Goal: Task Accomplishment & Management: Manage account settings

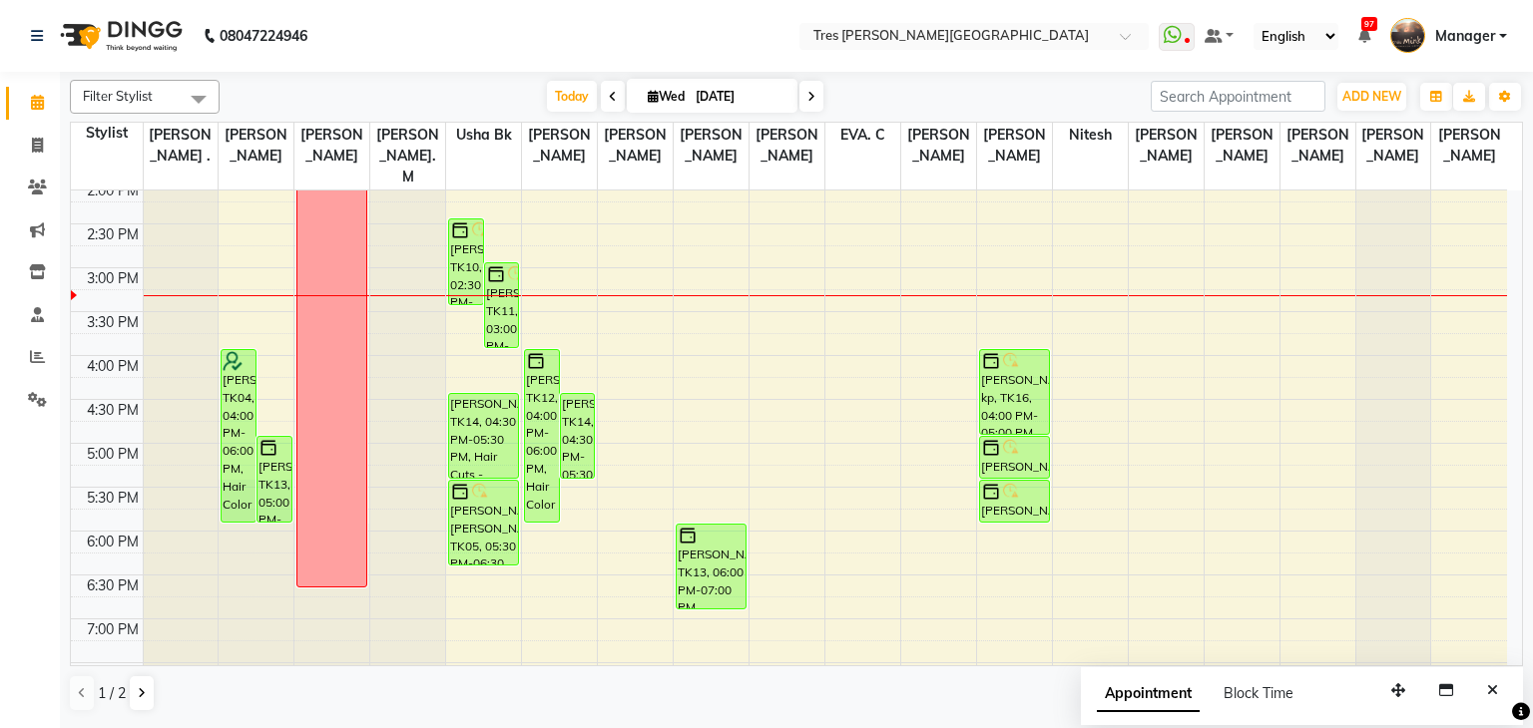
scroll to position [437, 0]
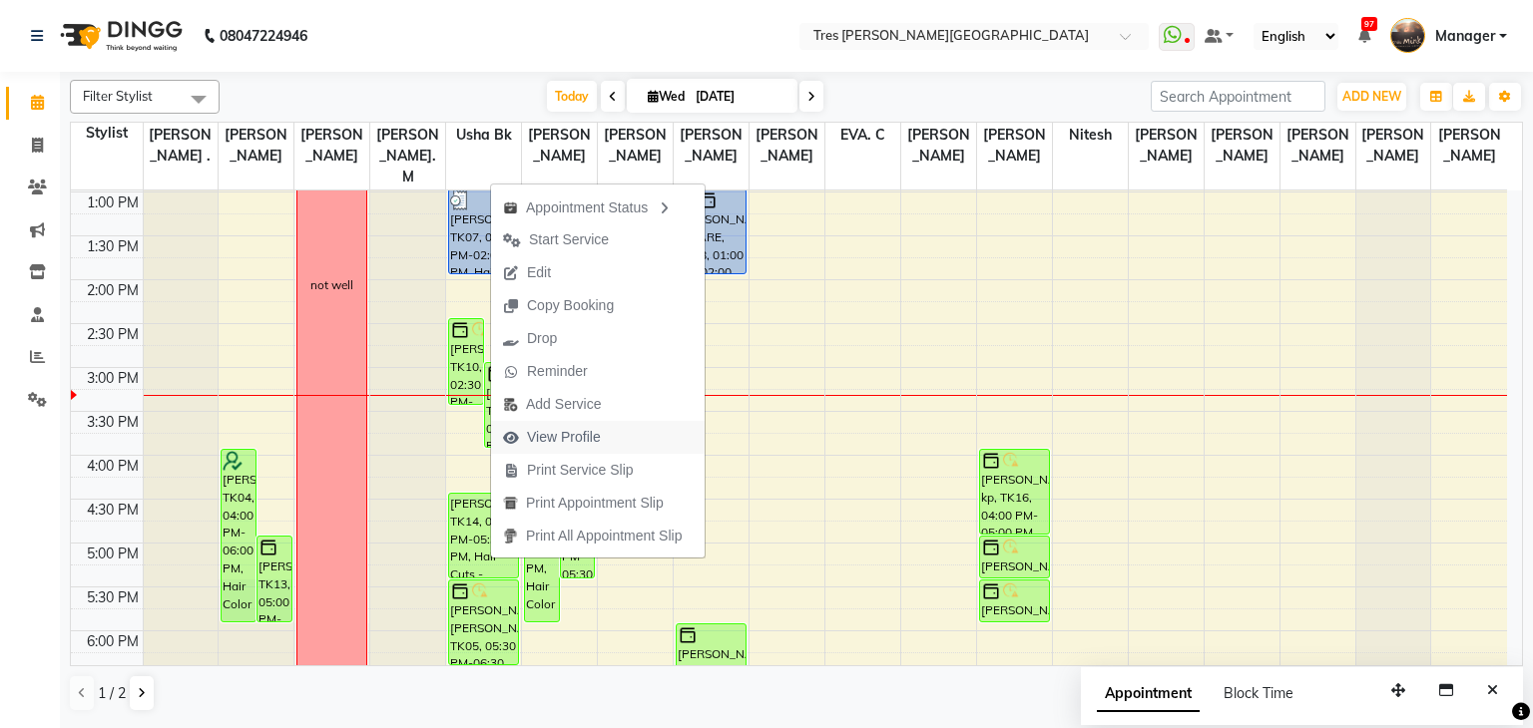
click at [573, 441] on span "View Profile" at bounding box center [564, 437] width 74 height 21
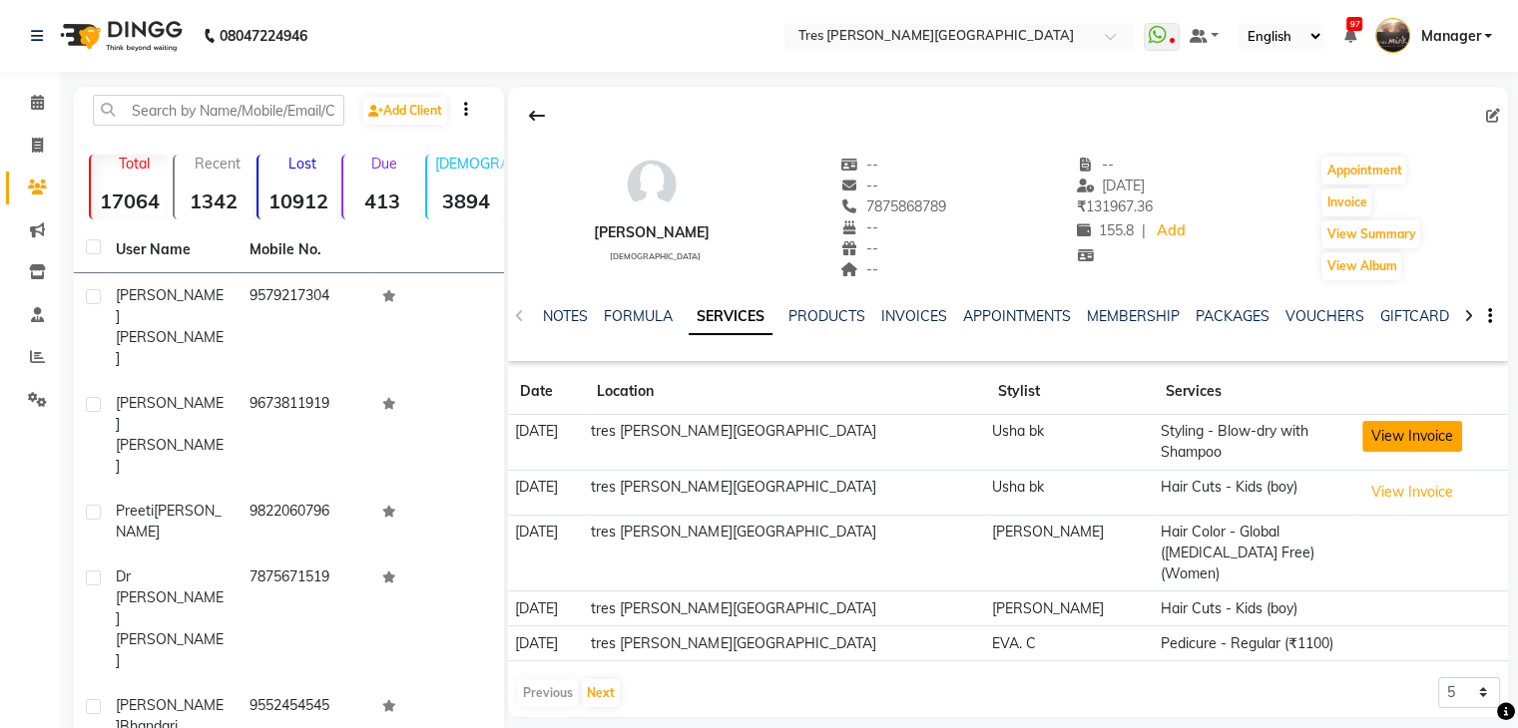
click at [1362, 440] on button "View Invoice" at bounding box center [1412, 436] width 100 height 31
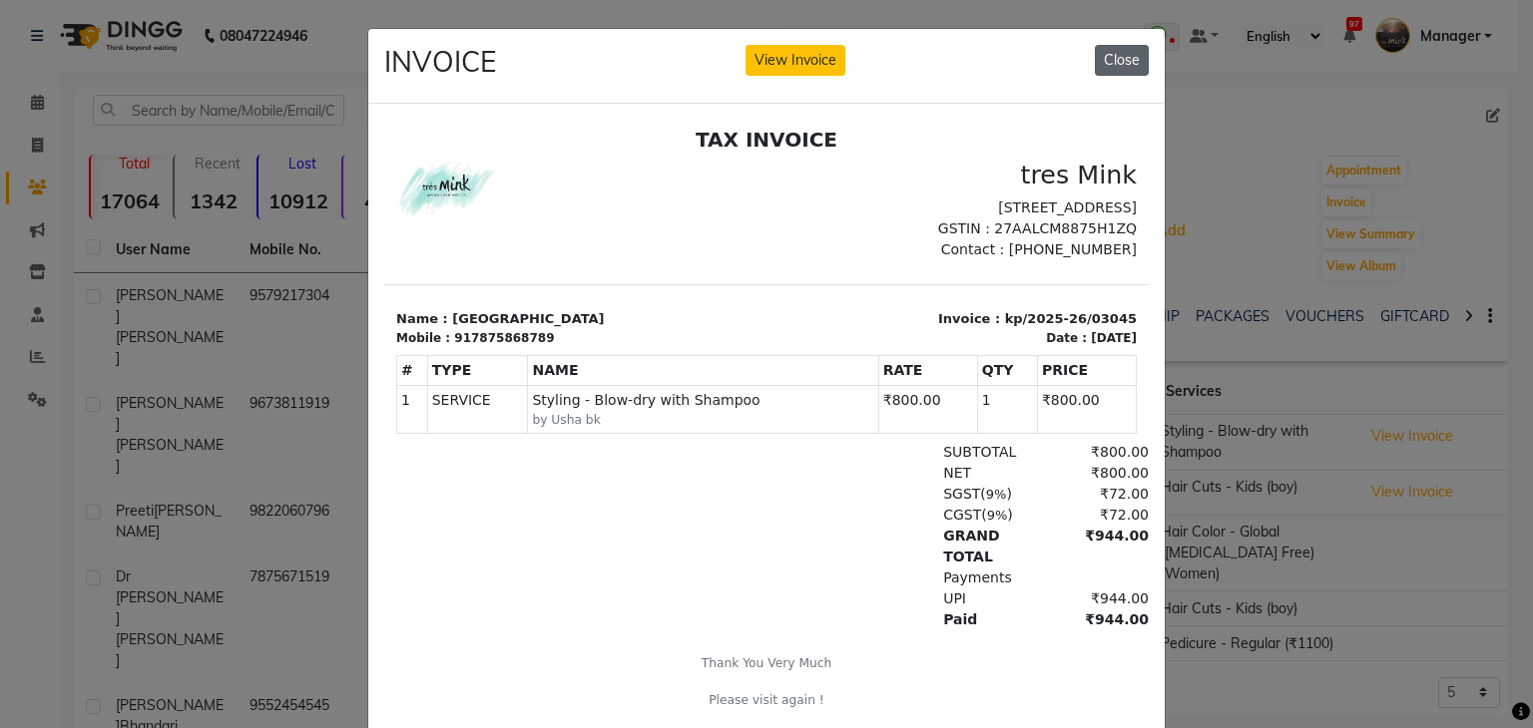
click at [1118, 62] on button "Close" at bounding box center [1122, 60] width 54 height 31
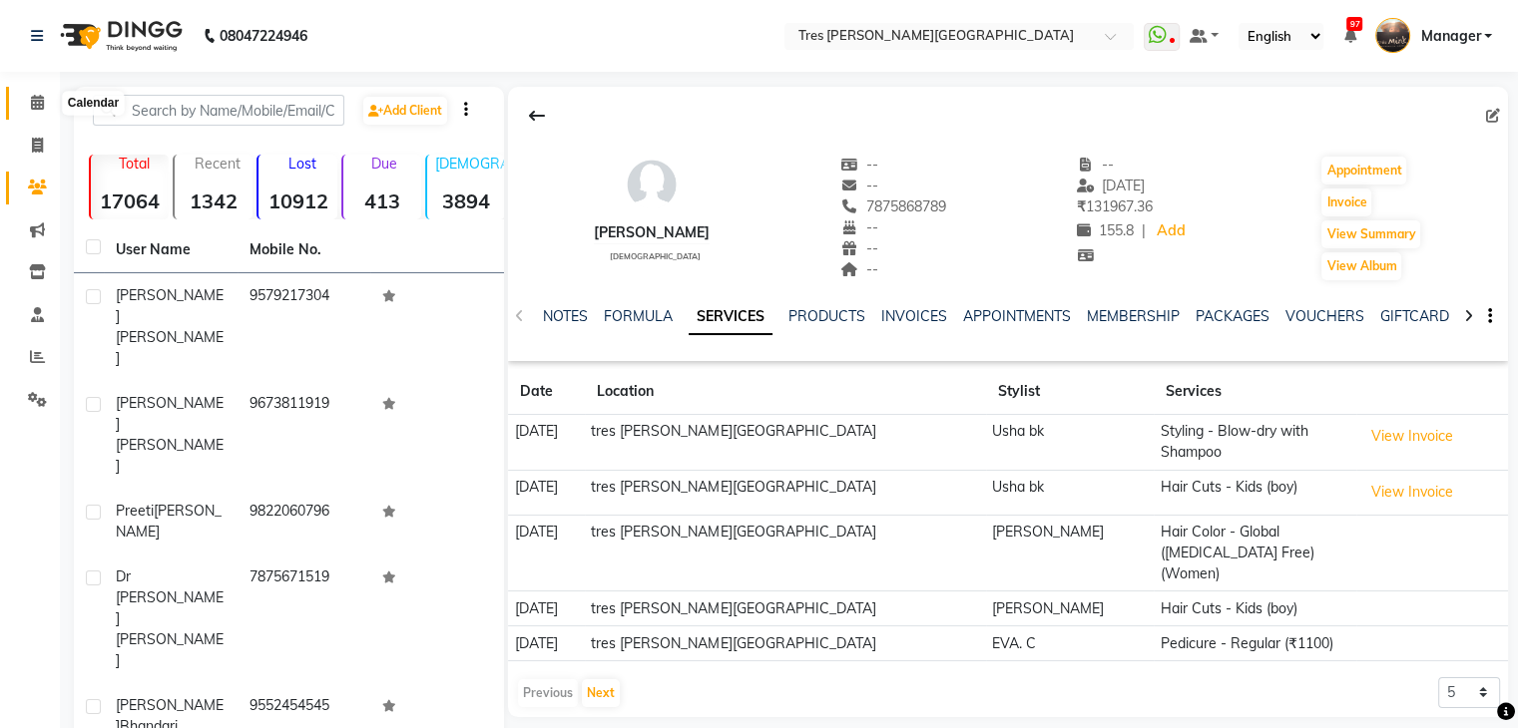
click at [35, 99] on icon at bounding box center [37, 102] width 13 height 15
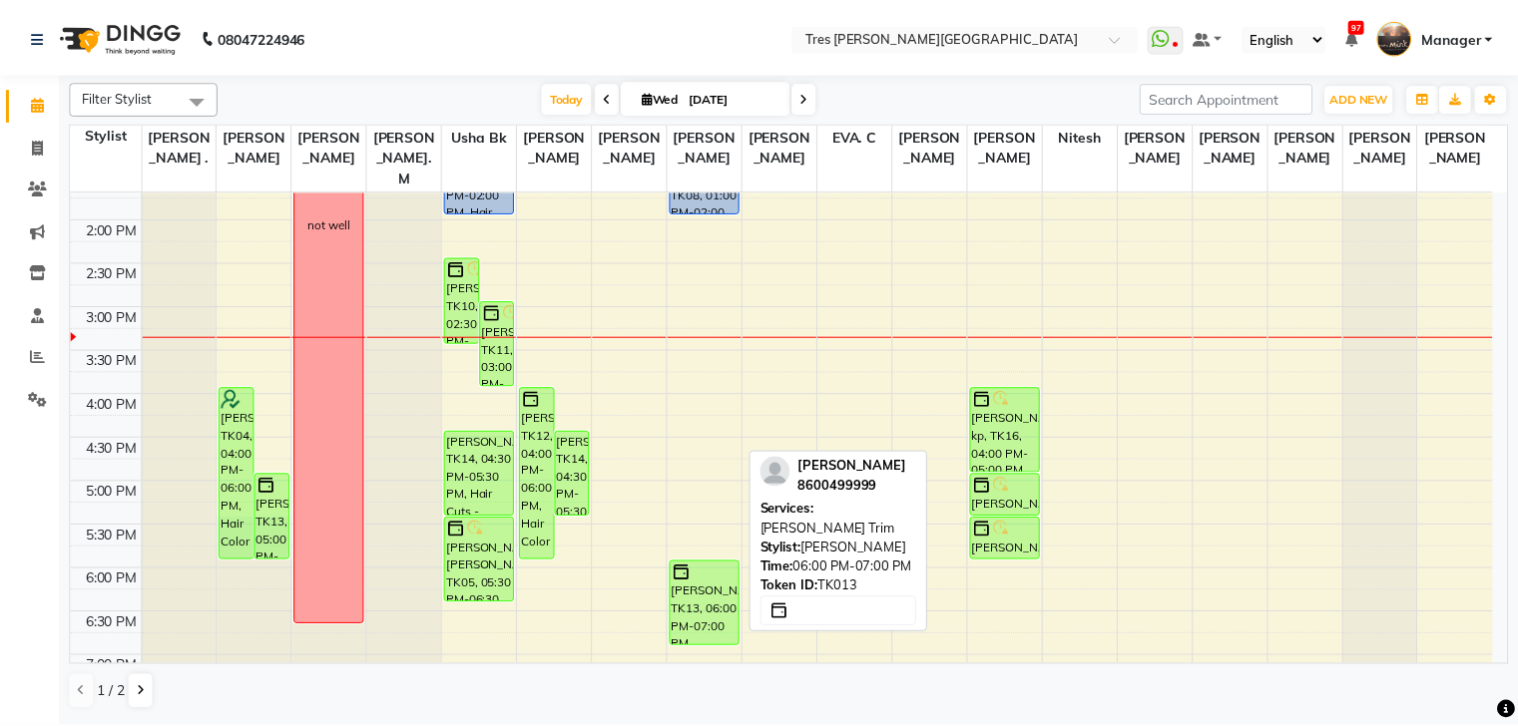
scroll to position [599, 0]
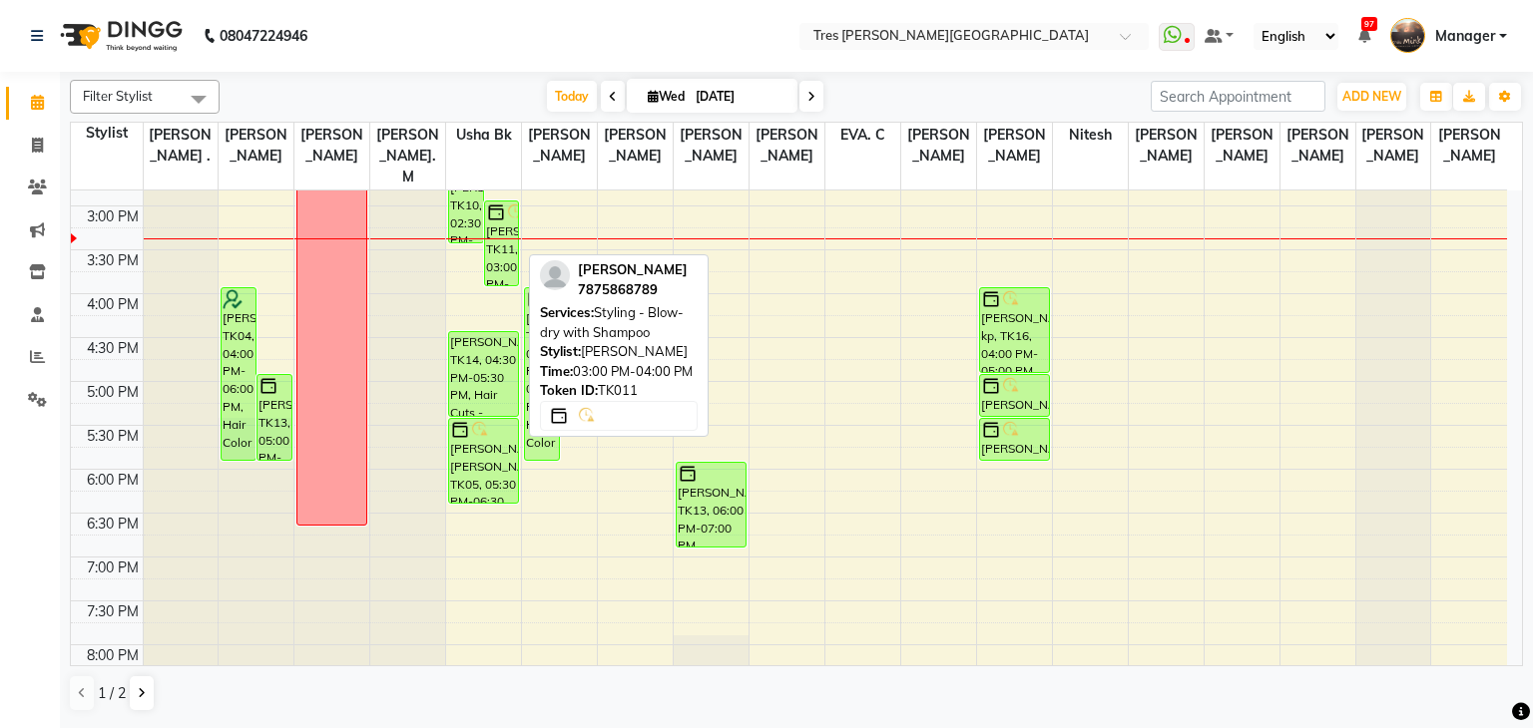
click at [497, 234] on div "[PERSON_NAME], TK11, 03:00 PM-04:00 PM, Styling - Blow-dry with Shampoo" at bounding box center [502, 244] width 34 height 84
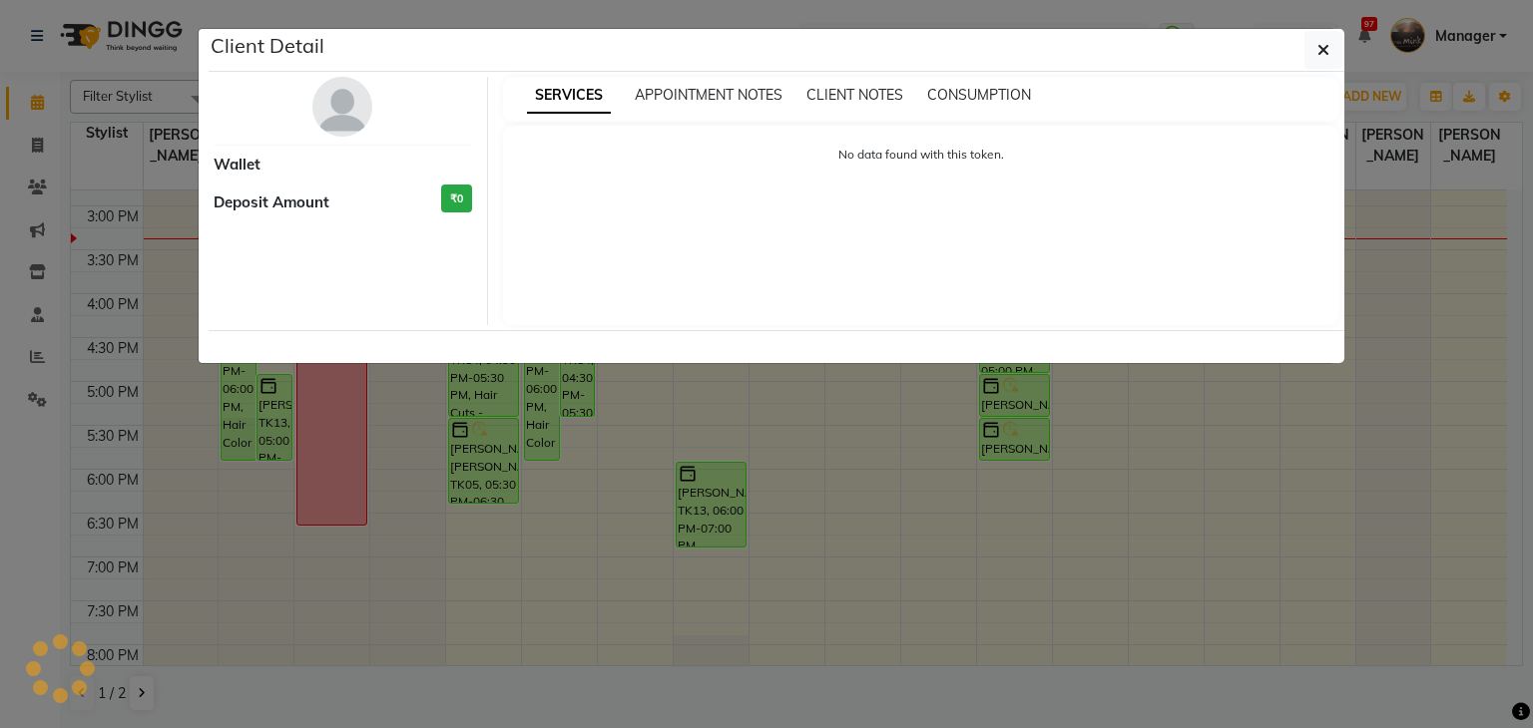
select select "6"
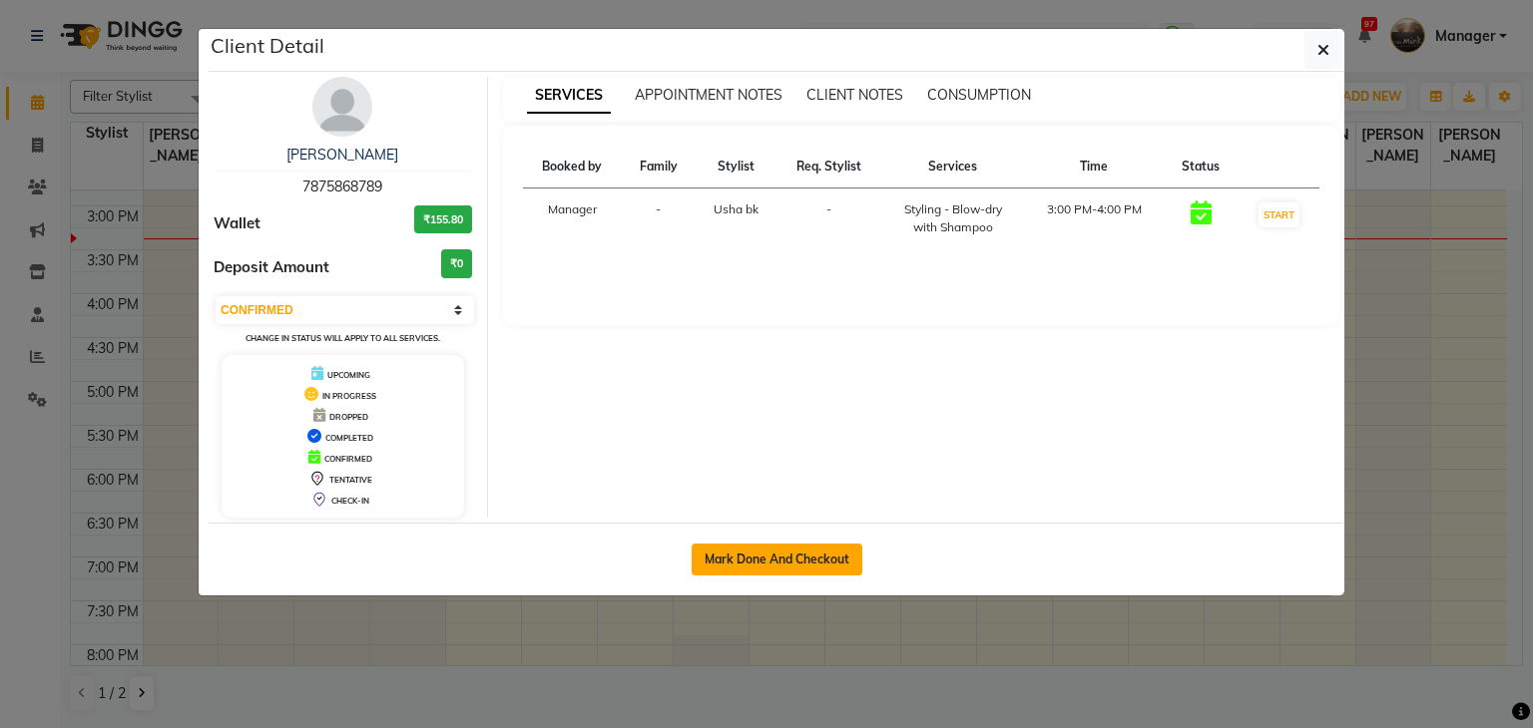
click at [806, 560] on button "Mark Done And Checkout" at bounding box center [777, 560] width 171 height 32
select select "service"
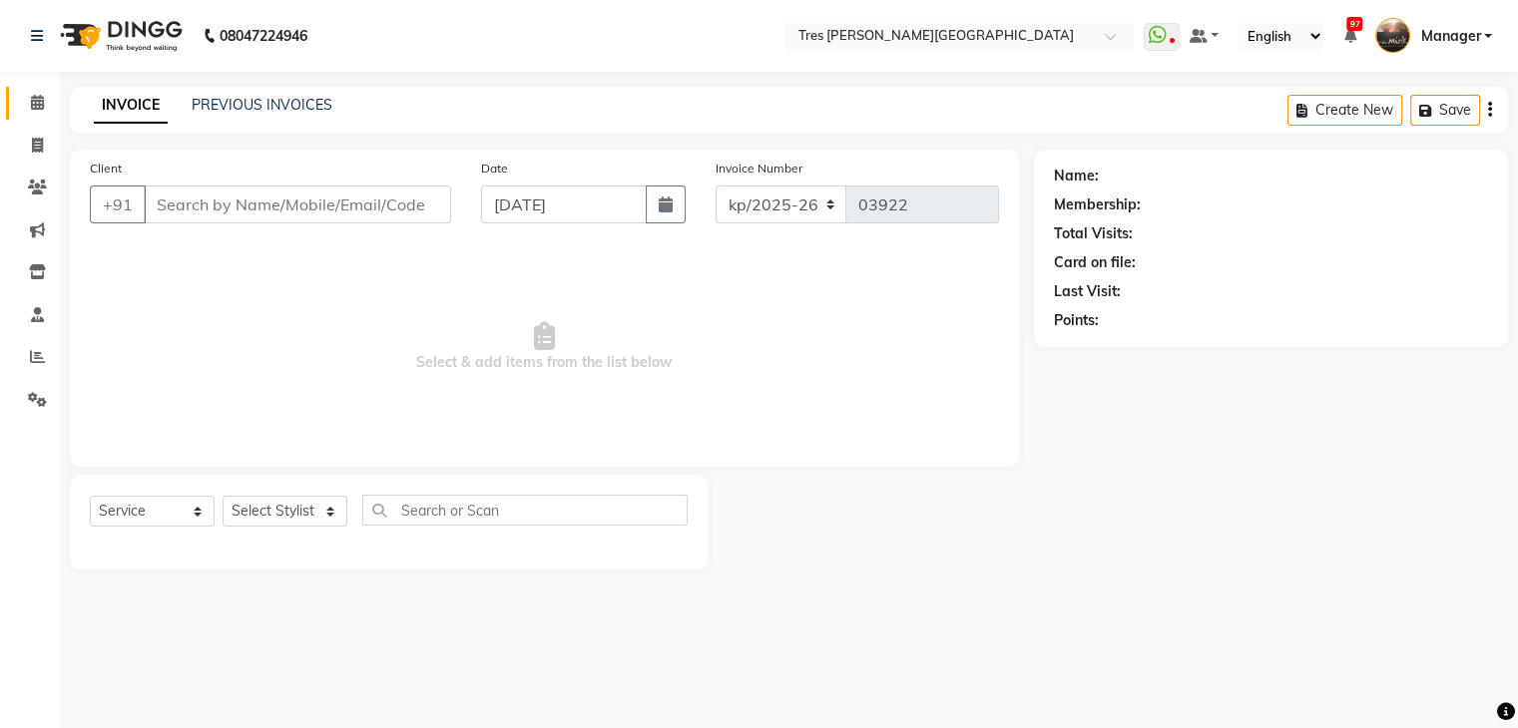
type input "7875868789"
select select "1017"
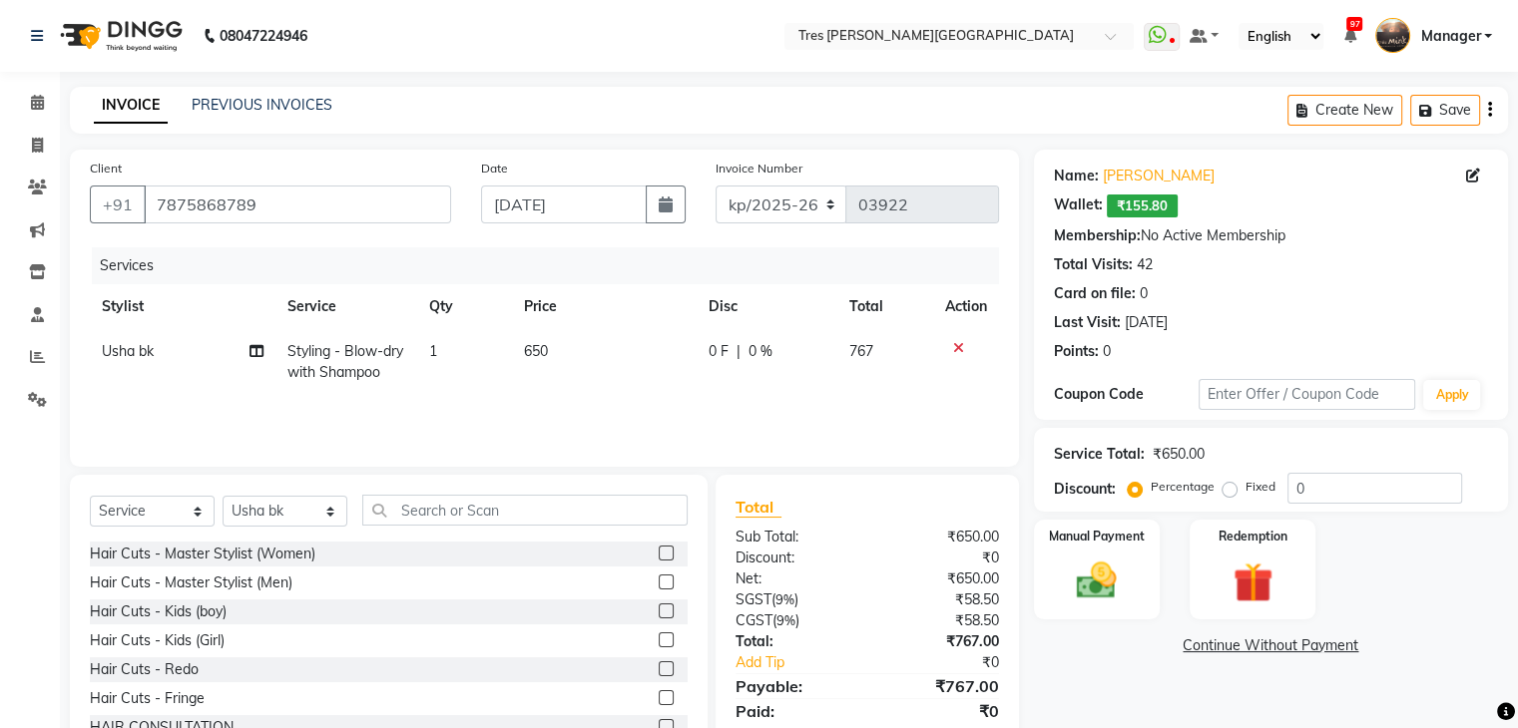
click at [531, 346] on span "650" at bounding box center [536, 351] width 24 height 18
select select "1017"
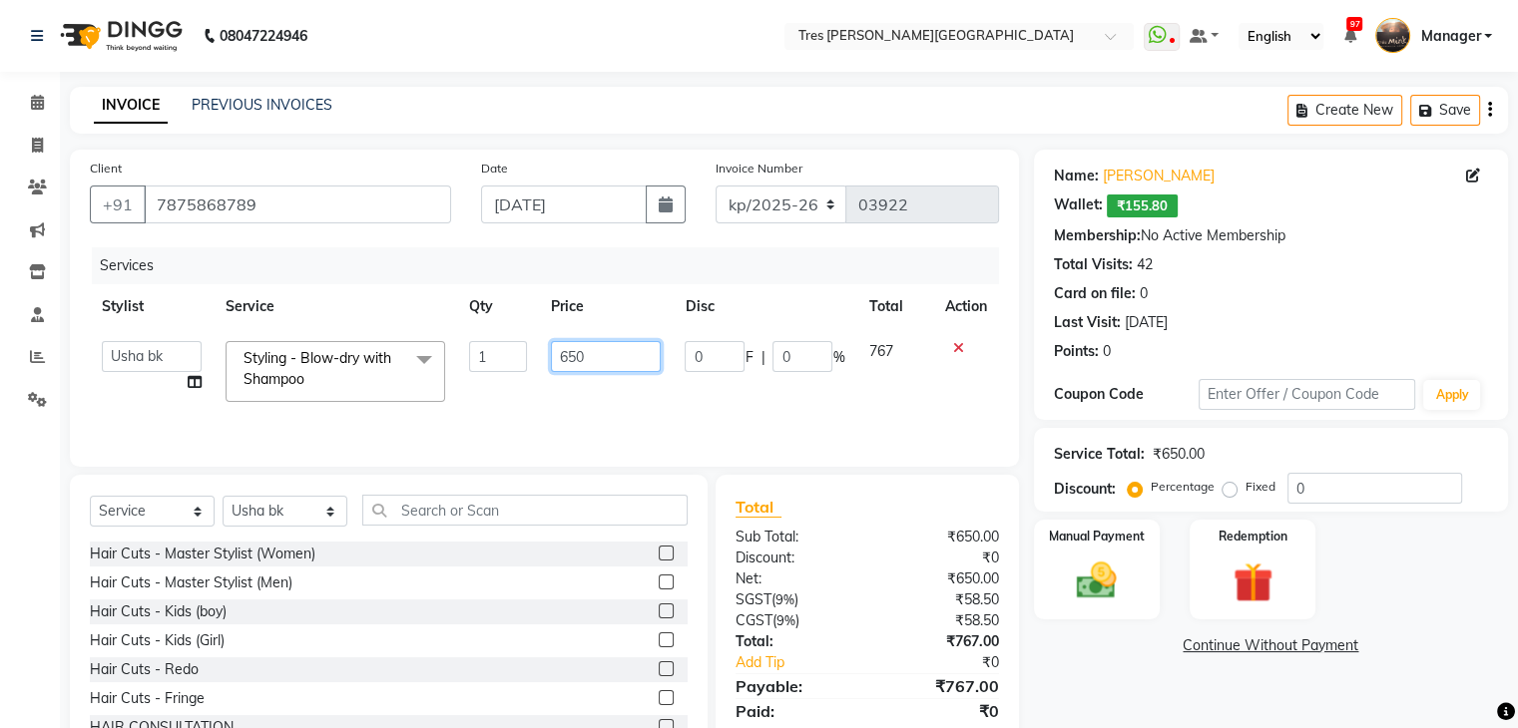
click at [607, 352] on input "650" at bounding box center [606, 356] width 110 height 31
type input "6"
type input "900"
click at [877, 393] on td "767" at bounding box center [894, 371] width 76 height 85
select select "1017"
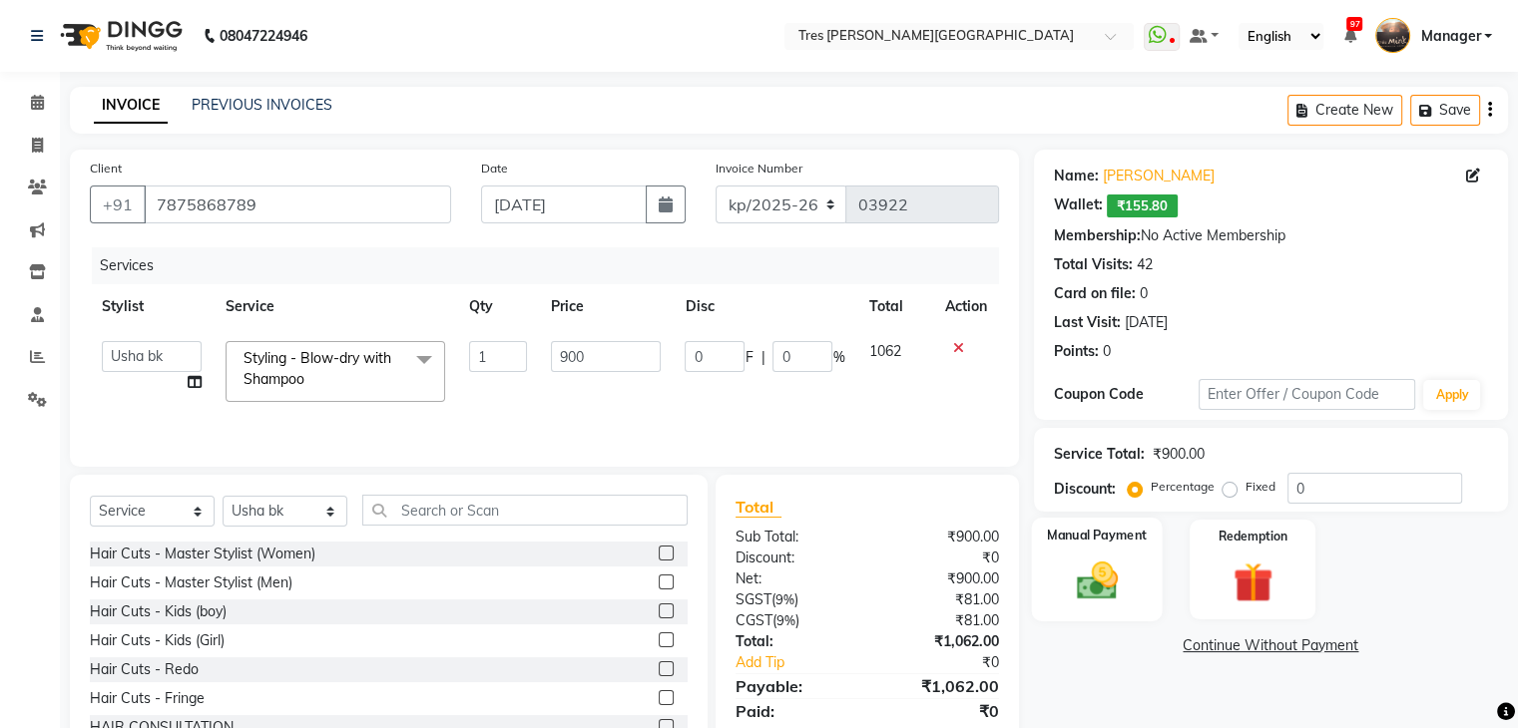
click at [1087, 558] on img at bounding box center [1096, 582] width 67 height 48
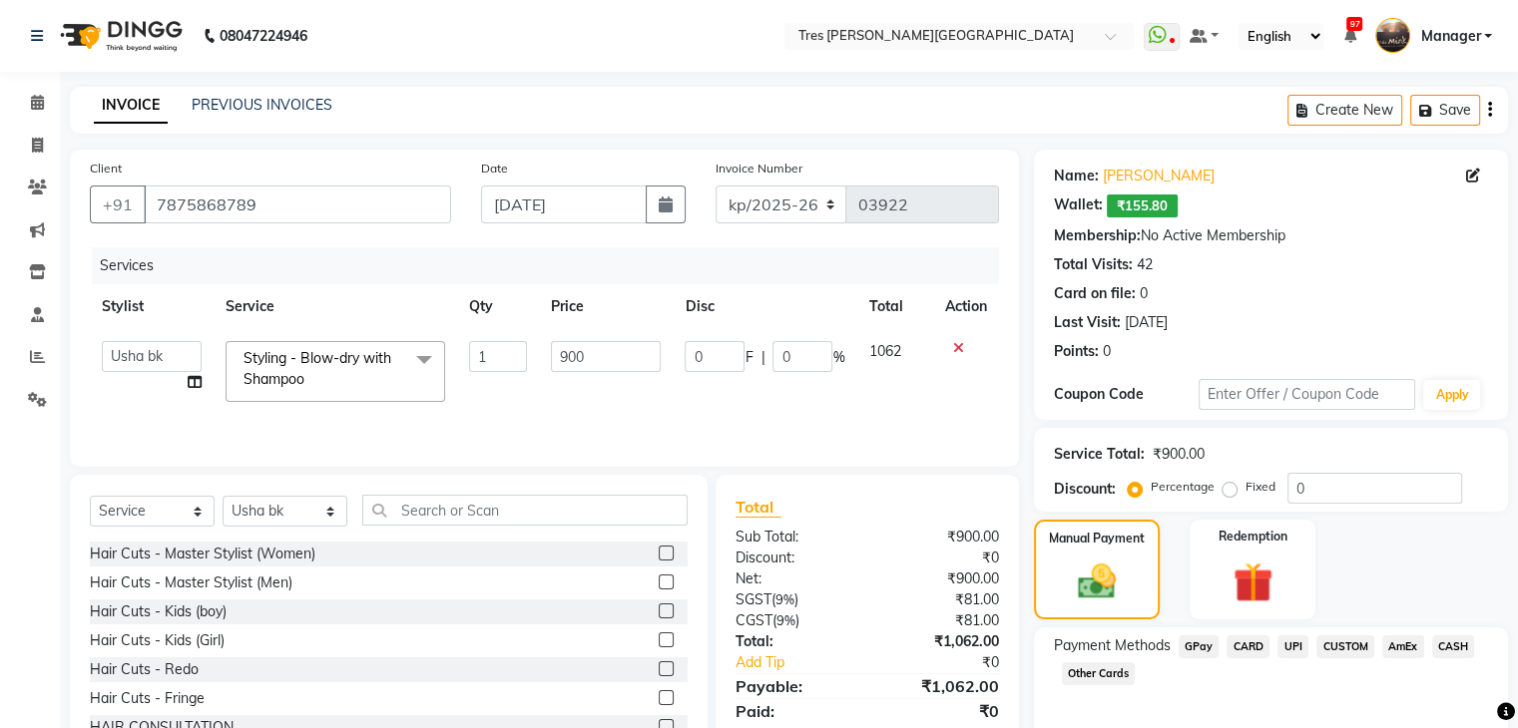
click at [1297, 636] on span "UPI" at bounding box center [1292, 647] width 31 height 23
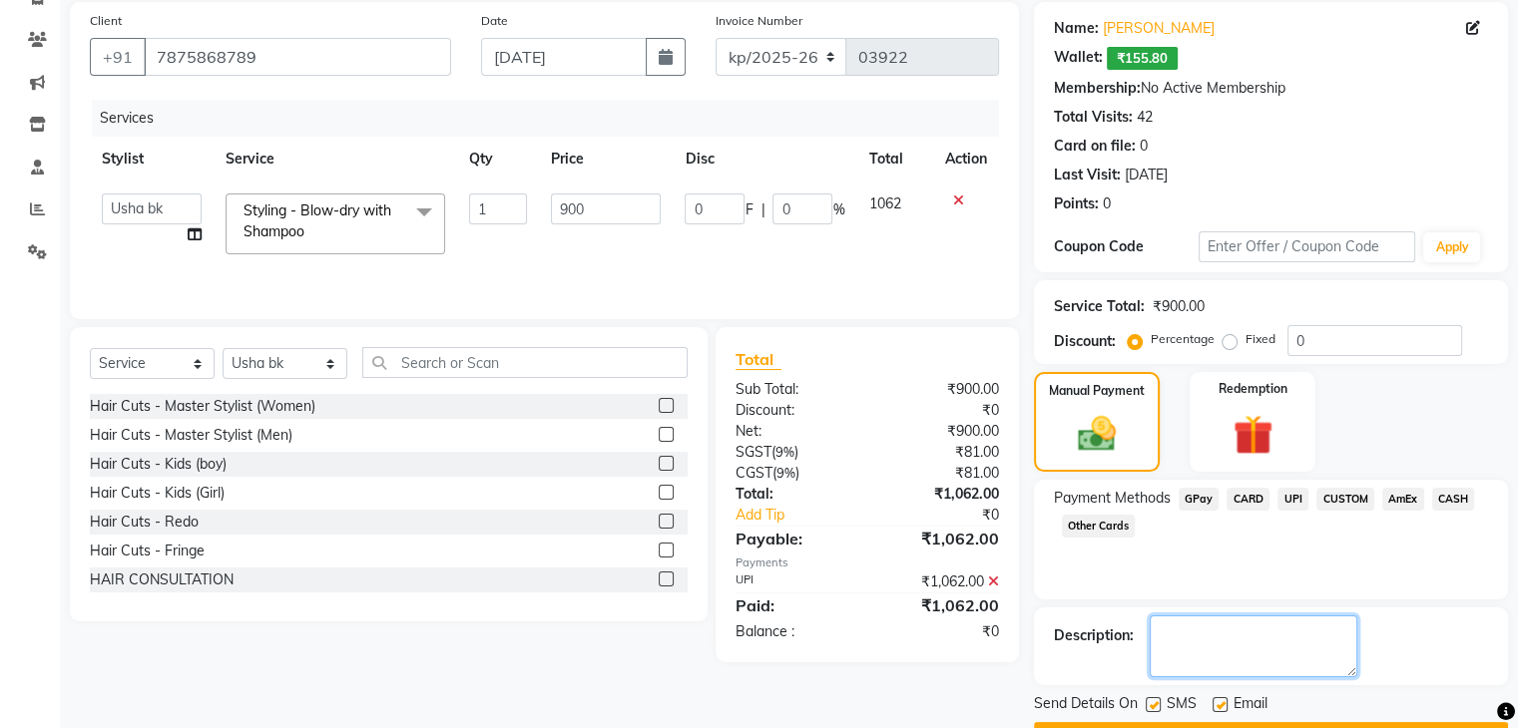
click at [1306, 616] on textarea at bounding box center [1254, 647] width 208 height 62
type textarea "usha"
click at [1286, 722] on button "Checkout" at bounding box center [1271, 737] width 474 height 31
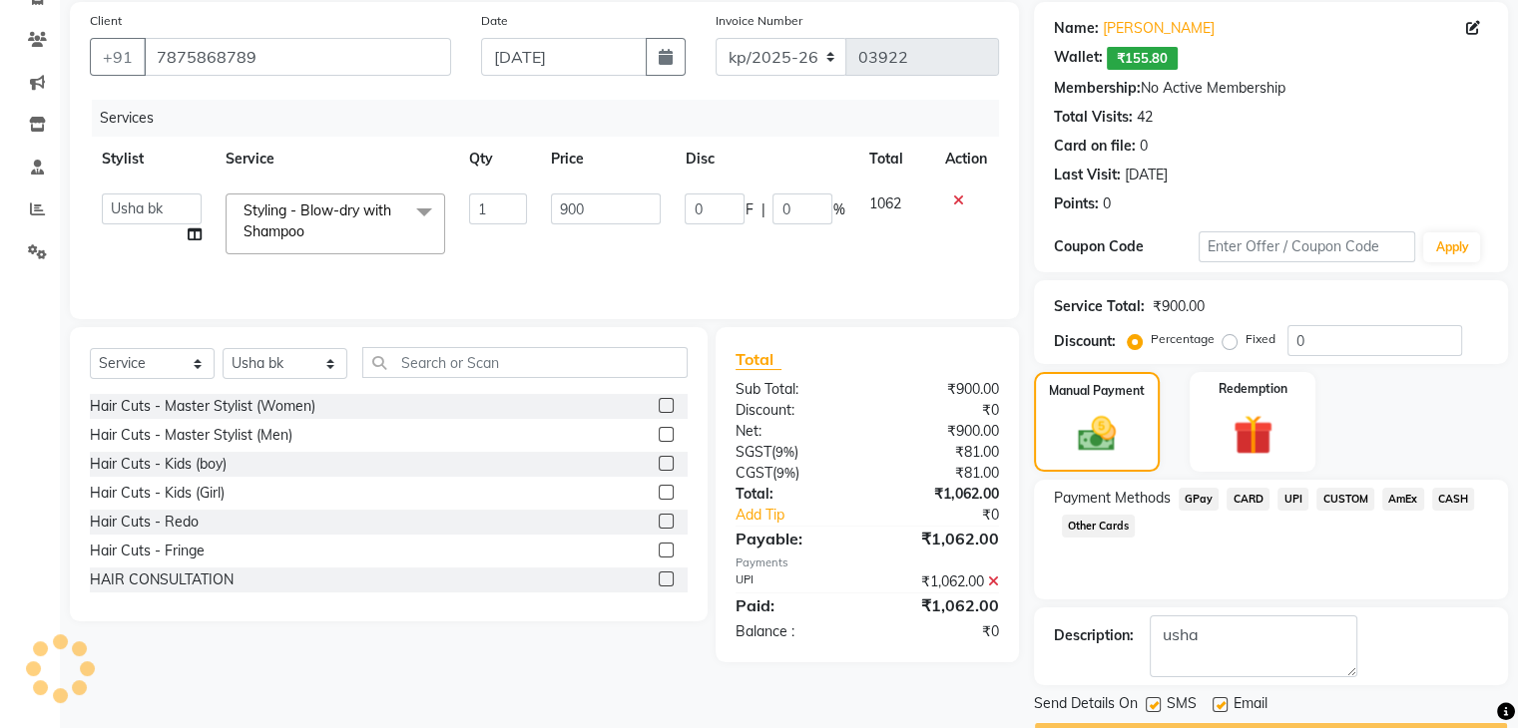
scroll to position [201, 0]
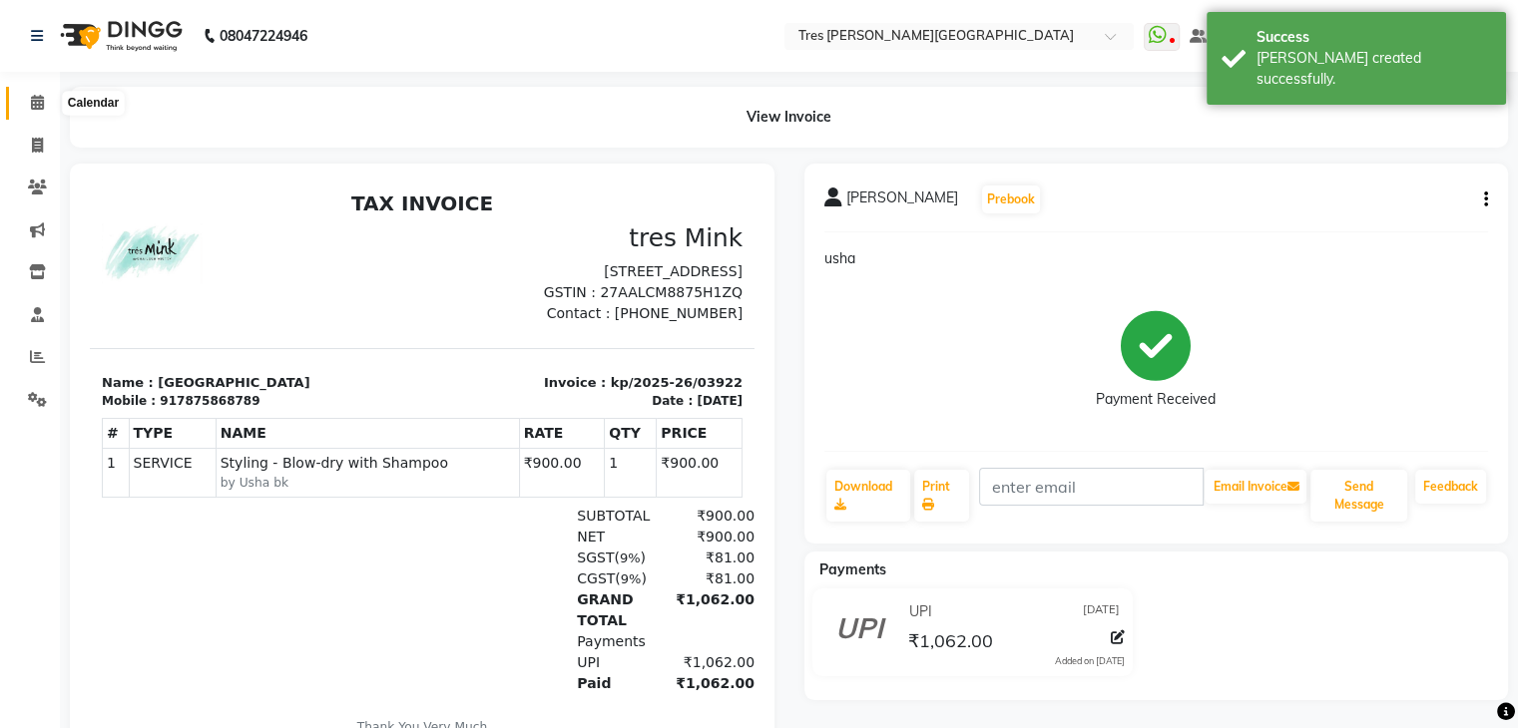
click at [38, 107] on icon at bounding box center [37, 102] width 13 height 15
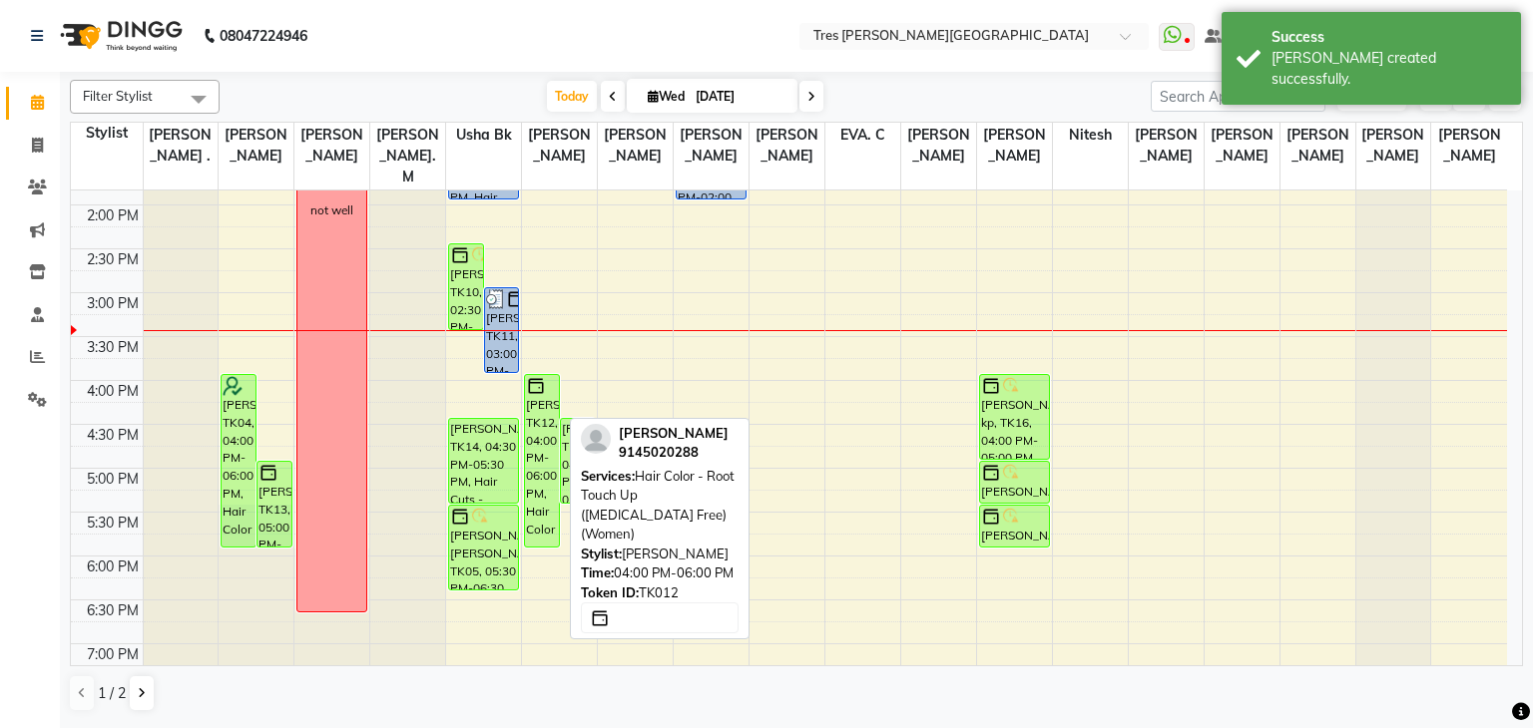
scroll to position [510, 0]
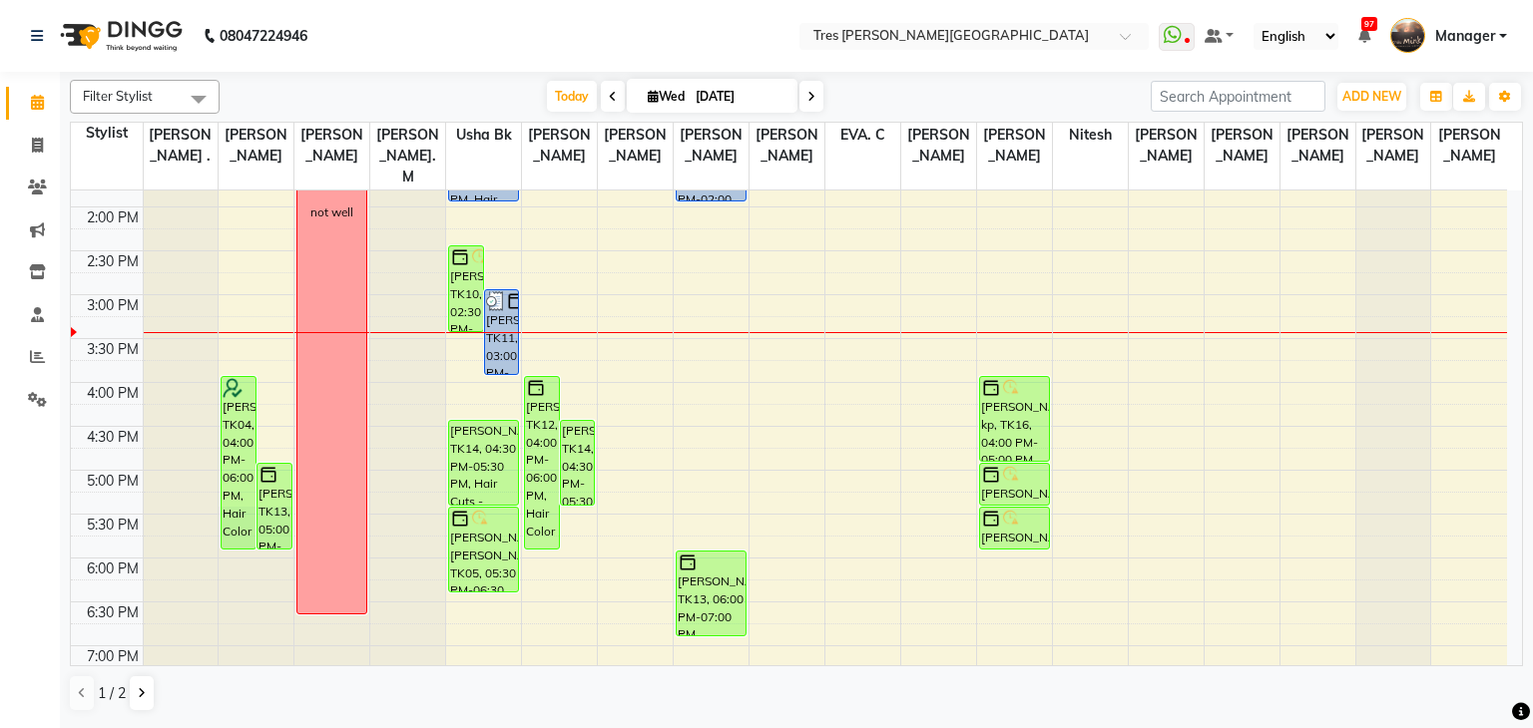
click at [802, 101] on span at bounding box center [811, 96] width 24 height 31
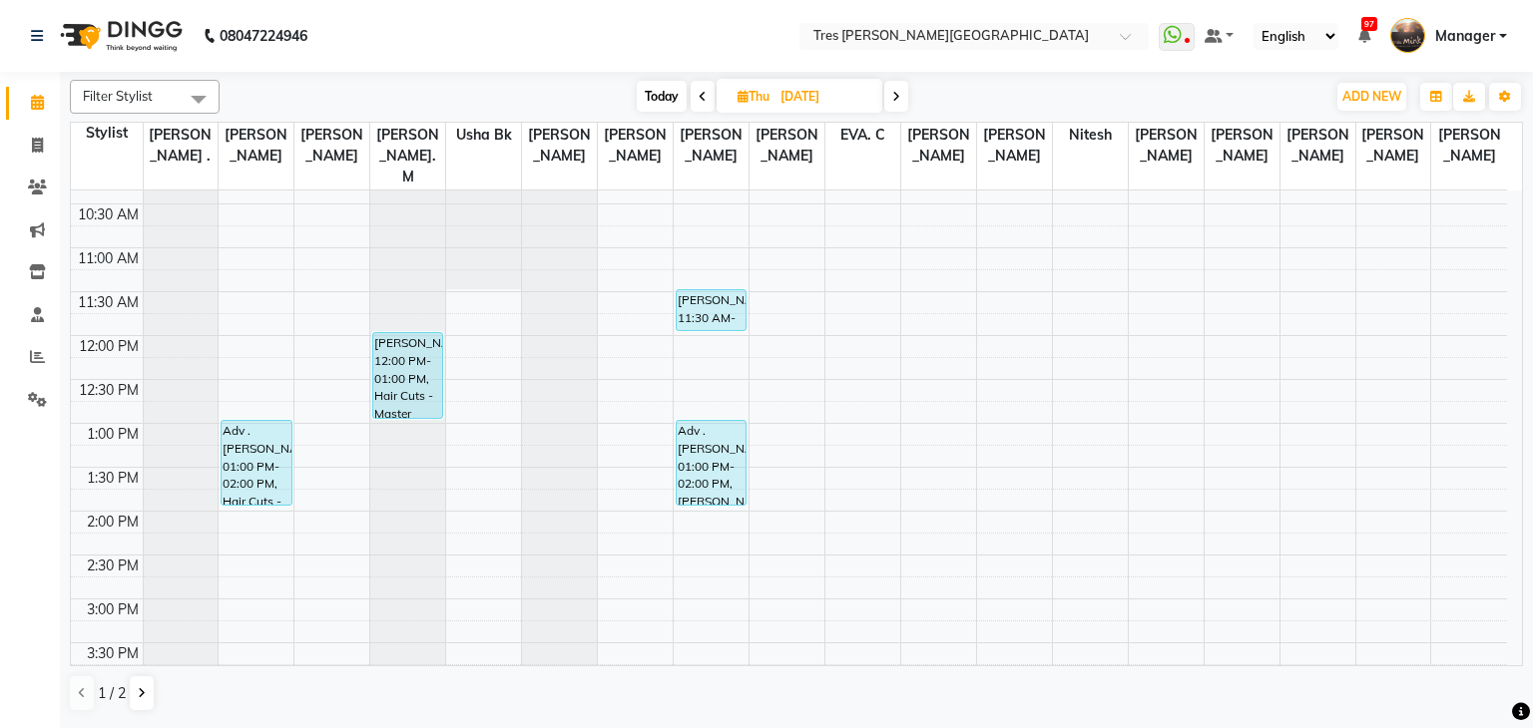
scroll to position [12, 0]
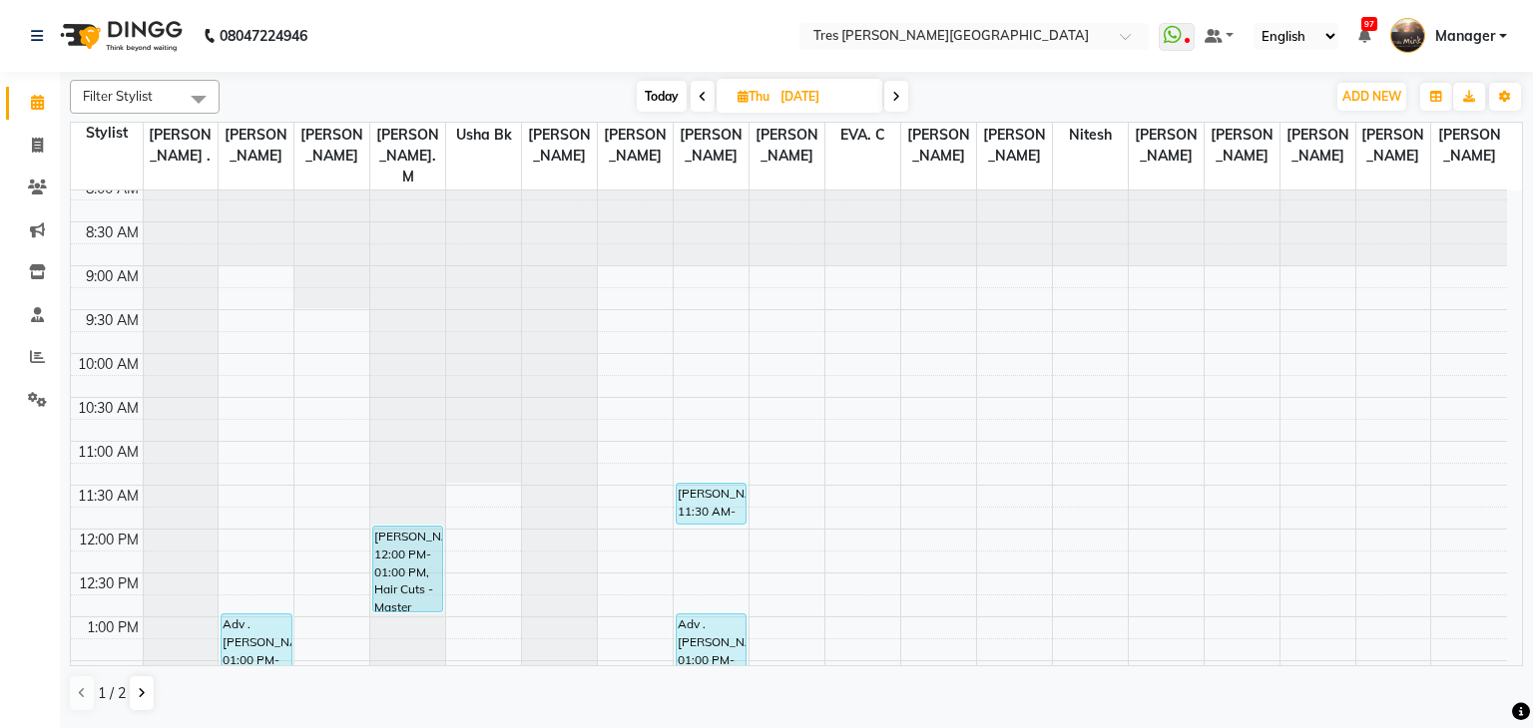
click at [886, 96] on span at bounding box center [896, 96] width 24 height 31
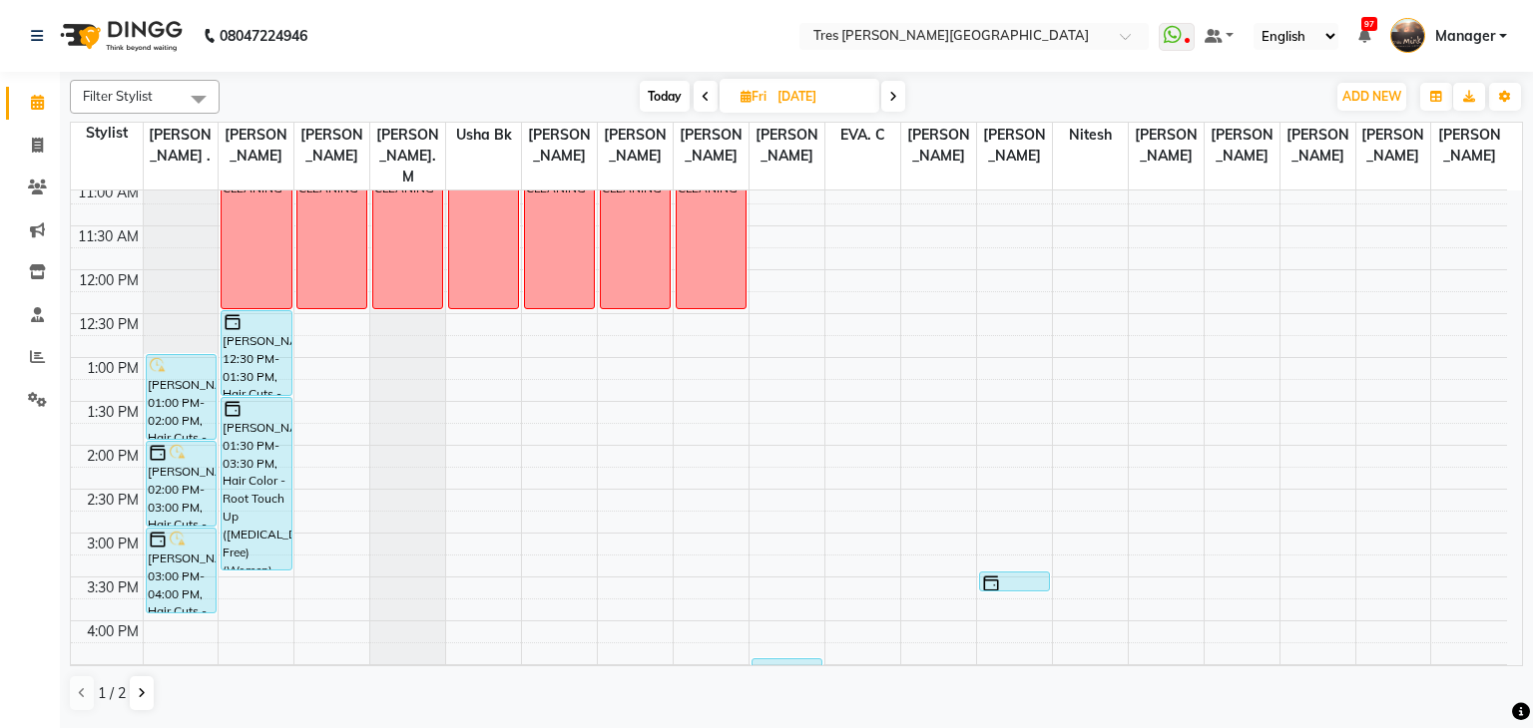
scroll to position [410, 0]
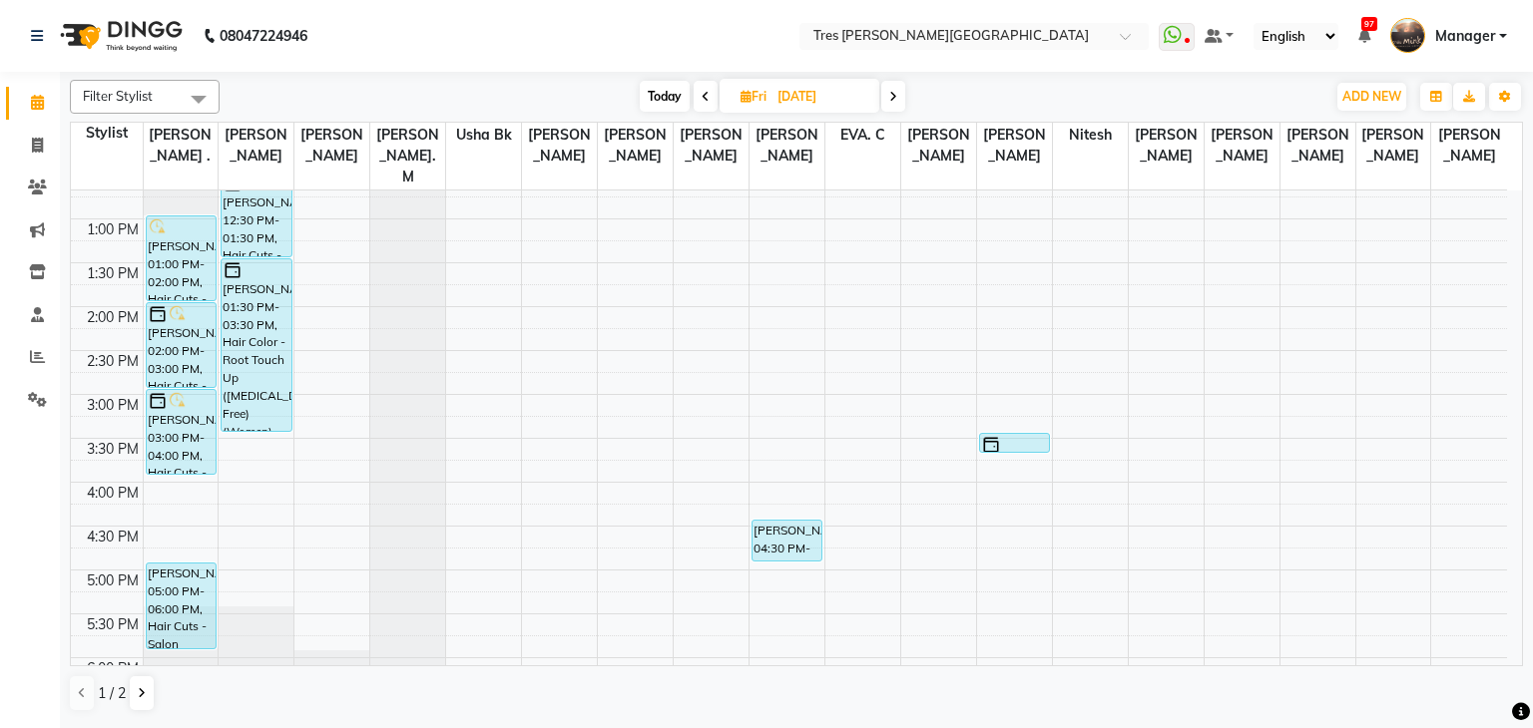
click at [894, 100] on icon at bounding box center [893, 97] width 8 height 12
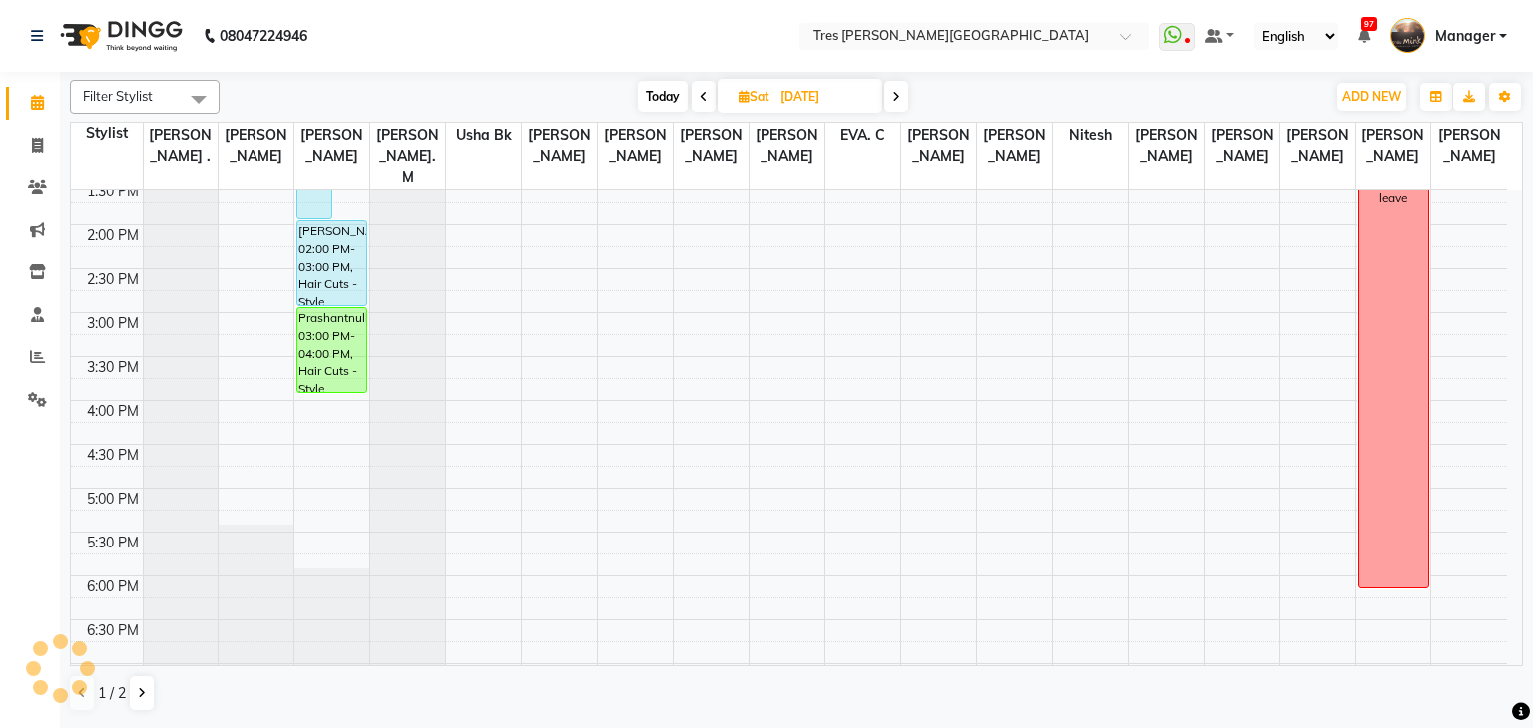
scroll to position [212, 0]
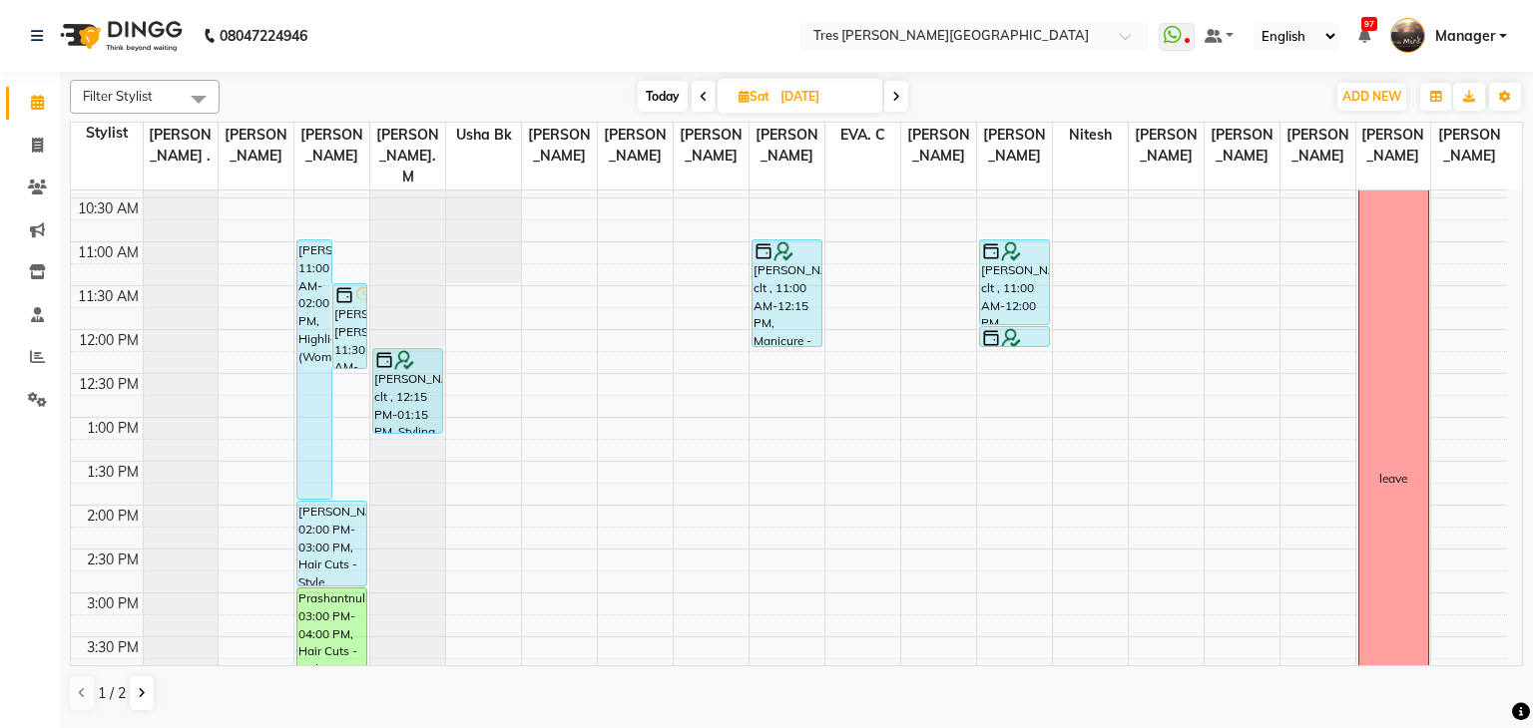
click at [889, 89] on span at bounding box center [896, 96] width 24 height 31
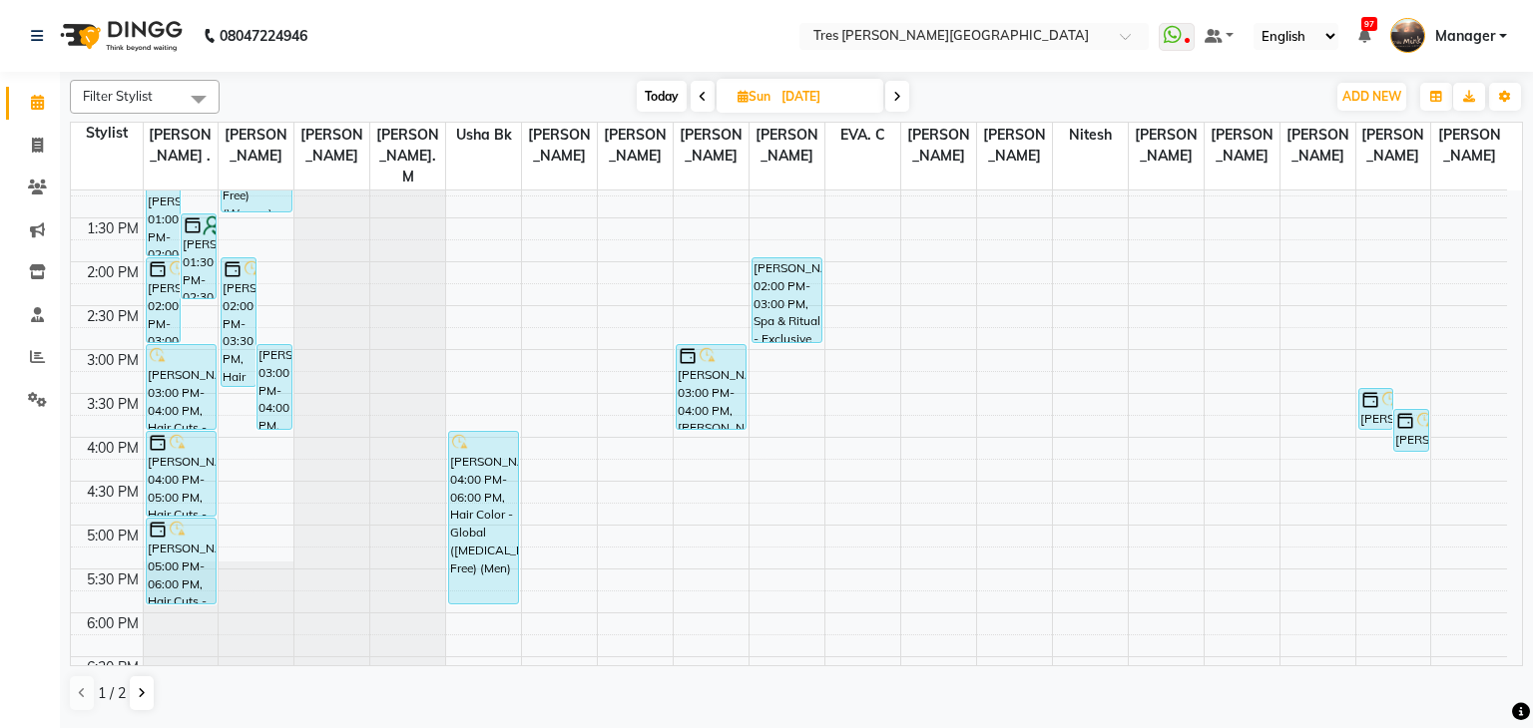
scroll to position [510, 0]
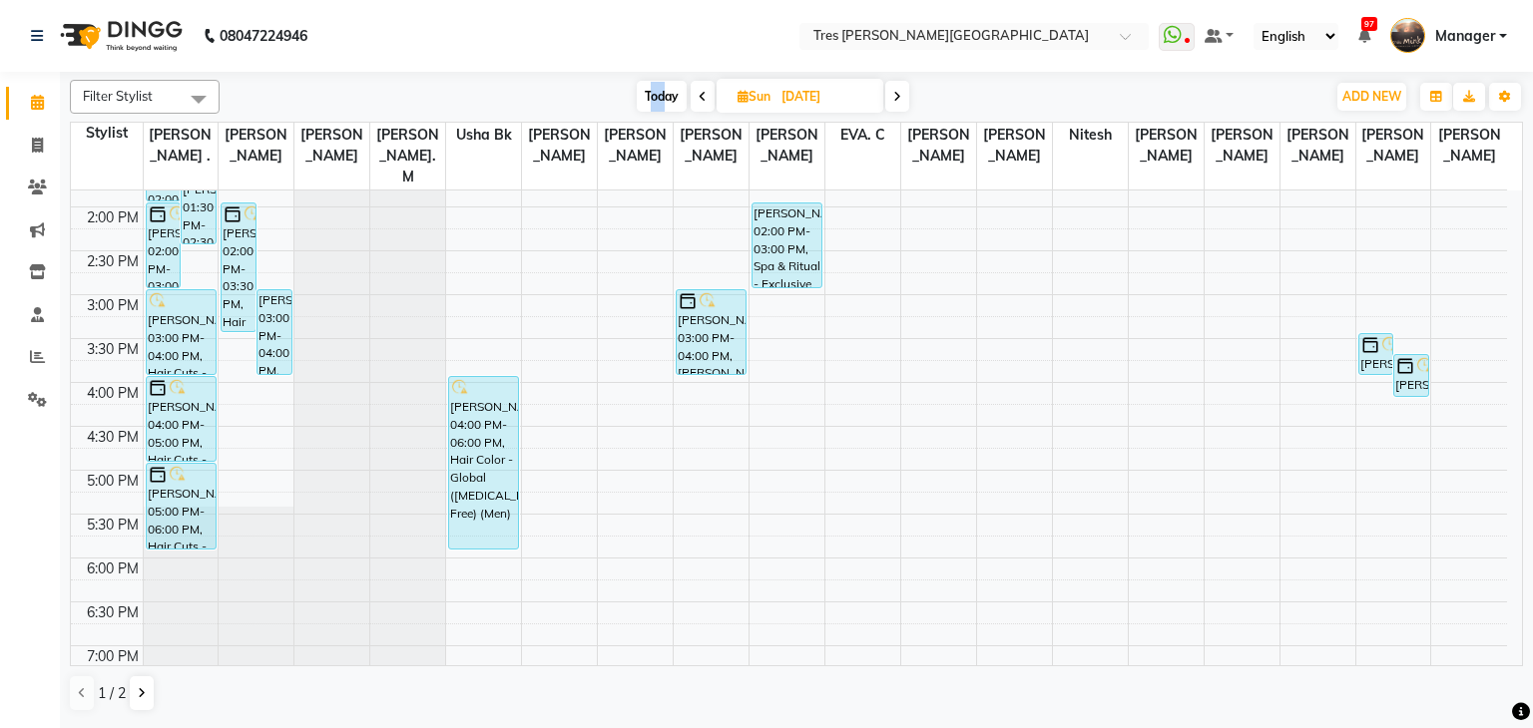
drag, startPoint x: 663, startPoint y: 85, endPoint x: 647, endPoint y: 96, distance: 19.4
click at [647, 96] on span "Today" at bounding box center [662, 96] width 50 height 31
type input "[DATE]"
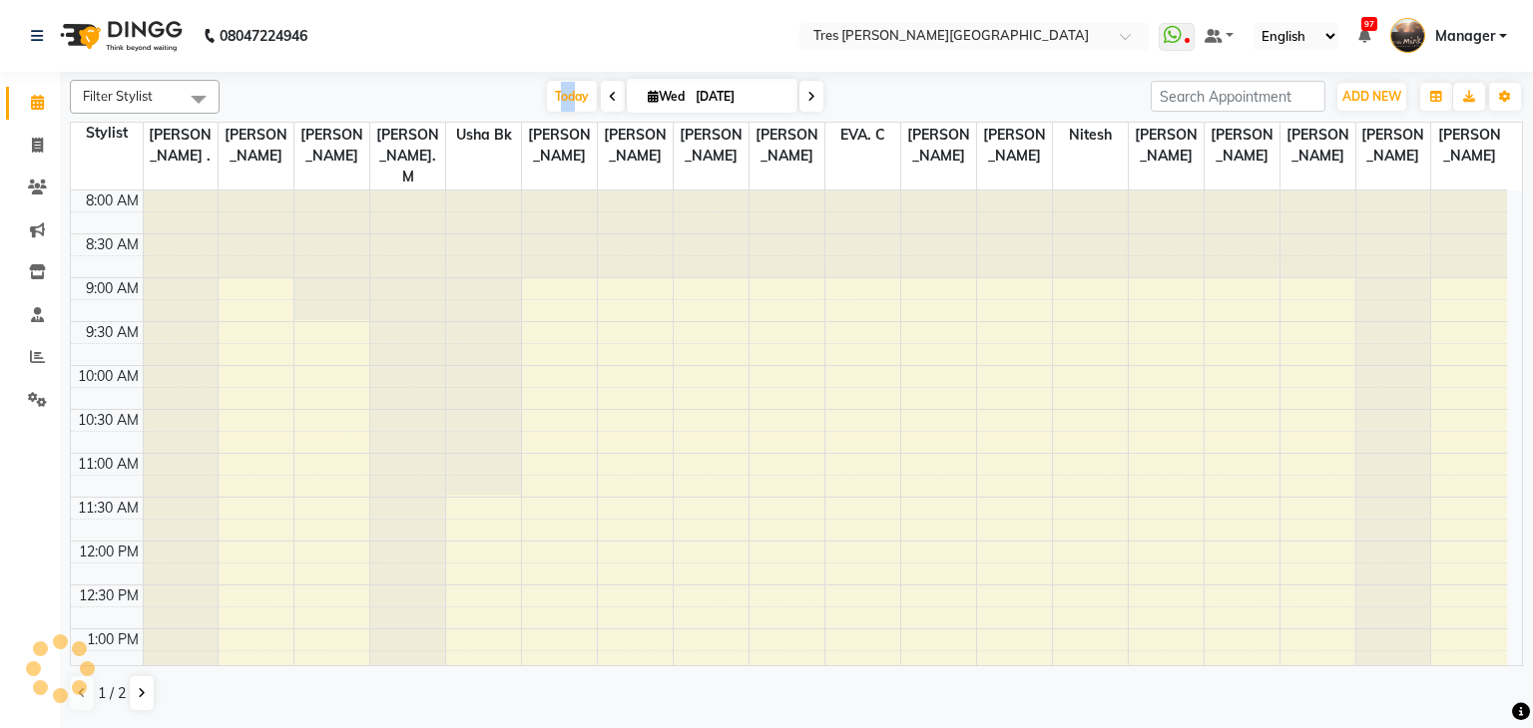
scroll to position [611, 0]
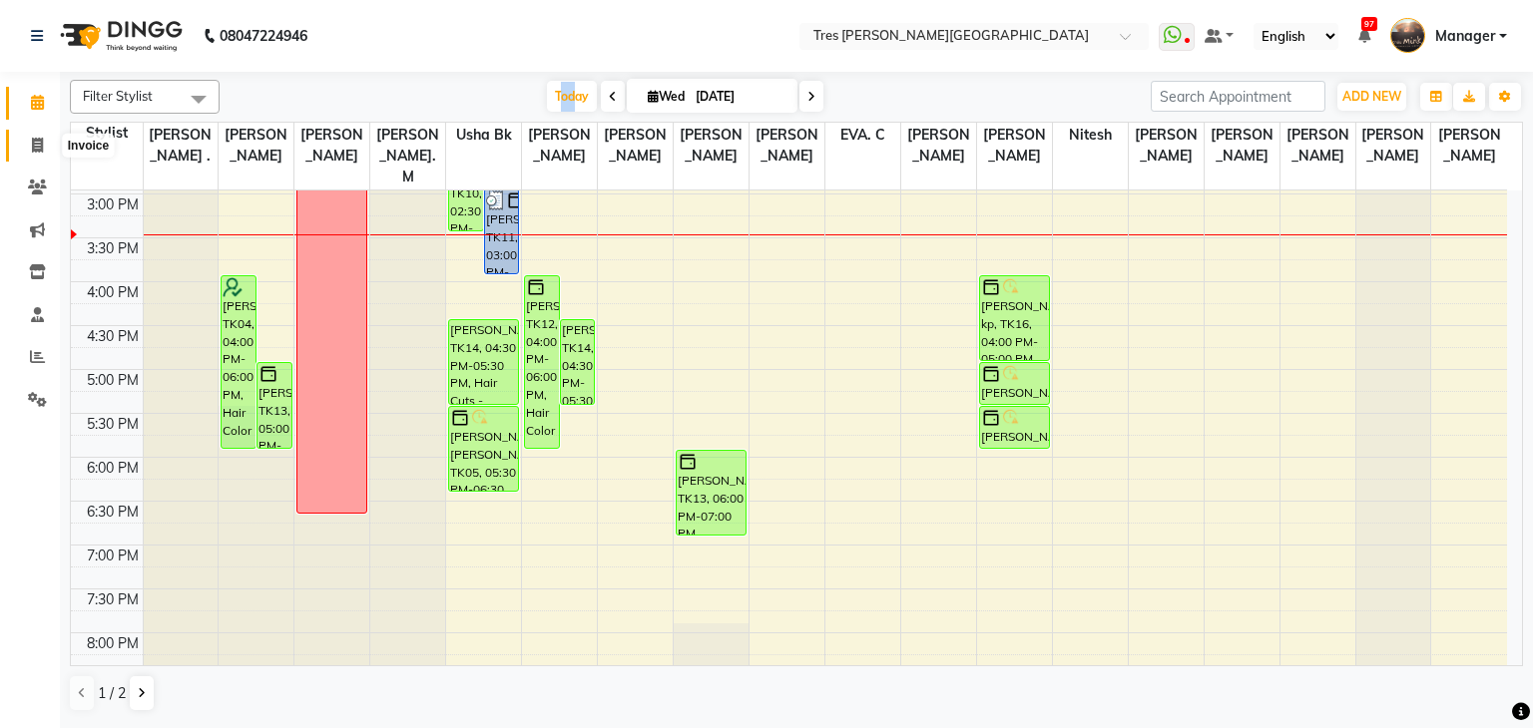
click at [32, 144] on icon at bounding box center [37, 145] width 11 height 15
select select "service"
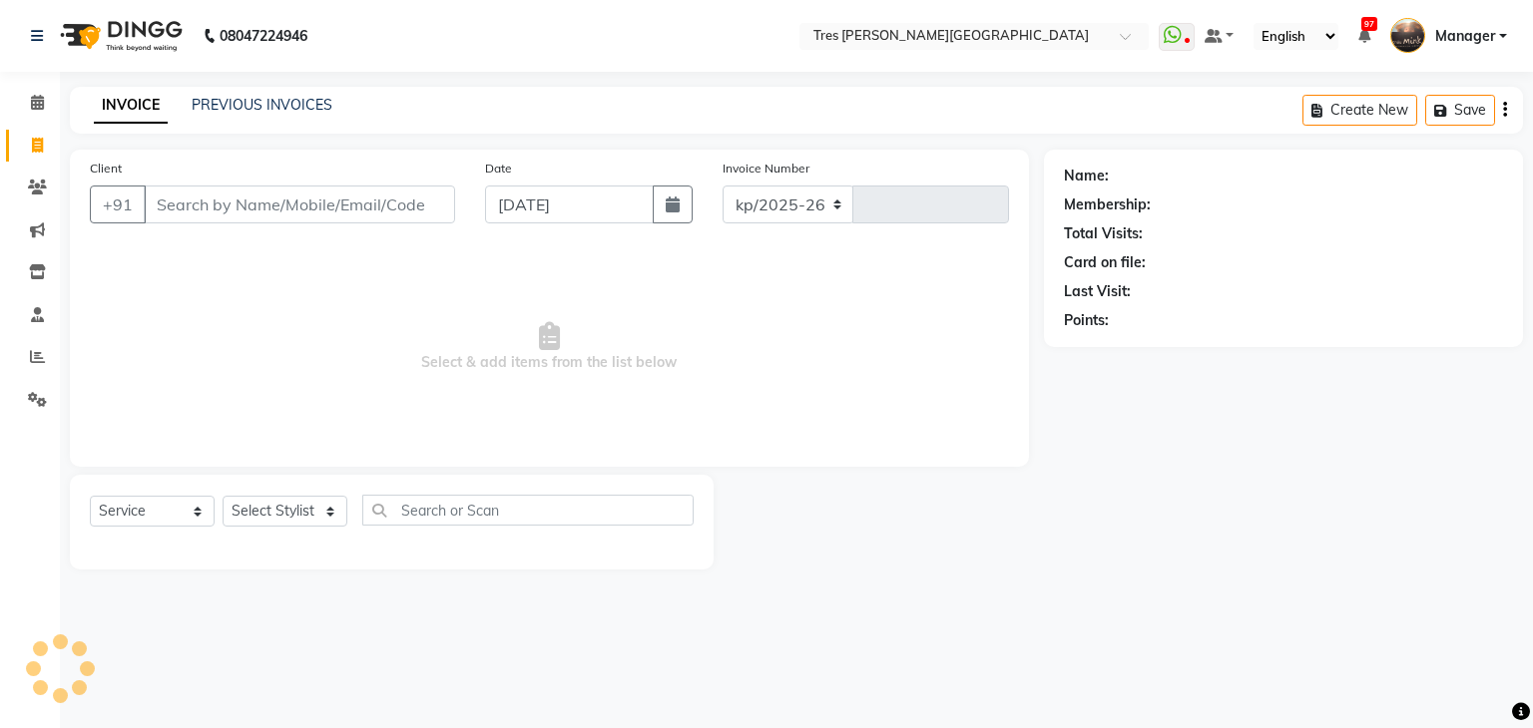
select select "4234"
type input "03923"
click at [255, 108] on link "PREVIOUS INVOICES" at bounding box center [262, 105] width 141 height 18
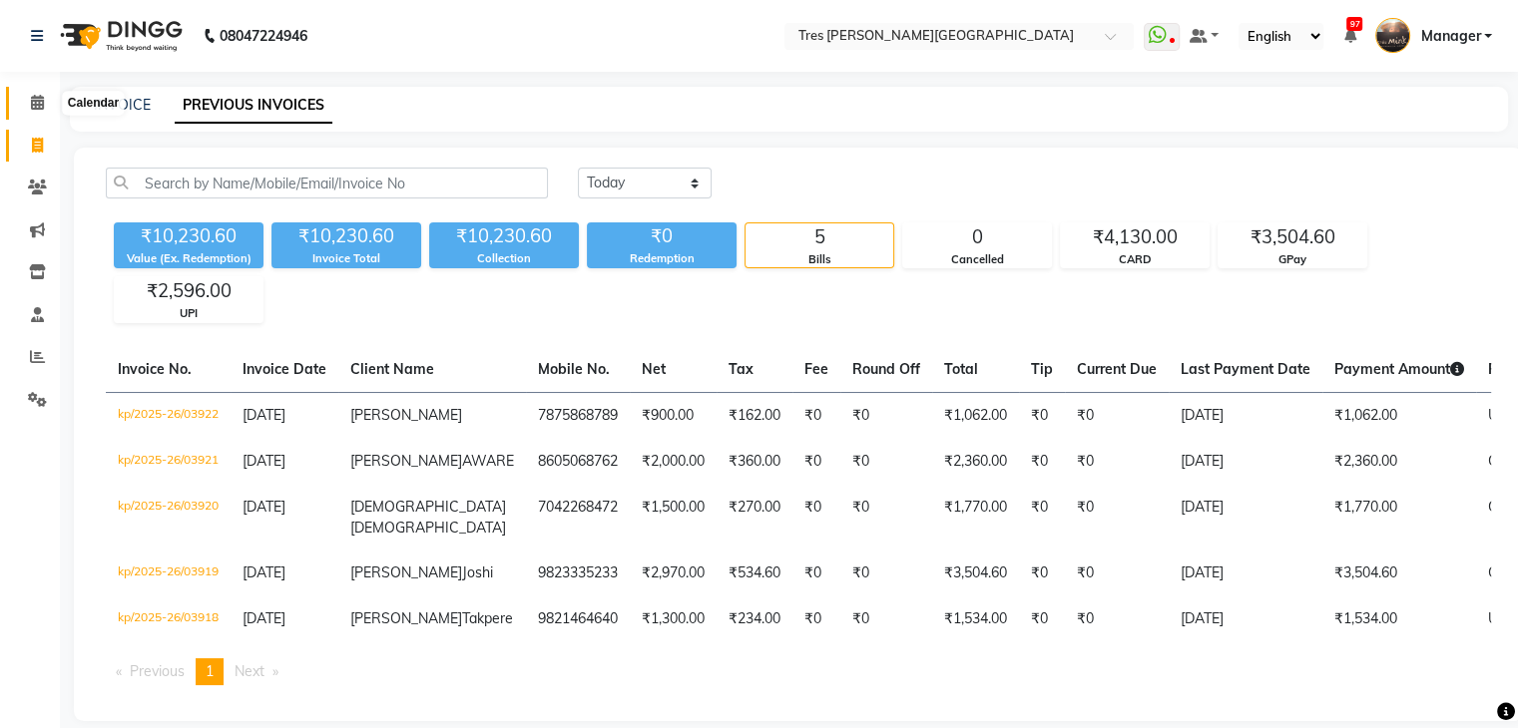
click at [38, 106] on icon at bounding box center [37, 102] width 13 height 15
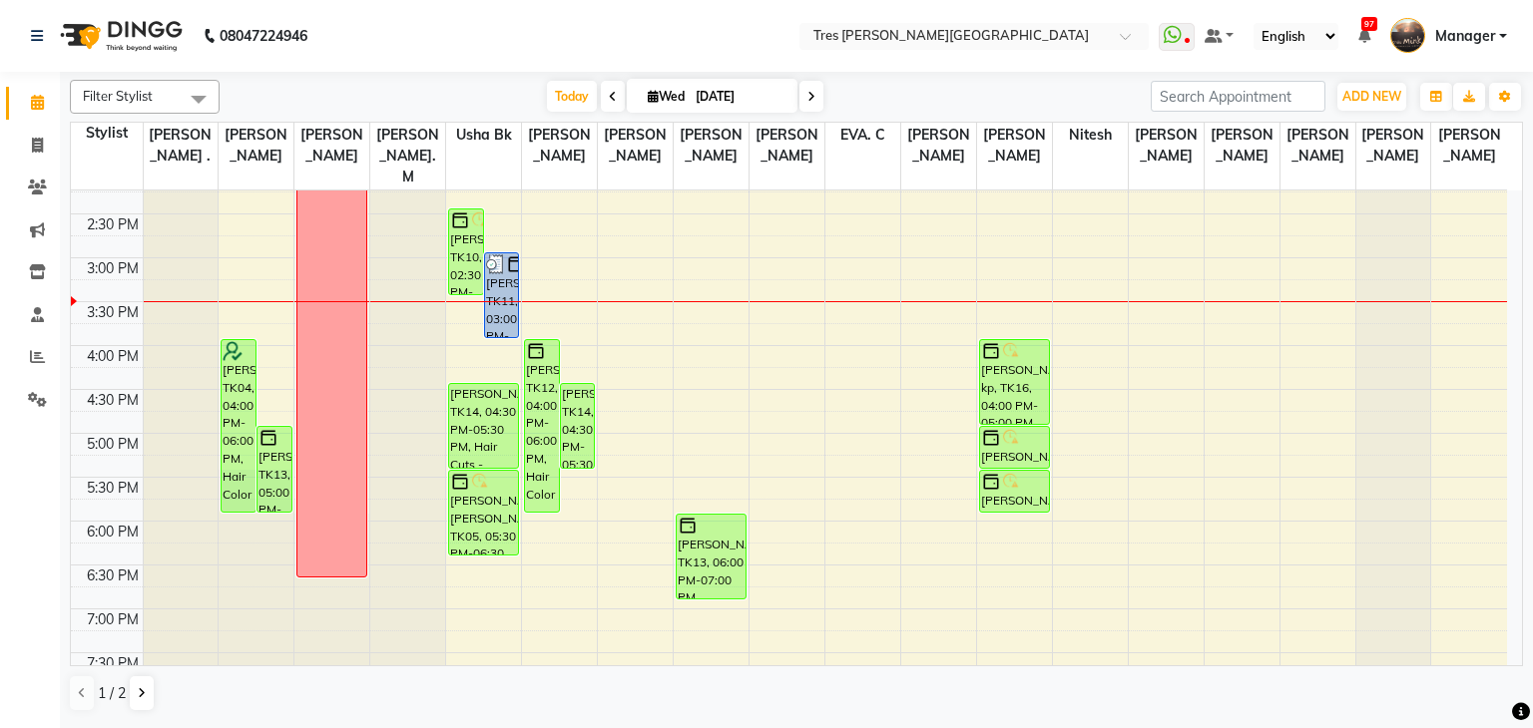
scroll to position [599, 0]
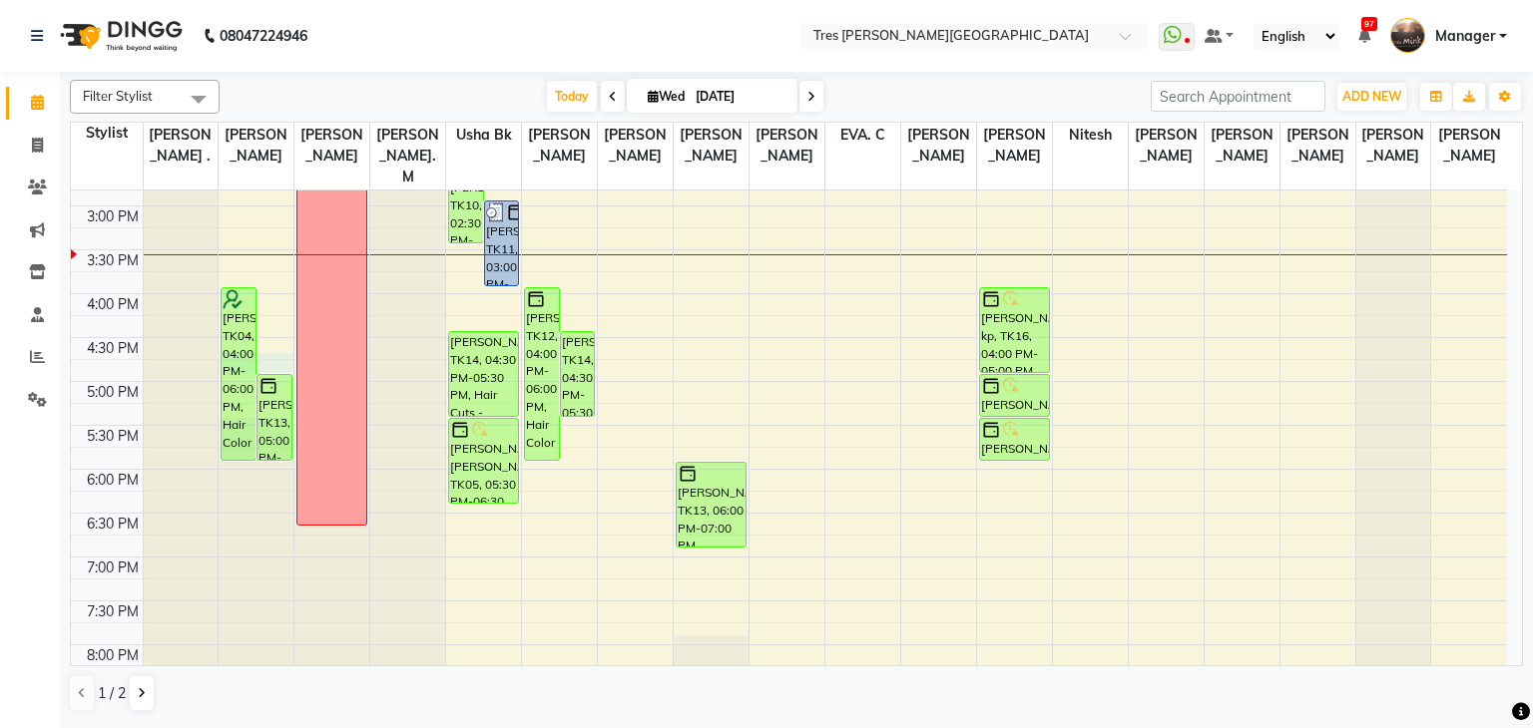
click at [267, 331] on div "8:00 AM 8:30 AM 9:00 AM 9:30 AM 10:00 AM 10:30 AM 11:00 AM 11:30 AM 12:00 PM 12…" at bounding box center [789, 206] width 1436 height 1228
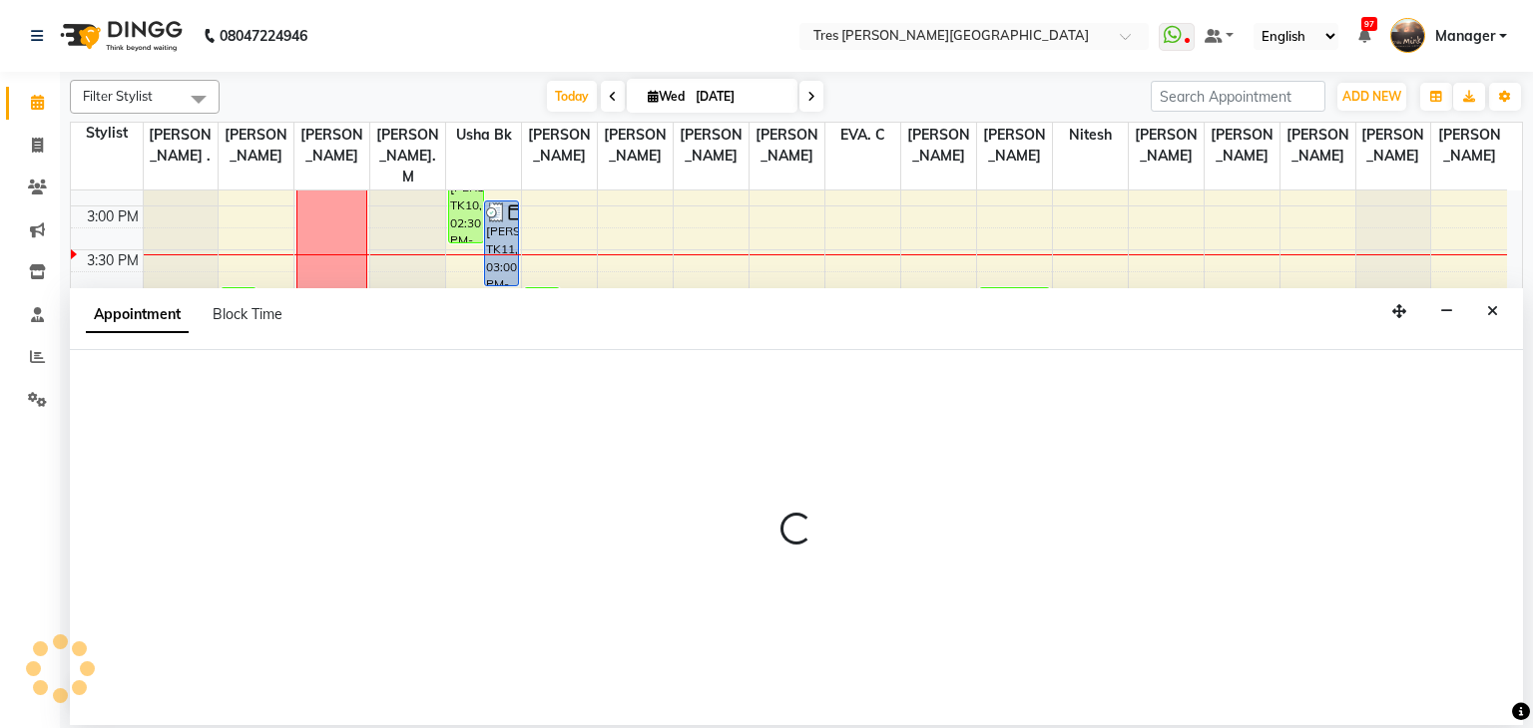
select select "1027"
select select "1005"
select select "tentative"
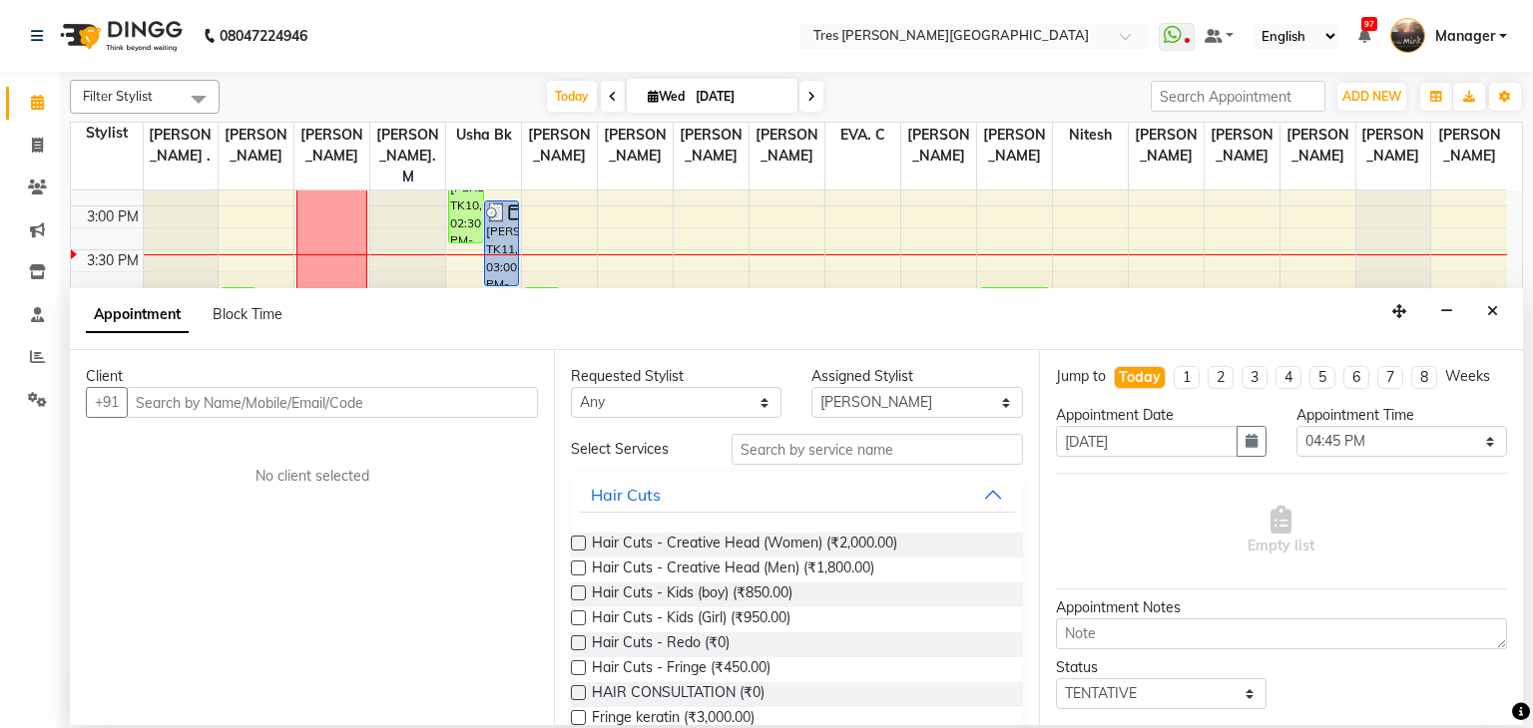
drag, startPoint x: 222, startPoint y: 408, endPoint x: 207, endPoint y: 404, distance: 15.5
click at [207, 404] on input "text" at bounding box center [332, 402] width 411 height 31
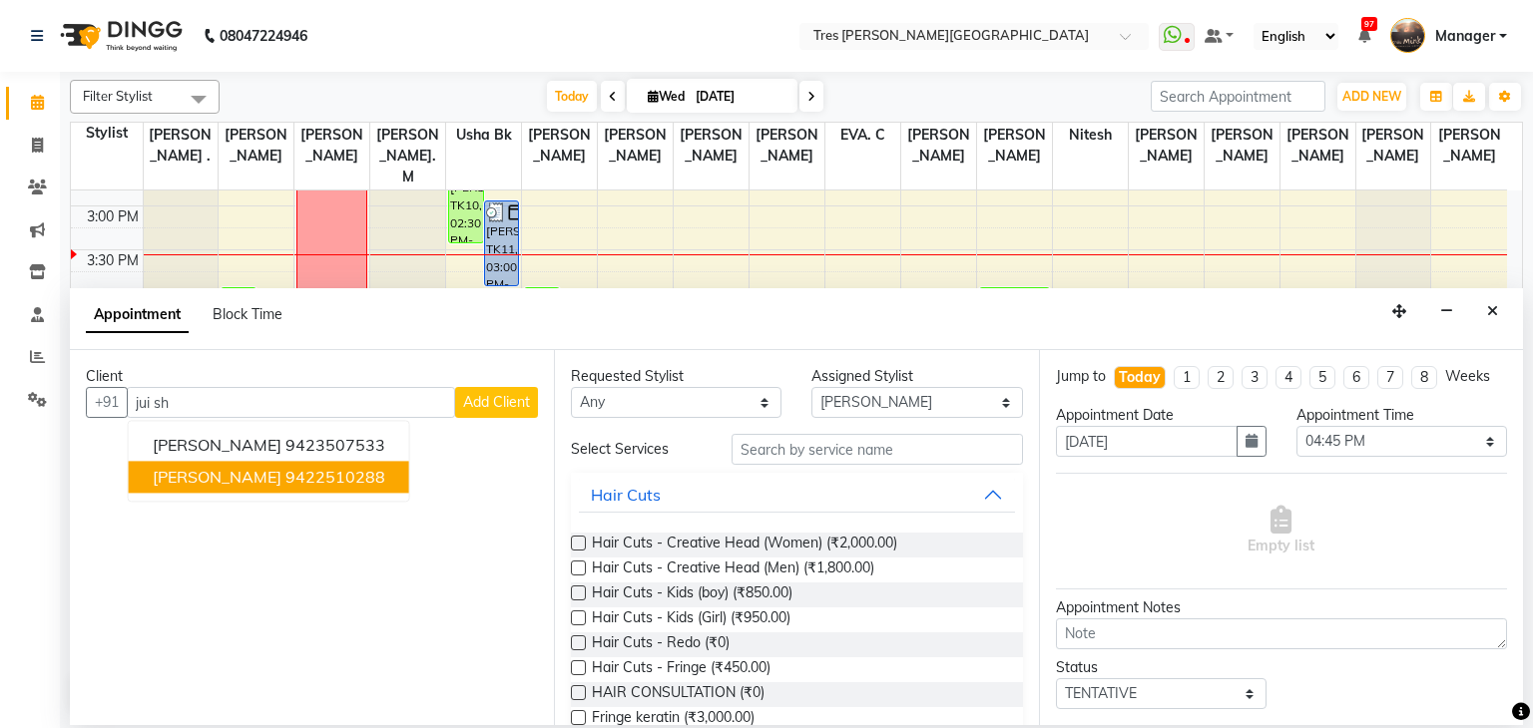
click at [224, 471] on span "[PERSON_NAME]" at bounding box center [217, 478] width 129 height 20
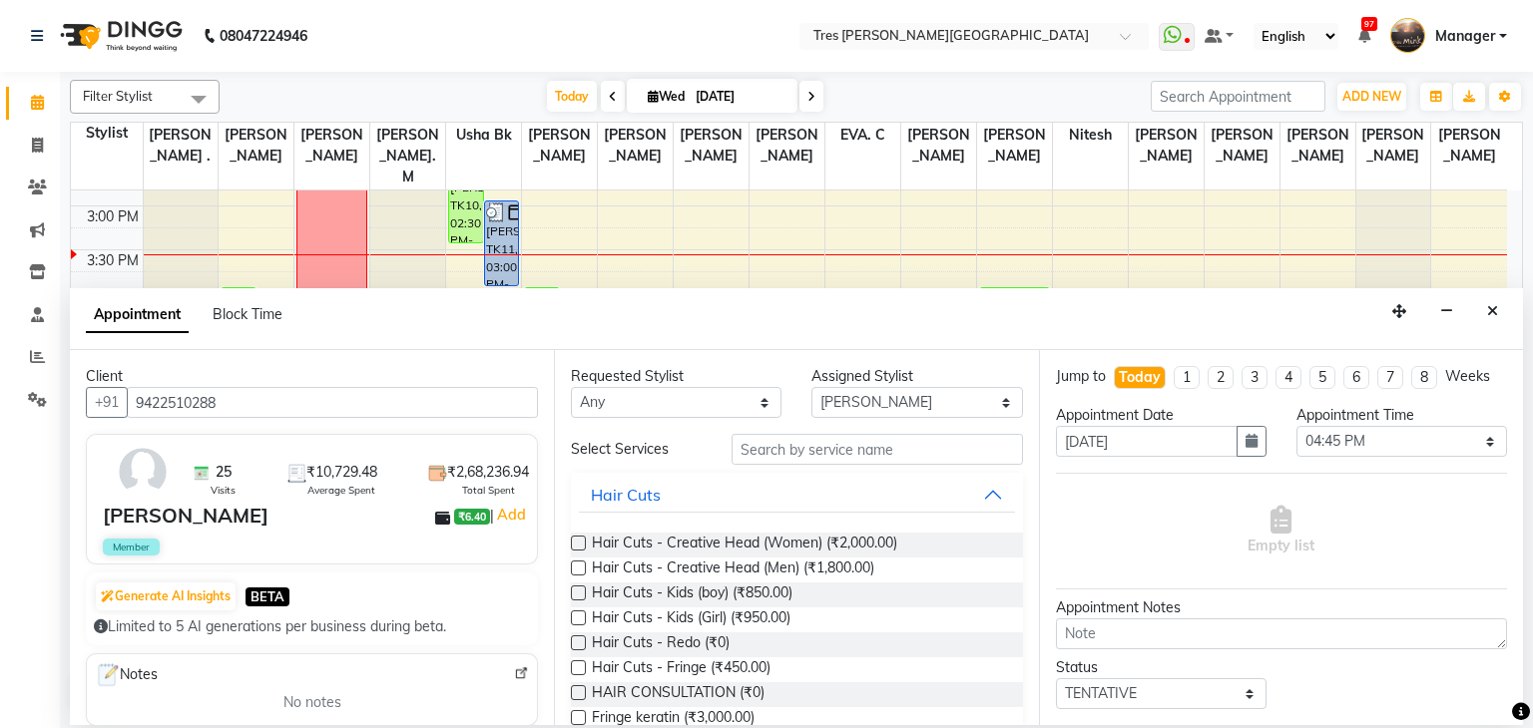
type input "9422510288"
click at [804, 448] on input "text" at bounding box center [876, 449] width 291 height 31
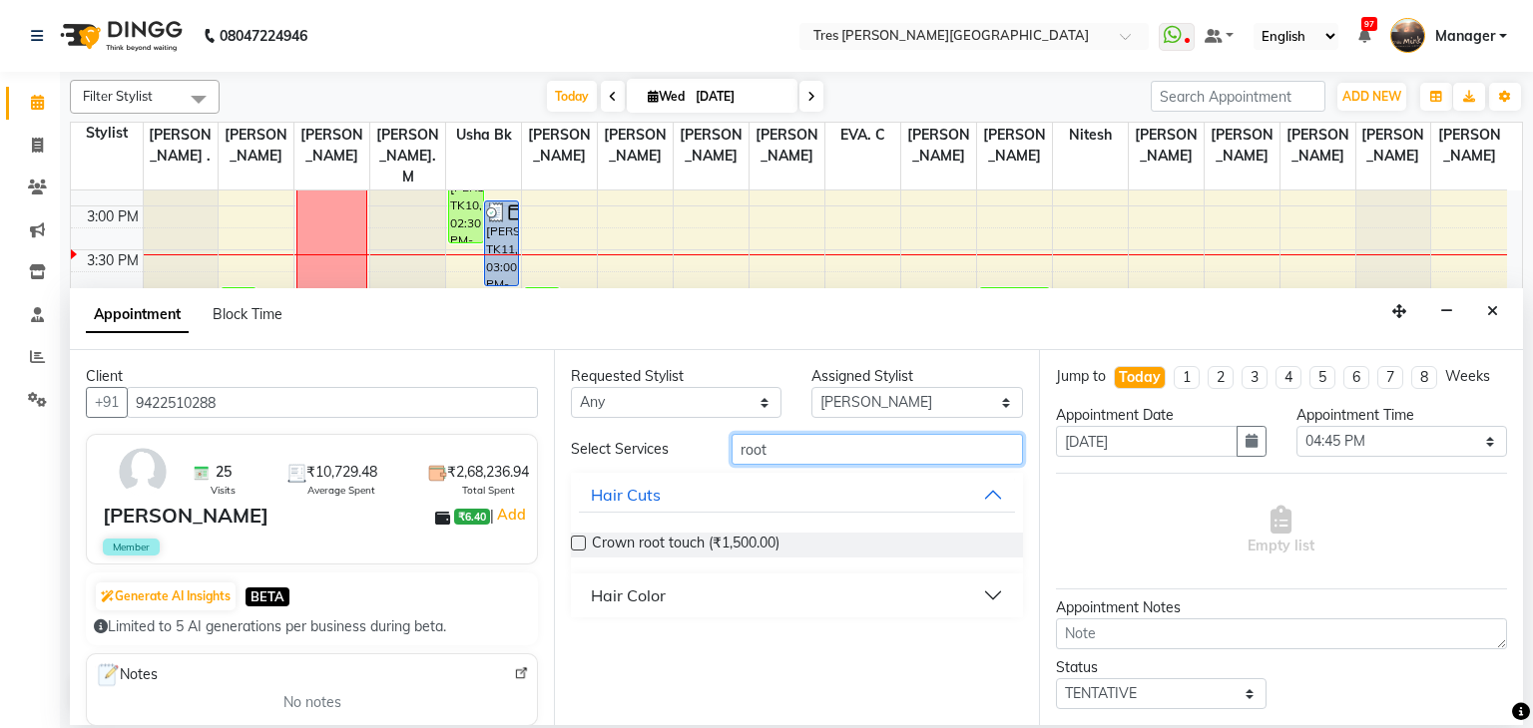
type input "root"
click at [639, 595] on div "Hair Color" at bounding box center [628, 596] width 75 height 24
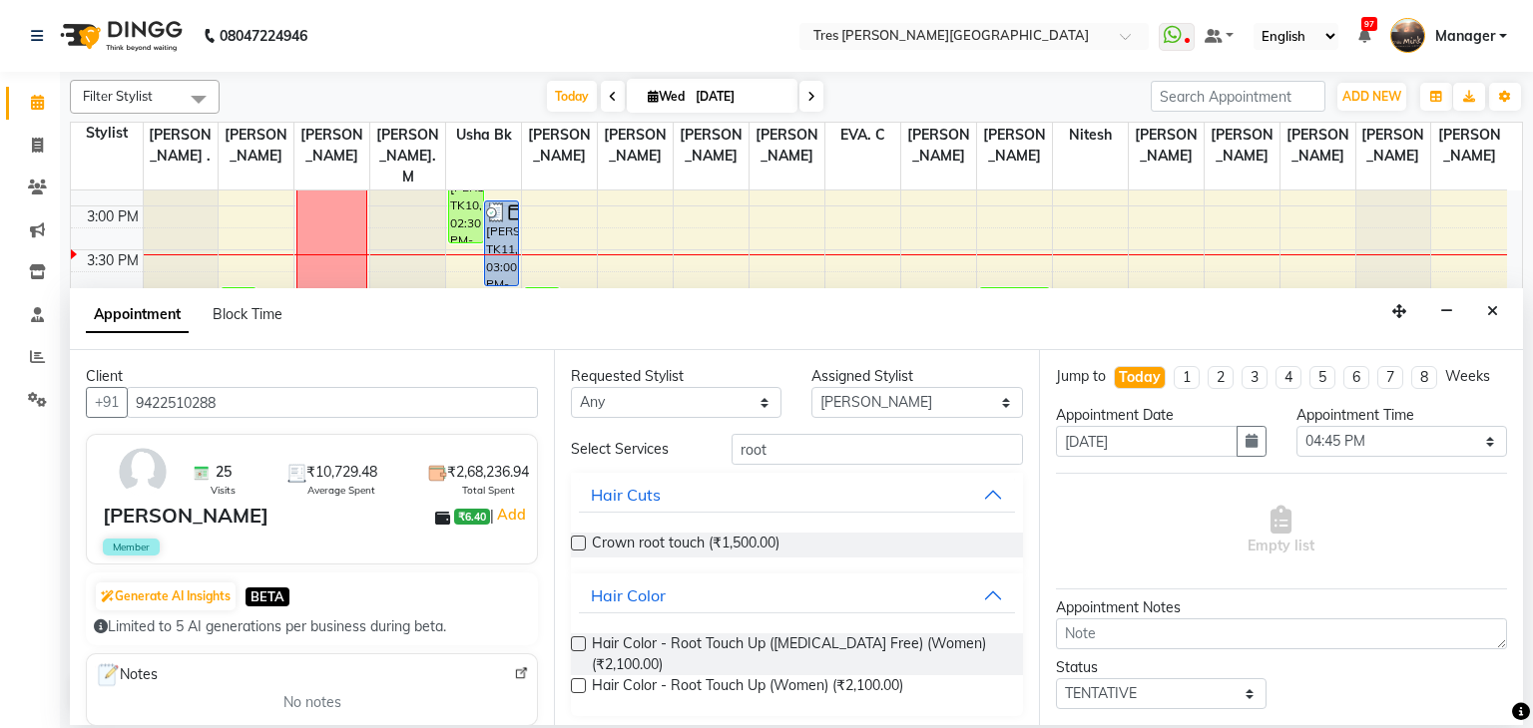
click at [575, 640] on label at bounding box center [578, 644] width 15 height 15
click at [575, 640] on input "checkbox" at bounding box center [577, 646] width 13 height 13
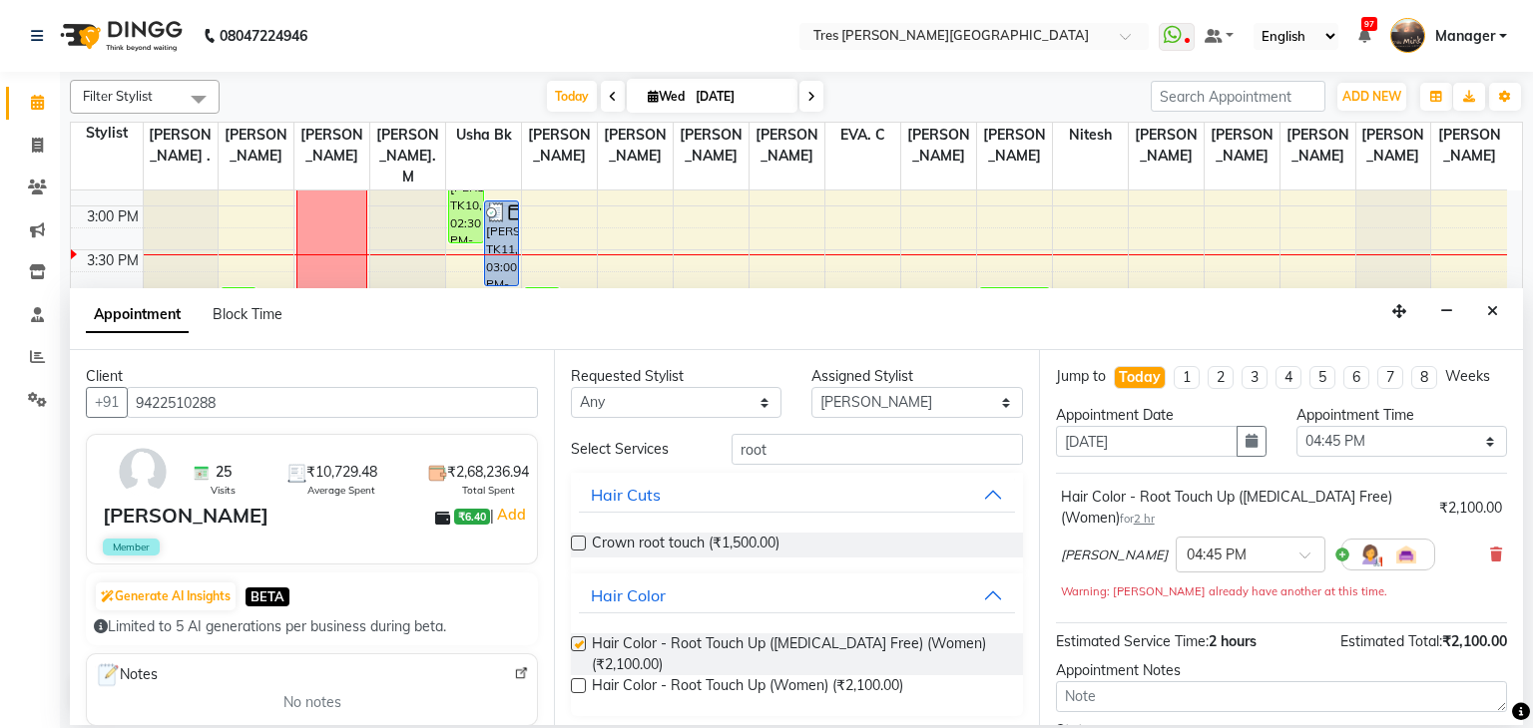
checkbox input "false"
click at [899, 412] on select "Select [PERSON_NAME] [PERSON_NAME] [PERSON_NAME] [PERSON_NAME] [PERSON_NAME] [P…" at bounding box center [916, 402] width 211 height 31
select select "15043"
click at [811, 387] on select "Select [PERSON_NAME] [PERSON_NAME] [PERSON_NAME] [PERSON_NAME] [PERSON_NAME] [P…" at bounding box center [916, 402] width 211 height 31
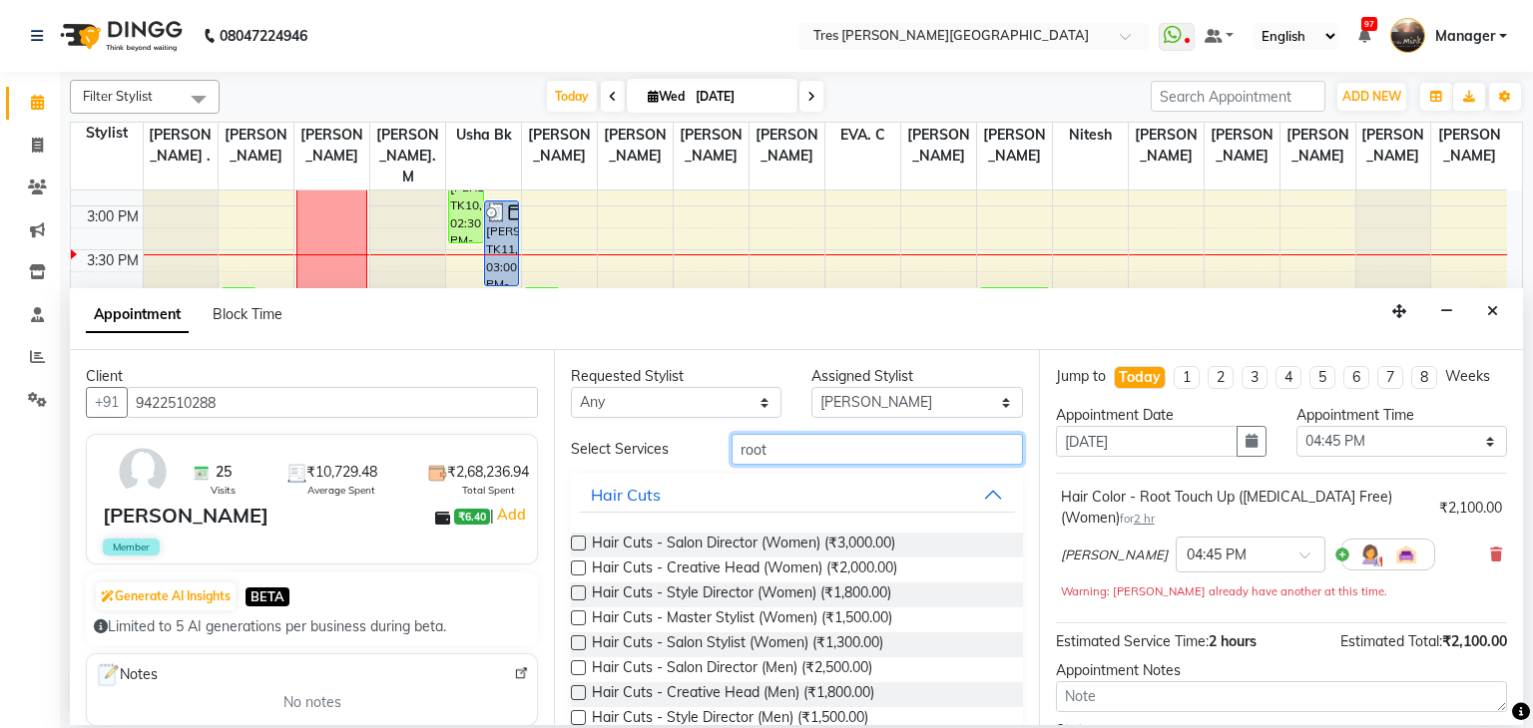
click at [745, 437] on input "root" at bounding box center [876, 449] width 291 height 31
type input "threa"
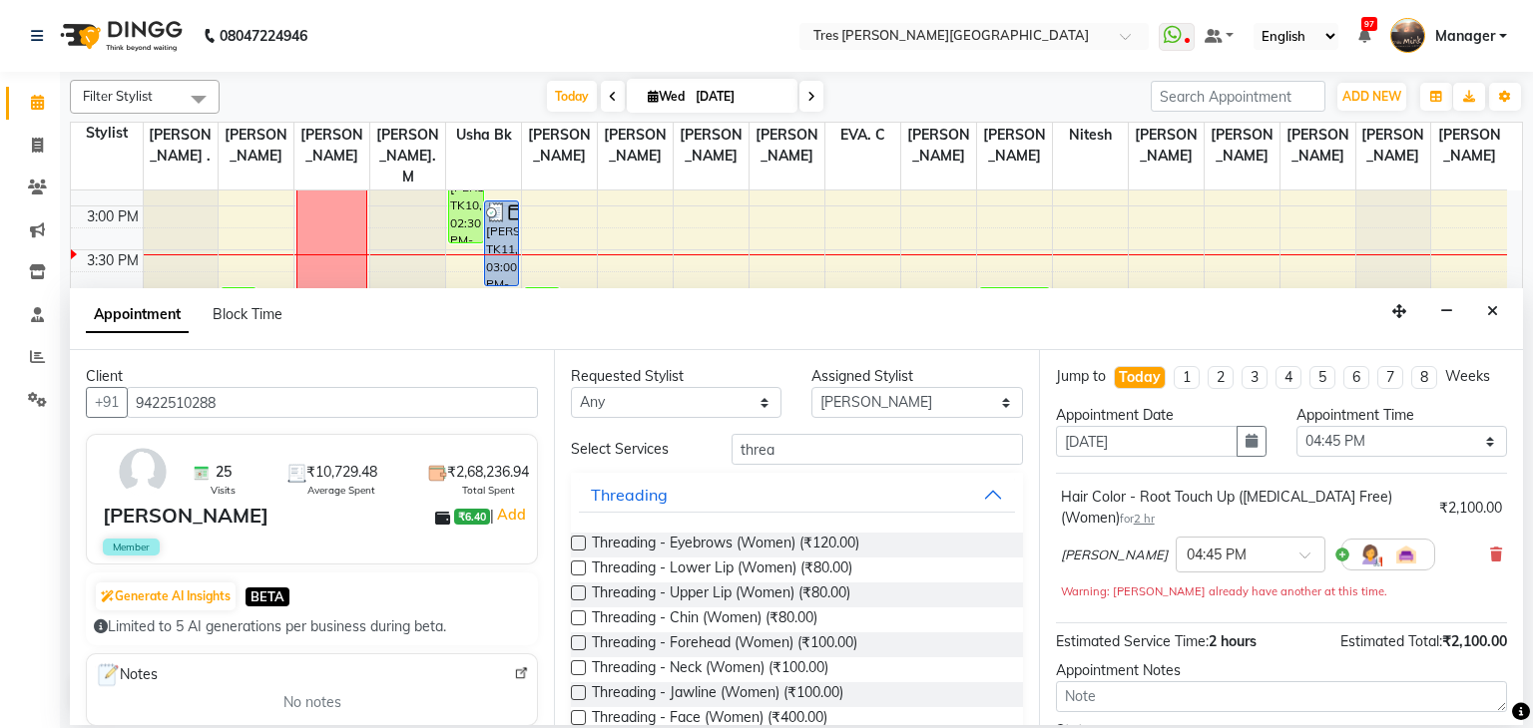
click at [576, 544] on label at bounding box center [578, 543] width 15 height 15
click at [576, 544] on input "checkbox" at bounding box center [577, 545] width 13 height 13
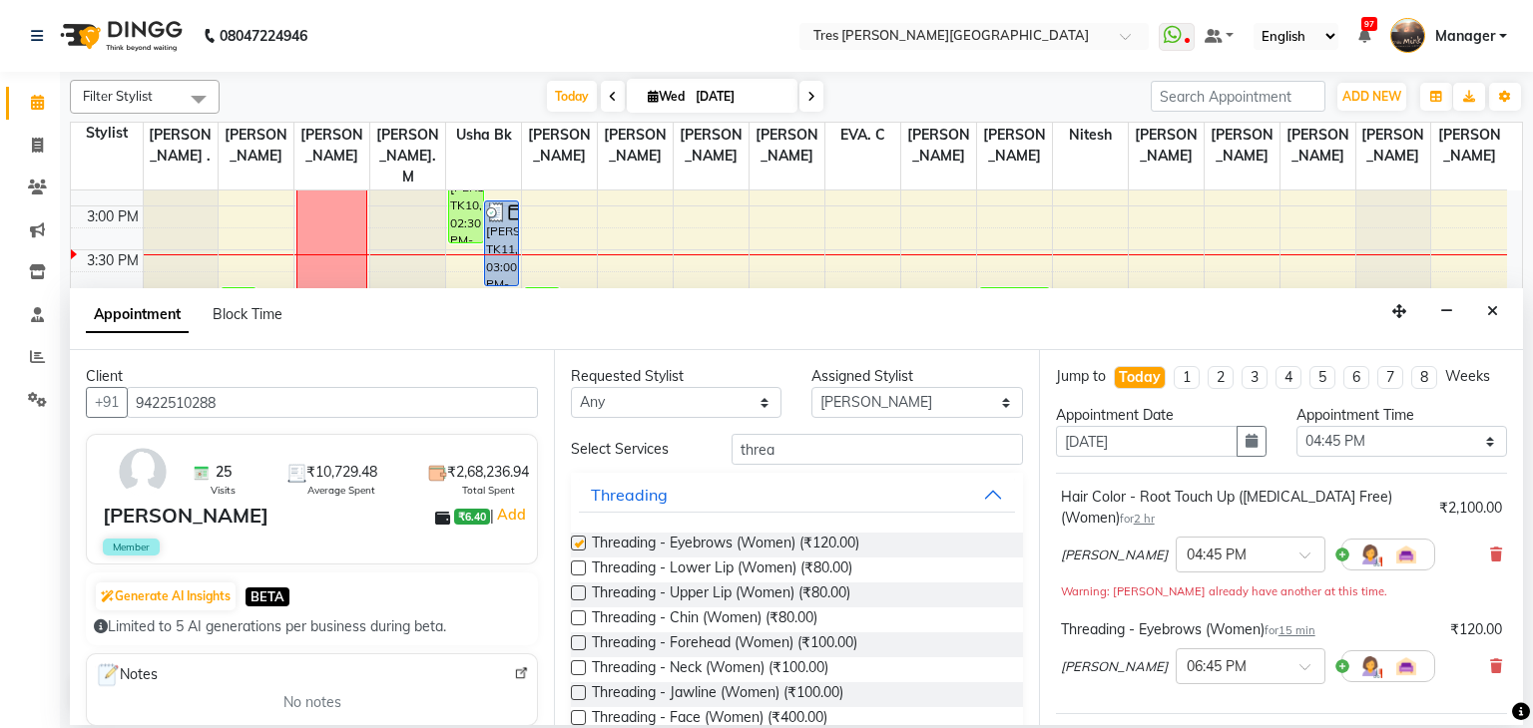
checkbox input "false"
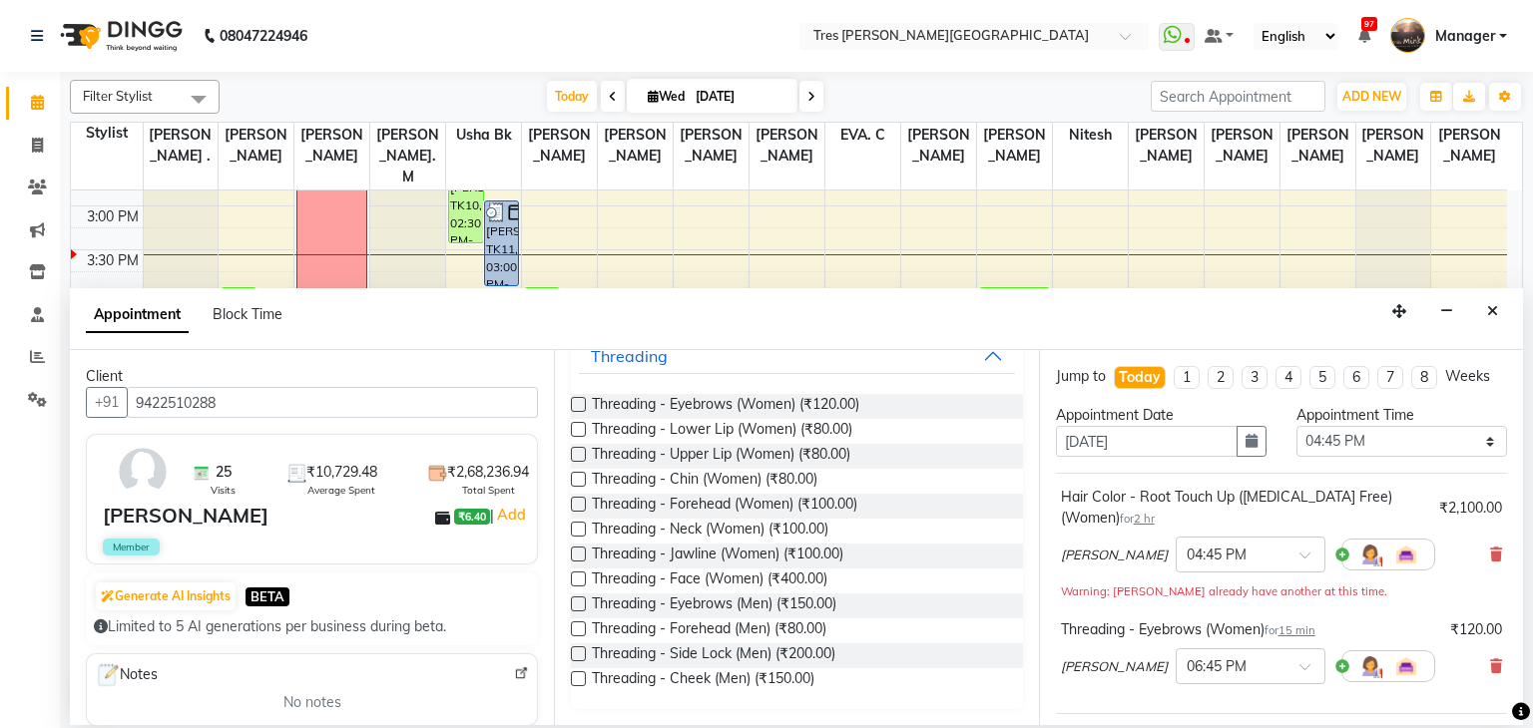
scroll to position [283, 0]
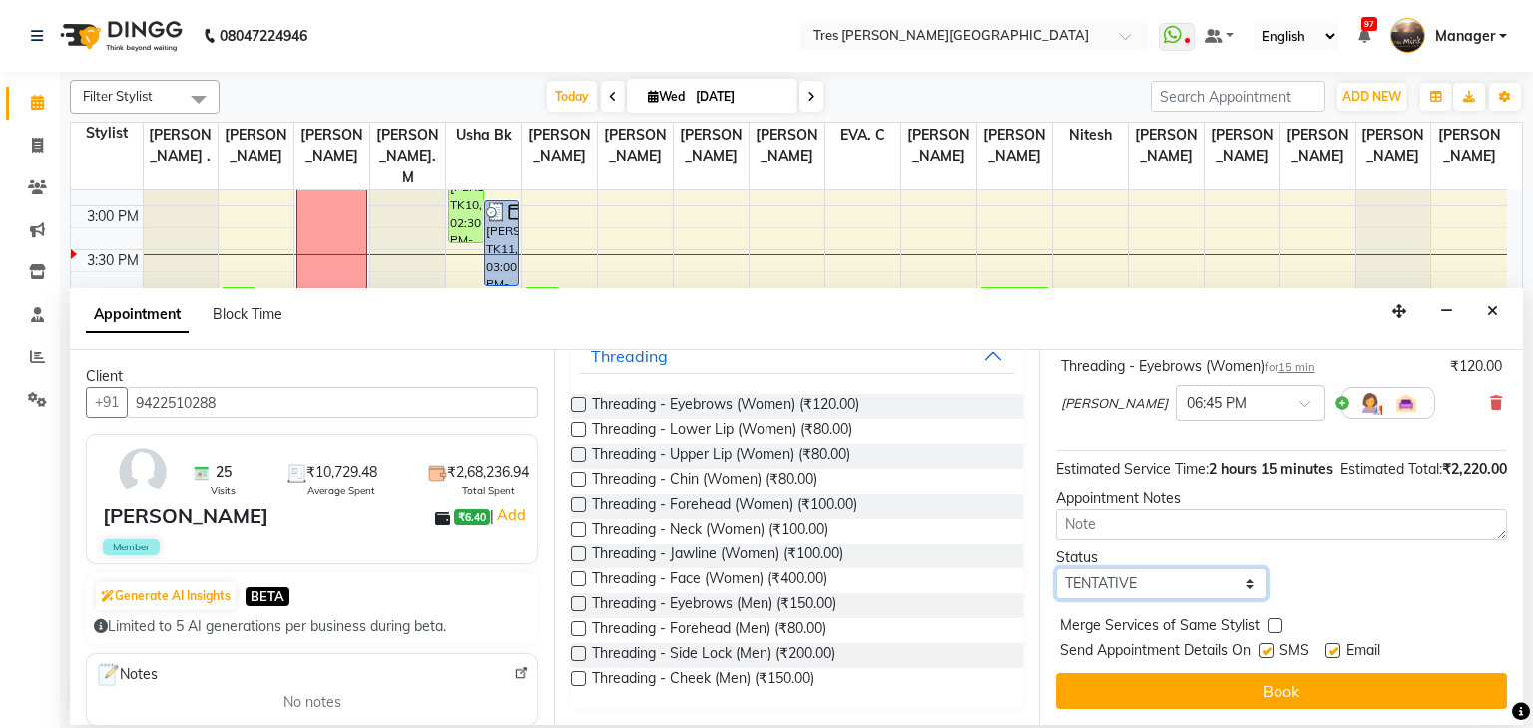
click at [1066, 588] on select "Select TENTATIVE CONFIRM CHECK-IN UPCOMING" at bounding box center [1161, 584] width 211 height 31
select select "confirm booking"
click at [1056, 569] on select "Select TENTATIVE CONFIRM CHECK-IN UPCOMING" at bounding box center [1161, 584] width 211 height 31
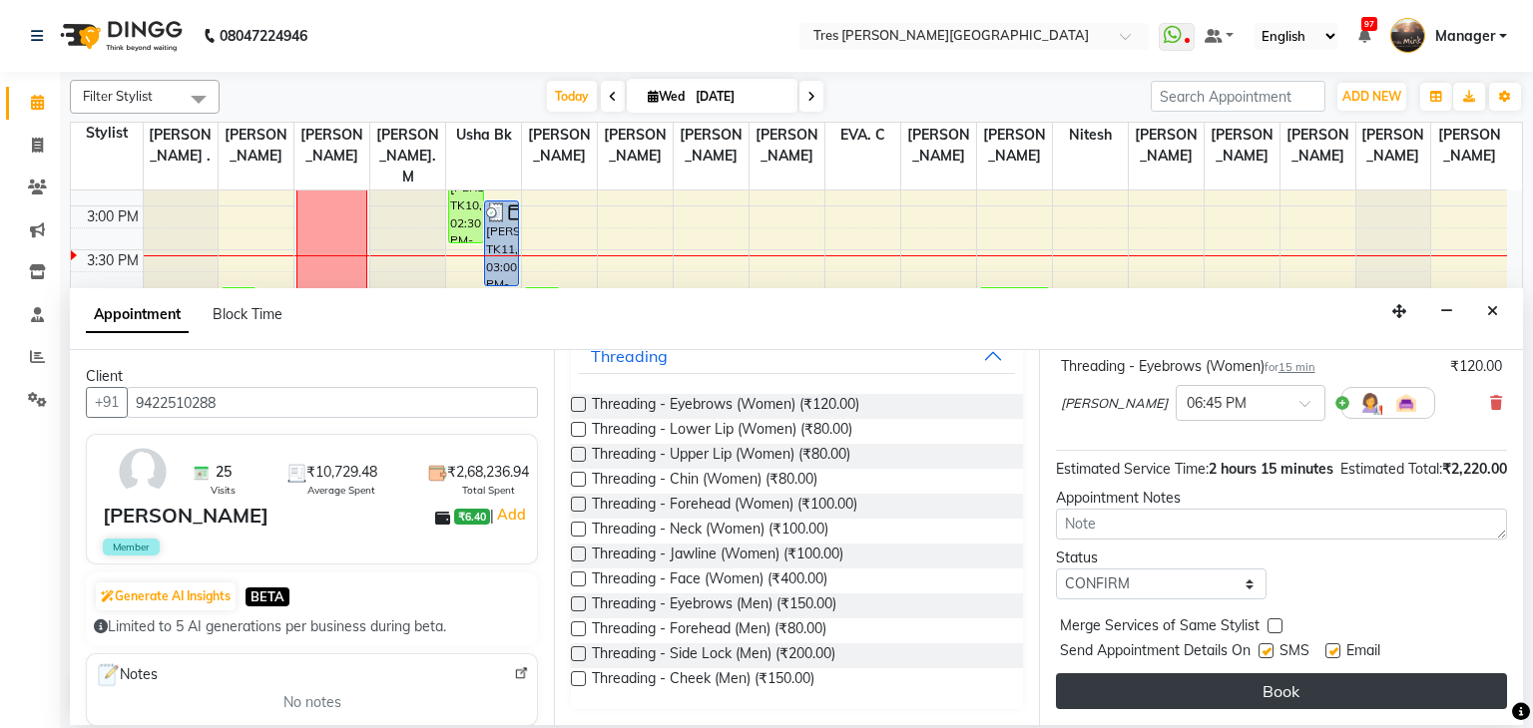
click at [1150, 687] on button "Book" at bounding box center [1281, 692] width 451 height 36
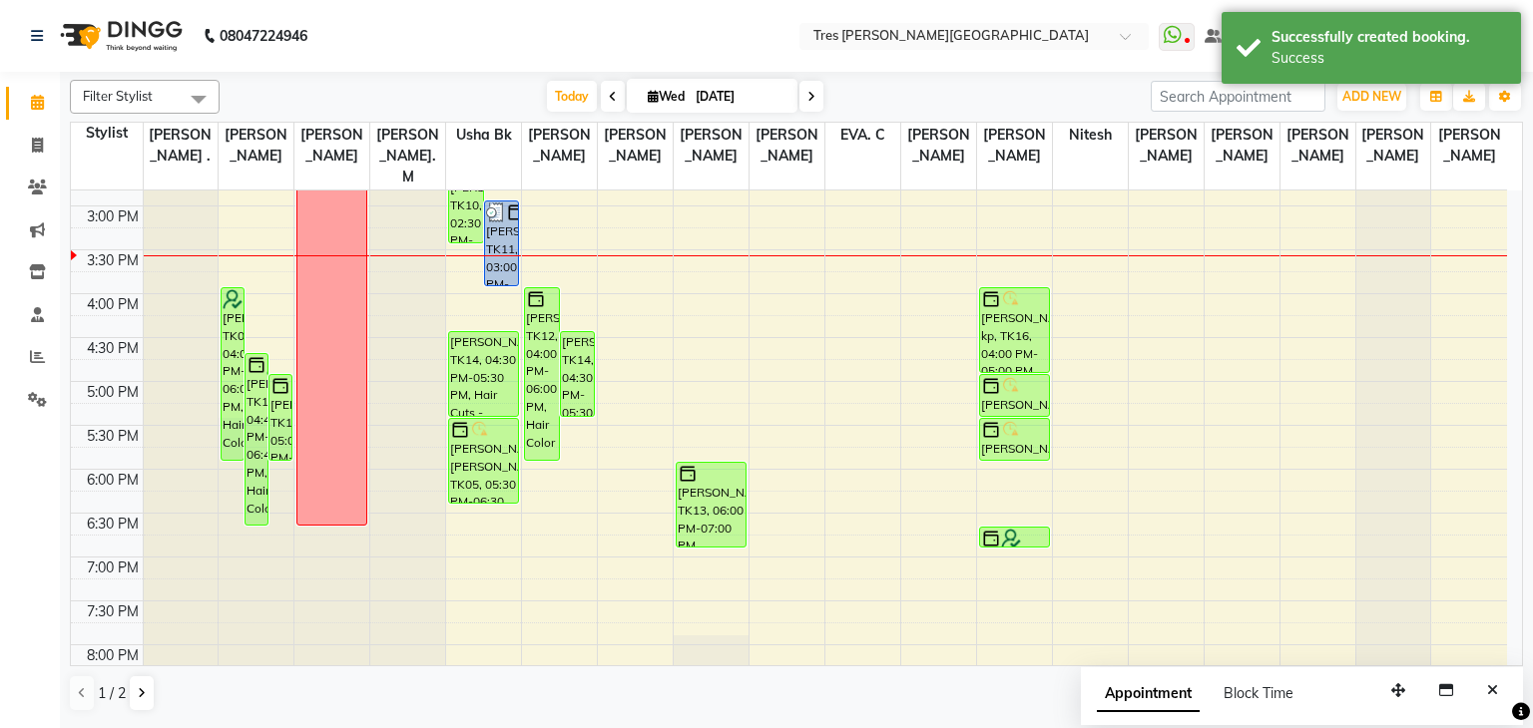
click at [655, 93] on span "Wed" at bounding box center [666, 96] width 47 height 15
select select "9"
select select "2025"
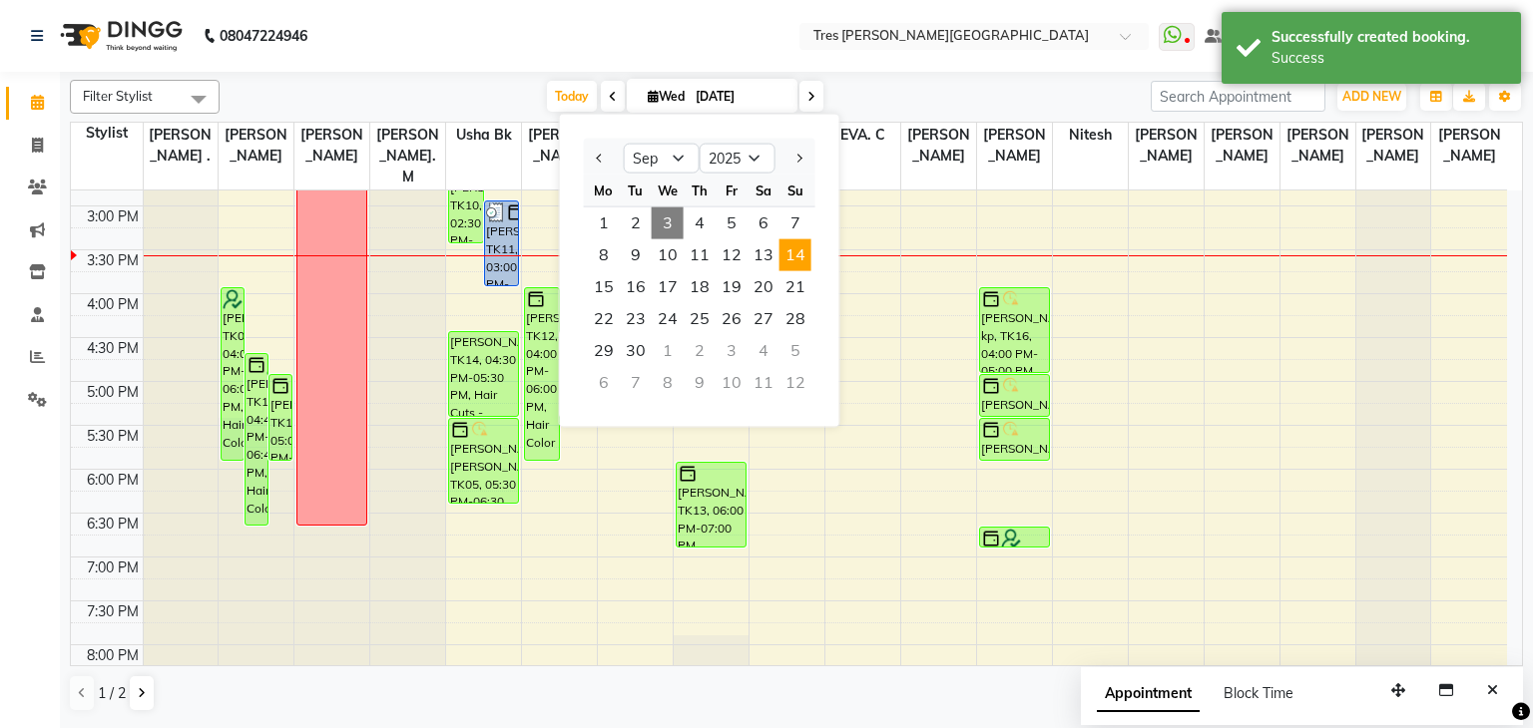
click at [802, 253] on span "14" at bounding box center [795, 255] width 32 height 32
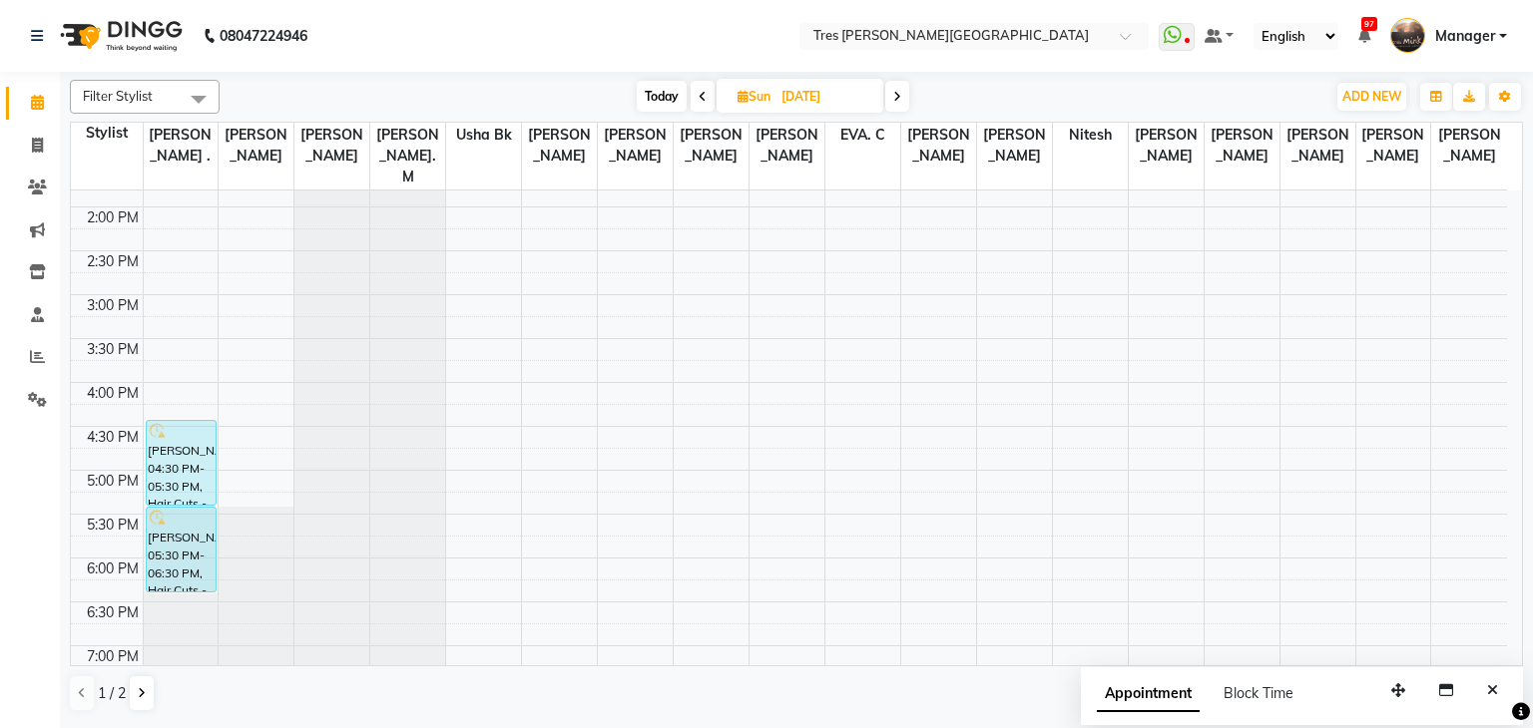
scroll to position [511, 0]
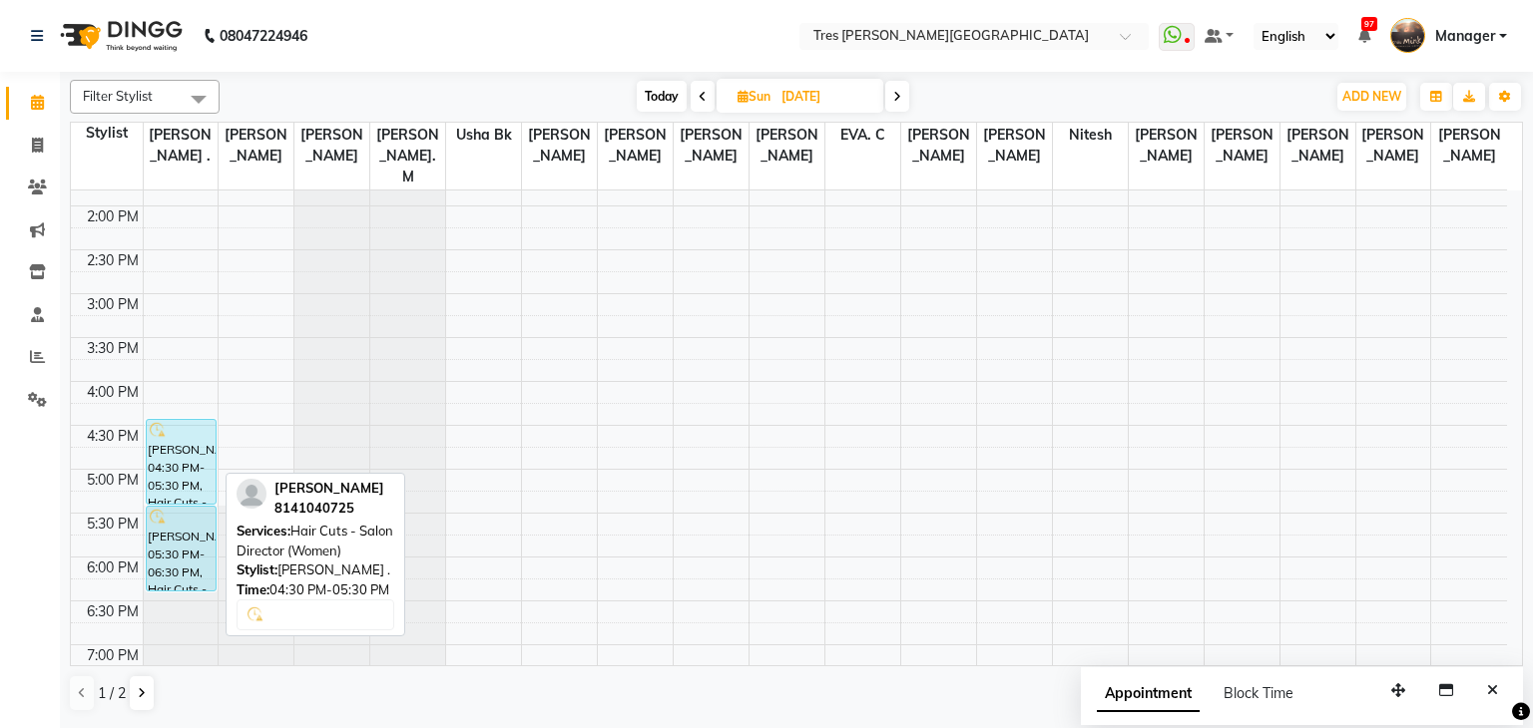
click at [175, 460] on div "Amruta Sawarkar, 04:30 PM-05:30 PM, Hair Cuts - Salon Director (Women)" at bounding box center [181, 462] width 69 height 84
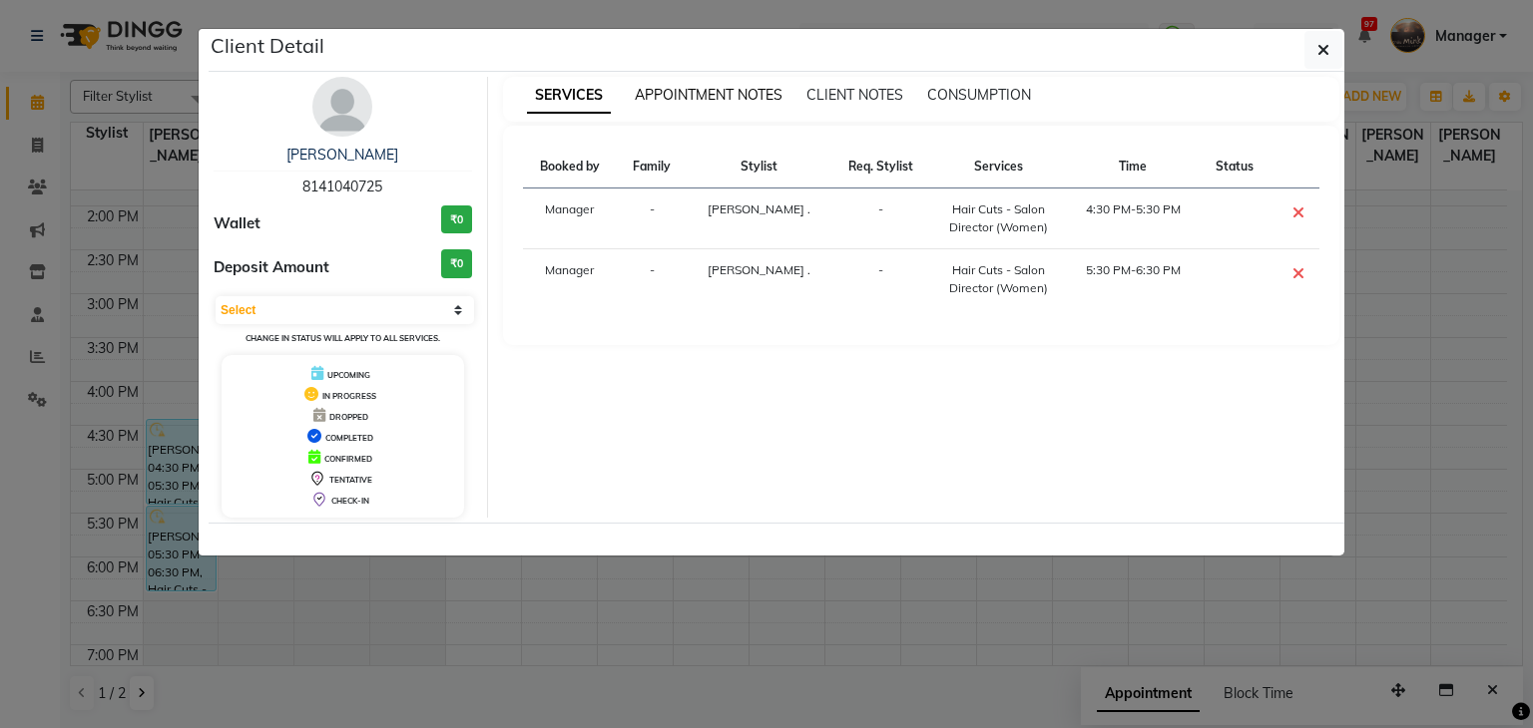
click at [663, 93] on span "APPOINTMENT NOTES" at bounding box center [709, 95] width 148 height 18
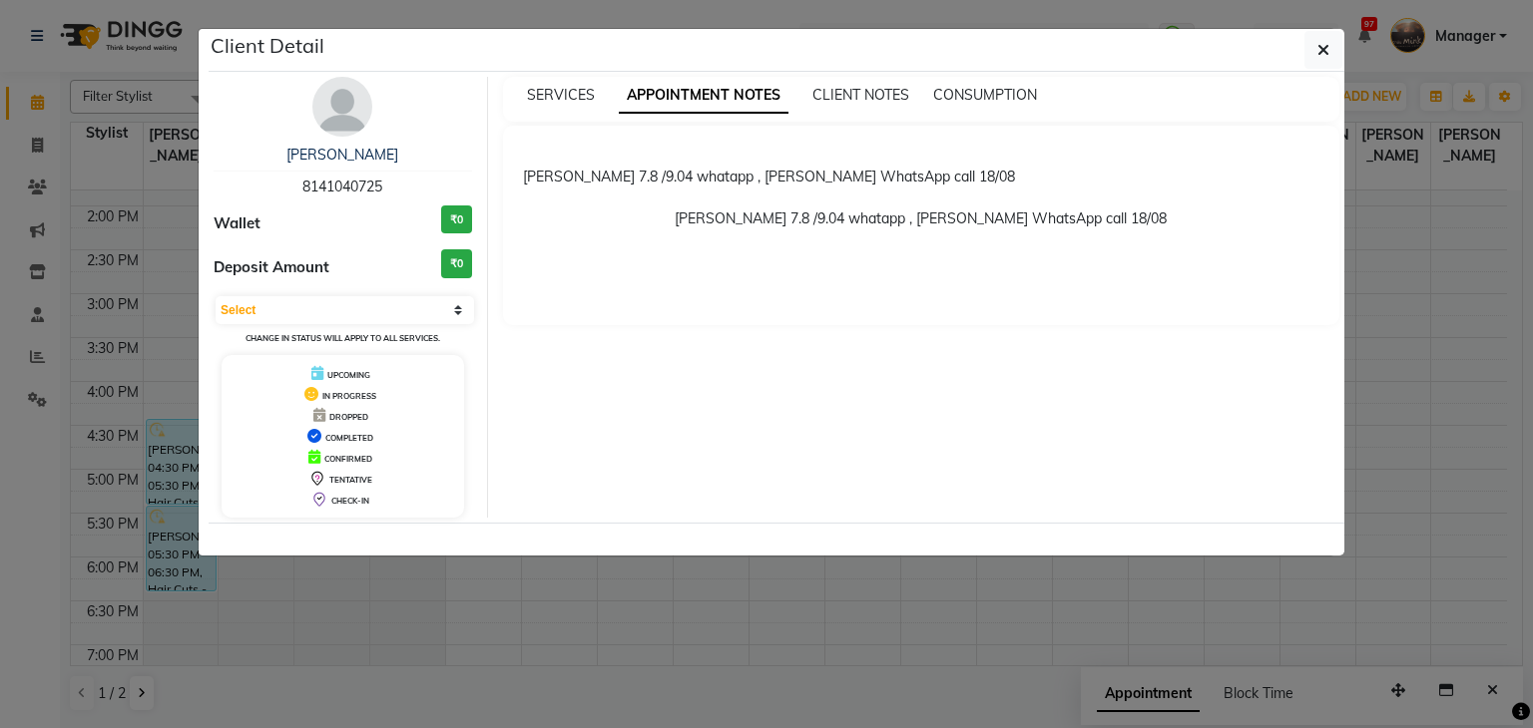
click at [190, 181] on ngb-modal-window "Client Detail Amruta Sawarkar 8141040725 Wallet ₹0 Deposit Amount ₹0 Select CON…" at bounding box center [766, 364] width 1533 height 728
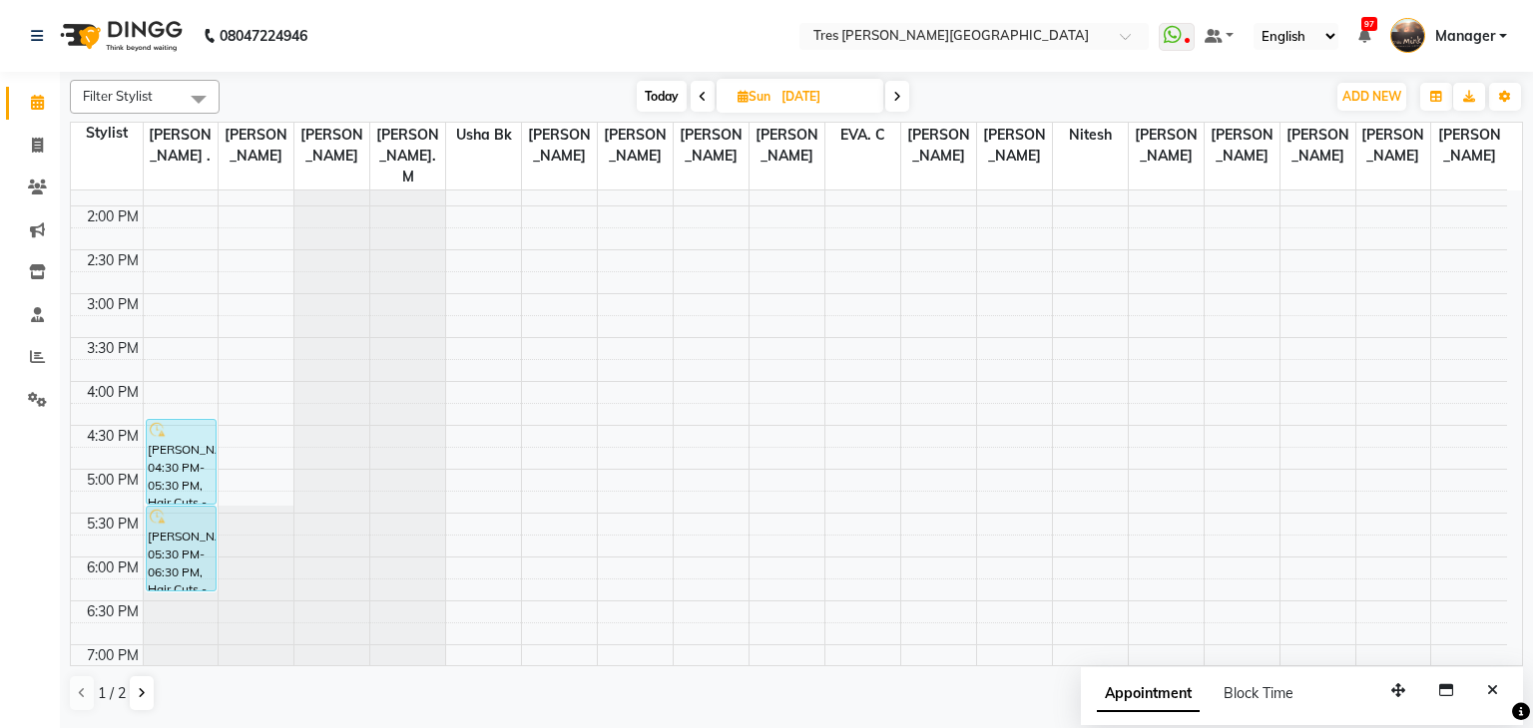
click at [662, 89] on span "Today" at bounding box center [662, 96] width 50 height 31
type input "[DATE]"
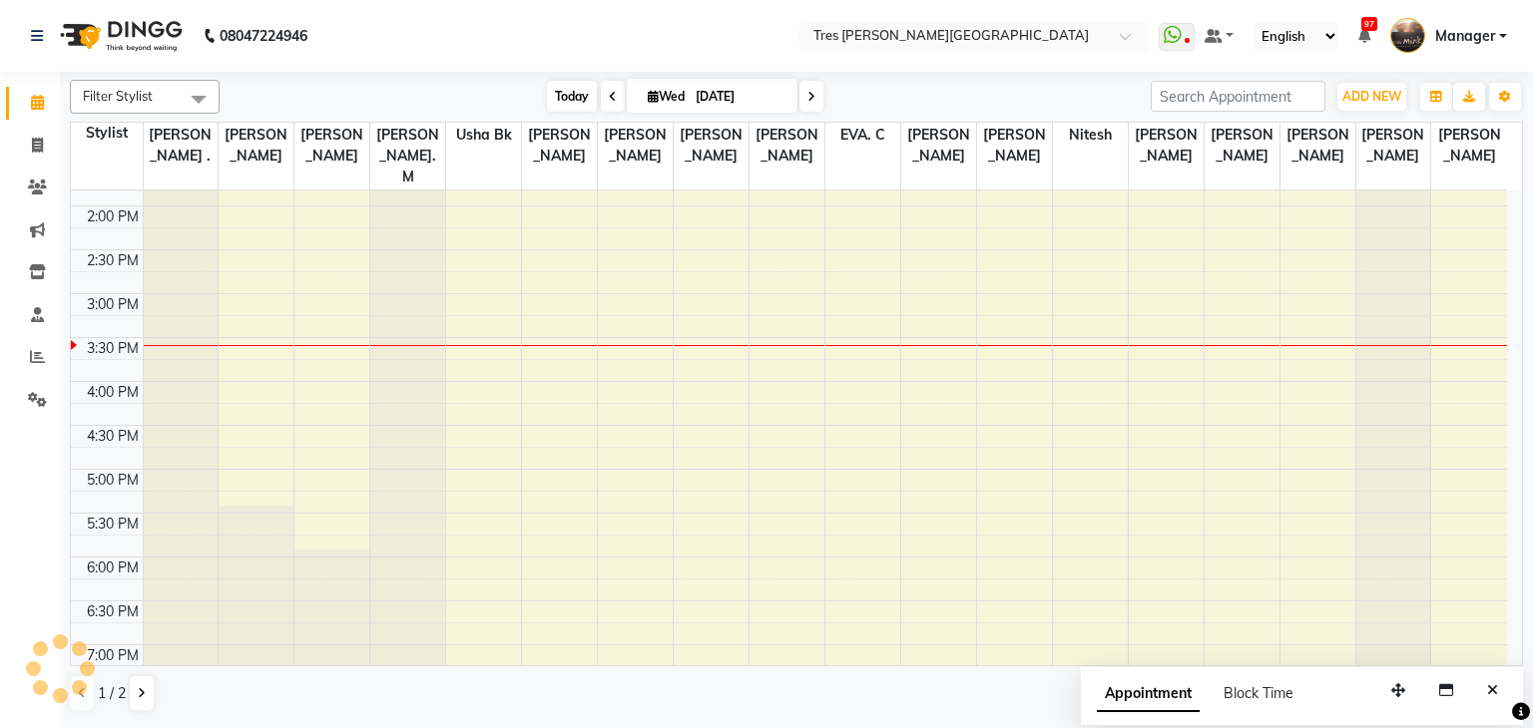
scroll to position [610, 0]
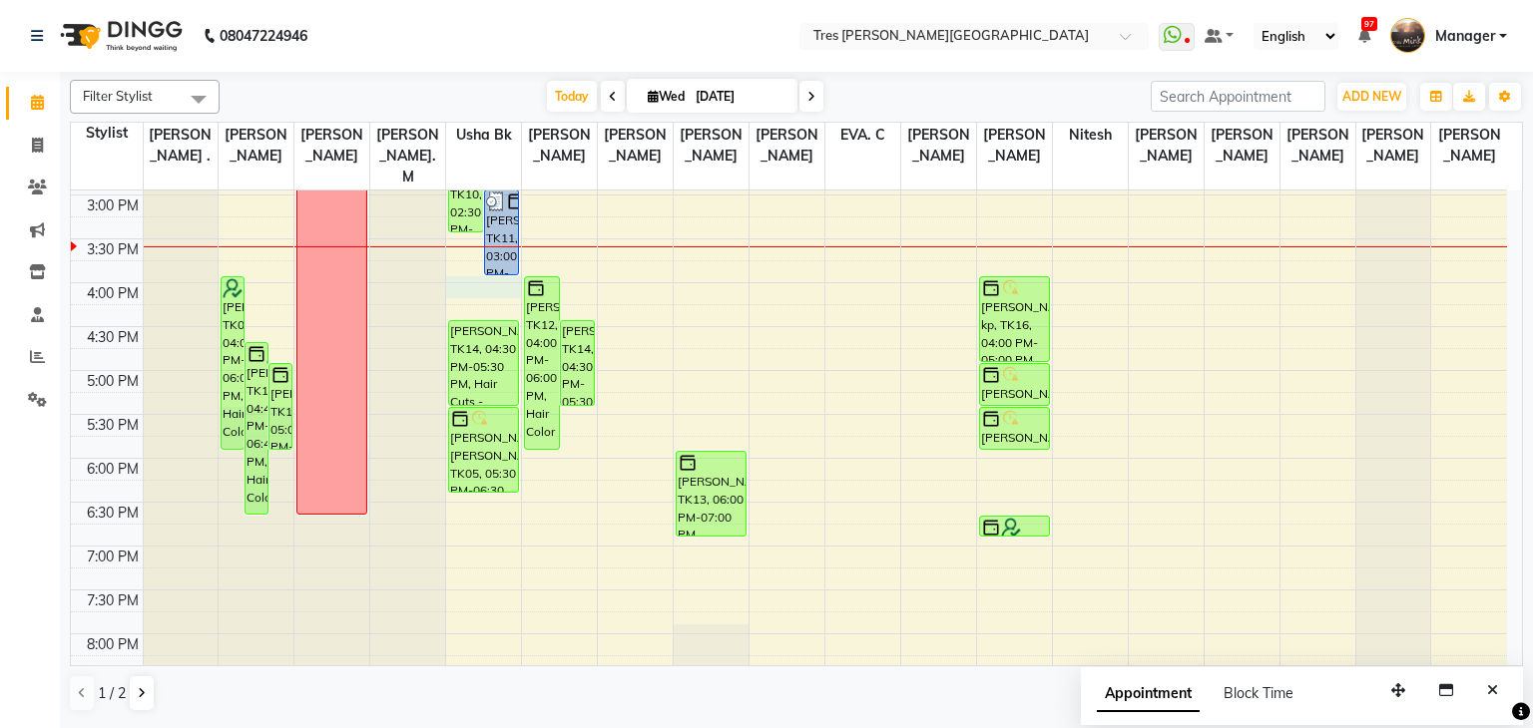
click at [471, 257] on div "8:00 AM 8:30 AM 9:00 AM 9:30 AM 10:00 AM 10:30 AM 11:00 AM 11:30 AM 12:00 PM 12…" at bounding box center [789, 195] width 1436 height 1228
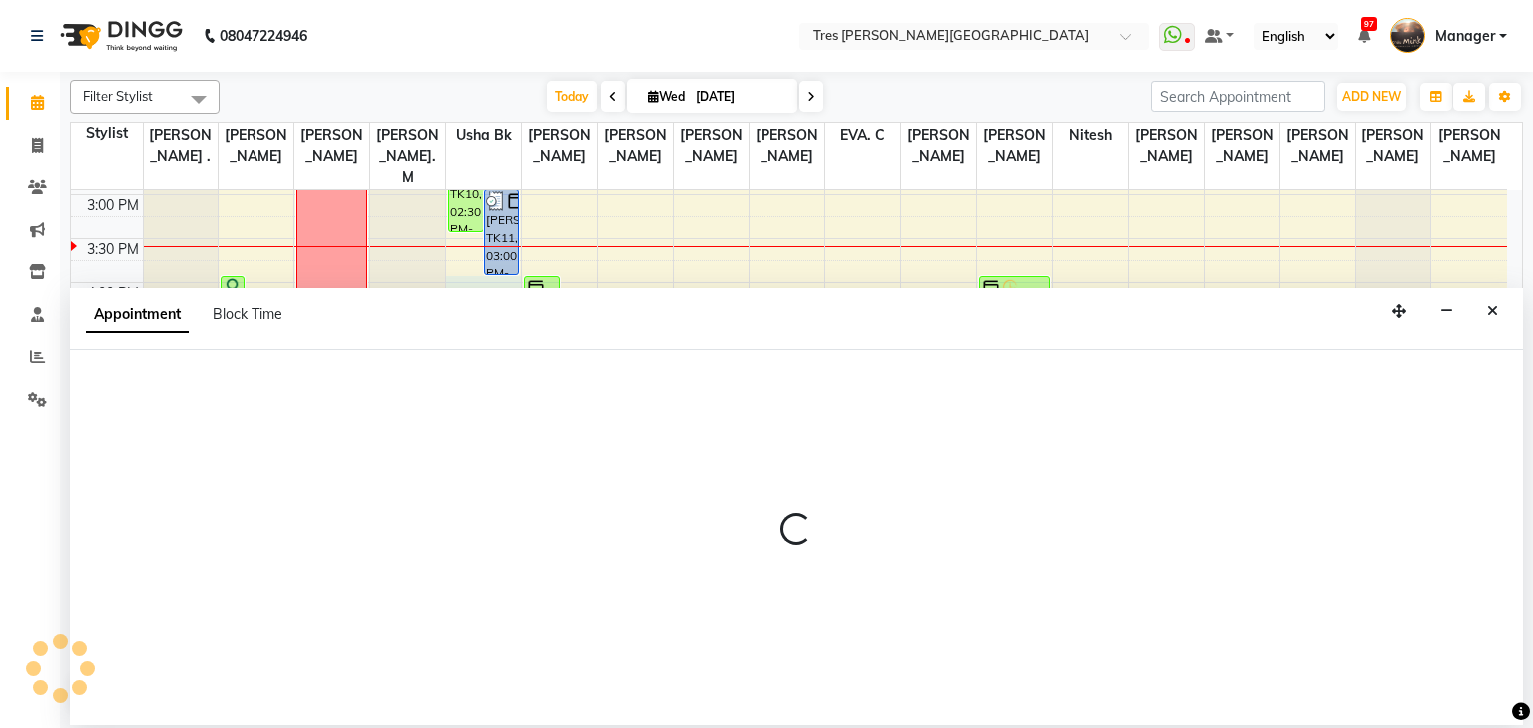
select select "1017"
select select "960"
select select "tentative"
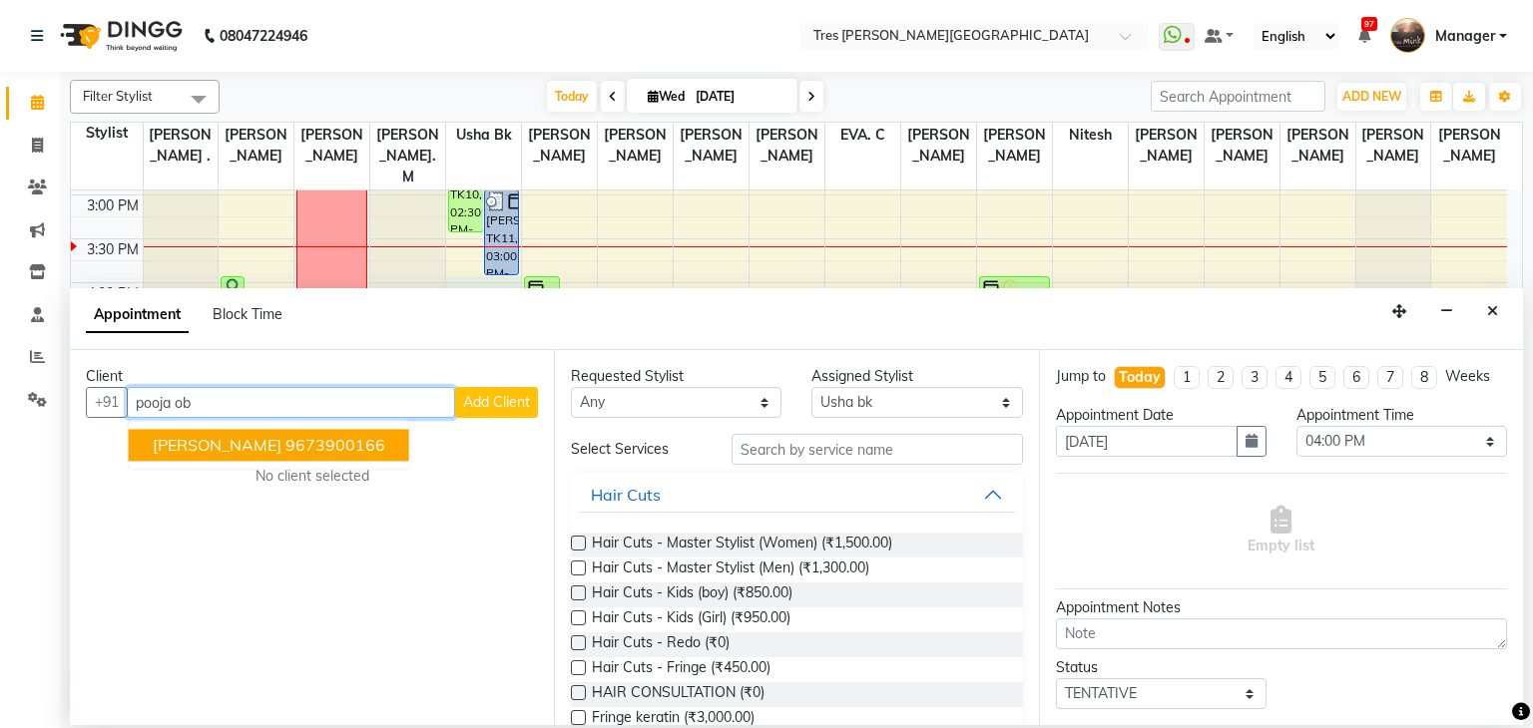
click at [208, 448] on span "[PERSON_NAME]" at bounding box center [217, 446] width 129 height 20
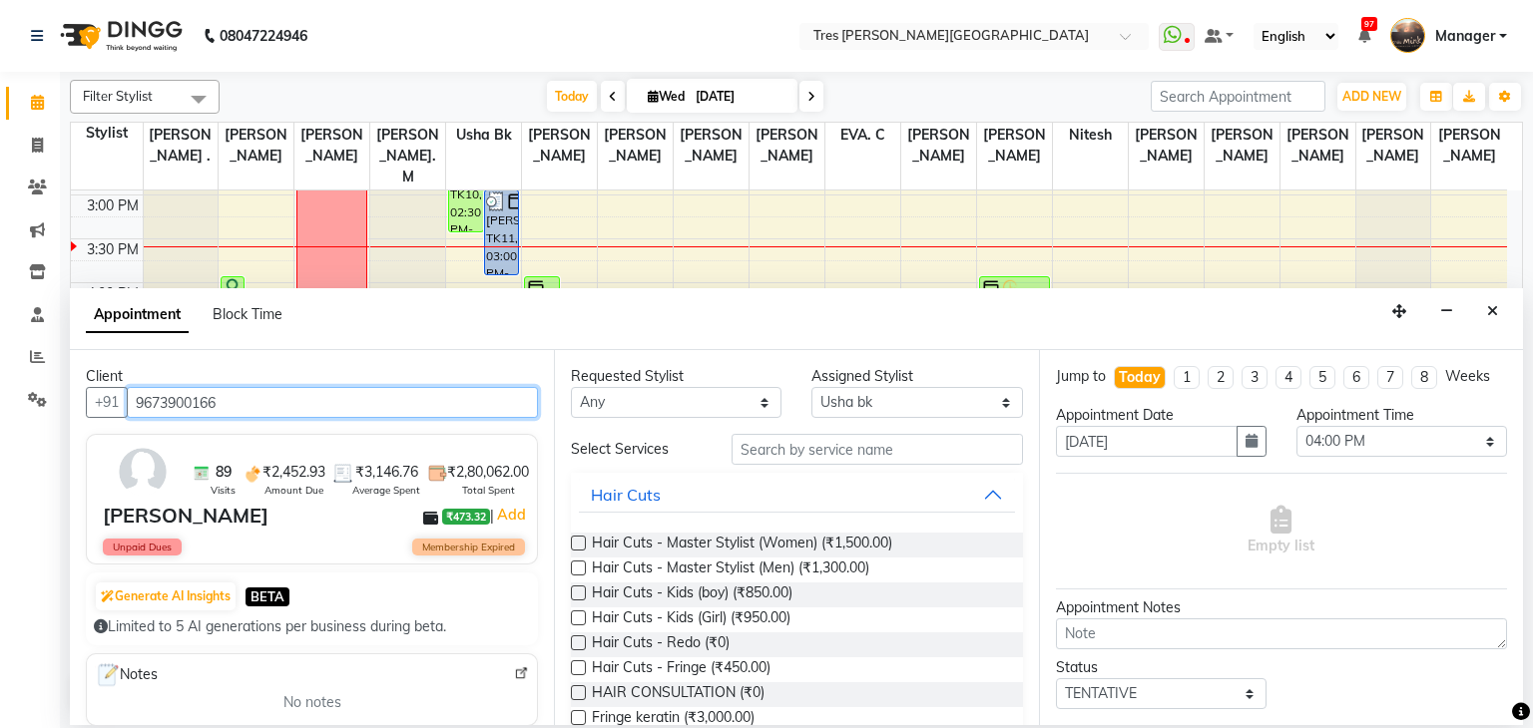
type input "9673900166"
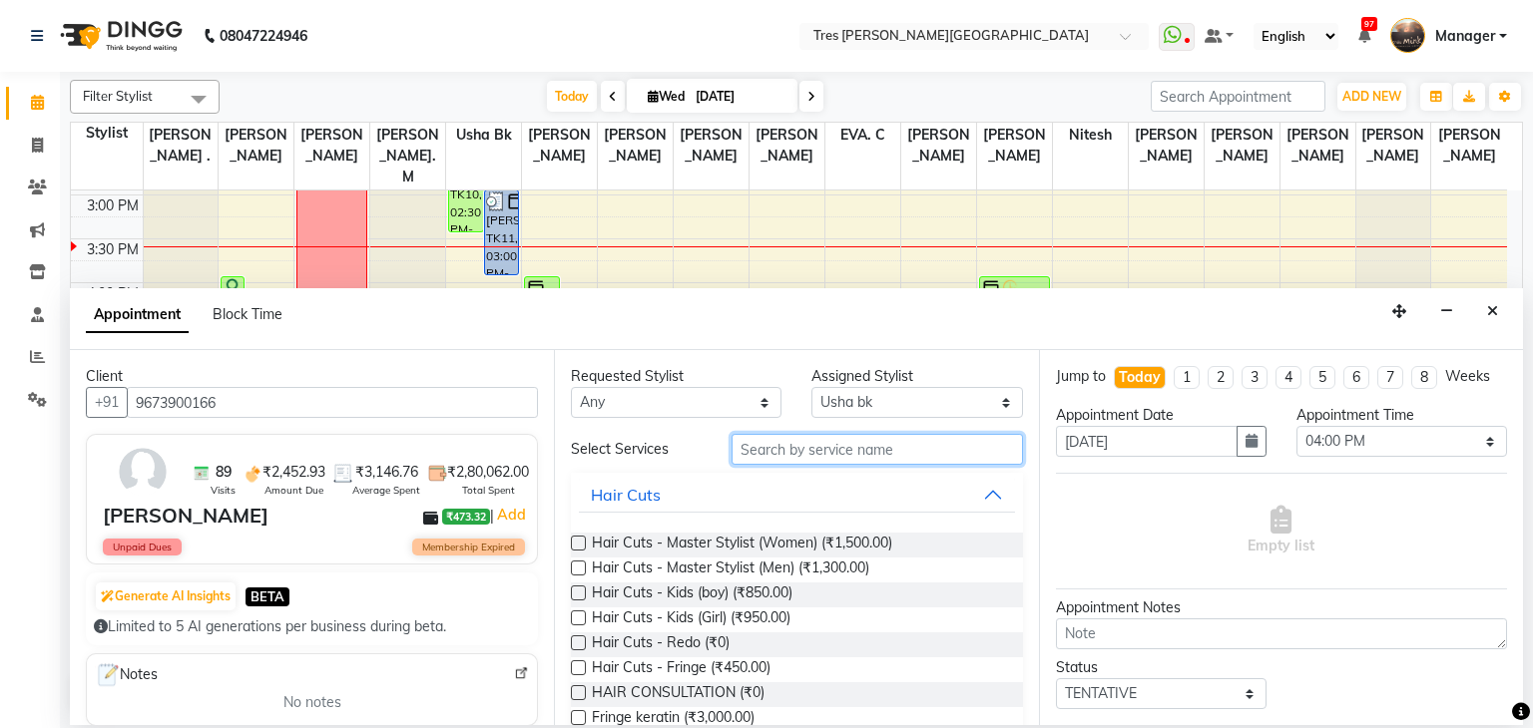
click at [806, 451] on input "text" at bounding box center [876, 449] width 291 height 31
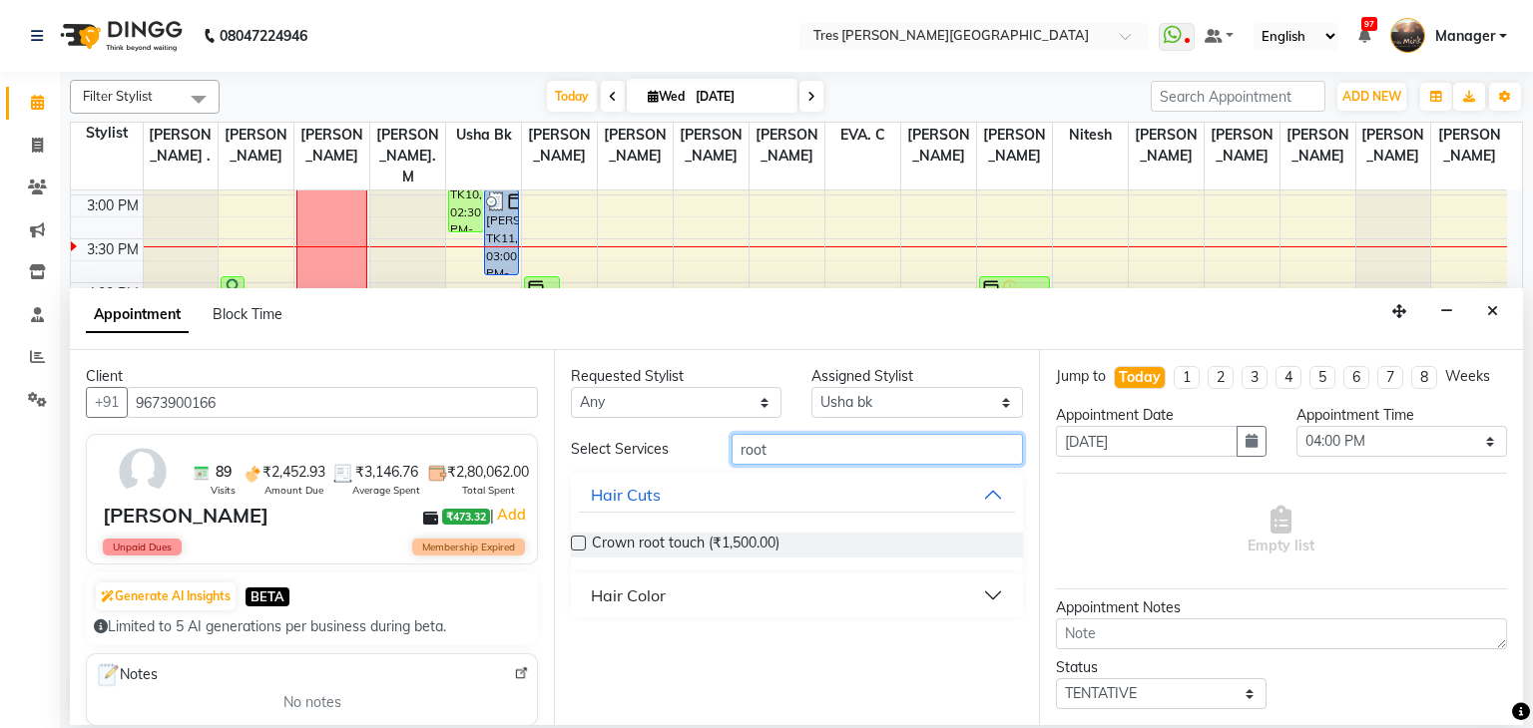
type input "root"
click at [631, 592] on div "Hair Color" at bounding box center [628, 596] width 75 height 24
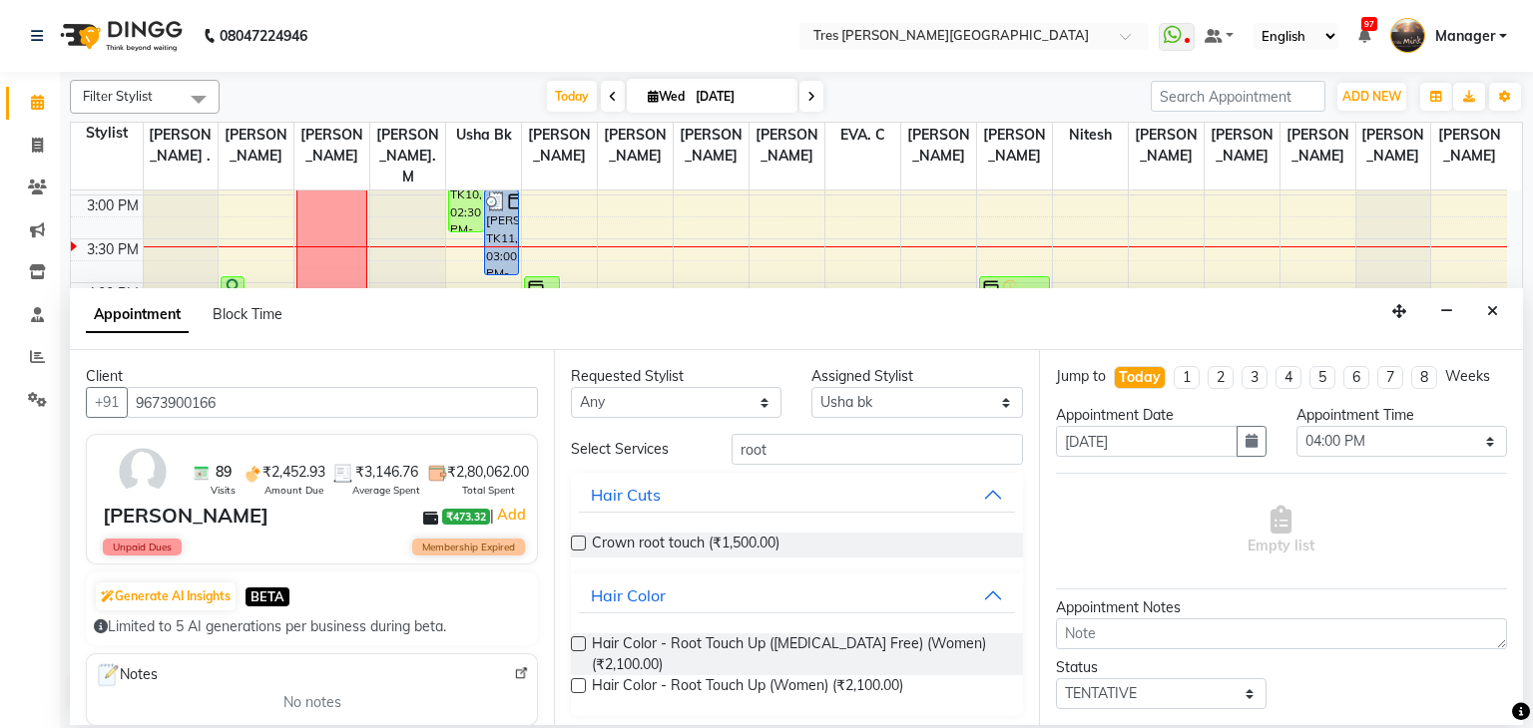
click at [575, 644] on label at bounding box center [578, 644] width 15 height 15
click at [575, 644] on input "checkbox" at bounding box center [577, 646] width 13 height 13
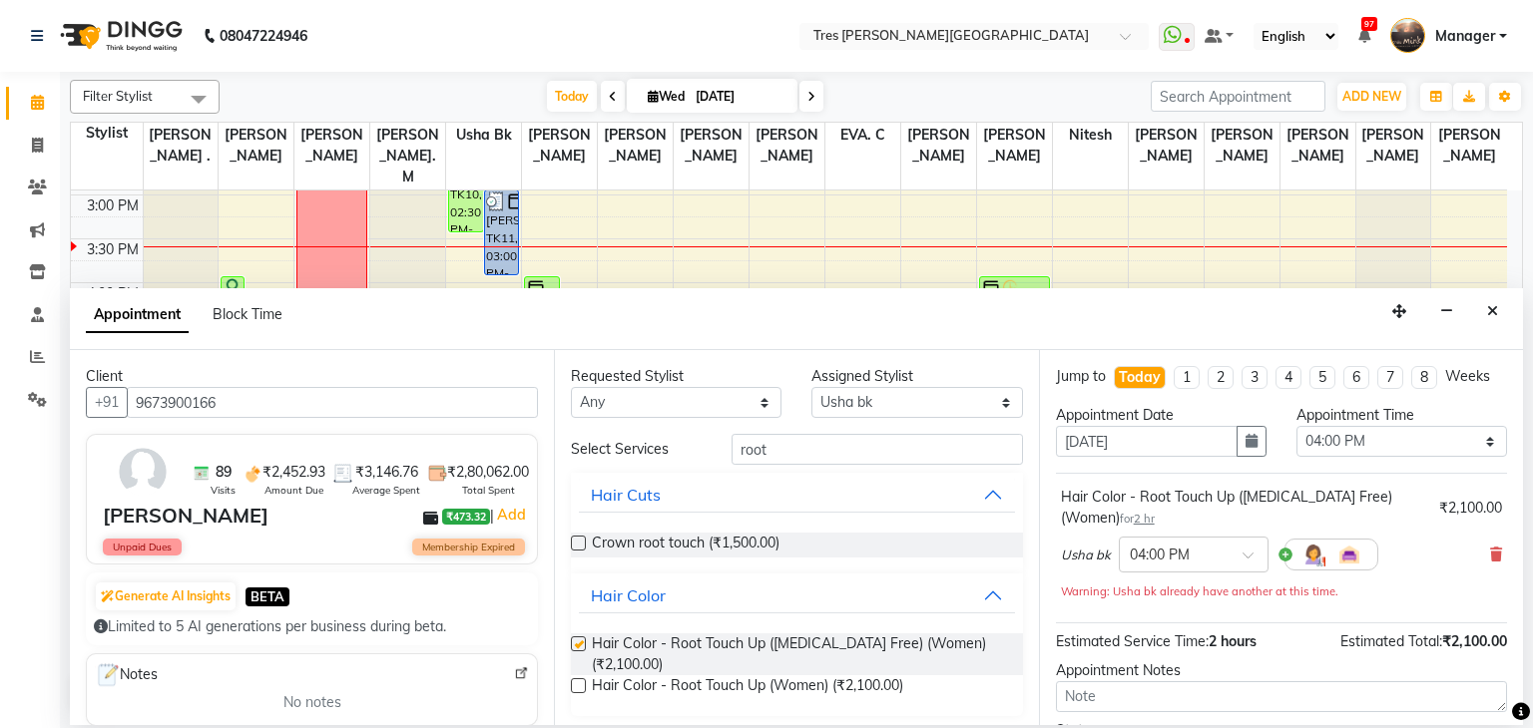
checkbox input "false"
click at [886, 417] on select "Select Aarti Rathod Anand Saindane Anjali Pillay Chetan Mahale Dilshad EVA. C G…" at bounding box center [916, 402] width 211 height 31
select select "37431"
click at [811, 387] on select "Select Aarti Rathod Anand Saindane Anjali Pillay Chetan Mahale Dilshad EVA. C G…" at bounding box center [916, 402] width 211 height 31
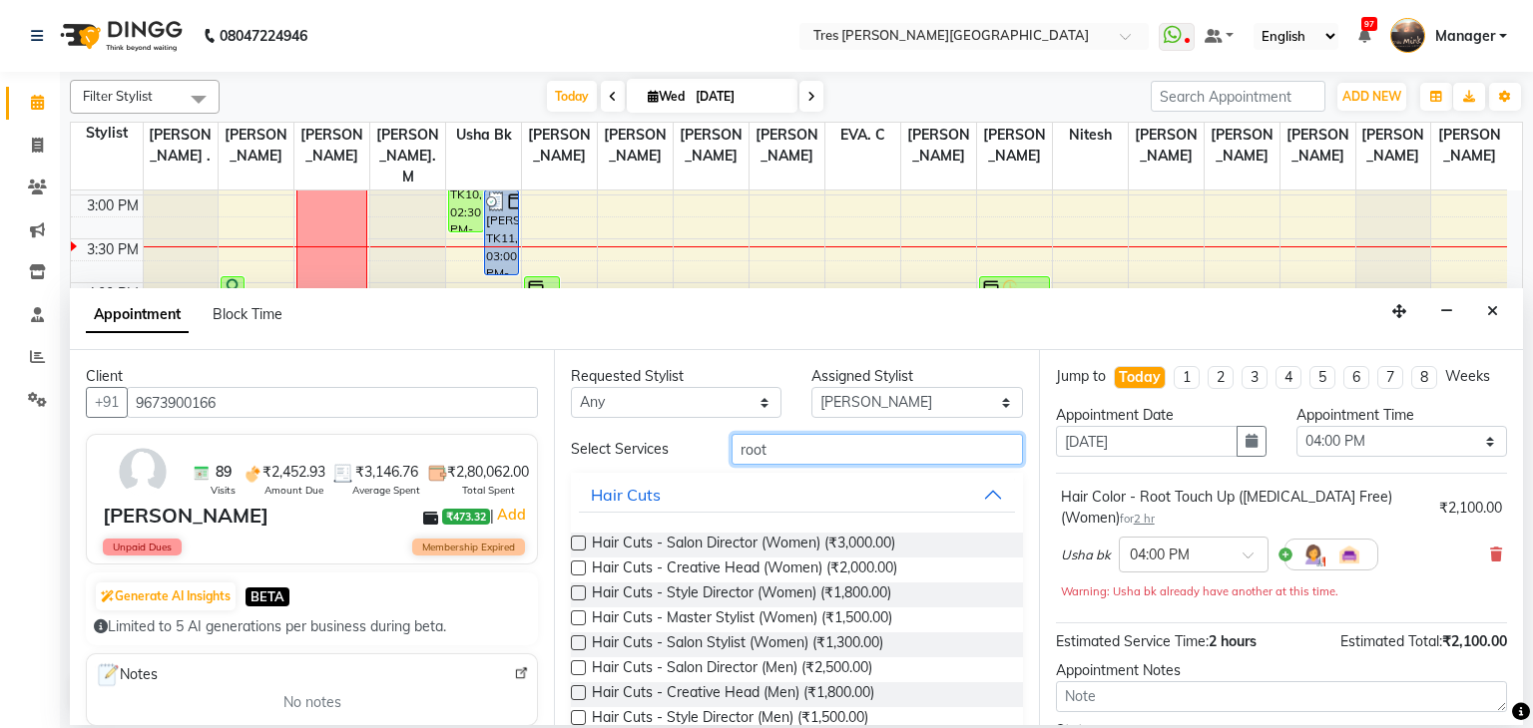
click at [780, 451] on input "root" at bounding box center [876, 449] width 291 height 31
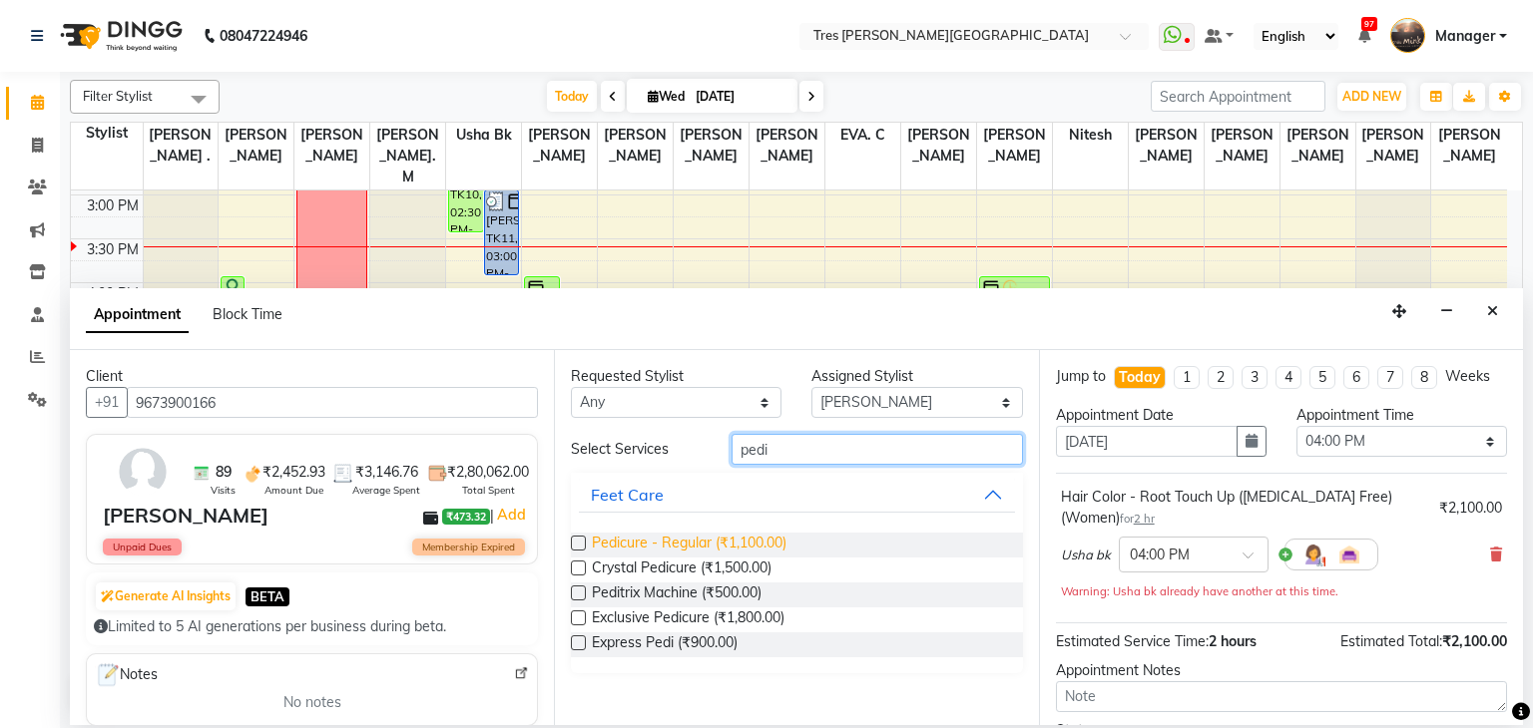
type input "pedi"
click at [691, 552] on span "Pedicure - Regular (₹1,100.00)" at bounding box center [689, 545] width 195 height 25
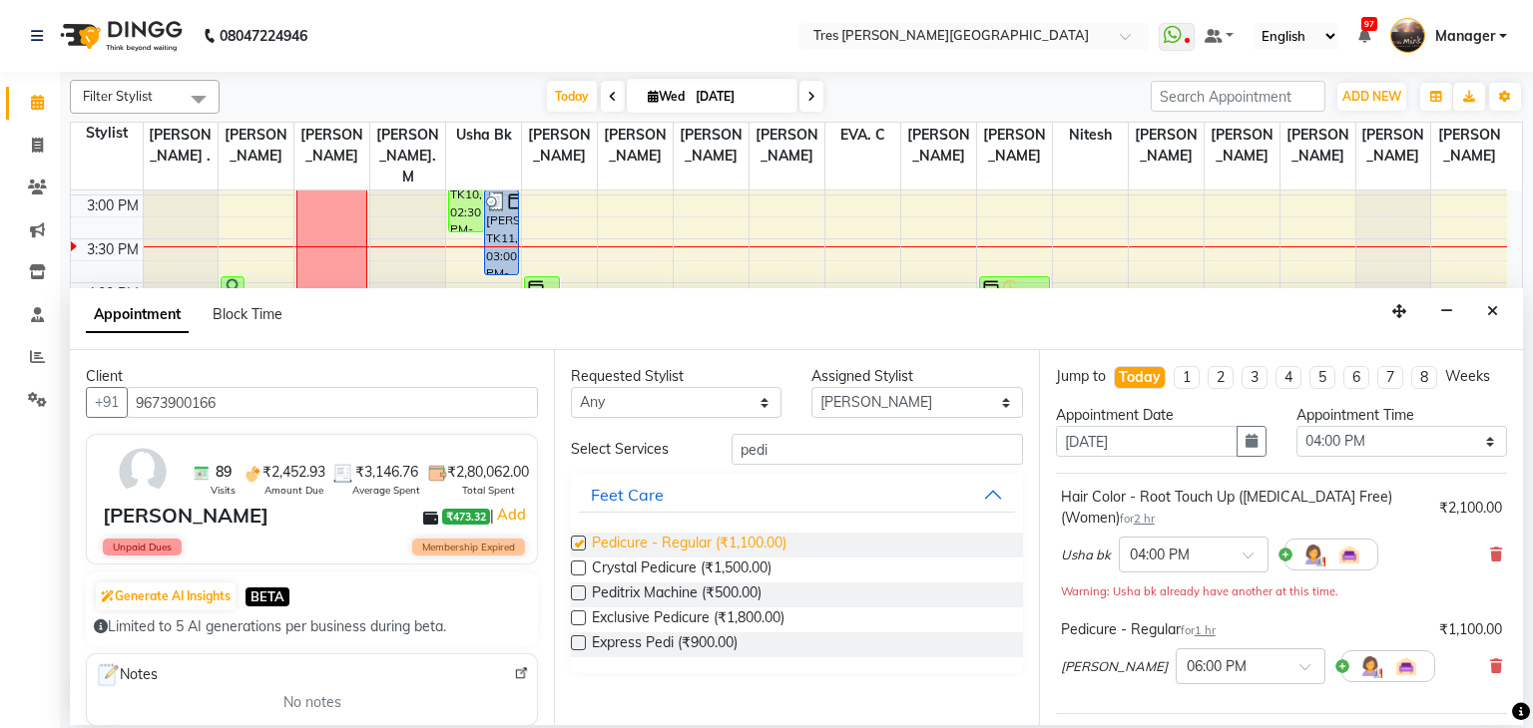
checkbox input "false"
click at [896, 387] on select "Select Aarti Rathod Anand Saindane Anjali Pillay Chetan Mahale Dilshad EVA. C G…" at bounding box center [916, 402] width 211 height 31
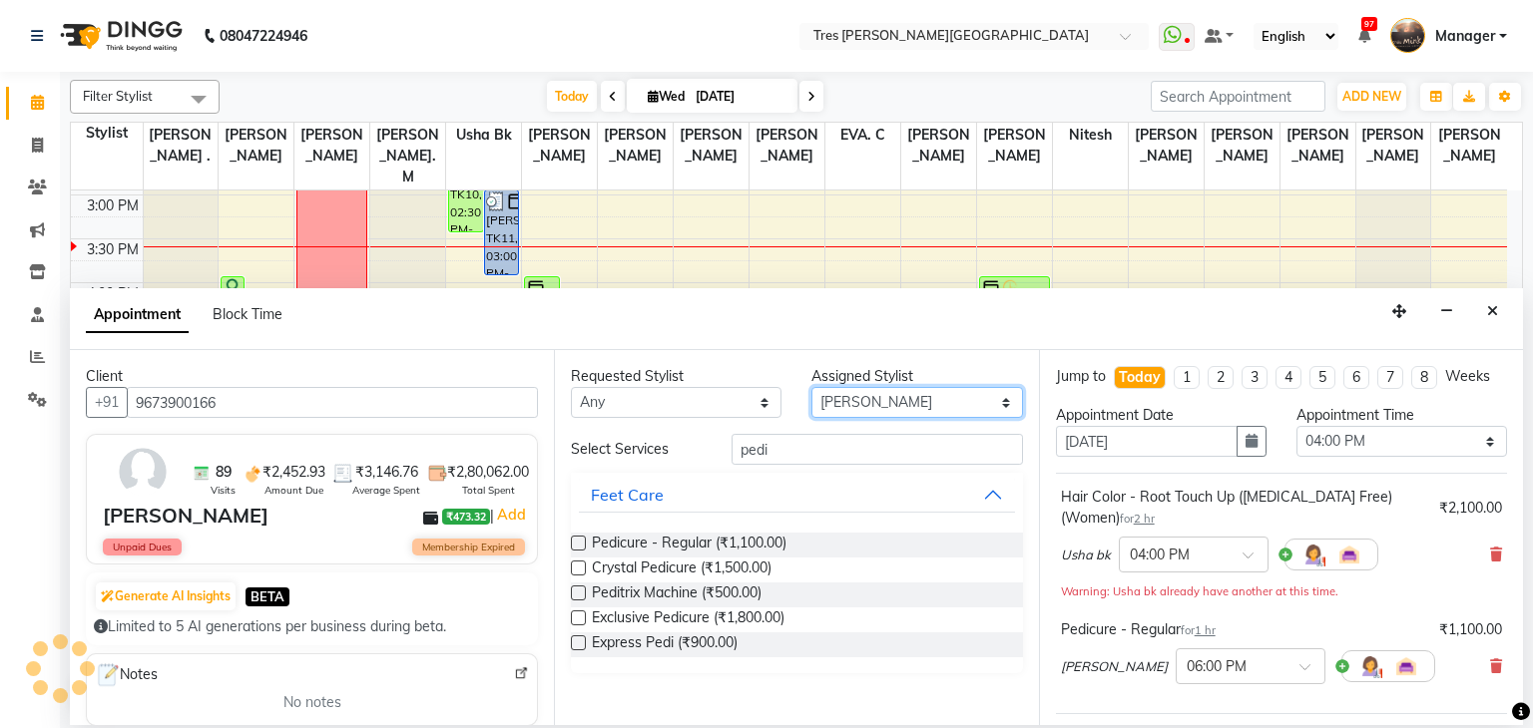
select select "71482"
click at [811, 387] on select "Select Aarti Rathod Anand Saindane Anjali Pillay Chetan Mahale Dilshad EVA. C G…" at bounding box center [916, 402] width 211 height 31
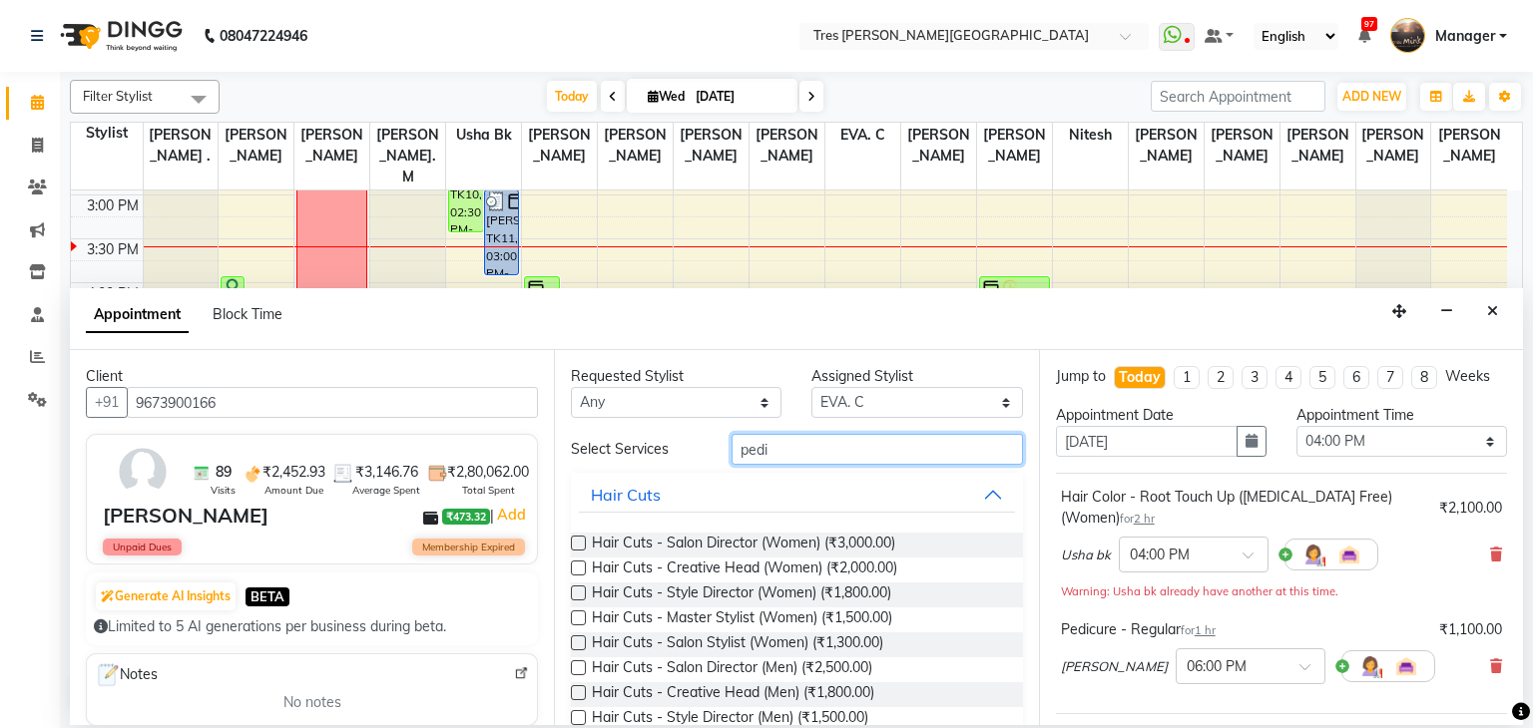
click at [792, 451] on input "pedi" at bounding box center [876, 449] width 291 height 31
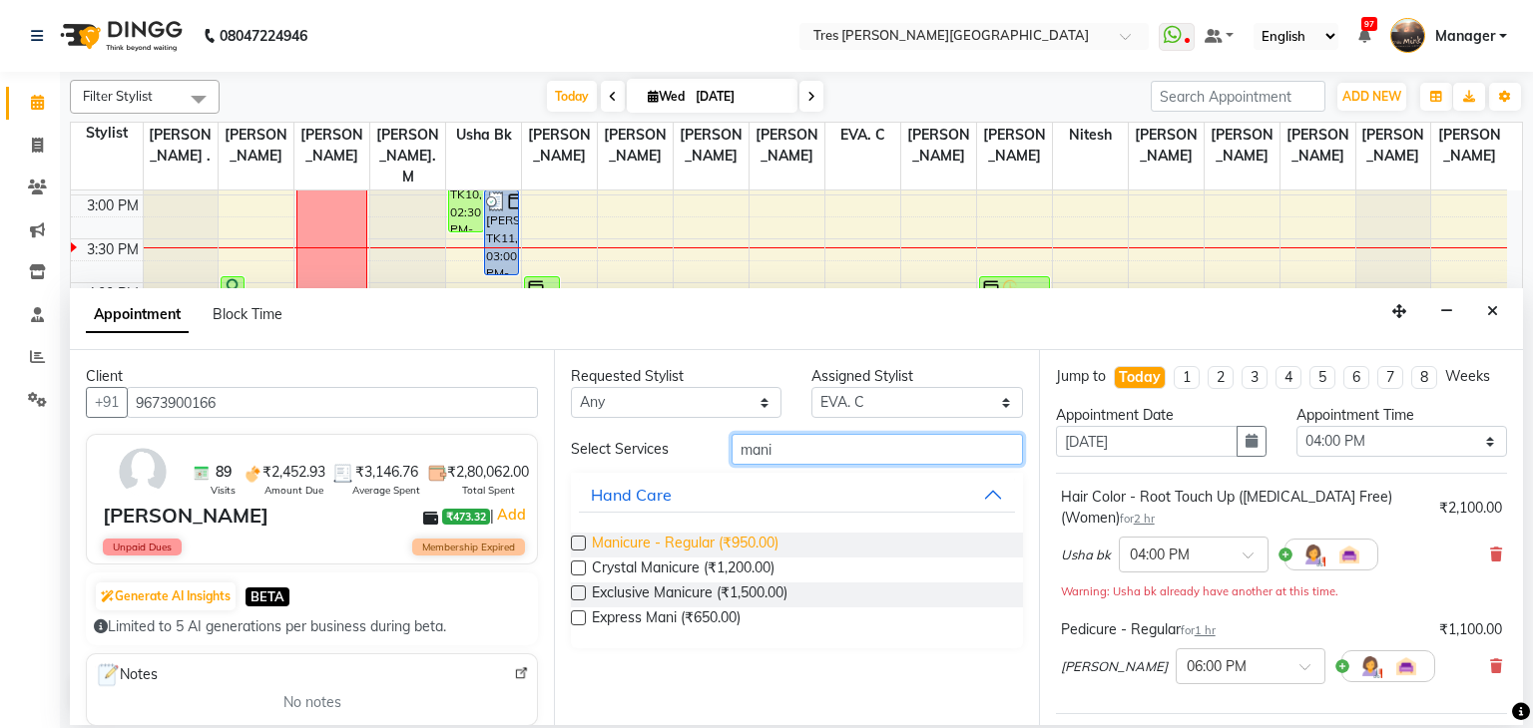
type input "mani"
click at [693, 549] on span "Manicure - Regular (₹950.00)" at bounding box center [685, 545] width 187 height 25
checkbox input "false"
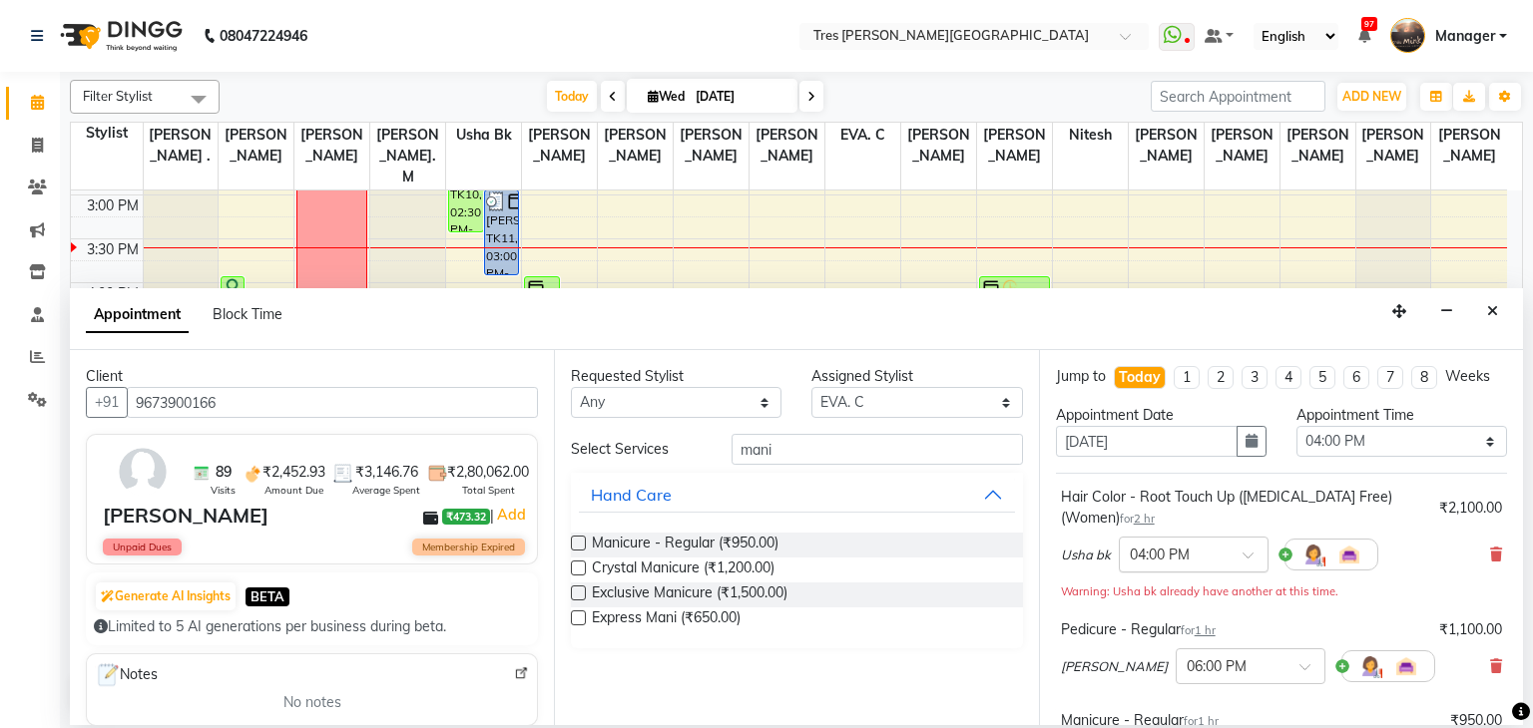
scroll to position [224, 0]
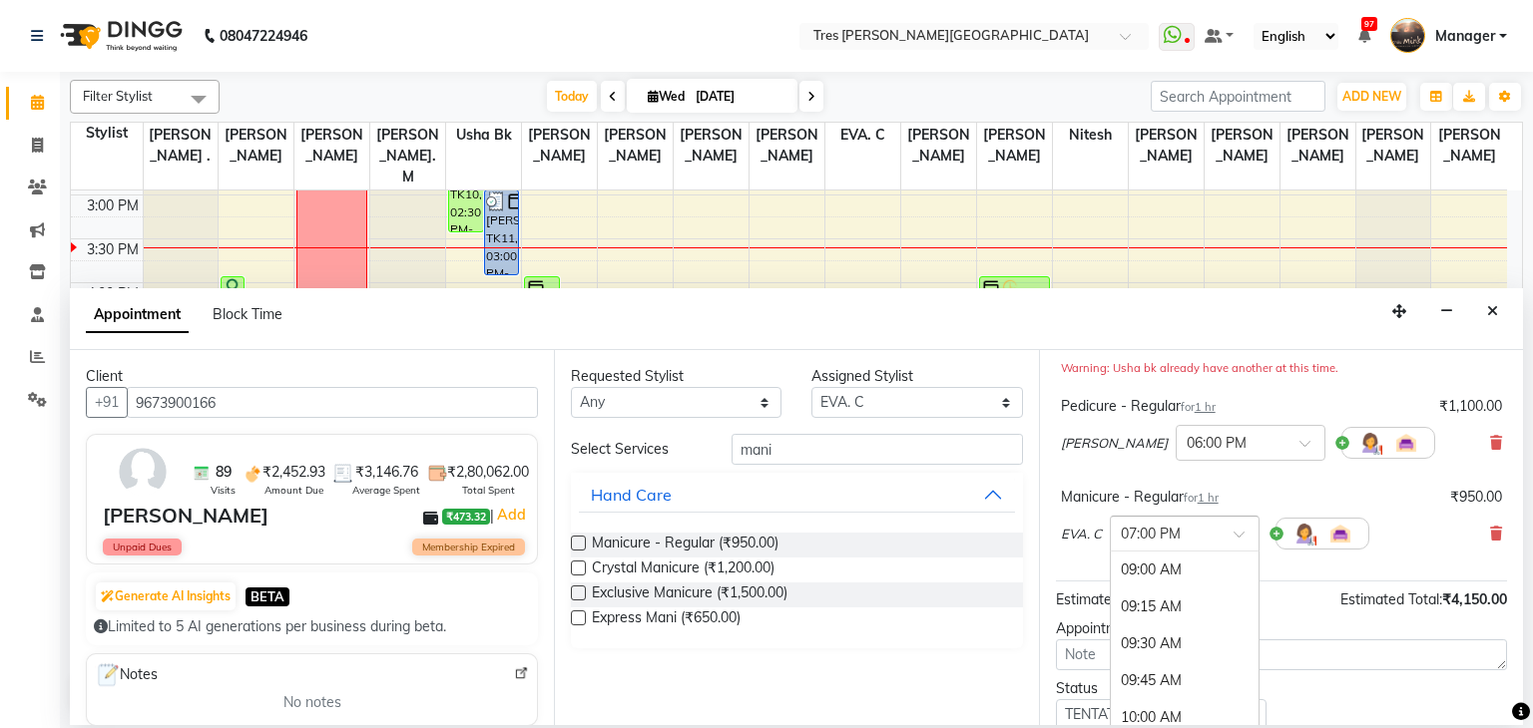
click at [1198, 535] on input "text" at bounding box center [1165, 532] width 88 height 21
click at [1172, 643] on div "06:00 PM" at bounding box center [1185, 641] width 148 height 37
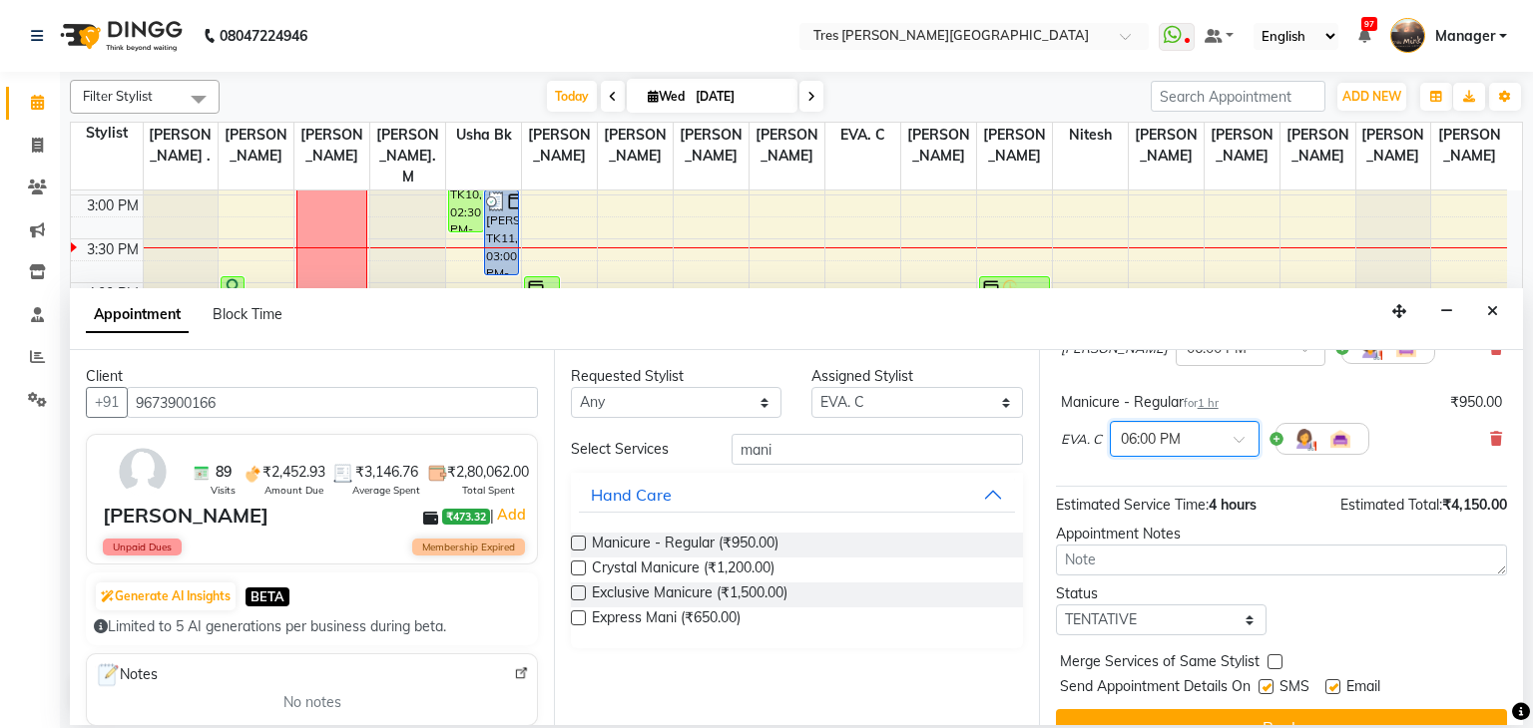
scroll to position [347, 0]
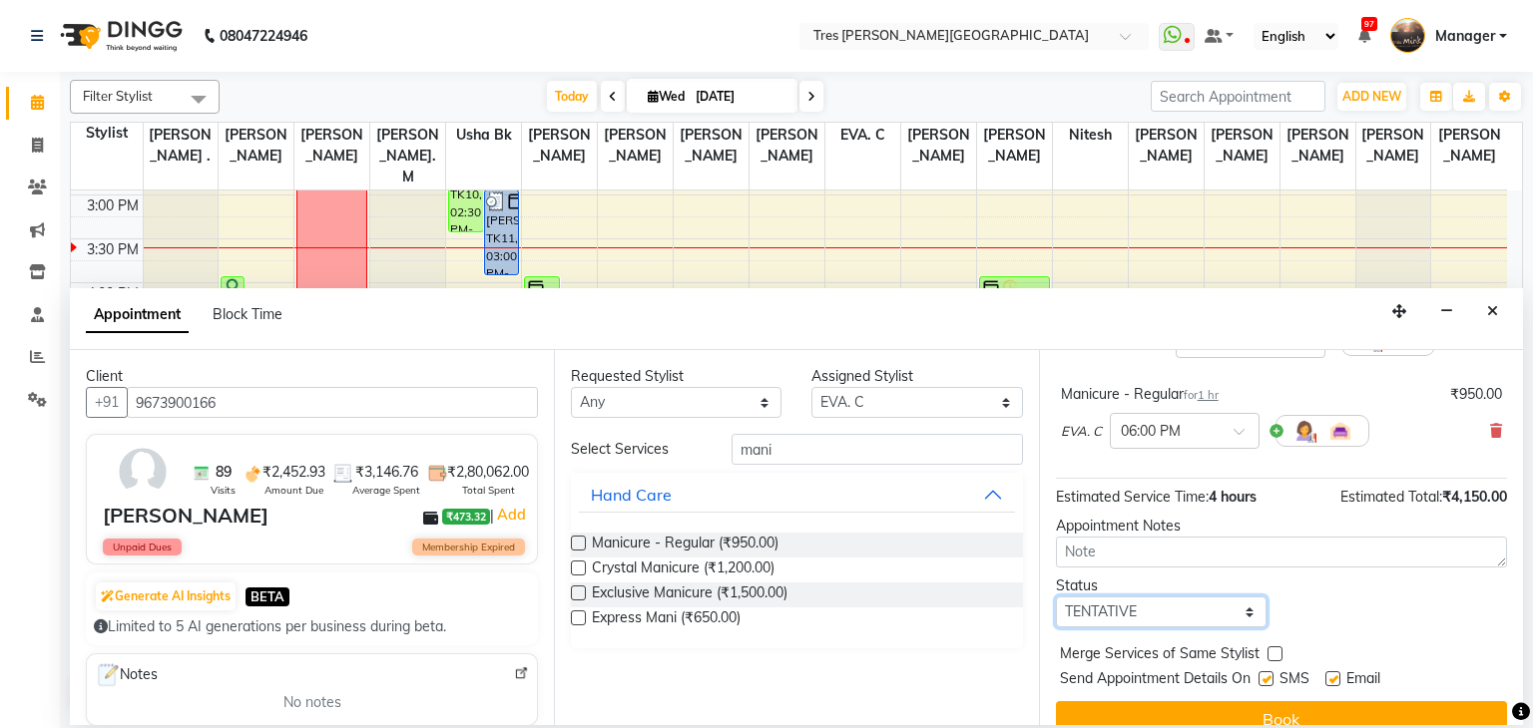
click at [1138, 609] on select "Select TENTATIVE CONFIRM CHECK-IN UPCOMING" at bounding box center [1161, 612] width 211 height 31
select select "confirm booking"
click at [1056, 597] on select "Select TENTATIVE CONFIRM CHECK-IN UPCOMING" at bounding box center [1161, 612] width 211 height 31
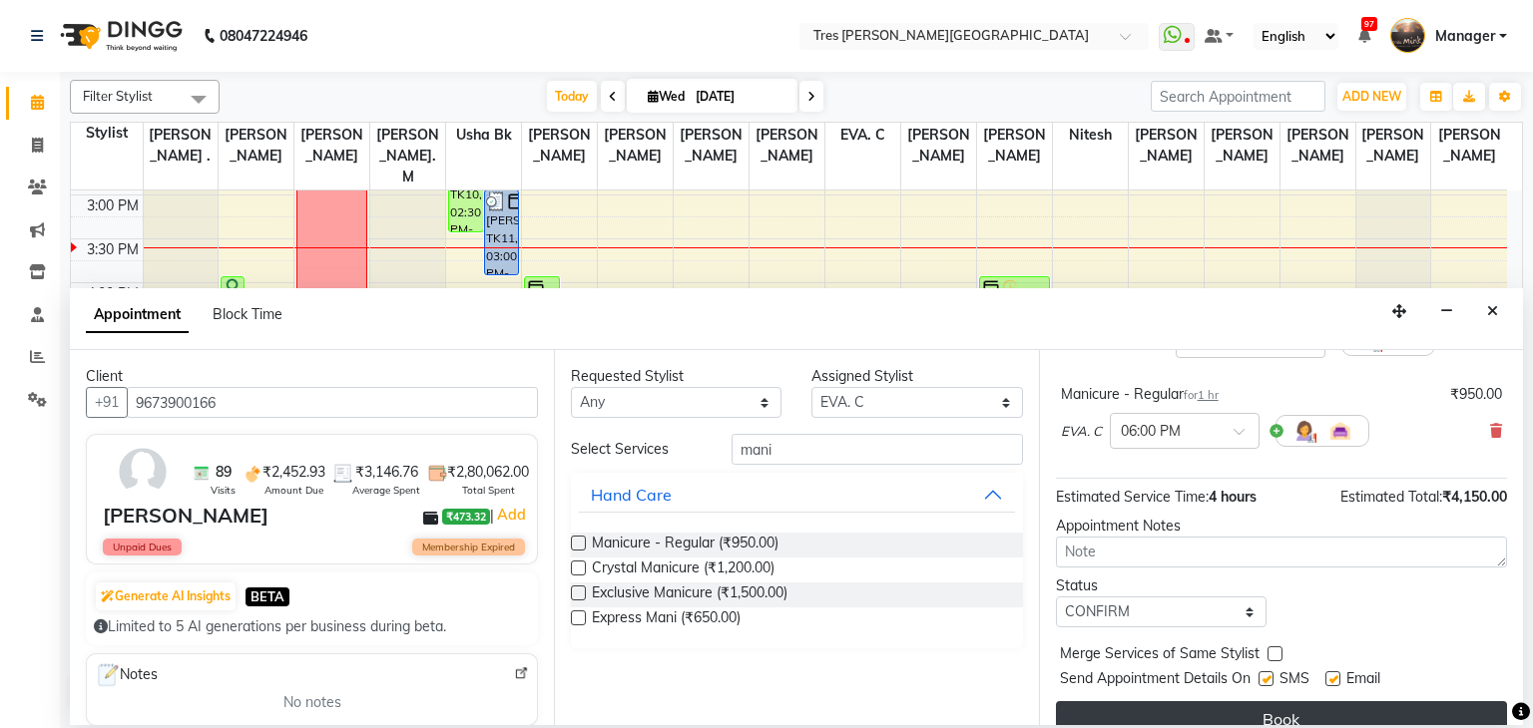
click at [1184, 712] on button "Book" at bounding box center [1281, 719] width 451 height 36
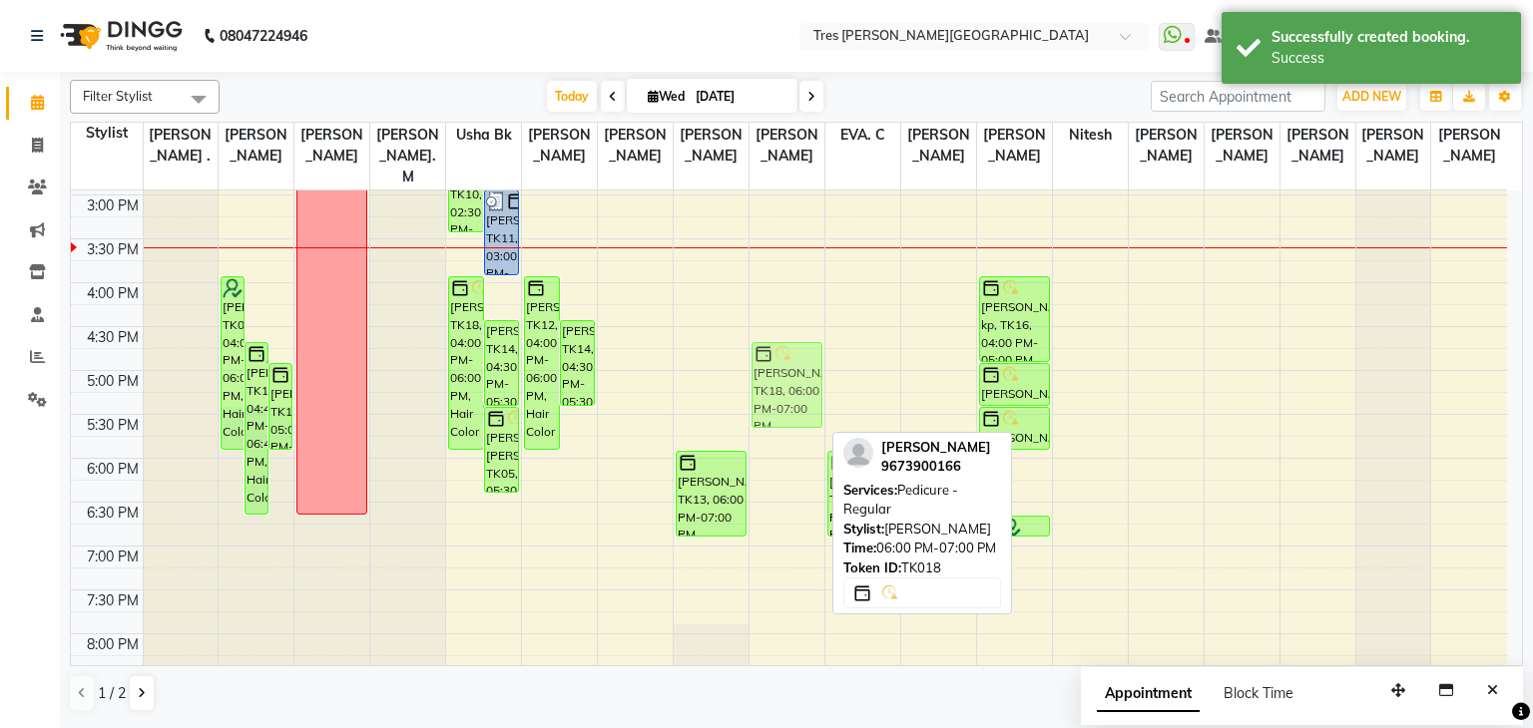
drag, startPoint x: 769, startPoint y: 484, endPoint x: 755, endPoint y: 382, distance: 102.7
click at [755, 382] on div "Nivedita Joshi, TK09, 11:30 AM-12:30 PM, Spa & Ritual - Essential Pooja Oberoy …" at bounding box center [786, 195] width 75 height 1228
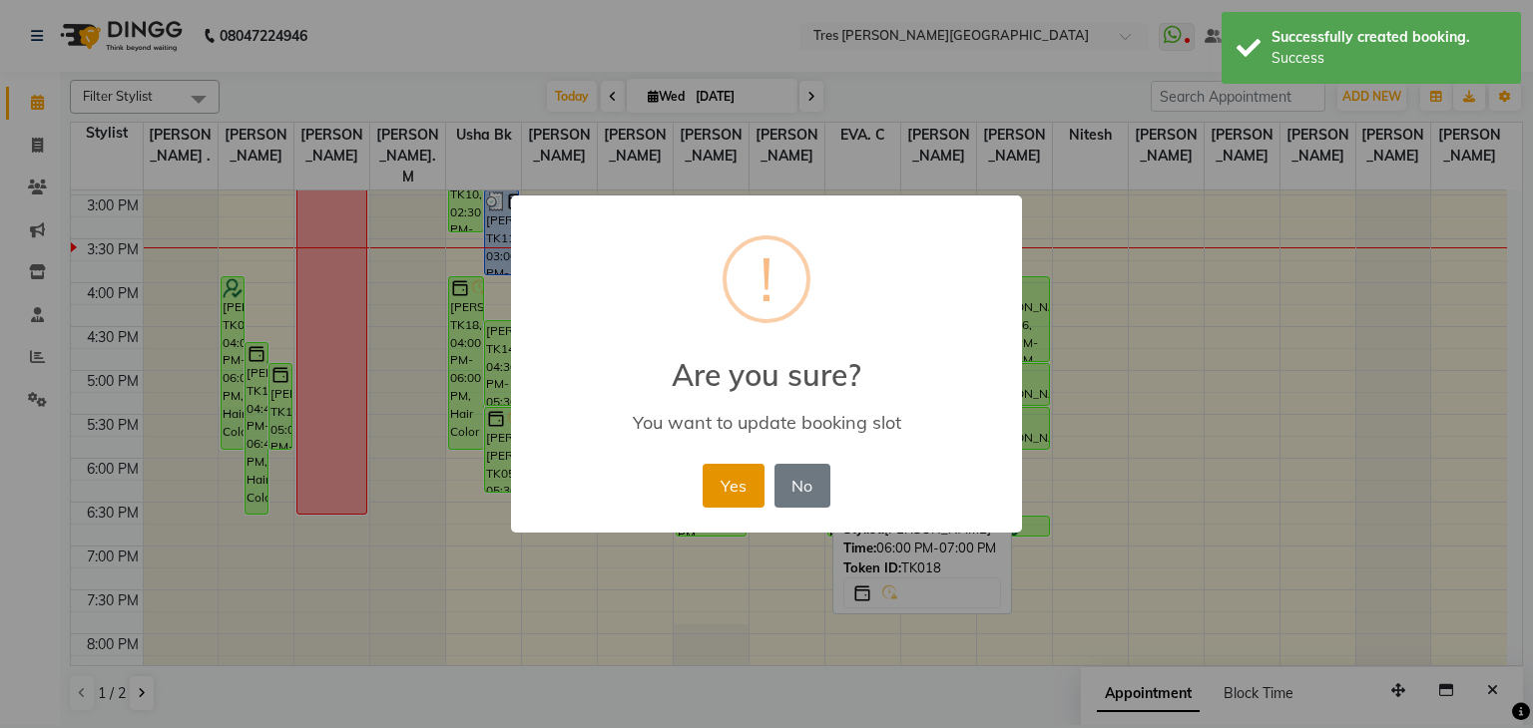
click at [720, 484] on button "Yes" at bounding box center [732, 486] width 61 height 44
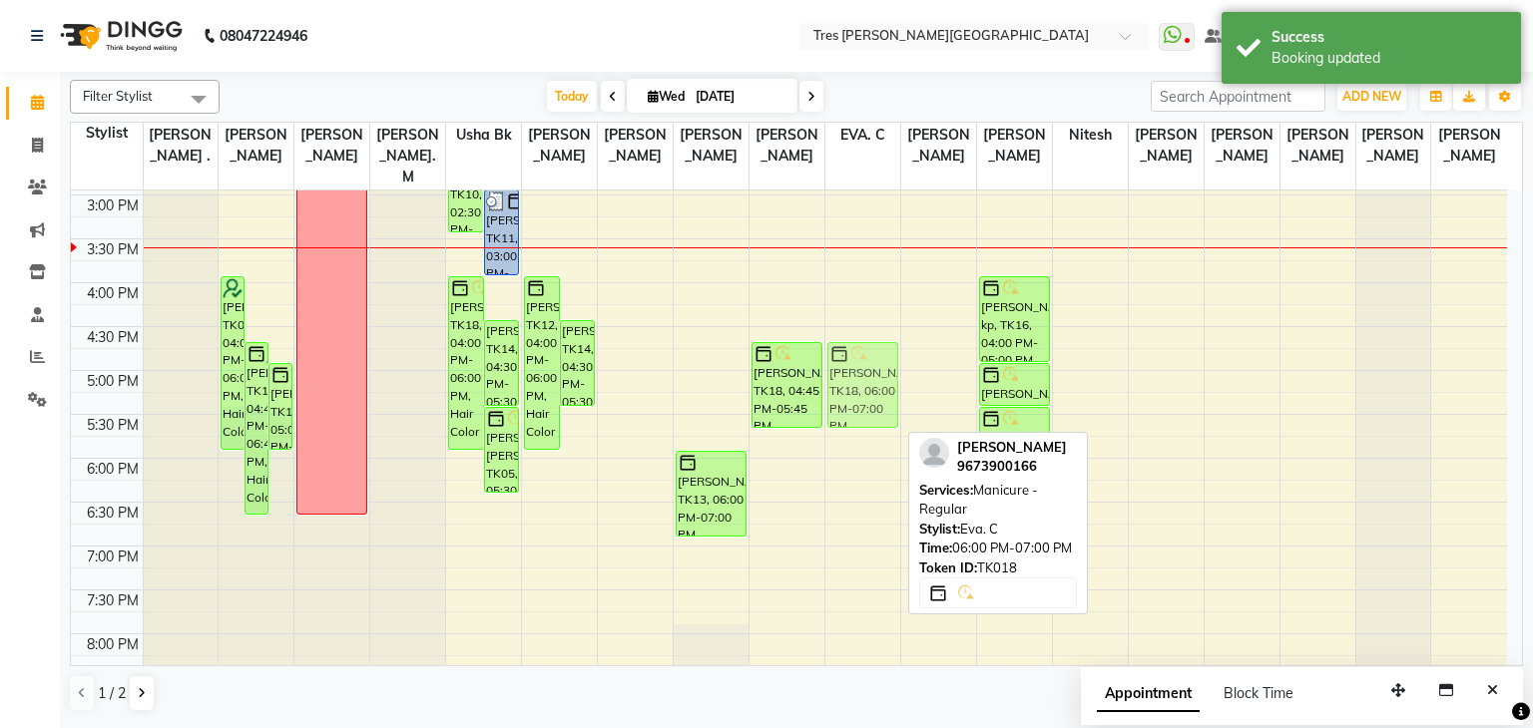
drag, startPoint x: 887, startPoint y: 456, endPoint x: 849, endPoint y: 341, distance: 120.9
click at [864, 341] on div "Nivedita Joshi, TK09, 11:45 AM-12:15 PM, Foot Reflexology massage Pooja Oberoy …" at bounding box center [862, 195] width 75 height 1228
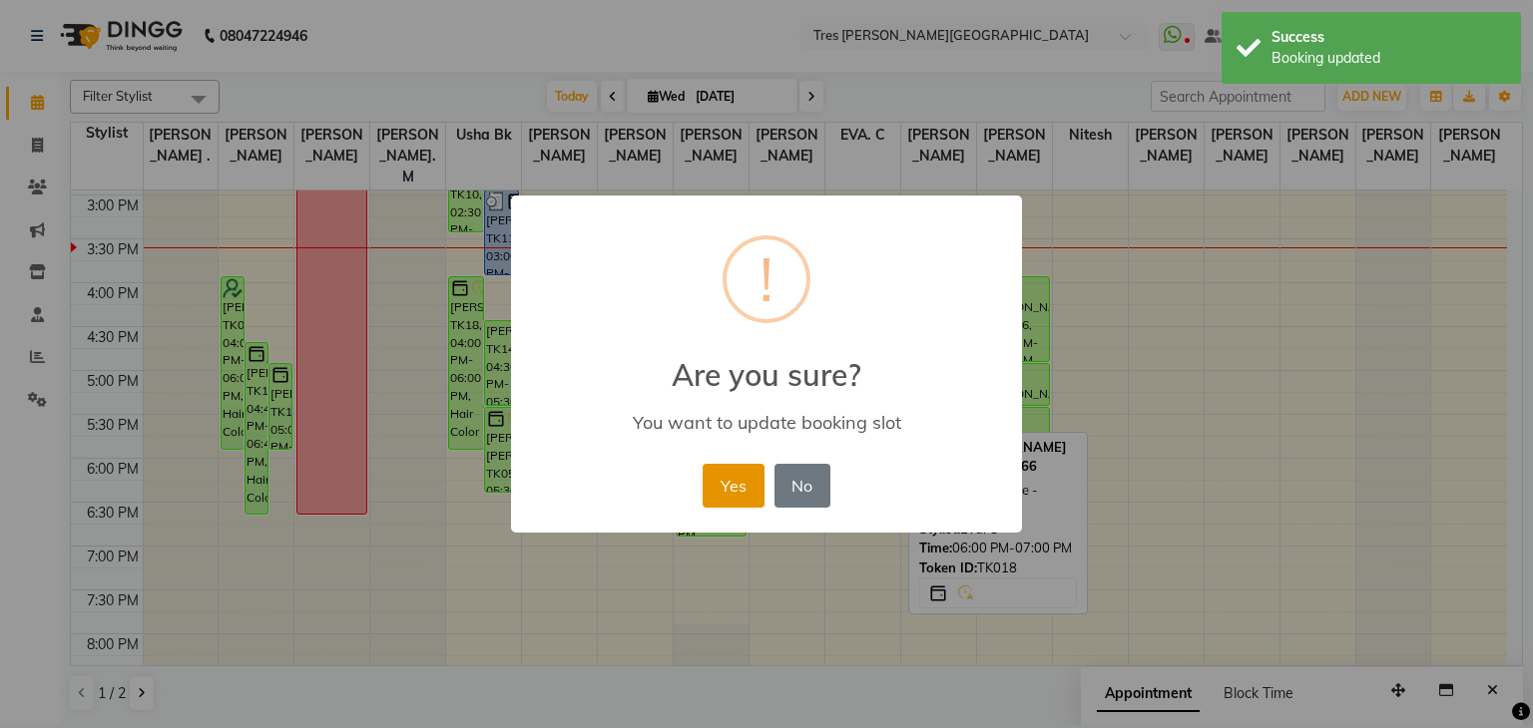
click at [720, 485] on button "Yes" at bounding box center [732, 486] width 61 height 44
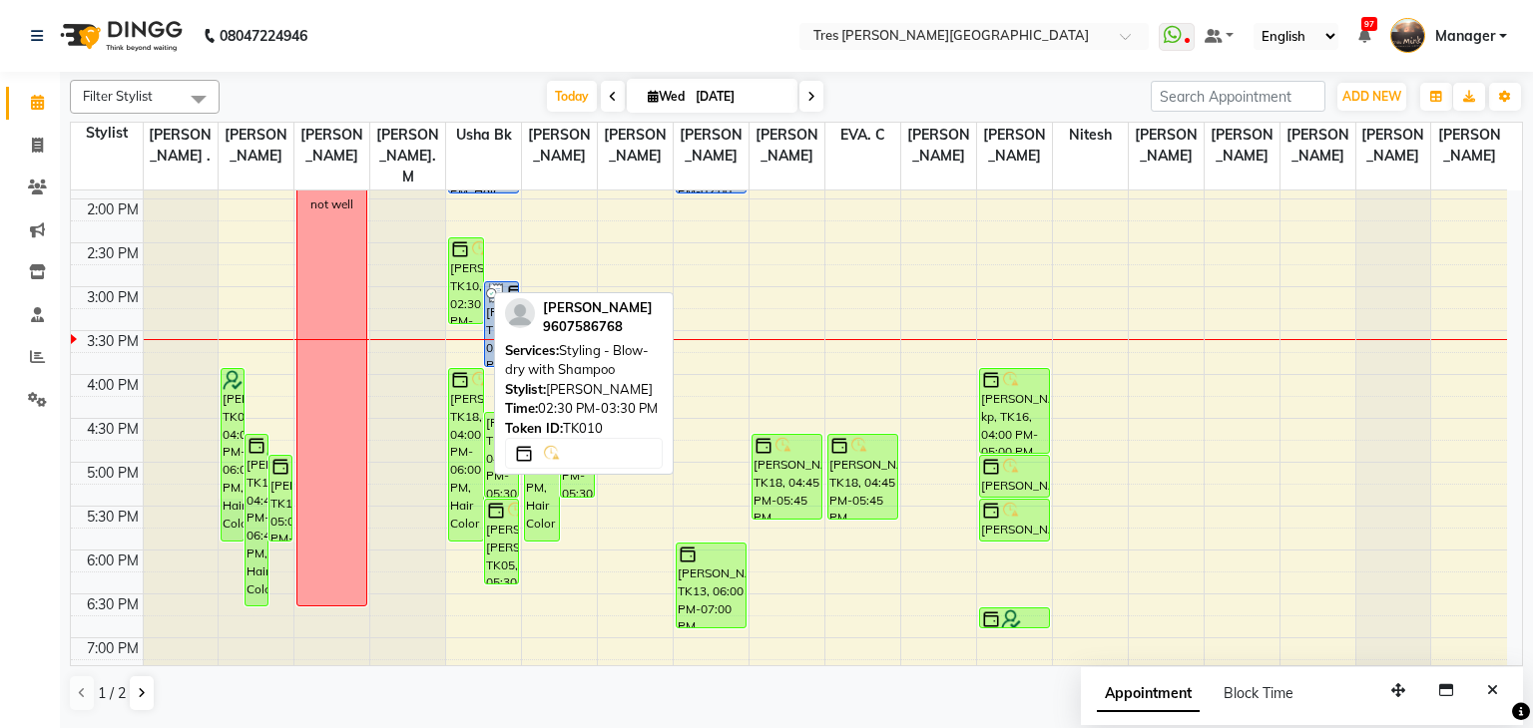
scroll to position [272, 0]
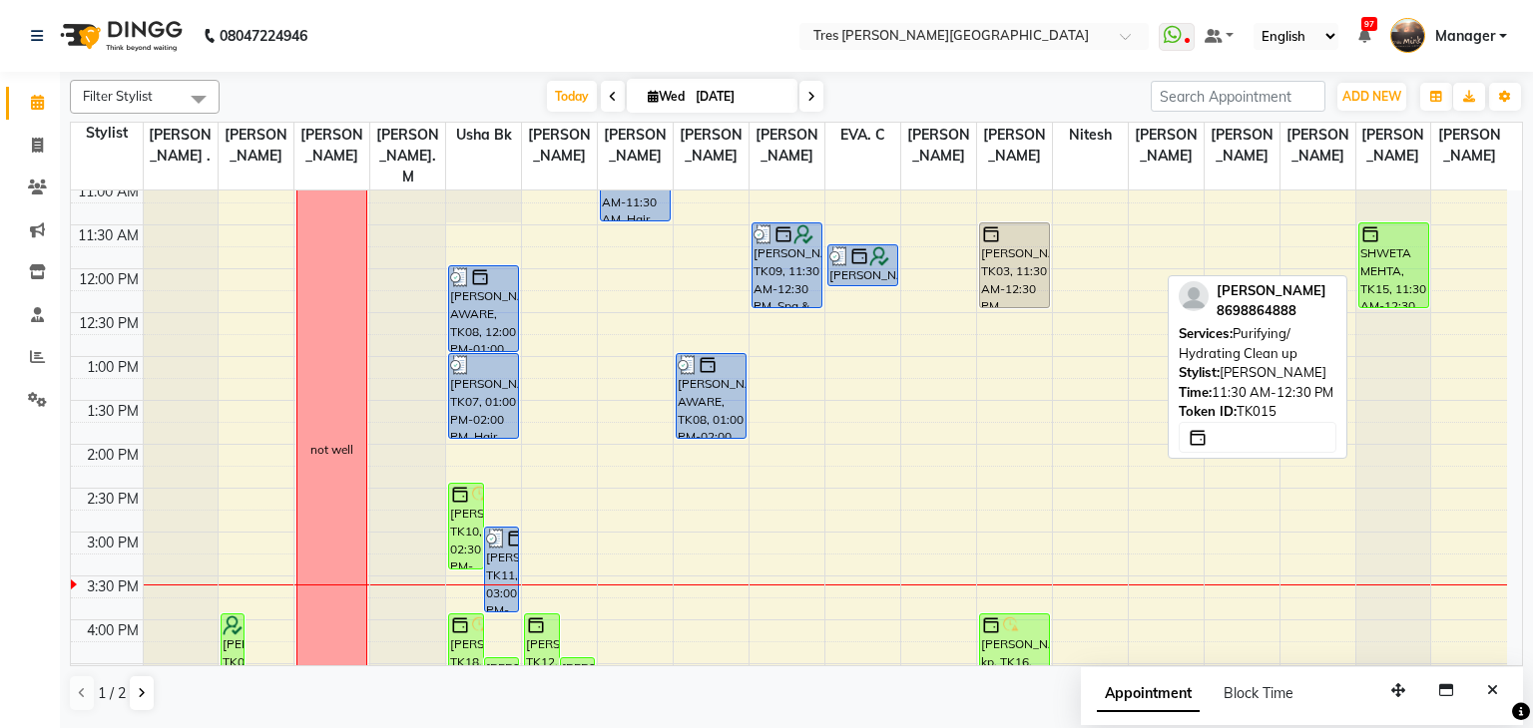
click at [1392, 230] on div "SHWETA MEHTA, TK15, 11:30 AM-12:30 PM, Purifying/ Hydrating Clean up" at bounding box center [1393, 266] width 69 height 84
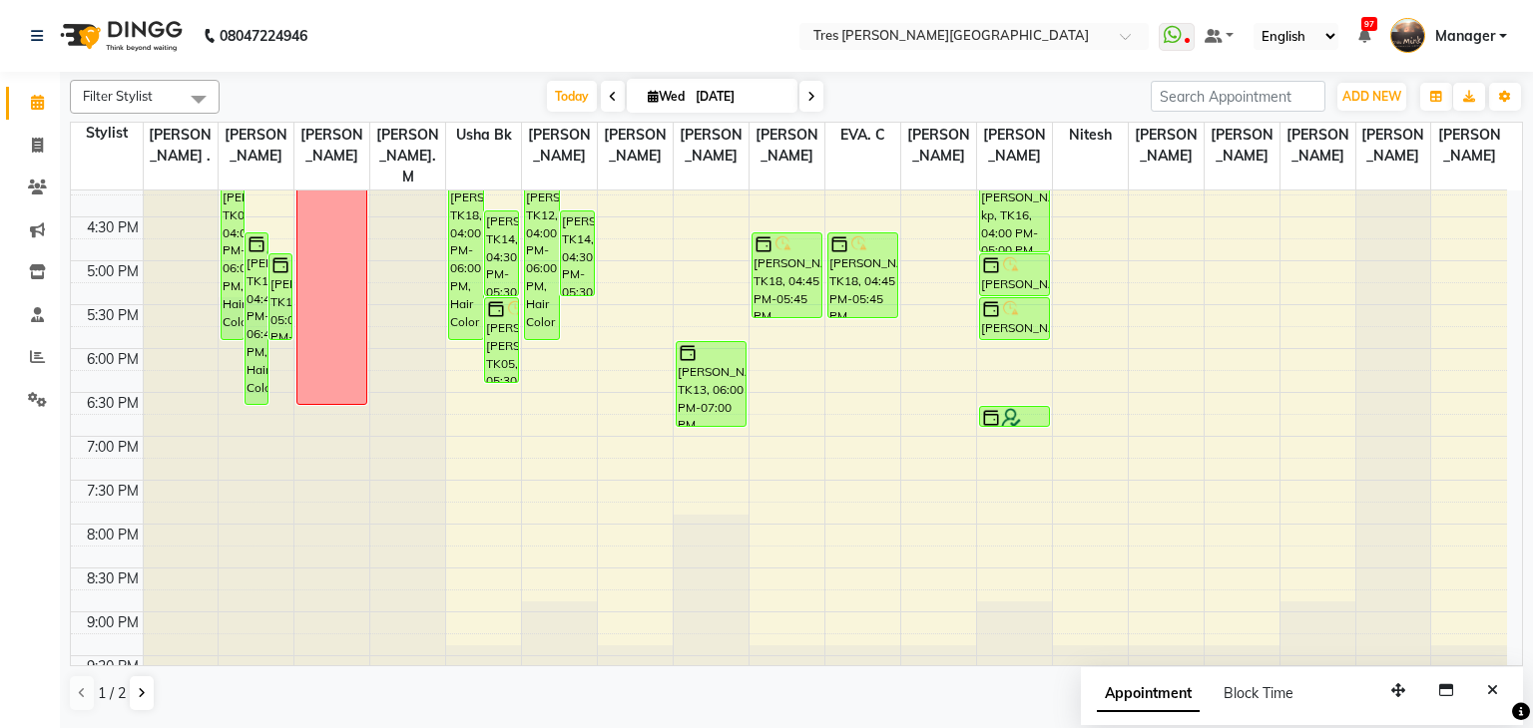
scroll to position [718, 0]
click at [647, 84] on span "Wed 03-09-2025" at bounding box center [712, 96] width 171 height 34
click at [639, 107] on span "Wed 03-09-2025" at bounding box center [712, 96] width 171 height 34
click at [648, 101] on icon at bounding box center [653, 96] width 11 height 13
select select "9"
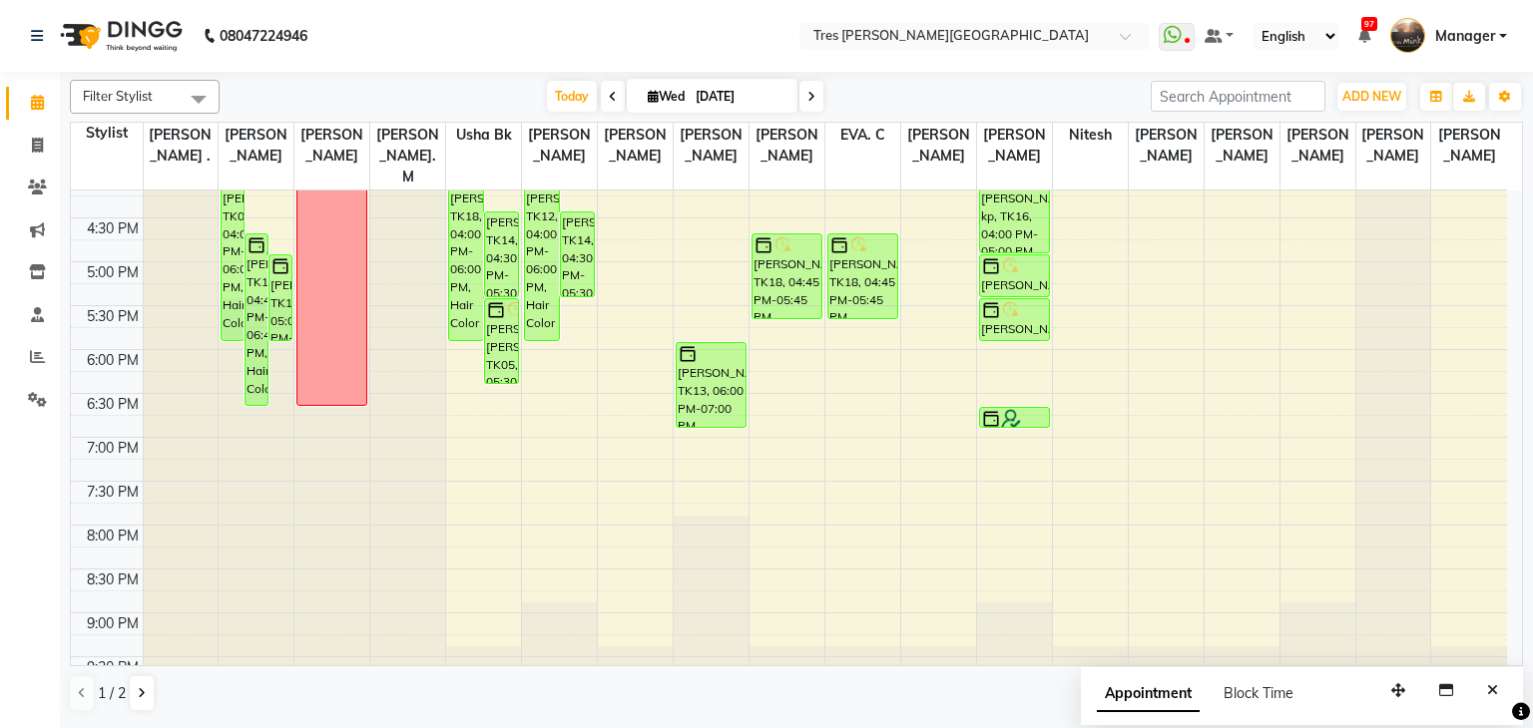
select select "2025"
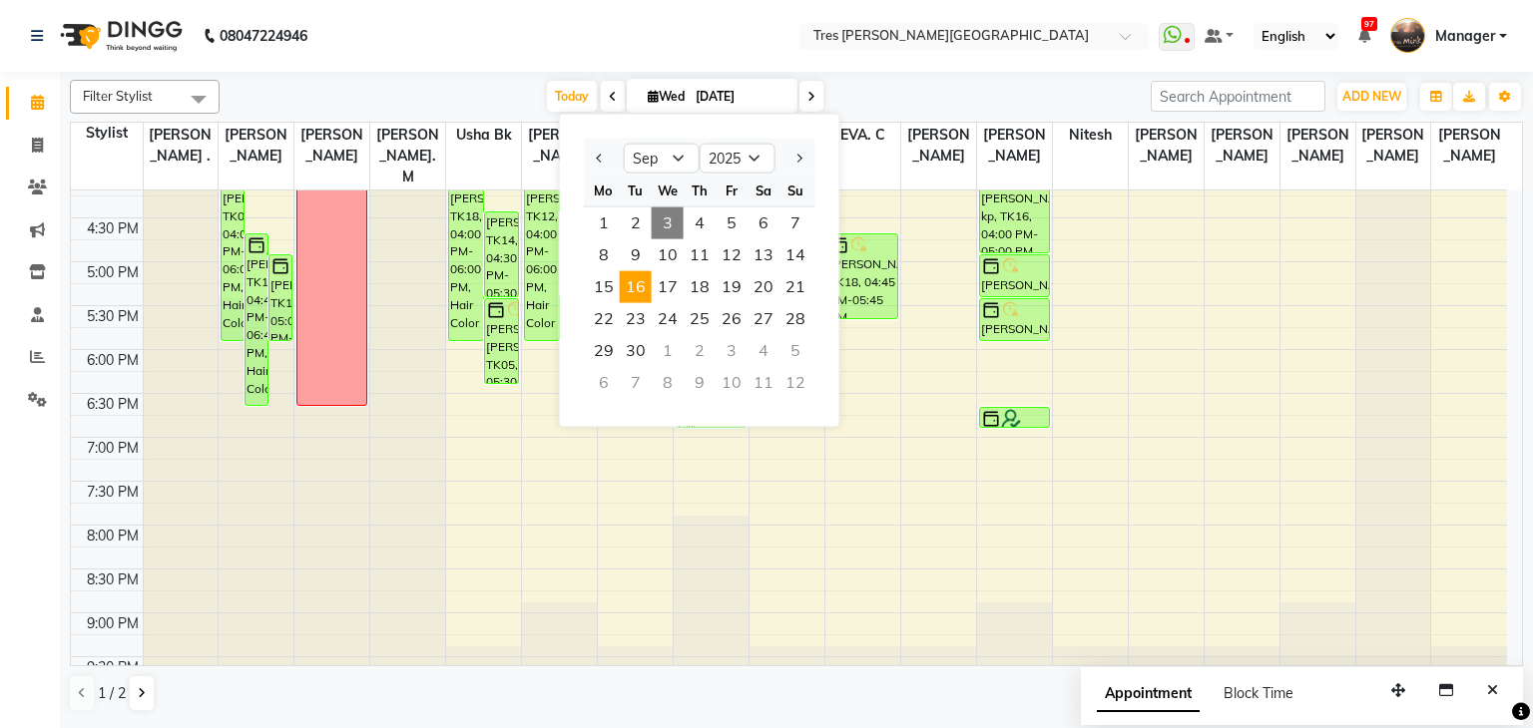
click at [624, 284] on span "16" at bounding box center [636, 287] width 32 height 32
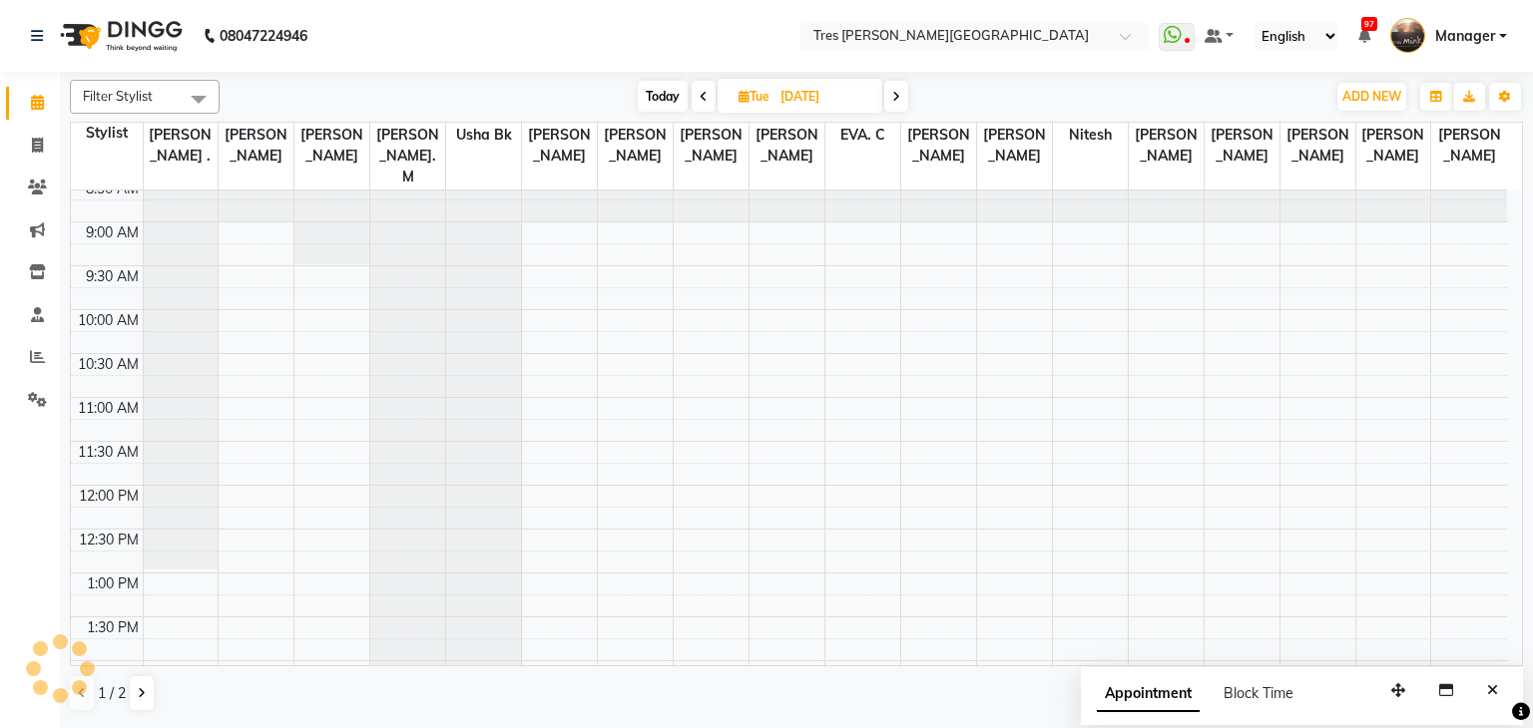
scroll to position [56, 0]
click at [697, 92] on span at bounding box center [704, 96] width 24 height 31
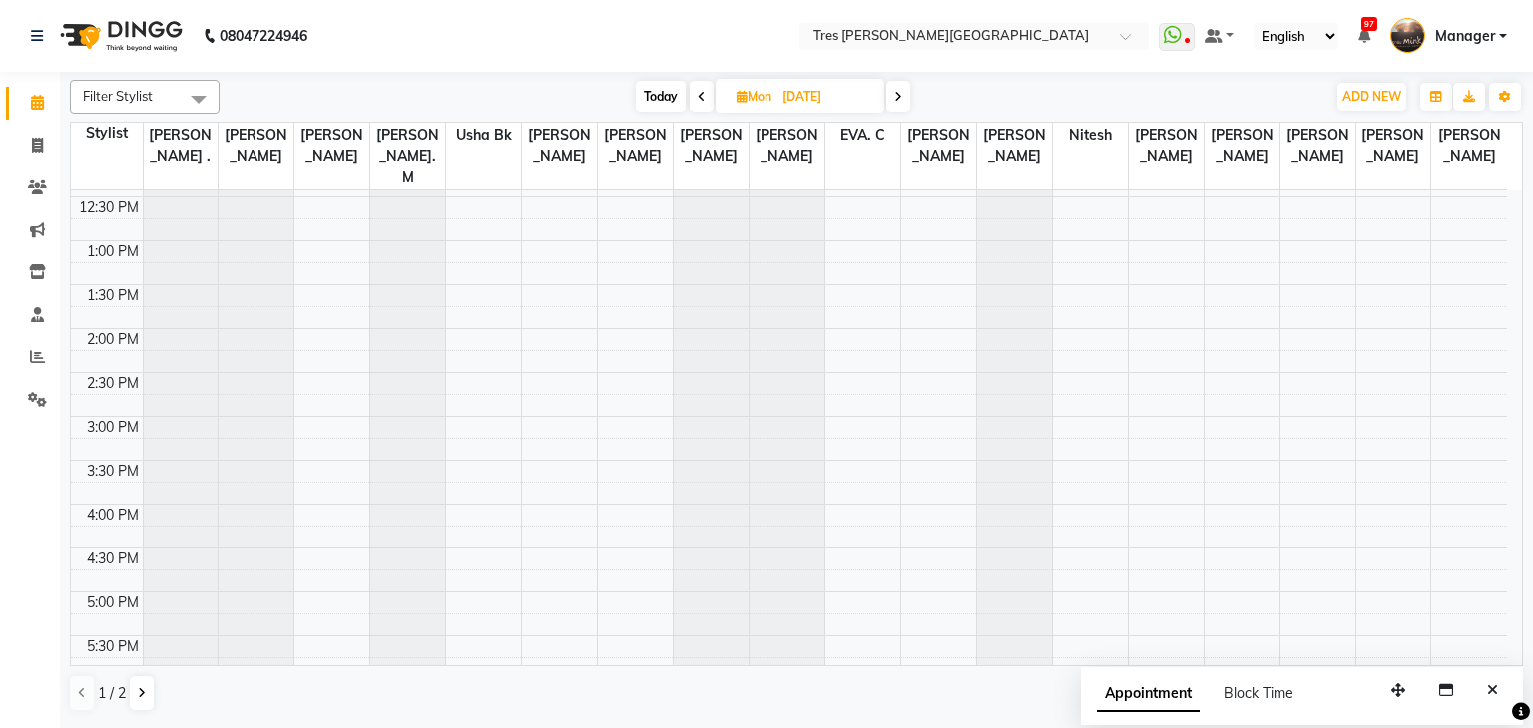
scroll to position [399, 0]
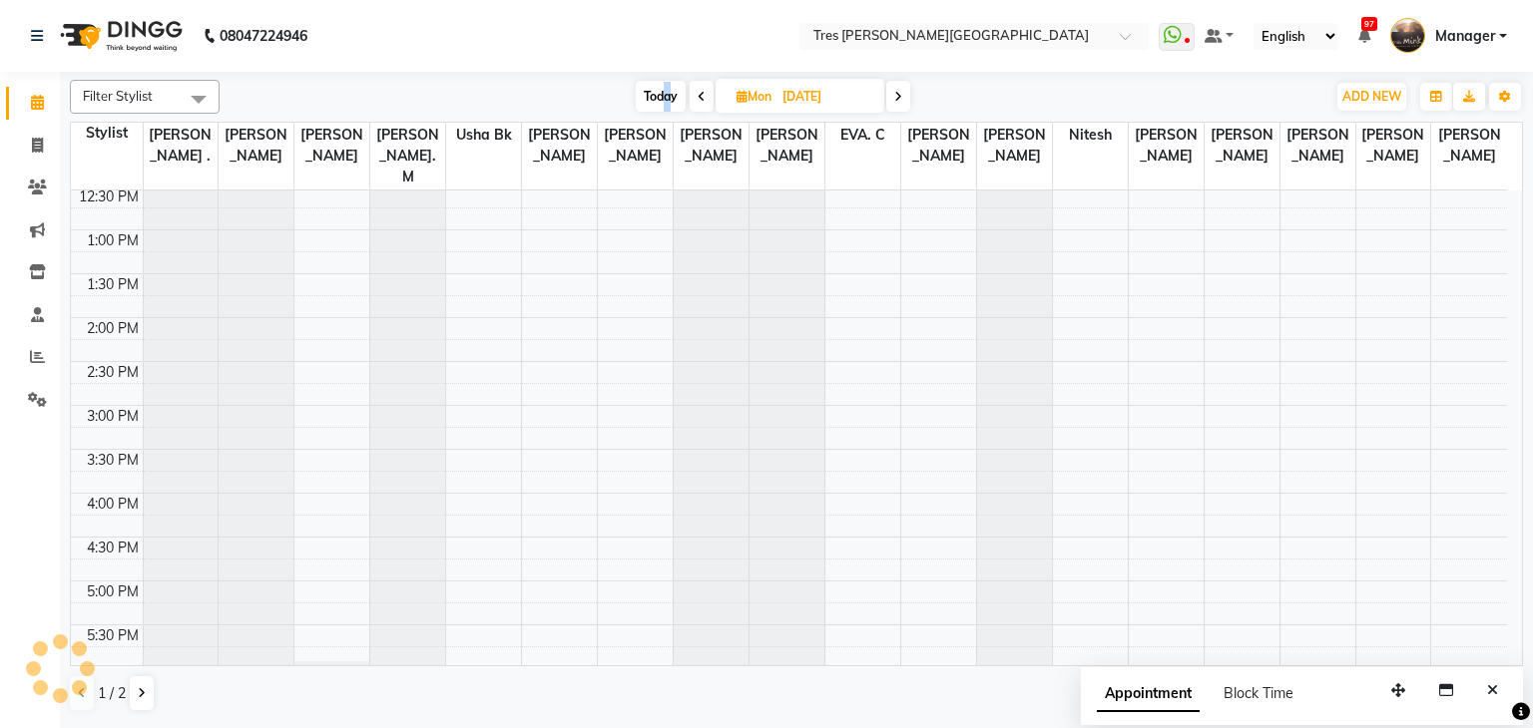
click at [666, 96] on span "Today" at bounding box center [661, 96] width 50 height 31
type input "[DATE]"
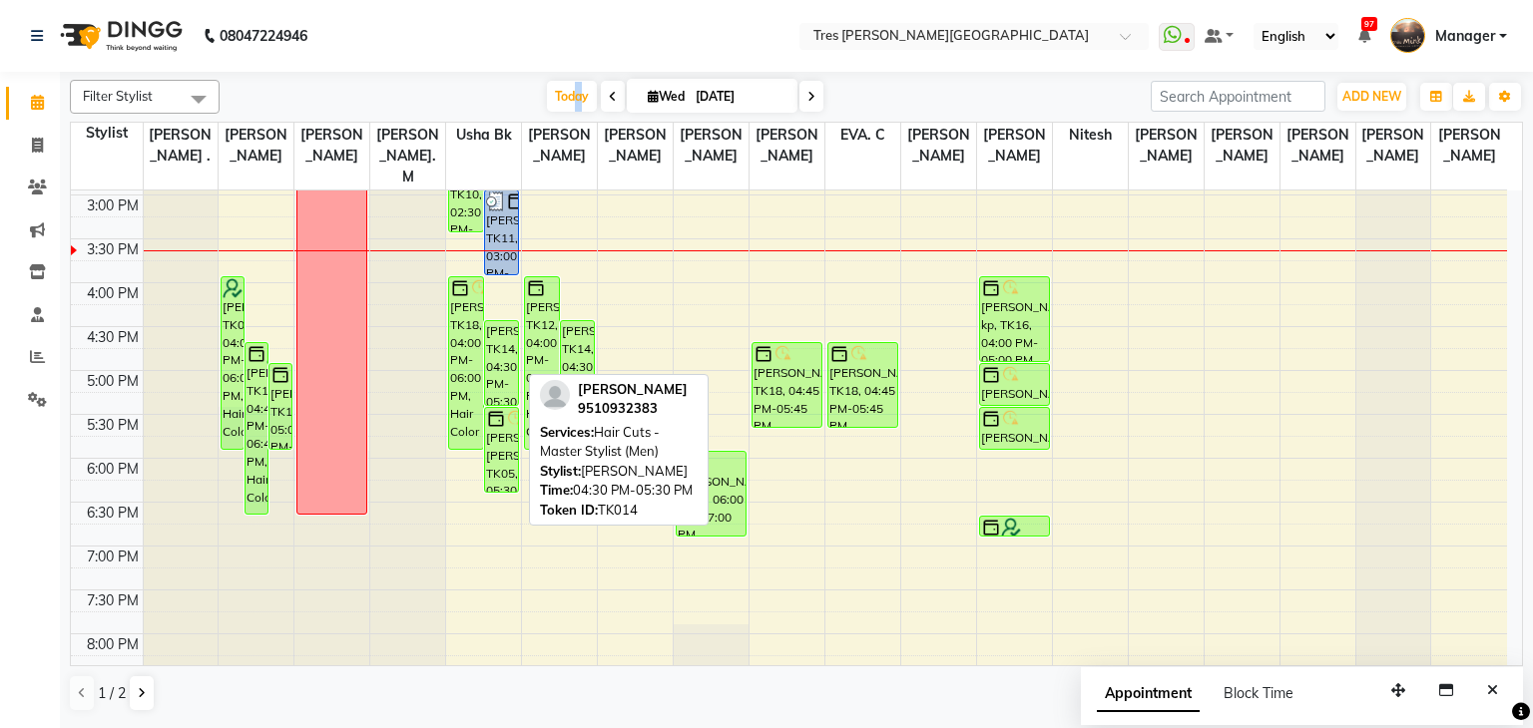
scroll to position [510, 0]
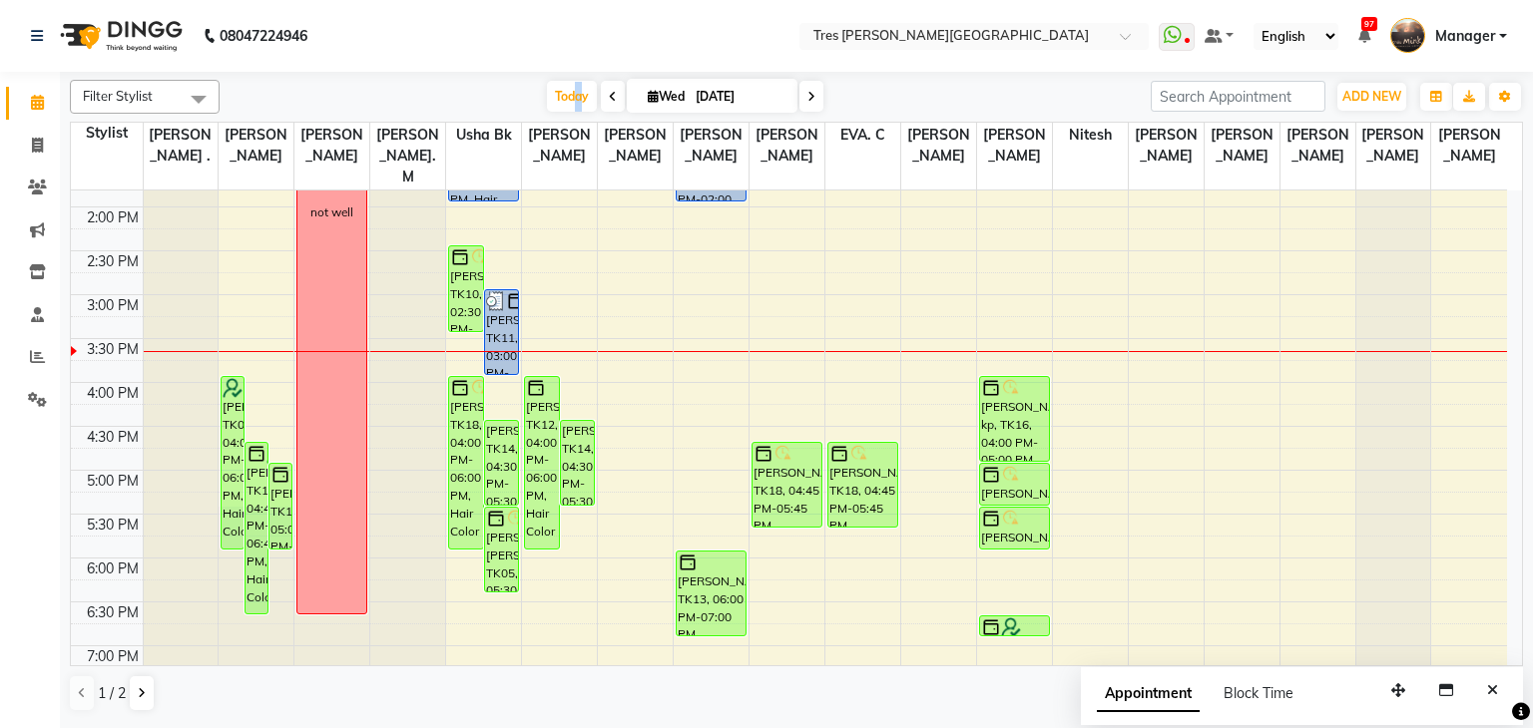
click at [486, 575] on div "8:00 AM 8:30 AM 9:00 AM 9:30 AM 10:00 AM 10:30 AM 11:00 AM 11:30 AM 12:00 PM 12…" at bounding box center [789, 295] width 1436 height 1228
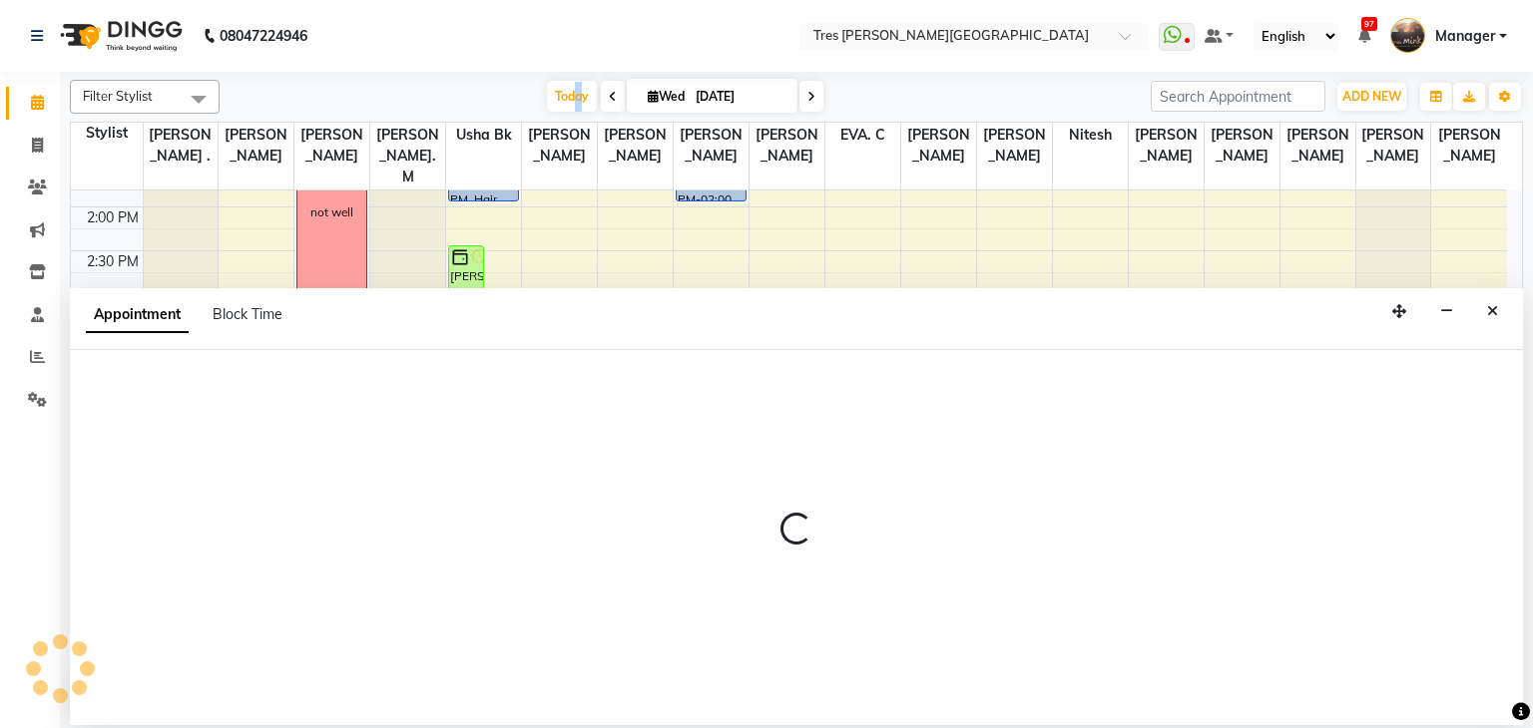
select select "1017"
select select "1110"
select select "tentative"
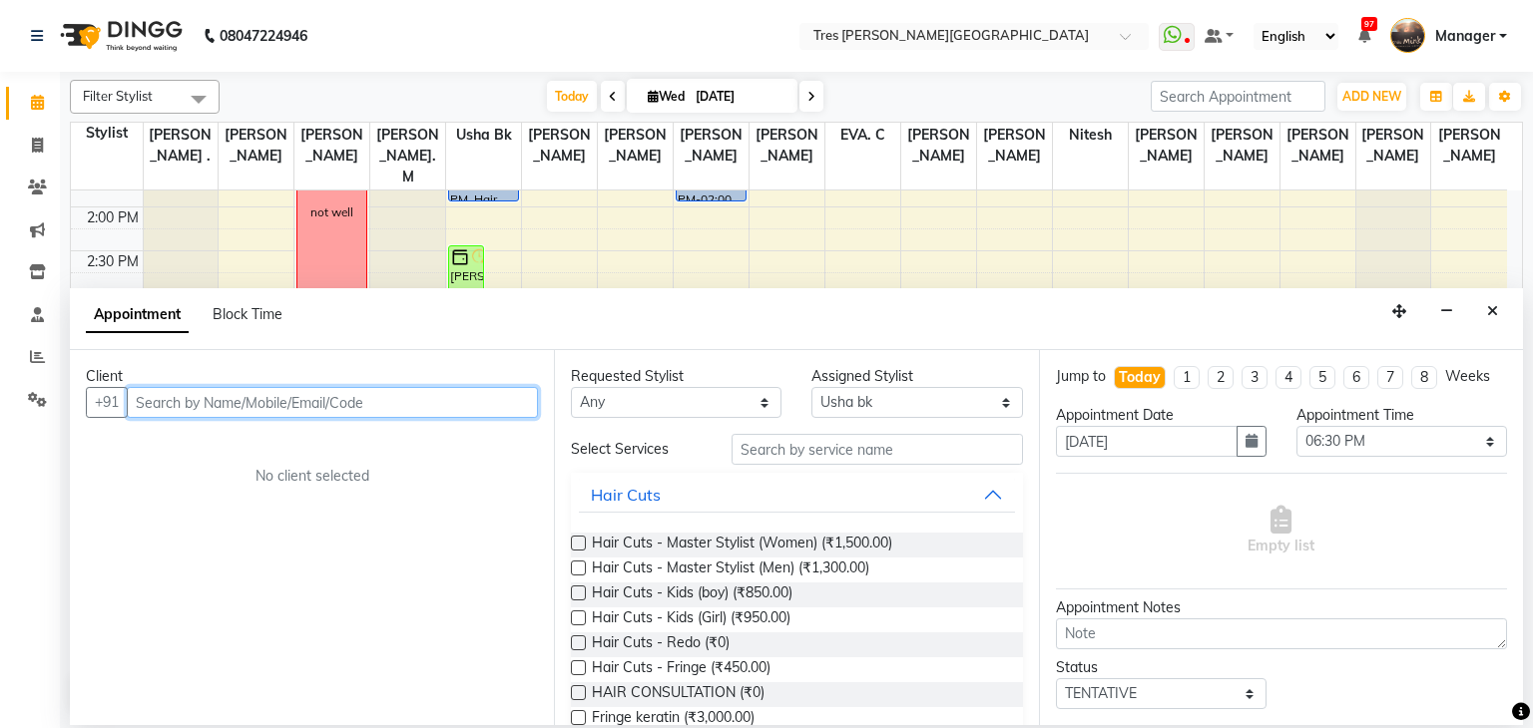
click at [423, 396] on input "text" at bounding box center [332, 402] width 411 height 31
click at [415, 403] on input "text" at bounding box center [332, 402] width 411 height 31
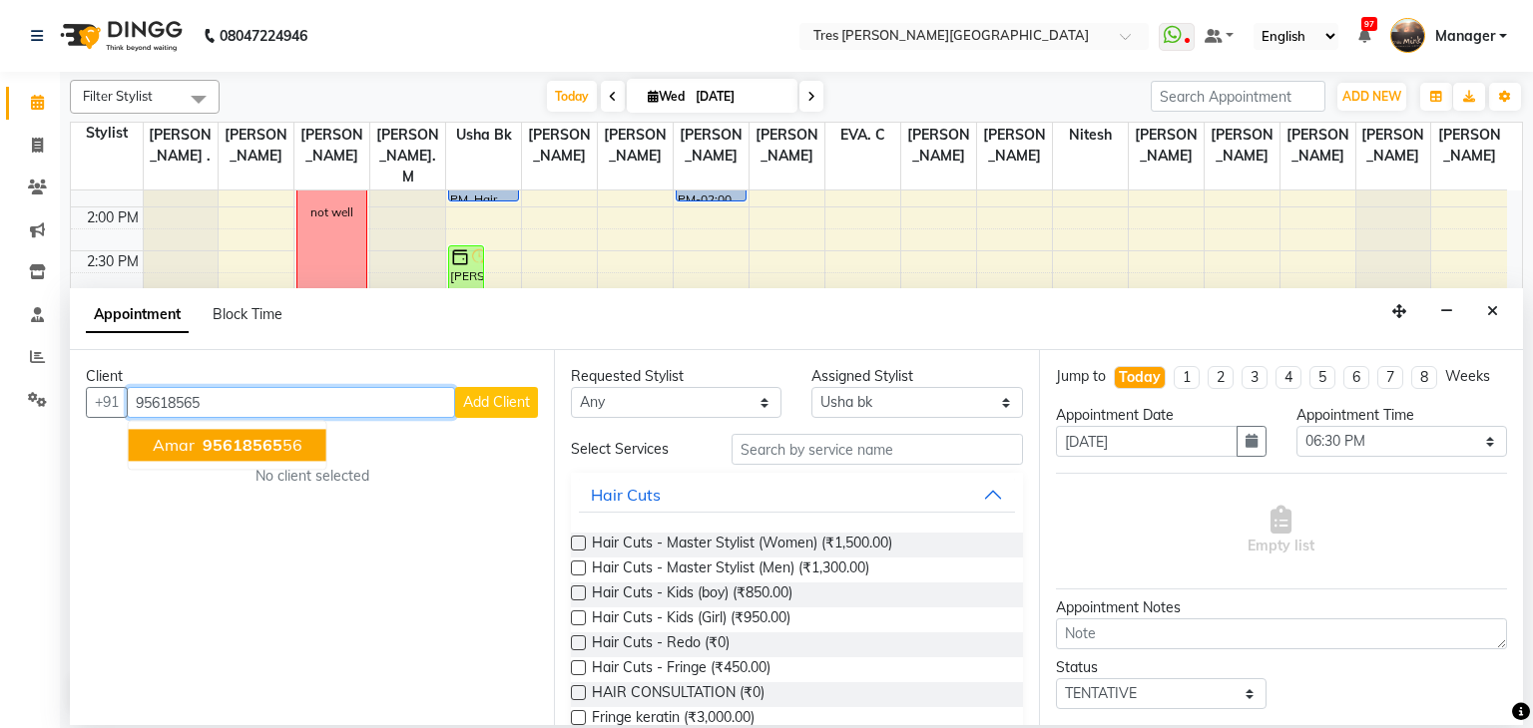
drag, startPoint x: 267, startPoint y: 457, endPoint x: 268, endPoint y: 447, distance: 10.0
click at [268, 456] on button "Amar 95618565 56" at bounding box center [228, 446] width 198 height 32
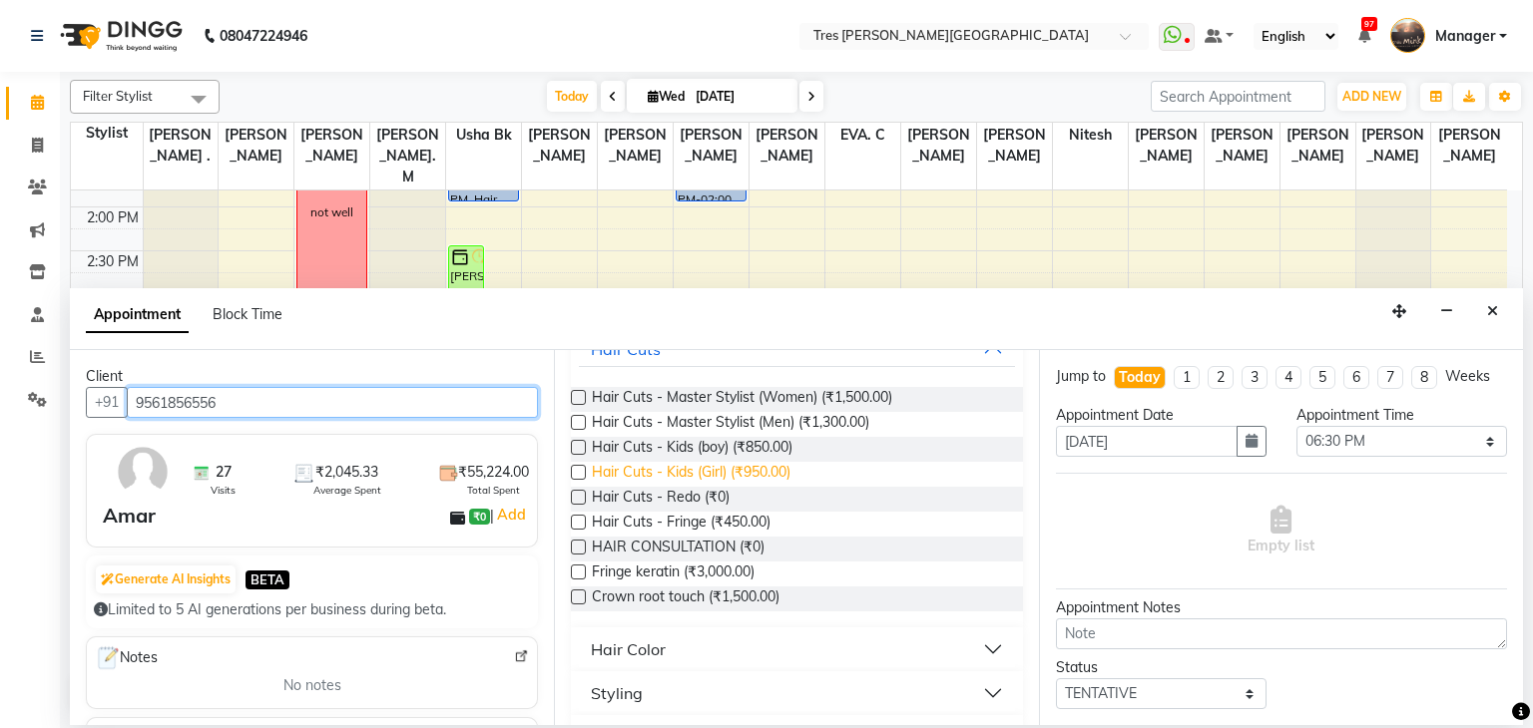
scroll to position [100, 0]
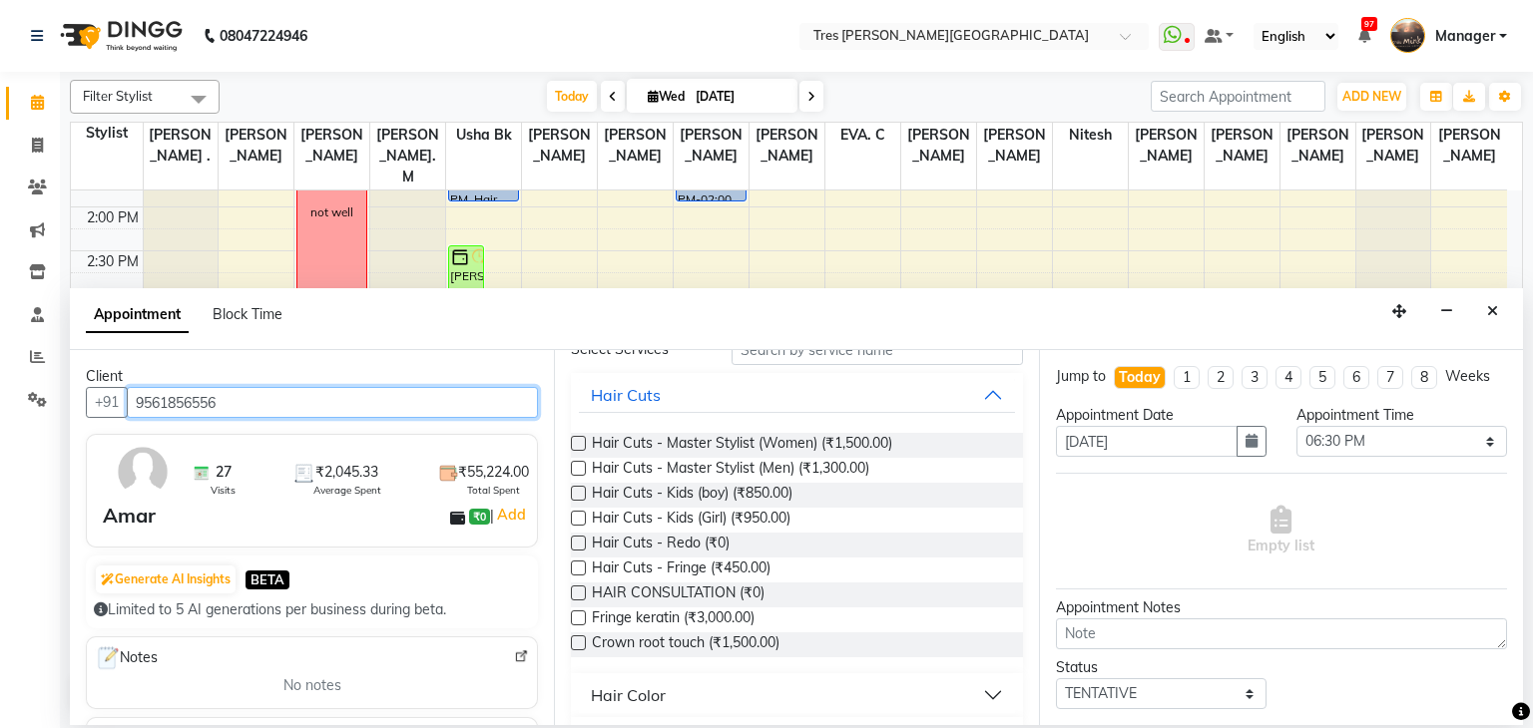
type input "9561856556"
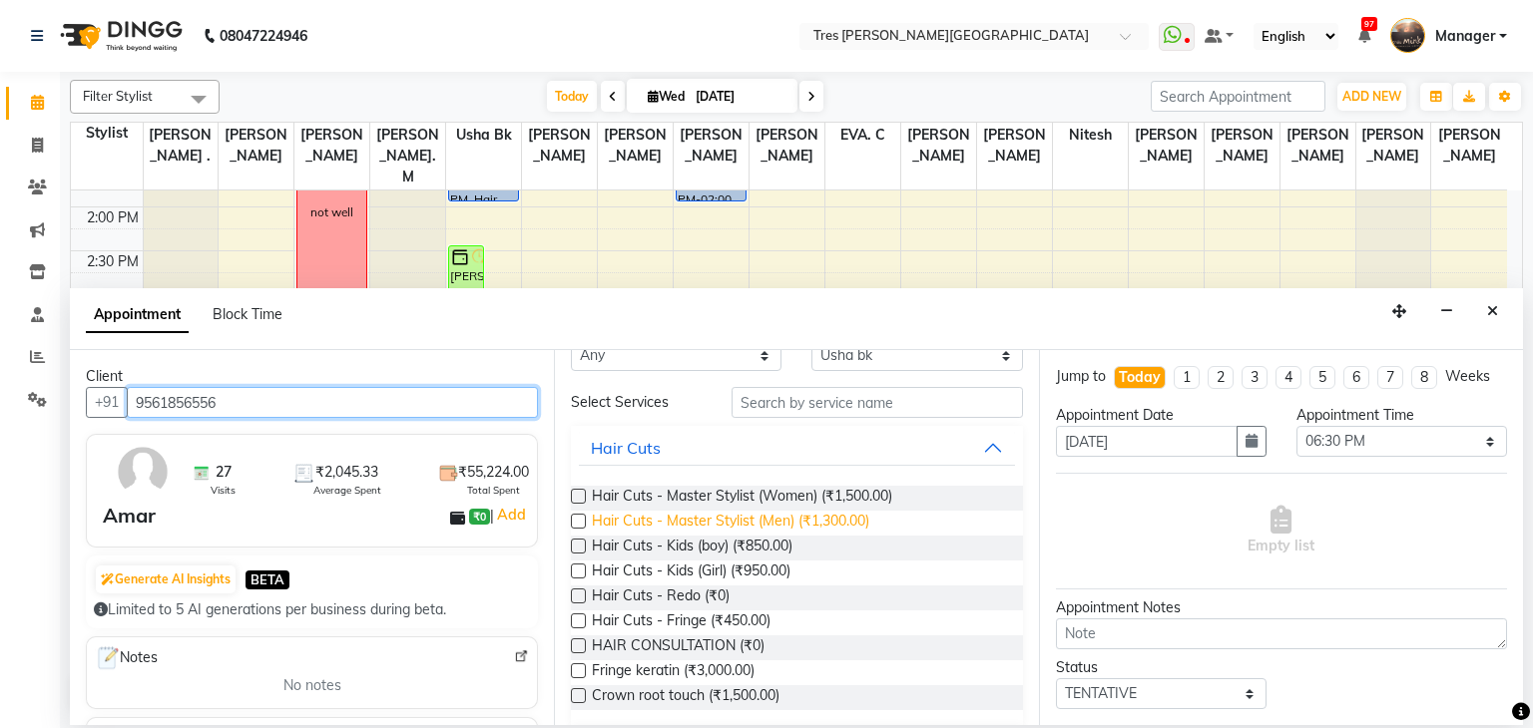
scroll to position [0, 0]
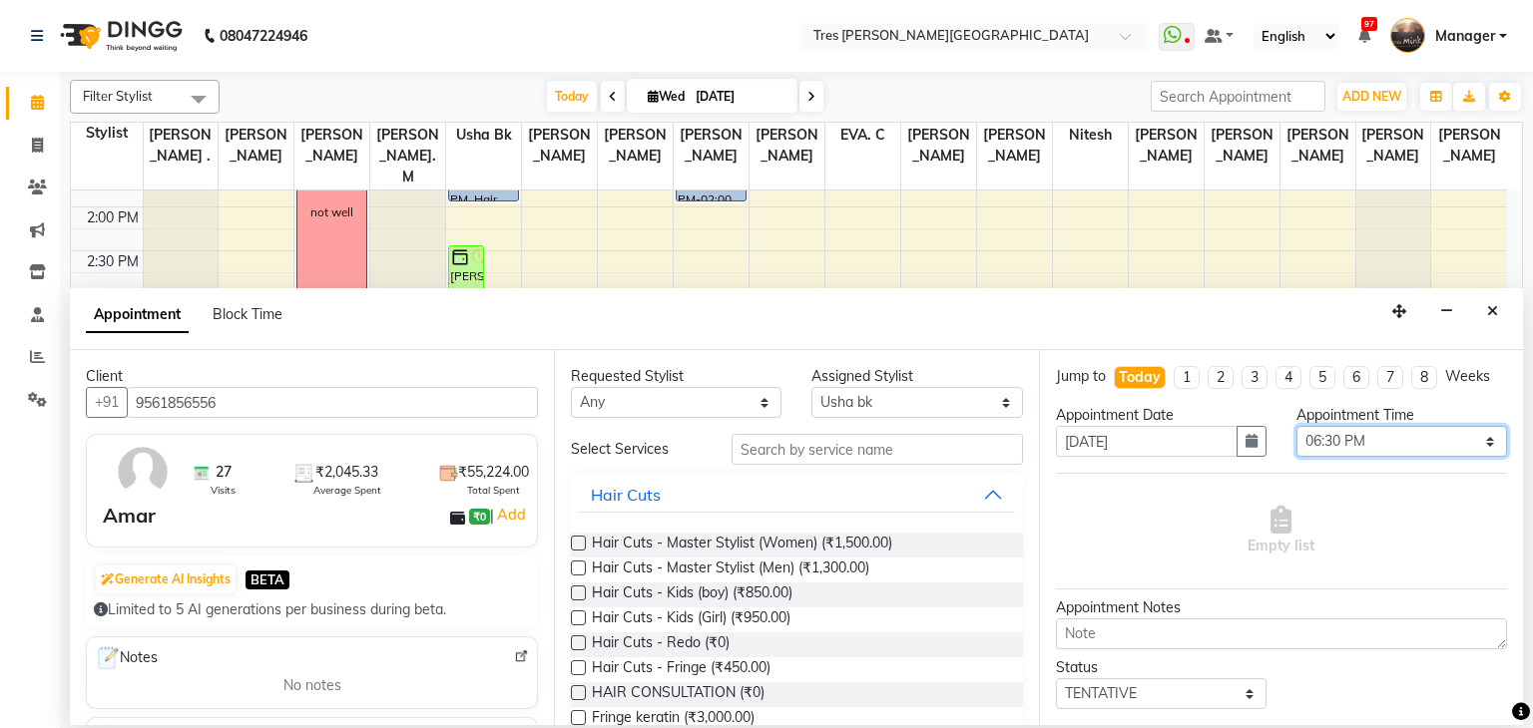
click at [1333, 445] on select "Select 09:00 AM 09:15 AM 09:30 AM 09:45 AM 10:00 AM 10:15 AM 10:30 AM 10:45 AM …" at bounding box center [1401, 441] width 211 height 31
select select "1020"
click at [1296, 426] on select "Select 09:00 AM 09:15 AM 09:30 AM 09:45 AM 10:00 AM 10:15 AM 10:30 AM 10:45 AM …" at bounding box center [1401, 441] width 211 height 31
drag, startPoint x: 861, startPoint y: 398, endPoint x: 858, endPoint y: 388, distance: 10.4
click at [861, 398] on select "Select Aarti Rathod Anand Saindane Anjali Pillay Chetan Mahale Dilshad EVA. C G…" at bounding box center [916, 402] width 211 height 31
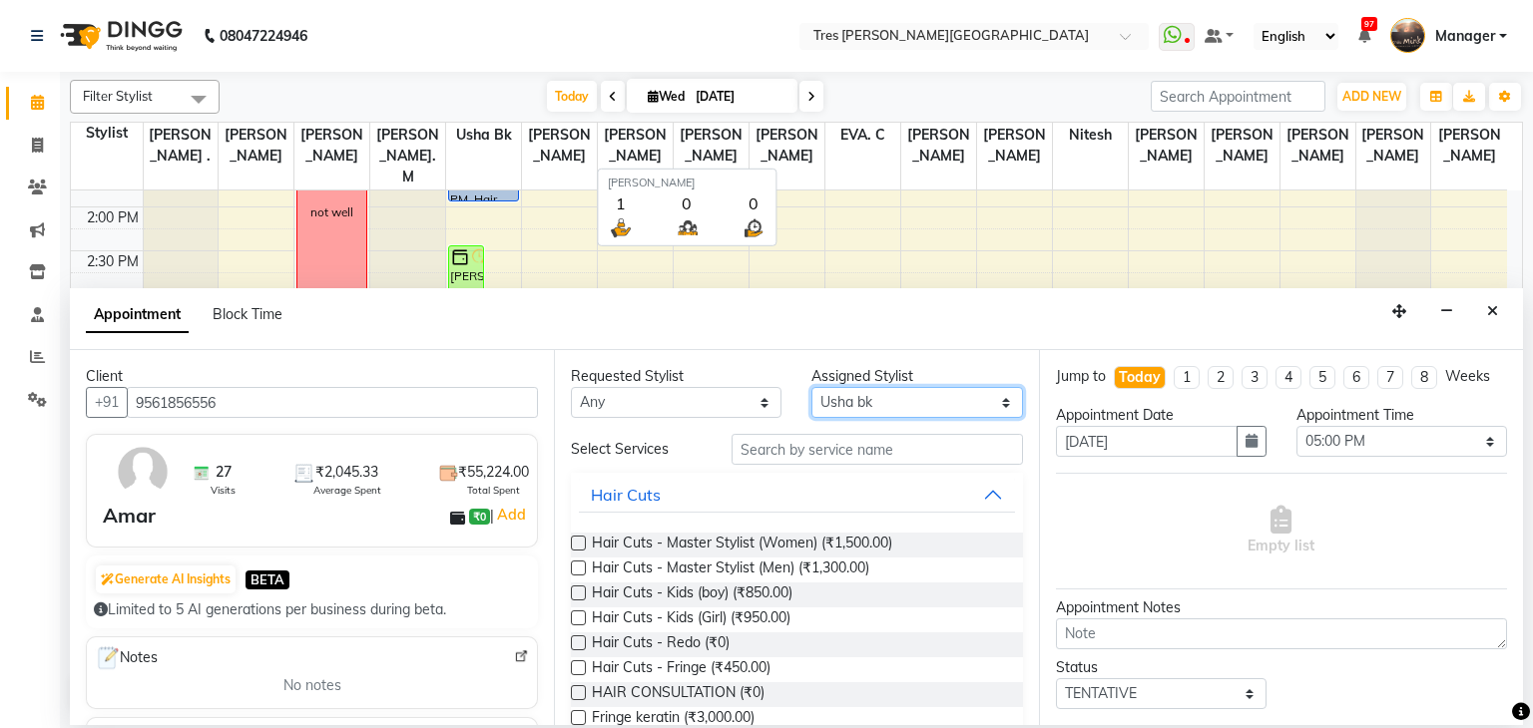
select select "1621"
click at [811, 387] on select "Select Aarti Rathod Anand Saindane Anjali Pillay Chetan Mahale Dilshad EVA. C G…" at bounding box center [916, 402] width 211 height 31
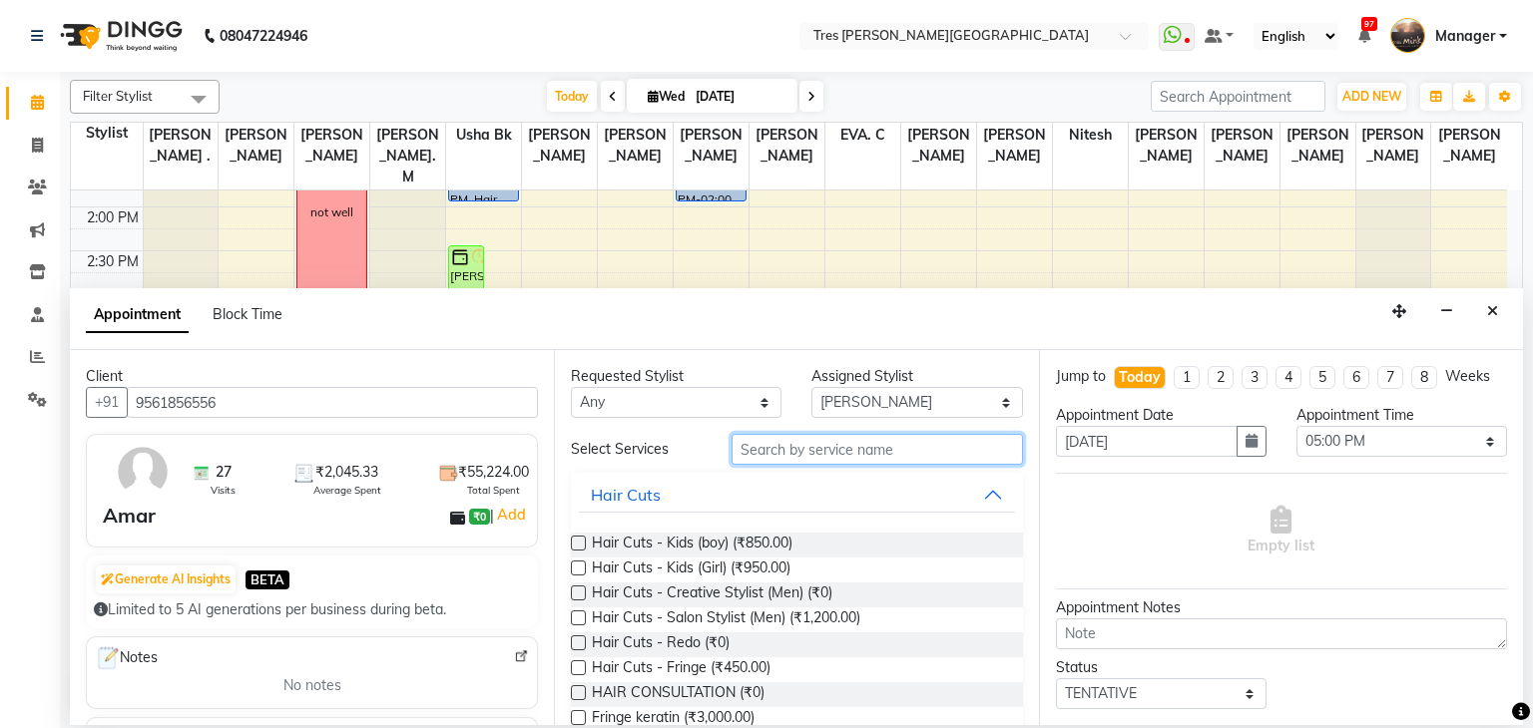
click at [802, 444] on input "text" at bounding box center [876, 449] width 291 height 31
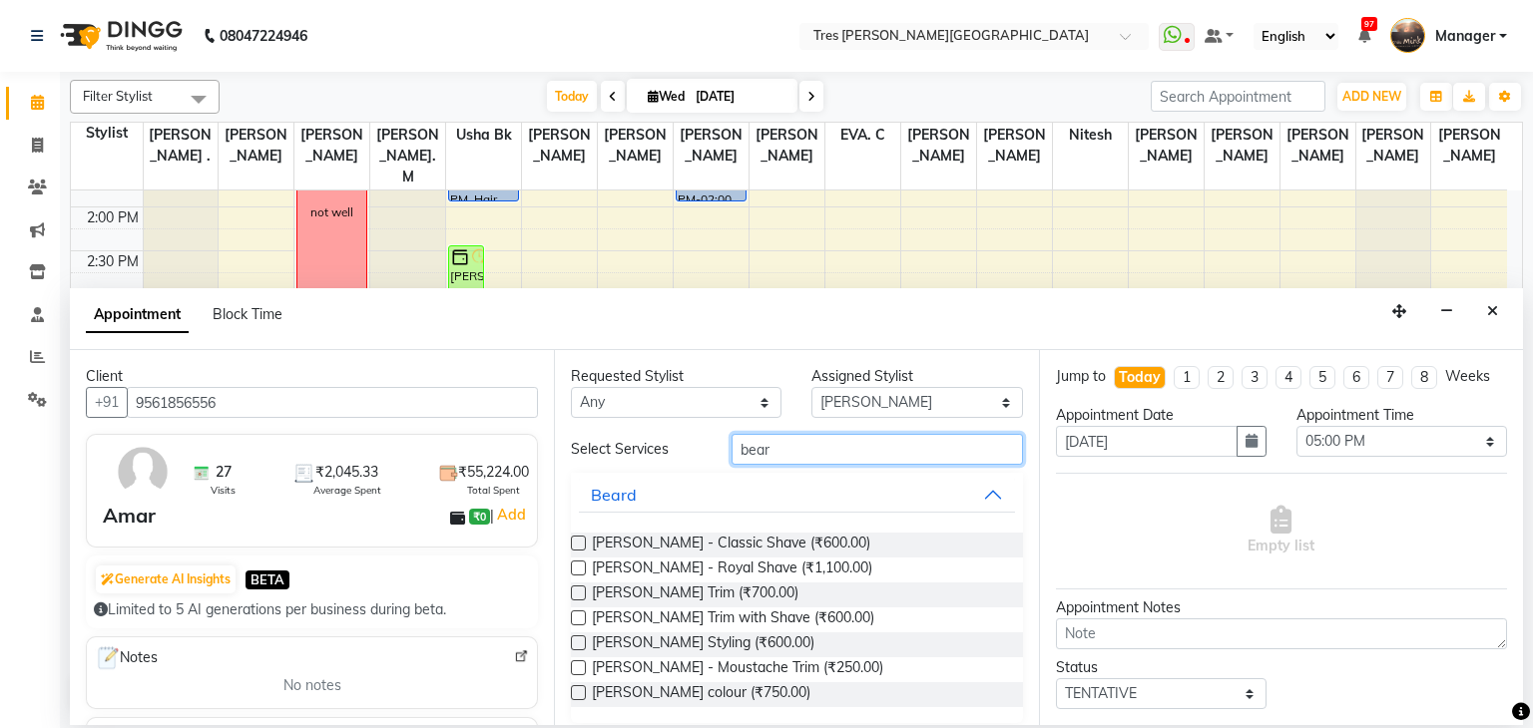
type input "bear"
click at [578, 543] on label at bounding box center [578, 543] width 15 height 15
click at [578, 543] on input "checkbox" at bounding box center [577, 545] width 13 height 13
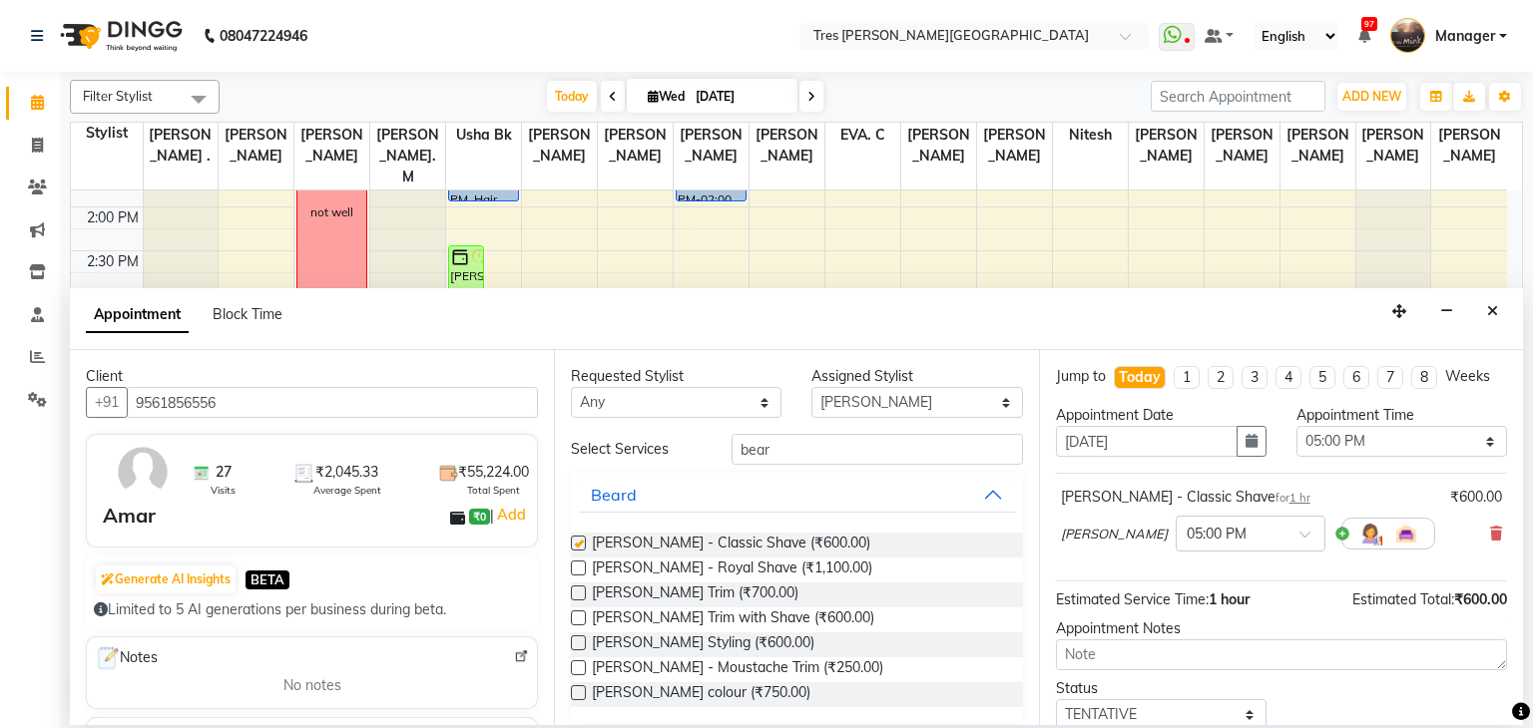
checkbox input "false"
drag, startPoint x: 883, startPoint y: 405, endPoint x: 874, endPoint y: 395, distance: 13.4
click at [883, 404] on select "Select Aarti Rathod Anand Saindane Anjali Pillay Chetan Mahale Dilshad EVA. C G…" at bounding box center [916, 402] width 211 height 31
select select "1017"
click at [811, 387] on select "Select Aarti Rathod Anand Saindane Anjali Pillay Chetan Mahale Dilshad EVA. C G…" at bounding box center [916, 402] width 211 height 31
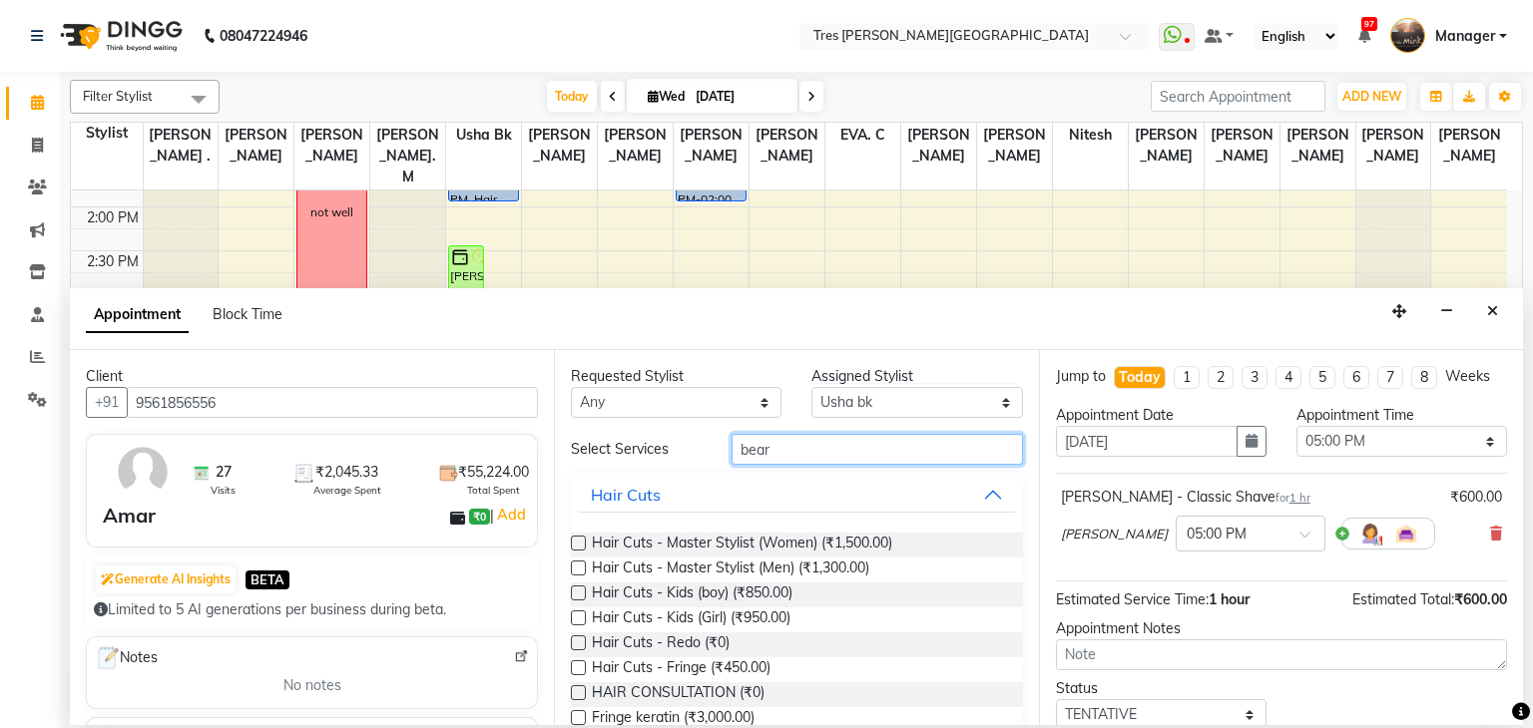
drag, startPoint x: 807, startPoint y: 445, endPoint x: 679, endPoint y: 457, distance: 129.3
click at [684, 454] on div "Select Services bear" at bounding box center [796, 449] width 481 height 31
click at [576, 573] on label at bounding box center [578, 568] width 15 height 15
click at [576, 573] on input "checkbox" at bounding box center [577, 570] width 13 height 13
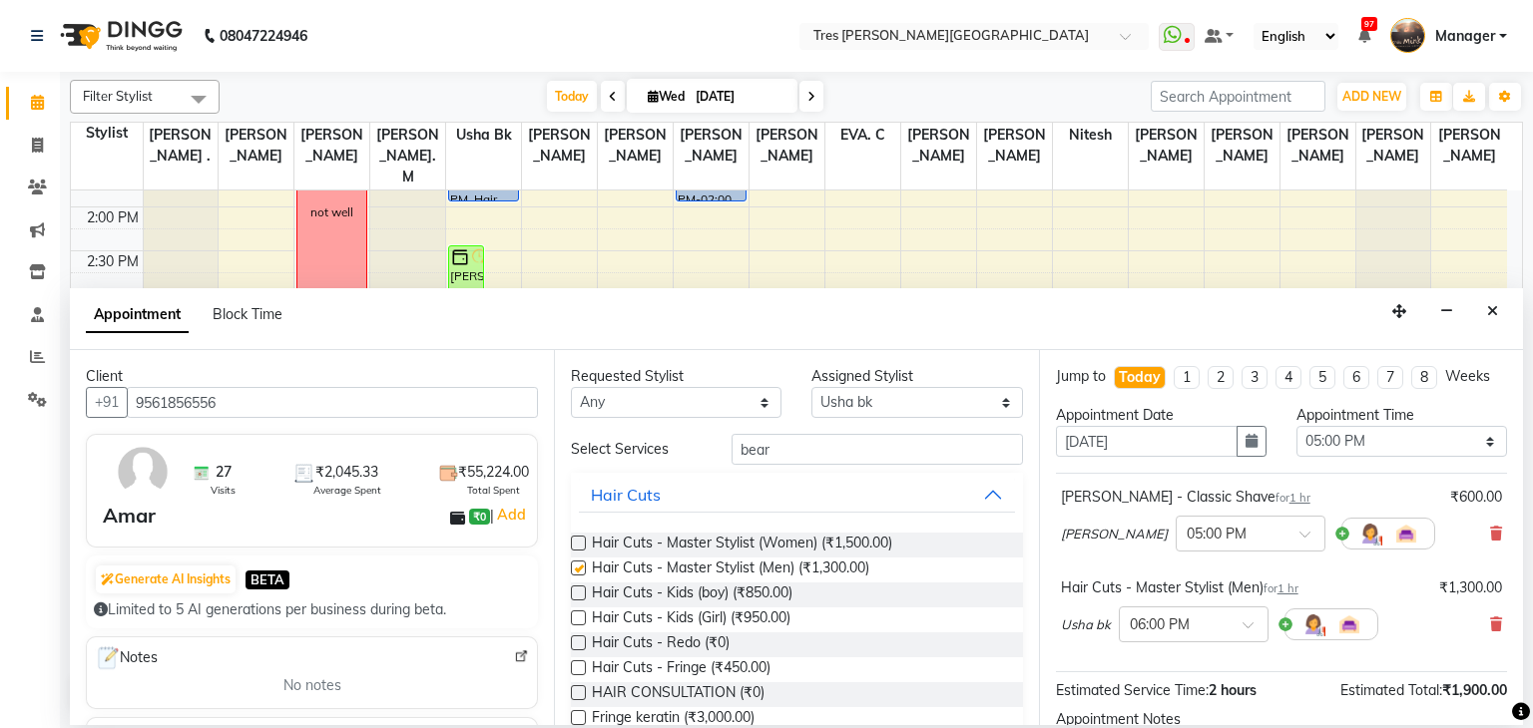
checkbox input "false"
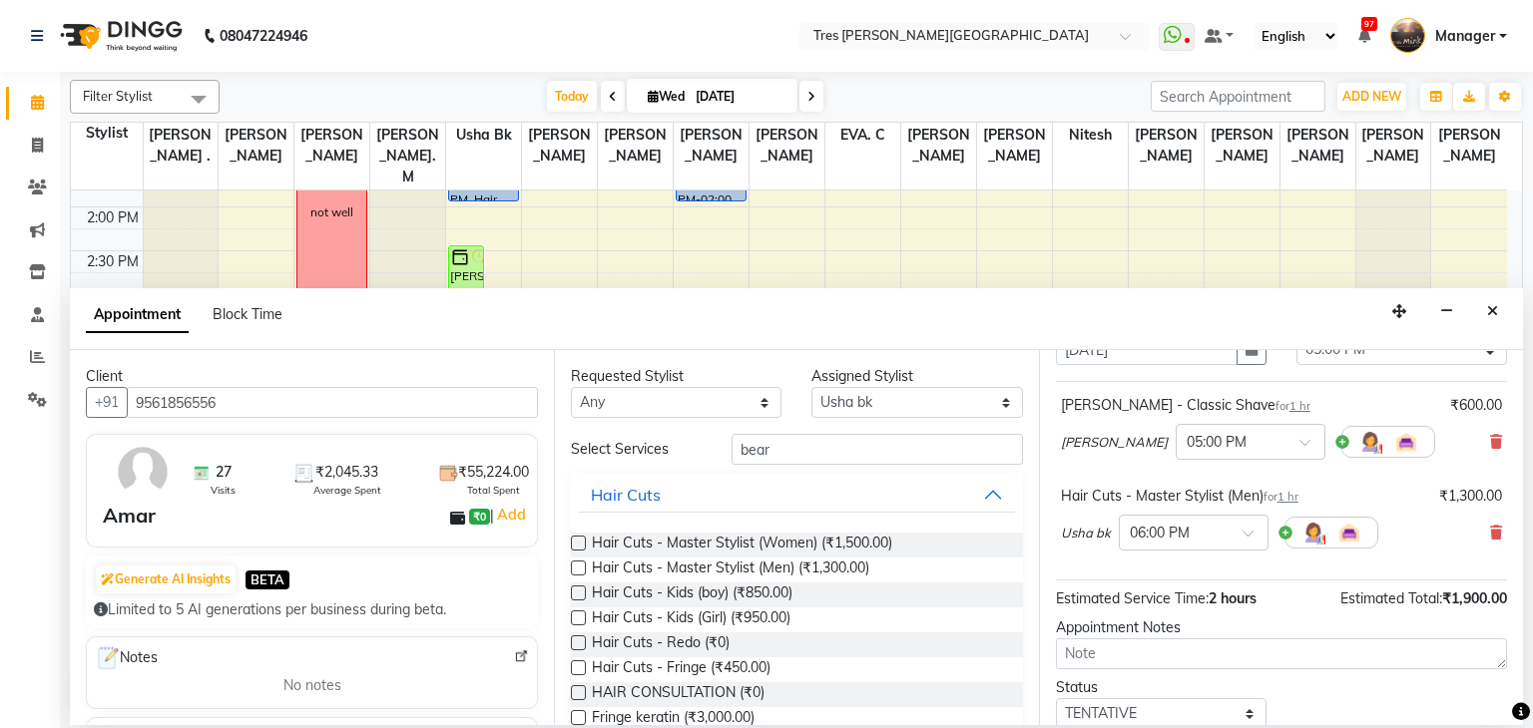
scroll to position [220, 0]
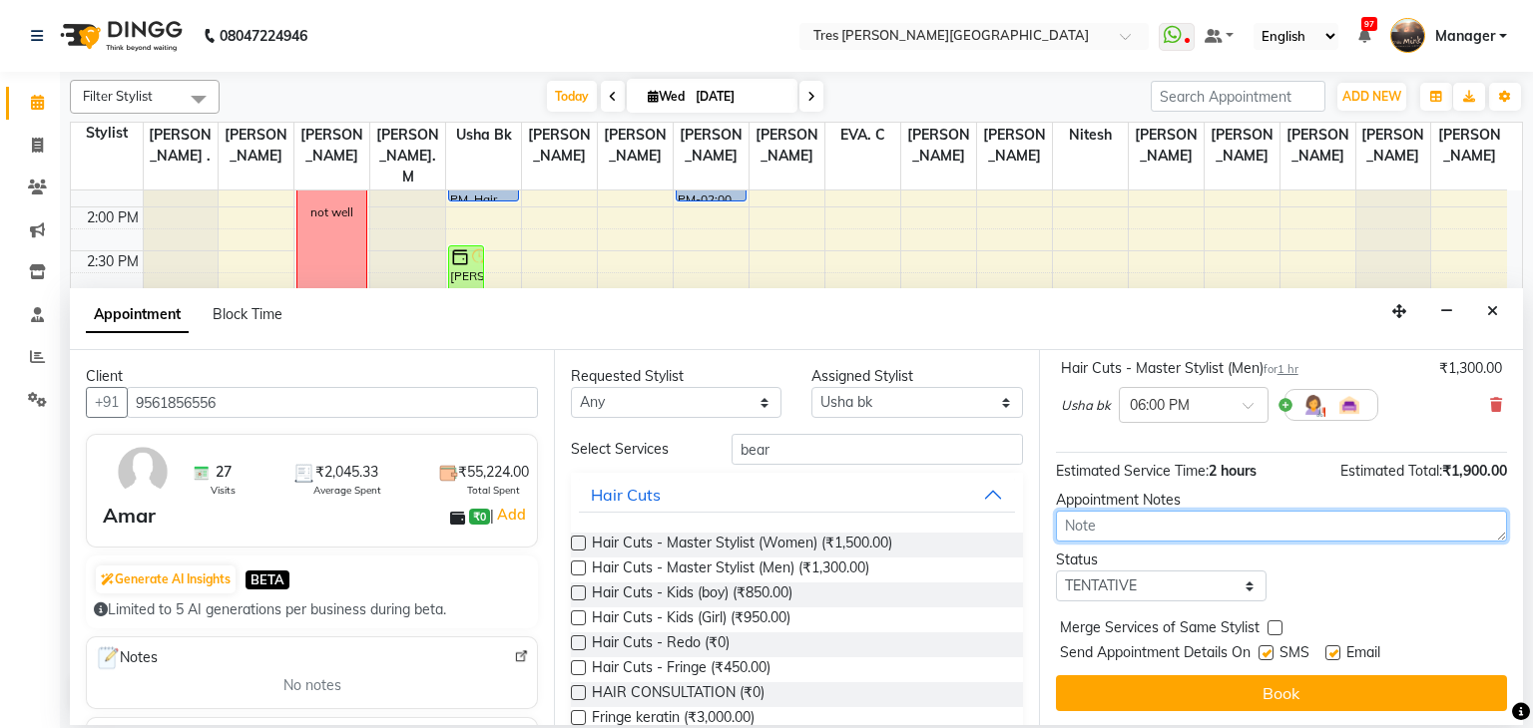
click at [1118, 533] on textarea at bounding box center [1281, 526] width 451 height 31
type textarea "usha"
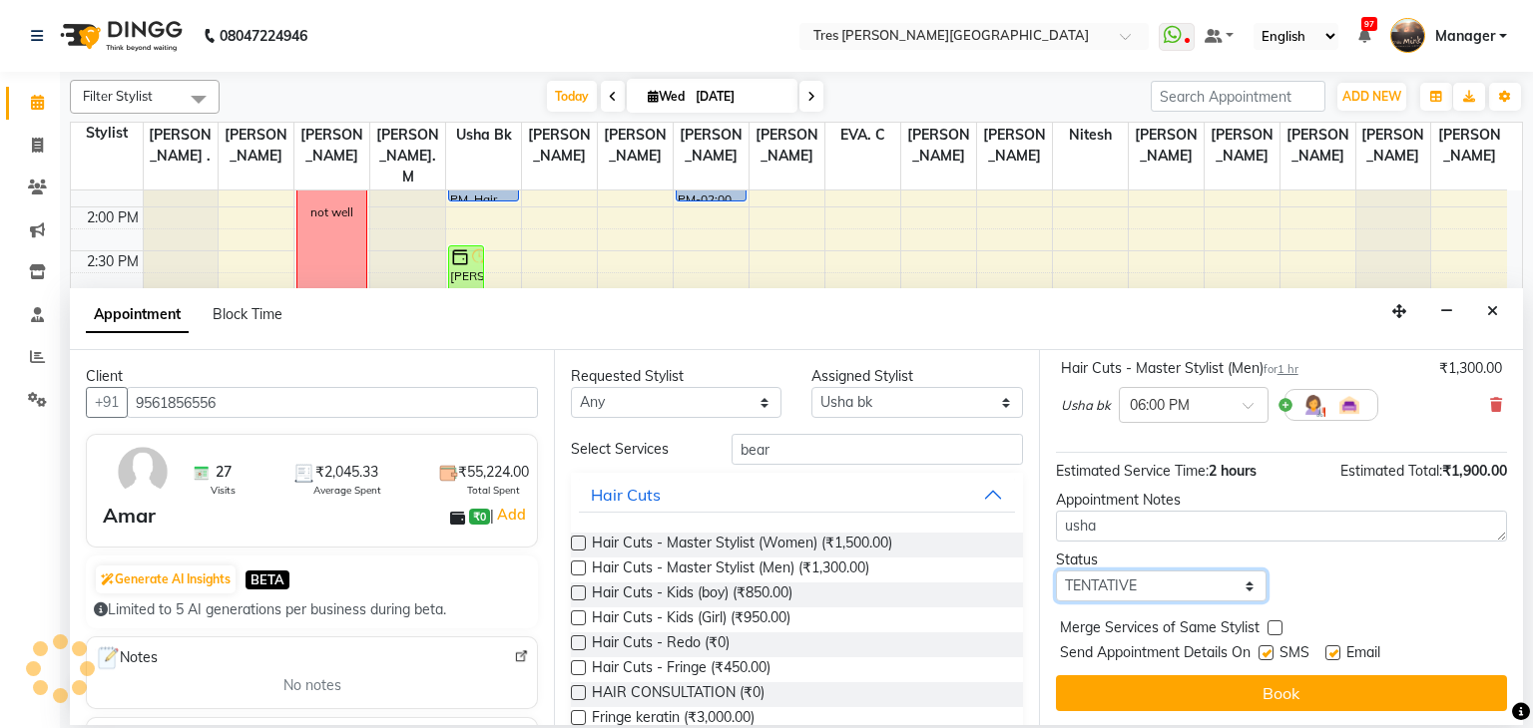
click at [1102, 580] on select "Select TENTATIVE CONFIRM CHECK-IN UPCOMING" at bounding box center [1161, 586] width 211 height 31
select select "confirm booking"
click at [1056, 571] on select "Select TENTATIVE CONFIRM CHECK-IN UPCOMING" at bounding box center [1161, 586] width 211 height 31
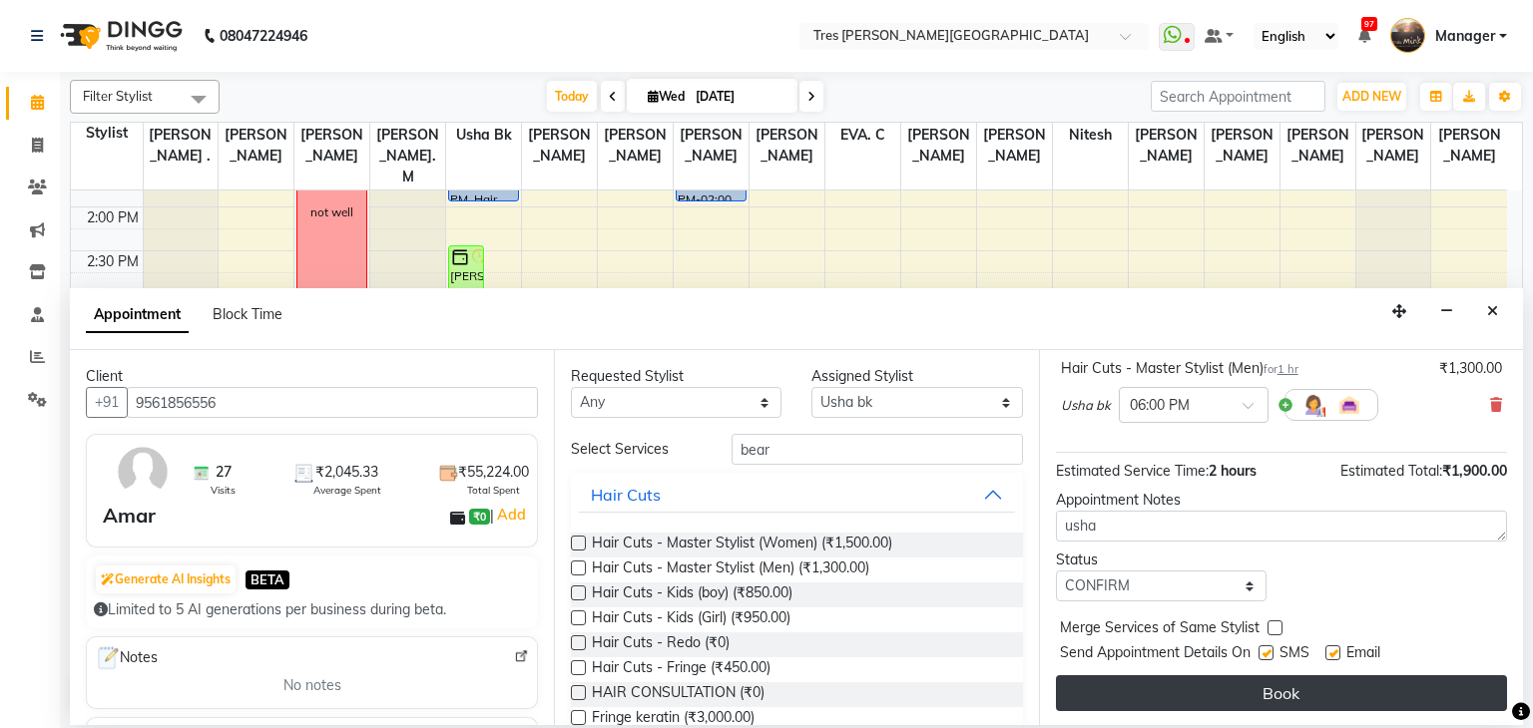
click at [1259, 687] on button "Book" at bounding box center [1281, 694] width 451 height 36
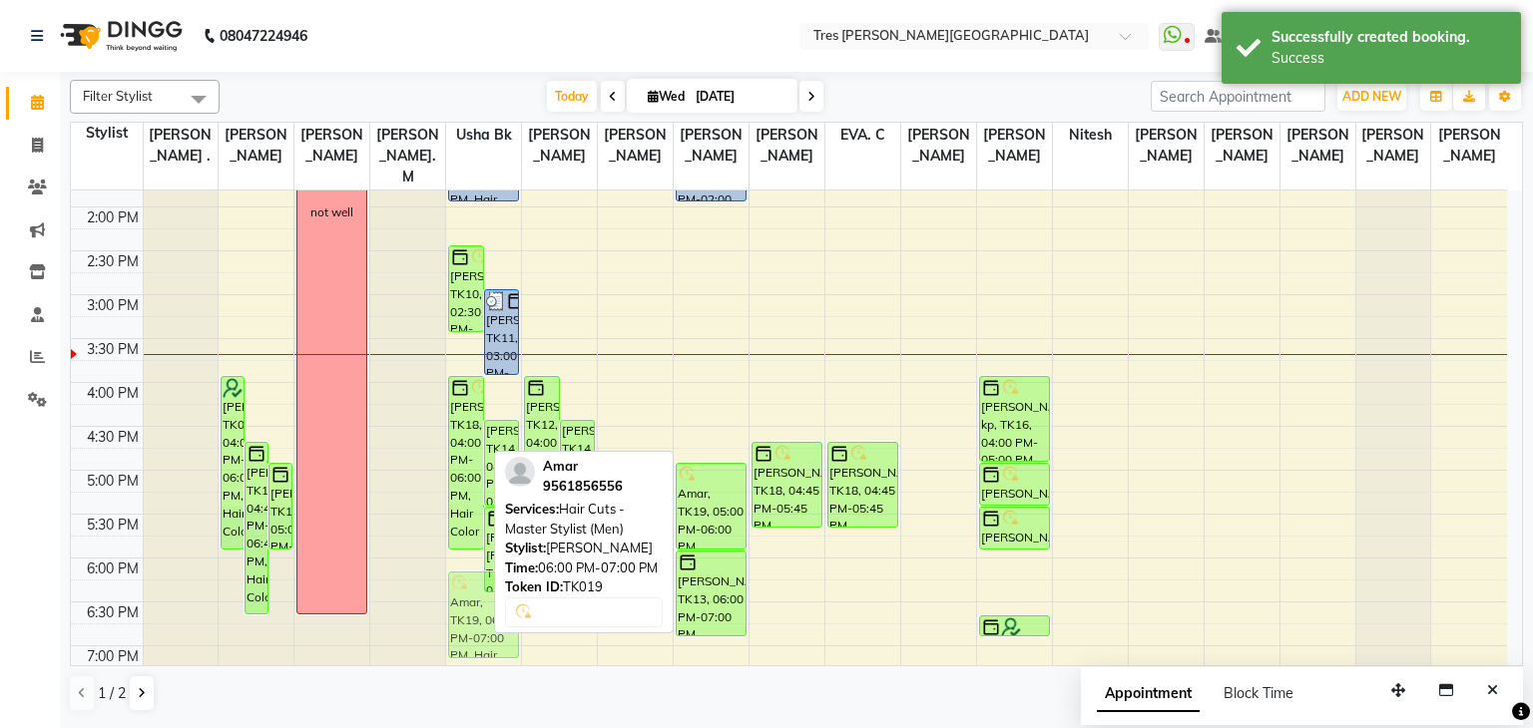
drag, startPoint x: 466, startPoint y: 548, endPoint x: 475, endPoint y: 580, distance: 33.2
click at [475, 580] on div "Tanya Nirmal, TK10, 02:30 PM-03:30 PM, Styling - Blow-dry with Shampoo Nupur, T…" at bounding box center [483, 295] width 75 height 1228
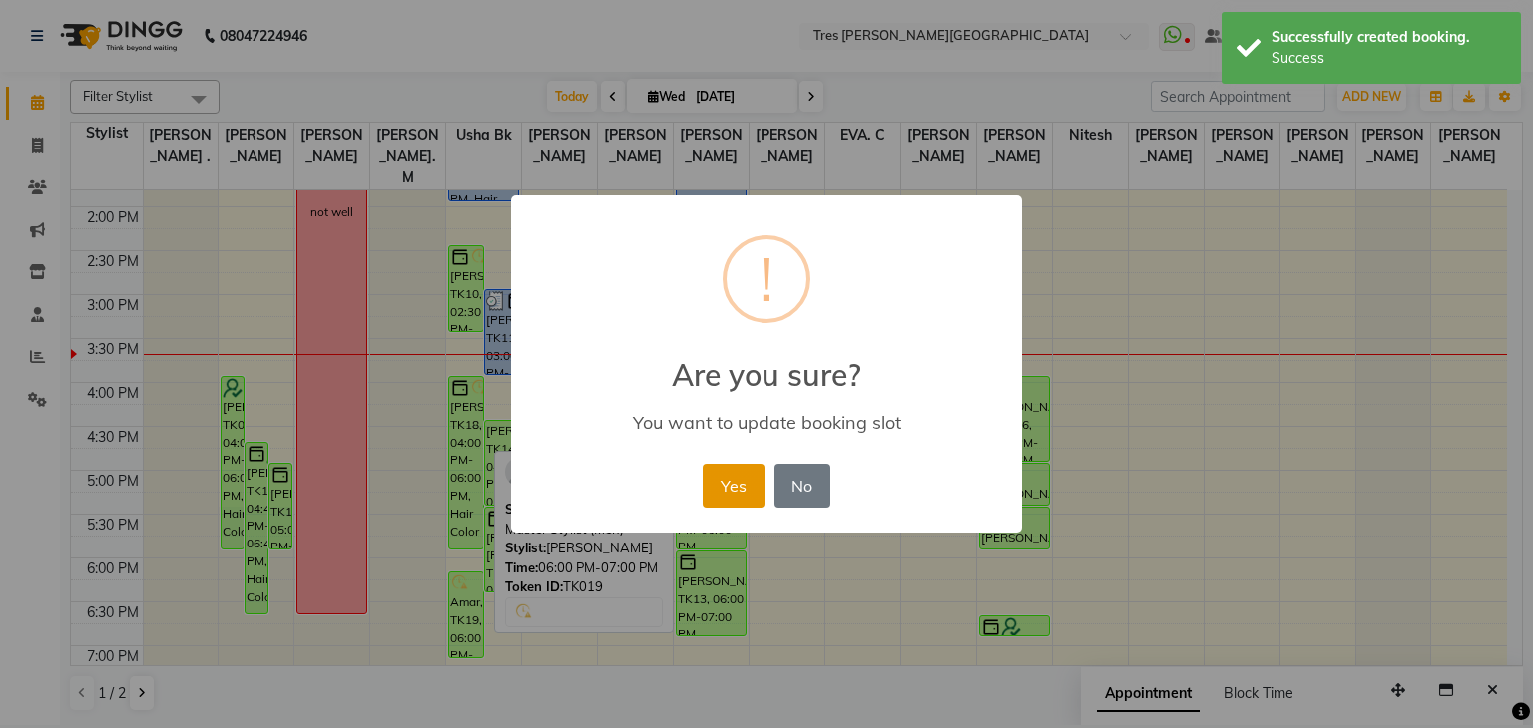
click at [730, 492] on button "Yes" at bounding box center [732, 486] width 61 height 44
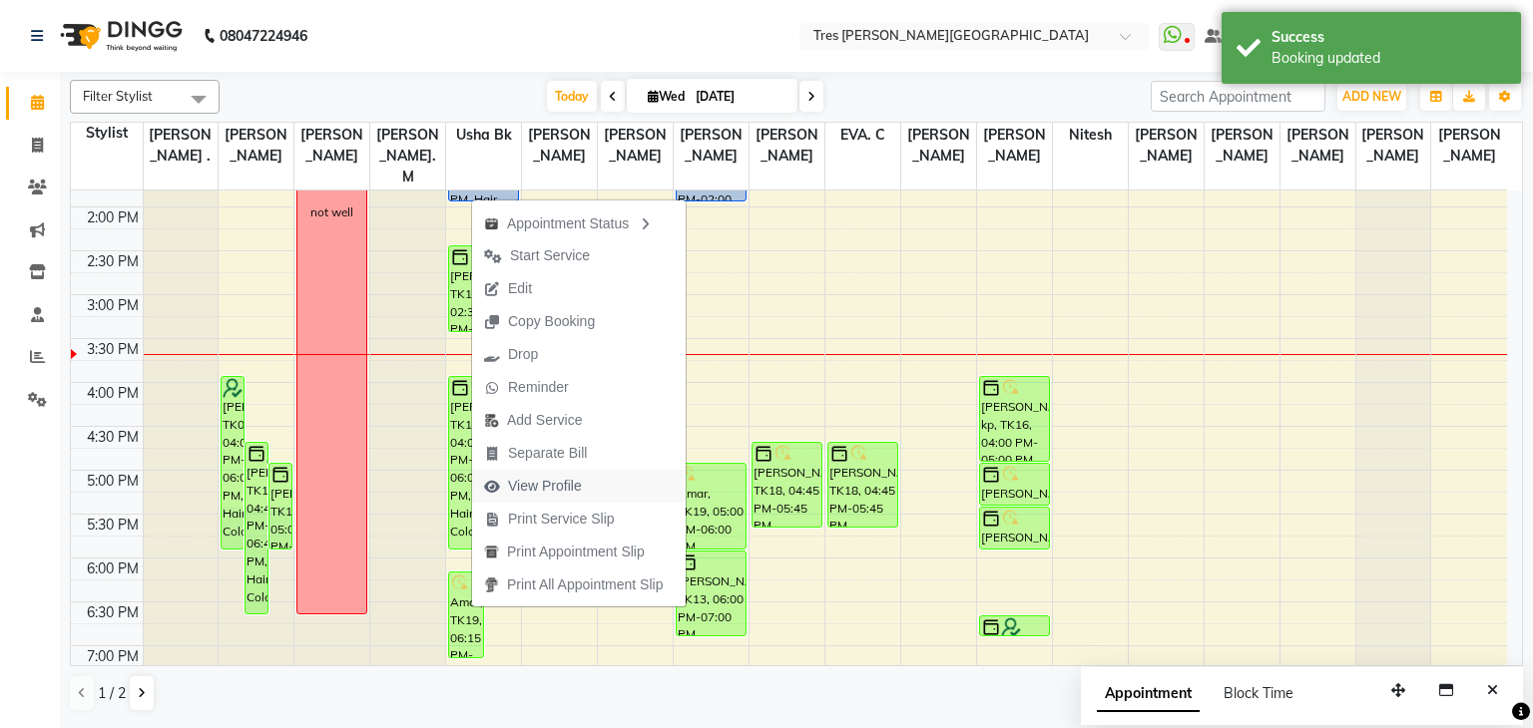
click at [561, 483] on span "View Profile" at bounding box center [545, 486] width 74 height 21
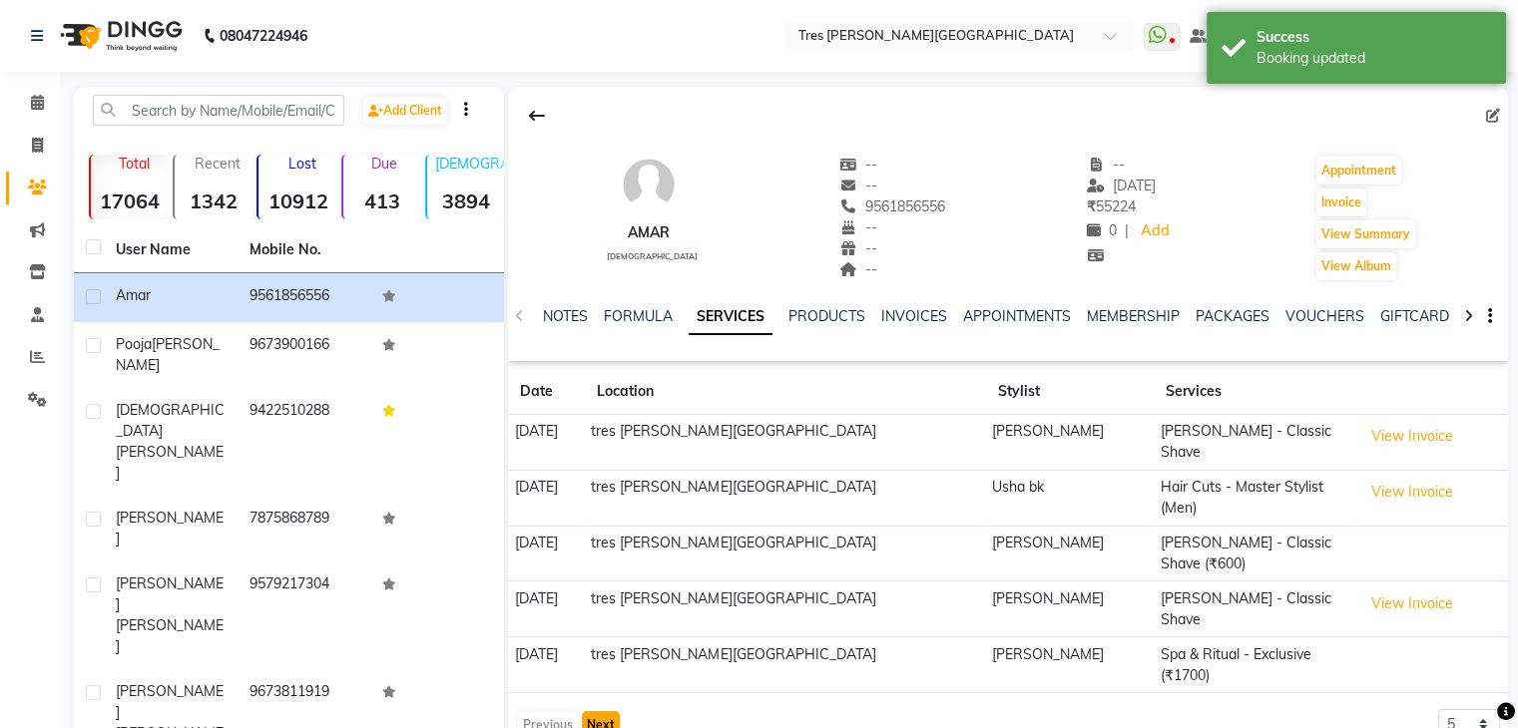
click at [610, 711] on button "Next" at bounding box center [601, 725] width 38 height 28
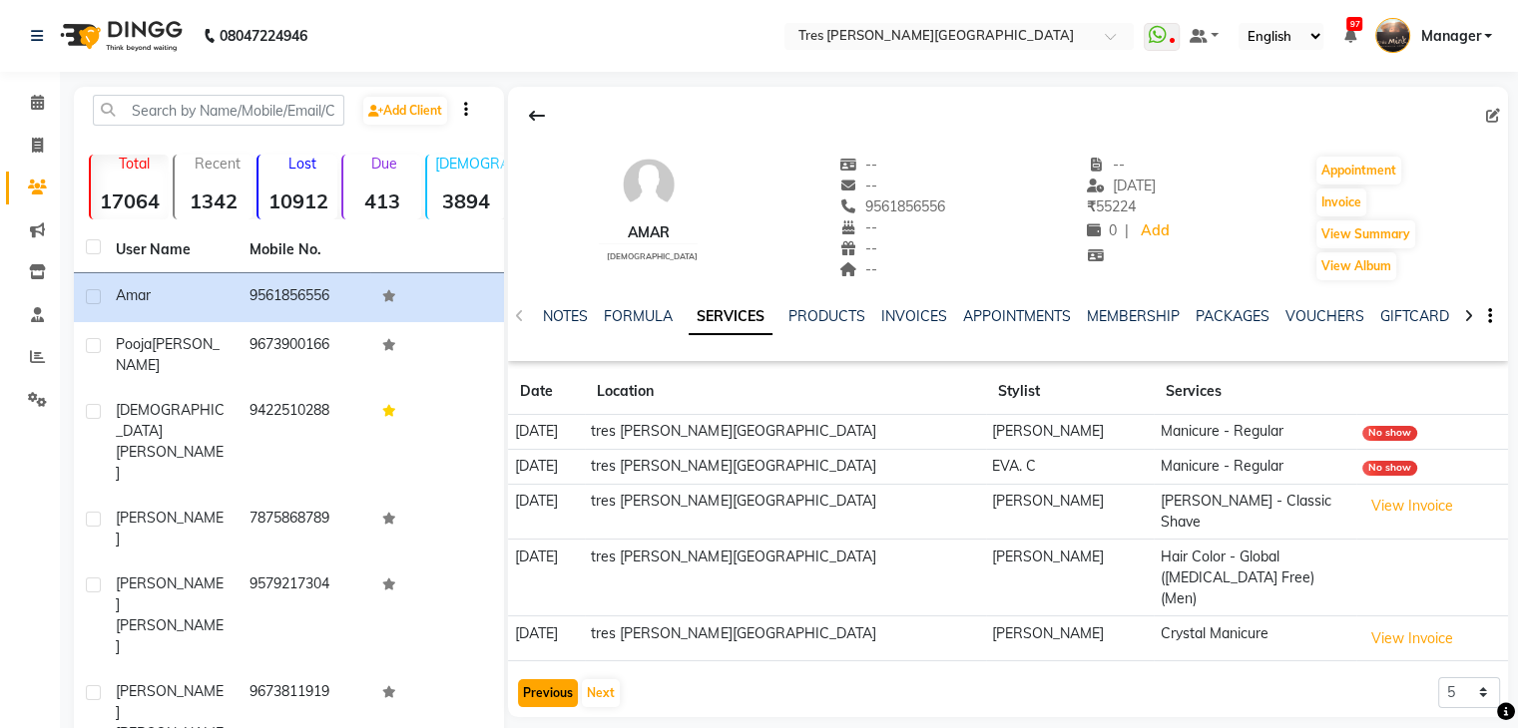
click at [540, 680] on button "Previous" at bounding box center [548, 694] width 60 height 28
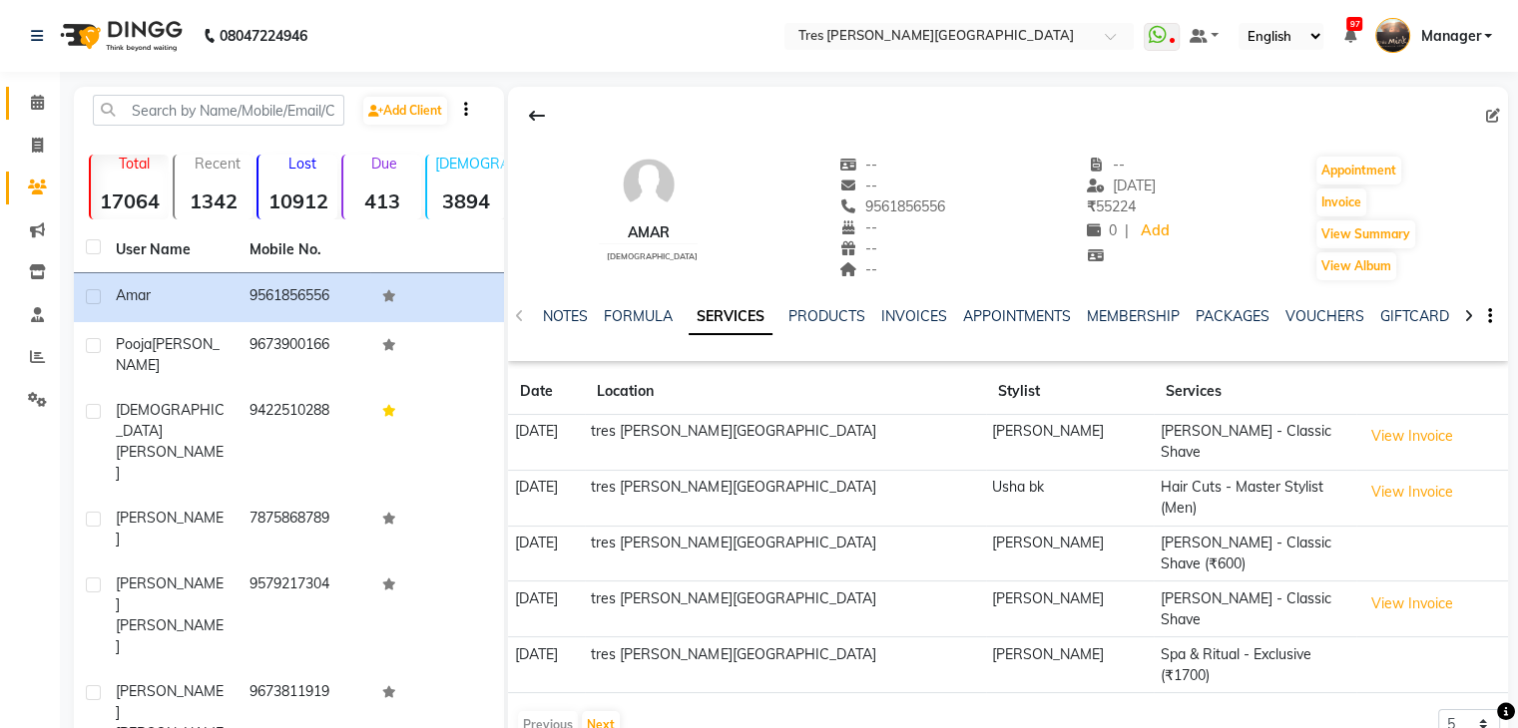
click at [36, 99] on icon at bounding box center [37, 102] width 13 height 15
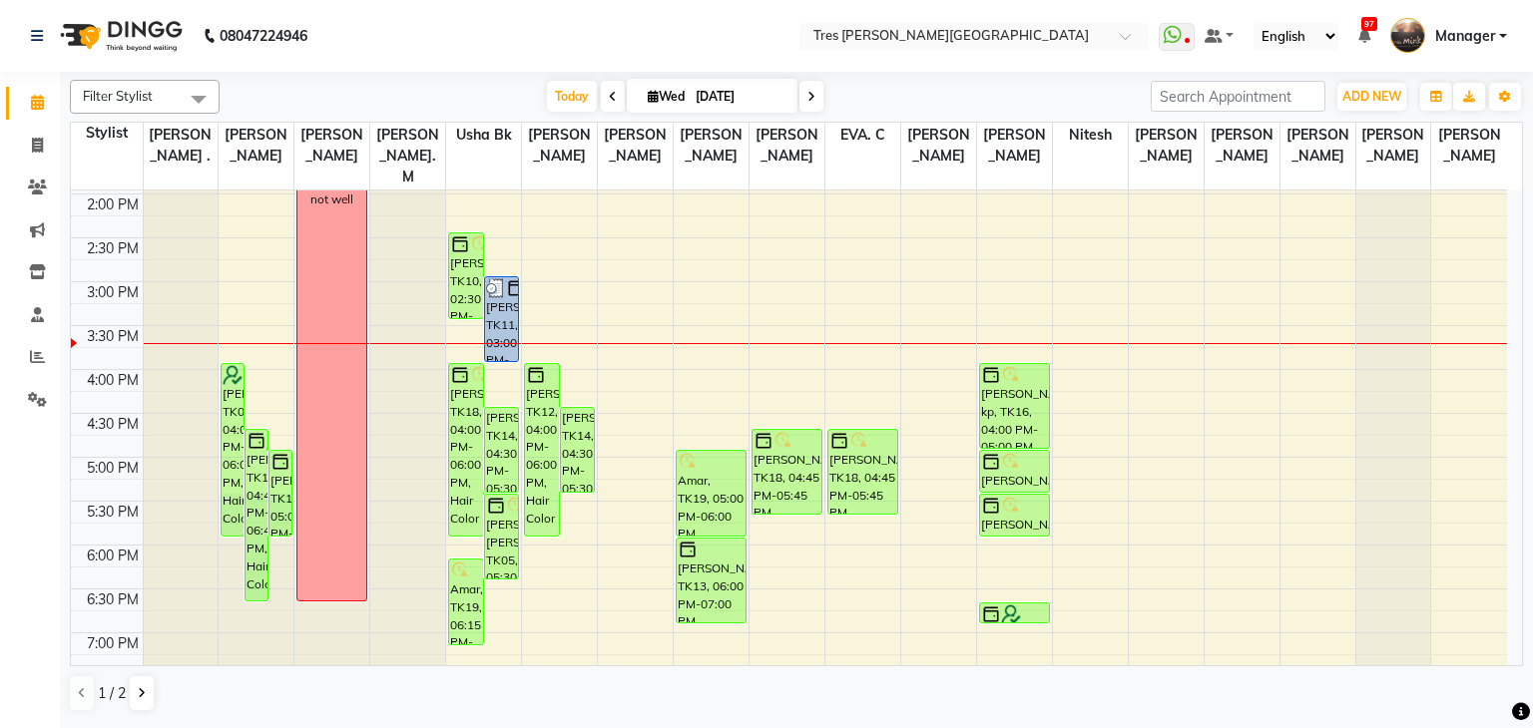
scroll to position [499, 0]
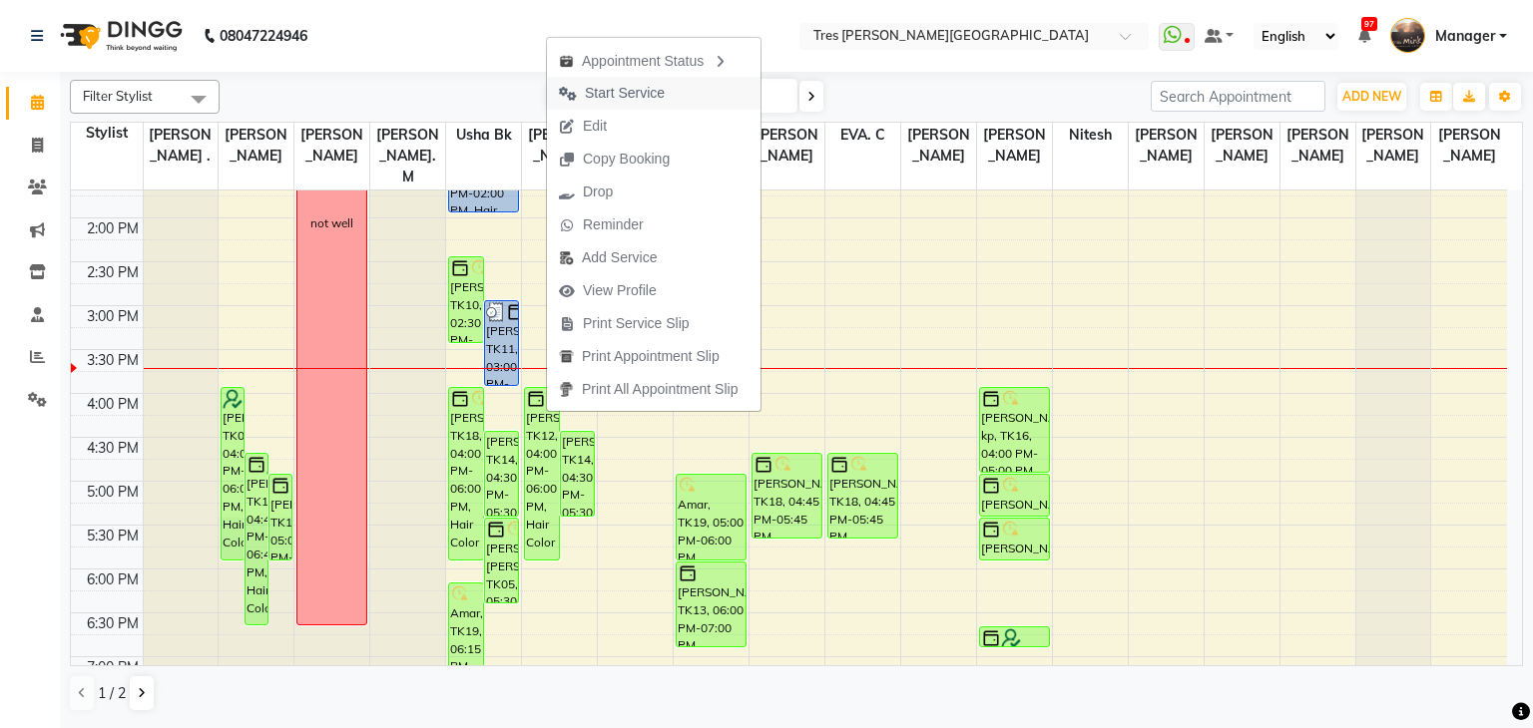
click at [621, 96] on span "Start Service" at bounding box center [625, 93] width 80 height 21
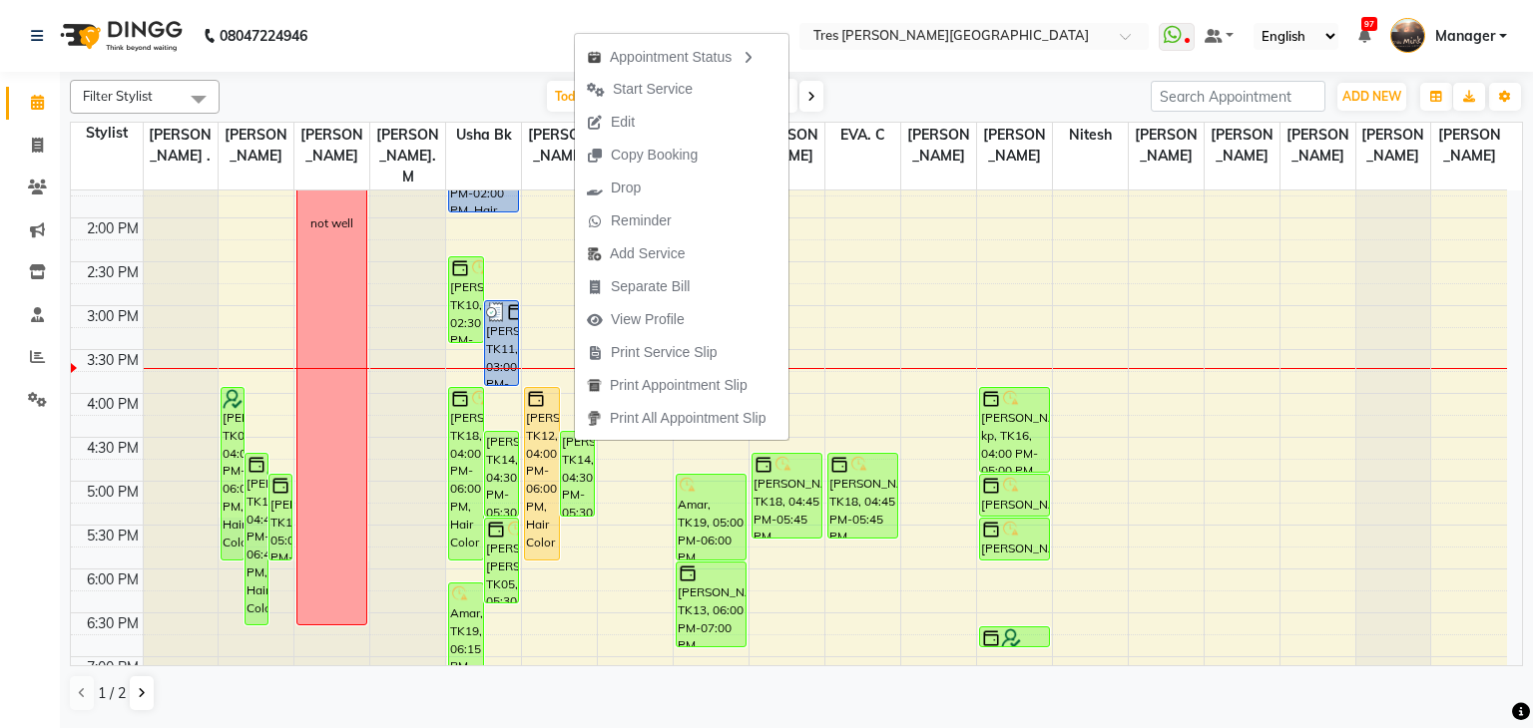
click at [1002, 80] on div "Filter Stylist Select All Shailesh Mistry . Vishal Pawar Pranjal A. kothari Sam…" at bounding box center [796, 97] width 1453 height 34
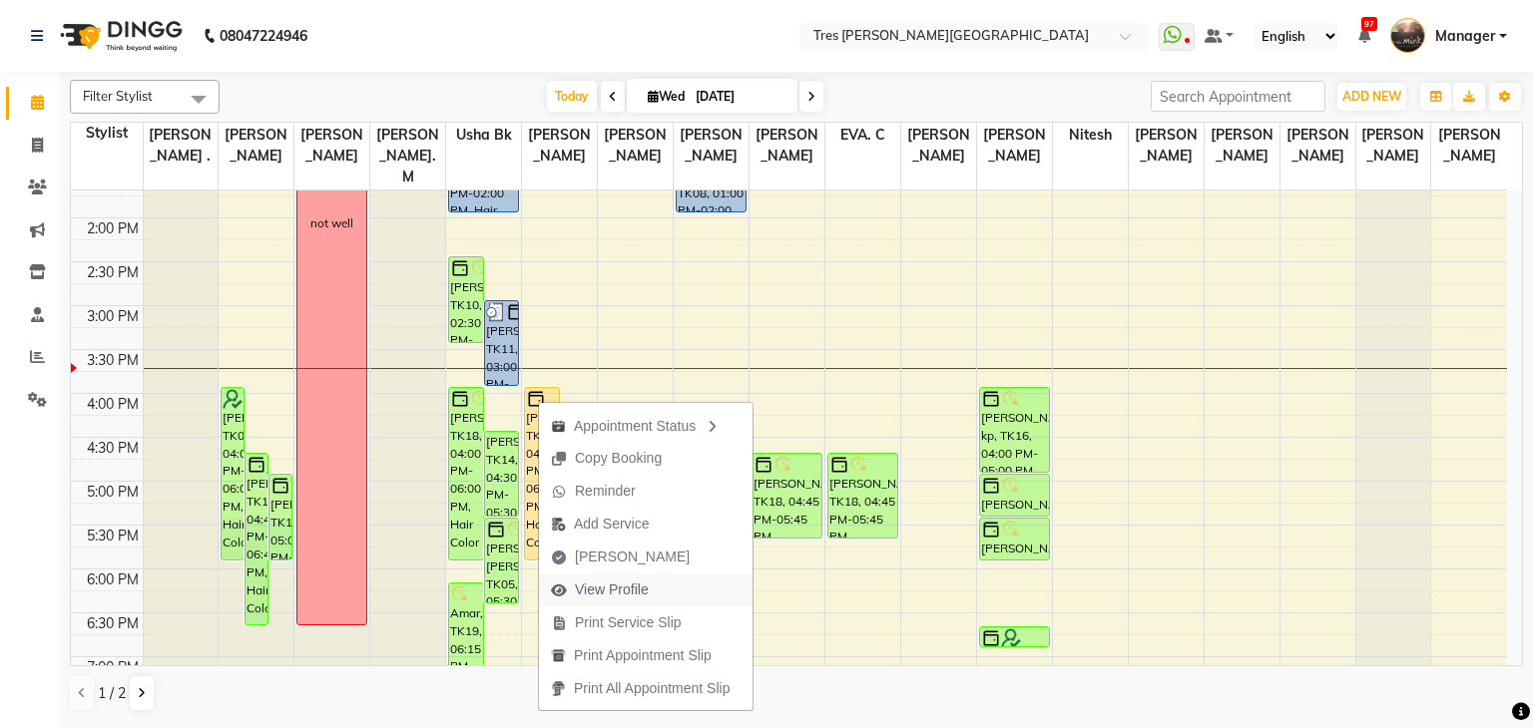
click at [620, 592] on span "View Profile" at bounding box center [612, 590] width 74 height 21
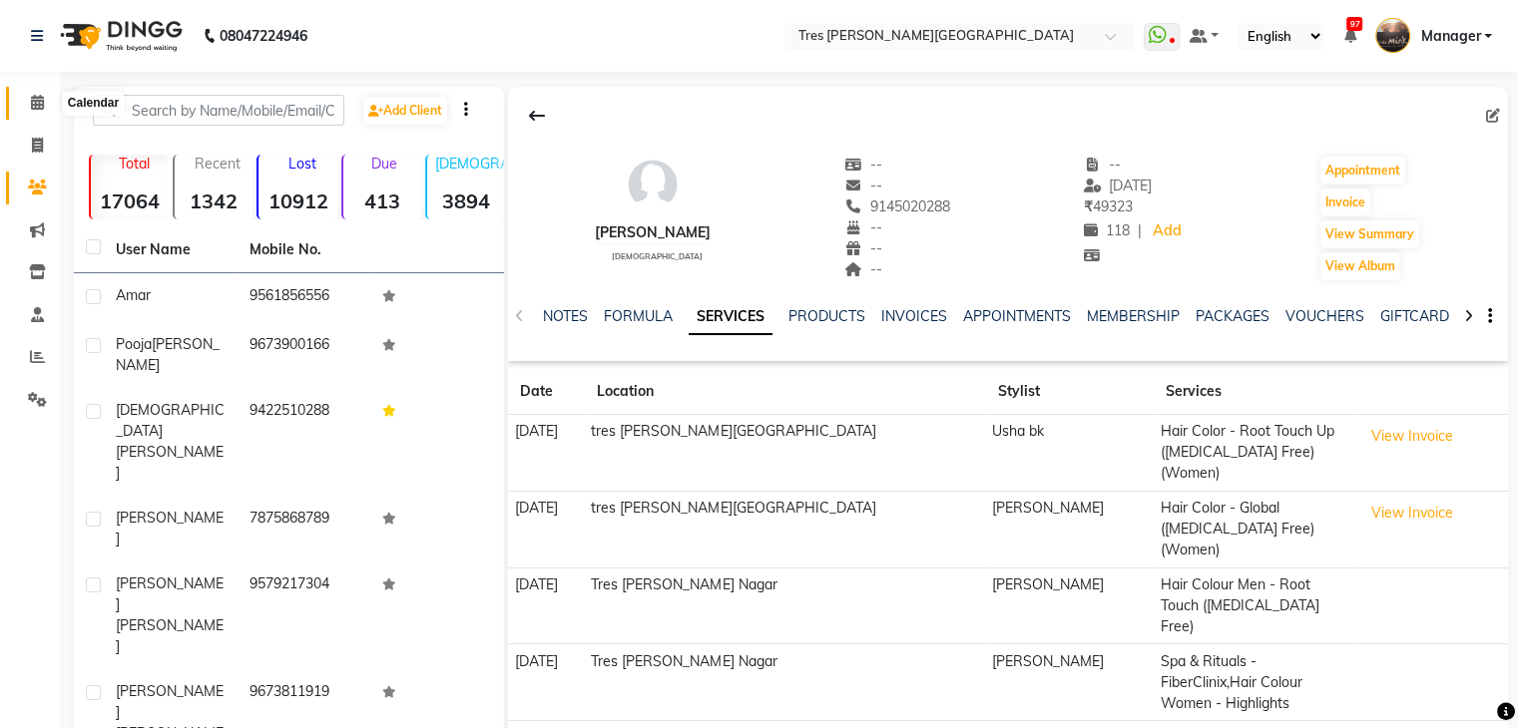
click at [32, 100] on icon at bounding box center [37, 102] width 13 height 15
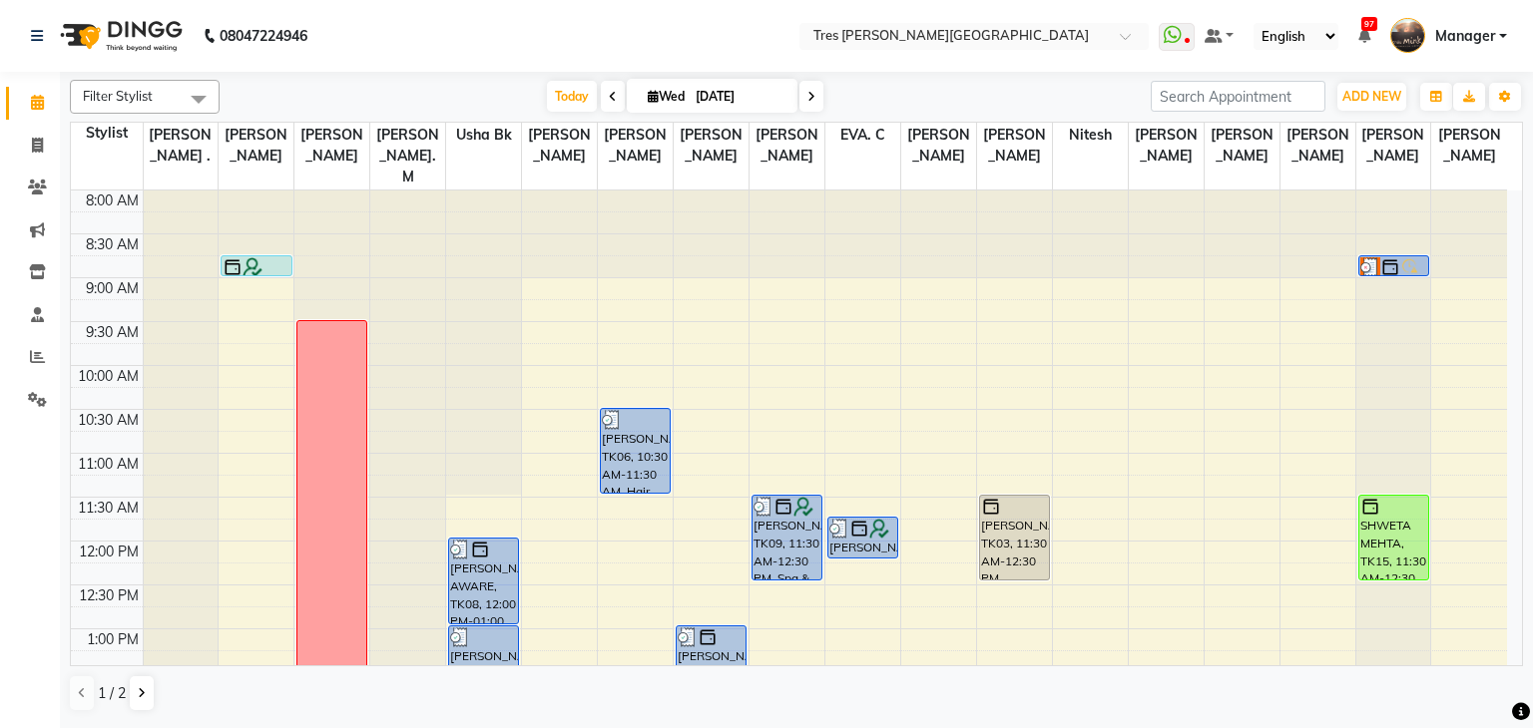
click at [652, 93] on icon at bounding box center [653, 96] width 11 height 13
select select "9"
select select "2025"
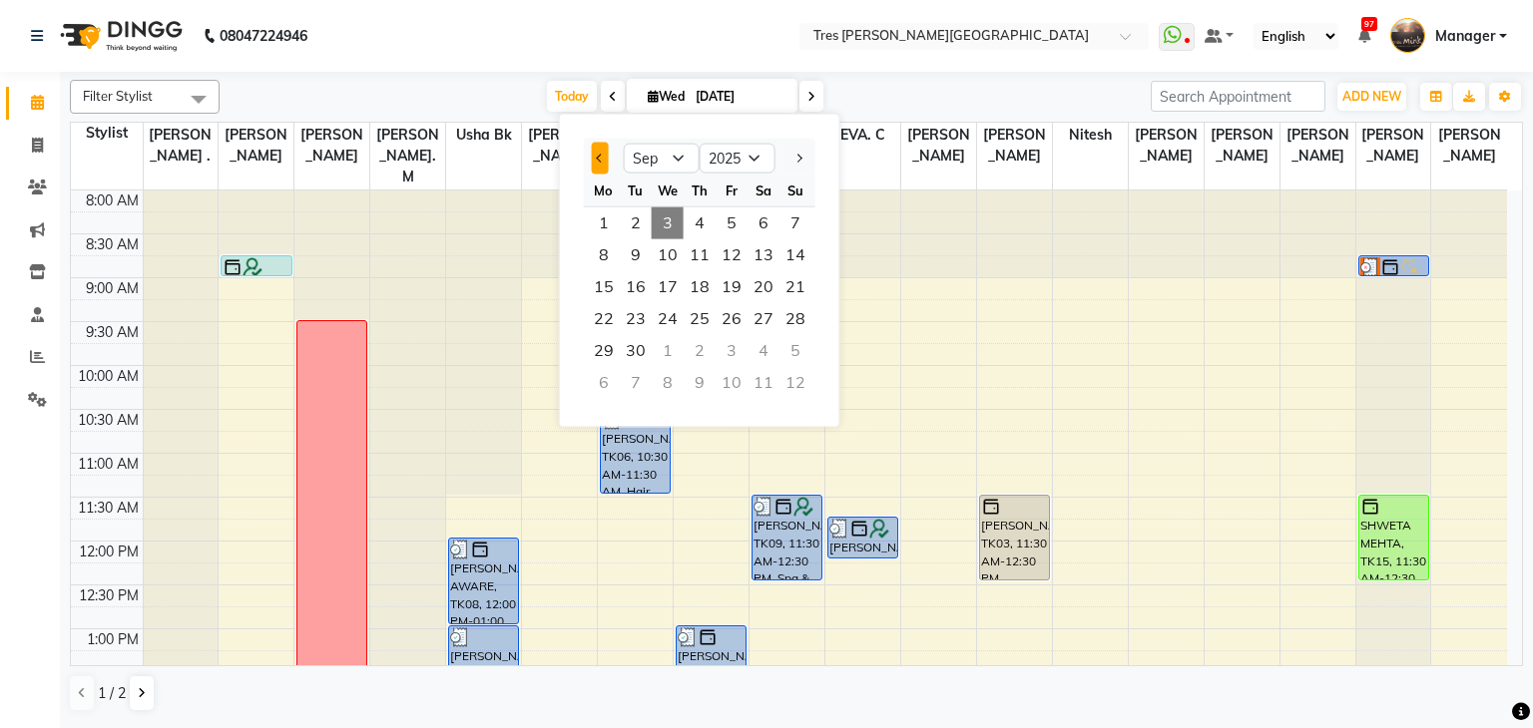
click at [603, 161] on button "Previous month" at bounding box center [600, 159] width 17 height 32
click at [603, 150] on button "Previous month" at bounding box center [600, 159] width 17 height 32
select select "6"
click at [691, 347] on span "26" at bounding box center [700, 351] width 32 height 32
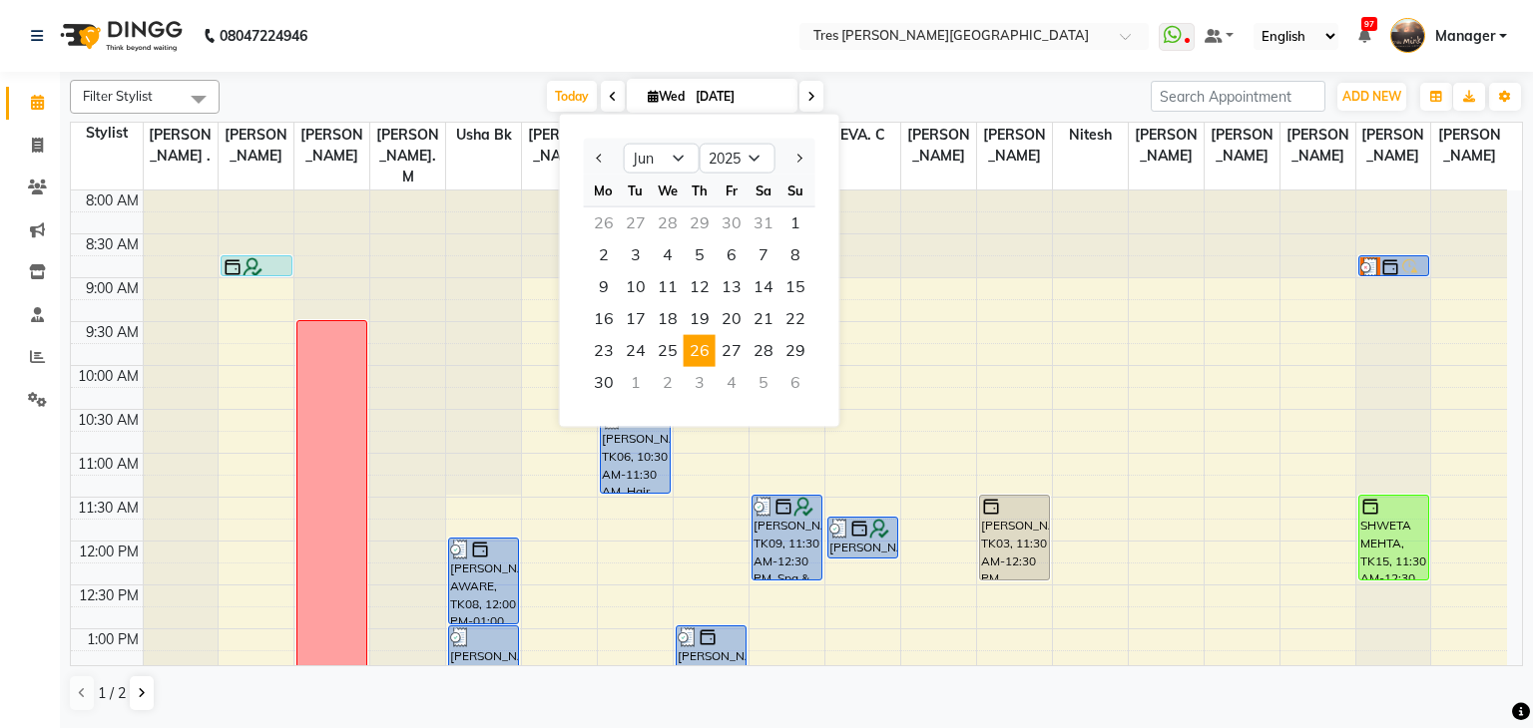
type input "26-06-2025"
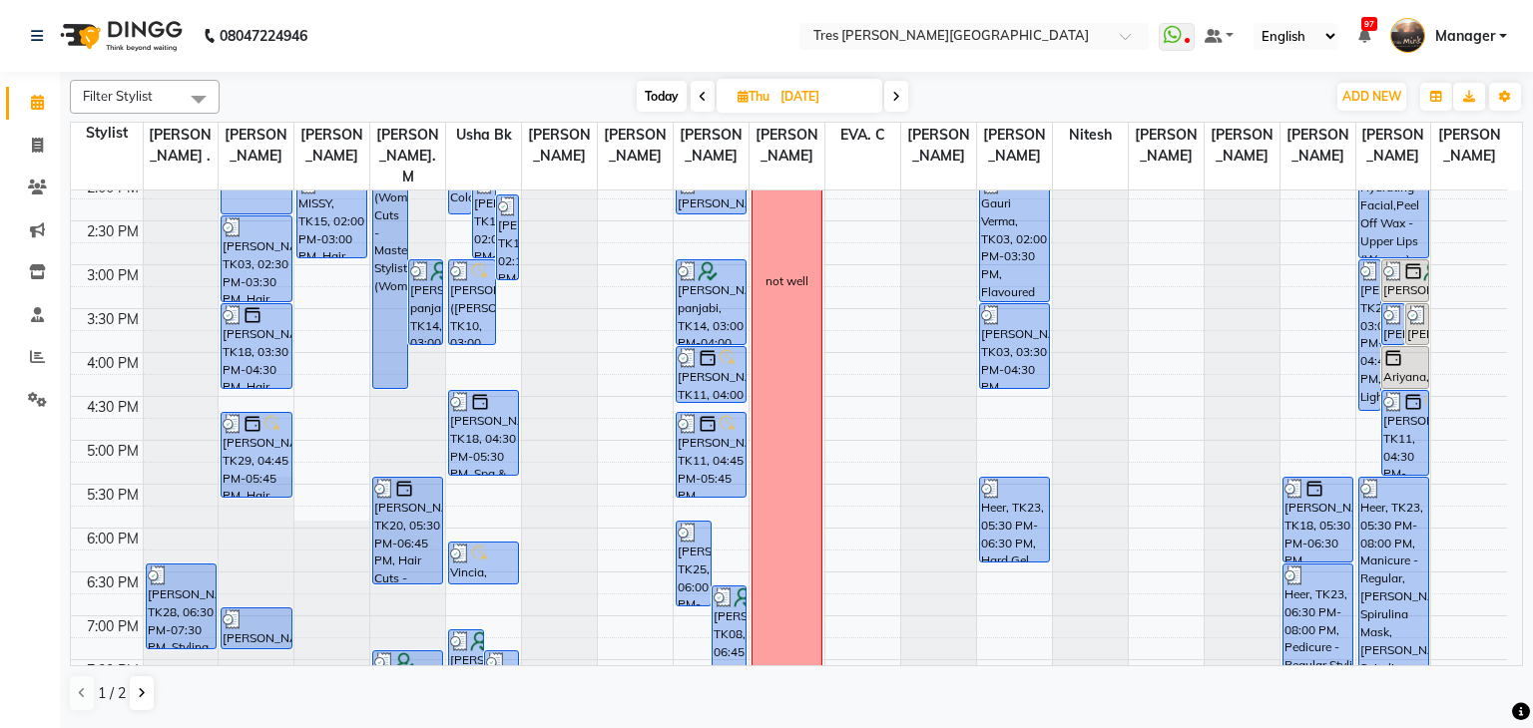
scroll to position [310, 0]
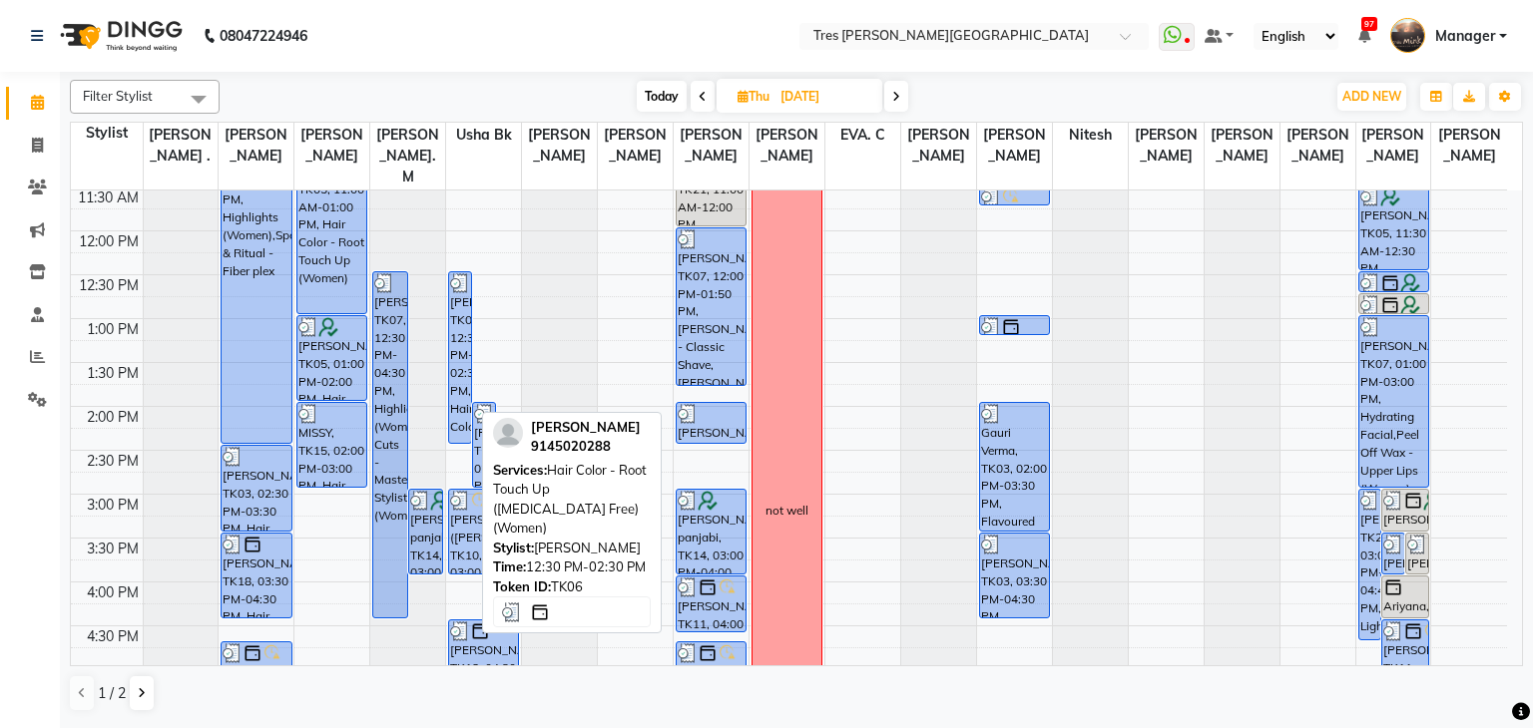
click at [463, 288] on div "Praneeta Naidu, TK06, 12:30 PM-02:30 PM, Hair Color - Root Touch Up (Ammonia Fr…" at bounding box center [460, 357] width 22 height 171
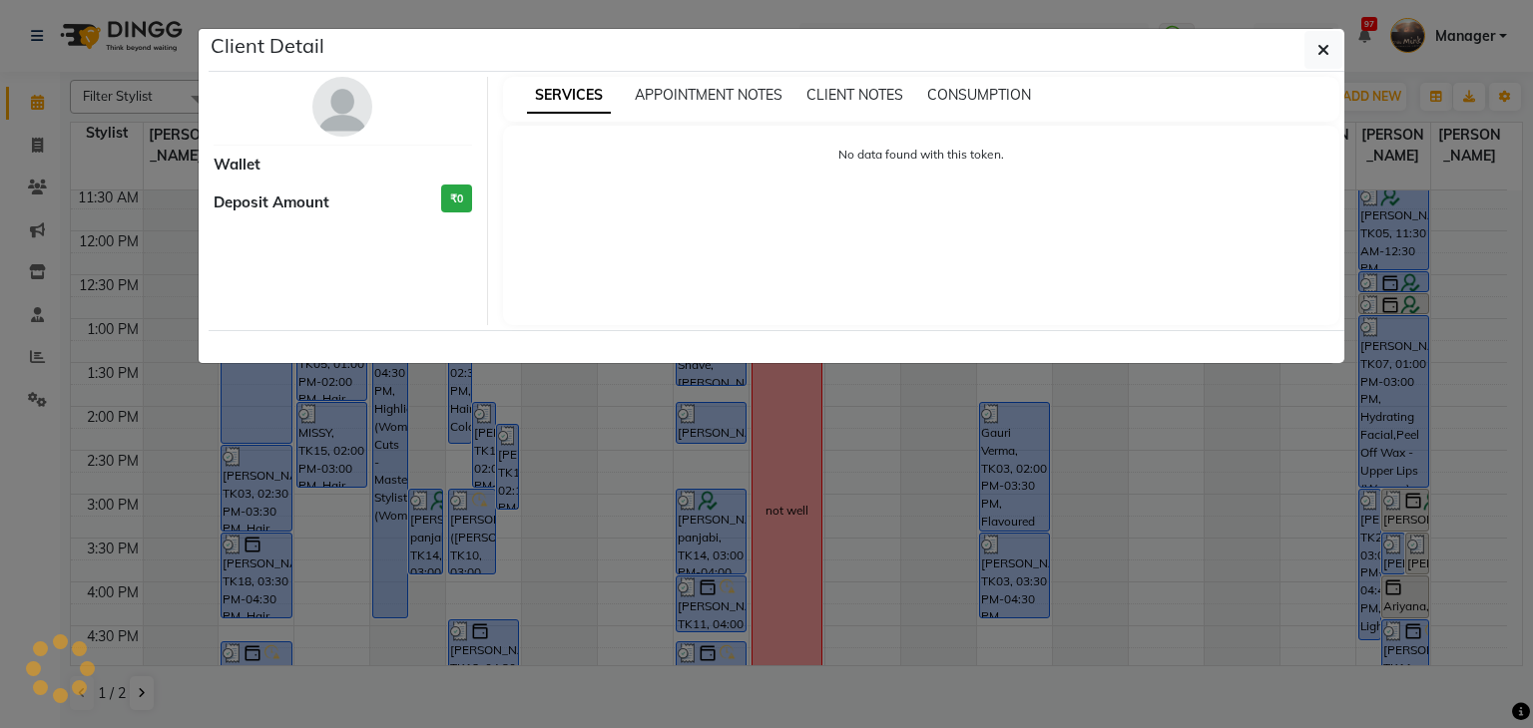
select select "3"
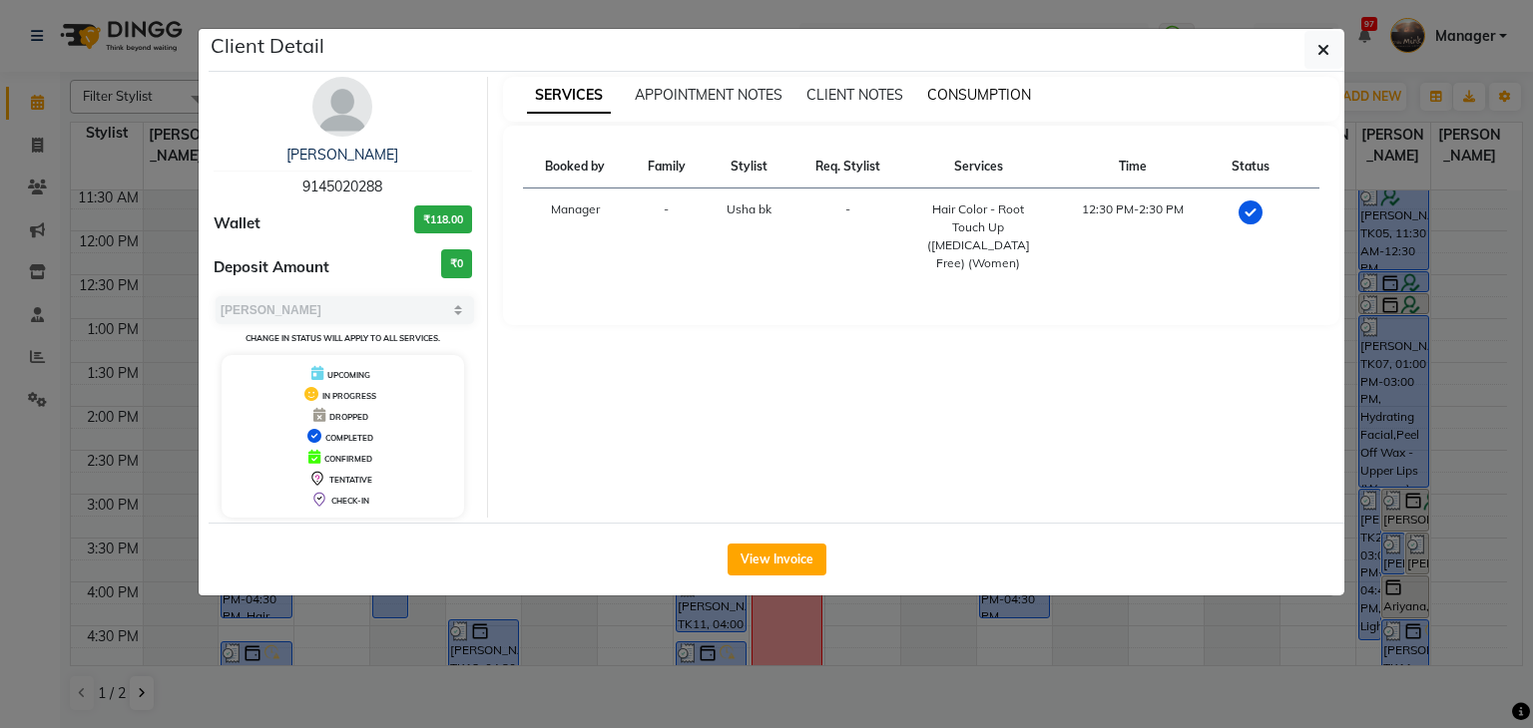
click at [986, 98] on span "CONSUMPTION" at bounding box center [979, 95] width 104 height 18
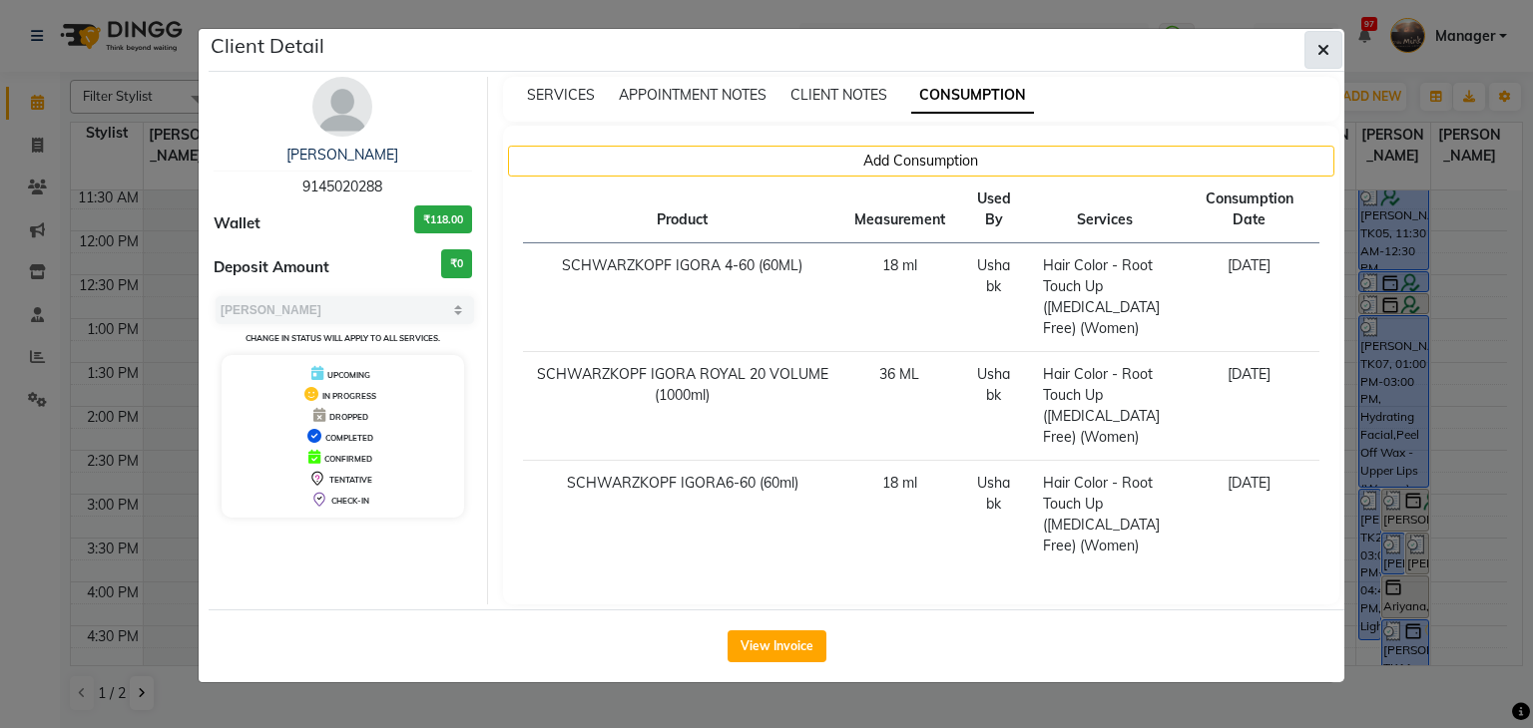
click at [1310, 48] on button "button" at bounding box center [1323, 50] width 38 height 38
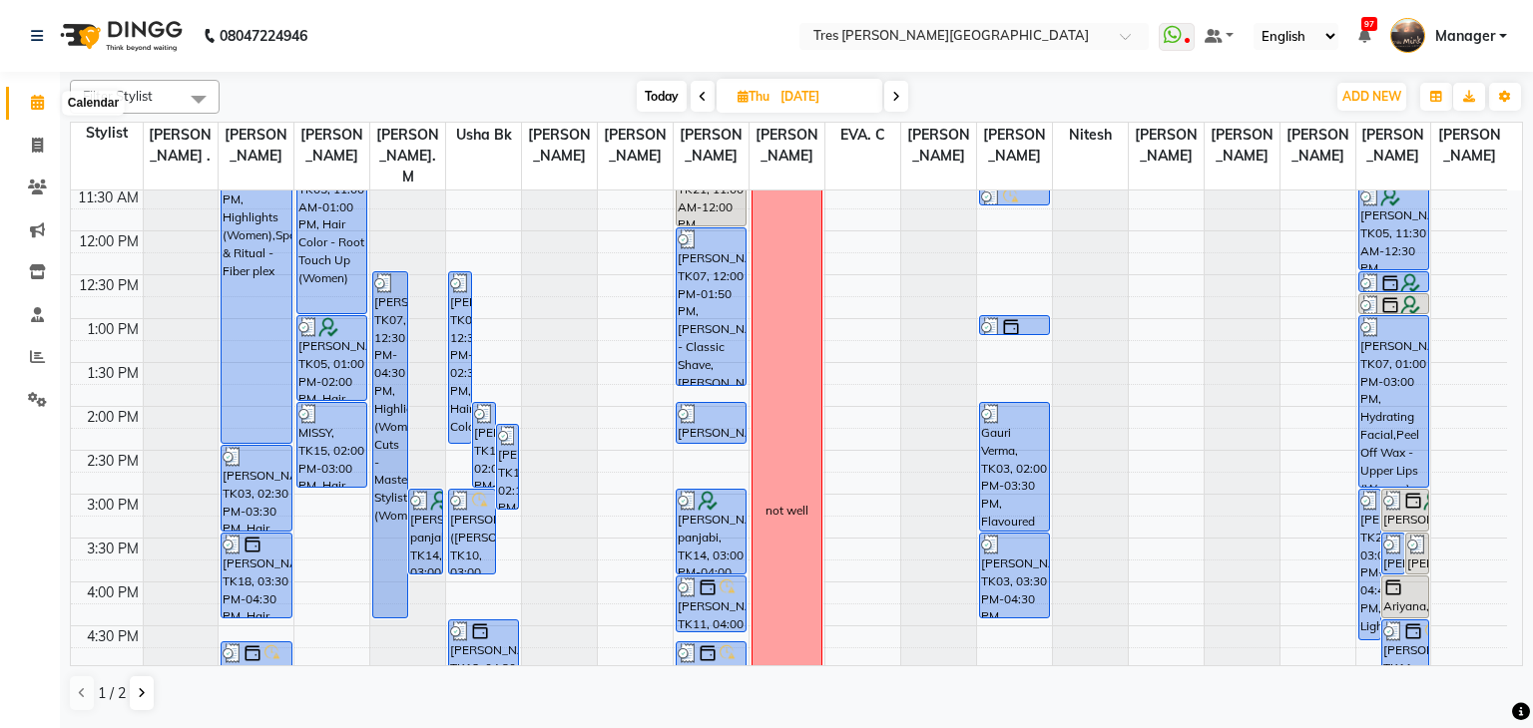
click at [34, 103] on icon at bounding box center [37, 102] width 13 height 15
click at [664, 97] on span "Today" at bounding box center [662, 96] width 50 height 31
type input "[DATE]"
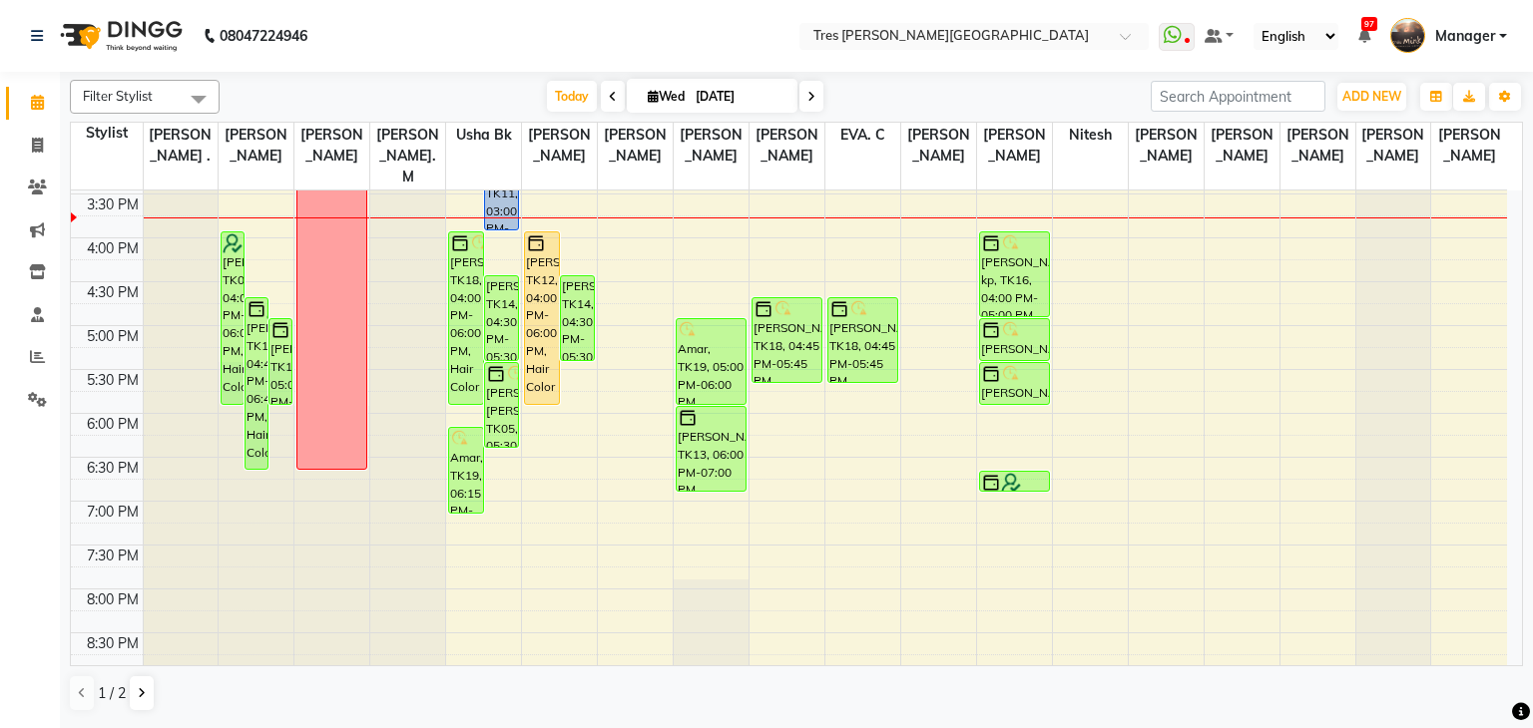
scroll to position [620, 0]
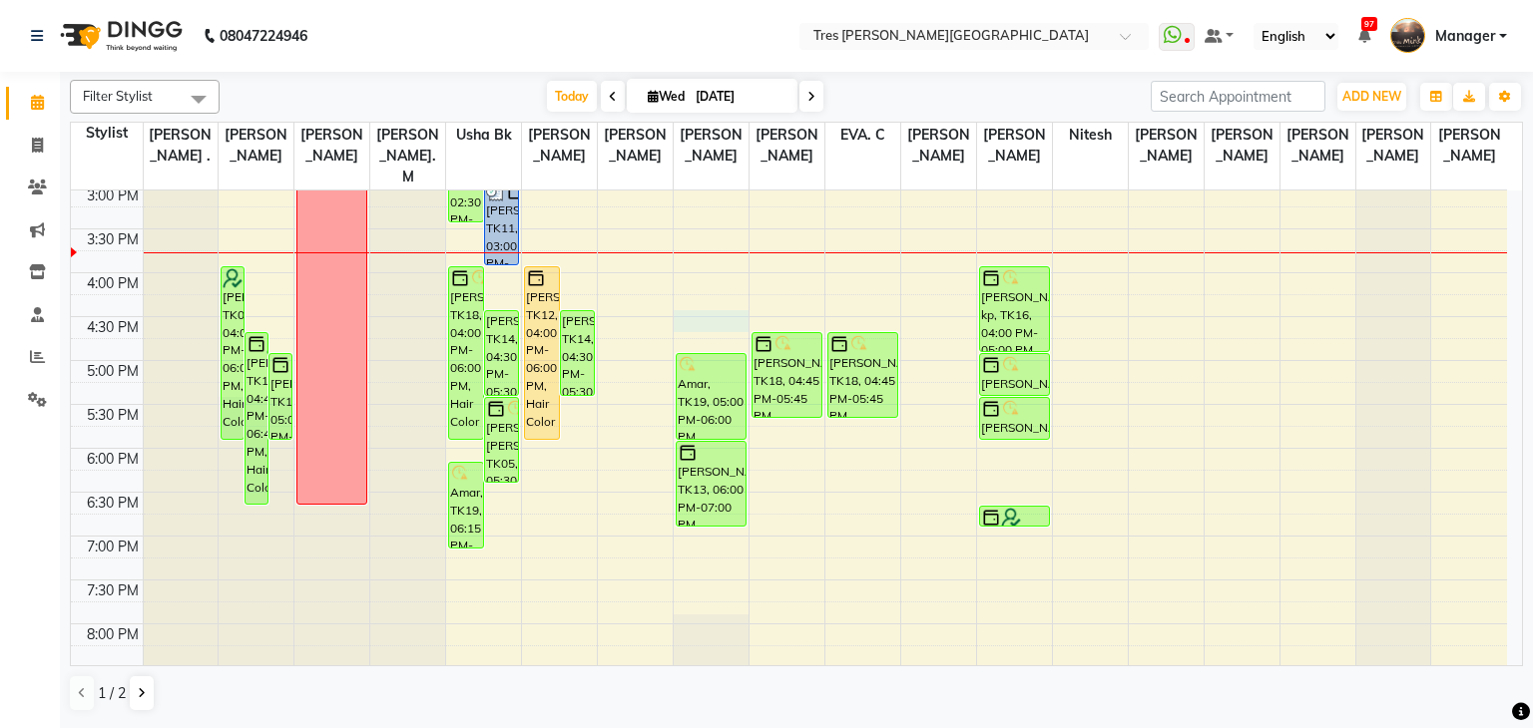
click at [715, 293] on div "8:00 AM 8:30 AM 9:00 AM 9:30 AM 10:00 AM 10:30 AM 11:00 AM 11:30 AM 12:00 PM 12…" at bounding box center [789, 185] width 1436 height 1228
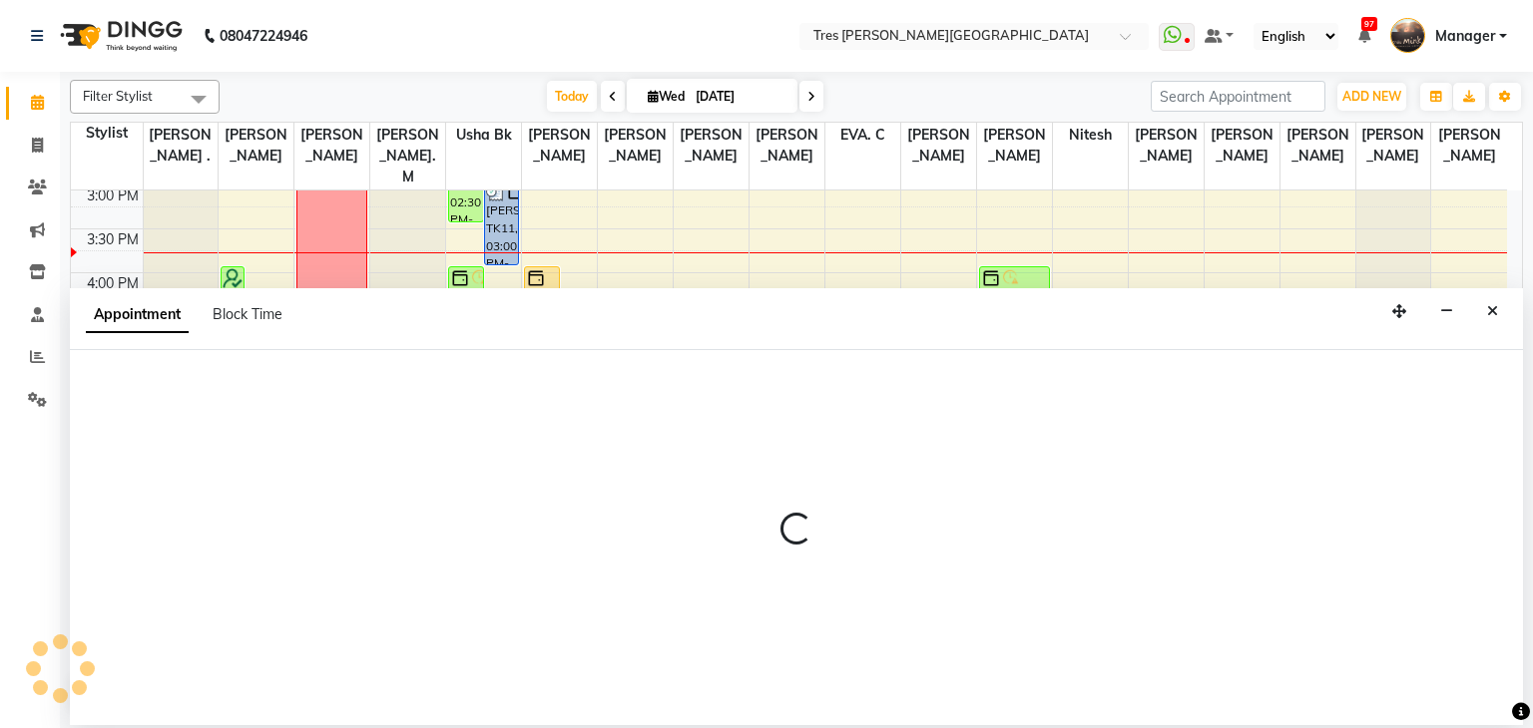
select select "1621"
select select "990"
select select "tentative"
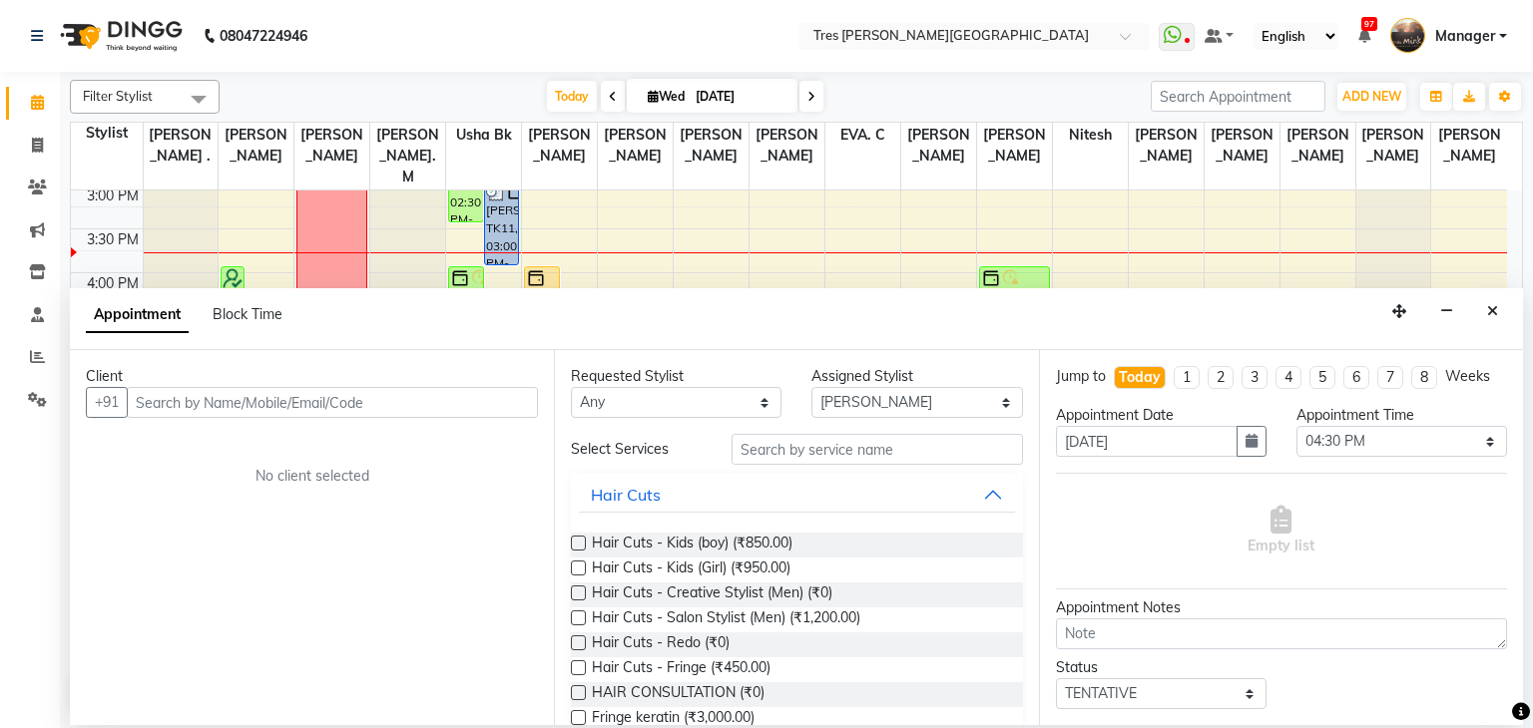
click at [303, 405] on input "text" at bounding box center [332, 402] width 411 height 31
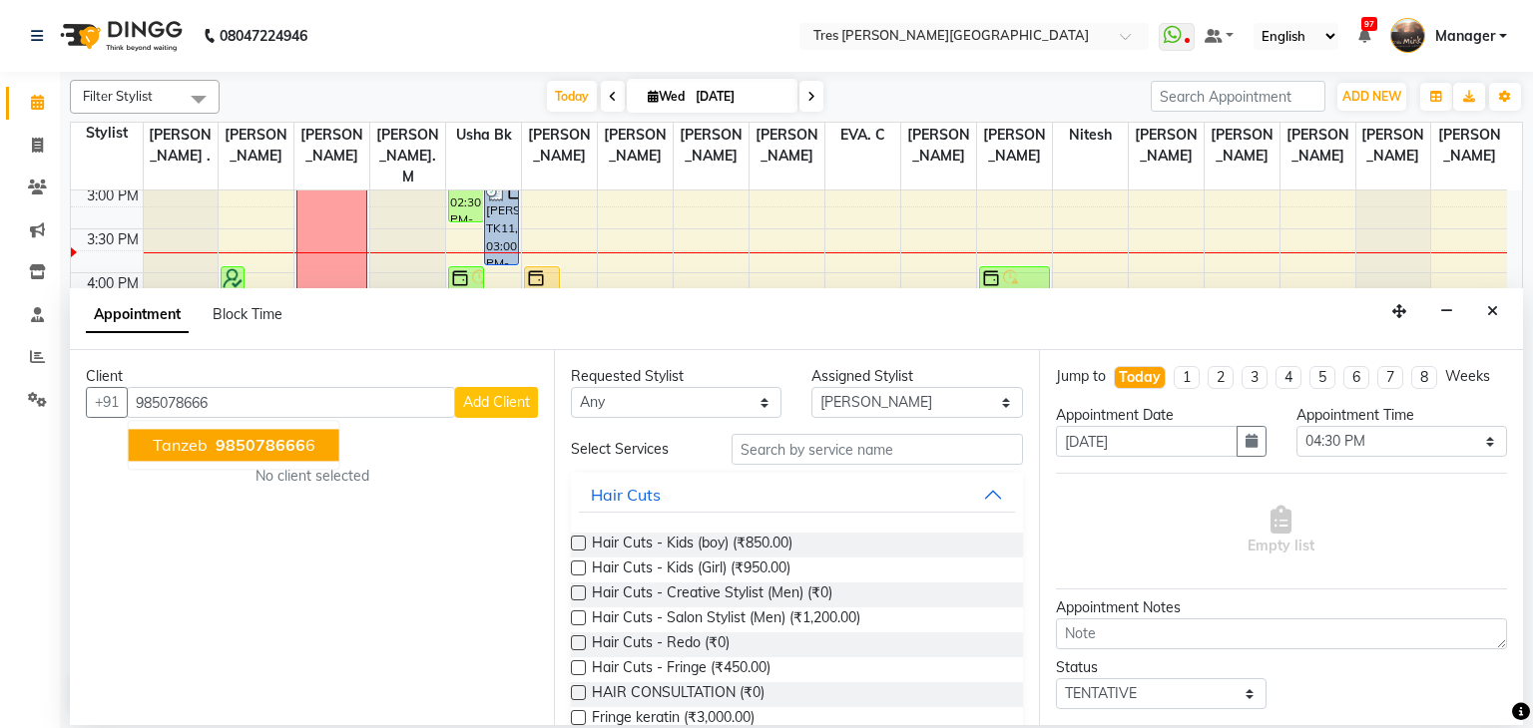
click at [282, 456] on button "Tanzeb 985078666 6" at bounding box center [234, 446] width 211 height 32
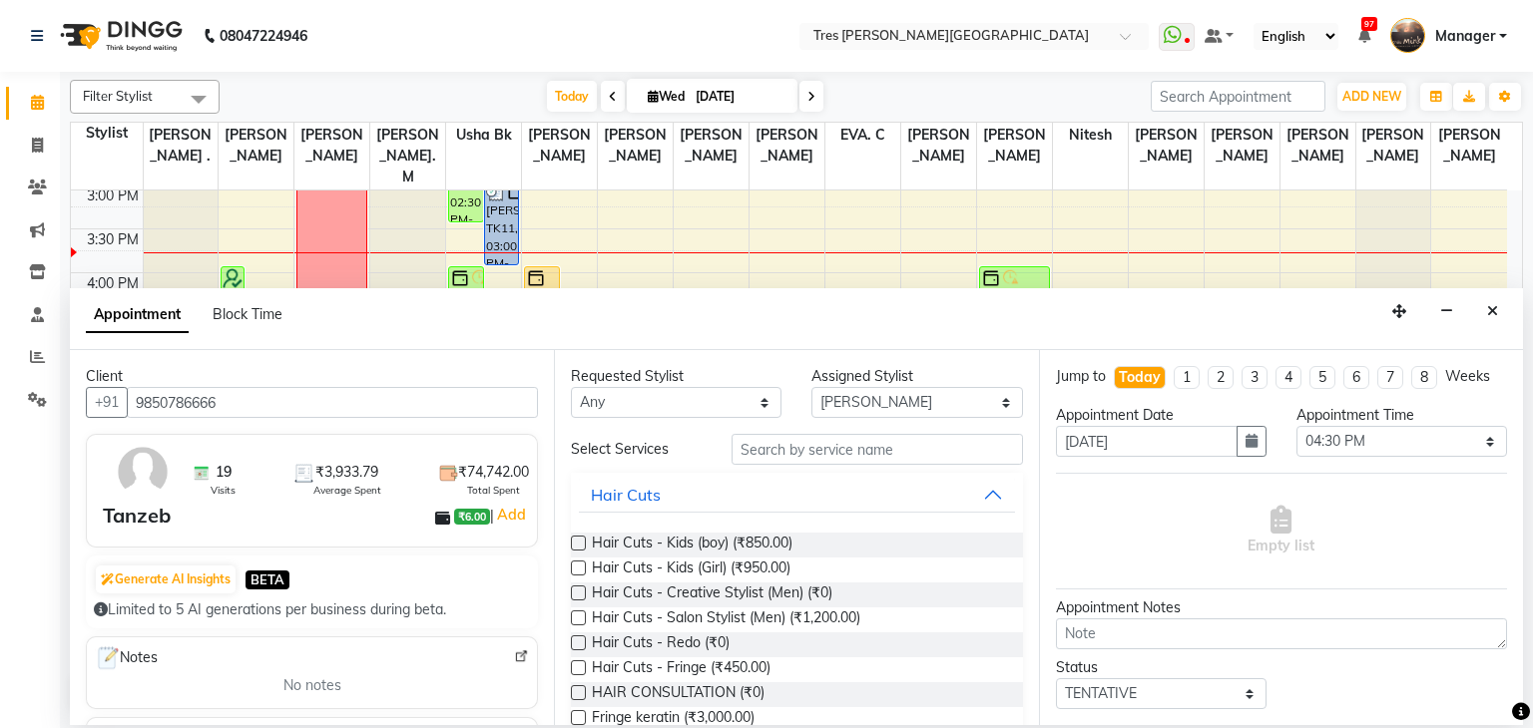
type input "9850786666"
click at [822, 453] on input "text" at bounding box center [876, 449] width 291 height 31
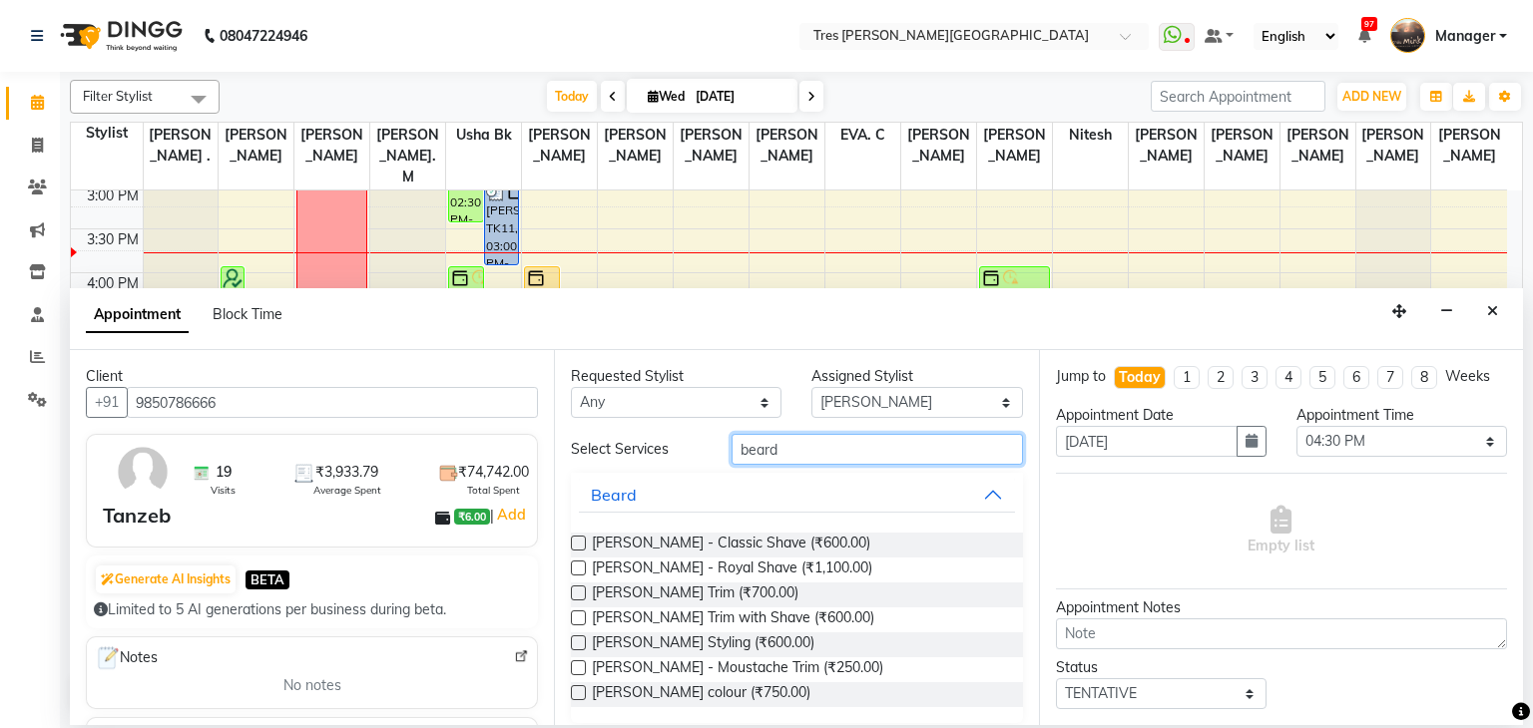
type input "beard"
click at [577, 543] on label at bounding box center [578, 543] width 15 height 15
click at [577, 543] on input "checkbox" at bounding box center [577, 545] width 13 height 13
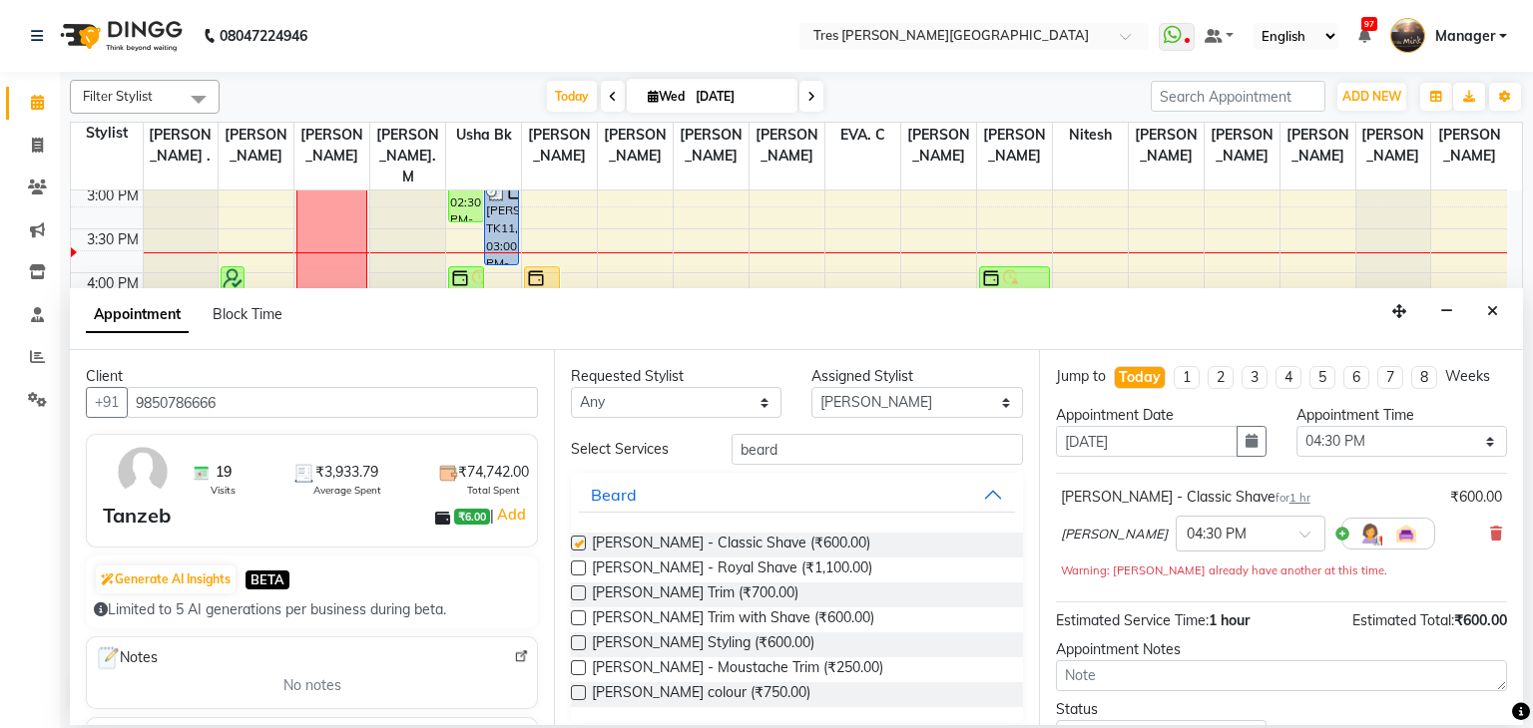
checkbox input "false"
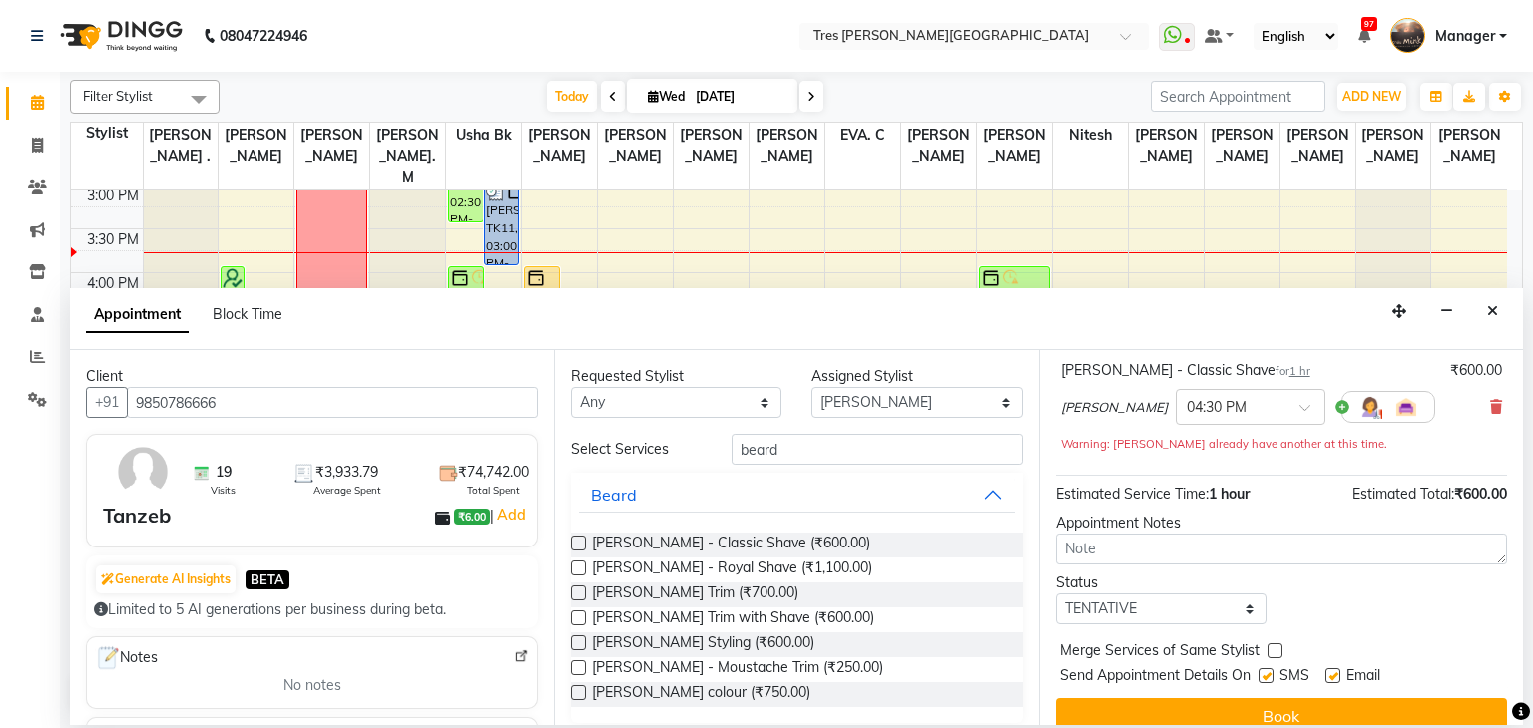
scroll to position [151, 0]
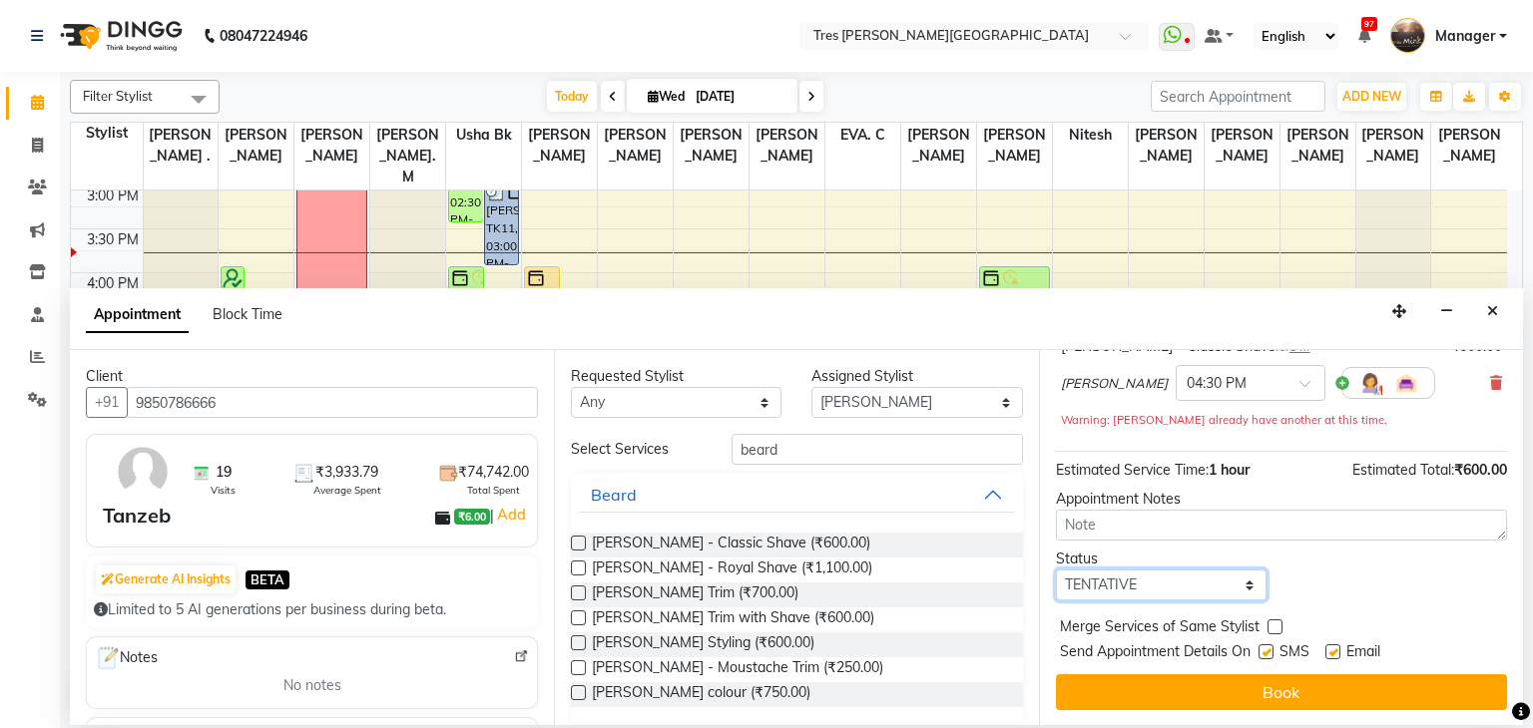
click at [1112, 581] on select "Select TENTATIVE CONFIRM CHECK-IN UPCOMING" at bounding box center [1161, 585] width 211 height 31
select select "confirm booking"
click at [1056, 570] on select "Select TENTATIVE CONFIRM CHECK-IN UPCOMING" at bounding box center [1161, 585] width 211 height 31
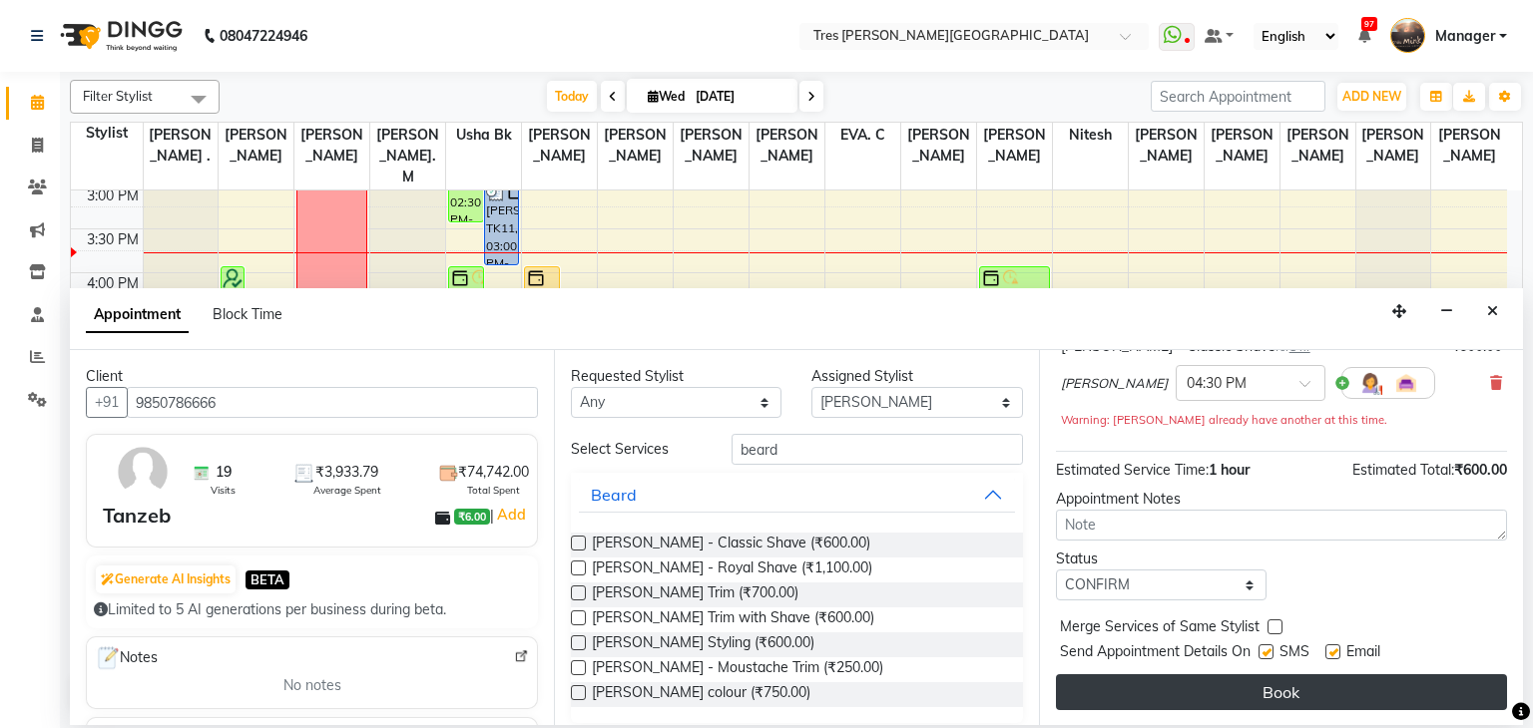
click at [1225, 684] on button "Book" at bounding box center [1281, 693] width 451 height 36
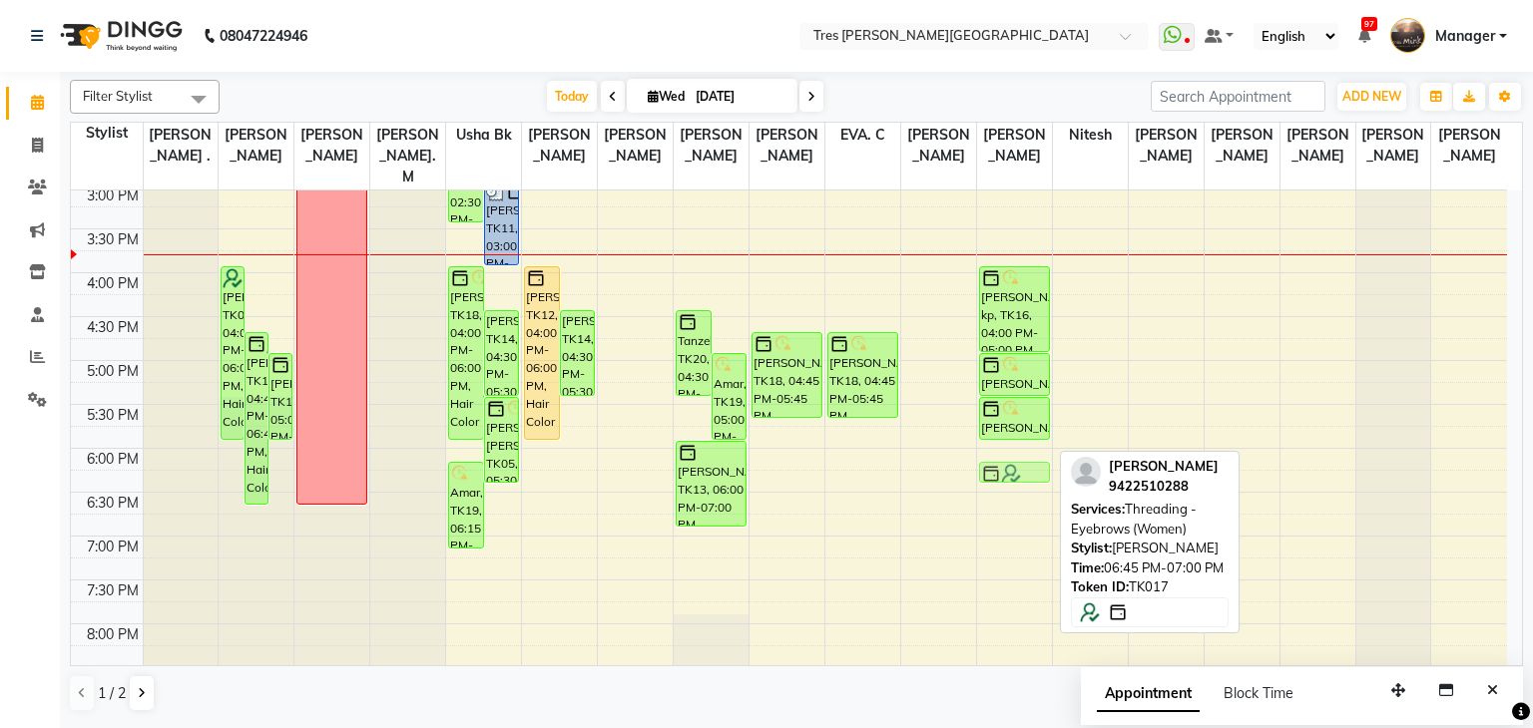
drag, startPoint x: 1015, startPoint y: 495, endPoint x: 1002, endPoint y: 454, distance: 42.9
click at [1002, 454] on div "Diana Davar, TK03, 11:30 AM-12:30 PM, Pedicure - Regular Preeti Nayak kp, TK16,…" at bounding box center [1014, 185] width 75 height 1228
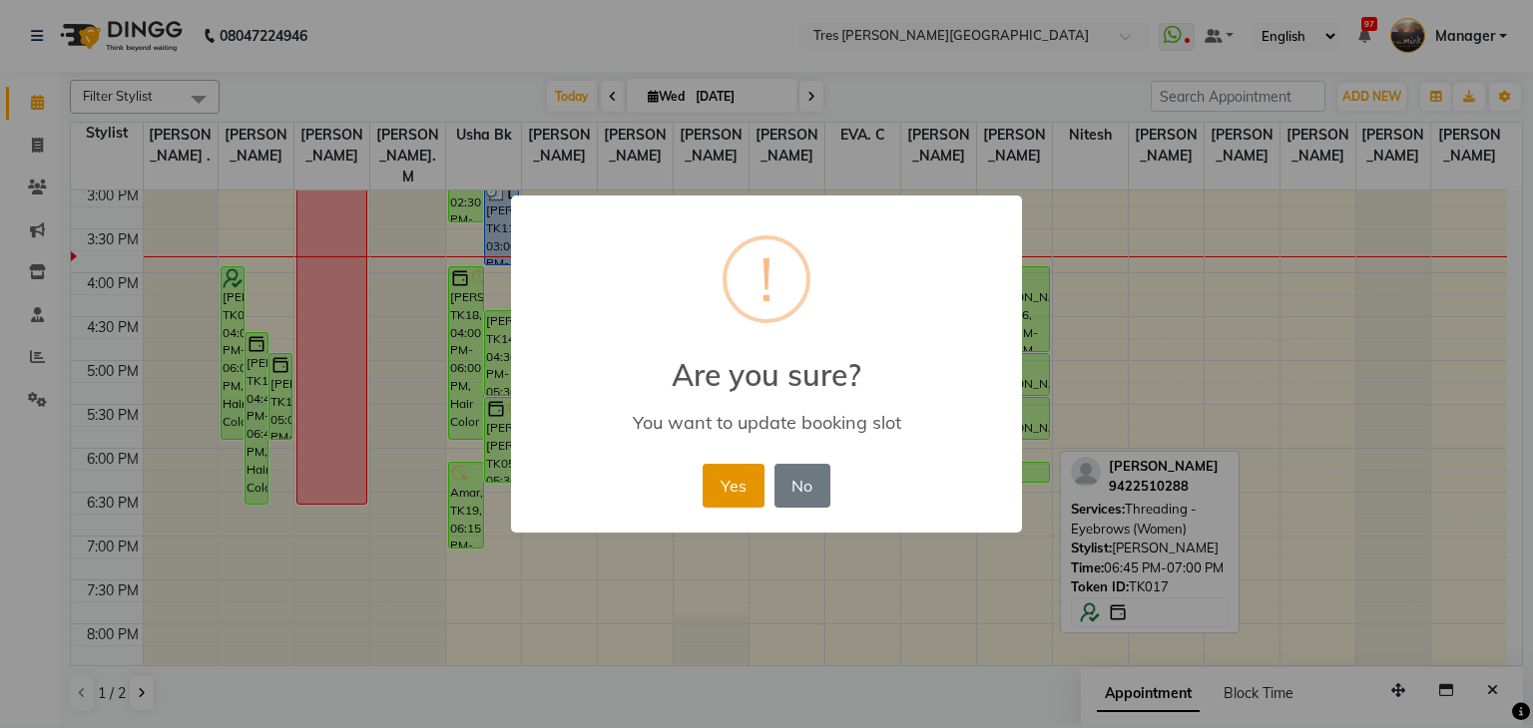
click at [746, 482] on button "Yes" at bounding box center [732, 486] width 61 height 44
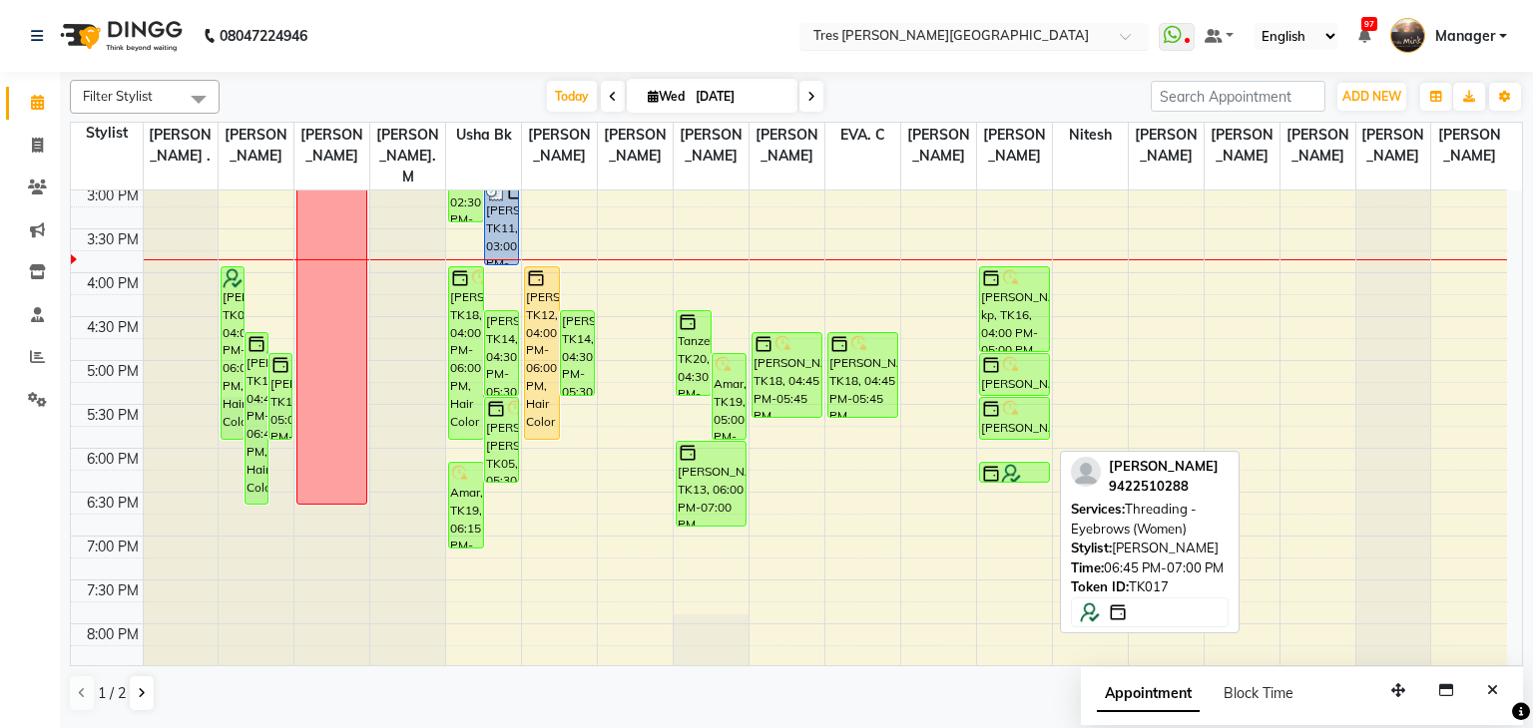
click at [918, 26] on div "× Tres Mink, Koregoan Park" at bounding box center [950, 36] width 275 height 20
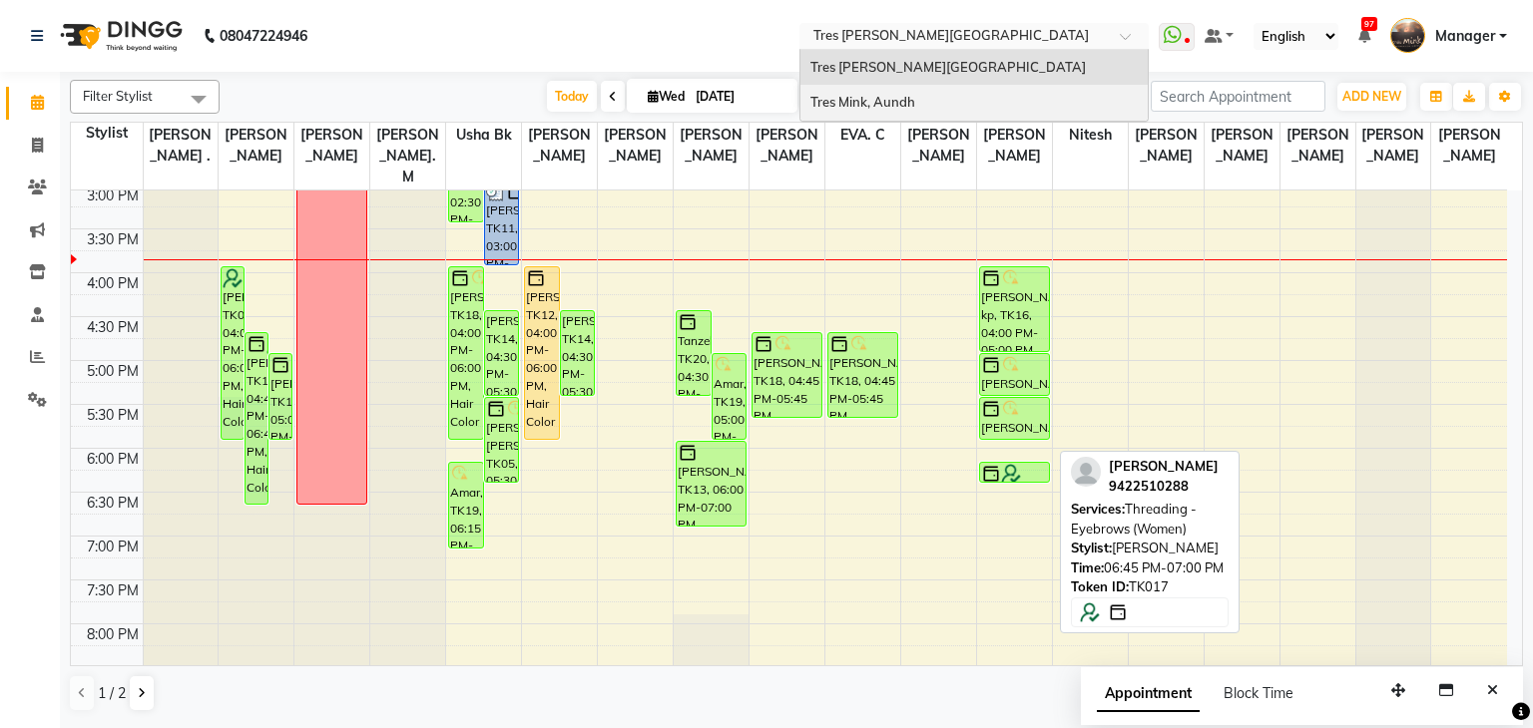
click at [882, 101] on span "Tres Mink, Aundh" at bounding box center [862, 102] width 105 height 16
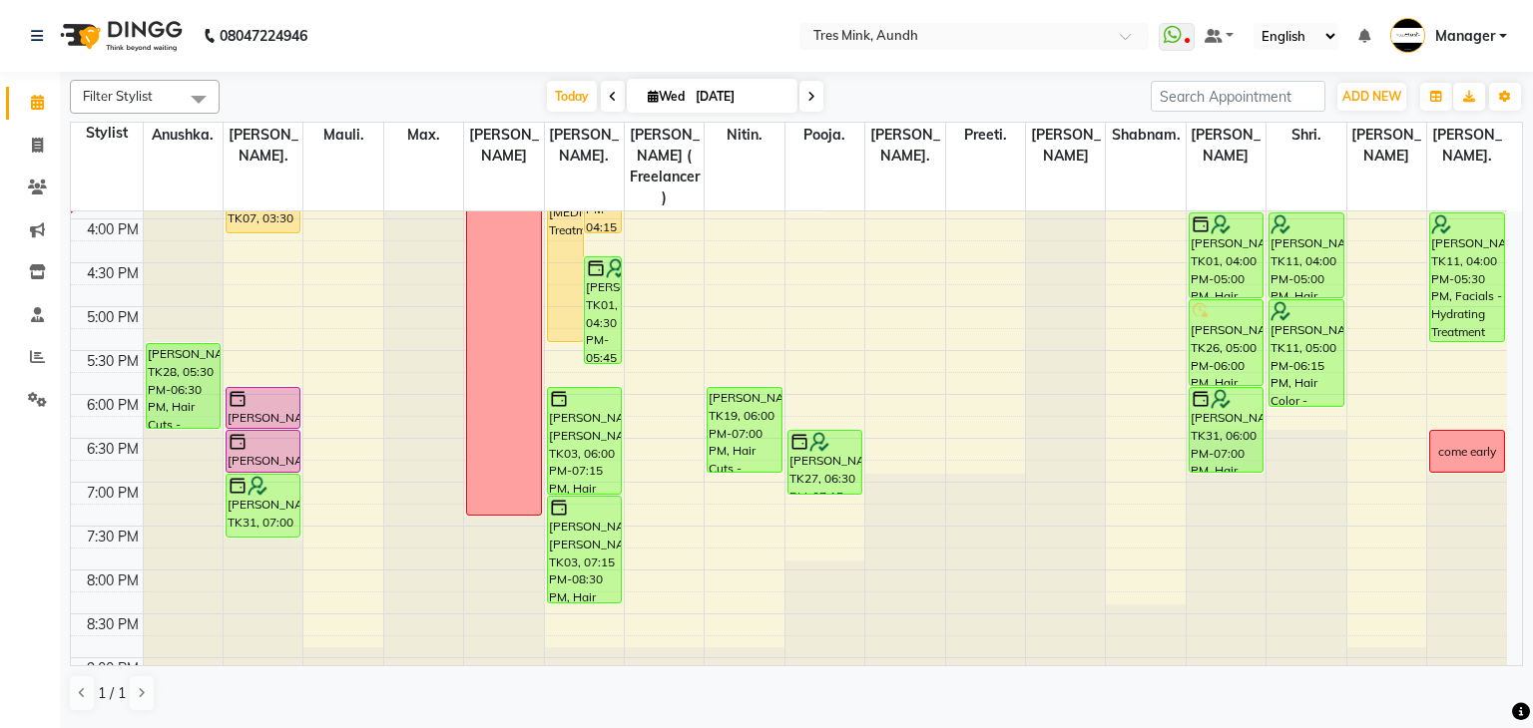
scroll to position [699, 0]
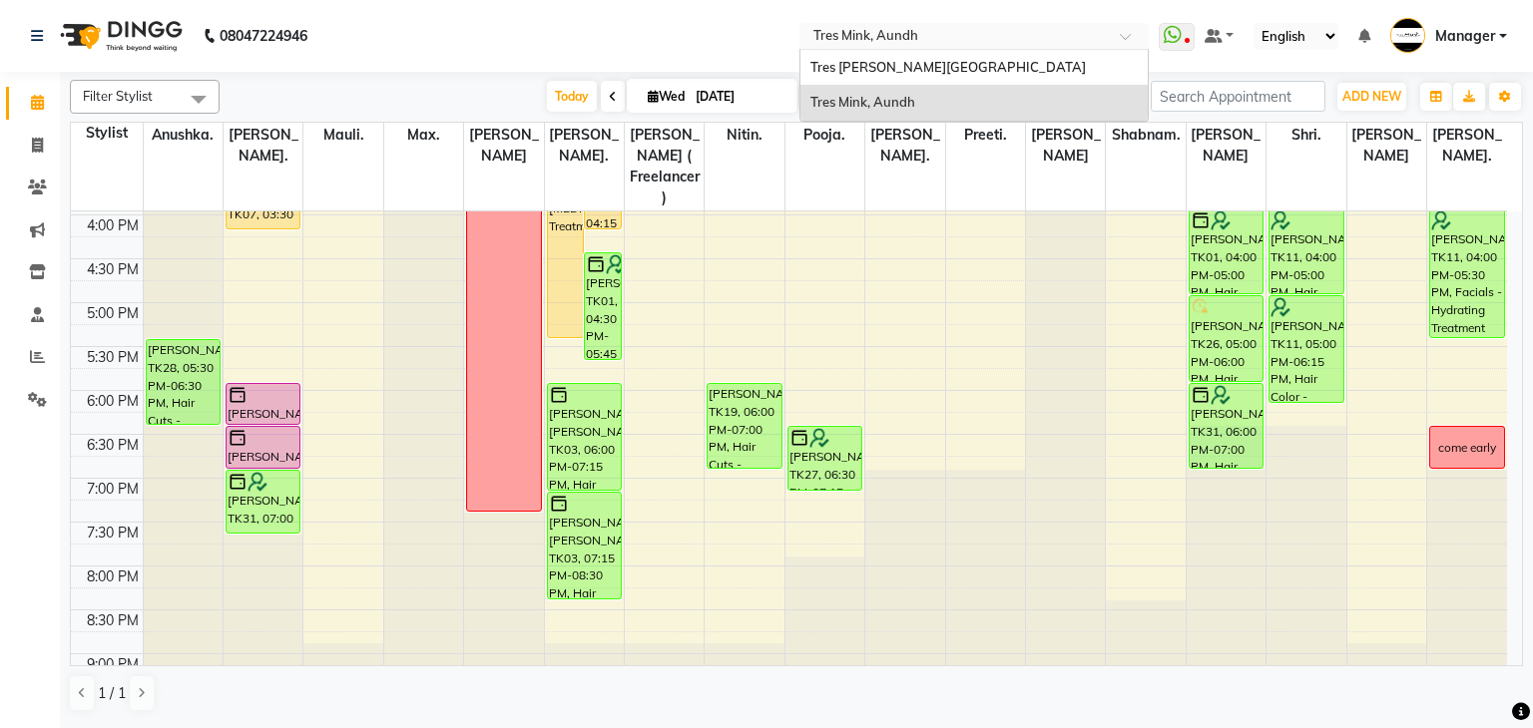
click at [866, 39] on input "text" at bounding box center [953, 38] width 289 height 20
click at [875, 70] on span "Tres [PERSON_NAME][GEOGRAPHIC_DATA]" at bounding box center [947, 67] width 275 height 16
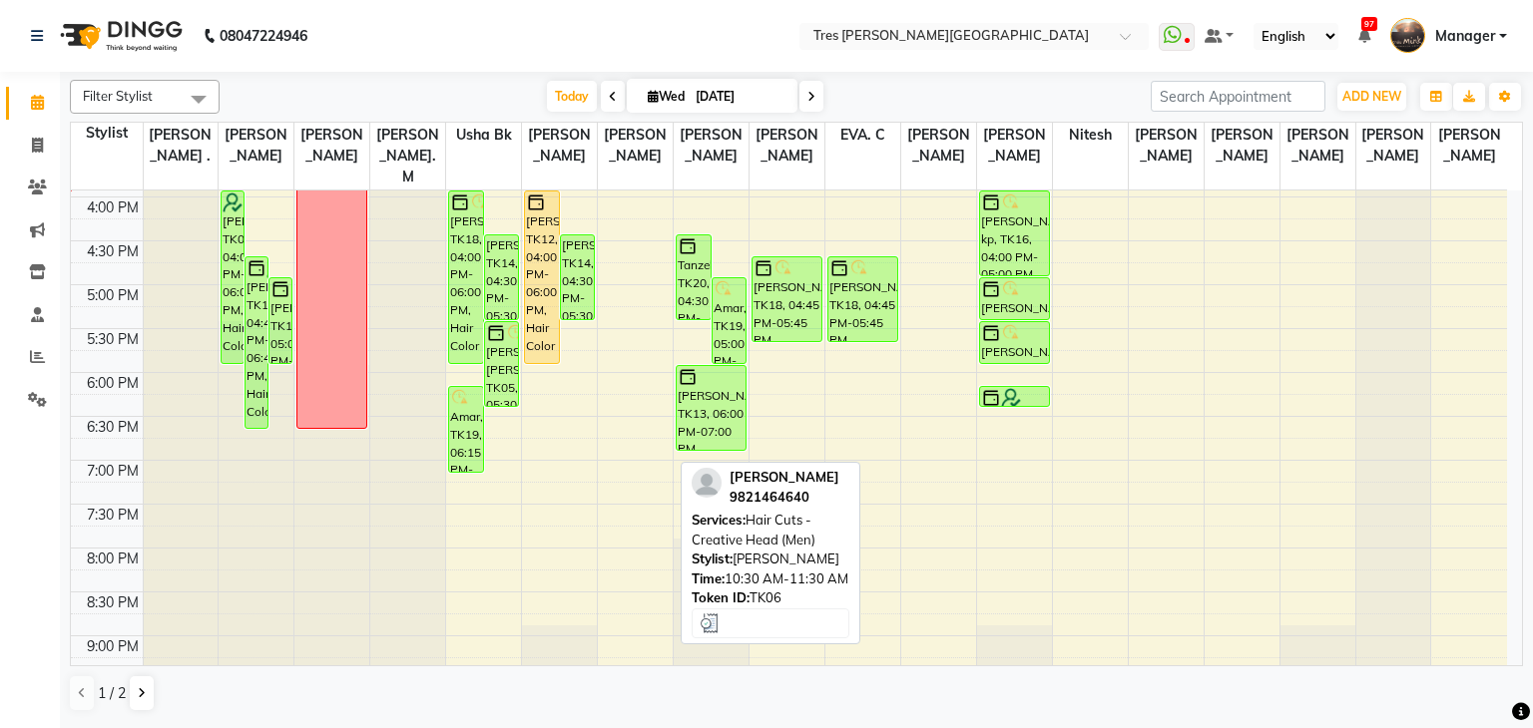
scroll to position [699, 0]
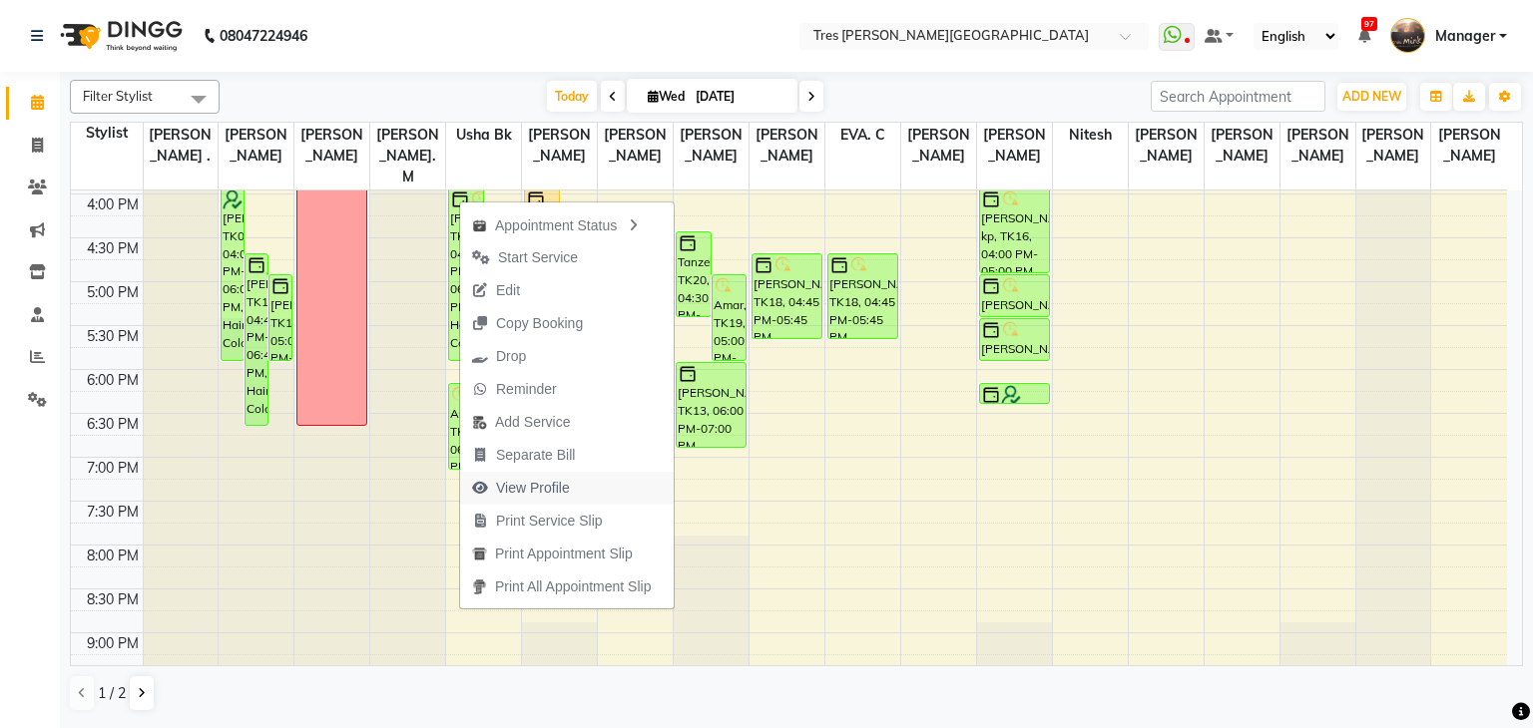
click at [542, 488] on span "View Profile" at bounding box center [533, 488] width 74 height 21
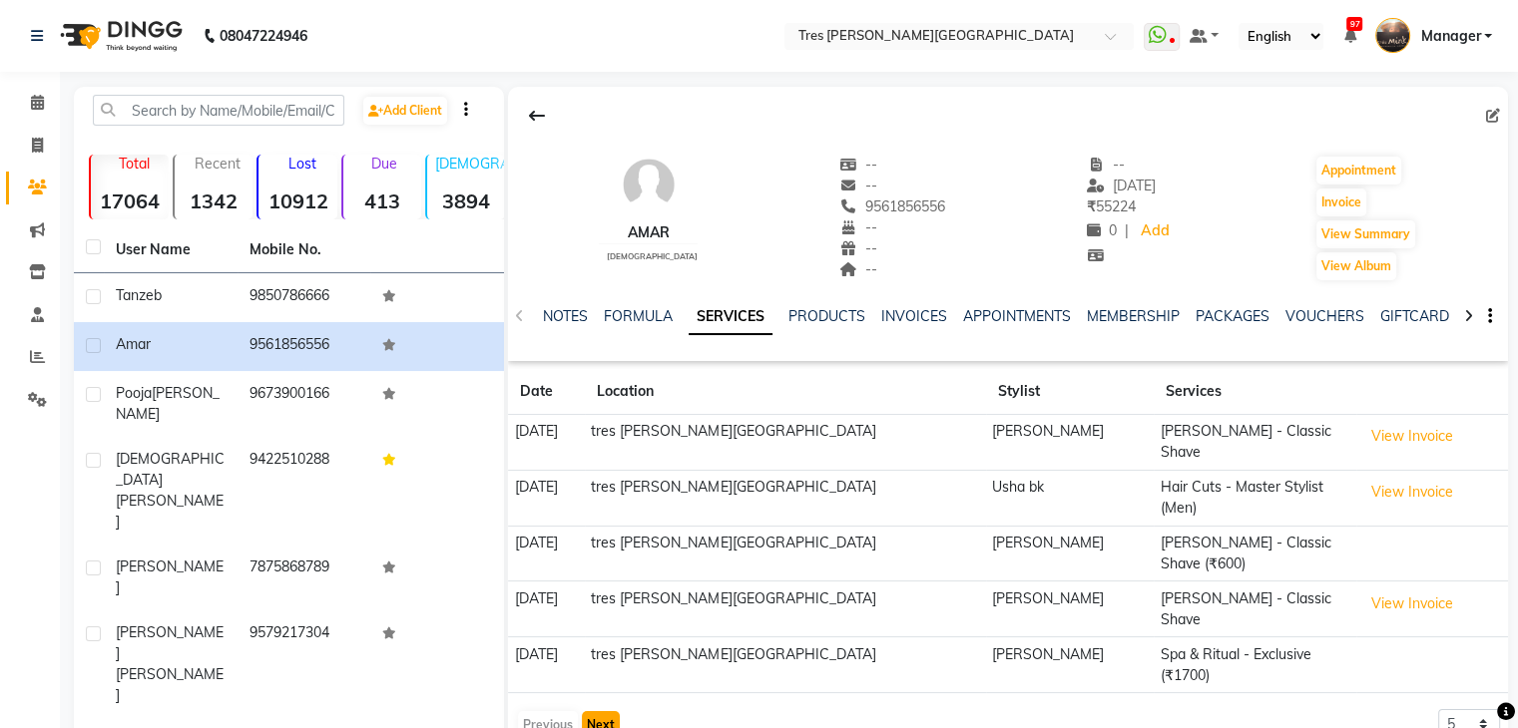
click at [612, 711] on button "Next" at bounding box center [601, 725] width 38 height 28
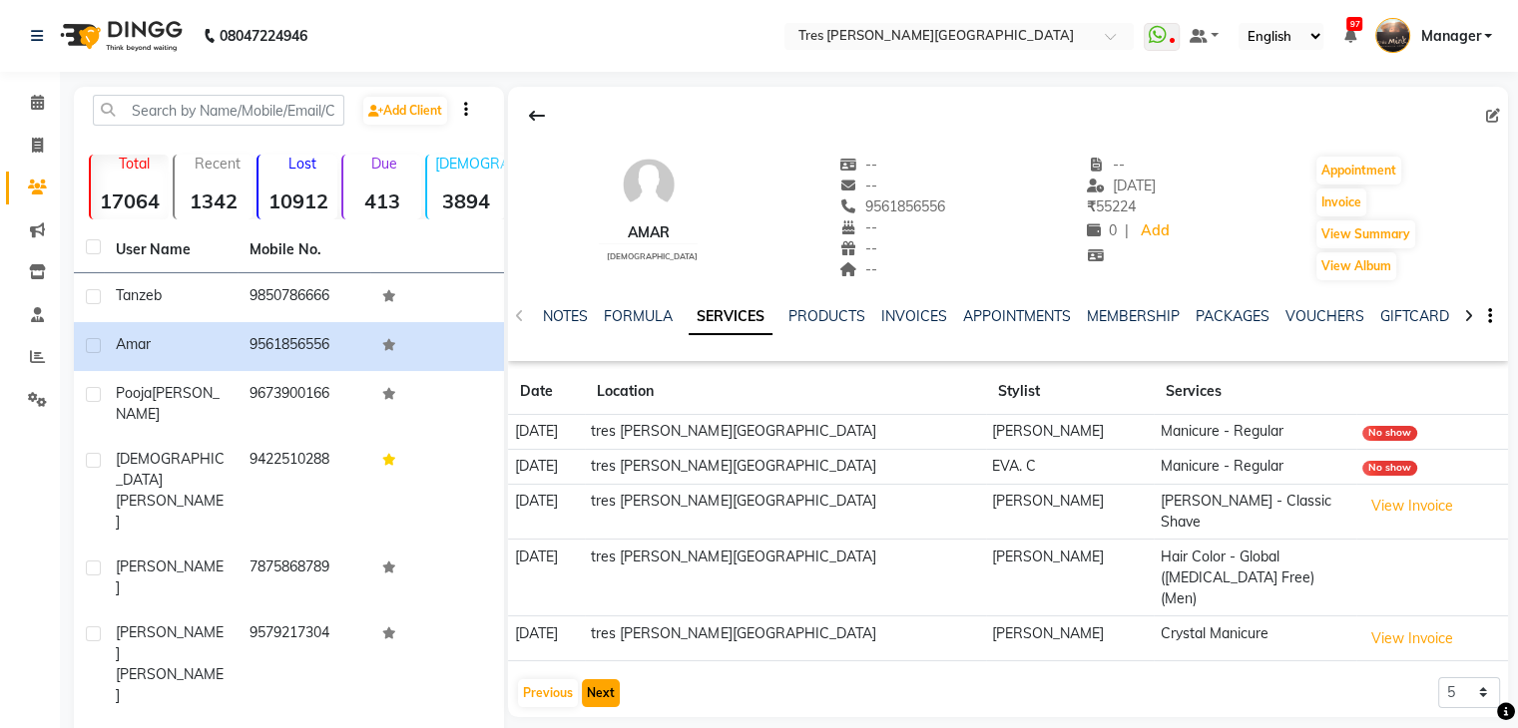
click at [600, 680] on button "Next" at bounding box center [601, 694] width 38 height 28
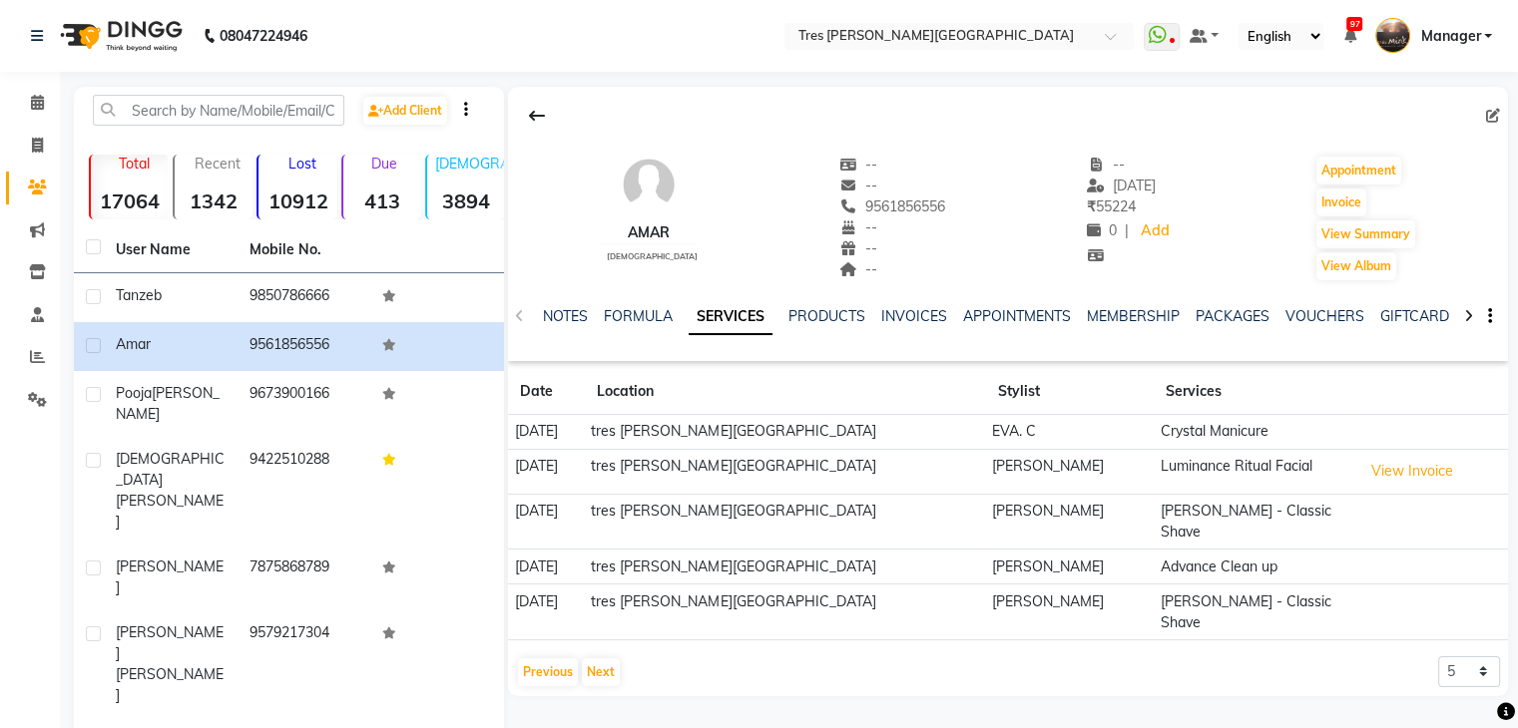
click at [591, 611] on app-client-history "Date Location Stylist Services 17-06-2025 tres Mink, Koregoan park EVA. C Cryst…" at bounding box center [1008, 528] width 1000 height 319
click at [603, 659] on button "Next" at bounding box center [601, 673] width 38 height 28
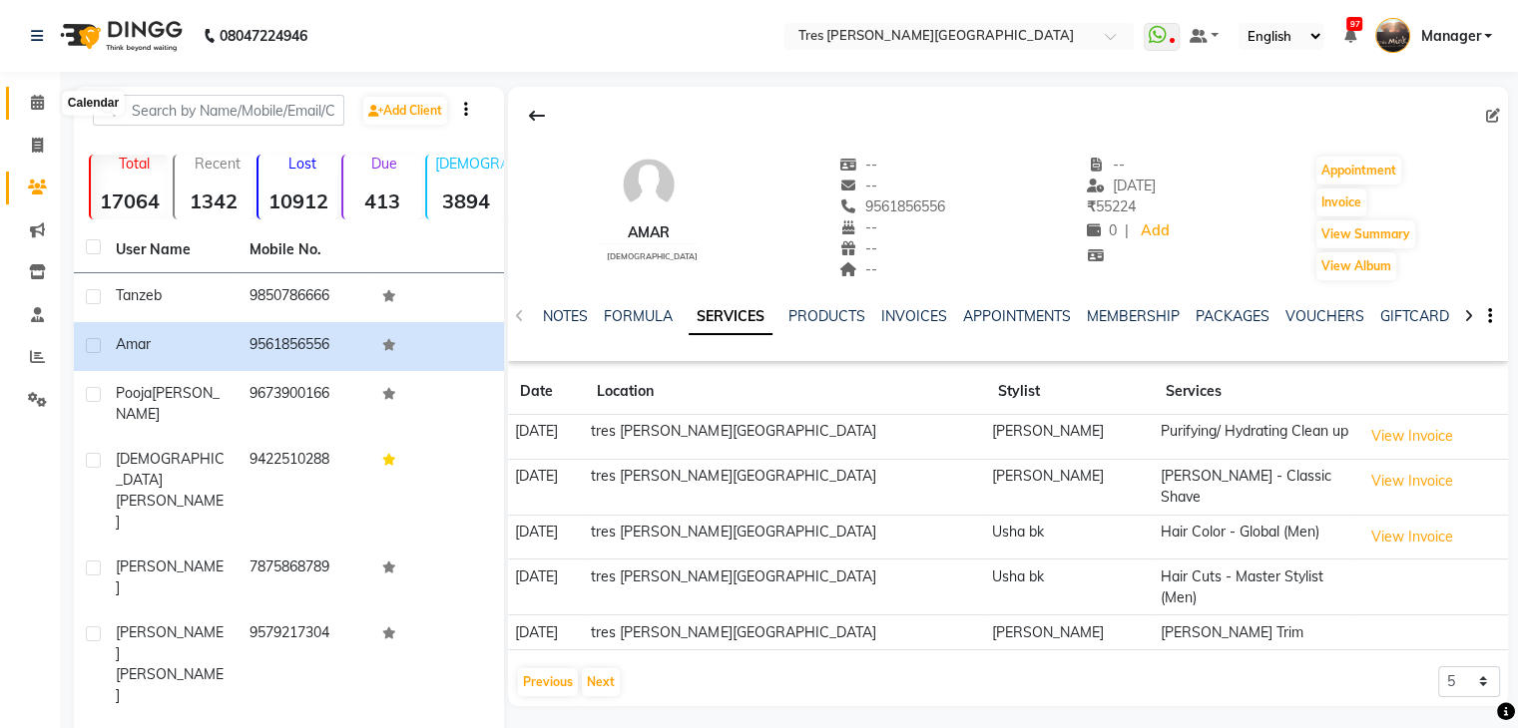
click at [37, 93] on span at bounding box center [37, 103] width 35 height 23
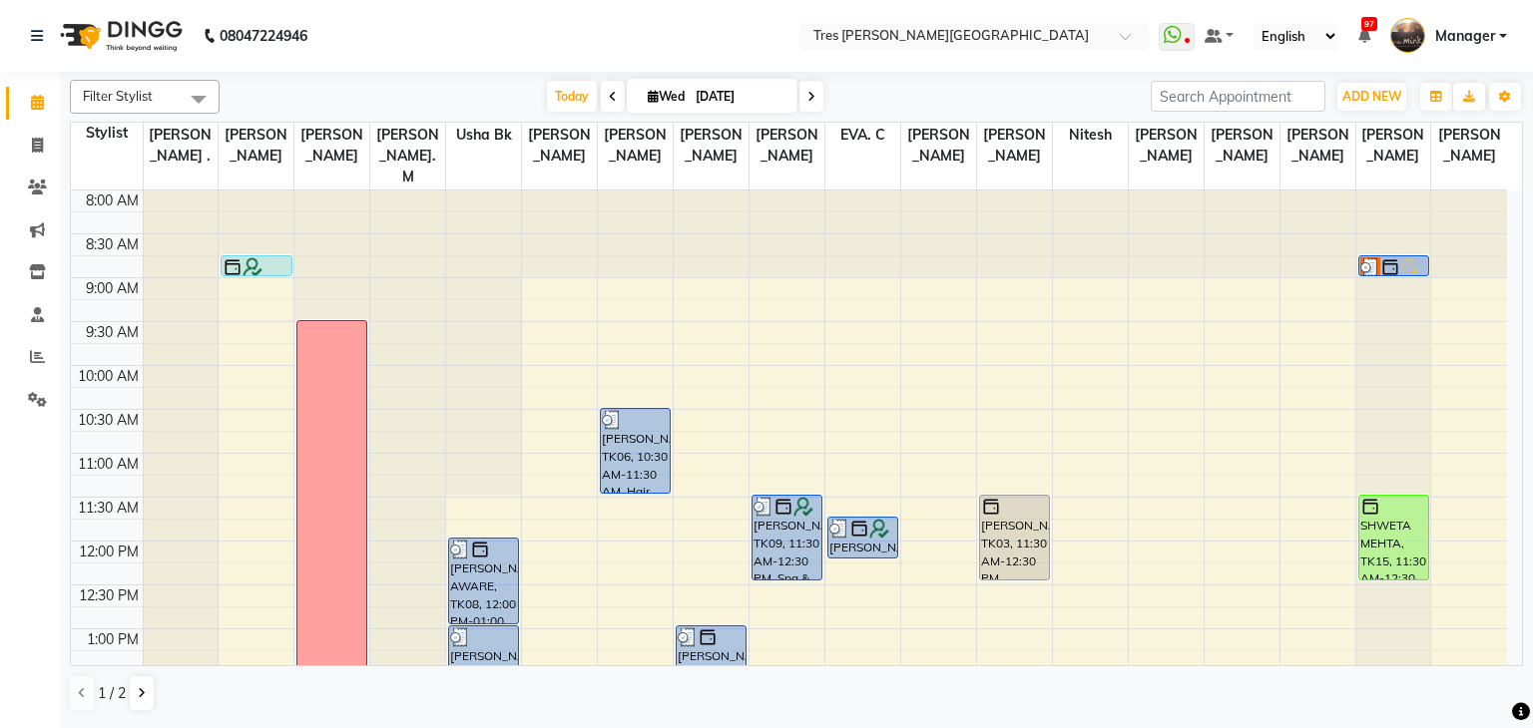
click at [647, 89] on span "Wed" at bounding box center [666, 96] width 47 height 15
select select "9"
select select "2025"
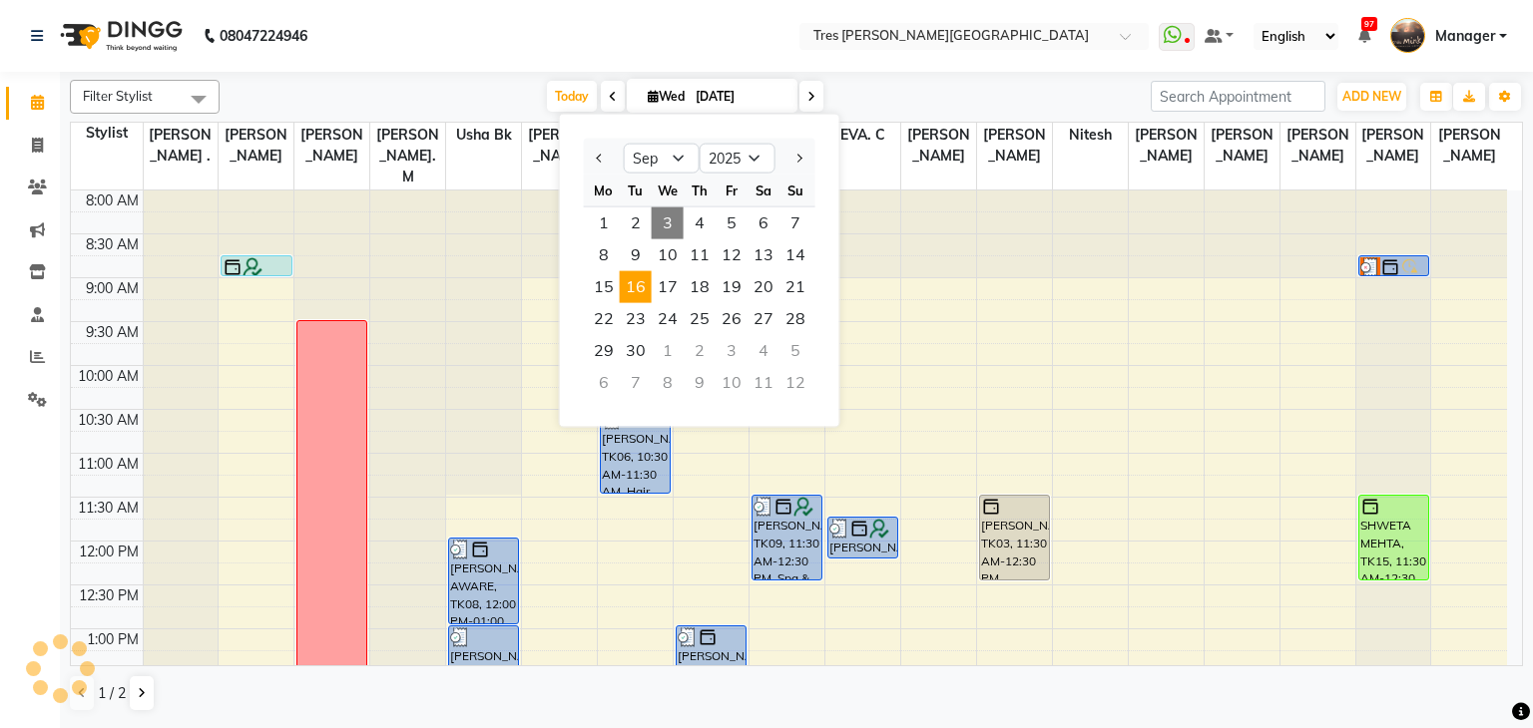
click at [647, 290] on span "16" at bounding box center [636, 287] width 32 height 32
type input "16-09-2025"
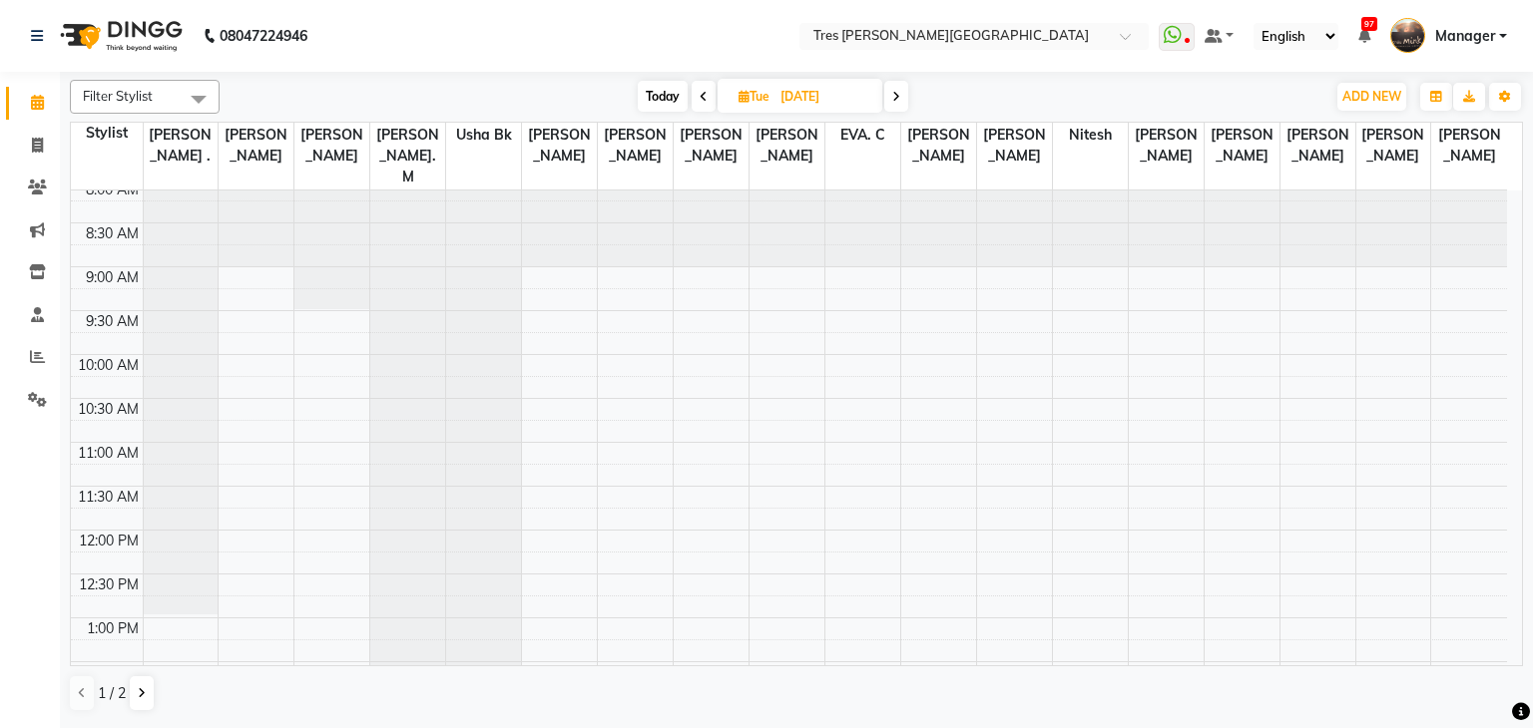
scroll to position [111, 0]
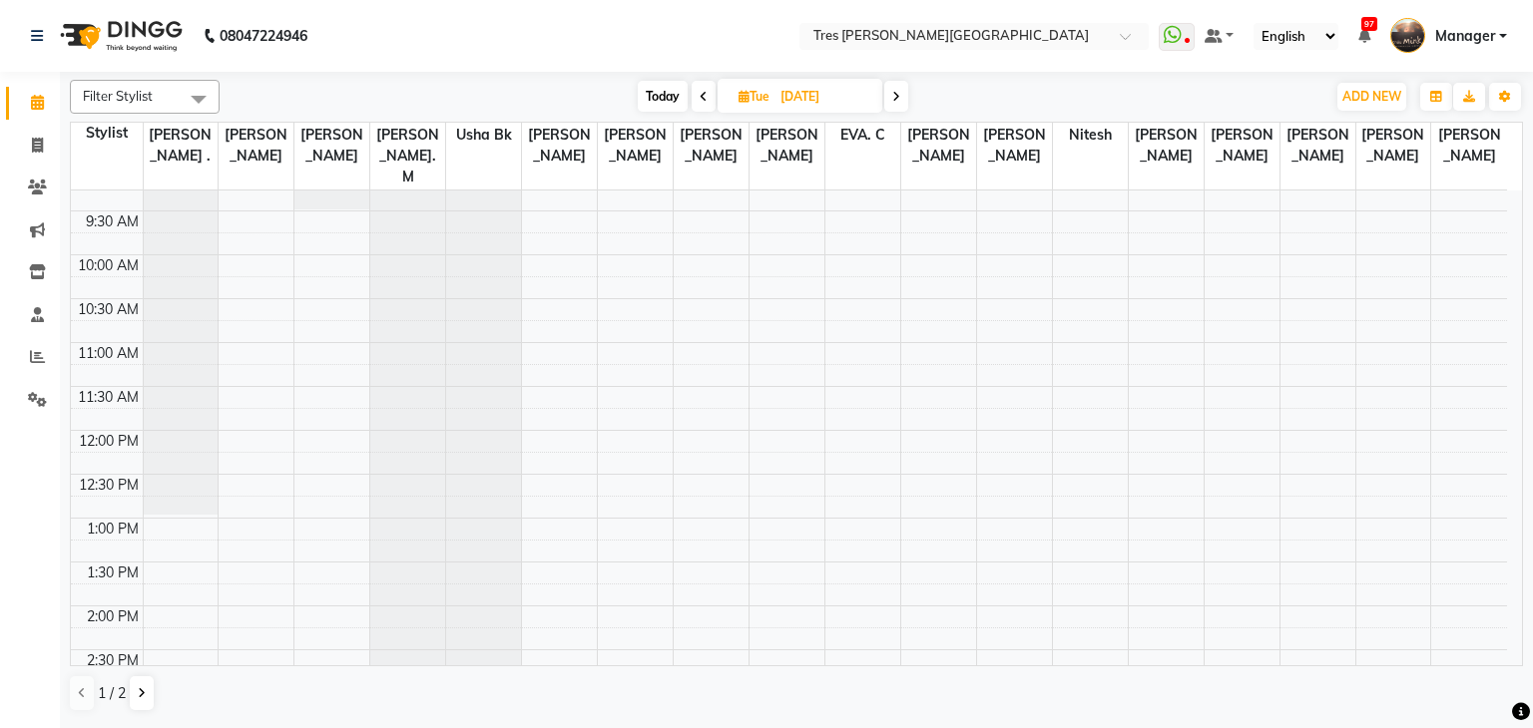
click at [742, 93] on icon at bounding box center [743, 96] width 11 height 13
select select "9"
select select "2025"
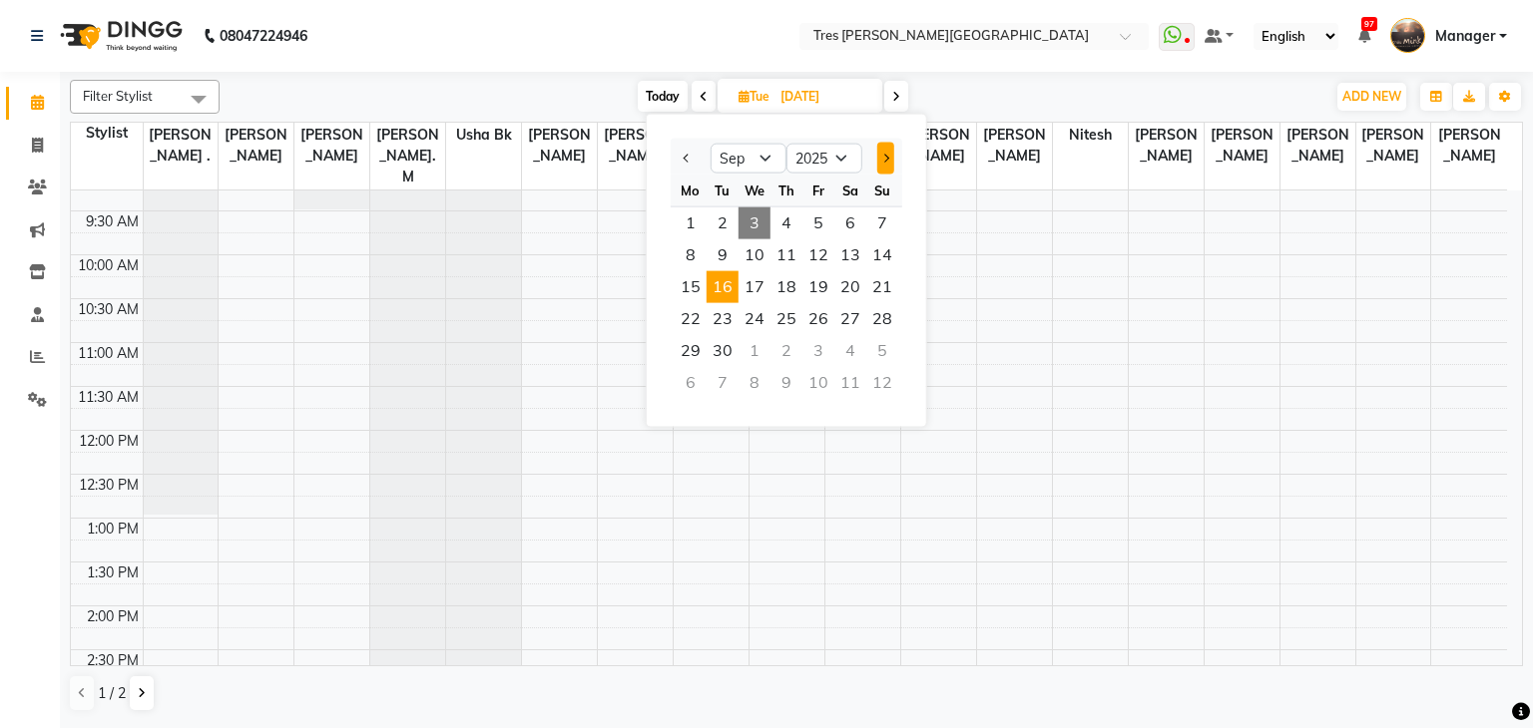
click at [877, 158] on button "Next month" at bounding box center [885, 159] width 17 height 32
select select "10"
click at [696, 254] on span "6" at bounding box center [691, 255] width 32 height 32
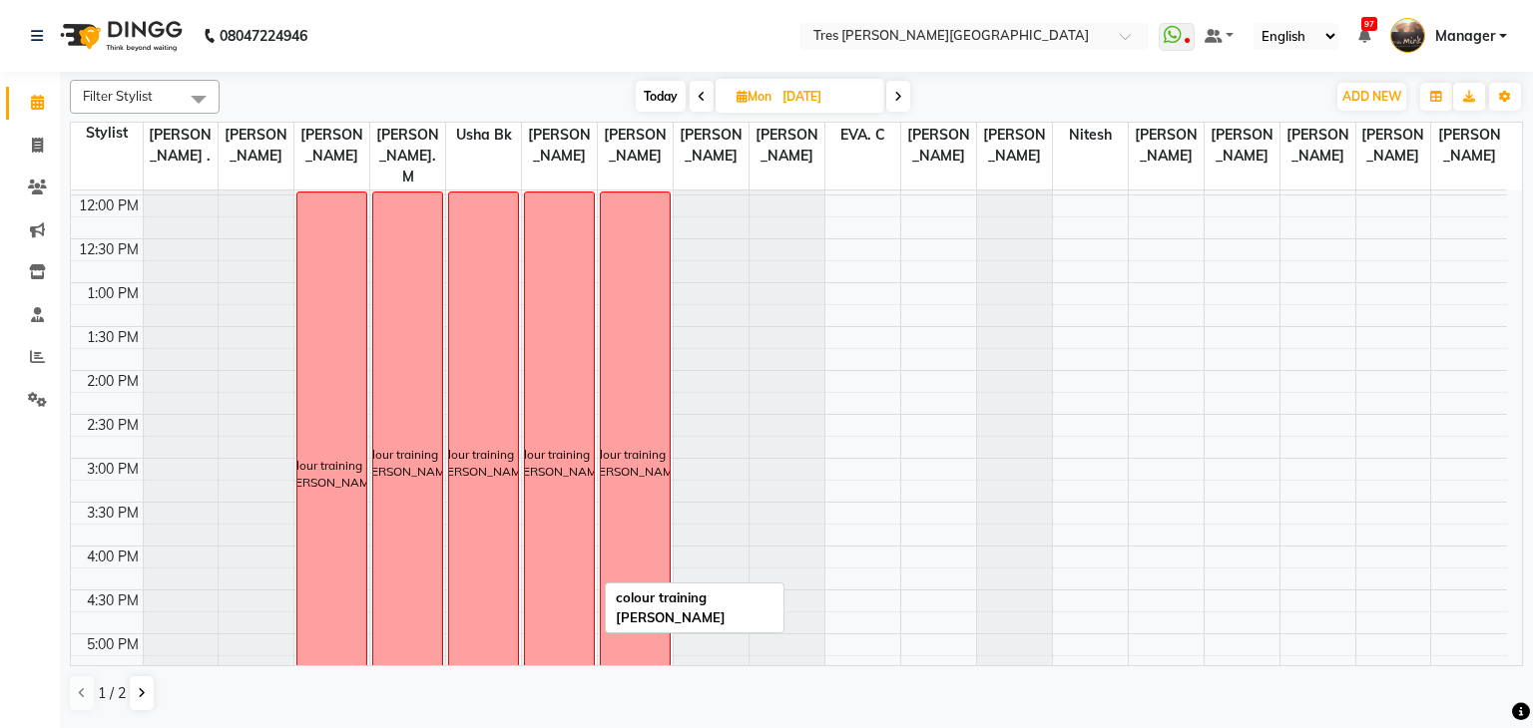
scroll to position [298, 0]
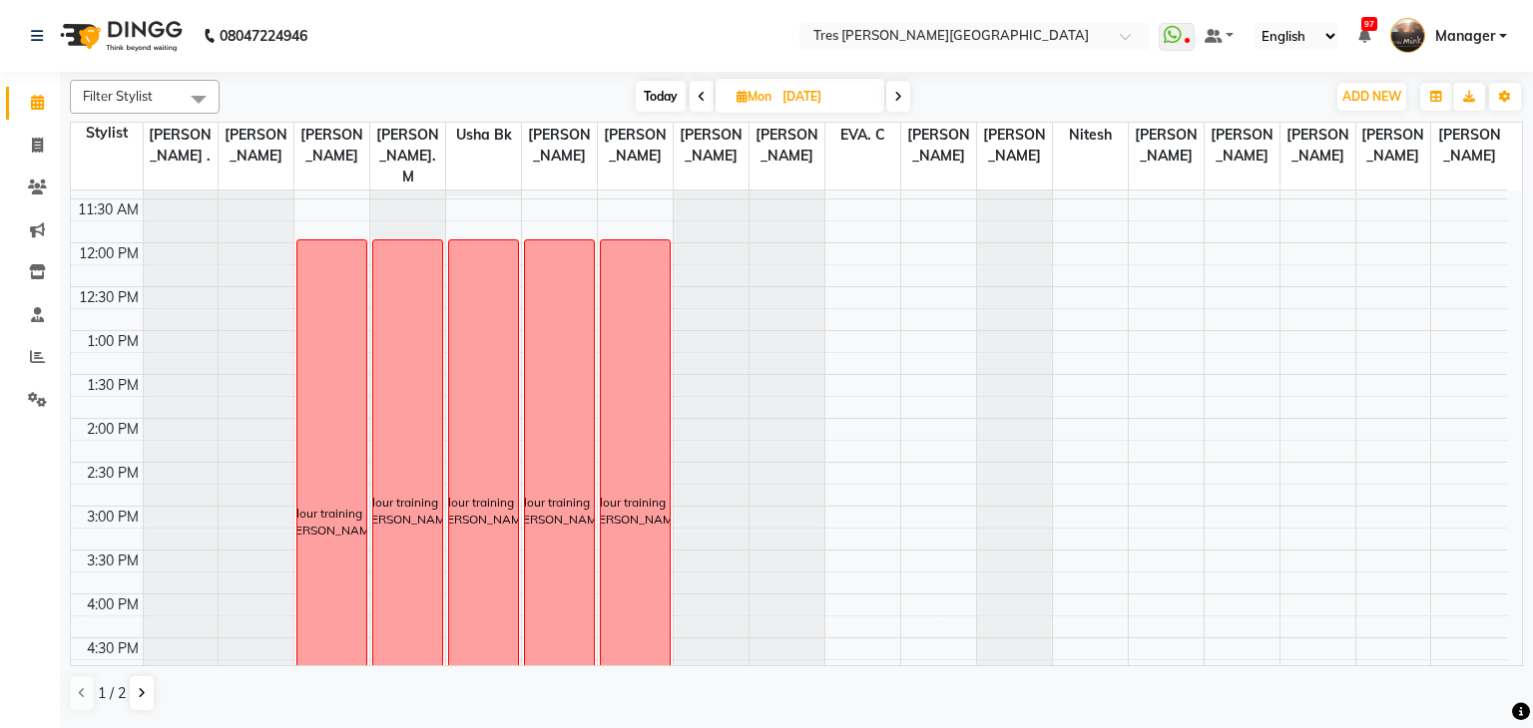
click at [658, 101] on span "Today" at bounding box center [661, 96] width 50 height 31
type input "[DATE]"
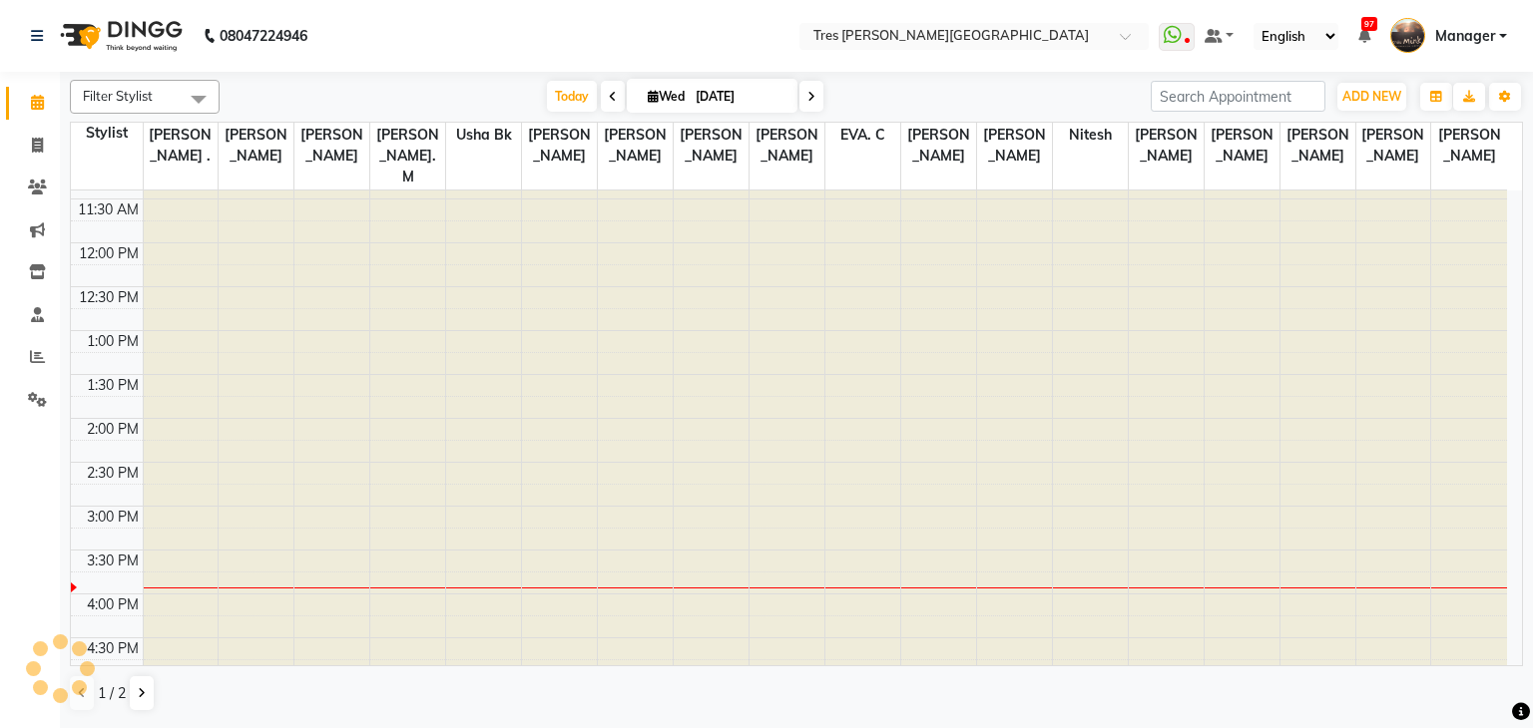
scroll to position [698, 0]
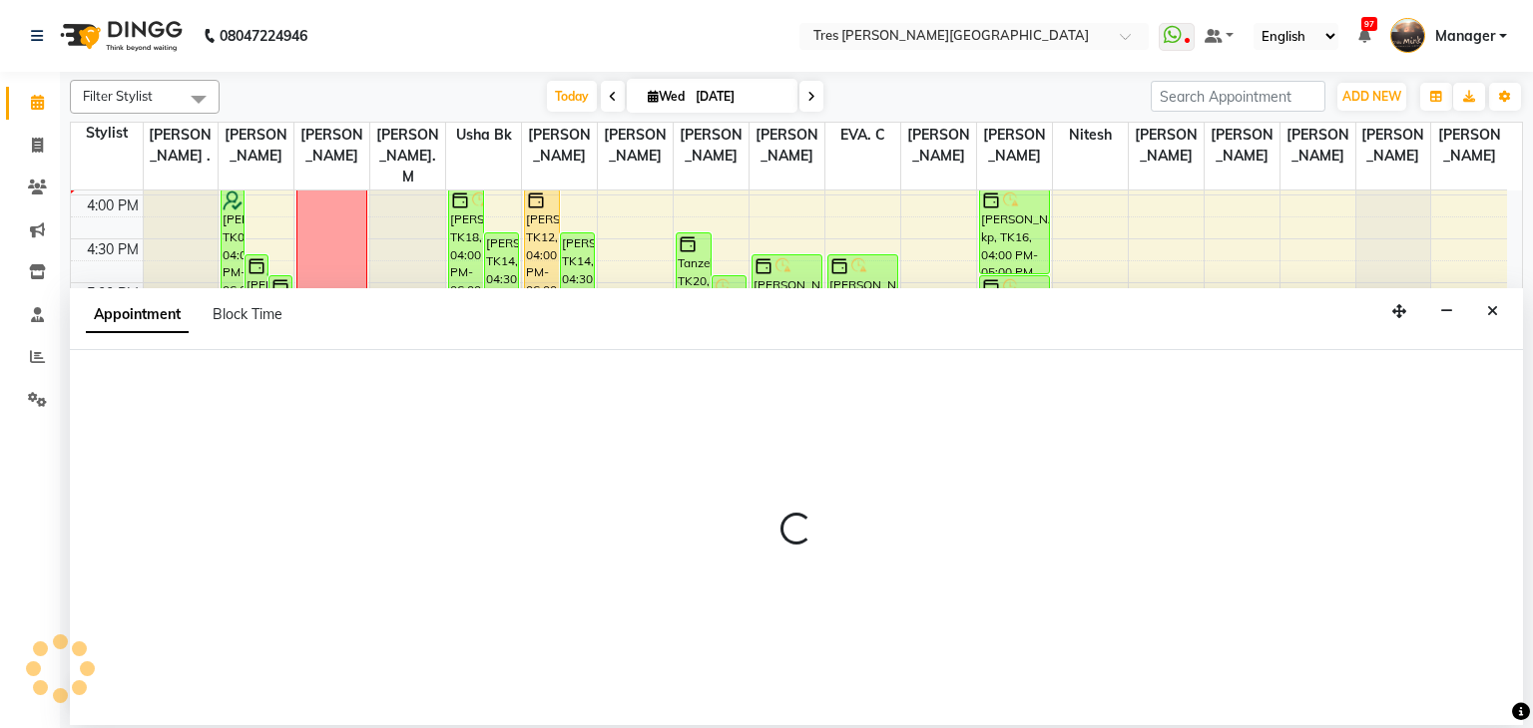
select select "19346"
select select "tentative"
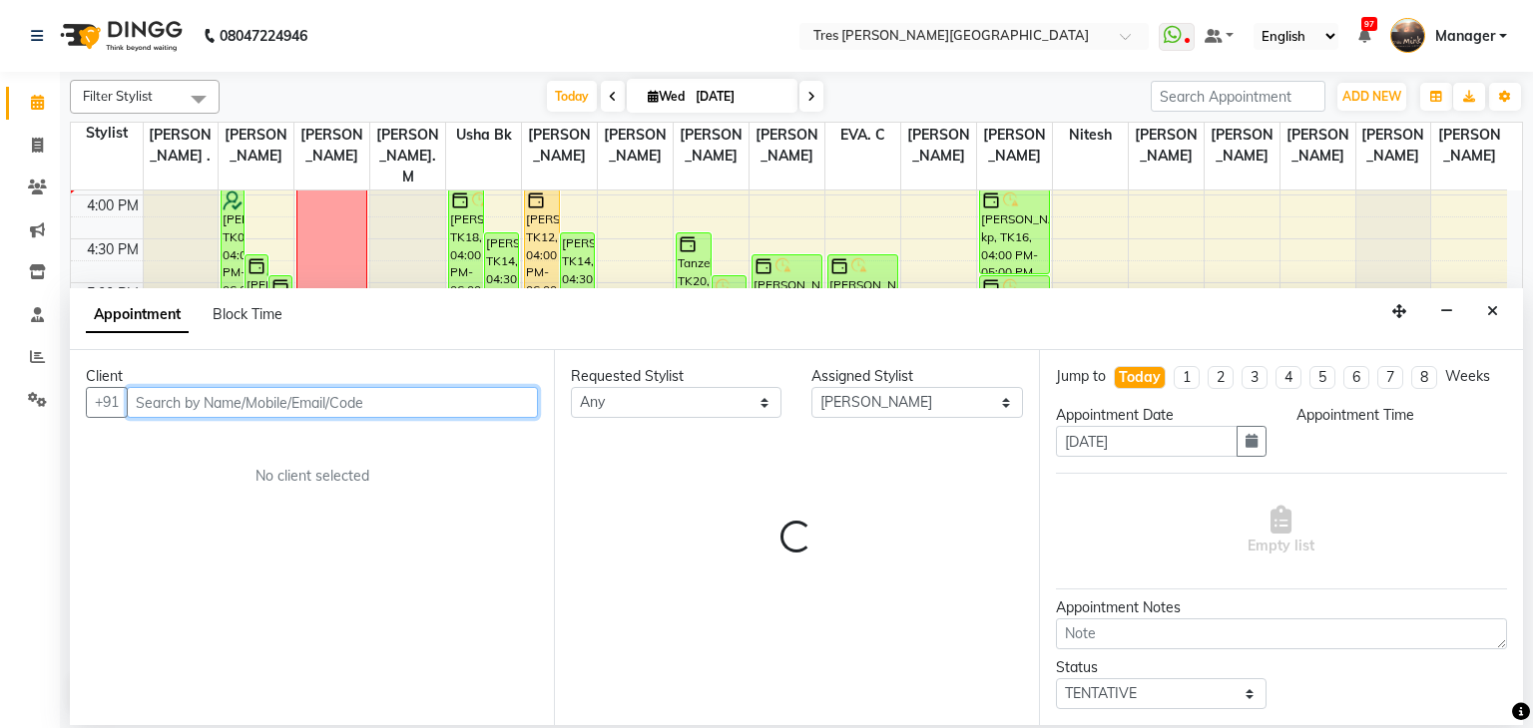
select select "1050"
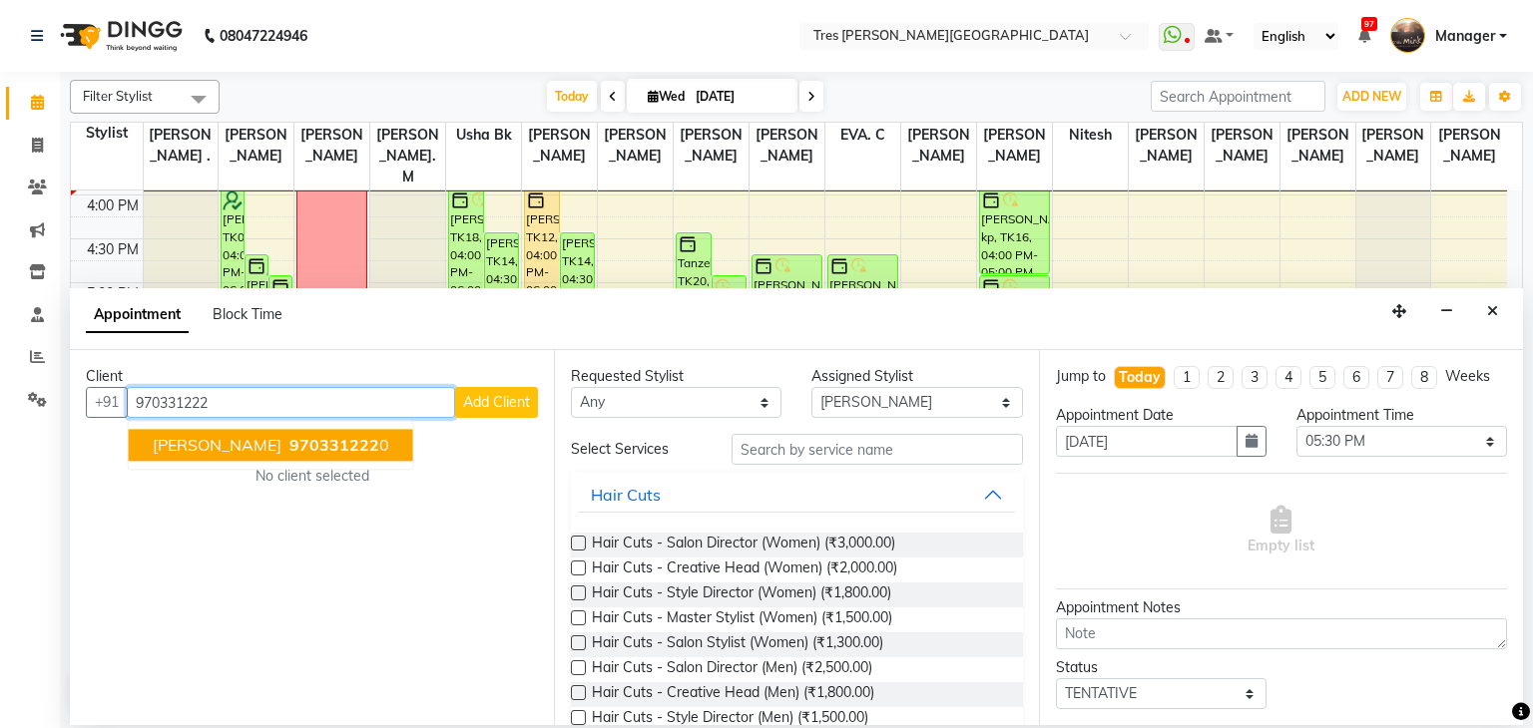
click at [293, 453] on span "970331222" at bounding box center [334, 446] width 90 height 20
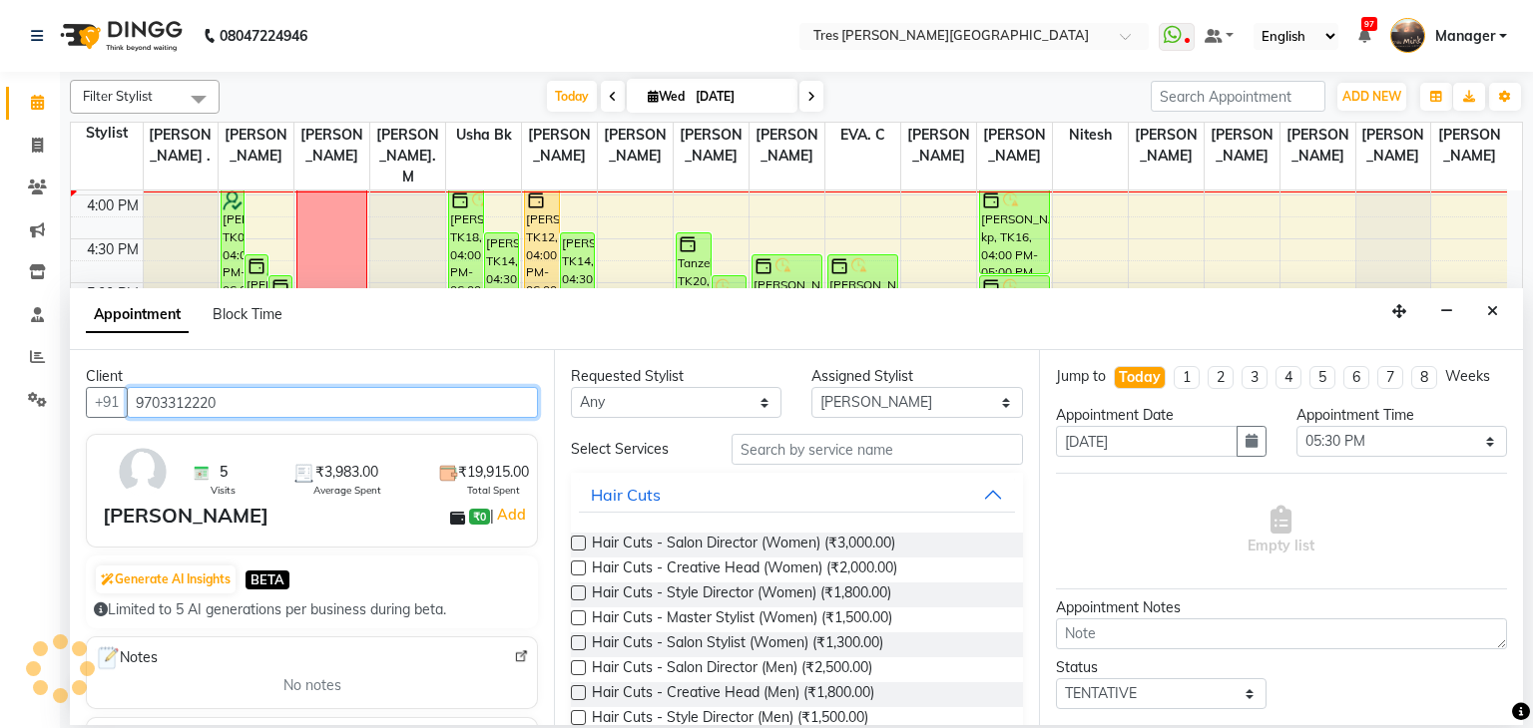
type input "9703312220"
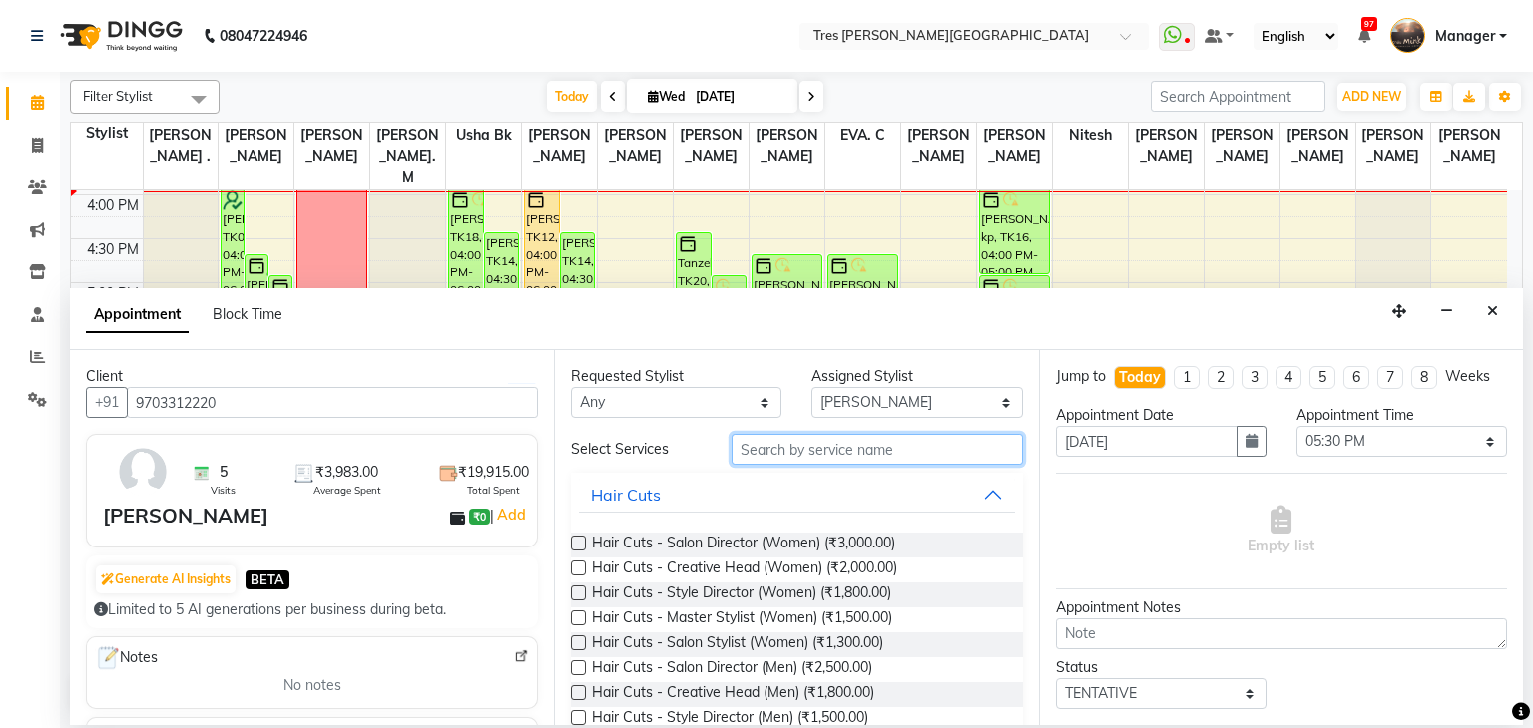
click at [855, 452] on input "text" at bounding box center [876, 449] width 291 height 31
type input "thr"
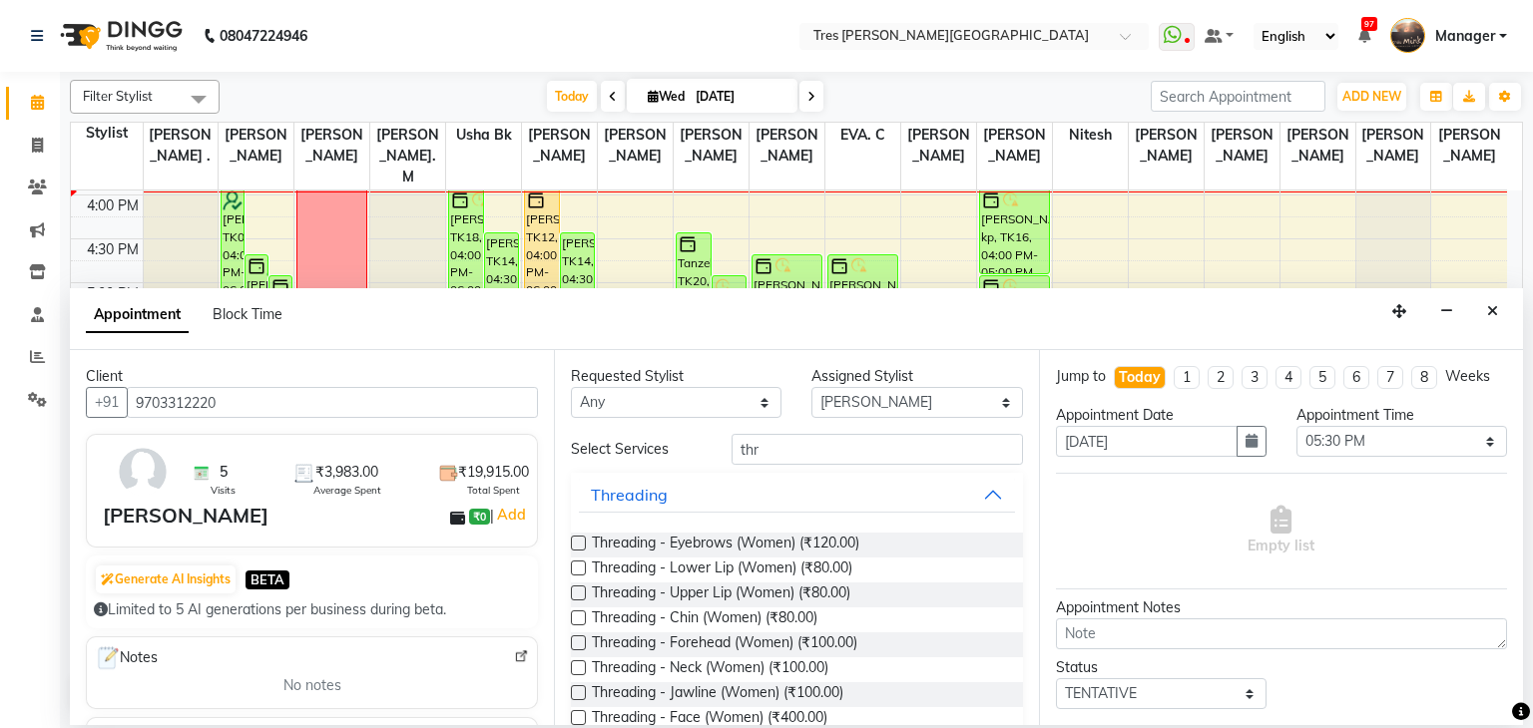
click at [575, 573] on label at bounding box center [578, 568] width 15 height 15
click at [575, 573] on input "checkbox" at bounding box center [577, 570] width 13 height 13
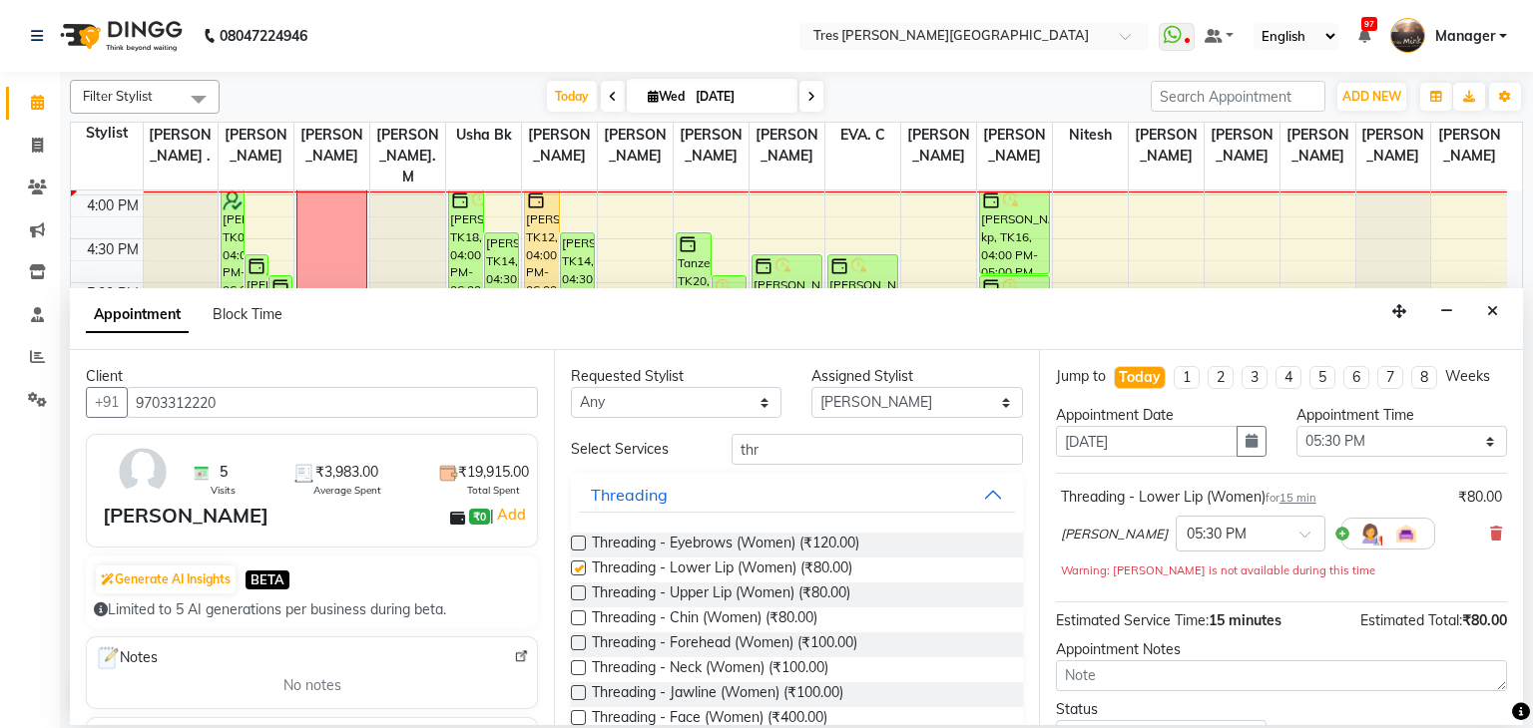
checkbox input "false"
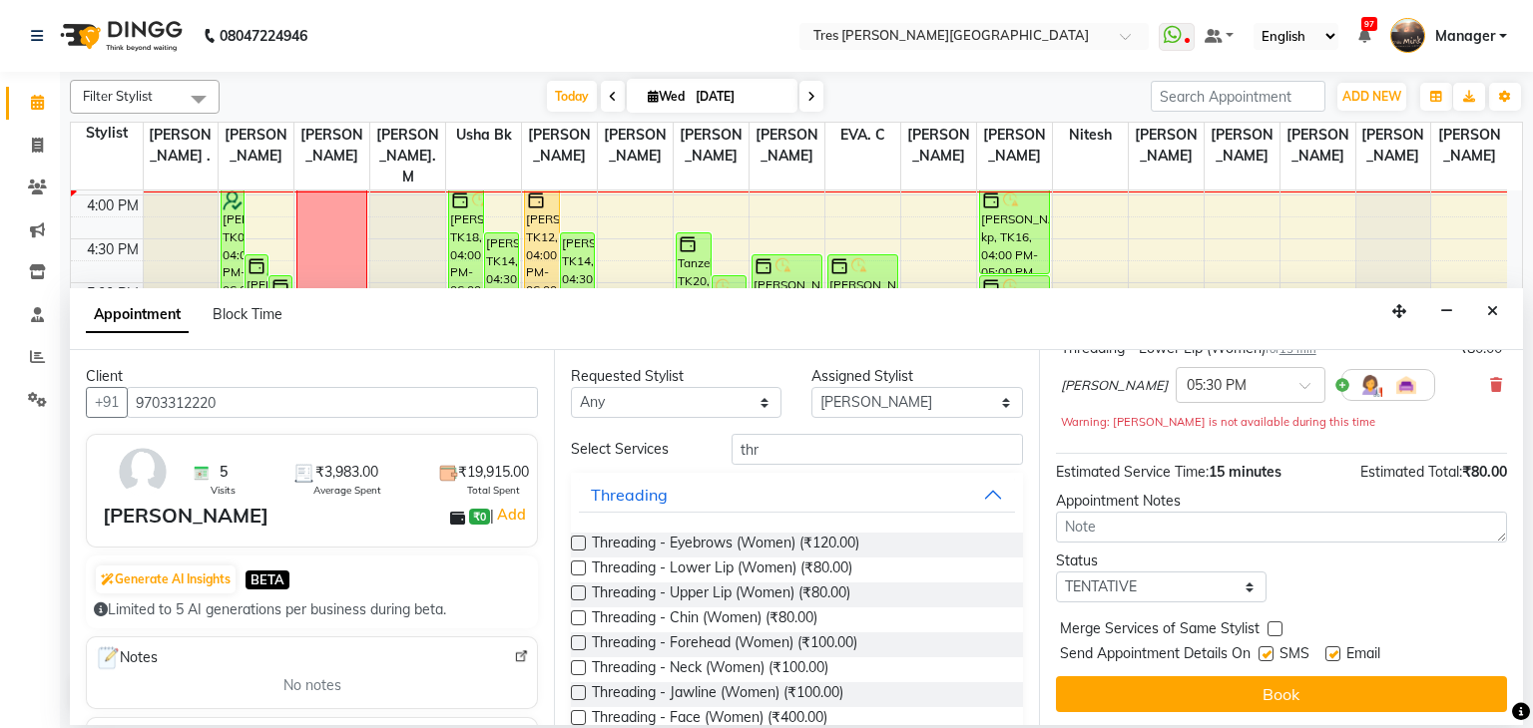
scroll to position [151, 0]
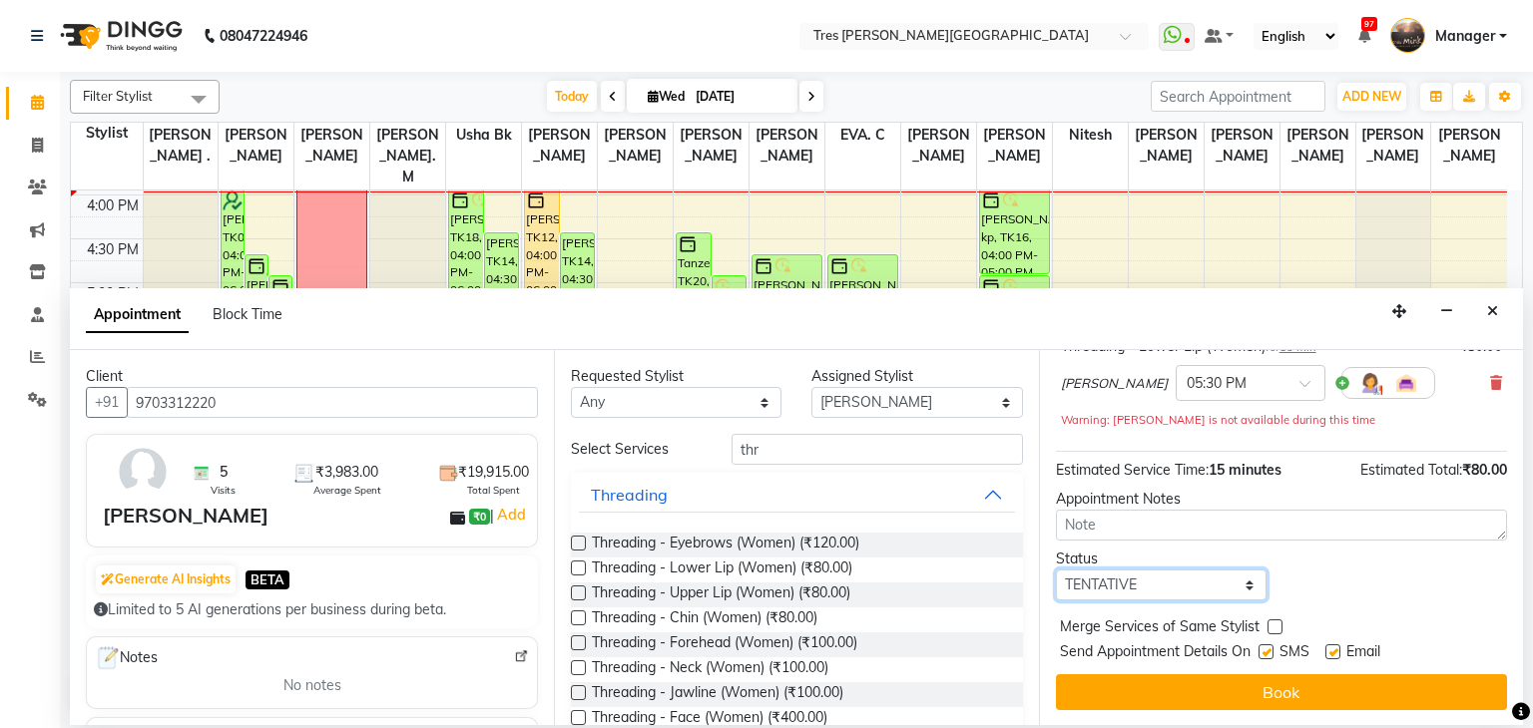
click at [1141, 588] on select "Select TENTATIVE CONFIRM CHECK-IN UPCOMING" at bounding box center [1161, 585] width 211 height 31
select select "confirm booking"
click at [1056, 570] on select "Select TENTATIVE CONFIRM CHECK-IN UPCOMING" at bounding box center [1161, 585] width 211 height 31
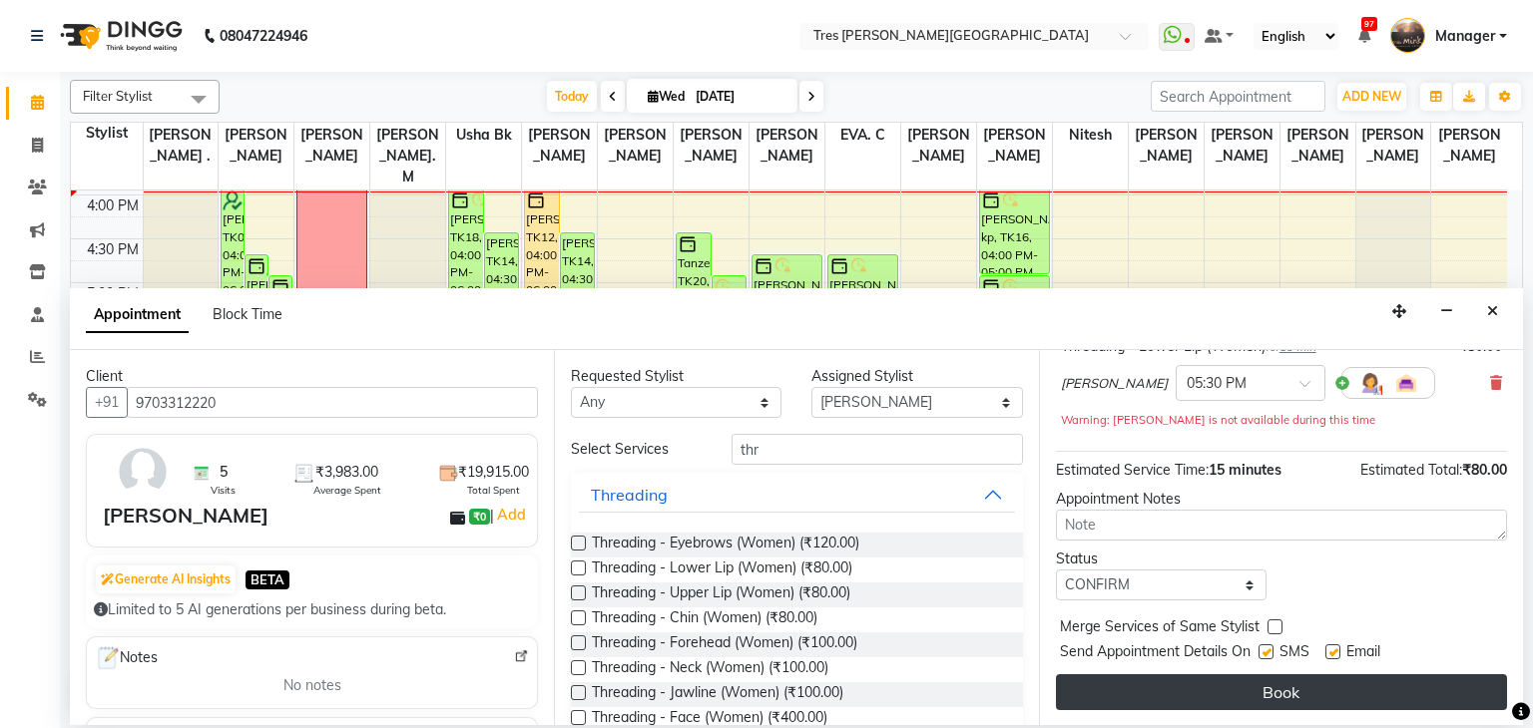
click at [1265, 681] on button "Book" at bounding box center [1281, 693] width 451 height 36
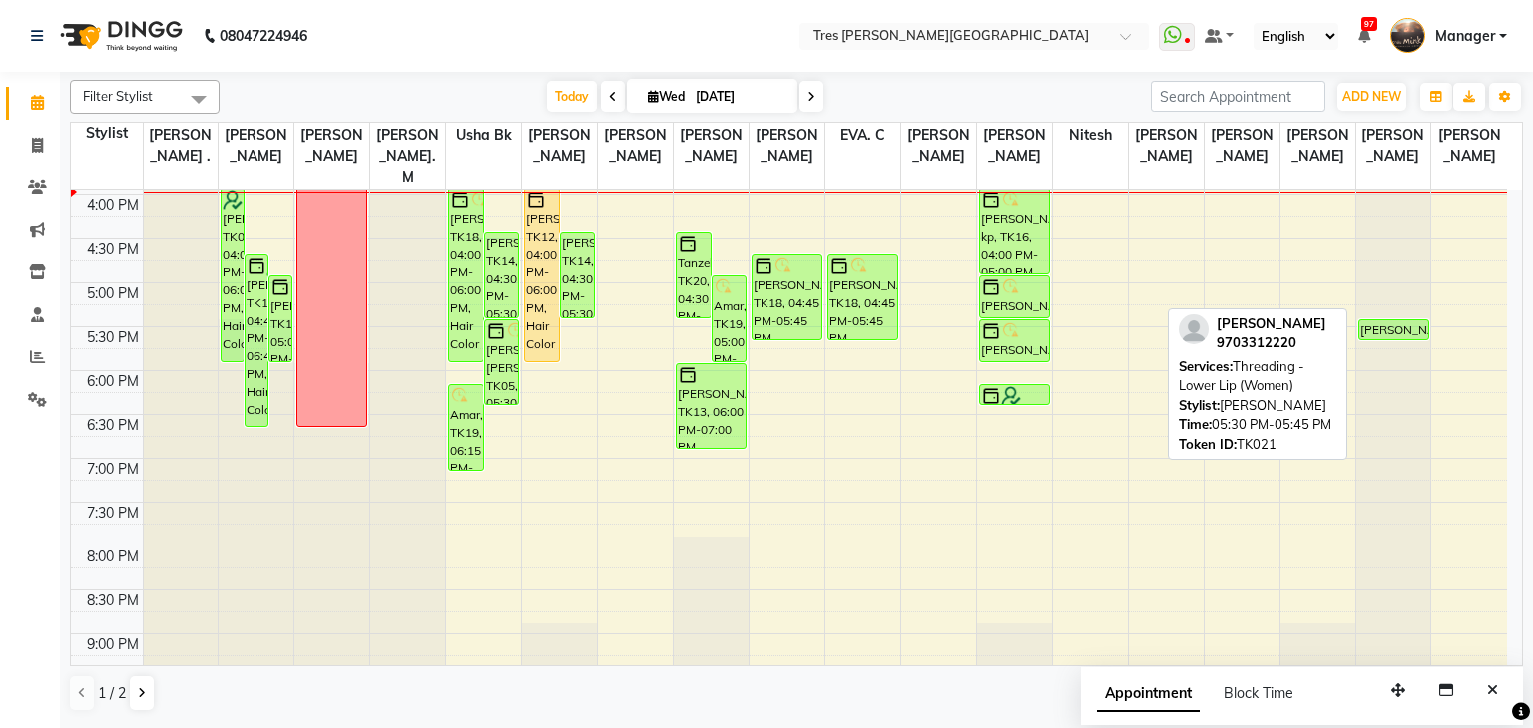
click at [1381, 320] on div "[PERSON_NAME], TK21, 05:30 PM-05:45 PM, Threading - Lower Lip (Women)" at bounding box center [1393, 329] width 69 height 19
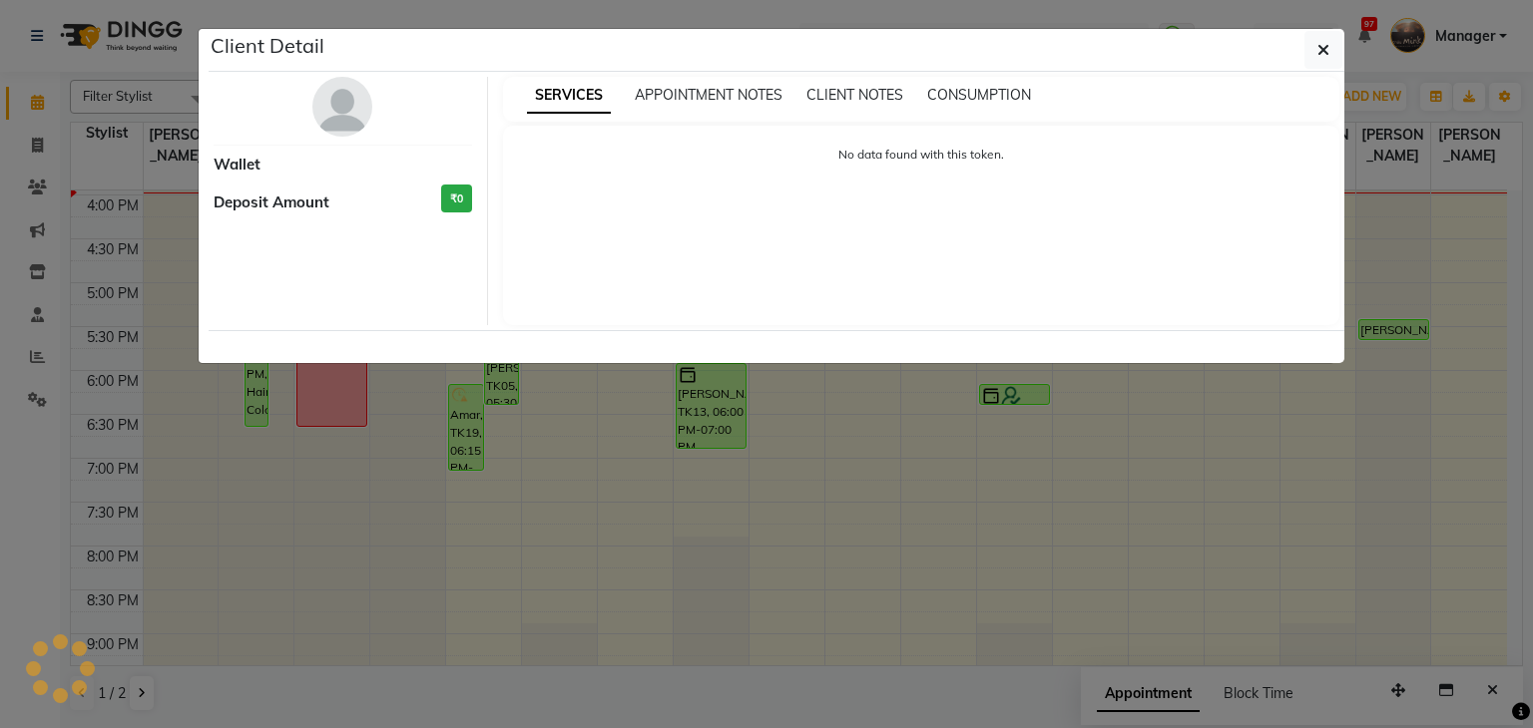
select select "6"
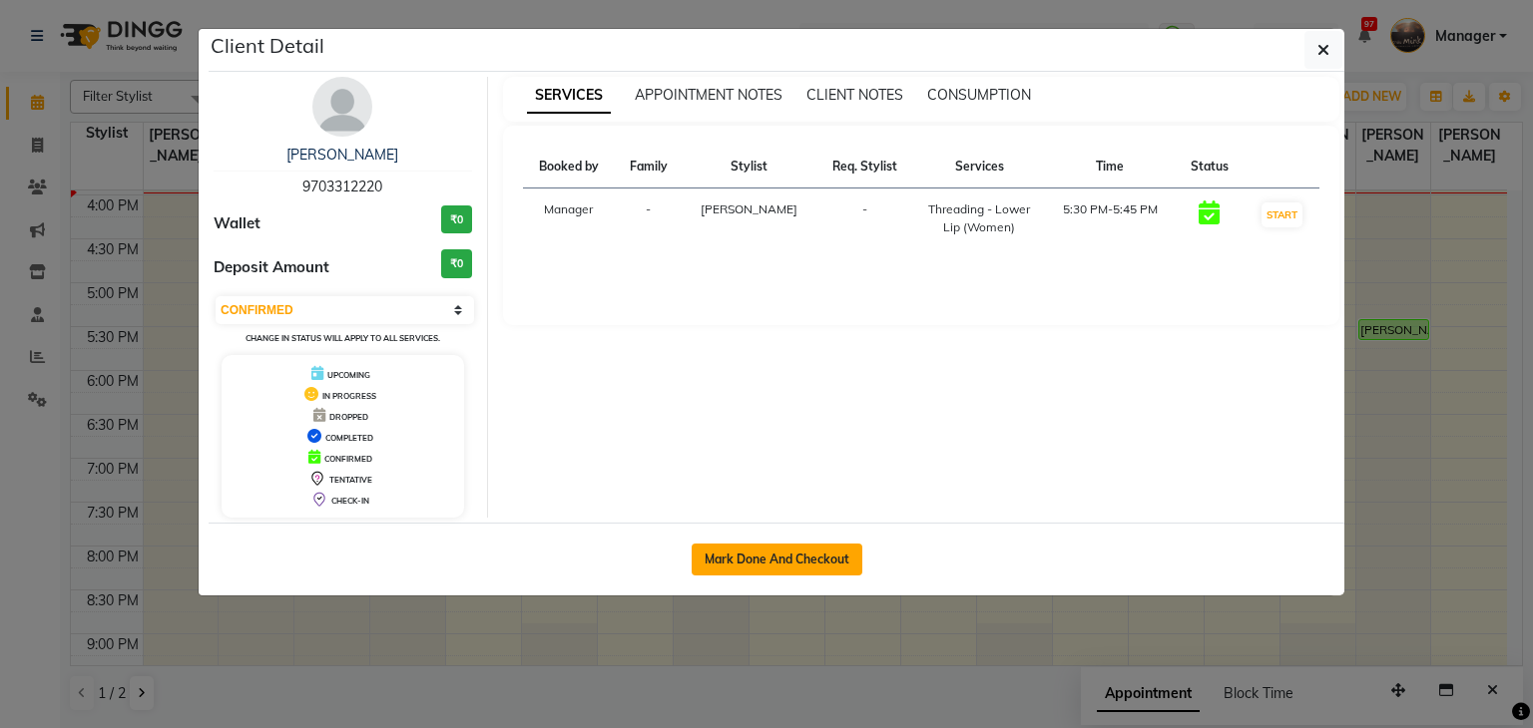
click at [814, 544] on button "Mark Done And Checkout" at bounding box center [777, 560] width 171 height 32
select select "service"
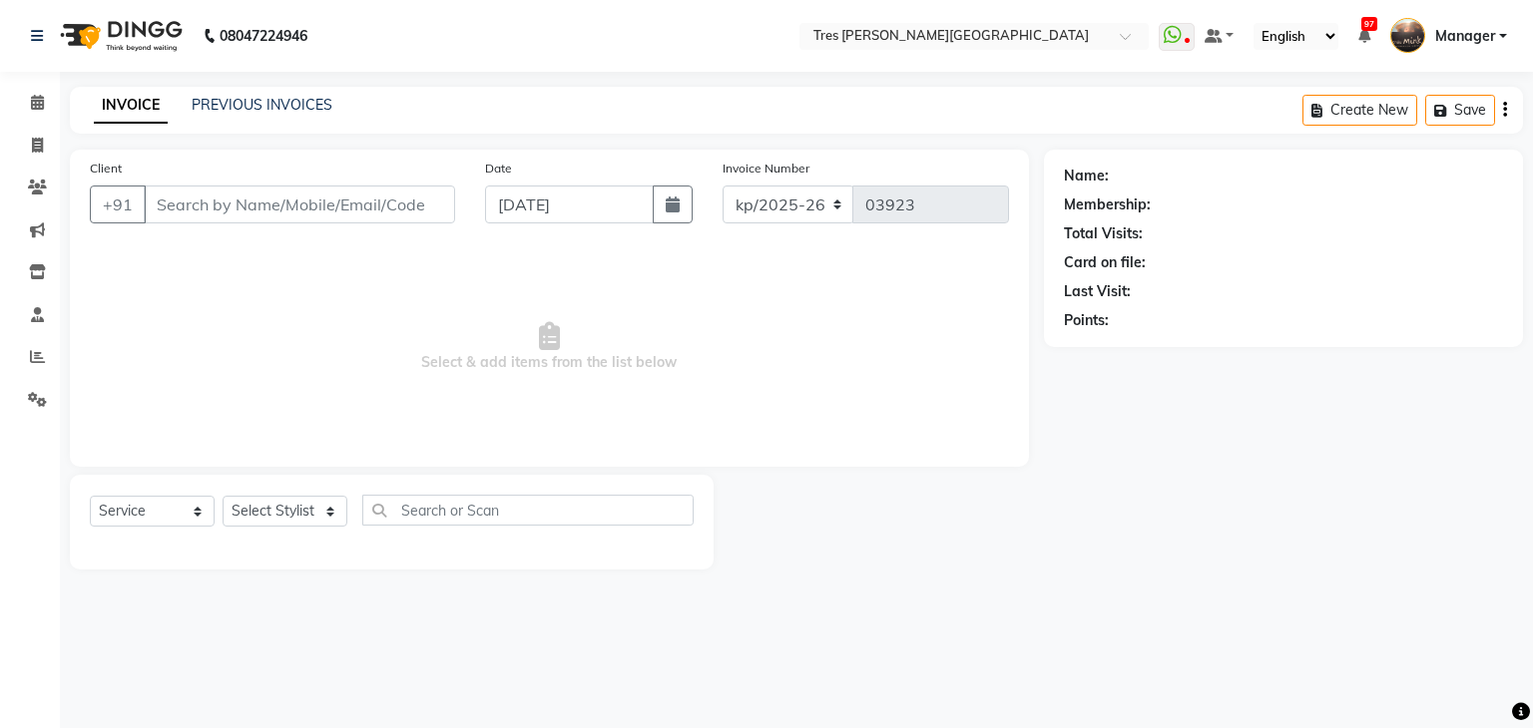
type input "9703312220"
select select "19346"
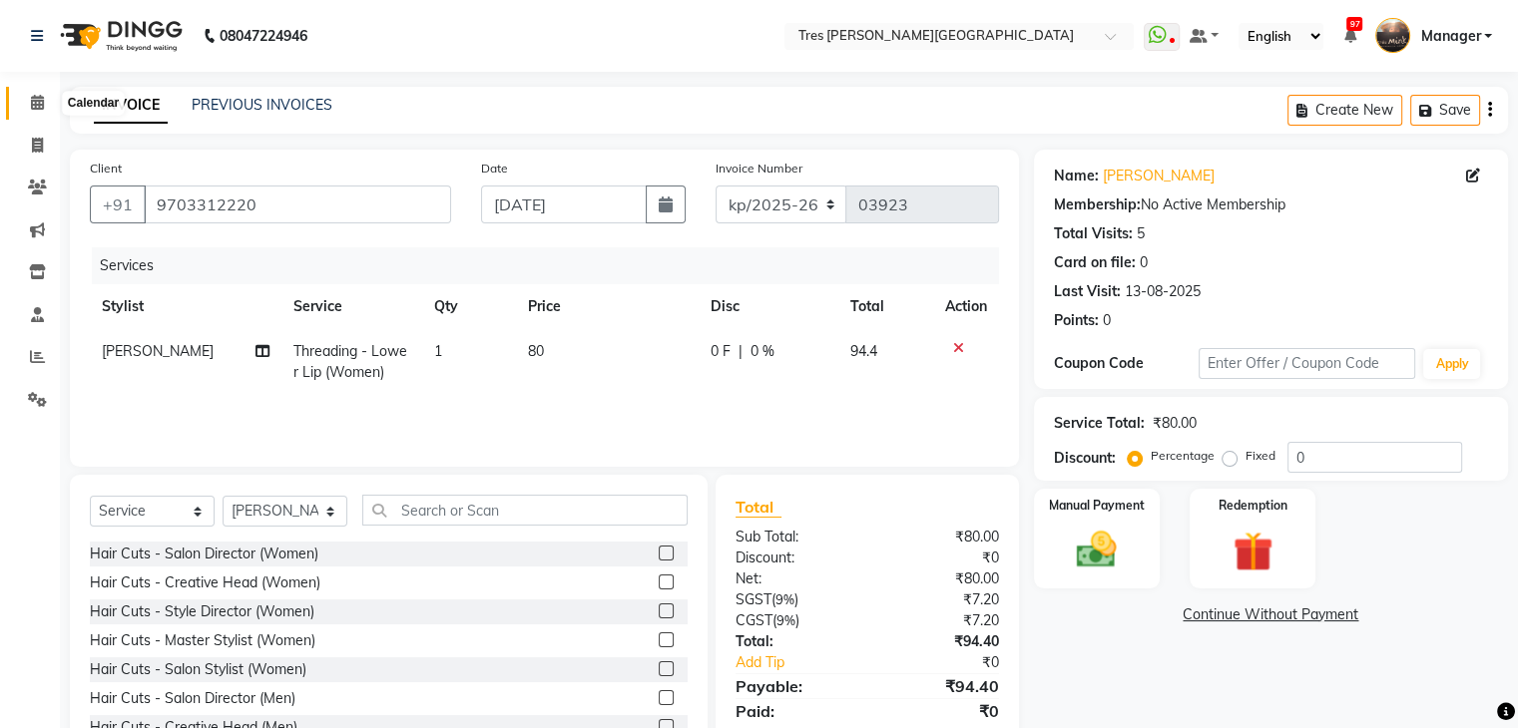
click at [35, 106] on icon at bounding box center [37, 102] width 13 height 15
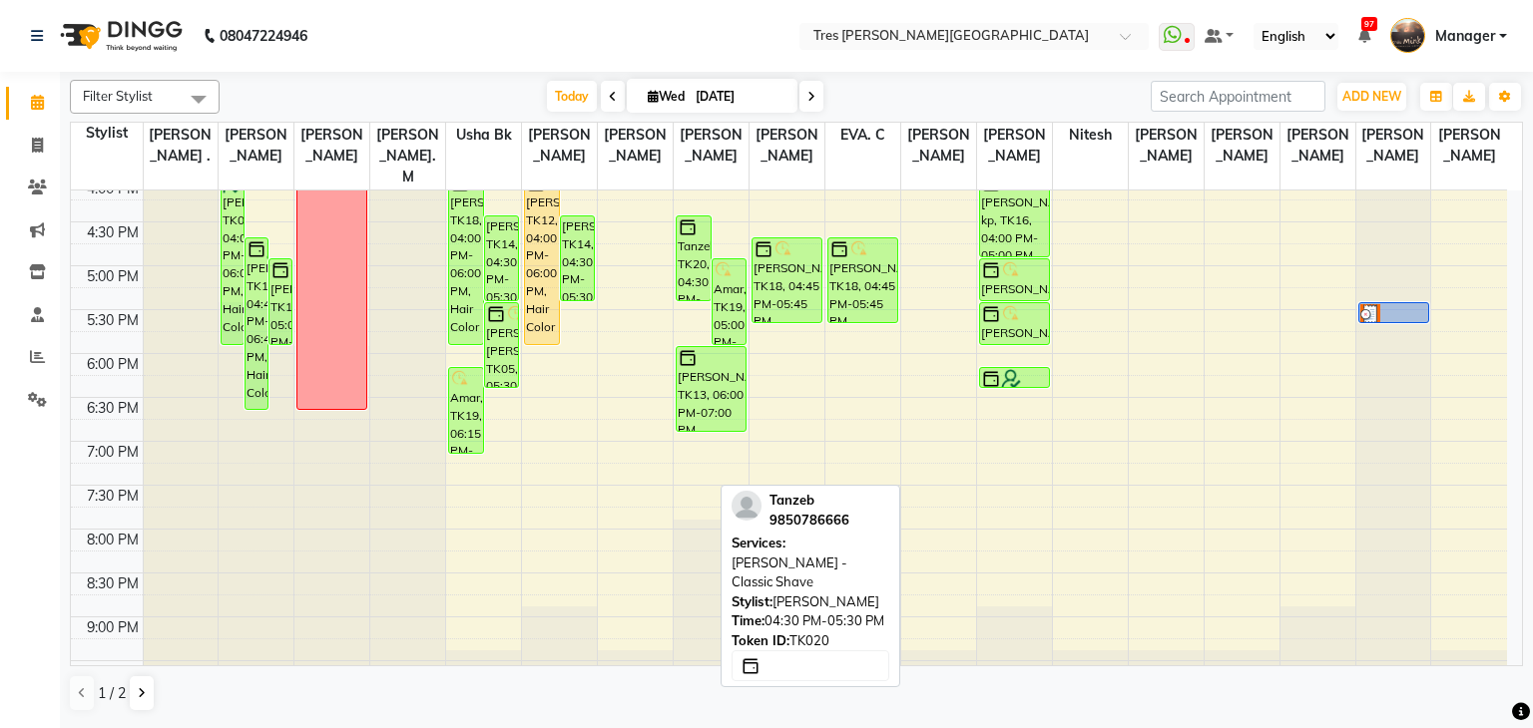
scroll to position [719, 0]
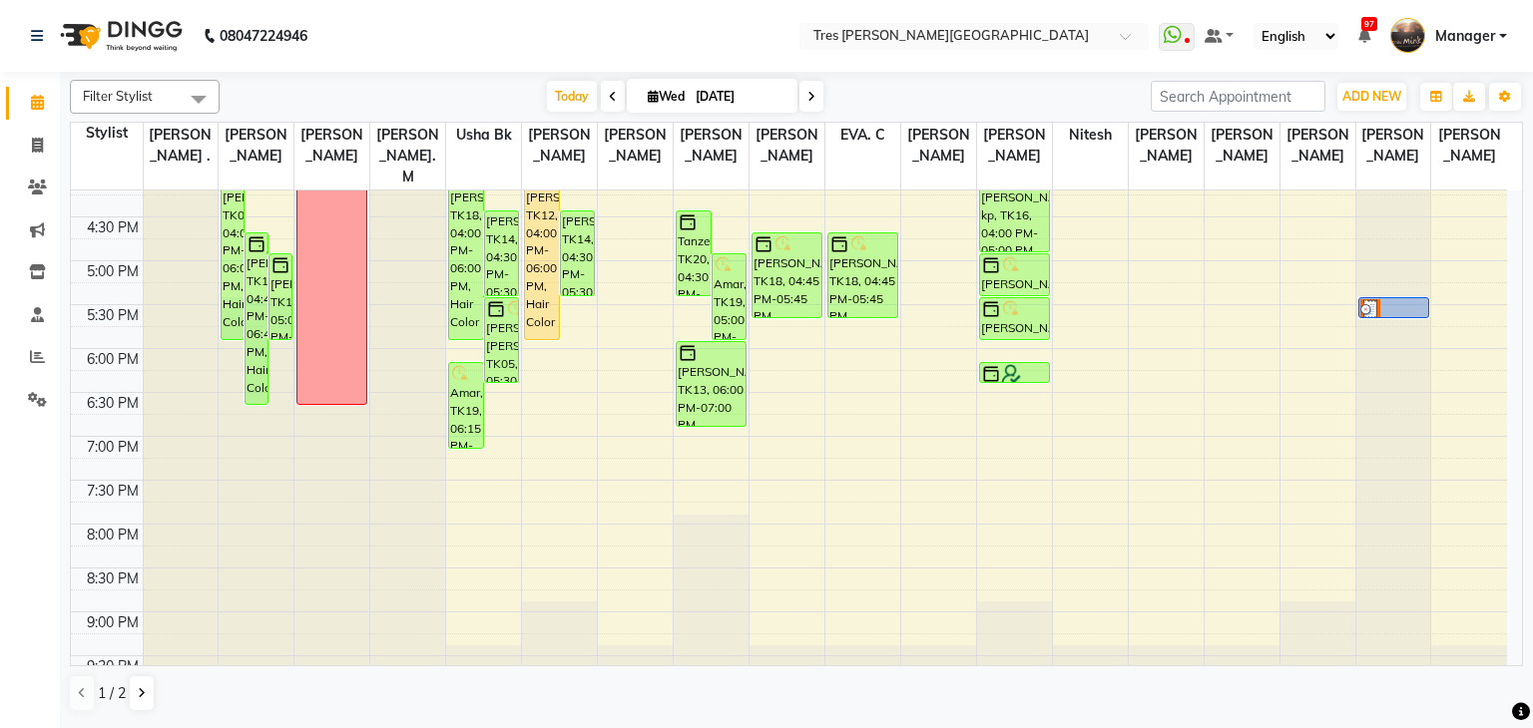
click at [693, 102] on input "[DATE]" at bounding box center [740, 97] width 100 height 30
select select "9"
select select "2025"
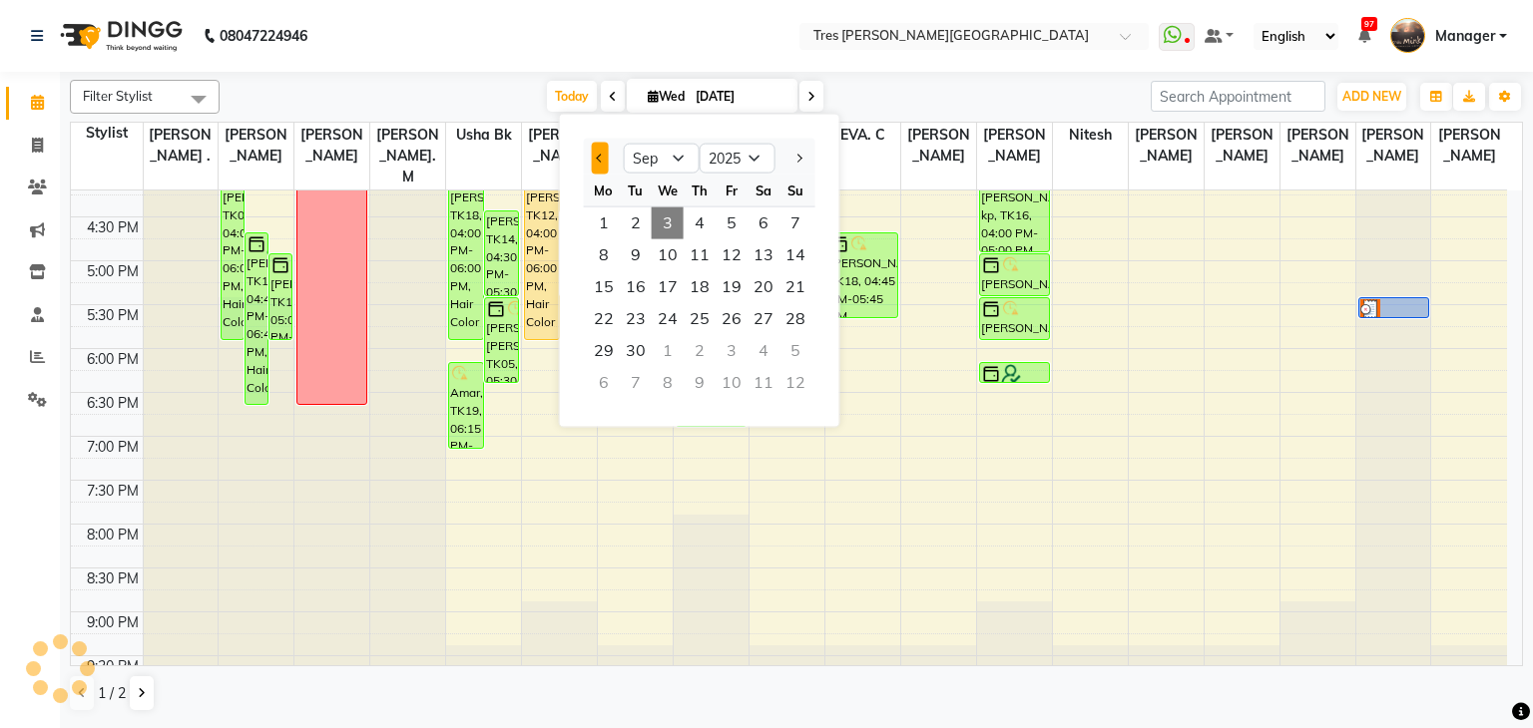
click at [594, 152] on button "Previous month" at bounding box center [600, 159] width 17 height 32
select select "8"
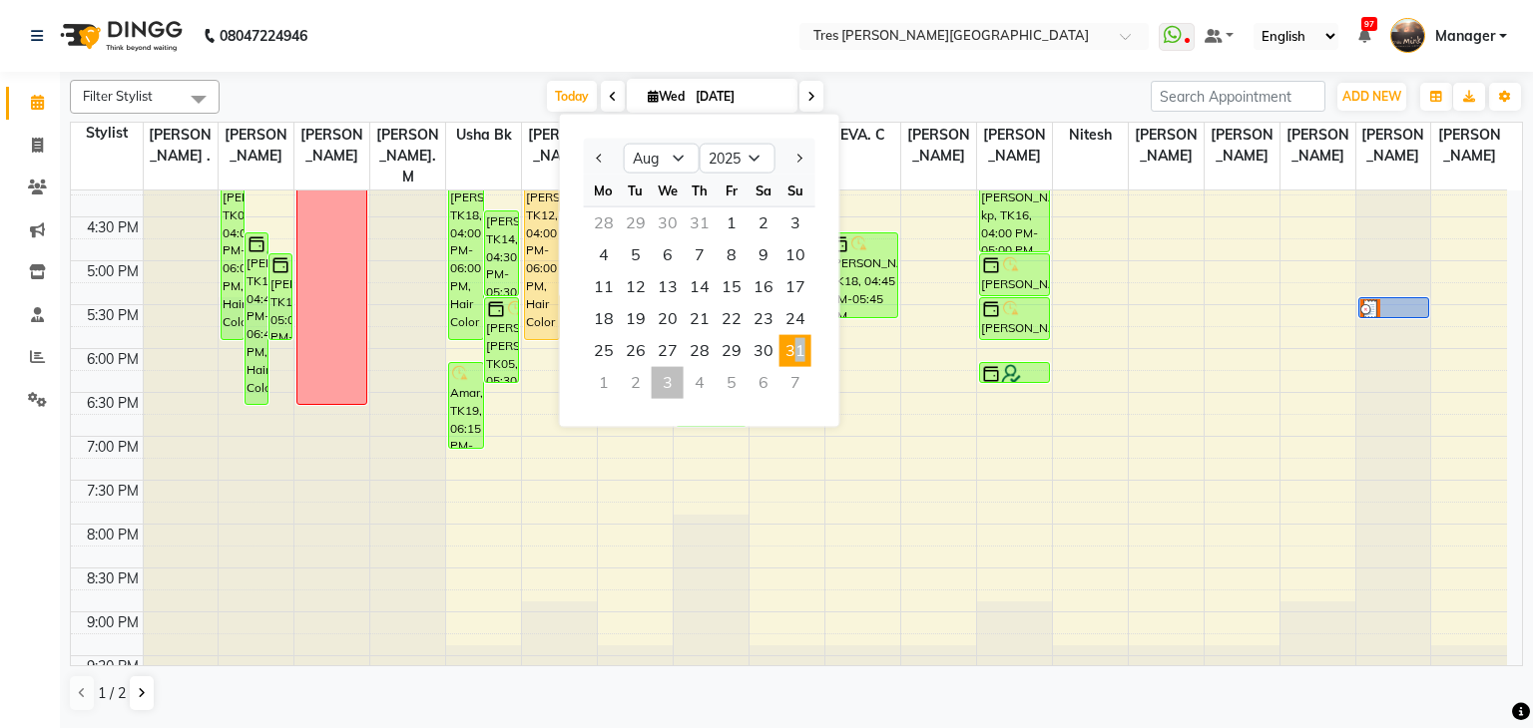
click at [789, 344] on span "31" at bounding box center [795, 351] width 32 height 32
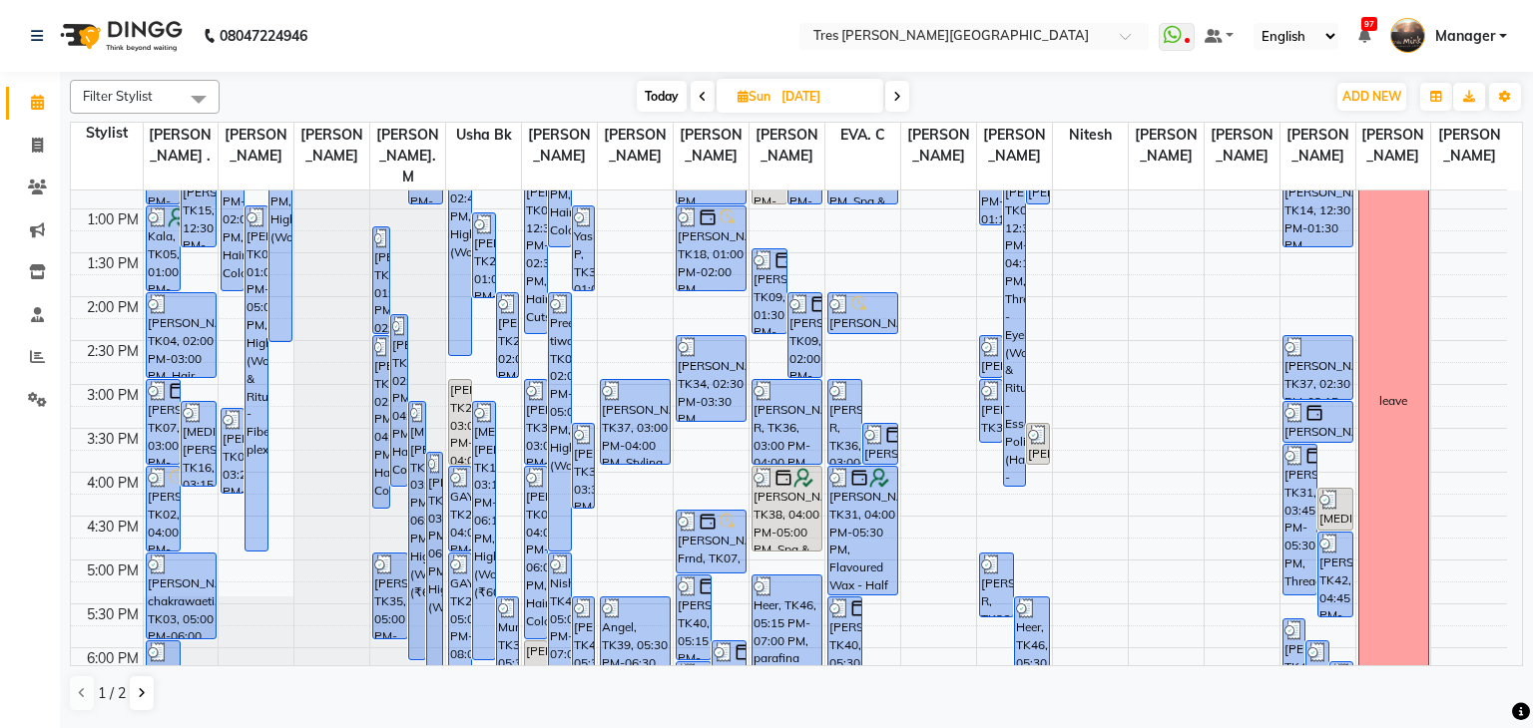
scroll to position [520, 0]
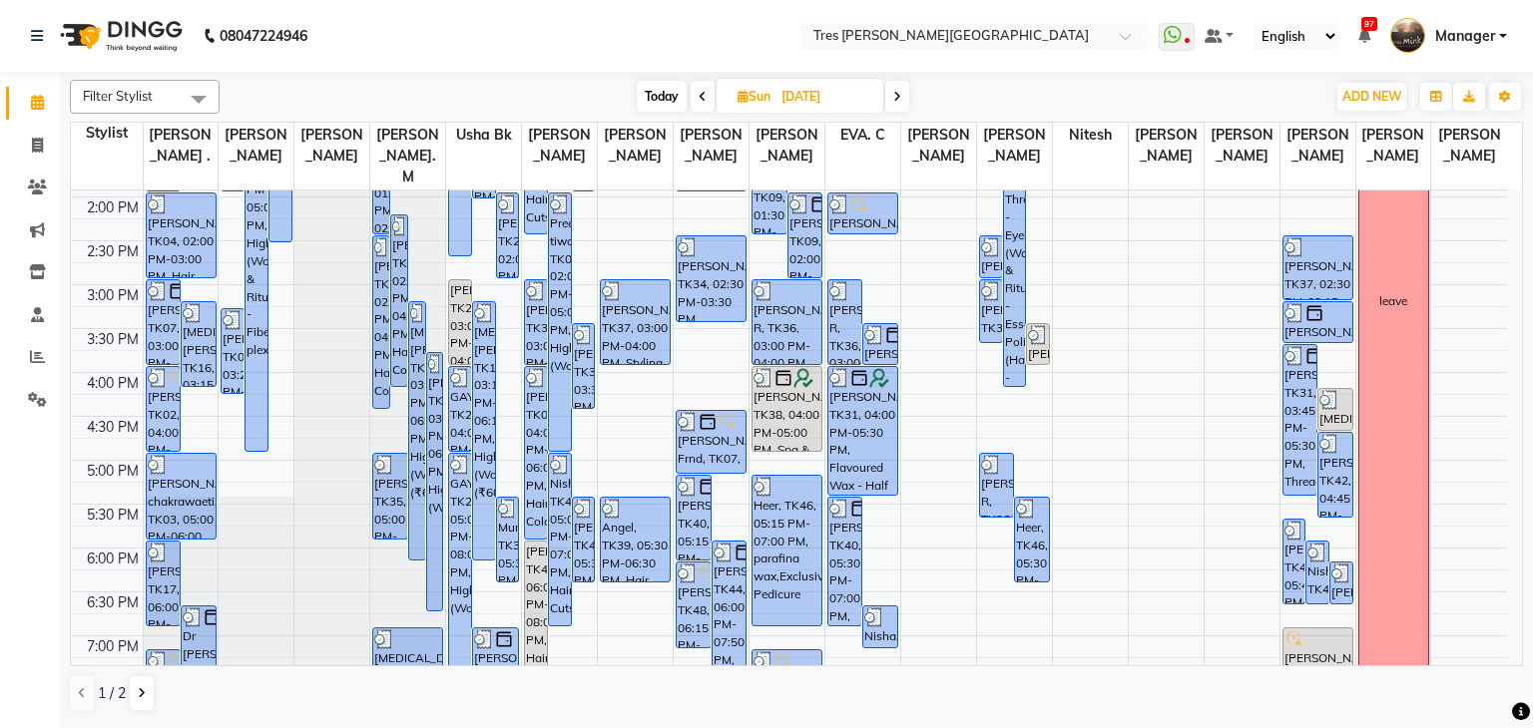
click at [663, 82] on span "Today" at bounding box center [662, 96] width 50 height 31
type input "[DATE]"
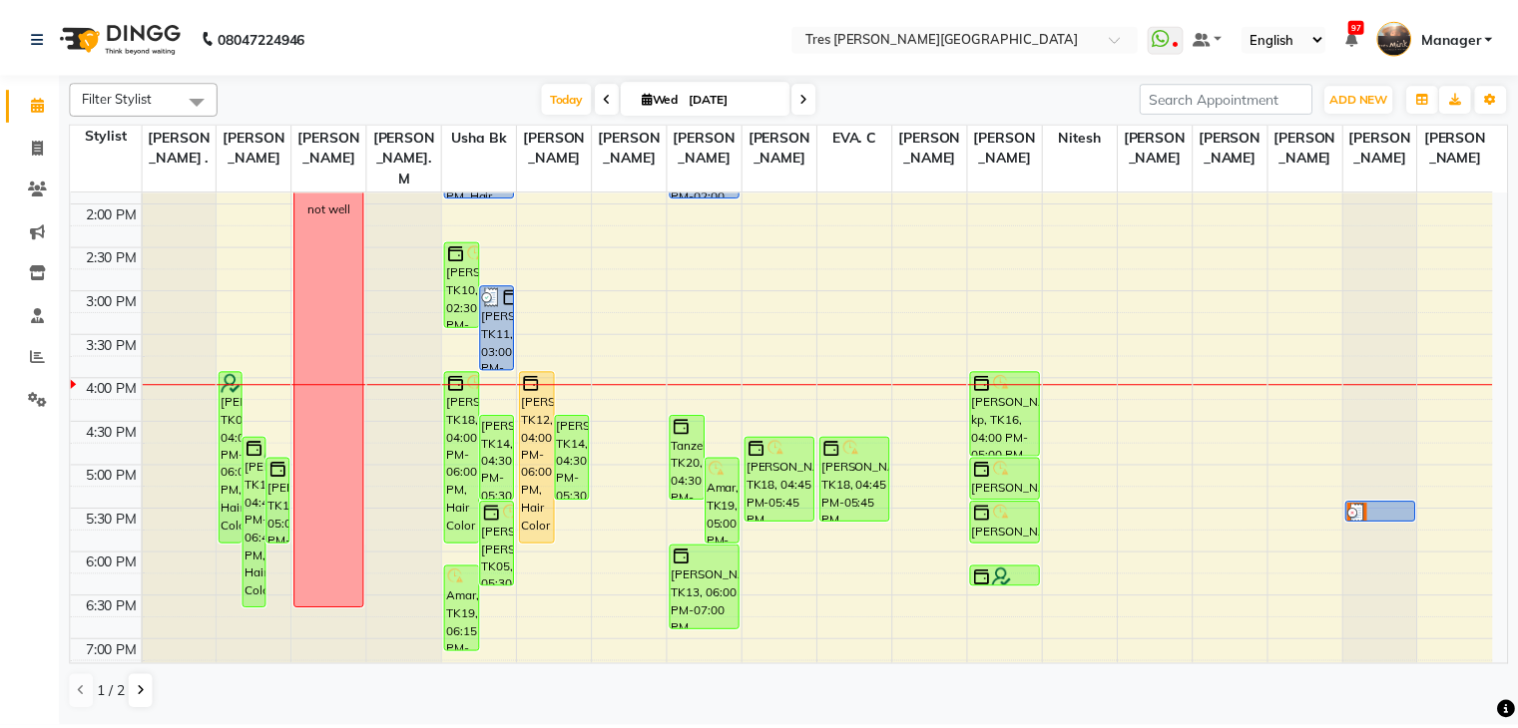
scroll to position [498, 0]
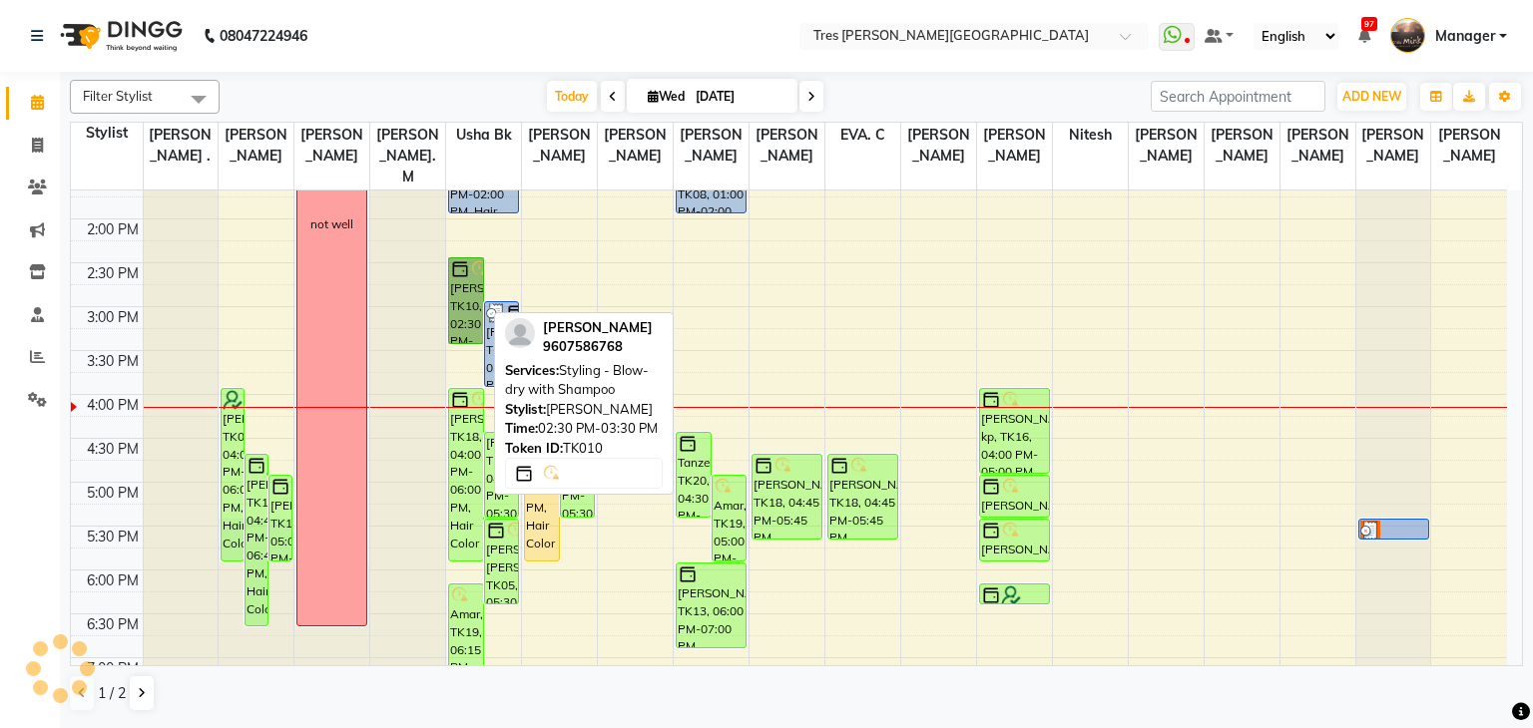
drag, startPoint x: 466, startPoint y: 256, endPoint x: 487, endPoint y: 254, distance: 21.0
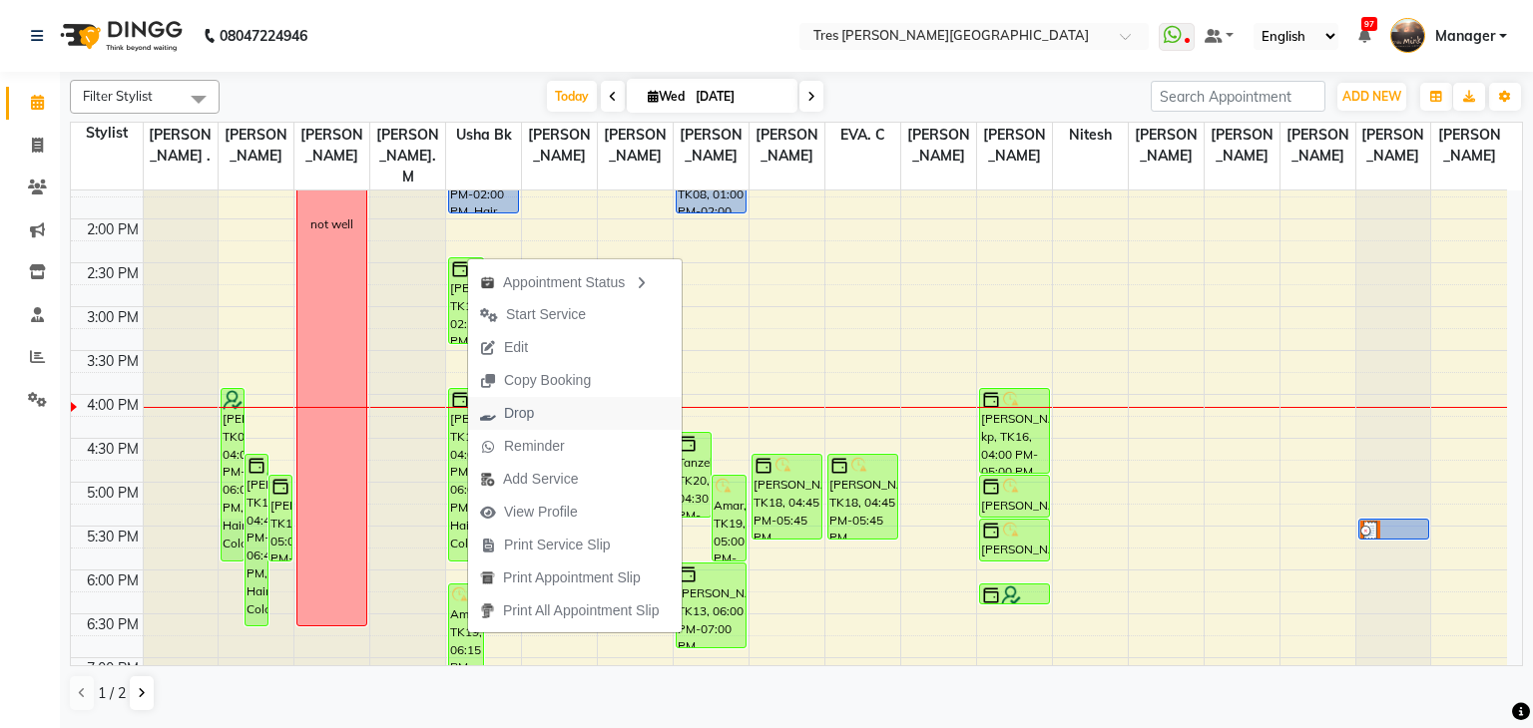
click at [517, 412] on span "Drop" at bounding box center [519, 413] width 30 height 21
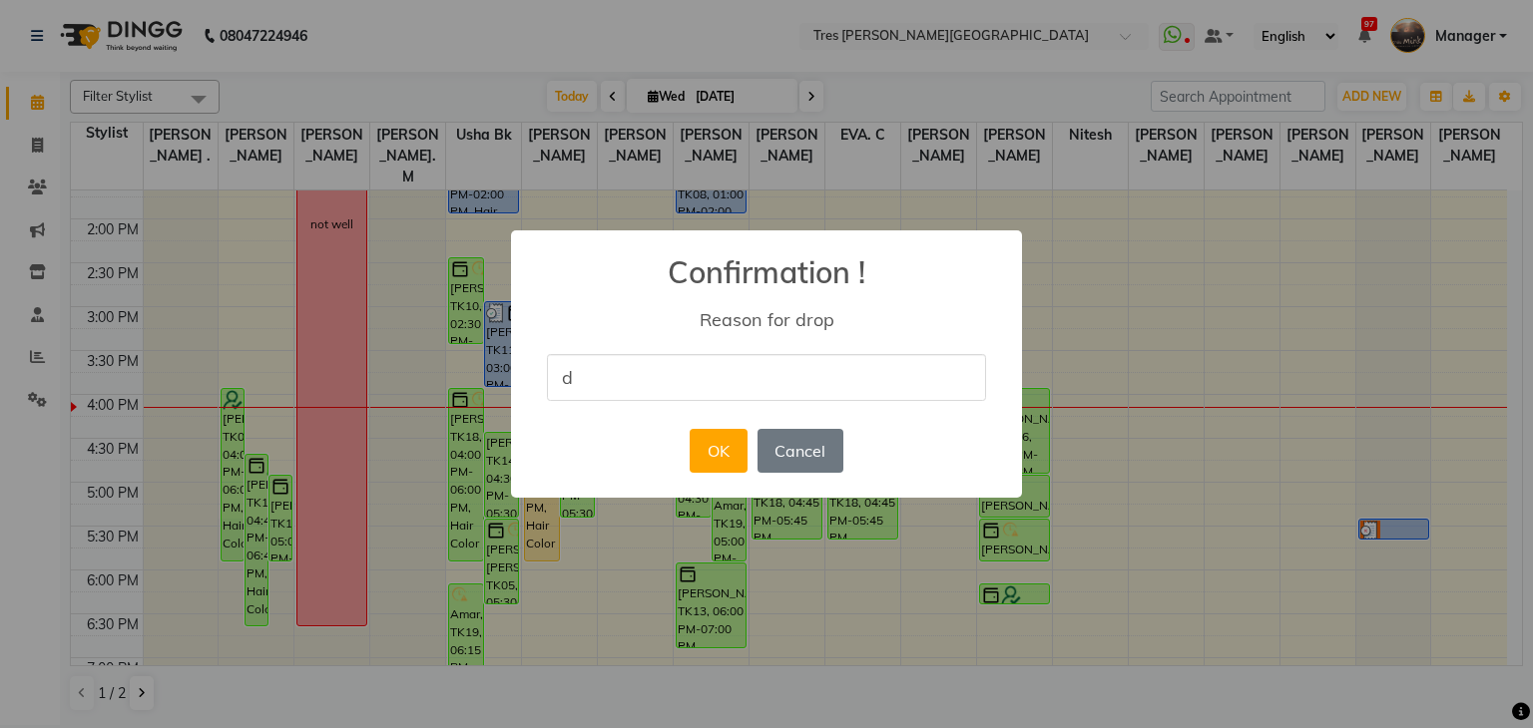
type input "did not come"
click at [712, 450] on button "OK" at bounding box center [718, 451] width 57 height 44
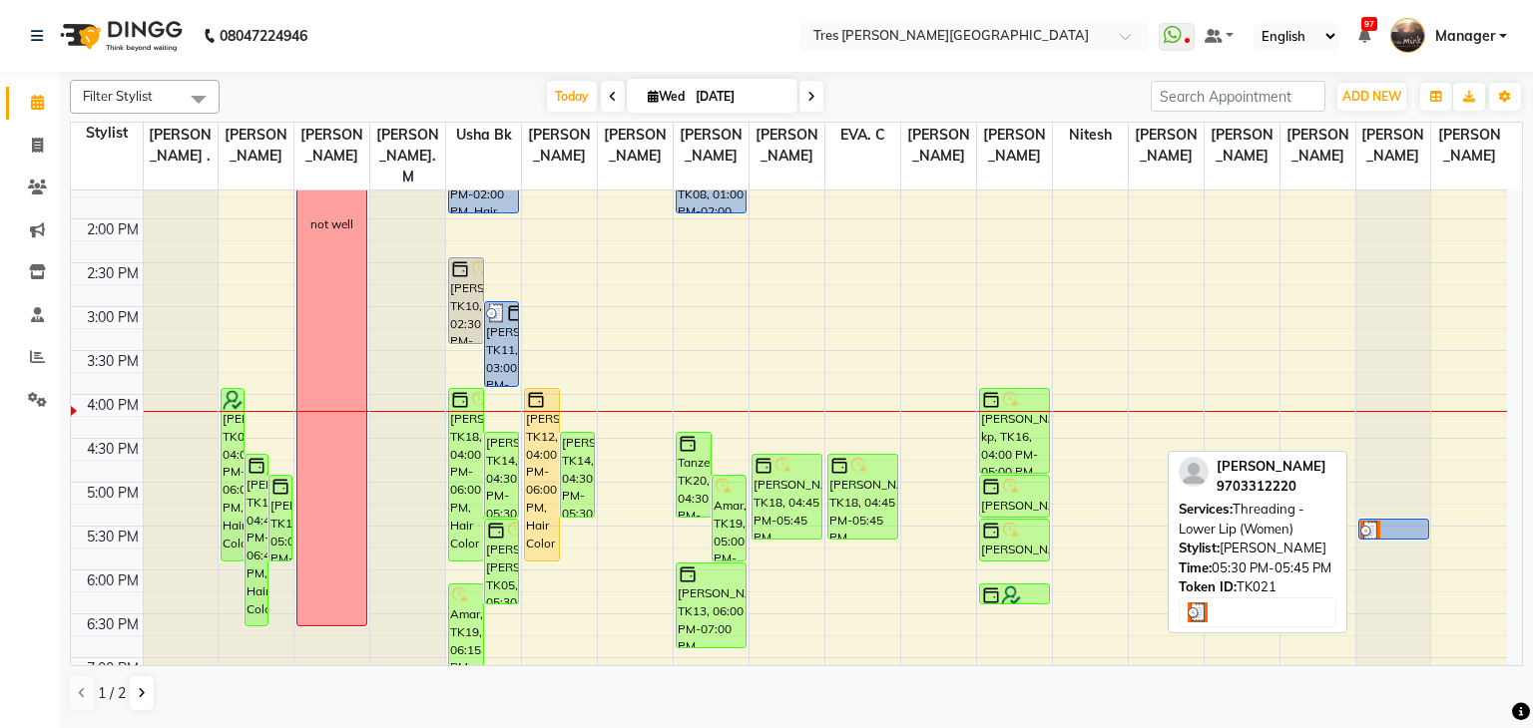
click at [1396, 521] on div at bounding box center [1393, 531] width 67 height 20
select select "3"
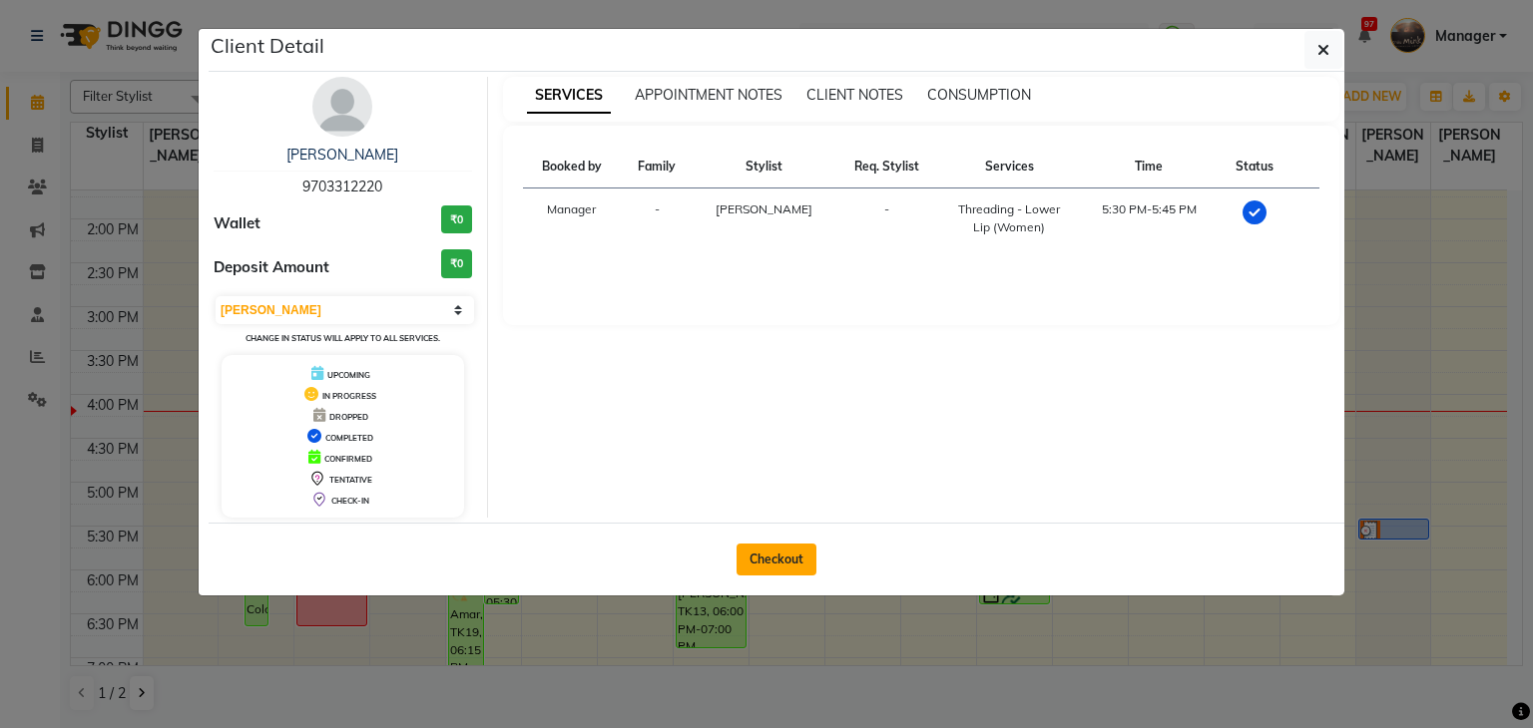
click at [738, 559] on button "Checkout" at bounding box center [776, 560] width 80 height 32
select select "service"
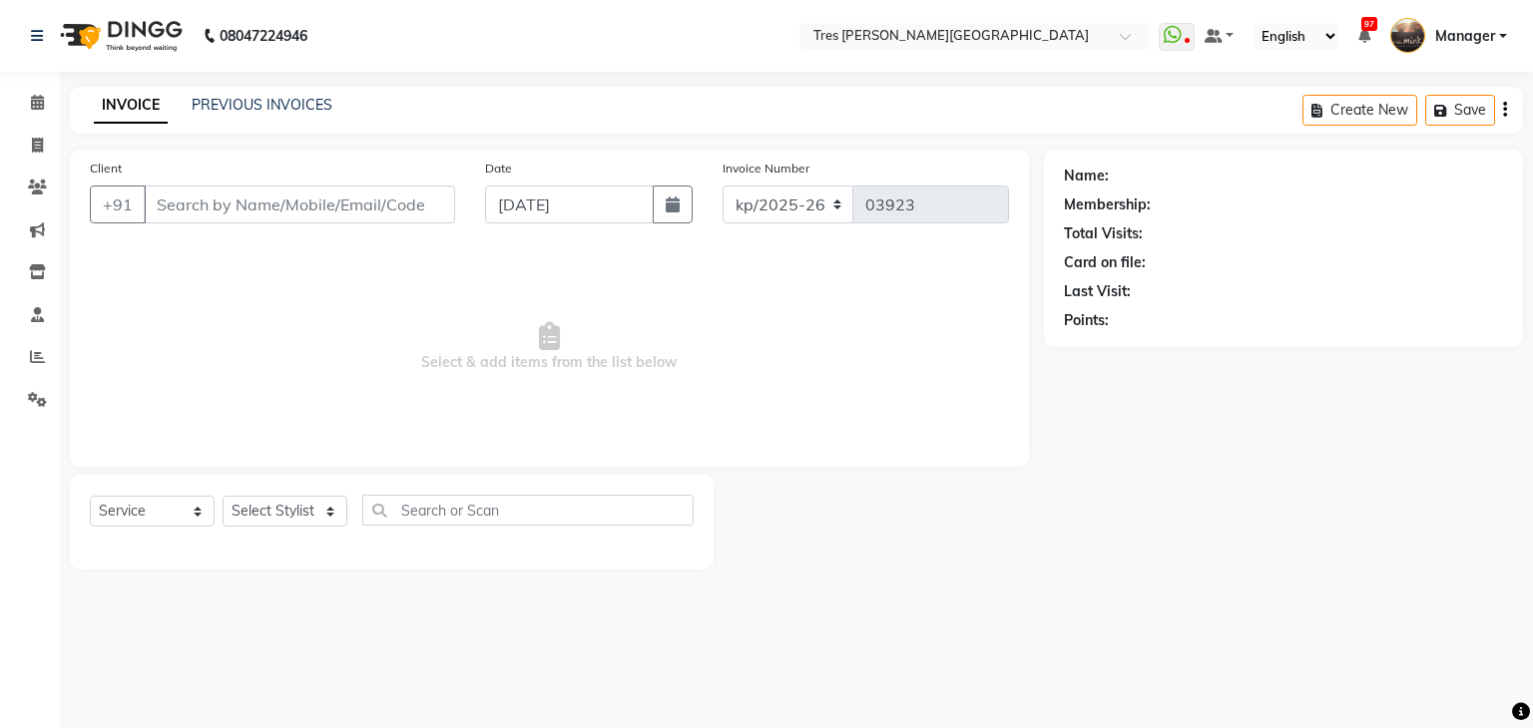
type input "9703312220"
select select "19346"
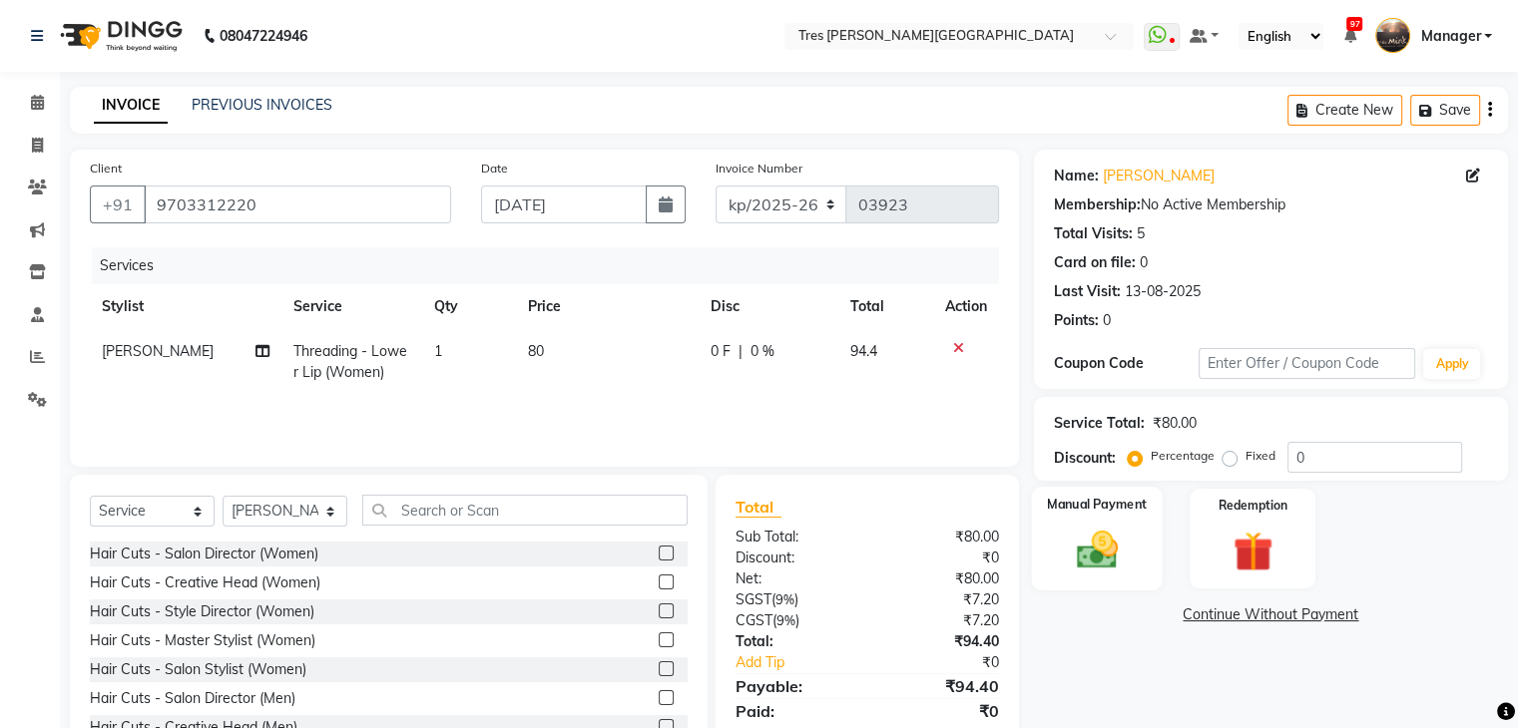
click at [1088, 564] on img at bounding box center [1096, 551] width 67 height 48
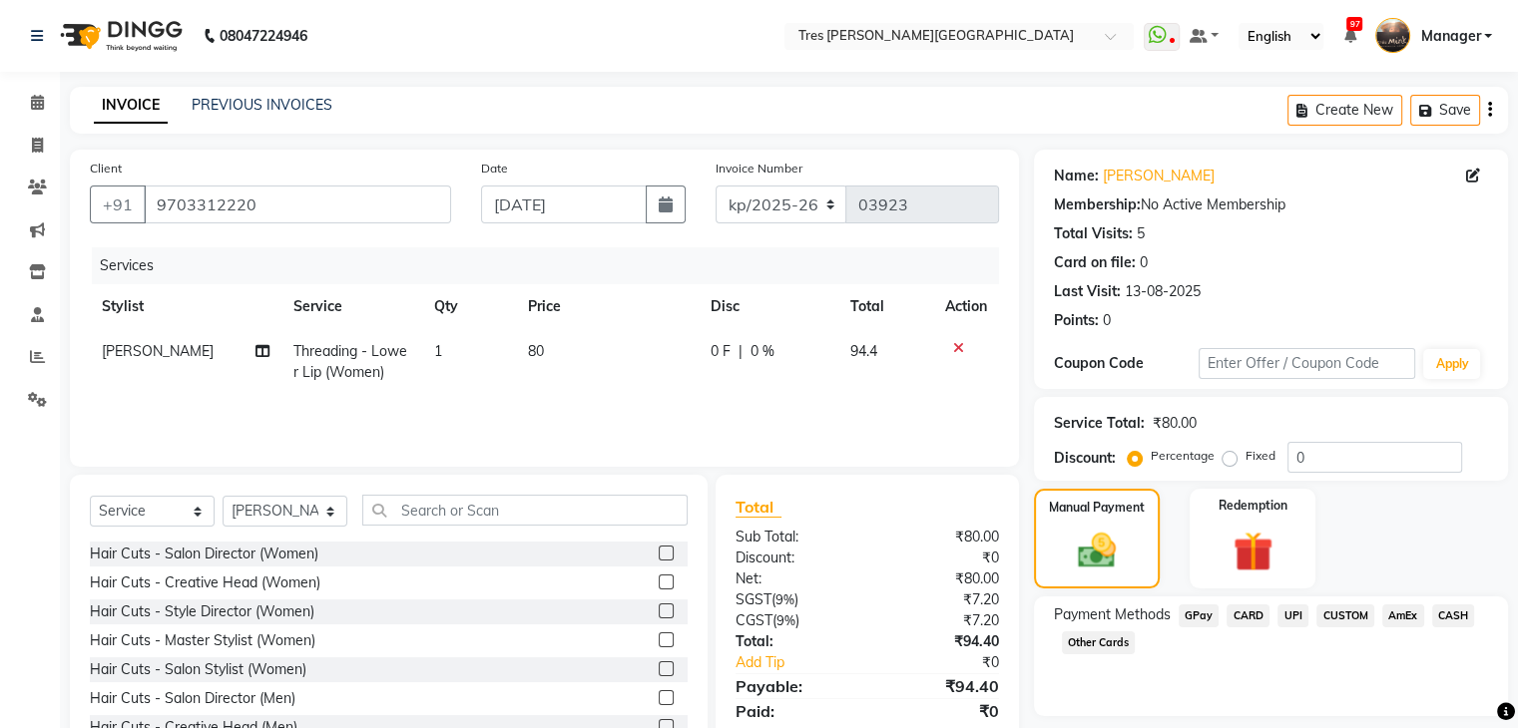
scroll to position [72, 0]
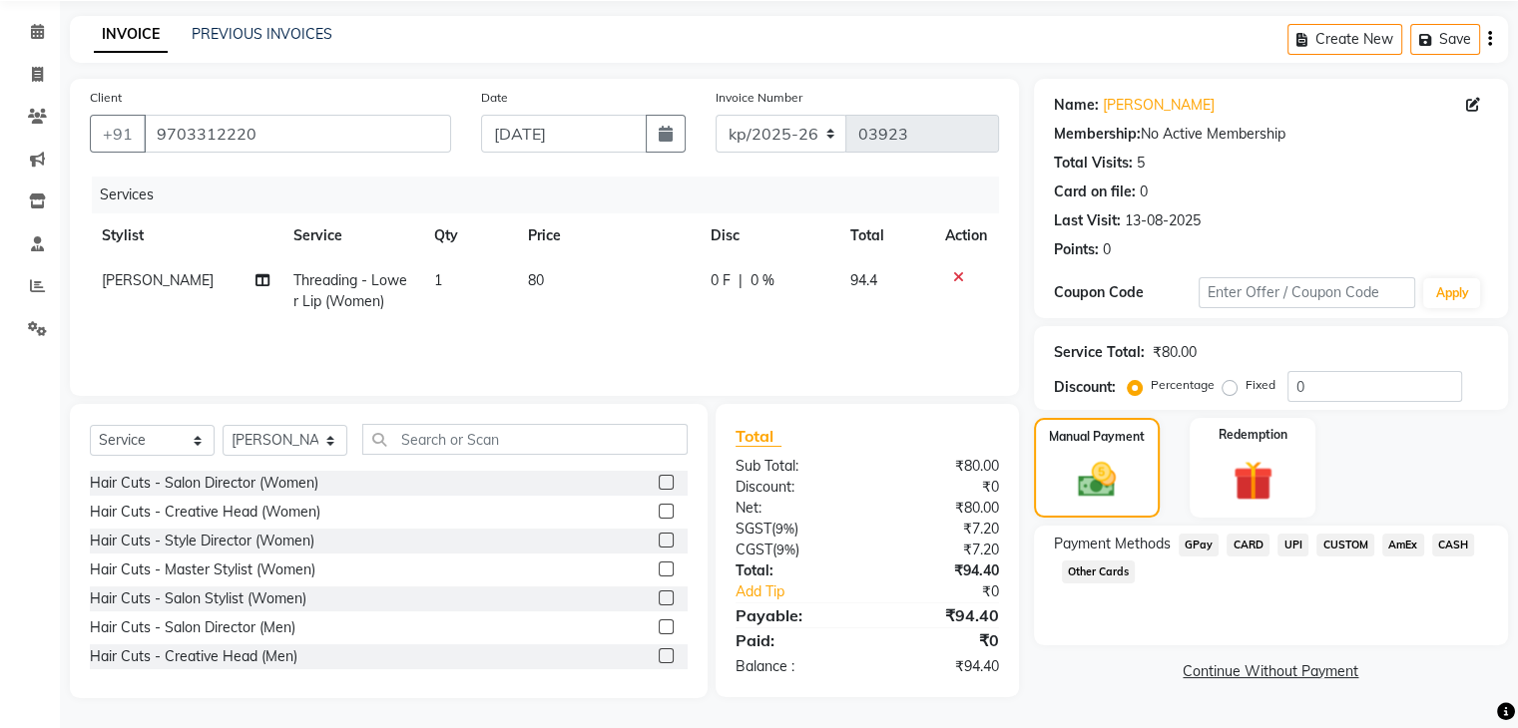
click at [1293, 540] on span "UPI" at bounding box center [1292, 545] width 31 height 23
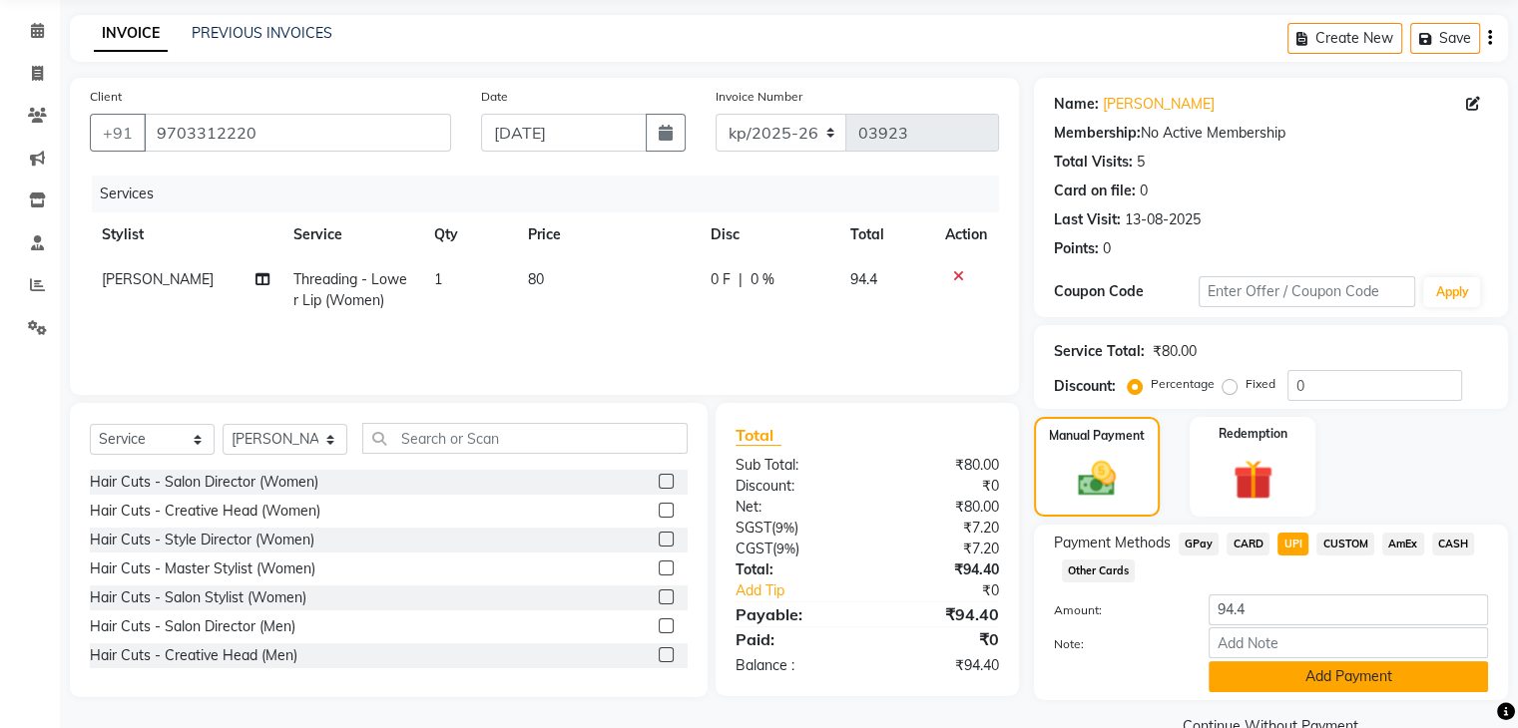
click at [1344, 662] on button "Add Payment" at bounding box center [1347, 677] width 279 height 31
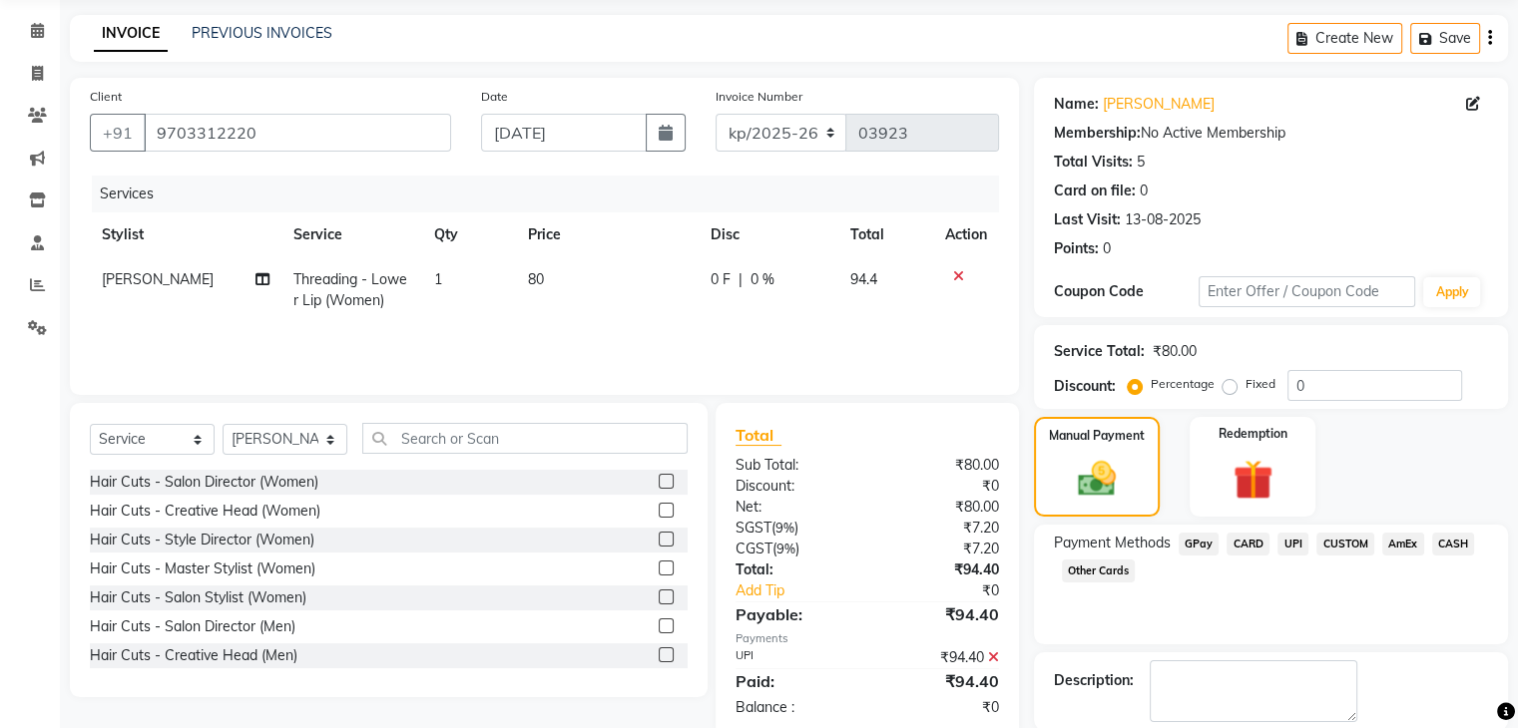
scroll to position [117, 0]
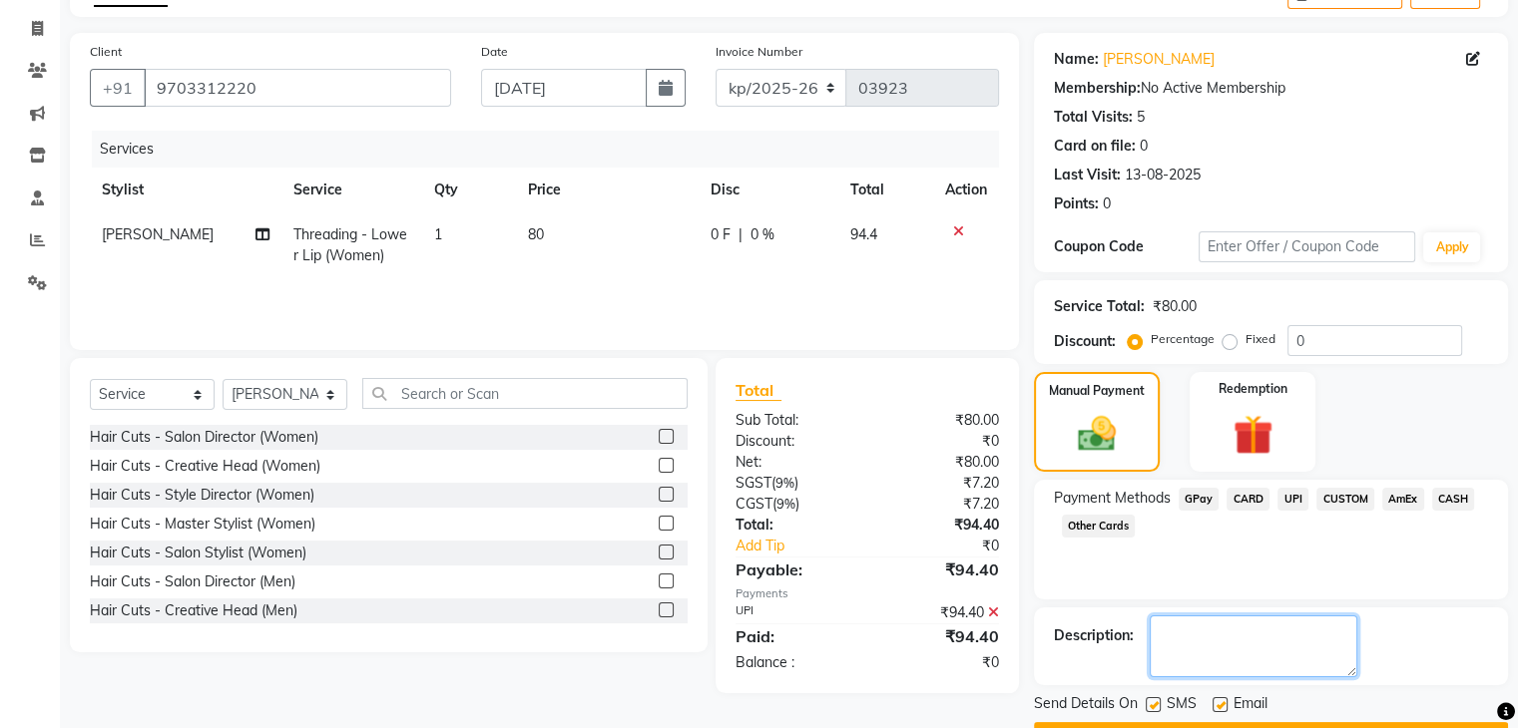
click at [1329, 636] on textarea at bounding box center [1254, 647] width 208 height 62
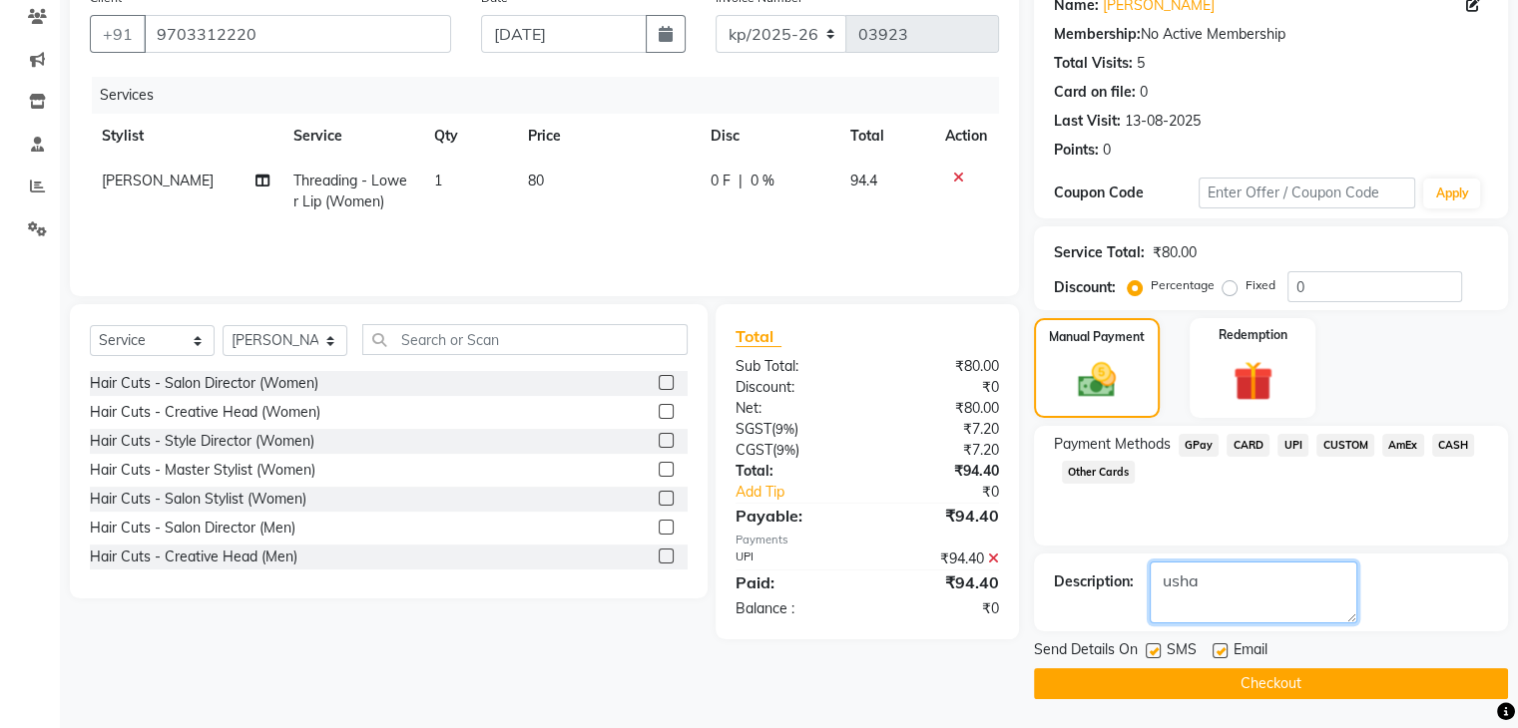
type textarea "usha"
click at [1273, 680] on button "Checkout" at bounding box center [1271, 684] width 474 height 31
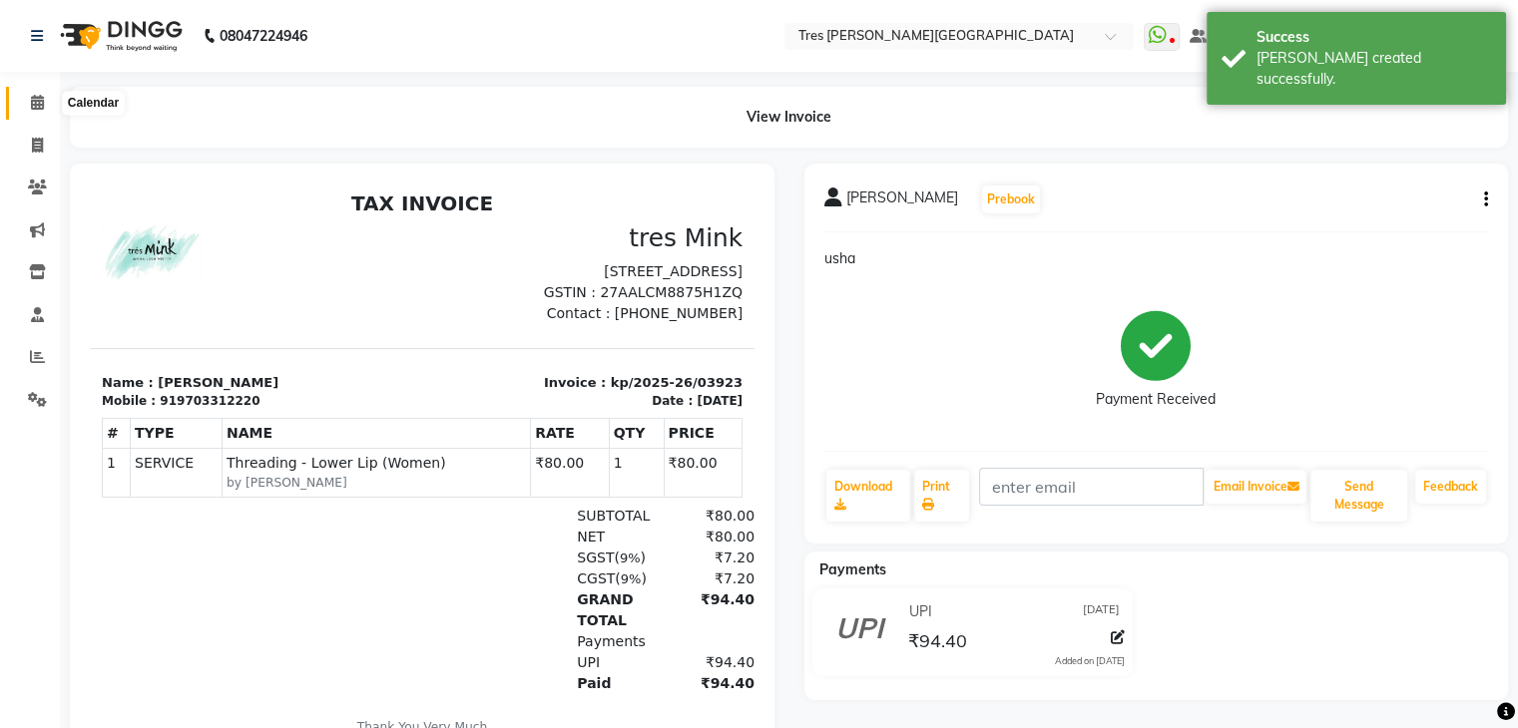
drag, startPoint x: 36, startPoint y: 108, endPoint x: 36, endPoint y: 125, distance: 17.0
click at [36, 108] on icon at bounding box center [37, 102] width 13 height 15
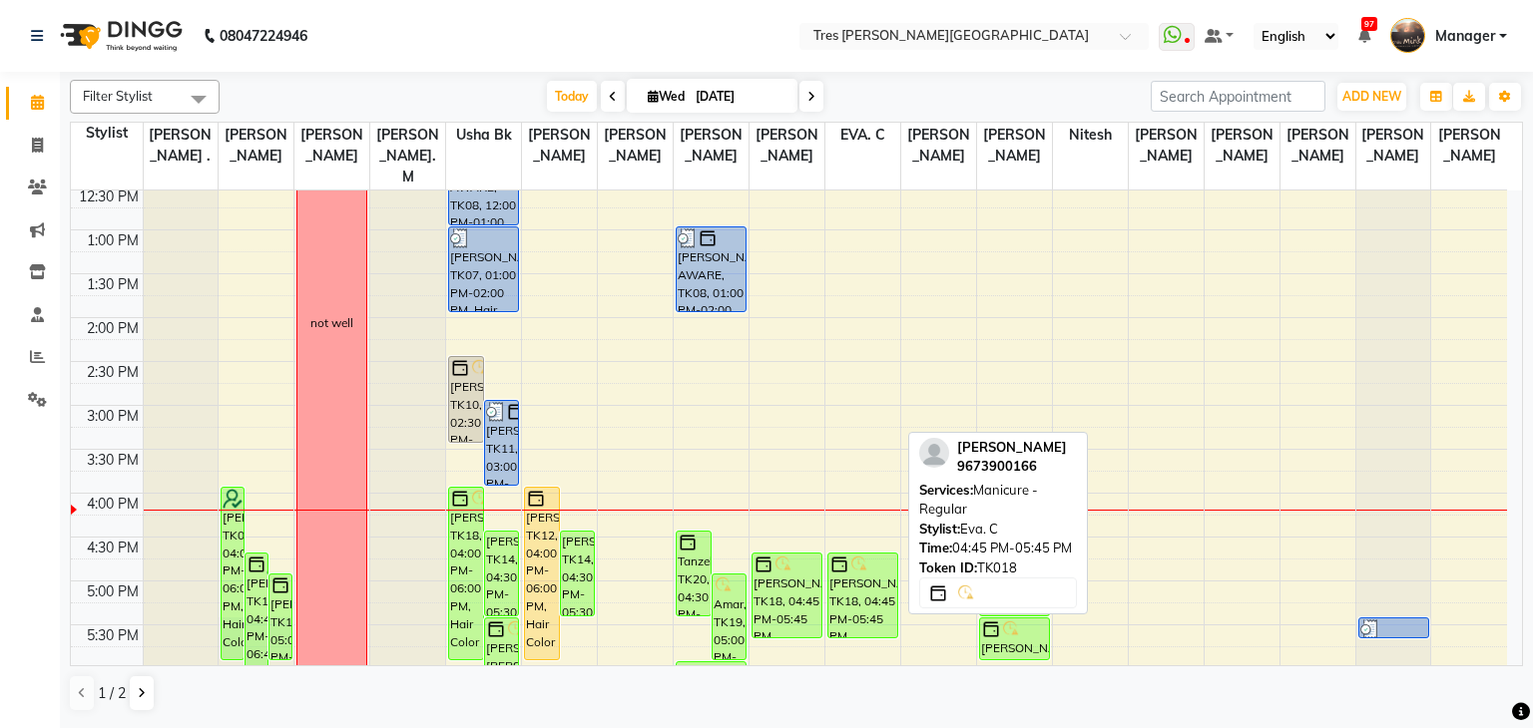
scroll to position [599, 0]
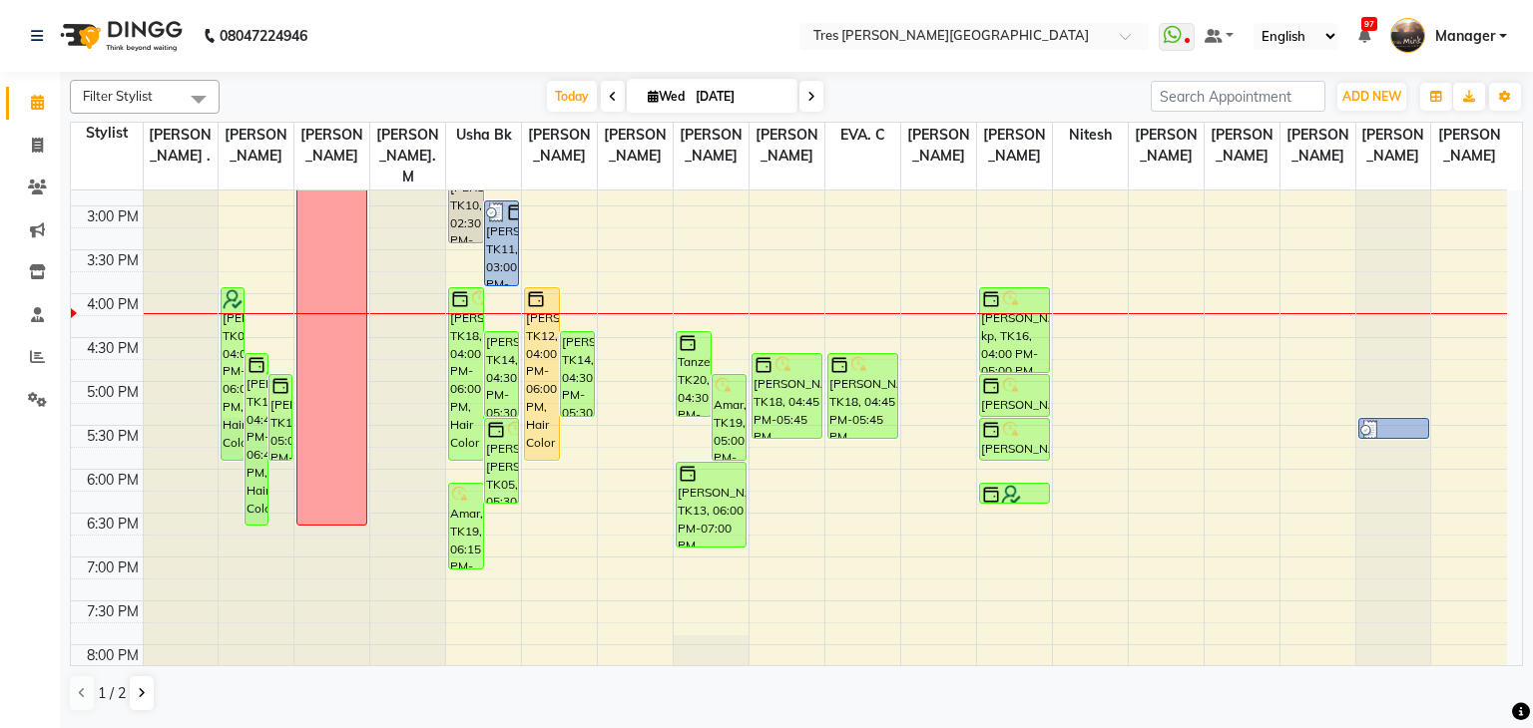
click at [651, 422] on div "8:00 AM 8:30 AM 9:00 AM 9:30 AM 10:00 AM 10:30 AM 11:00 AM 11:30 AM 12:00 PM 12…" at bounding box center [789, 206] width 1436 height 1228
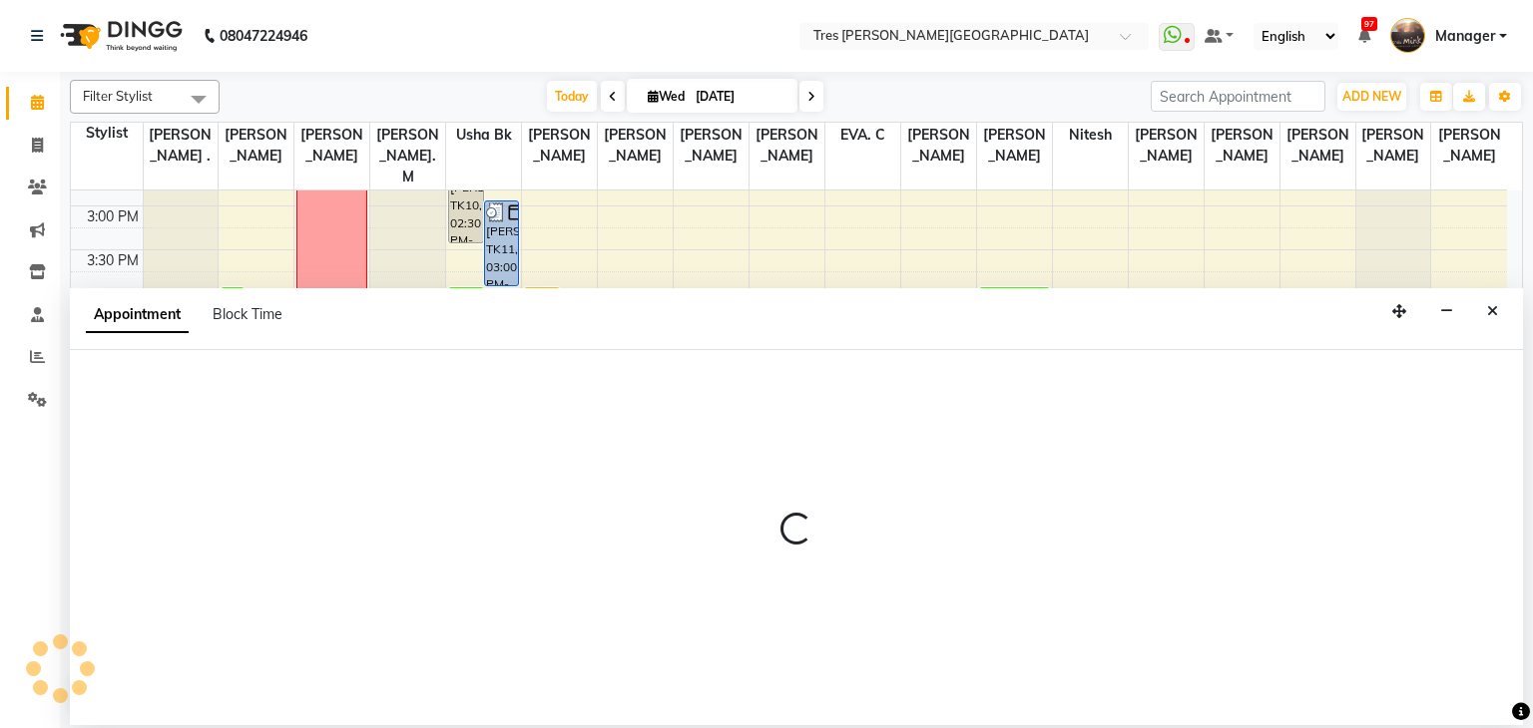
select select "88558"
select select "tentative"
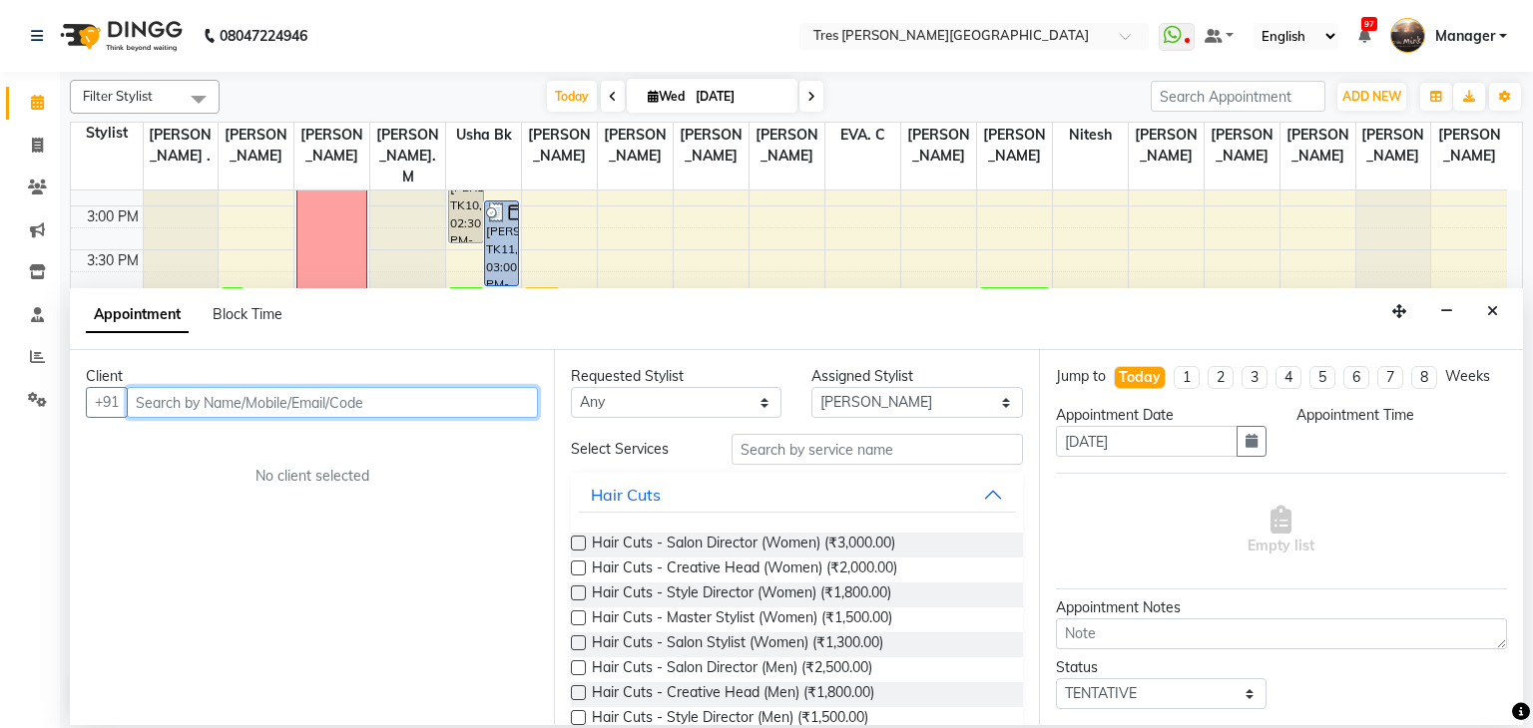
select select "1065"
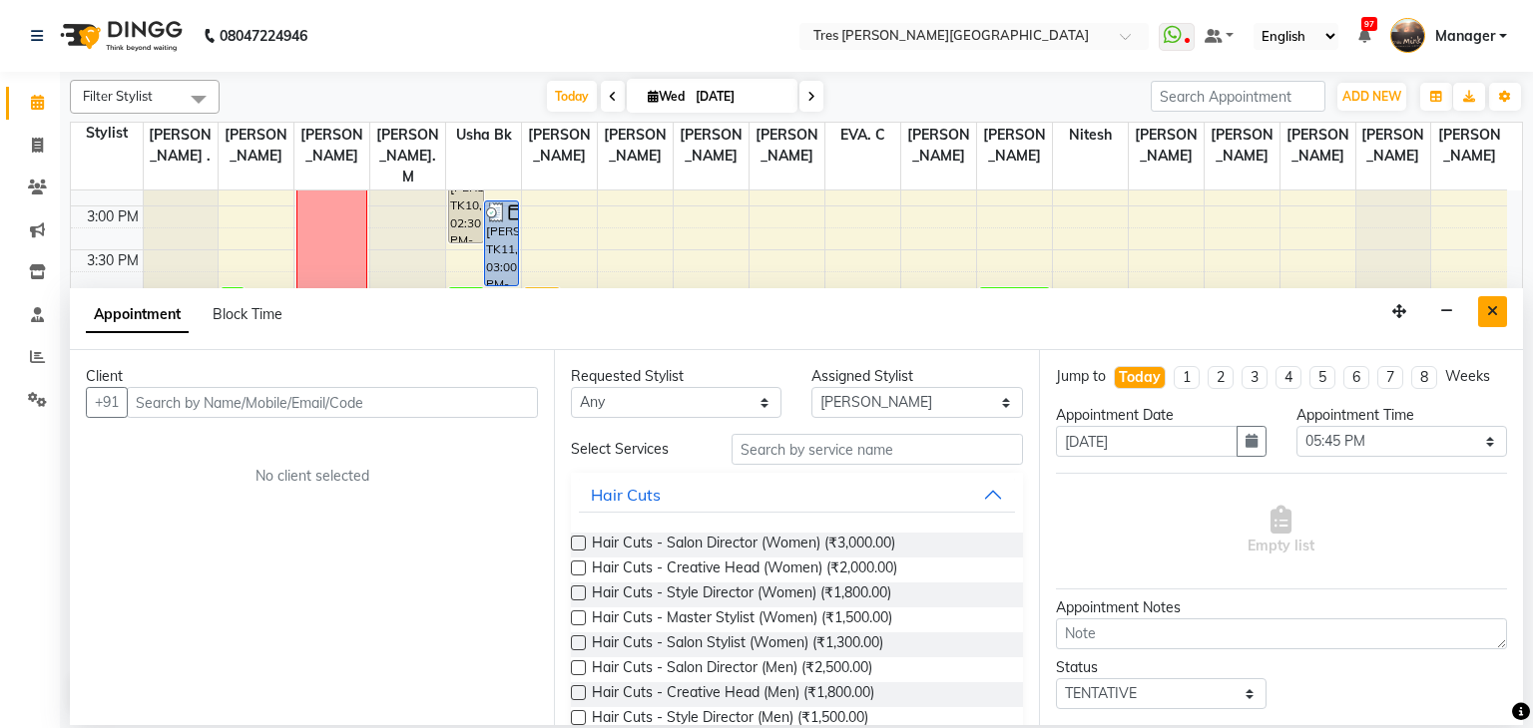
click at [1489, 314] on icon "Close" at bounding box center [1492, 311] width 11 height 14
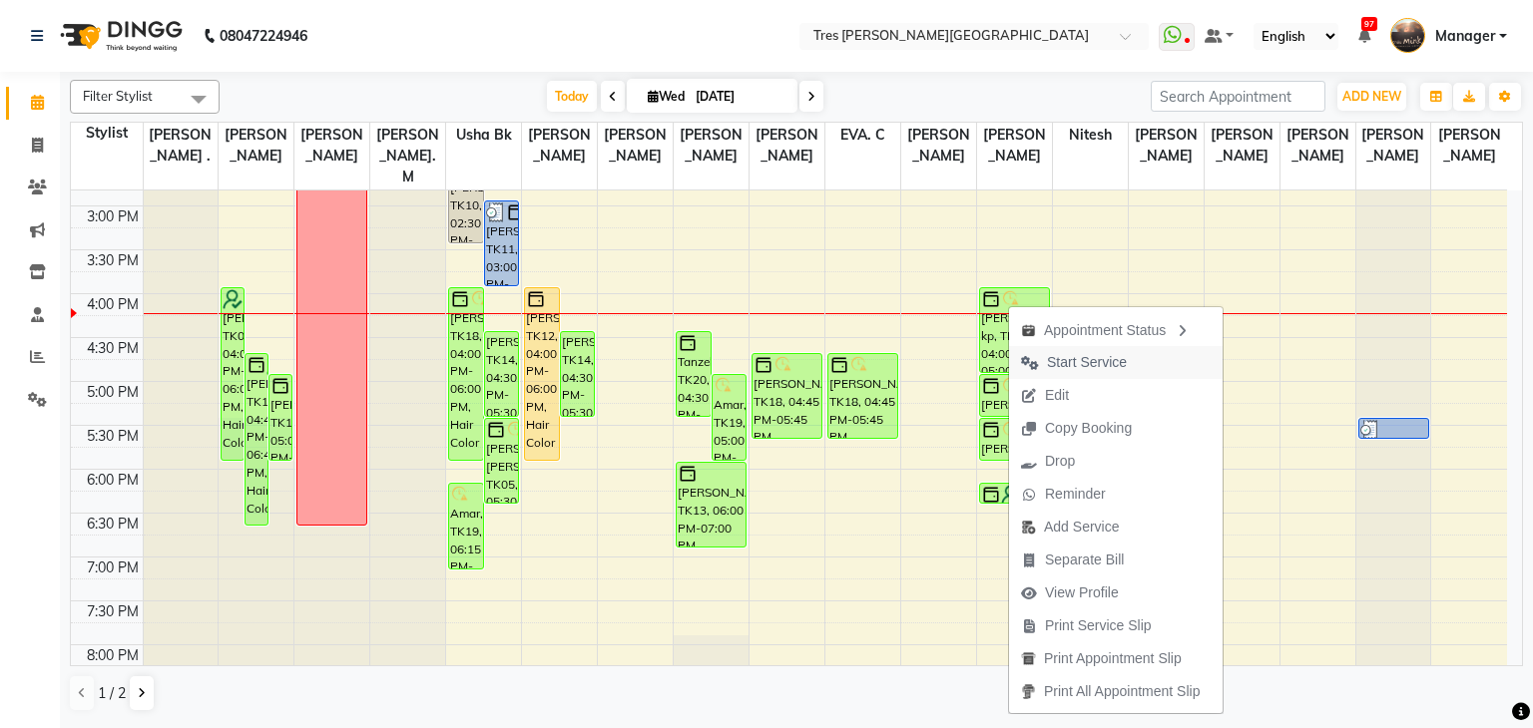
click at [1094, 356] on span "Start Service" at bounding box center [1087, 362] width 80 height 21
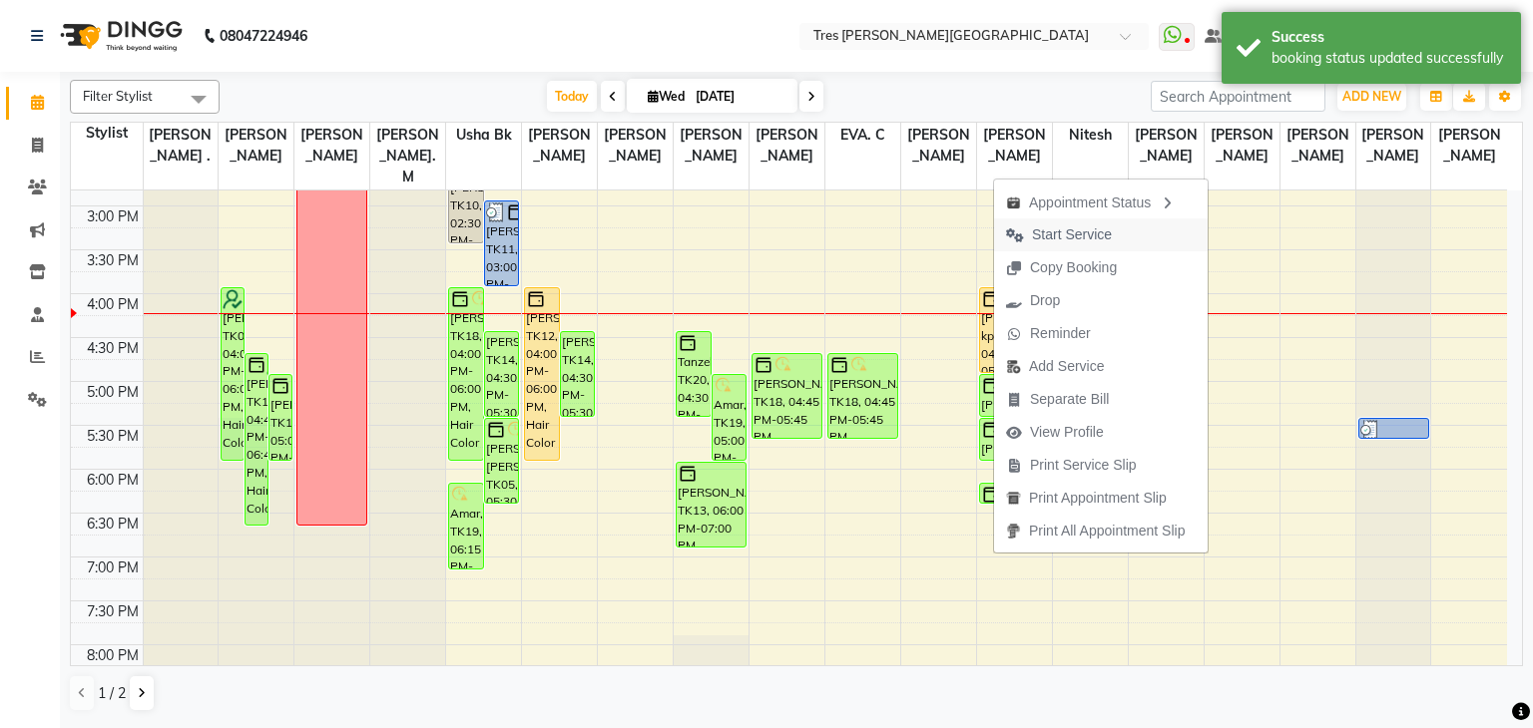
click at [1095, 225] on span "Start Service" at bounding box center [1072, 235] width 80 height 21
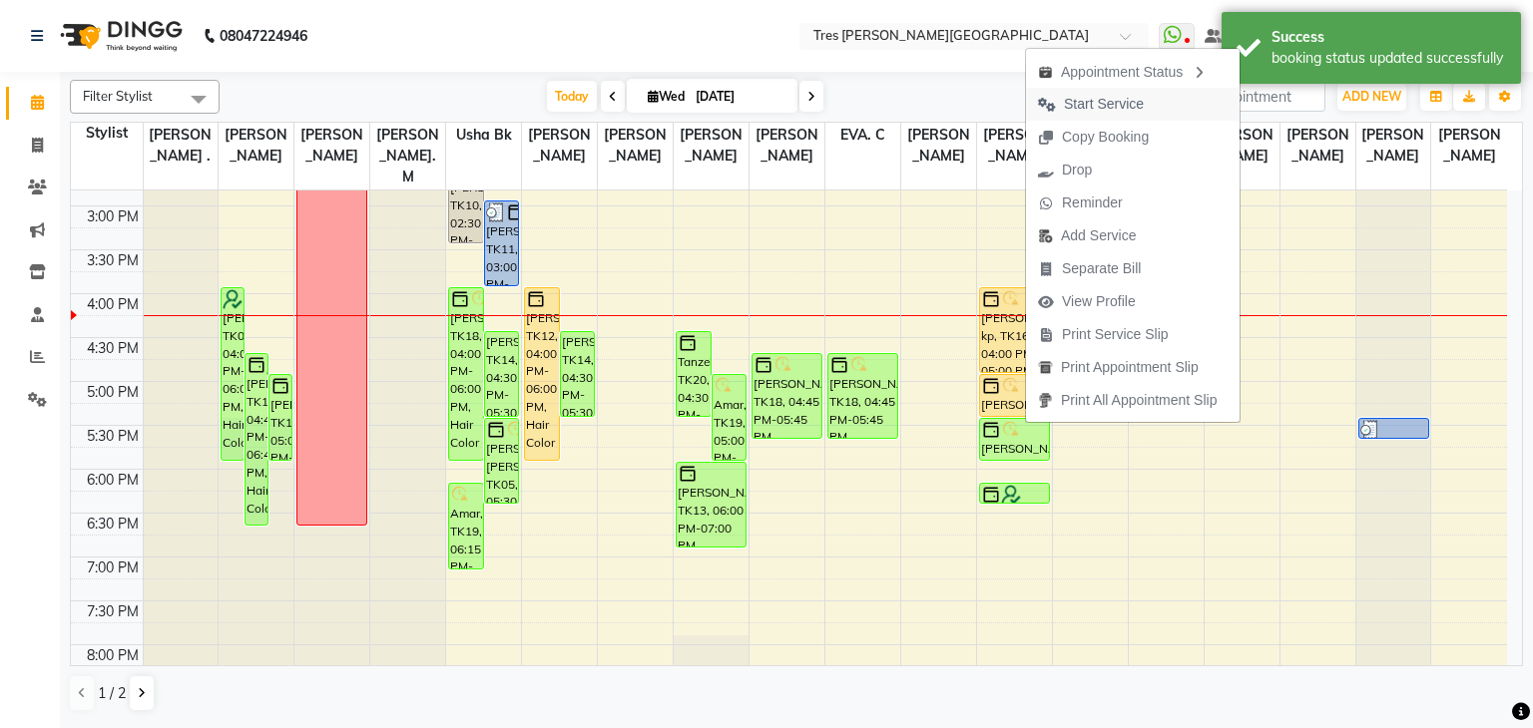
click at [1128, 102] on span "Start Service" at bounding box center [1104, 104] width 80 height 21
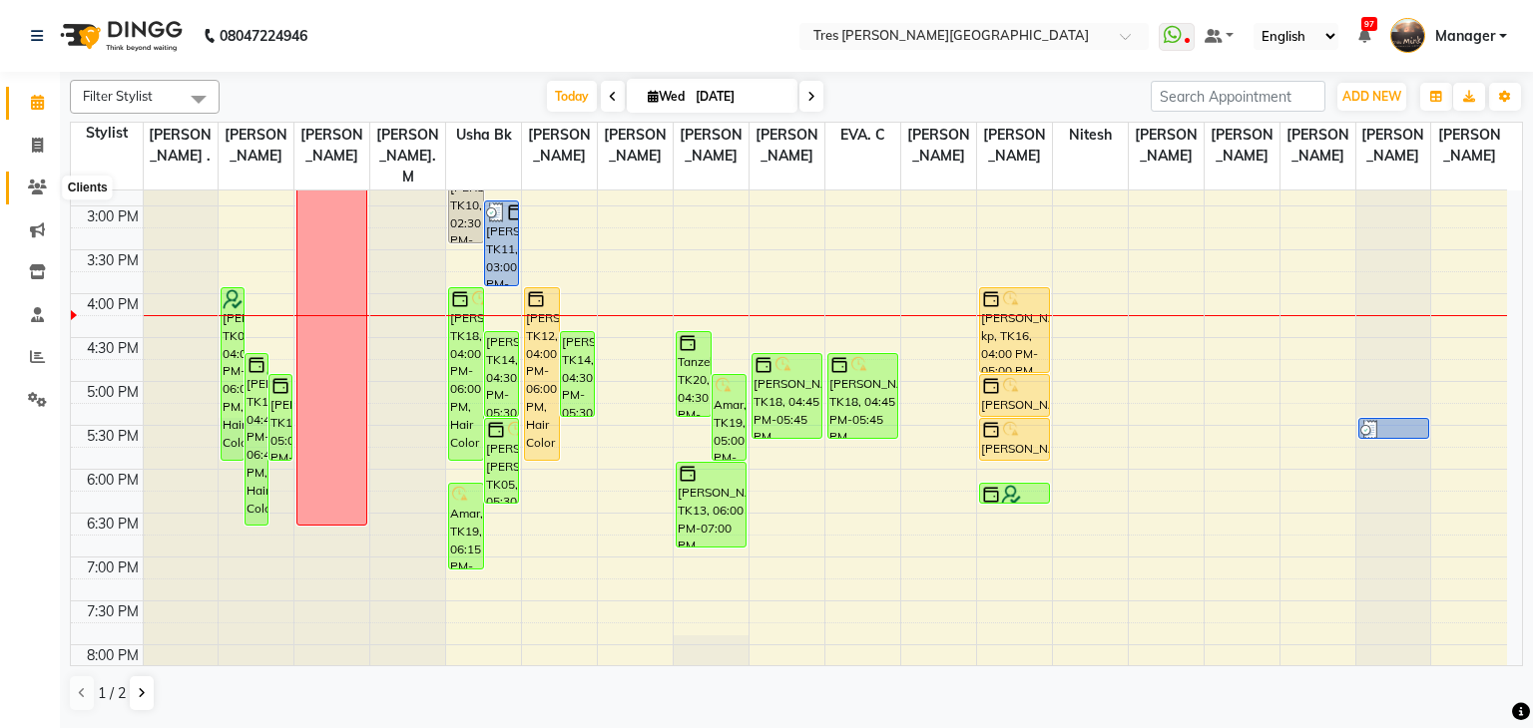
click at [44, 181] on icon at bounding box center [37, 187] width 19 height 15
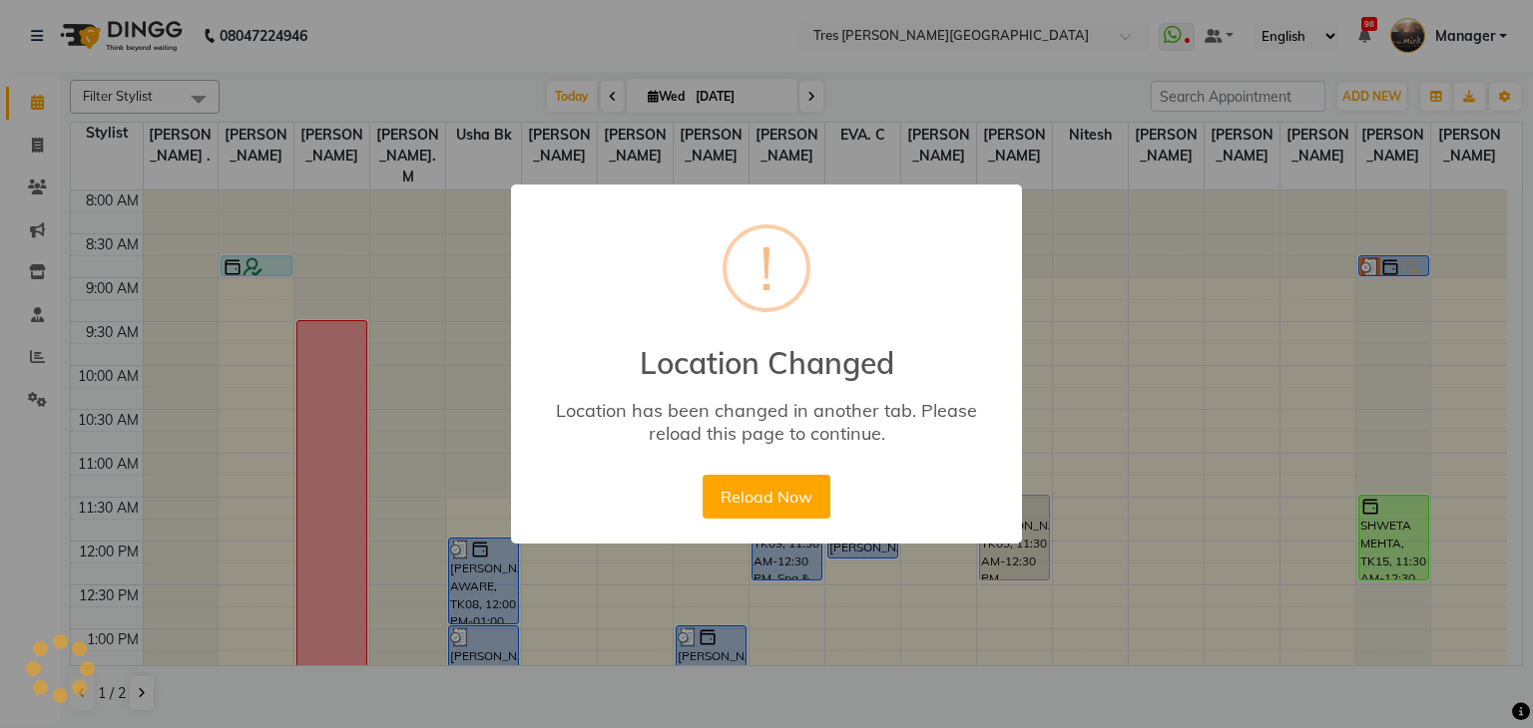
scroll to position [599, 0]
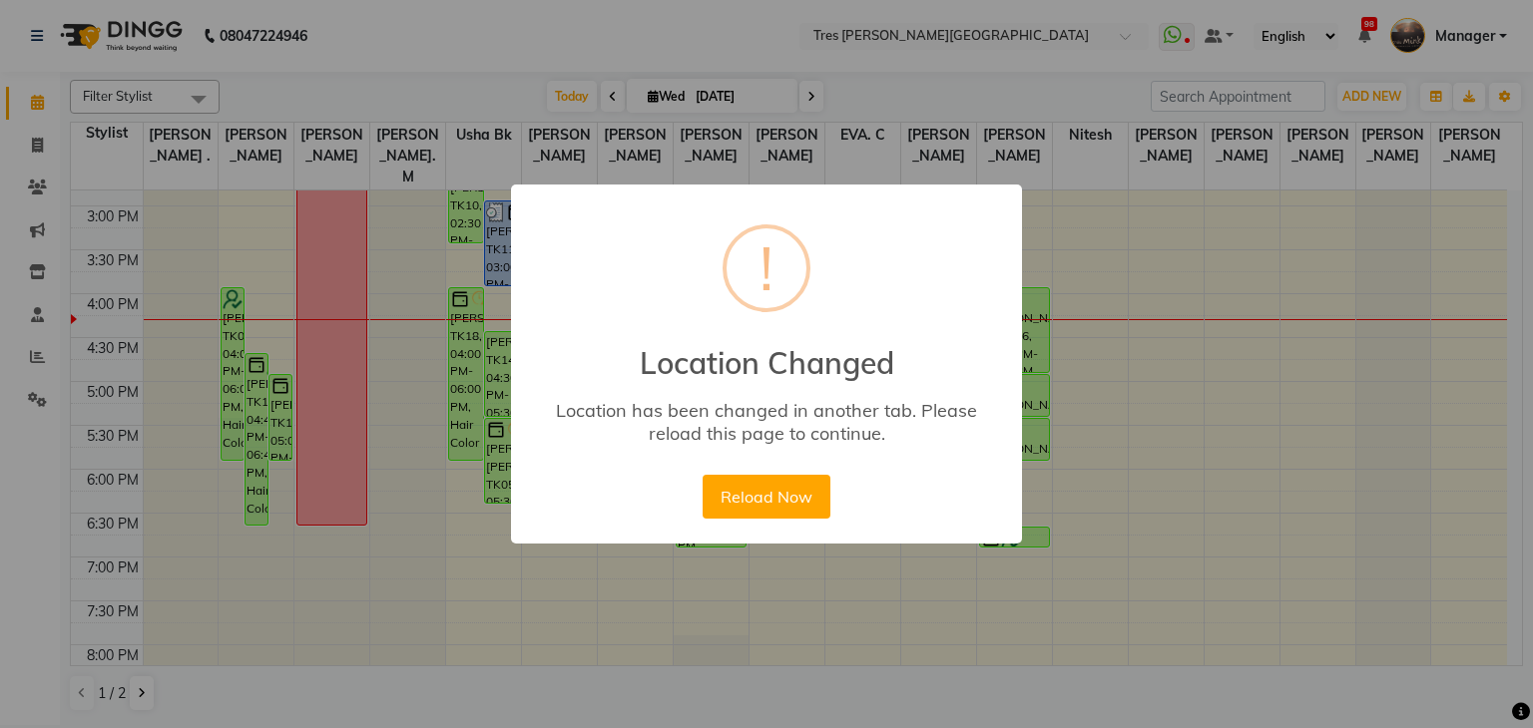
click at [421, 383] on div "× ! Location Changed Location has been changed in another tab. Please reload th…" at bounding box center [766, 364] width 1533 height 728
click at [1036, 240] on div "× ! Location Changed Location has been changed in another tab. Please reload th…" at bounding box center [766, 364] width 1533 height 728
click at [738, 508] on button "Reload Now" at bounding box center [765, 497] width 127 height 44
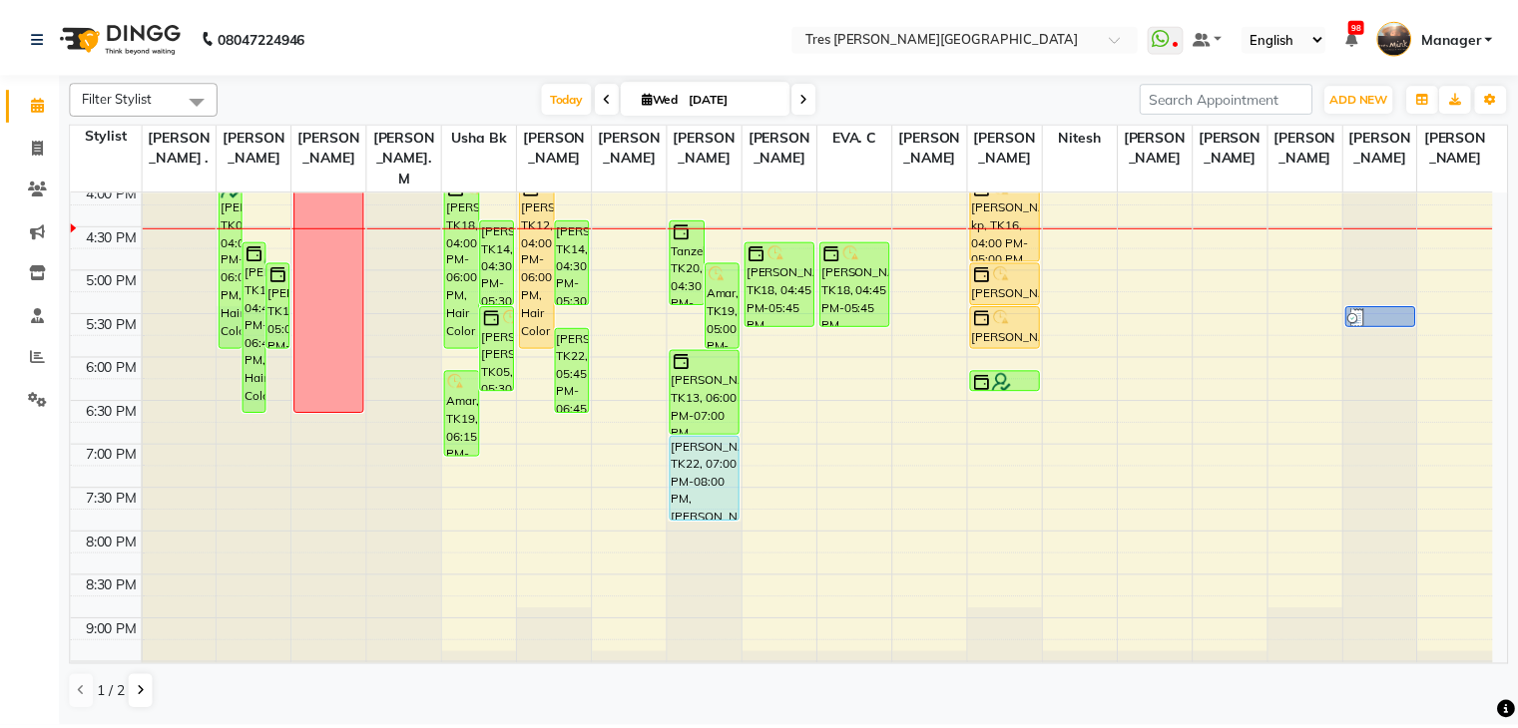
scroll to position [712, 0]
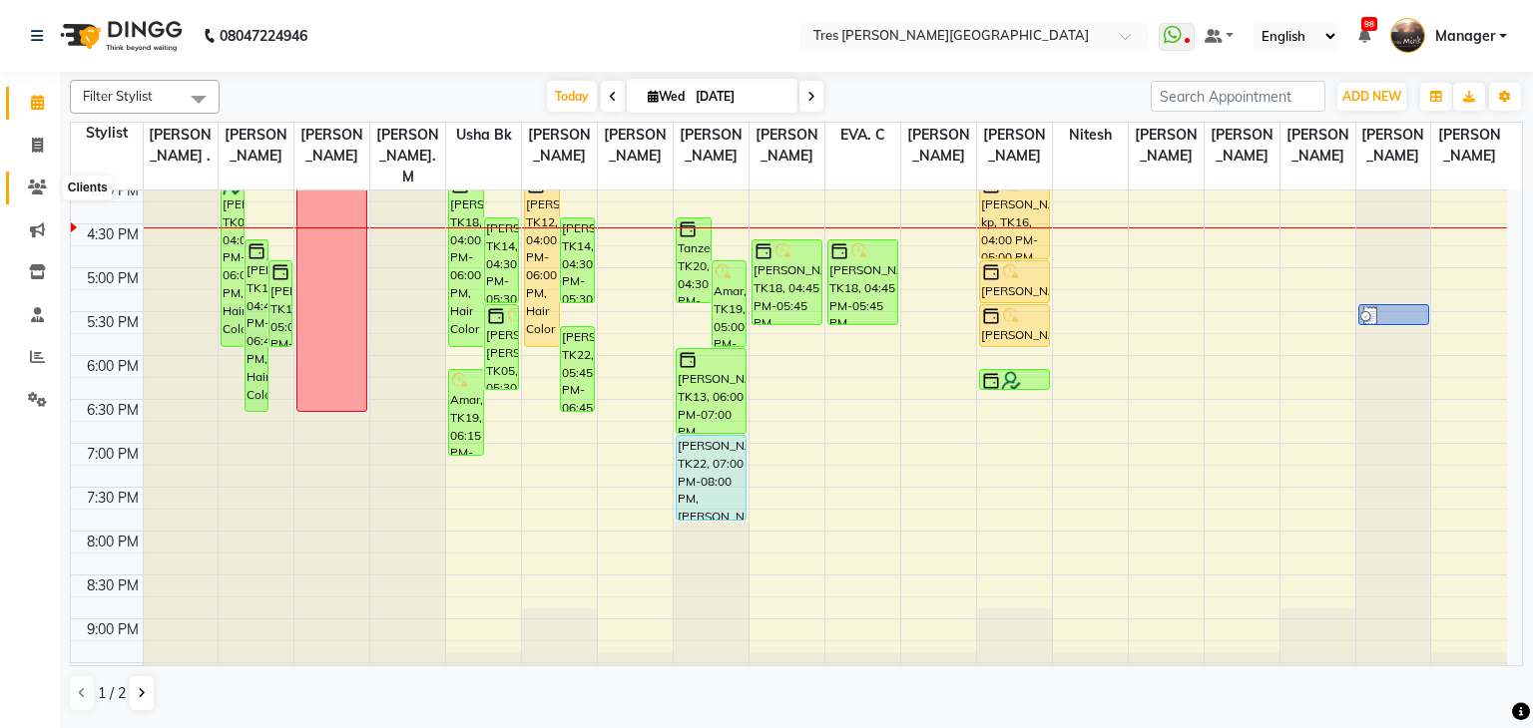
click at [36, 188] on icon at bounding box center [37, 187] width 19 height 15
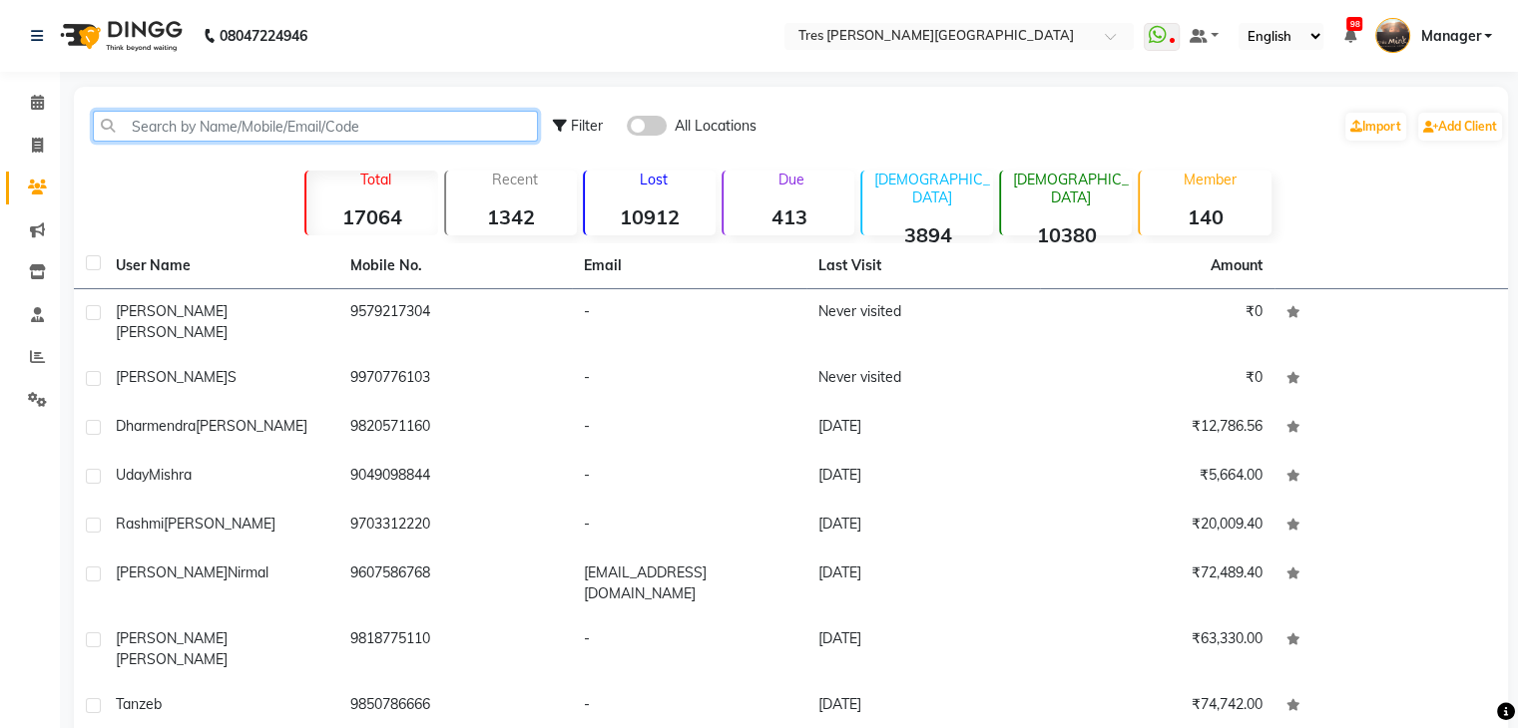
click at [275, 124] on input "text" at bounding box center [315, 126] width 445 height 31
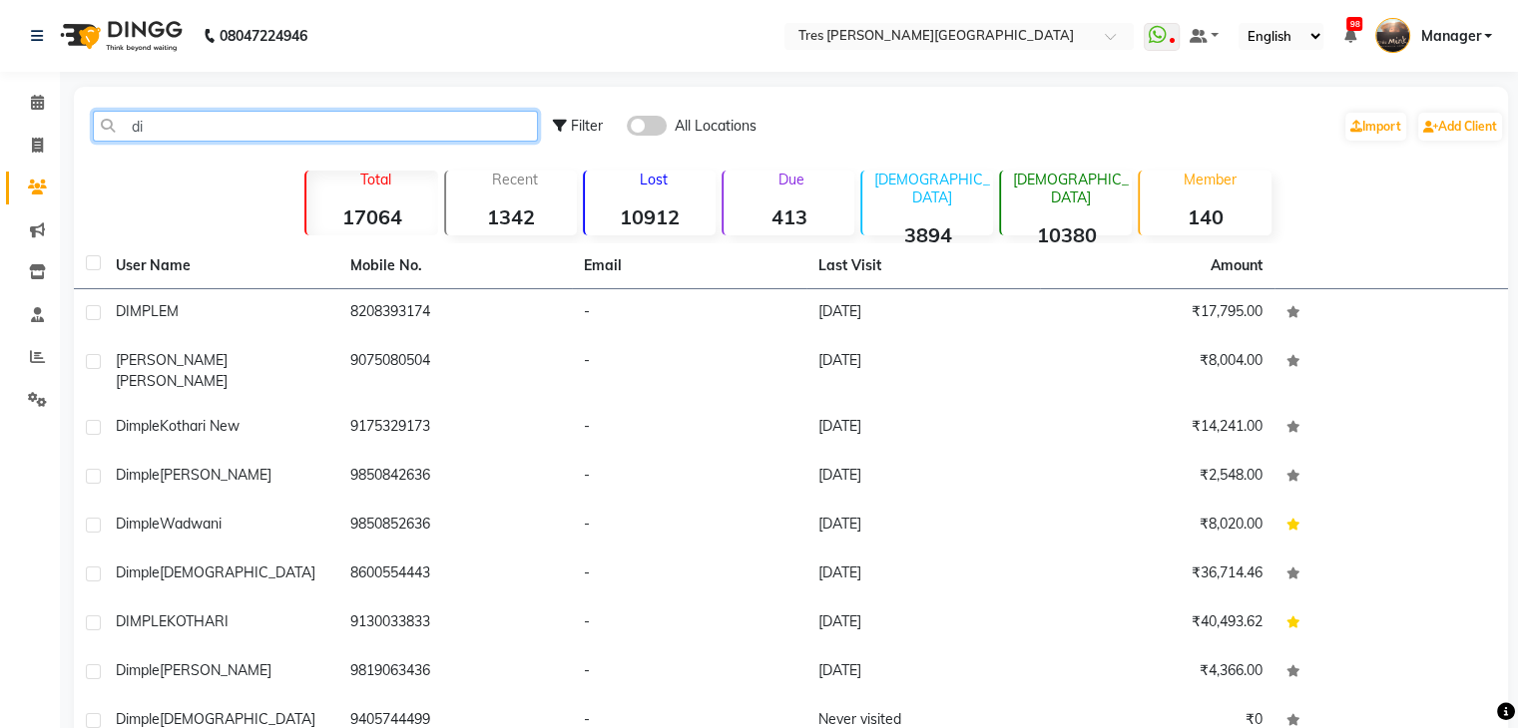
type input "d"
type input "D"
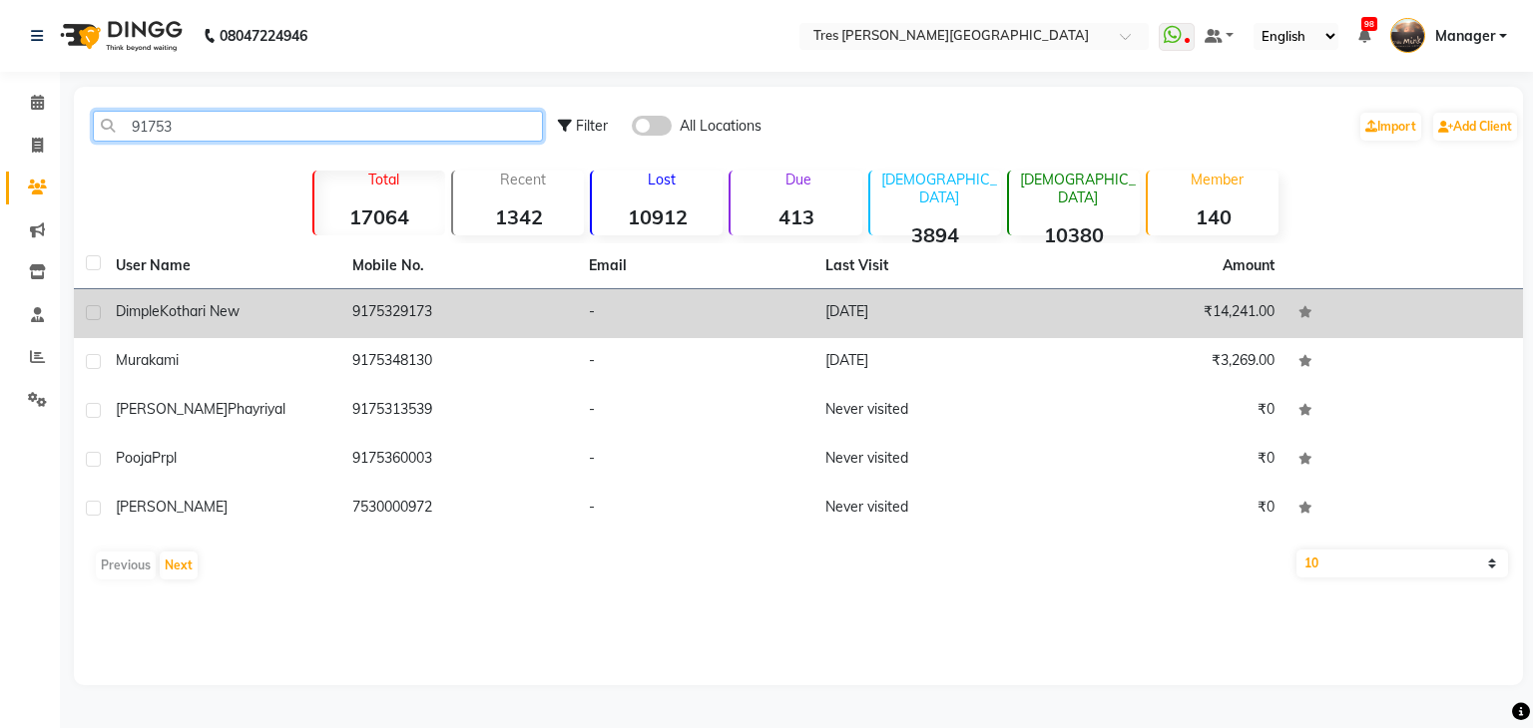
type input "91753"
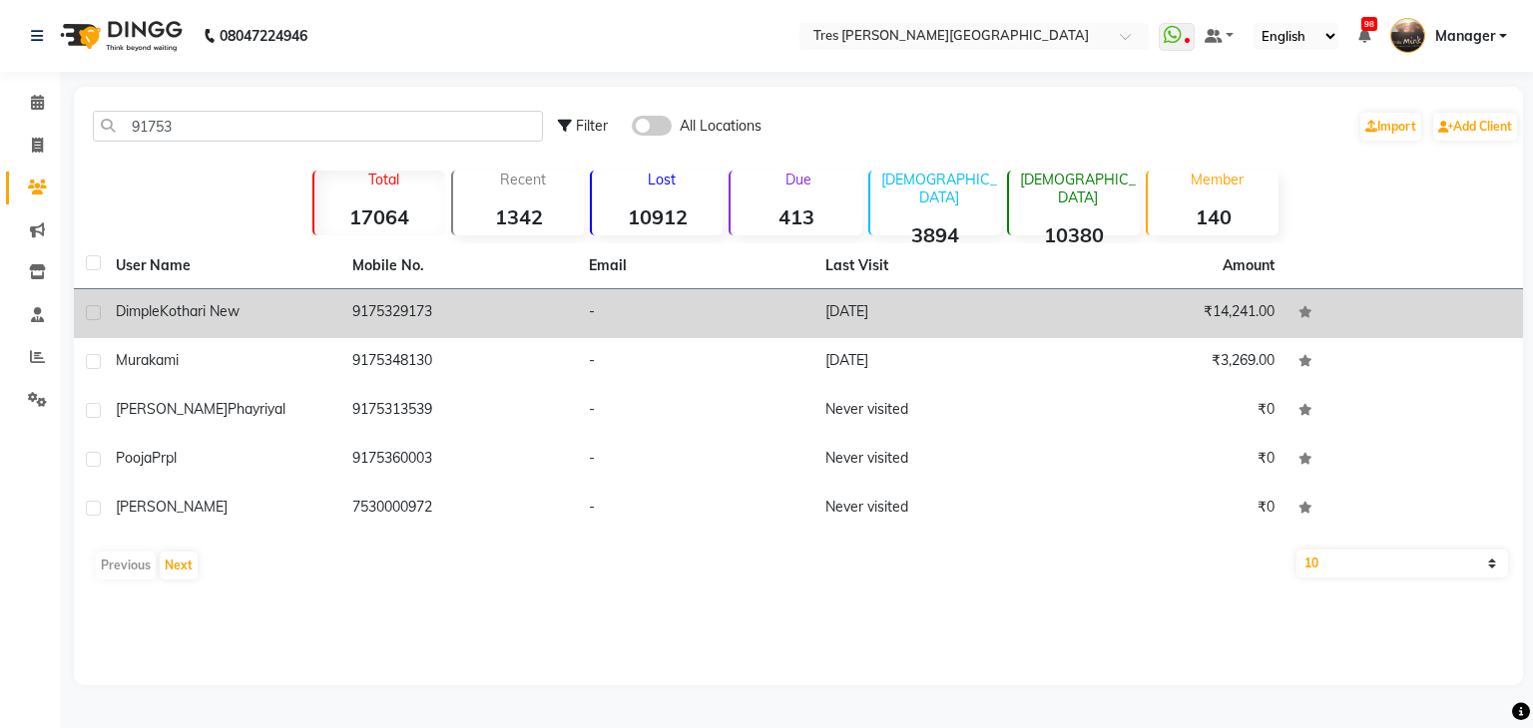
click at [157, 314] on span "Dimple" at bounding box center [138, 311] width 44 height 18
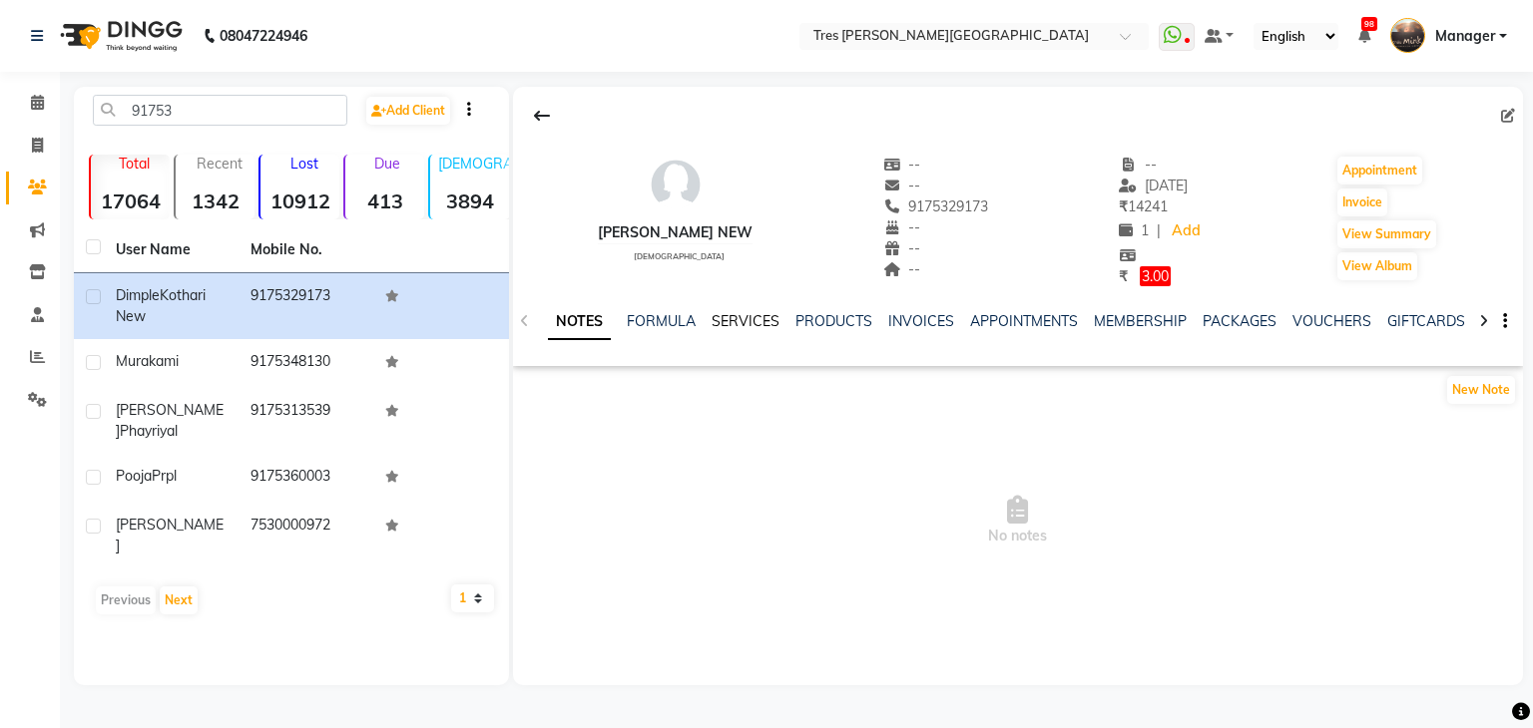
click at [739, 320] on link "SERVICES" at bounding box center [745, 321] width 68 height 18
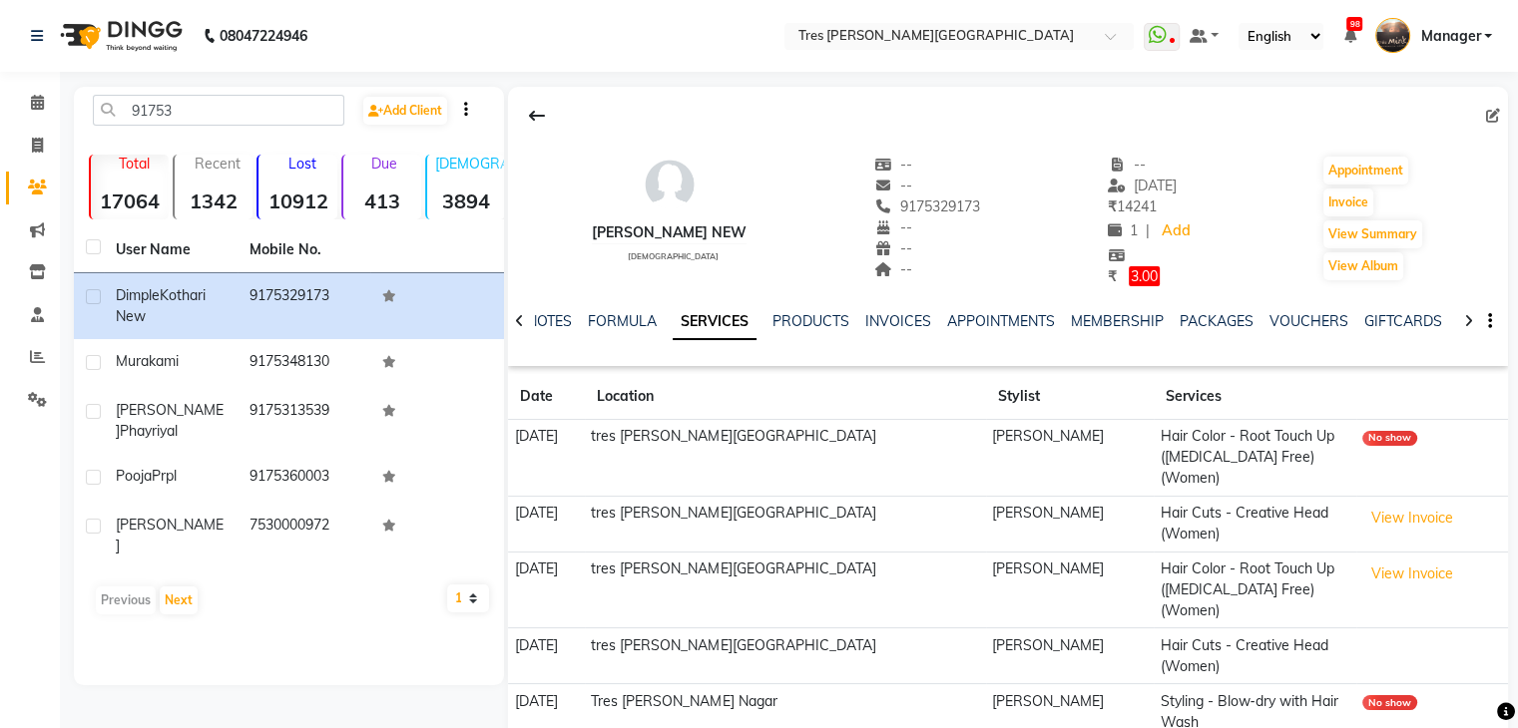
scroll to position [55, 0]
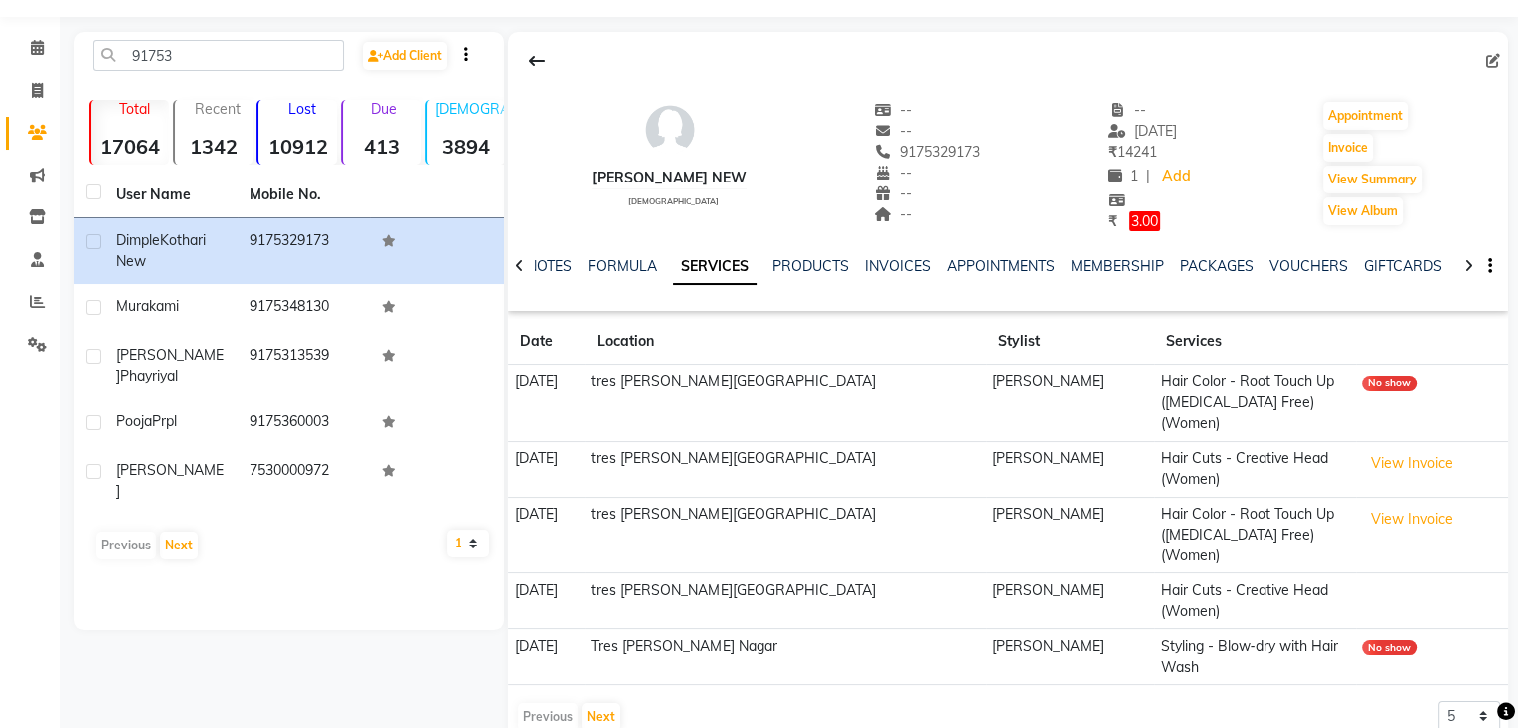
click at [667, 142] on img at bounding box center [670, 130] width 60 height 60
click at [663, 151] on img at bounding box center [670, 130] width 60 height 60
click at [660, 153] on img at bounding box center [670, 130] width 60 height 60
click at [35, 33] on link "Calendar" at bounding box center [30, 48] width 48 height 33
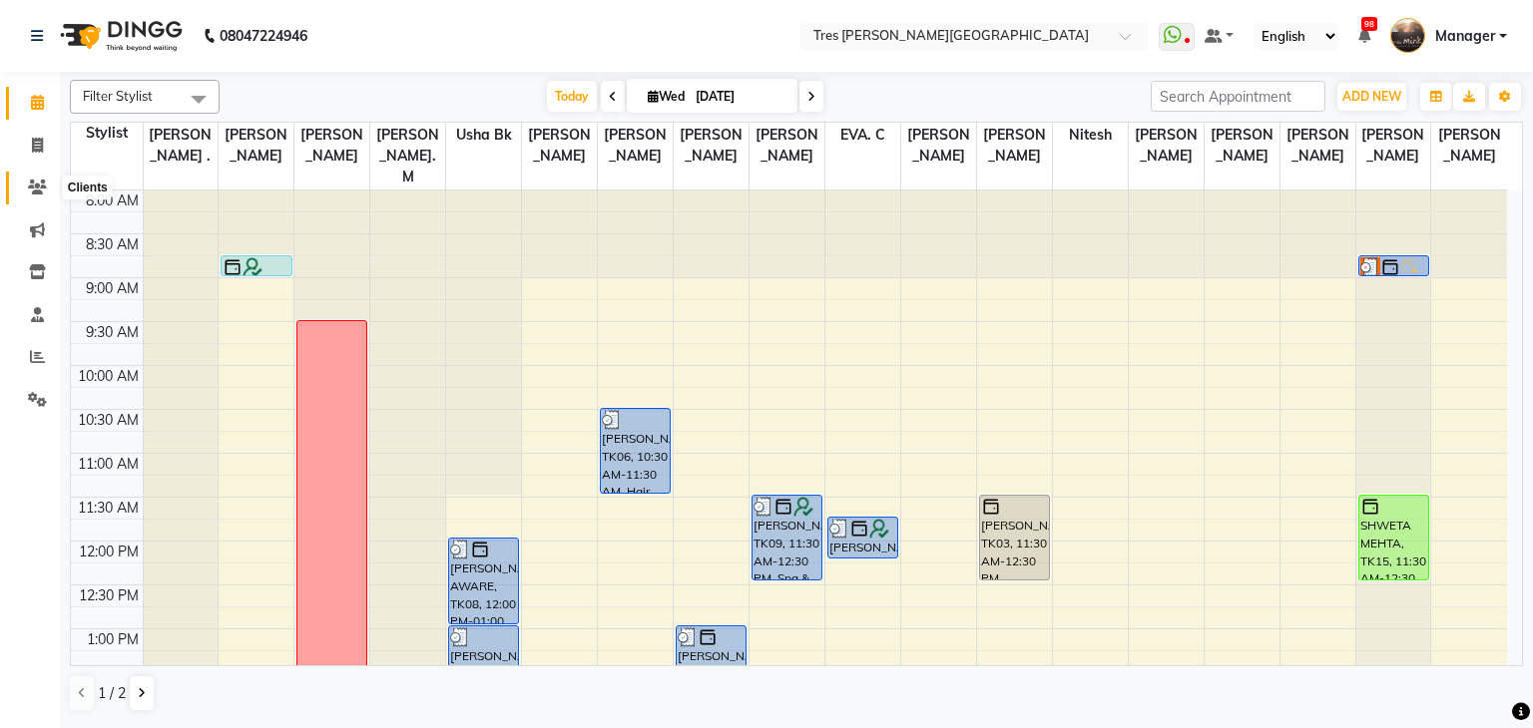
click at [33, 186] on icon at bounding box center [37, 187] width 19 height 15
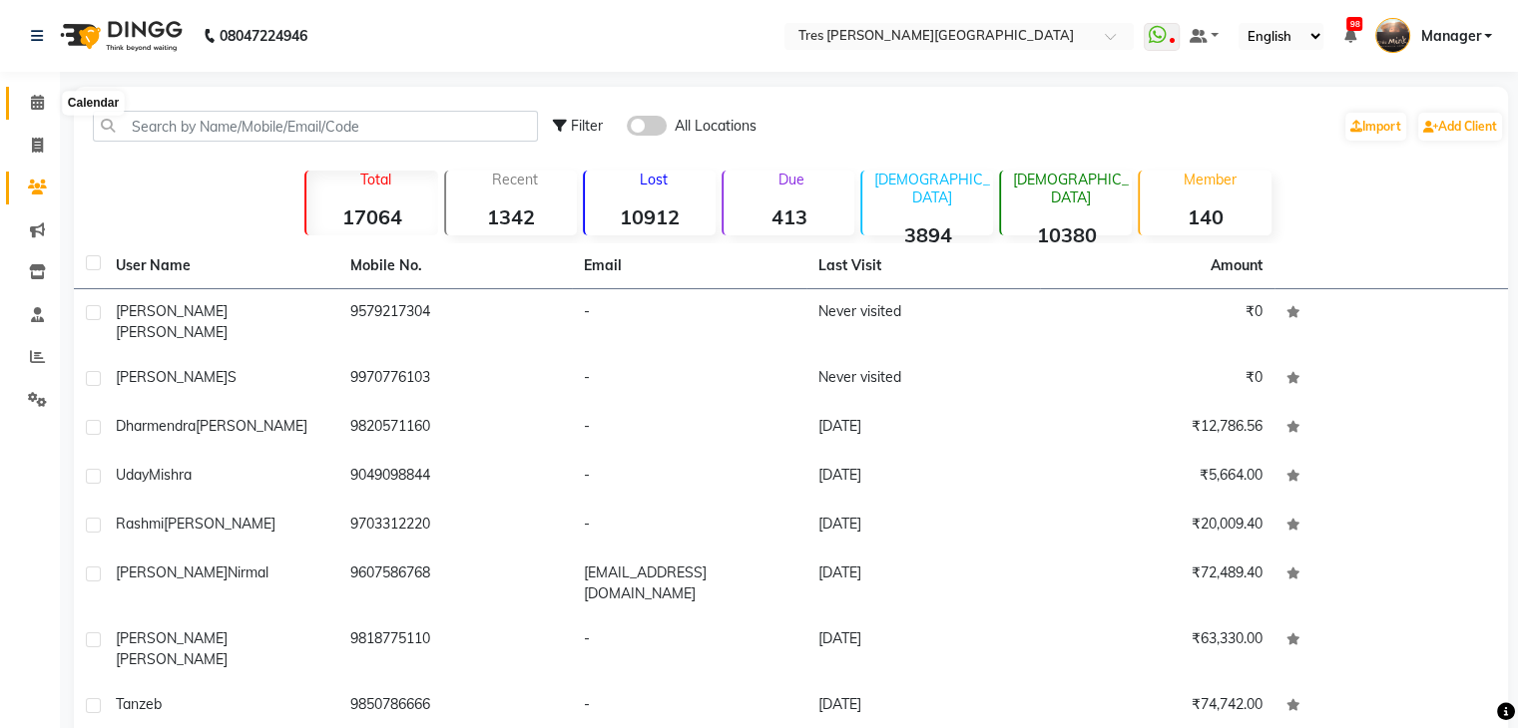
click at [27, 105] on span at bounding box center [37, 103] width 35 height 23
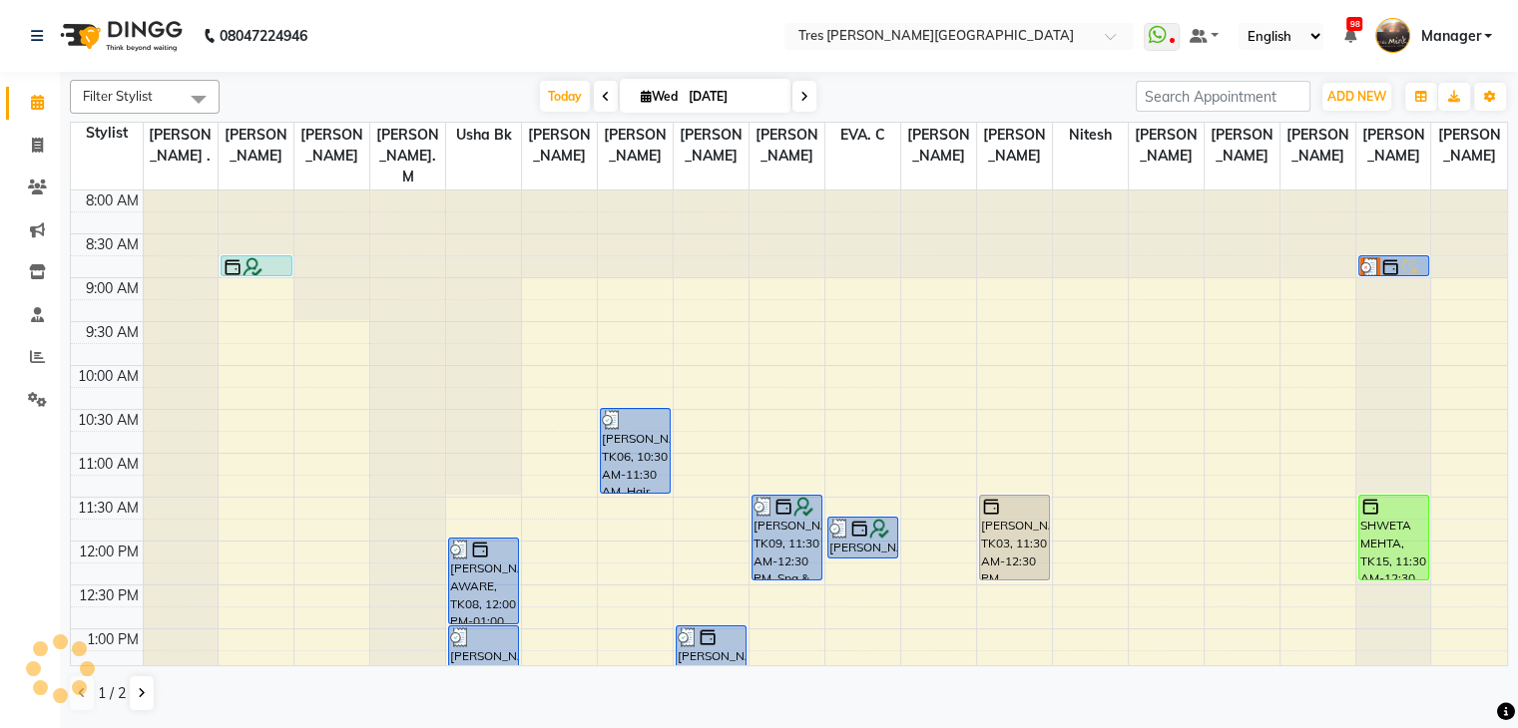
click at [640, 94] on span "Wed" at bounding box center [659, 96] width 47 height 15
select select "9"
select select "2025"
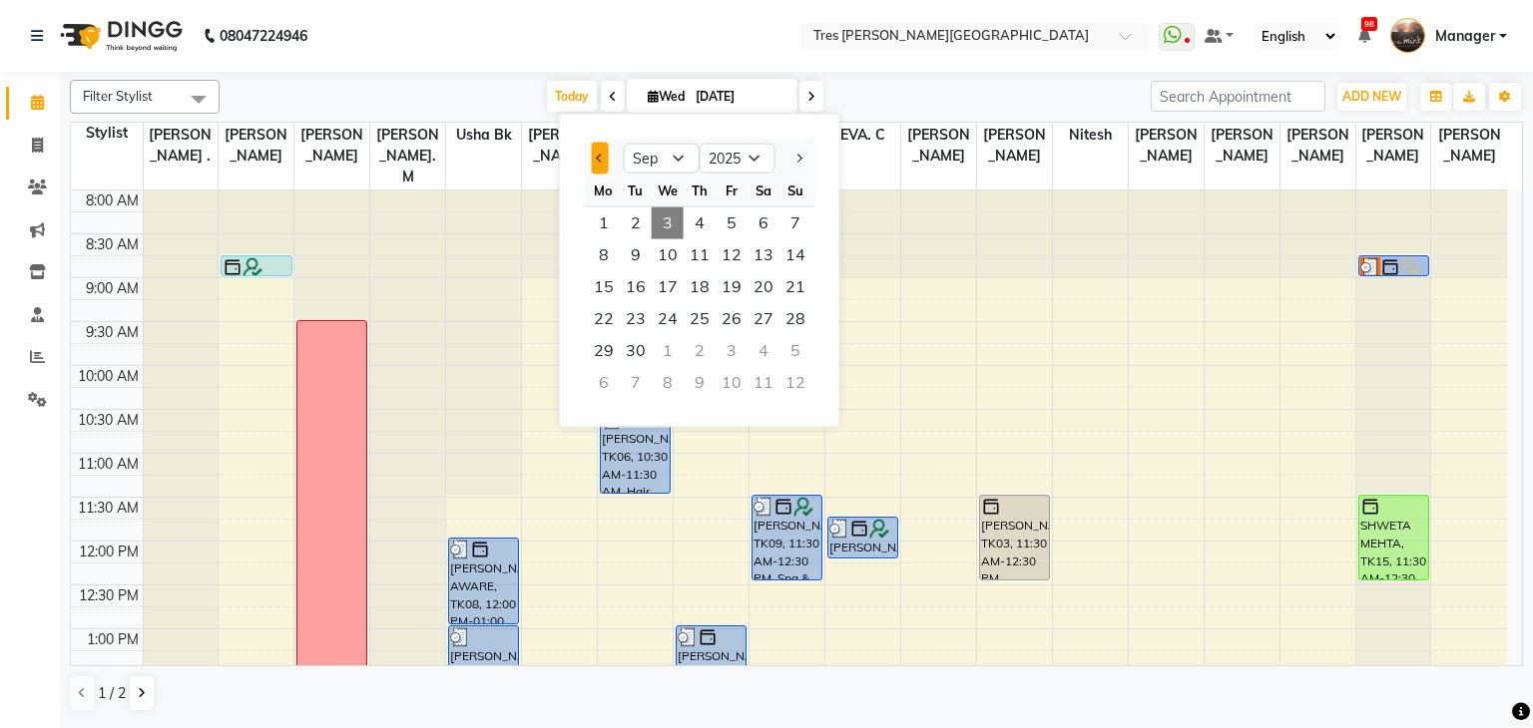
click at [594, 157] on button "Previous month" at bounding box center [600, 159] width 17 height 32
click at [596, 157] on span "Previous month" at bounding box center [600, 158] width 8 height 8
select select "5"
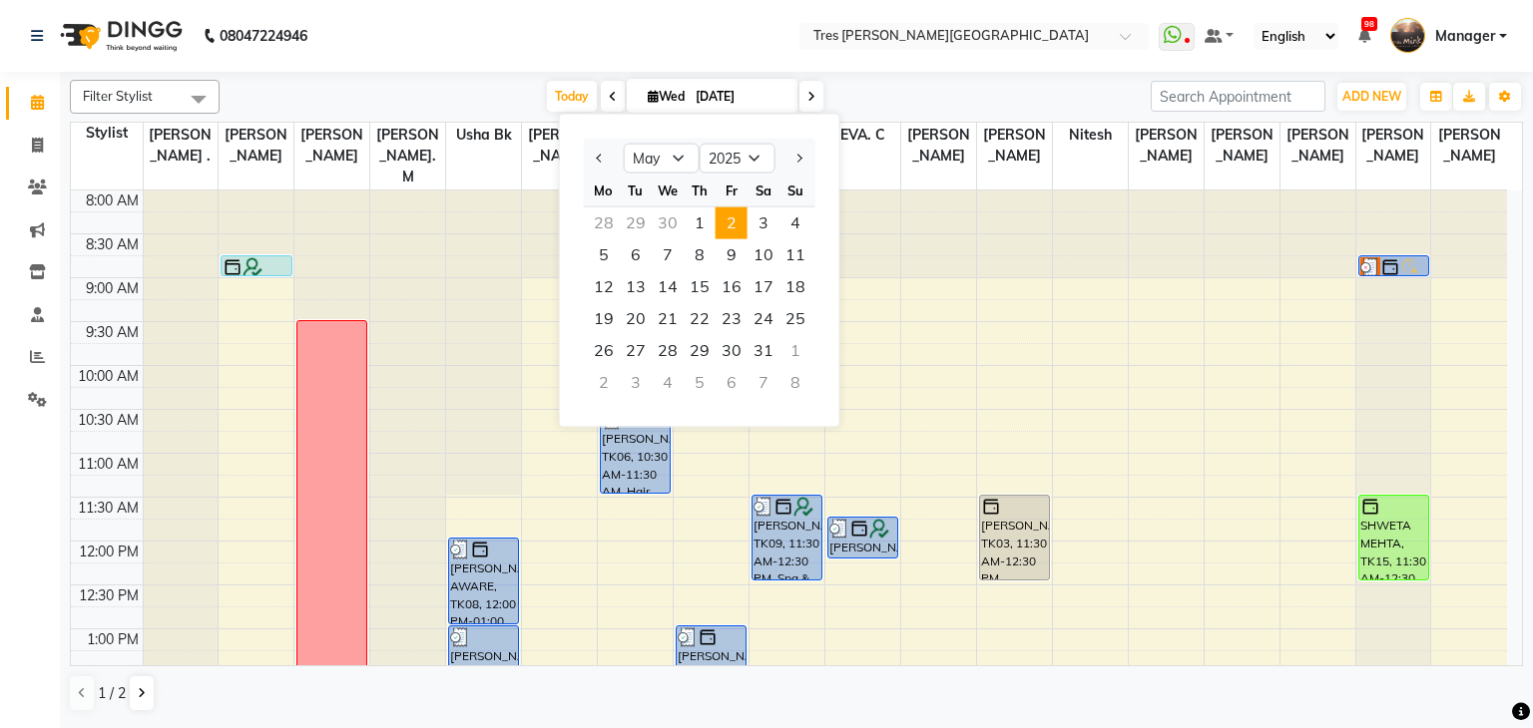
click at [738, 224] on span "2" at bounding box center [731, 224] width 32 height 32
type input "02-05-2025"
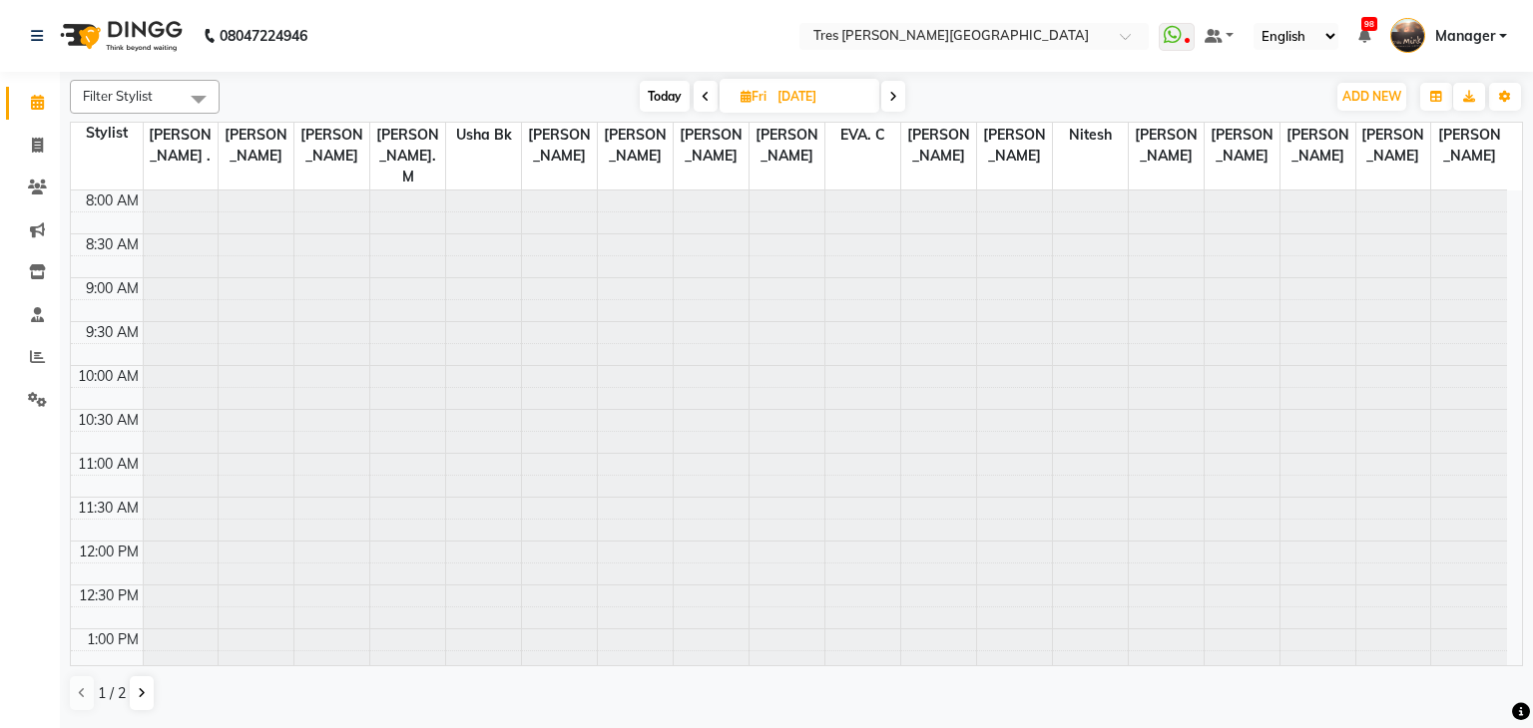
scroll to position [698, 0]
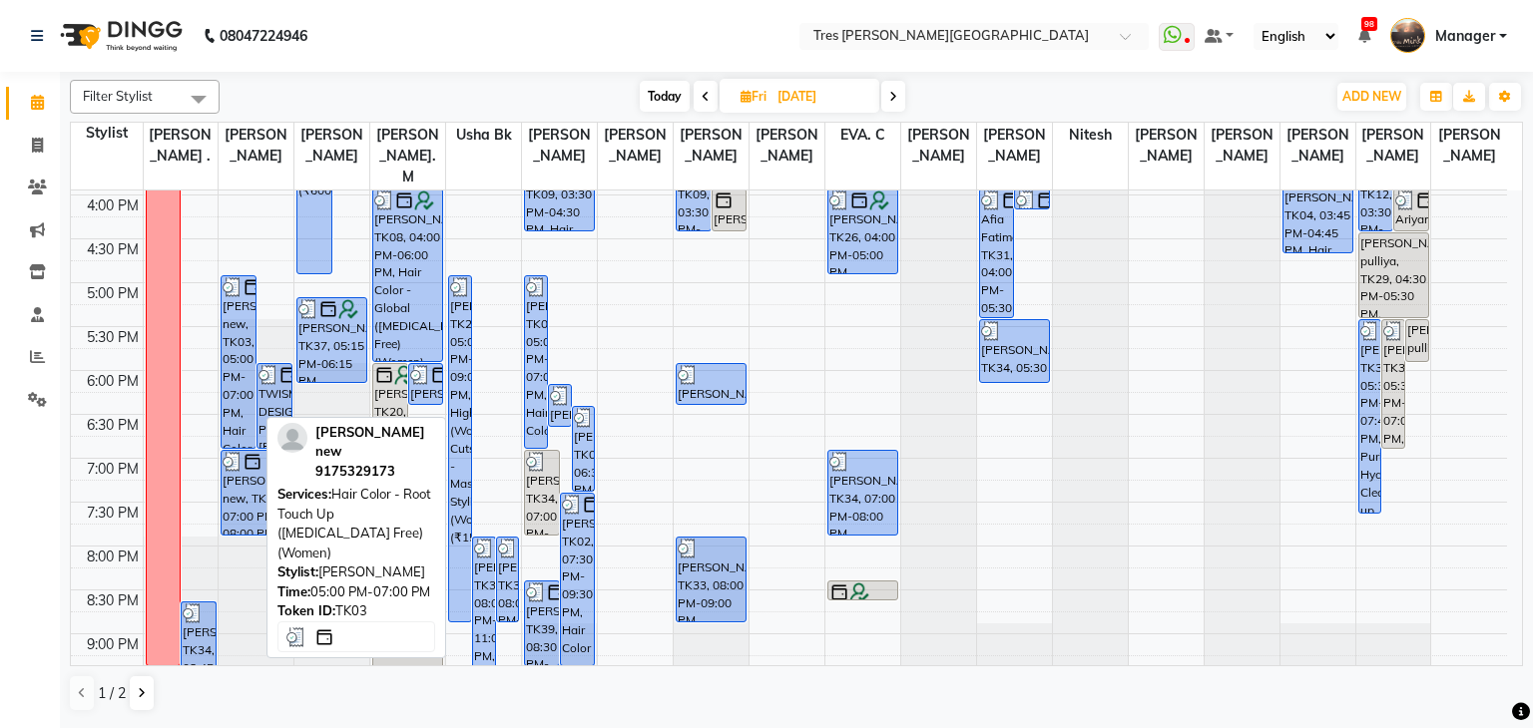
click at [242, 362] on div "Dimple Kothari new, TK03, 05:00 PM-07:00 PM, Hair Color - Root Touch Up (Ammoni…" at bounding box center [239, 362] width 34 height 172
select select "3"
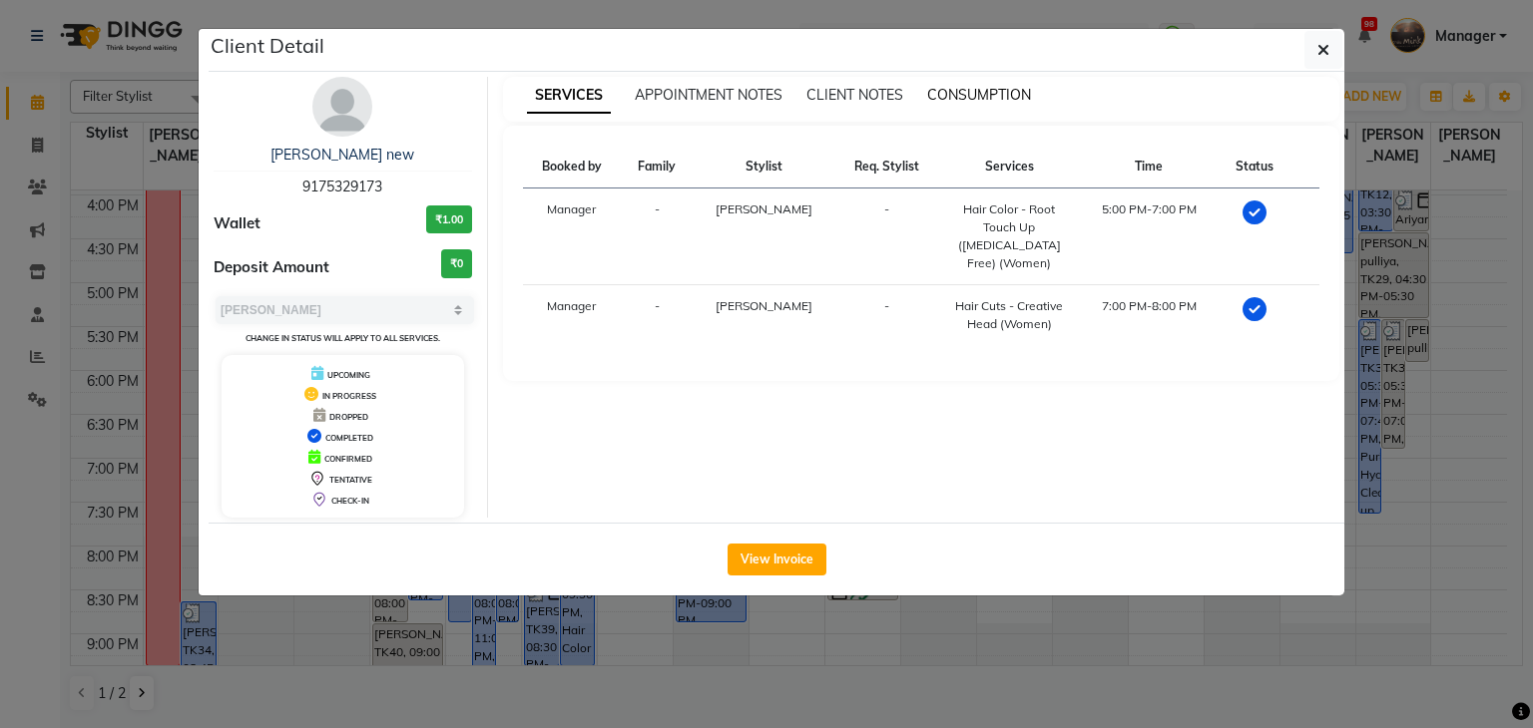
click at [959, 96] on span "CONSUMPTION" at bounding box center [979, 95] width 104 height 18
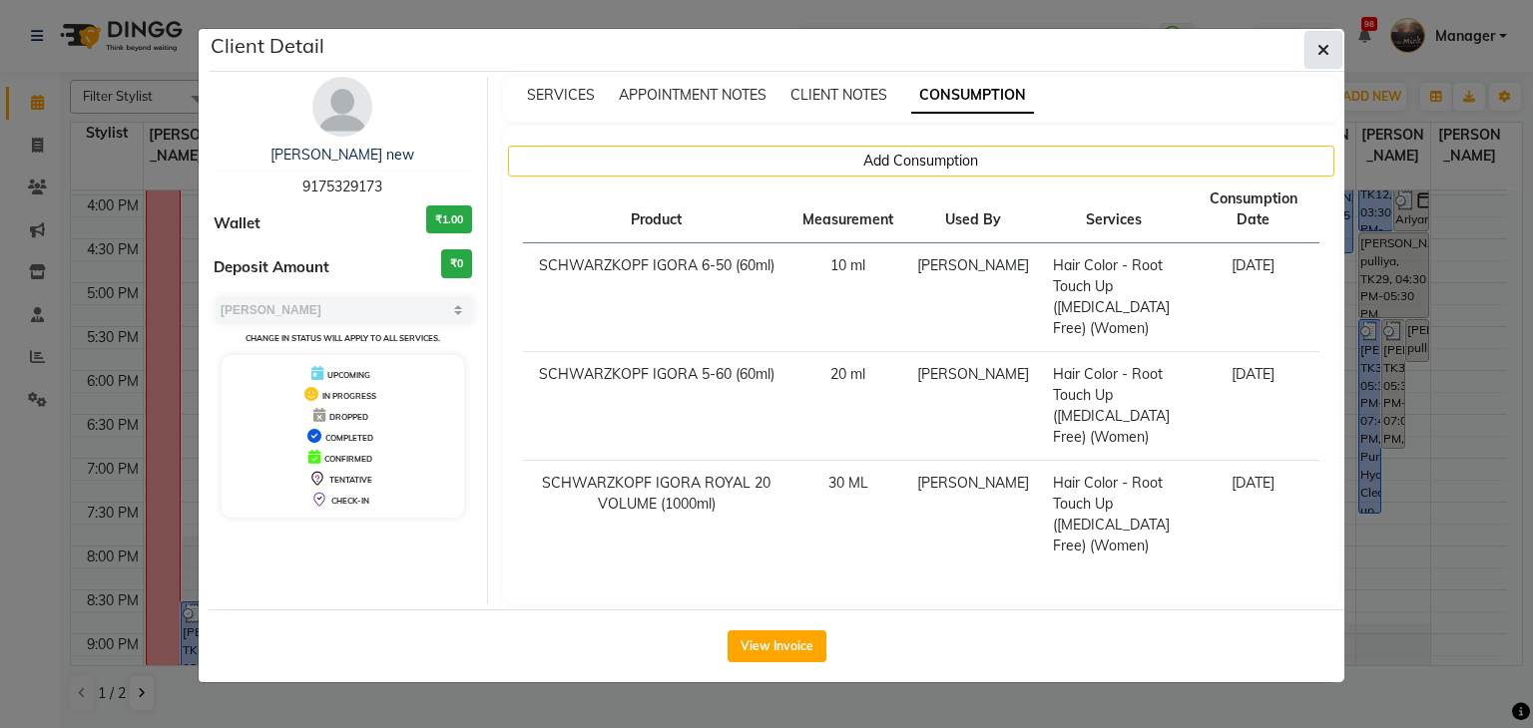
click at [1326, 36] on button "button" at bounding box center [1323, 50] width 38 height 38
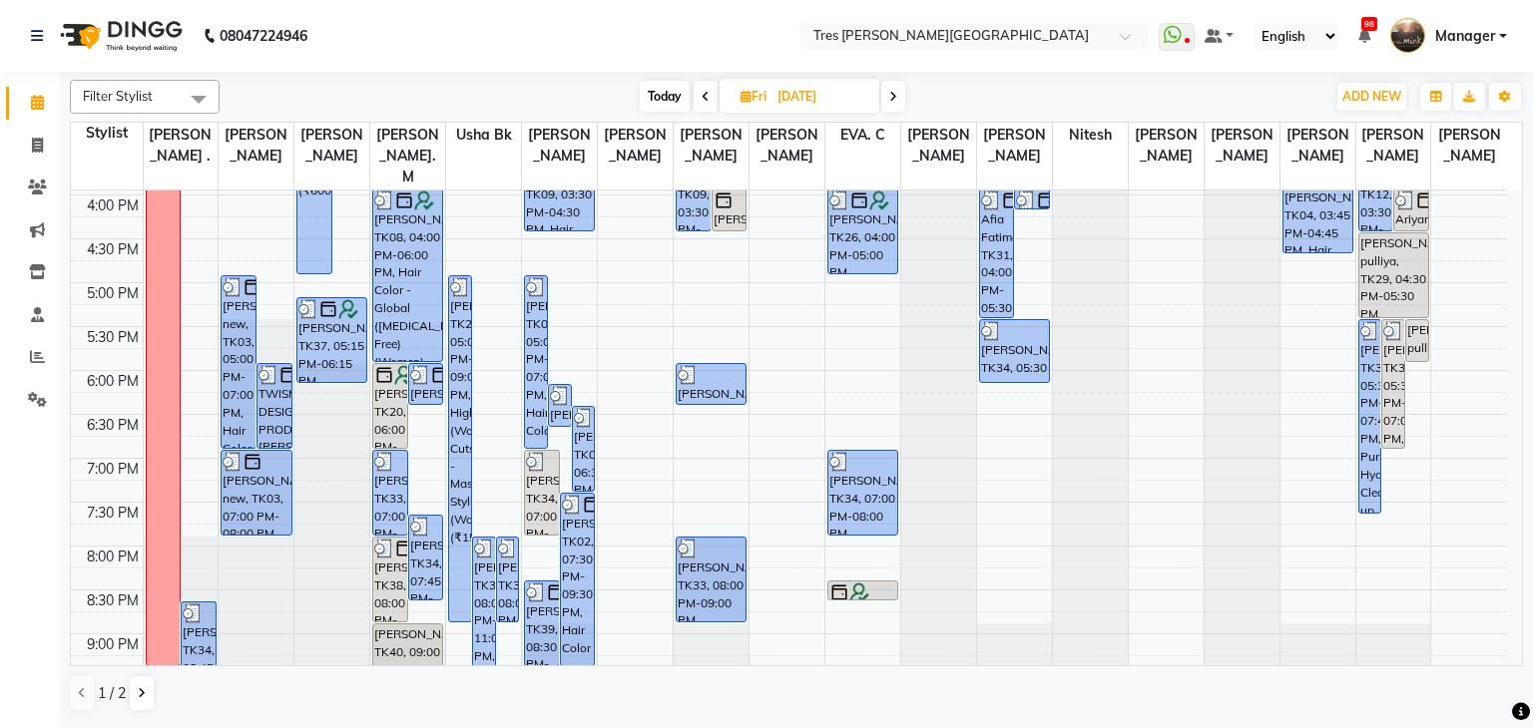
drag, startPoint x: 659, startPoint y: 97, endPoint x: 671, endPoint y: 133, distance: 37.9
click at [658, 97] on span "Today" at bounding box center [665, 96] width 50 height 31
type input "[DATE]"
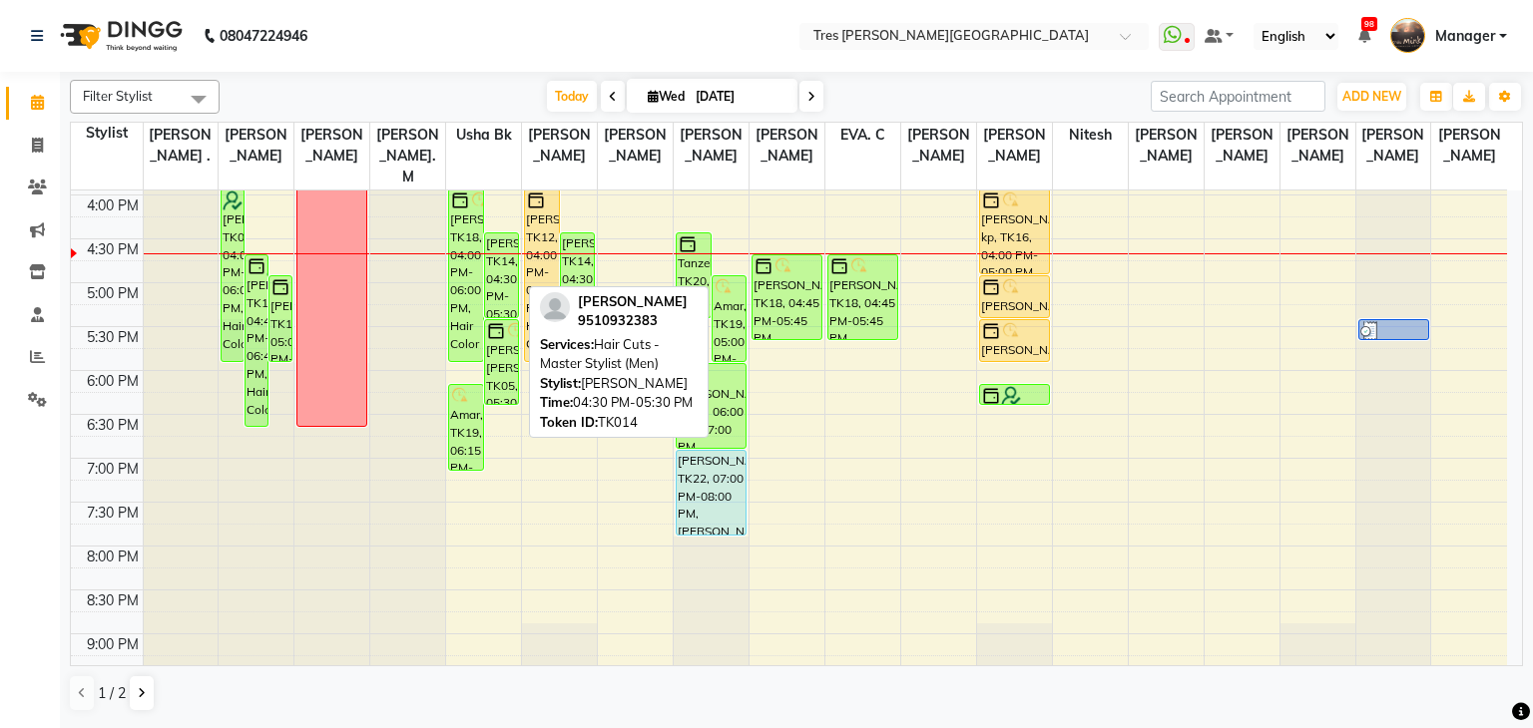
click at [488, 233] on div "[PERSON_NAME], TK14, 04:30 PM-05:30 PM, Hair Cuts - Master Stylist (Men)" at bounding box center [502, 275] width 34 height 84
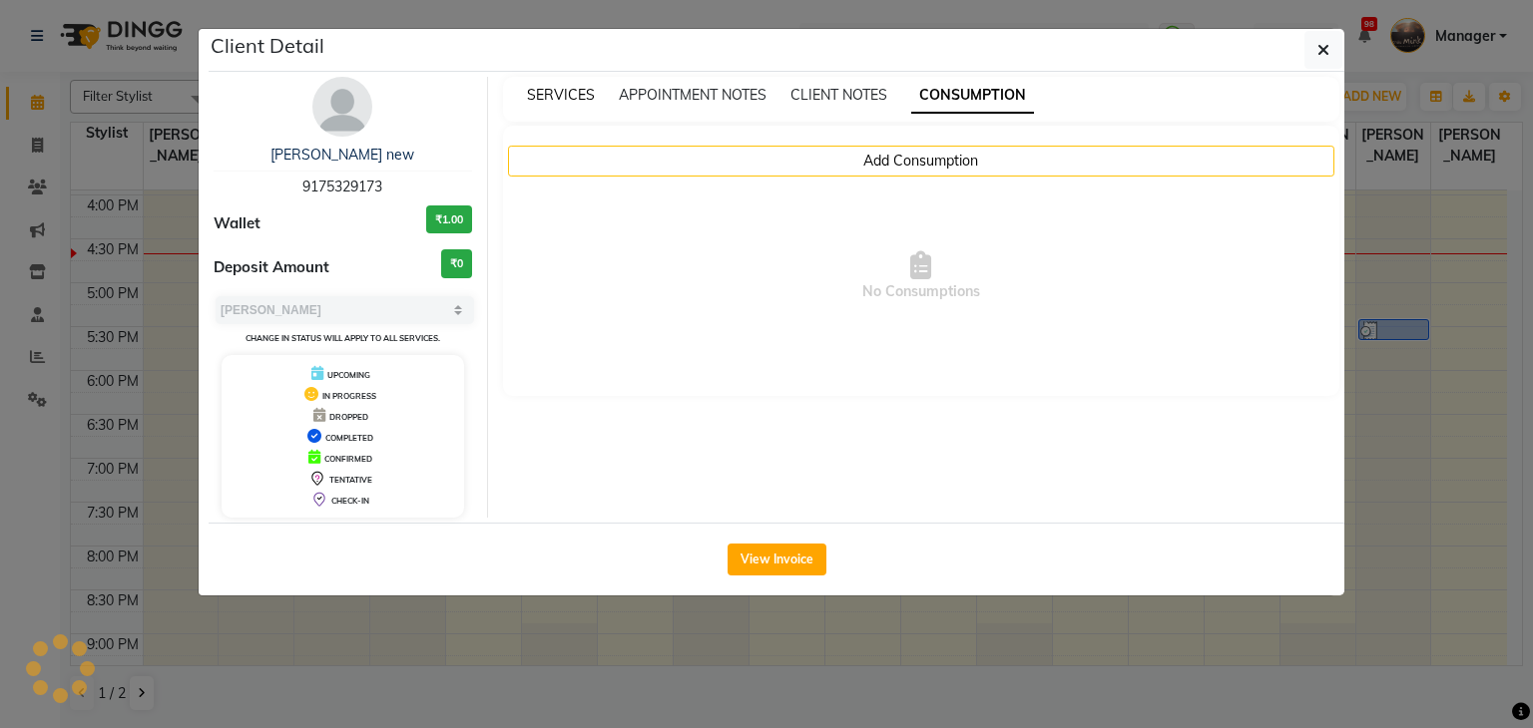
select select "6"
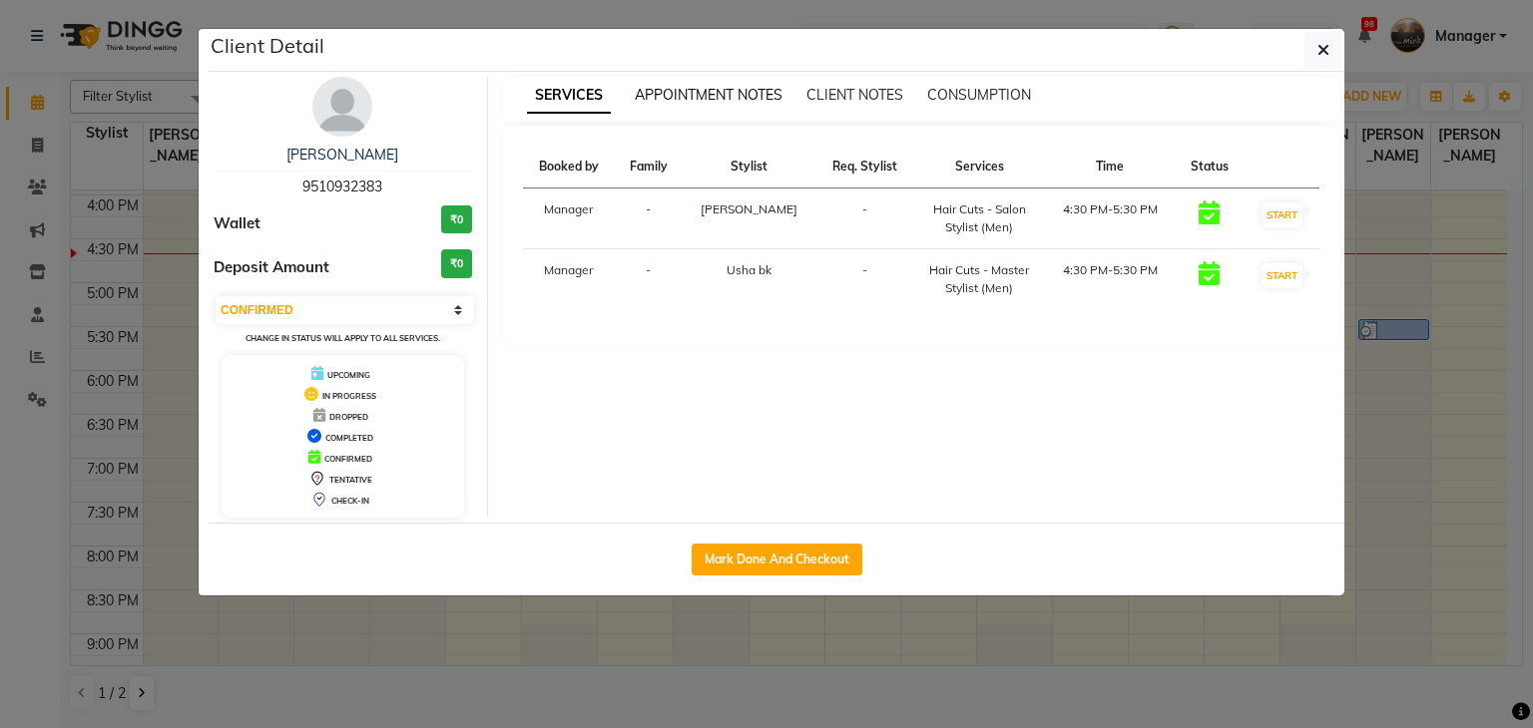
click at [670, 86] on span "APPOINTMENT NOTES" at bounding box center [709, 95] width 148 height 18
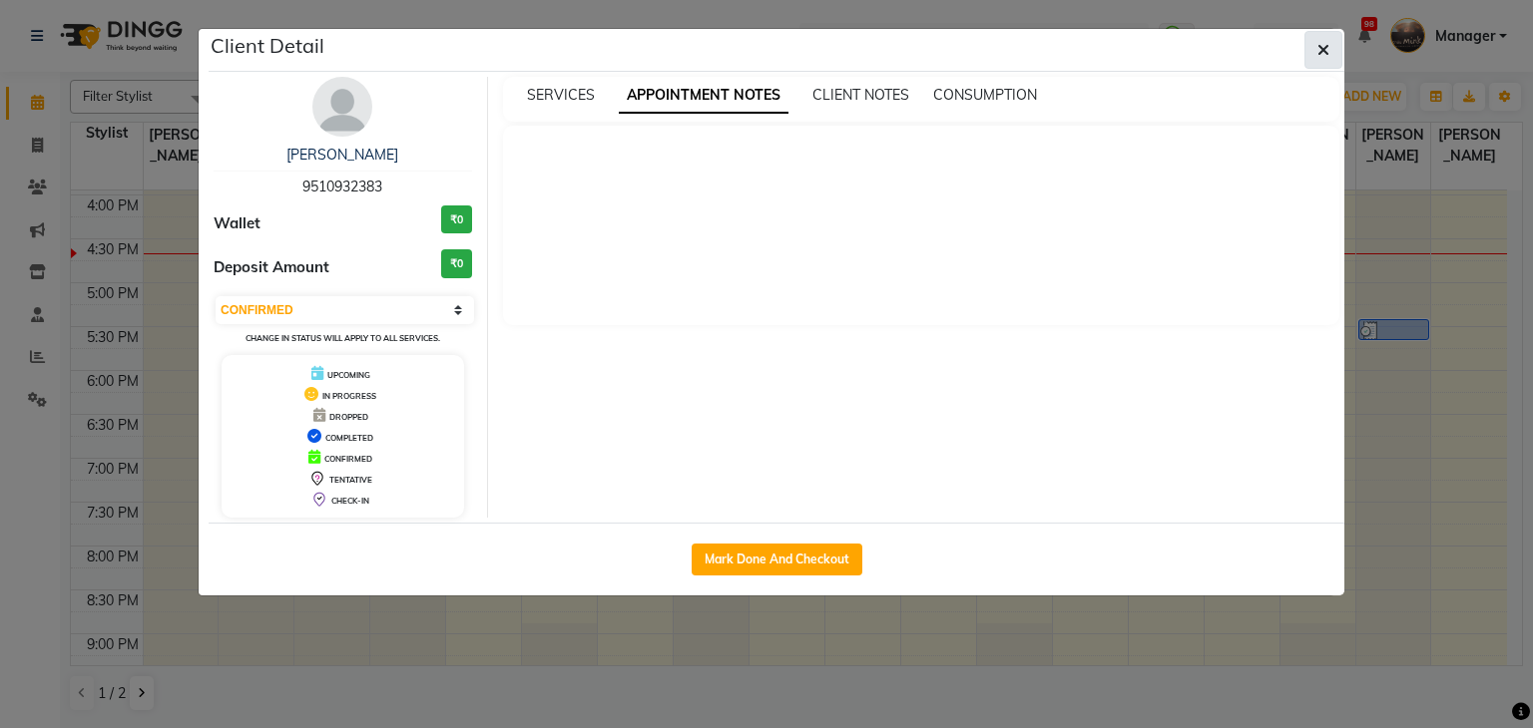
click at [1320, 52] on icon "button" at bounding box center [1323, 50] width 12 height 16
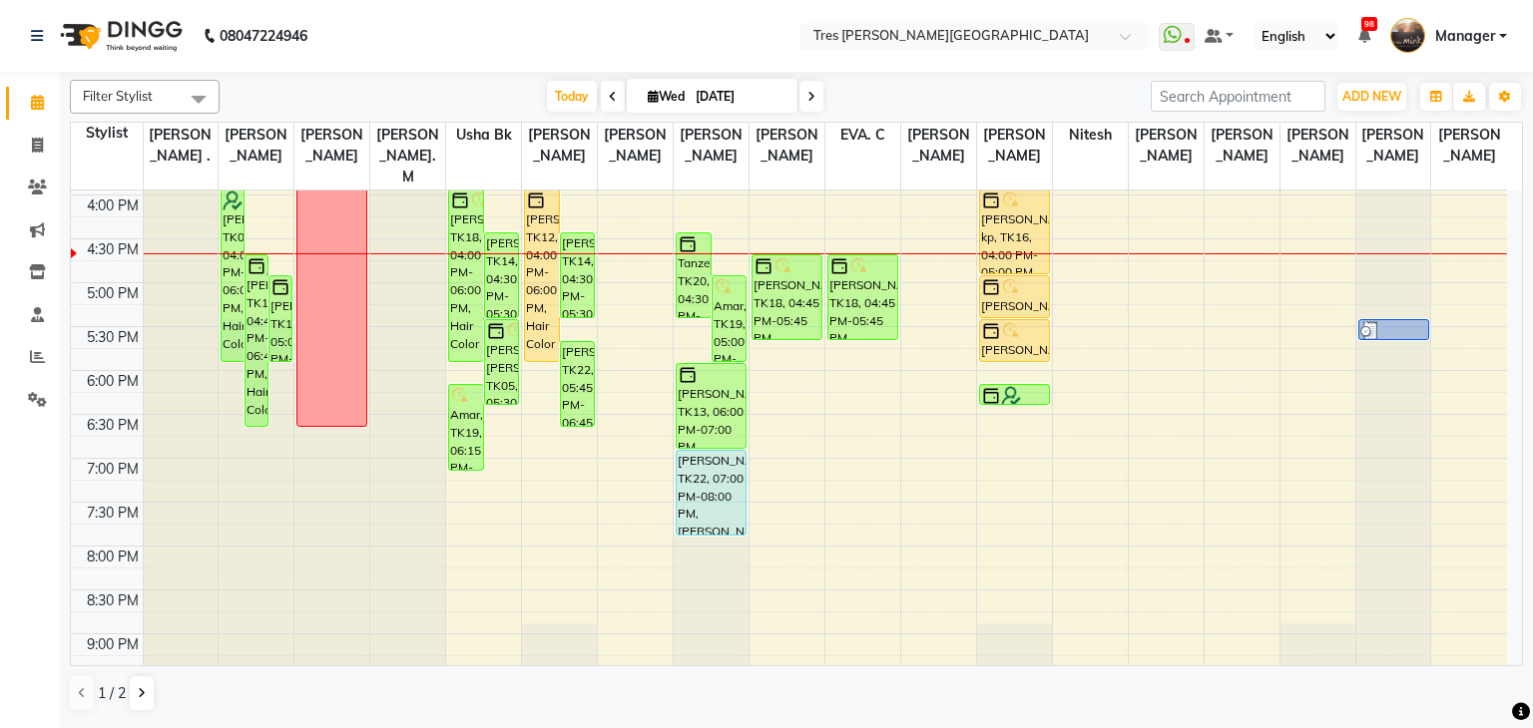
click at [1065, 103] on div "Today Wed 03-09-2025" at bounding box center [685, 97] width 911 height 30
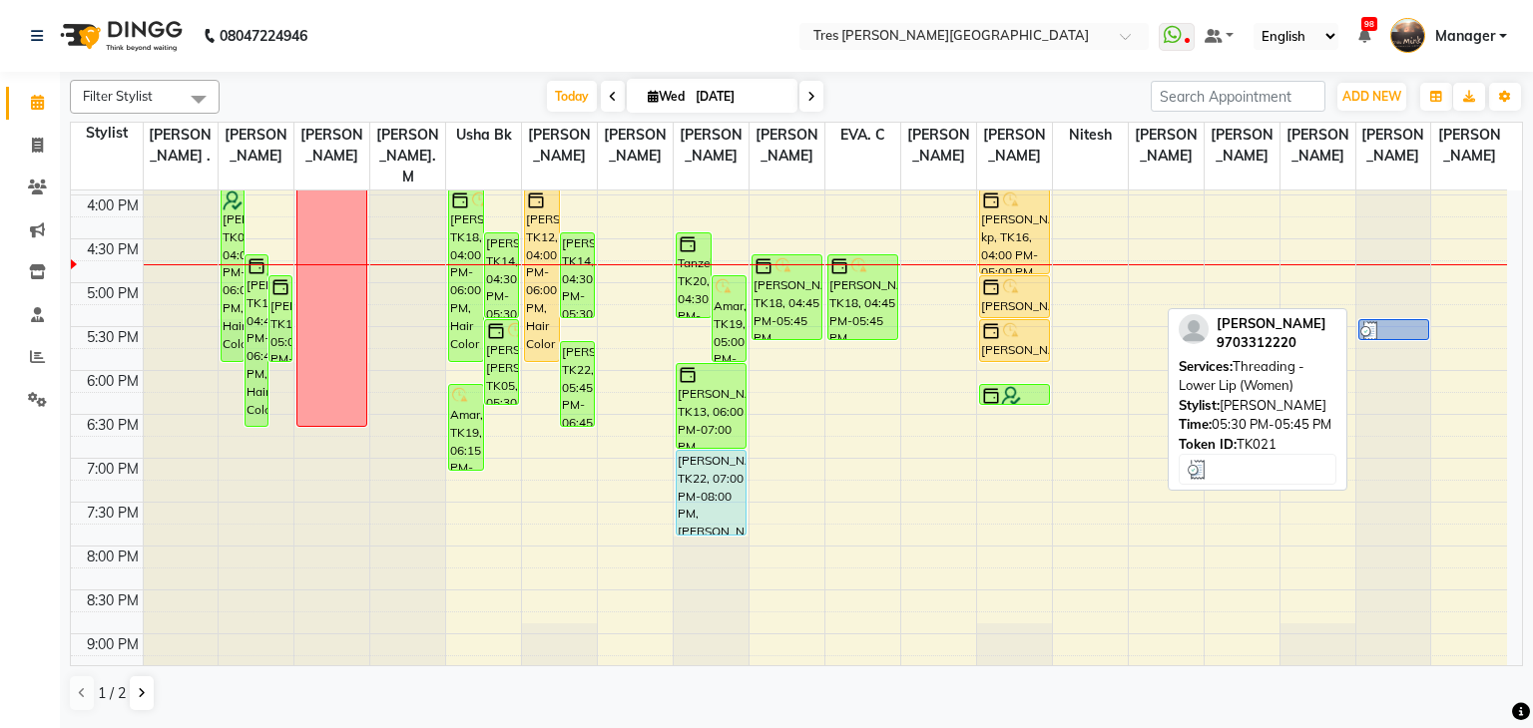
click at [1378, 321] on img at bounding box center [1370, 331] width 20 height 20
select select "3"
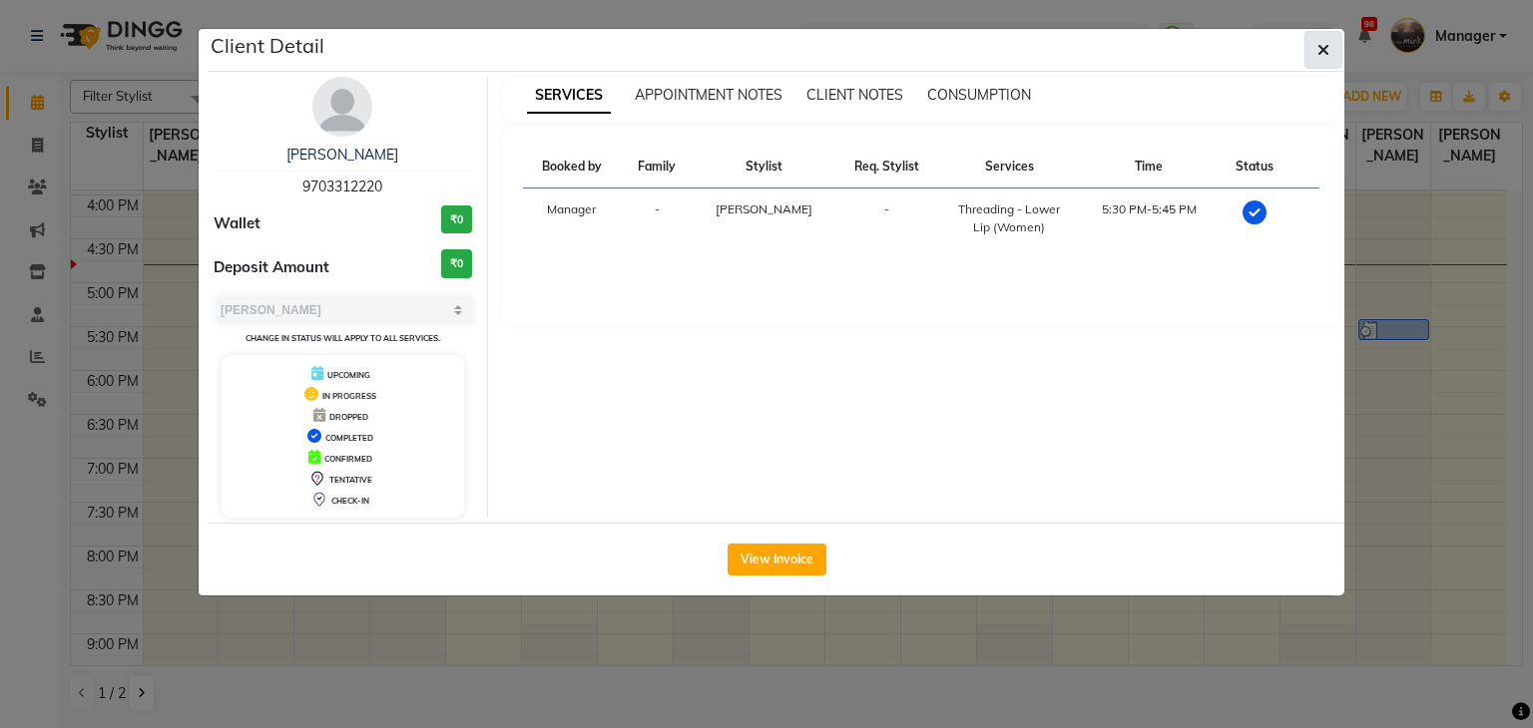
click at [1324, 50] on icon "button" at bounding box center [1323, 50] width 12 height 16
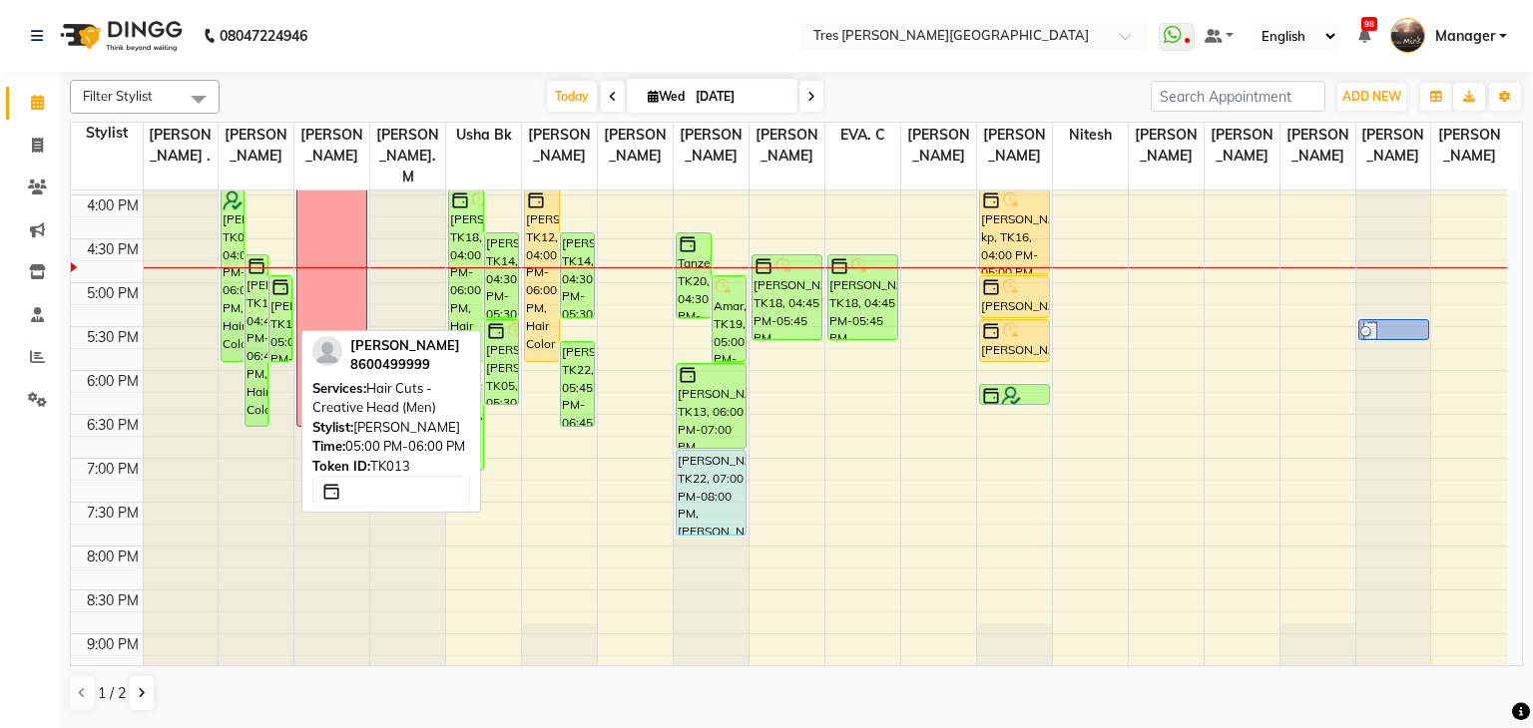
click at [275, 312] on div "Vedant Mehta, TK13, 05:00 PM-06:00 PM, Hair Cuts - Creative Head (Men)" at bounding box center [280, 318] width 22 height 85
select select "6"
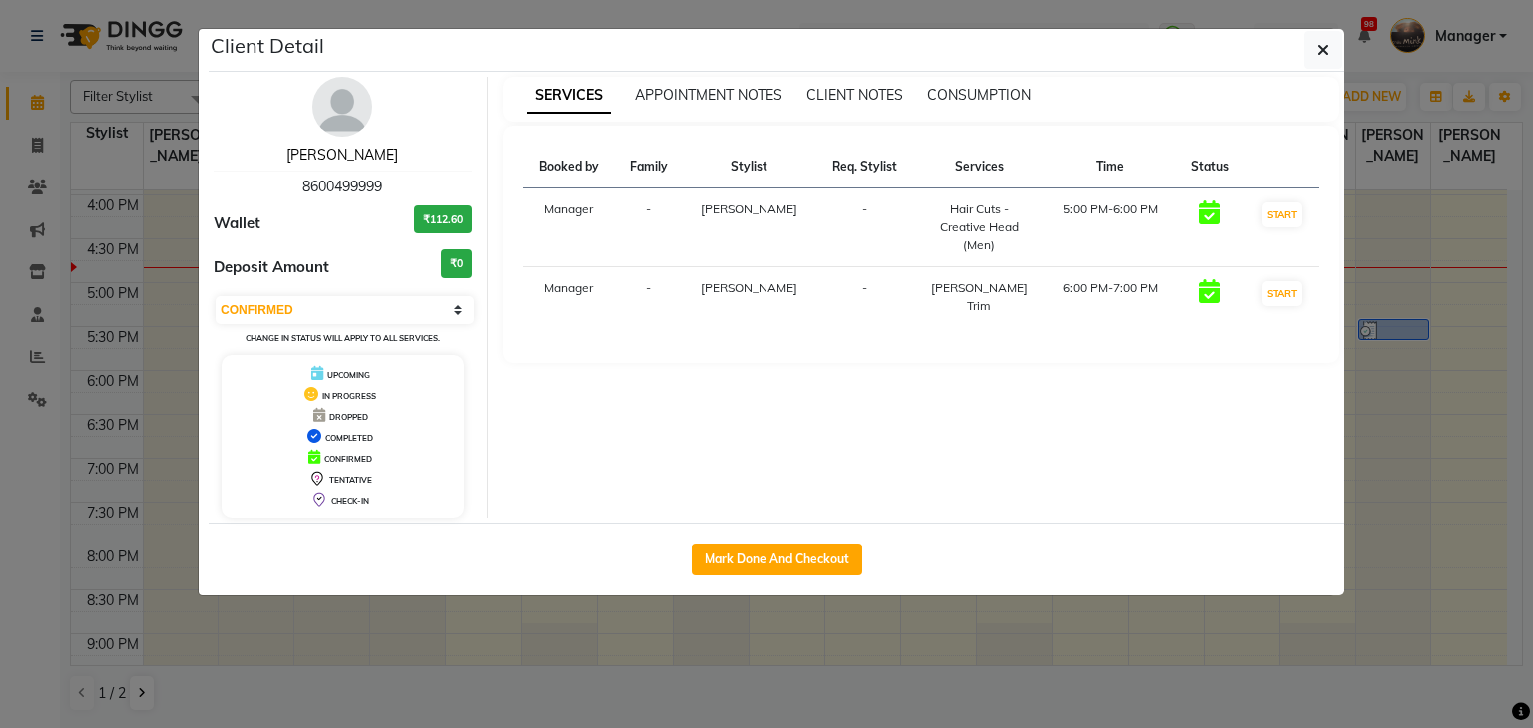
click at [355, 151] on link "Vedant Mehta" at bounding box center [342, 155] width 112 height 18
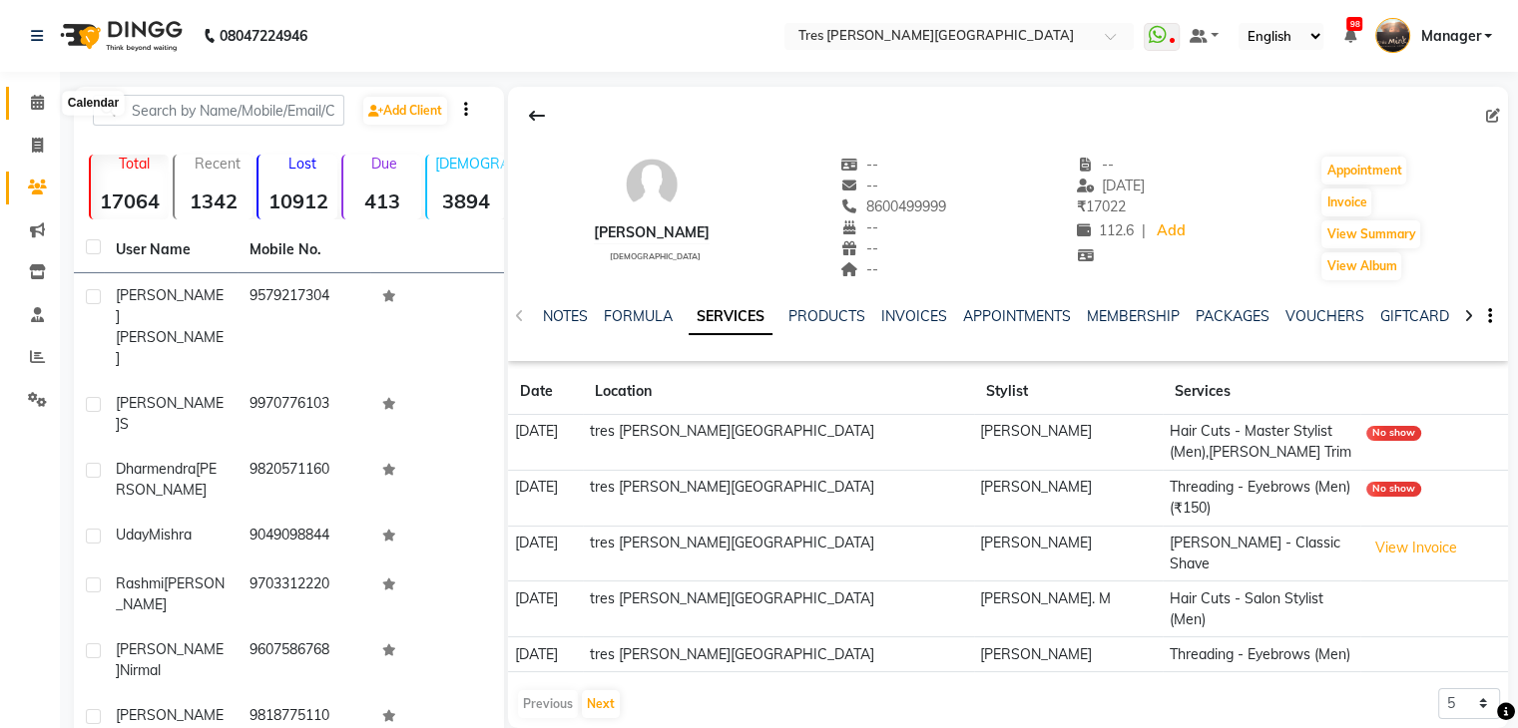
click at [40, 108] on icon at bounding box center [37, 102] width 13 height 15
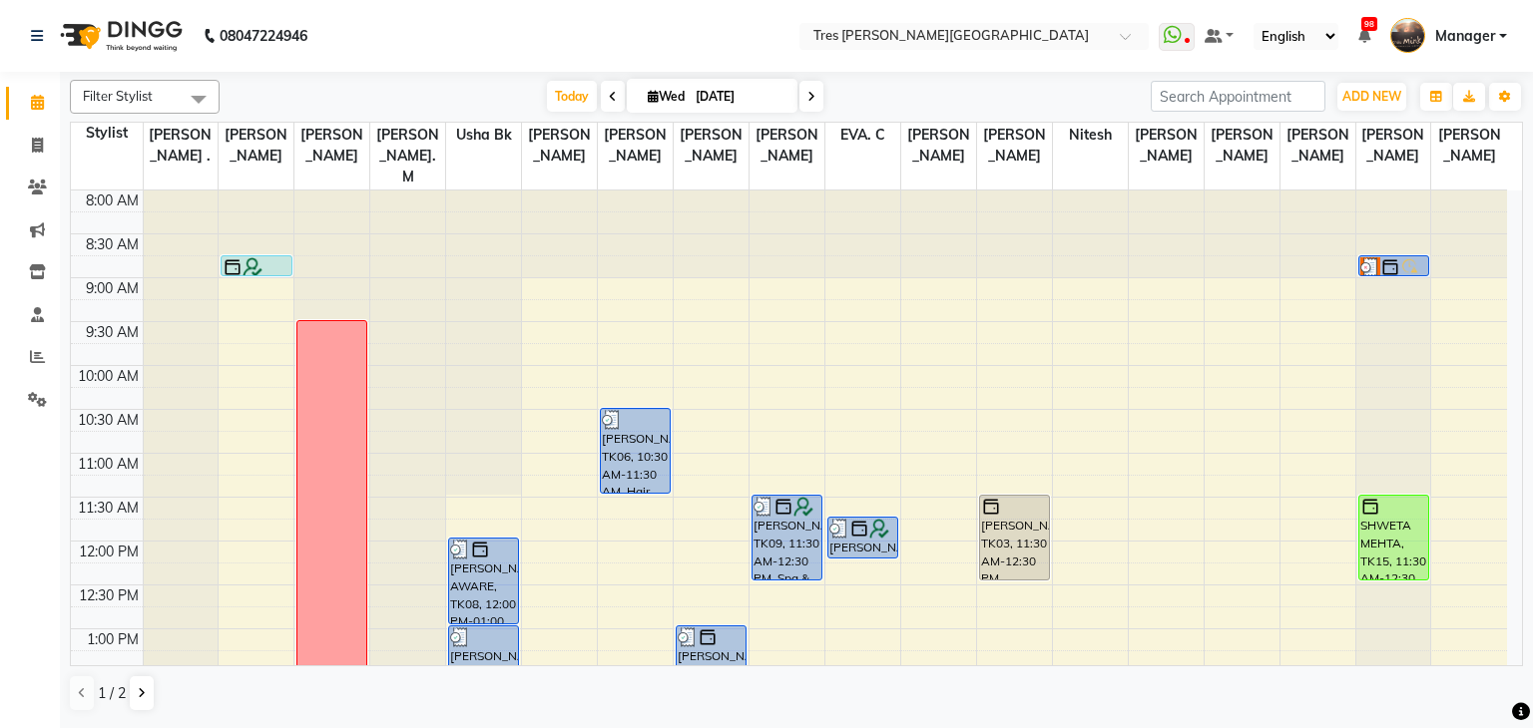
click at [802, 99] on span at bounding box center [811, 96] width 24 height 31
type input "[DATE]"
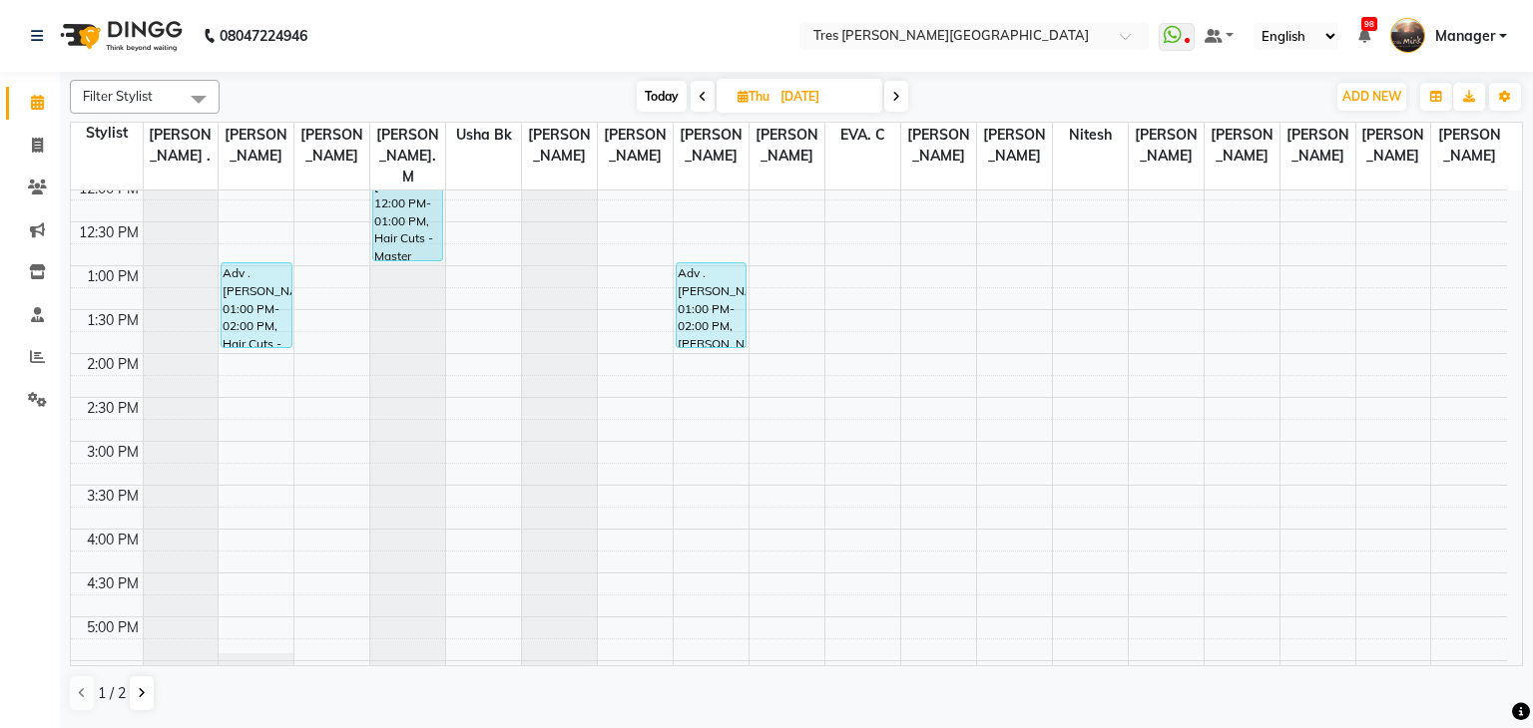
scroll to position [360, 0]
click at [705, 340] on div "8:00 AM 8:30 AM 9:00 AM 9:30 AM 10:00 AM 10:30 AM 11:00 AM 11:30 AM 12:00 PM 12…" at bounding box center [789, 444] width 1436 height 1228
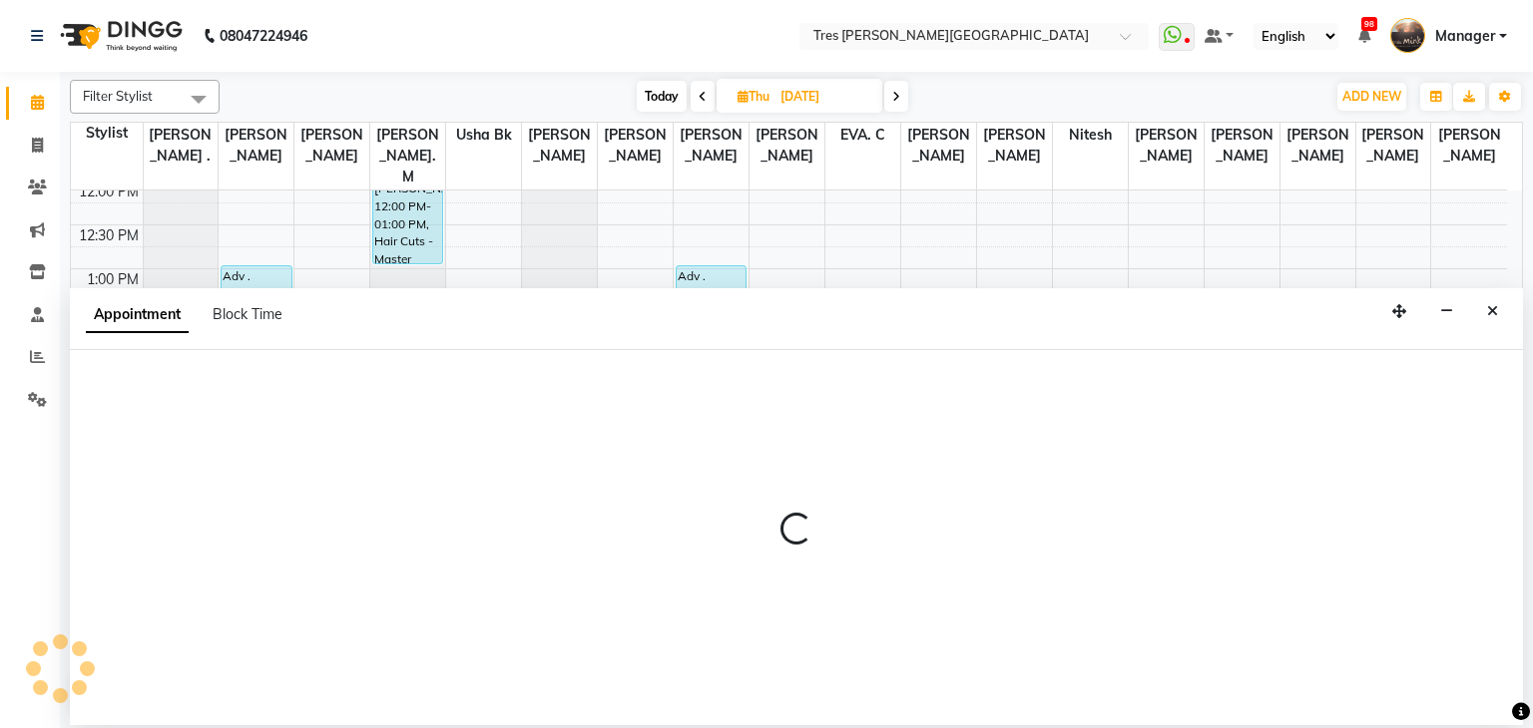
select select "1621"
select select "840"
select select "tentative"
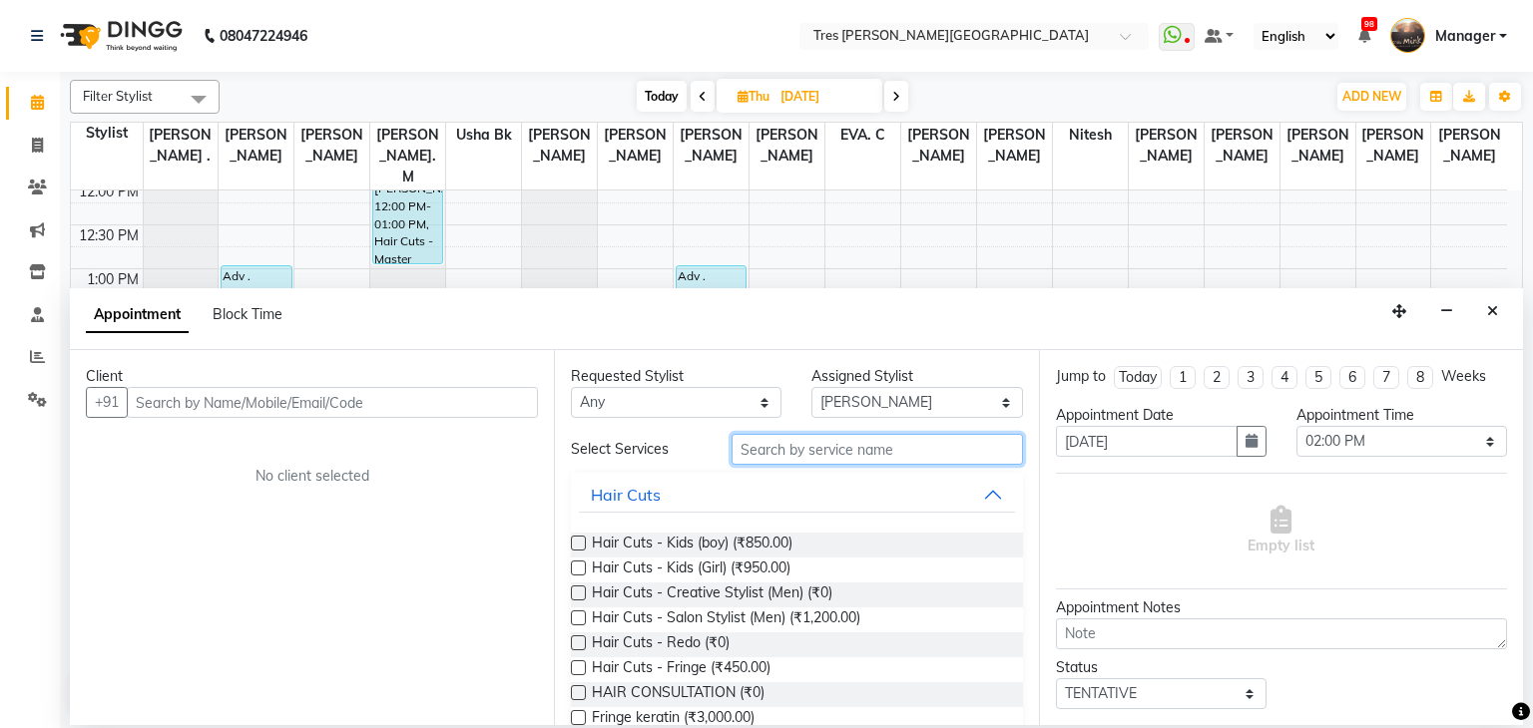
click at [858, 439] on input "text" at bounding box center [876, 449] width 291 height 31
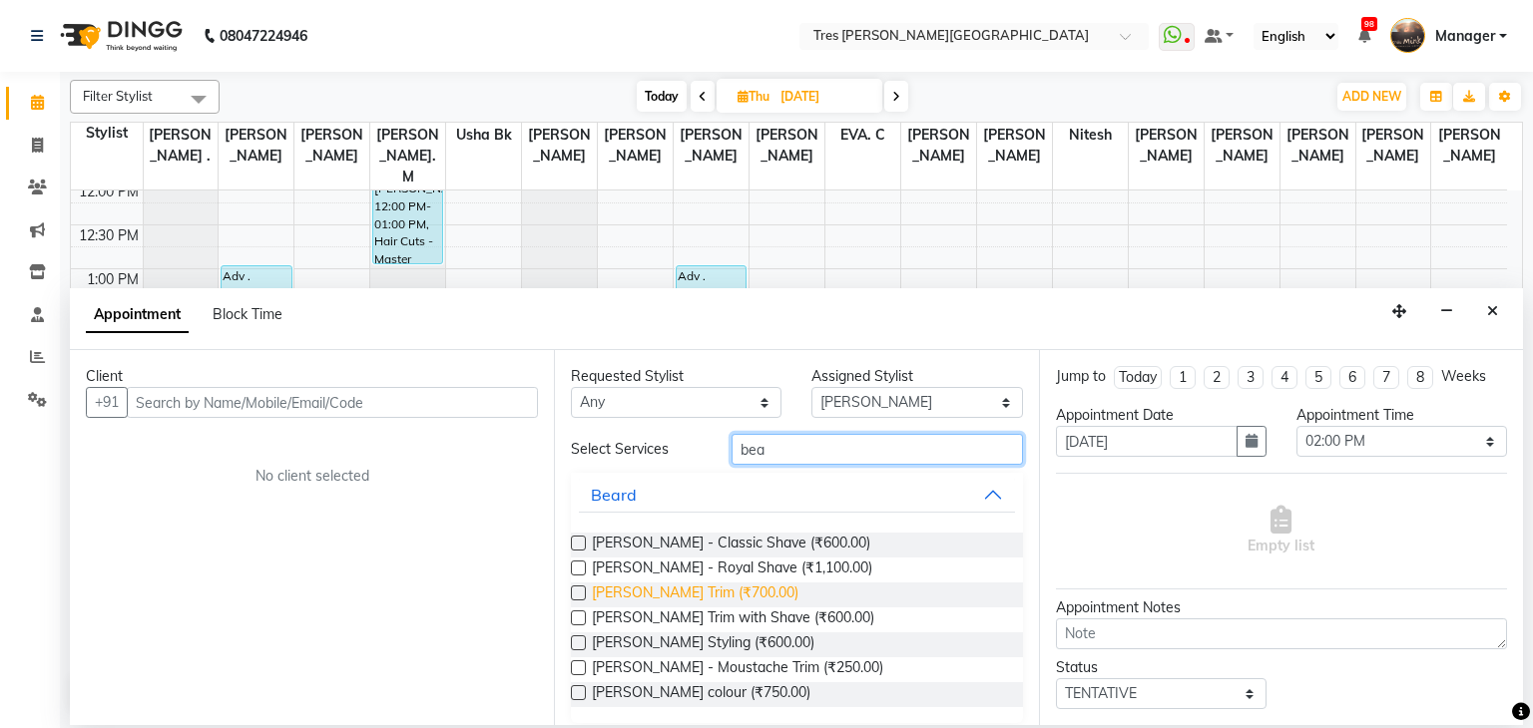
type input "bea"
click at [772, 595] on span "Beard - Beard Trim (₹700.00)" at bounding box center [695, 595] width 207 height 25
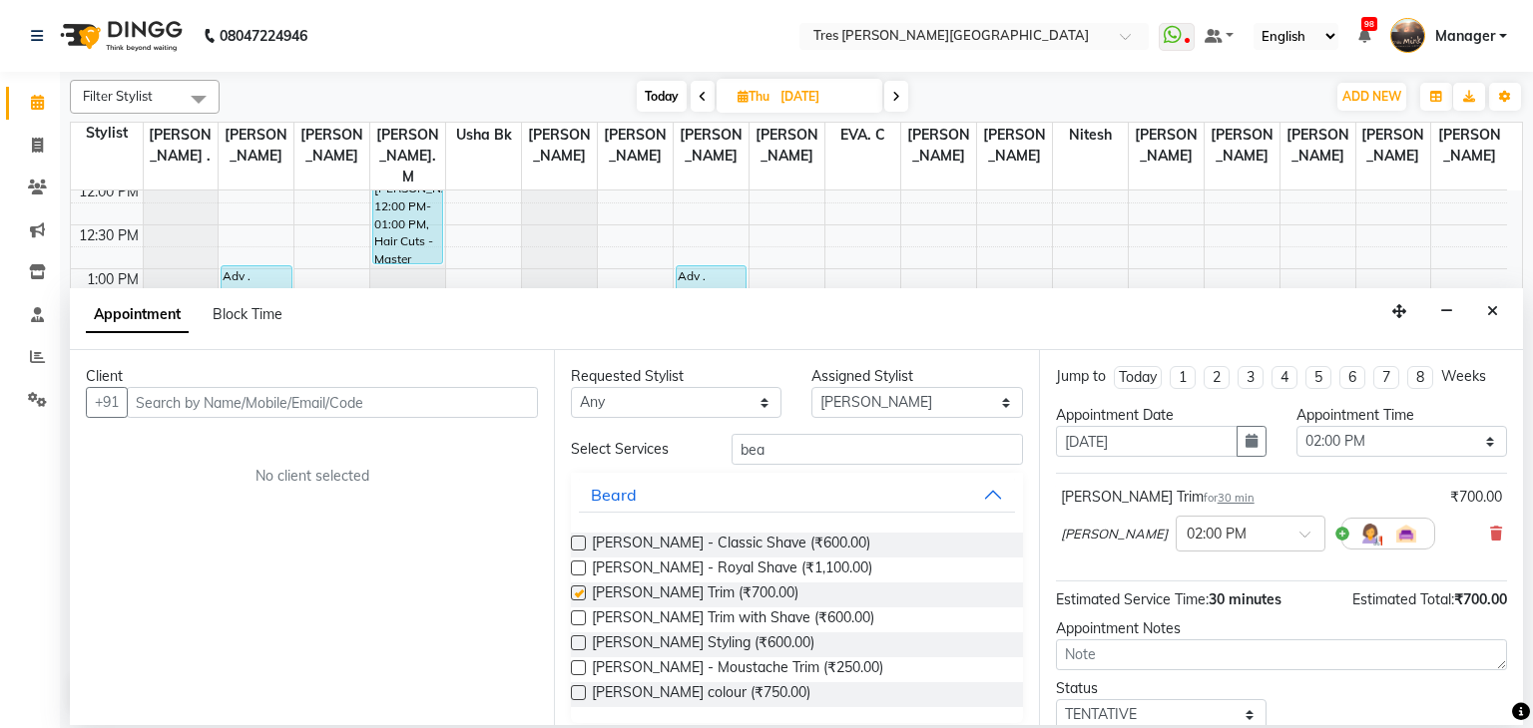
checkbox input "false"
click at [312, 400] on input "text" at bounding box center [332, 402] width 411 height 31
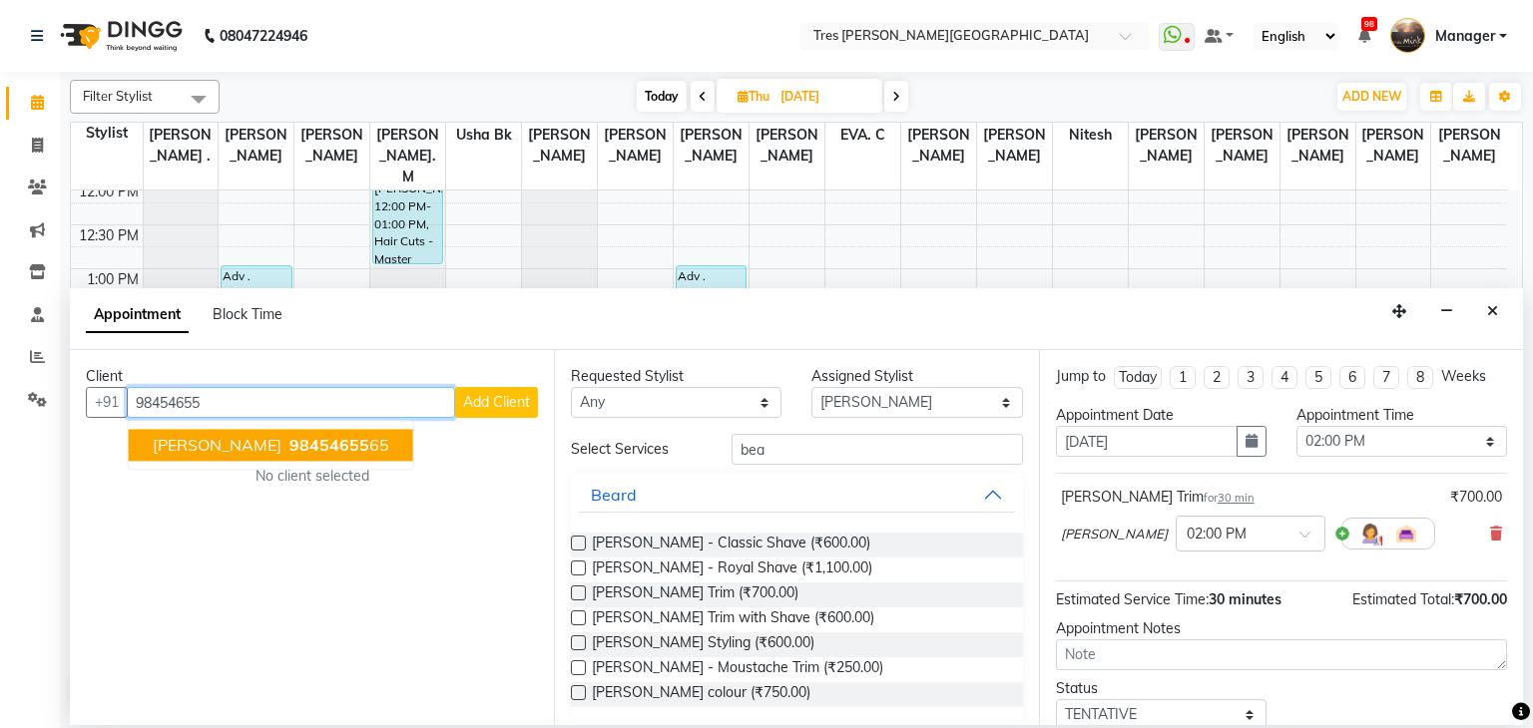
click at [247, 445] on span "Sachin Singh" at bounding box center [217, 446] width 129 height 20
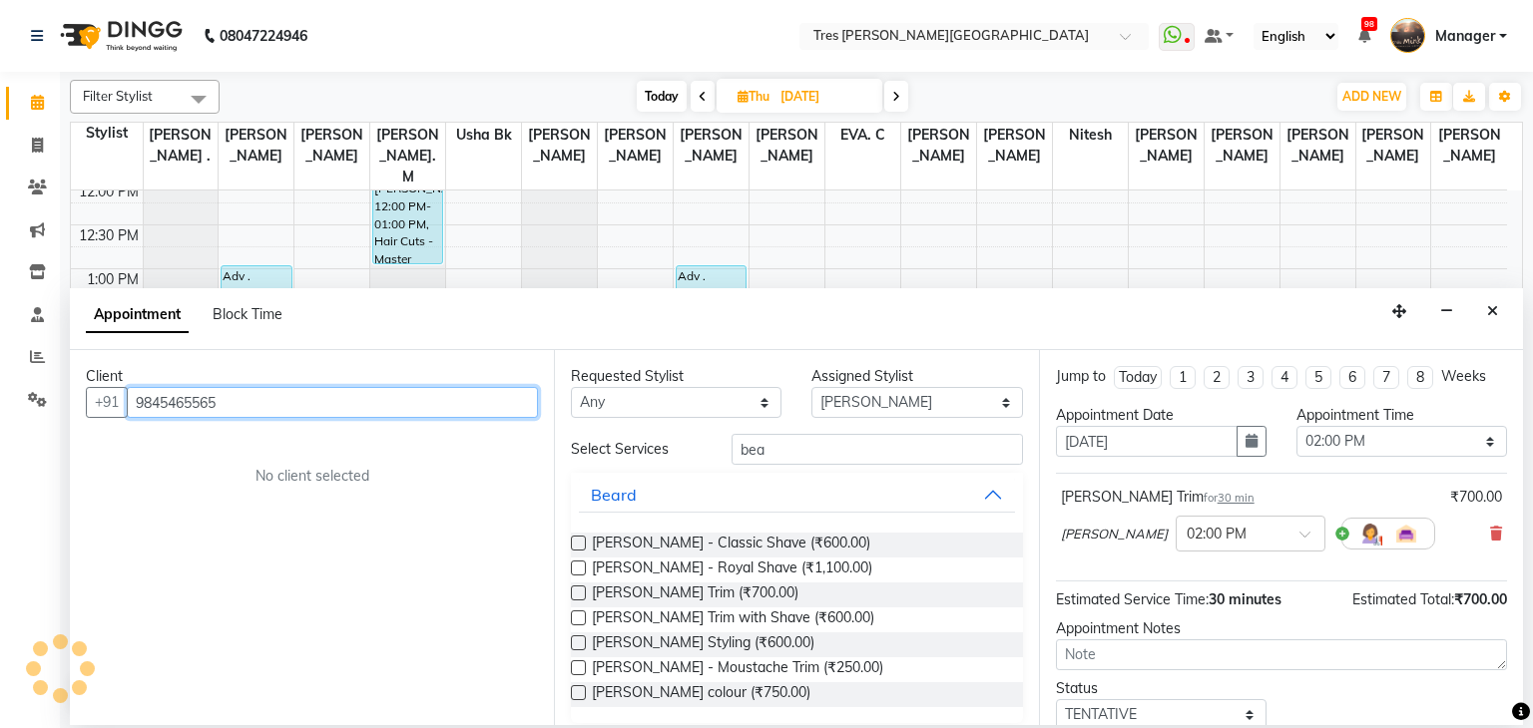
scroll to position [132, 0]
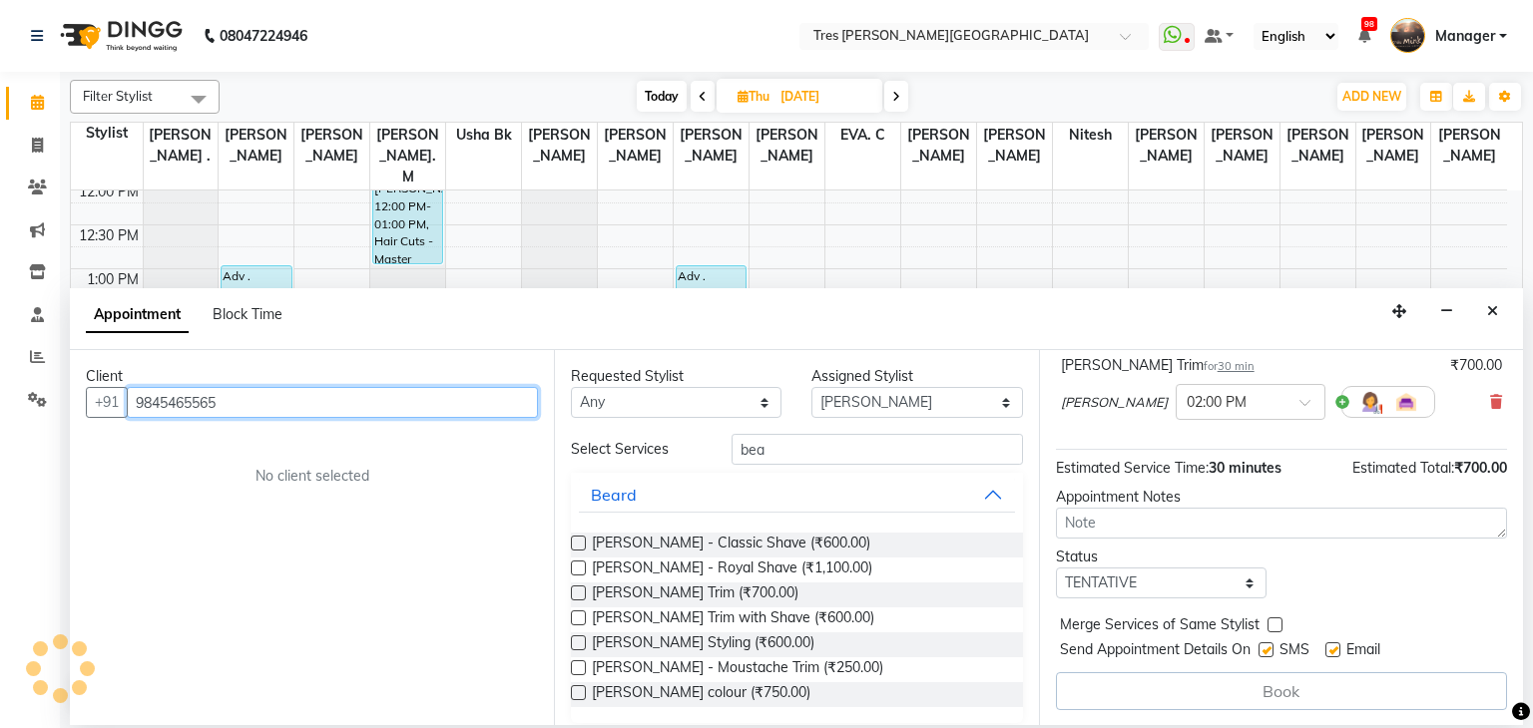
type input "9845465565"
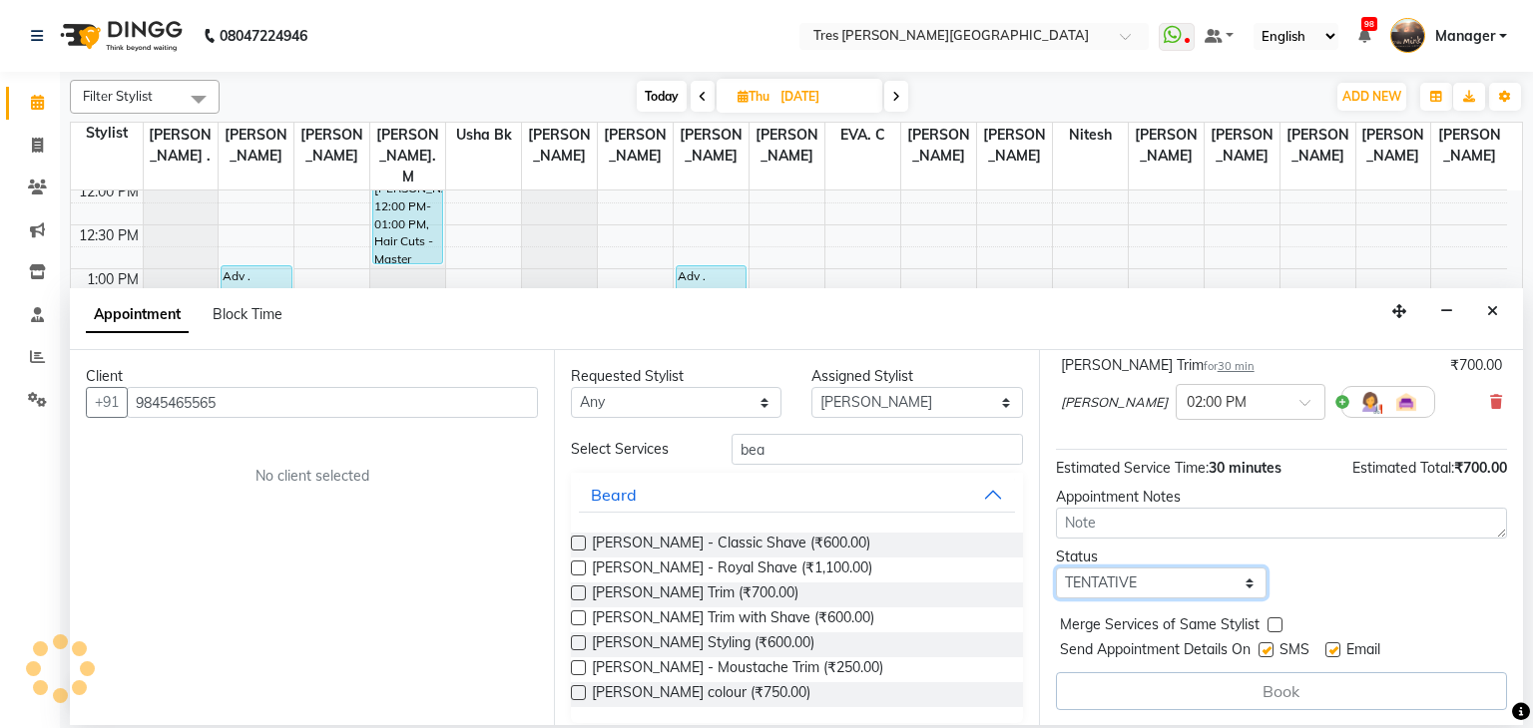
click at [1152, 596] on select "Select TENTATIVE CONFIRM UPCOMING" at bounding box center [1161, 583] width 211 height 31
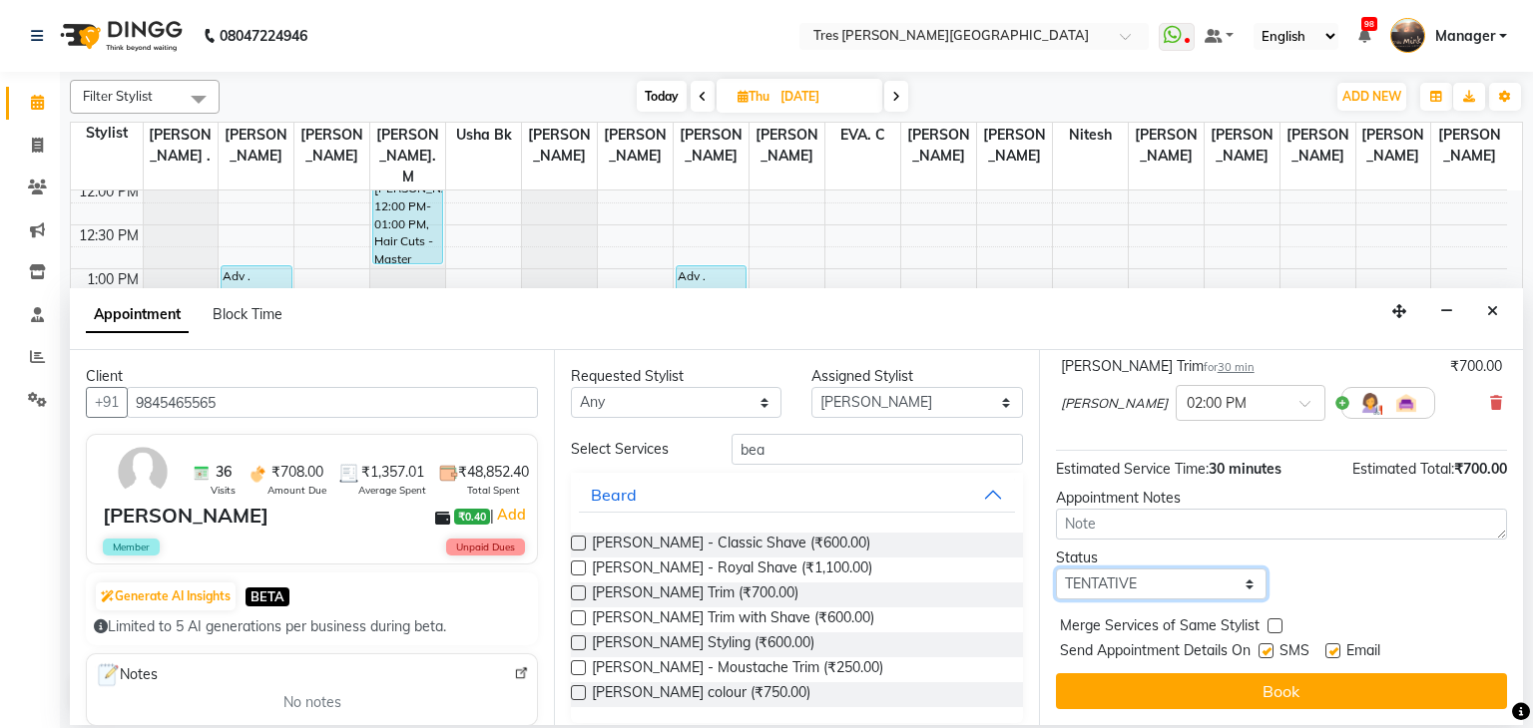
scroll to position [130, 0]
select select "upcoming"
click at [1056, 570] on select "Select TENTATIVE CONFIRM UPCOMING" at bounding box center [1161, 585] width 211 height 31
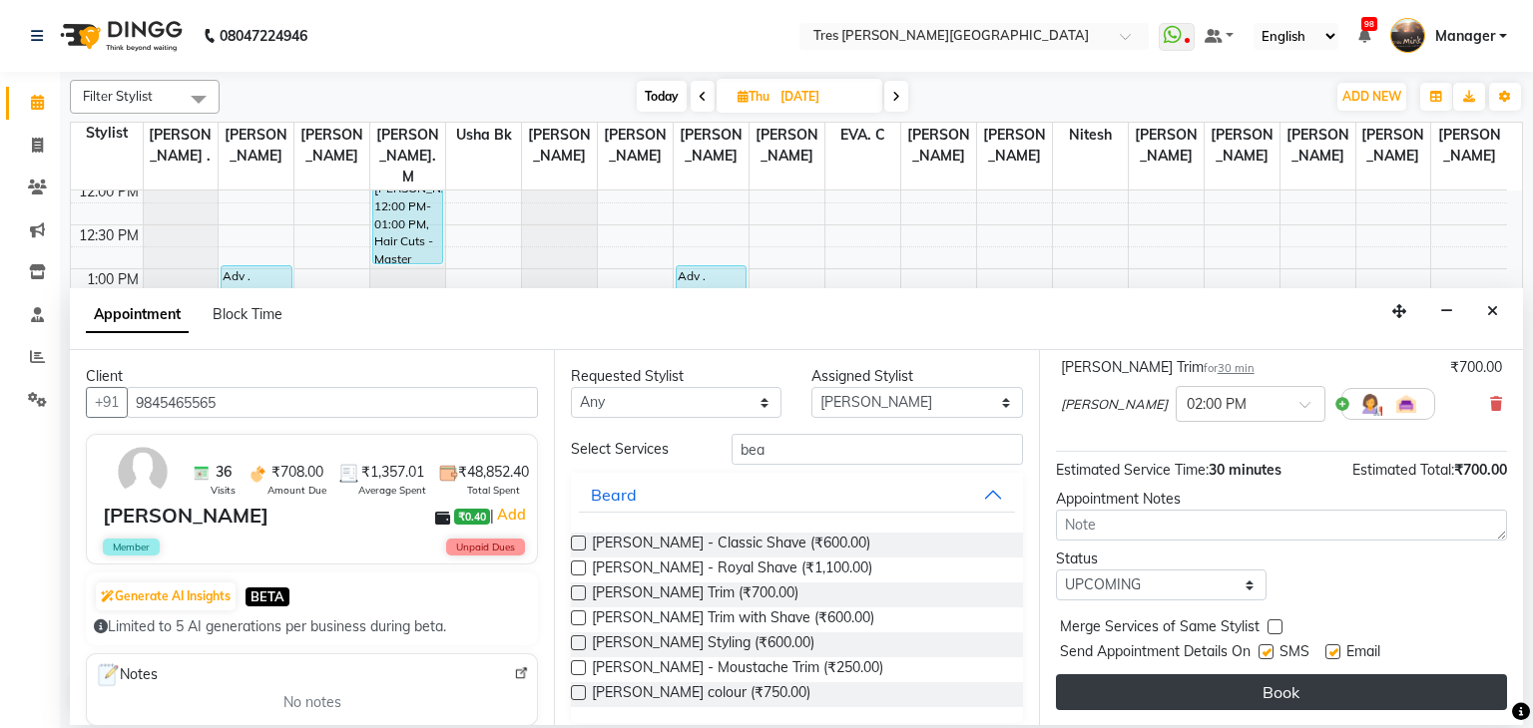
click at [1134, 686] on button "Book" at bounding box center [1281, 693] width 451 height 36
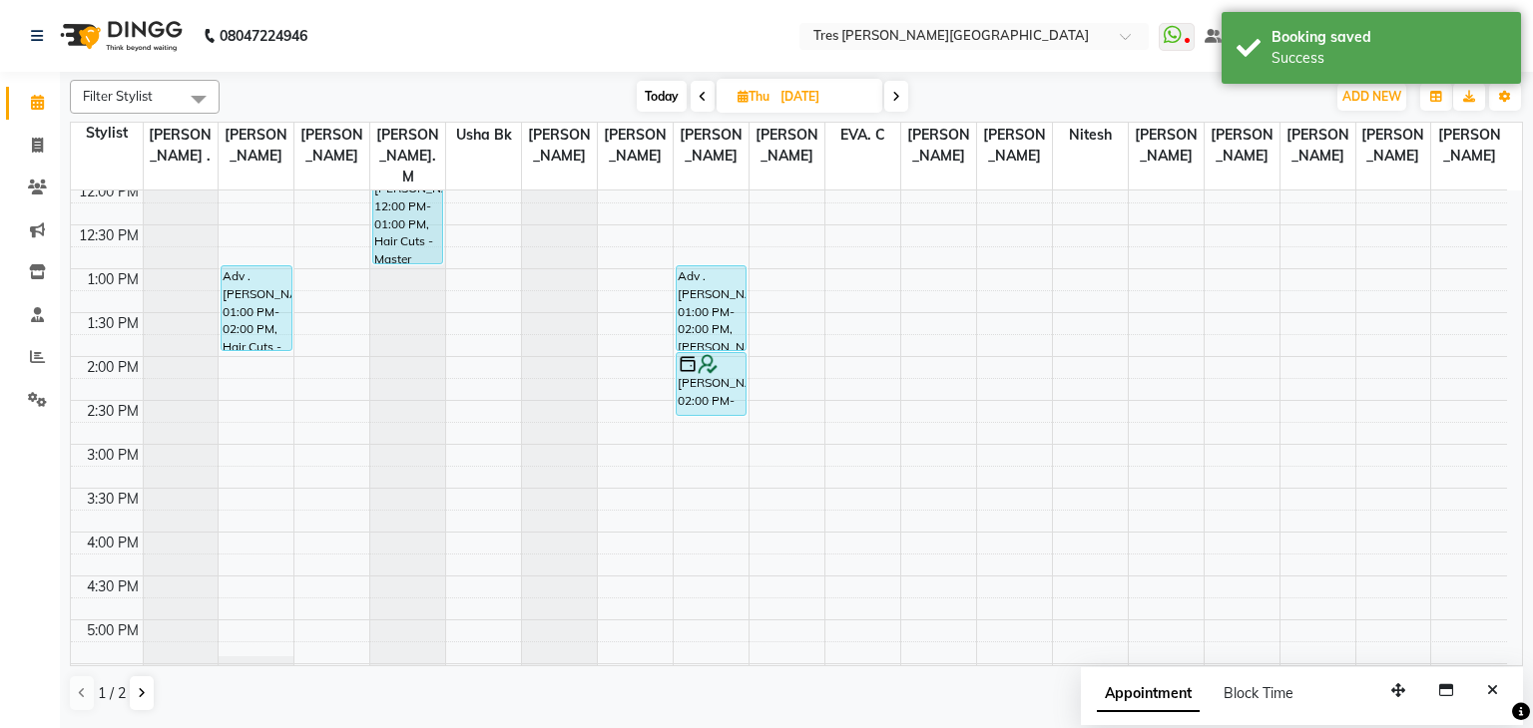
drag, startPoint x: 725, startPoint y: 370, endPoint x: 725, endPoint y: 396, distance: 25.9
click at [725, 396] on div "Hatim Chunawala, 11:30 AM-12:00 PM, Beard - Beard Trim Adv .Gayatri Rokade, 01:…" at bounding box center [711, 444] width 75 height 1228
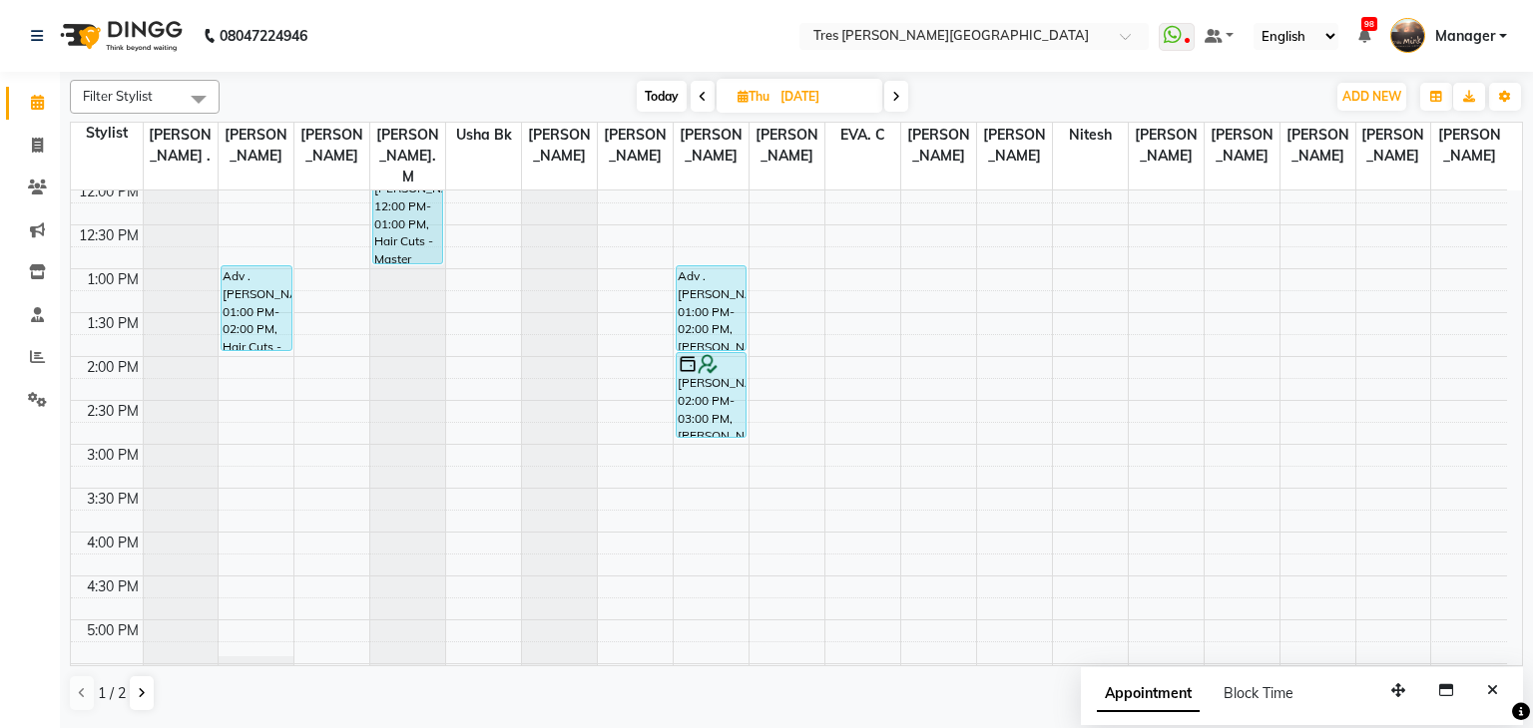
click at [645, 99] on span "Today" at bounding box center [662, 96] width 50 height 31
type input "[DATE]"
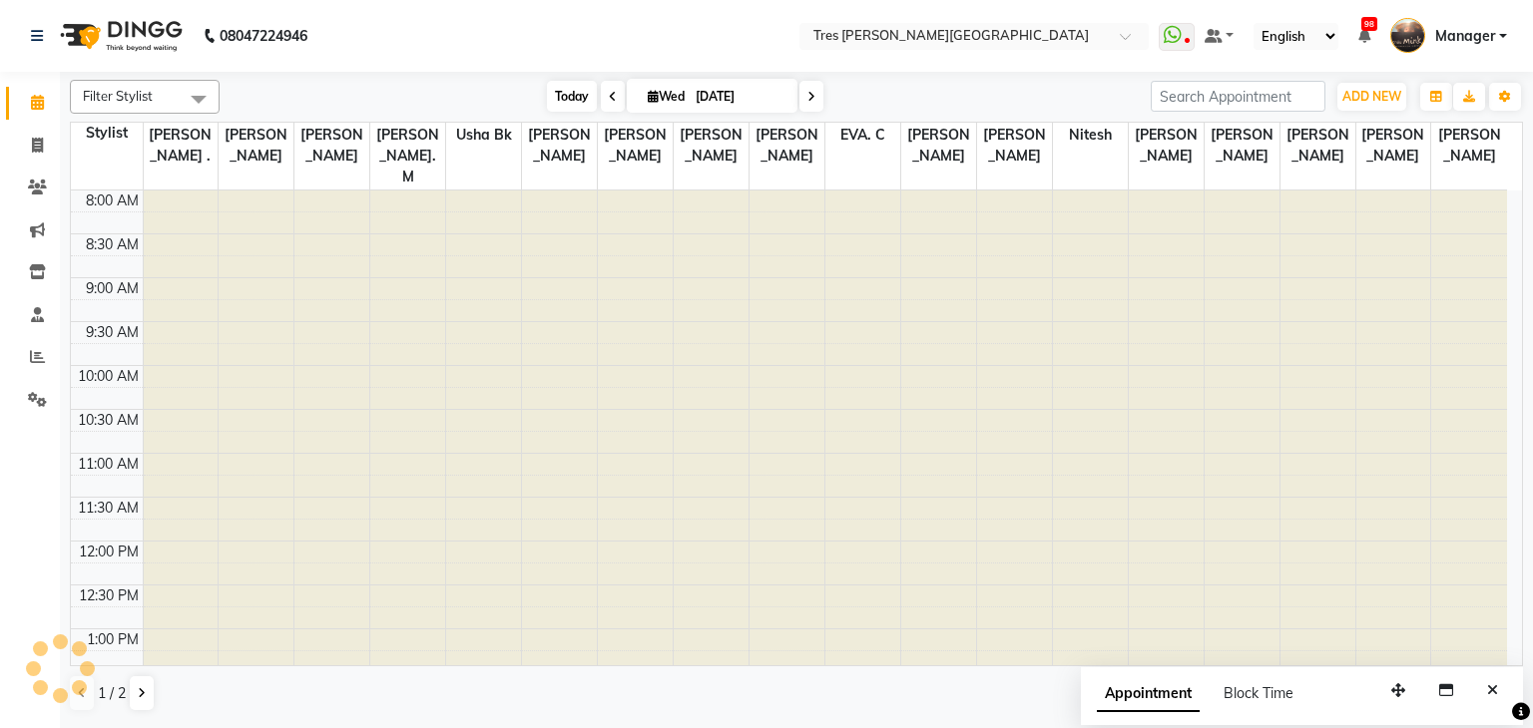
scroll to position [719, 0]
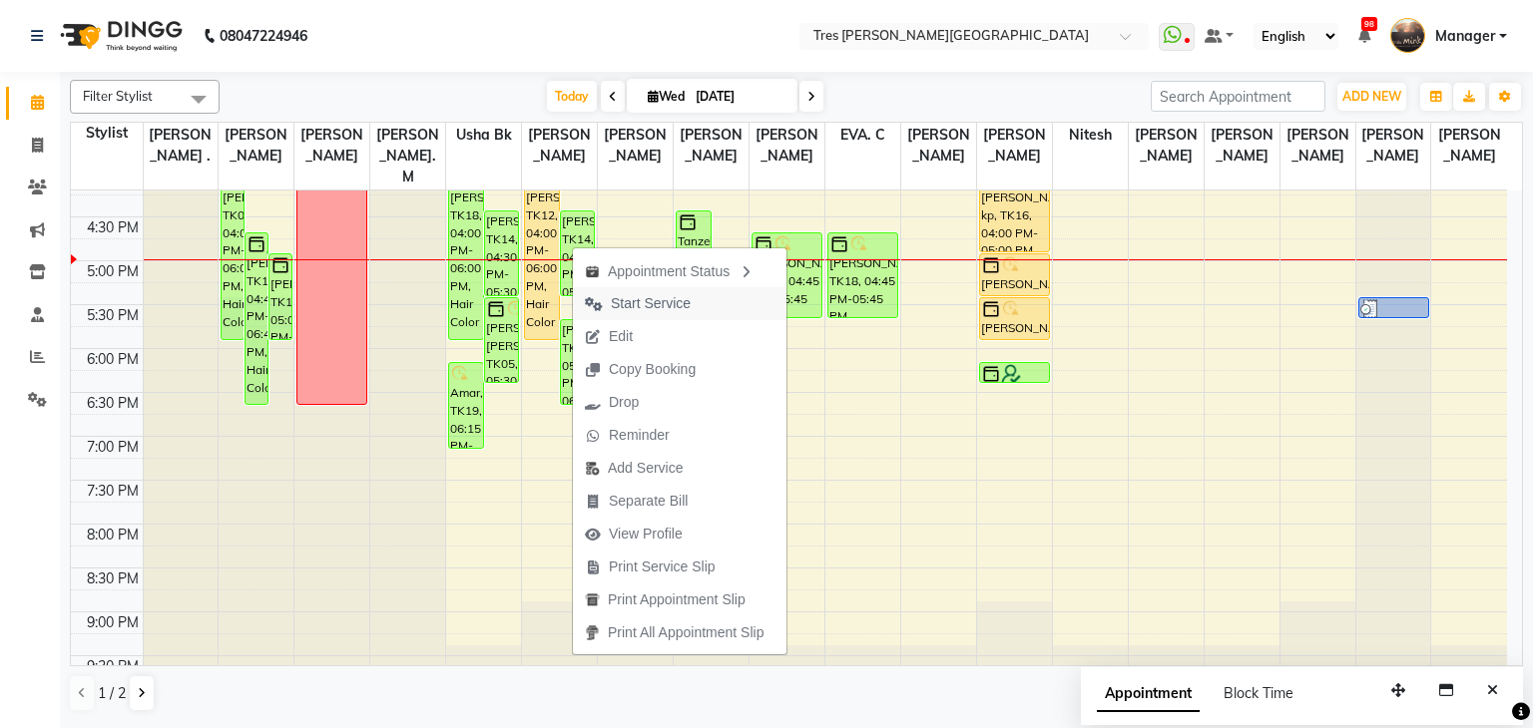
click at [648, 293] on span "Start Service" at bounding box center [651, 303] width 80 height 21
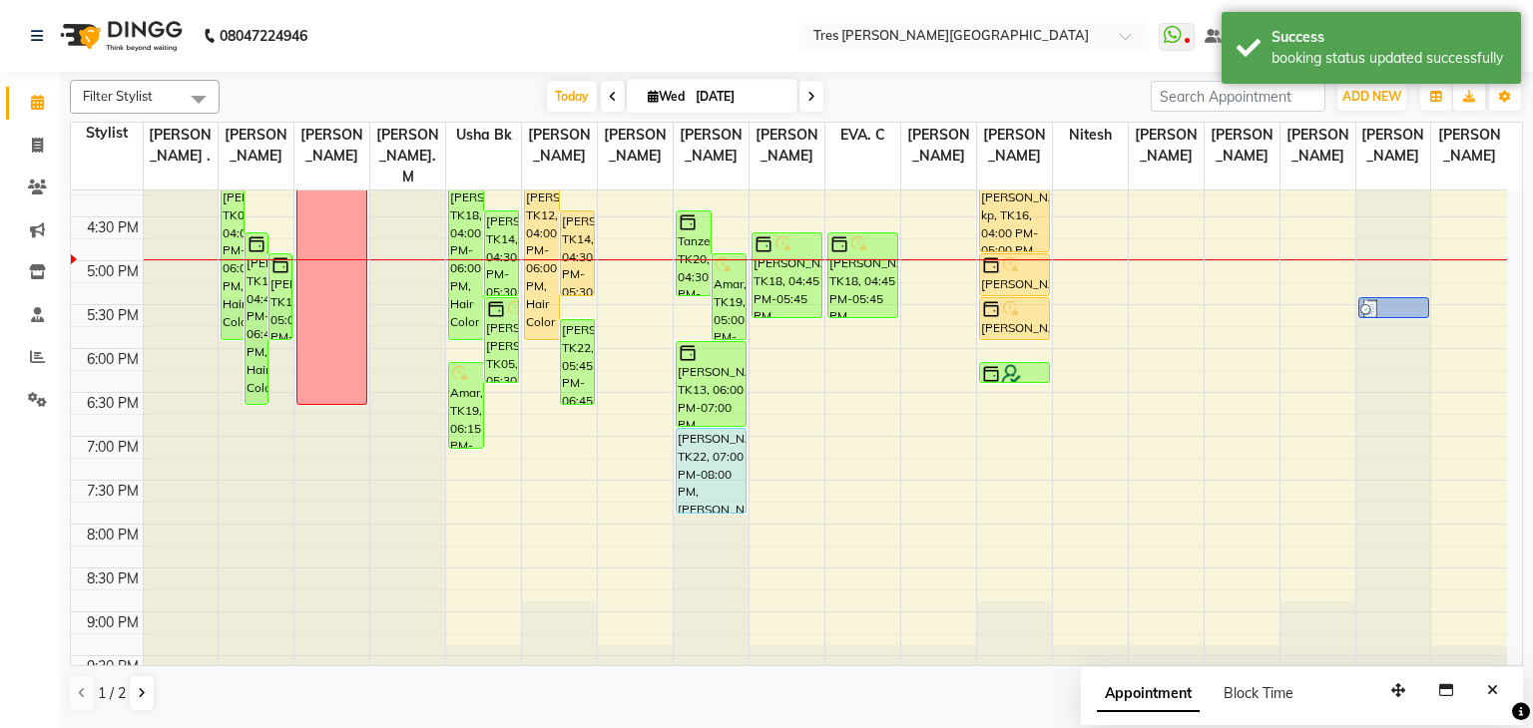
click at [581, 279] on div "8:00 AM 8:30 AM 9:00 AM 9:30 AM 10:00 AM 10:30 AM 11:00 AM 11:30 AM 12:00 PM 12…" at bounding box center [789, 85] width 1436 height 1228
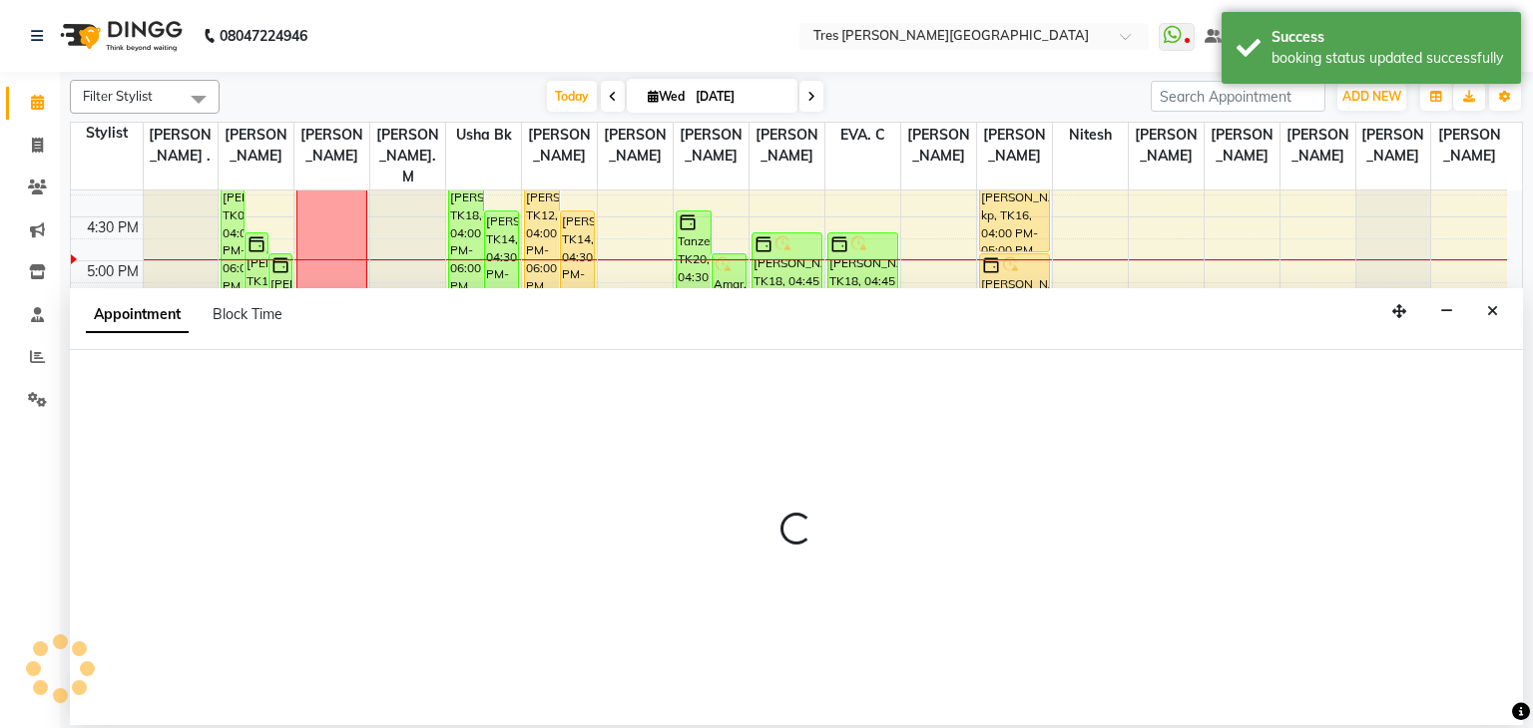
select select "34584"
select select "tentative"
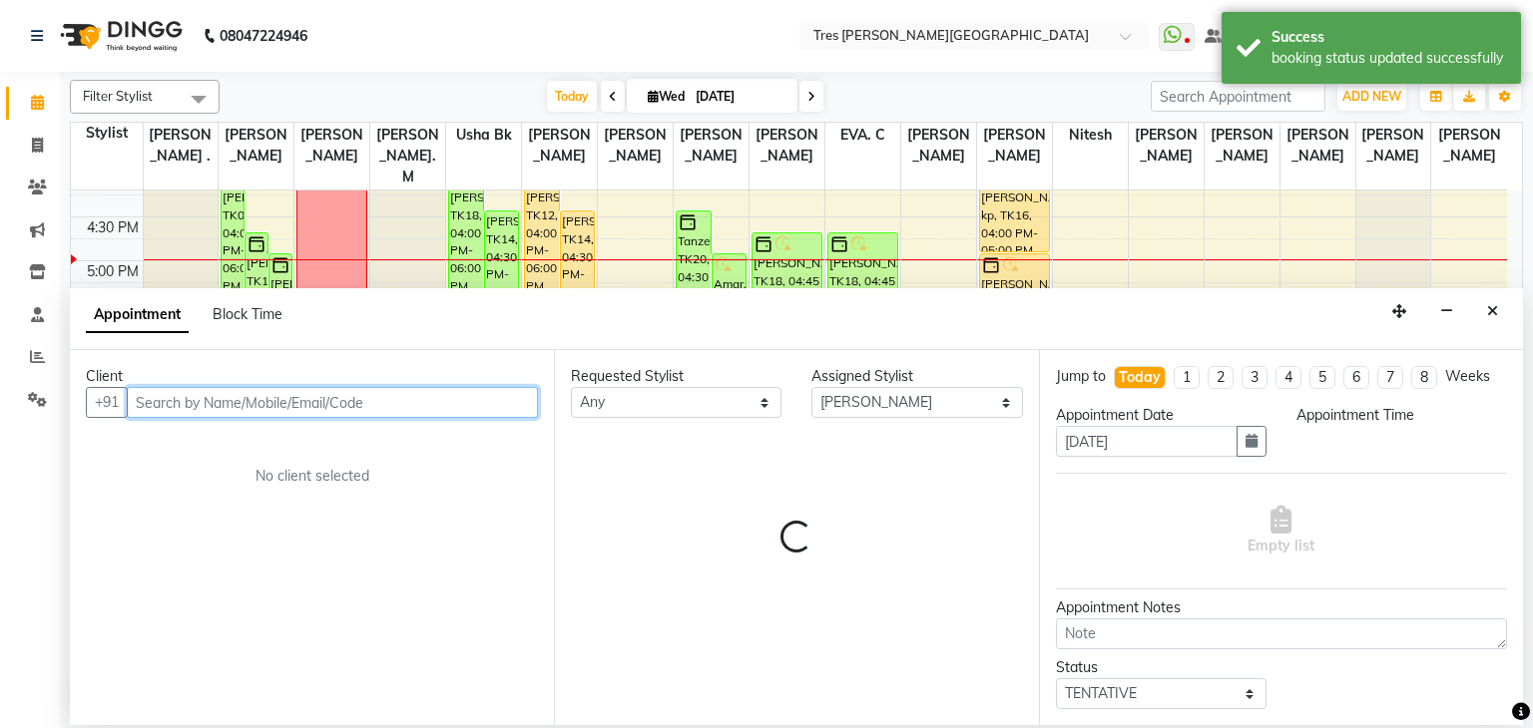
select select "1050"
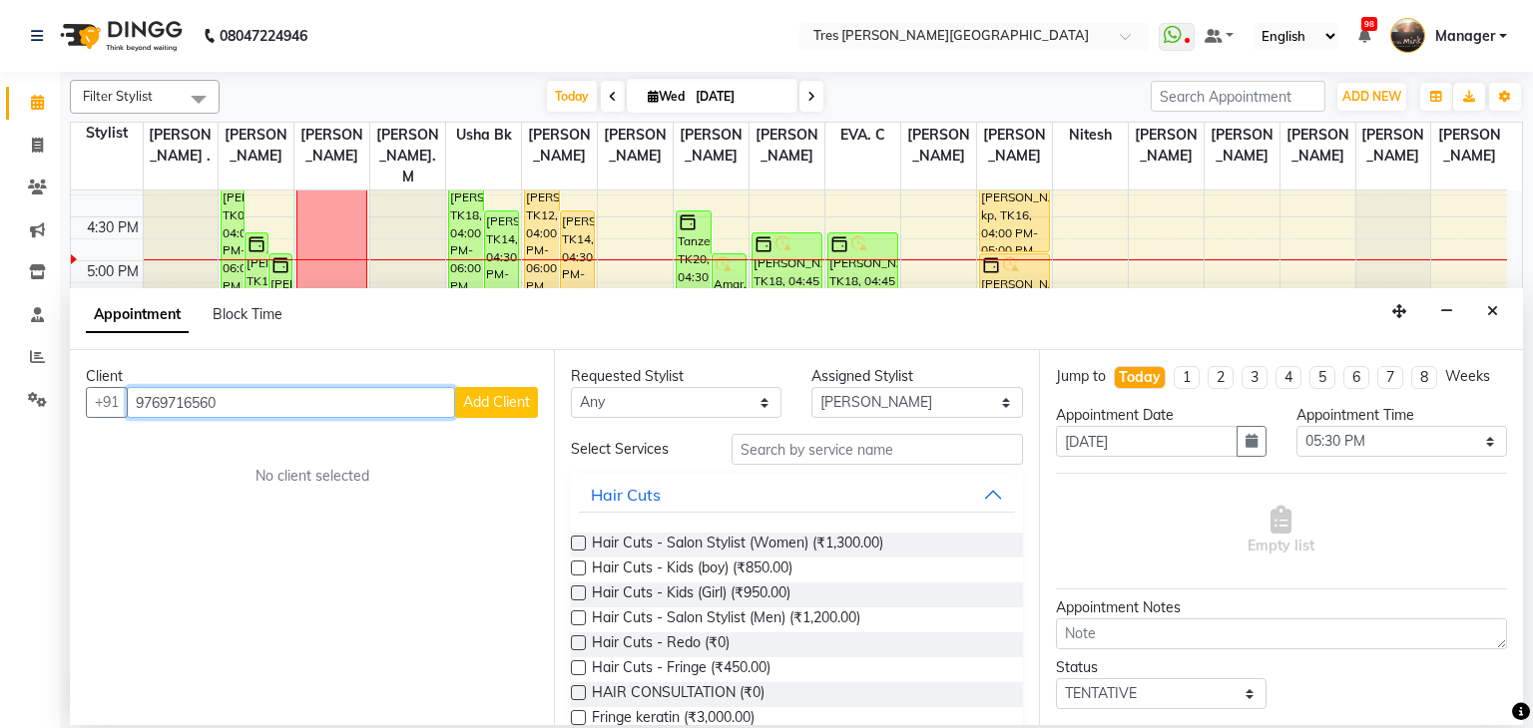
type input "9769716560"
click at [490, 398] on span "Add Client" at bounding box center [496, 402] width 67 height 18
select select "22"
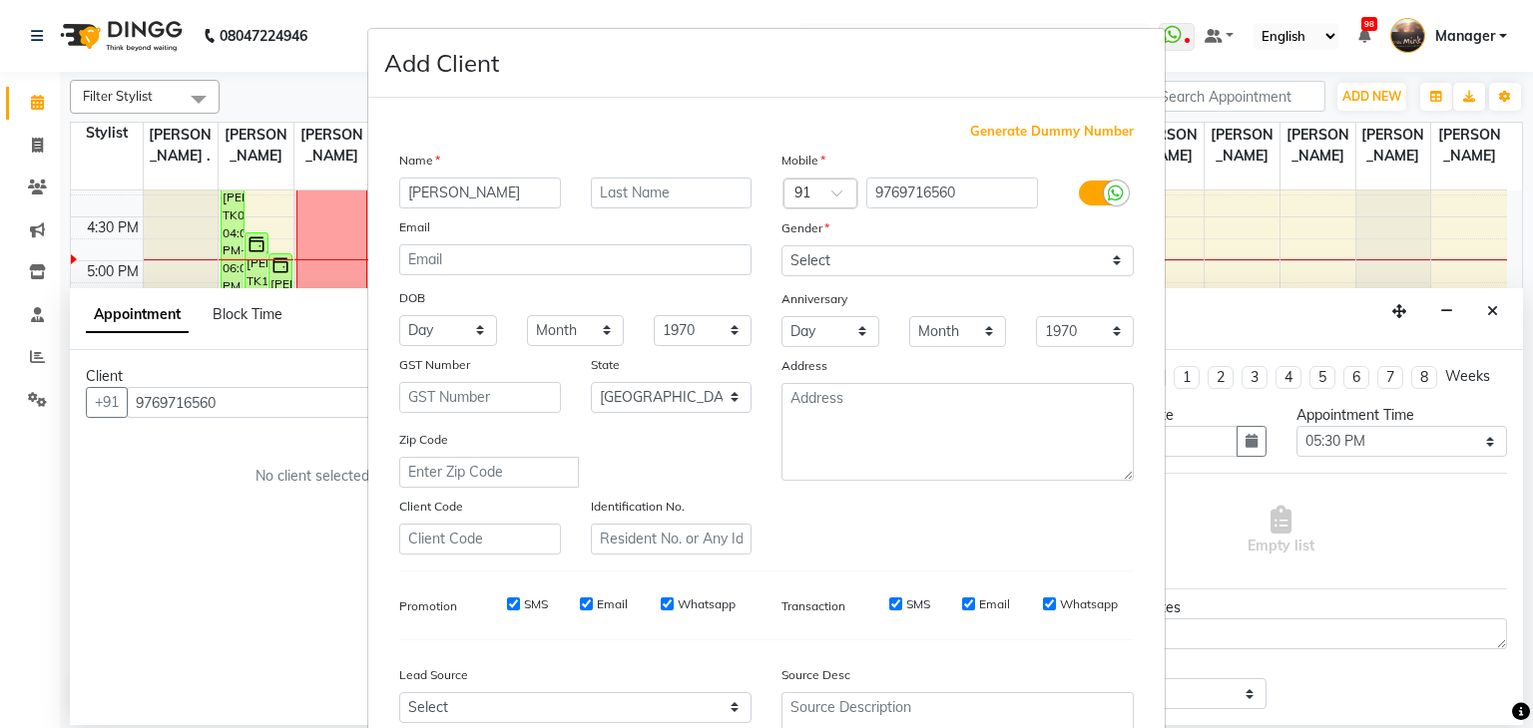
type input "Amruta"
type input "Chaudhary"
click at [842, 271] on select "Select Male Female Other Prefer Not To Say" at bounding box center [957, 260] width 352 height 31
select select "female"
click at [781, 246] on select "Select Male Female Other Prefer Not To Say" at bounding box center [957, 260] width 352 height 31
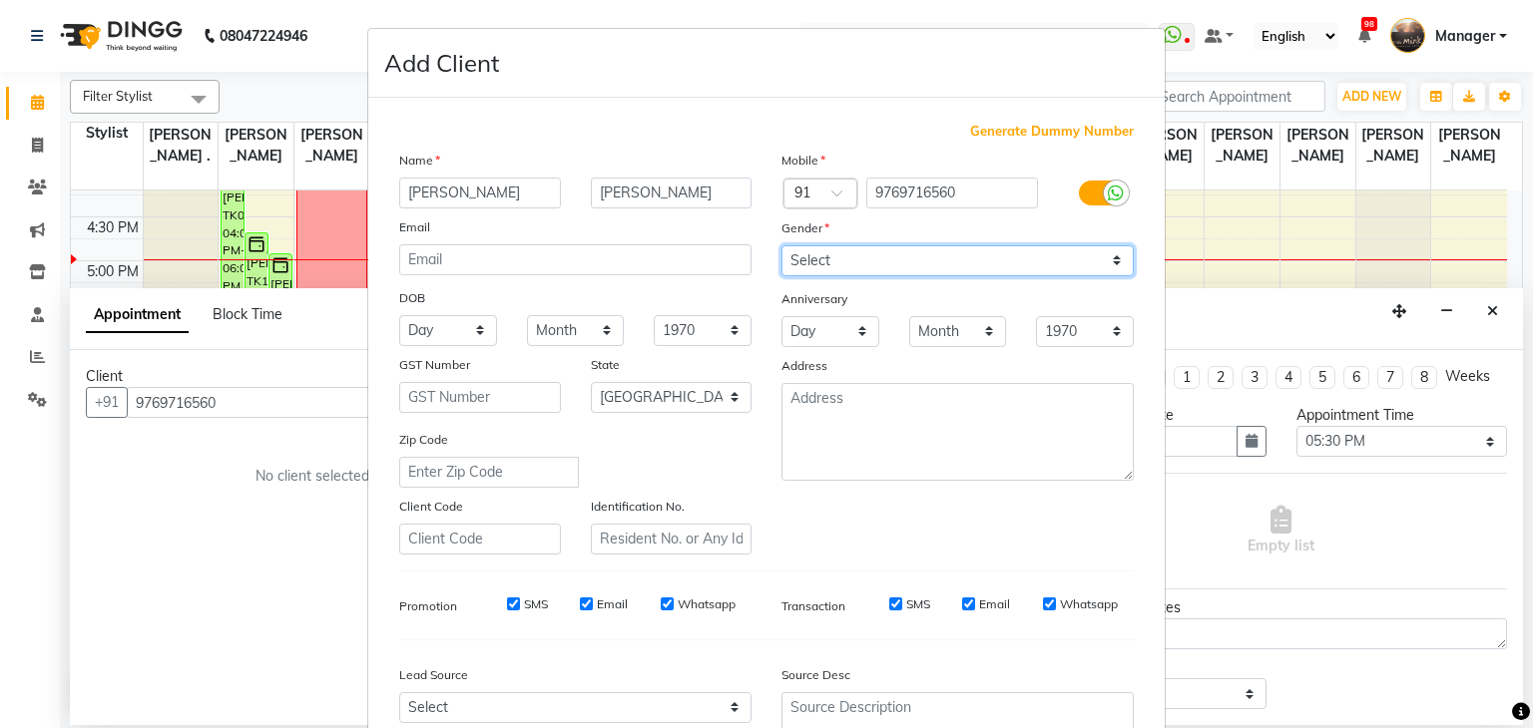
scroll to position [203, 0]
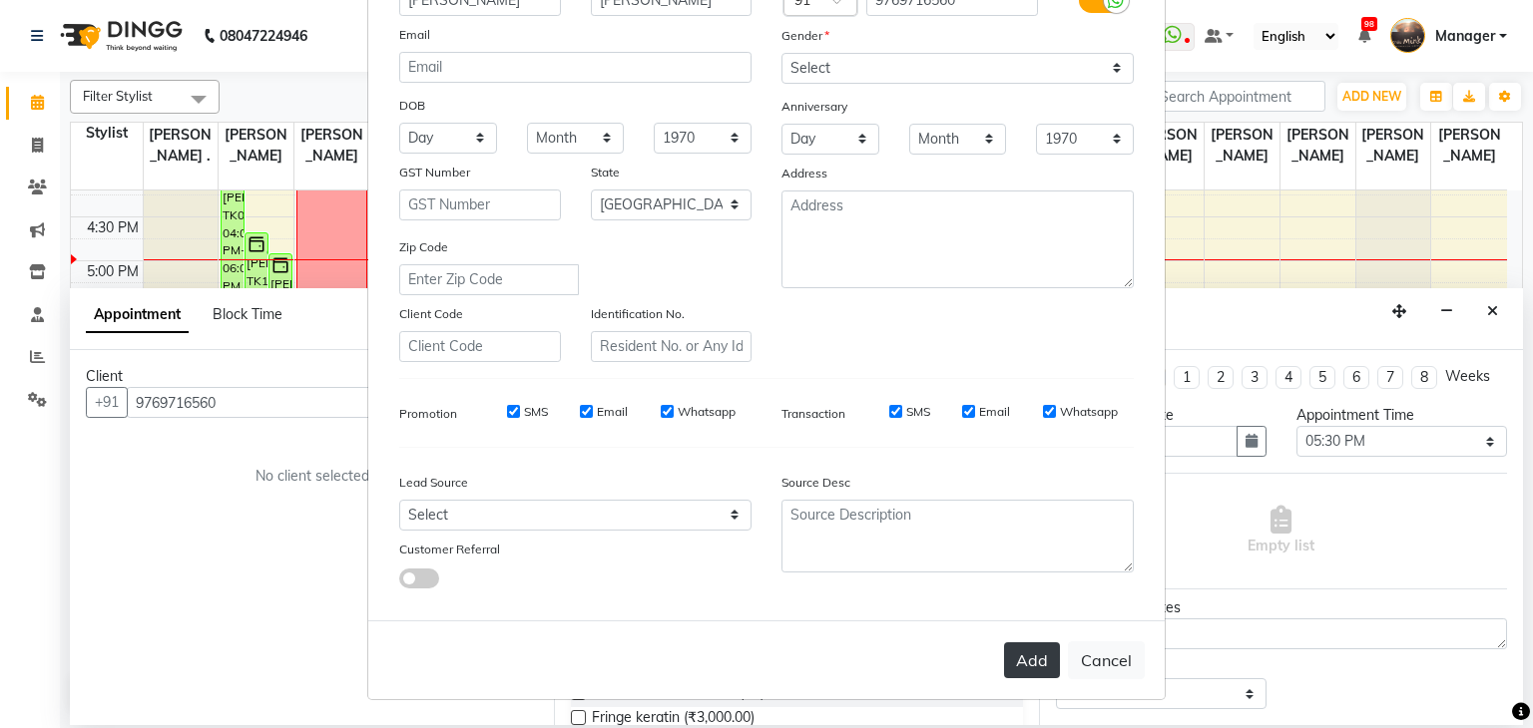
click at [1014, 657] on button "Add" at bounding box center [1032, 661] width 56 height 36
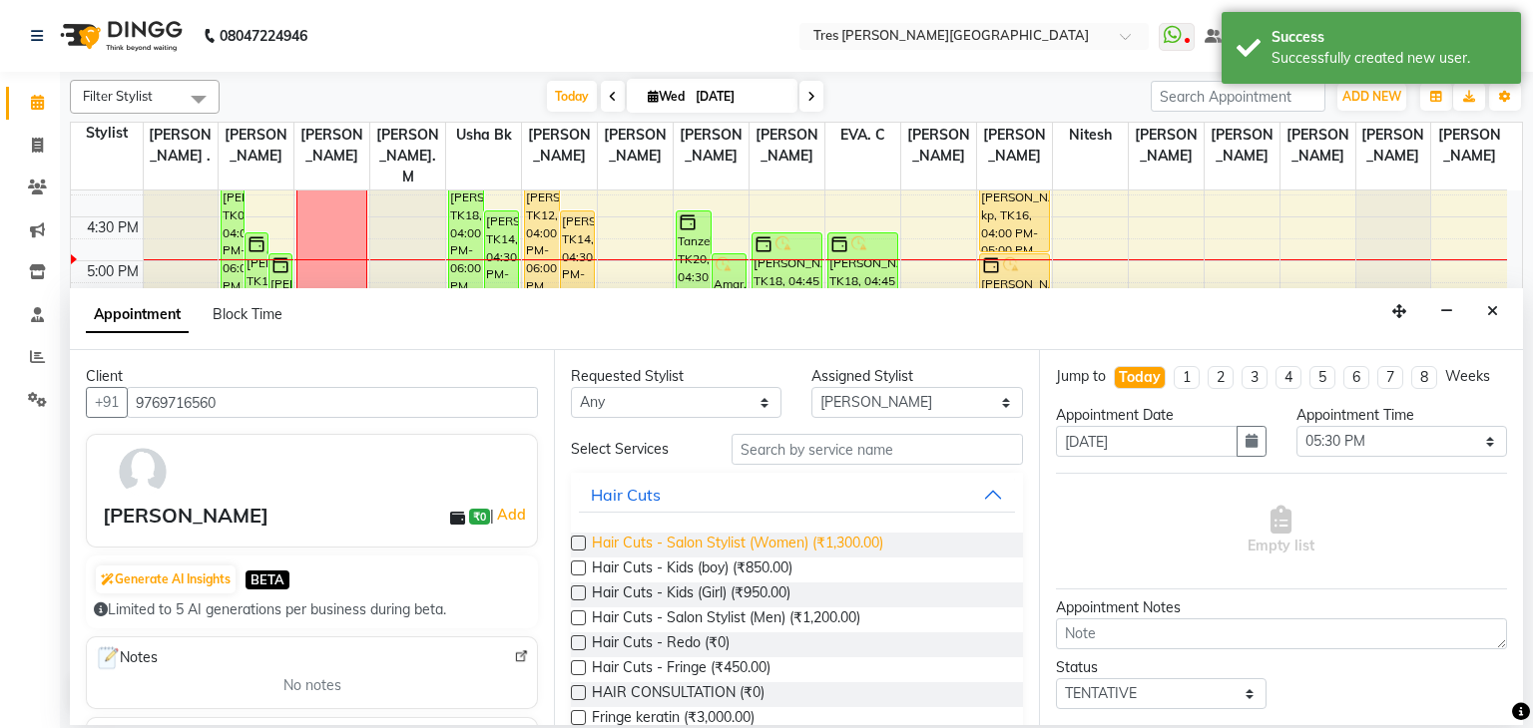
click at [826, 544] on span "Hair Cuts - Salon Stylist (Women) (₹1,300.00)" at bounding box center [737, 545] width 291 height 25
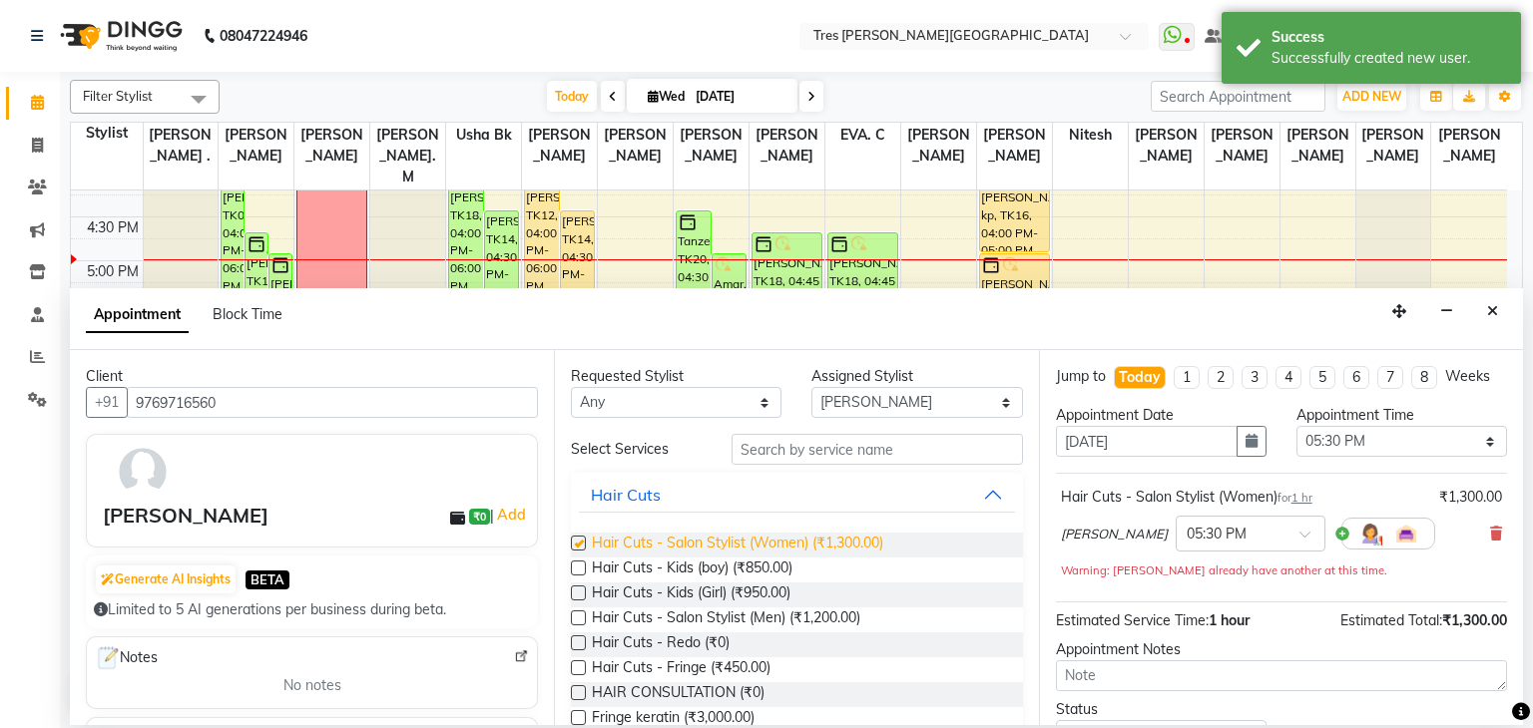
checkbox input "false"
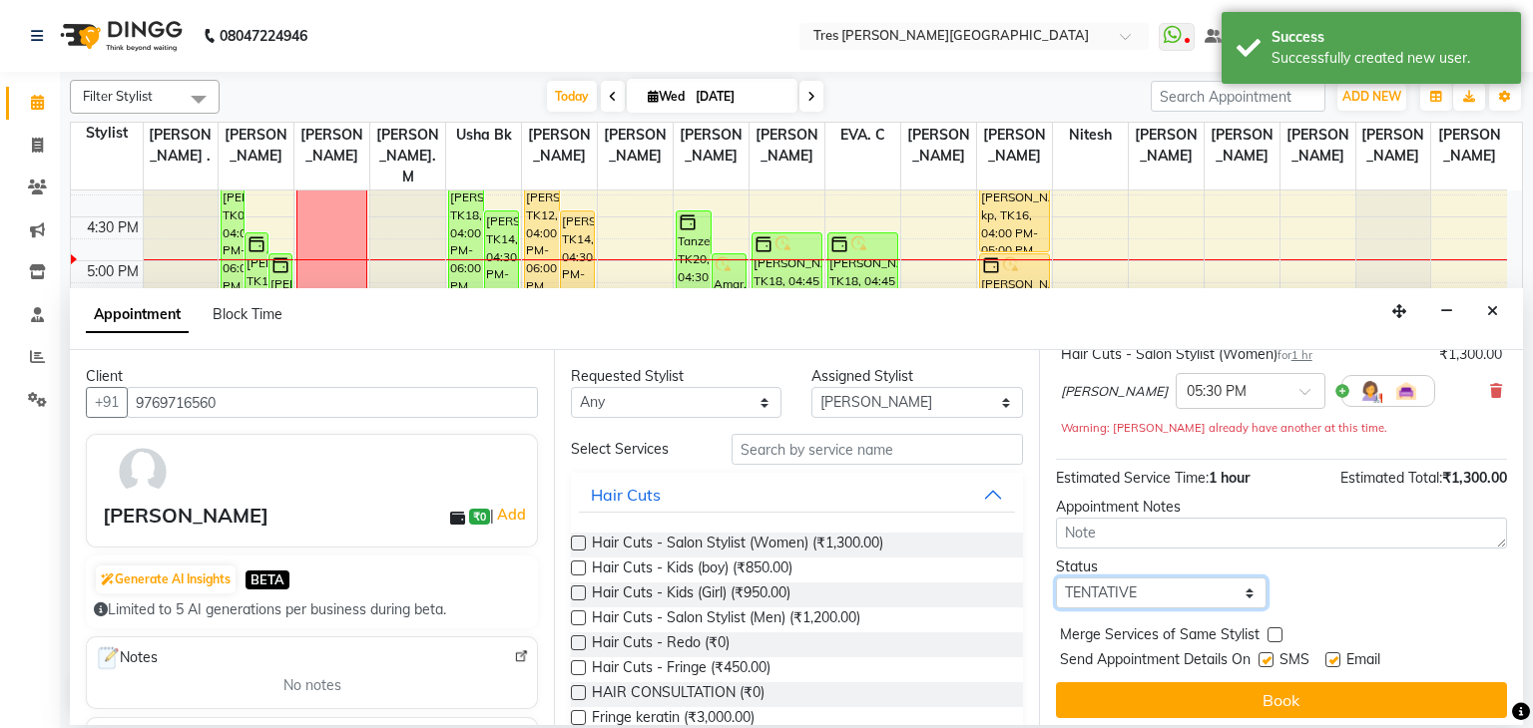
drag, startPoint x: 1157, startPoint y: 583, endPoint x: 1158, endPoint y: 512, distance: 70.9
click at [1158, 512] on div "Jump to Today 1 2 3 4 5 6 7 8 Weeks Appointment Date 03-09-2025 Appointment Tim…" at bounding box center [1281, 537] width 484 height 375
select select "confirm booking"
click at [1056, 578] on select "Select TENTATIVE CONFIRM CHECK-IN UPCOMING" at bounding box center [1161, 593] width 211 height 31
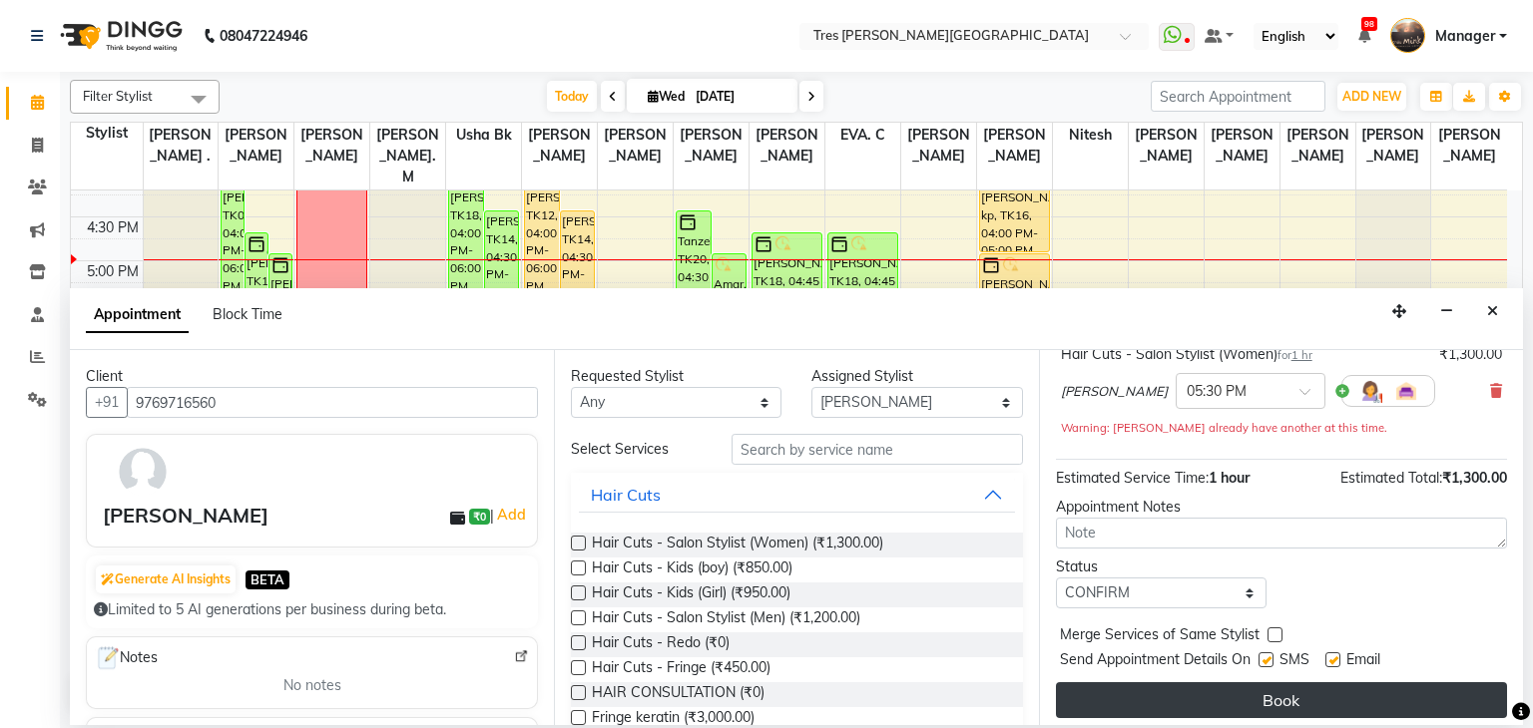
click at [1146, 703] on button "Book" at bounding box center [1281, 701] width 451 height 36
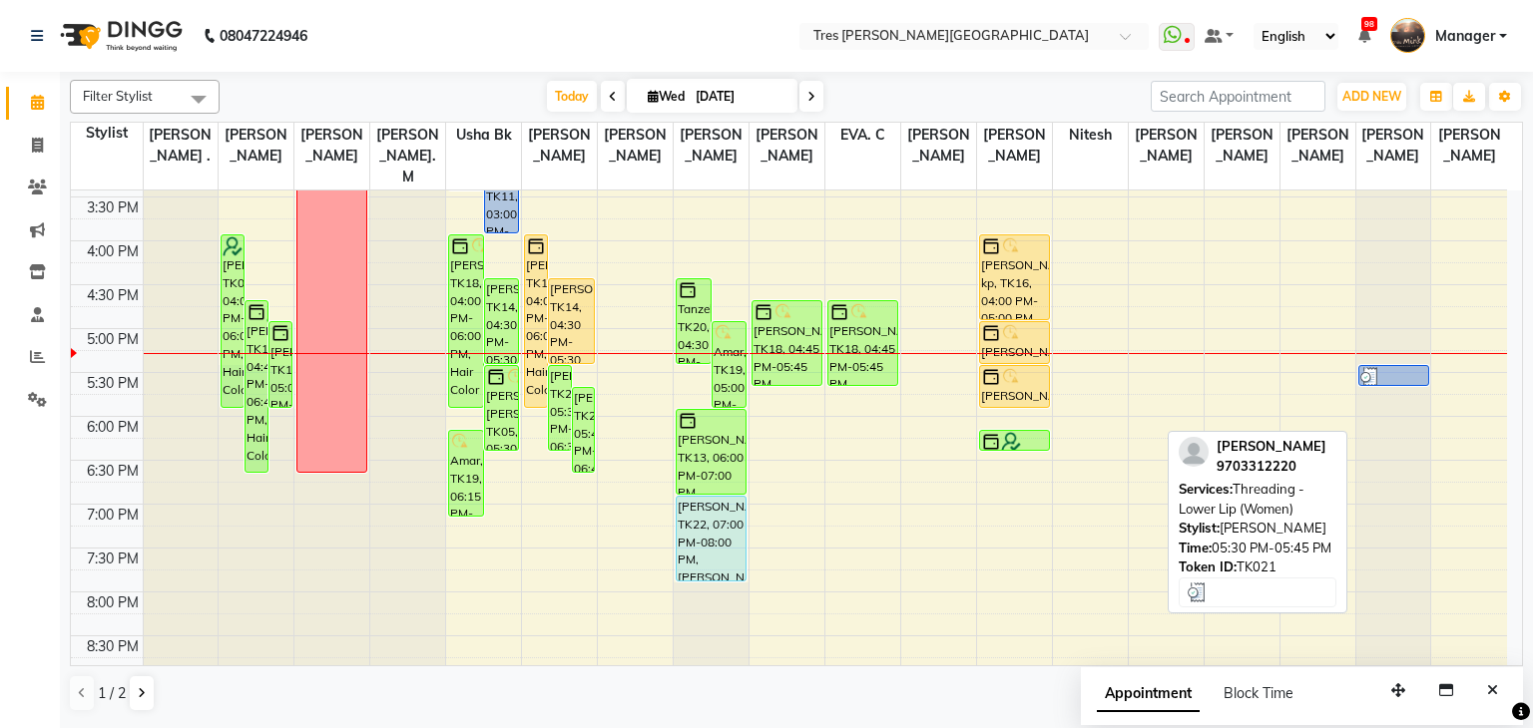
scroll to position [663, 0]
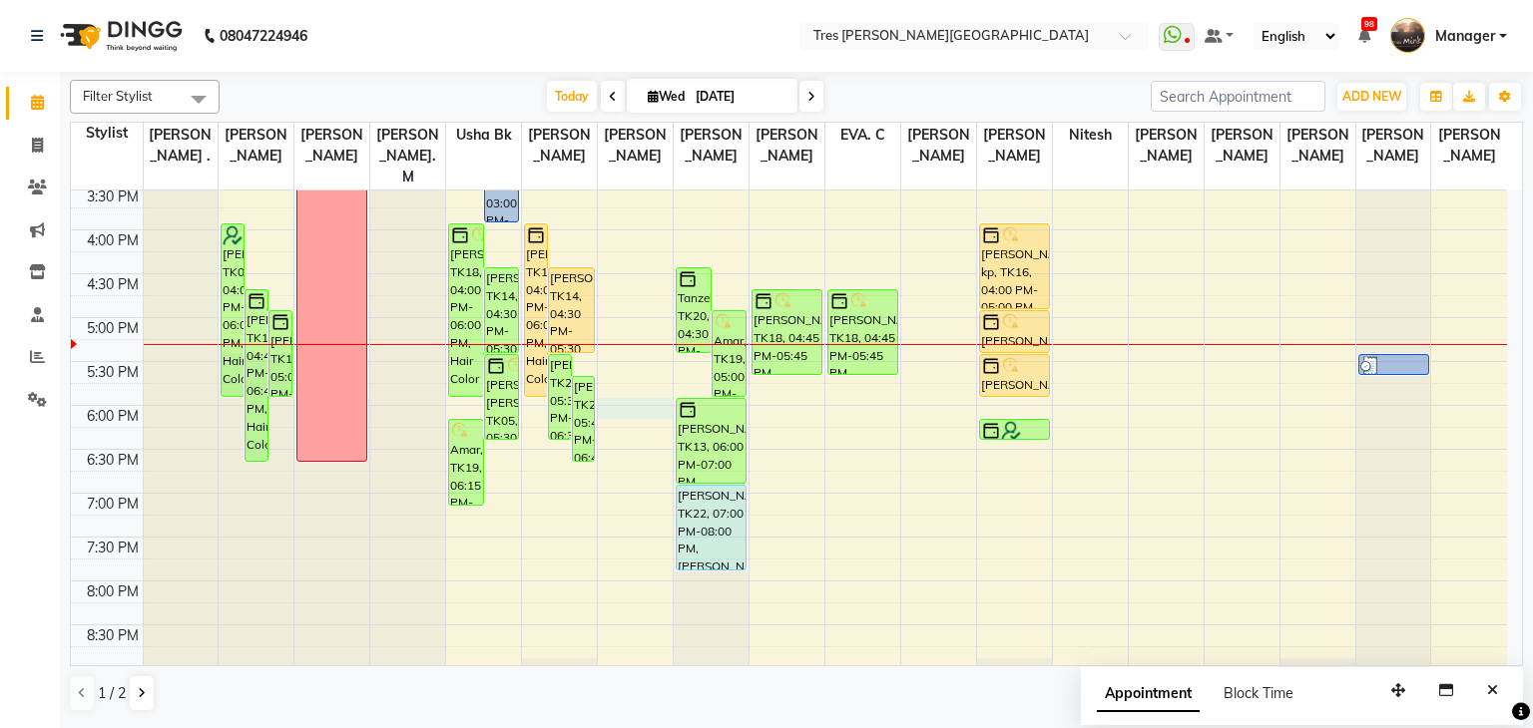
click at [617, 379] on div "8:00 AM 8:30 AM 9:00 AM 9:30 AM 10:00 AM 10:30 AM 11:00 AM 11:30 AM 12:00 PM 12…" at bounding box center [789, 142] width 1436 height 1228
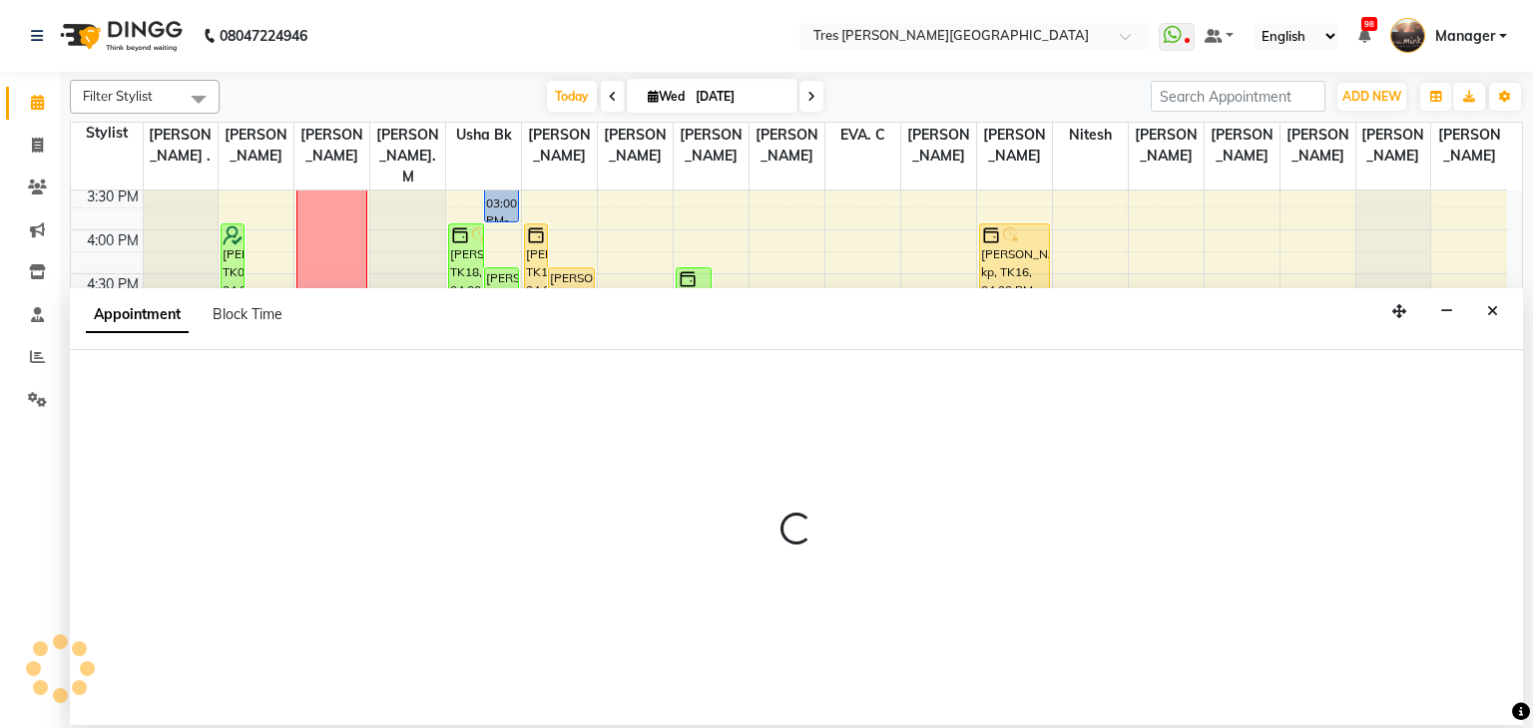
select select "88558"
select select "1080"
select select "tentative"
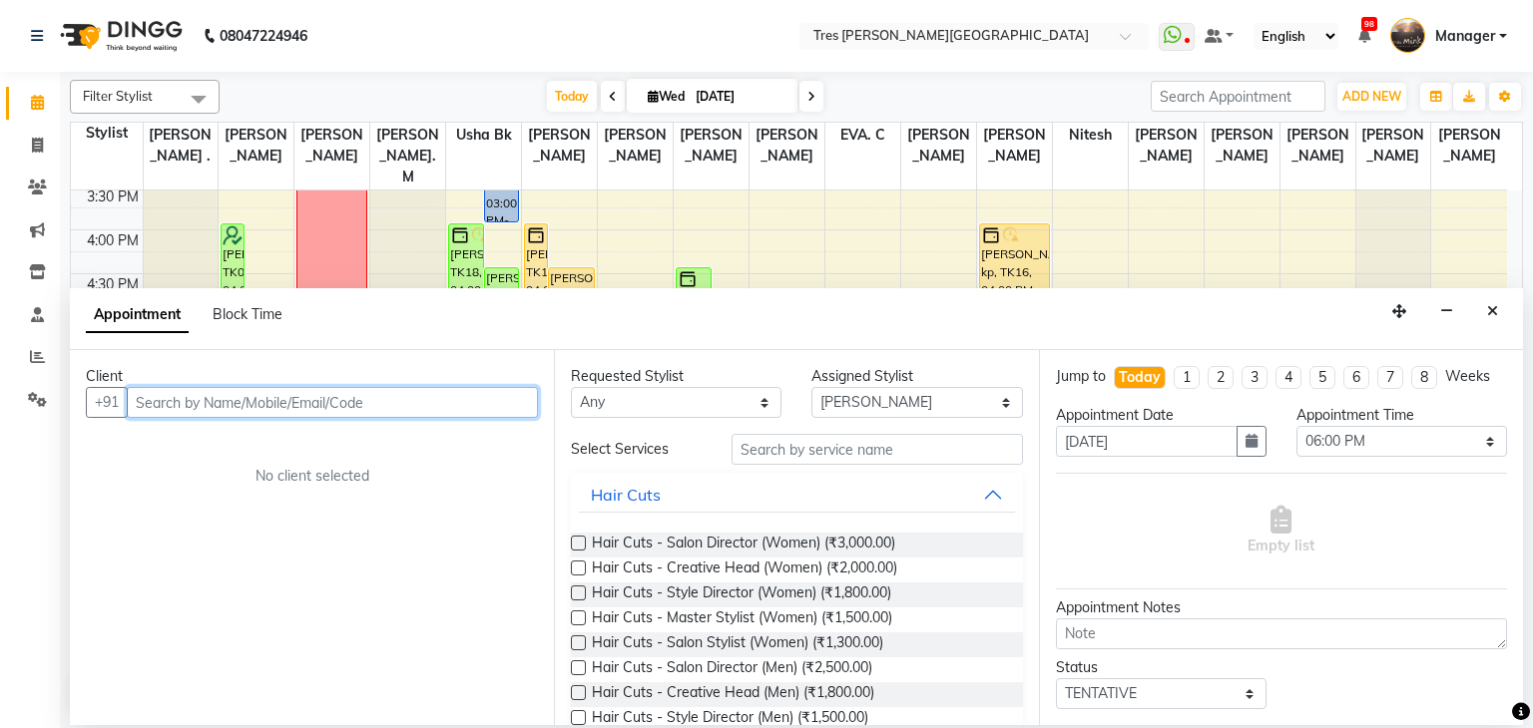
click at [223, 401] on input "text" at bounding box center [332, 402] width 411 height 31
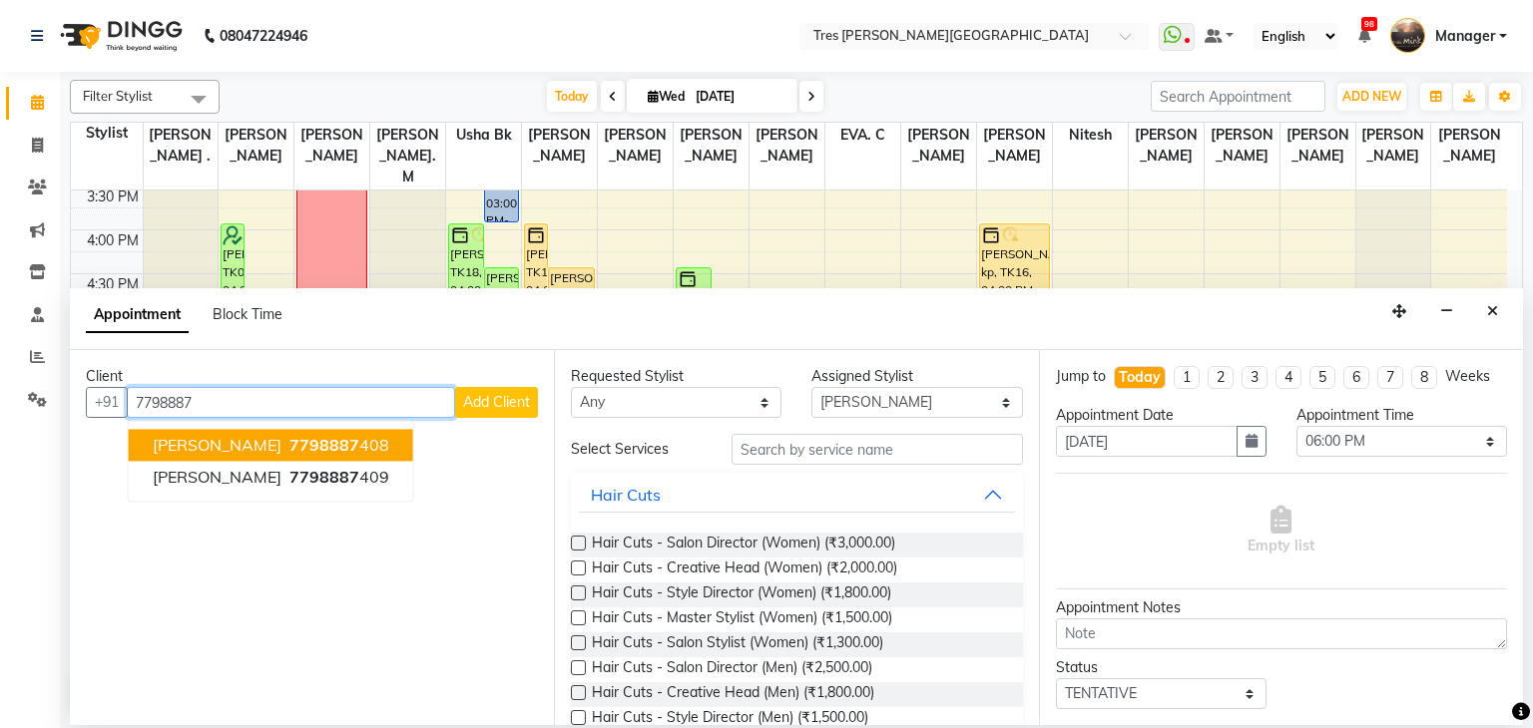
click at [238, 443] on span "[PERSON_NAME]" at bounding box center [217, 446] width 129 height 20
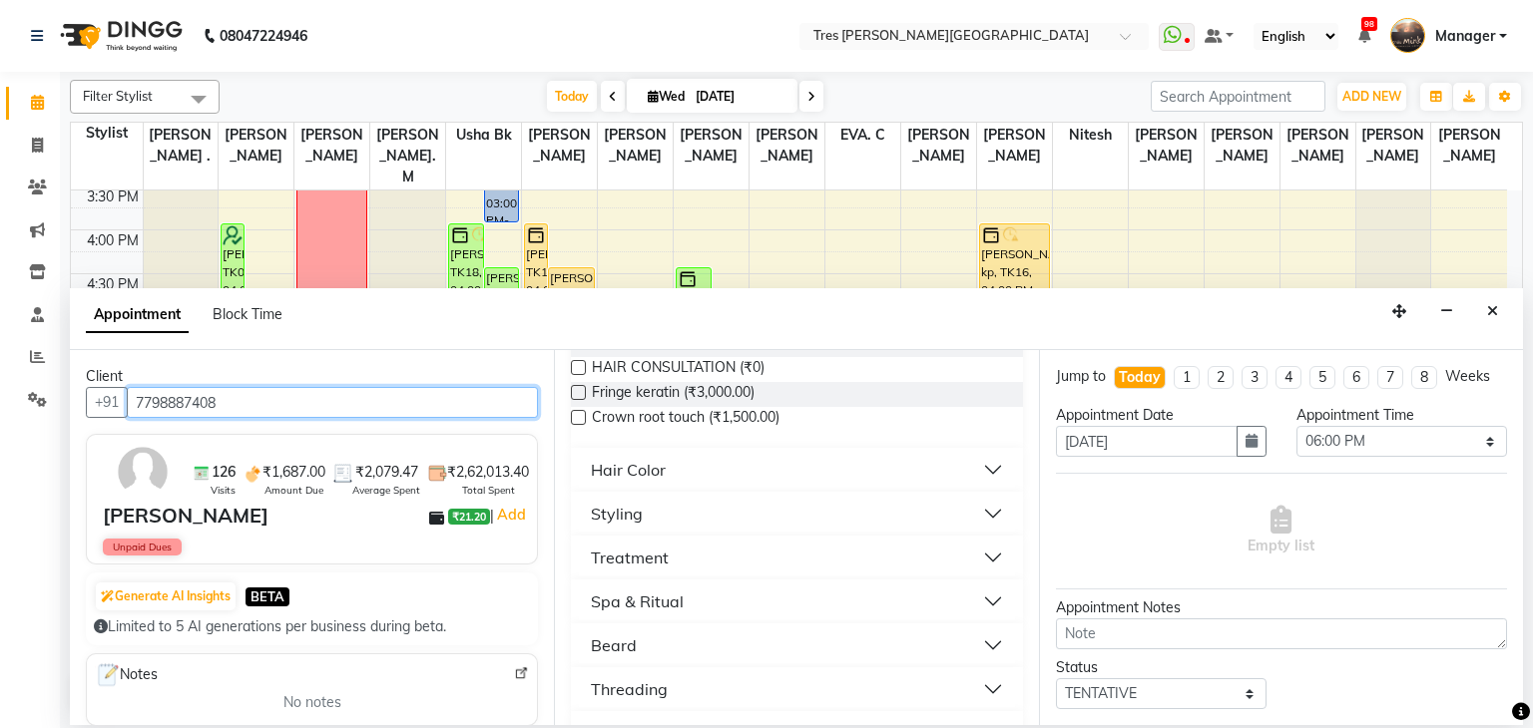
scroll to position [551, 0]
type input "7798887408"
click at [694, 522] on button "Styling" at bounding box center [796, 513] width 435 height 36
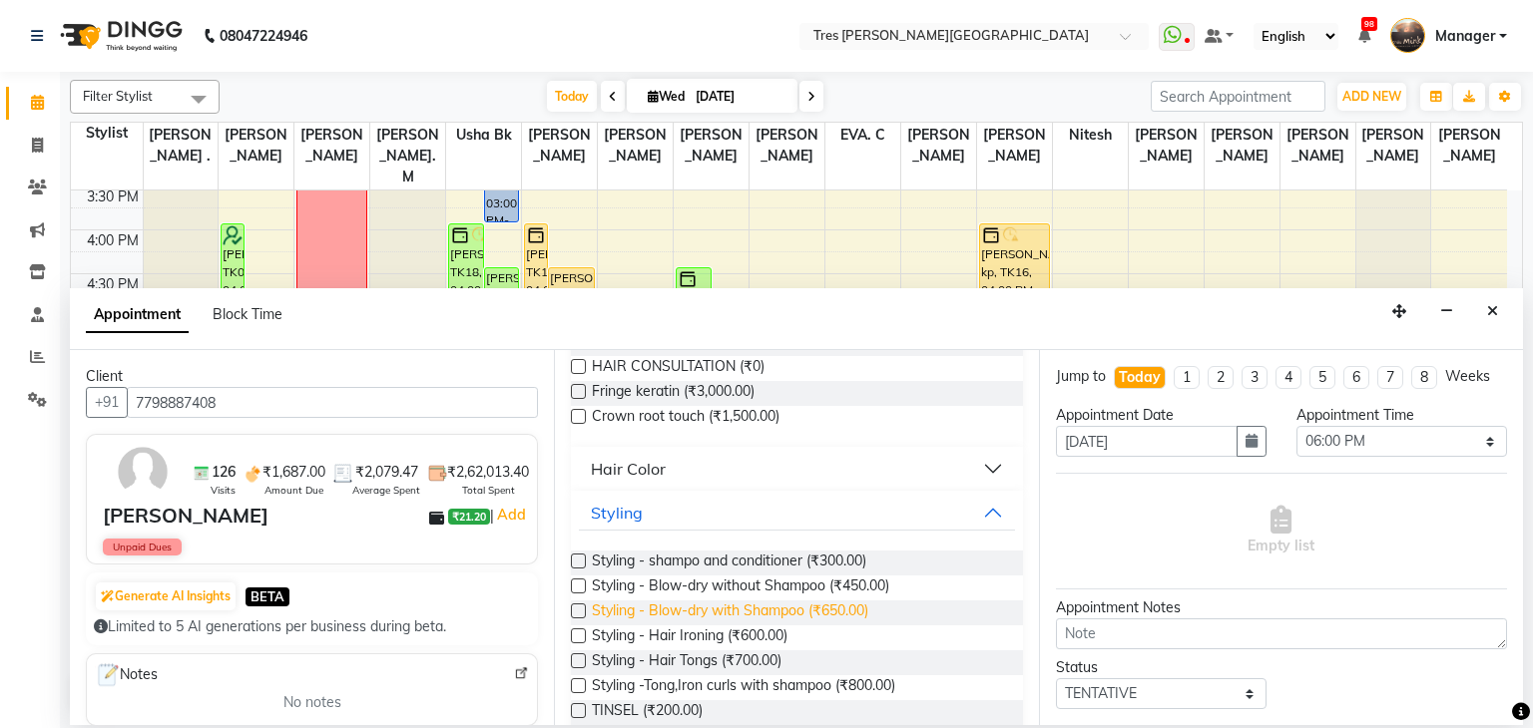
click at [712, 614] on span "Styling - Blow-dry with Shampoo (₹650.00)" at bounding box center [730, 613] width 276 height 25
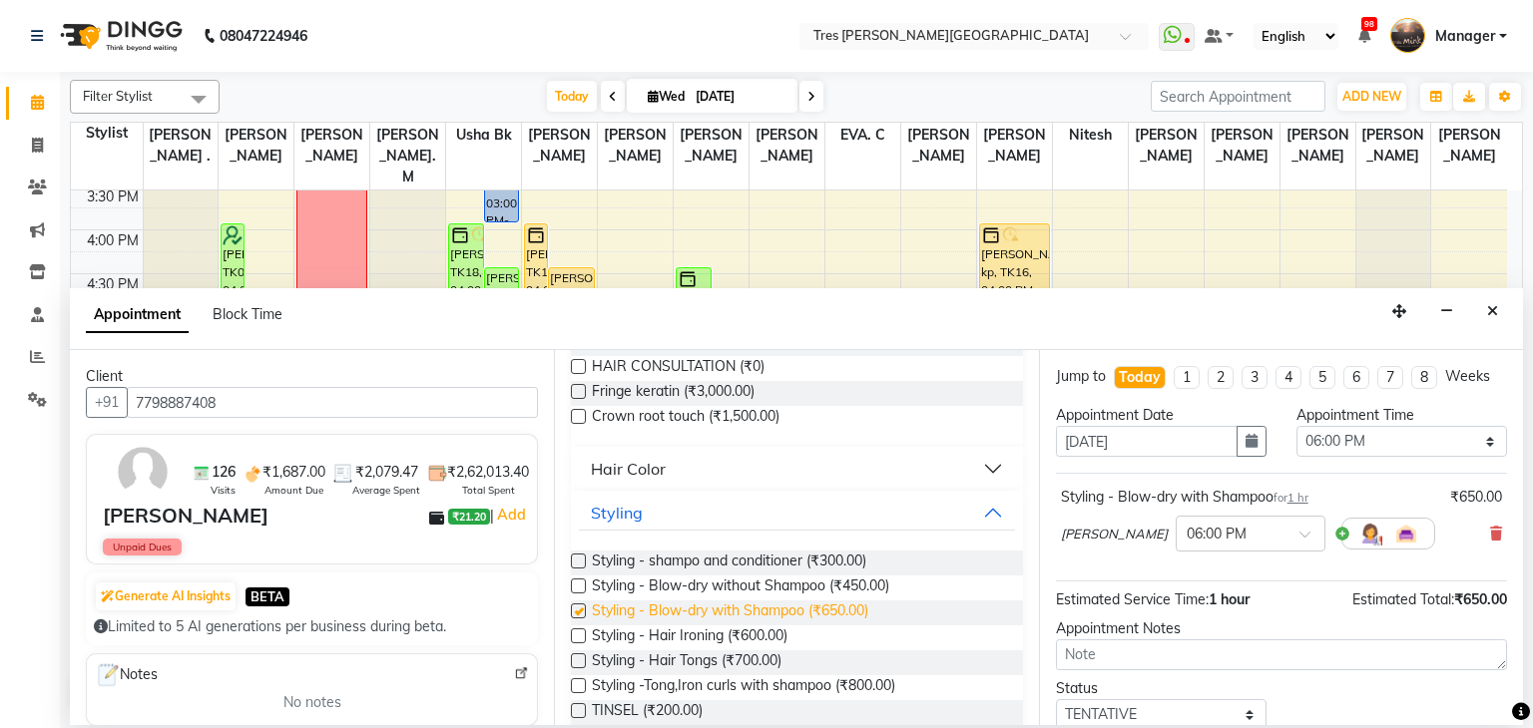
checkbox input "false"
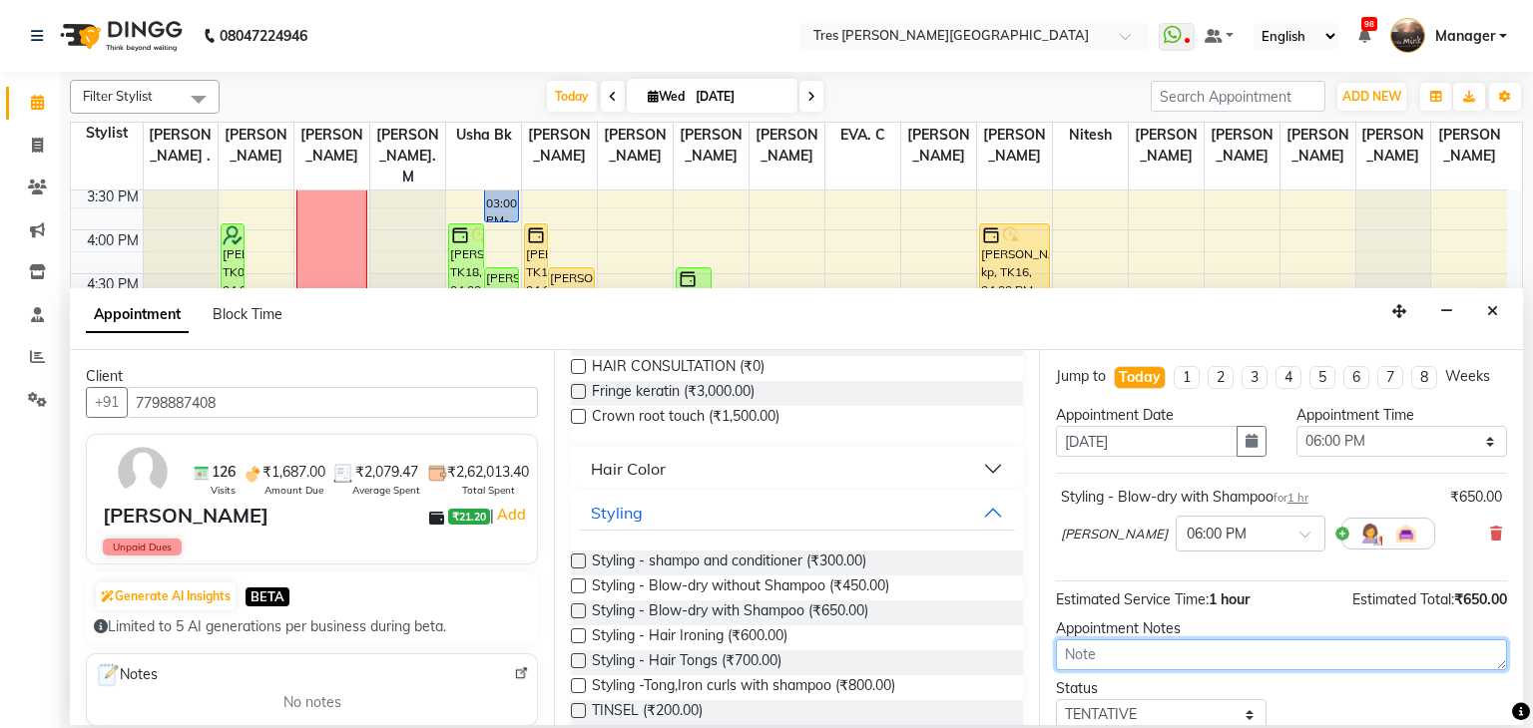
click at [1110, 646] on textarea at bounding box center [1281, 655] width 451 height 31
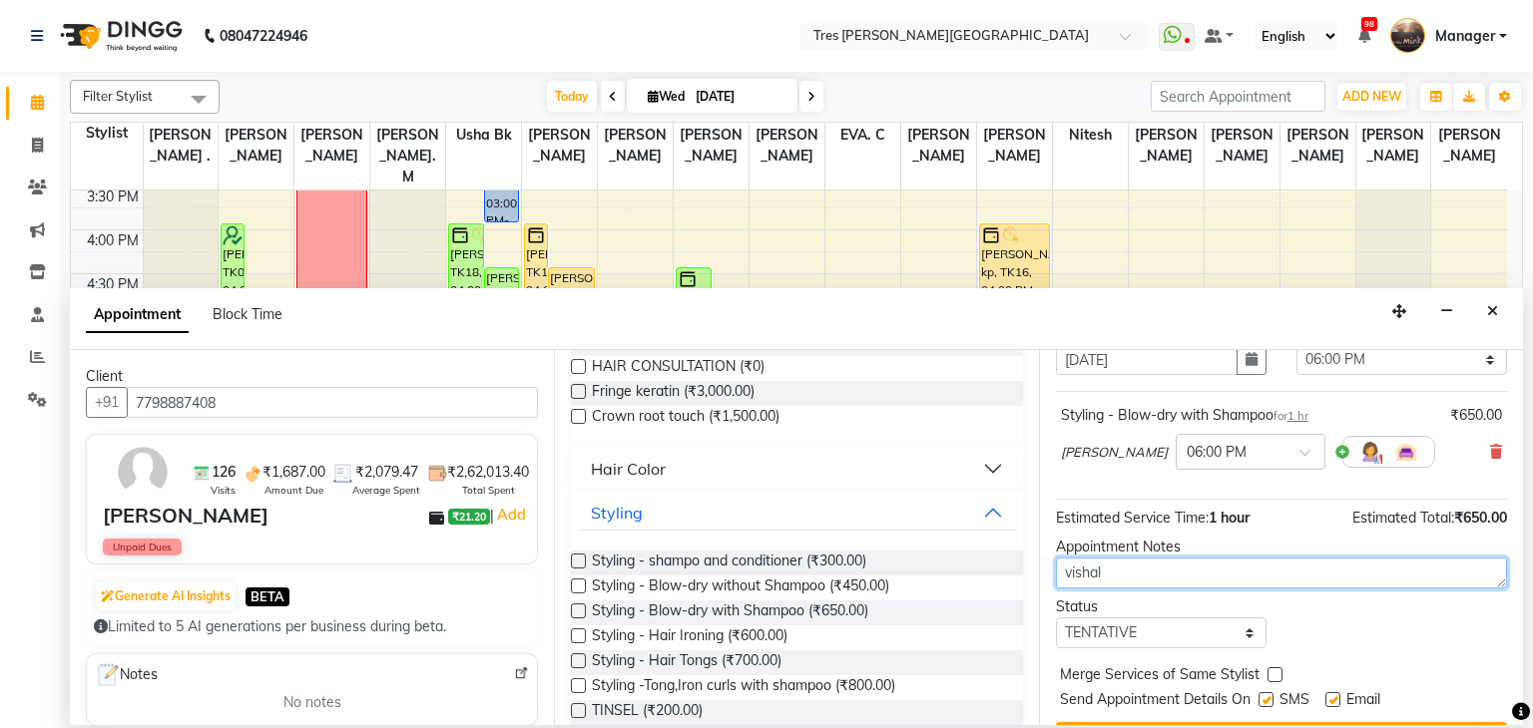
scroll to position [83, 0]
type textarea "vishal"
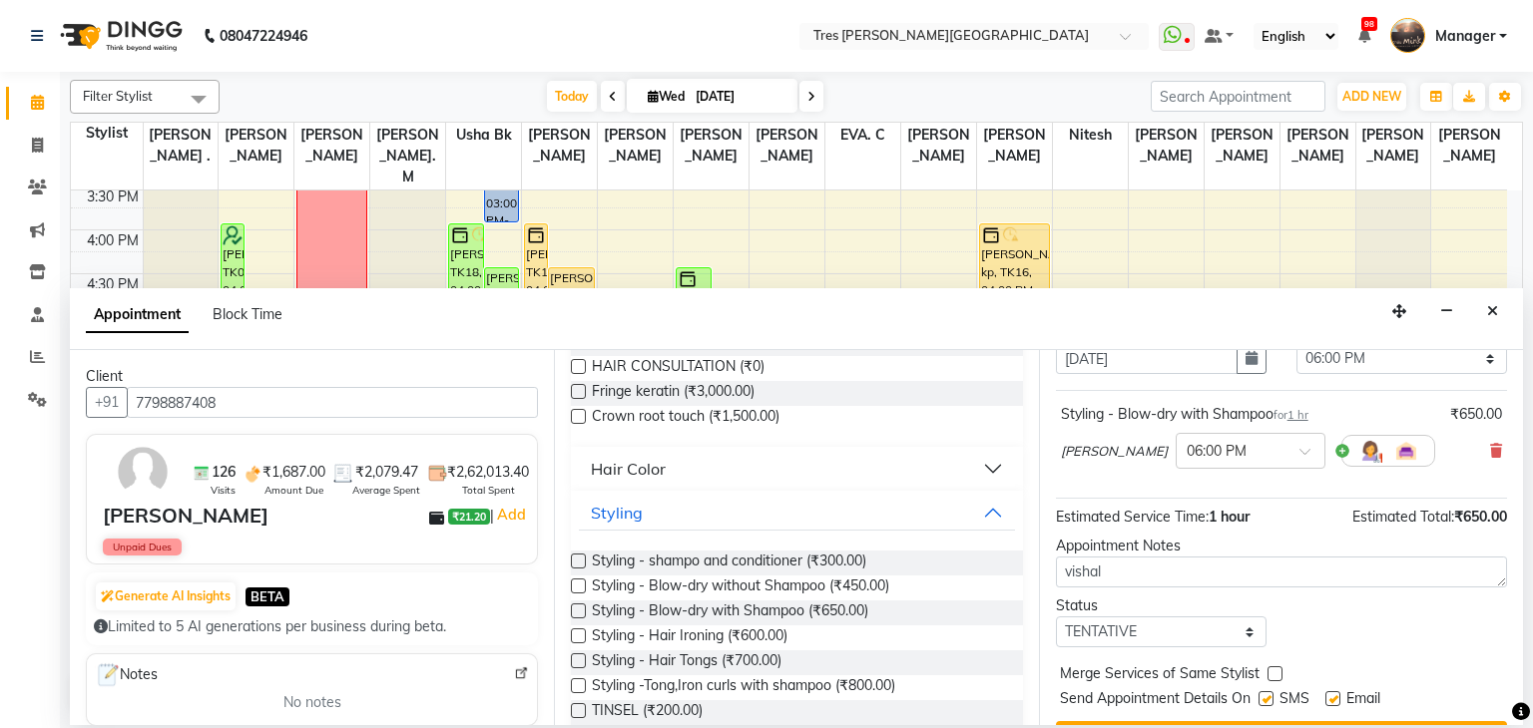
click at [1173, 647] on div "Jump to Today 1 2 3 4 5 6 7 8 Weeks Appointment Date 03-09-2025 Appointment Tim…" at bounding box center [1281, 537] width 484 height 375
click at [1172, 638] on select "Select TENTATIVE CONFIRM CHECK-IN UPCOMING" at bounding box center [1161, 632] width 211 height 31
select select "confirm booking"
click at [1056, 617] on select "Select TENTATIVE CONFIRM CHECK-IN UPCOMING" at bounding box center [1161, 632] width 211 height 31
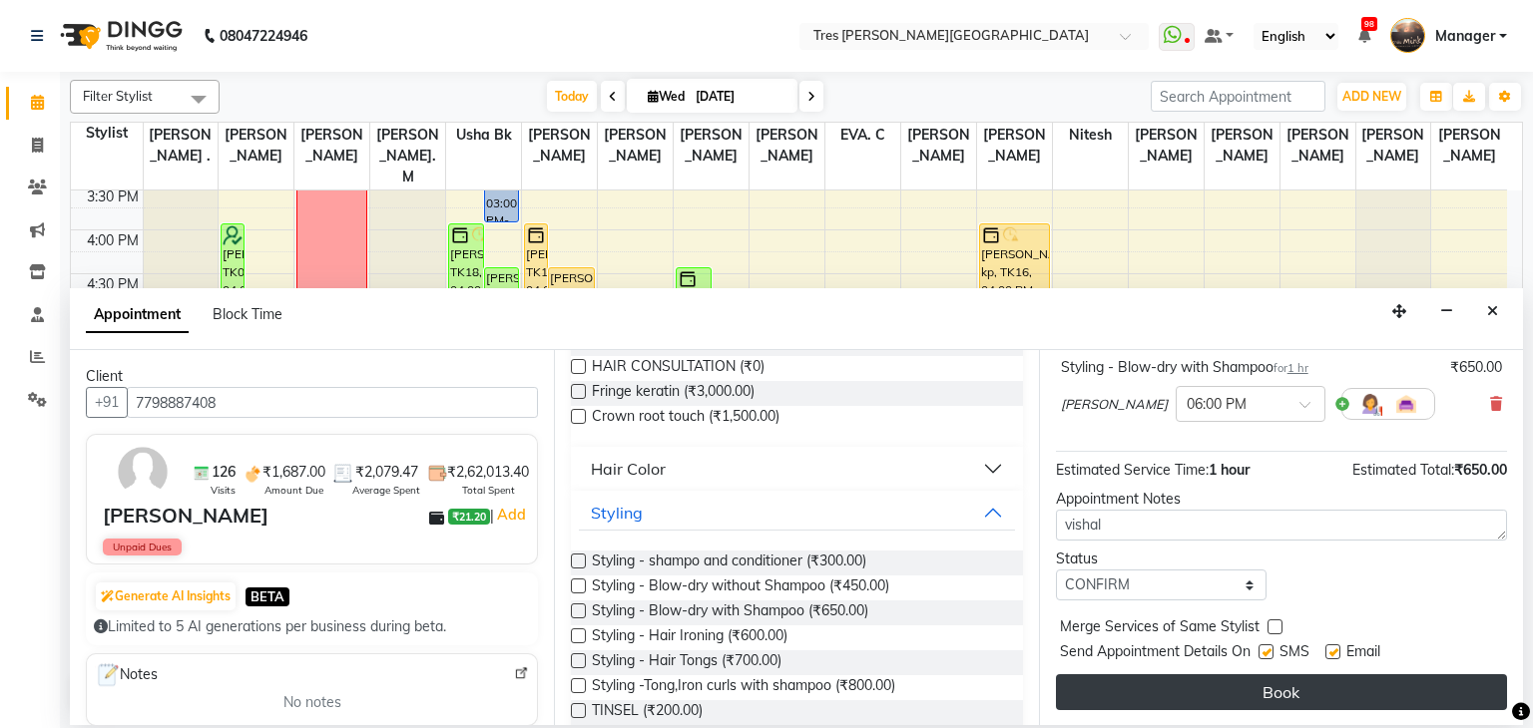
click at [1233, 696] on button "Book" at bounding box center [1281, 693] width 451 height 36
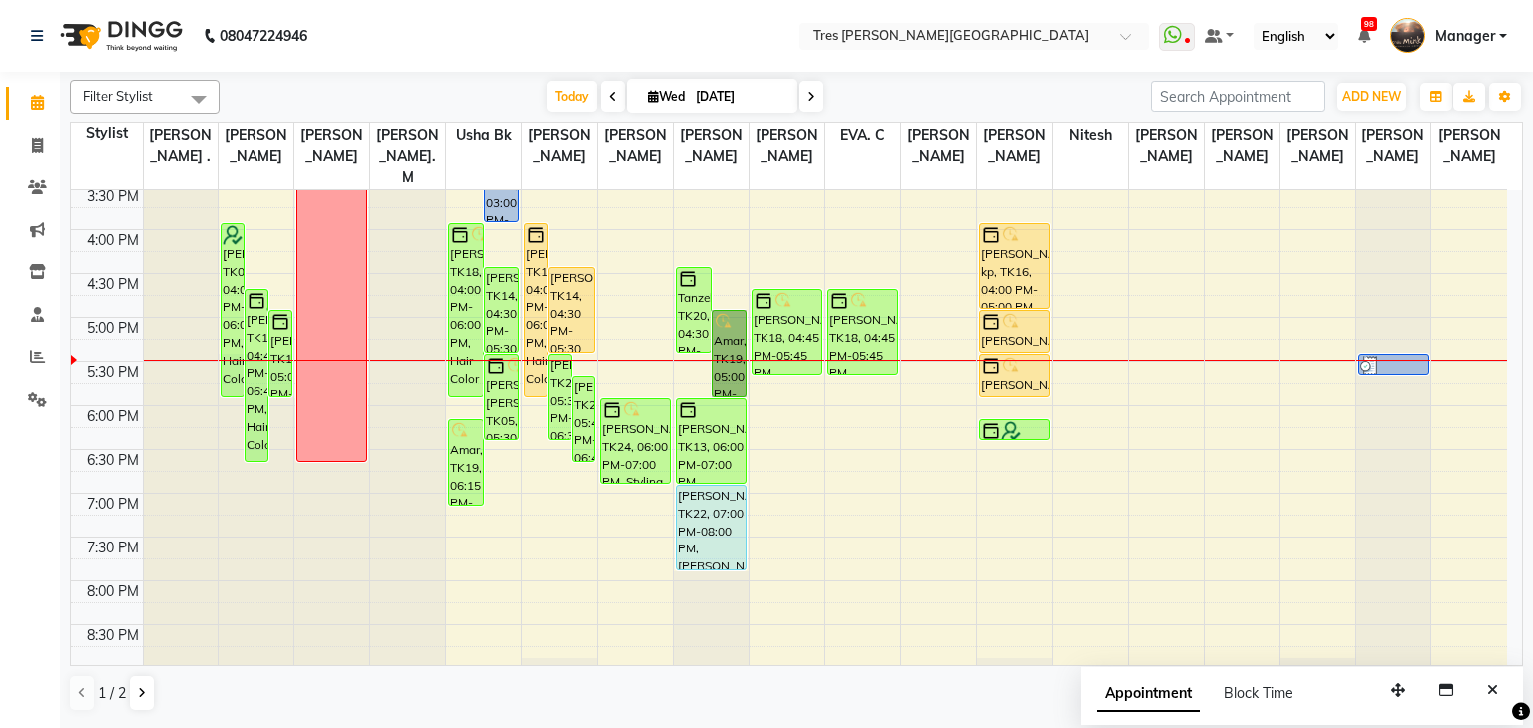
drag, startPoint x: 735, startPoint y: 336, endPoint x: 722, endPoint y: 321, distance: 19.8
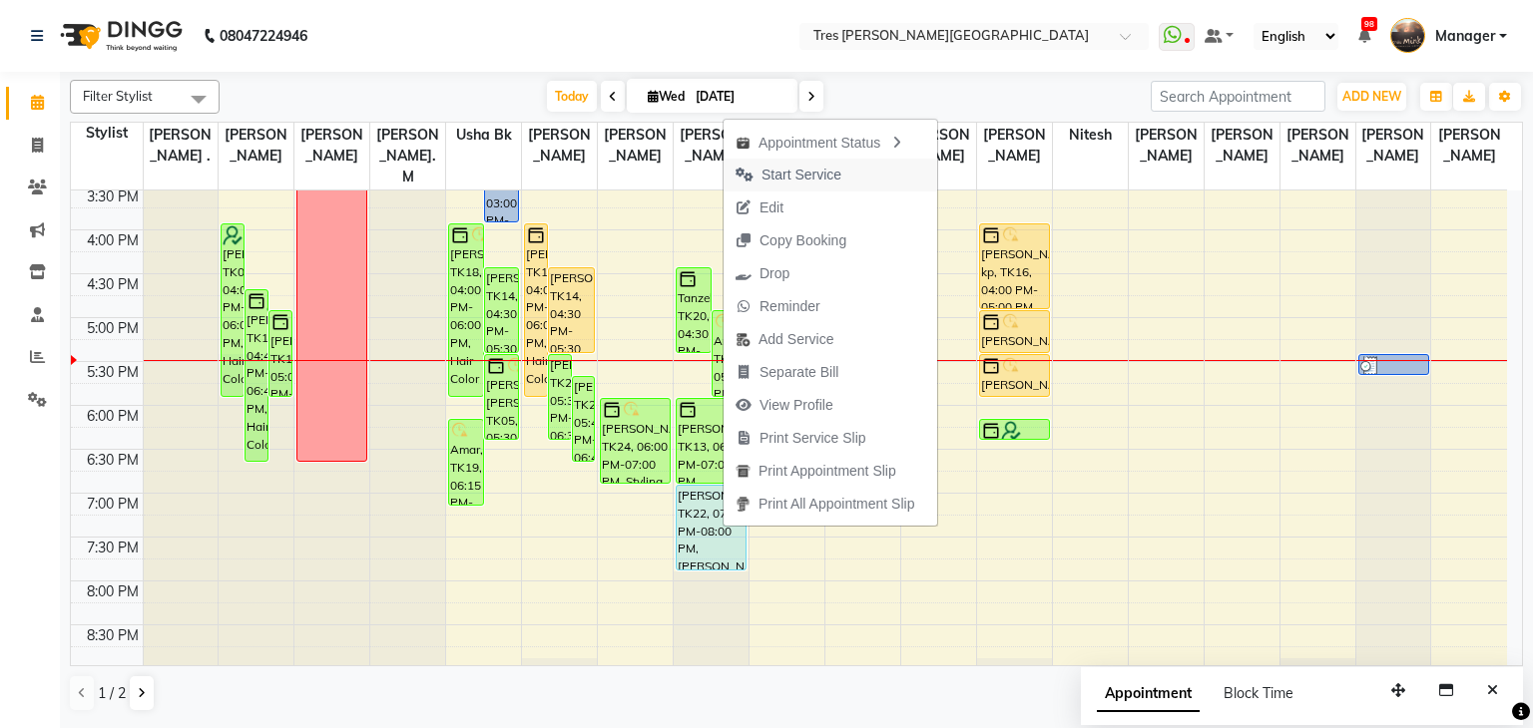
click at [795, 180] on span "Start Service" at bounding box center [801, 175] width 80 height 21
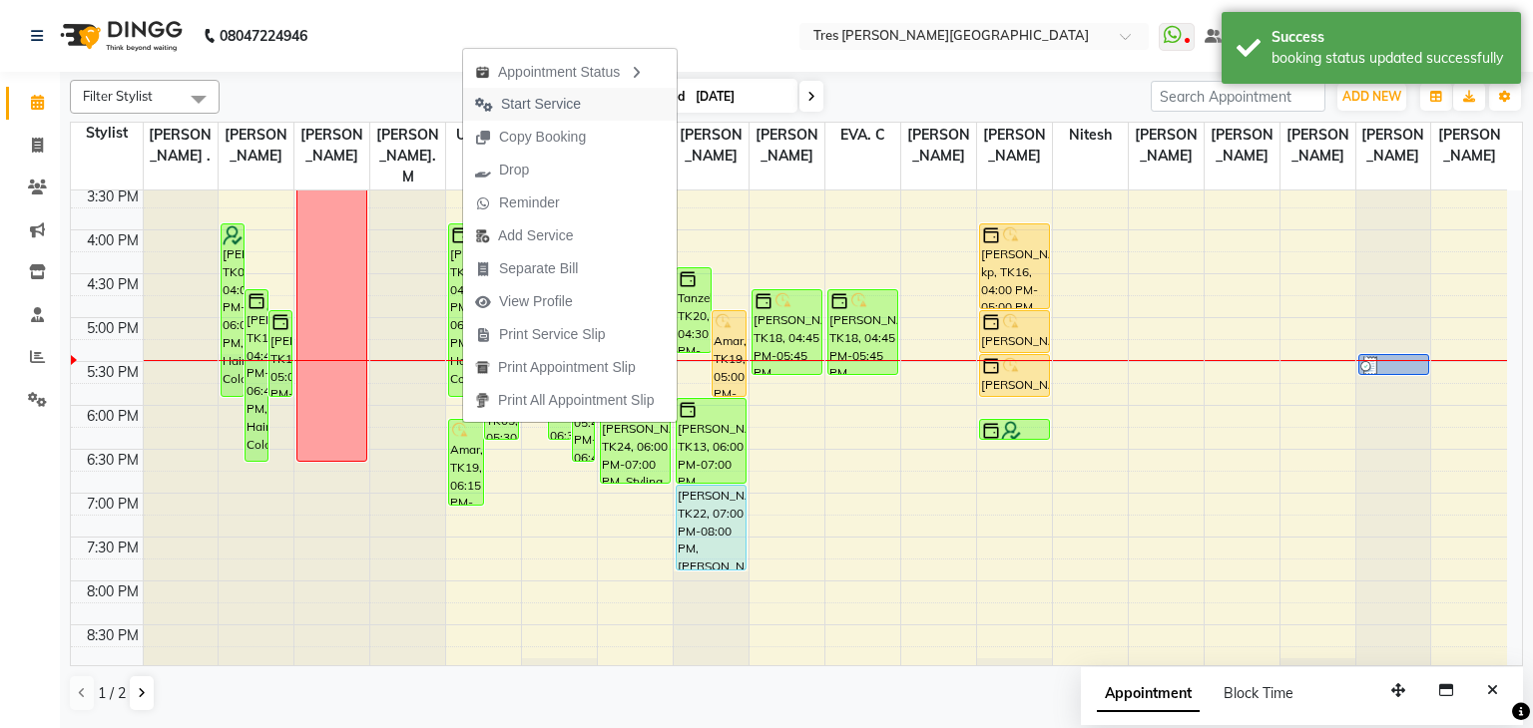
click at [528, 101] on span "Start Service" at bounding box center [541, 104] width 80 height 21
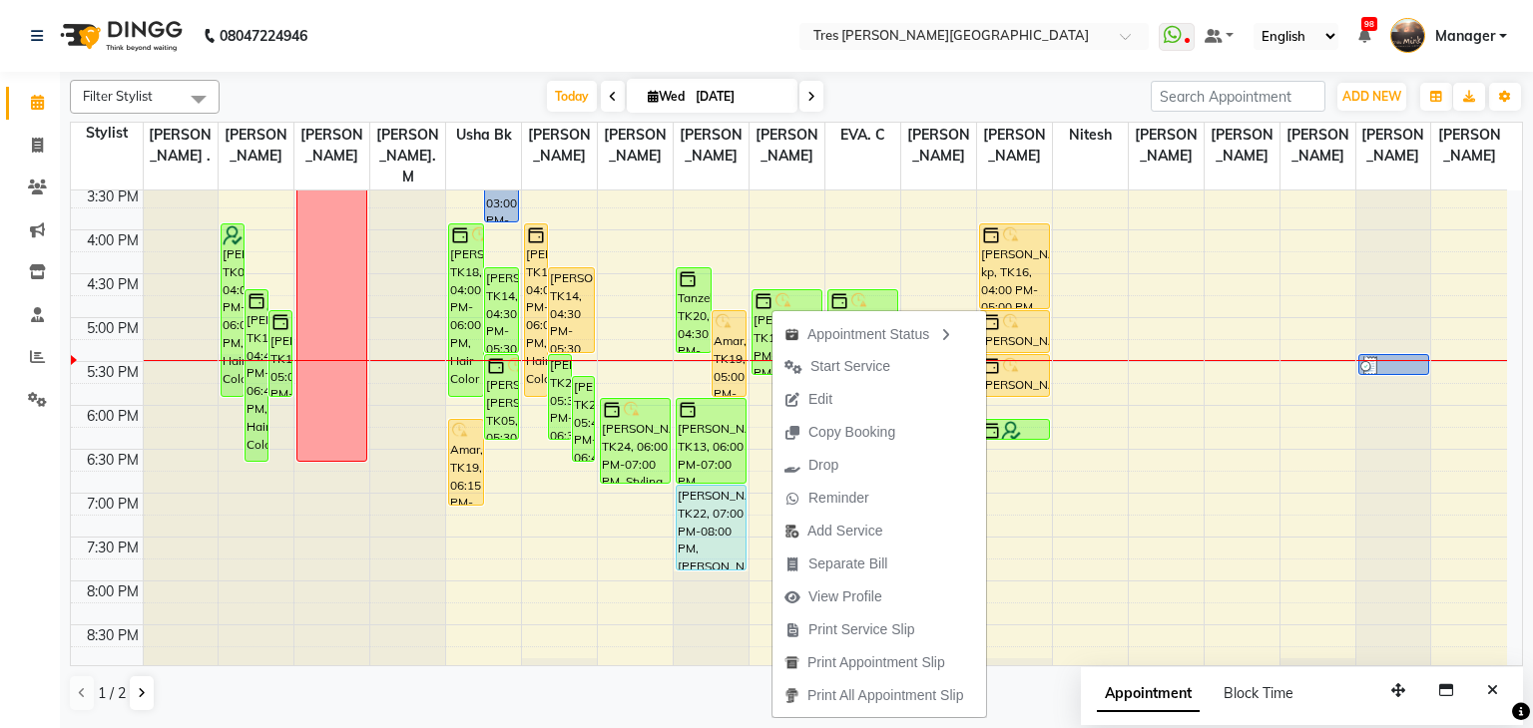
click at [822, 69] on nav "08047224946 Select Location × Tres Mink, Koregoan Park WhatsApp Status ✕ Status…" at bounding box center [766, 36] width 1533 height 72
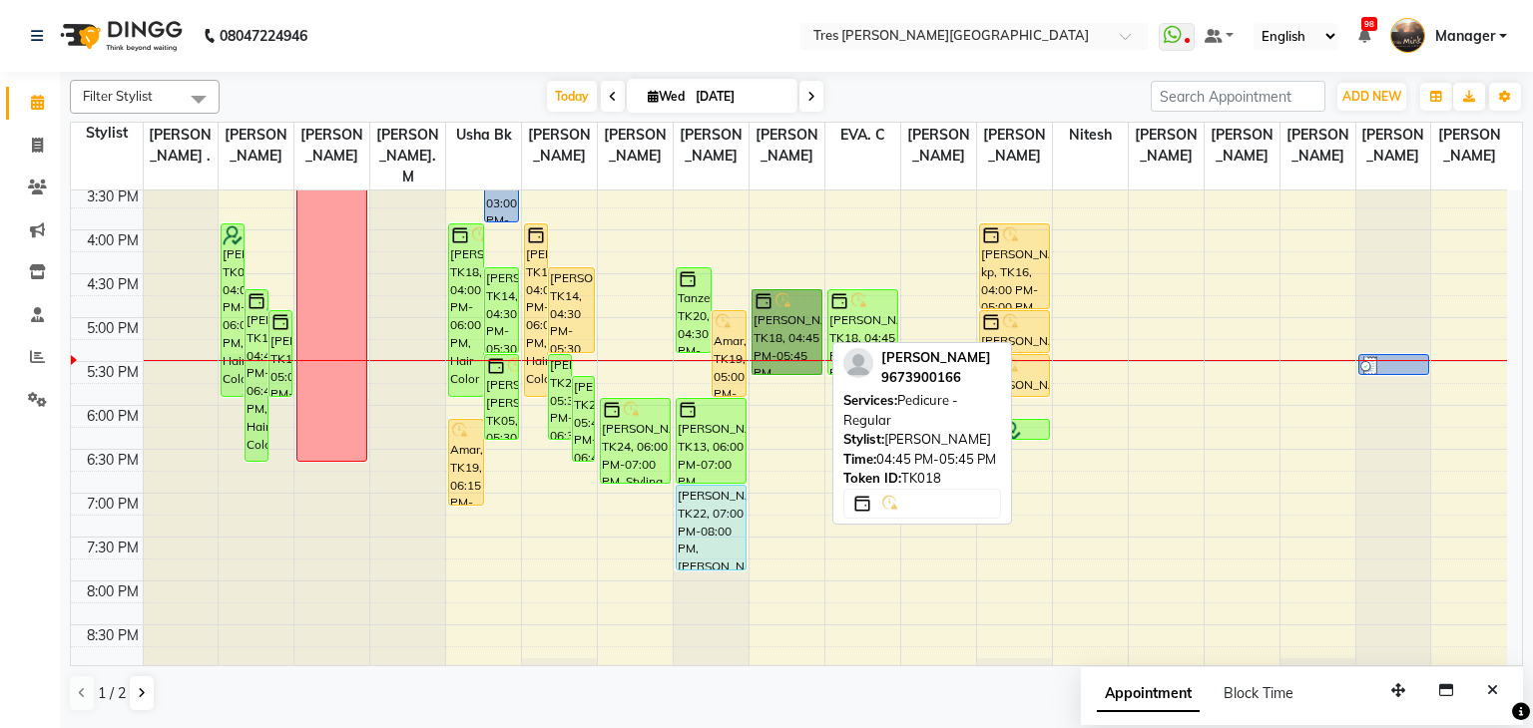
drag, startPoint x: 782, startPoint y: 309, endPoint x: 1532, endPoint y: 247, distance: 751.9
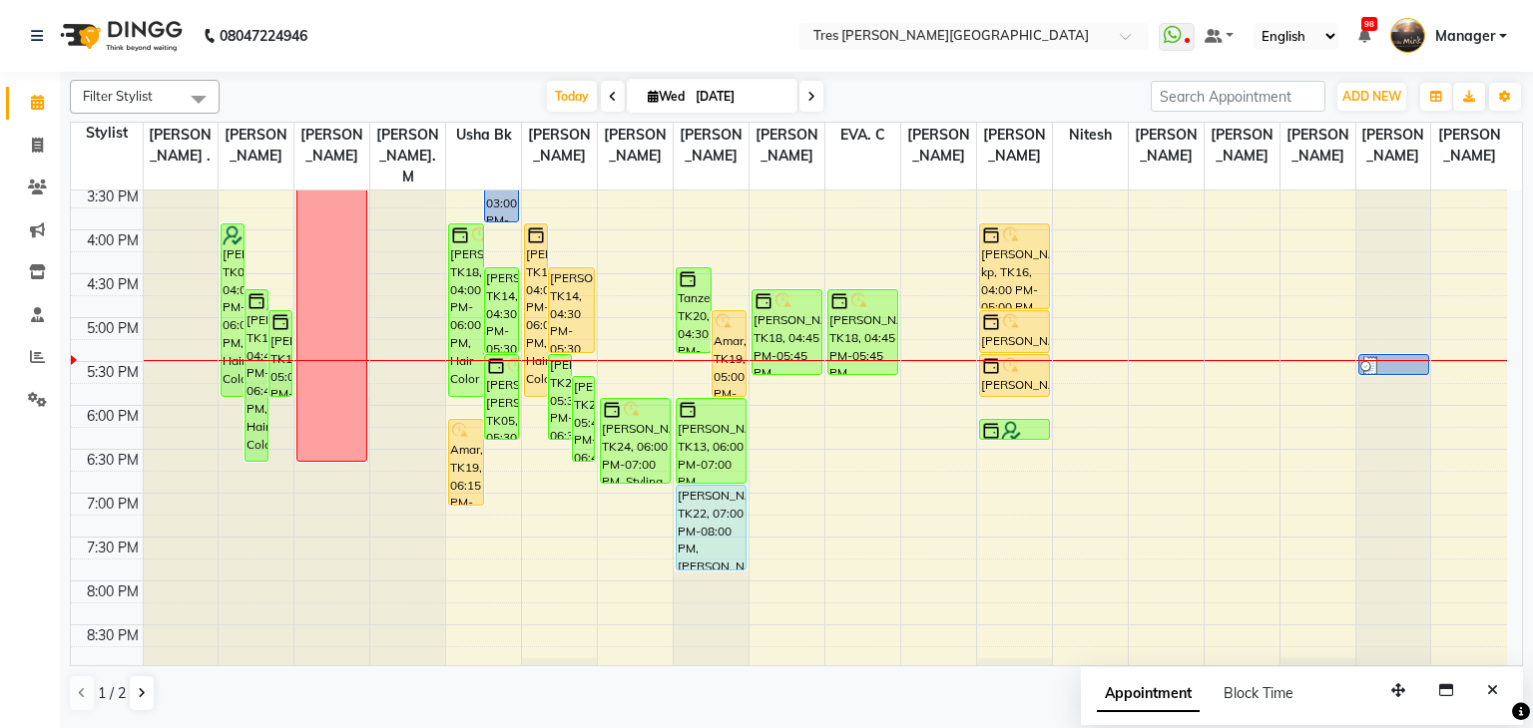
drag, startPoint x: 1532, startPoint y: 247, endPoint x: 1029, endPoint y: 100, distance: 524.2
click at [1029, 100] on div "Today Wed 03-09-2025" at bounding box center [685, 97] width 911 height 30
drag, startPoint x: 791, startPoint y: 295, endPoint x: 1398, endPoint y: 304, distance: 606.8
click at [1398, 304] on tr "REHANA KOTHARI, TK04, 04:00 PM-06:00 PM, Hair Color - Root Touch Up (Ammonia Fr…" at bounding box center [789, 142] width 1436 height 1228
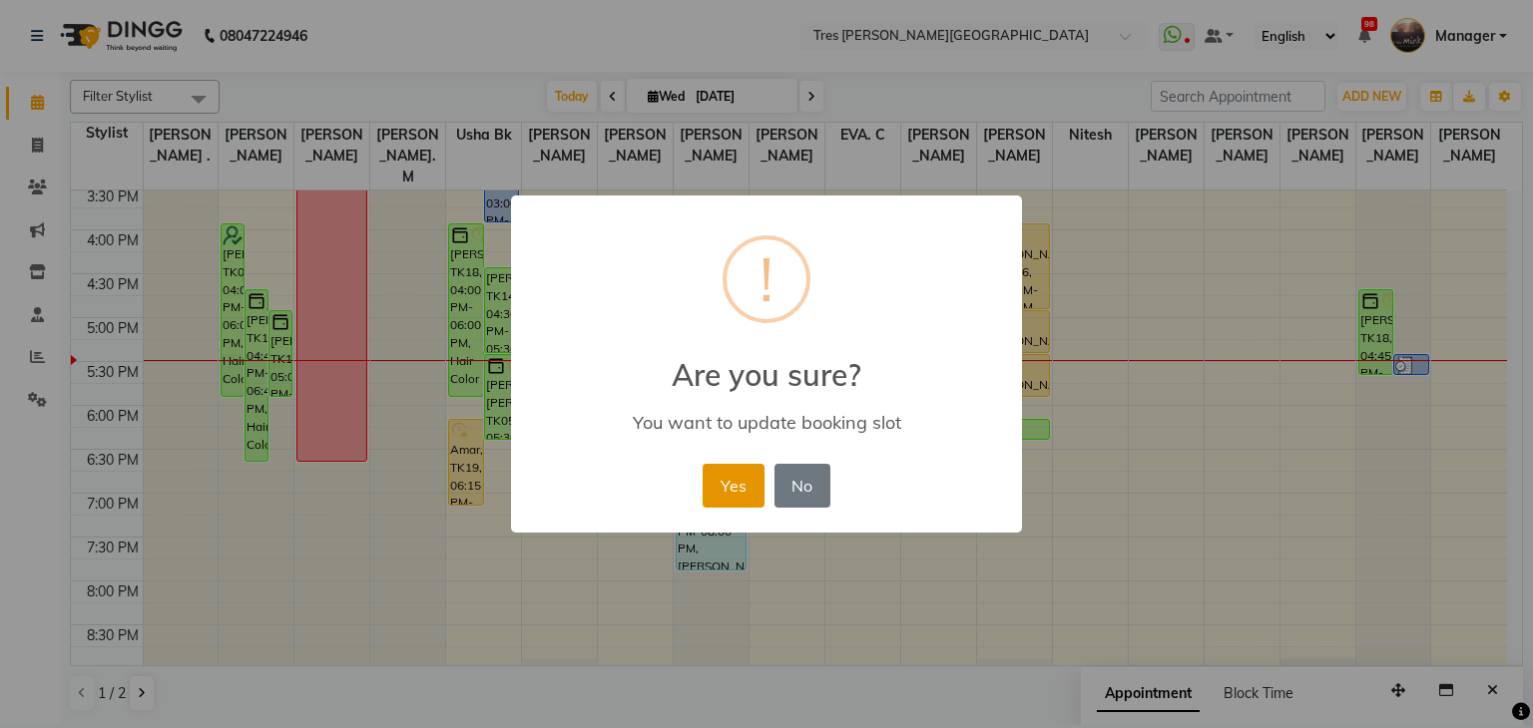
click at [702, 488] on button "Yes" at bounding box center [732, 486] width 61 height 44
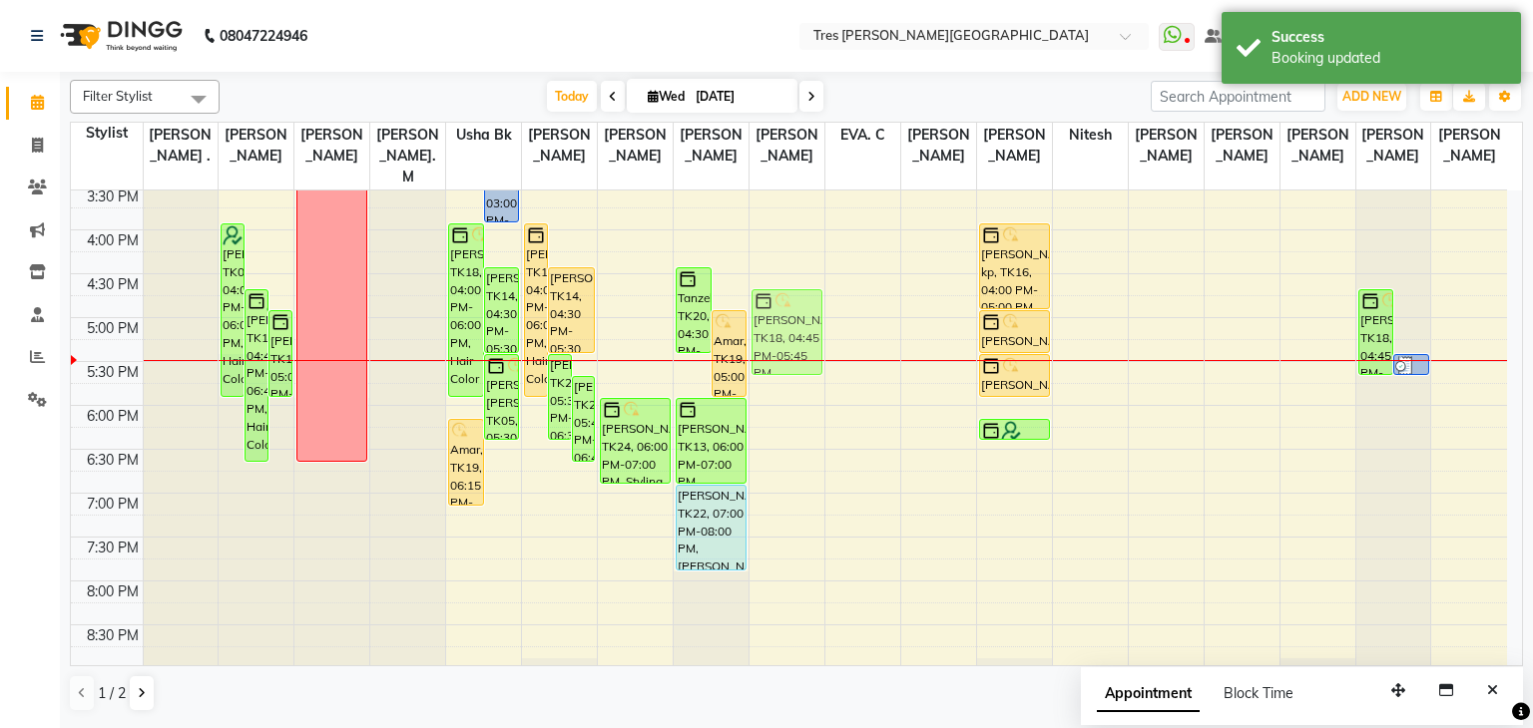
drag, startPoint x: 829, startPoint y: 316, endPoint x: 786, endPoint y: 315, distance: 42.9
click at [786, 315] on tr "REHANA KOTHARI, TK04, 04:00 PM-06:00 PM, Hair Color - Root Touch Up (Ammonia Fr…" at bounding box center [789, 142] width 1436 height 1228
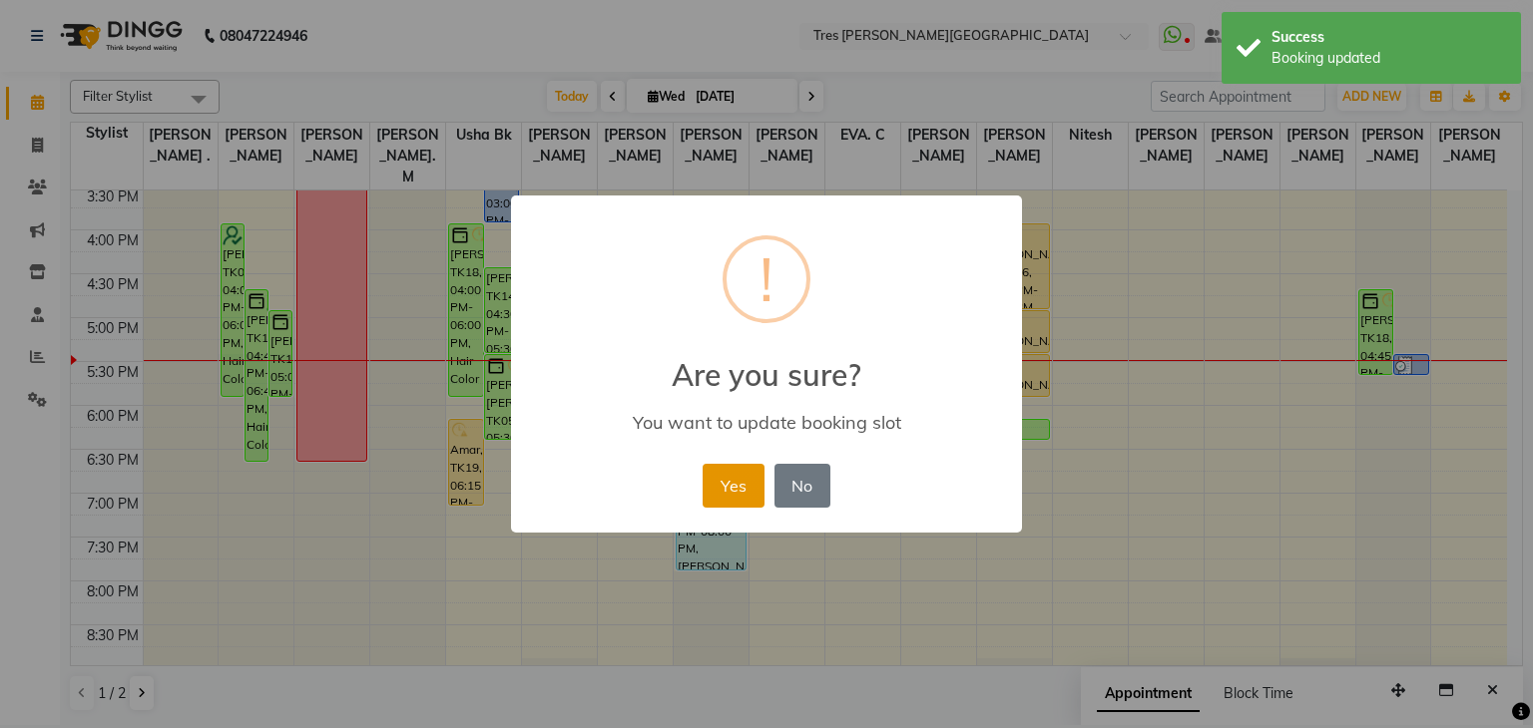
drag, startPoint x: 786, startPoint y: 315, endPoint x: 718, endPoint y: 475, distance: 173.5
click at [718, 475] on button "Yes" at bounding box center [732, 486] width 61 height 44
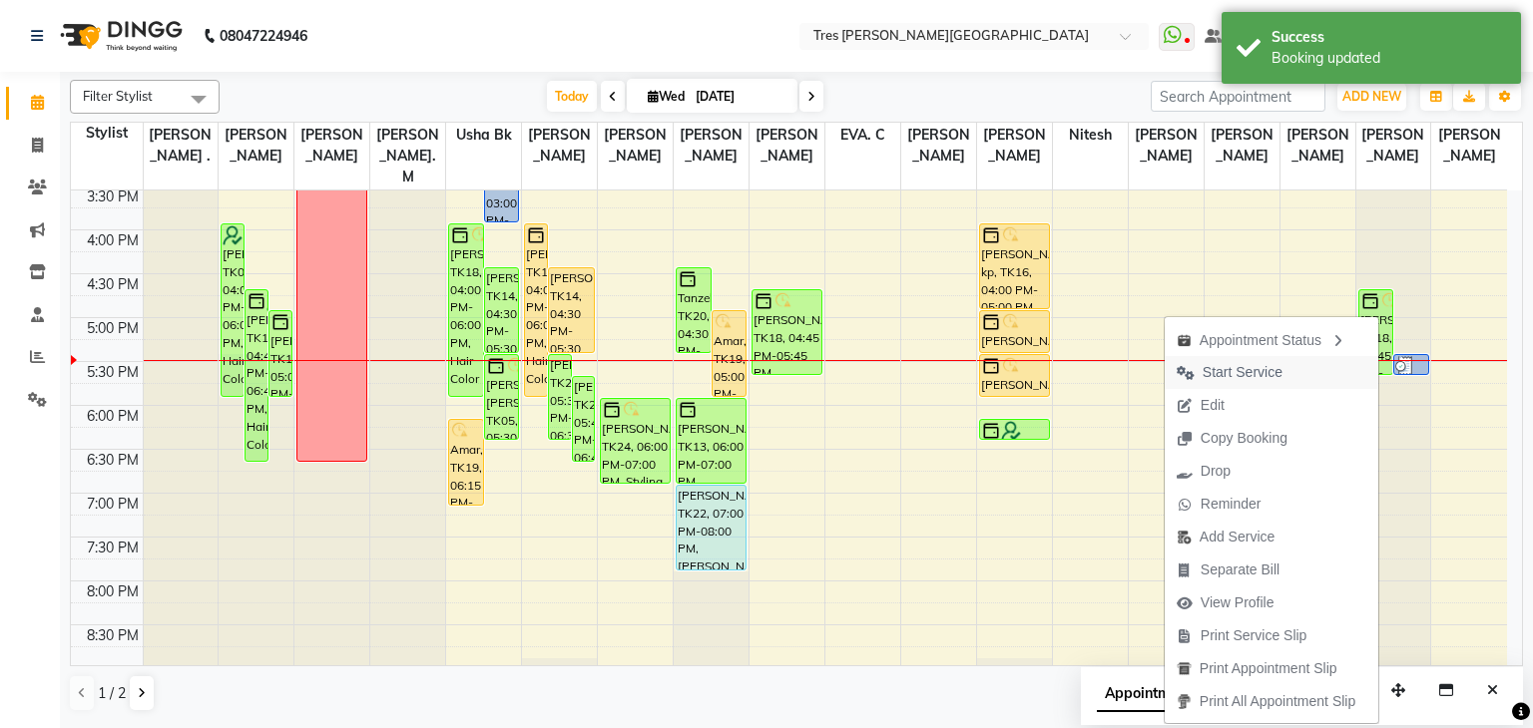
click at [1238, 360] on span "Start Service" at bounding box center [1230, 372] width 130 height 33
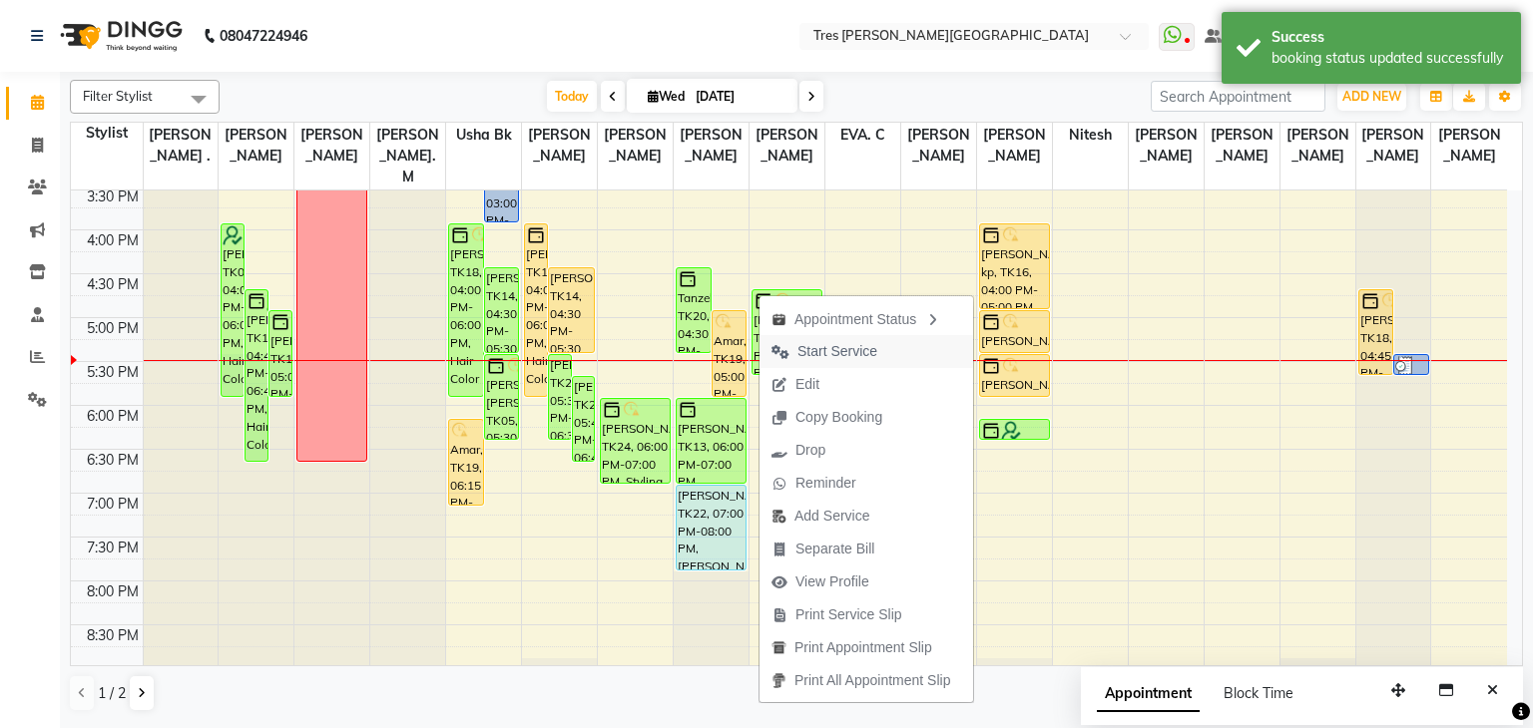
click at [829, 357] on span "Start Service" at bounding box center [837, 351] width 80 height 21
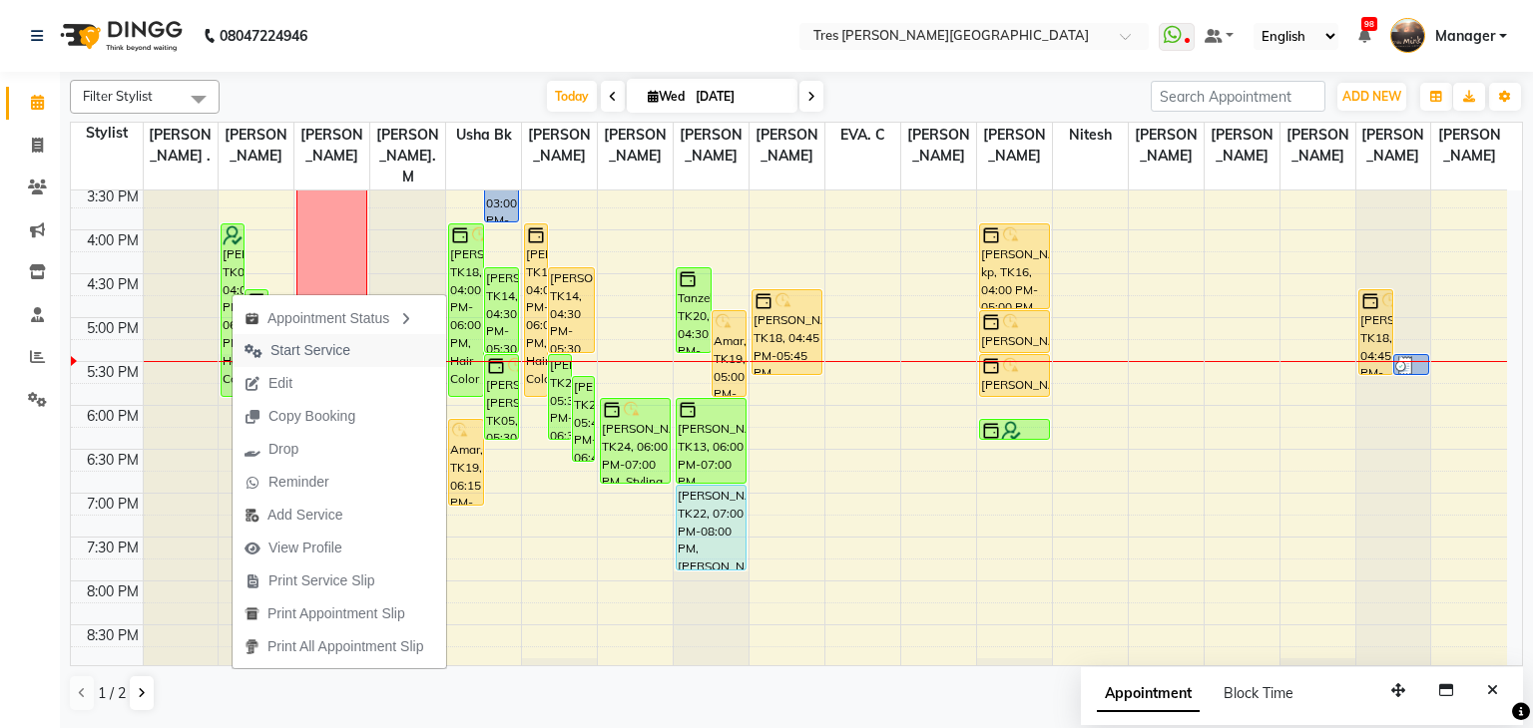
click at [313, 355] on span "Start Service" at bounding box center [310, 350] width 80 height 21
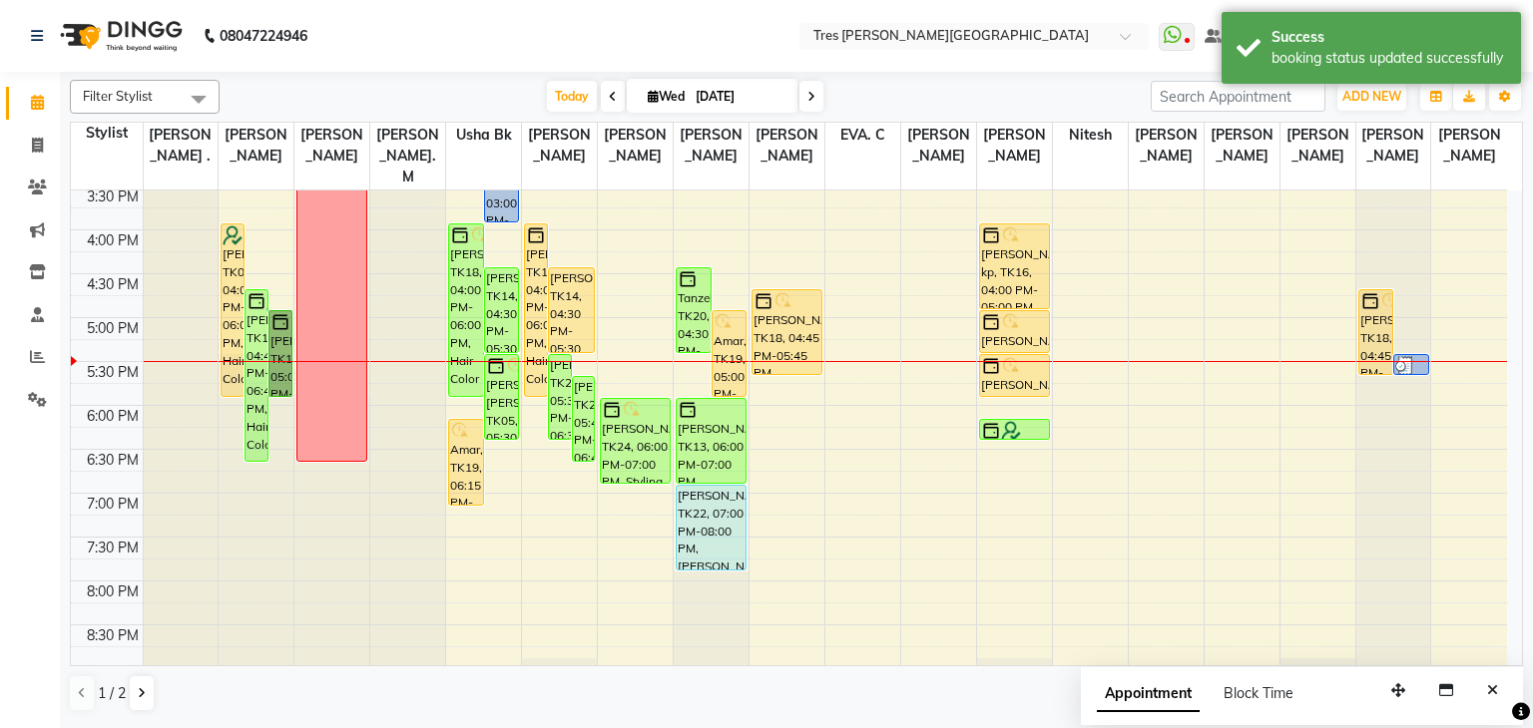
drag, startPoint x: 275, startPoint y: 354, endPoint x: 615, endPoint y: 332, distance: 340.0
drag, startPoint x: 615, startPoint y: 332, endPoint x: 501, endPoint y: 78, distance: 278.7
click at [501, 78] on div "Filter Stylist Select All Shailesh Mistry . Vishal Pawar Pranjal A. kothari Sam…" at bounding box center [796, 396] width 1453 height 649
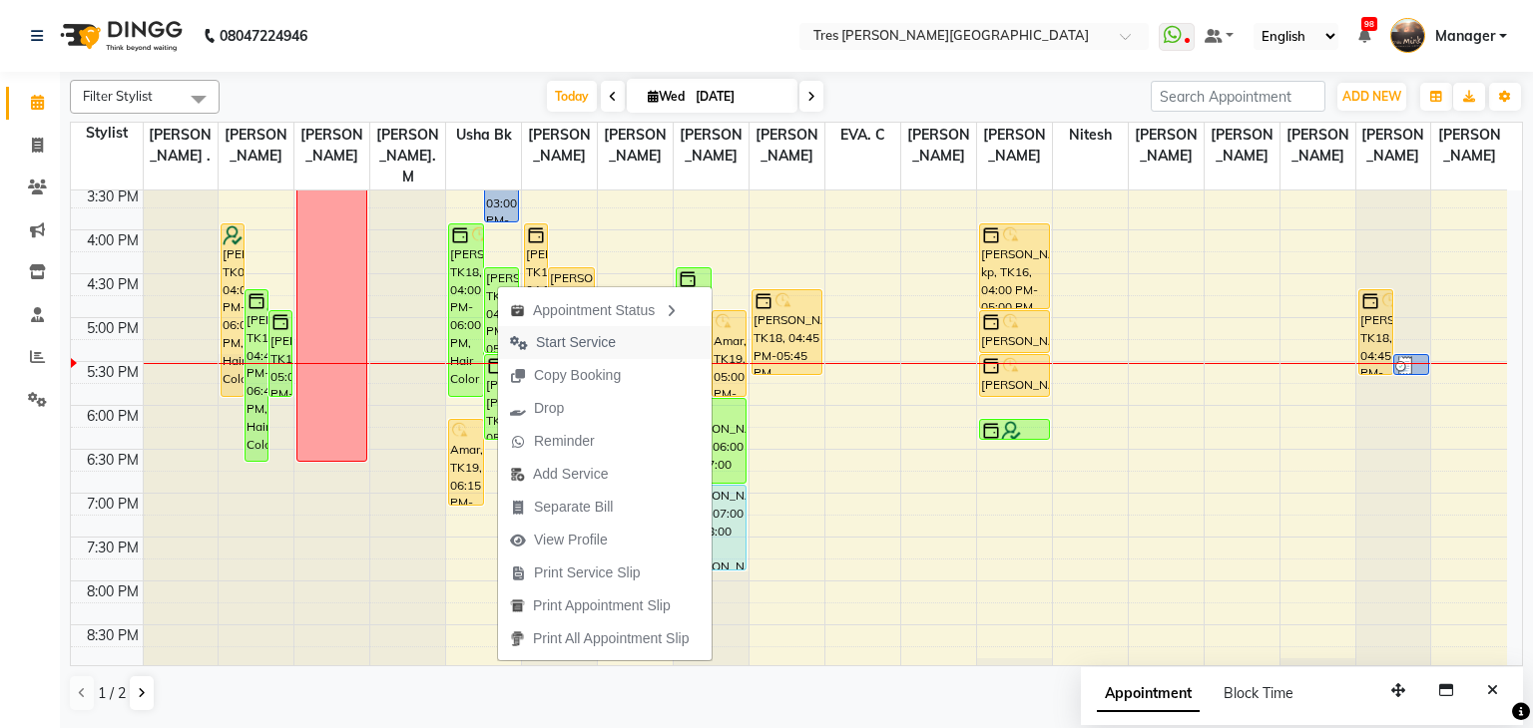
click at [579, 354] on span "Start Service" at bounding box center [563, 342] width 130 height 33
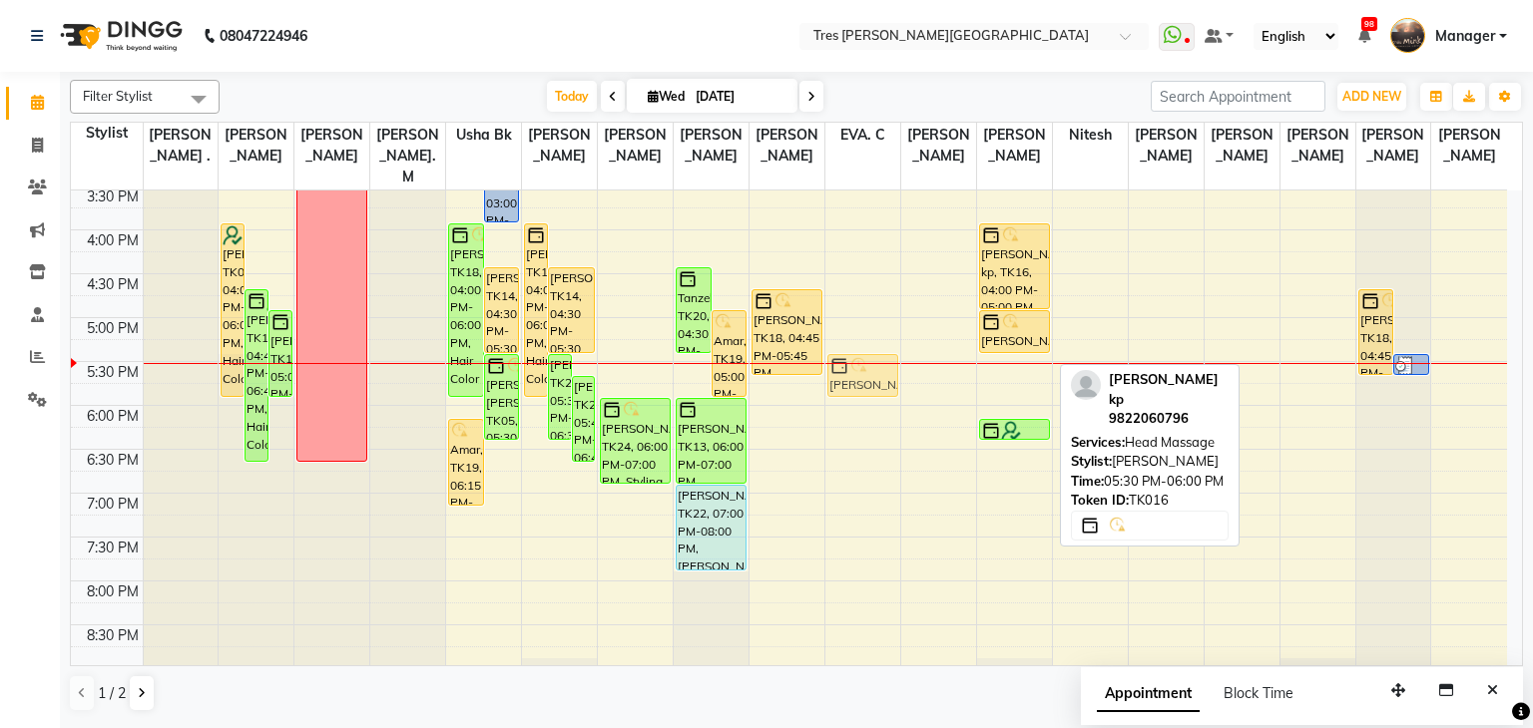
drag, startPoint x: 1005, startPoint y: 342, endPoint x: 875, endPoint y: 349, distance: 129.9
click at [875, 349] on tr "REHANA KOTHARI, TK04, 04:00 PM-06:00 PM, Hair Color - Root Touch Up (Ammonia Fr…" at bounding box center [789, 142] width 1436 height 1228
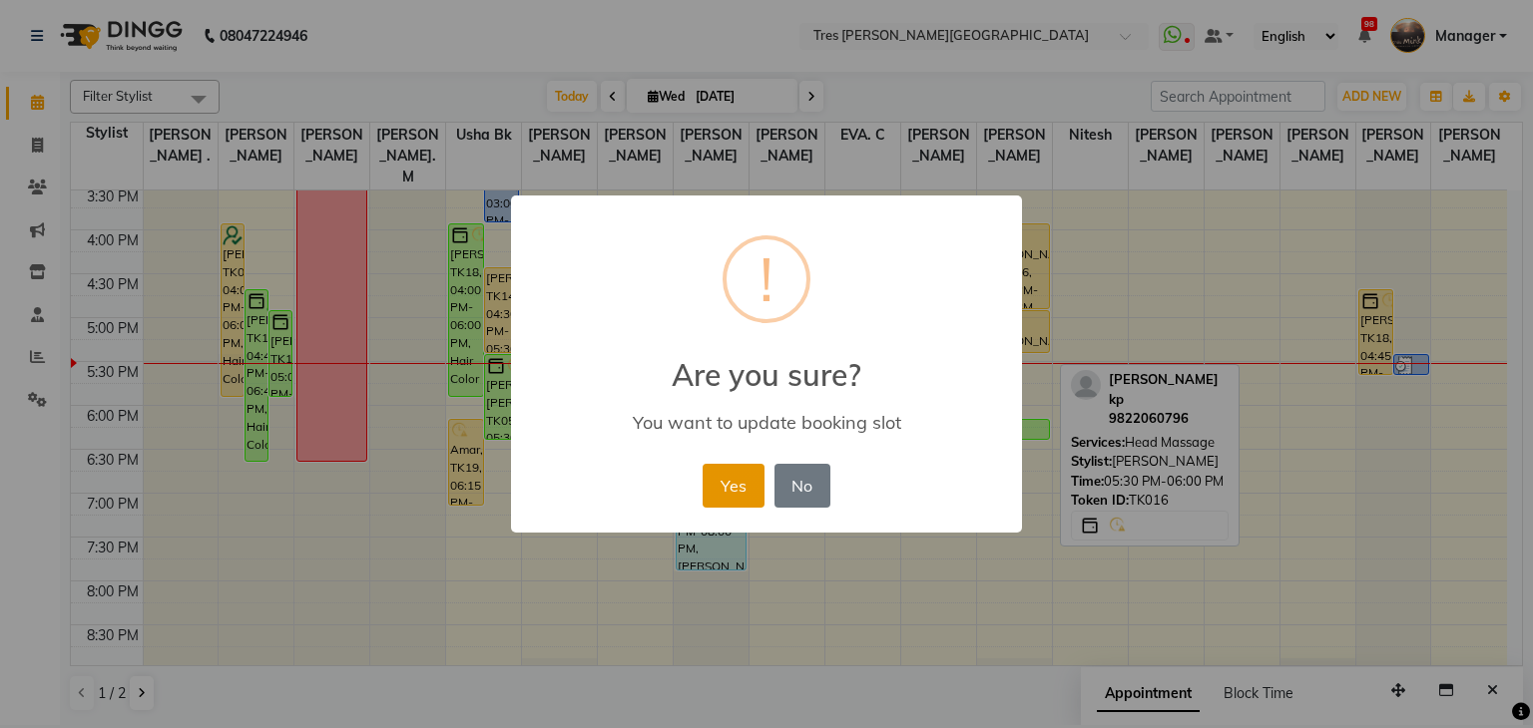
click at [735, 479] on button "Yes" at bounding box center [732, 486] width 61 height 44
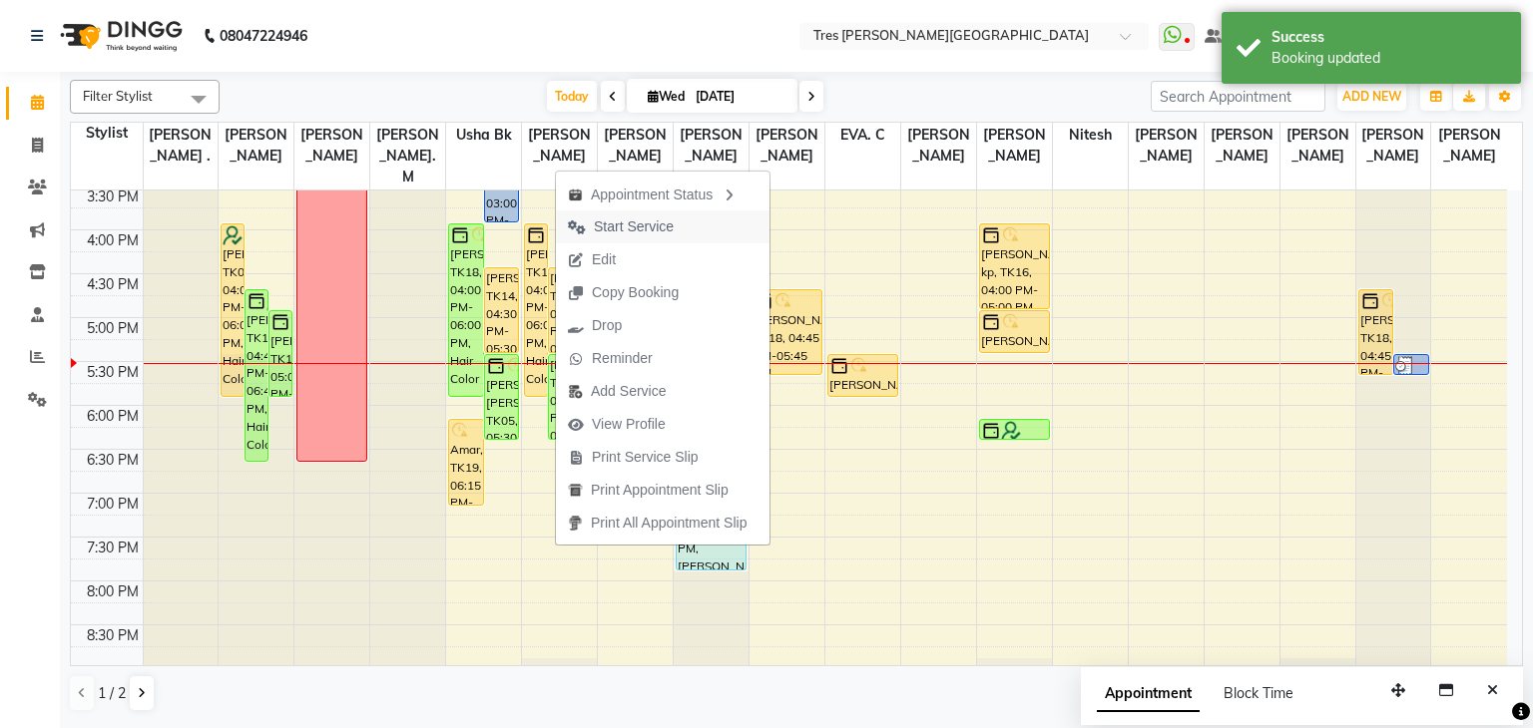
click at [663, 229] on span "Start Service" at bounding box center [634, 227] width 80 height 21
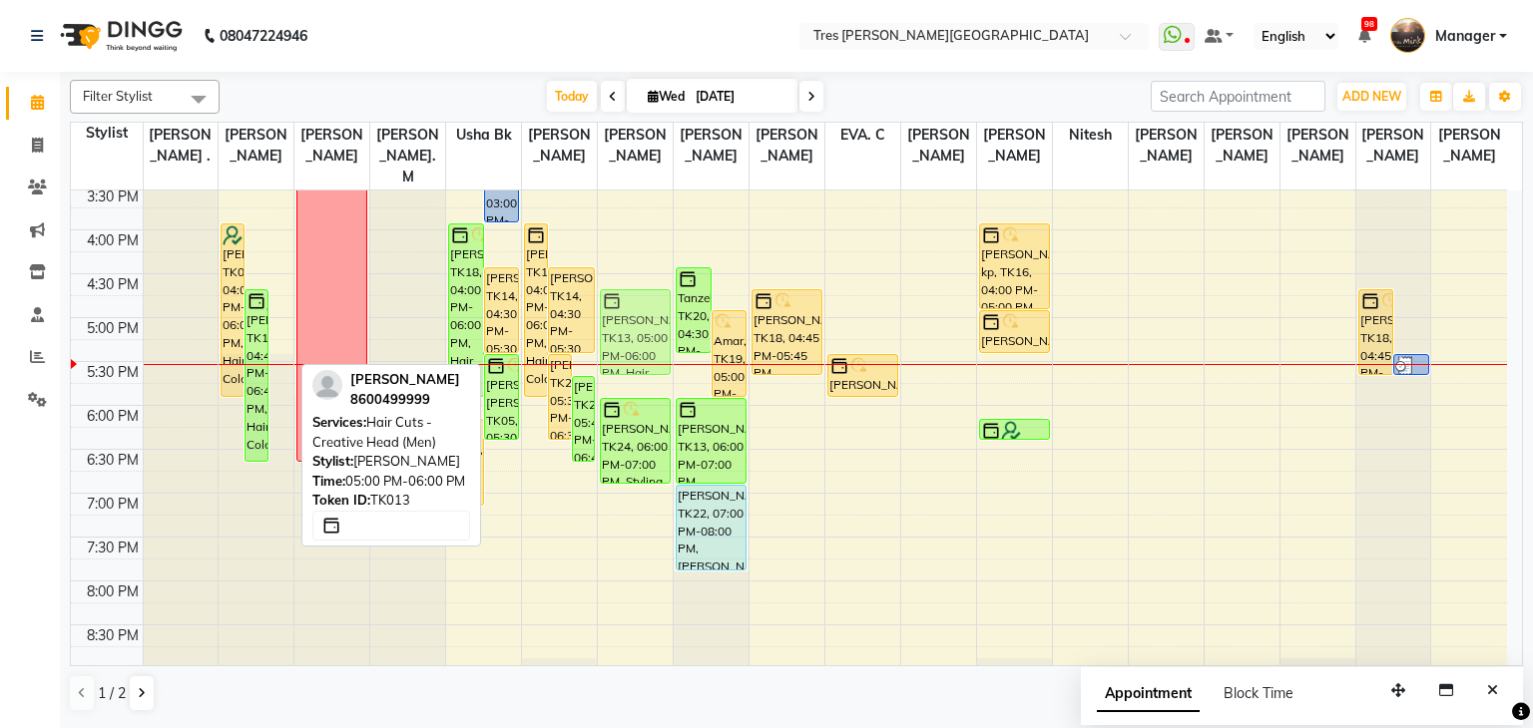
drag, startPoint x: 278, startPoint y: 316, endPoint x: 655, endPoint y: 296, distance: 376.7
click at [655, 296] on tr "REHANA KOTHARI, TK04, 04:00 PM-06:00 PM, Hair Color - Root Touch Up (Ammonia Fr…" at bounding box center [789, 142] width 1436 height 1228
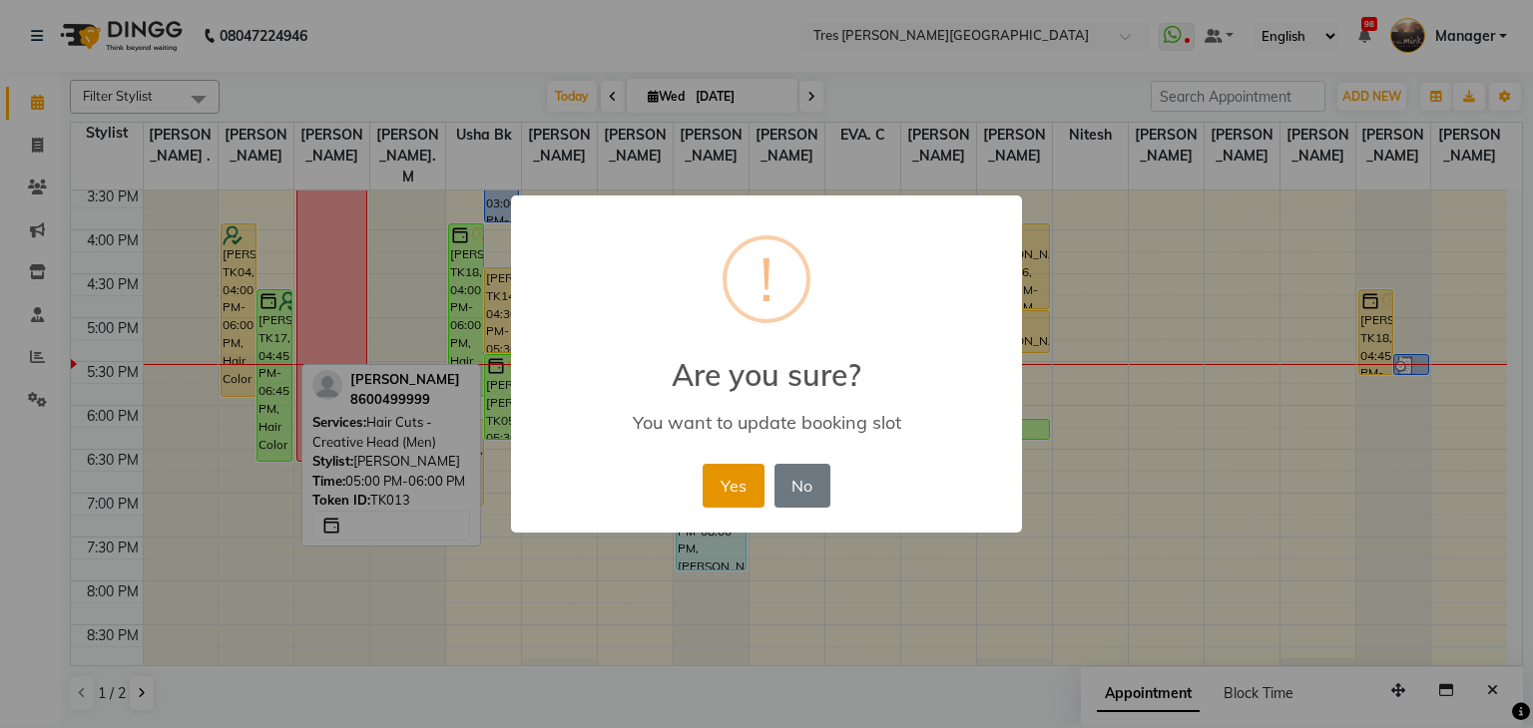
click at [730, 480] on button "Yes" at bounding box center [732, 486] width 61 height 44
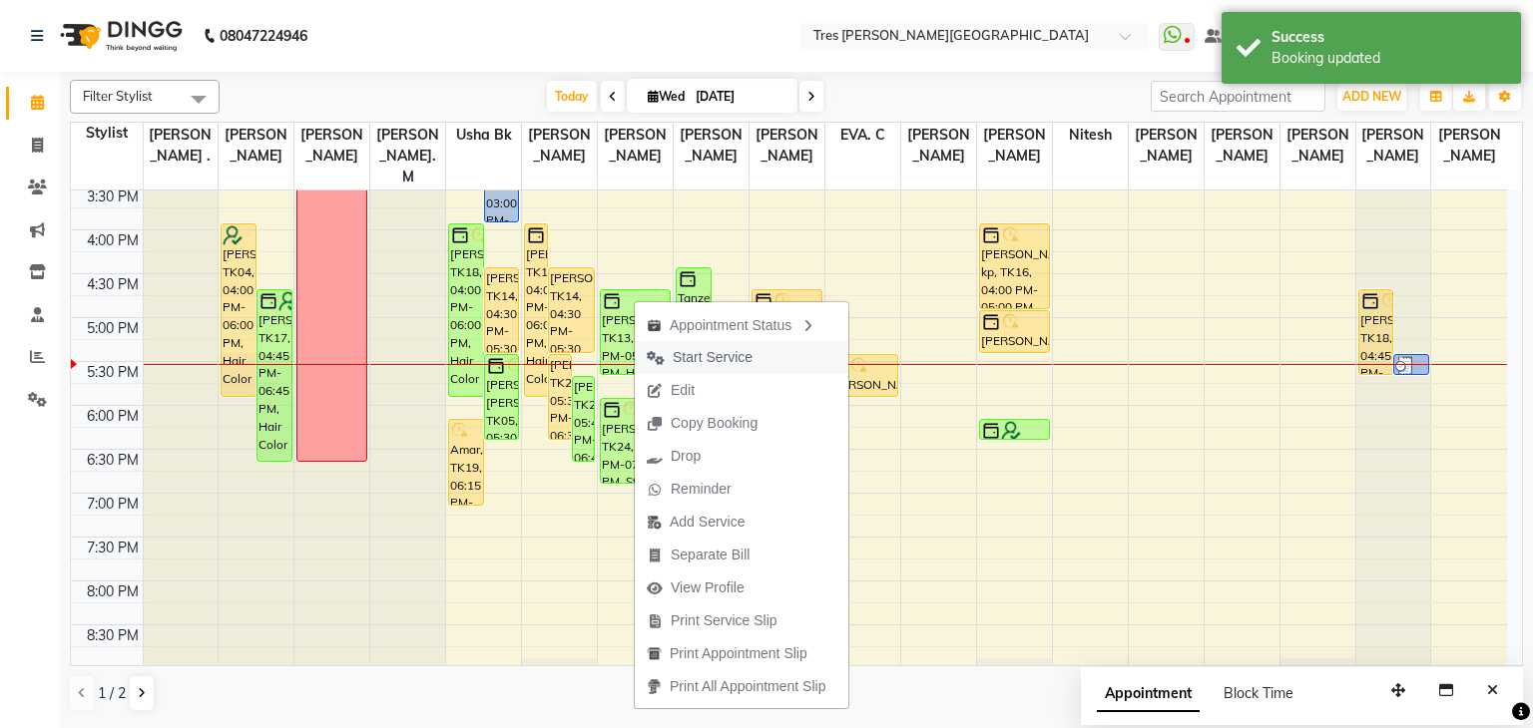
click at [681, 347] on span "Start Service" at bounding box center [713, 357] width 80 height 21
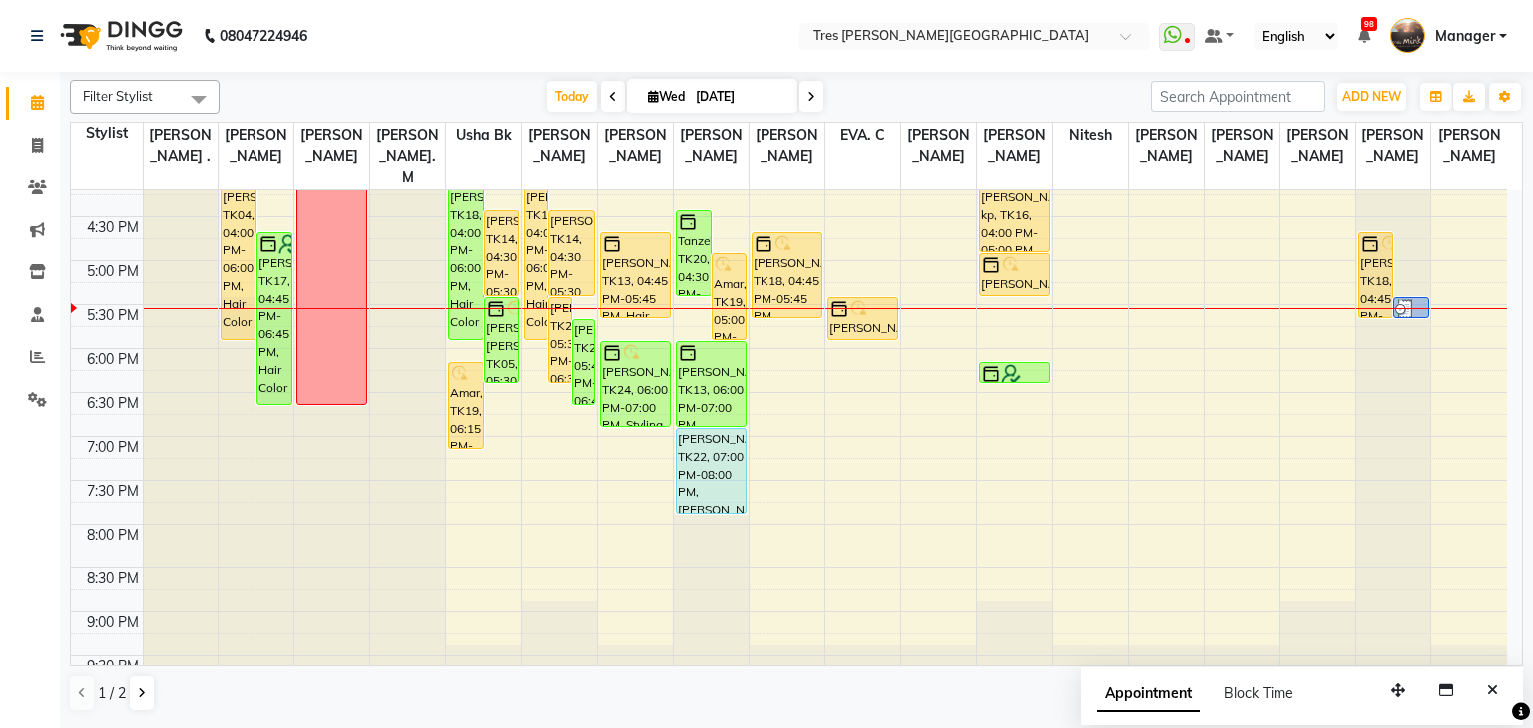
scroll to position [692, 0]
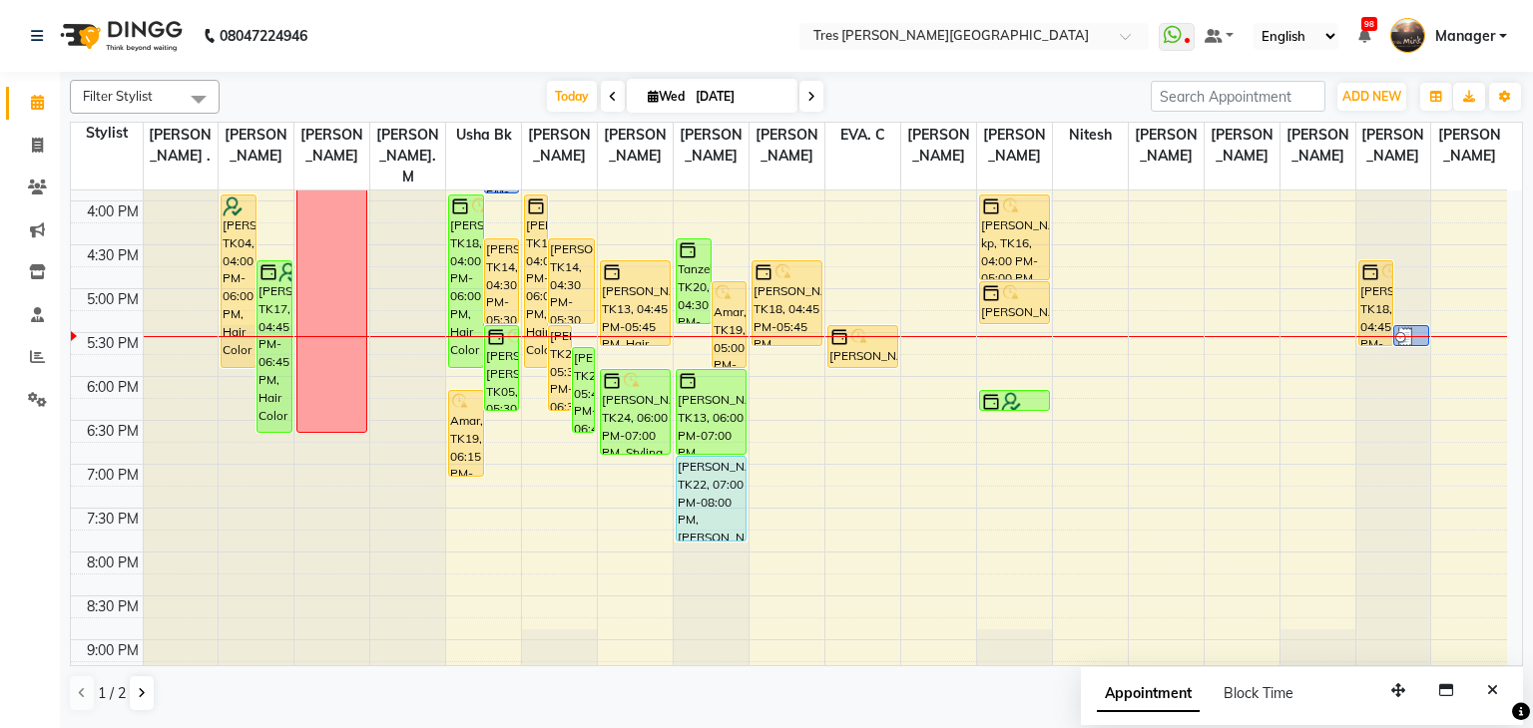
click at [810, 105] on span at bounding box center [811, 96] width 24 height 31
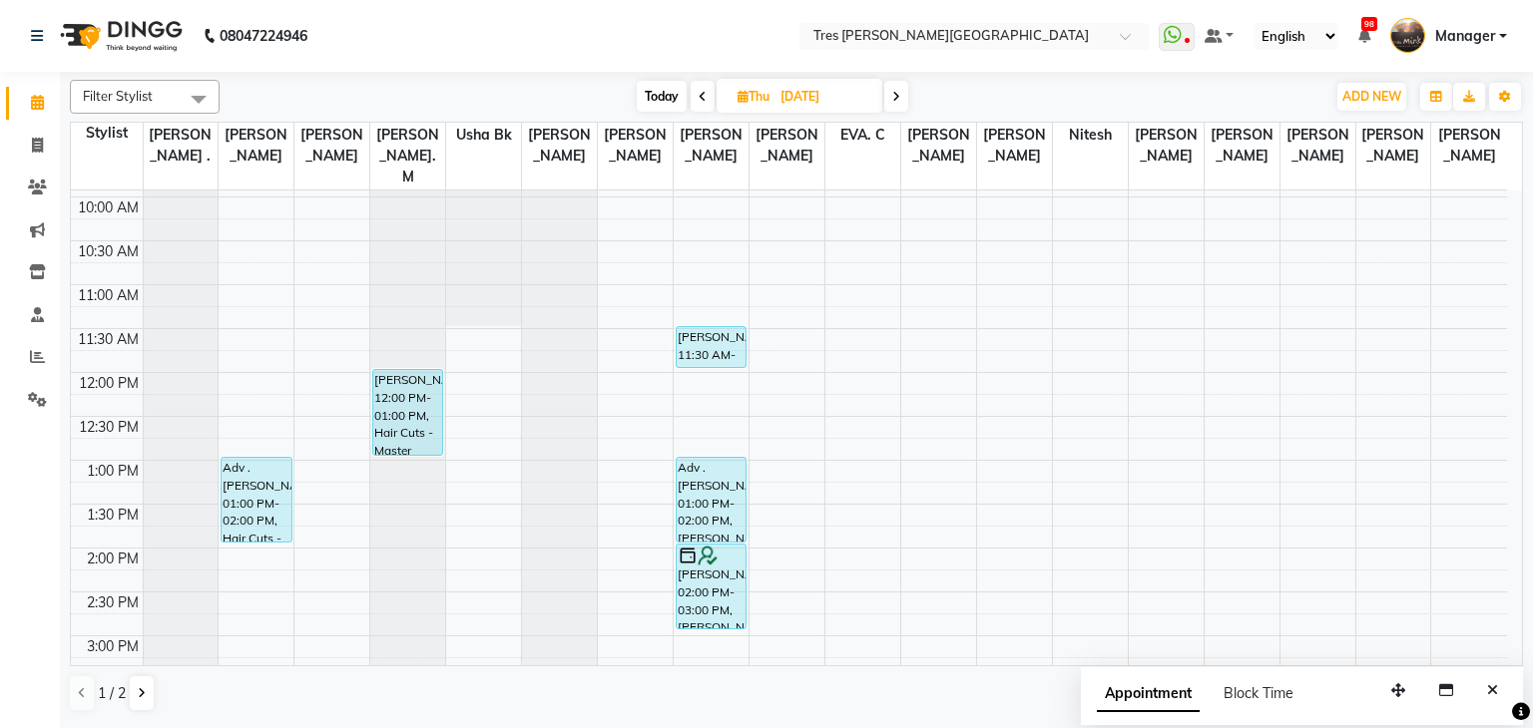
scroll to position [168, 0]
click at [900, 96] on icon at bounding box center [896, 97] width 8 height 12
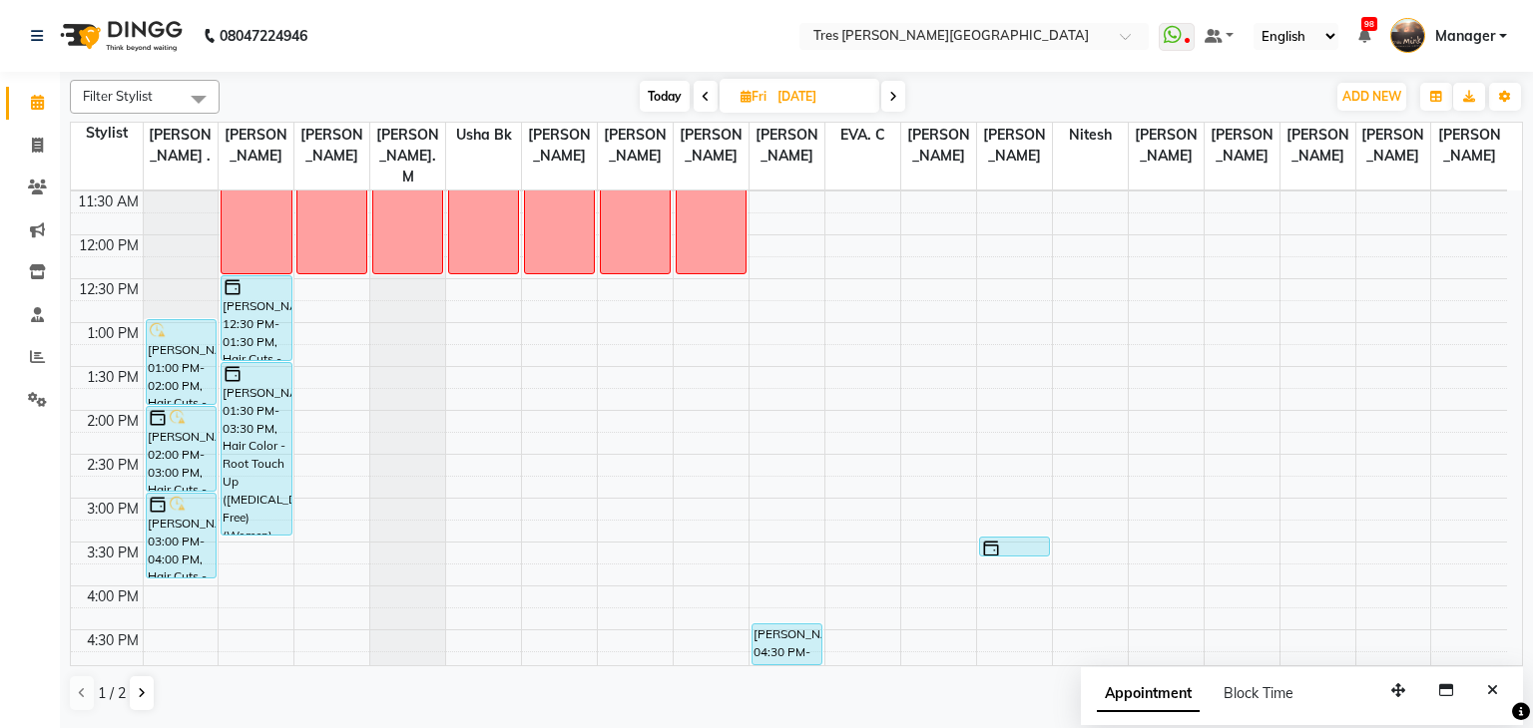
scroll to position [307, 0]
click at [684, 92] on span "Today" at bounding box center [665, 96] width 50 height 31
type input "[DATE]"
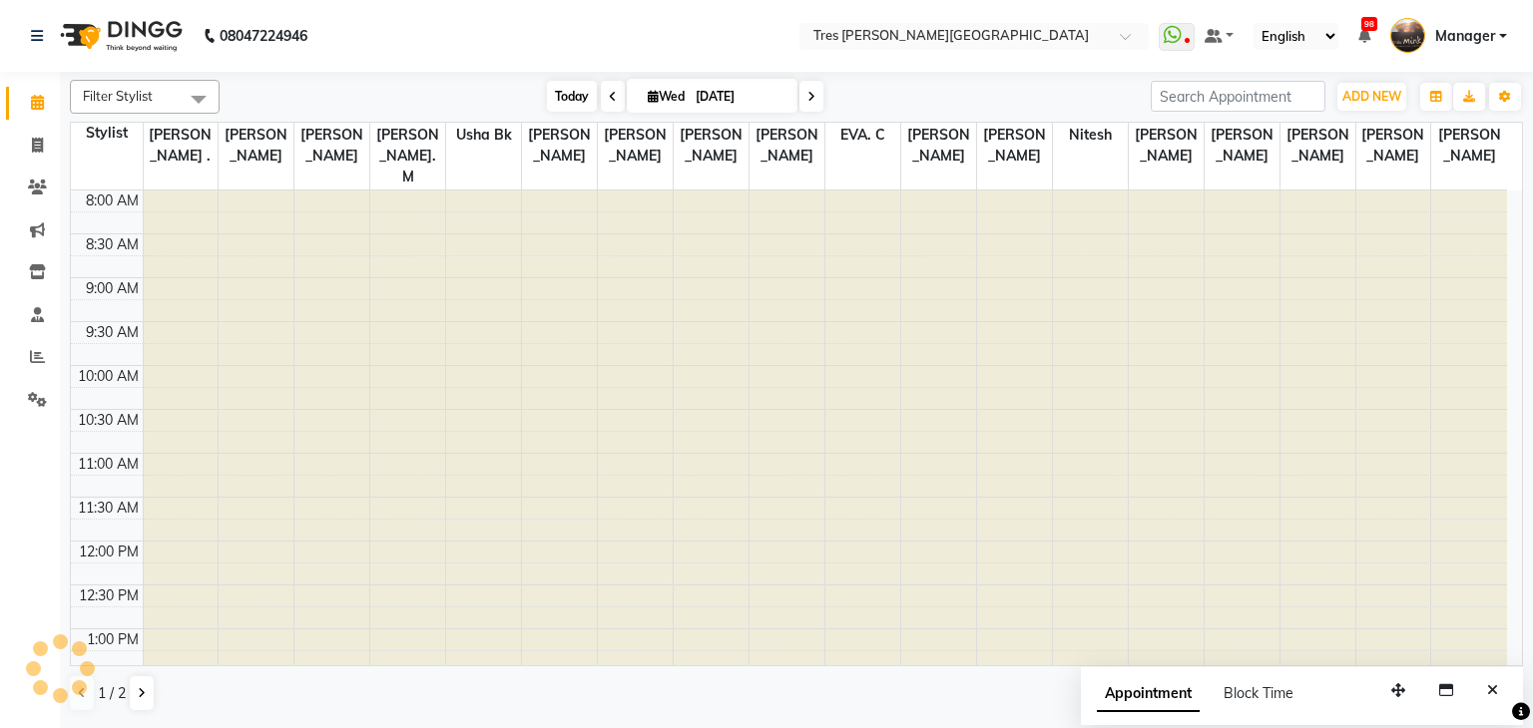
scroll to position [719, 0]
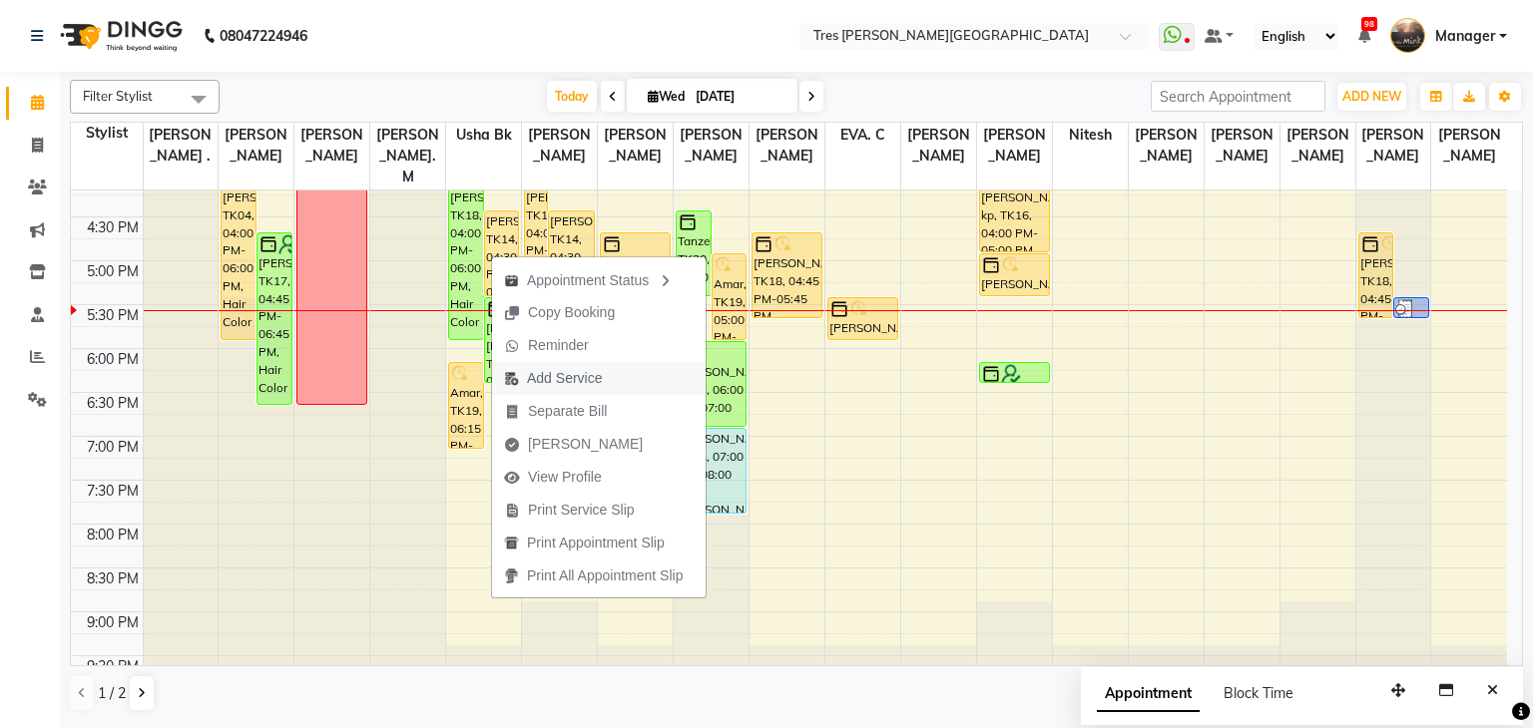
click at [555, 374] on span "Add Service" at bounding box center [564, 378] width 75 height 21
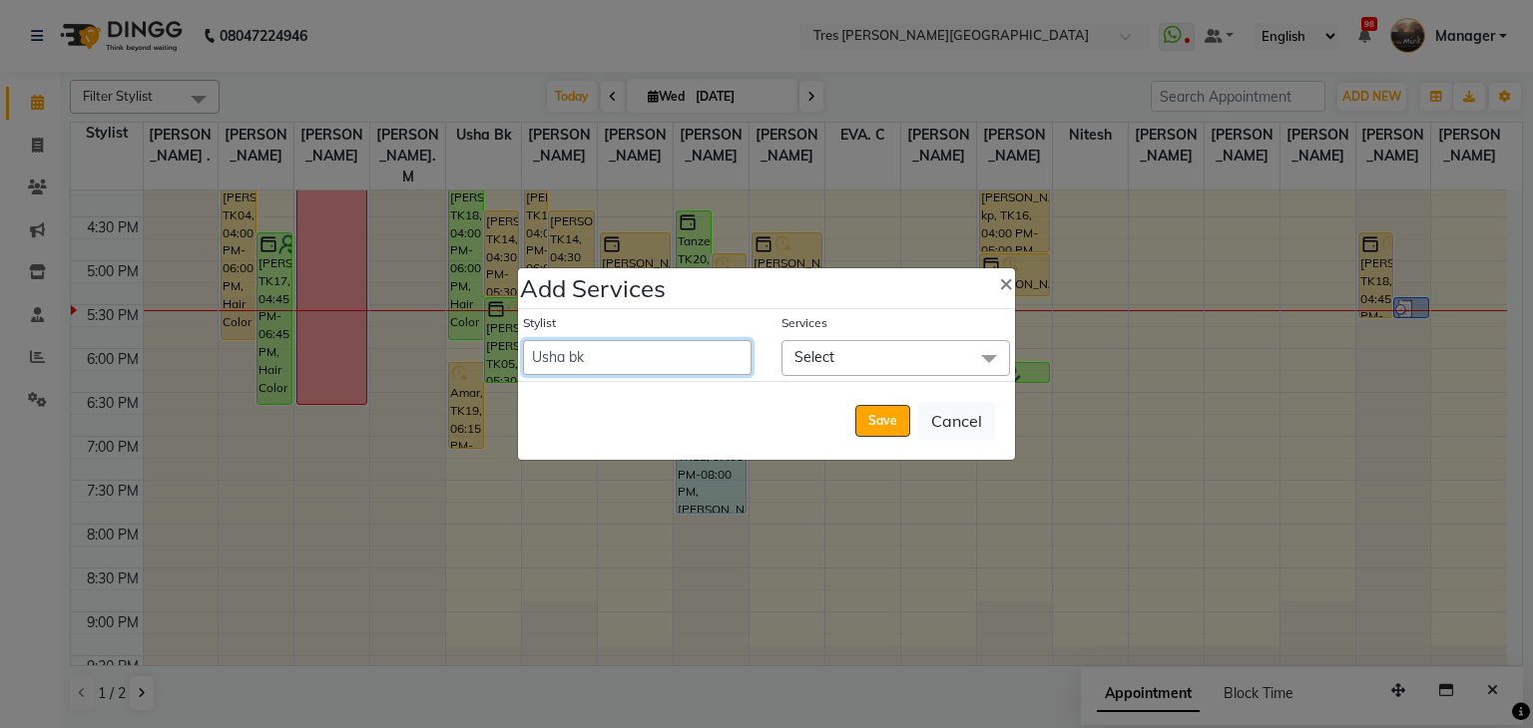
click at [579, 352] on select "Aarti Rathod Akshay Kashid Anand Saindane Anjali Pillay Ankush S Chetan Mahale …" at bounding box center [637, 357] width 229 height 35
select select "53440"
click at [523, 340] on select "Aarti Rathod Akshay Kashid Anand Saindane Anjali Pillay Ankush S Chetan Mahale …" at bounding box center [637, 357] width 229 height 35
select select "1050"
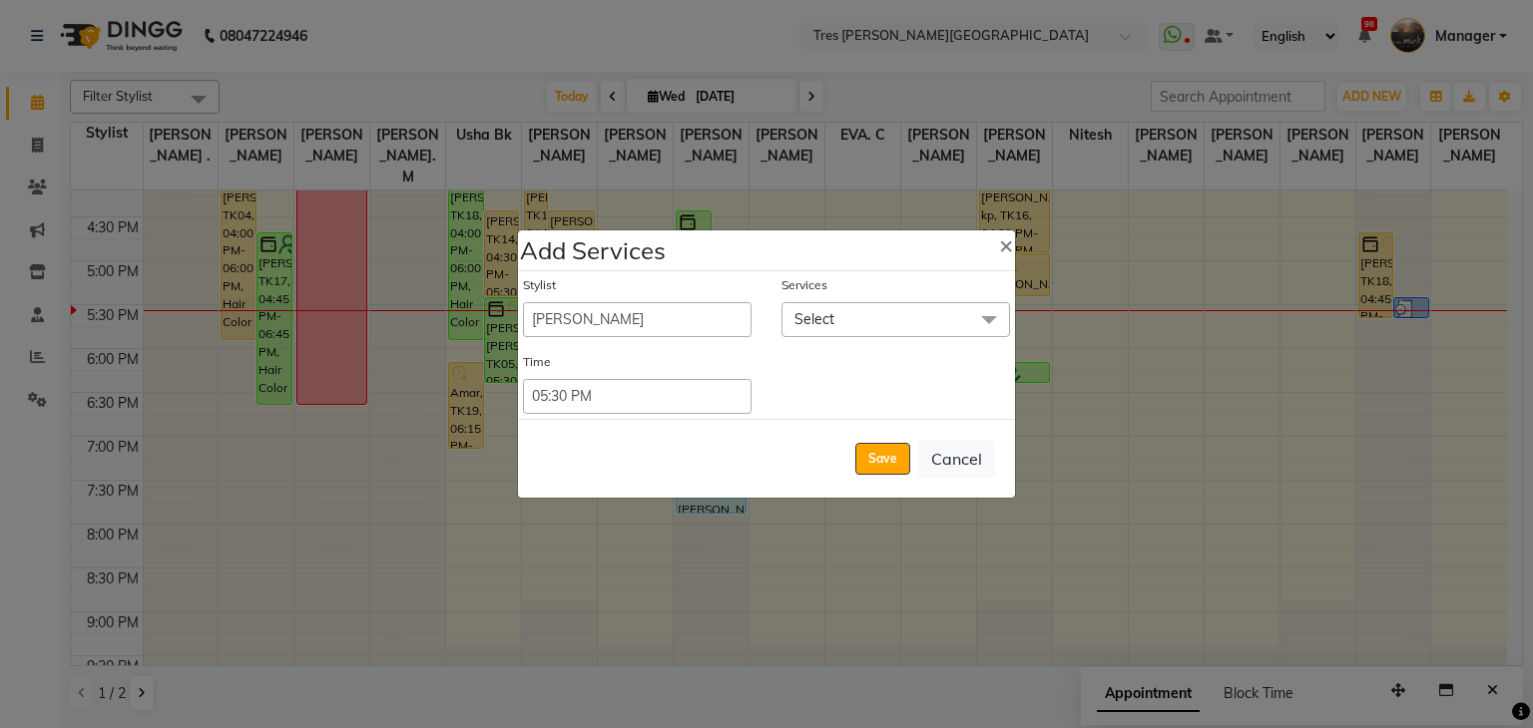
click at [888, 325] on span "Select" at bounding box center [895, 319] width 229 height 35
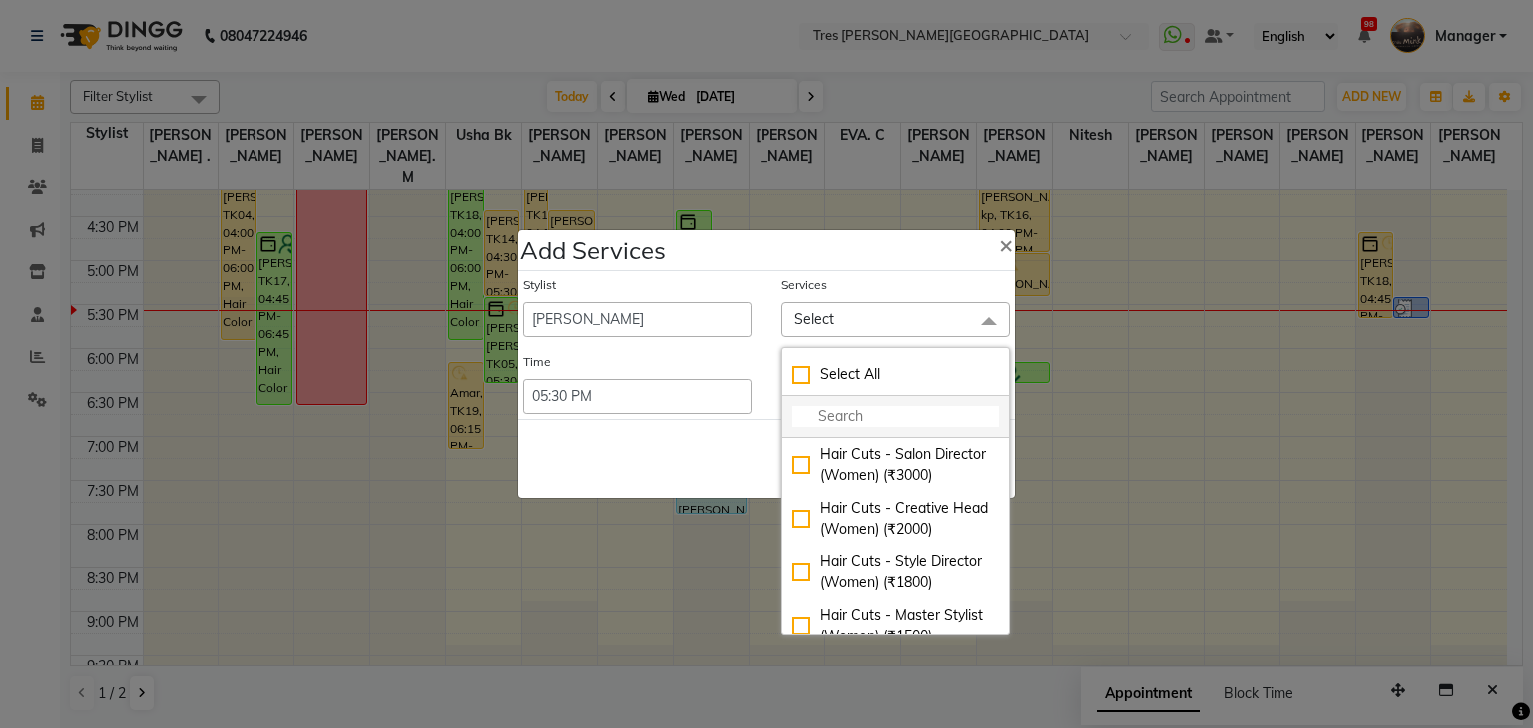
click at [877, 412] on input "multiselect-search" at bounding box center [895, 416] width 207 height 21
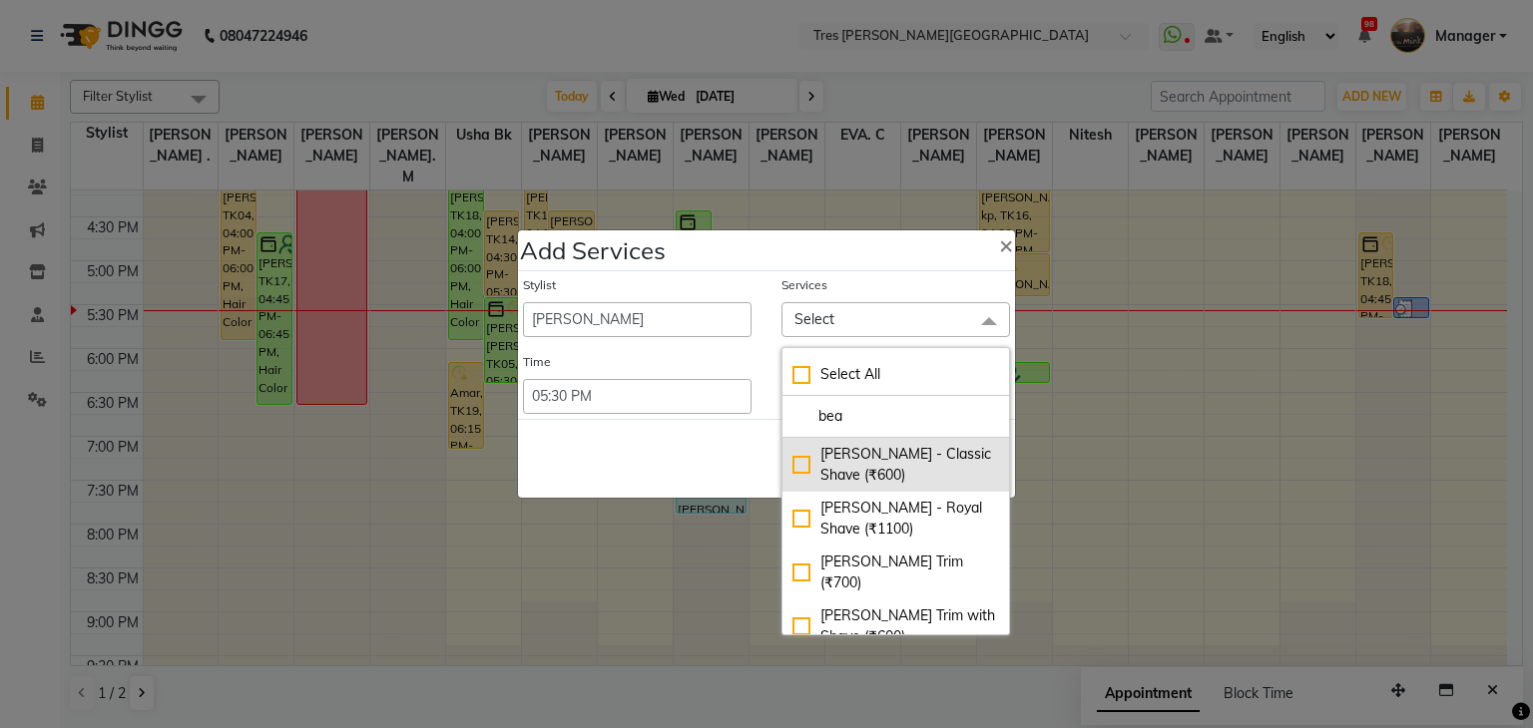
type input "bea"
click at [885, 464] on div "[PERSON_NAME] - Classic Shave (₹600)" at bounding box center [895, 465] width 207 height 42
checkbox input "true"
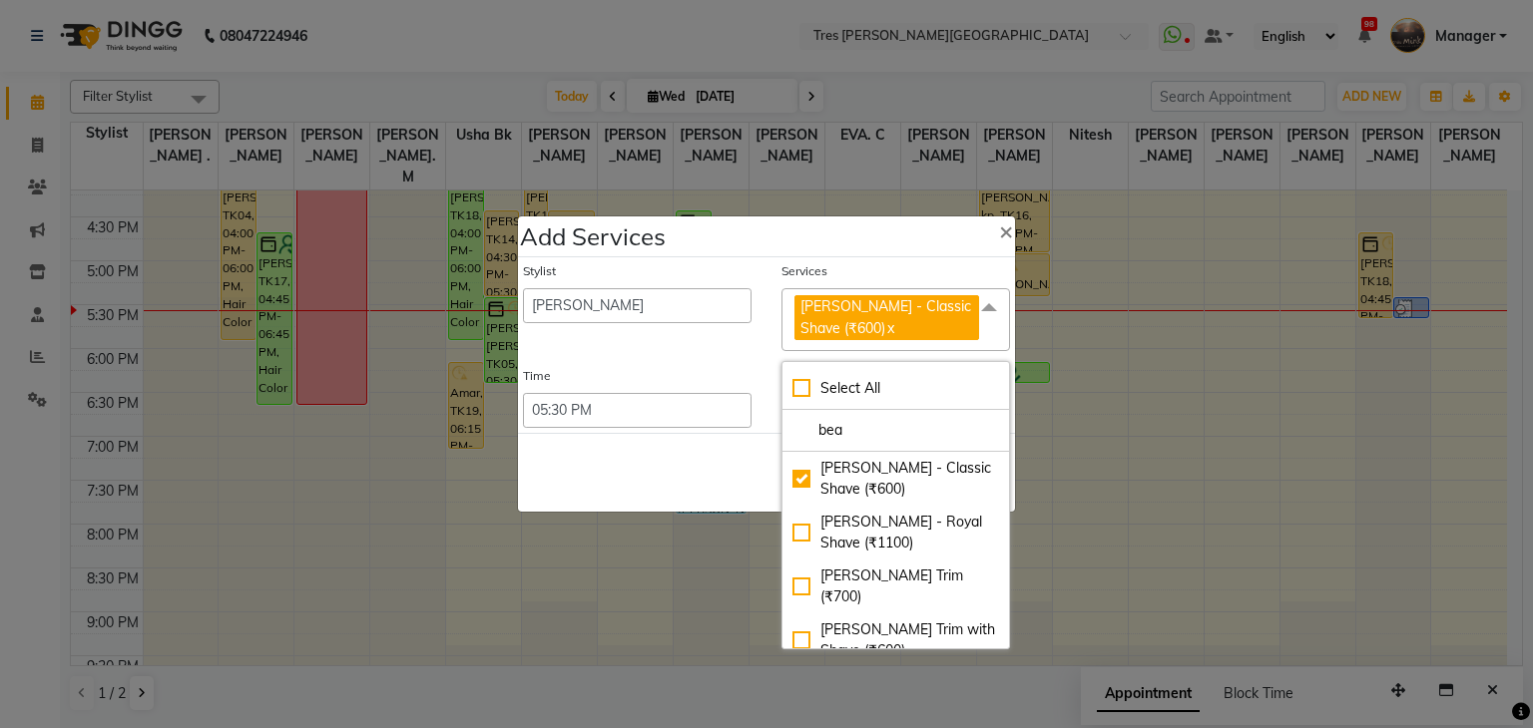
click at [724, 433] on div "Save Cancel" at bounding box center [766, 472] width 497 height 79
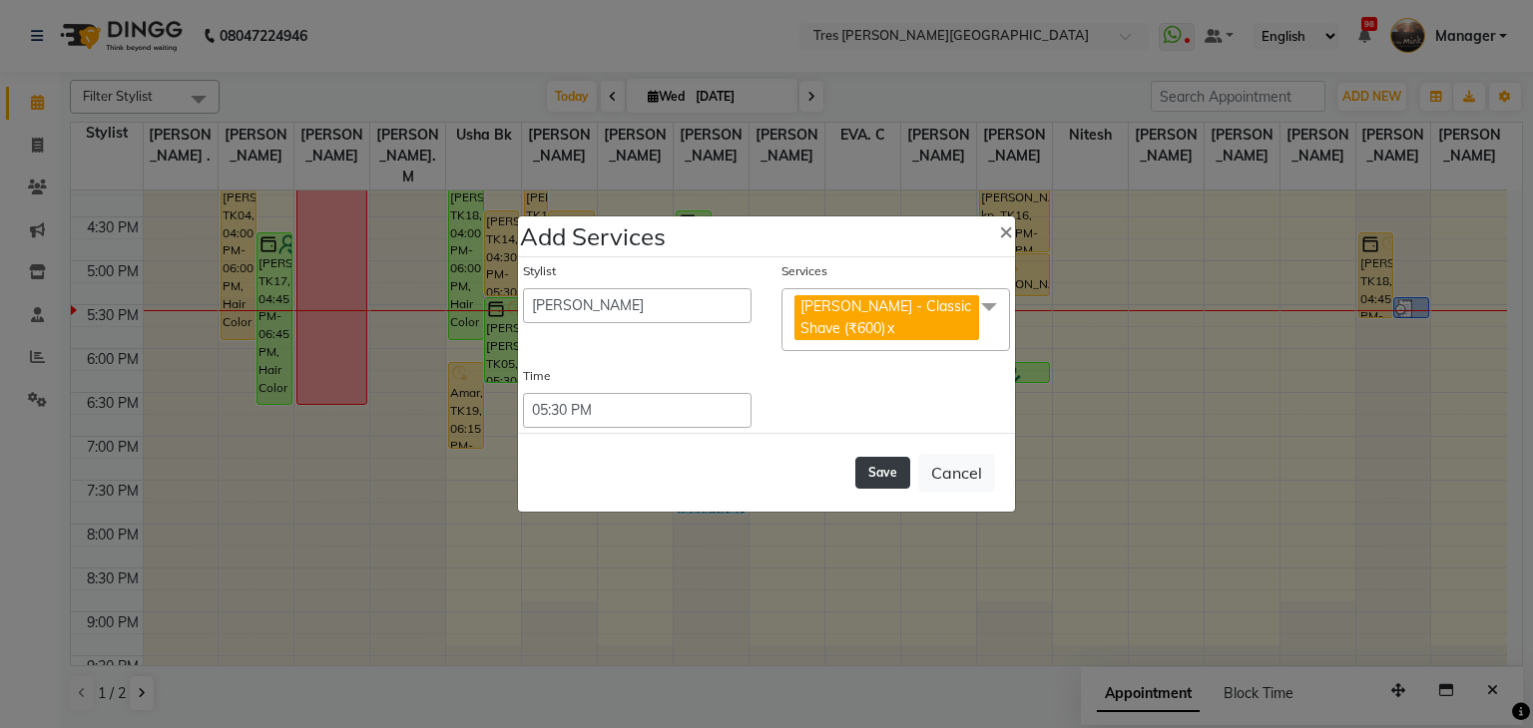
click at [881, 463] on button "Save" at bounding box center [882, 473] width 55 height 32
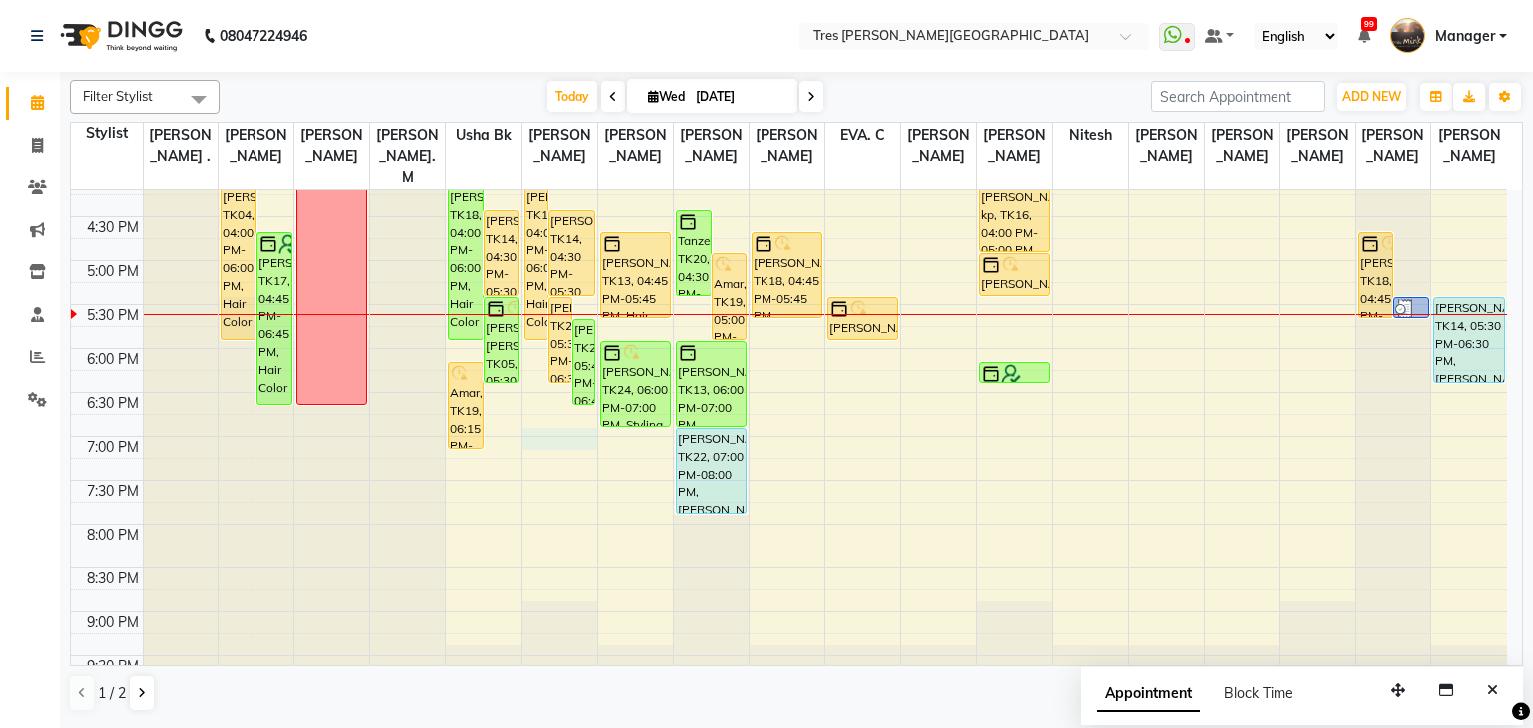
click at [563, 414] on div "8:00 AM 8:30 AM 9:00 AM 9:30 AM 10:00 AM 10:30 AM 11:00 AM 11:30 AM 12:00 PM 12…" at bounding box center [789, 85] width 1436 height 1228
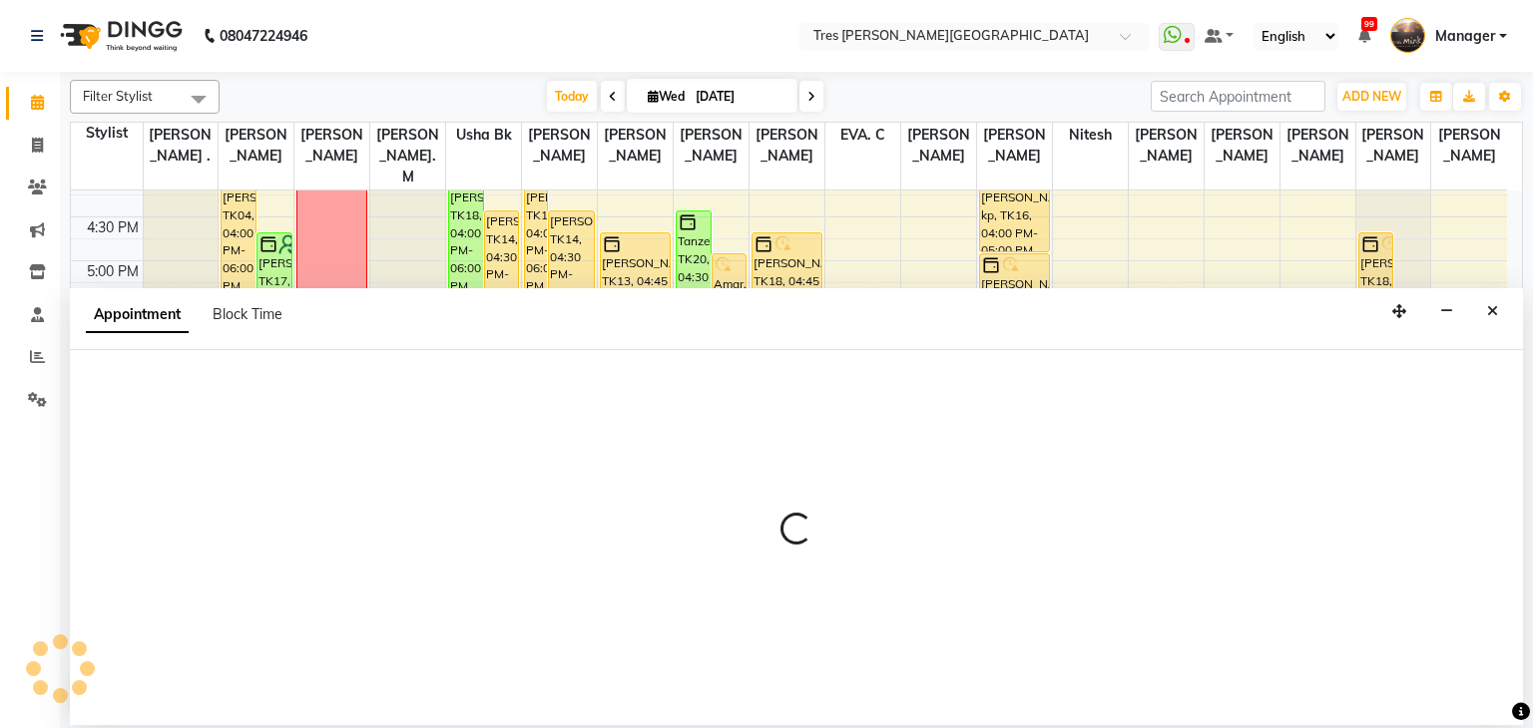
select select "34584"
select select "1140"
select select "tentative"
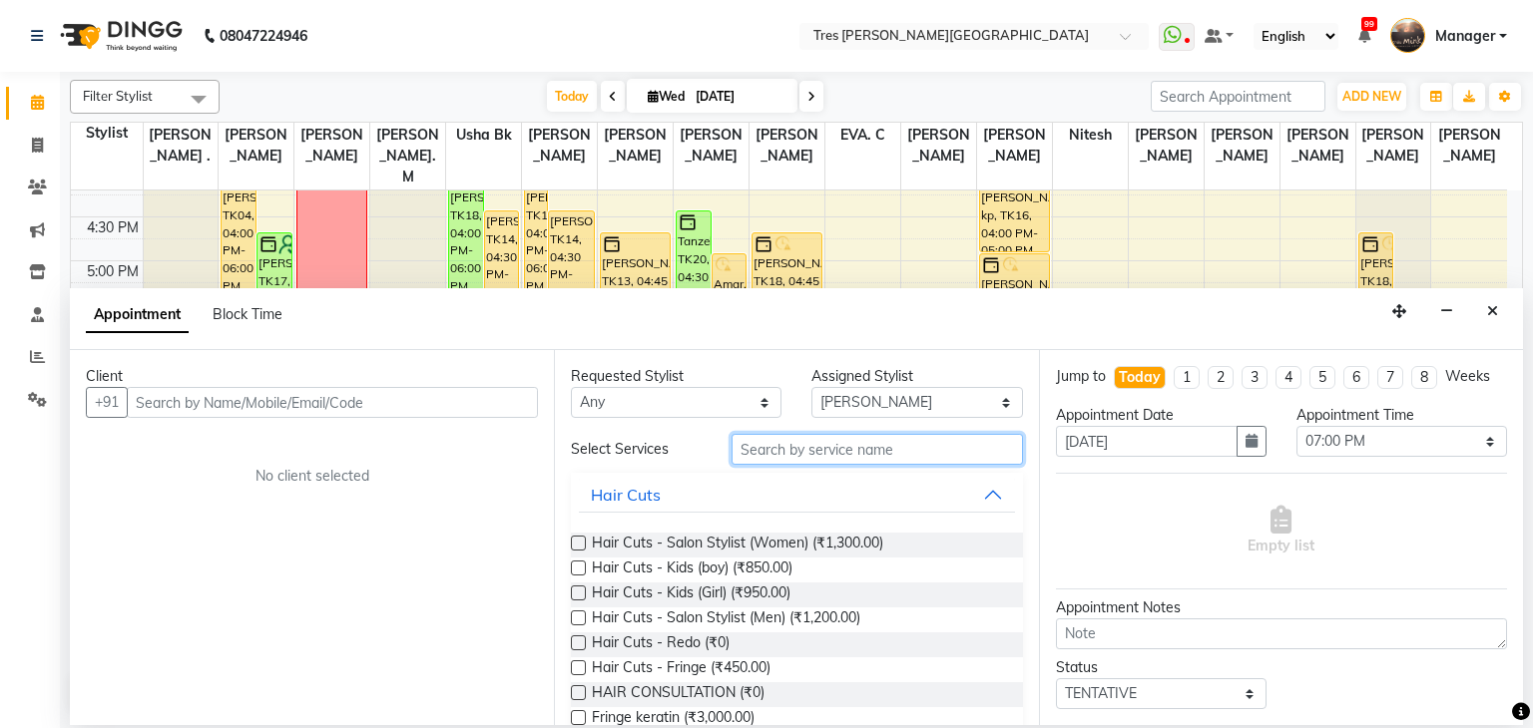
click at [912, 456] on input "text" at bounding box center [876, 449] width 291 height 31
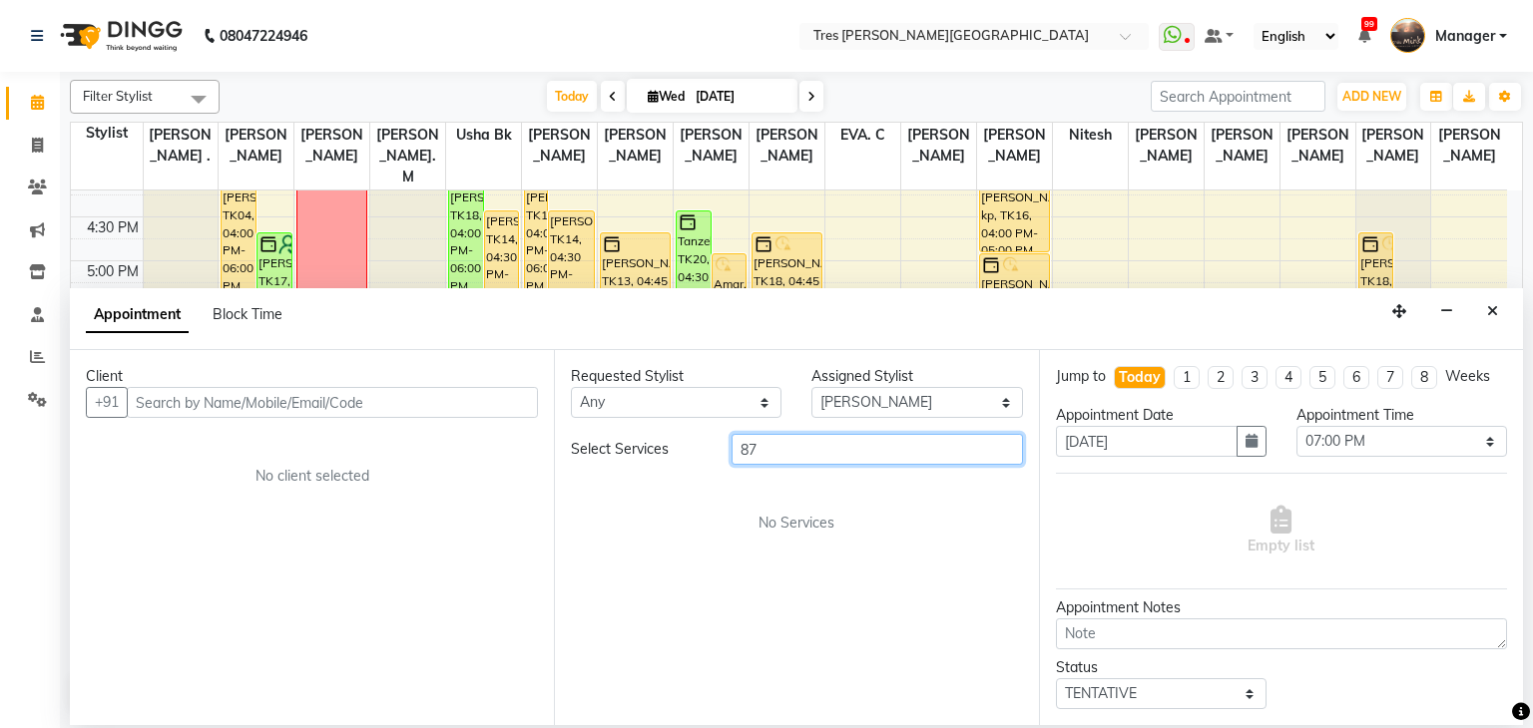
type input "8"
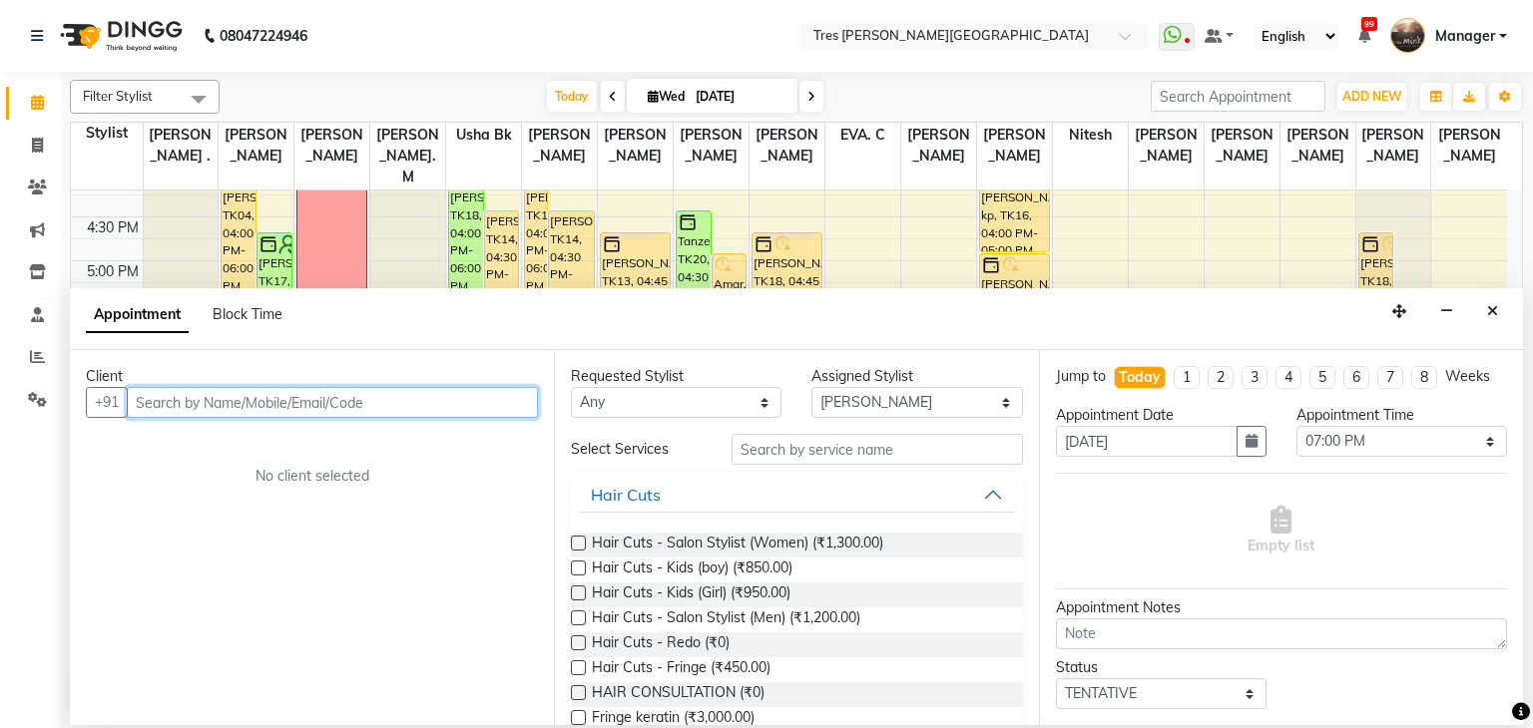
click at [486, 394] on input "text" at bounding box center [332, 402] width 411 height 31
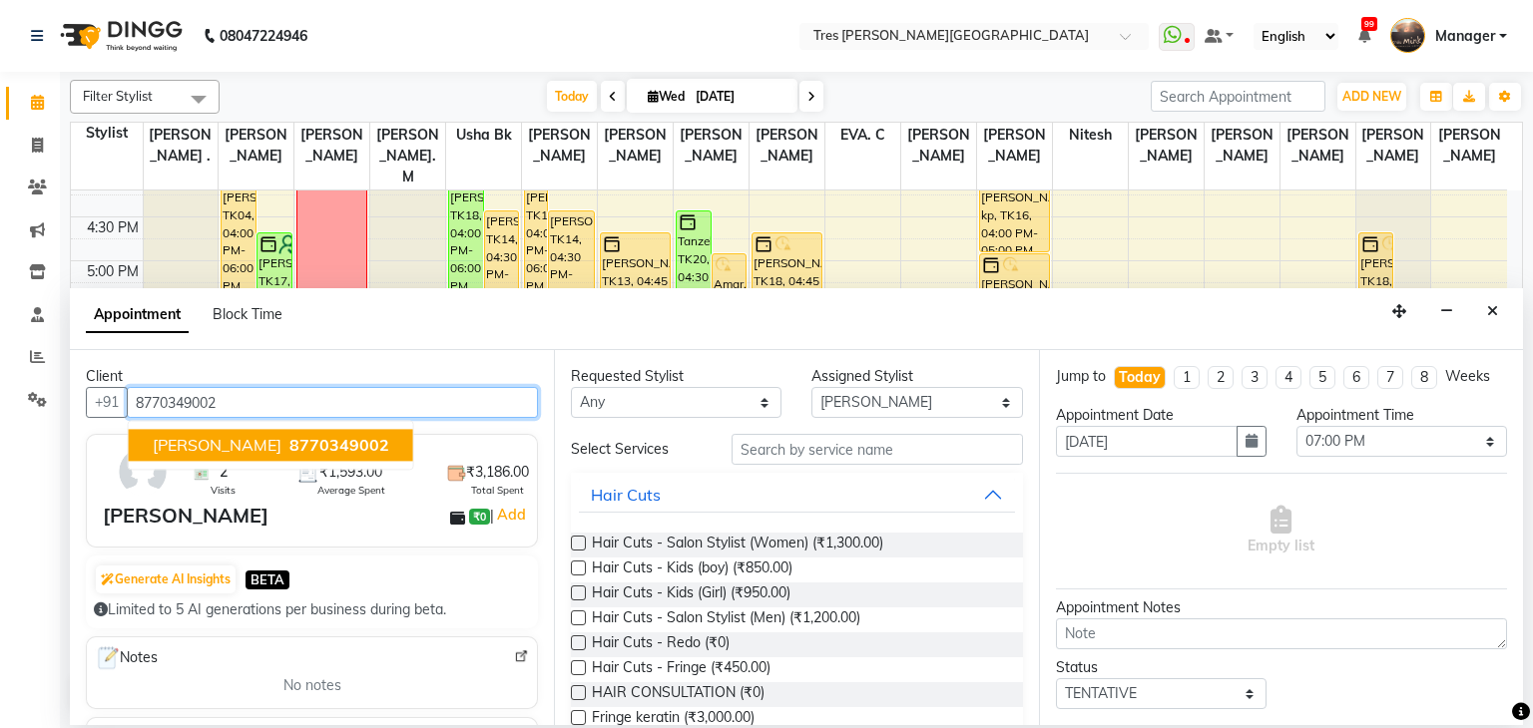
click at [364, 452] on span "8770349002" at bounding box center [339, 446] width 100 height 20
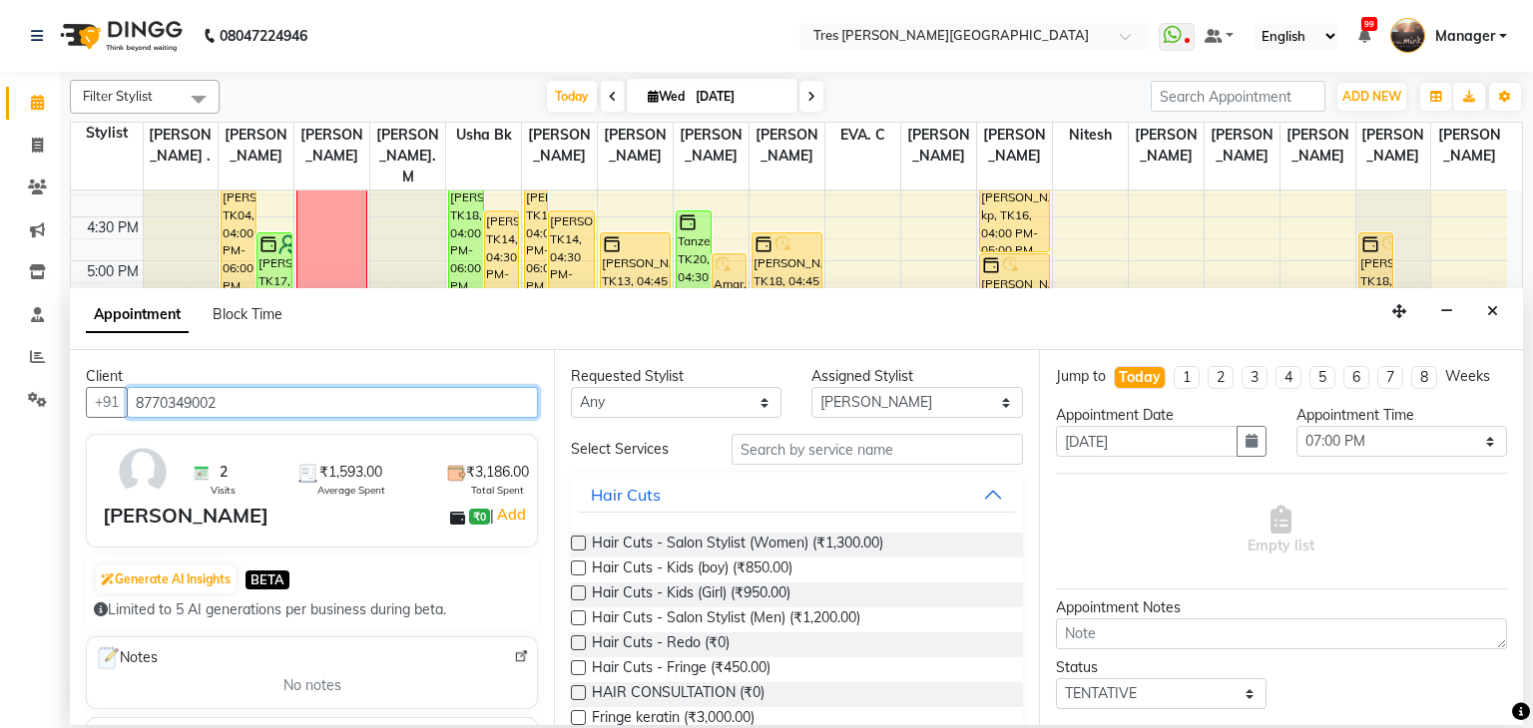
type input "8770349002"
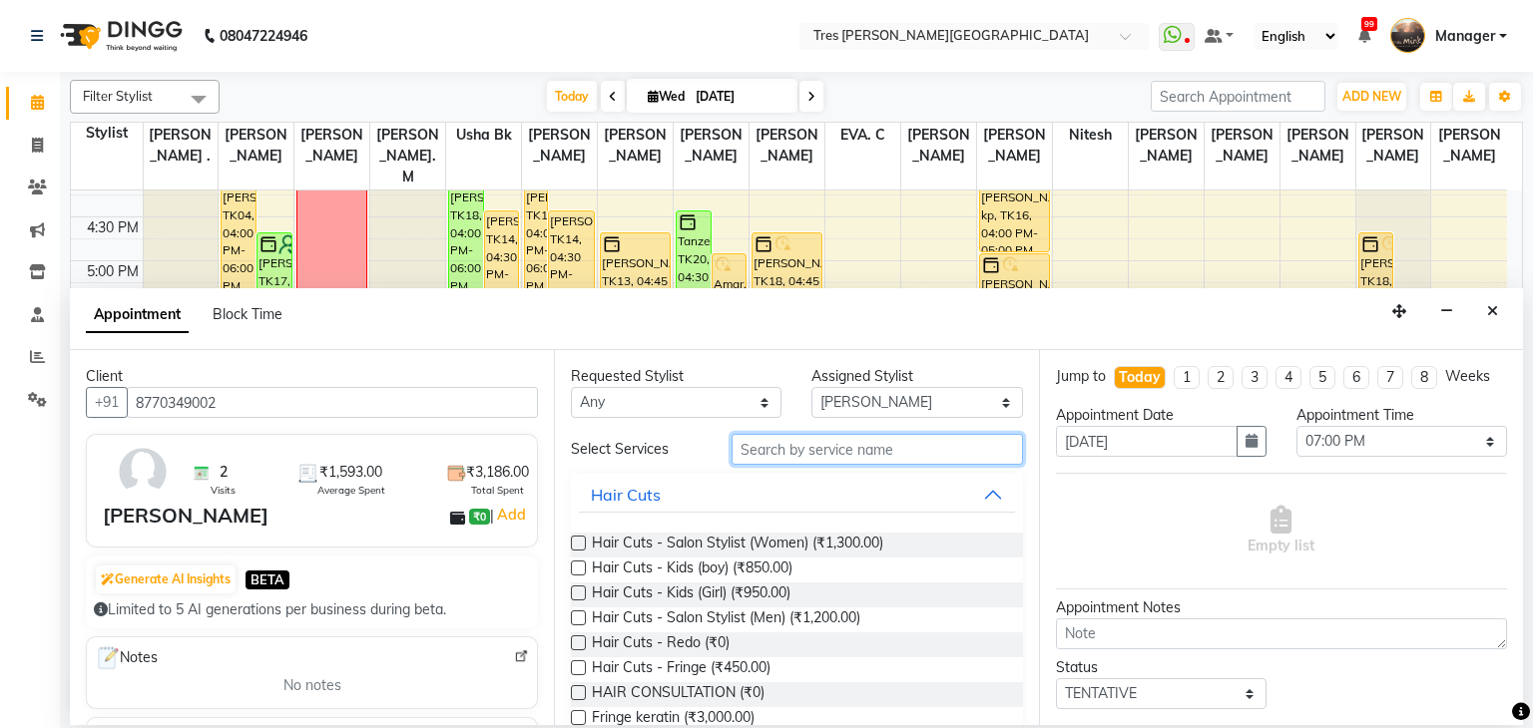
click at [866, 447] on input "text" at bounding box center [876, 449] width 291 height 31
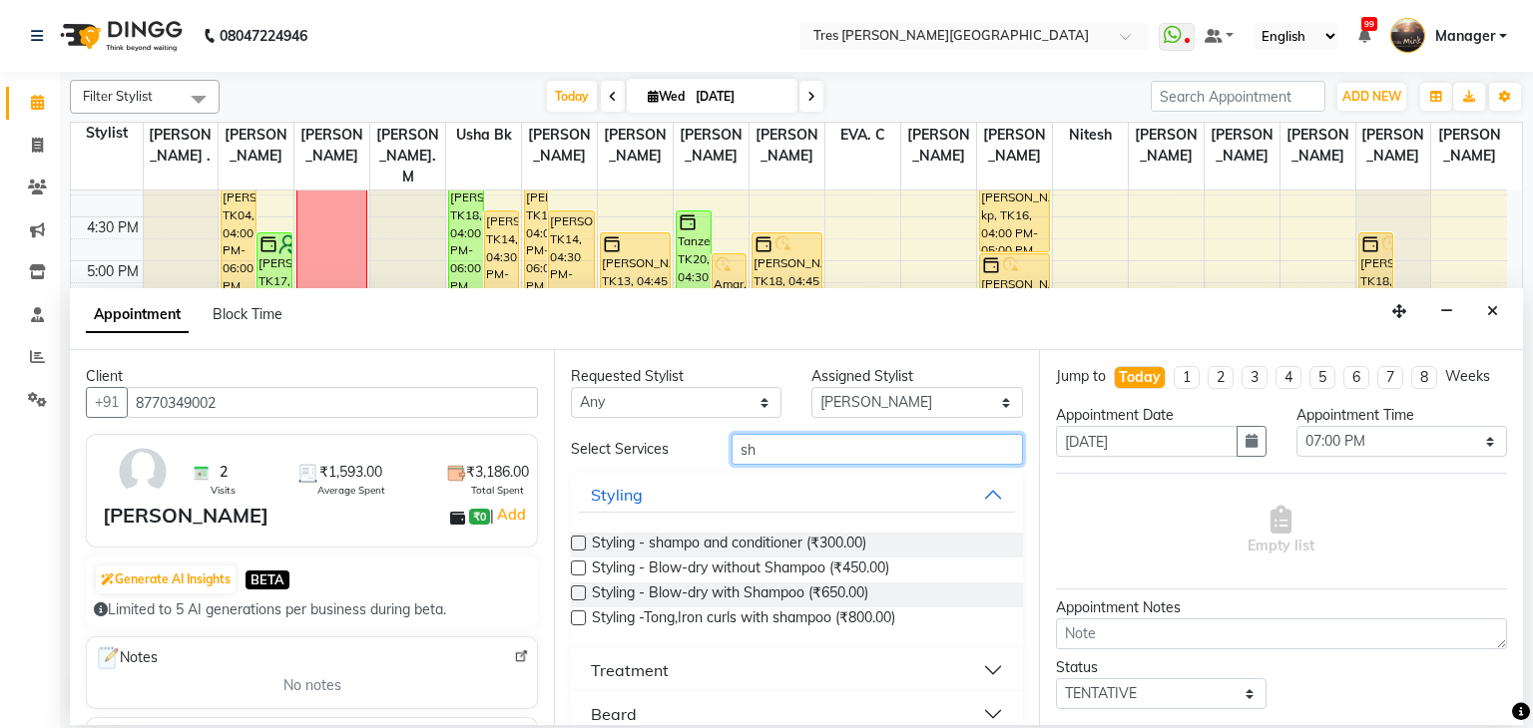
type input "s"
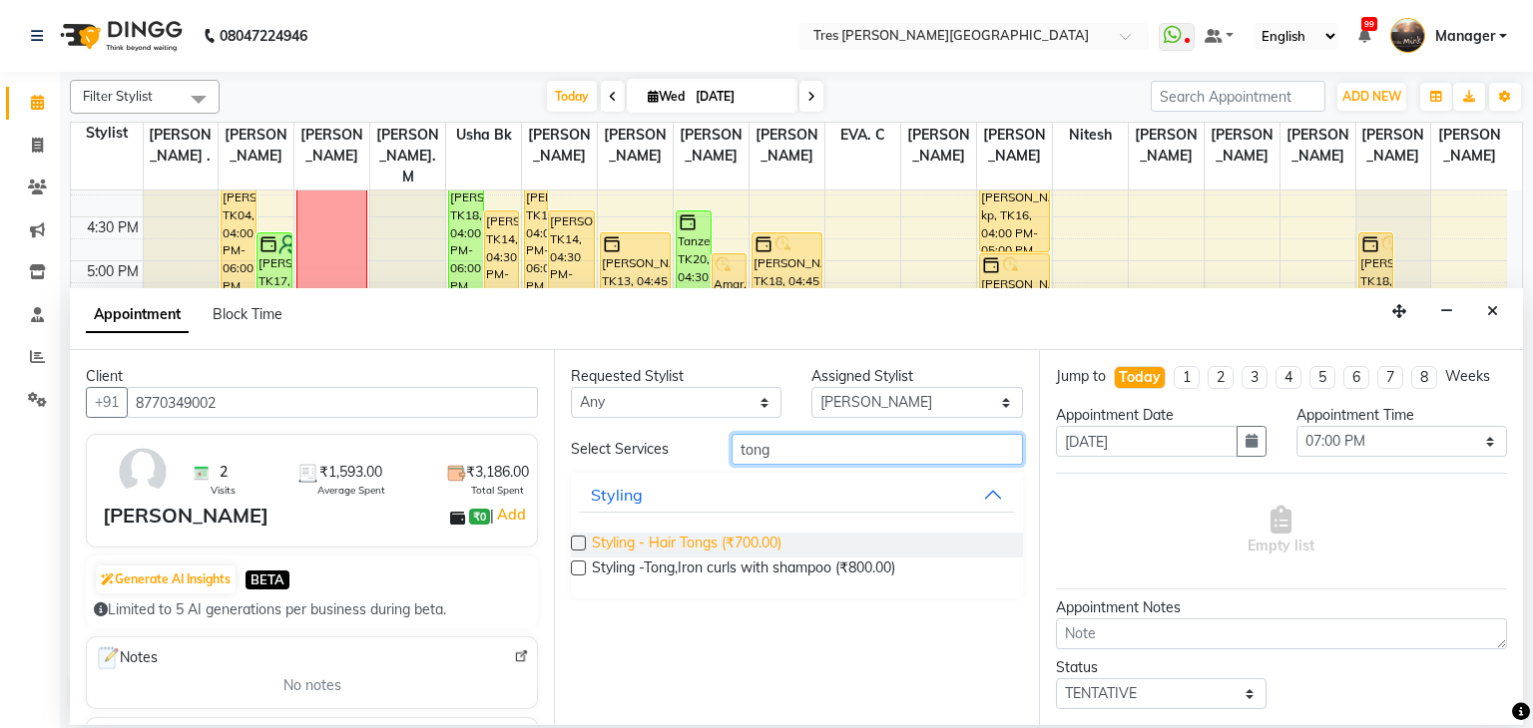
type input "tong"
click at [672, 547] on span "Styling - Hair Tongs (₹700.00)" at bounding box center [687, 545] width 190 height 25
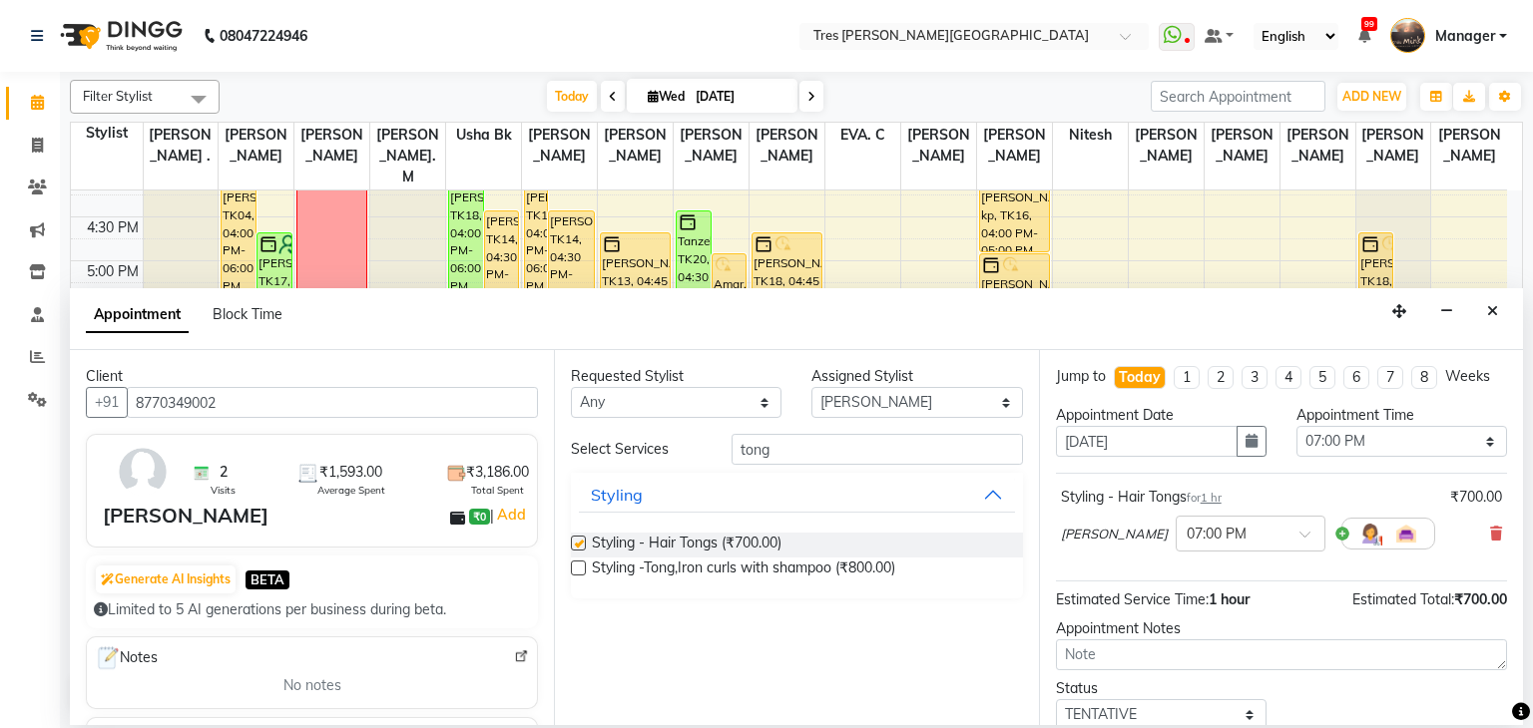
checkbox input "false"
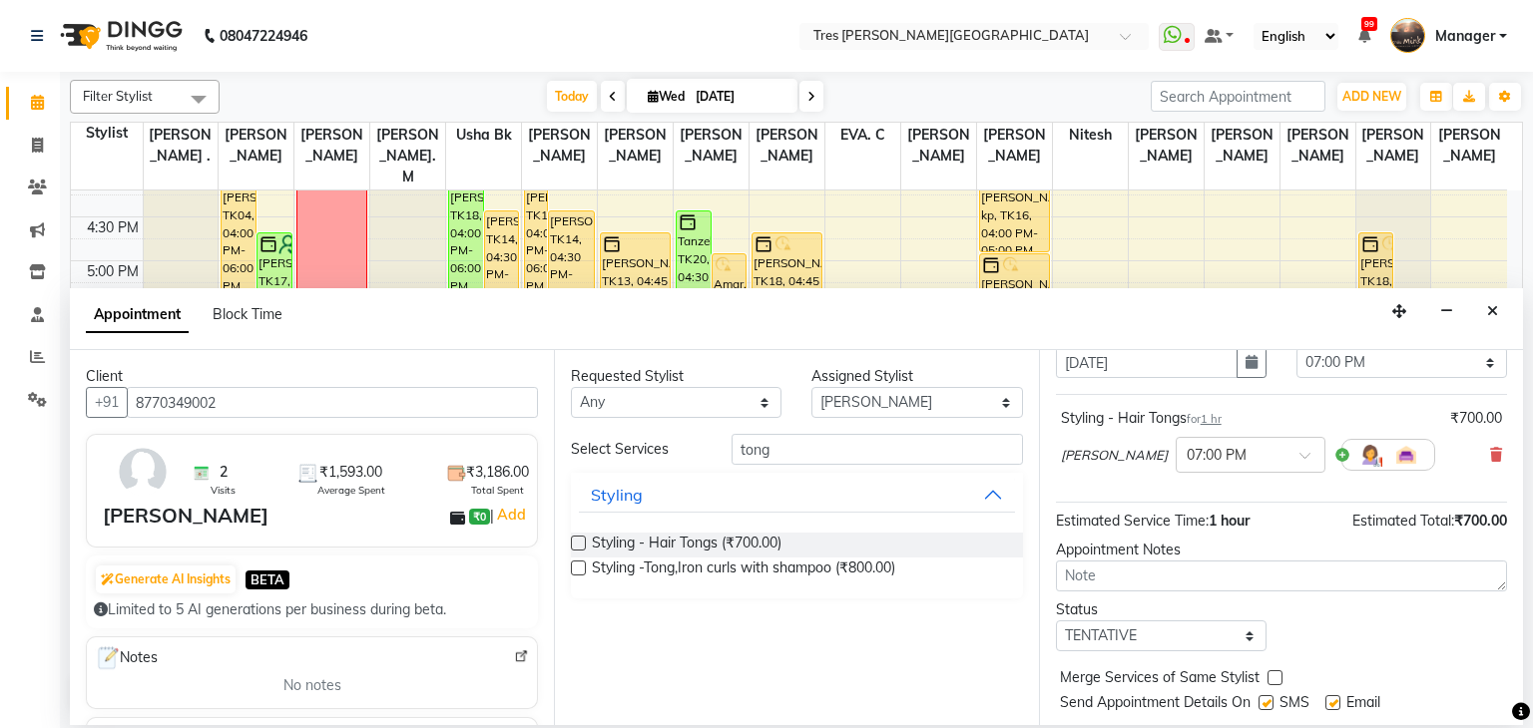
scroll to position [80, 0]
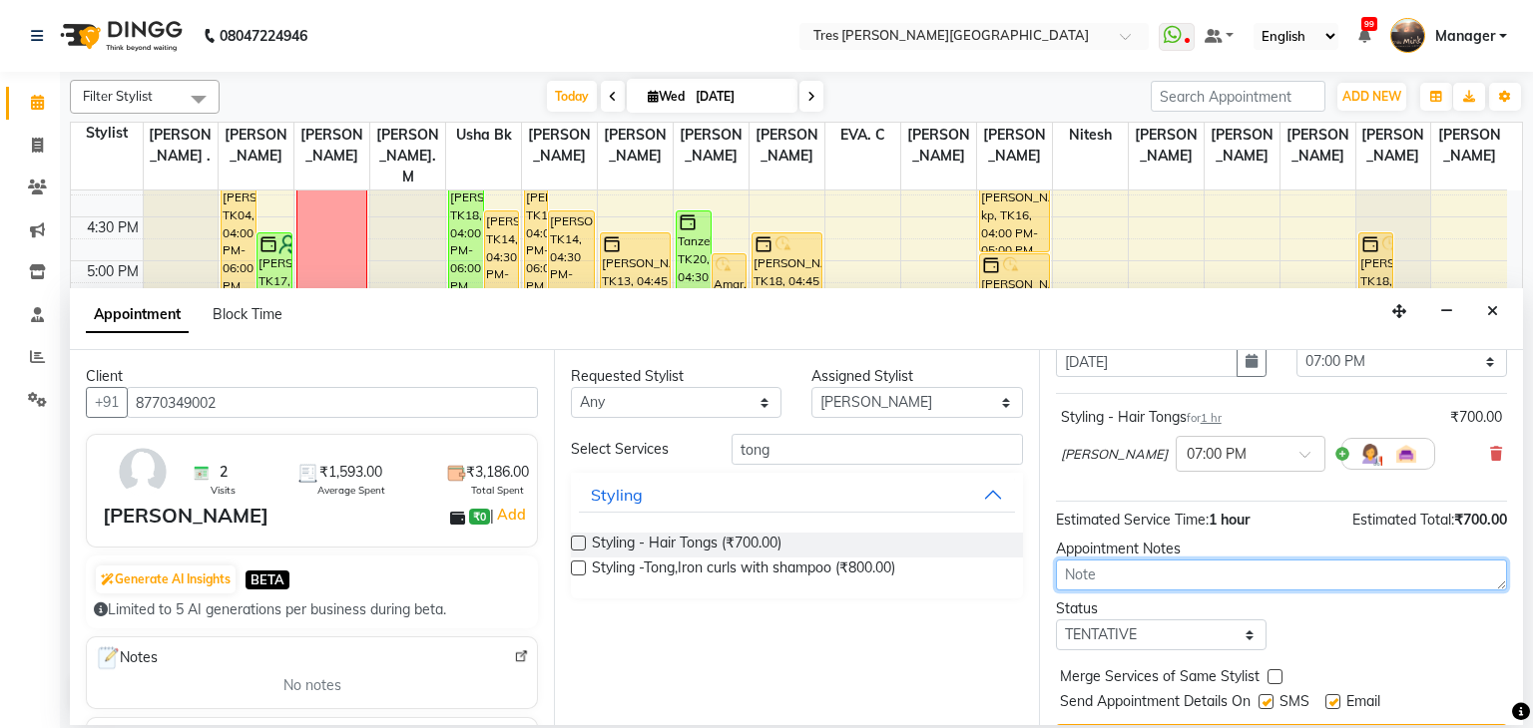
click at [1193, 582] on textarea at bounding box center [1281, 575] width 451 height 31
type textarea "anjali"
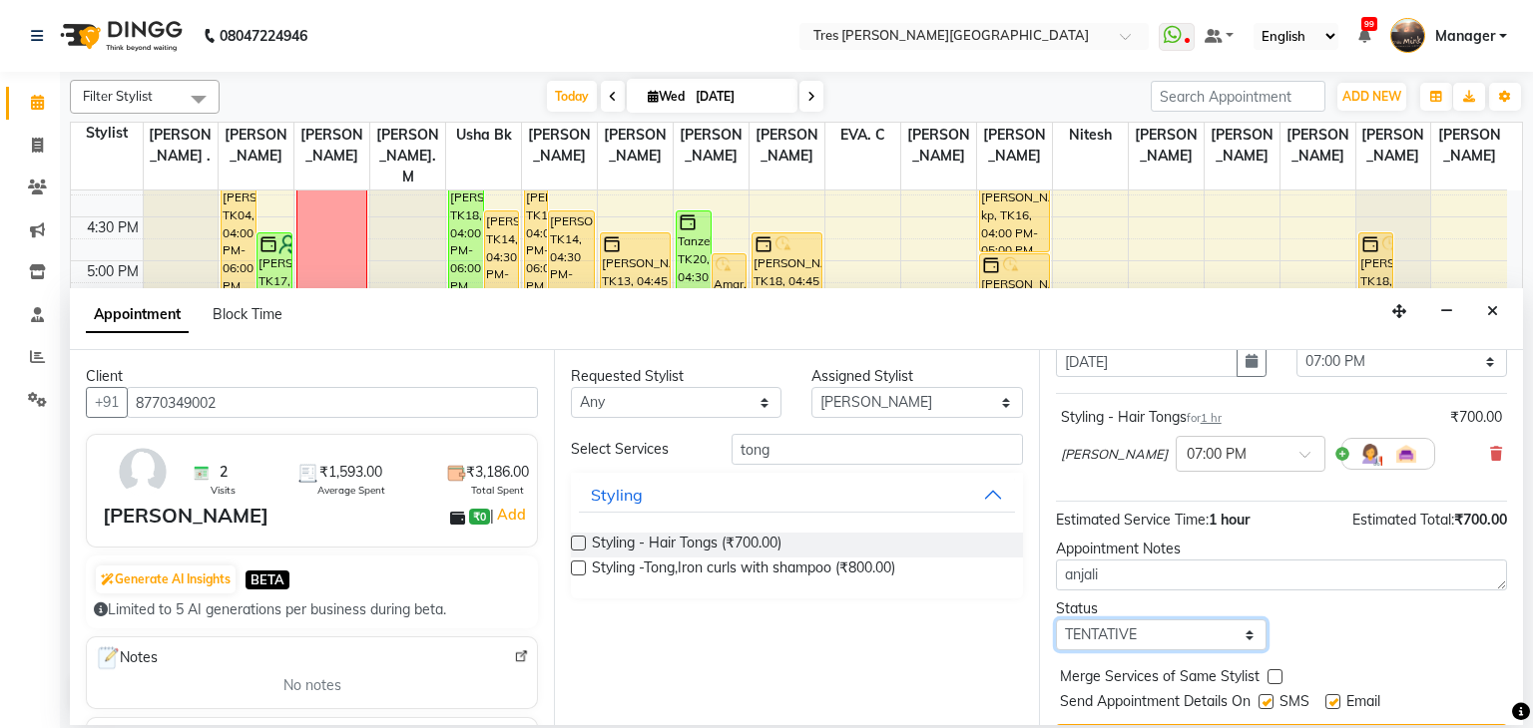
click at [1142, 639] on select "Select TENTATIVE CONFIRM CHECK-IN UPCOMING" at bounding box center [1161, 635] width 211 height 31
select select "confirm booking"
click at [1056, 620] on select "Select TENTATIVE CONFIRM CHECK-IN UPCOMING" at bounding box center [1161, 635] width 211 height 31
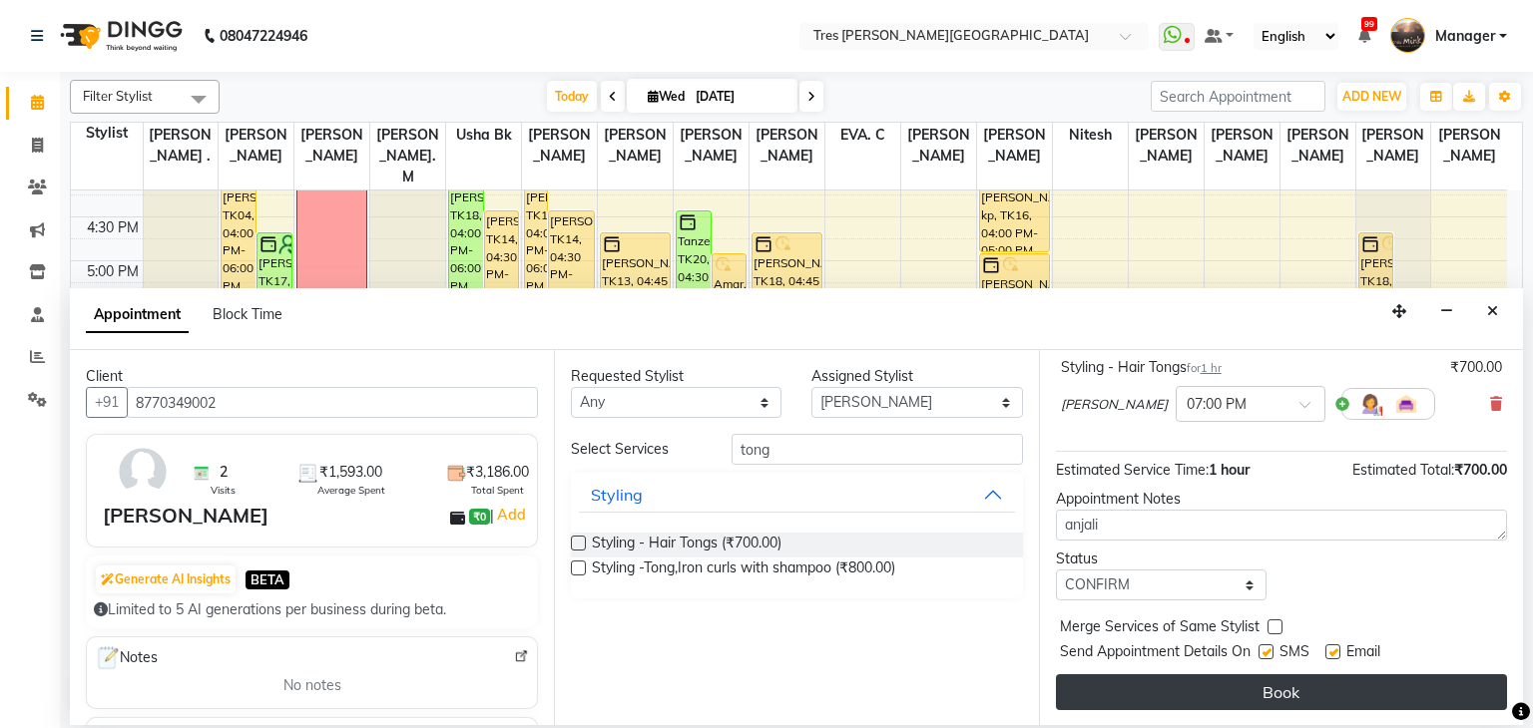
click at [1146, 683] on button "Book" at bounding box center [1281, 693] width 451 height 36
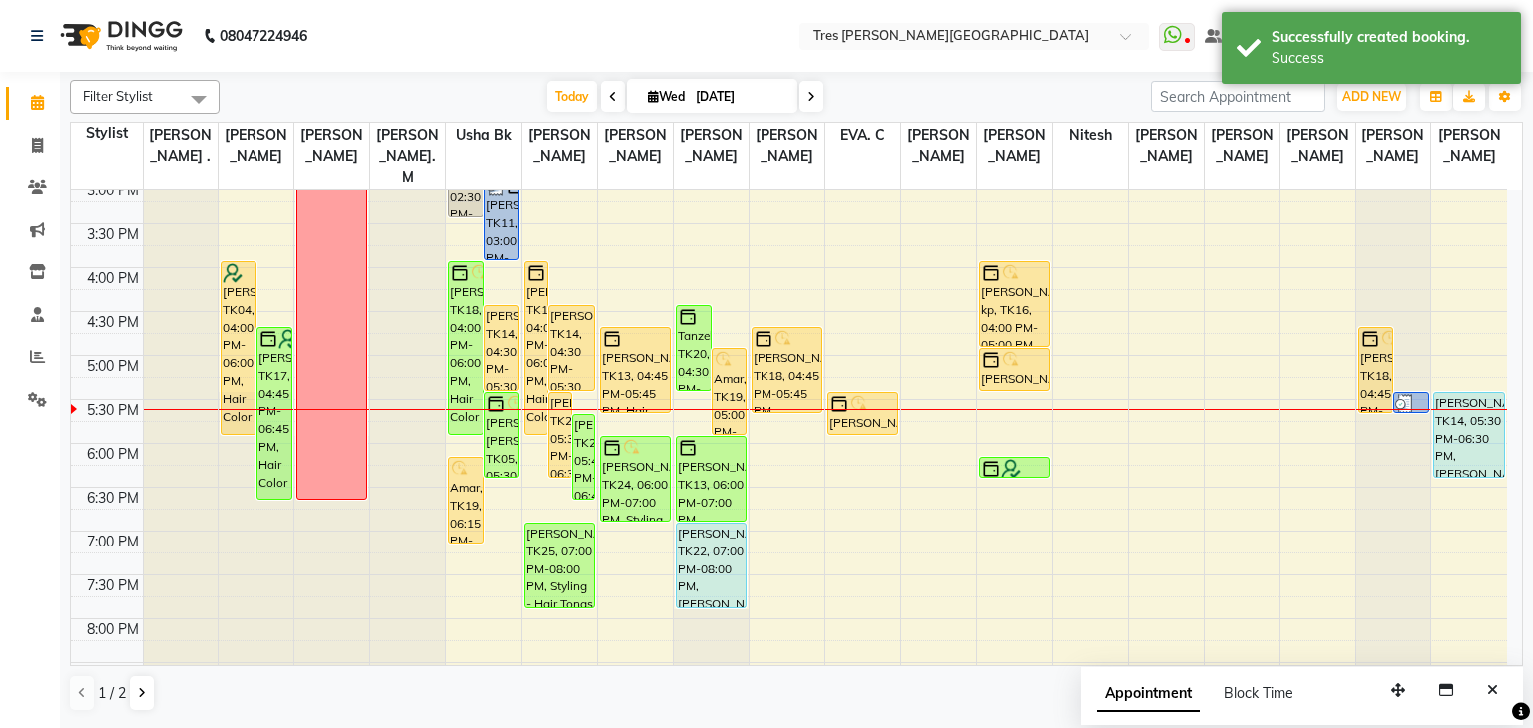
scroll to position [589, 0]
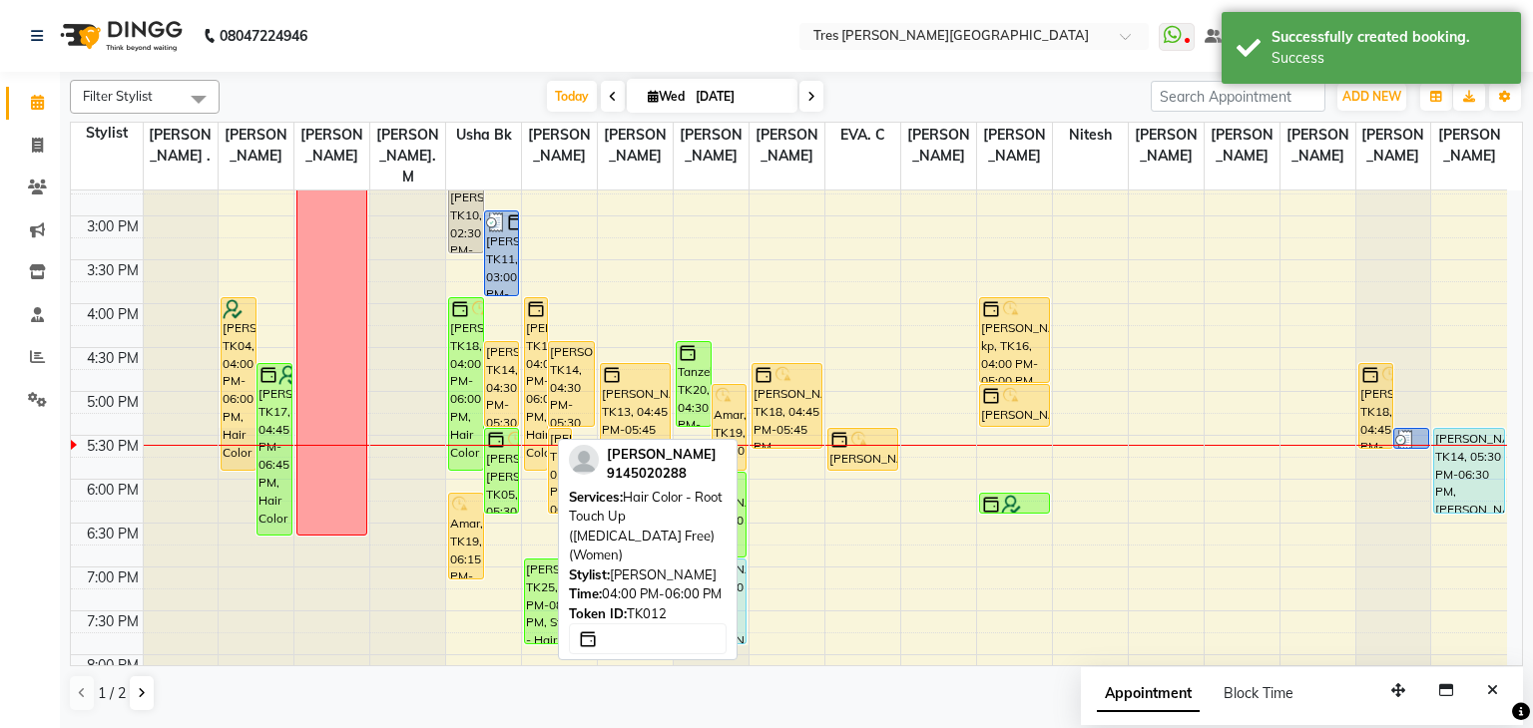
click at [539, 299] on img at bounding box center [536, 309] width 20 height 20
select select "1"
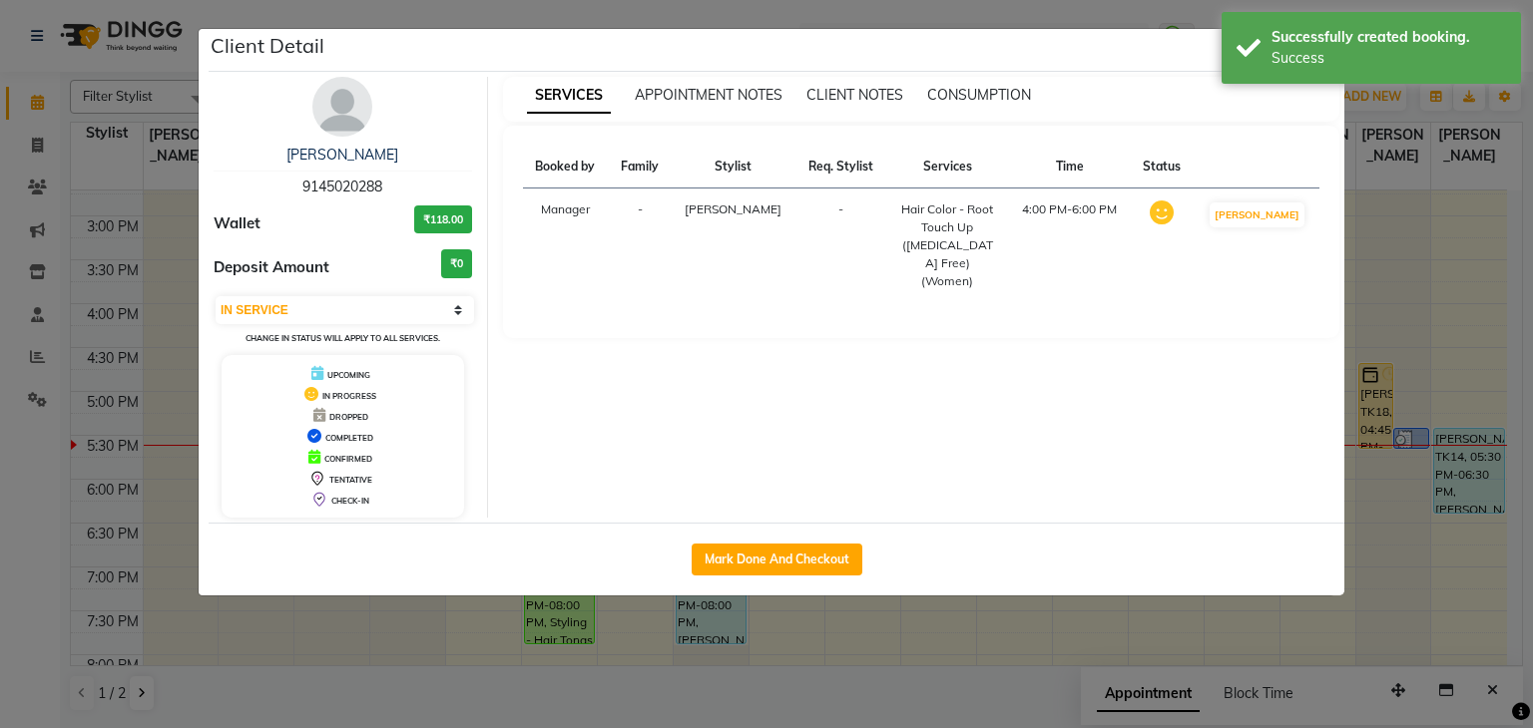
click at [355, 93] on img at bounding box center [342, 107] width 60 height 60
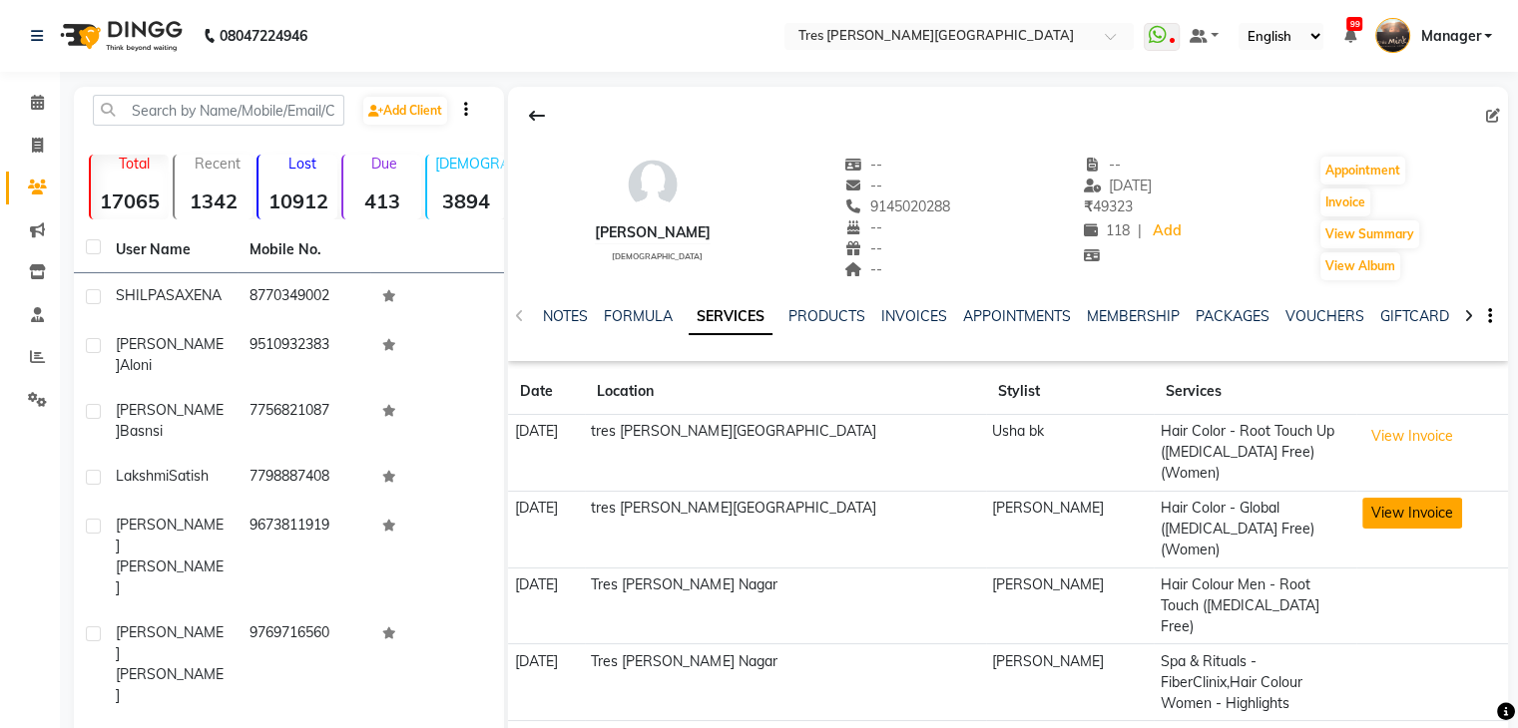
click at [1381, 498] on button "View Invoice" at bounding box center [1412, 513] width 100 height 31
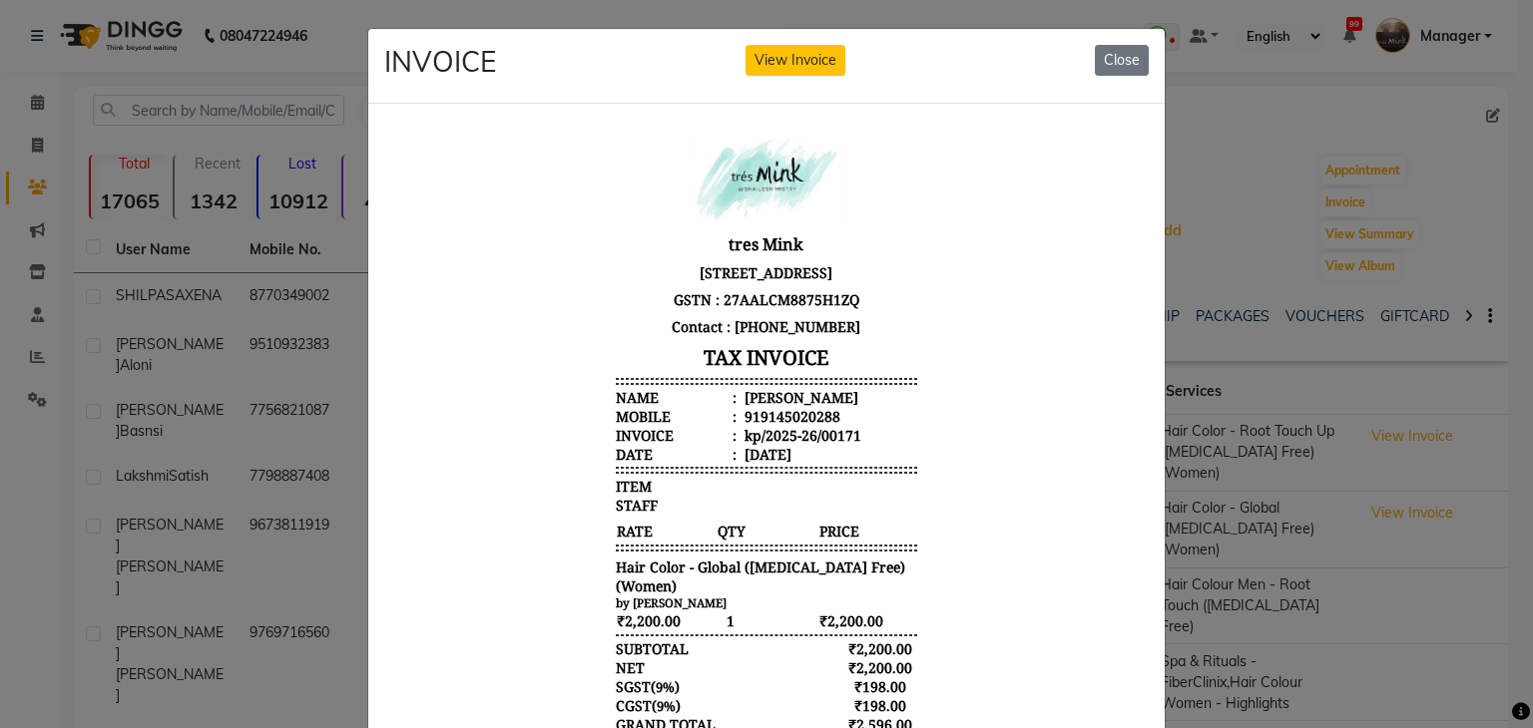
click at [1307, 504] on ngb-modal-window "INVOICE View Invoice Close" at bounding box center [766, 364] width 1533 height 728
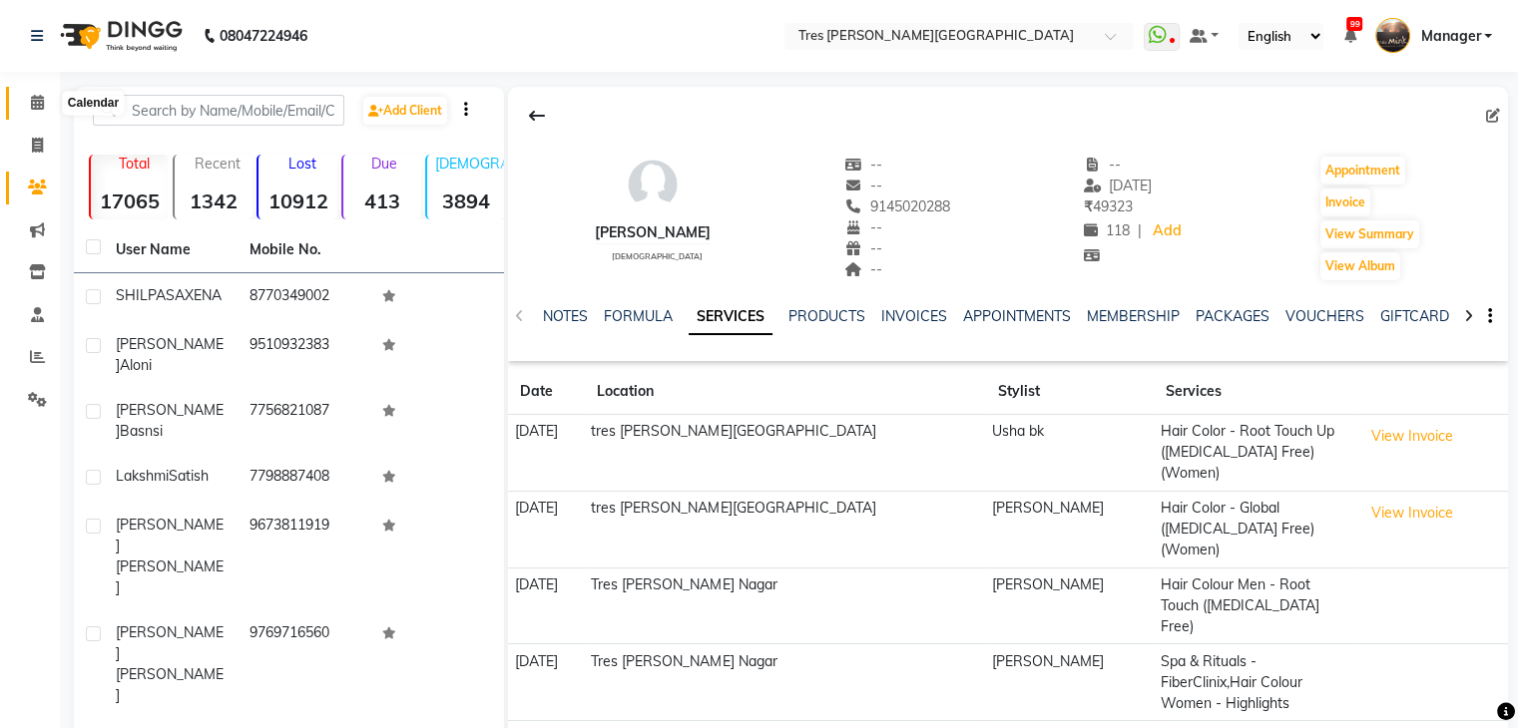
click at [36, 99] on icon at bounding box center [37, 102] width 13 height 15
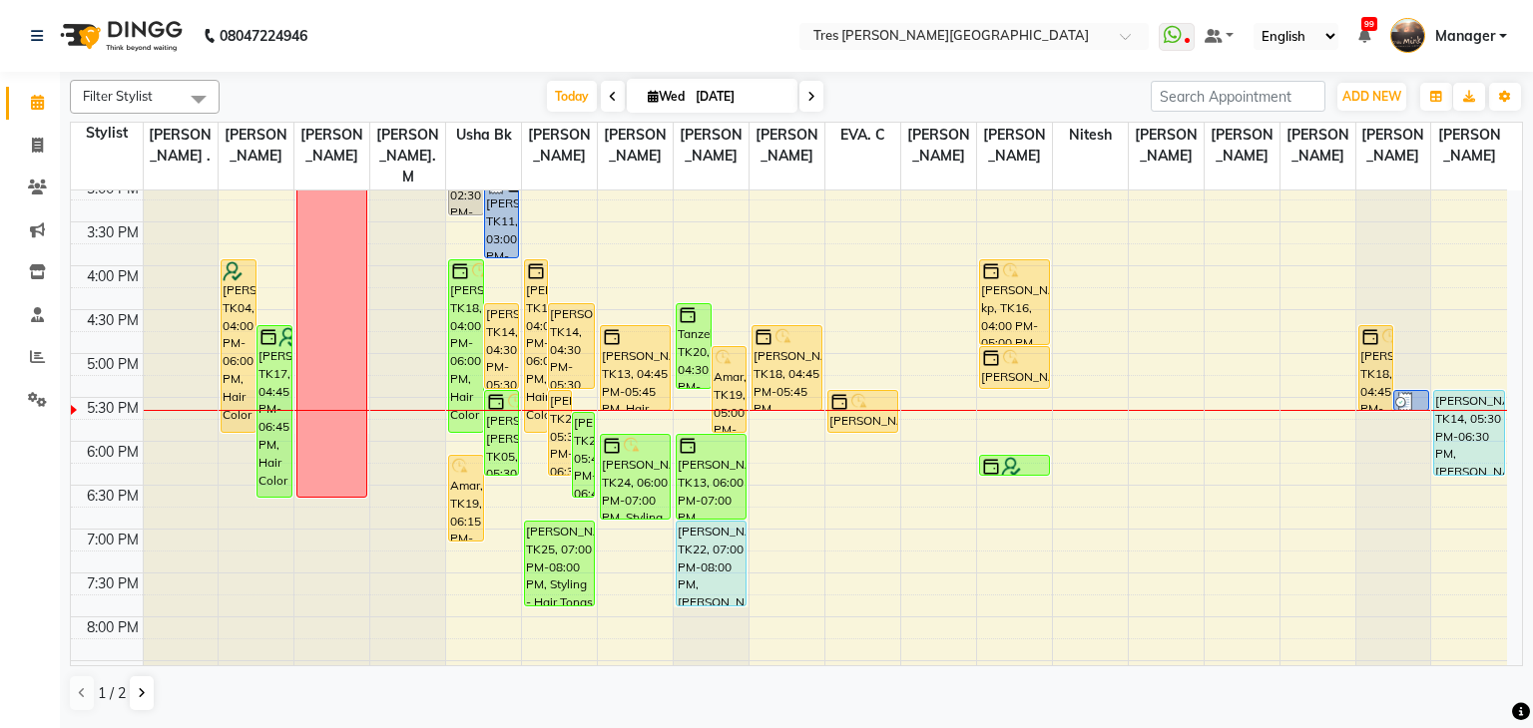
scroll to position [633, 0]
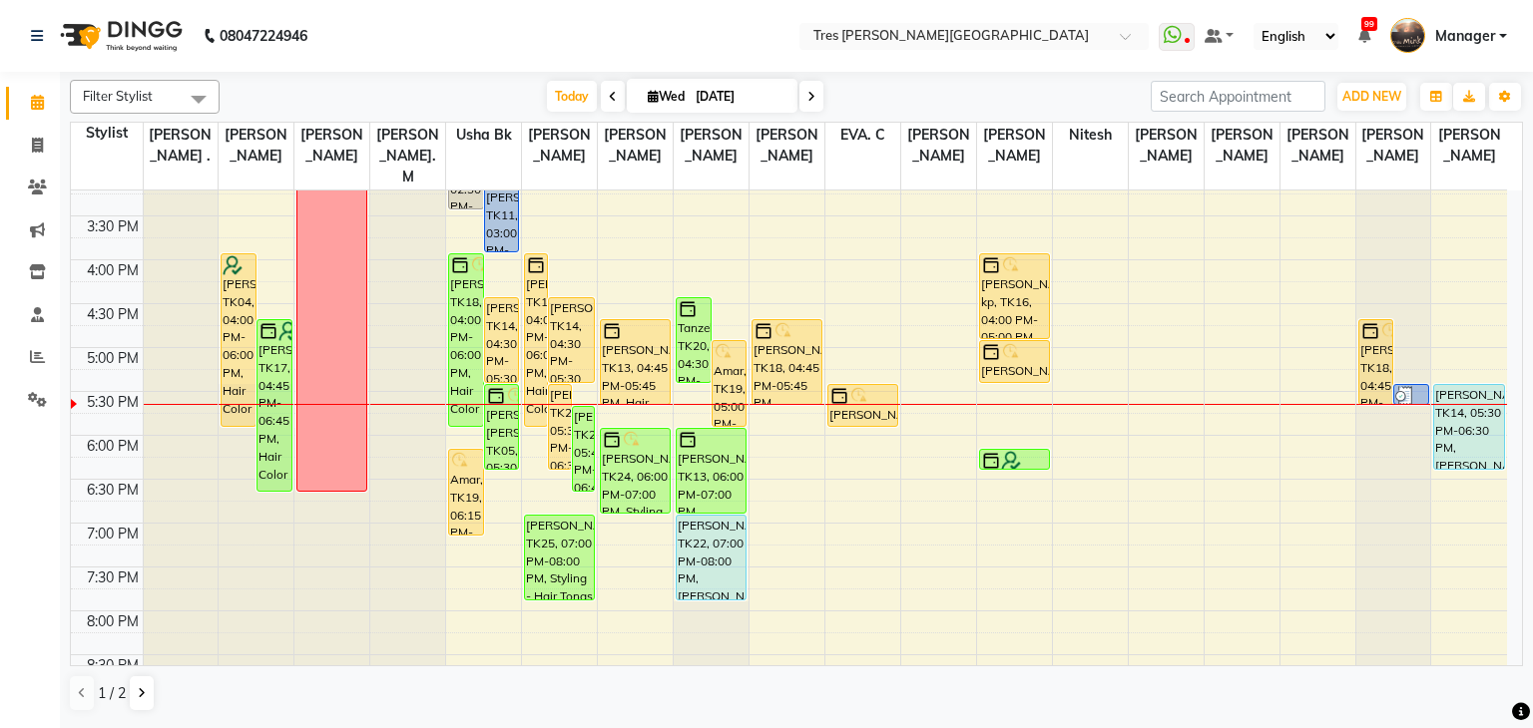
click at [651, 94] on icon at bounding box center [653, 96] width 11 height 13
select select "9"
select select "2025"
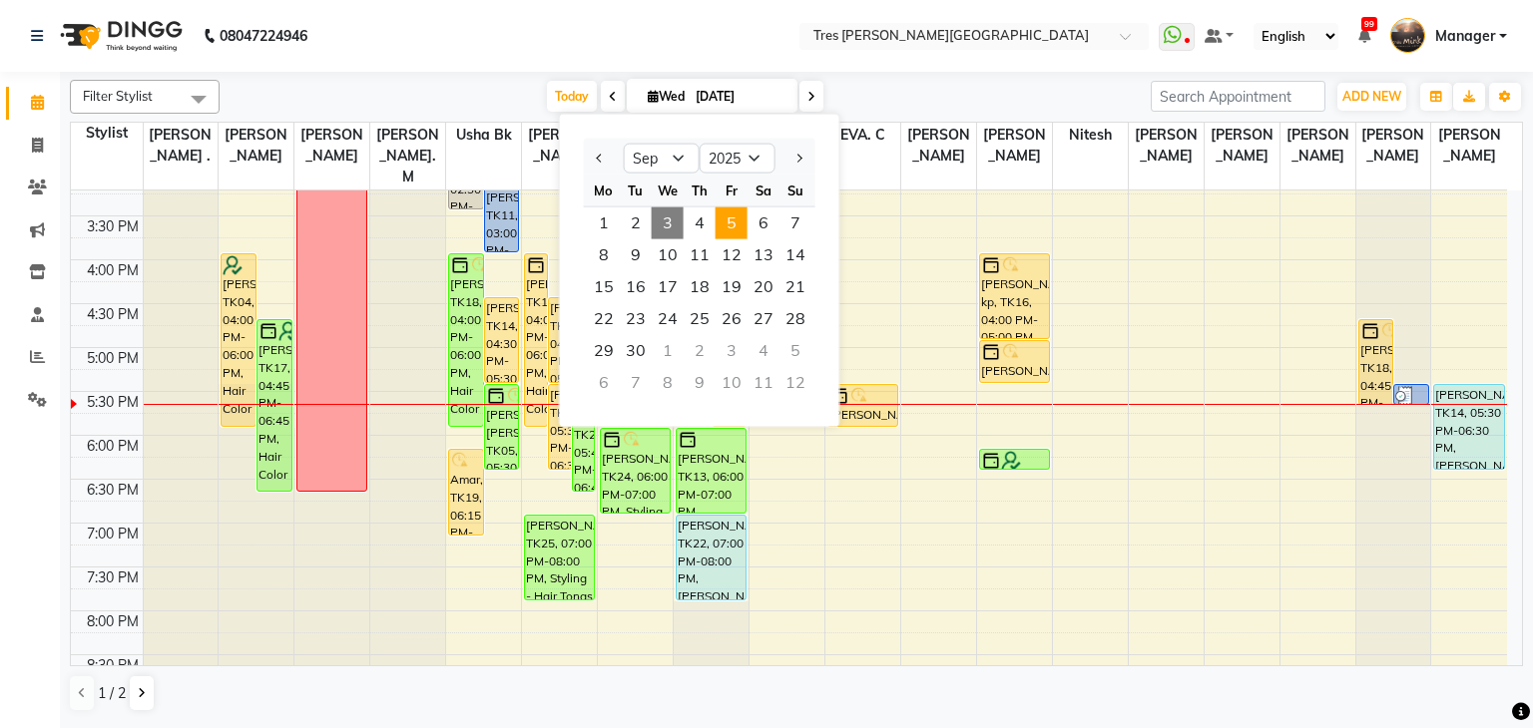
click at [726, 229] on span "5" at bounding box center [731, 224] width 32 height 32
type input "05-09-2025"
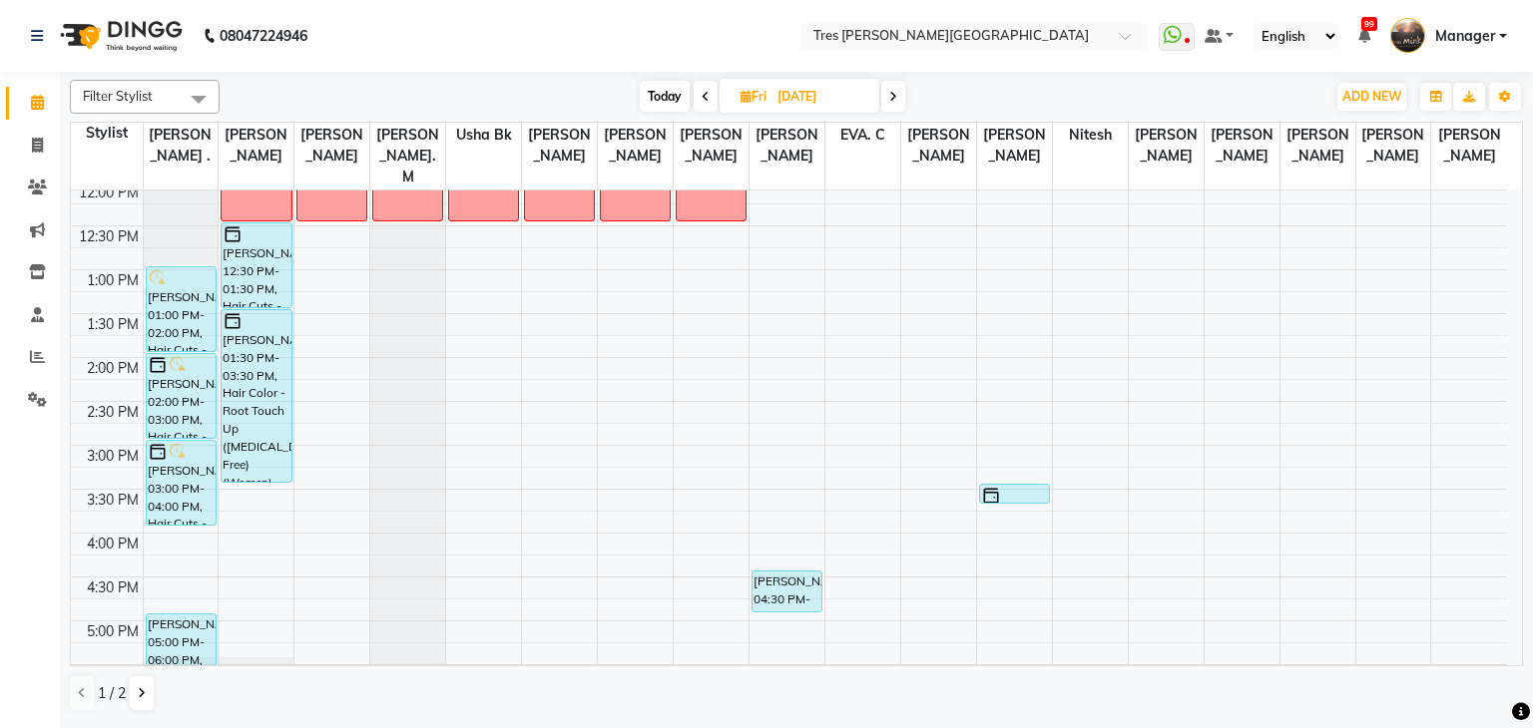
scroll to position [359, 0]
click at [250, 472] on div "8:00 AM 8:30 AM 9:00 AM 9:30 AM 10:00 AM 10:30 AM 11:00 AM 11:30 AM 12:00 PM 12…" at bounding box center [789, 445] width 1436 height 1228
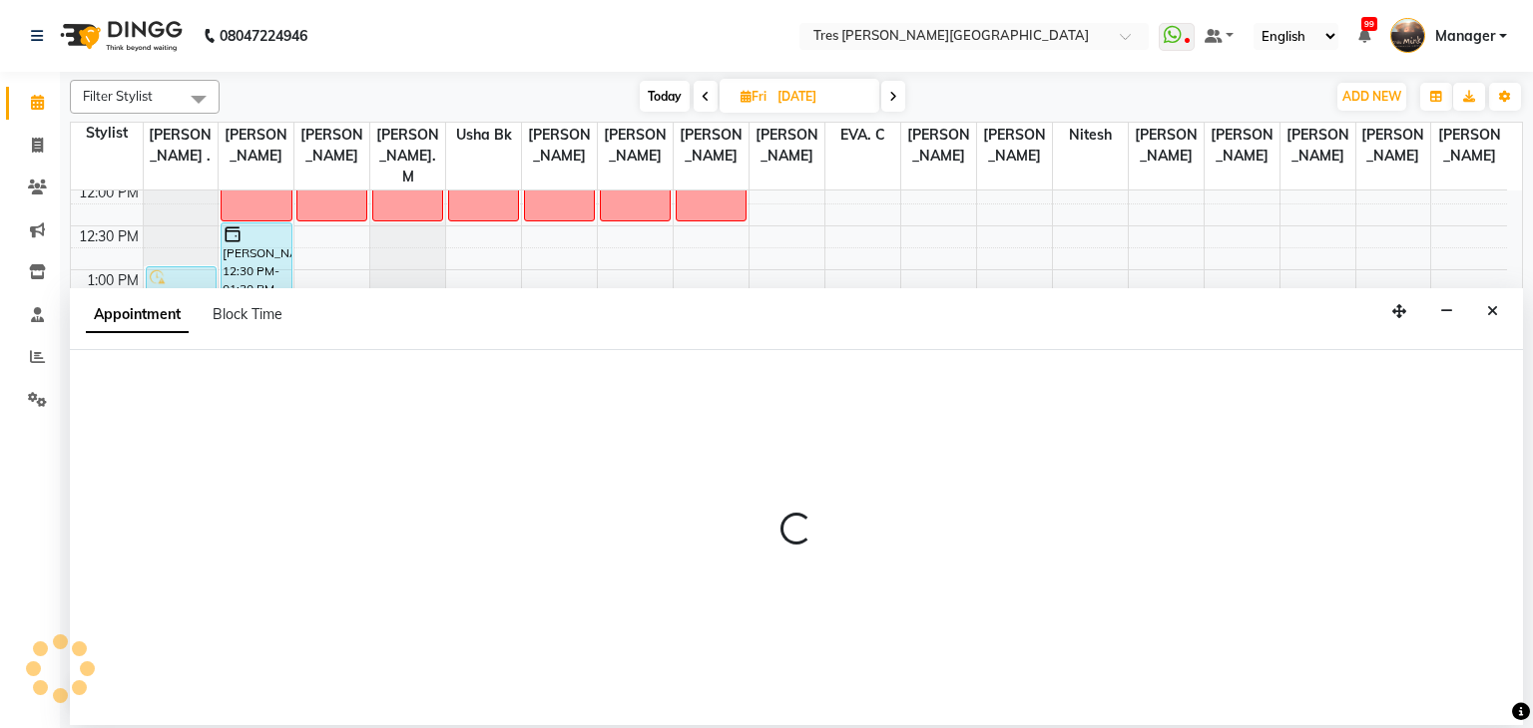
select select "1027"
select select "930"
select select "tentative"
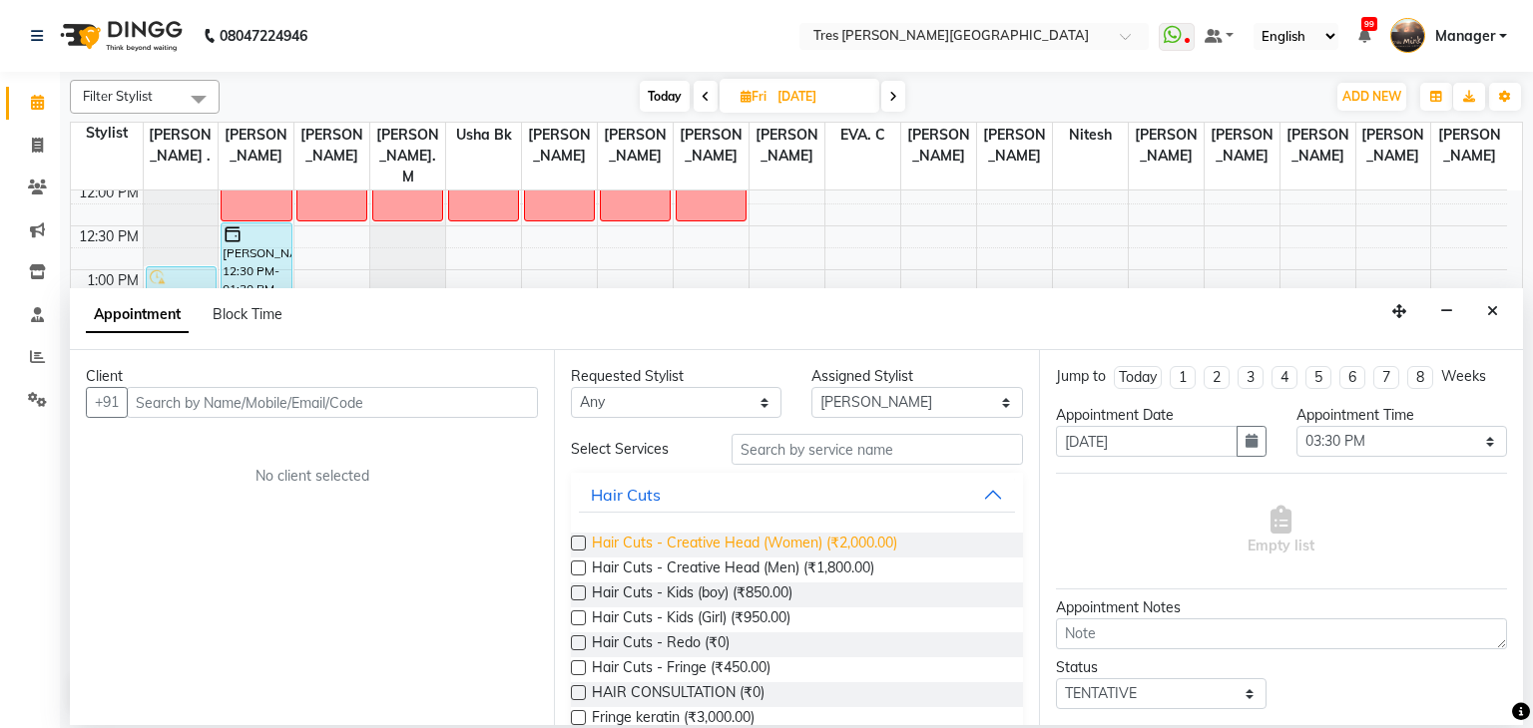
click at [639, 547] on span "Hair Cuts - Creative Head (Women) (₹2,000.00)" at bounding box center [744, 545] width 305 height 25
checkbox input "false"
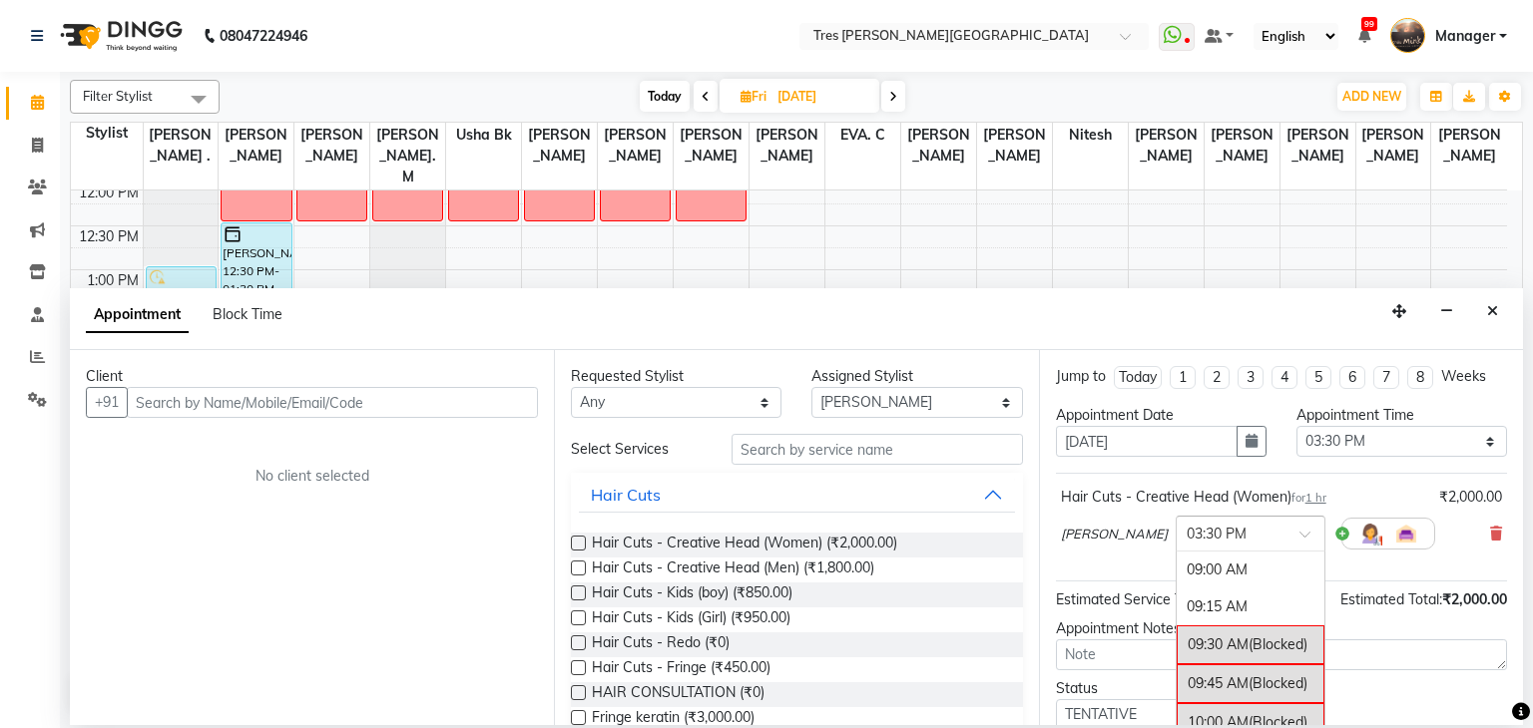
click at [1210, 536] on input "text" at bounding box center [1230, 532] width 88 height 21
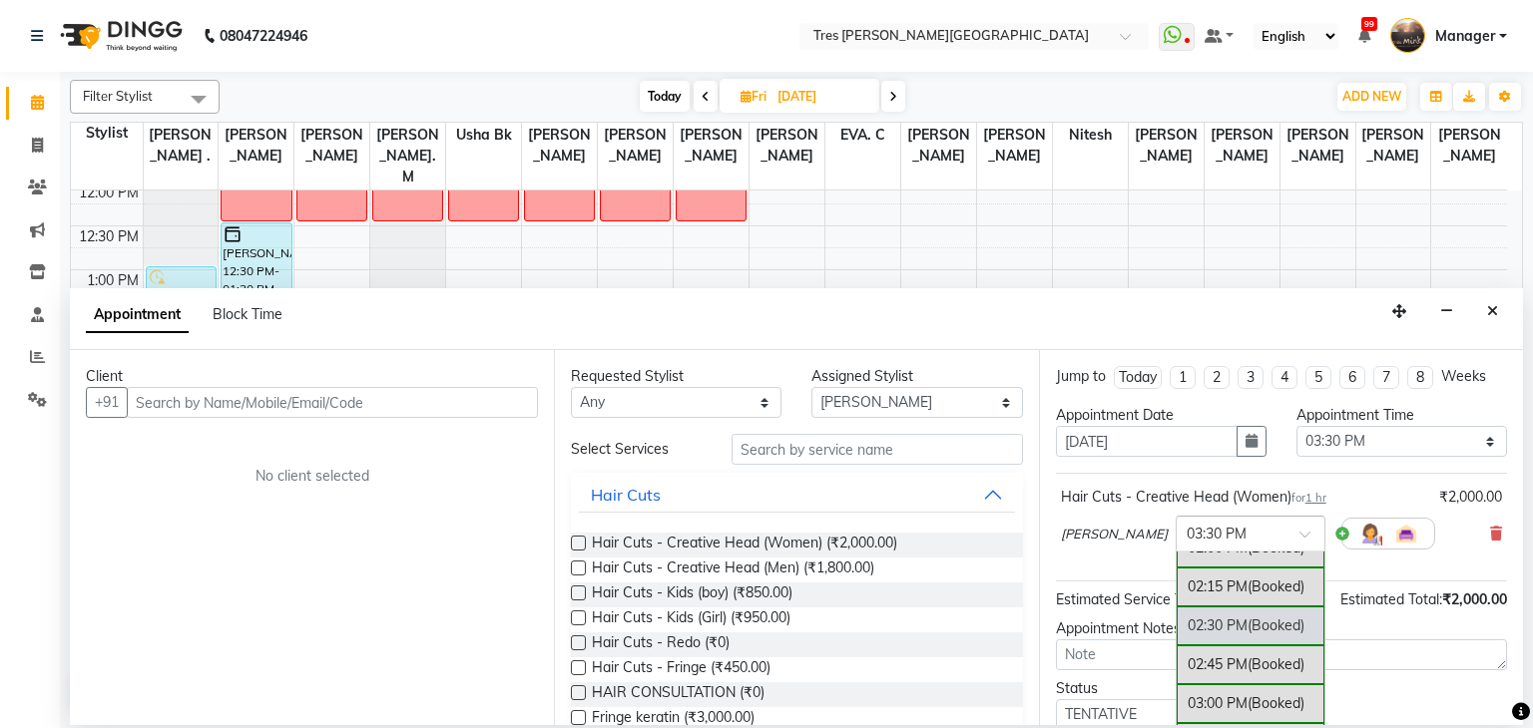
scroll to position [796, 0]
click at [1189, 589] on div "02:15 PM (Booked)" at bounding box center [1250, 588] width 148 height 39
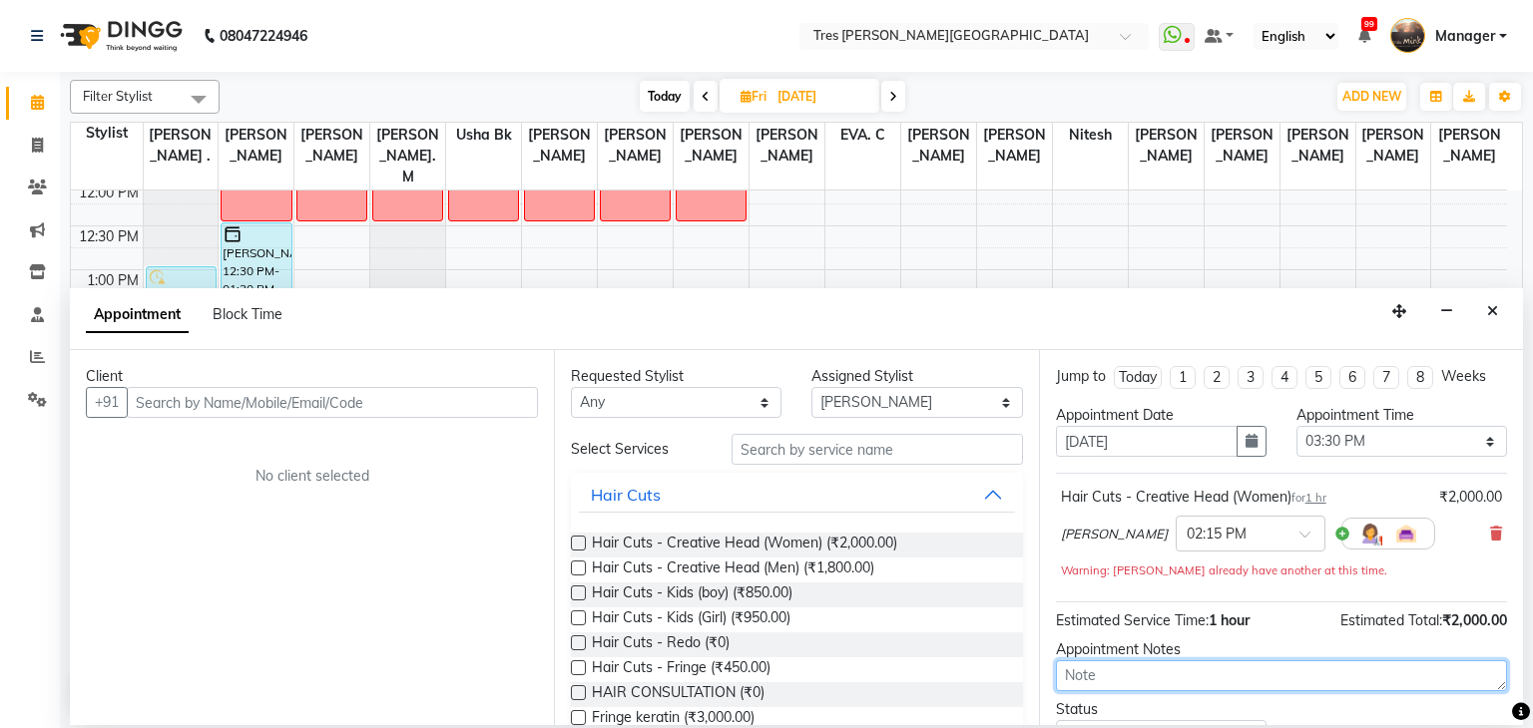
click at [1106, 670] on textarea at bounding box center [1281, 676] width 451 height 31
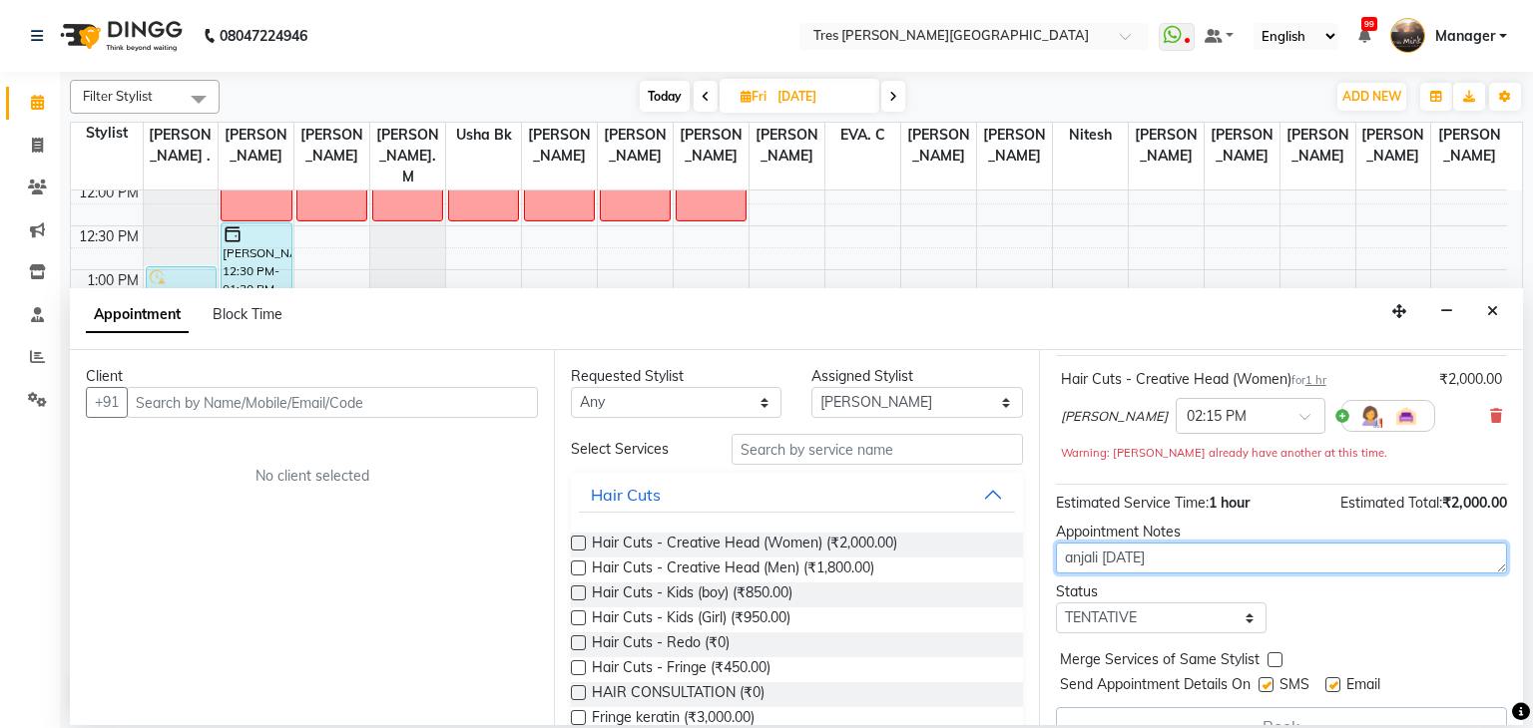
scroll to position [119, 0]
type textarea "anjali 3rd sept"
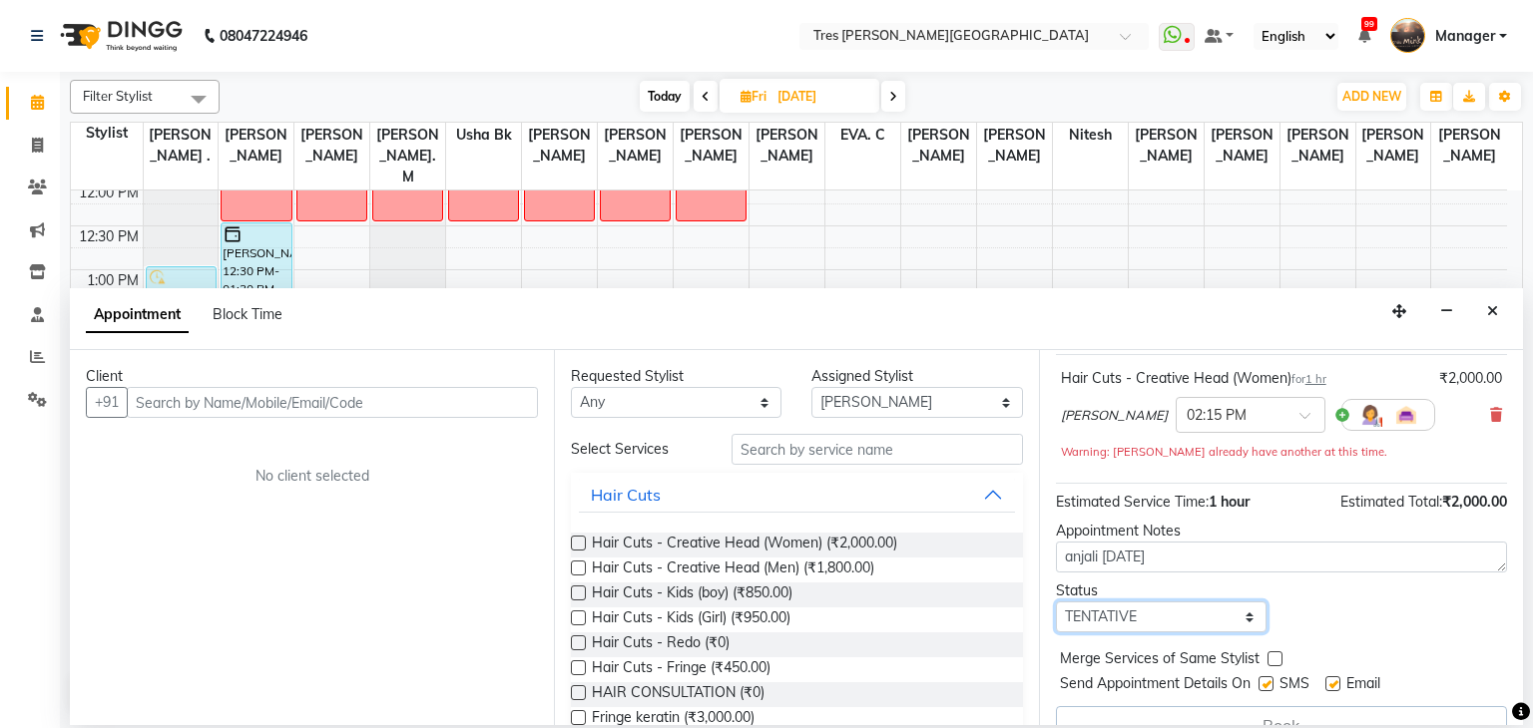
click at [1115, 619] on select "Select TENTATIVE CONFIRM UPCOMING" at bounding box center [1161, 617] width 211 height 31
select select "upcoming"
click at [1056, 602] on select "Select TENTATIVE CONFIRM UPCOMING" at bounding box center [1161, 617] width 211 height 31
click at [1112, 584] on div "Status" at bounding box center [1161, 591] width 211 height 21
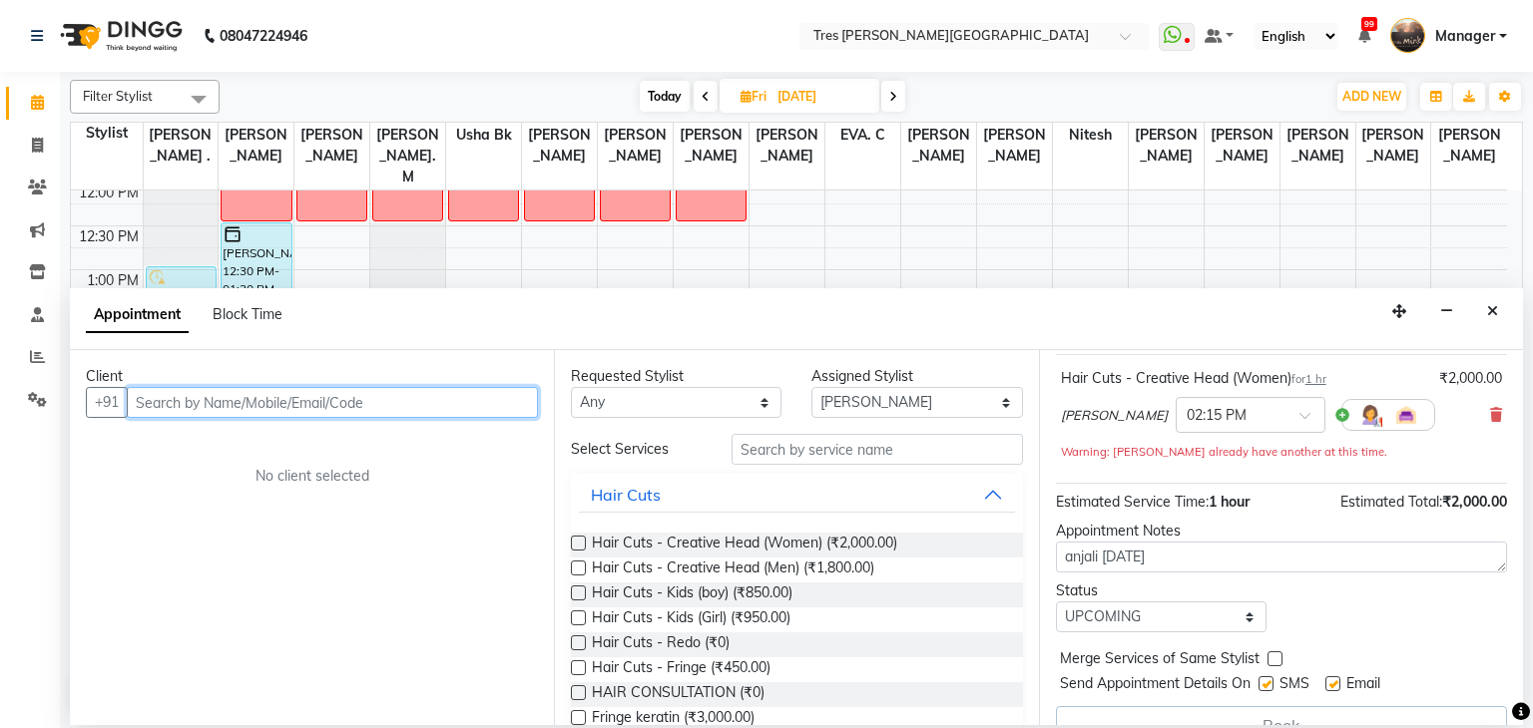
click at [419, 411] on input "text" at bounding box center [332, 402] width 411 height 31
type input "7738084042"
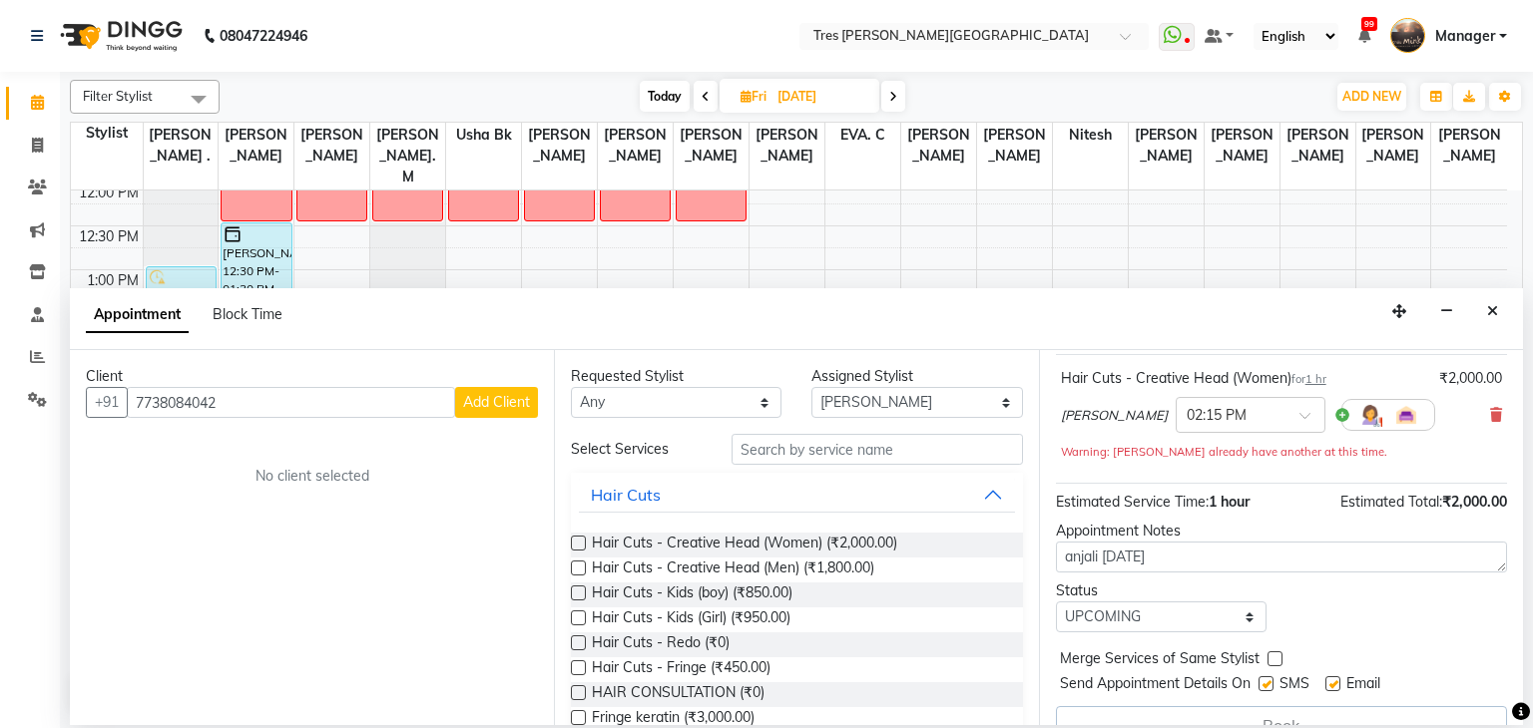
click at [494, 404] on span "Add Client" at bounding box center [496, 402] width 67 height 18
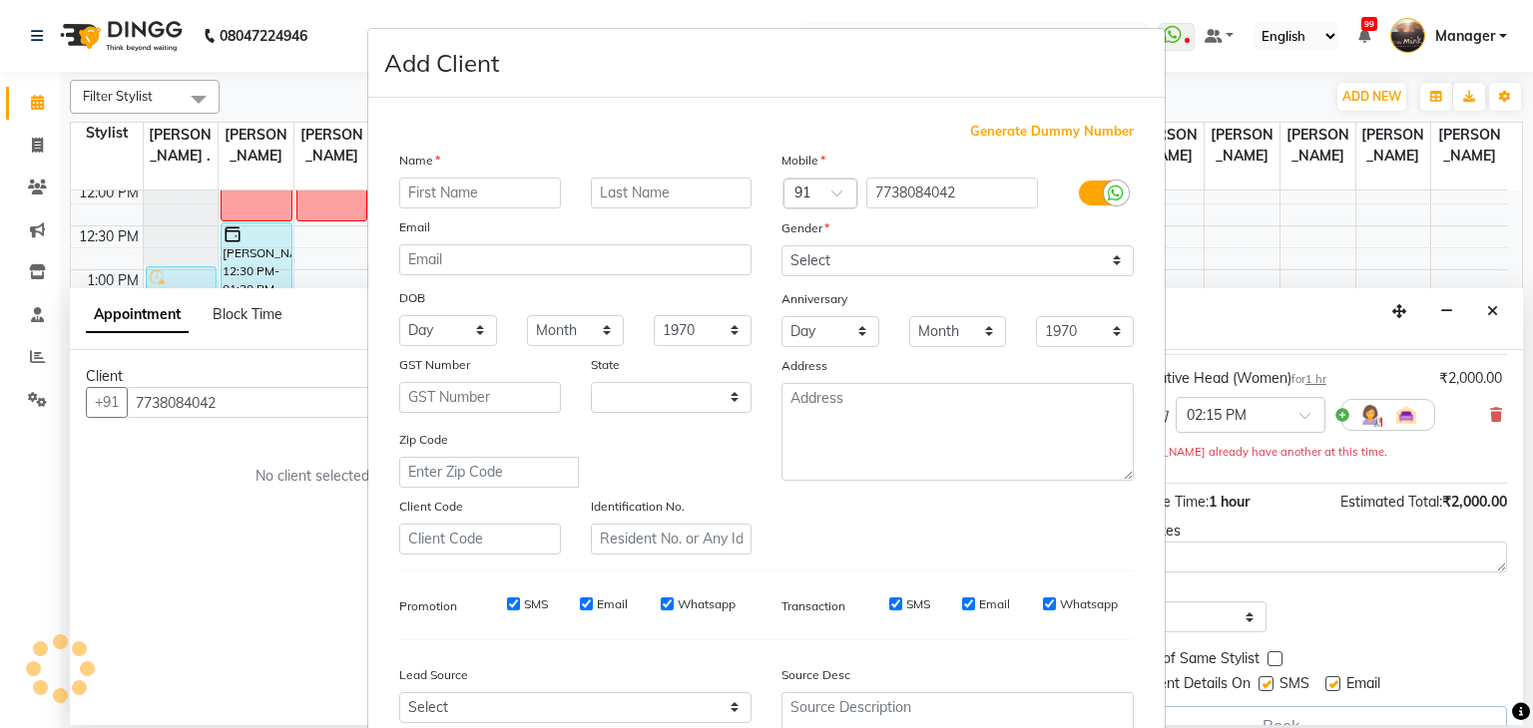
select select "22"
type input "Ankita"
click at [667, 185] on input "text" at bounding box center [672, 193] width 162 height 31
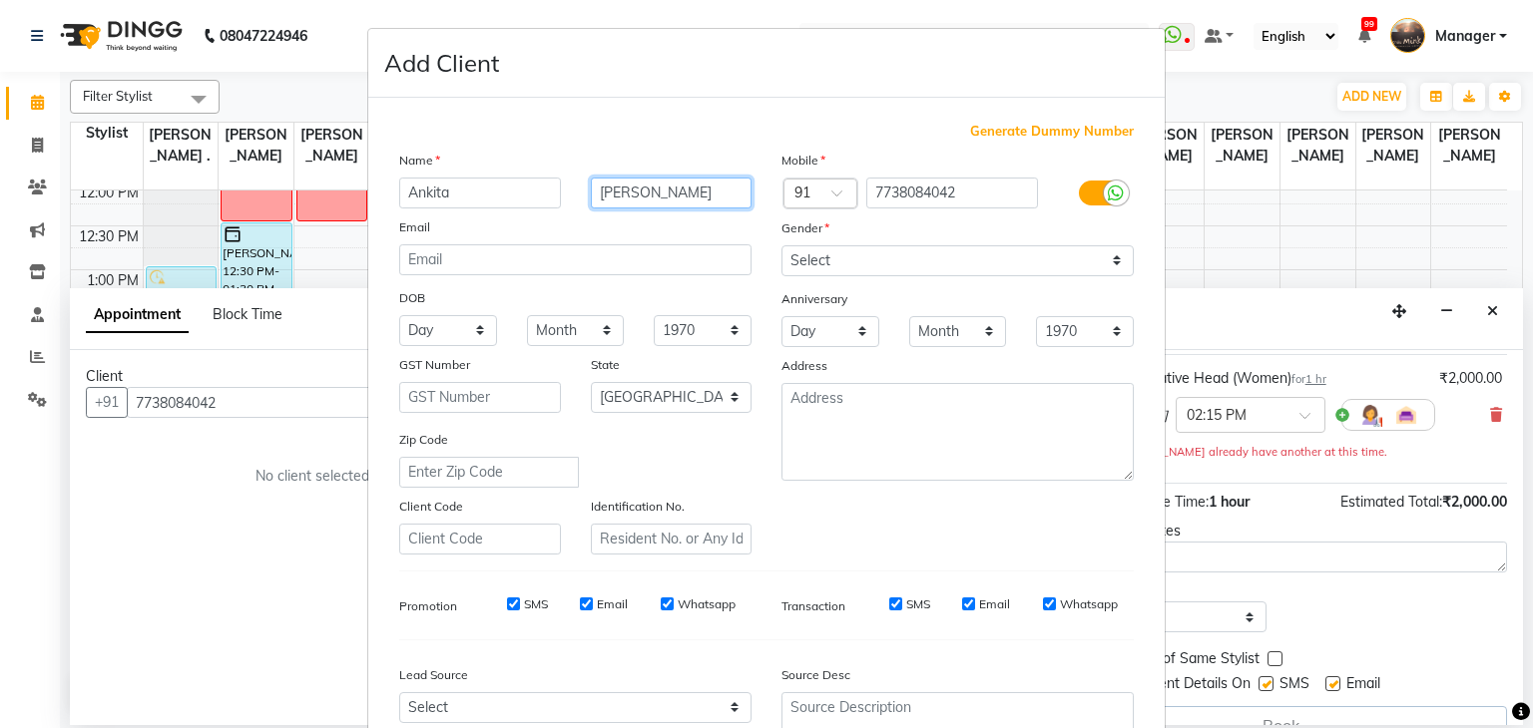
type input "Mehani"
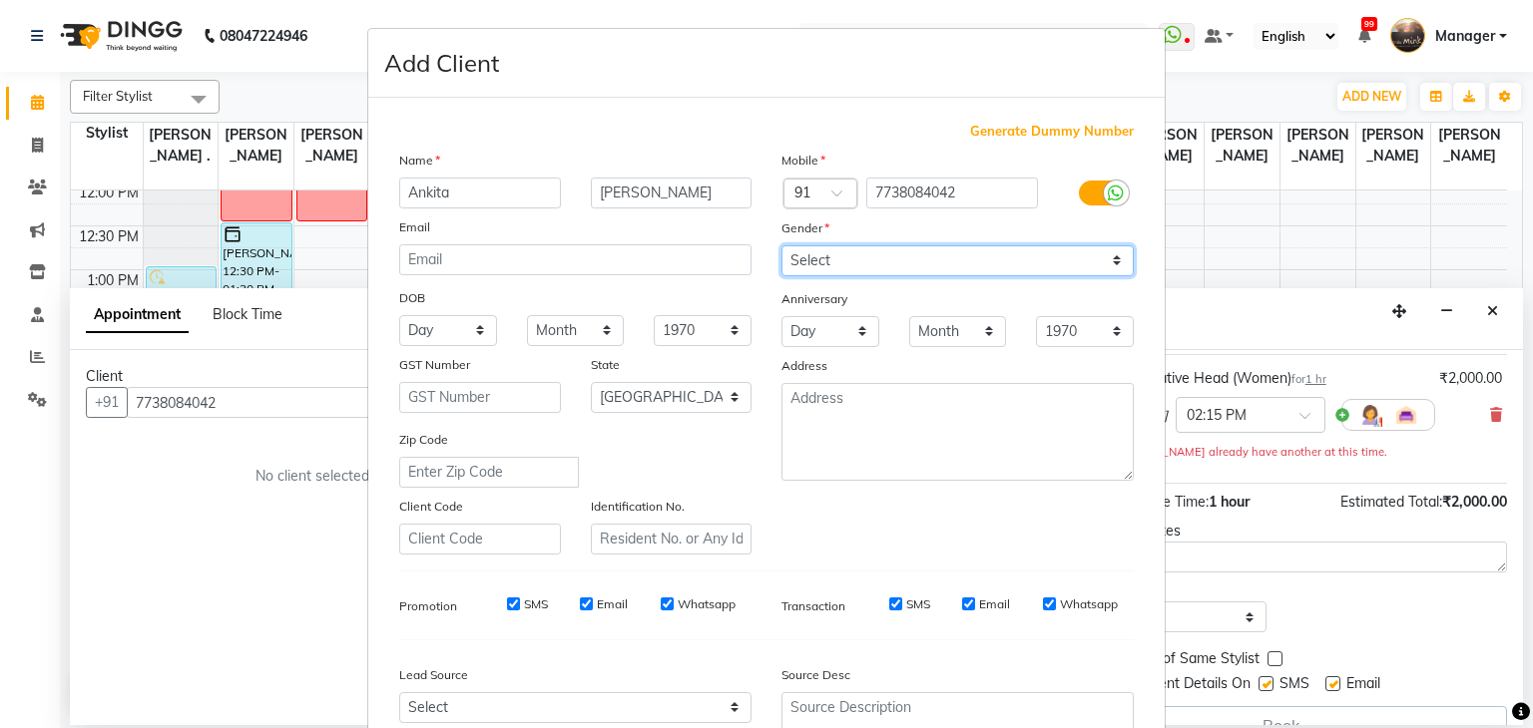
click at [853, 250] on select "Select Male Female Other Prefer Not To Say" at bounding box center [957, 260] width 352 height 31
select select "female"
click at [781, 246] on select "Select Male Female Other Prefer Not To Say" at bounding box center [957, 260] width 352 height 31
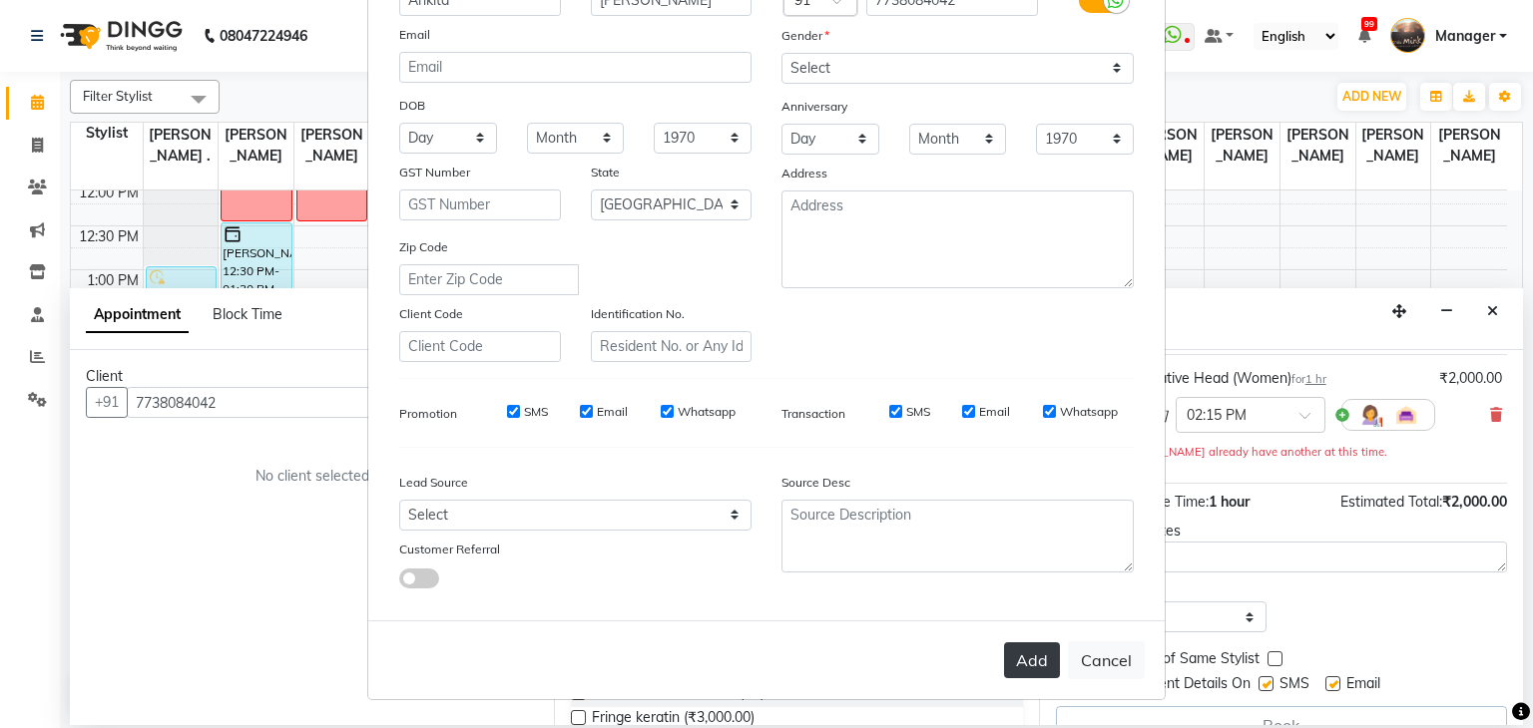
click at [1044, 660] on button "Add" at bounding box center [1032, 661] width 56 height 36
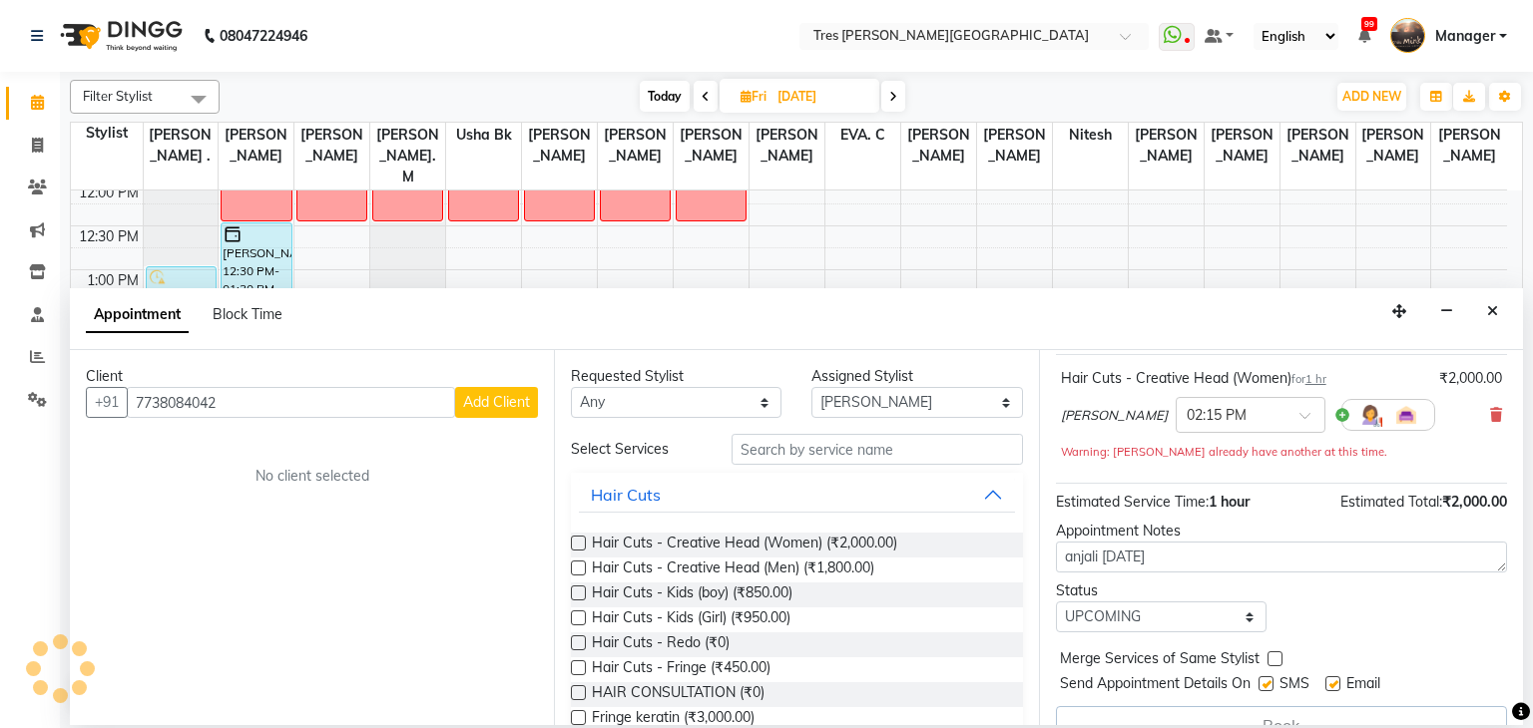
select select
select select "null"
select select
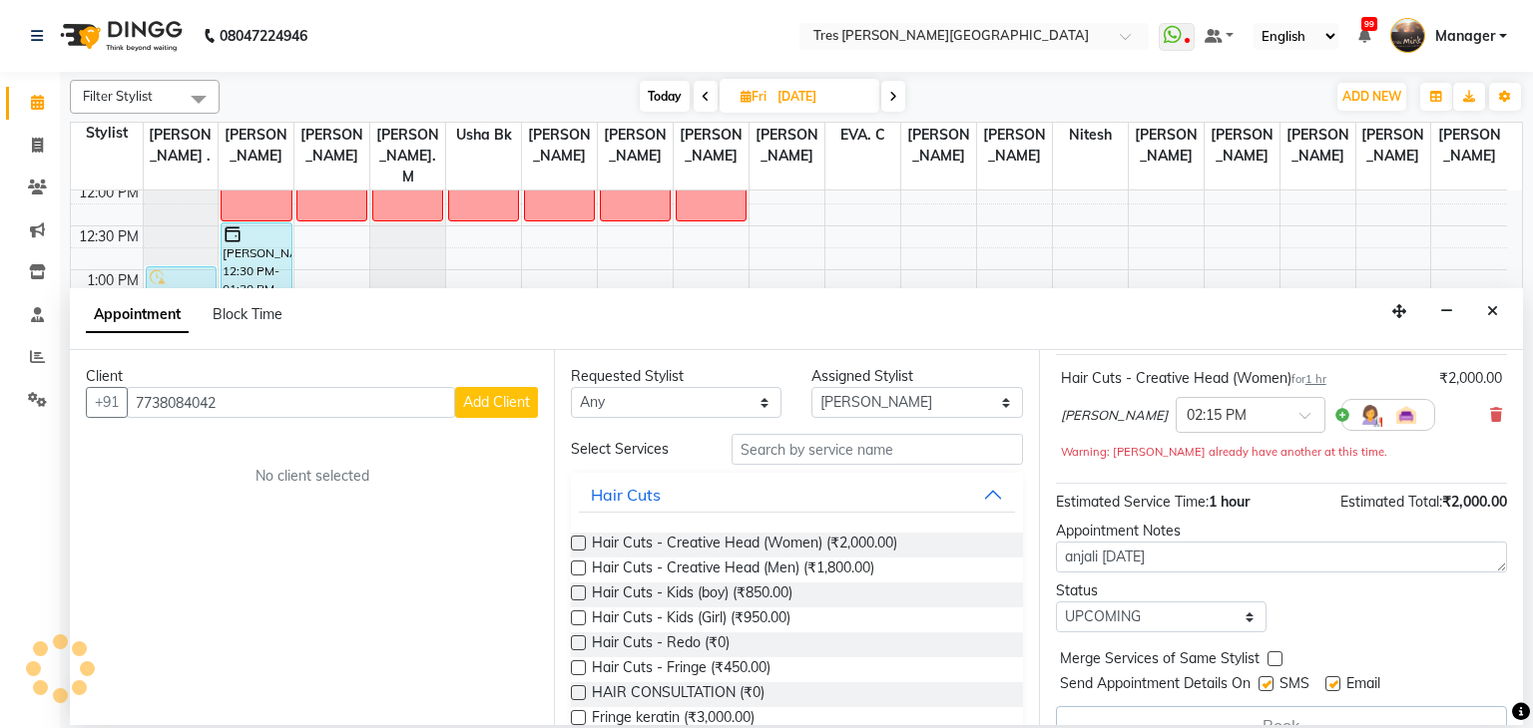
select select
checkbox input "false"
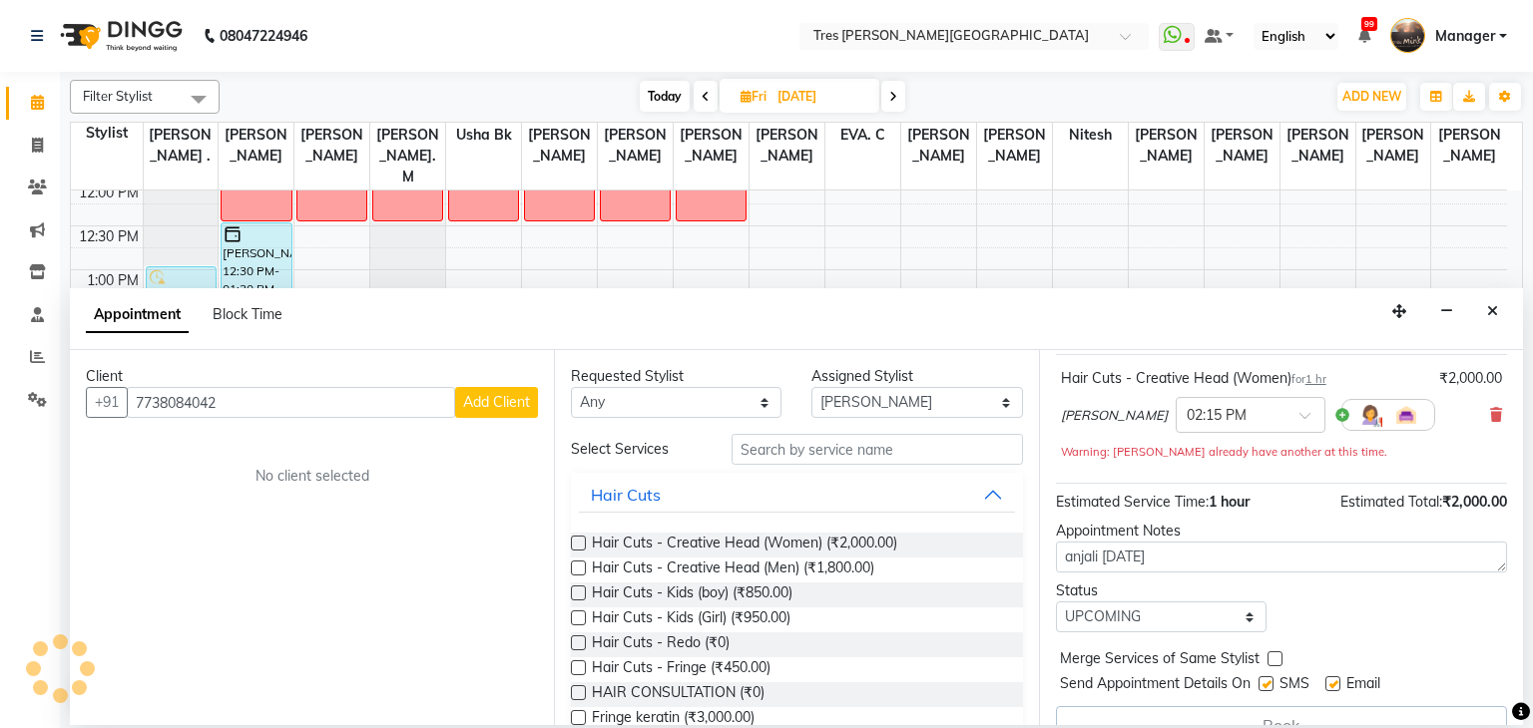
checkbox input "false"
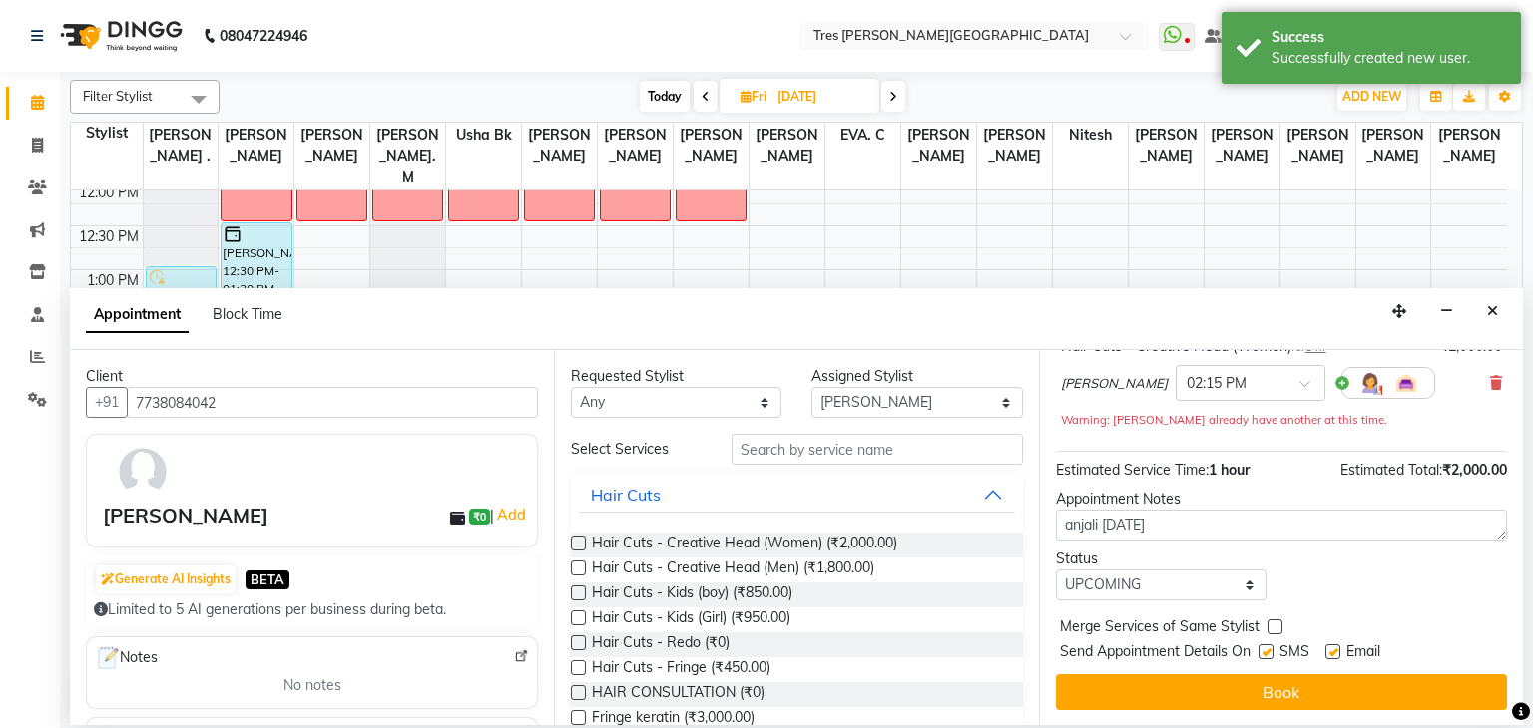
scroll to position [150, 0]
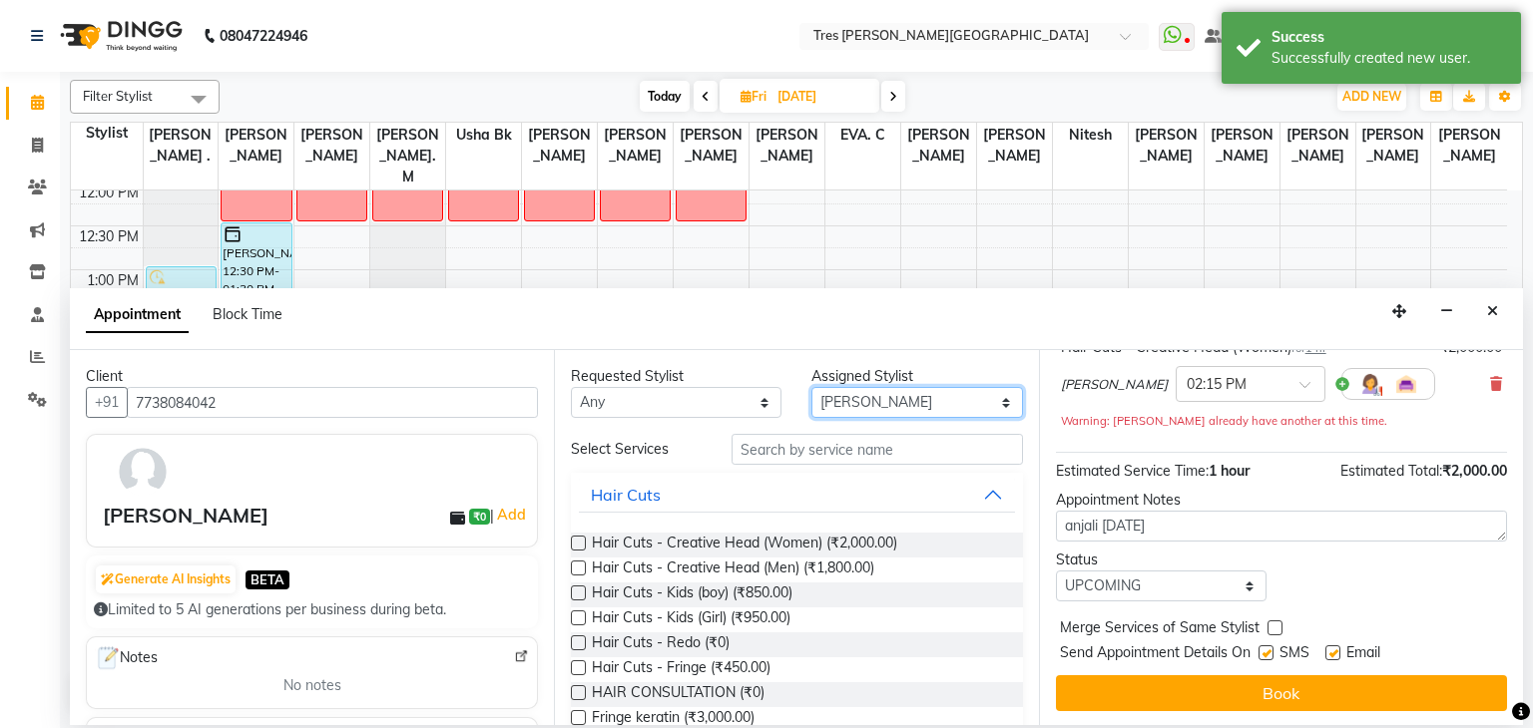
click at [1002, 400] on select "Select Aarti Rathod Anand Saindane Anjali Pillay Chetan Mahale Dilshad EVA. C G…" at bounding box center [916, 402] width 211 height 31
select select "19346"
click at [811, 387] on select "Select Aarti Rathod Anand Saindane Anjali Pillay Chetan Mahale Dilshad EVA. C G…" at bounding box center [916, 402] width 211 height 31
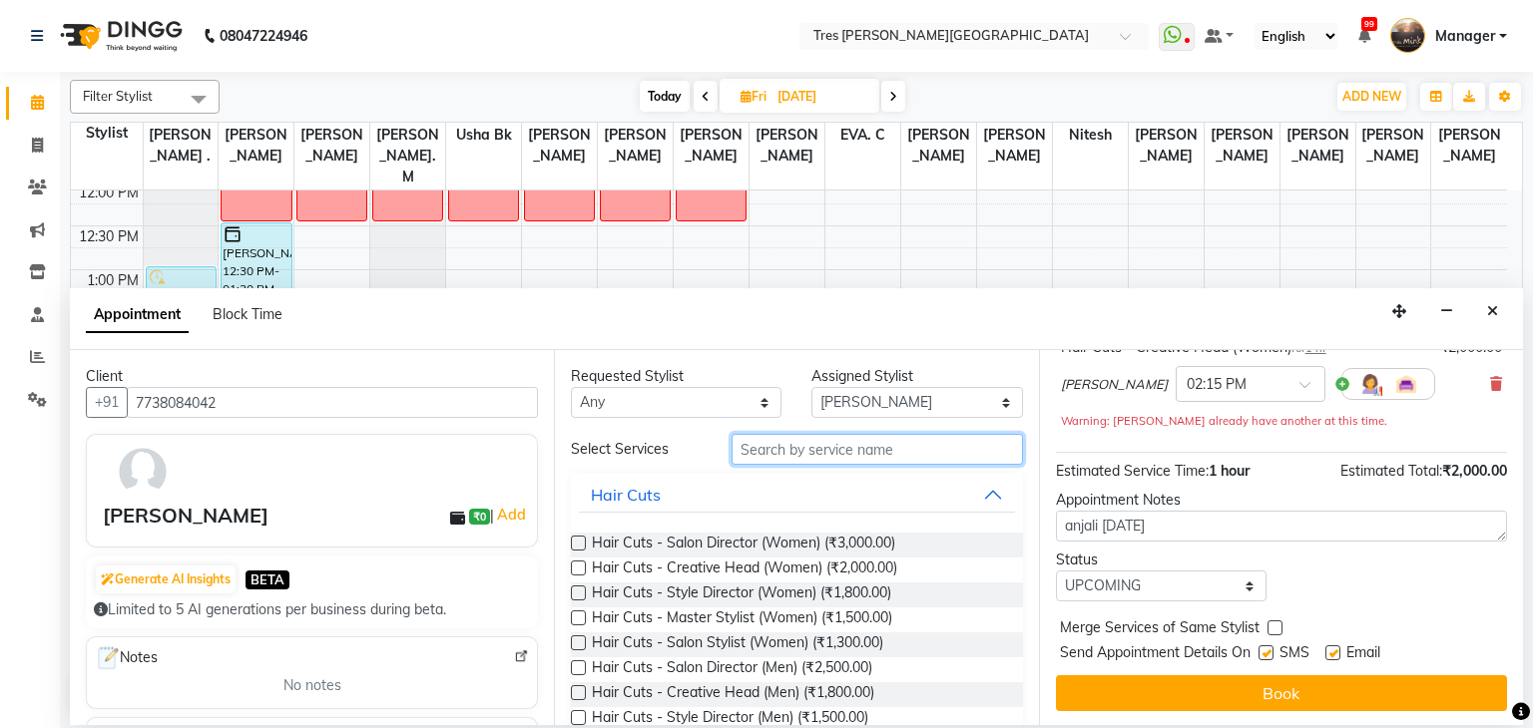
click at [817, 457] on input "text" at bounding box center [876, 449] width 291 height 31
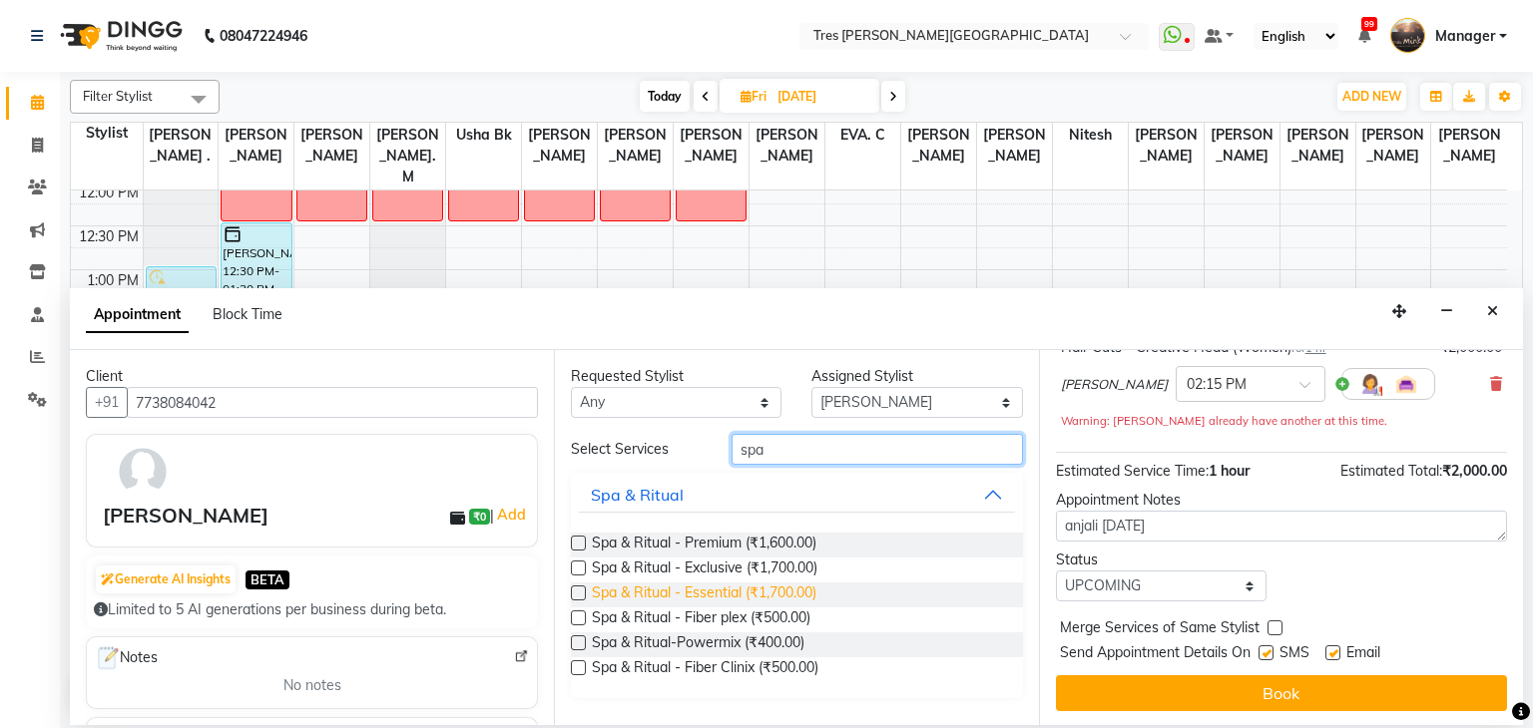
type input "spa"
click at [683, 600] on span "Spa & Ritual - Essential (₹1,700.00)" at bounding box center [704, 595] width 225 height 25
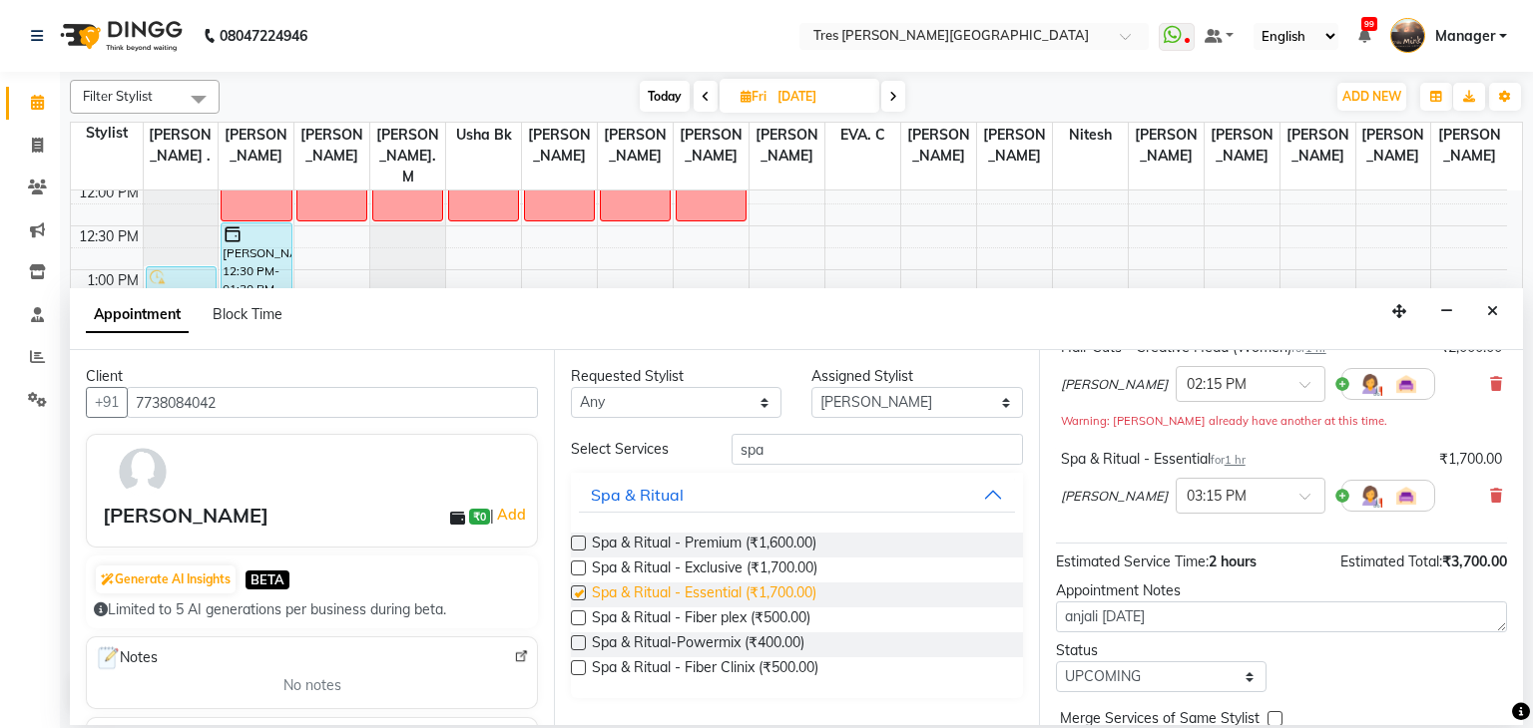
checkbox input "false"
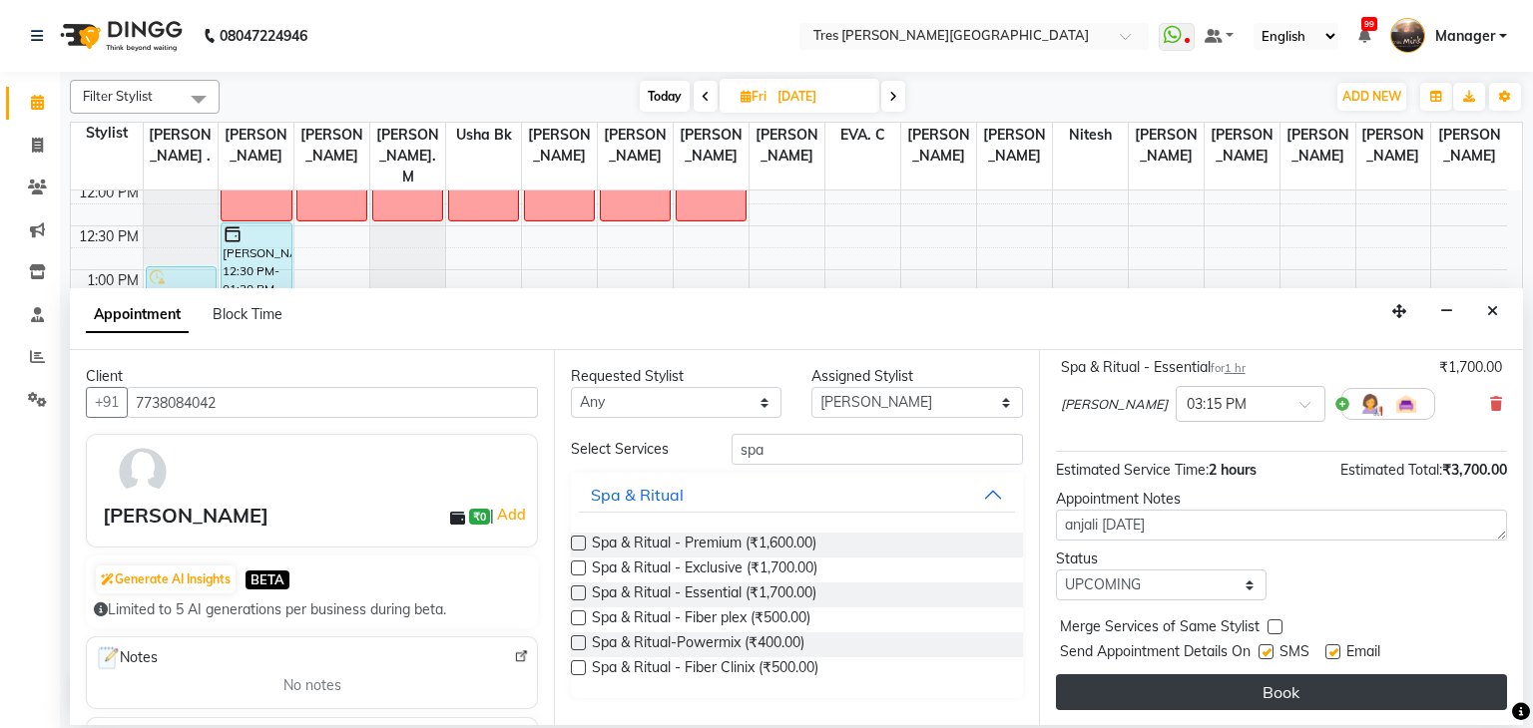
click at [1229, 682] on button "Book" at bounding box center [1281, 693] width 451 height 36
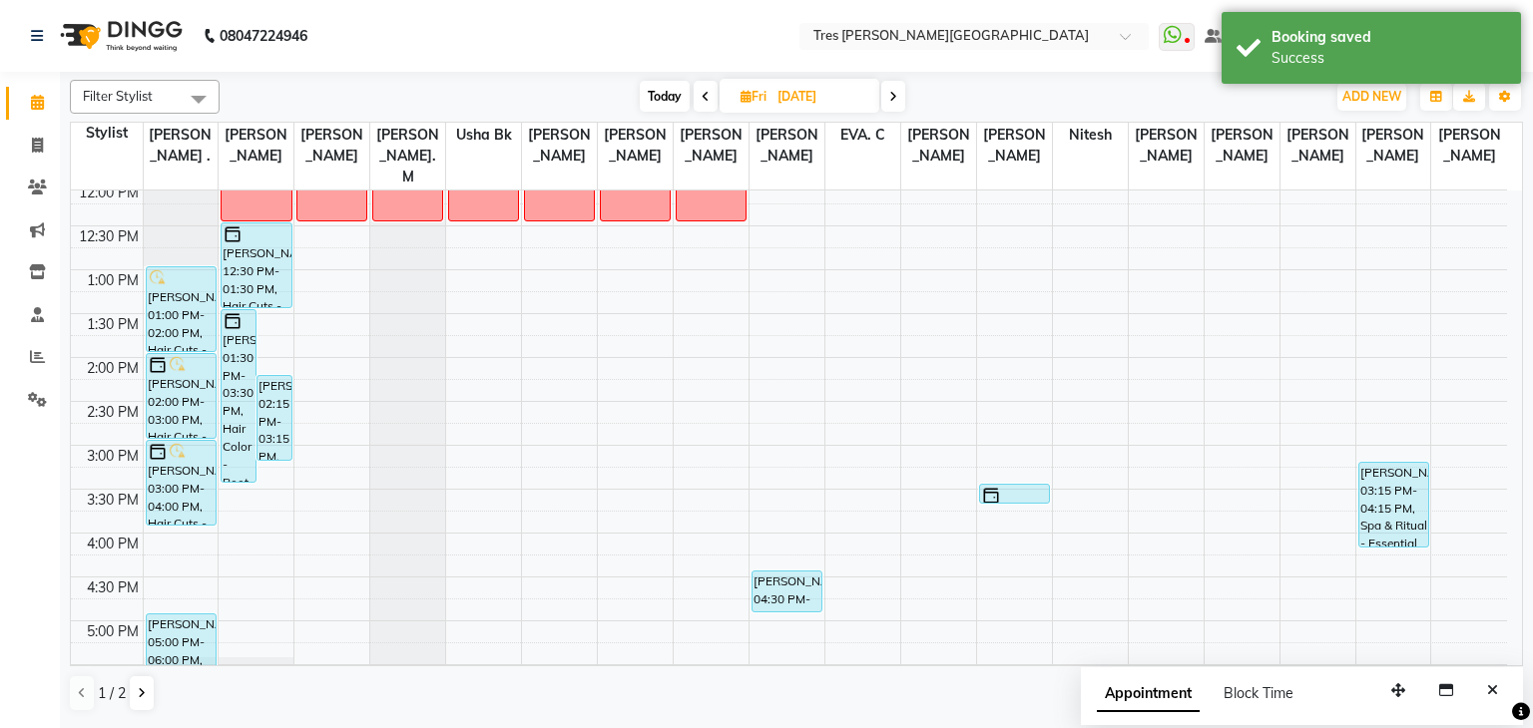
click at [648, 89] on span "Today" at bounding box center [665, 96] width 50 height 31
type input "[DATE]"
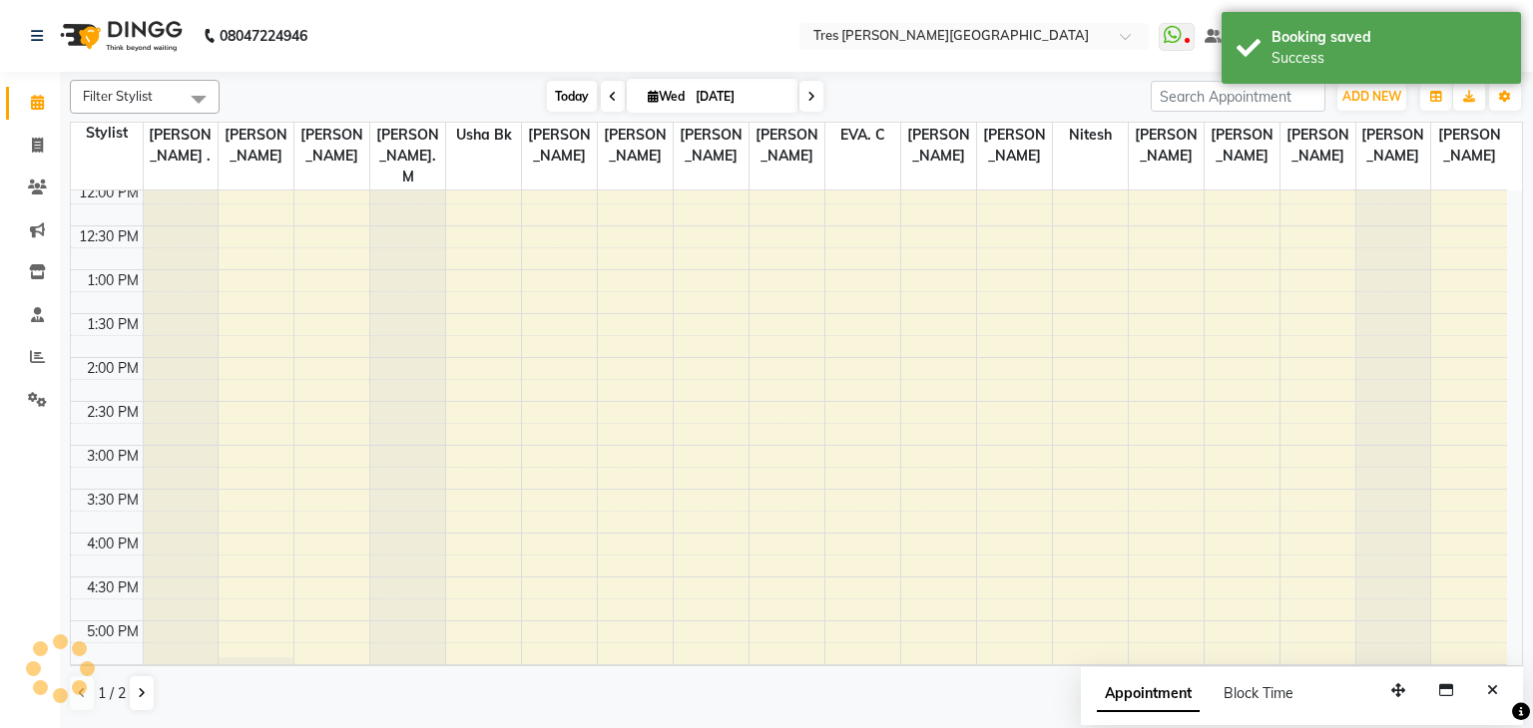
scroll to position [719, 0]
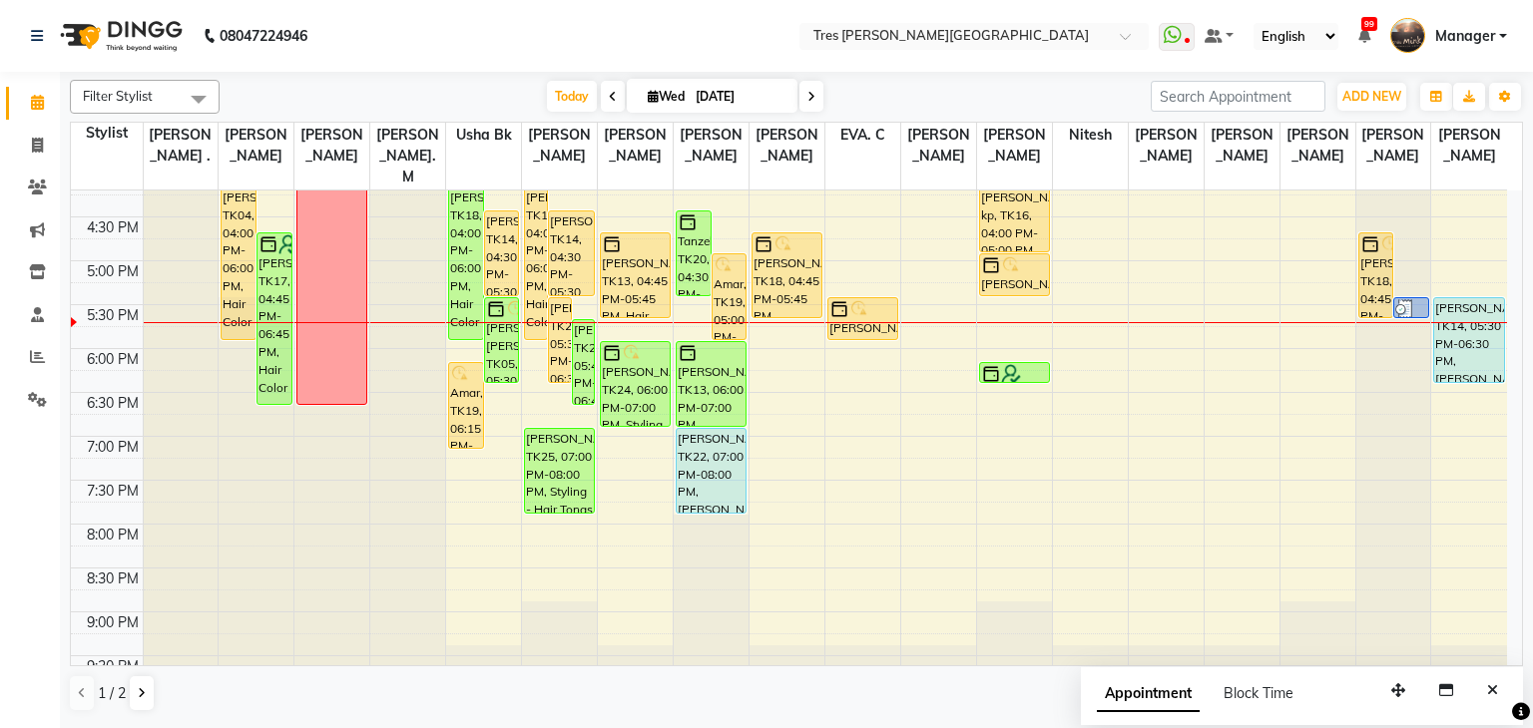
click at [862, 347] on div "8:00 AM 8:30 AM 9:00 AM 9:30 AM 10:00 AM 10:30 AM 11:00 AM 11:30 AM 12:00 PM 12…" at bounding box center [789, 85] width 1436 height 1228
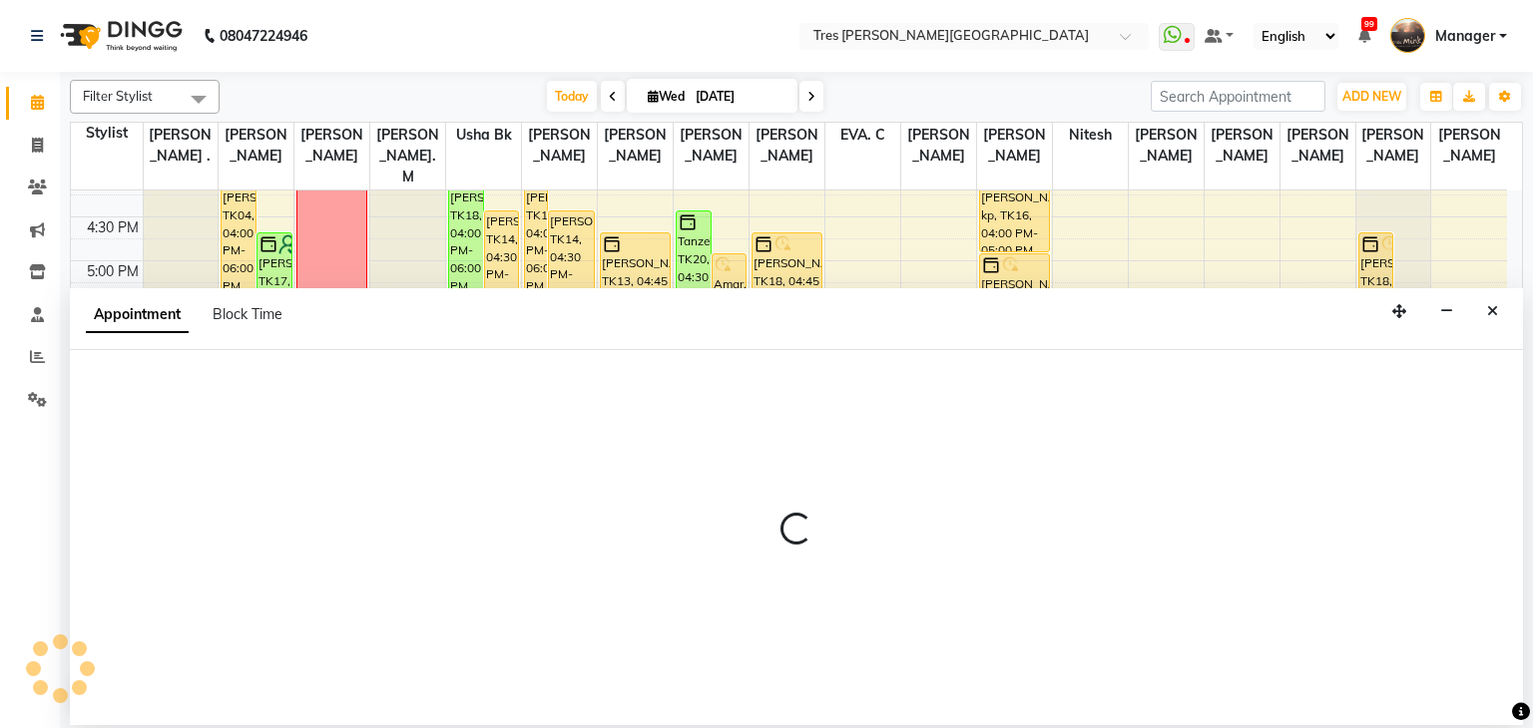
select select "71482"
select select "tentative"
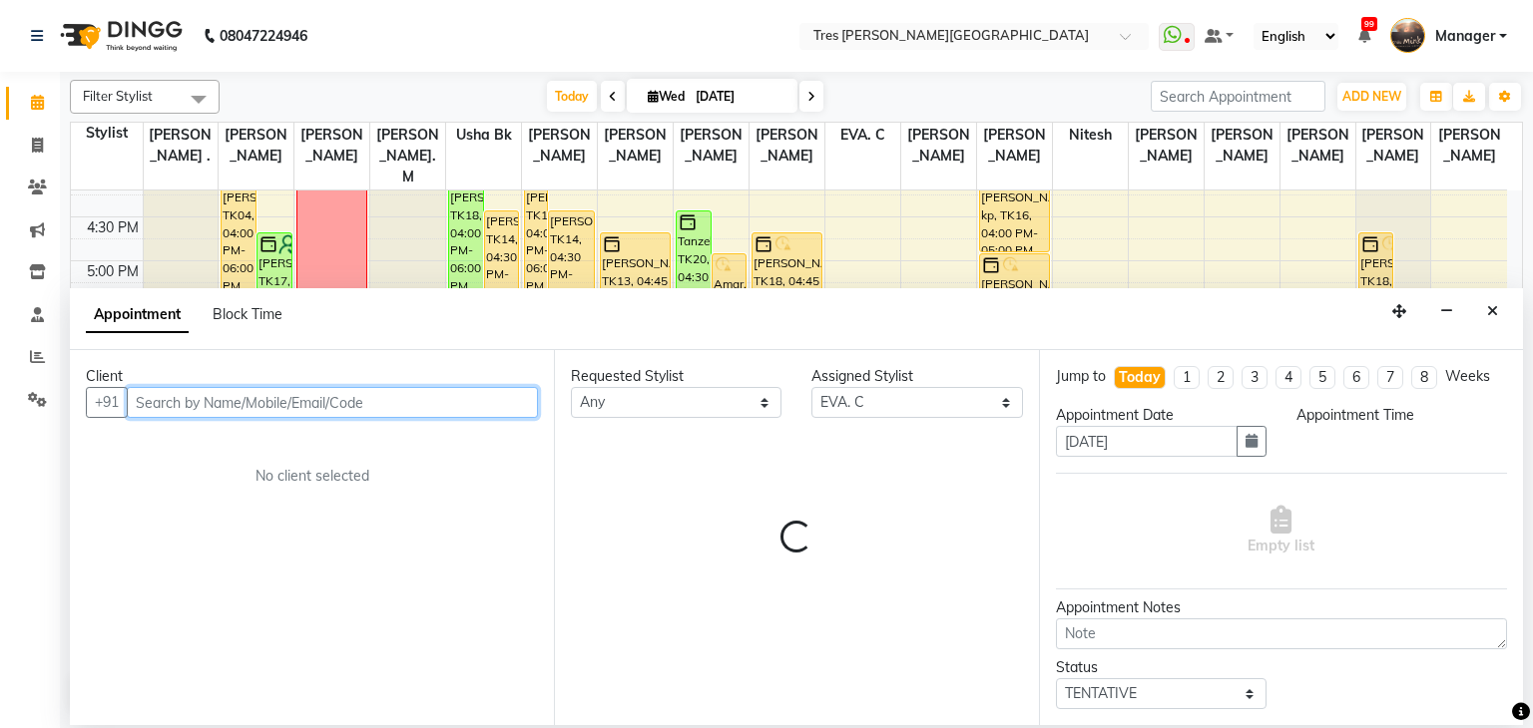
select select "1095"
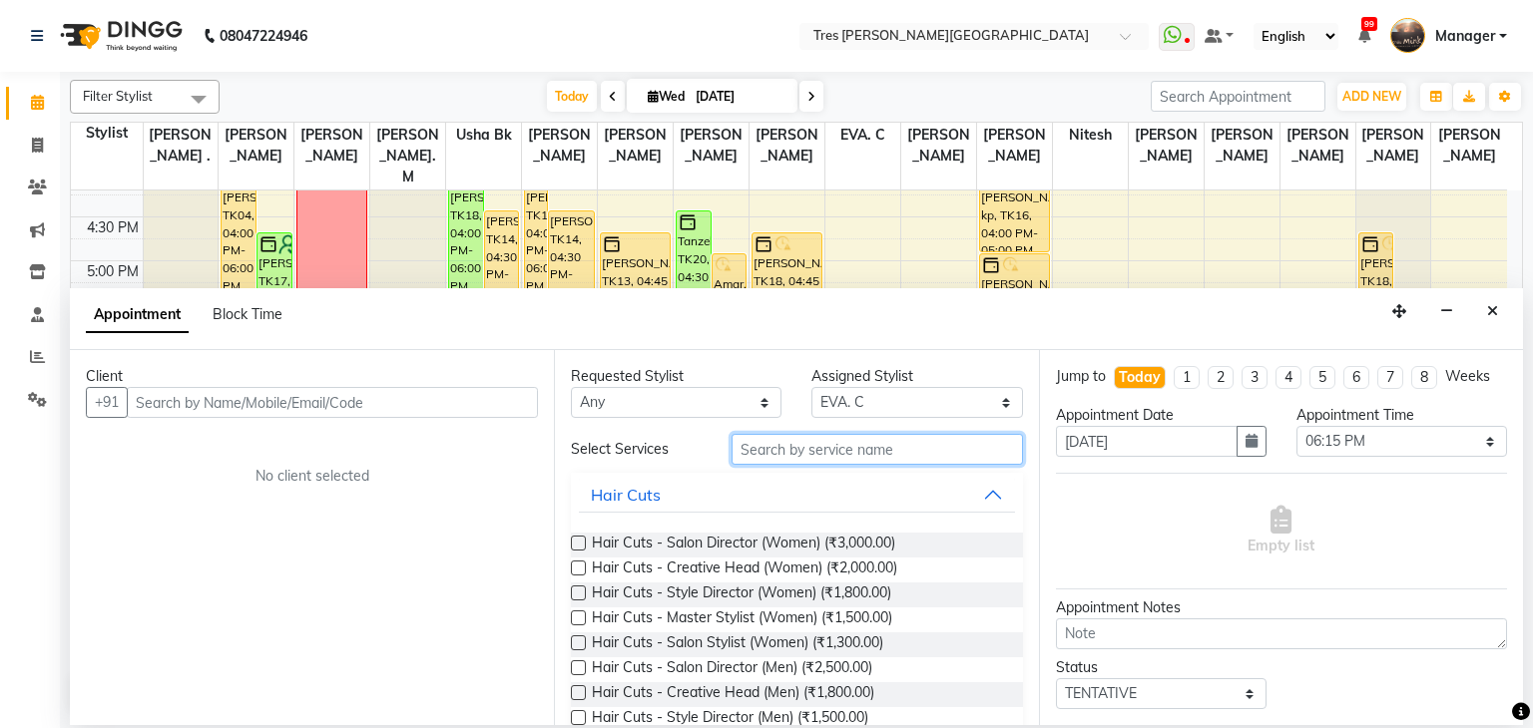
click at [827, 451] on input "text" at bounding box center [876, 449] width 291 height 31
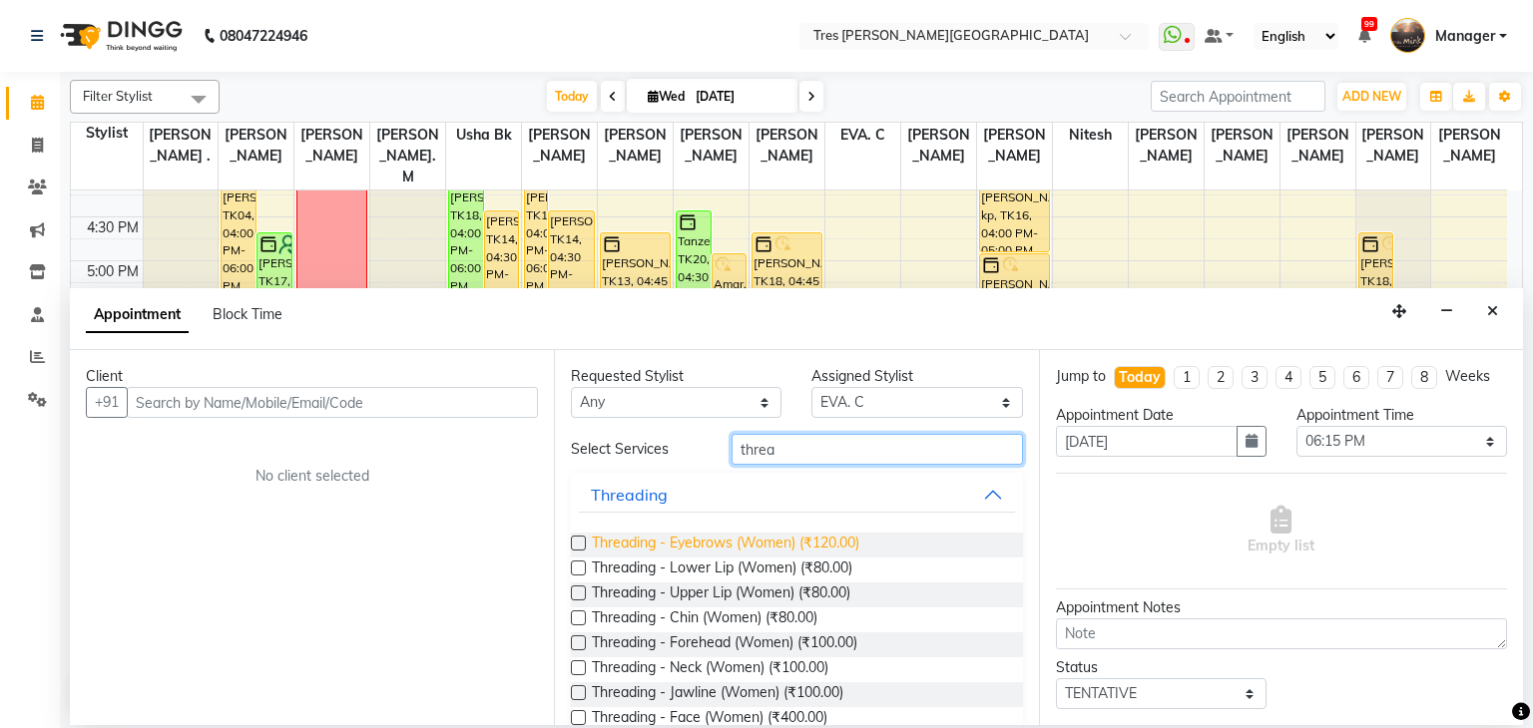
type input "threa"
click at [754, 535] on span "Threading - Eyebrows (Women) (₹120.00)" at bounding box center [725, 545] width 267 height 25
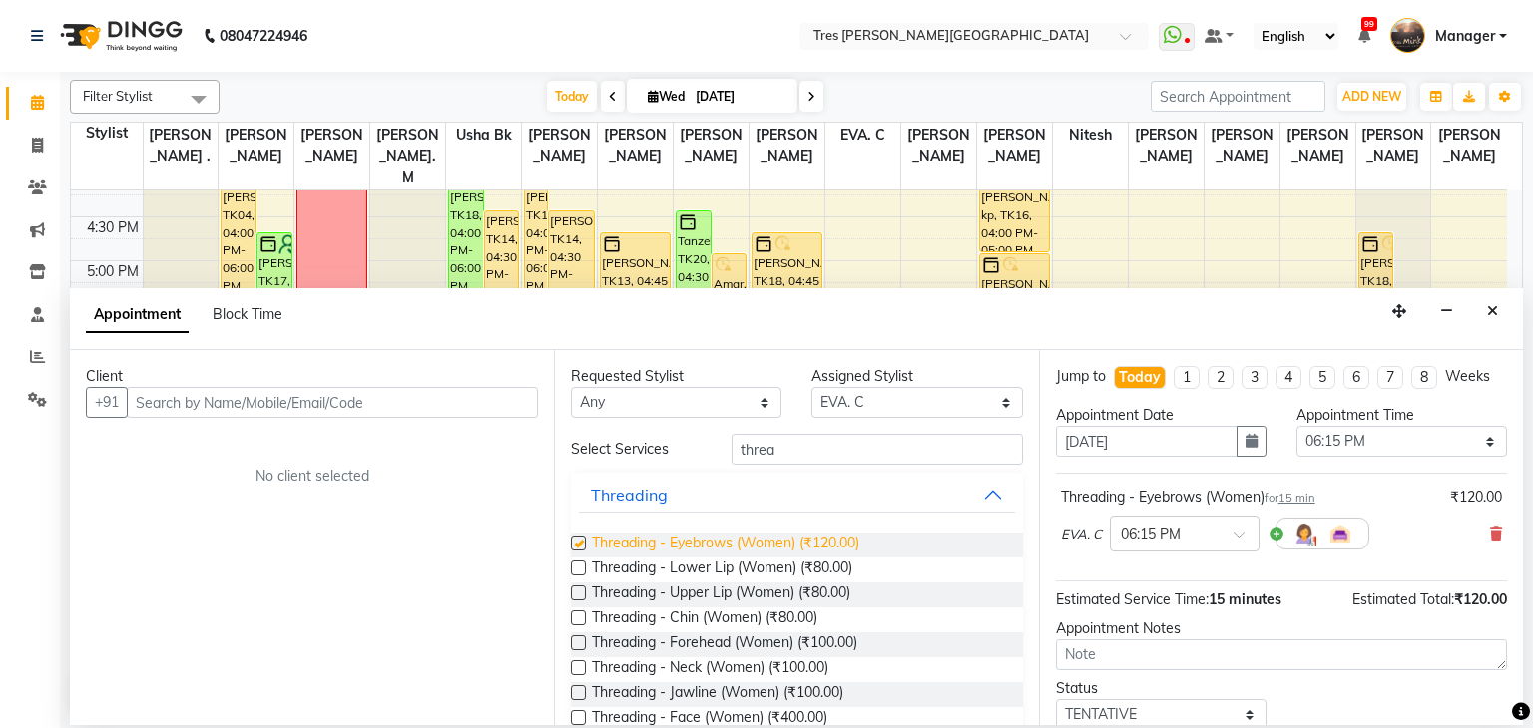
checkbox input "false"
click at [734, 559] on span "Threading - Lower Lip (Women) (₹80.00)" at bounding box center [722, 570] width 260 height 25
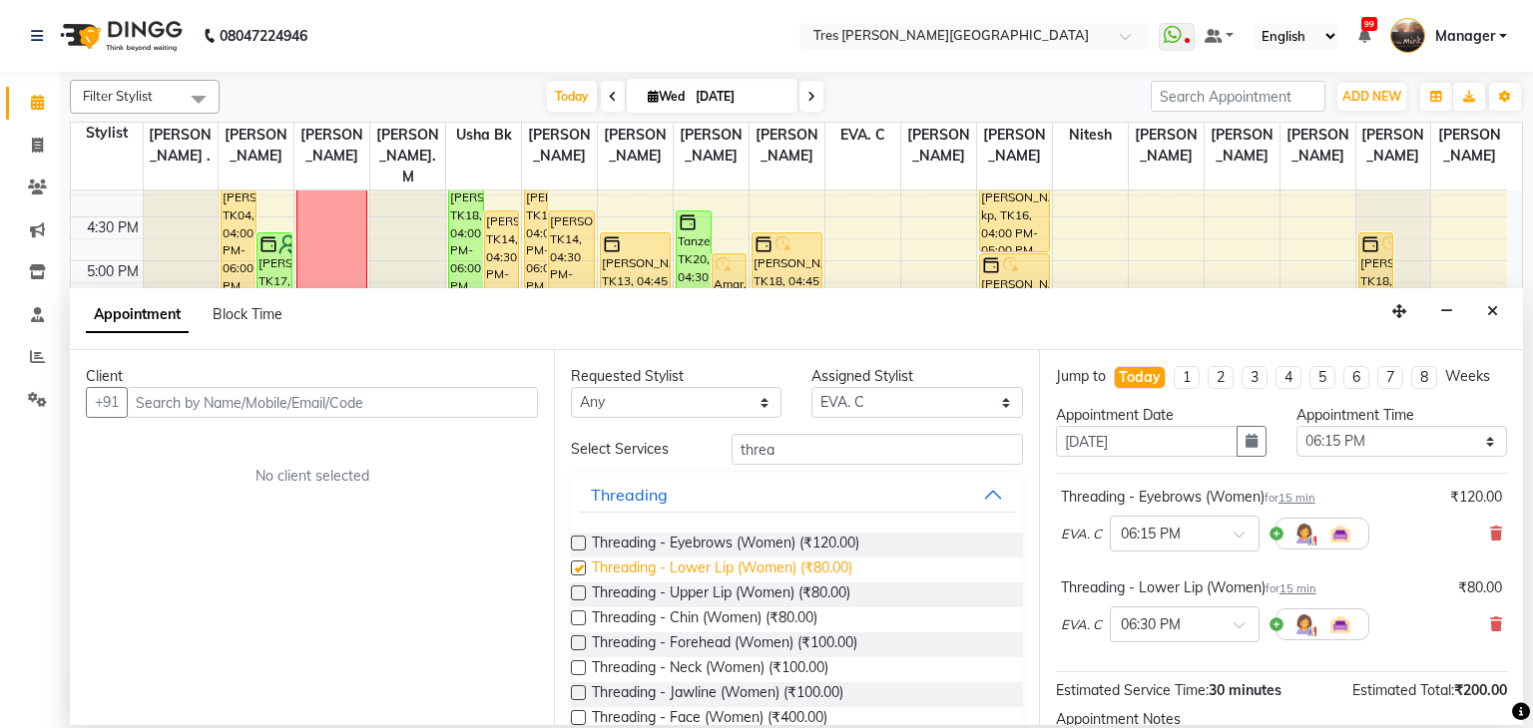
checkbox input "false"
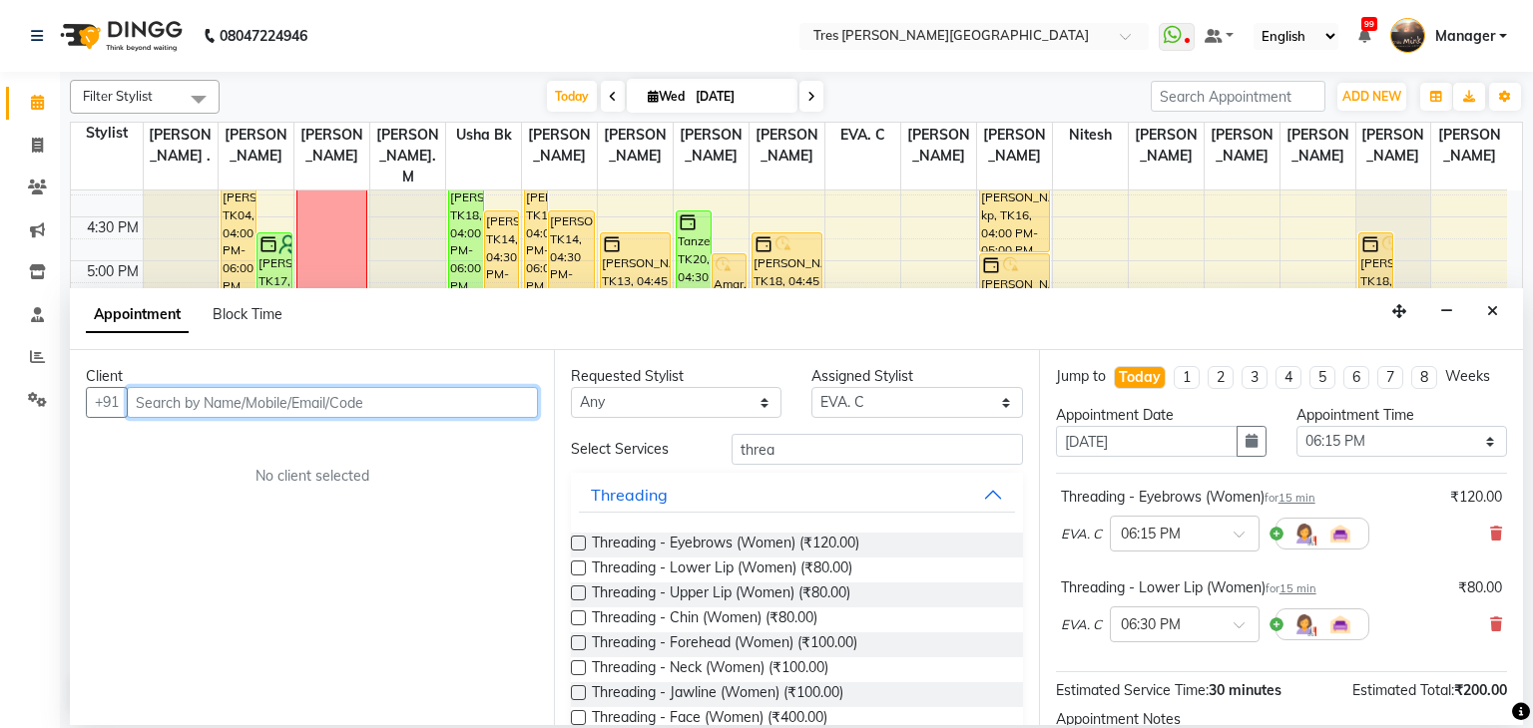
click at [486, 412] on input "text" at bounding box center [332, 402] width 411 height 31
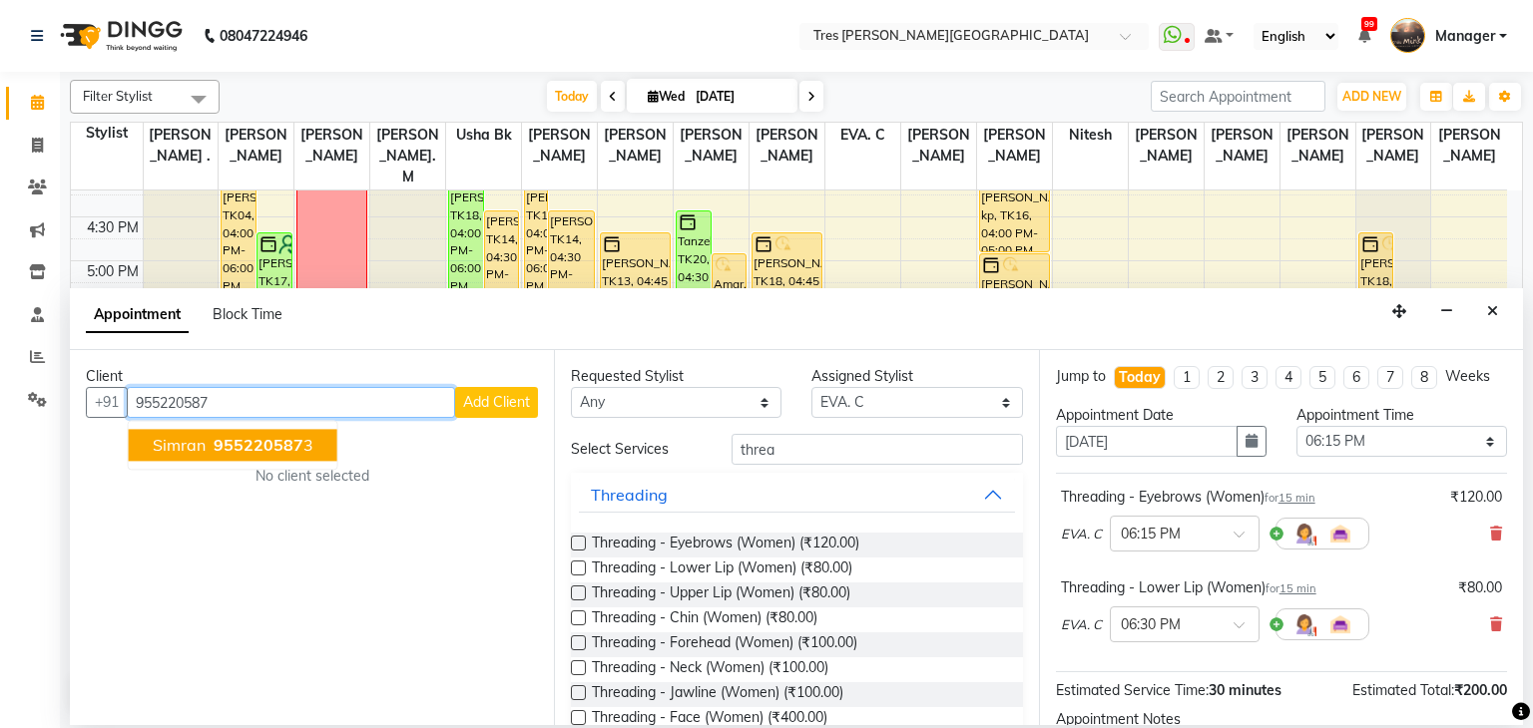
click at [238, 454] on span "955220587" at bounding box center [259, 446] width 90 height 20
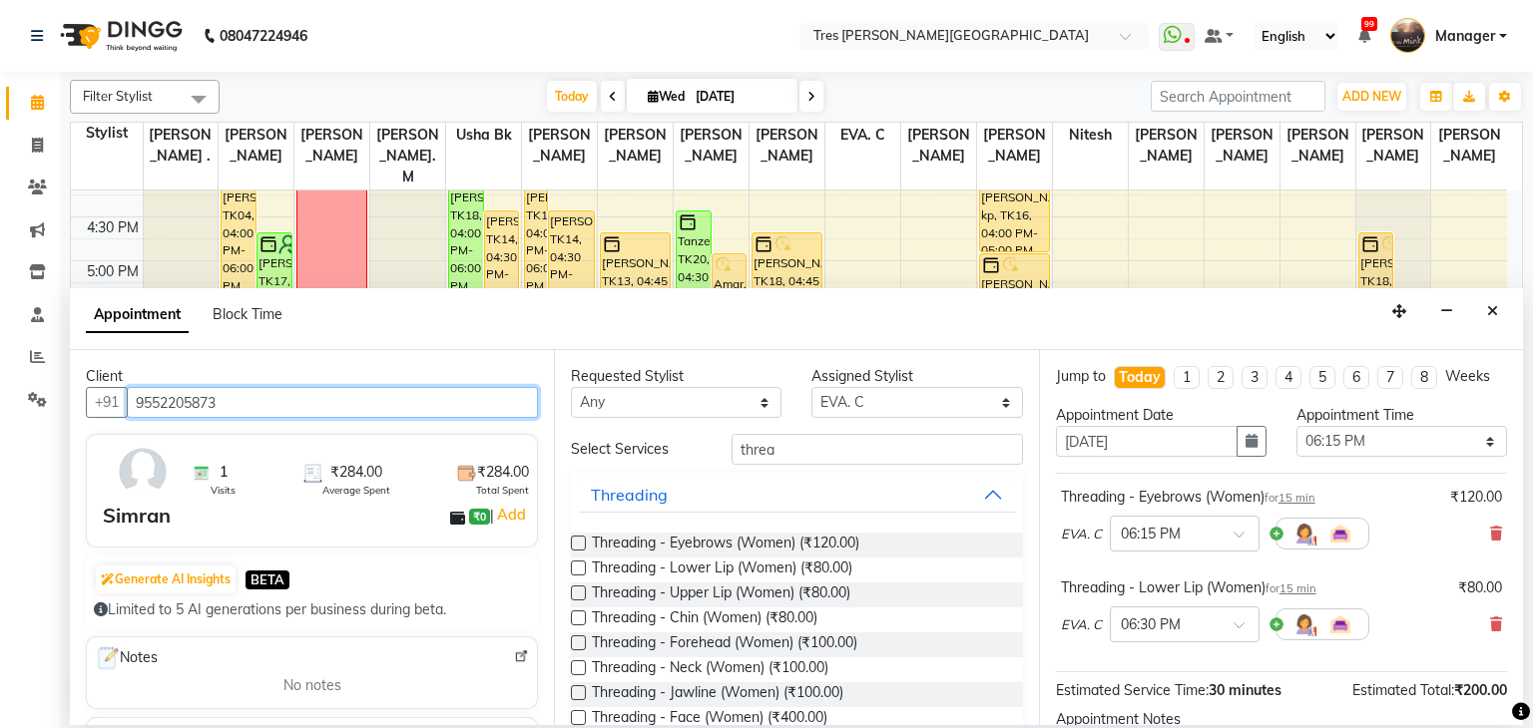
scroll to position [220, 0]
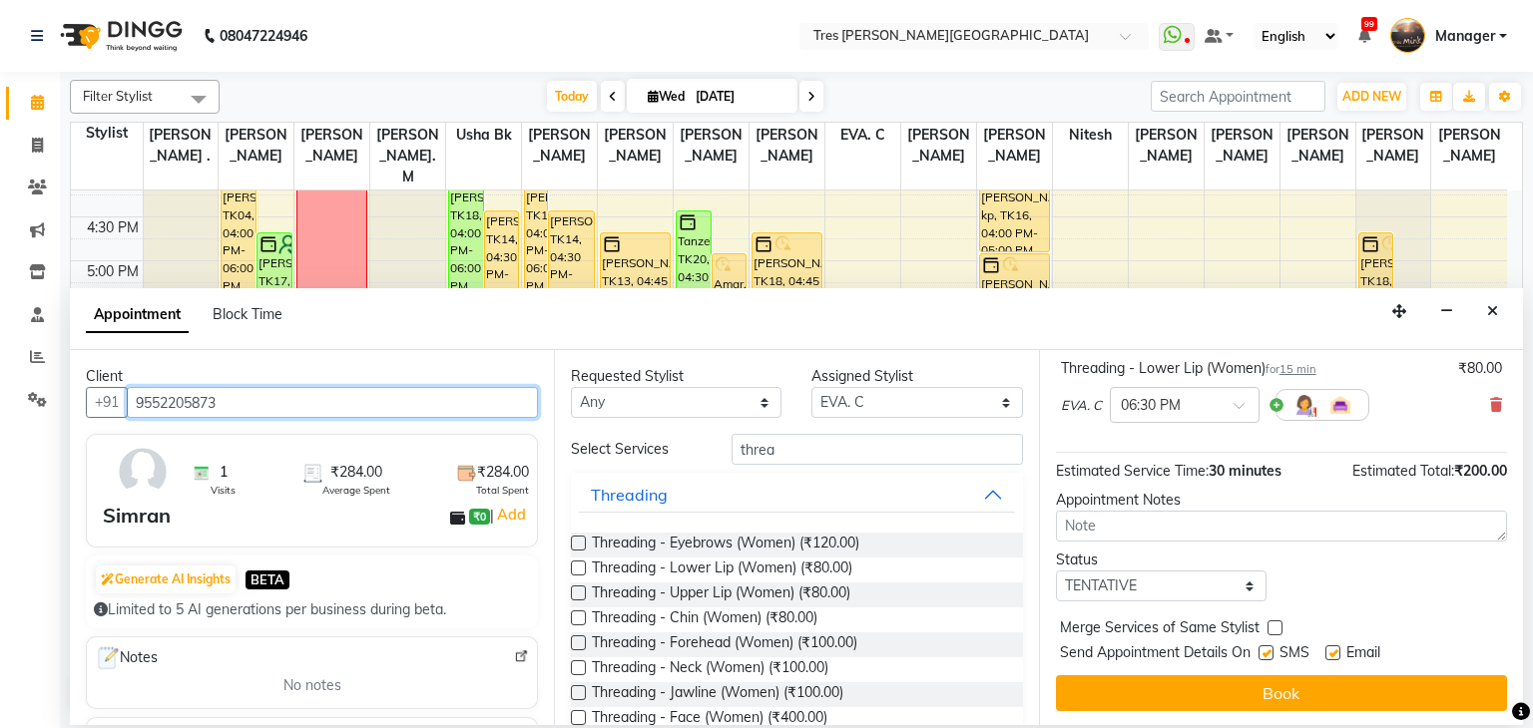
type input "9552205873"
drag, startPoint x: 1163, startPoint y: 582, endPoint x: 1177, endPoint y: 505, distance: 78.3
click at [1177, 505] on div "Jump to Today 1 2 3 4 5 6 7 8 Weeks Appointment Date 03-09-2025 Appointment Tim…" at bounding box center [1281, 537] width 484 height 375
select select "confirm booking"
click at [1056, 571] on select "Select TENTATIVE CONFIRM CHECK-IN UPCOMING" at bounding box center [1161, 586] width 211 height 31
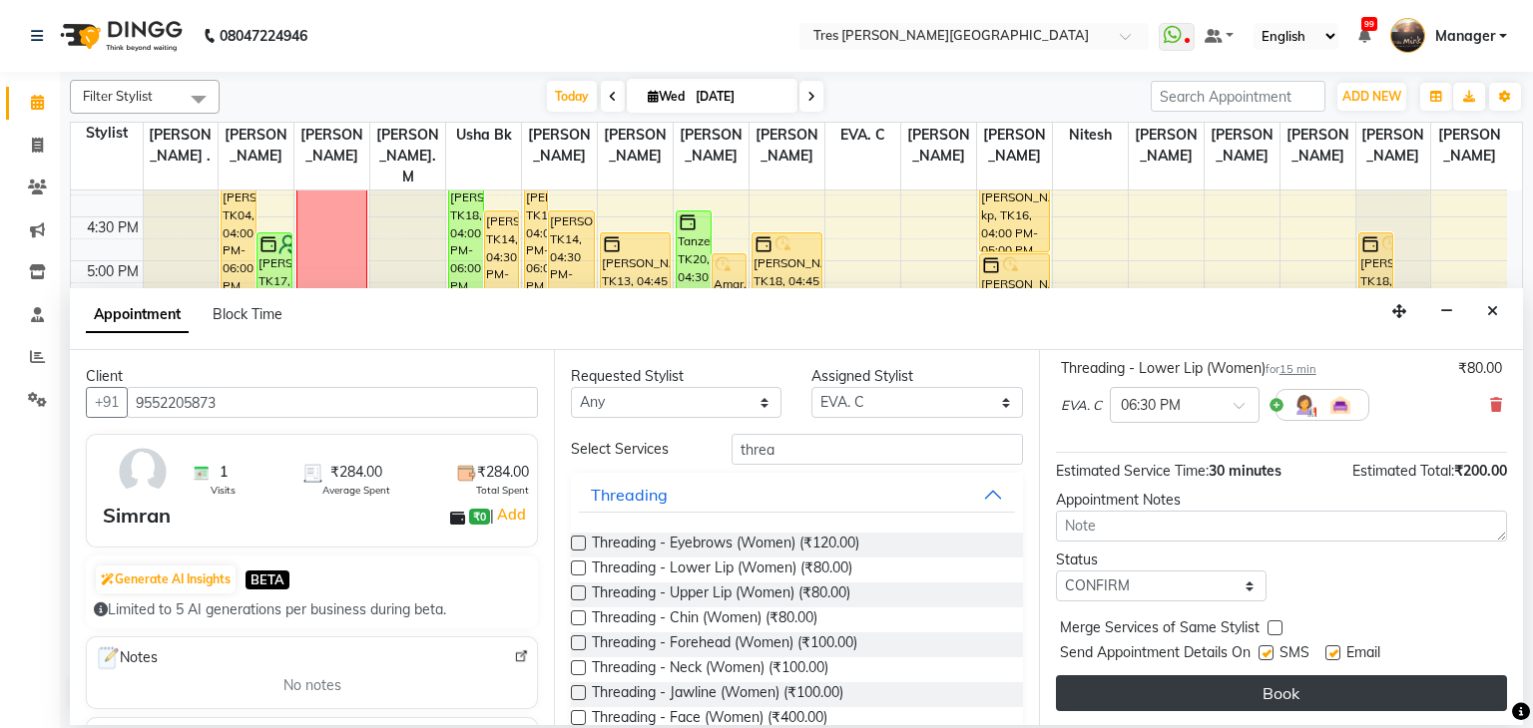
click at [1209, 689] on button "Book" at bounding box center [1281, 694] width 451 height 36
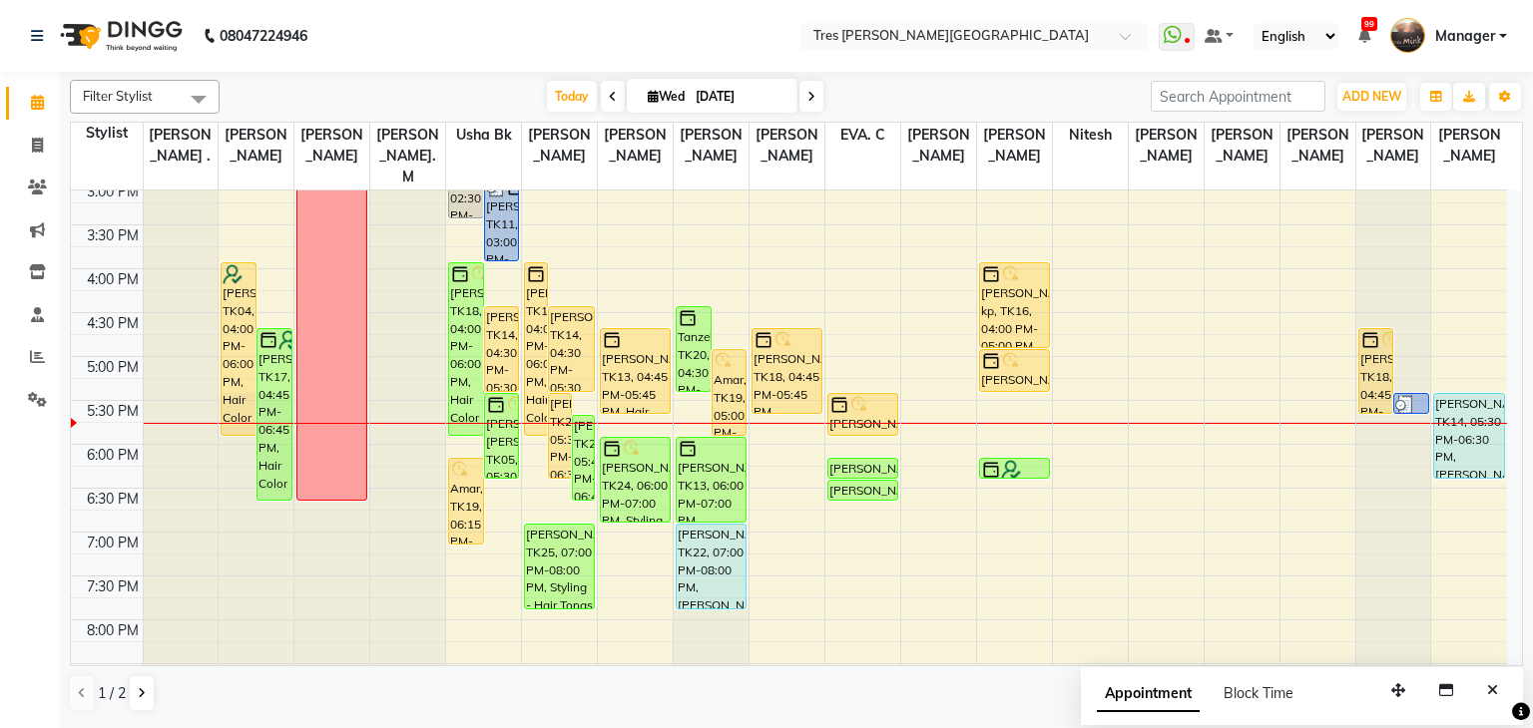
scroll to position [624, 0]
click at [259, 233] on div "8:00 AM 8:30 AM 9:00 AM 9:30 AM 10:00 AM 10:30 AM 11:00 AM 11:30 AM 12:00 PM 12…" at bounding box center [789, 181] width 1436 height 1228
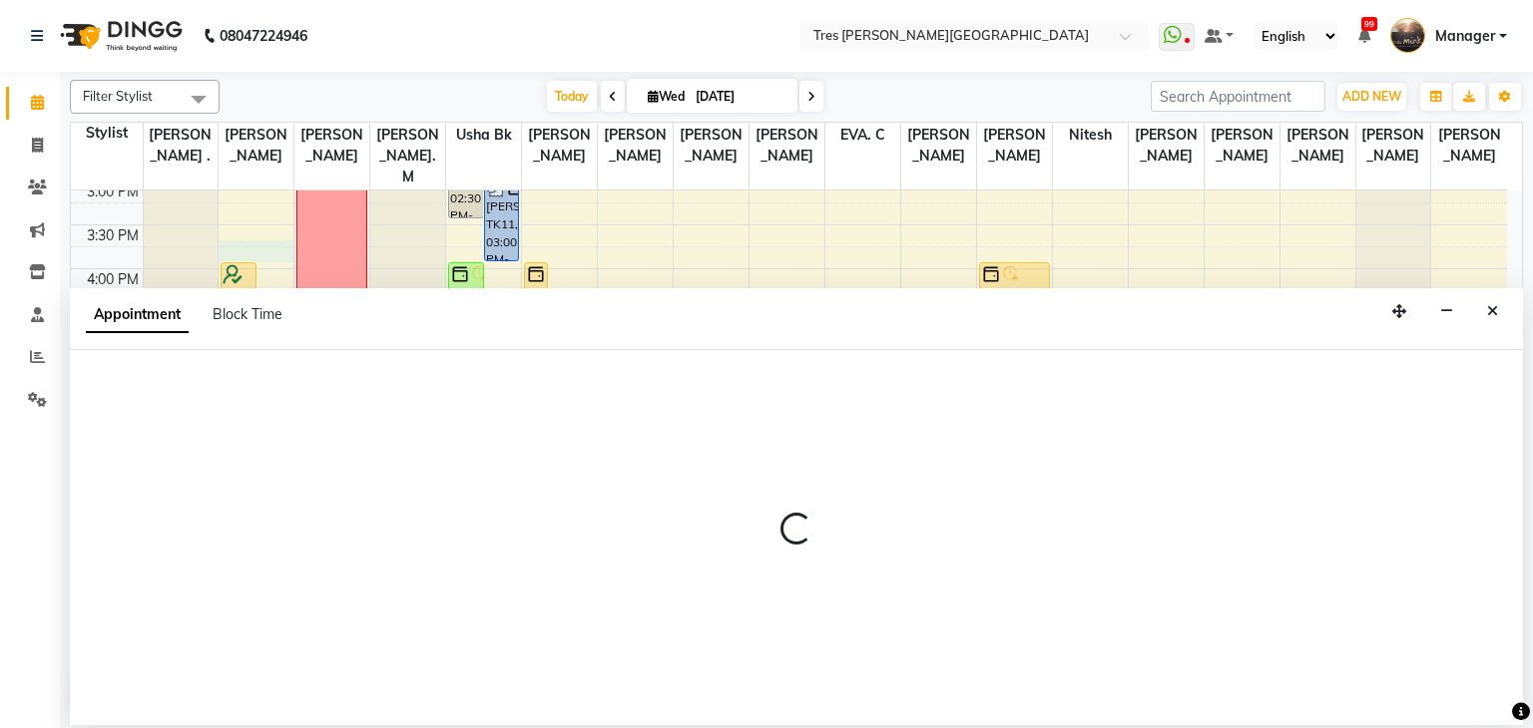
select select "1027"
select select "tentative"
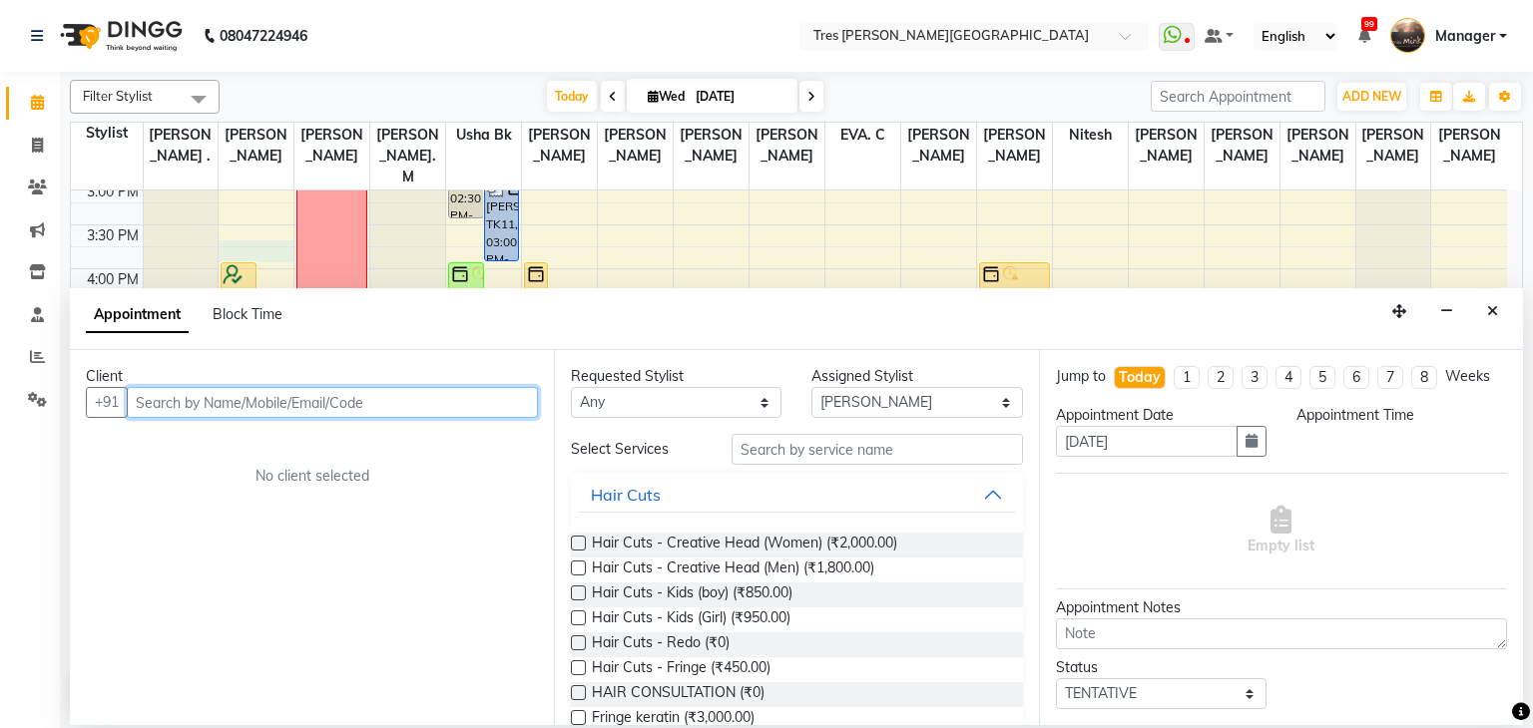
select select "945"
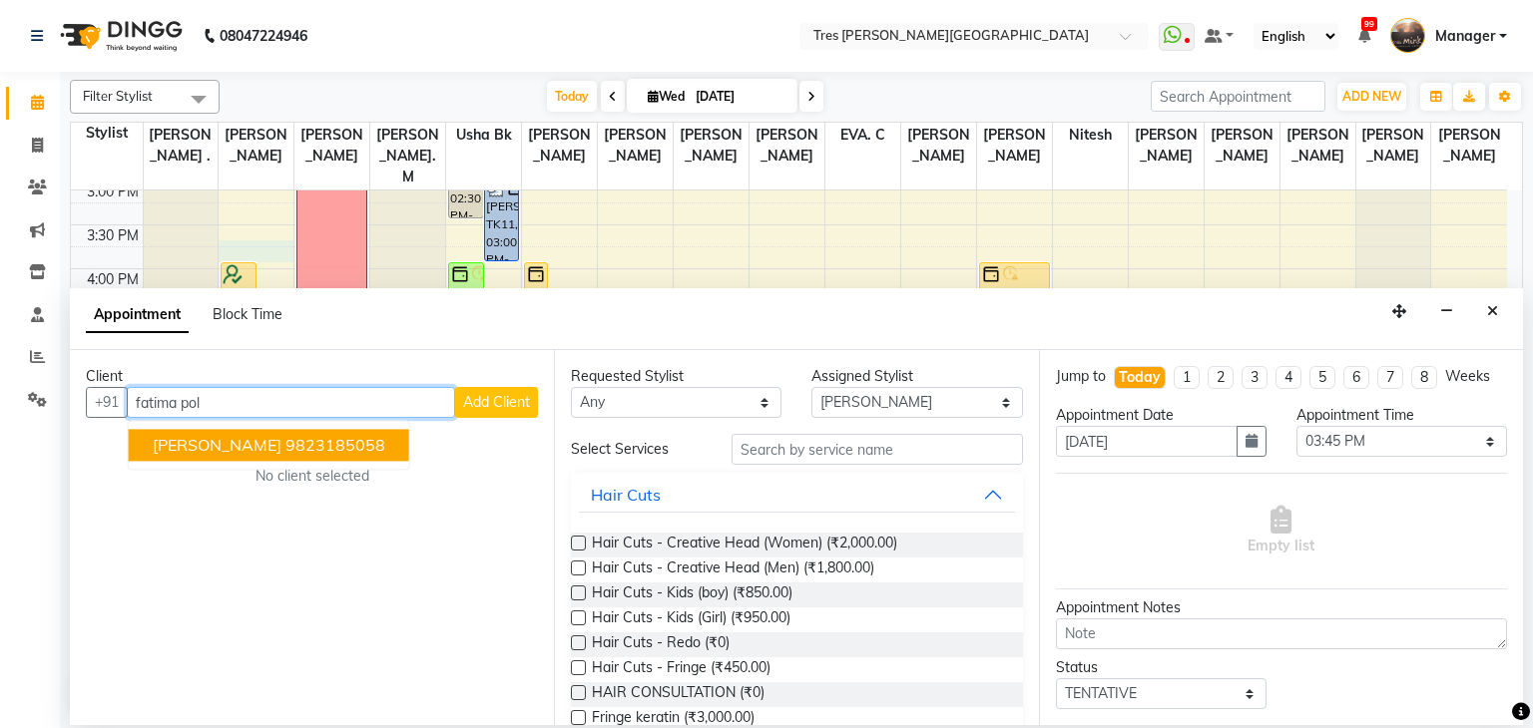
click at [237, 443] on span "Fatima Polan" at bounding box center [217, 446] width 129 height 20
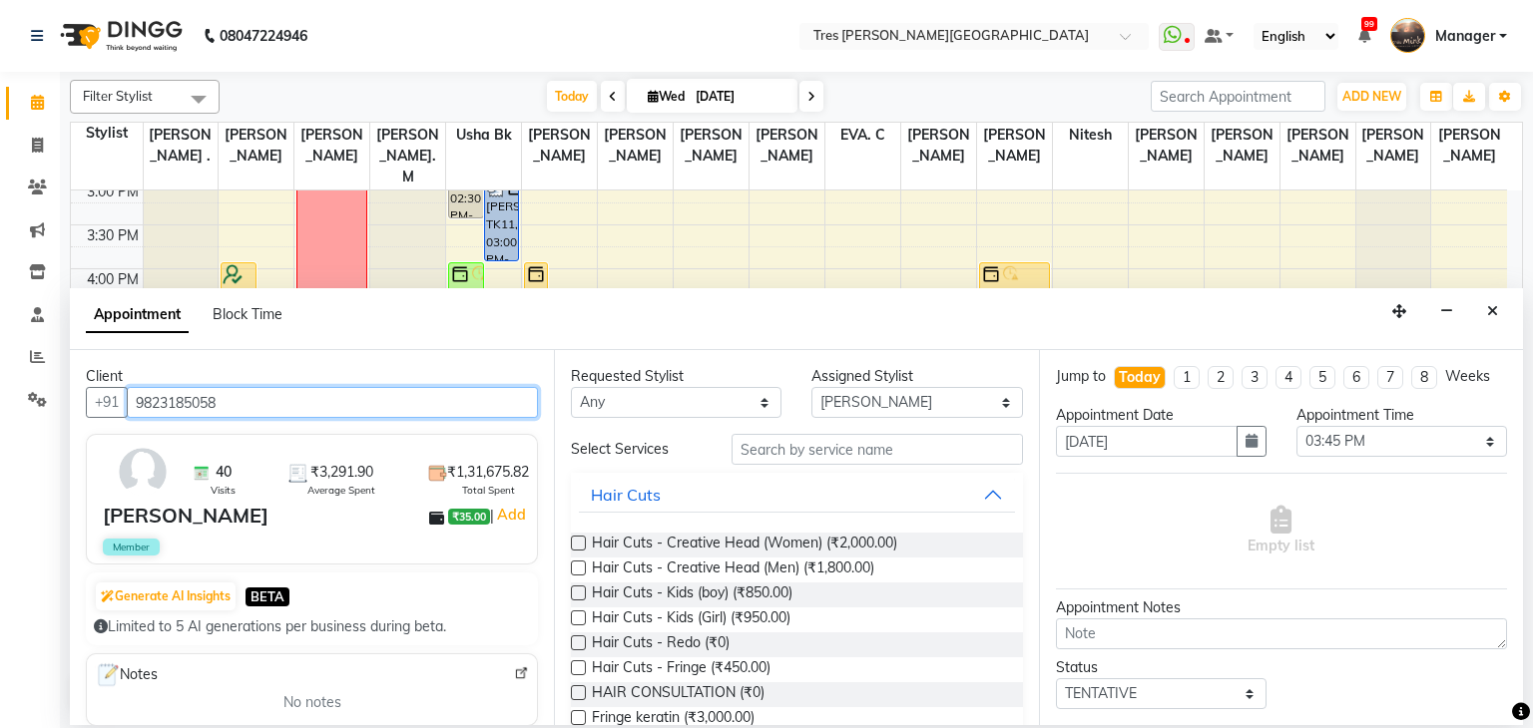
type input "9823185058"
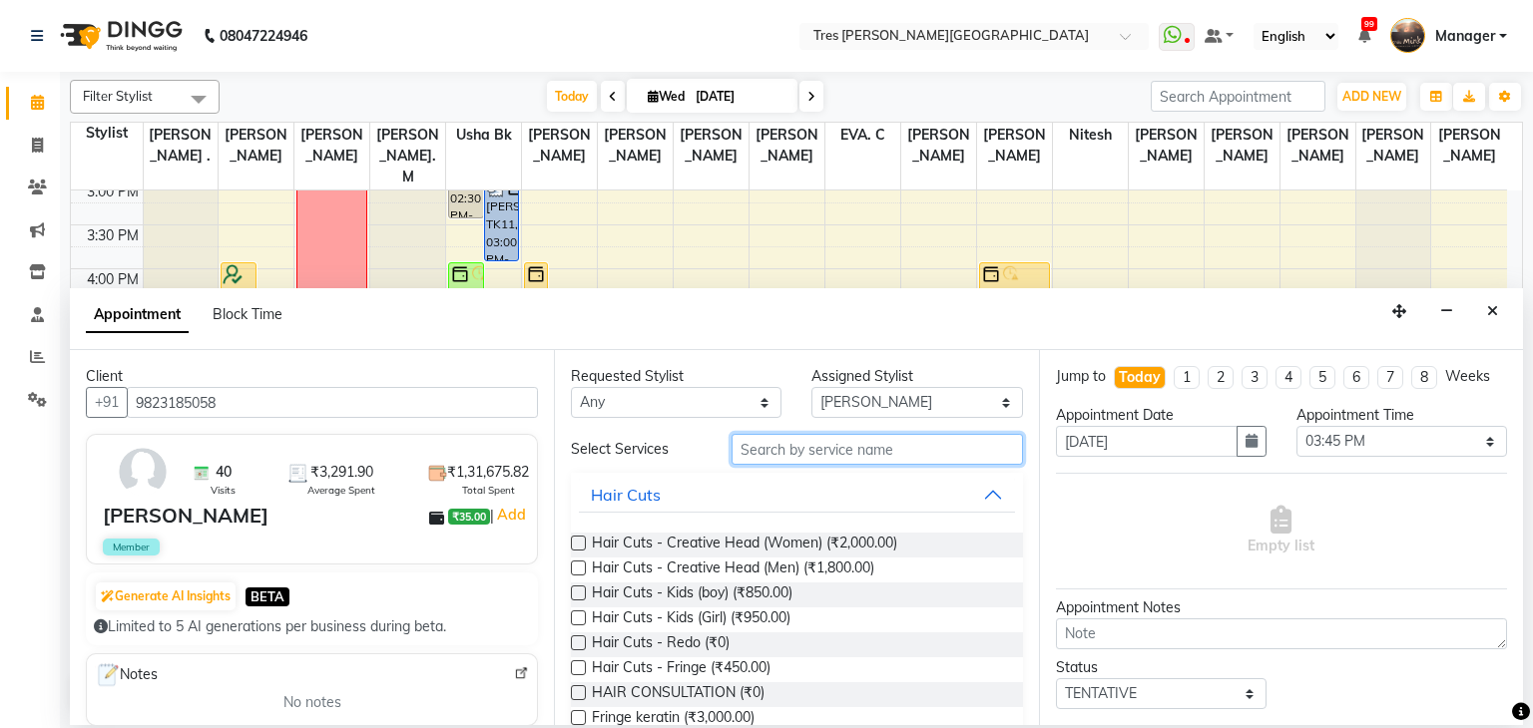
click at [898, 456] on input "text" at bounding box center [876, 449] width 291 height 31
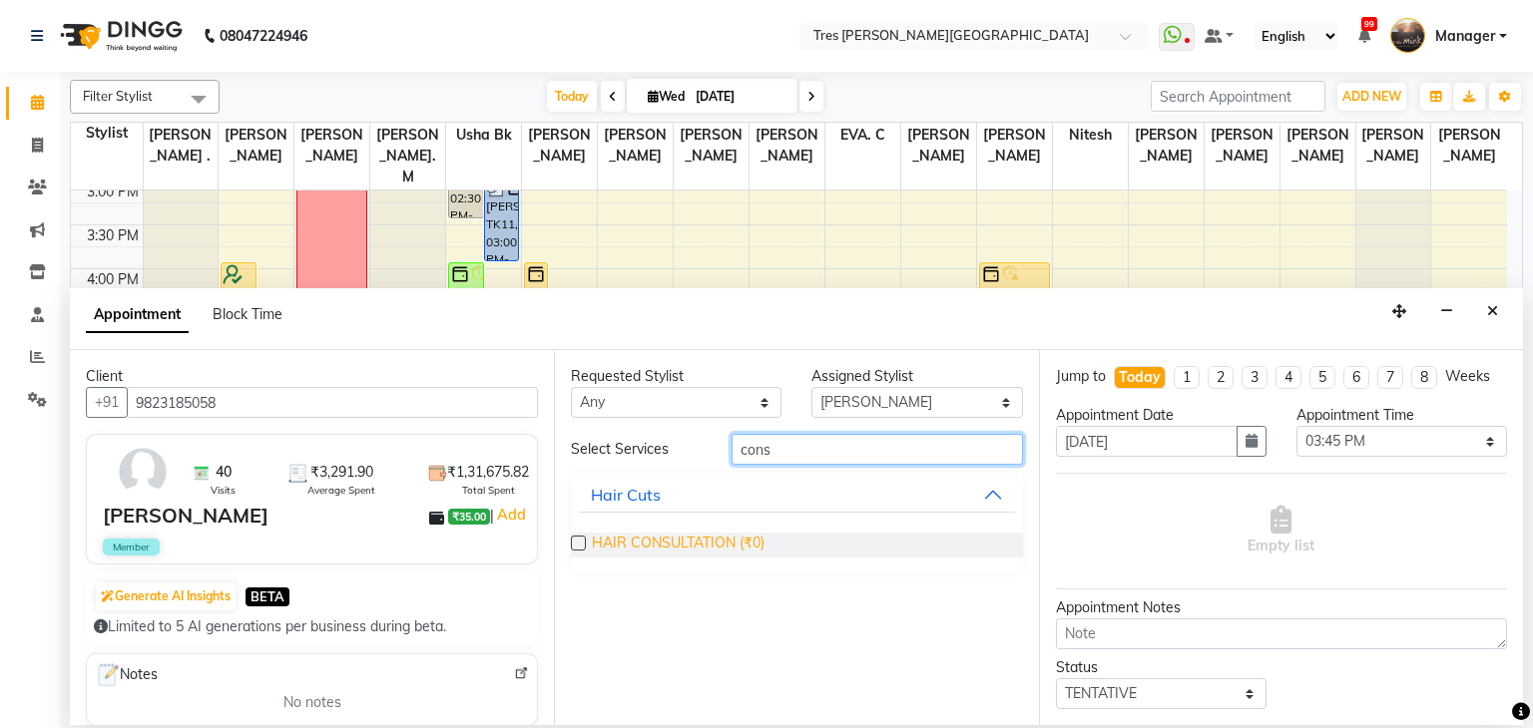
type input "cons"
click at [660, 535] on span "HAIR CONSULTATION (₹0)" at bounding box center [678, 545] width 173 height 25
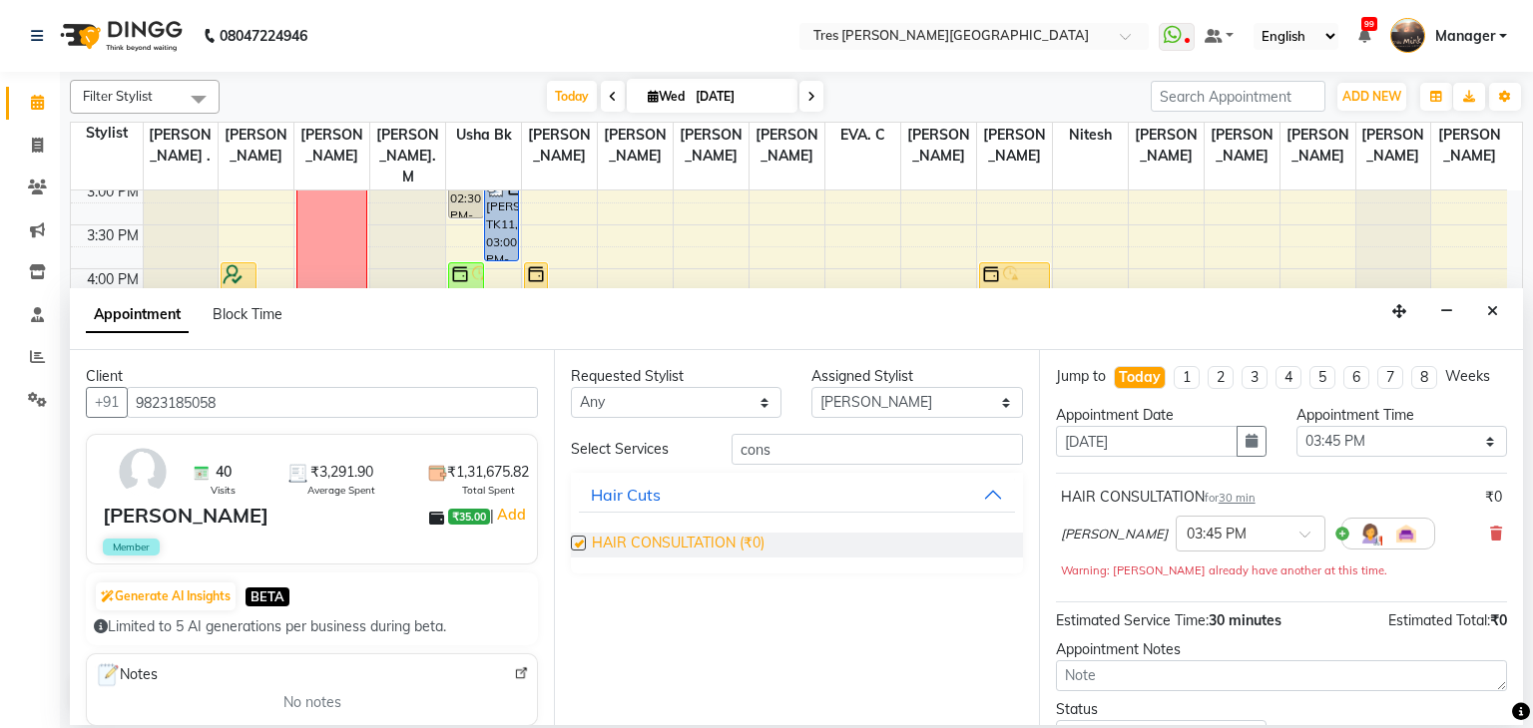
checkbox input "false"
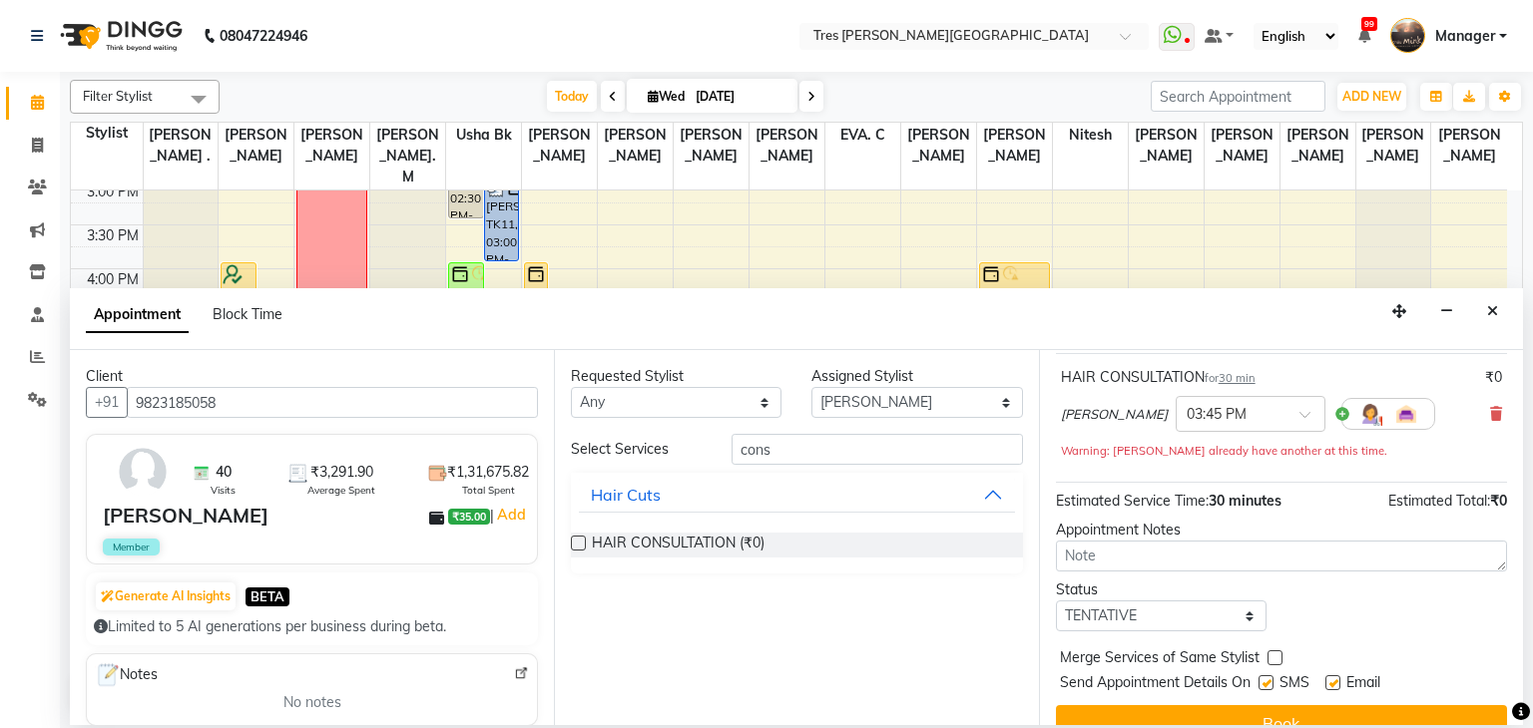
scroll to position [120, 0]
click at [1148, 616] on select "Select TENTATIVE CONFIRM CHECK-IN UPCOMING" at bounding box center [1161, 616] width 211 height 31
select select "confirm booking"
click at [1056, 601] on select "Select TENTATIVE CONFIRM CHECK-IN UPCOMING" at bounding box center [1161, 616] width 211 height 31
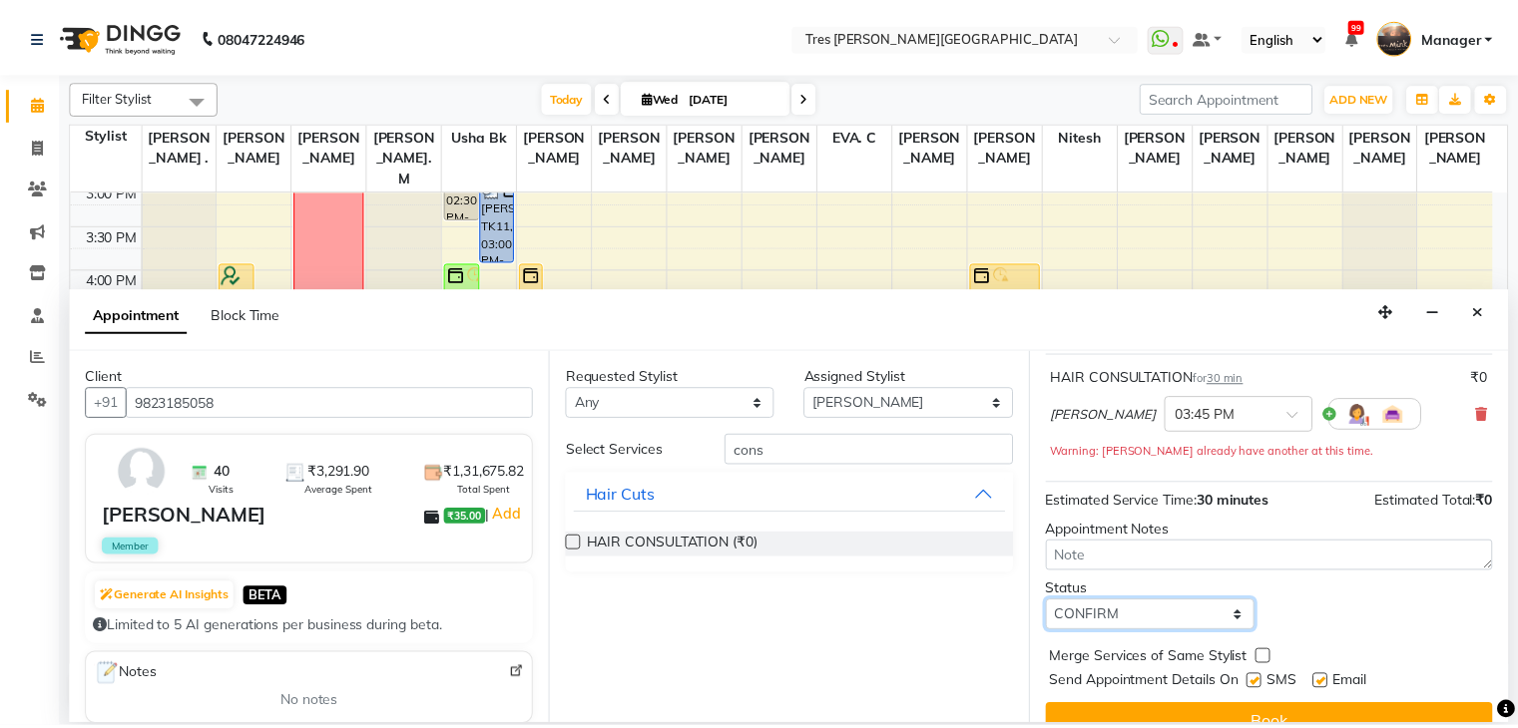
scroll to position [151, 0]
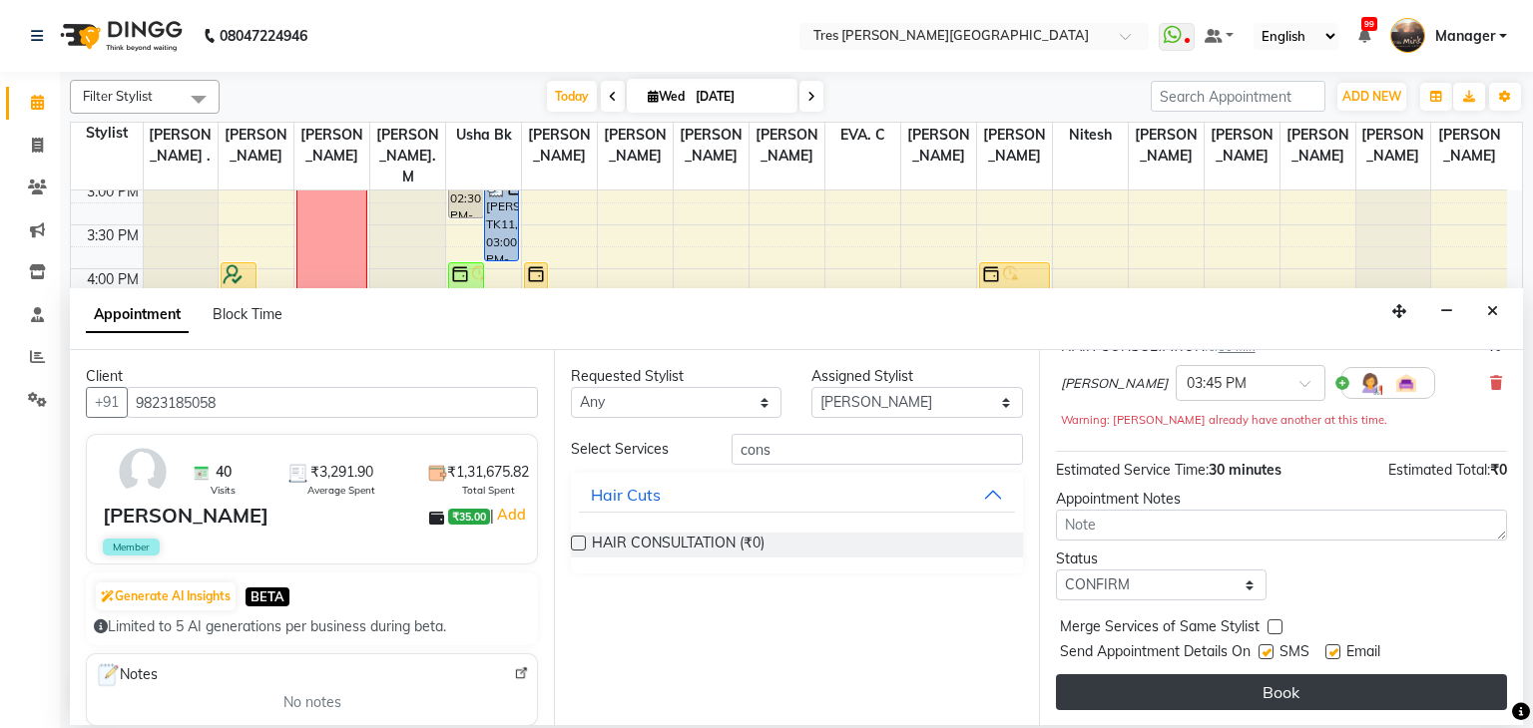
click at [1154, 680] on button "Book" at bounding box center [1281, 693] width 451 height 36
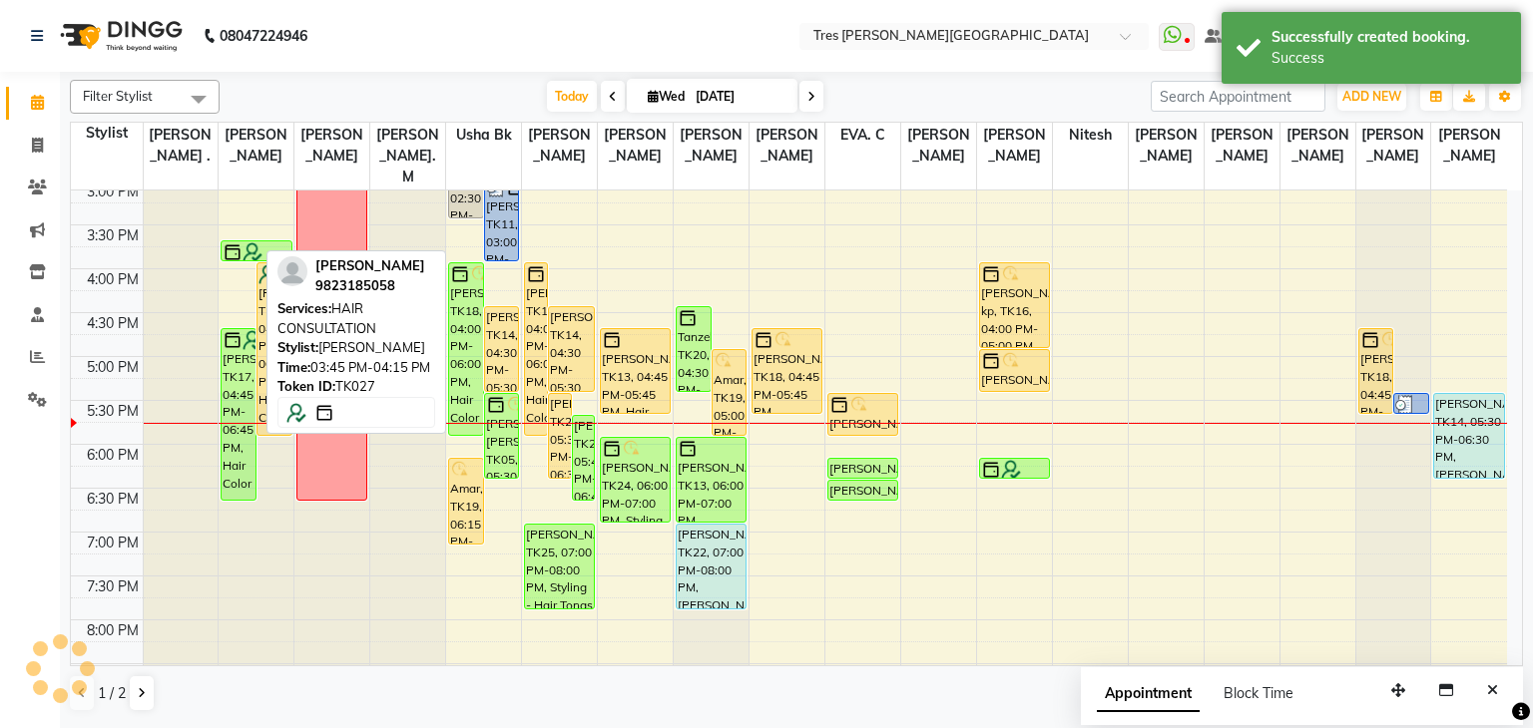
drag, startPoint x: 239, startPoint y: 258, endPoint x: 241, endPoint y: 233, distance: 25.0
click at [241, 233] on div "Fatima Polan, TK27, 03:45 PM-04:15 PM, HAIR CONSULTATION REHANA KOTHARI, TK04, …" at bounding box center [256, 181] width 75 height 1228
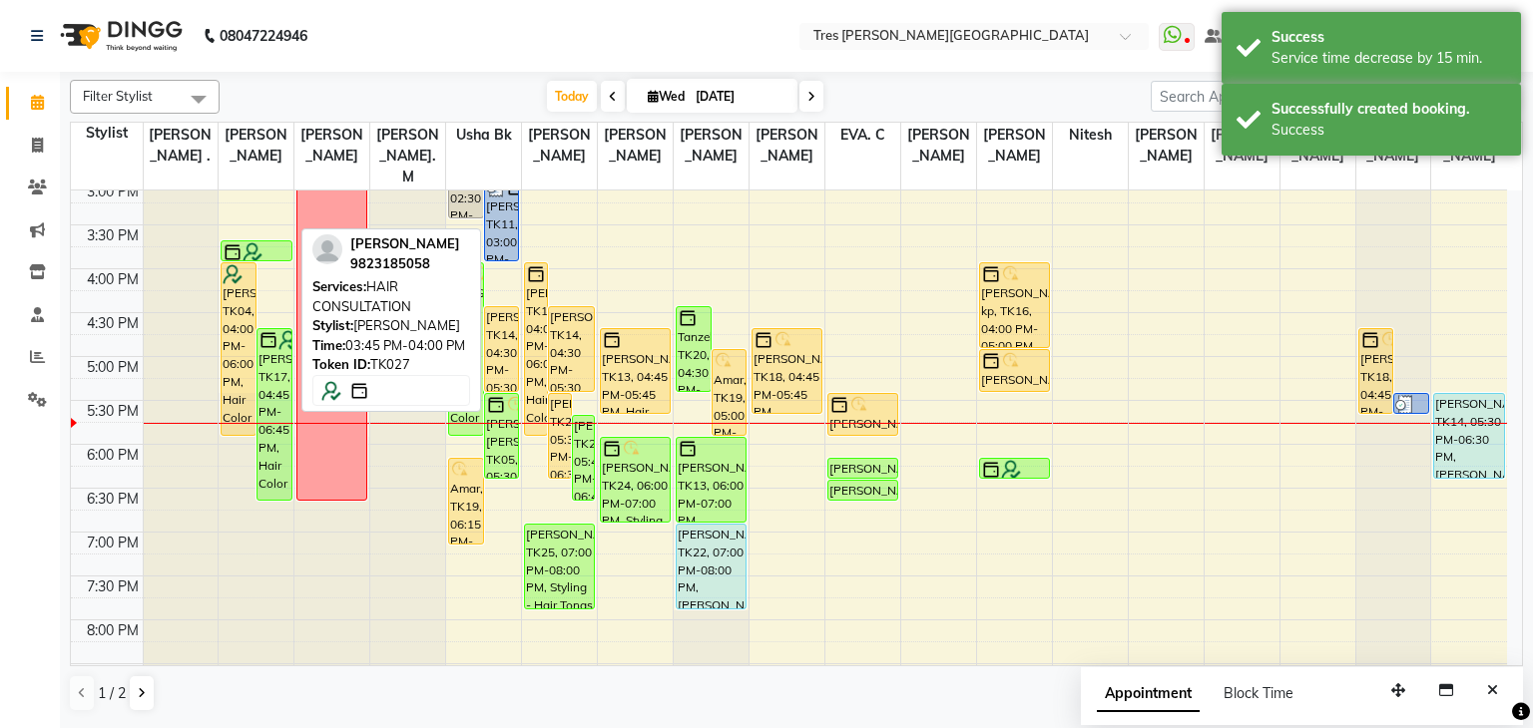
click at [279, 242] on div at bounding box center [256, 252] width 67 height 20
select select "6"
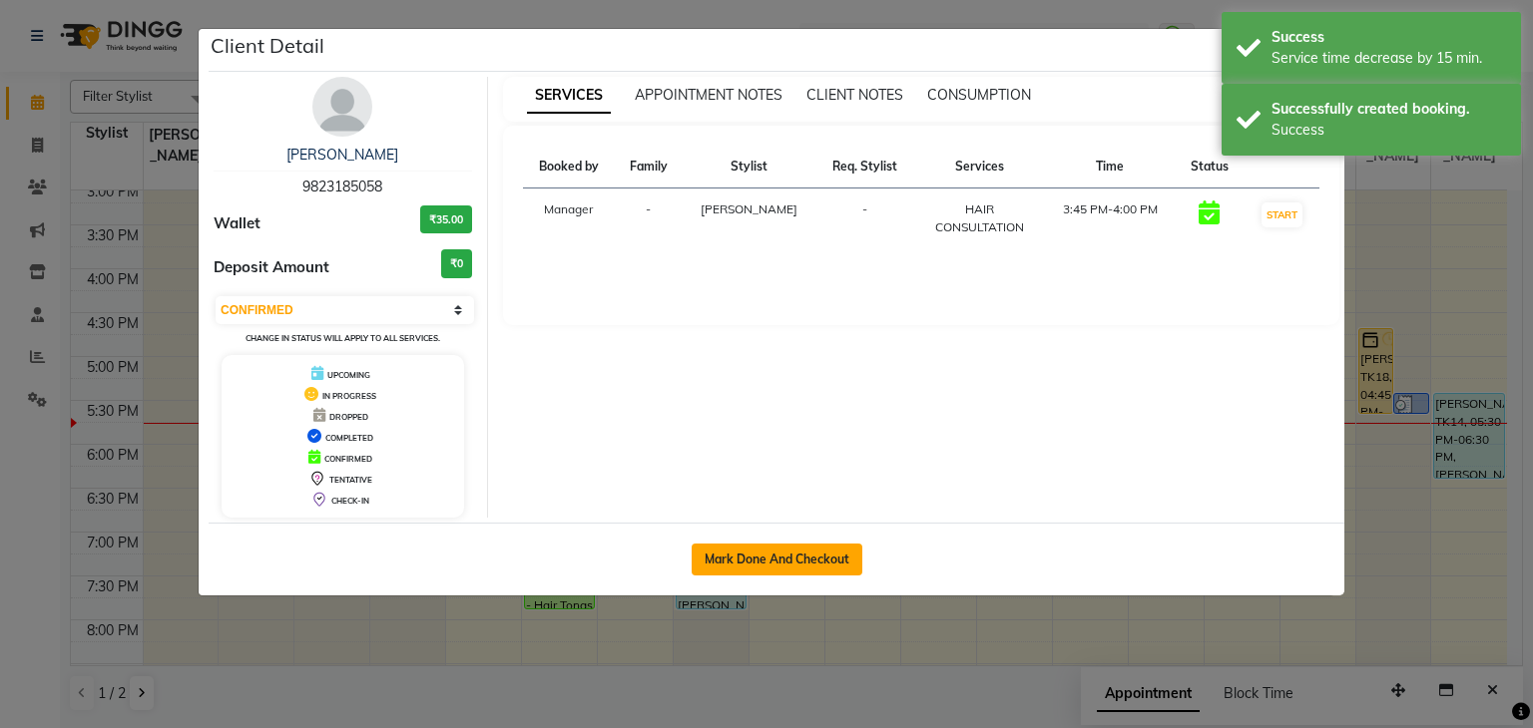
click at [754, 553] on button "Mark Done And Checkout" at bounding box center [777, 560] width 171 height 32
select select "service"
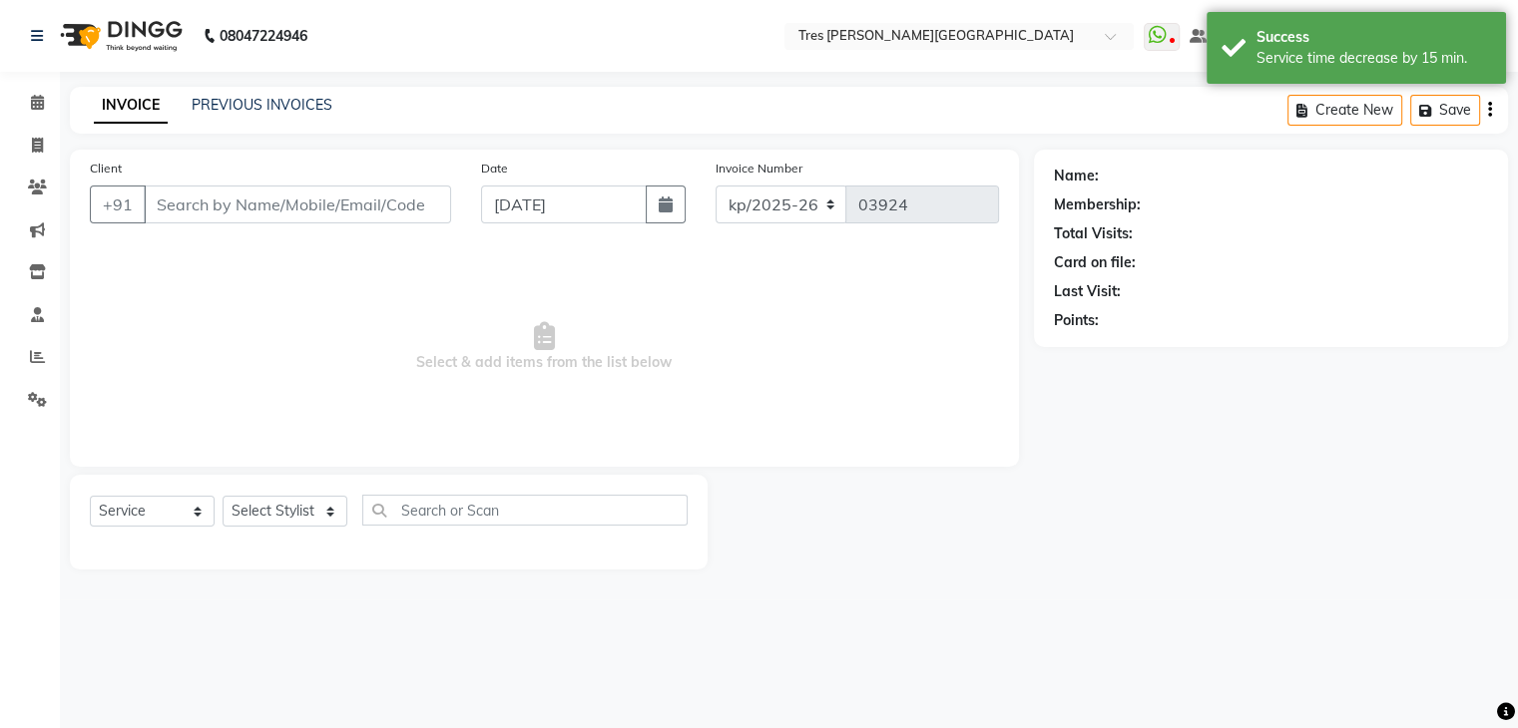
type input "9823185058"
select select "1027"
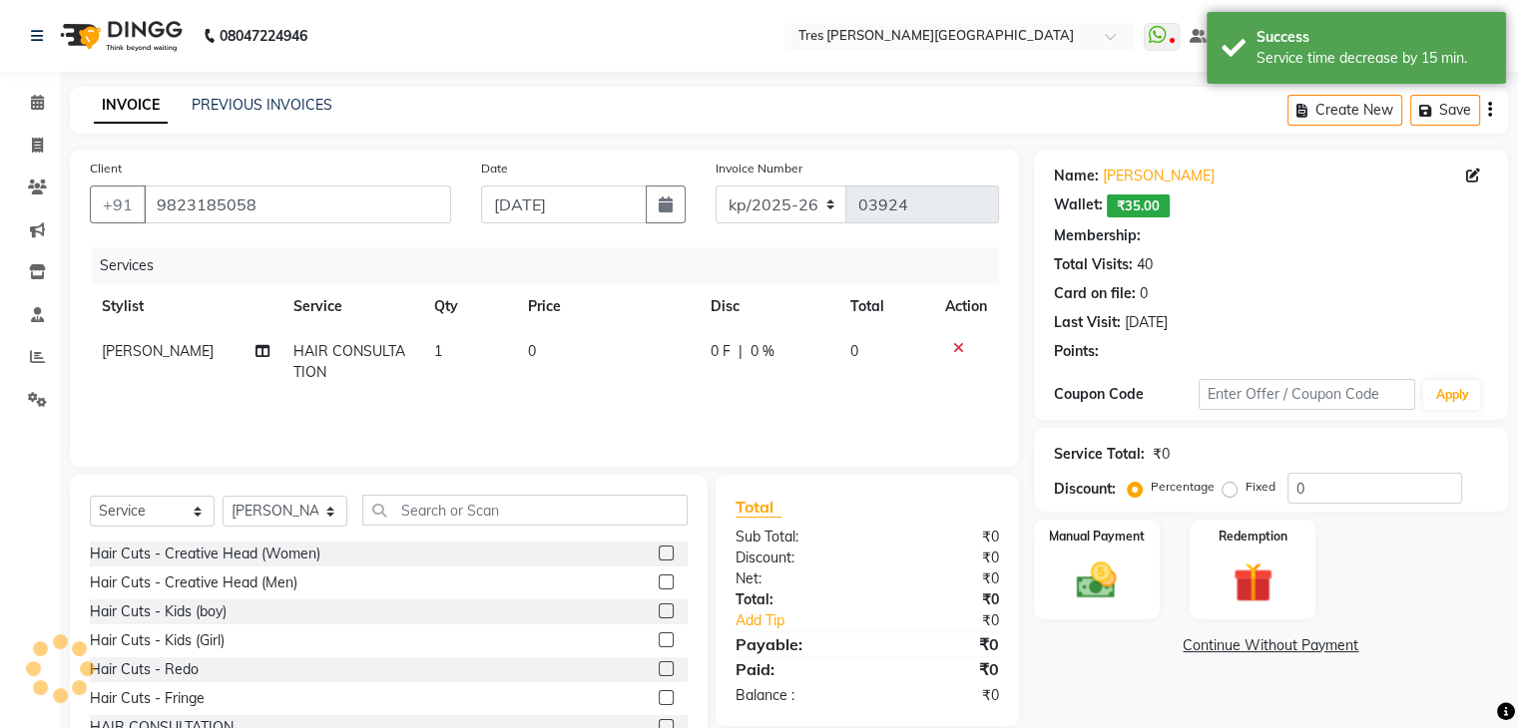
select select "1: Object"
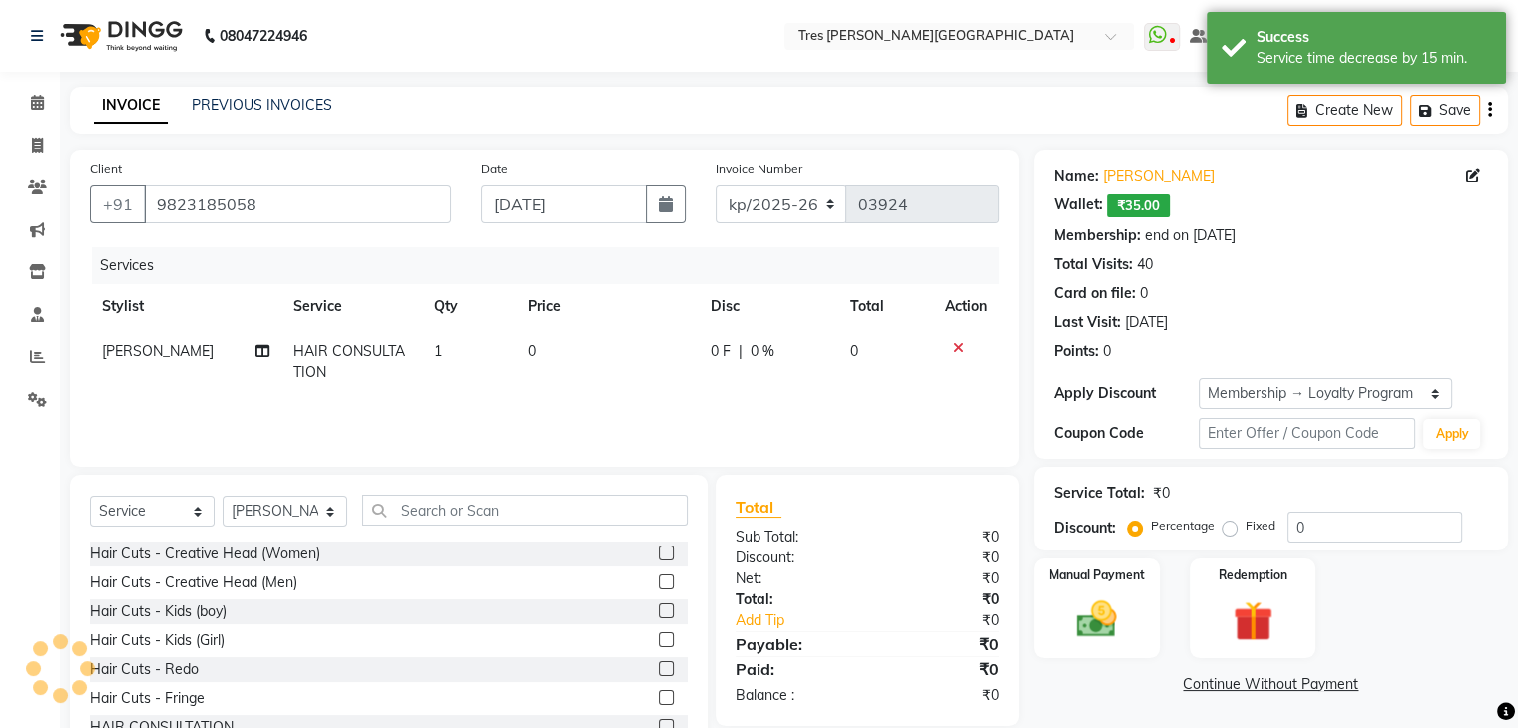
type input "10"
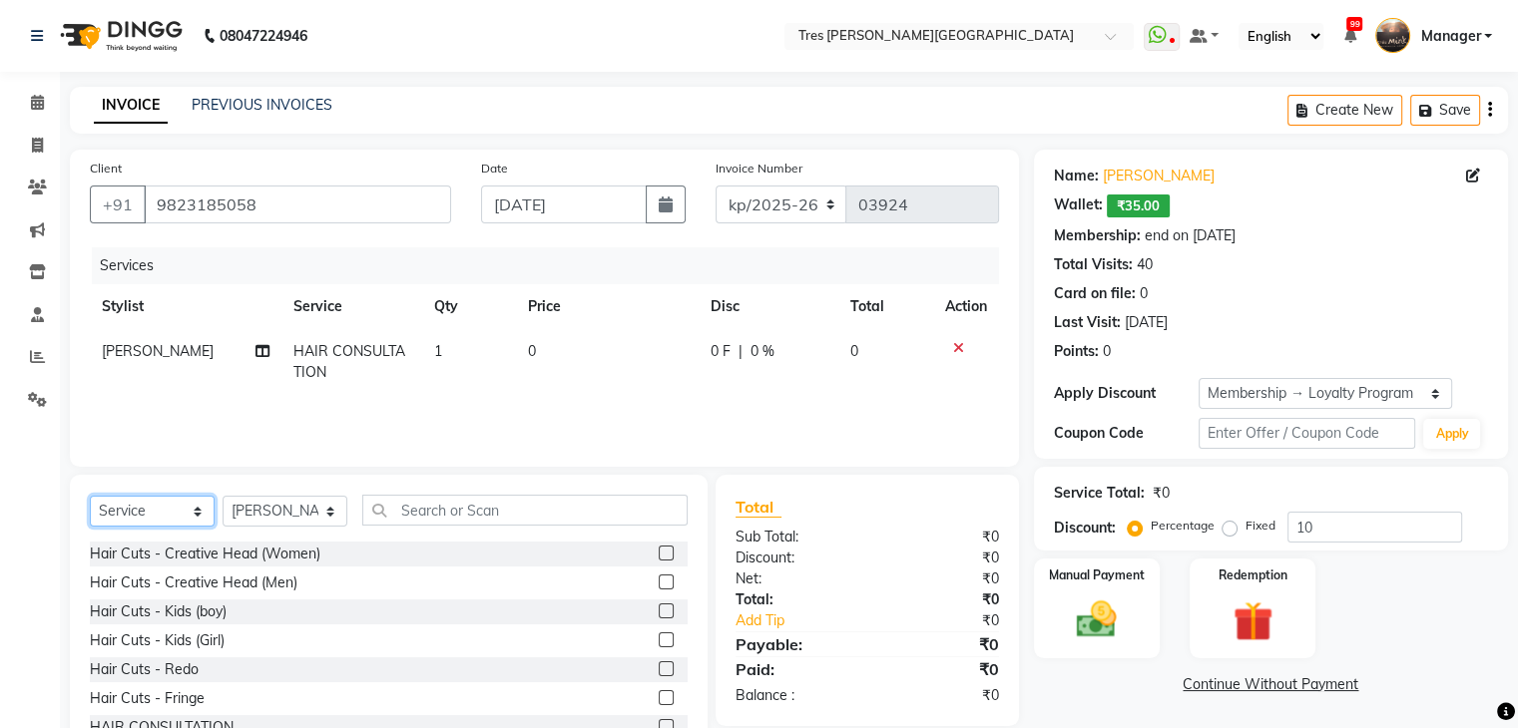
click at [184, 514] on select "Select Service Product Membership Package Voucher Prepaid Gift Card" at bounding box center [152, 511] width 125 height 31
select select "product"
click at [90, 497] on select "Select Service Product Membership Package Voucher Prepaid Gift Card" at bounding box center [152, 511] width 125 height 31
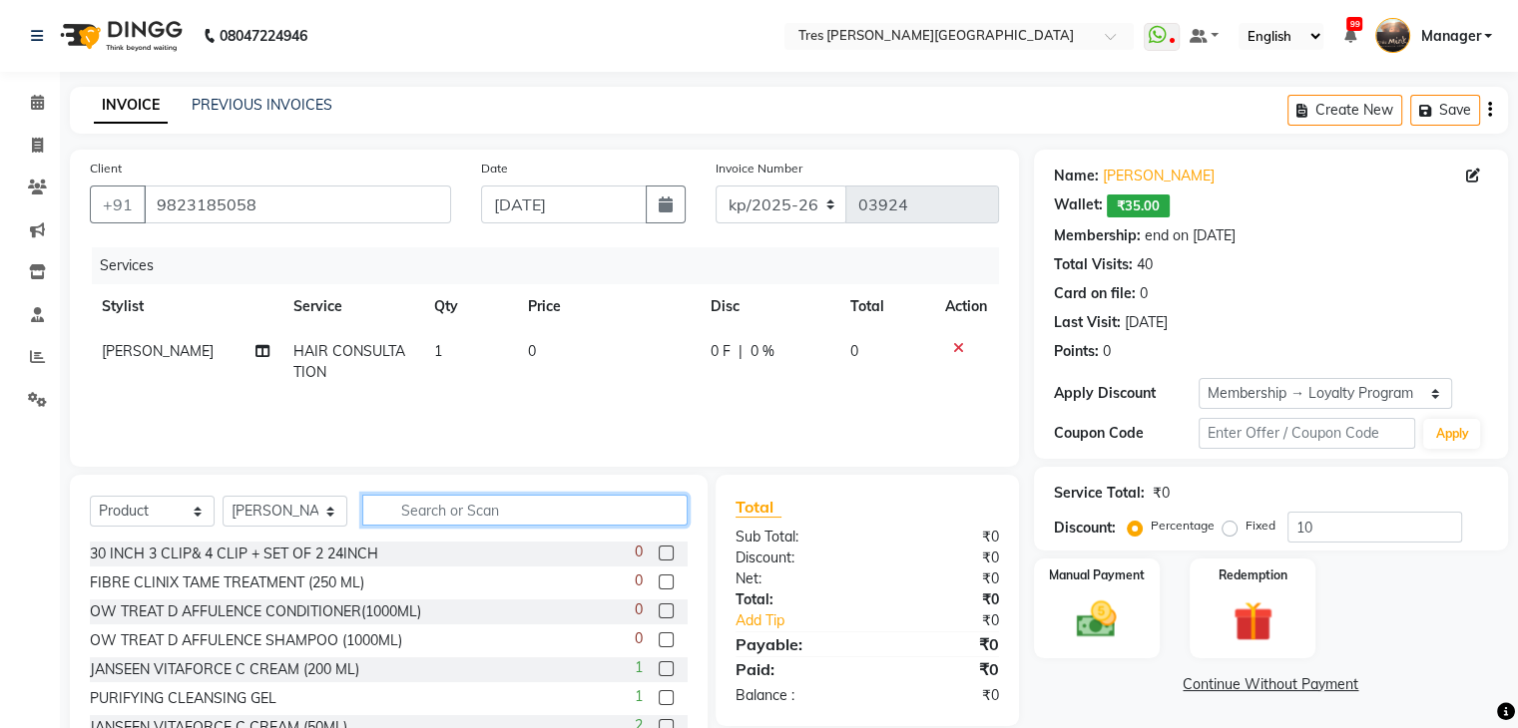
click at [556, 510] on input "text" at bounding box center [524, 510] width 325 height 31
type input "o"
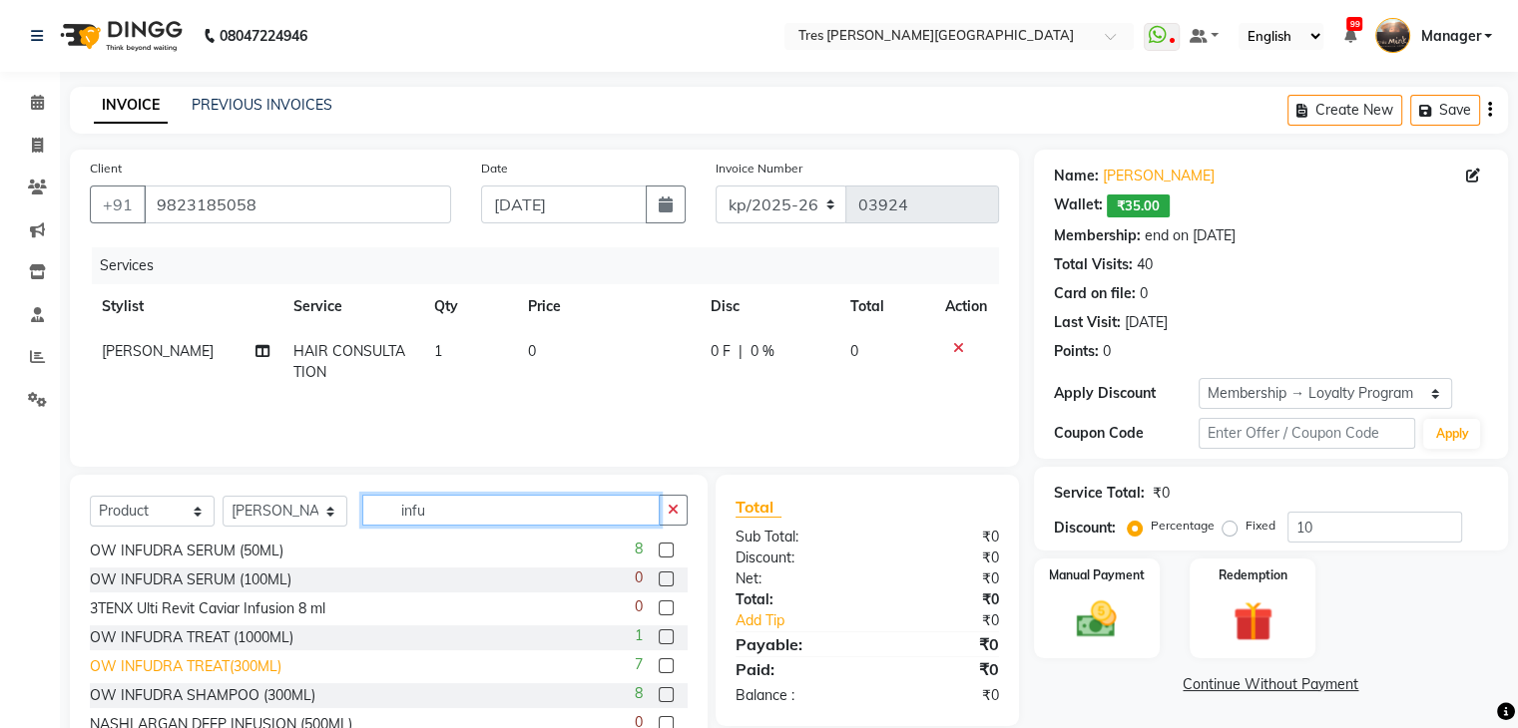
scroll to position [72, 0]
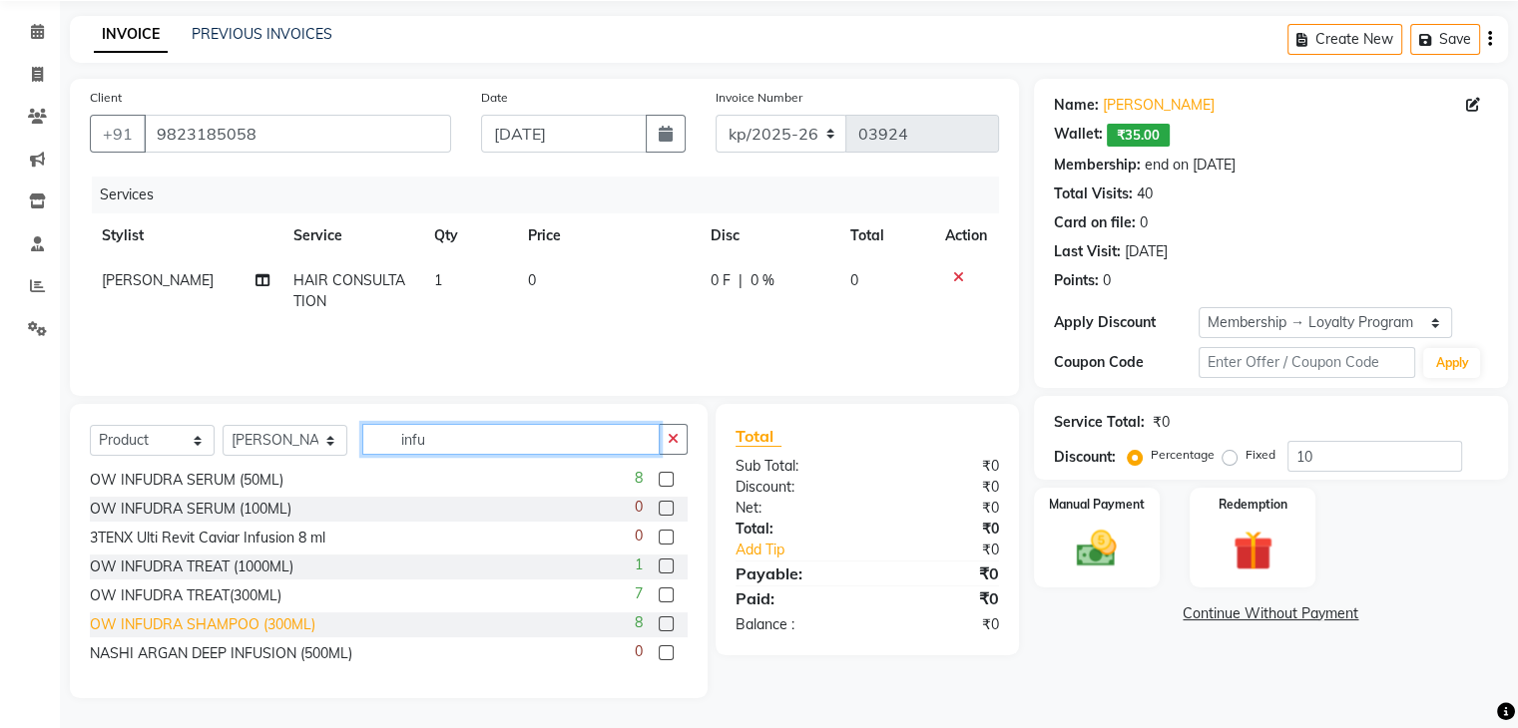
type input "infu"
click at [254, 620] on div "OW INFUDRA SHAMPOO (300ML)" at bounding box center [203, 625] width 226 height 21
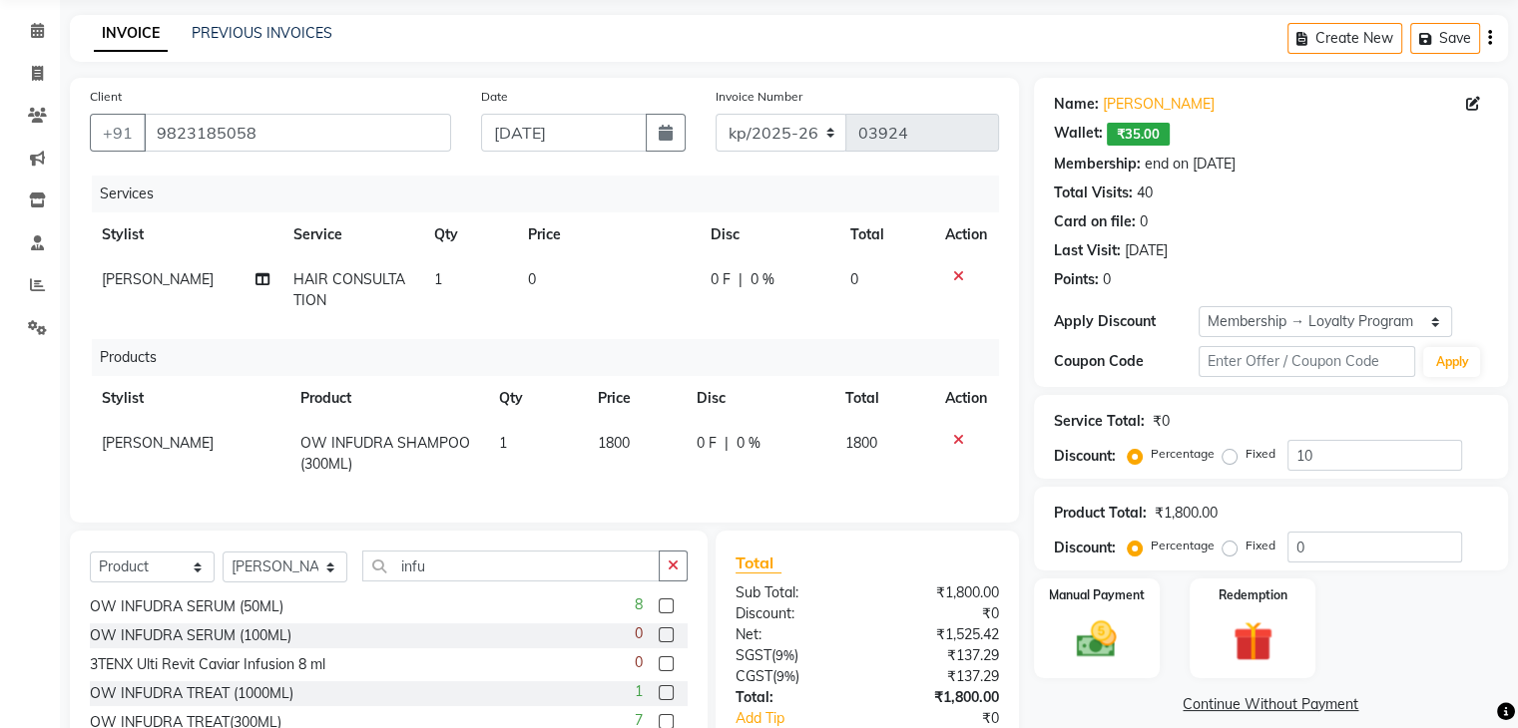
checkbox input "false"
drag, startPoint x: 948, startPoint y: 264, endPoint x: 955, endPoint y: 285, distance: 22.1
click at [955, 285] on td at bounding box center [966, 290] width 66 height 66
click at [960, 276] on icon at bounding box center [958, 276] width 11 height 14
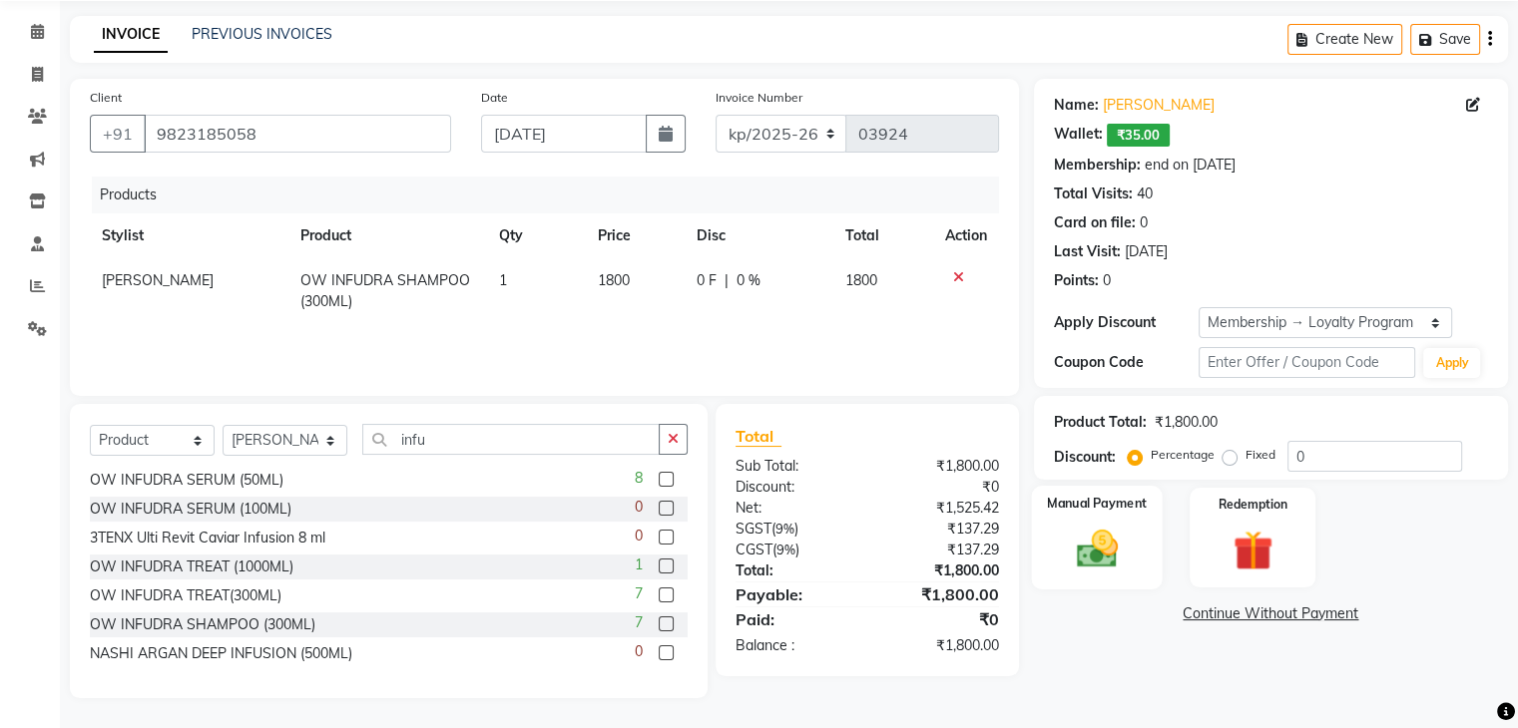
click at [1122, 546] on img at bounding box center [1096, 550] width 67 height 48
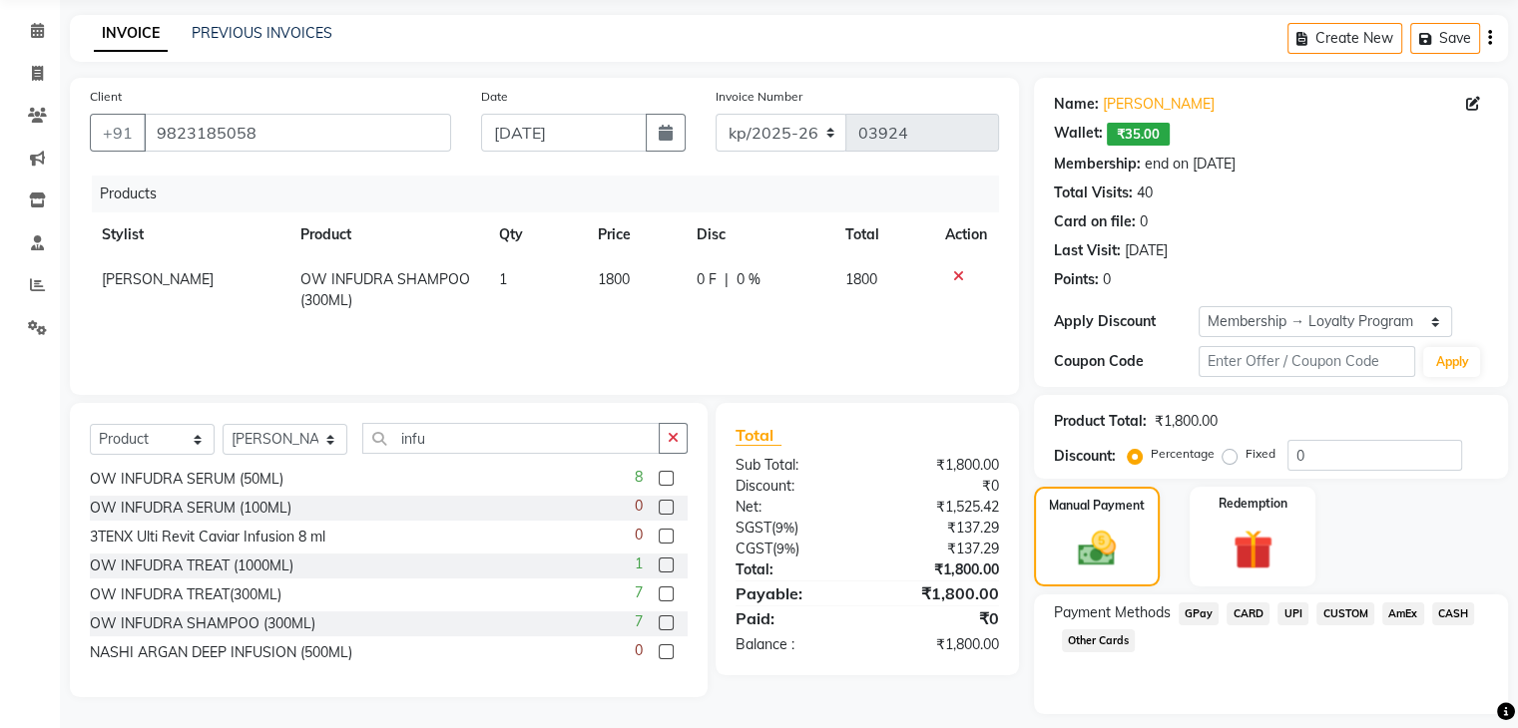
click at [1350, 614] on span "CUSTOM" at bounding box center [1345, 614] width 58 height 23
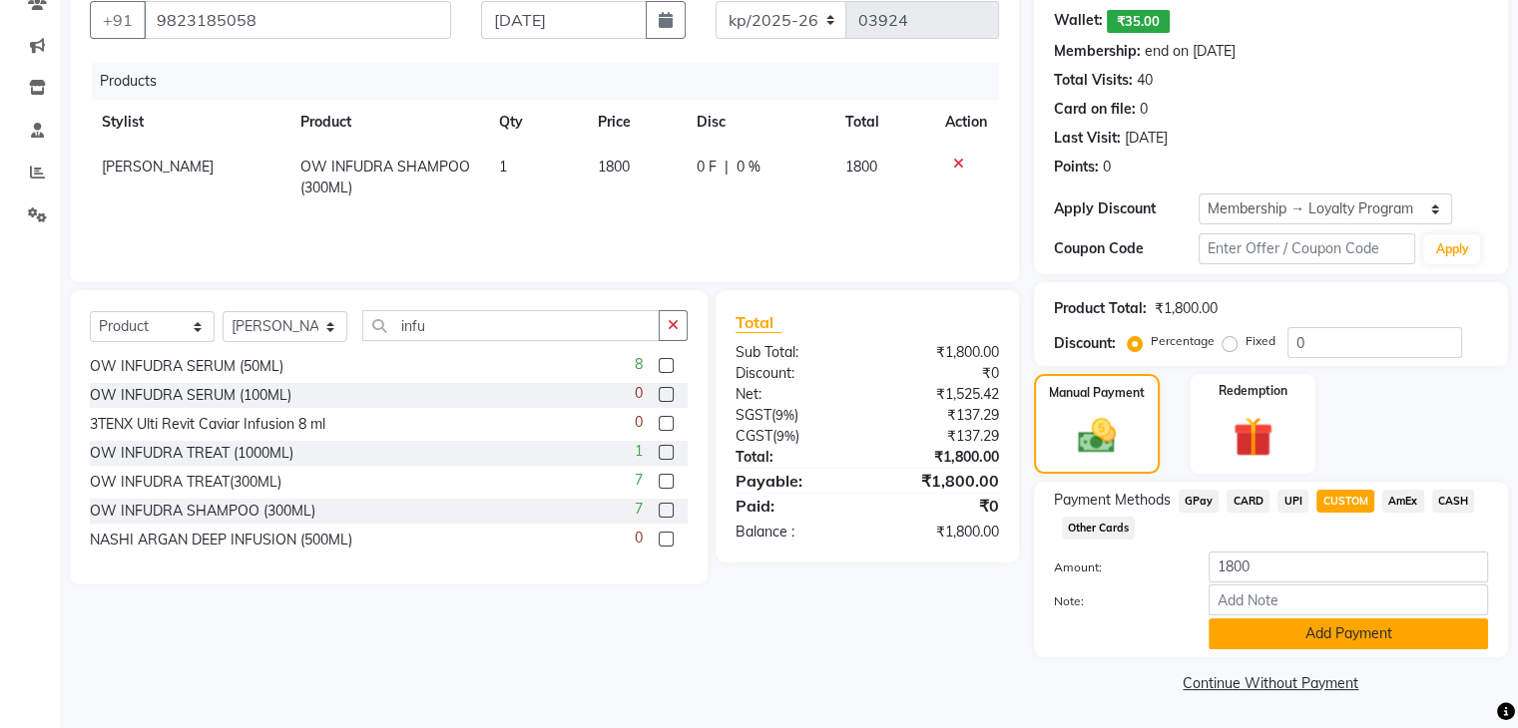
click at [1314, 634] on button "Add Payment" at bounding box center [1347, 634] width 279 height 31
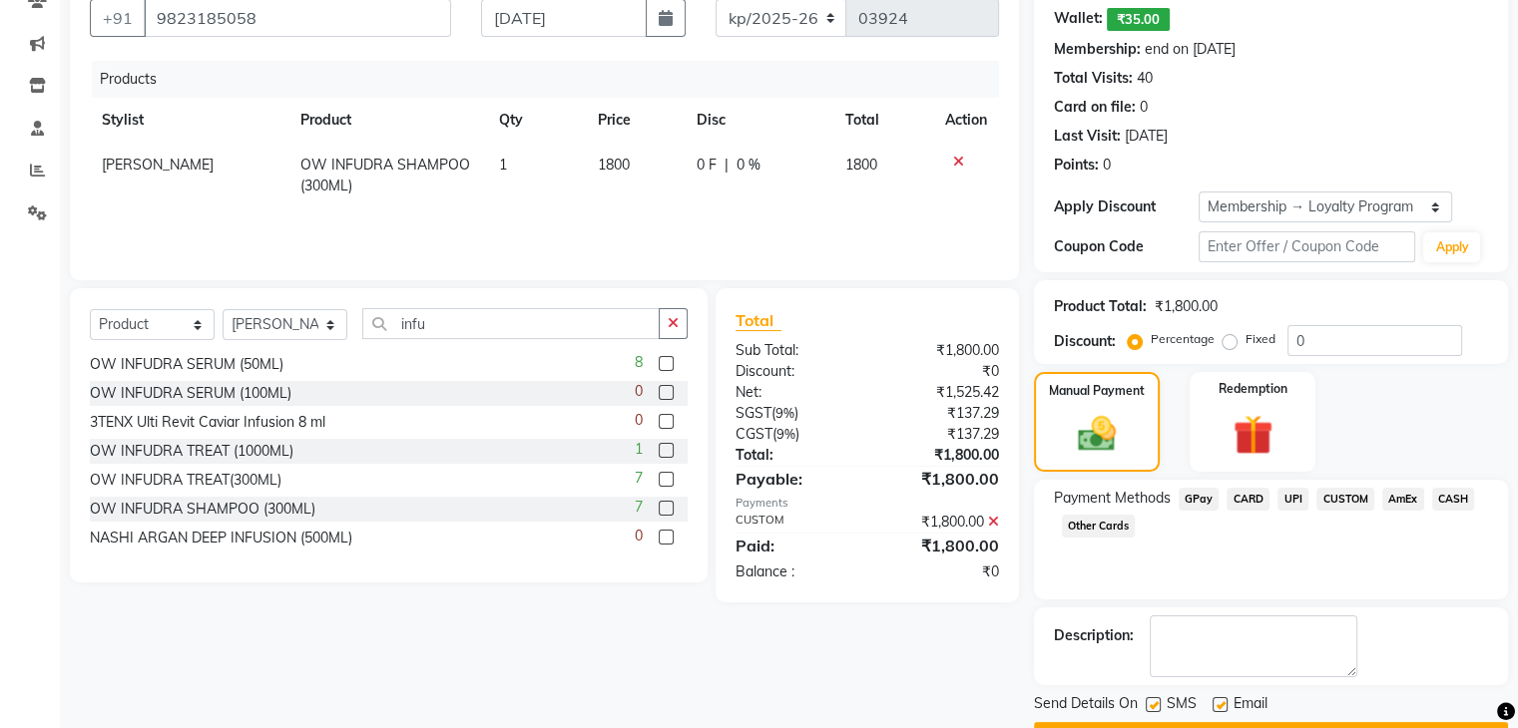
click at [1314, 634] on textarea at bounding box center [1254, 647] width 208 height 62
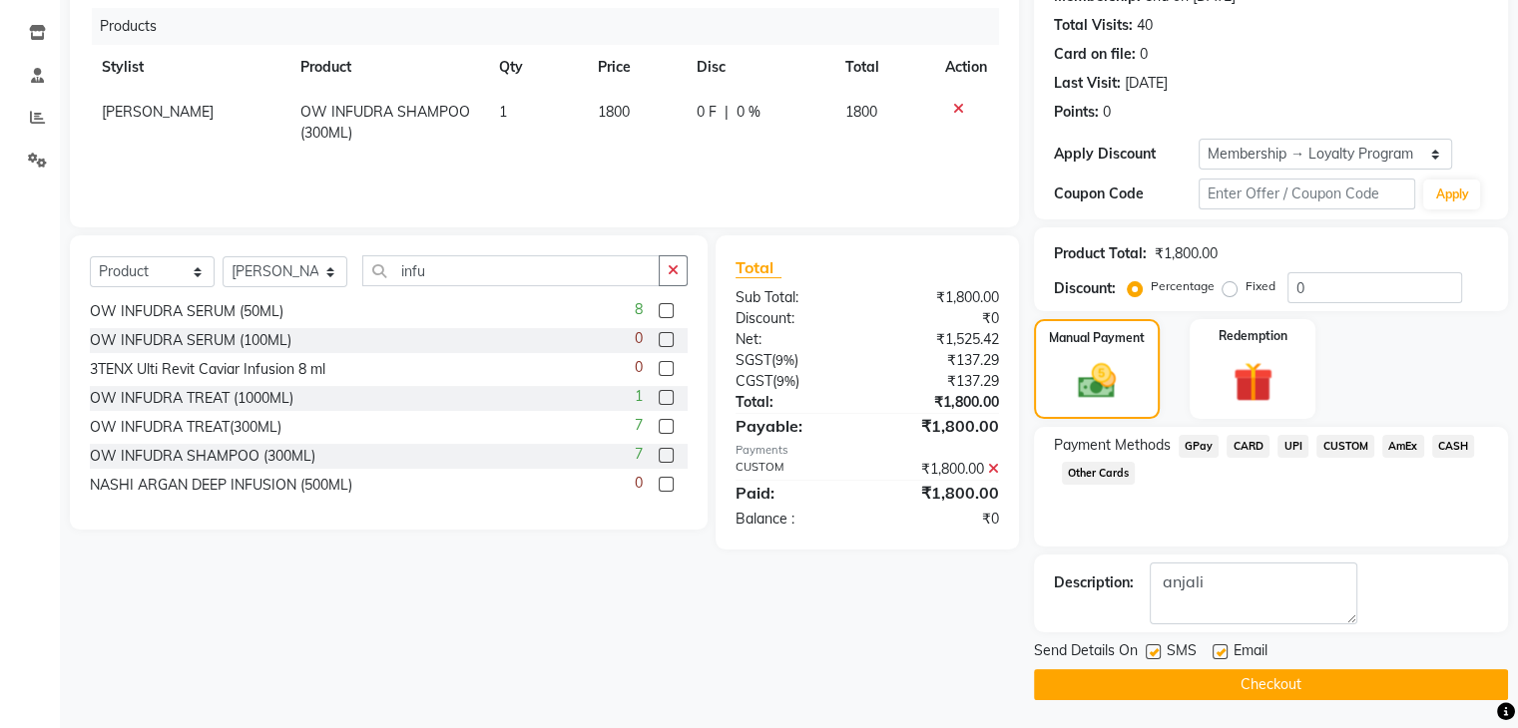
type textarea "anjali"
click at [1114, 673] on button "Checkout" at bounding box center [1271, 685] width 474 height 31
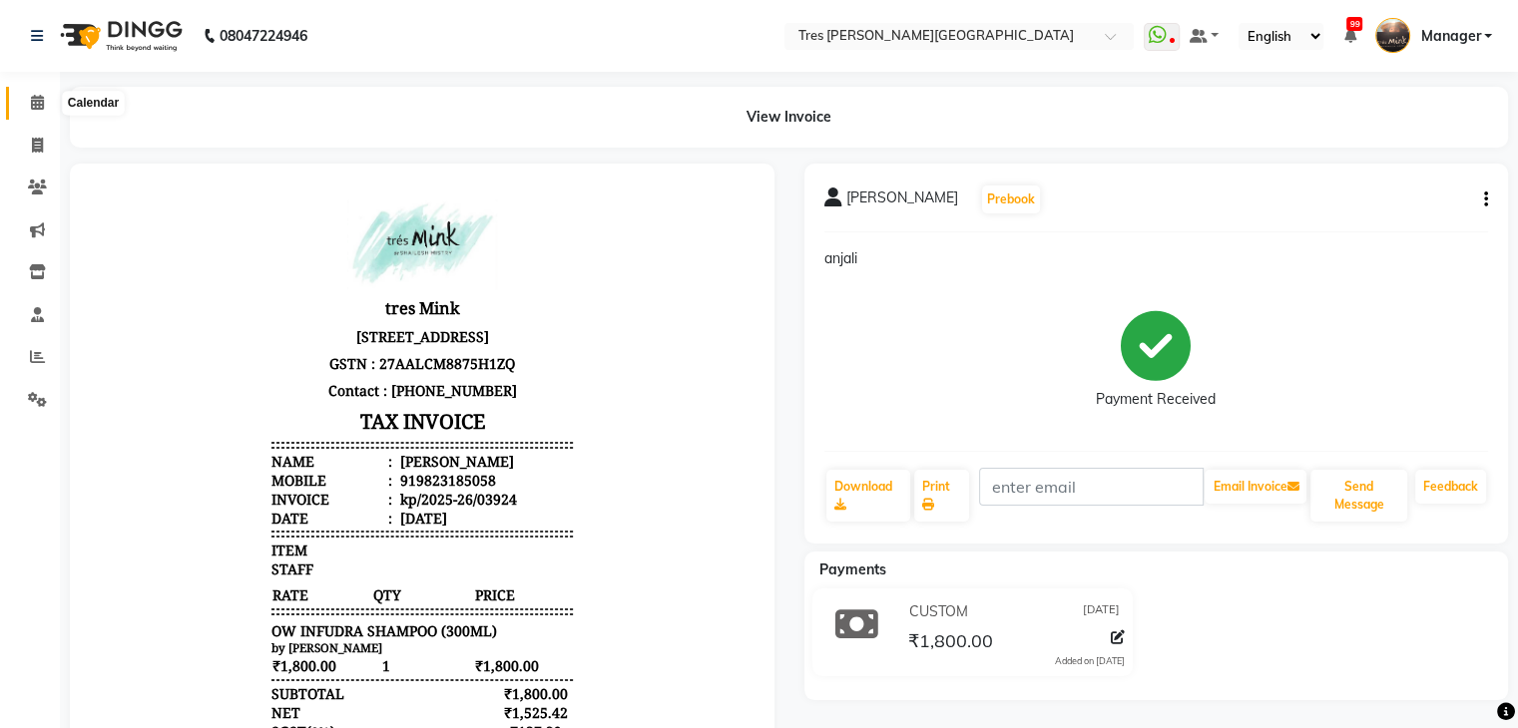
click at [48, 101] on span at bounding box center [37, 103] width 35 height 23
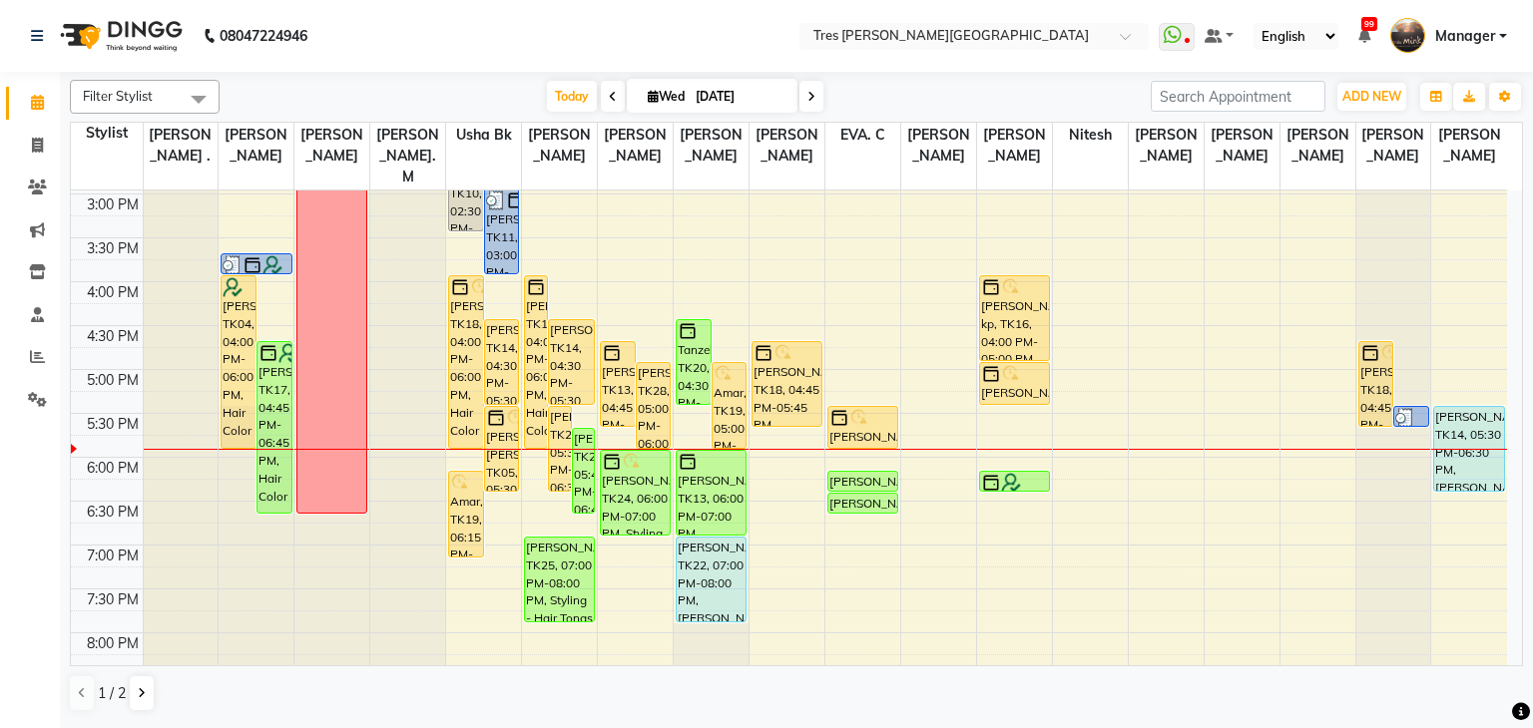
scroll to position [614, 0]
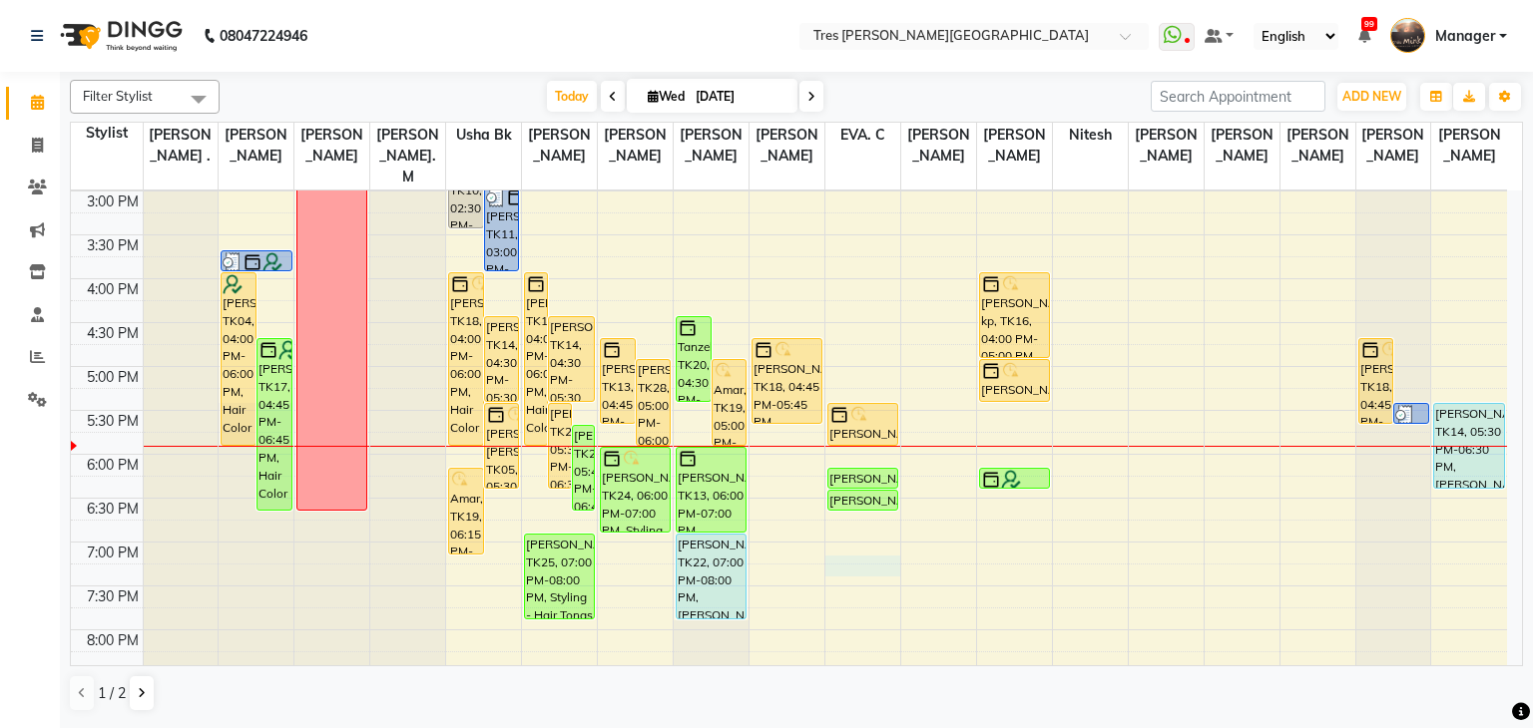
click at [855, 534] on div "8:00 AM 8:30 AM 9:00 AM 9:30 AM 10:00 AM 10:30 AM 11:00 AM 11:30 AM 12:00 PM 12…" at bounding box center [789, 191] width 1436 height 1228
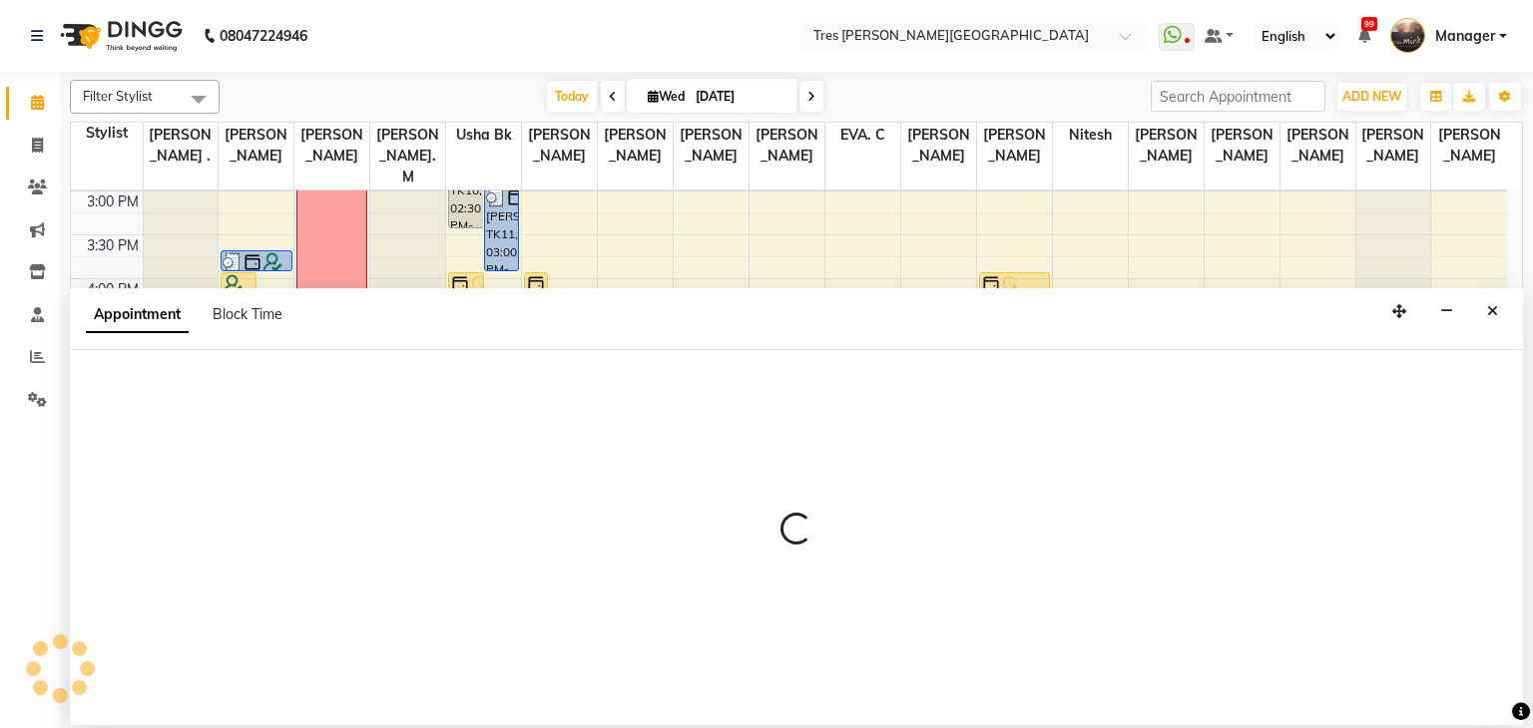
click at [855, 534] on div at bounding box center [796, 537] width 1453 height 375
select select "71482"
select select "1155"
select select "tentative"
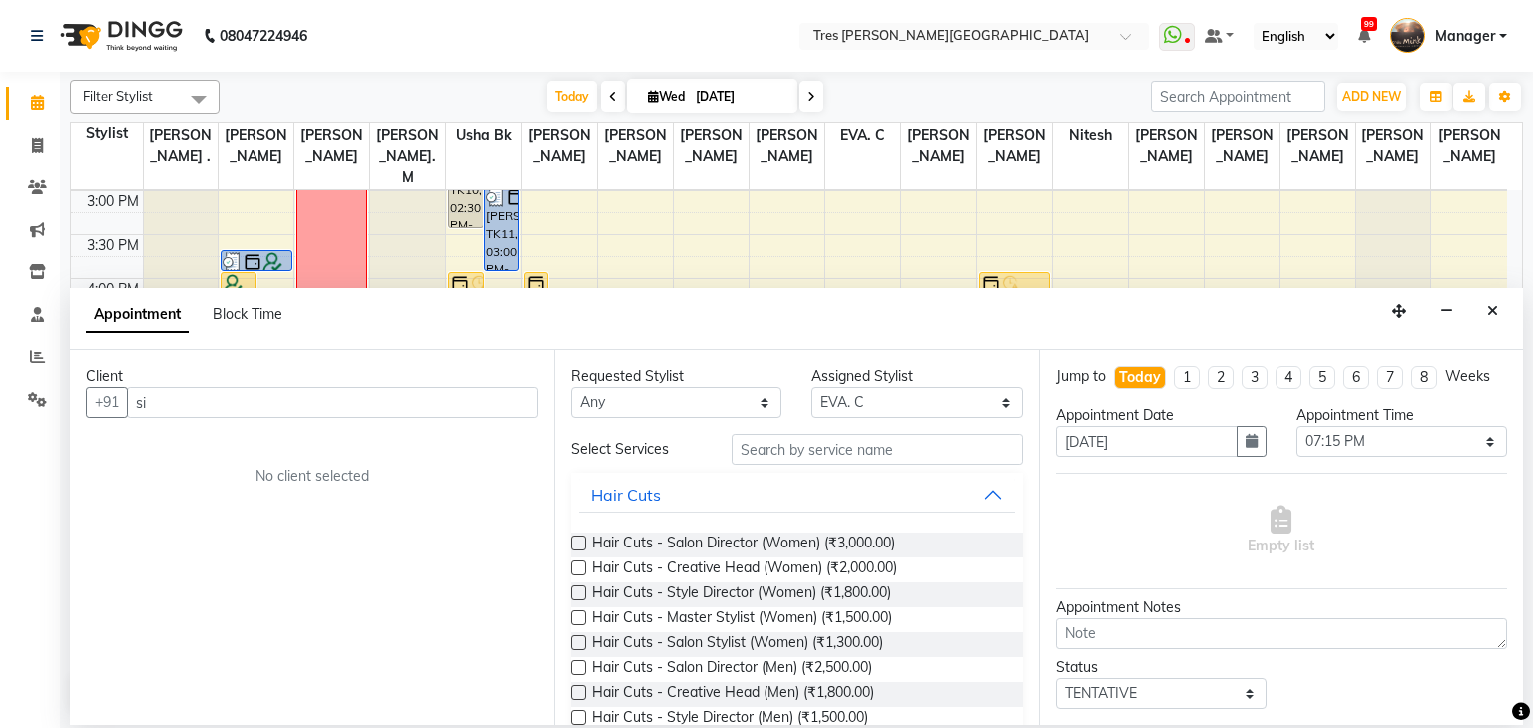
type input "s"
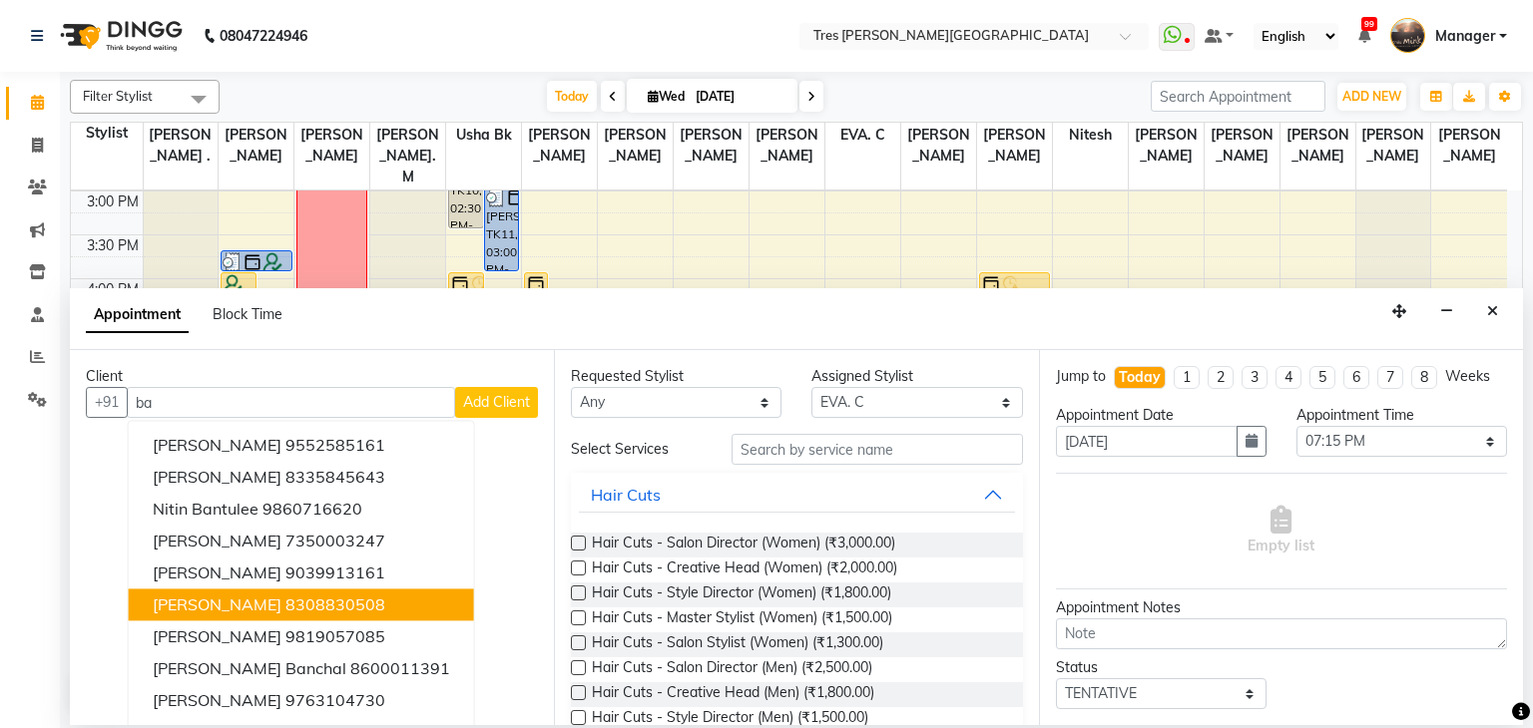
type input "b"
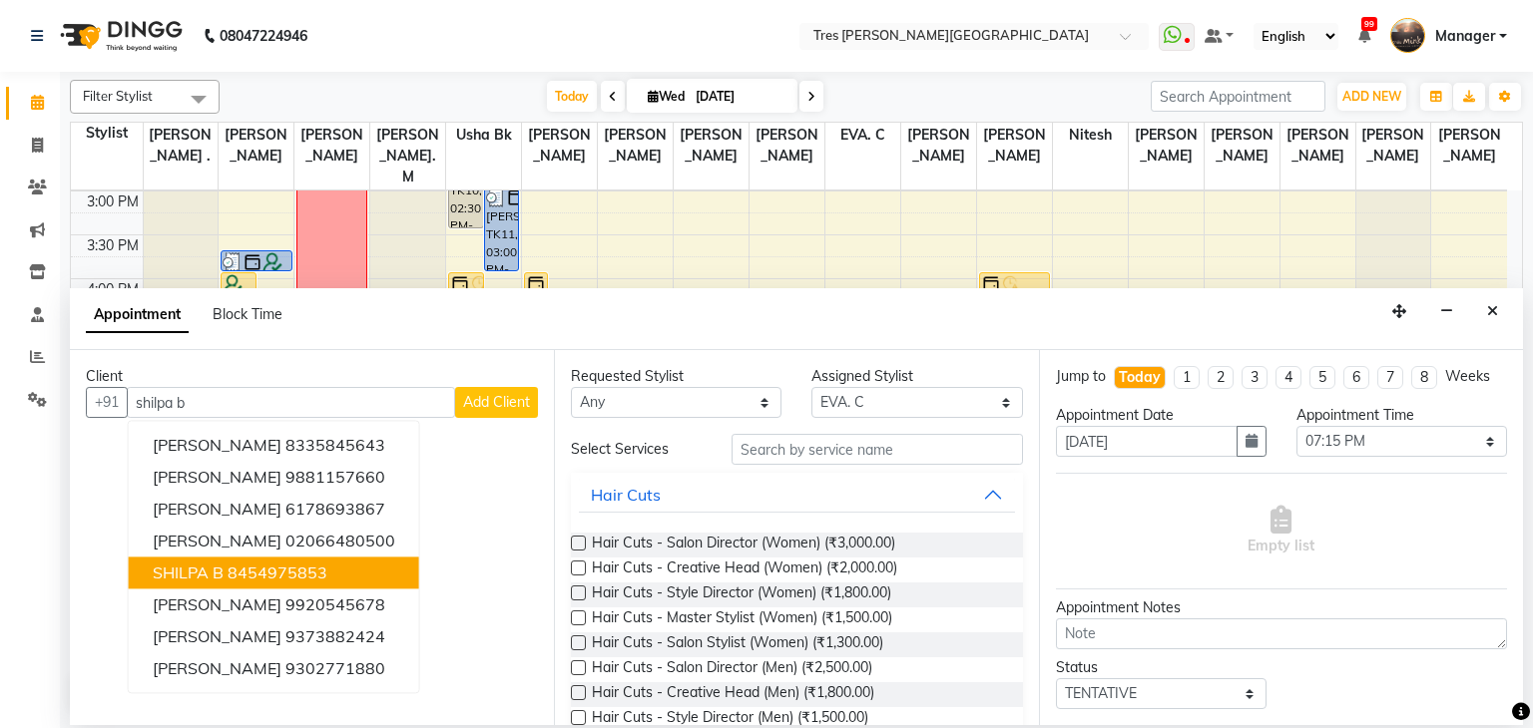
click at [294, 569] on ngb-highlight "8454975853" at bounding box center [278, 574] width 100 height 20
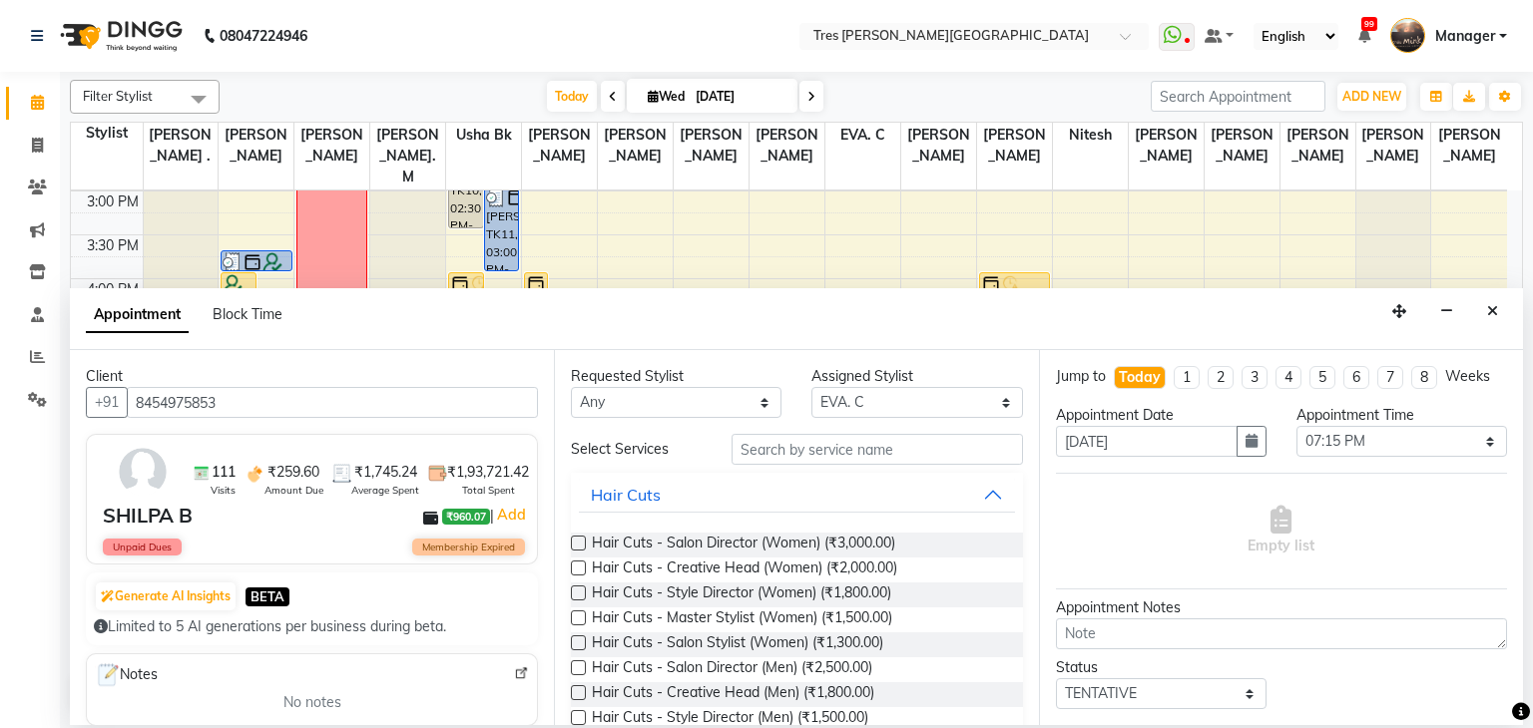
type input "8454975853"
click at [917, 444] on input "text" at bounding box center [876, 449] width 291 height 31
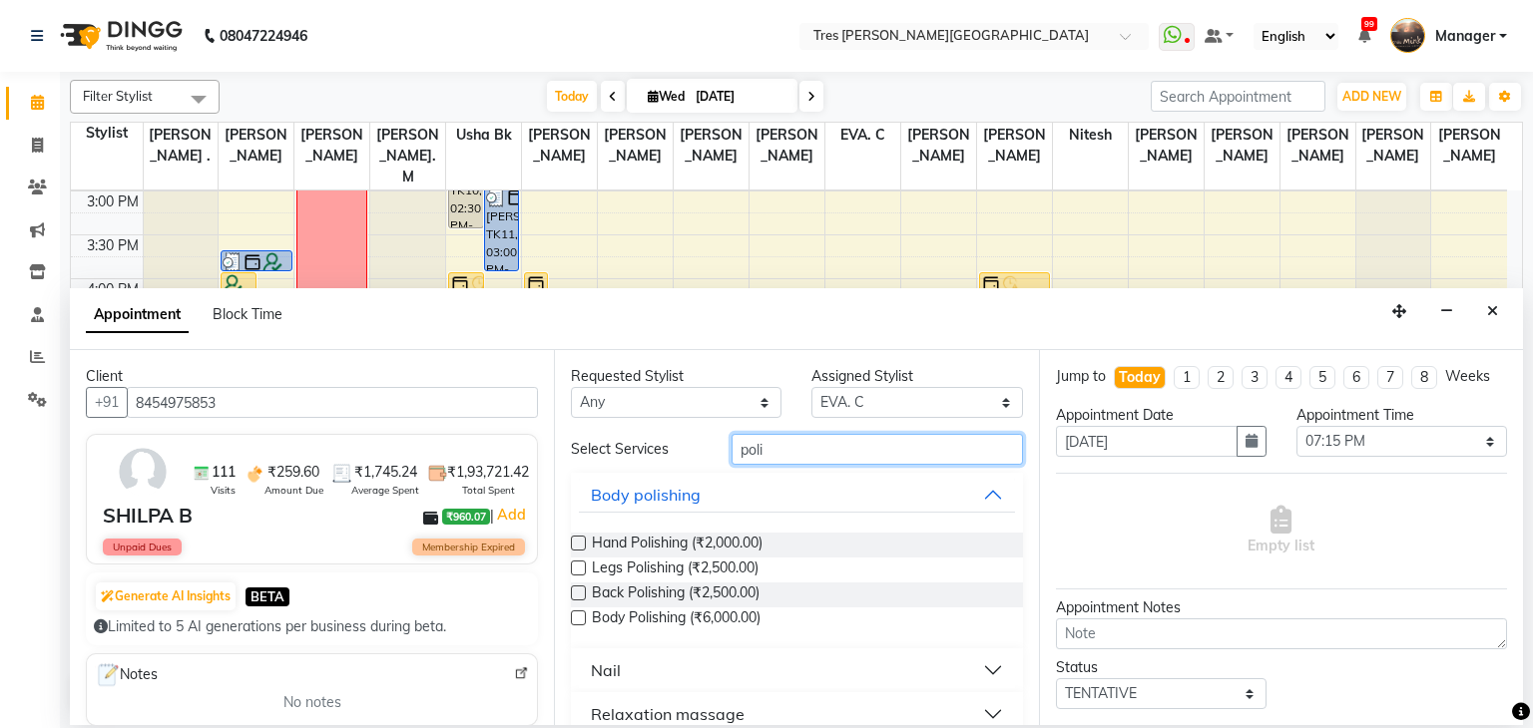
scroll to position [71, 0]
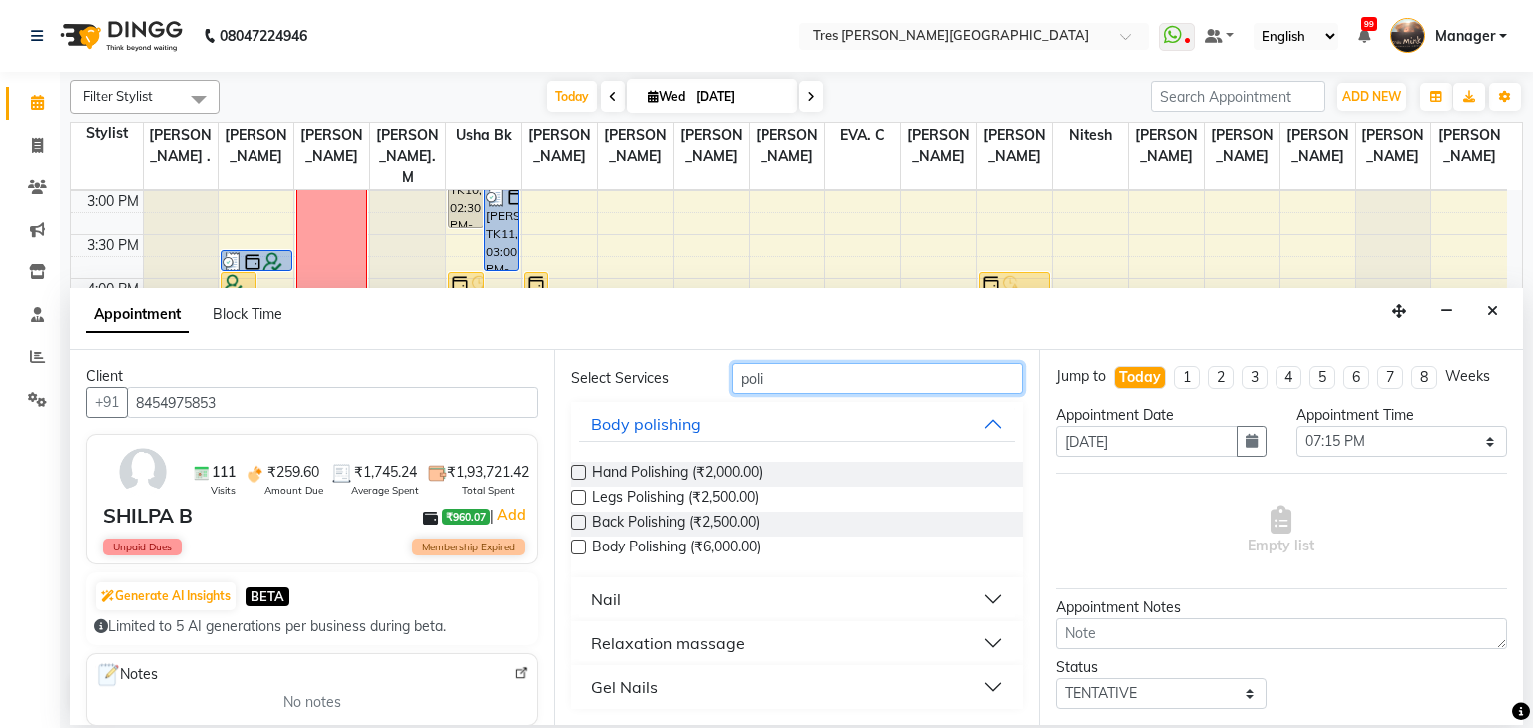
type input "poli"
click at [612, 596] on div "Nail" at bounding box center [606, 600] width 30 height 24
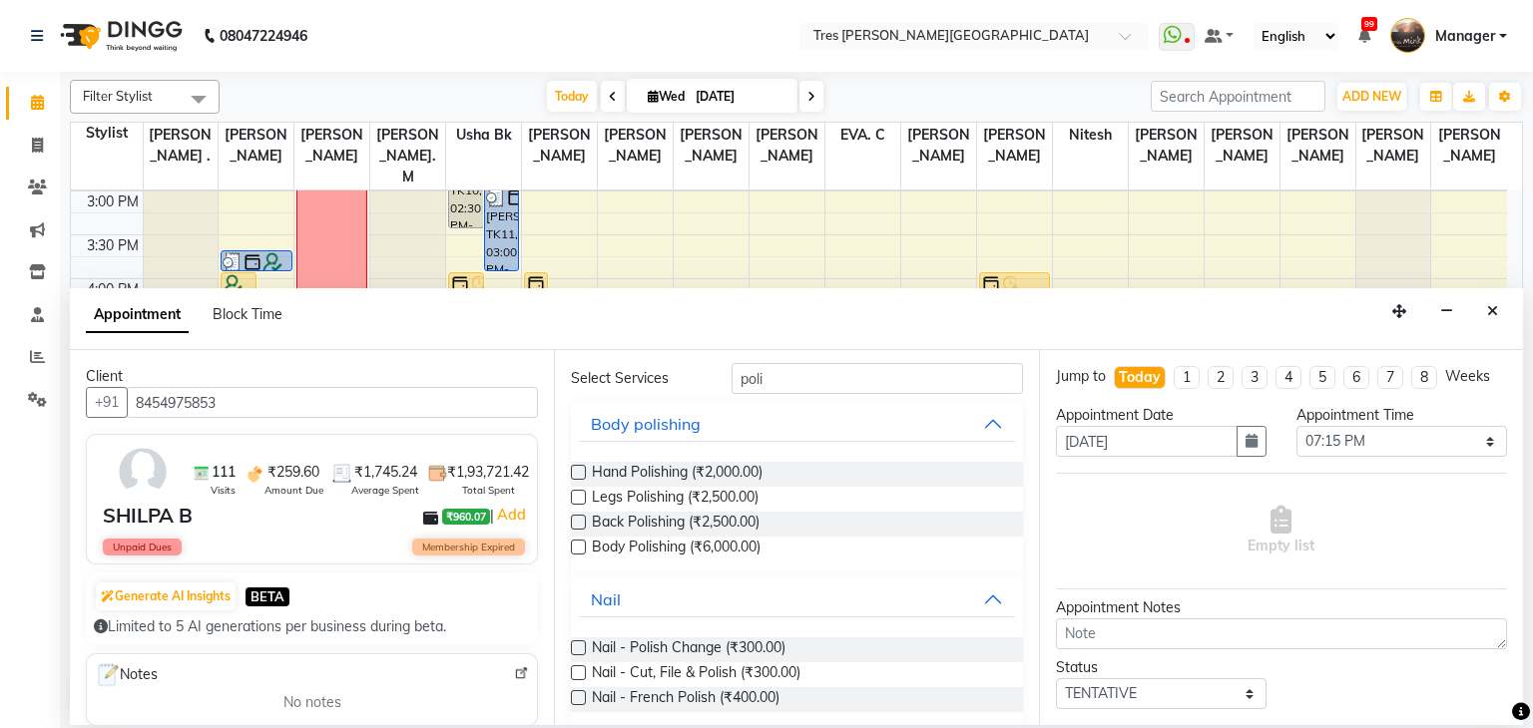
click at [582, 646] on label at bounding box center [578, 648] width 15 height 15
click at [582, 646] on input "checkbox" at bounding box center [577, 650] width 13 height 13
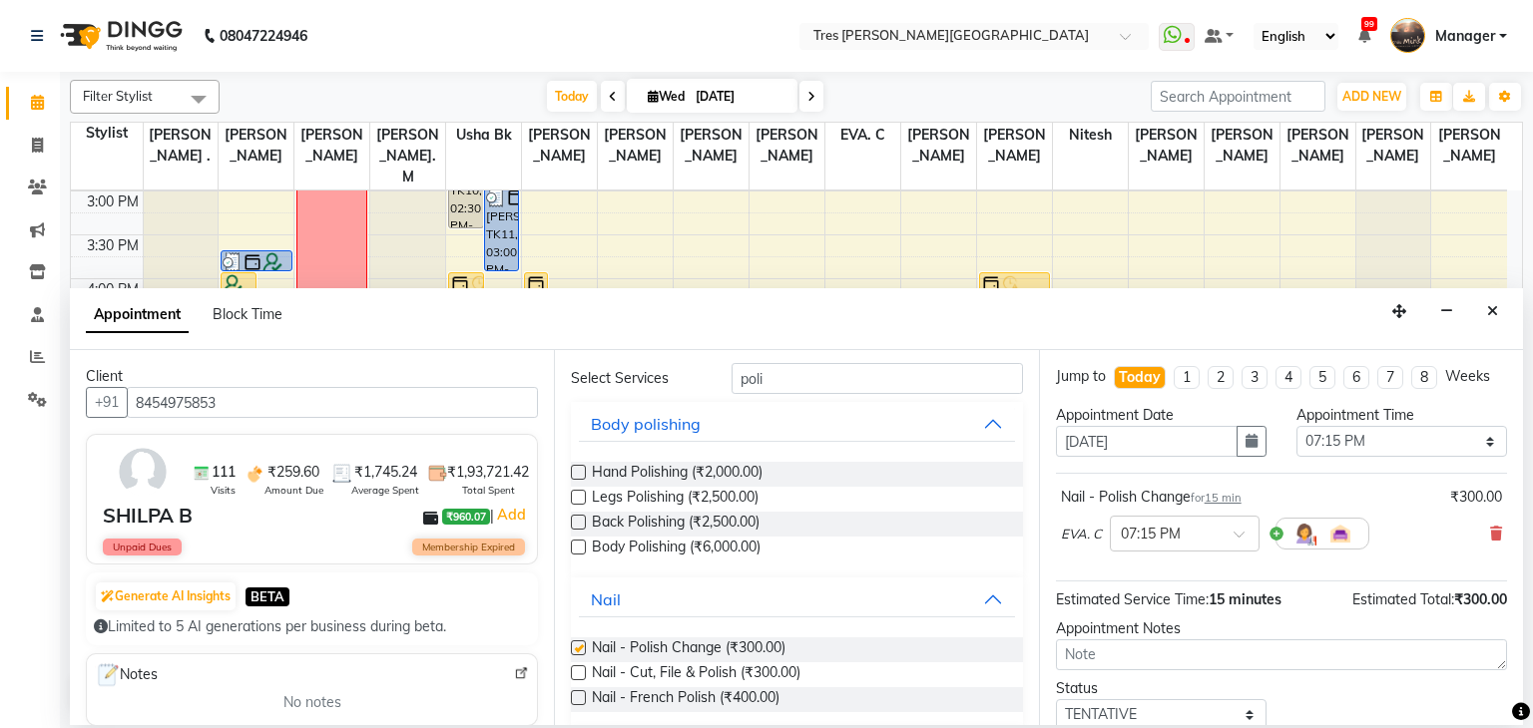
checkbox input "false"
click at [1131, 640] on textarea at bounding box center [1281, 655] width 451 height 31
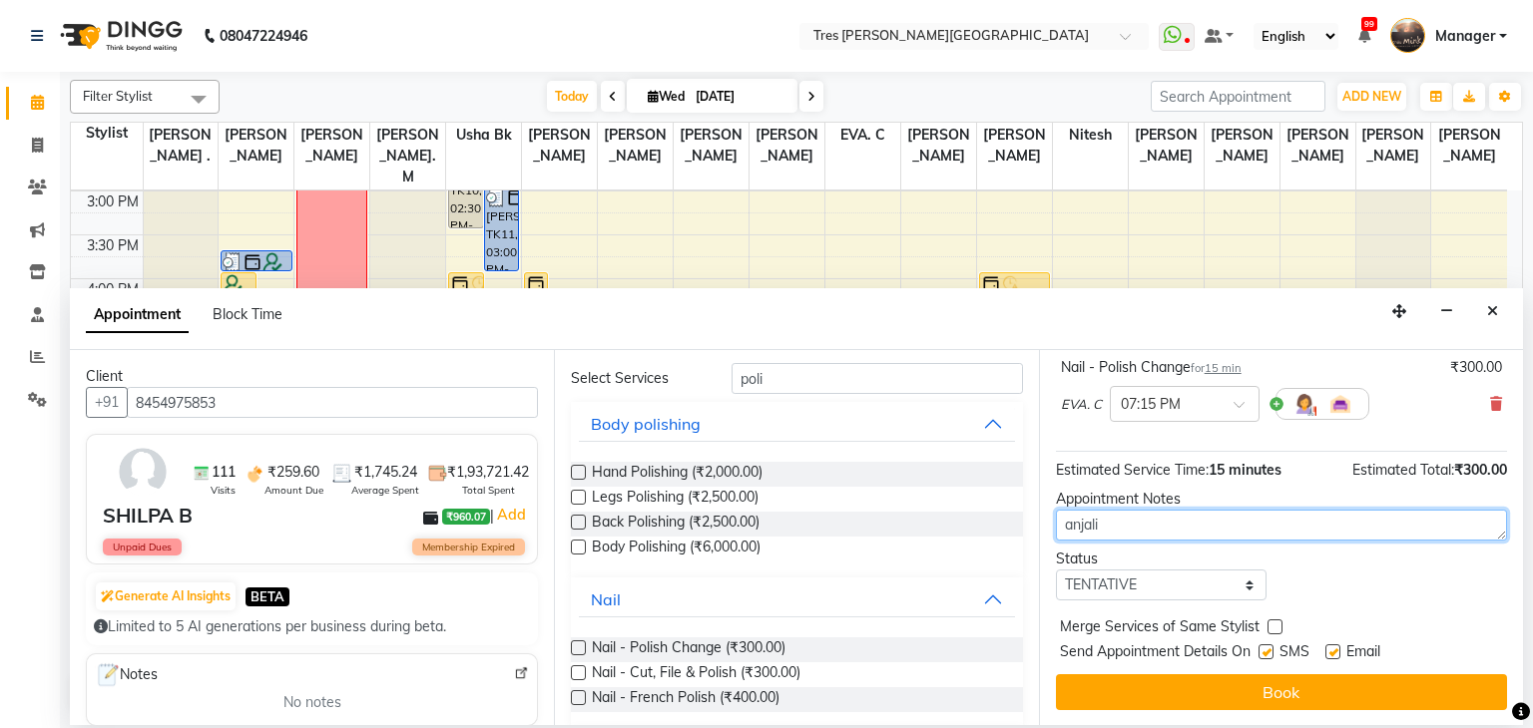
type textarea "anjali"
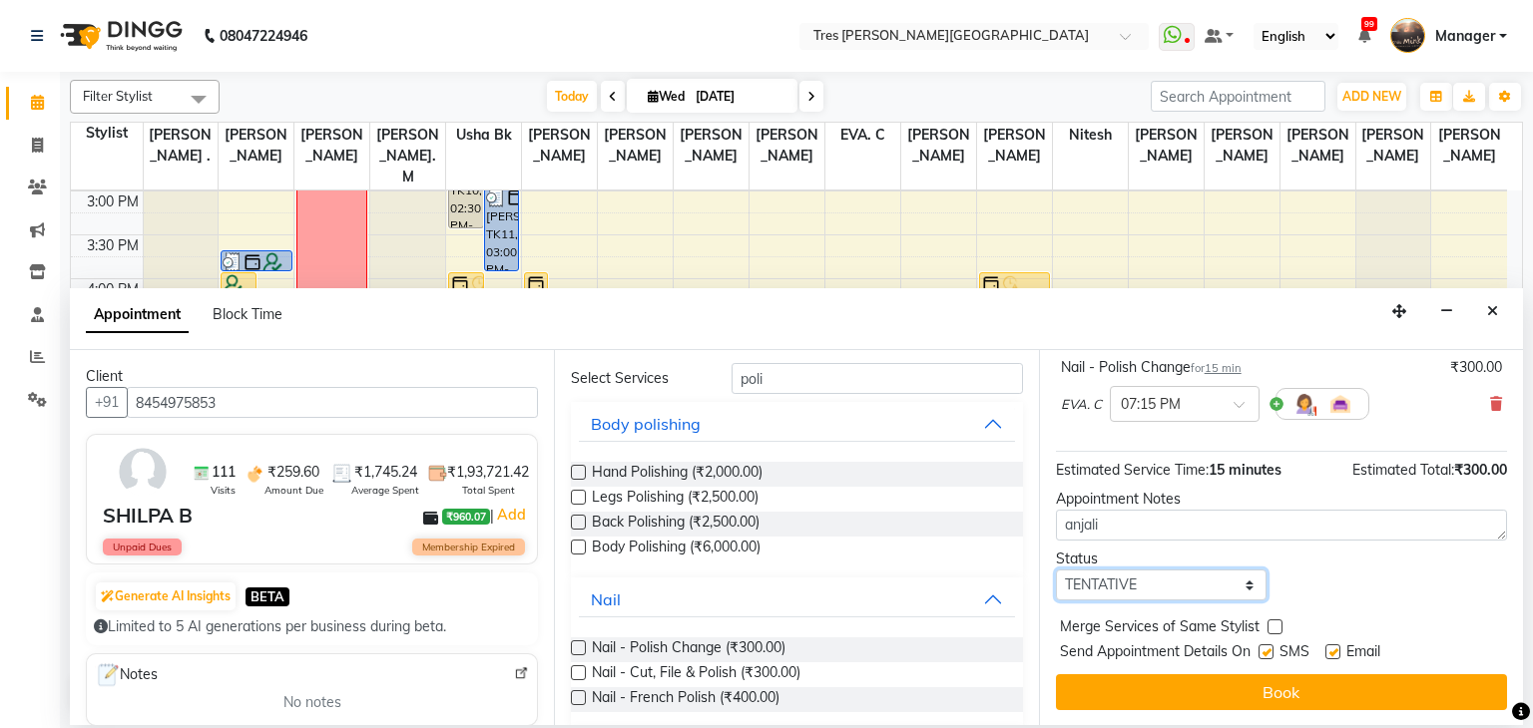
click at [1158, 581] on select "Select TENTATIVE CONFIRM CHECK-IN UPCOMING" at bounding box center [1161, 585] width 211 height 31
select select "confirm booking"
click at [1056, 570] on select "Select TENTATIVE CONFIRM CHECK-IN UPCOMING" at bounding box center [1161, 585] width 211 height 31
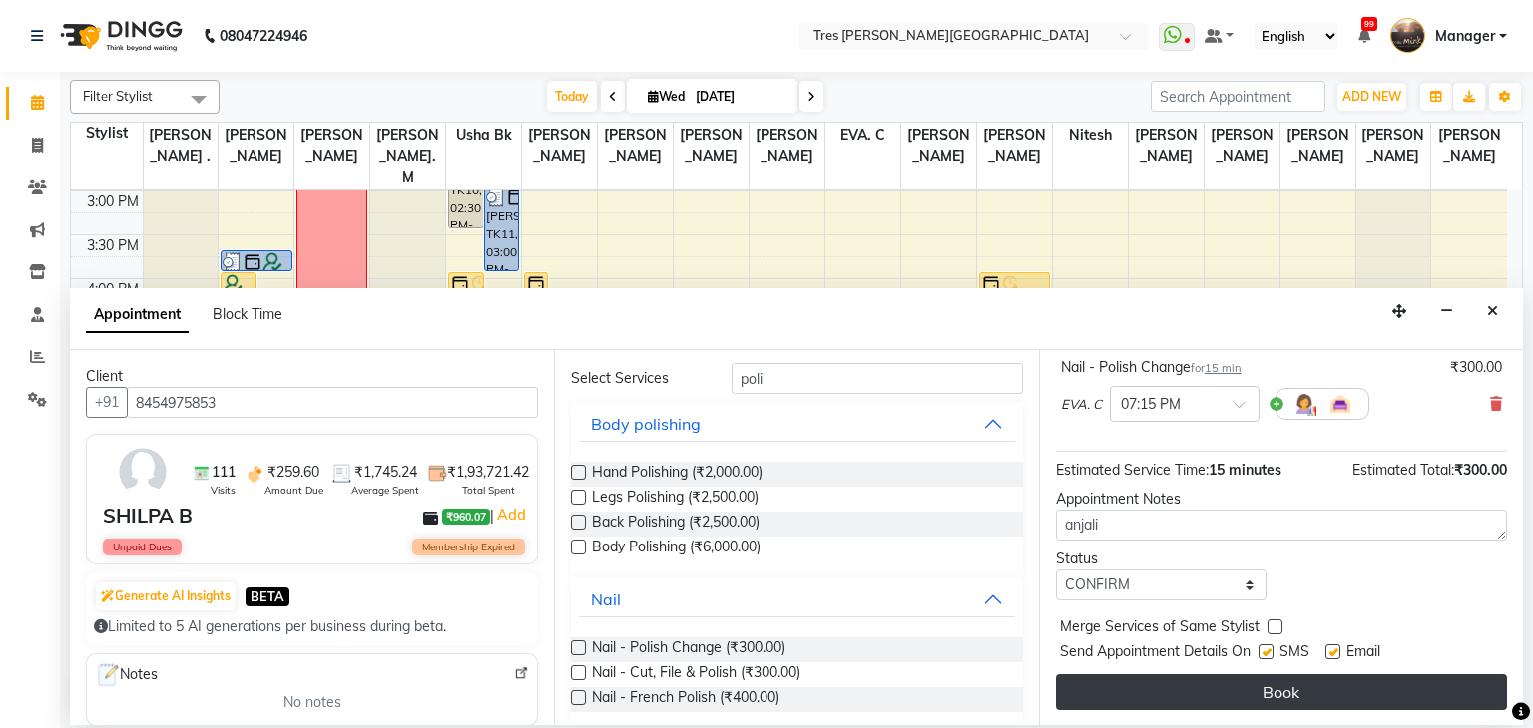
click at [1153, 684] on button "Book" at bounding box center [1281, 693] width 451 height 36
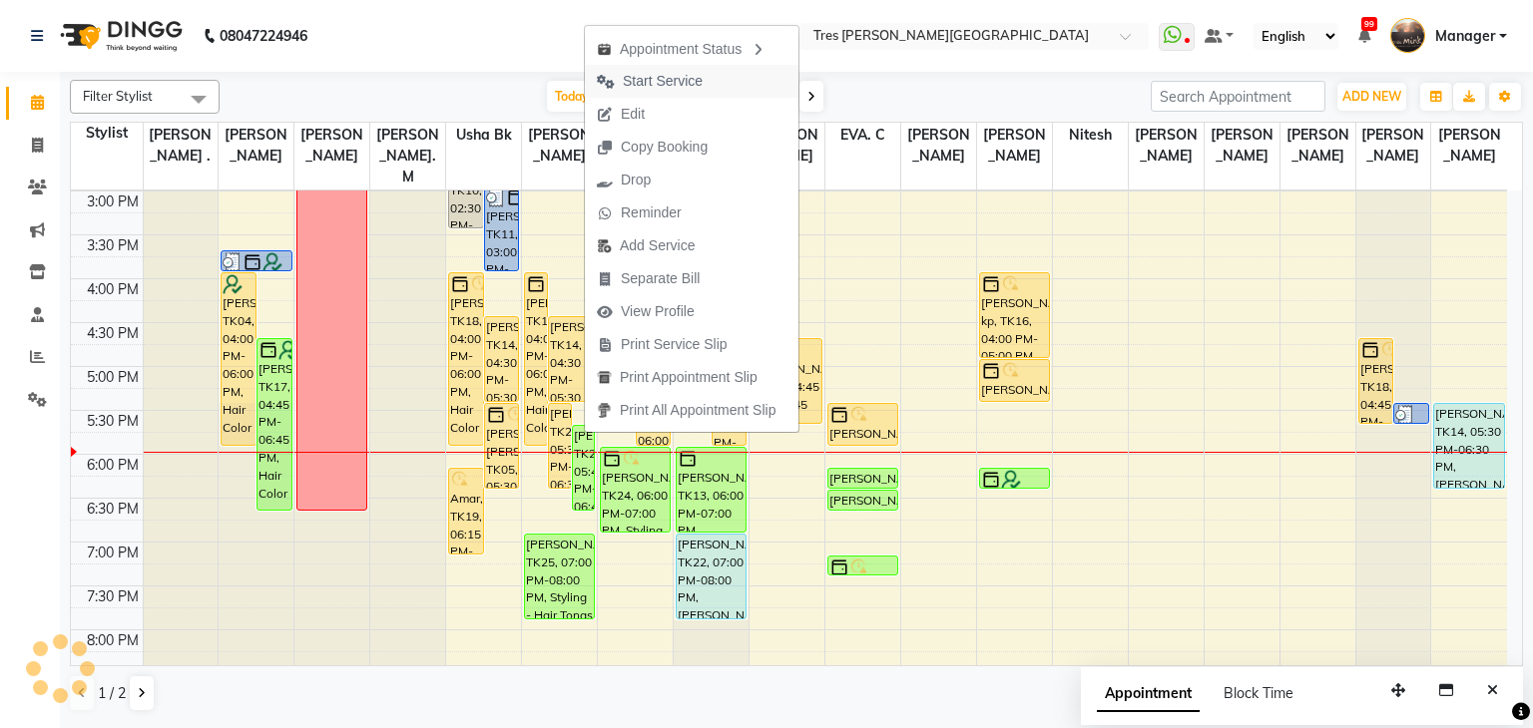
click at [645, 88] on span "Start Service" at bounding box center [663, 81] width 80 height 21
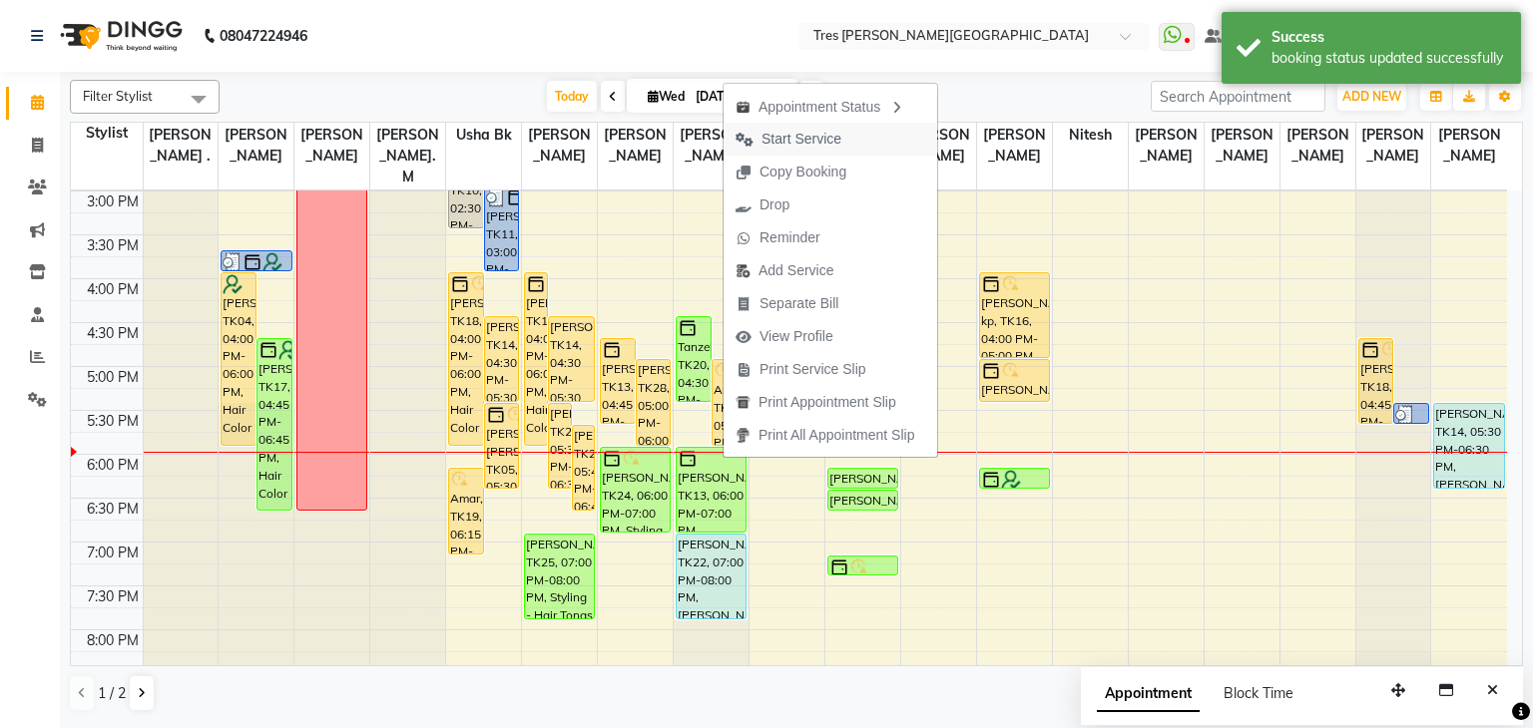
click at [808, 141] on span "Start Service" at bounding box center [801, 139] width 80 height 21
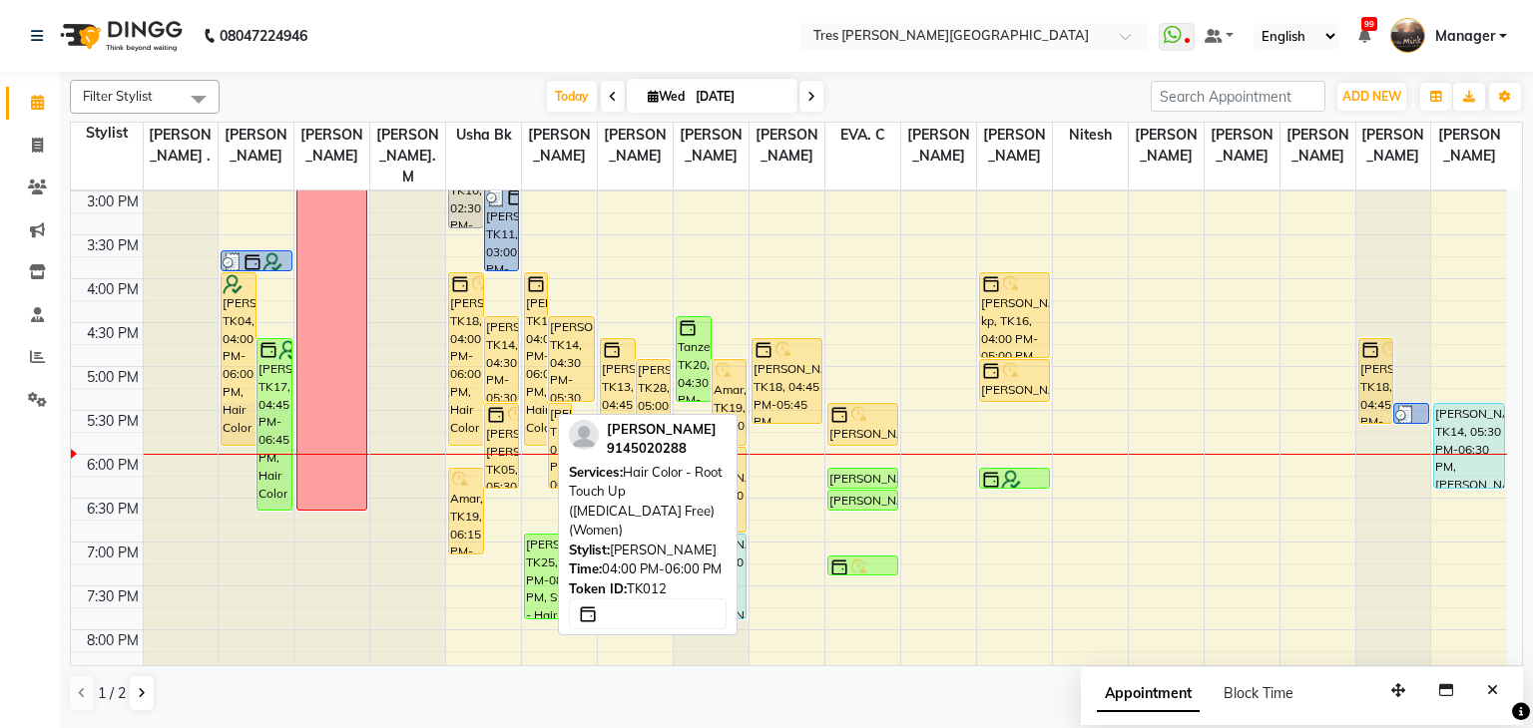
click at [538, 322] on div "Praneeta Naidu, TK12, 04:00 PM-06:00 PM, Hair Color - Root Touch Up (Ammonia Fr…" at bounding box center [536, 359] width 22 height 172
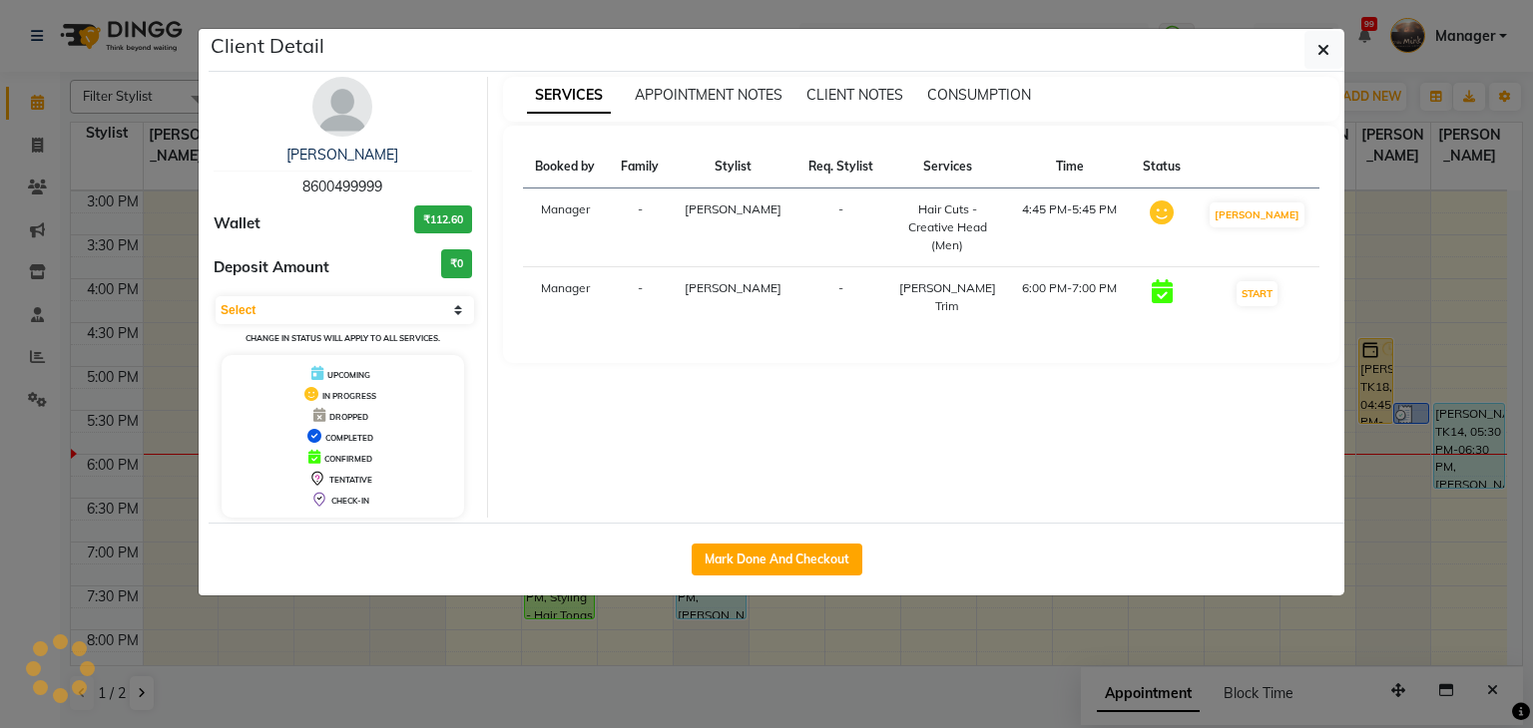
select select "1"
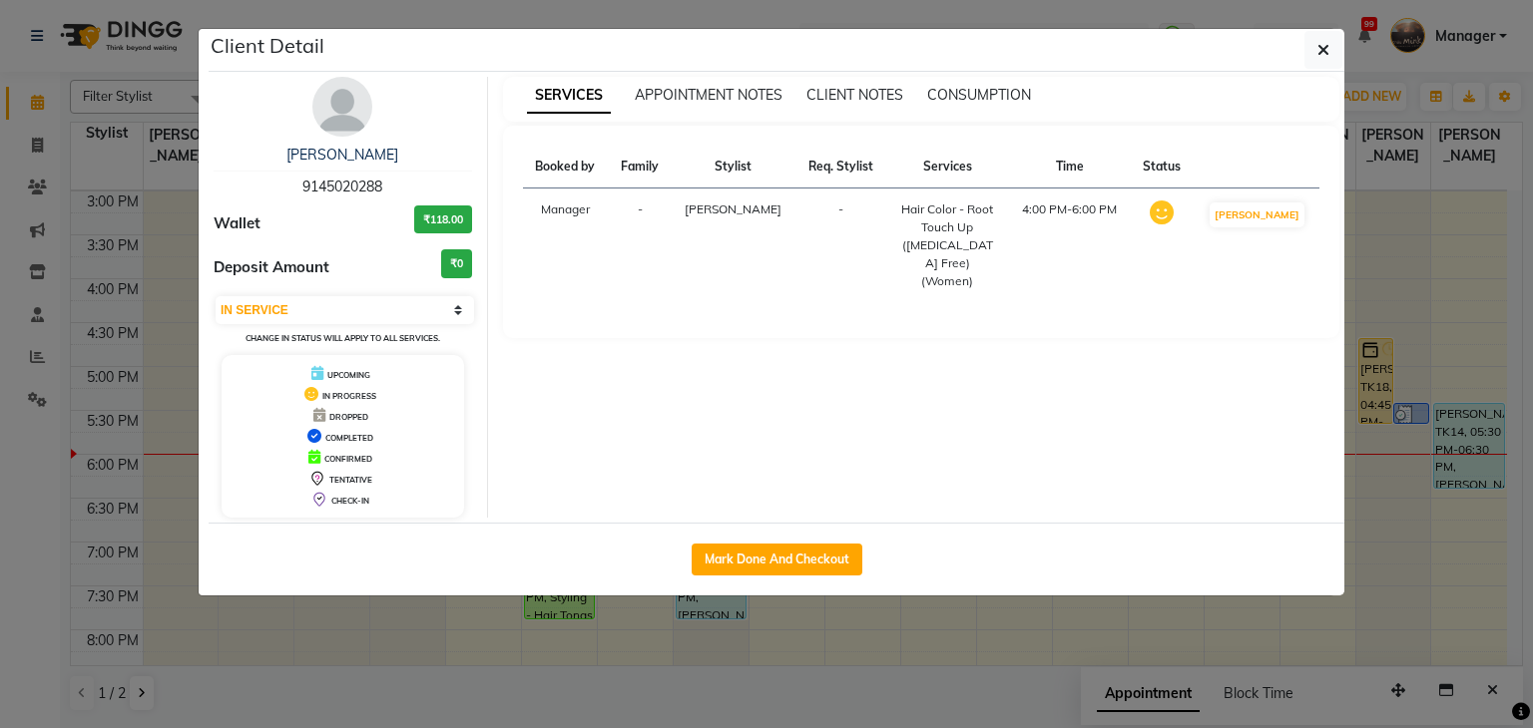
click at [337, 97] on img at bounding box center [342, 107] width 60 height 60
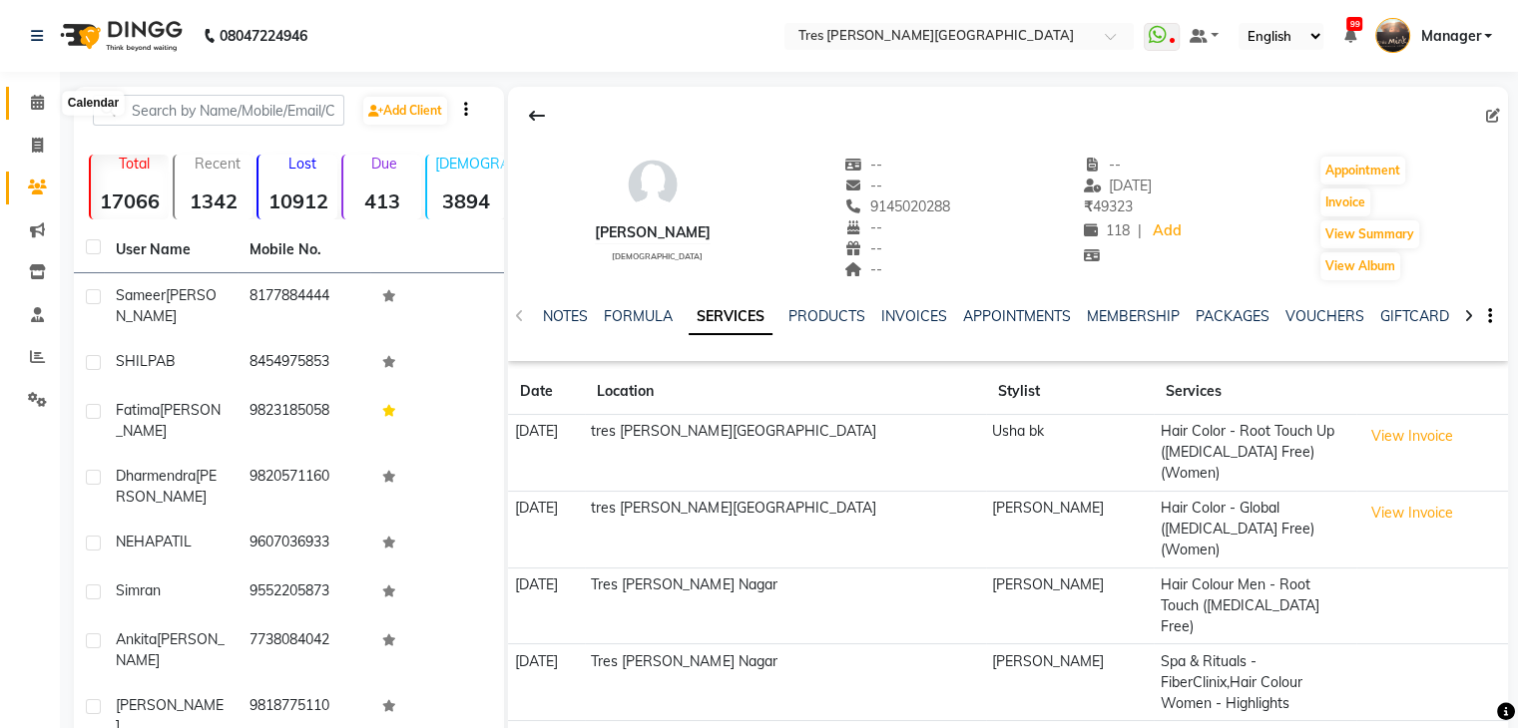
click at [28, 99] on span at bounding box center [37, 103] width 35 height 23
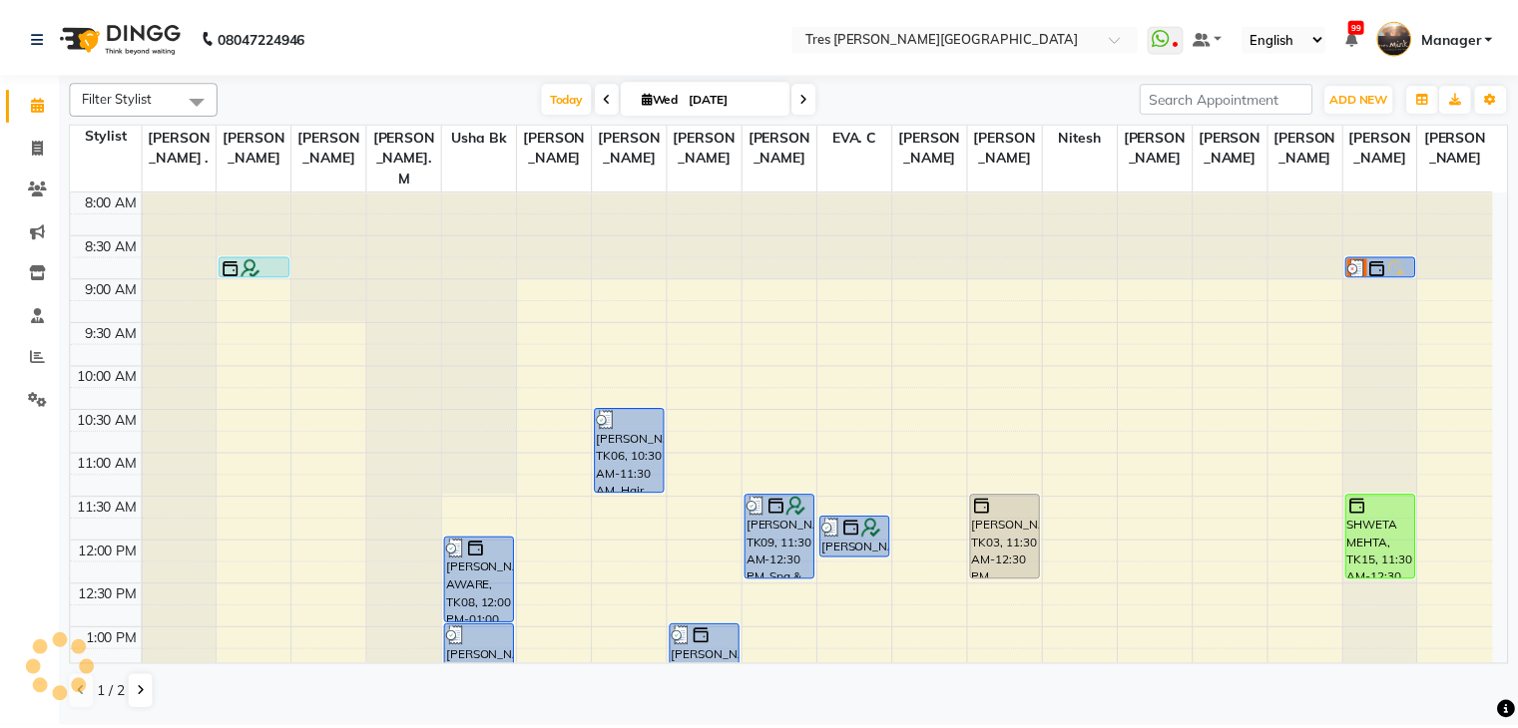
scroll to position [683, 0]
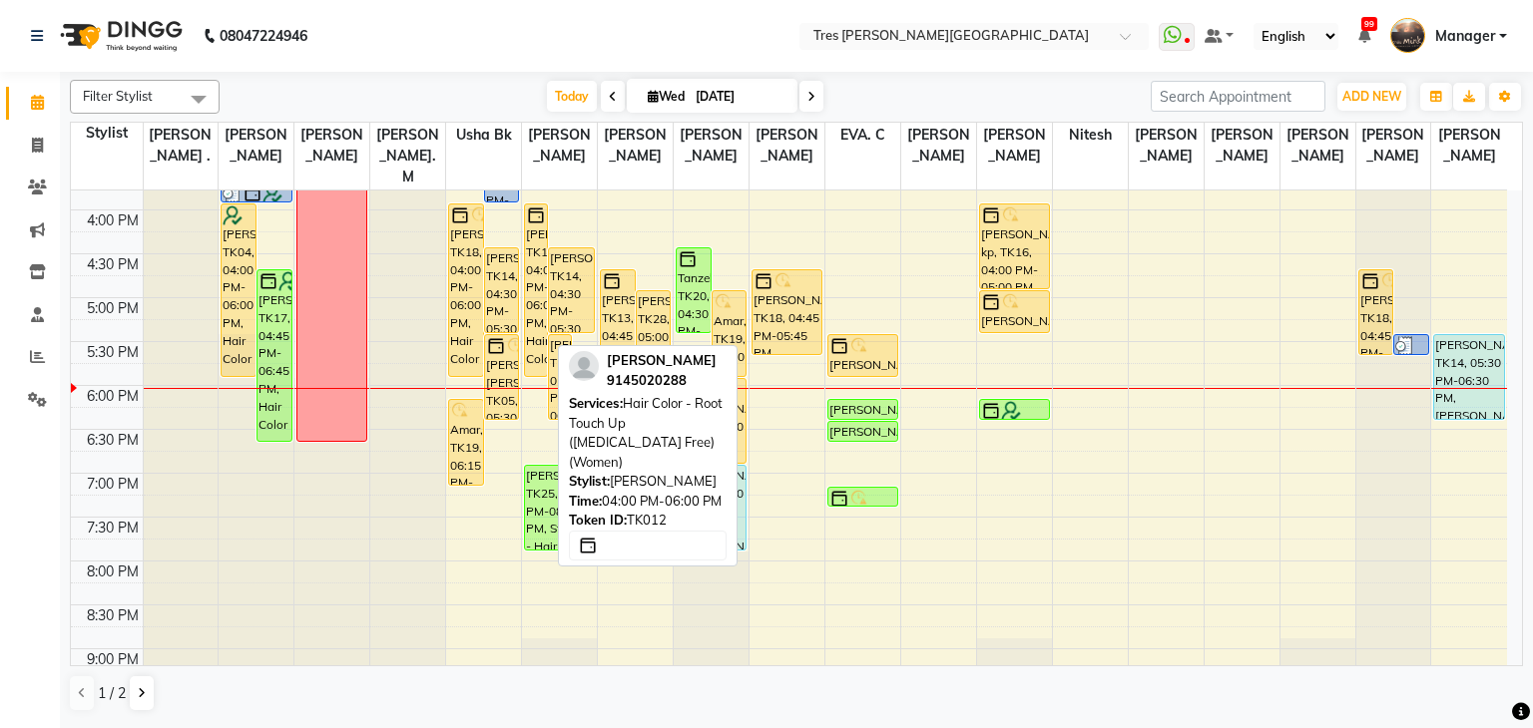
click at [539, 224] on div "Praneeta Naidu, TK12, 04:00 PM-06:00 PM, Hair Color - Root Touch Up (Ammonia Fr…" at bounding box center [536, 291] width 22 height 172
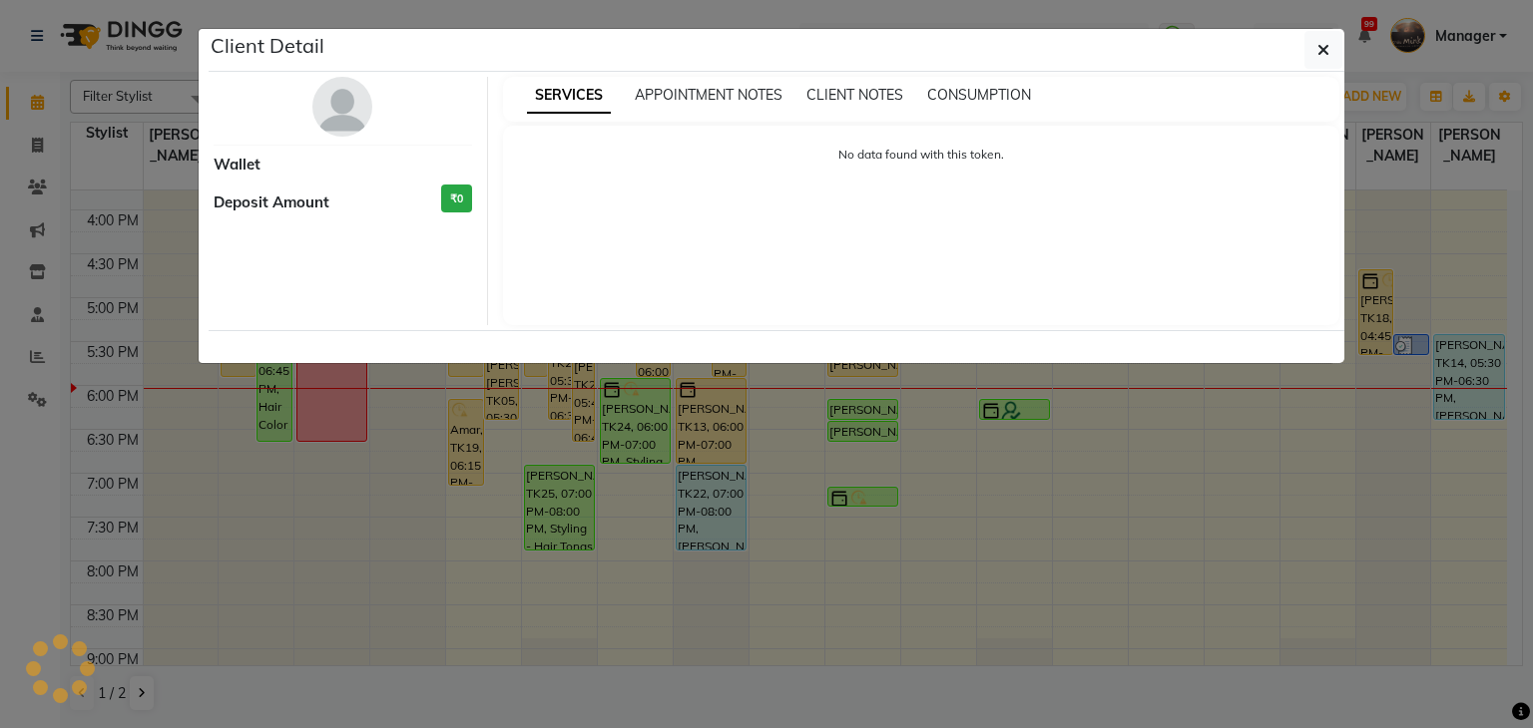
select select "1"
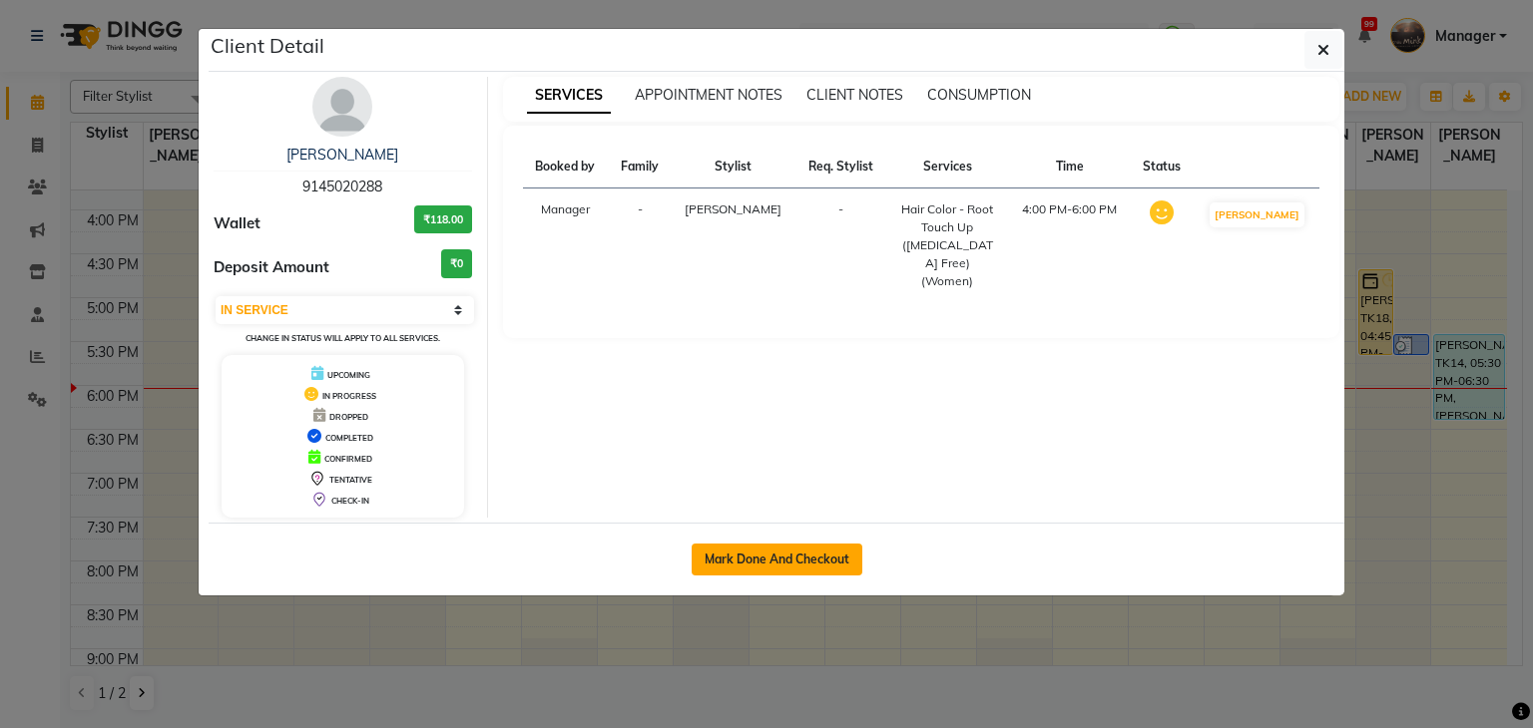
click at [746, 553] on button "Mark Done And Checkout" at bounding box center [777, 560] width 171 height 32
select select "service"
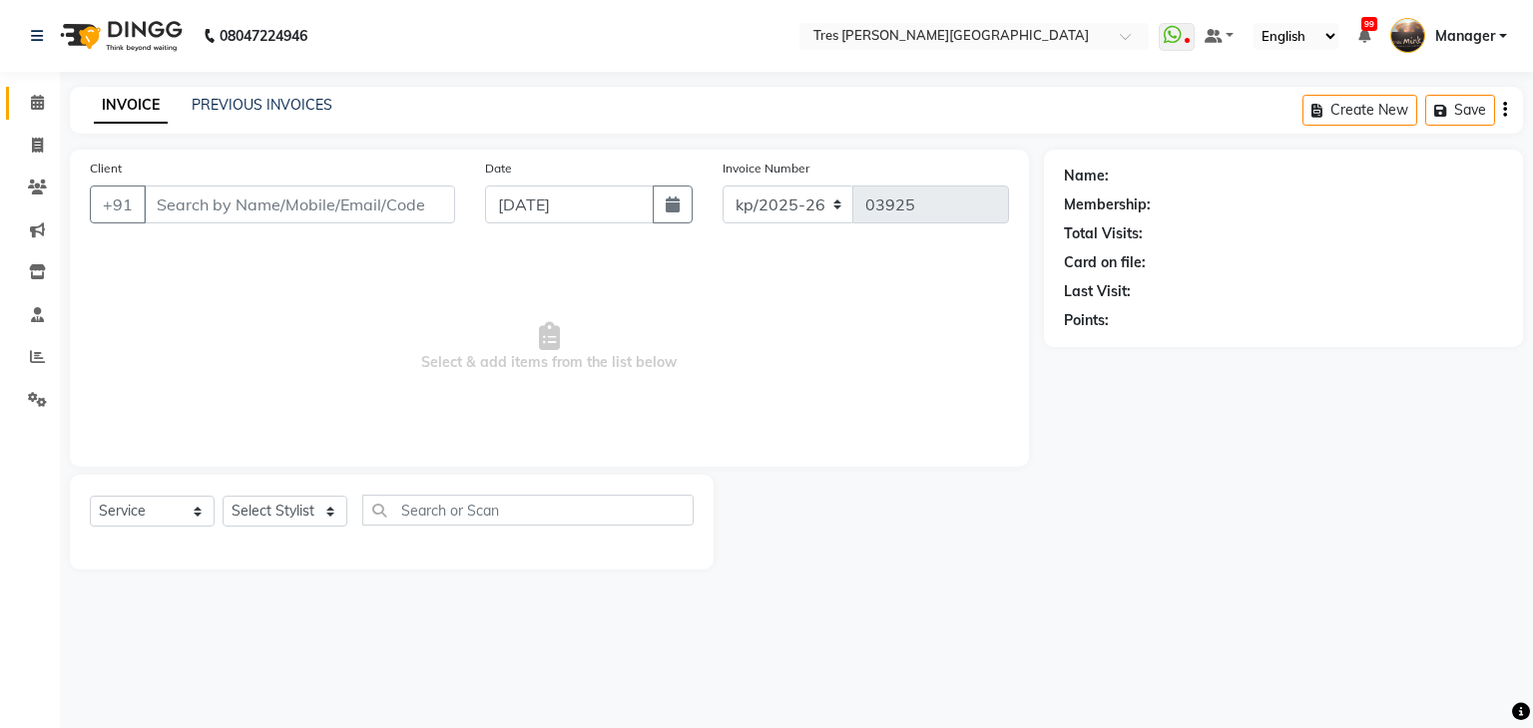
type input "9145020288"
select select "34584"
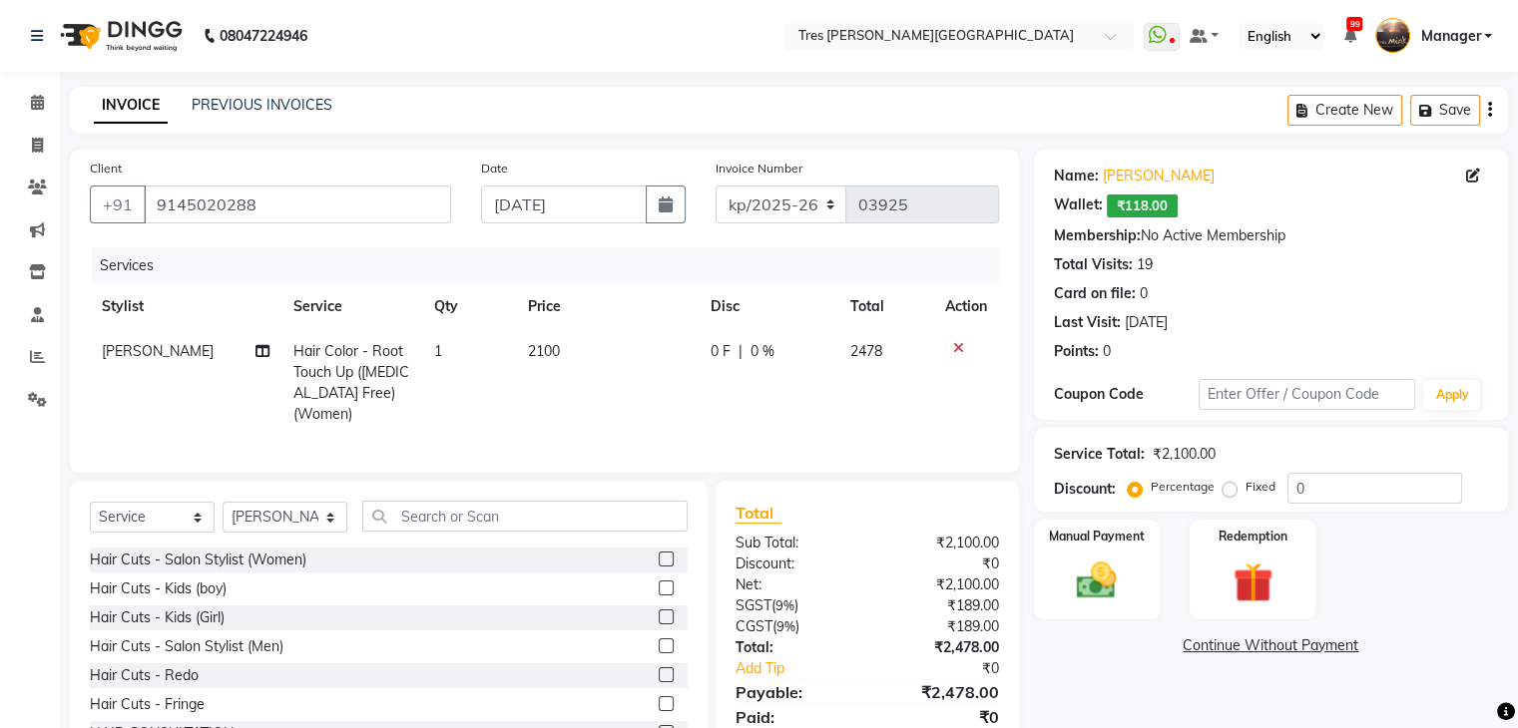
click at [313, 372] on span "Hair Color - Root Touch Up ([MEDICAL_DATA] Free) (Women)" at bounding box center [351, 382] width 116 height 81
select select "34584"
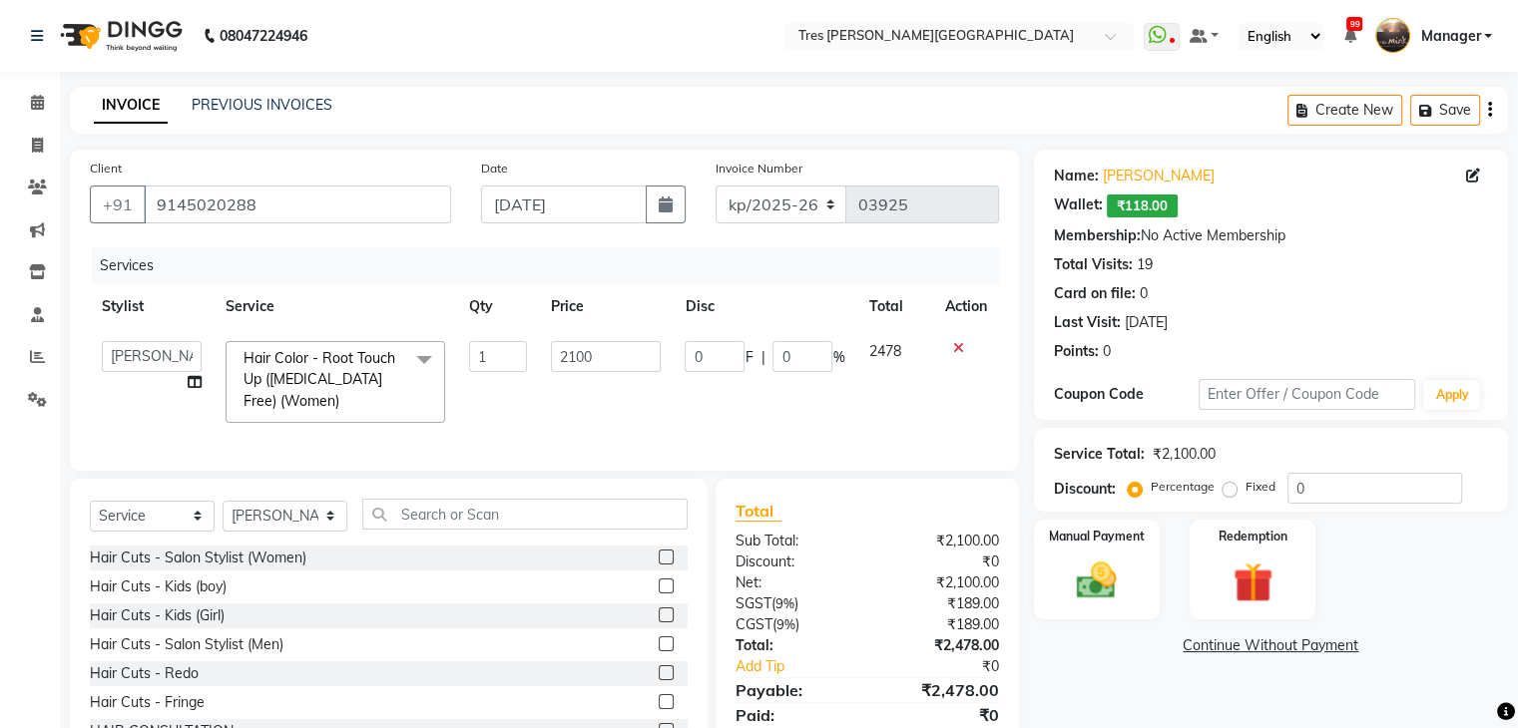
click at [305, 376] on span "Hair Color - Root Touch Up ([MEDICAL_DATA] Free) (Women)" at bounding box center [319, 379] width 152 height 61
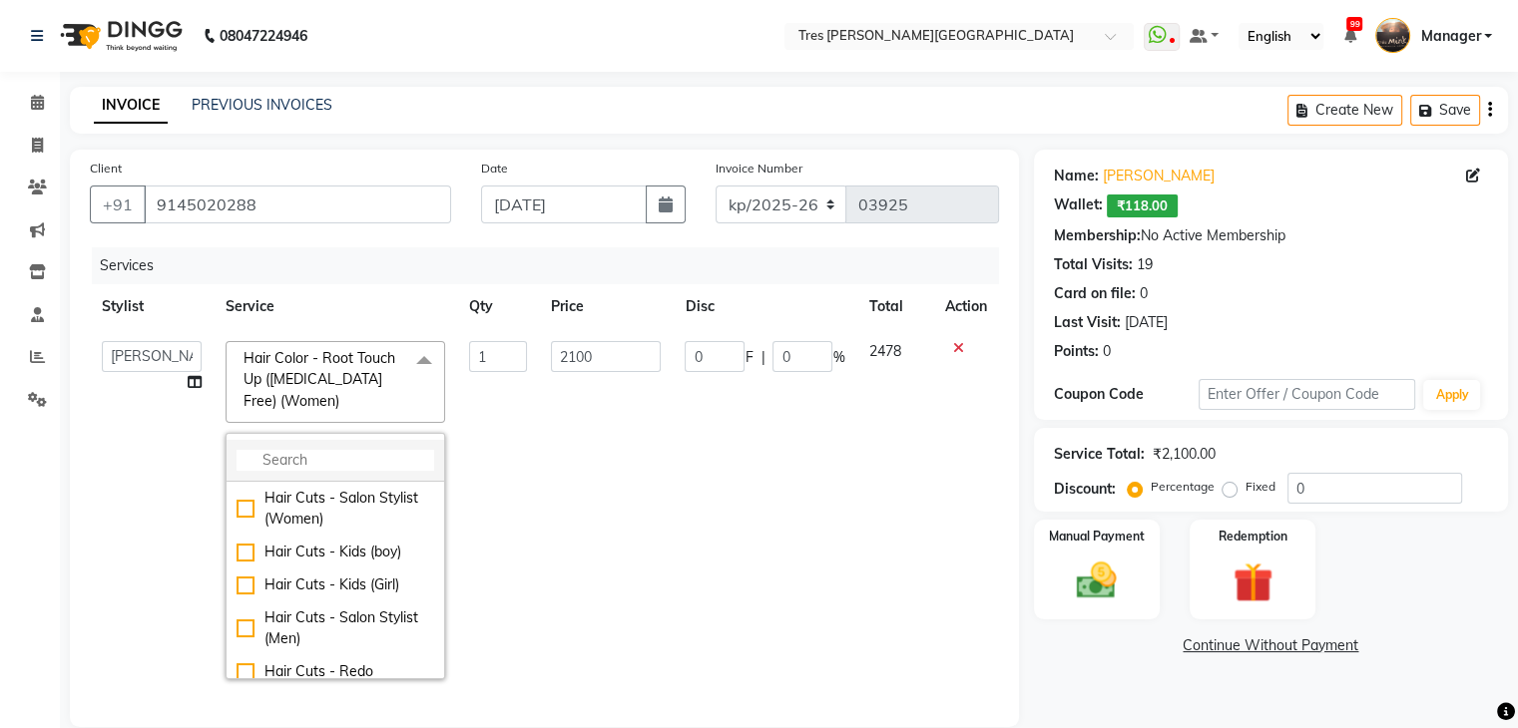
click at [319, 454] on input "multiselect-search" at bounding box center [335, 460] width 198 height 21
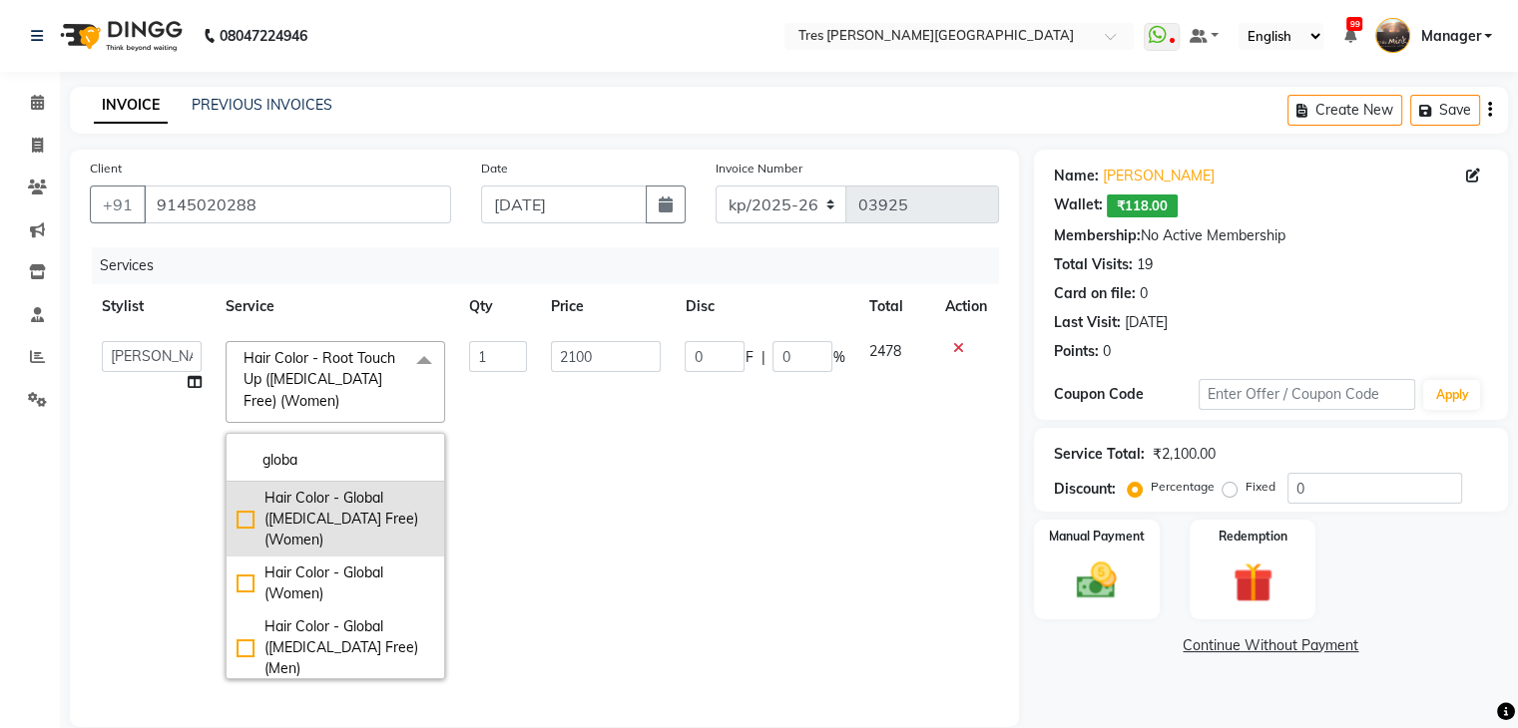
type input "globa"
click at [332, 523] on div "Hair Color - Global (Ammonia Free) (Women)" at bounding box center [335, 519] width 198 height 63
checkbox input "true"
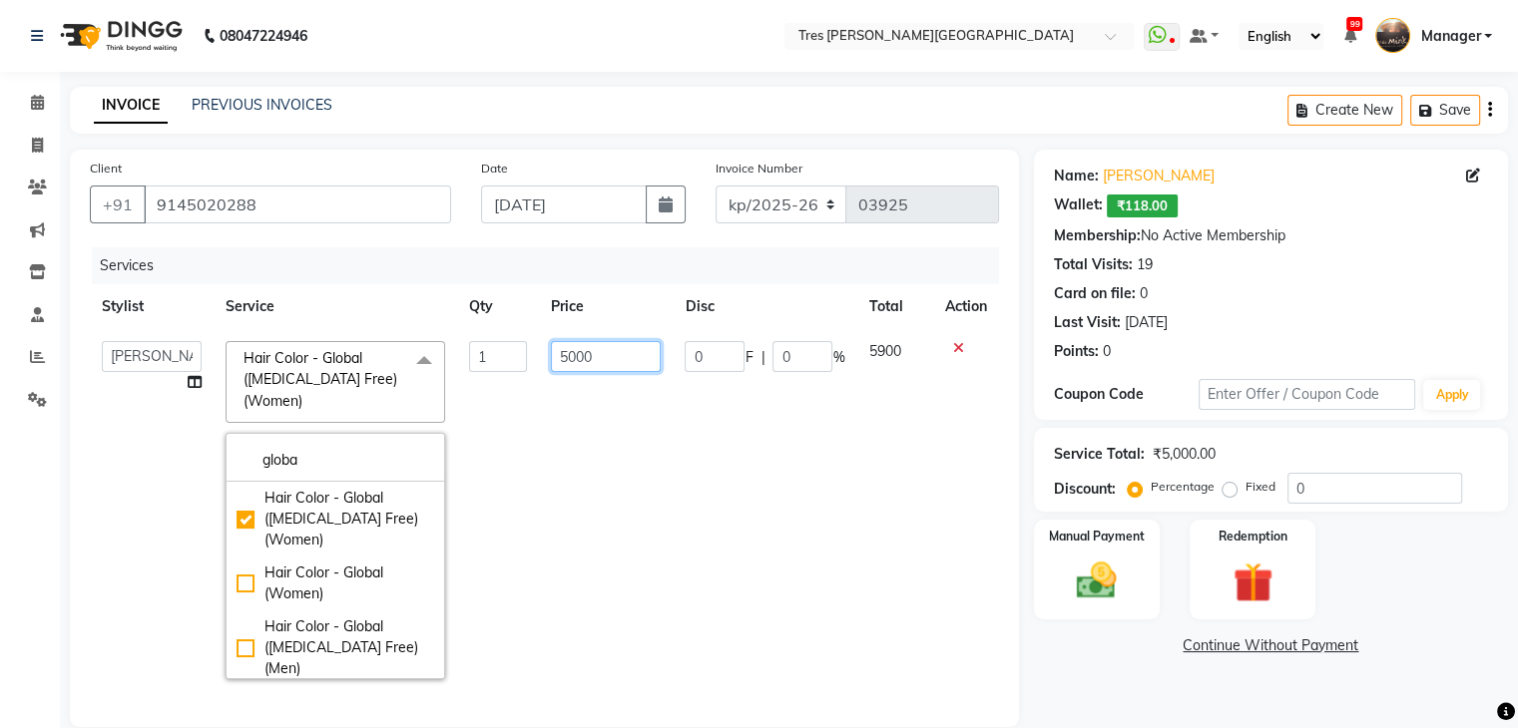
click at [574, 354] on input "5000" at bounding box center [606, 356] width 110 height 31
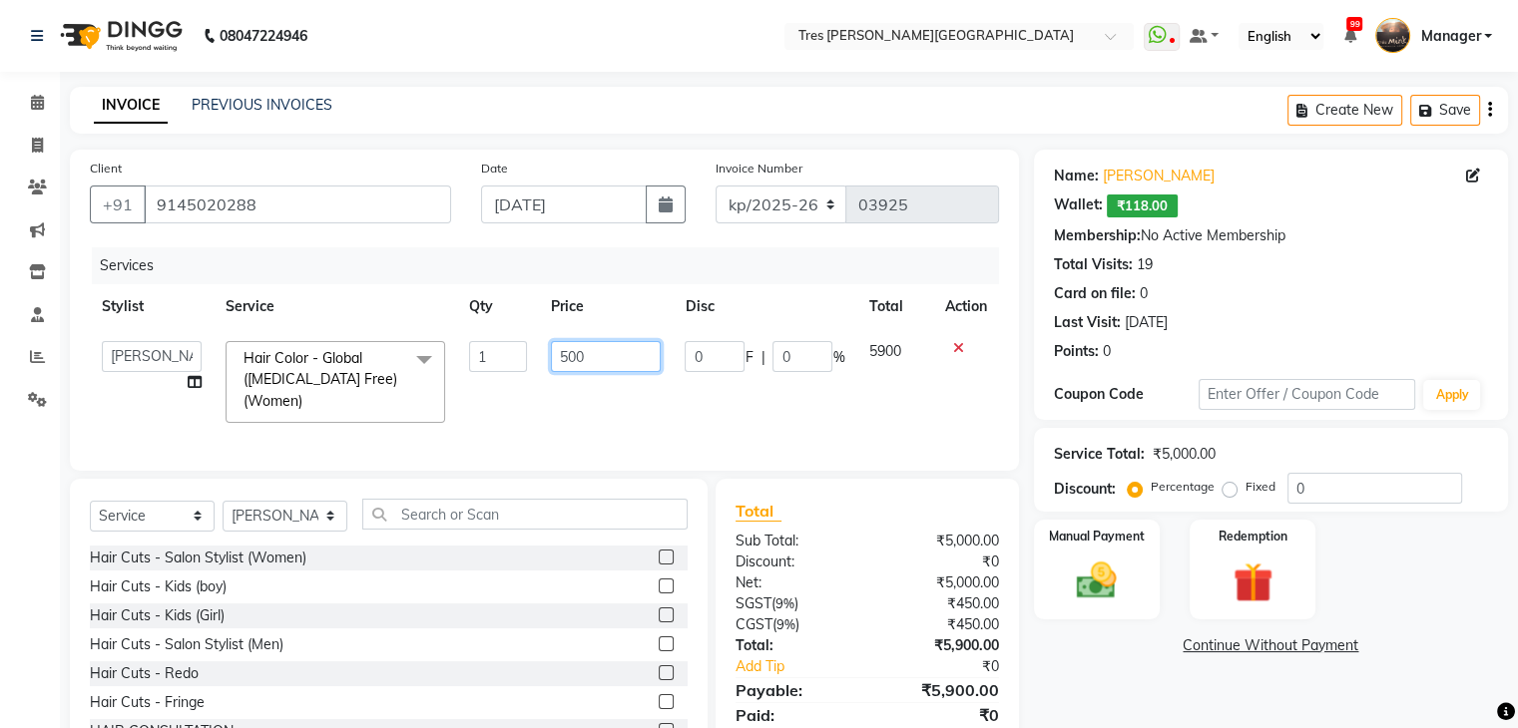
type input "5800"
click at [184, 529] on div "Select Service Product Membership Package Voucher Prepaid Gift Card Select Styl…" at bounding box center [389, 522] width 598 height 47
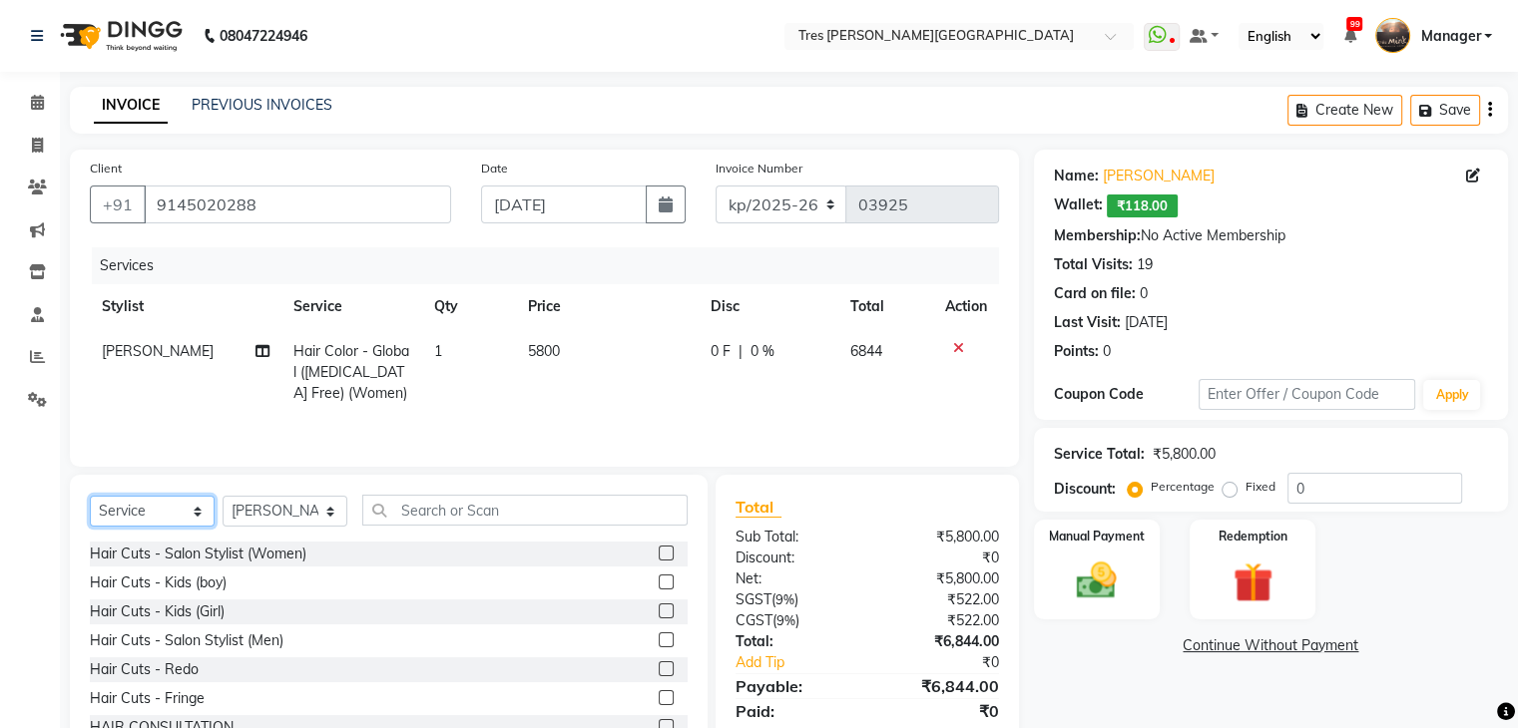
select select "product"
click at [90, 498] on select "Select Service Product Membership Package Voucher Prepaid Gift Card" at bounding box center [152, 511] width 125 height 31
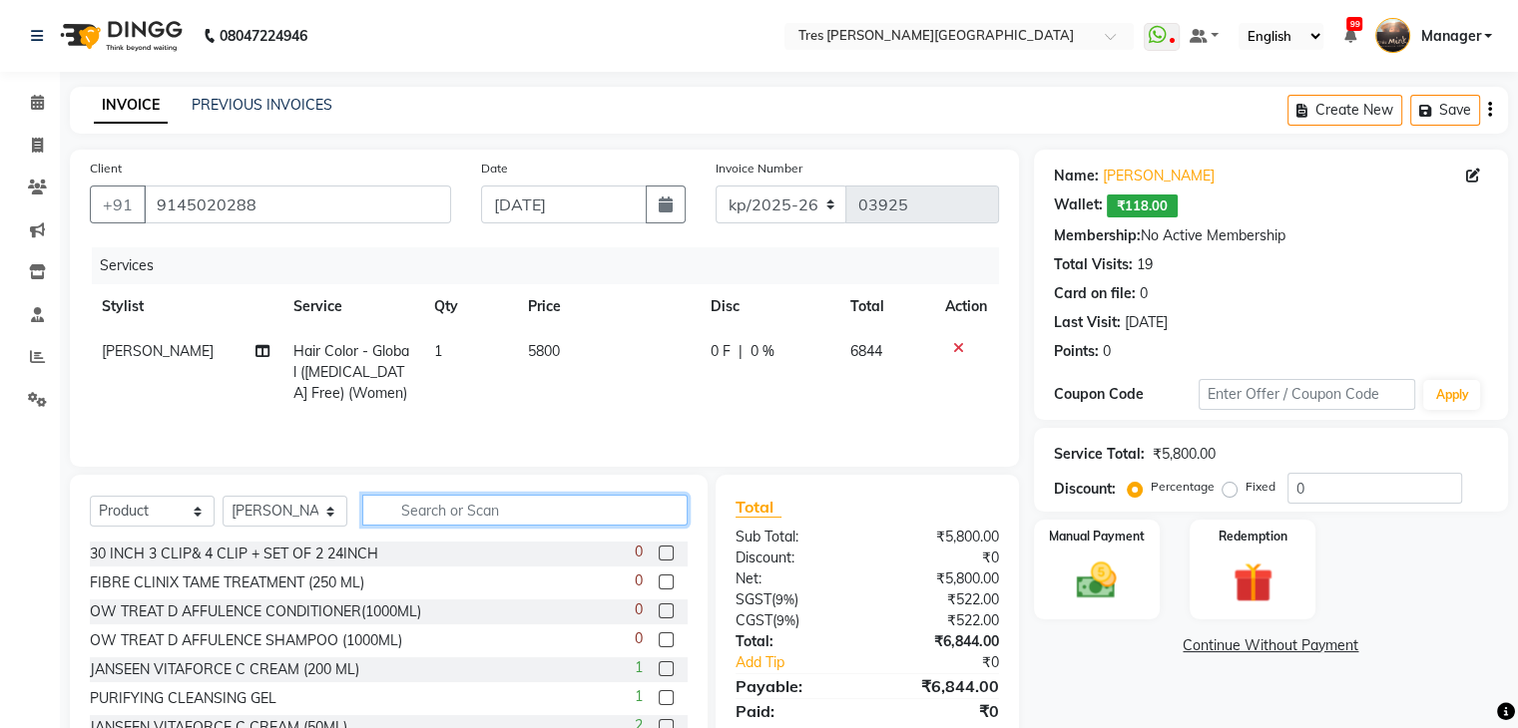
click at [543, 512] on input "text" at bounding box center [524, 510] width 325 height 31
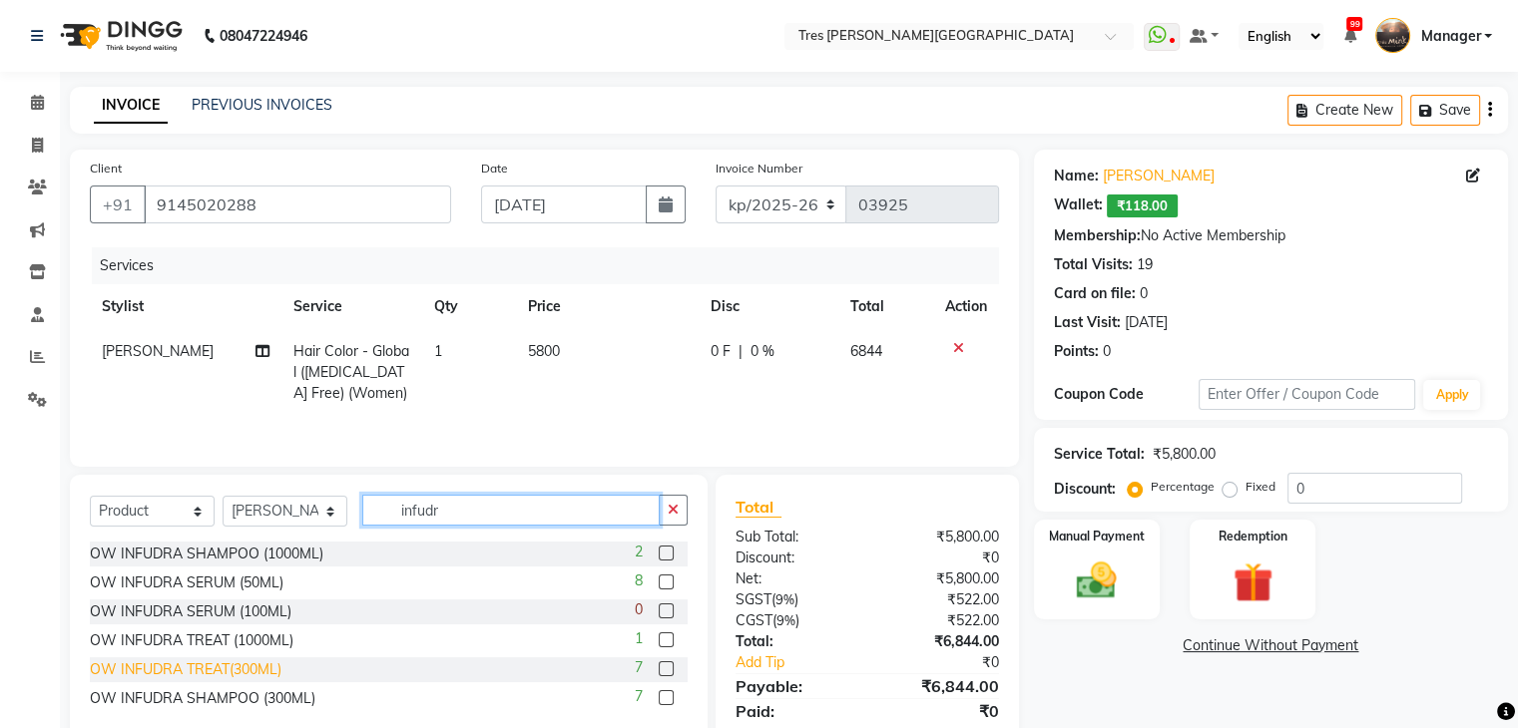
type input "infudr"
click at [236, 666] on div "OW INFUDRA TREAT(300ML)" at bounding box center [186, 670] width 192 height 21
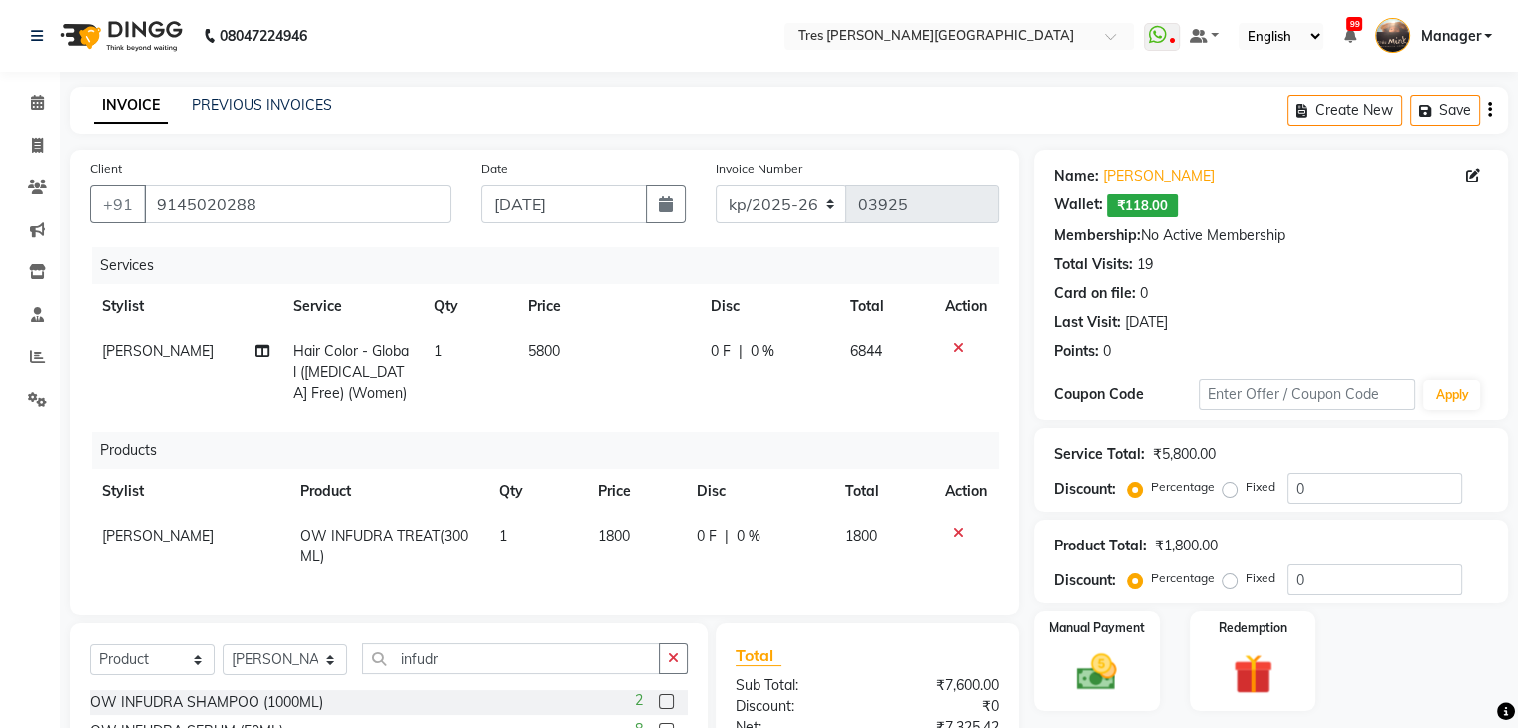
checkbox input "false"
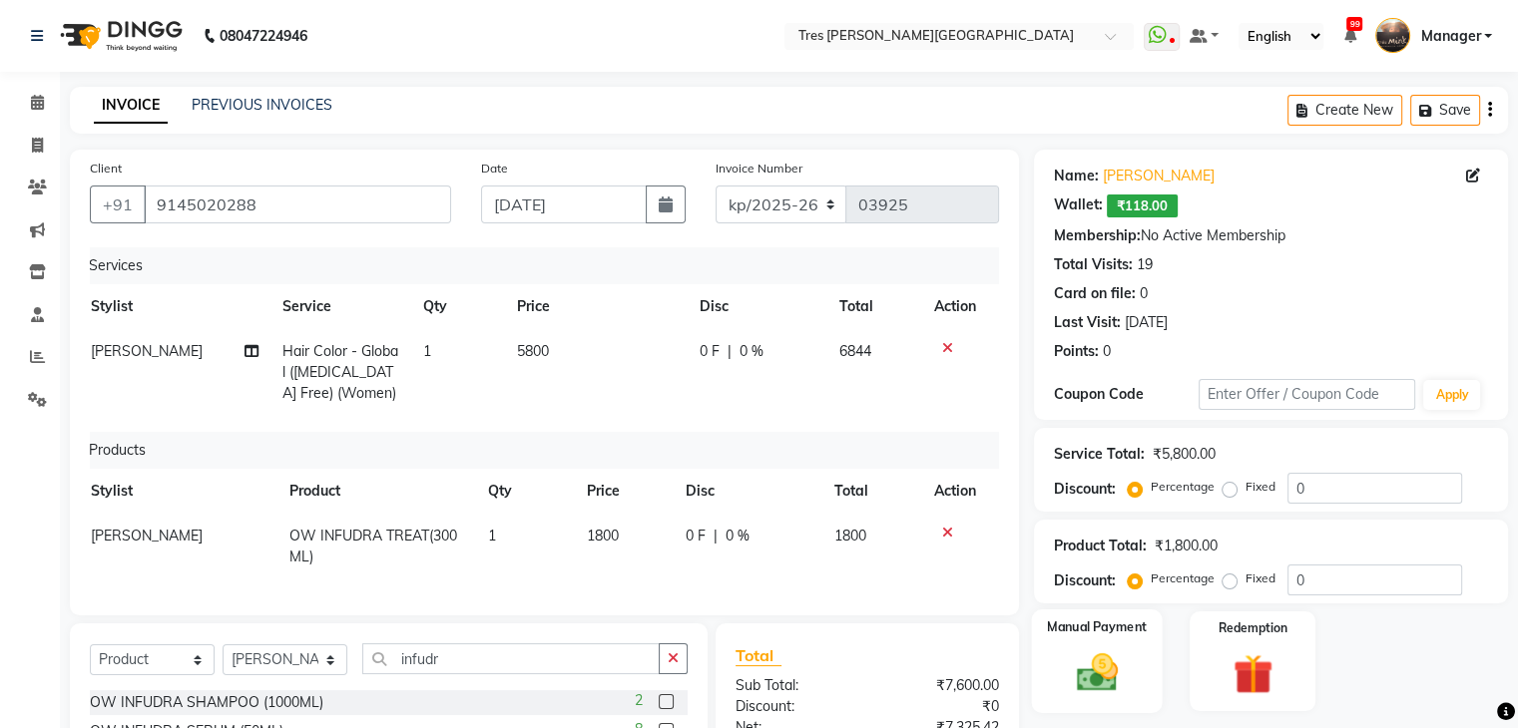
scroll to position [199, 0]
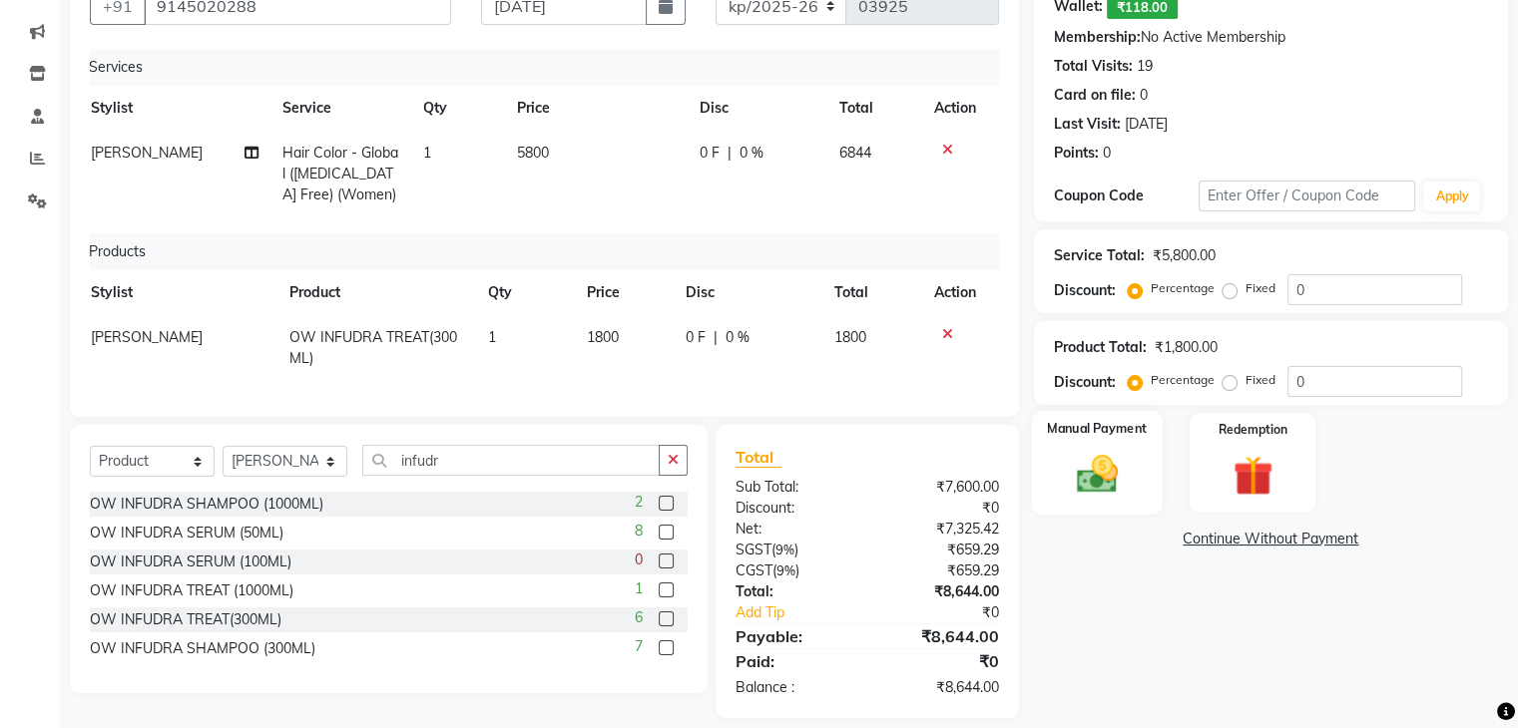
click at [1120, 480] on img at bounding box center [1096, 475] width 67 height 48
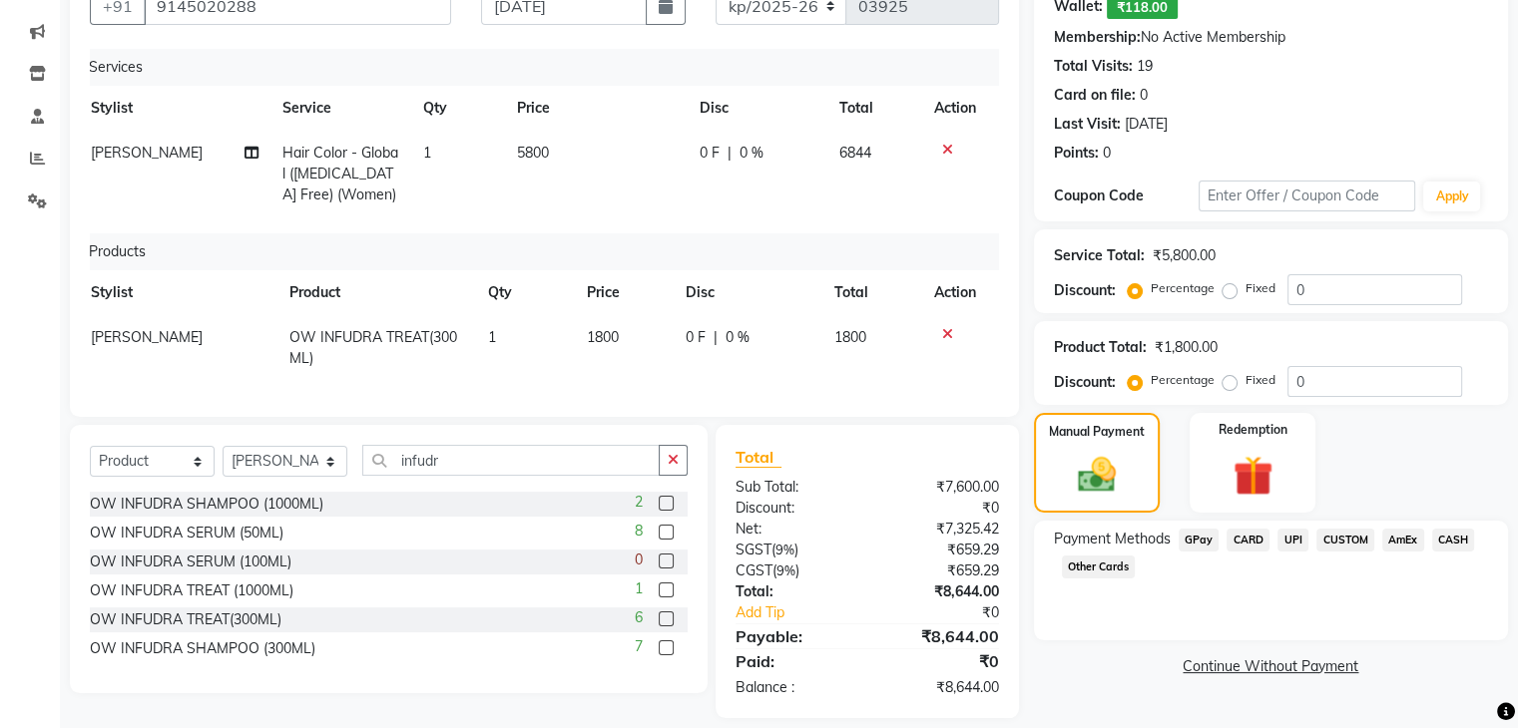
click at [1285, 540] on span "UPI" at bounding box center [1292, 540] width 31 height 23
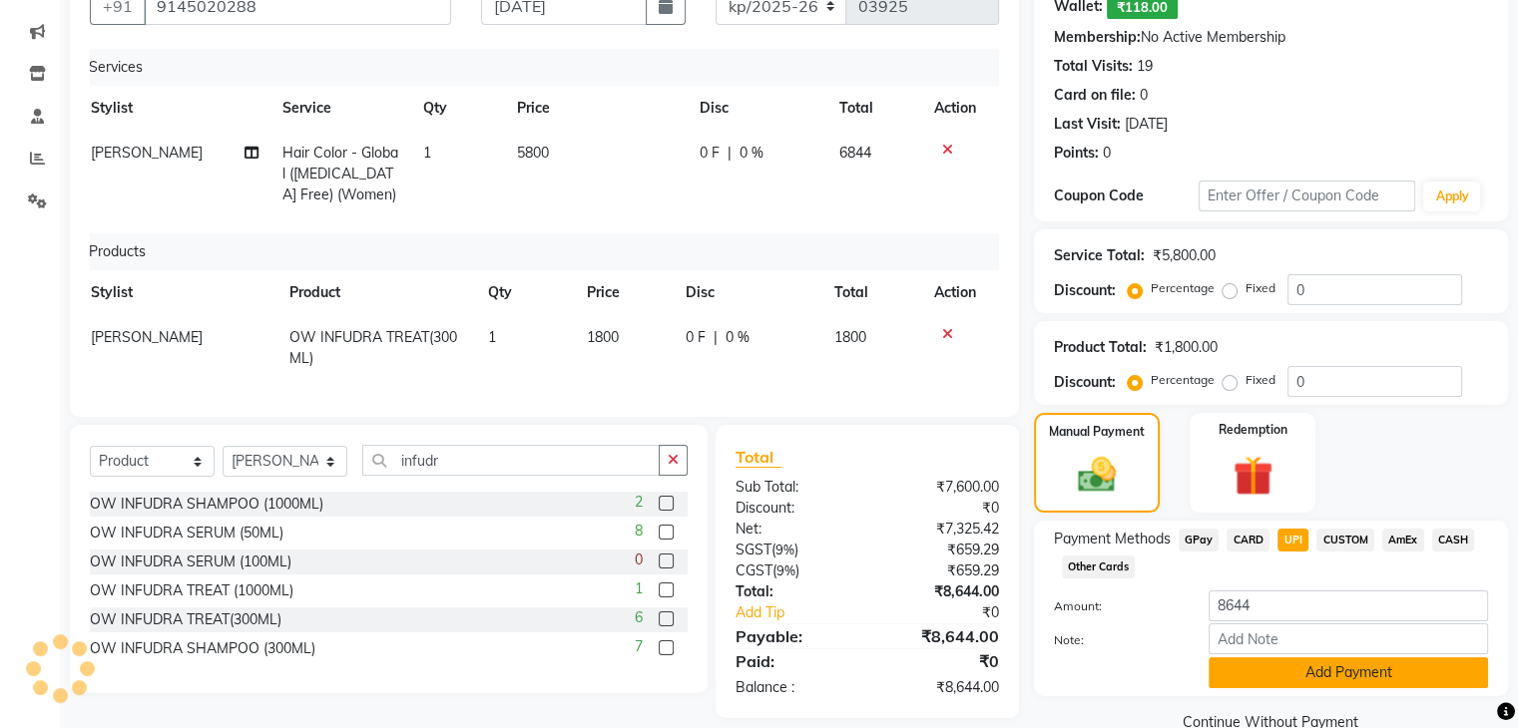
click at [1265, 681] on button "Add Payment" at bounding box center [1347, 673] width 279 height 31
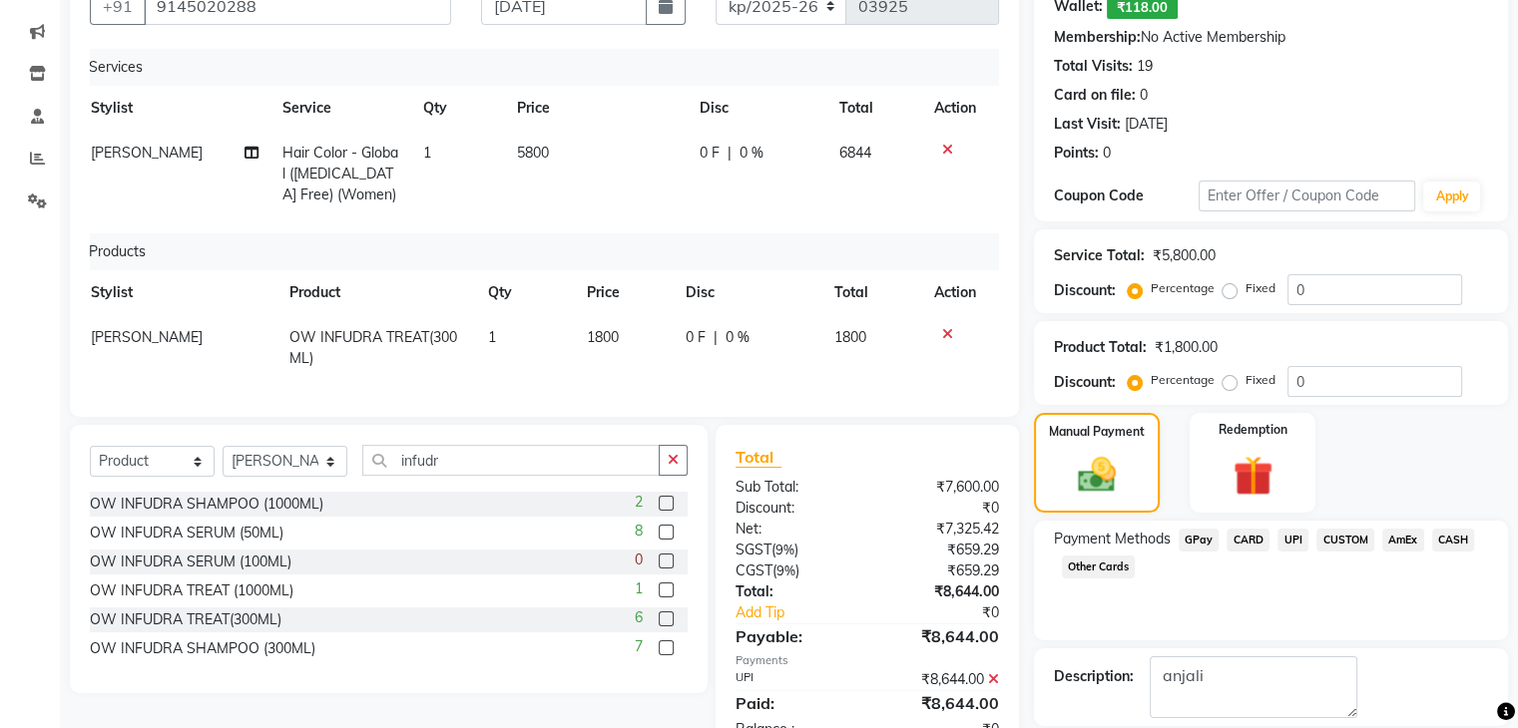
type textarea "anjali"
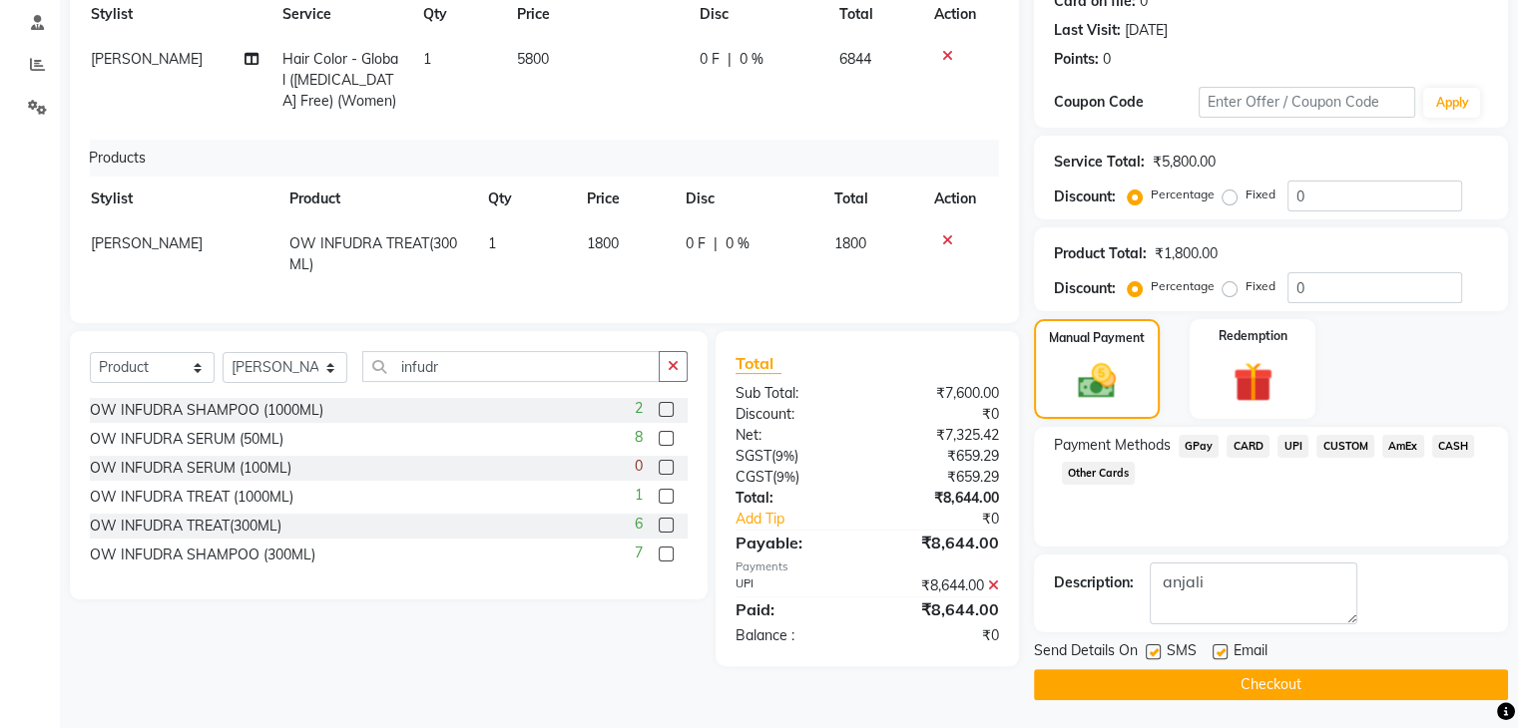
click at [1094, 681] on button "Checkout" at bounding box center [1271, 685] width 474 height 31
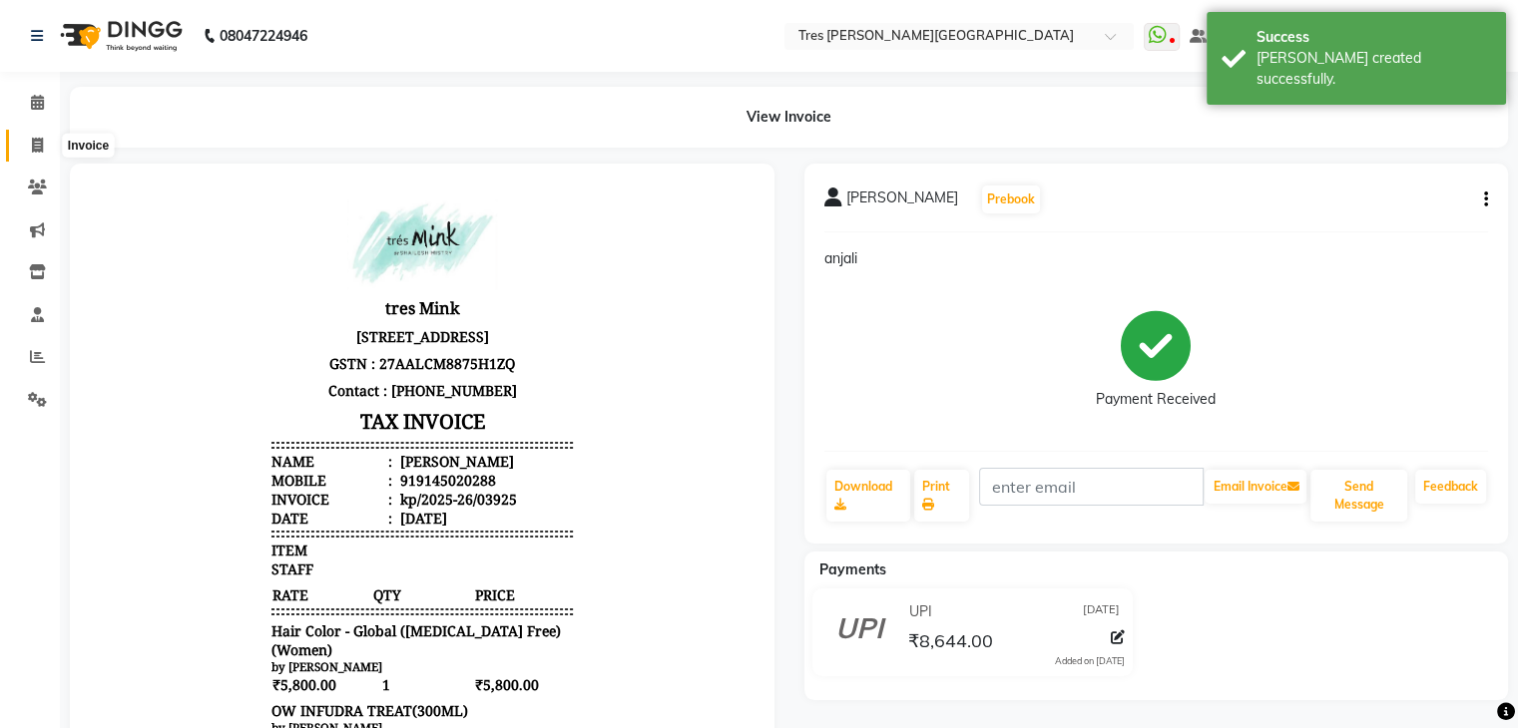
click at [24, 135] on span at bounding box center [37, 146] width 35 height 23
select select "service"
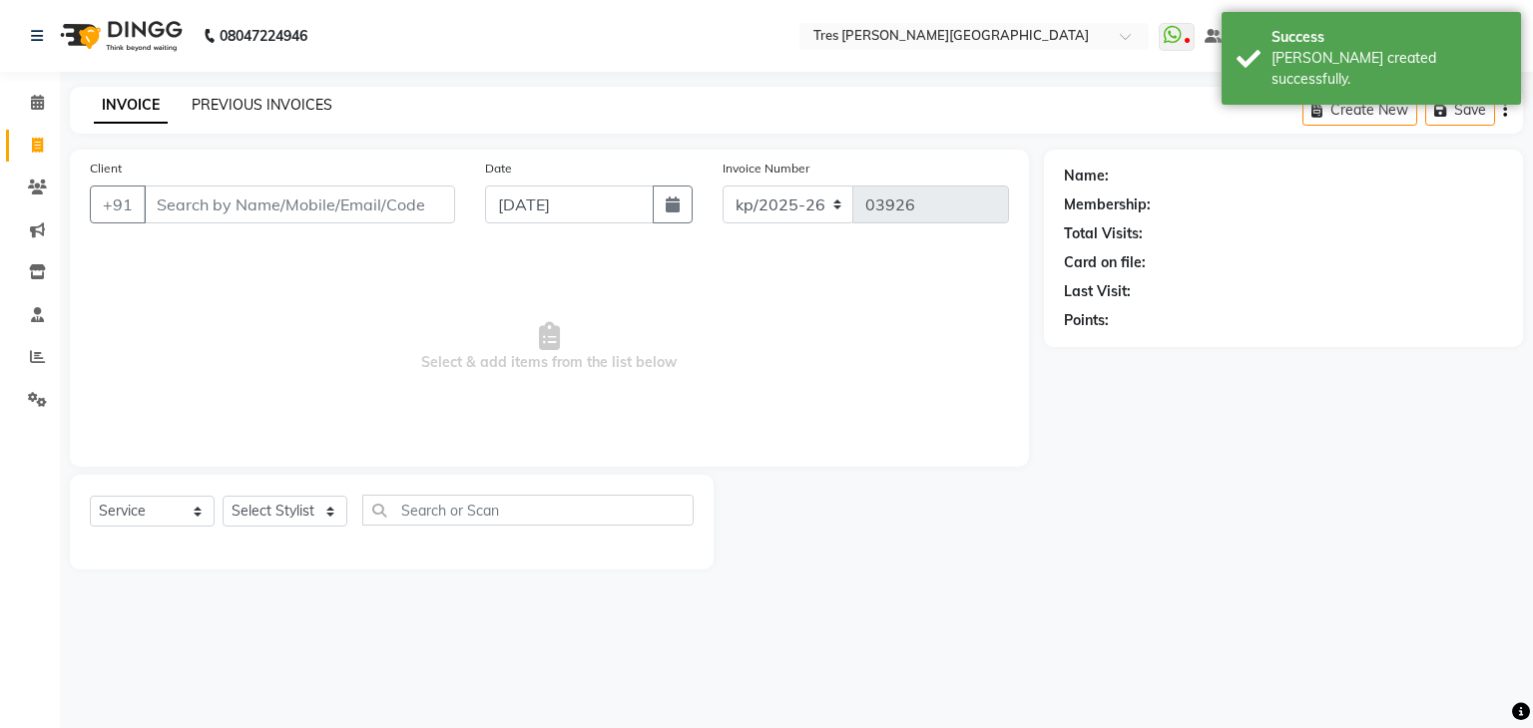
click at [275, 101] on link "PREVIOUS INVOICES" at bounding box center [262, 105] width 141 height 18
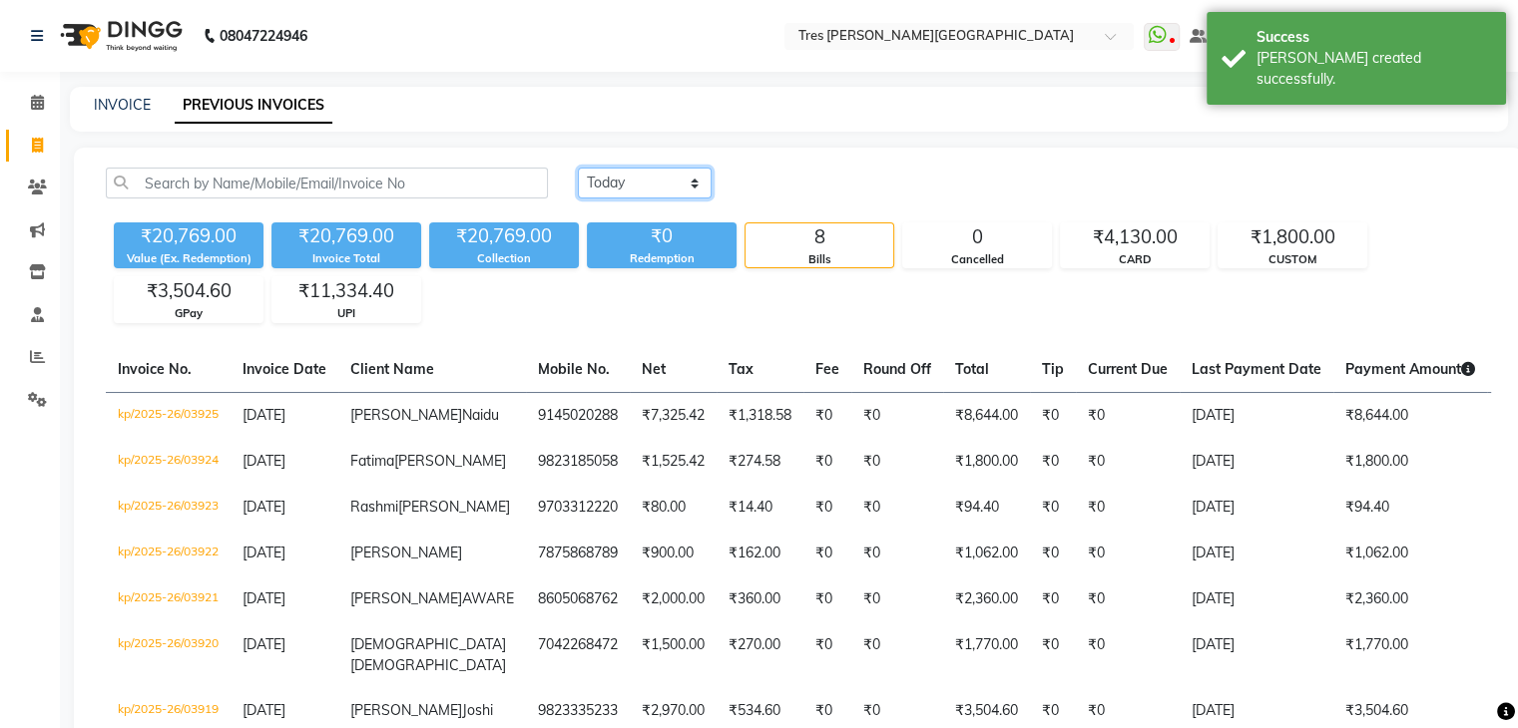
click at [618, 184] on select "Today Yesterday Custom Range" at bounding box center [645, 183] width 134 height 31
select select "range"
click at [578, 168] on select "Today Yesterday Custom Range" at bounding box center [645, 183] width 134 height 31
click at [857, 182] on input "[DATE]" at bounding box center [807, 184] width 140 height 28
select select "9"
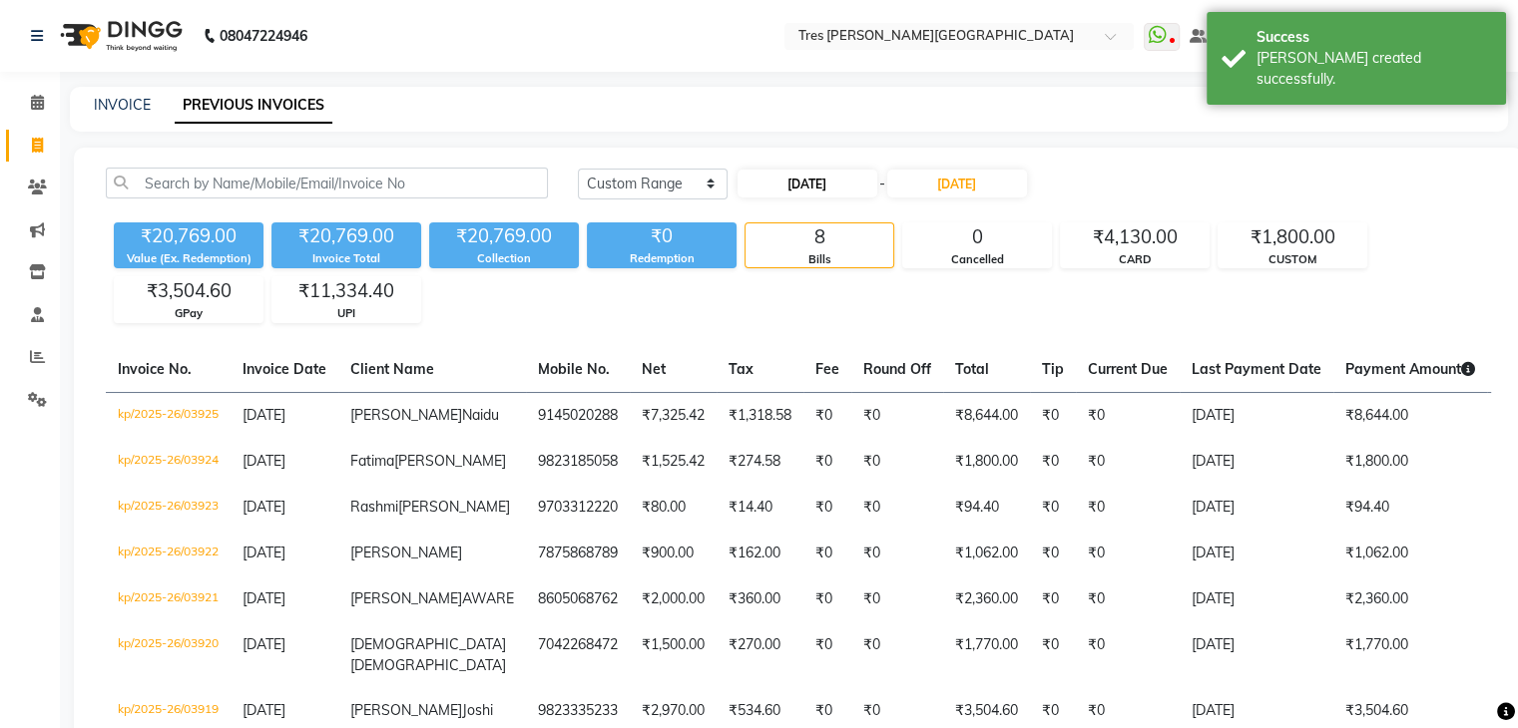
select select "2025"
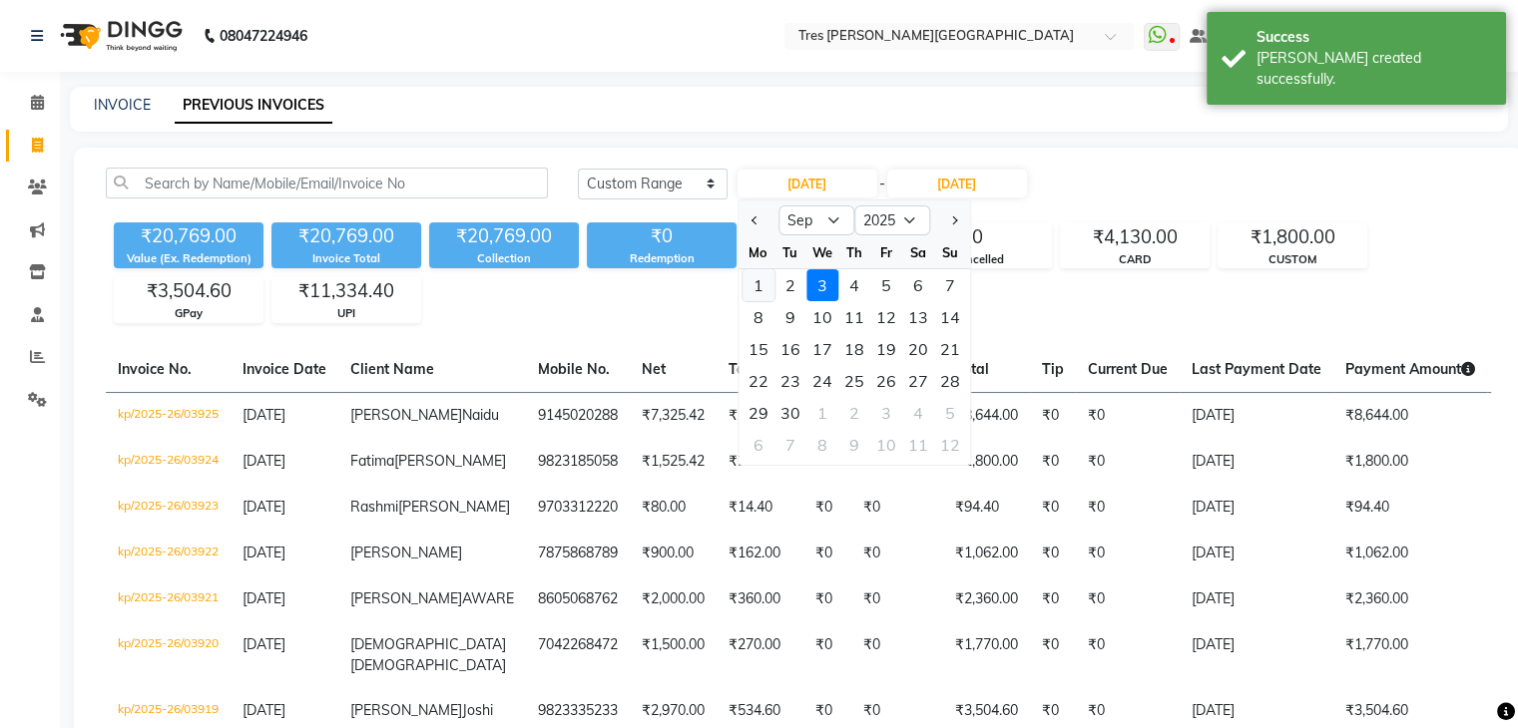
click at [757, 282] on div "1" at bounding box center [758, 285] width 32 height 32
type input "[DATE]"
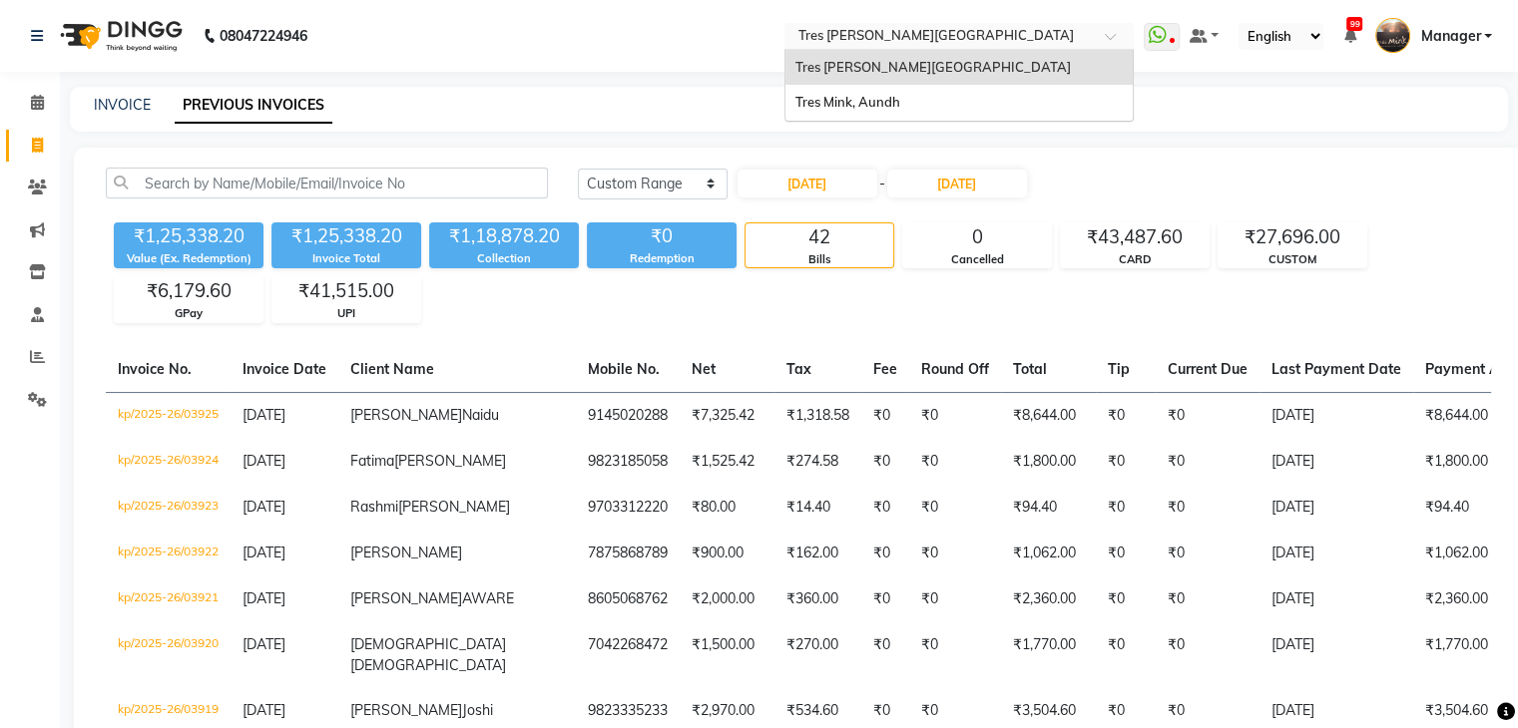
click at [932, 37] on input "text" at bounding box center [938, 38] width 289 height 20
click at [913, 87] on div "Tres Mink, Aundh" at bounding box center [958, 103] width 347 height 36
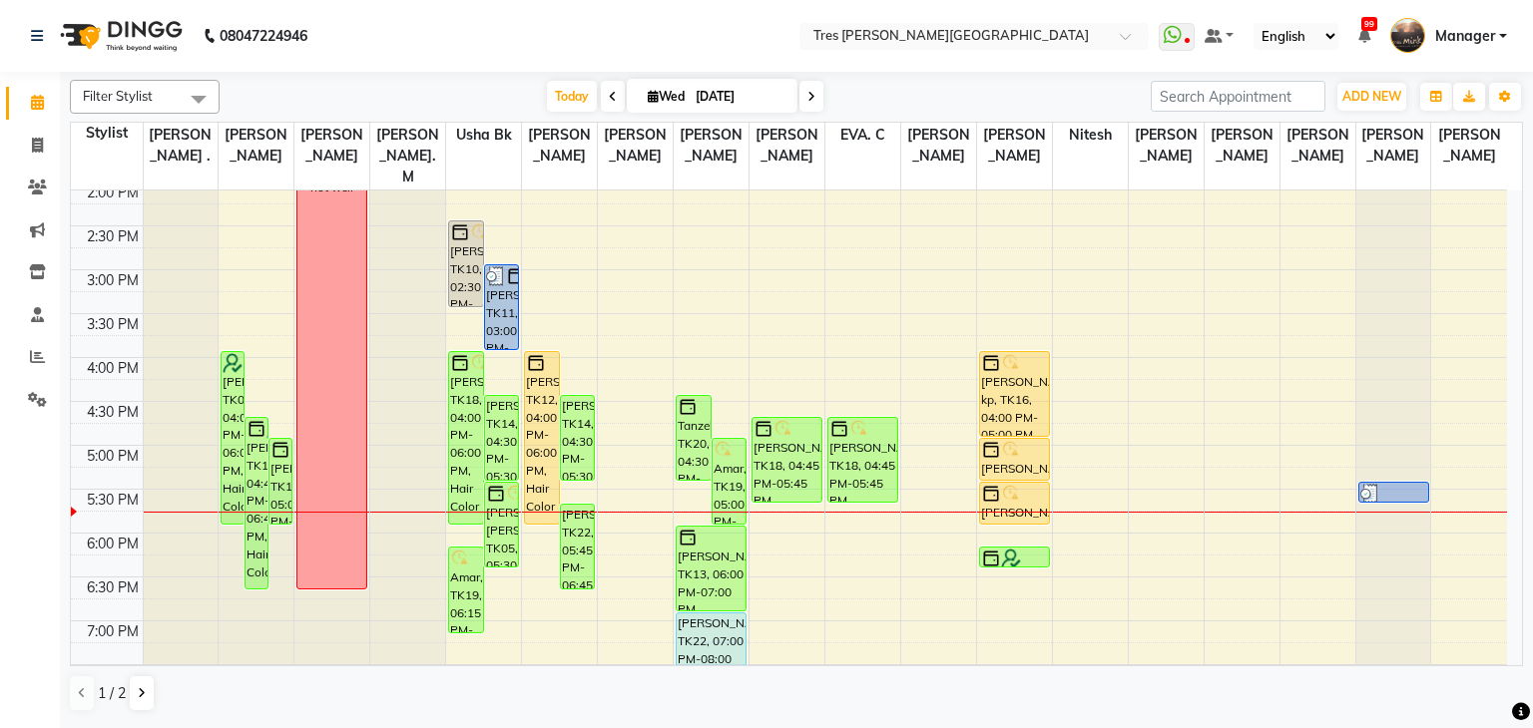
scroll to position [535, 0]
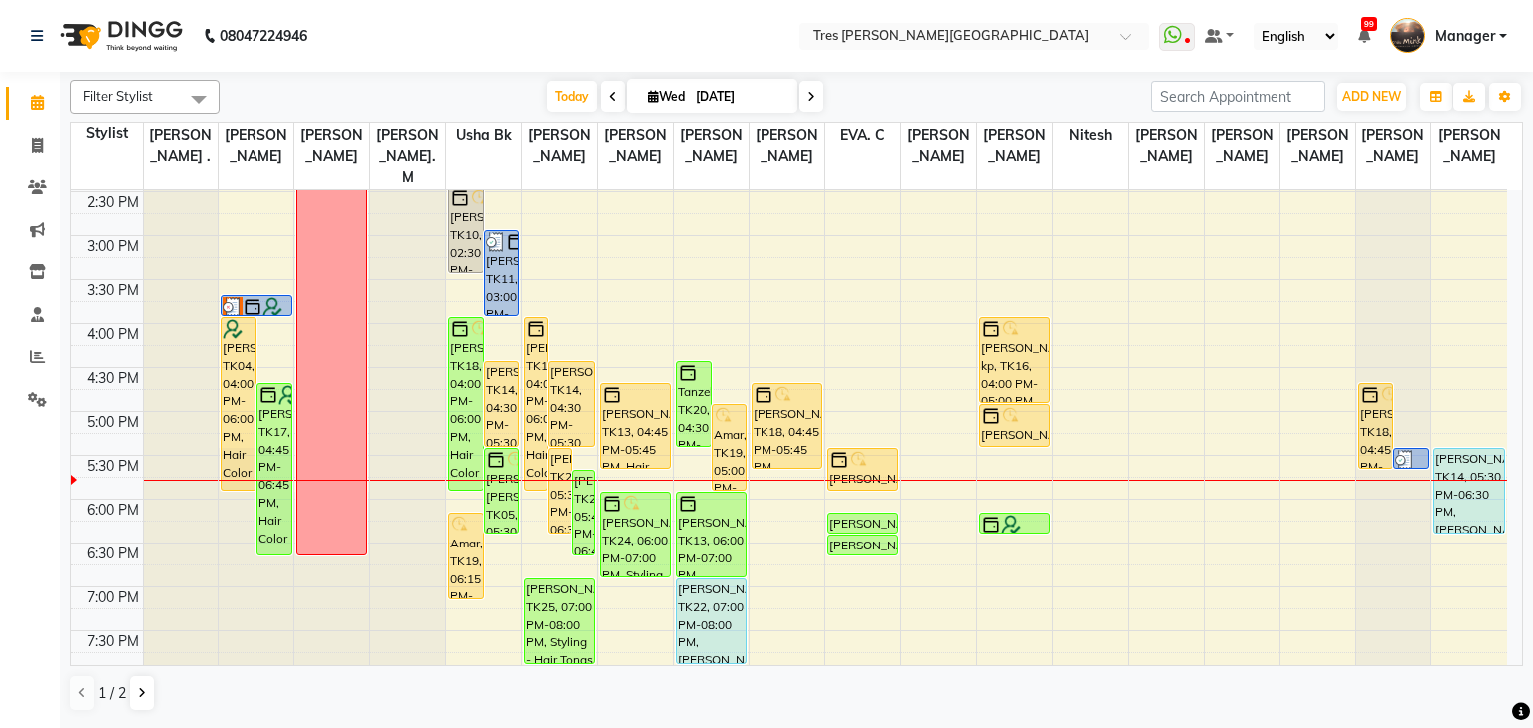
scroll to position [567, 0]
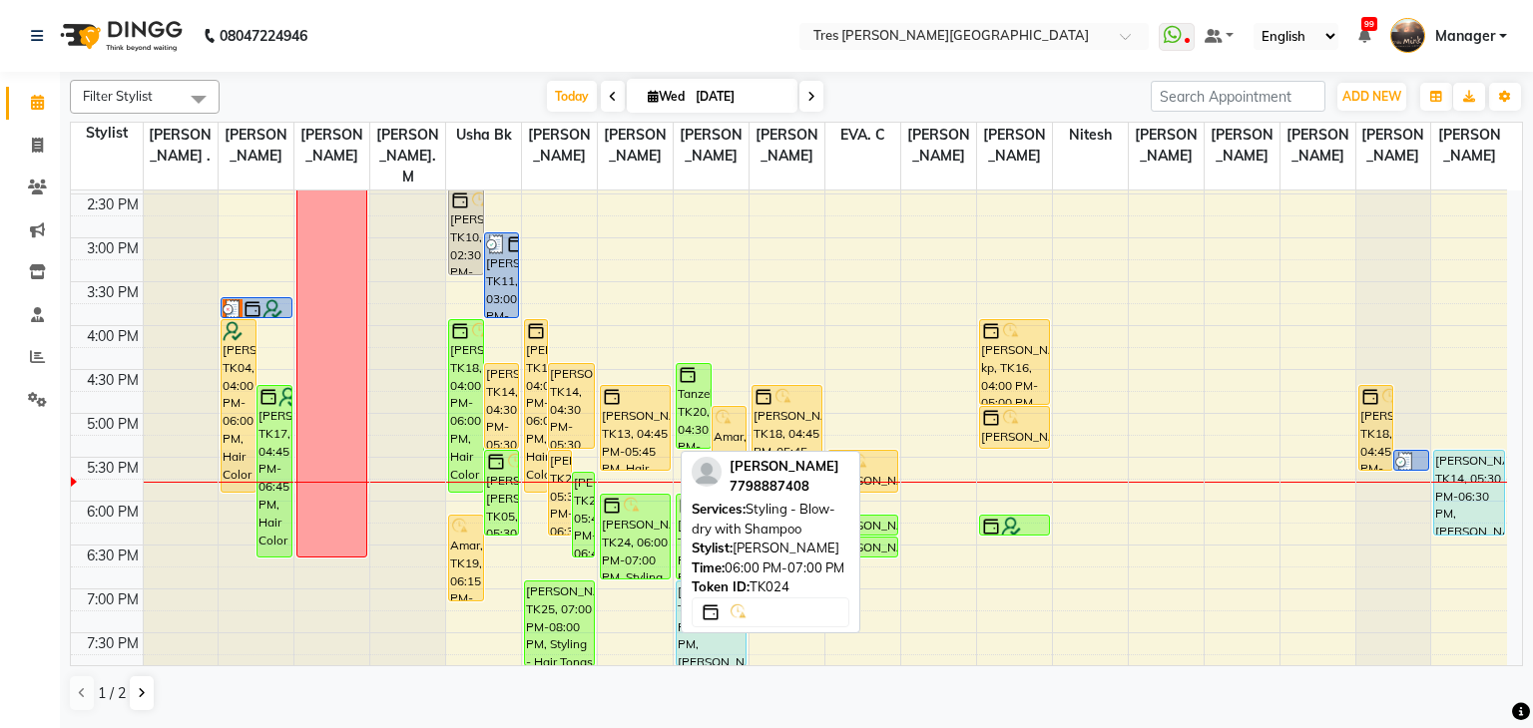
click at [652, 496] on div at bounding box center [635, 506] width 67 height 20
select select "6"
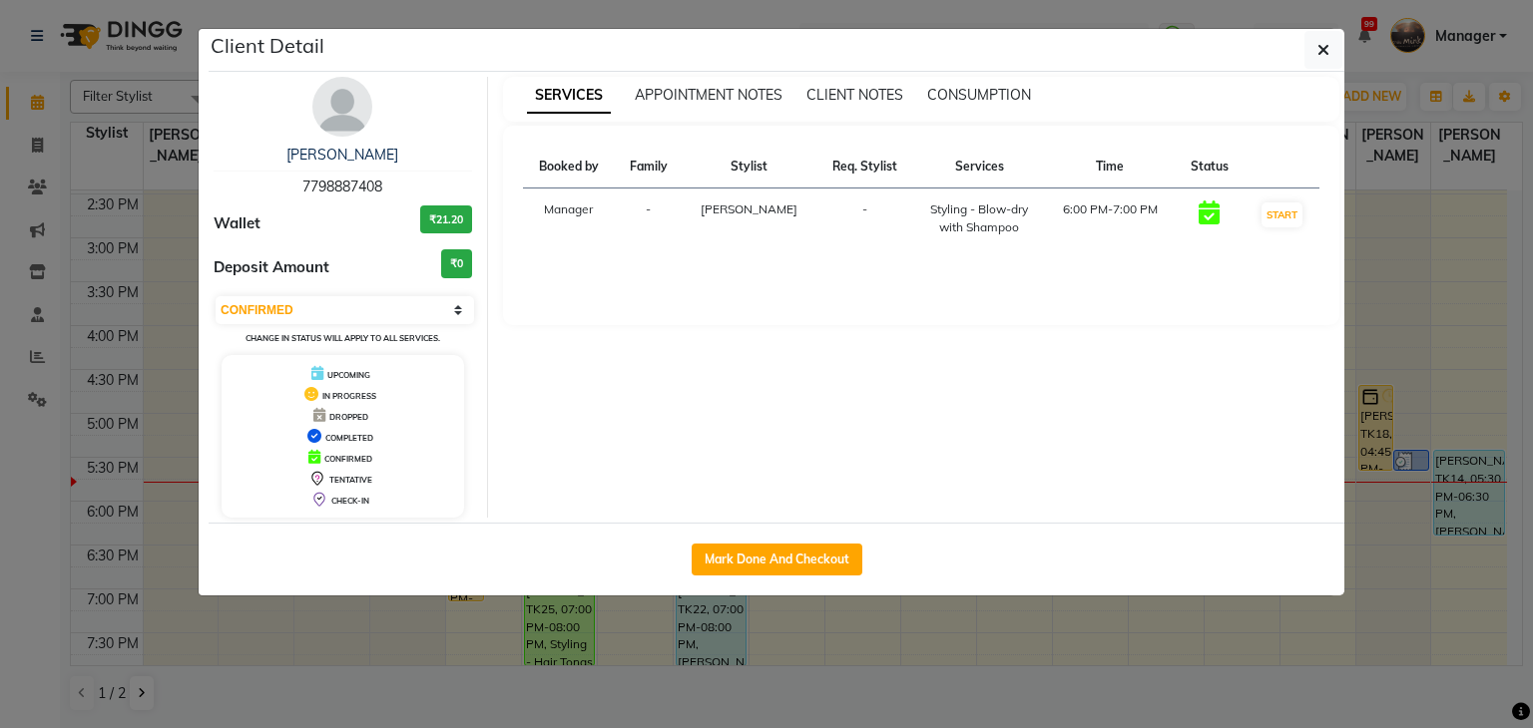
click at [12, 347] on ngb-modal-window "Client Detail Lakshmi Satish 7798887408 Wallet ₹21.20 Deposit Amount ₹0 Select …" at bounding box center [766, 364] width 1533 height 728
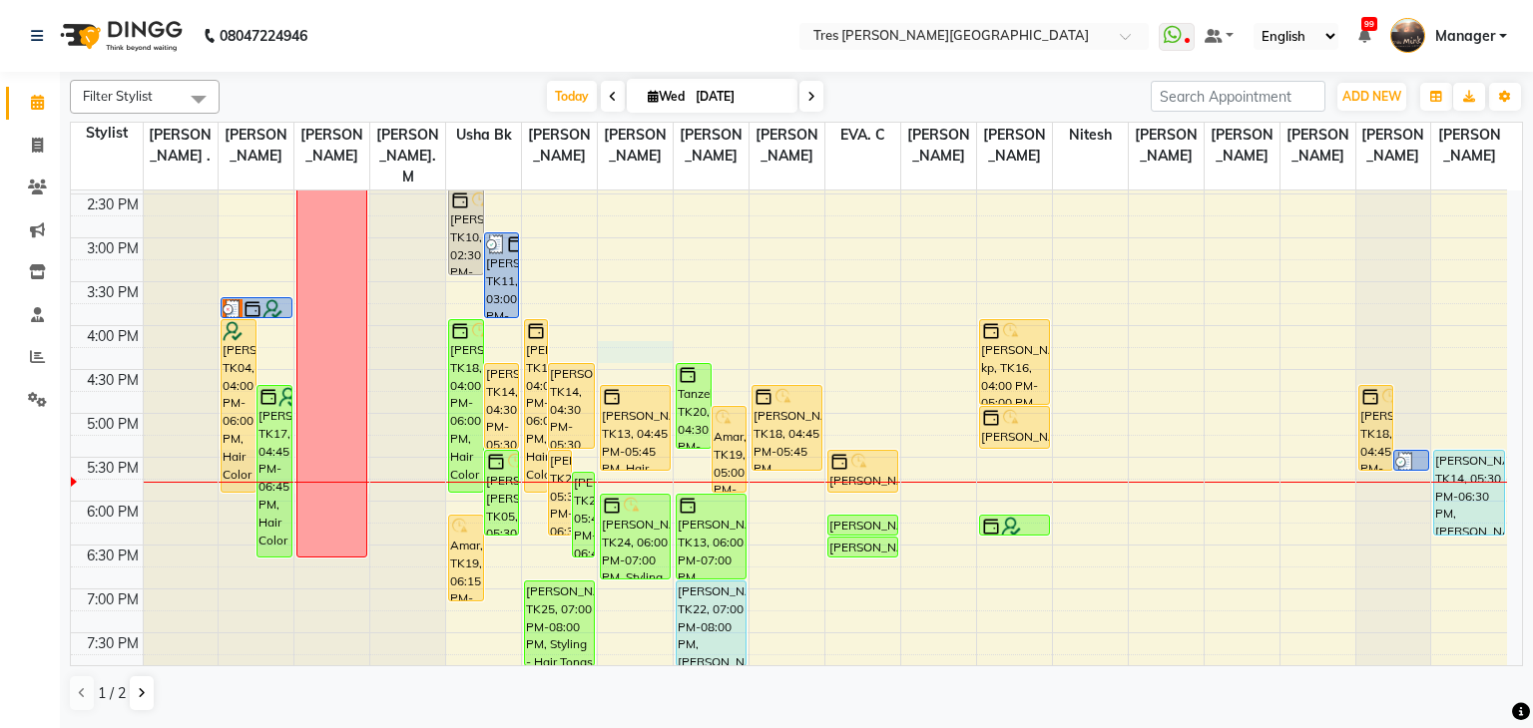
click at [644, 323] on div "8:00 AM 8:30 AM 9:00 AM 9:30 AM 10:00 AM 10:30 AM 11:00 AM 11:30 AM 12:00 PM 12…" at bounding box center [789, 238] width 1436 height 1228
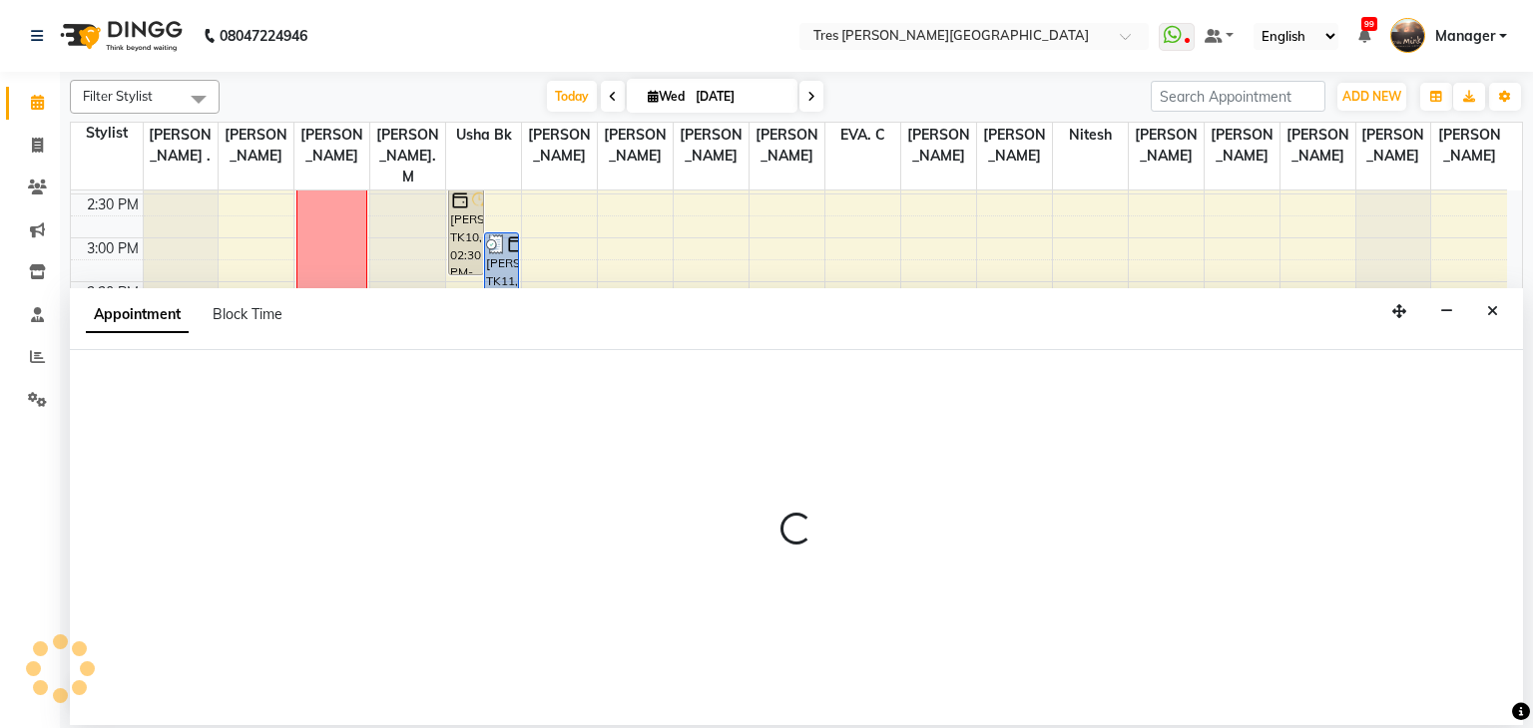
select select "88558"
select select "975"
select select "tentative"
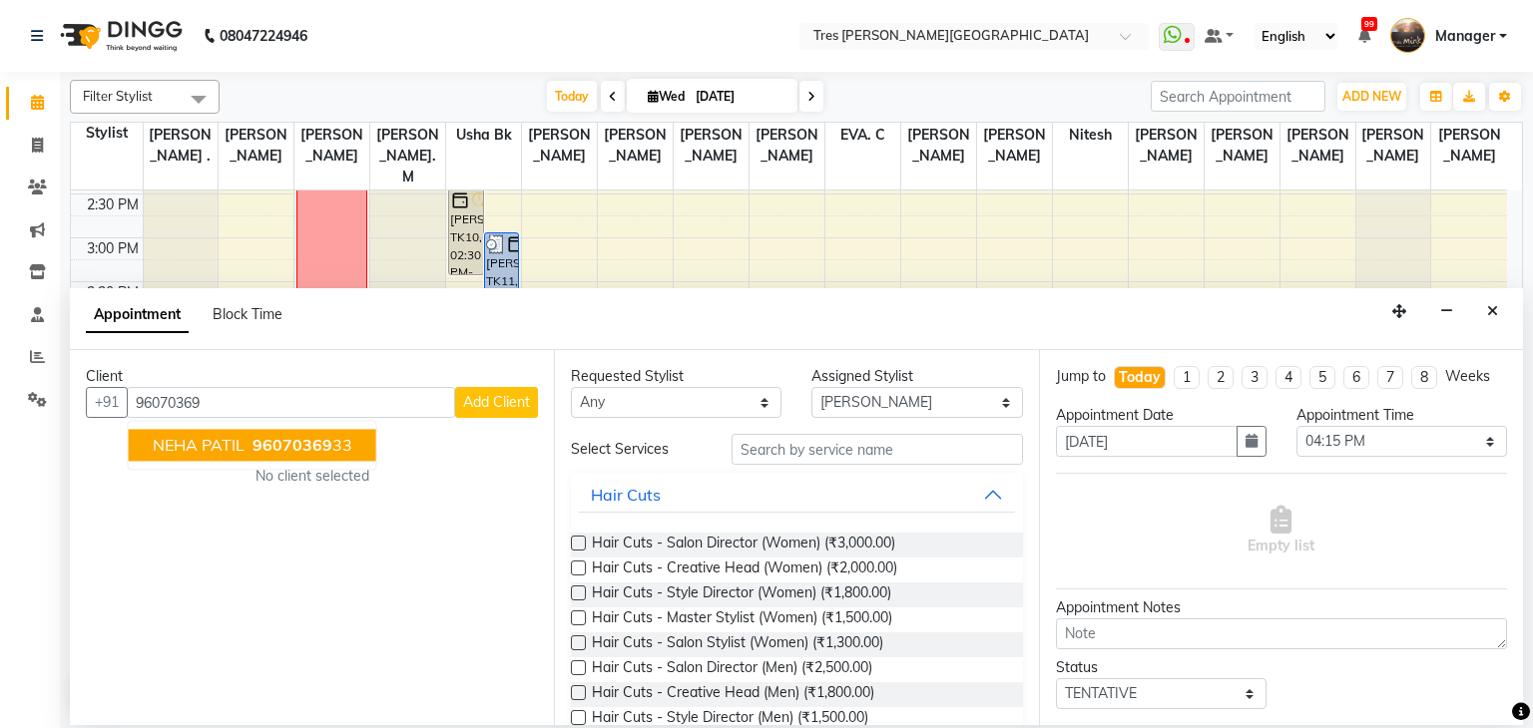
click at [354, 440] on button "NEHA PATIL 96070369 33" at bounding box center [252, 446] width 247 height 32
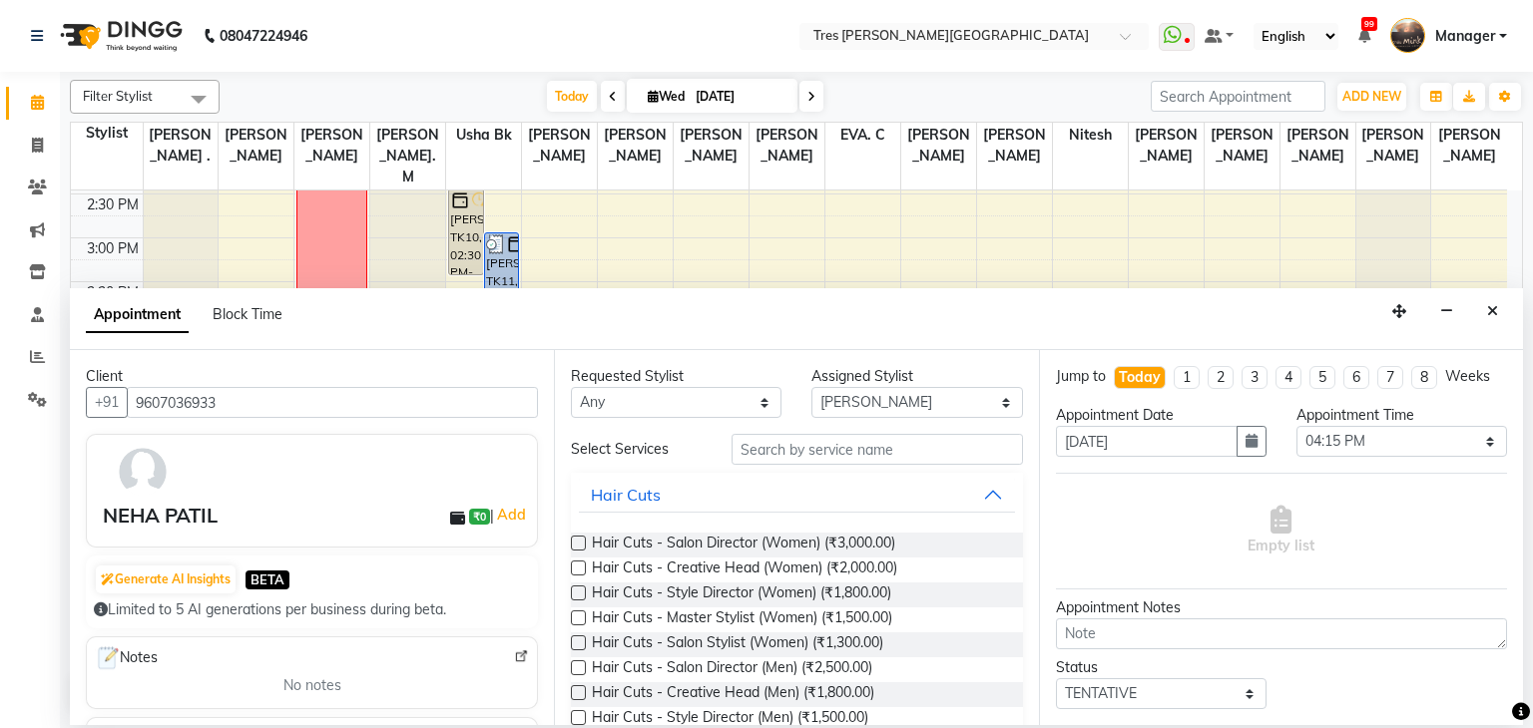
type input "9607036933"
click at [886, 454] on input "text" at bounding box center [876, 449] width 291 height 31
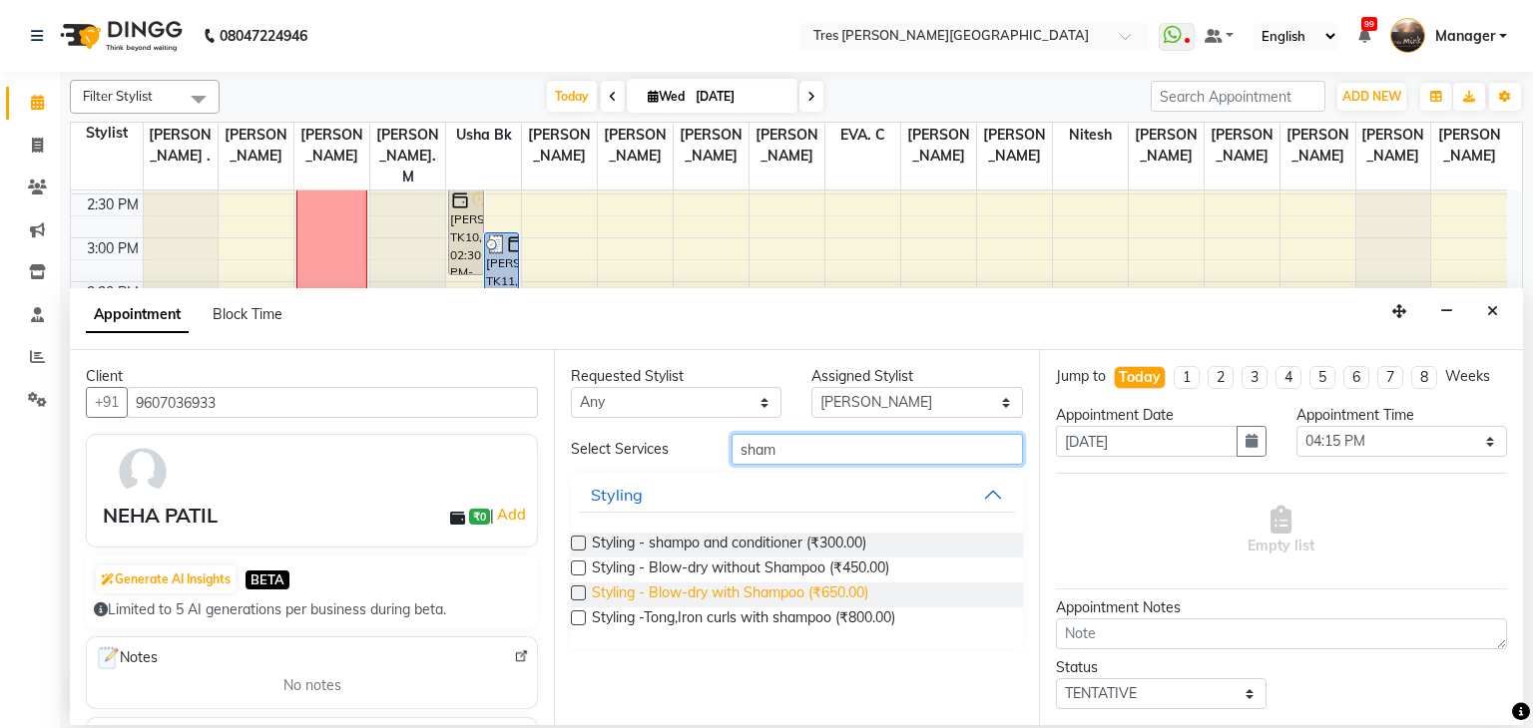
type input "sham"
click at [758, 588] on span "Styling - Blow-dry with Shampoo (₹650.00)" at bounding box center [730, 595] width 276 height 25
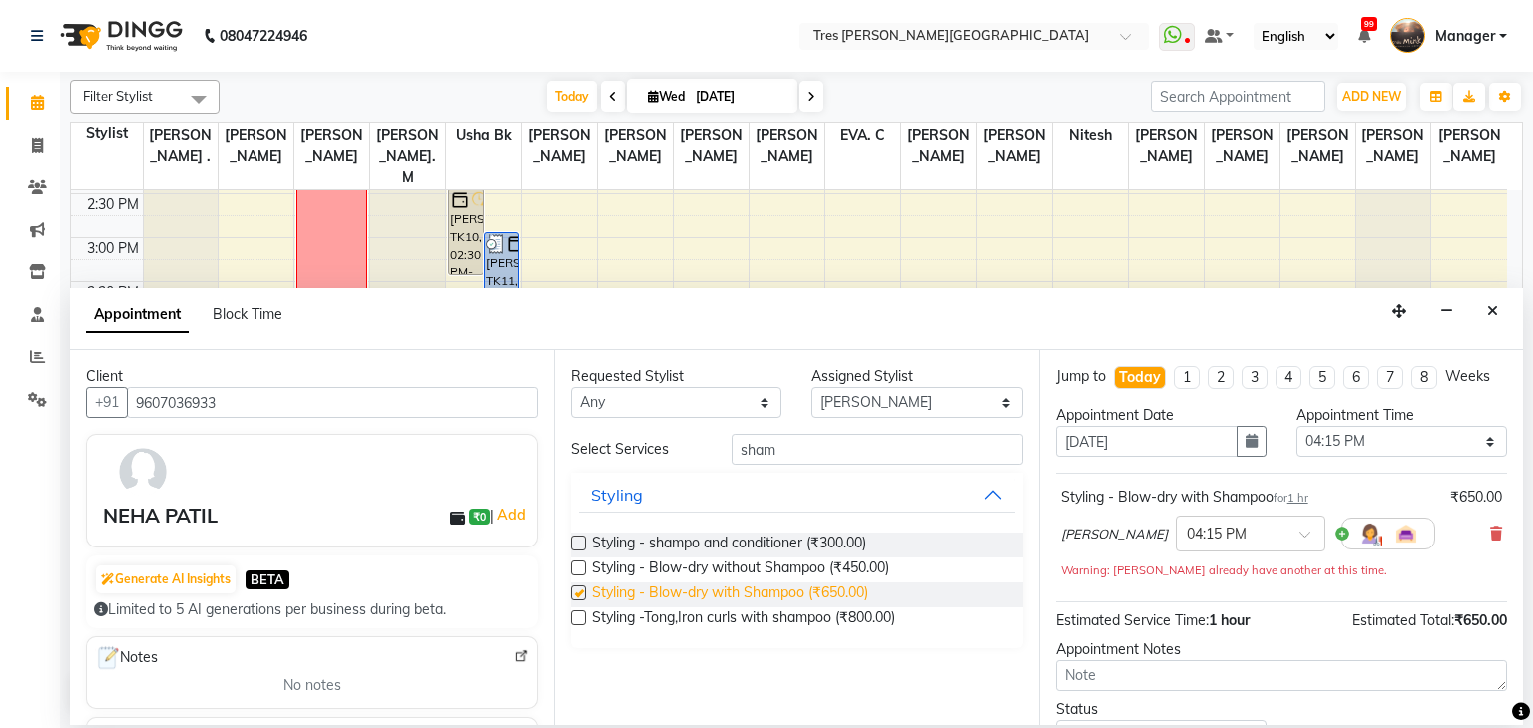
checkbox input "false"
click at [1228, 513] on div "[PERSON_NAME] × 04:15 PM" at bounding box center [1248, 534] width 374 height 52
click at [1212, 536] on input "text" at bounding box center [1230, 532] width 88 height 21
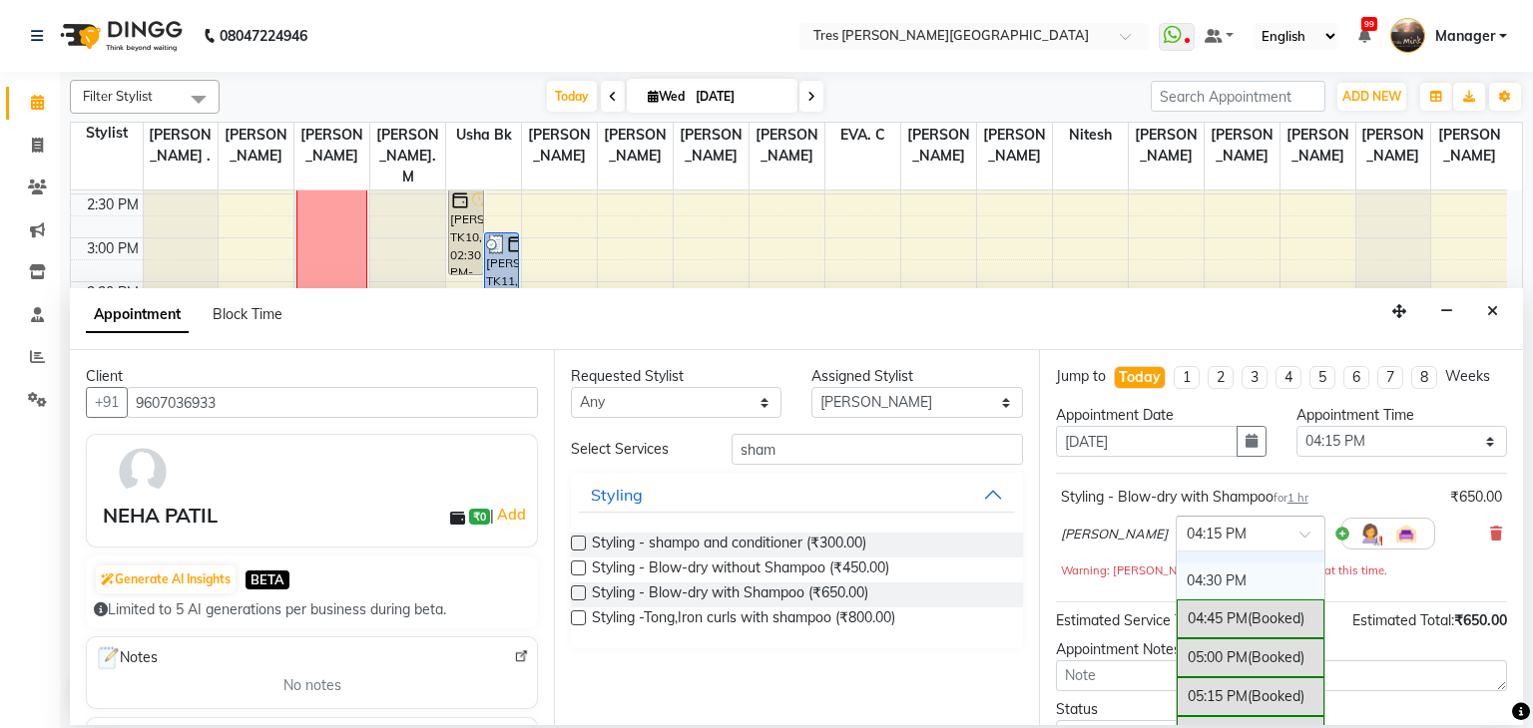
scroll to position [1105, 0]
click at [1200, 663] on div "05:00 PM (Booked)" at bounding box center [1250, 658] width 148 height 39
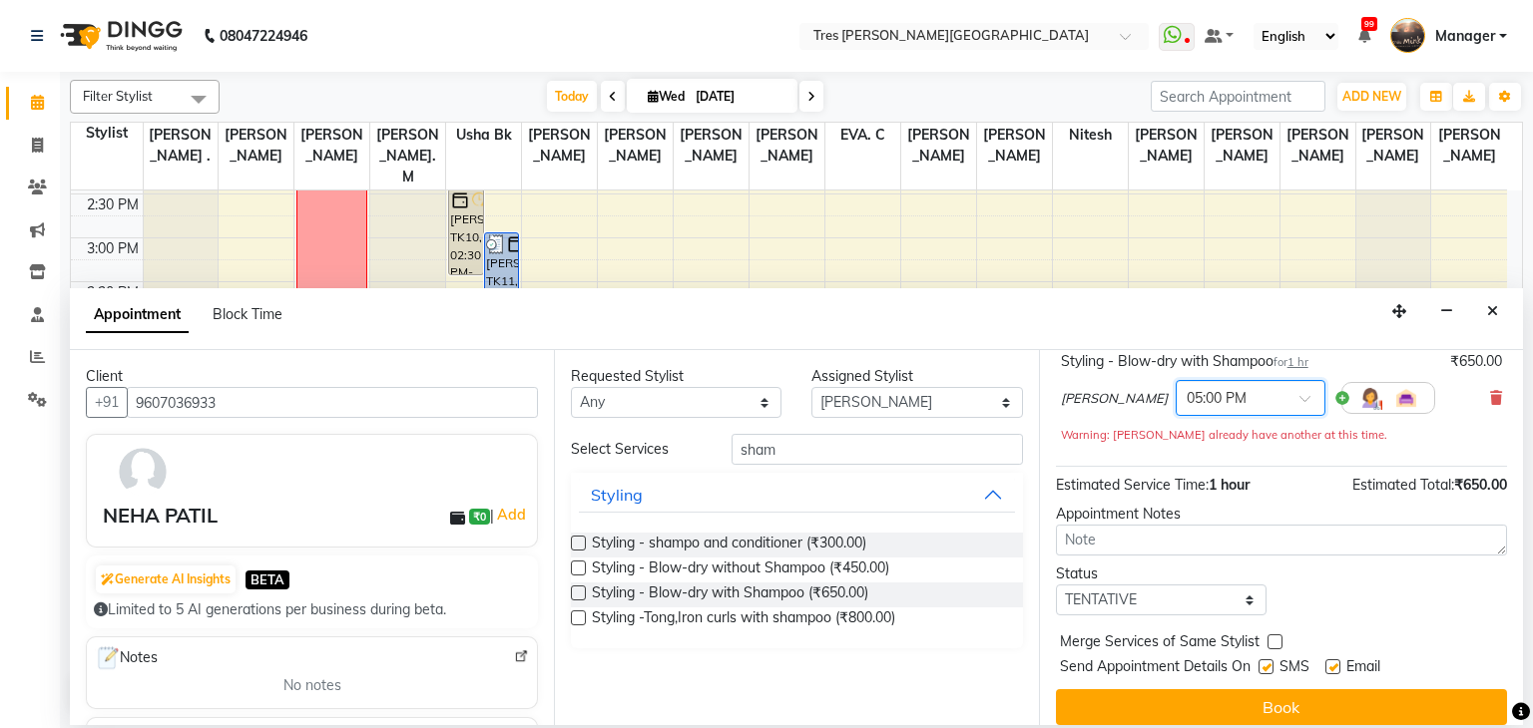
scroll to position [136, 0]
click at [1114, 613] on select "Select TENTATIVE CONFIRM CHECK-IN UPCOMING" at bounding box center [1161, 600] width 211 height 31
select select "confirm booking"
click at [1056, 585] on select "Select TENTATIVE CONFIRM CHECK-IN UPCOMING" at bounding box center [1161, 600] width 211 height 31
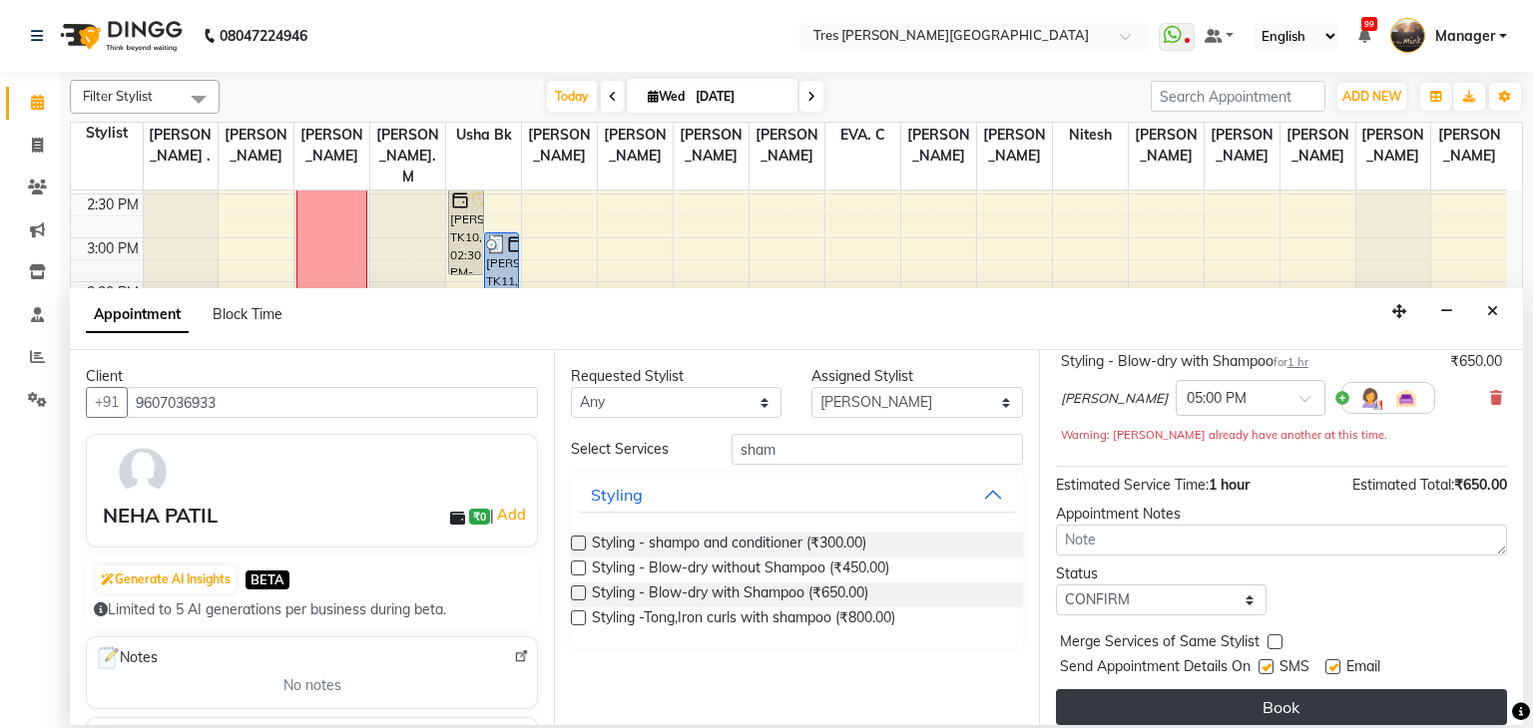
click at [1134, 699] on button "Book" at bounding box center [1281, 708] width 451 height 36
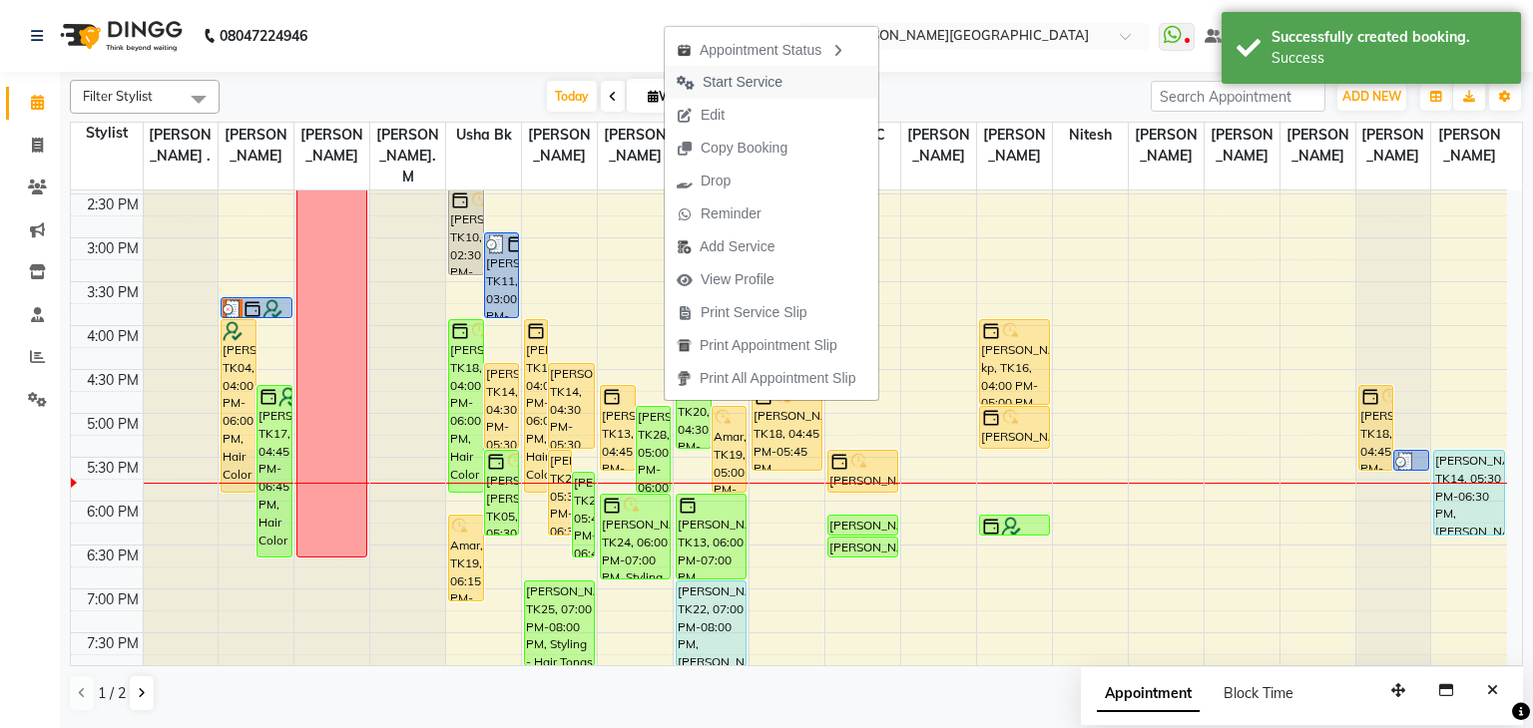
click at [755, 78] on span "Start Service" at bounding box center [742, 82] width 80 height 21
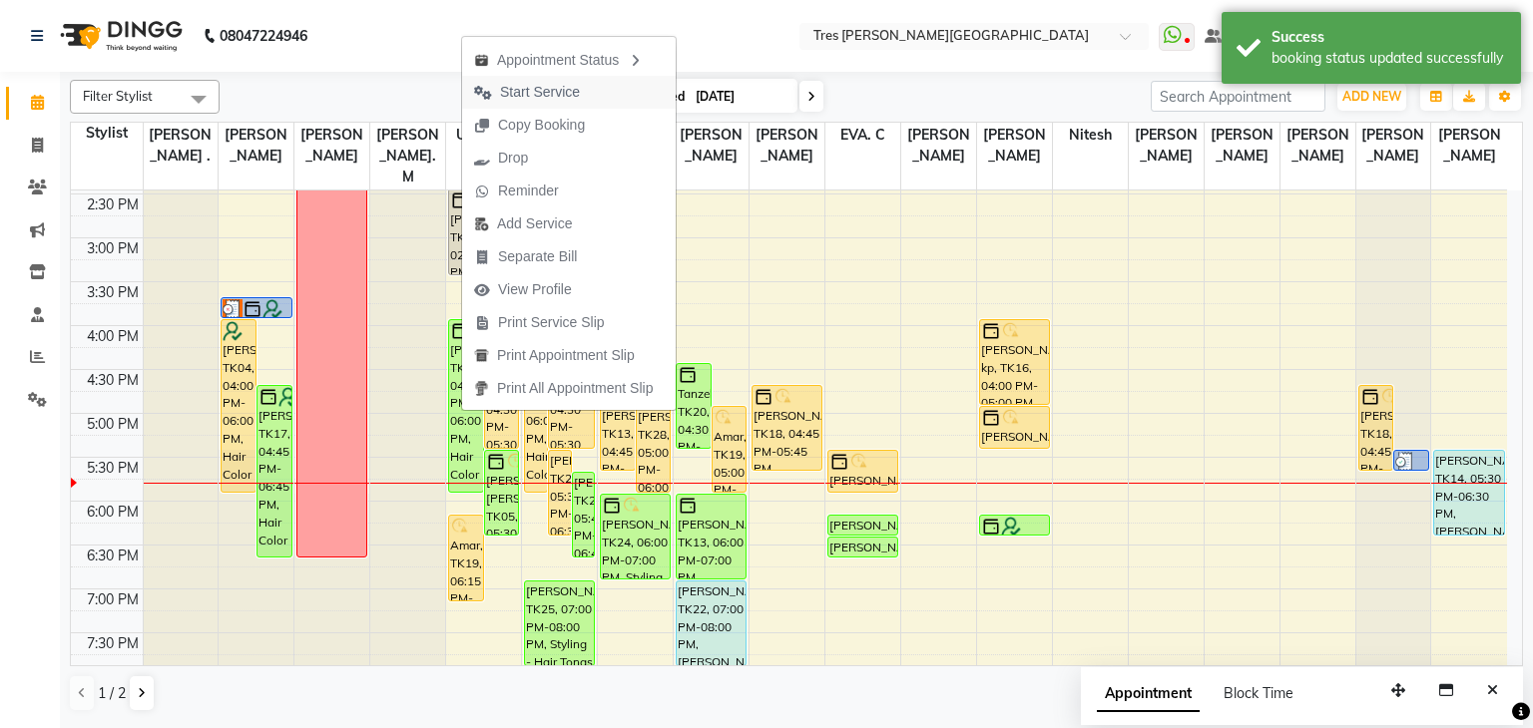
click at [557, 84] on span "Start Service" at bounding box center [540, 92] width 80 height 21
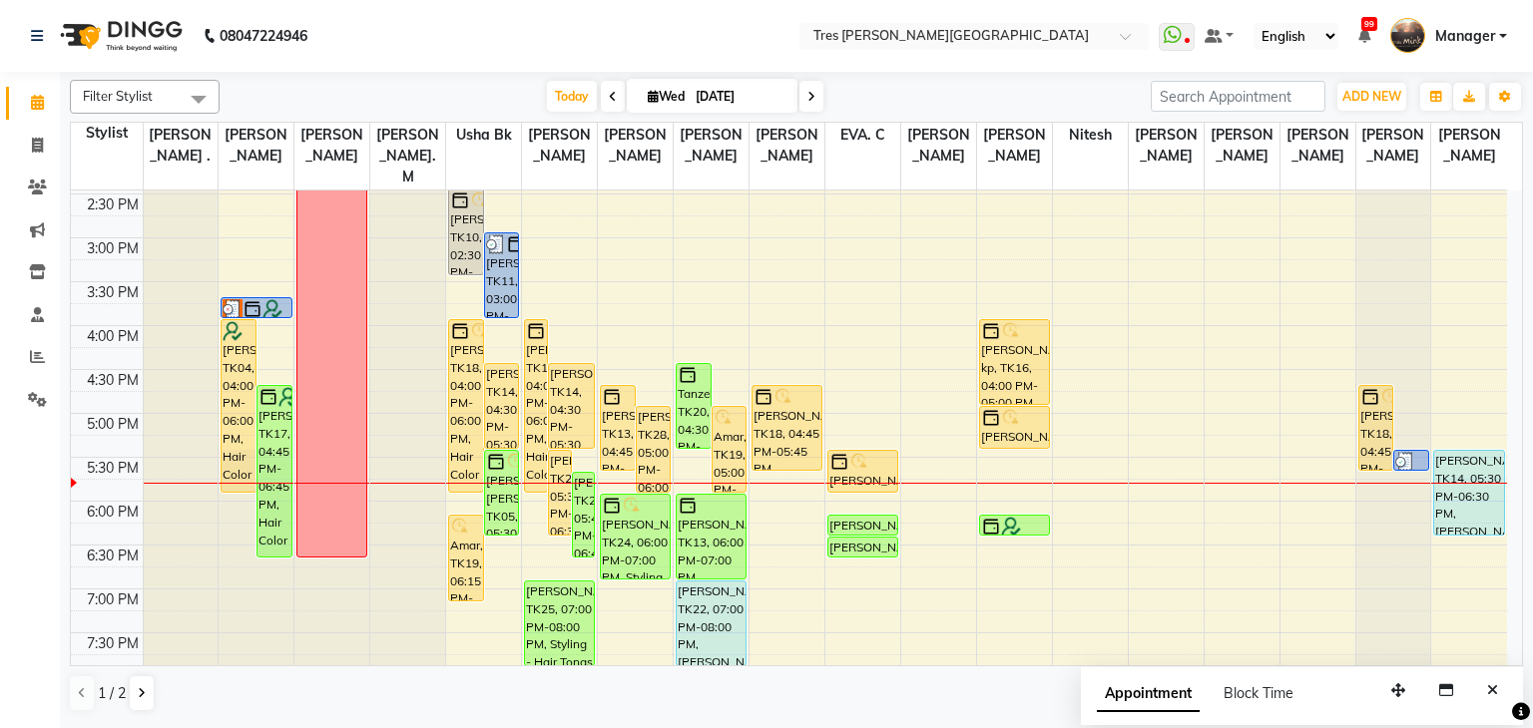
click at [648, 98] on icon at bounding box center [653, 96] width 11 height 13
select select "9"
select select "2025"
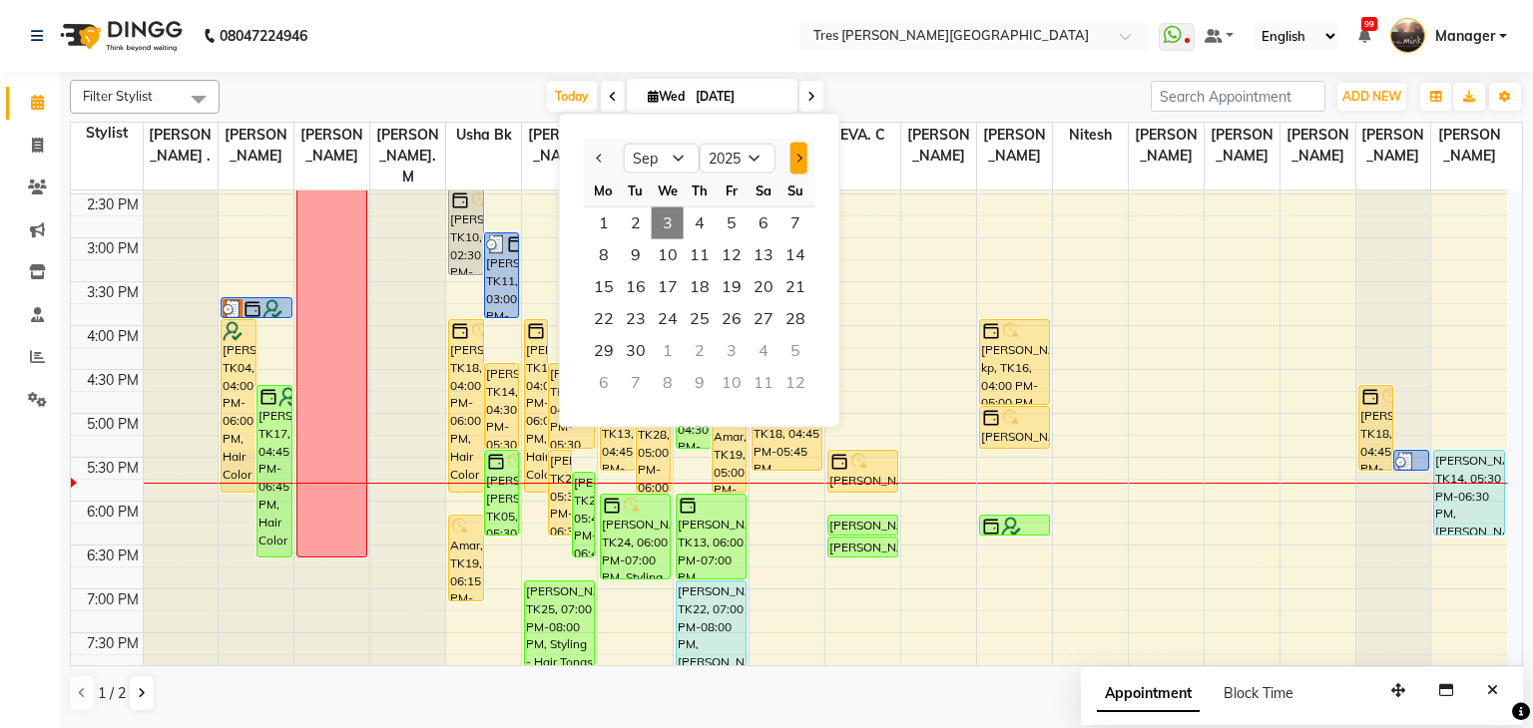
click at [794, 157] on span "Next month" at bounding box center [797, 158] width 8 height 8
select select "10"
click at [623, 259] on span "7" at bounding box center [636, 255] width 32 height 32
type input "07-10-2025"
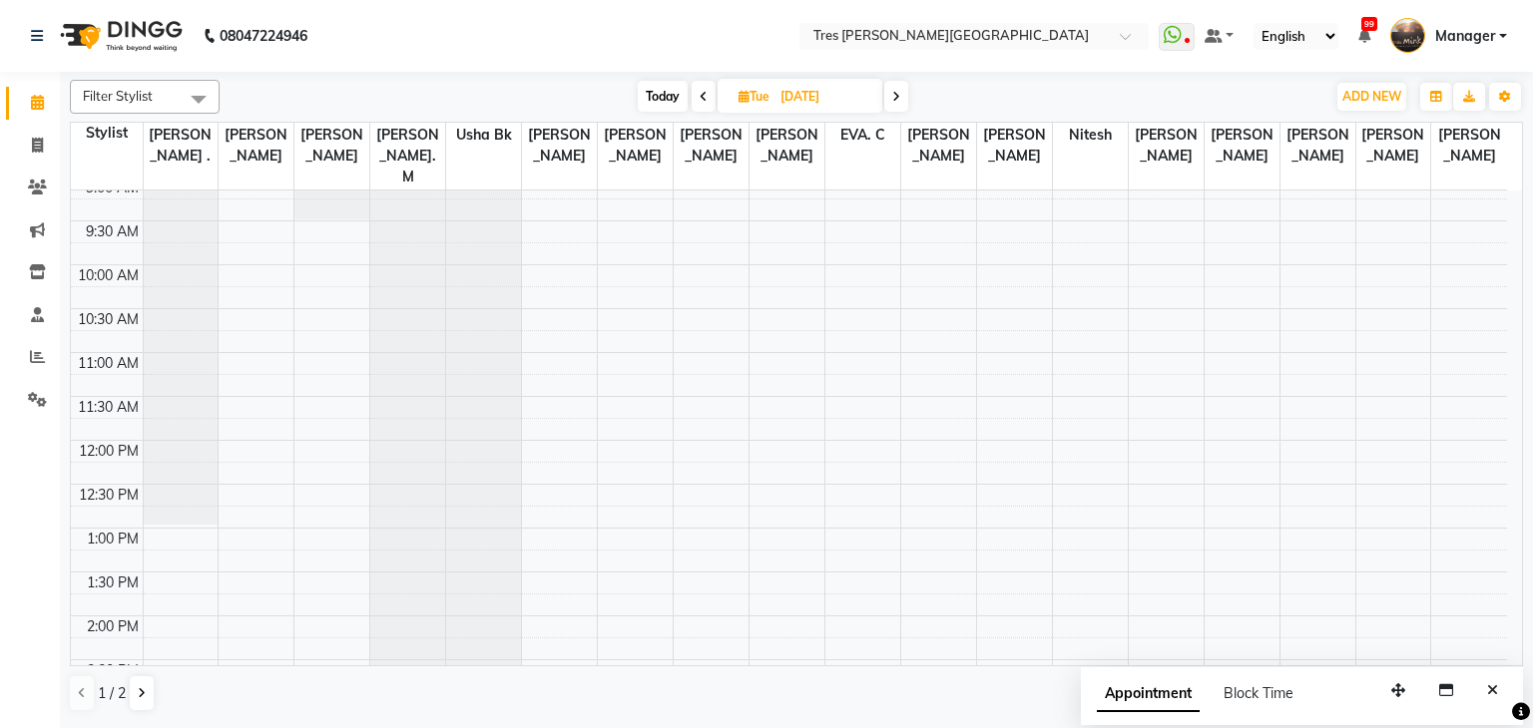
scroll to position [100, 0]
click at [247, 512] on div "8:00 AM 8:30 AM 9:00 AM 9:30 AM 10:00 AM 10:30 AM 11:00 AM 11:30 AM 12:00 PM 12…" at bounding box center [789, 705] width 1436 height 1228
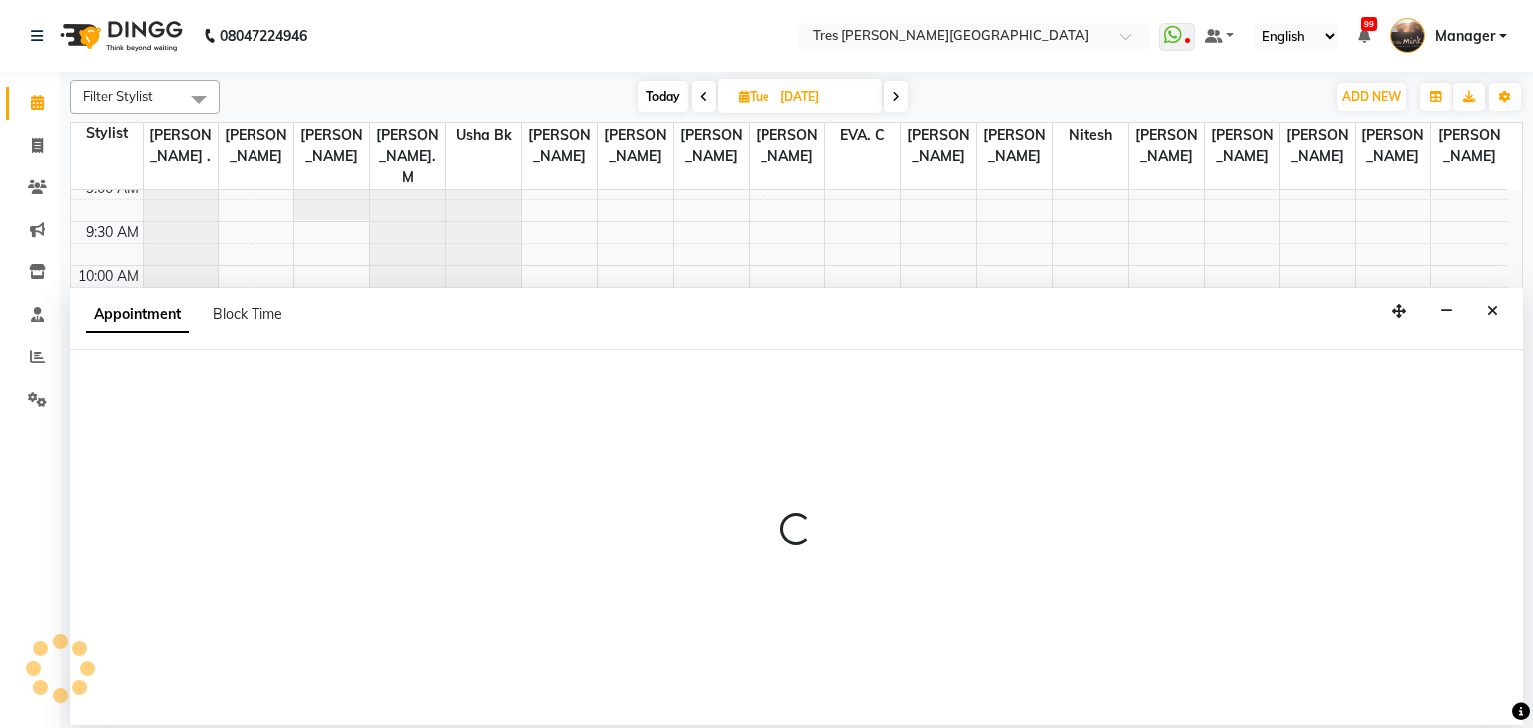
select select "1027"
select select "780"
select select "tentative"
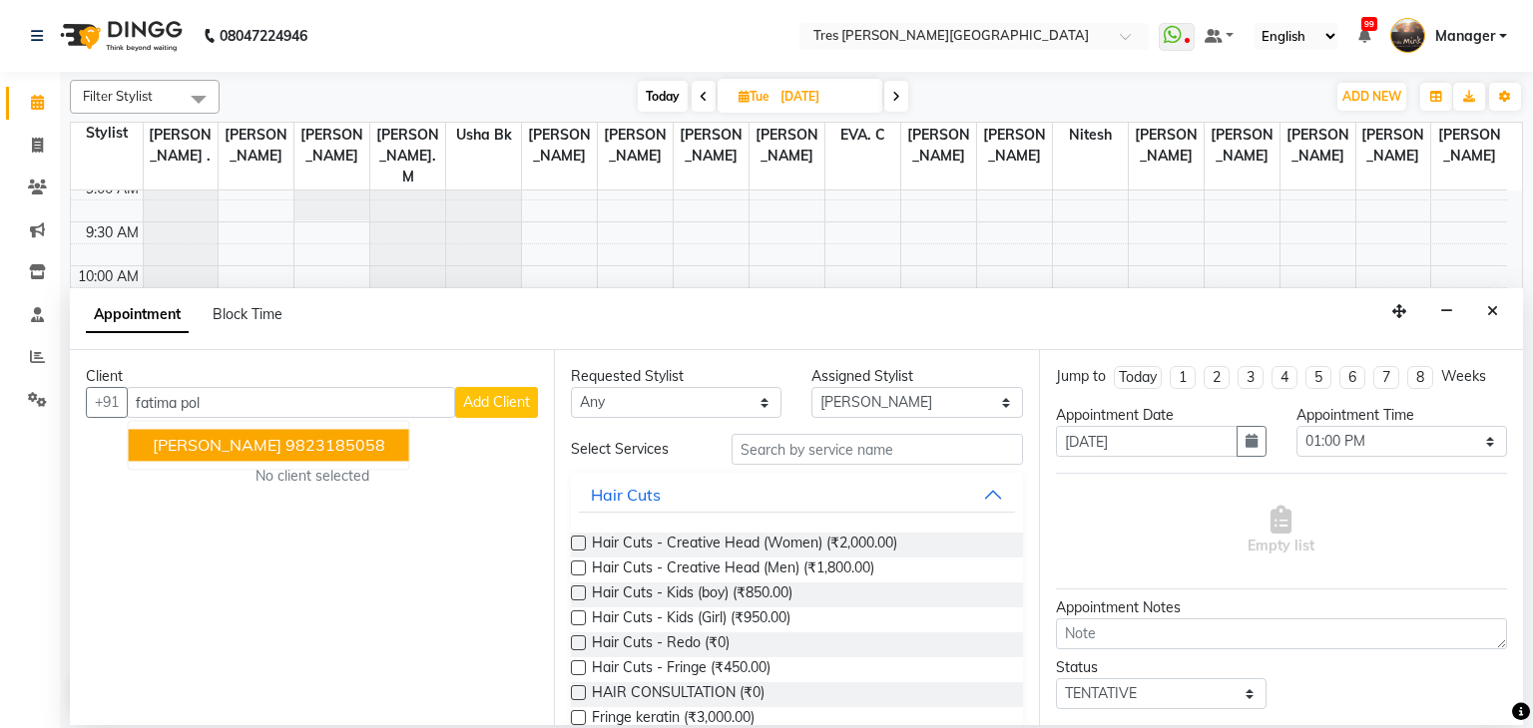
click at [218, 437] on span "Fatima Polan" at bounding box center [217, 446] width 129 height 20
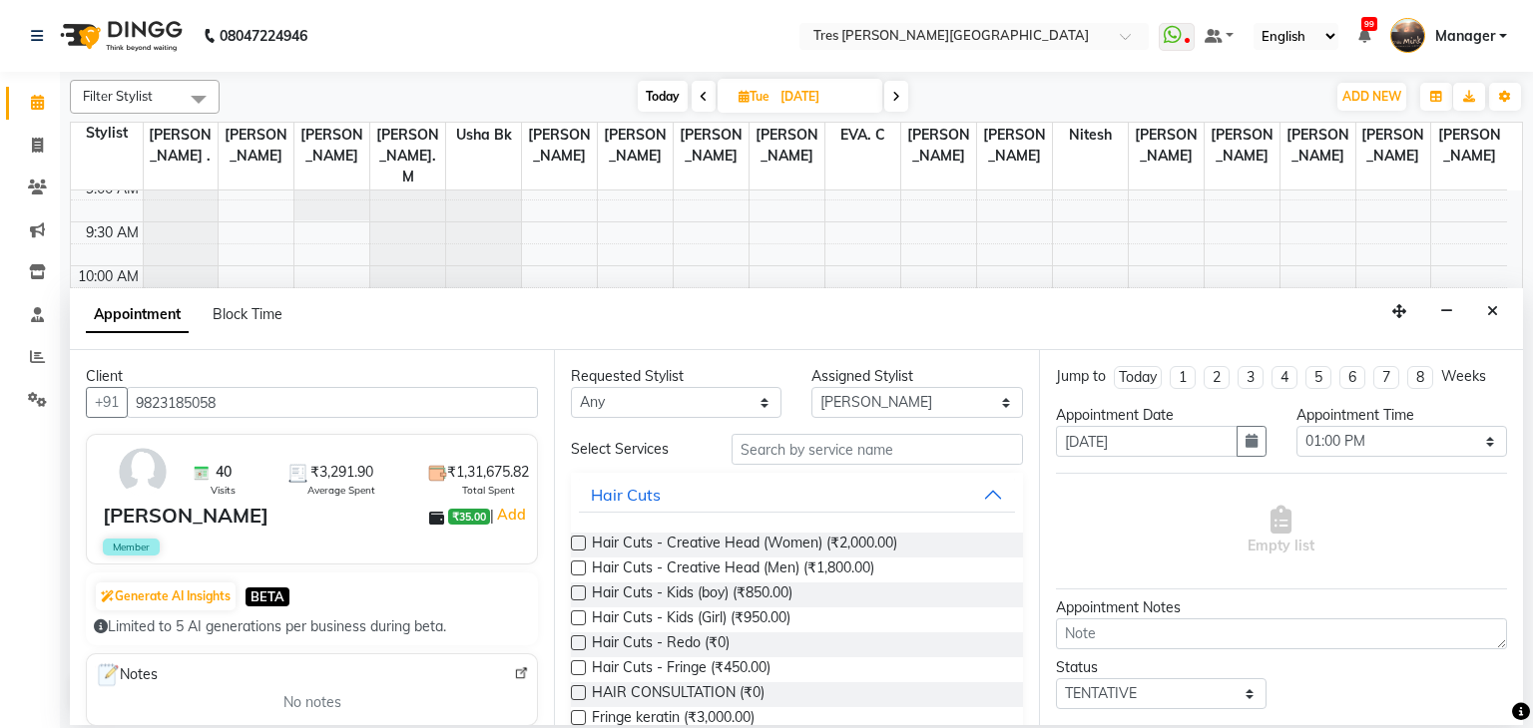
type input "9823185058"
click at [794, 436] on input "text" at bounding box center [876, 449] width 291 height 31
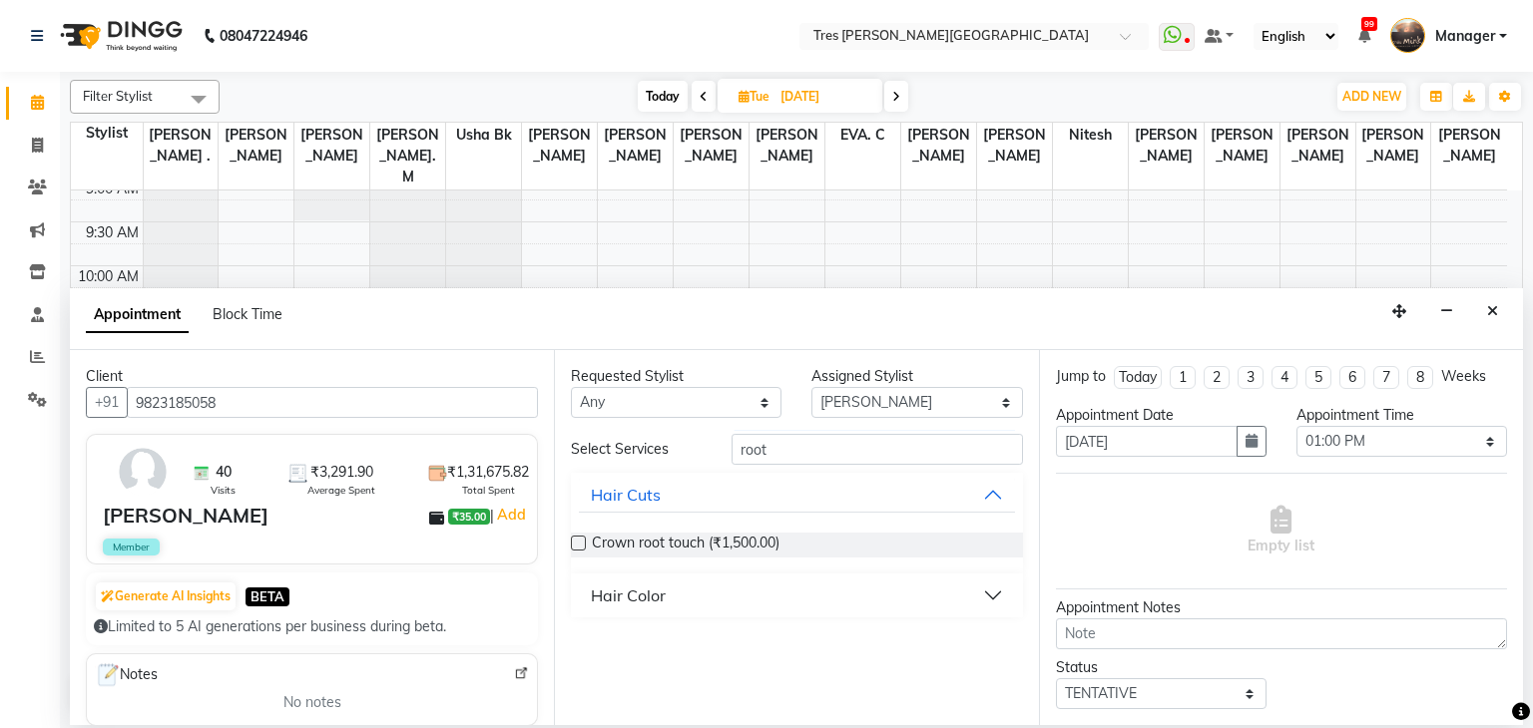
click at [616, 591] on div "Hair Color" at bounding box center [628, 596] width 75 height 24
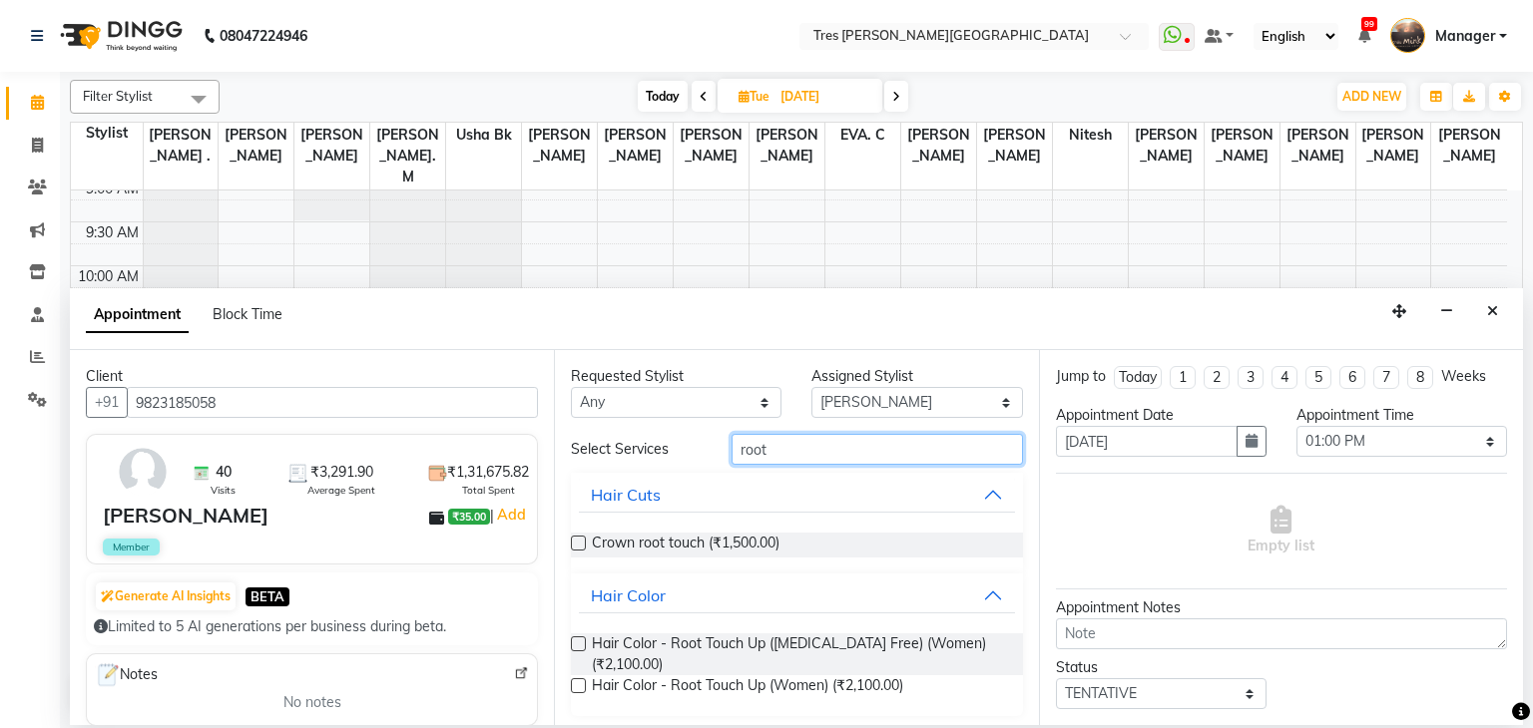
click at [826, 463] on input "root" at bounding box center [876, 449] width 291 height 31
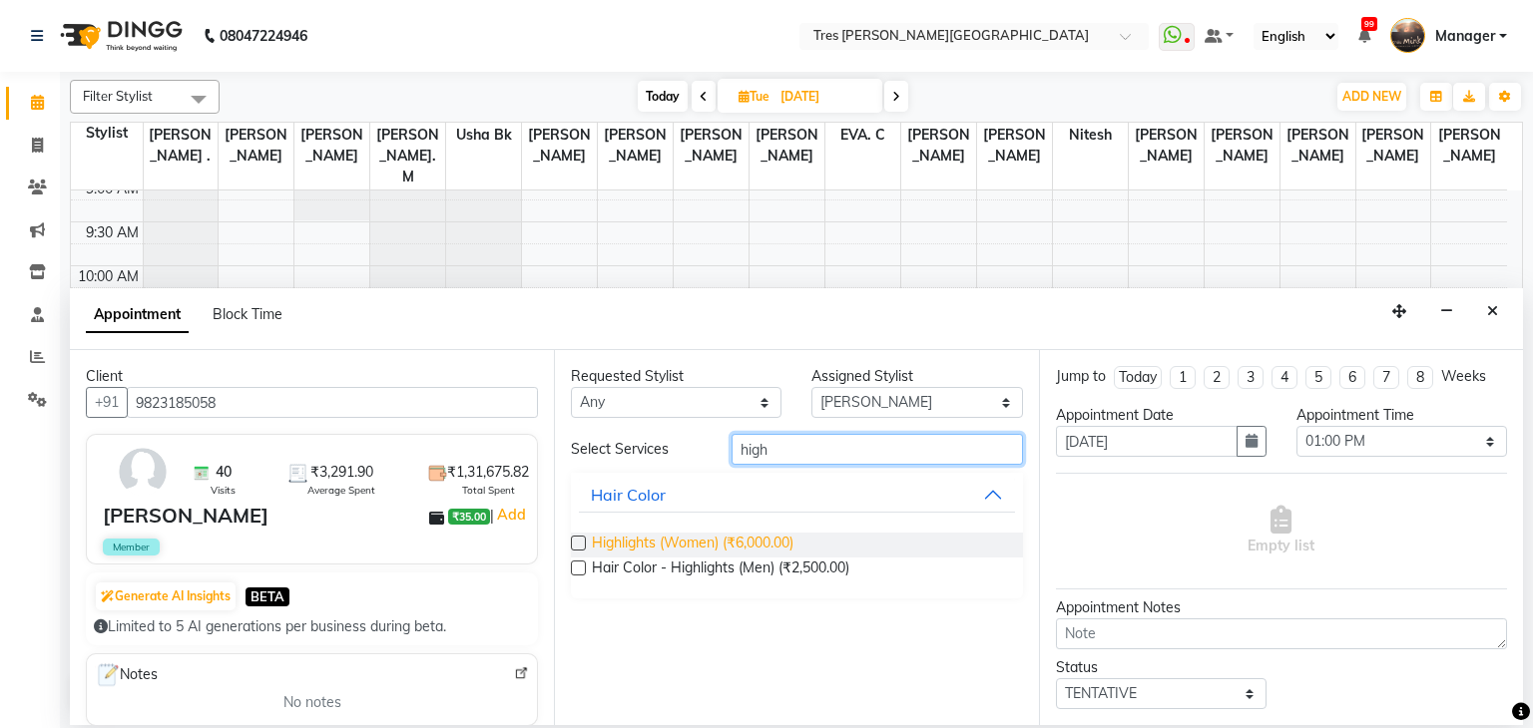
type input "high"
click at [733, 539] on span "Highlights (Women) (₹6,000.00)" at bounding box center [693, 545] width 202 height 25
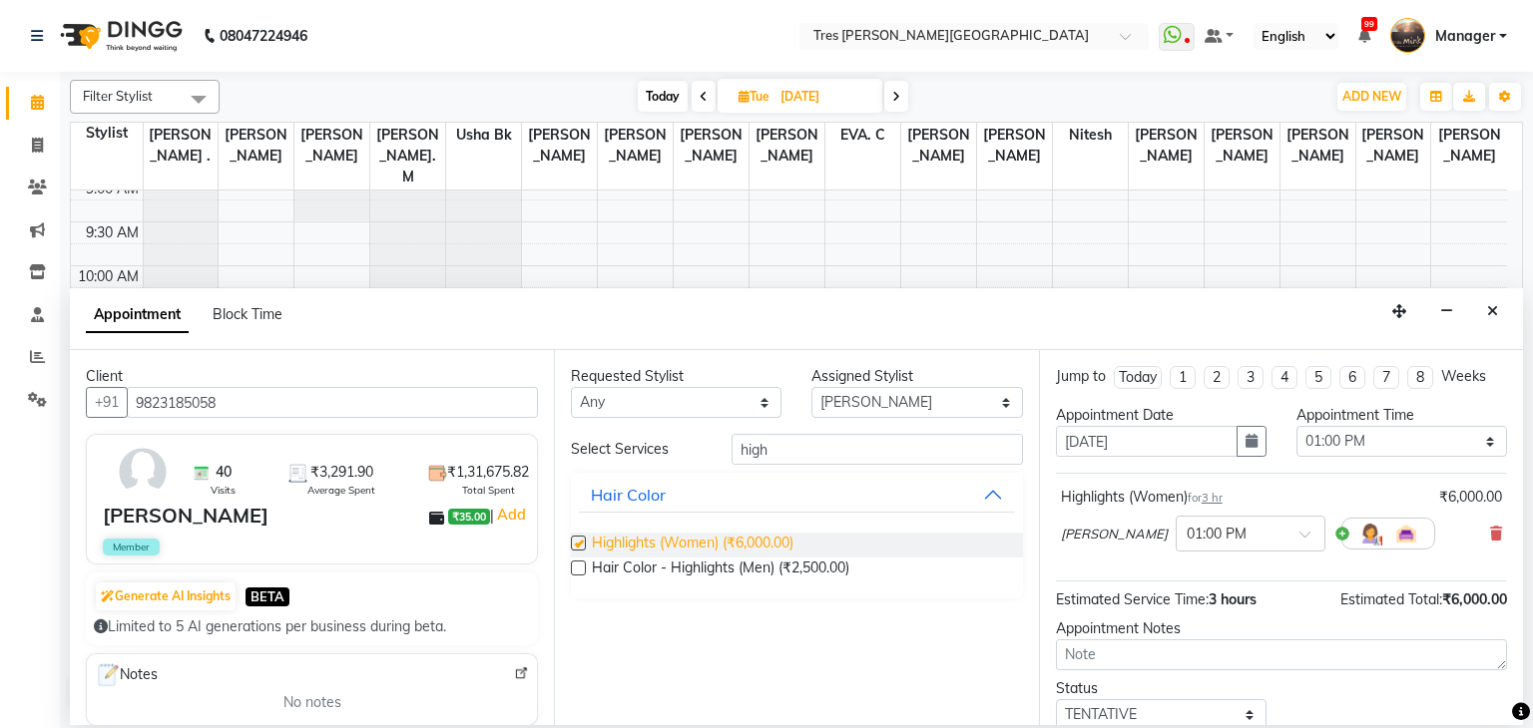
checkbox input "false"
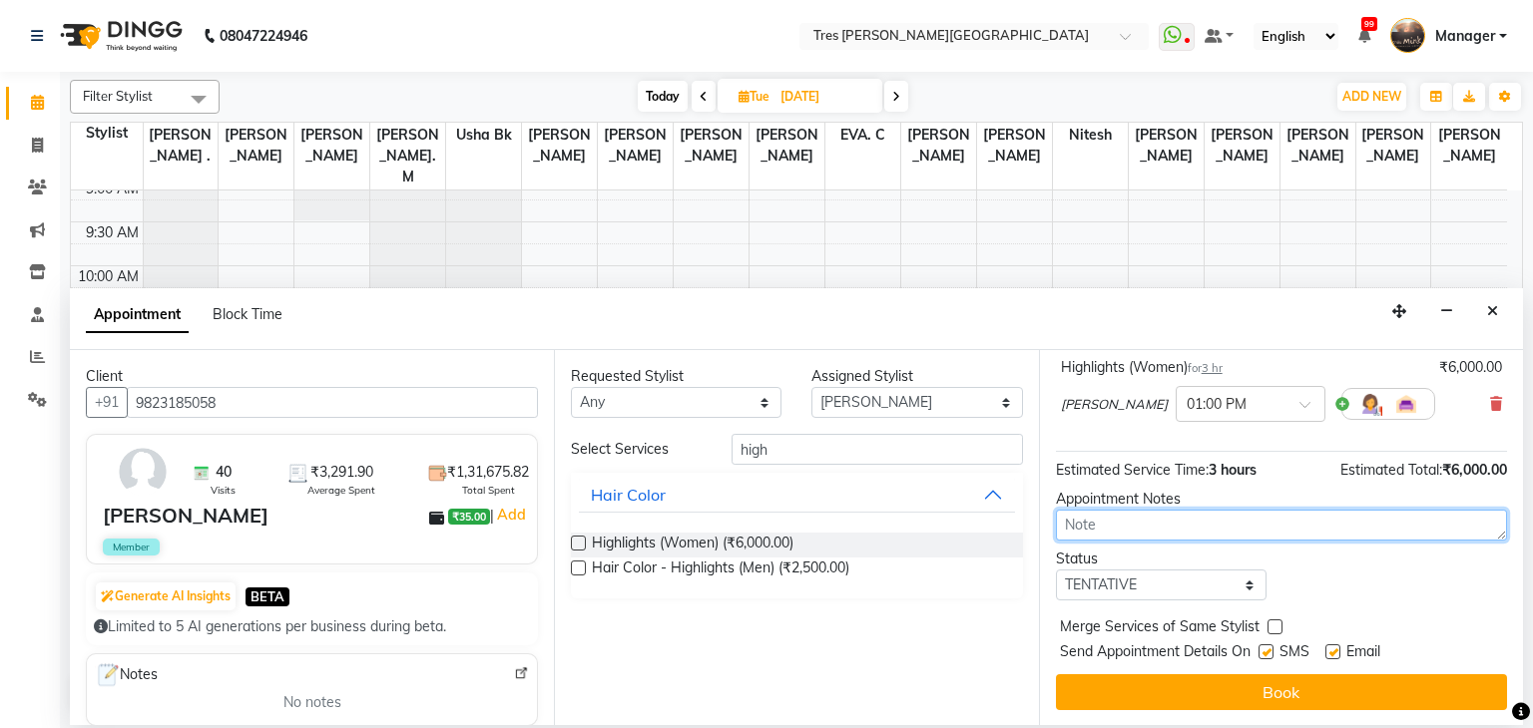
click at [1231, 529] on textarea at bounding box center [1281, 525] width 451 height 31
type textarea "anjali/3rd sept.5.54 on desk vishal"
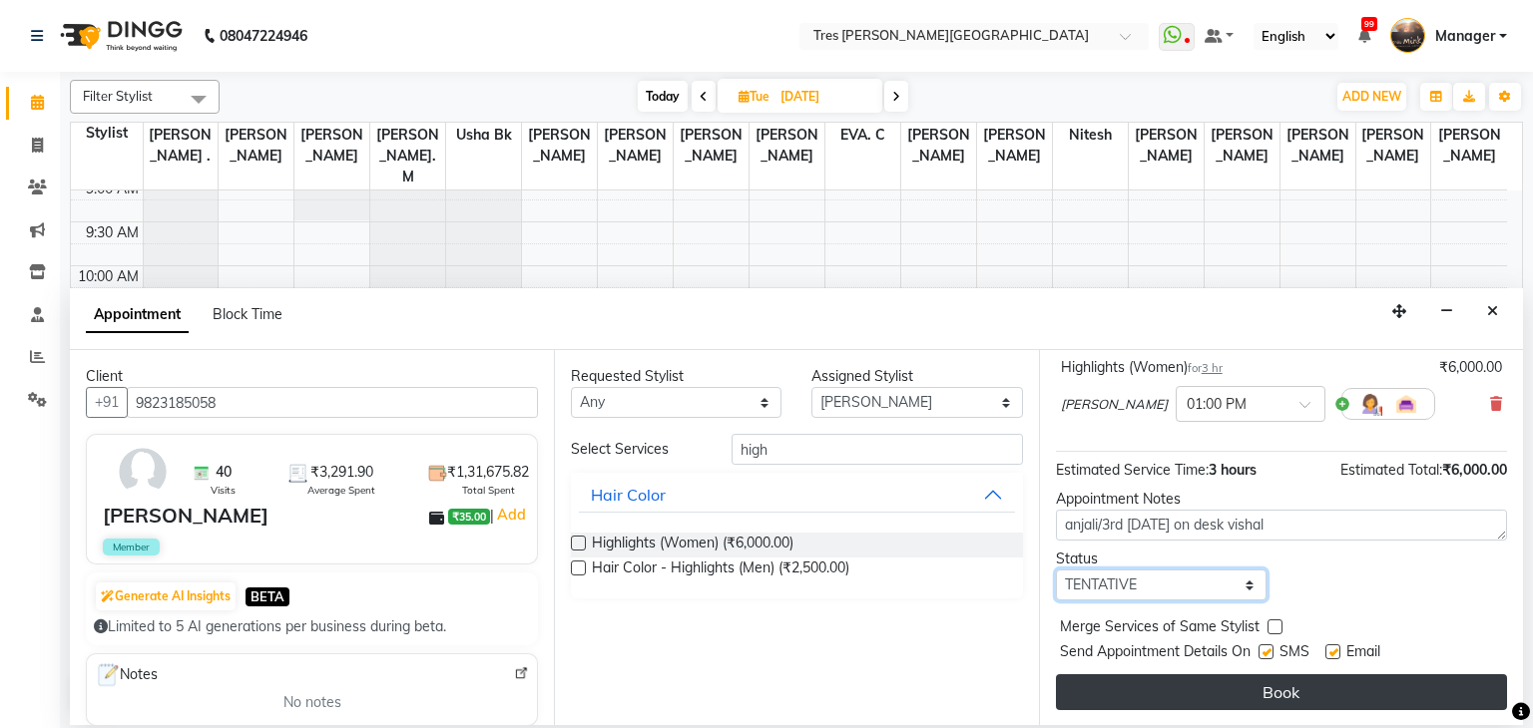
drag, startPoint x: 1118, startPoint y: 597, endPoint x: 1124, endPoint y: 688, distance: 91.0
click at [1124, 688] on div "Jump to Today 1 2 3 4 5 6 7 8 Weeks Appointment Date 07-10-2025 Appointment Tim…" at bounding box center [1281, 537] width 484 height 375
select select "upcoming"
click at [1056, 570] on select "Select TENTATIVE CONFIRM UPCOMING" at bounding box center [1161, 585] width 211 height 31
click at [1124, 688] on button "Book" at bounding box center [1281, 693] width 451 height 36
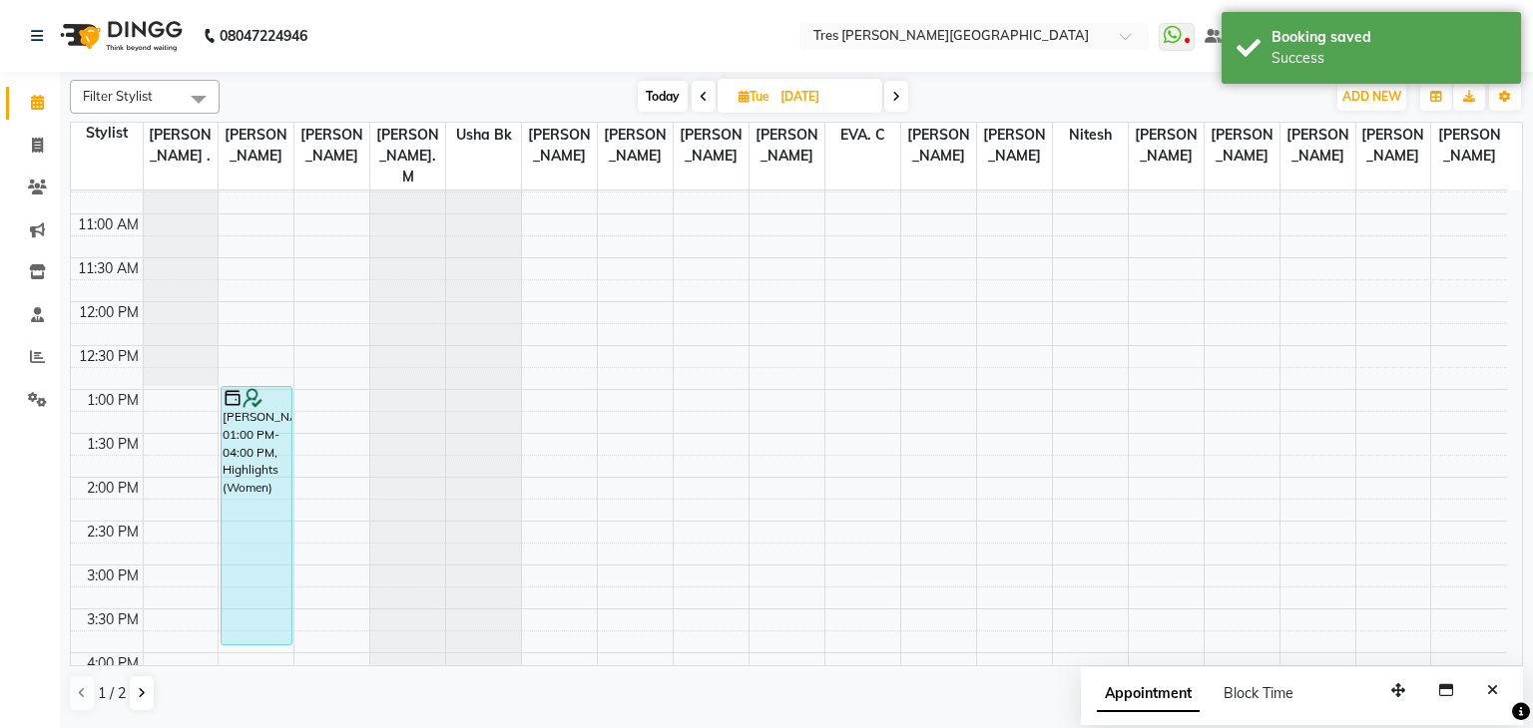
scroll to position [239, 0]
click at [653, 91] on span "Today" at bounding box center [663, 96] width 50 height 31
type input "[DATE]"
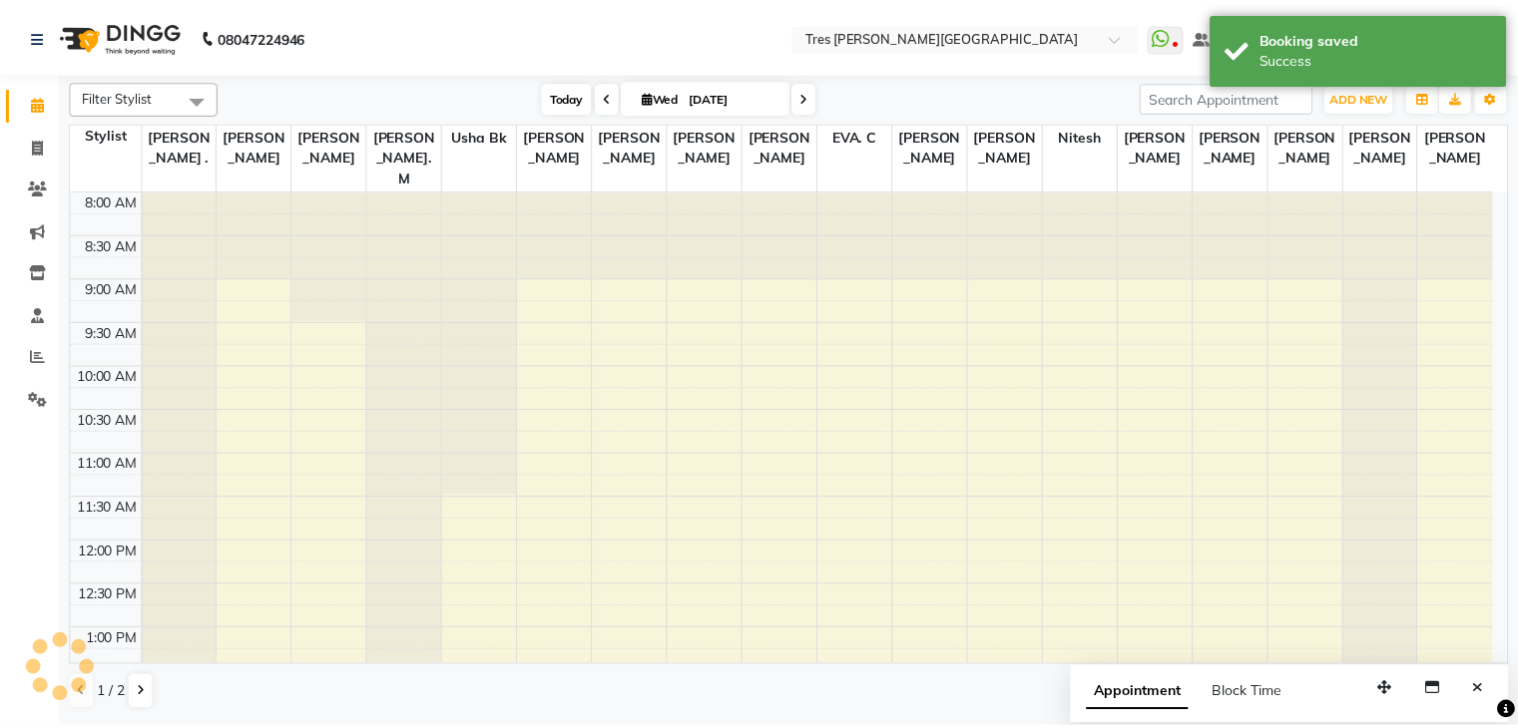
scroll to position [719, 0]
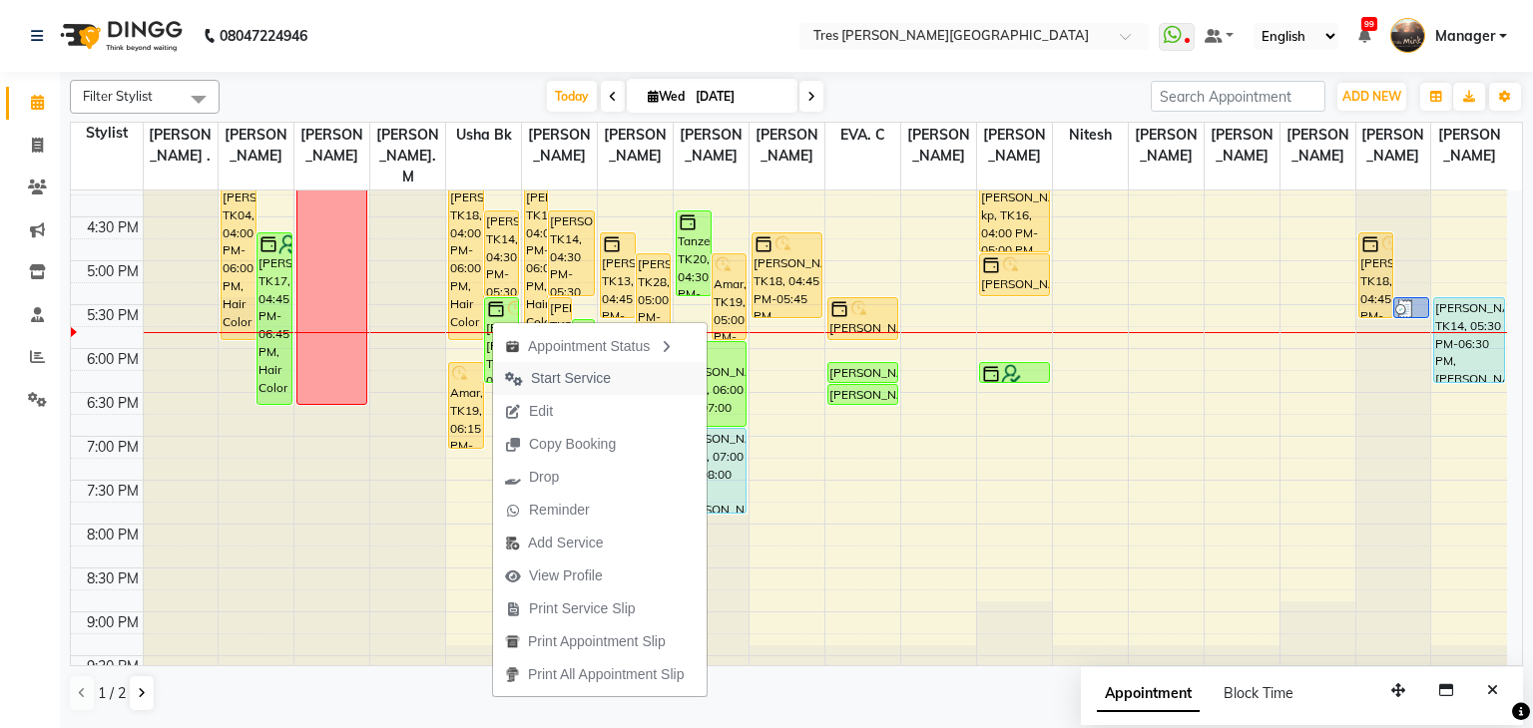
click at [591, 387] on span "Start Service" at bounding box center [571, 378] width 80 height 21
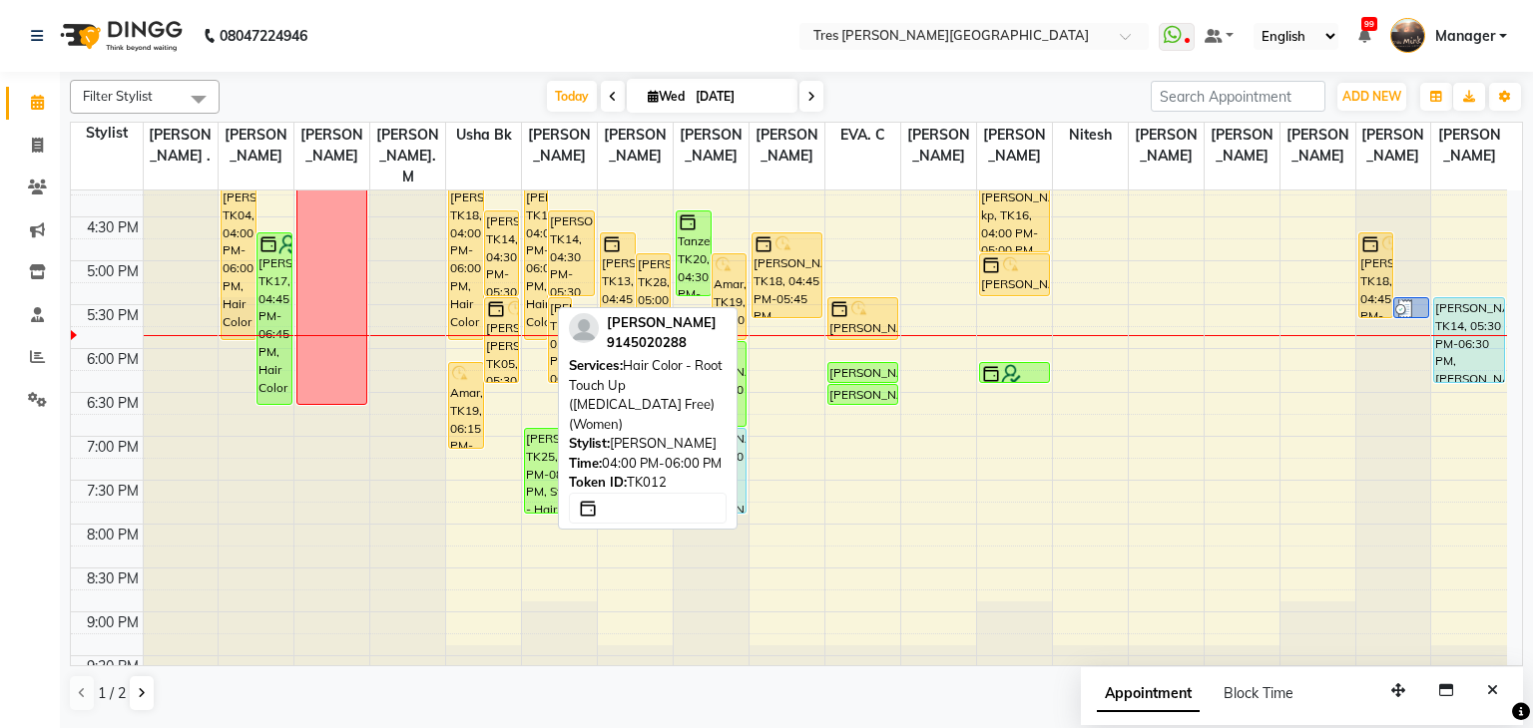
click at [531, 216] on div "Praneeta Naidu, TK12, 04:00 PM-06:00 PM, Hair Color - Root Touch Up (Ammonia Fr…" at bounding box center [536, 254] width 22 height 172
select select "1"
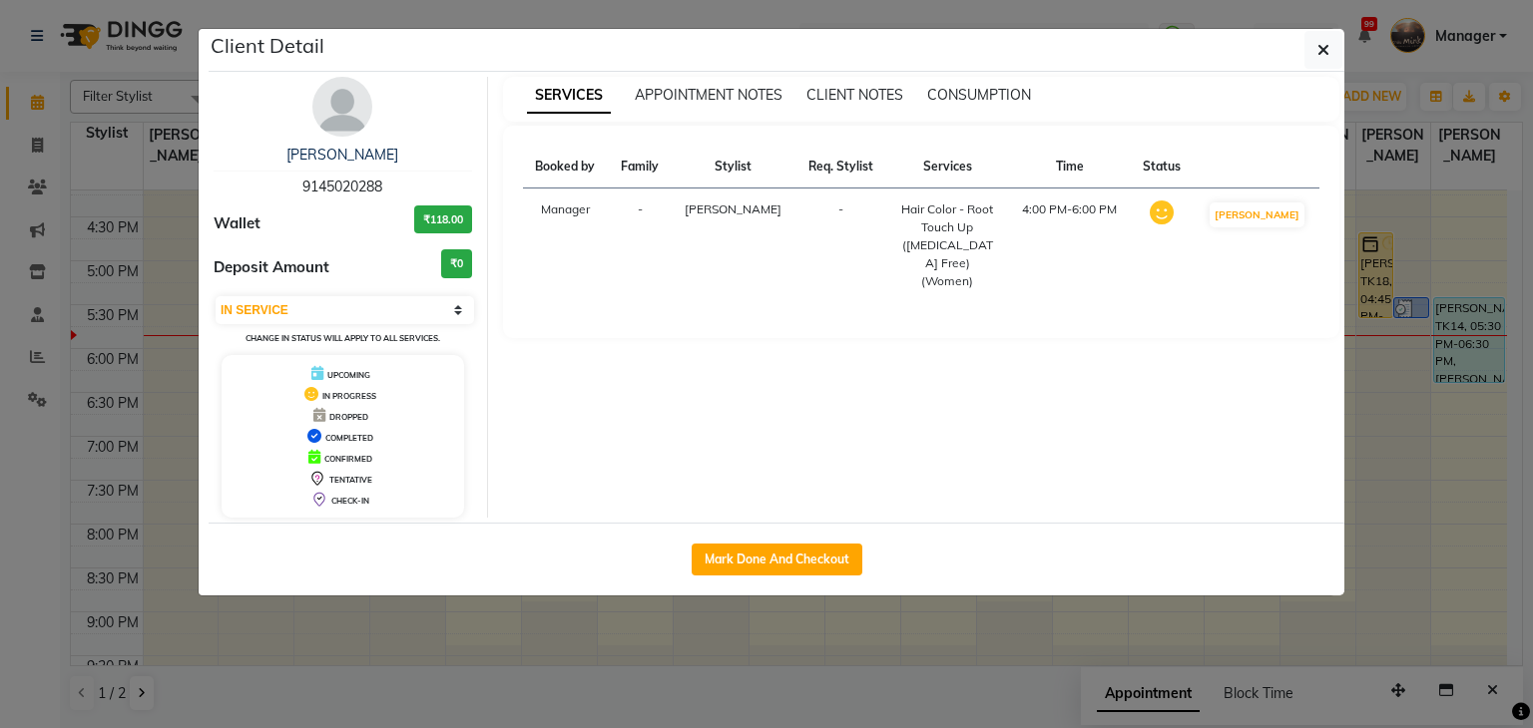
click at [356, 111] on img at bounding box center [342, 107] width 60 height 60
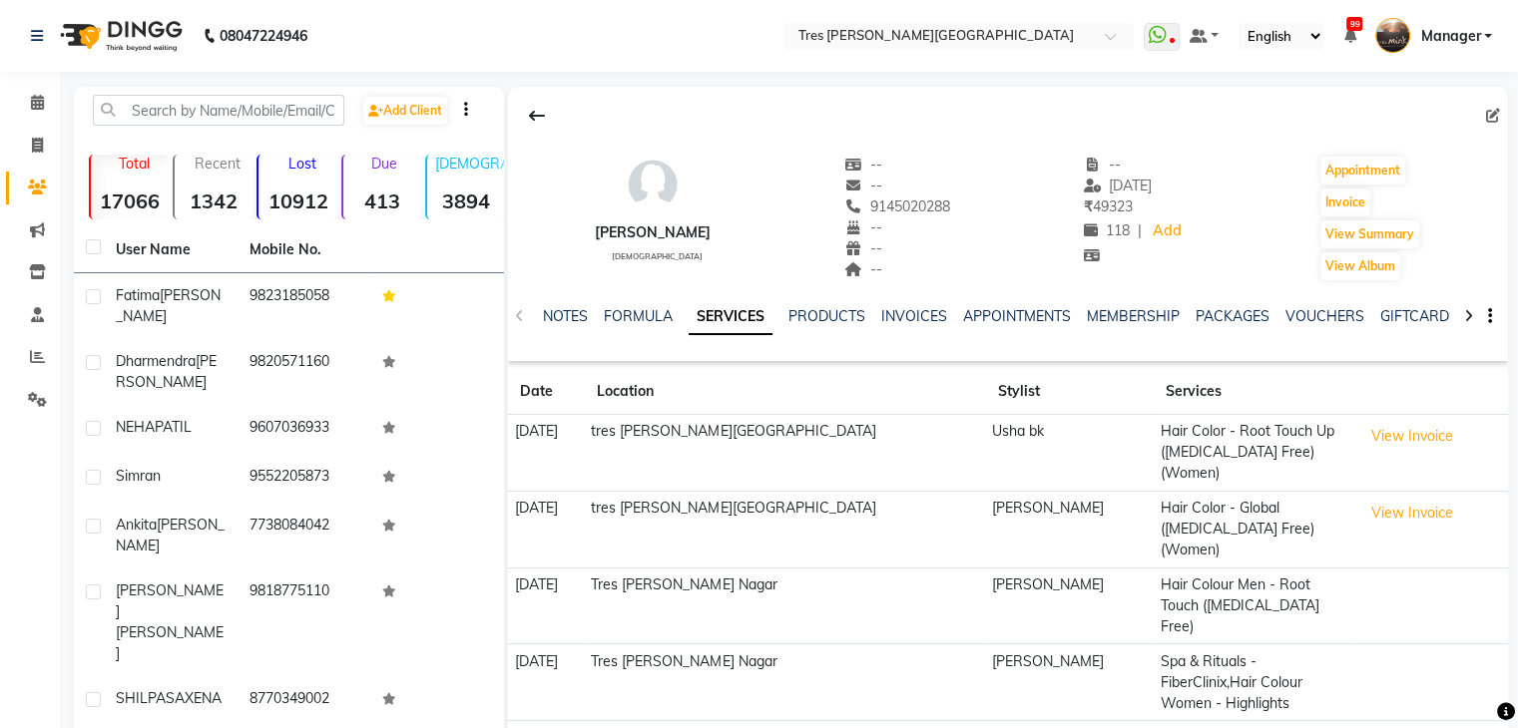
scroll to position [154, 0]
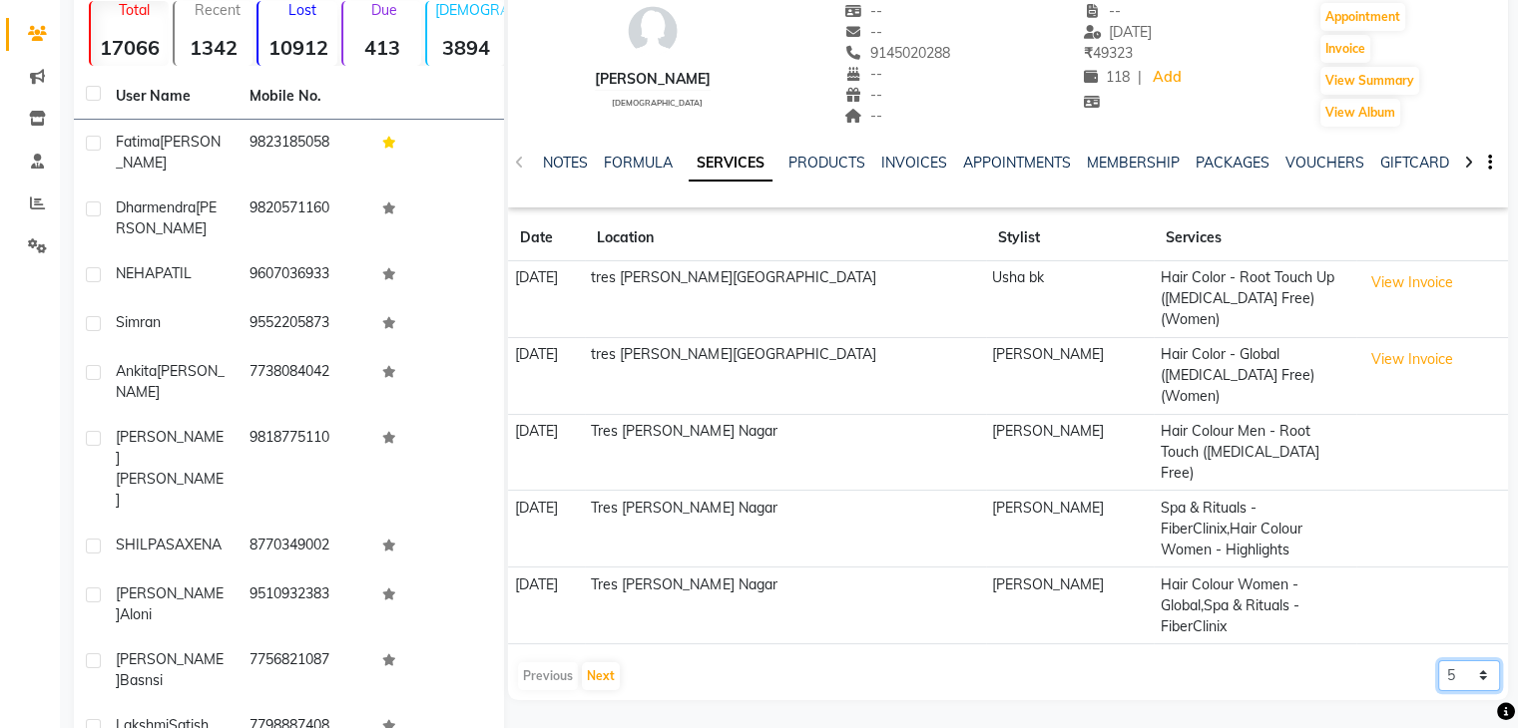
drag, startPoint x: 1454, startPoint y: 566, endPoint x: 1448, endPoint y: 729, distance: 163.8
click at [1448, 575] on html "08047224946 Select Location × Tres Mink, Koregoan Park WhatsApp Status ✕ Status…" at bounding box center [759, 210] width 1518 height 728
drag, startPoint x: 1463, startPoint y: 568, endPoint x: 1481, endPoint y: 702, distance: 135.9
click at [1481, 702] on main "Add Client Total 17066 Recent 1342 Lost 10912 Due 413 Male 3894 Female 10382 Me…" at bounding box center [789, 385] width 1458 height 905
select select "500"
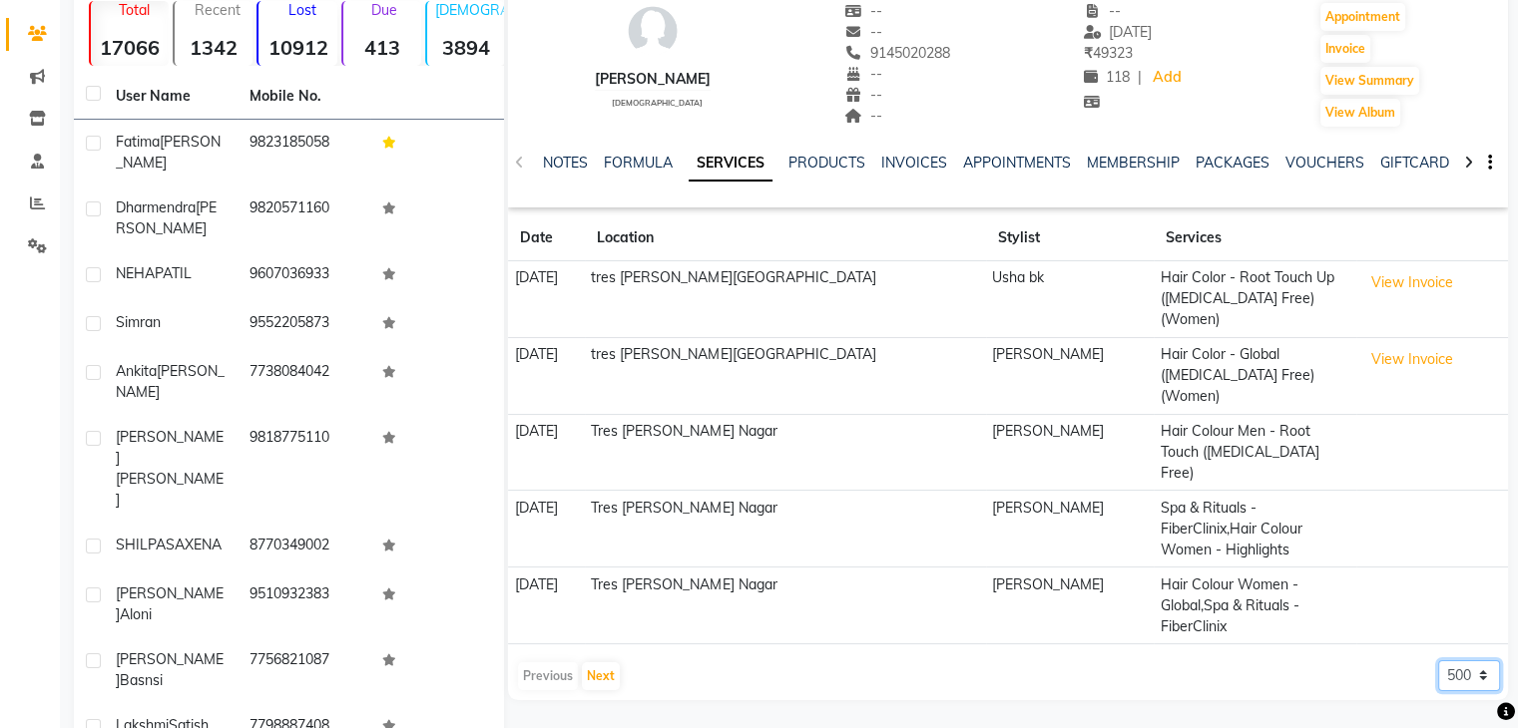
click at [1438, 661] on select "5 10 50 100 500" at bounding box center [1469, 676] width 62 height 31
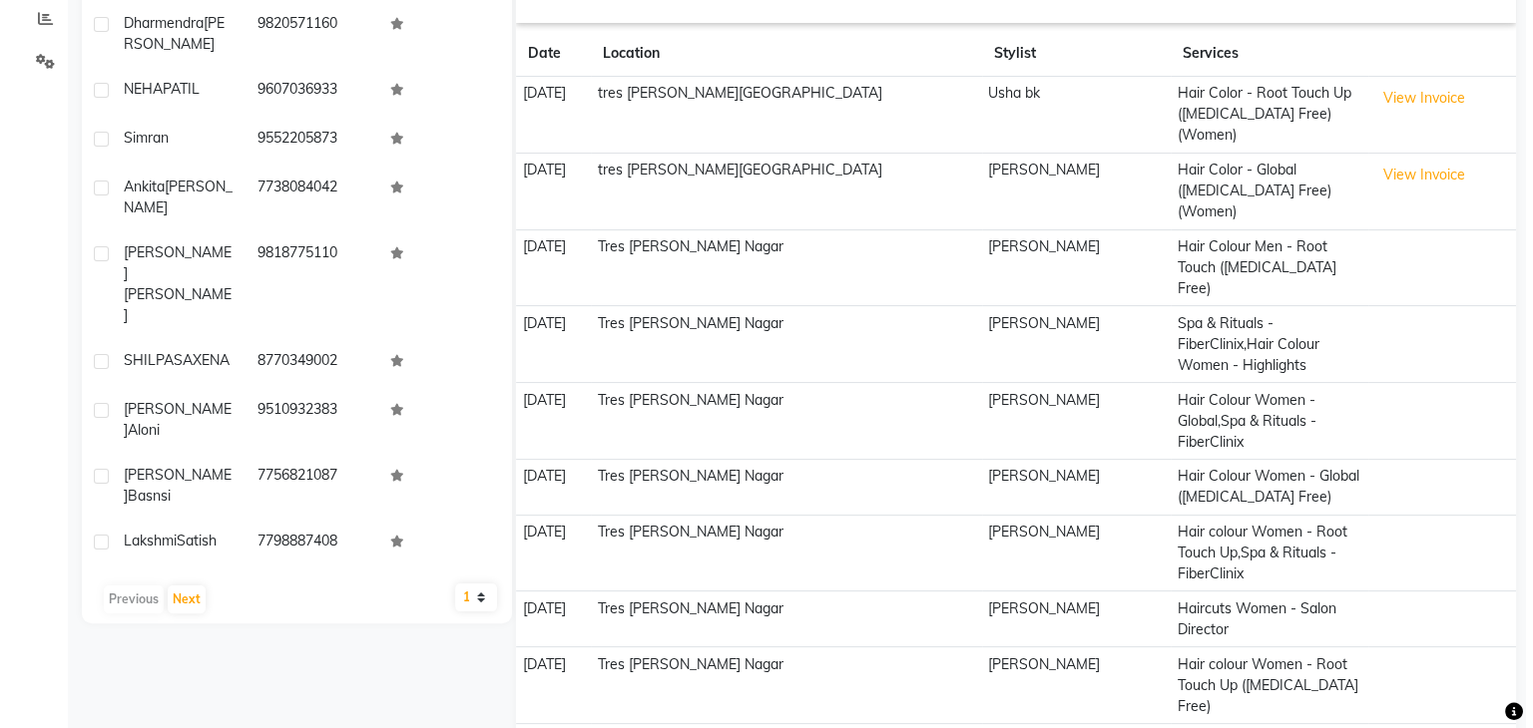
scroll to position [341, 0]
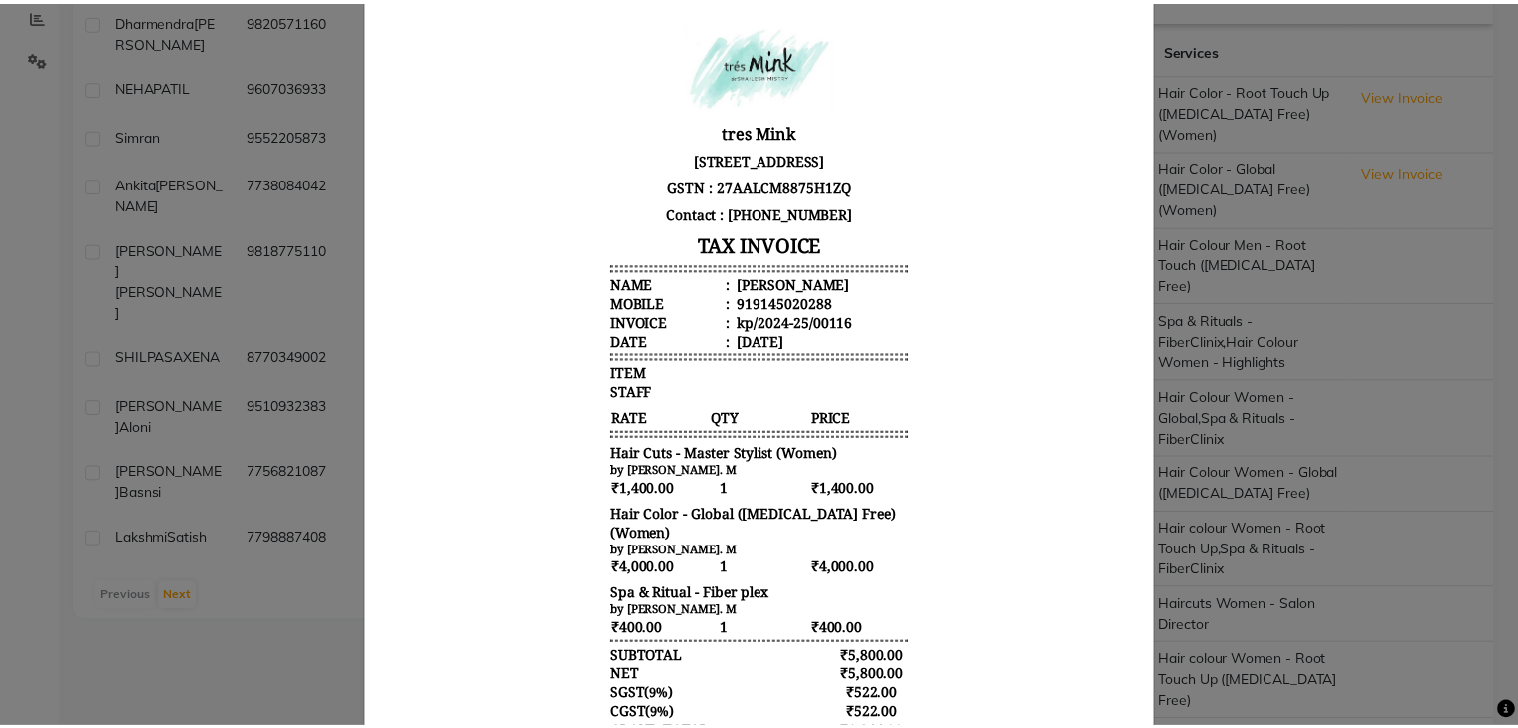
scroll to position [104, 0]
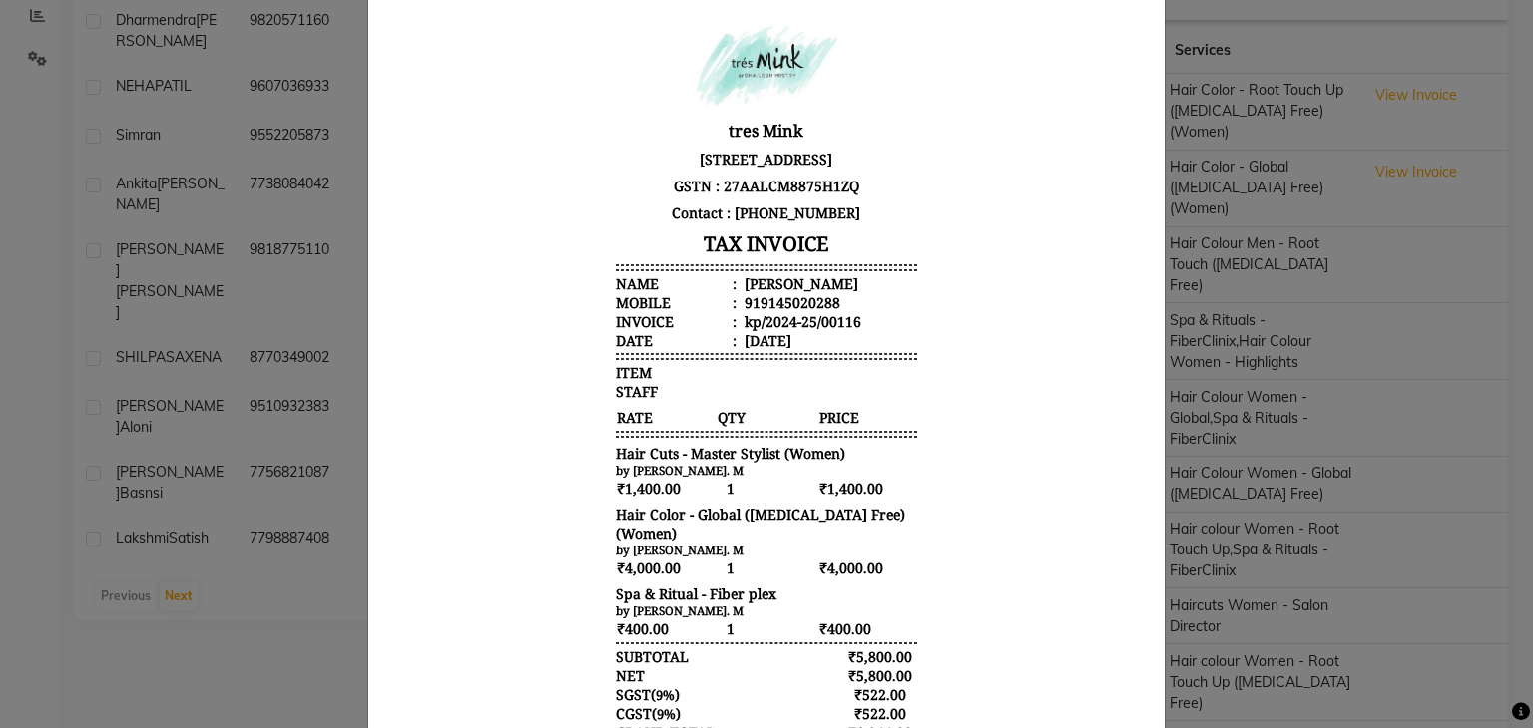
click at [1199, 554] on ngb-modal-window "INVOICE View Invoice Close" at bounding box center [766, 364] width 1533 height 728
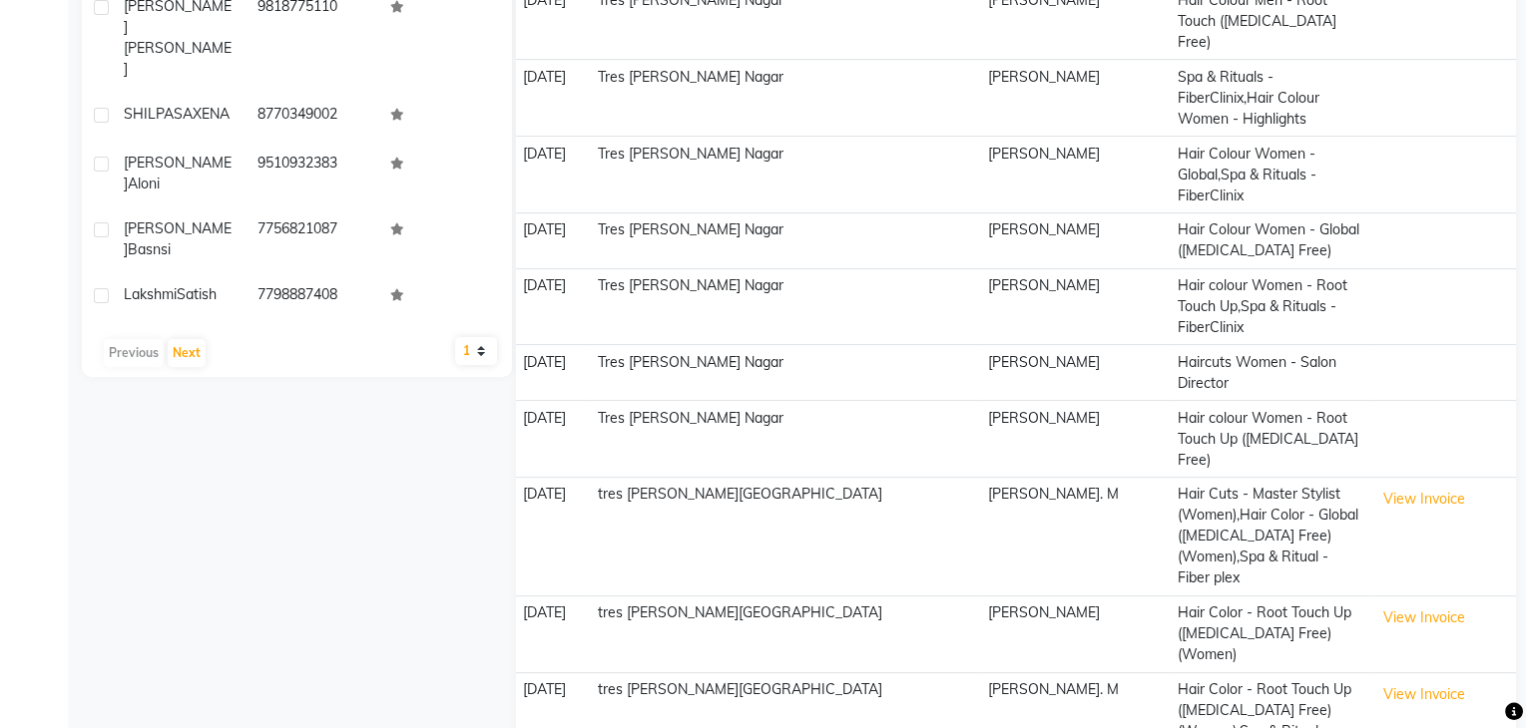
scroll to position [586, 0]
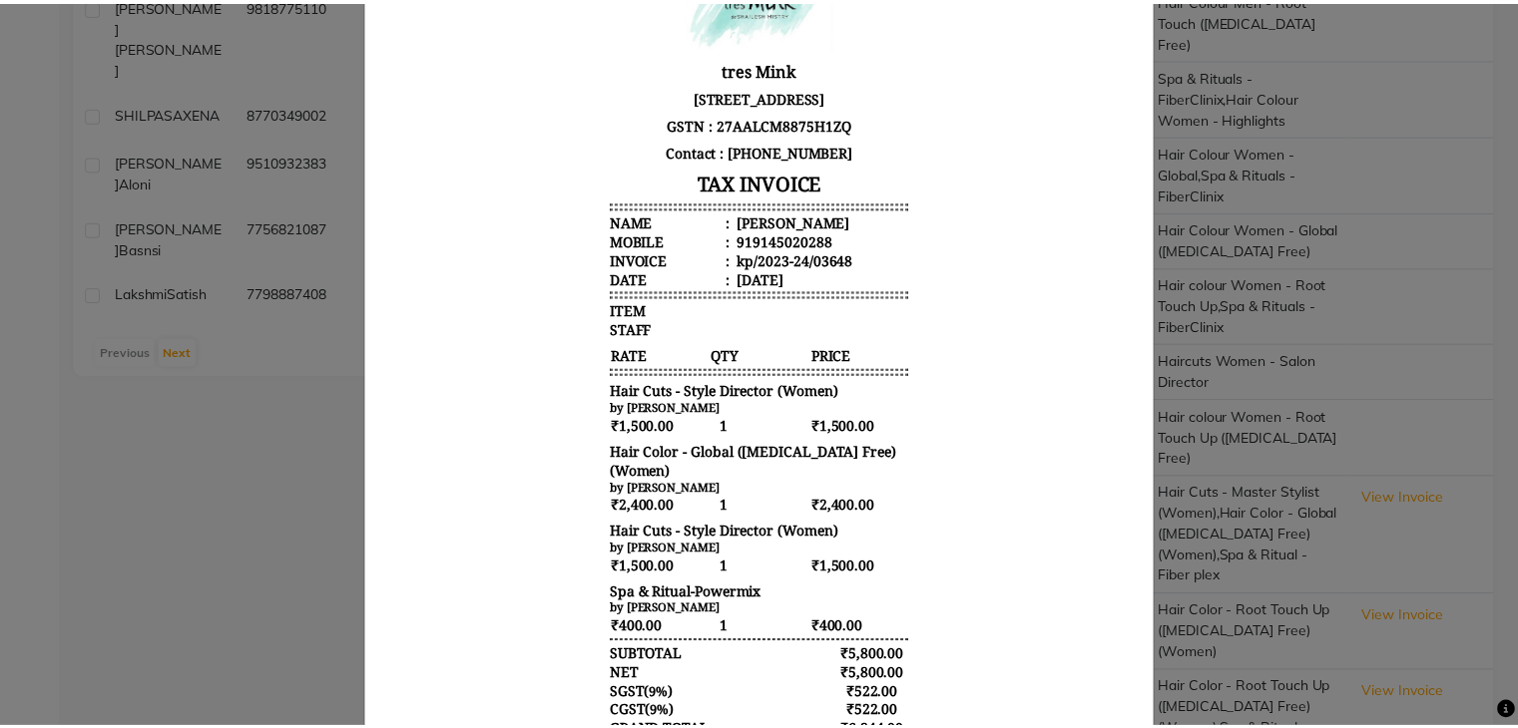
scroll to position [176, 0]
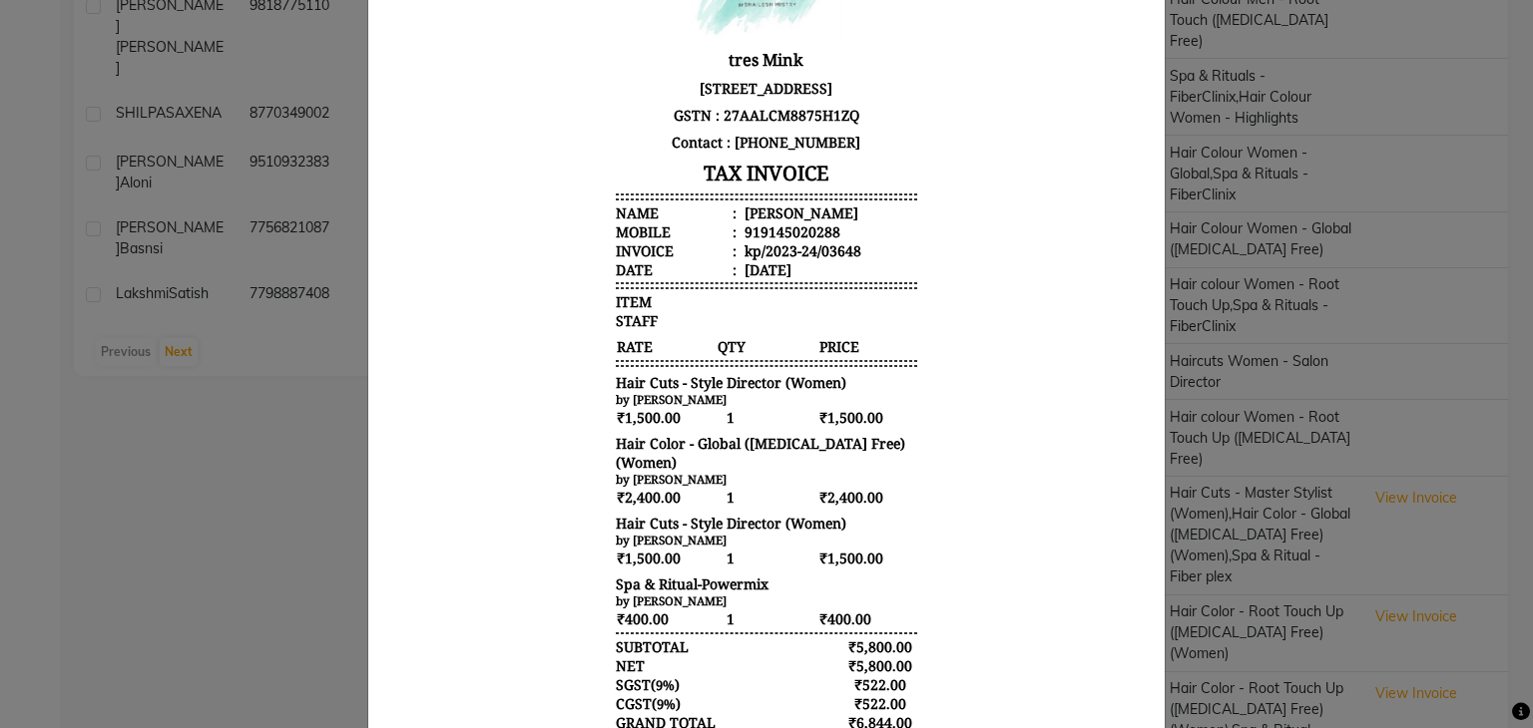
click at [1276, 550] on ngb-modal-window "INVOICE View Invoice Close" at bounding box center [766, 364] width 1533 height 728
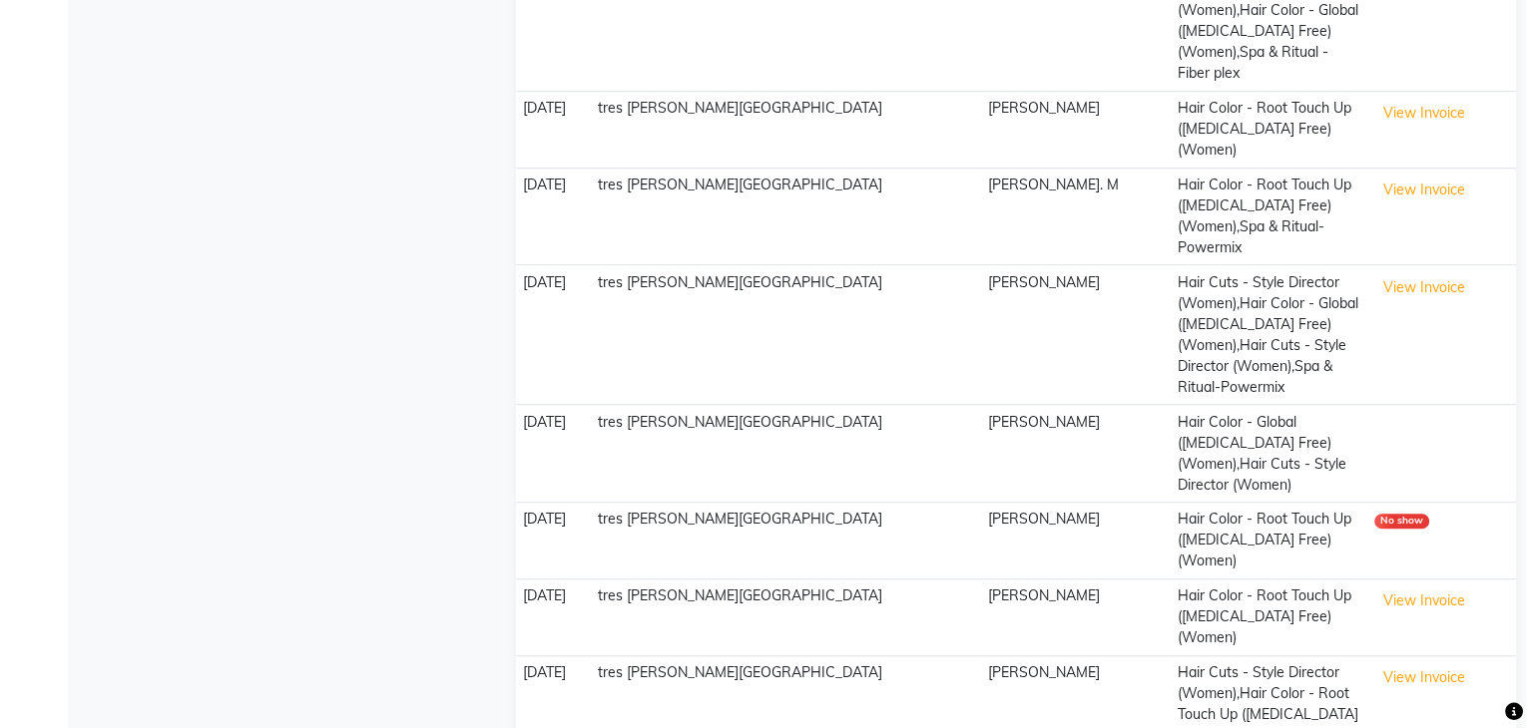
scroll to position [1187, 0]
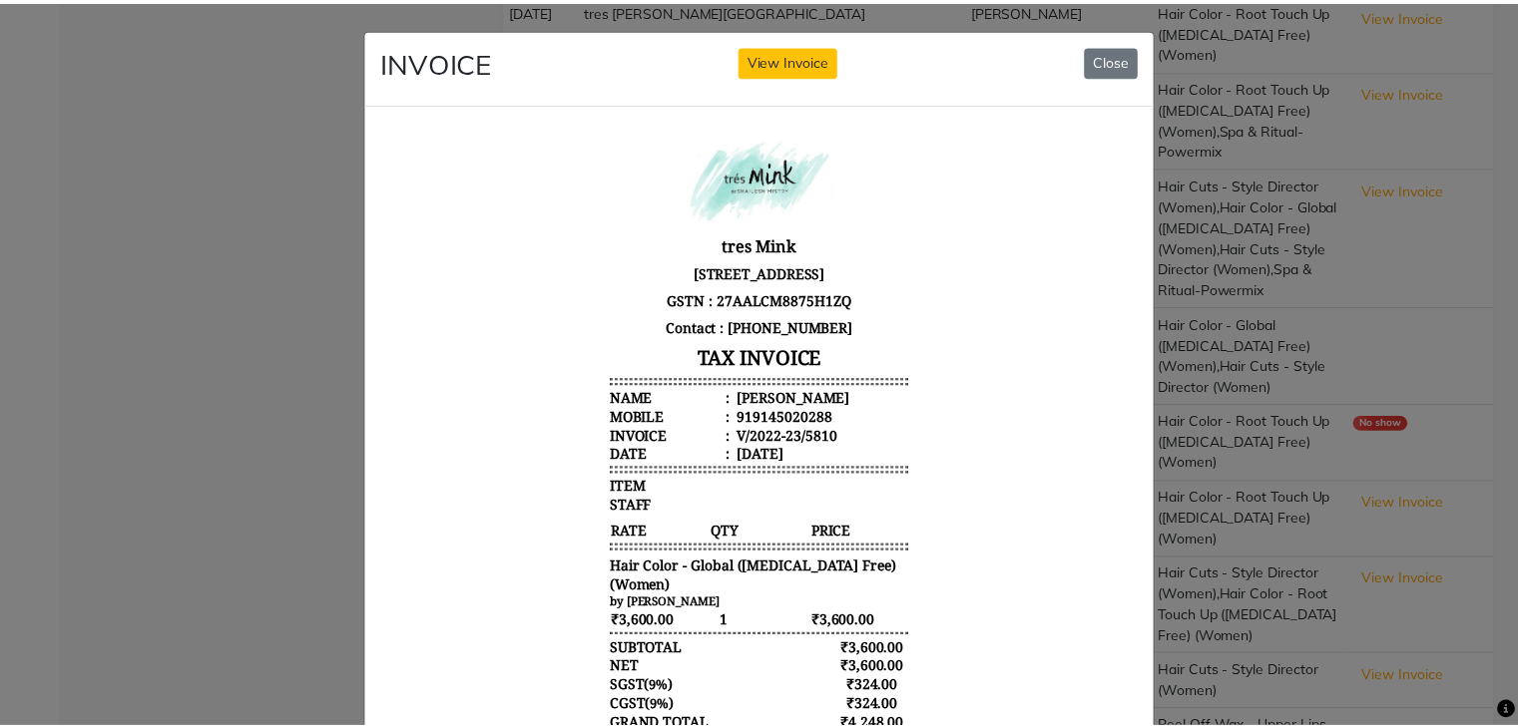
scroll to position [0, 0]
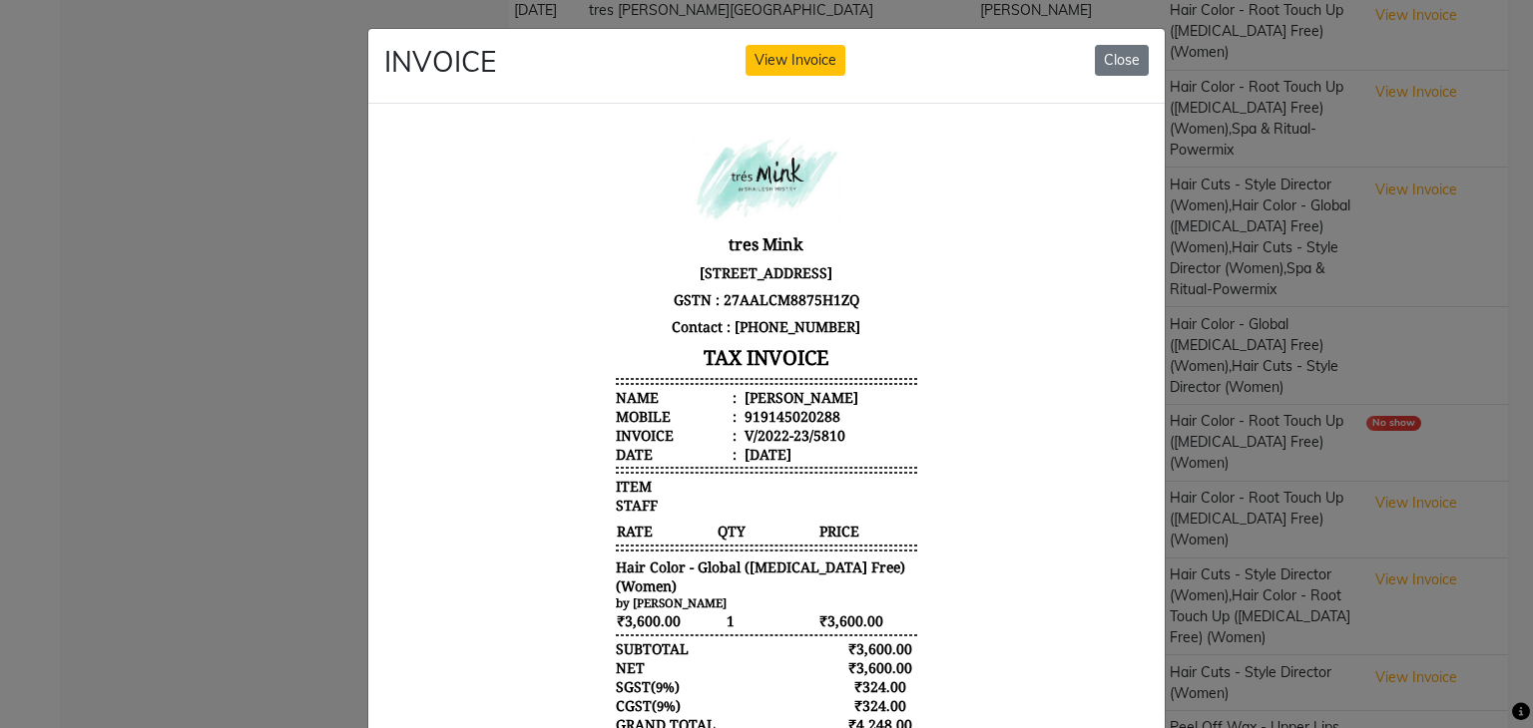
click at [1150, 478] on div at bounding box center [766, 493] width 796 height 779
click at [1234, 469] on ngb-modal-window "INVOICE View Invoice Close" at bounding box center [766, 364] width 1533 height 728
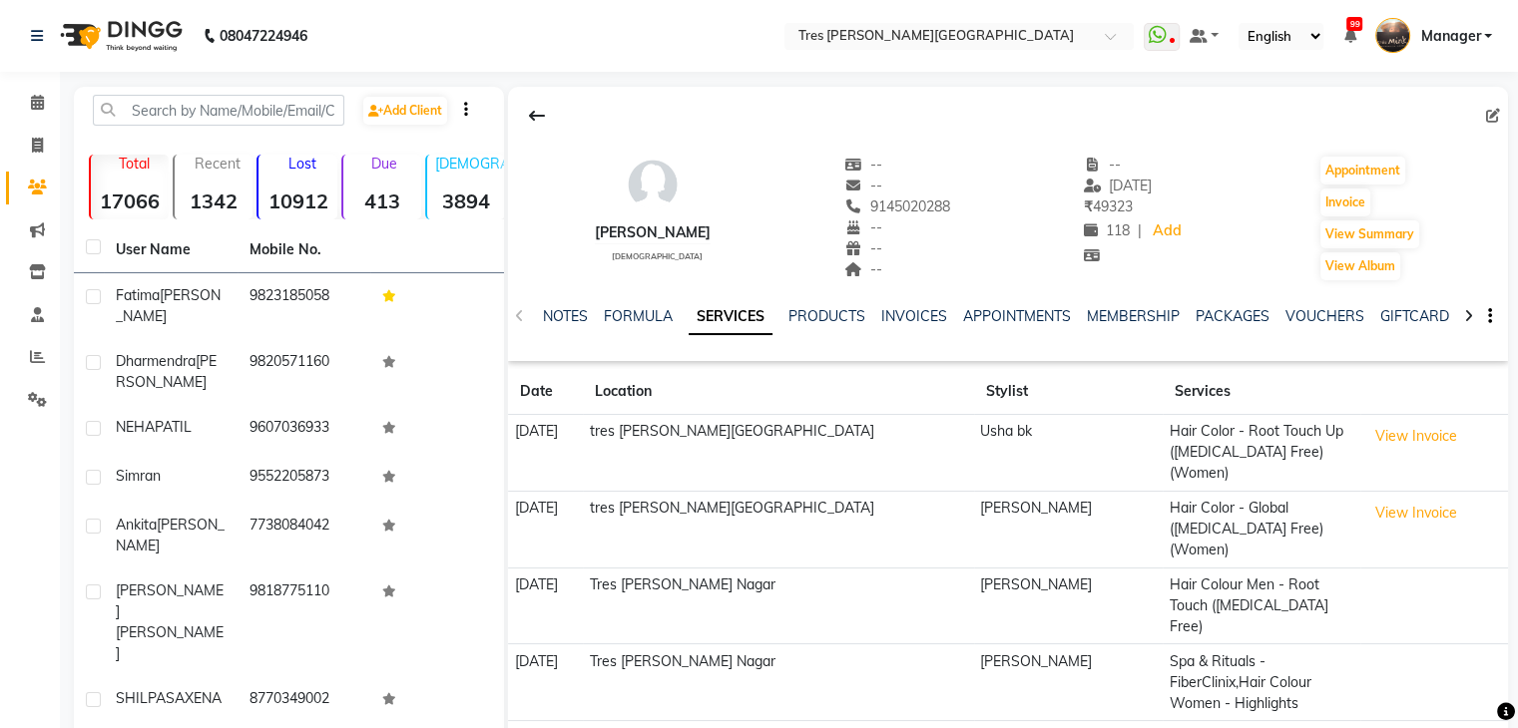
click at [22, 83] on li "Calendar" at bounding box center [30, 103] width 60 height 43
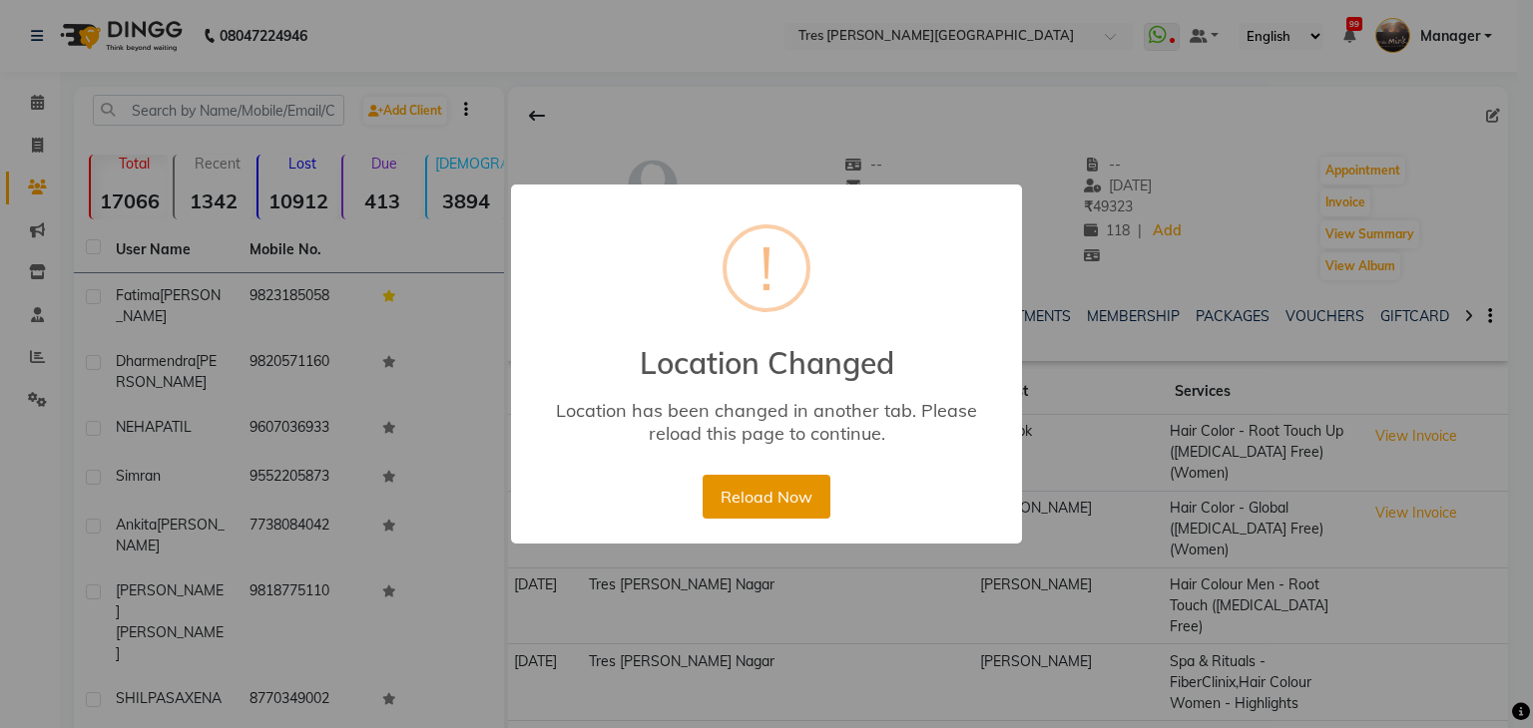
click at [767, 491] on button "Reload Now" at bounding box center [765, 497] width 127 height 44
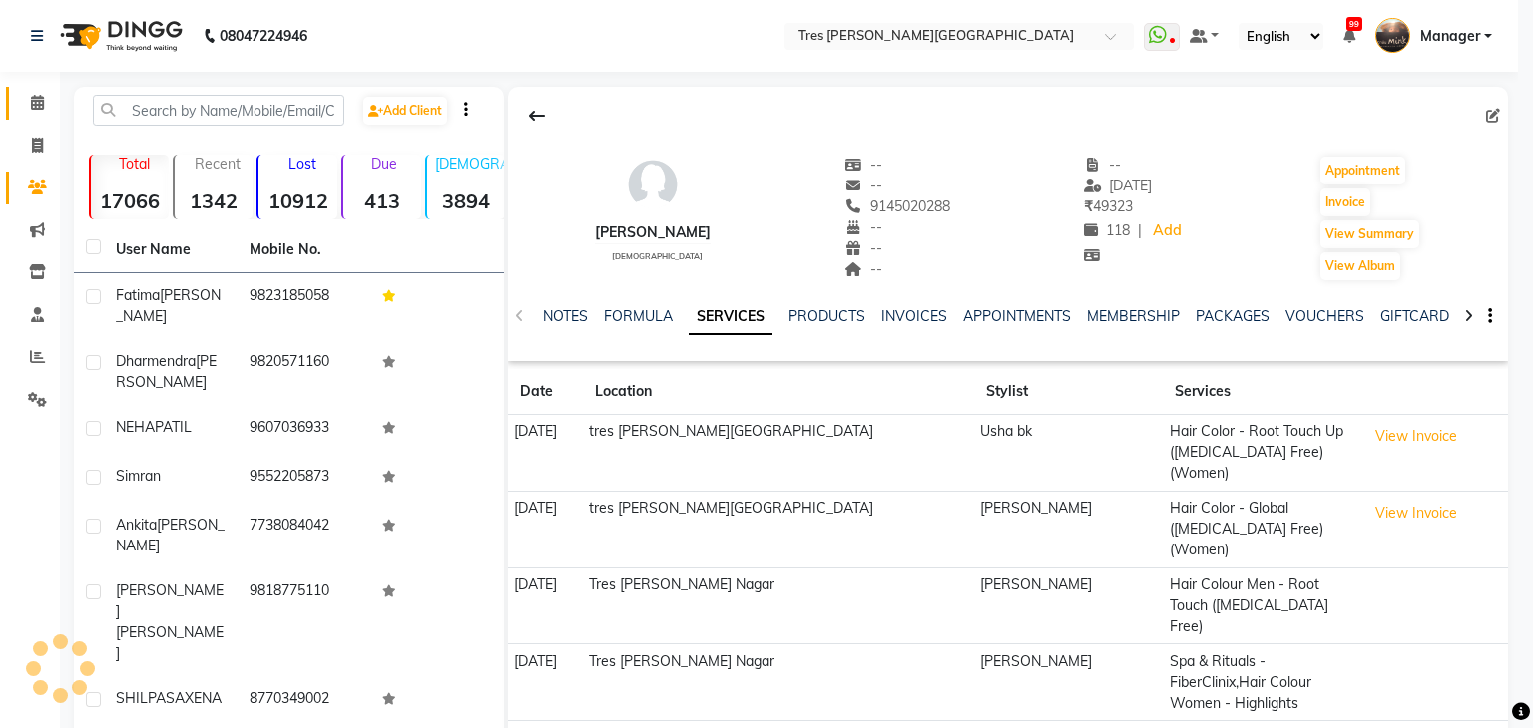
click at [38, 105] on icon at bounding box center [37, 102] width 13 height 15
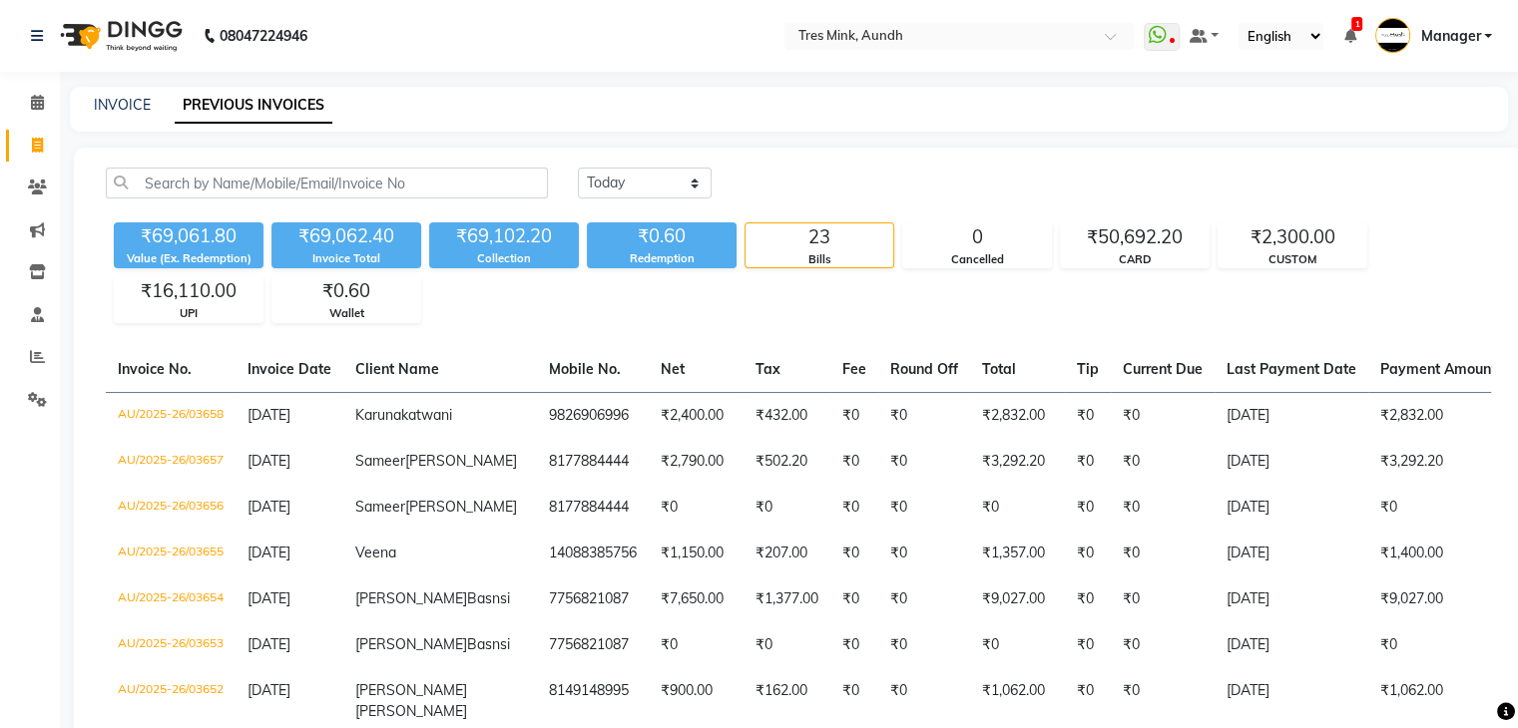
click at [34, 83] on li "Calendar" at bounding box center [30, 103] width 60 height 43
click at [34, 95] on icon at bounding box center [37, 102] width 13 height 15
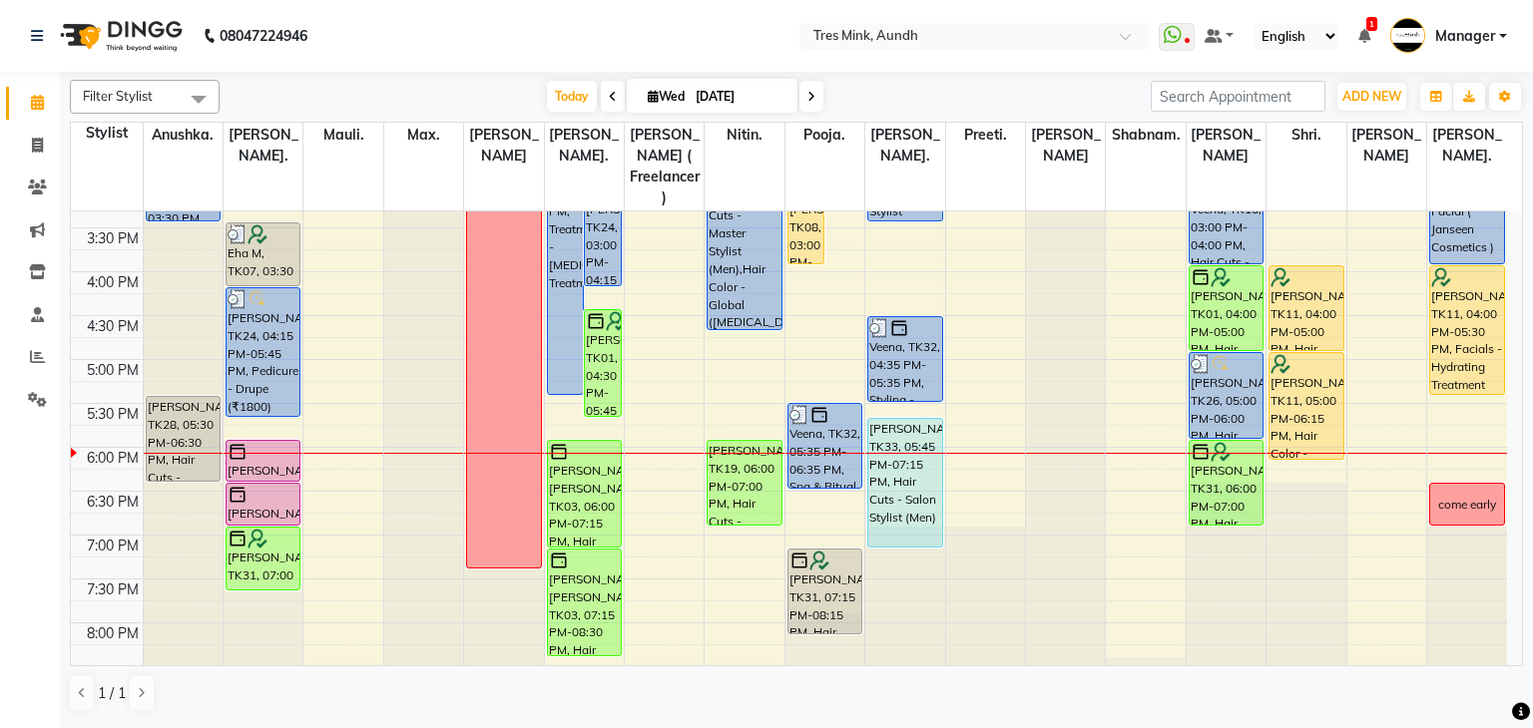
scroll to position [643, 0]
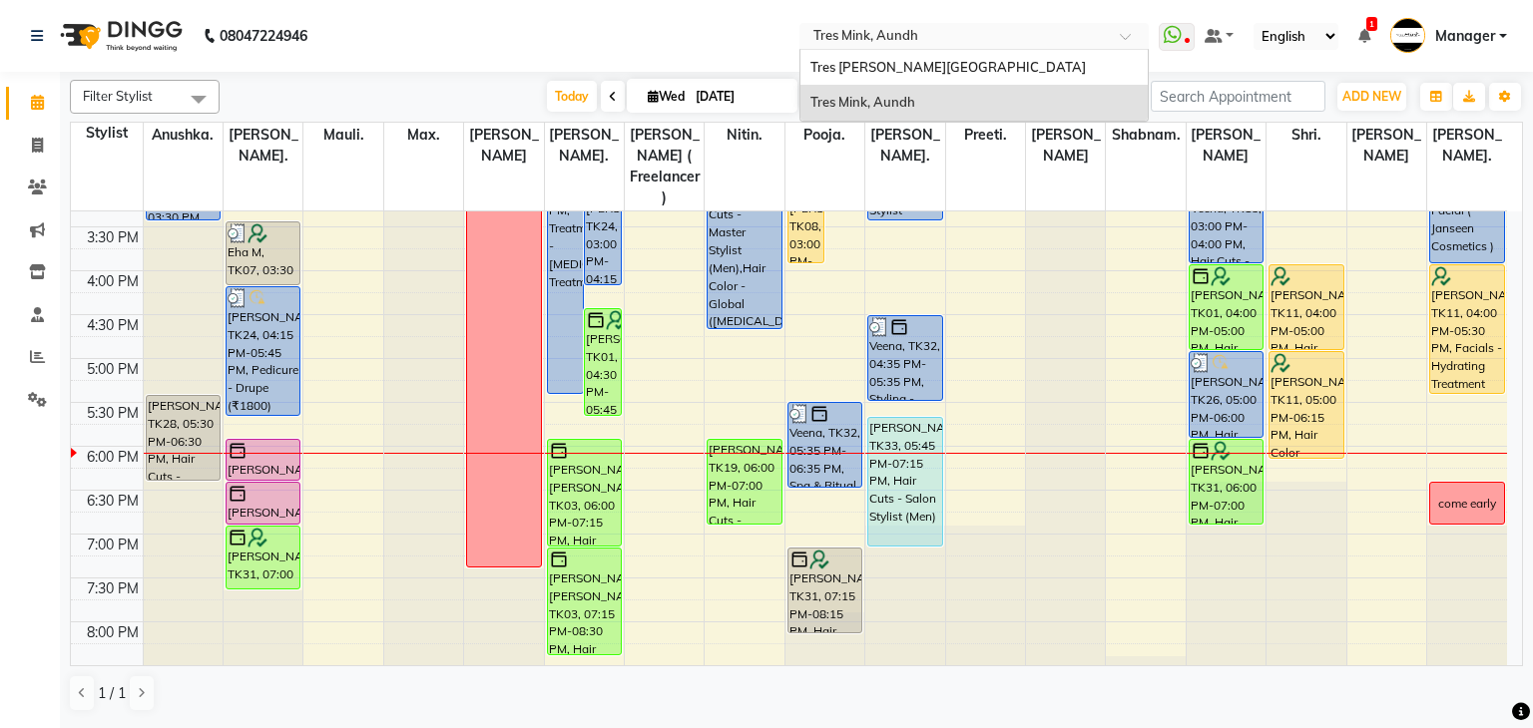
click at [856, 33] on input "text" at bounding box center [953, 38] width 289 height 20
click at [892, 65] on span "Tres [PERSON_NAME][GEOGRAPHIC_DATA]" at bounding box center [947, 67] width 275 height 16
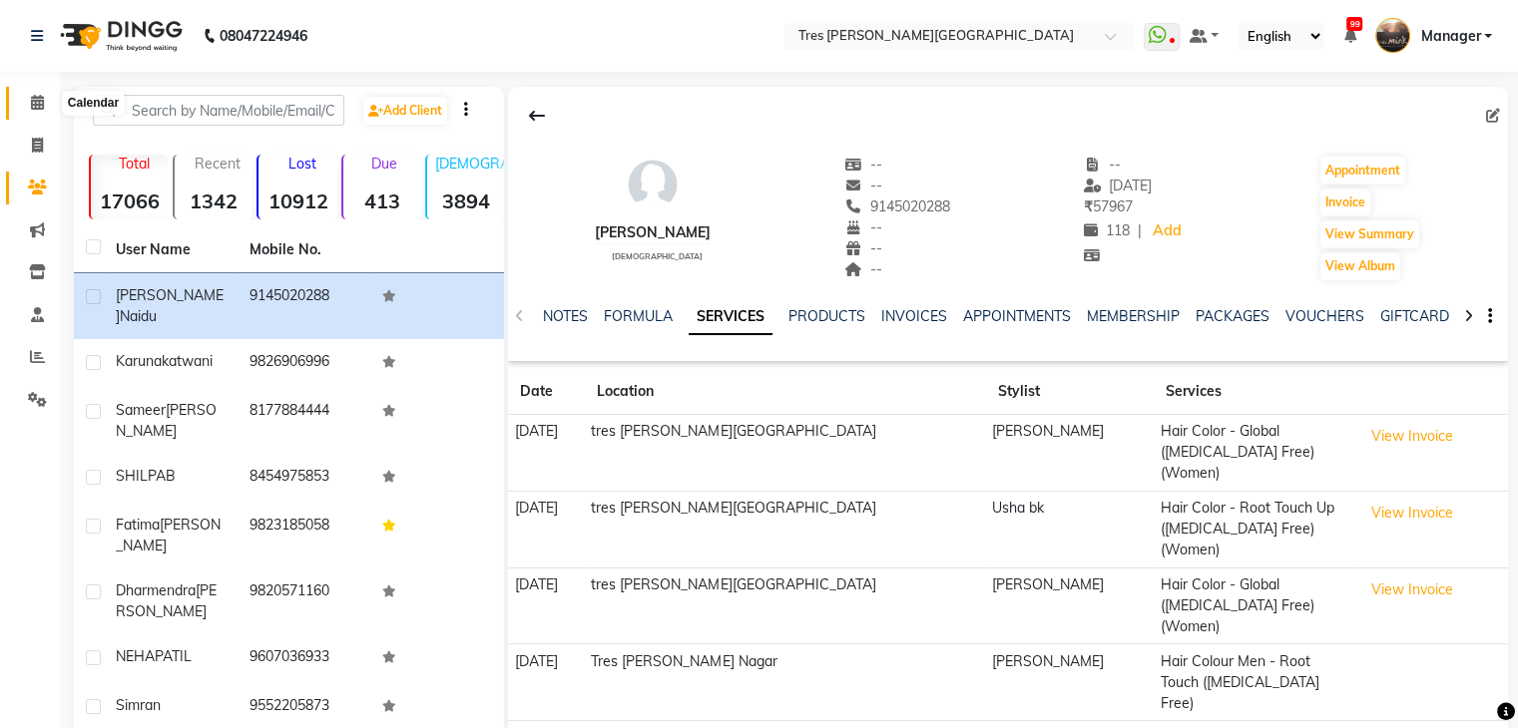
click at [28, 105] on span at bounding box center [37, 103] width 35 height 23
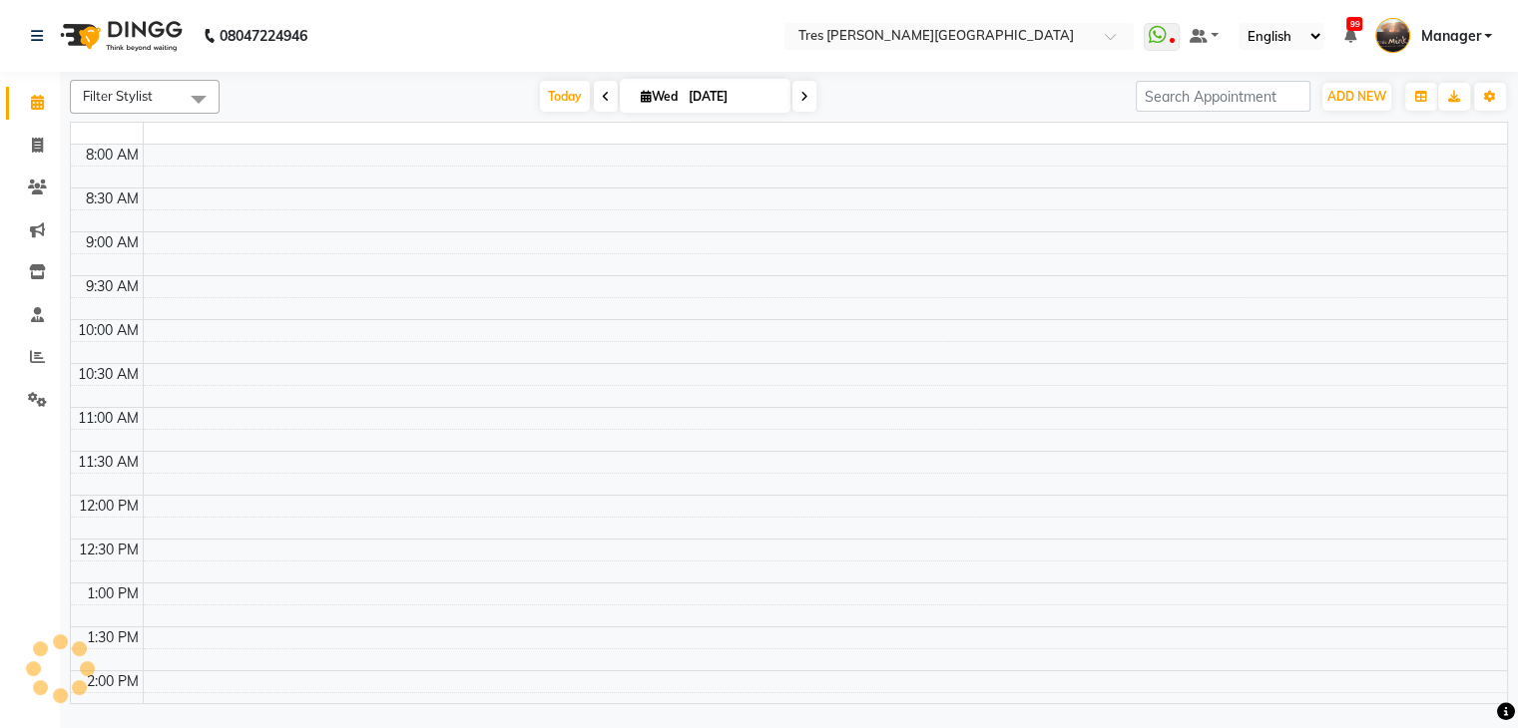
click at [32, 89] on link "Calendar" at bounding box center [30, 103] width 48 height 33
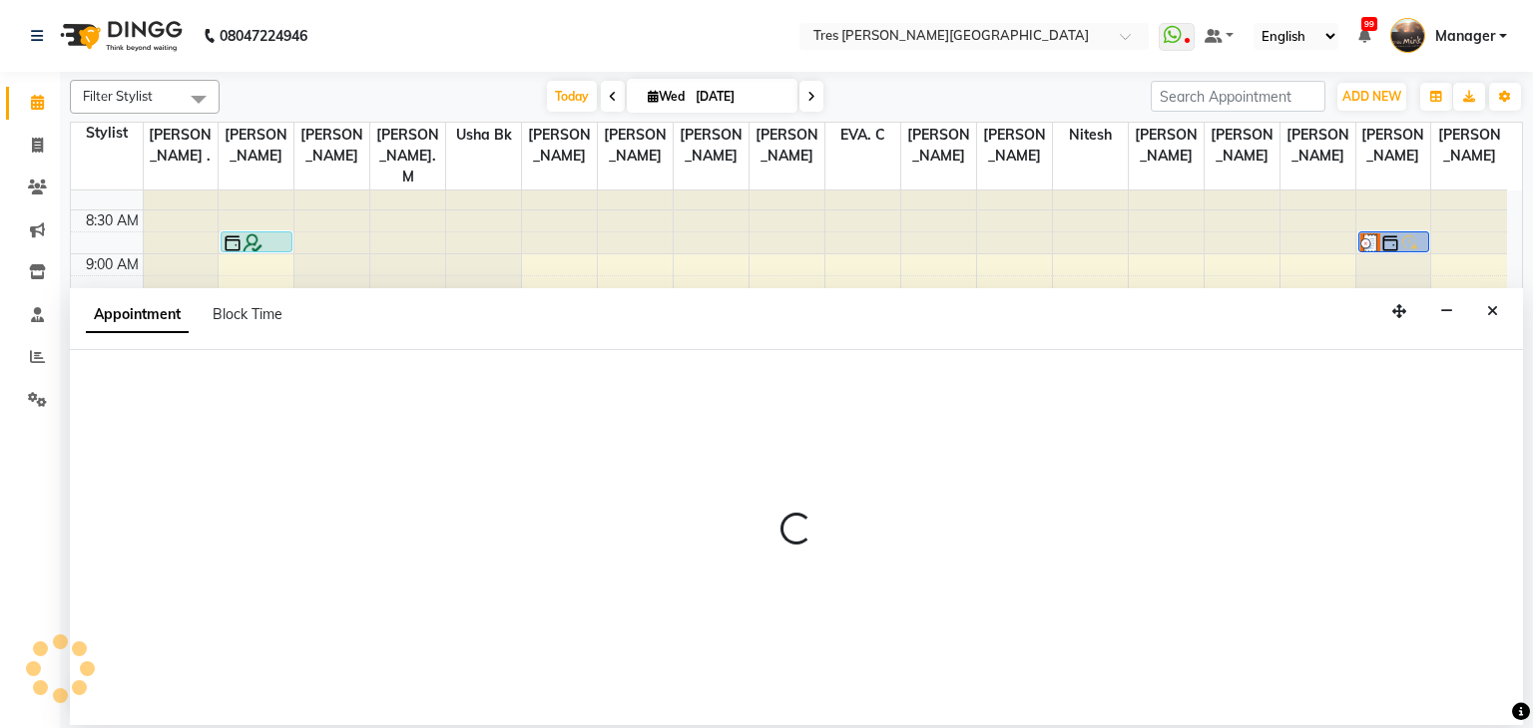
scroll to position [24, 0]
select select "37431"
select select "tentative"
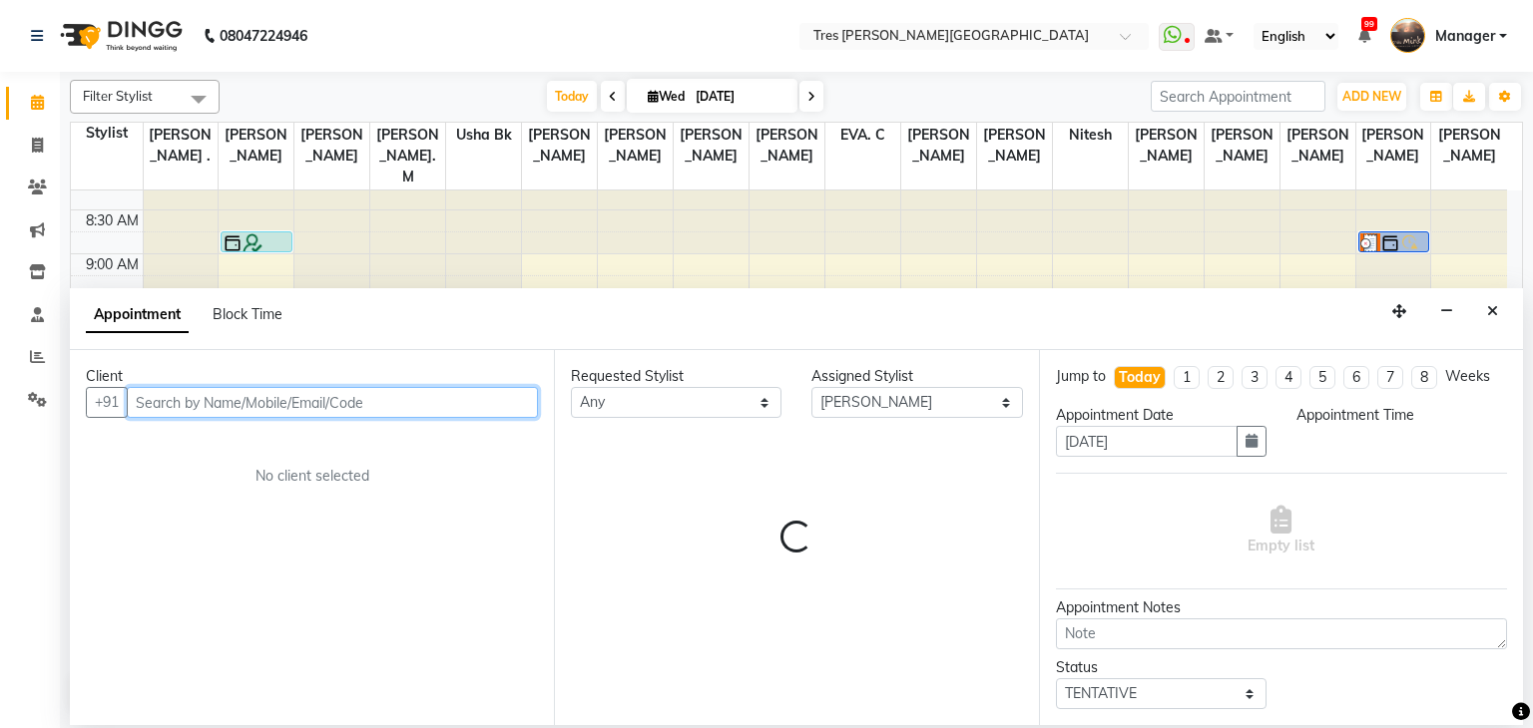
select select "660"
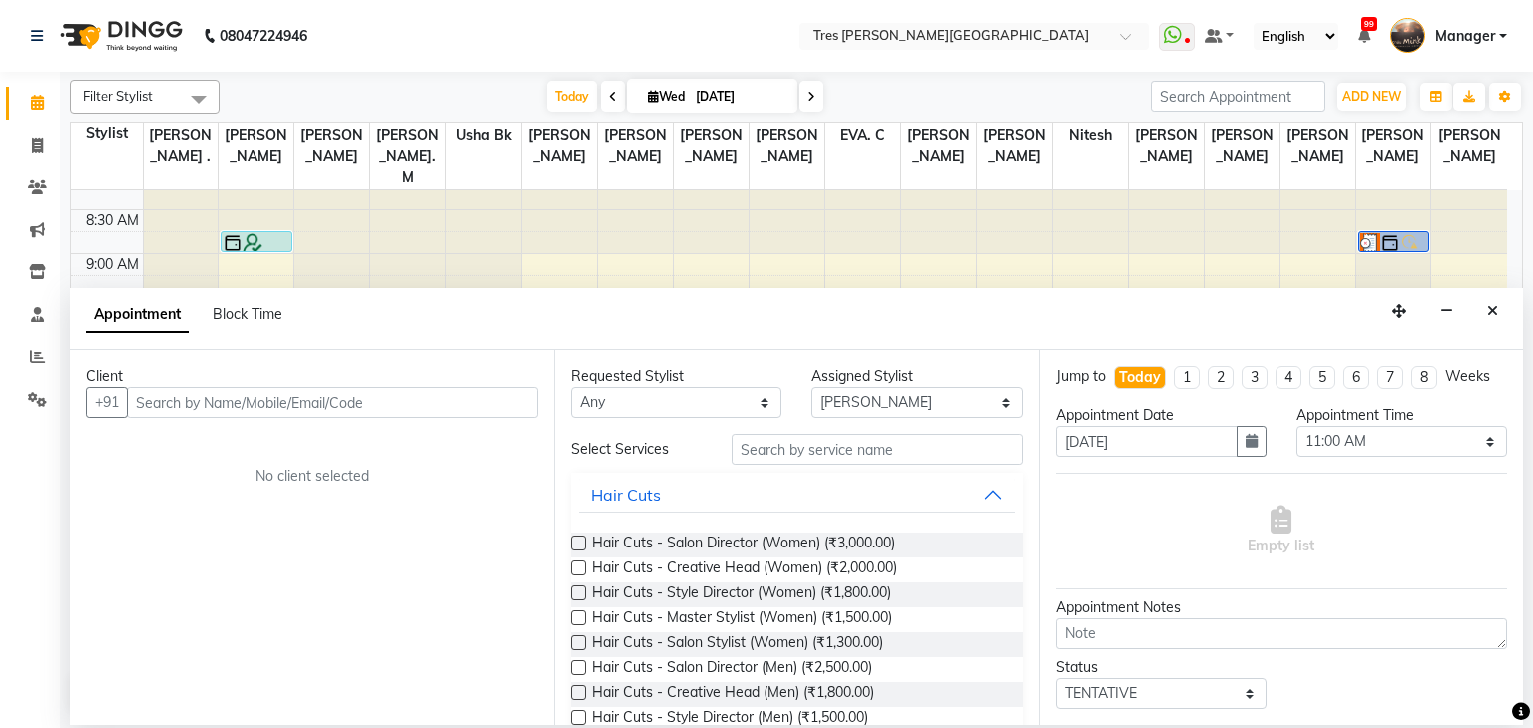
drag, startPoint x: 1490, startPoint y: 309, endPoint x: 1354, endPoint y: 286, distance: 137.6
click at [1490, 309] on icon "Close" at bounding box center [1492, 311] width 11 height 14
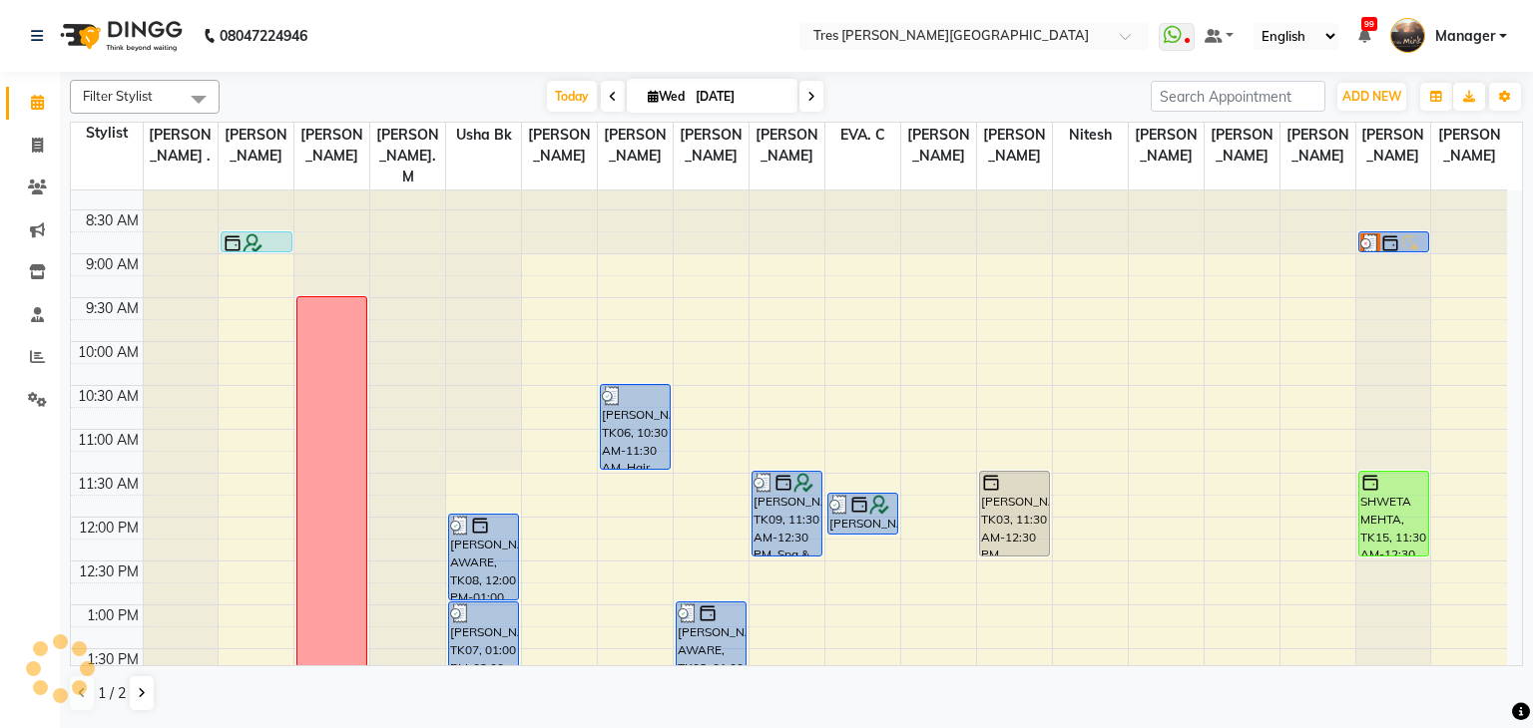
click at [814, 93] on span at bounding box center [811, 96] width 24 height 31
type input "[DATE]"
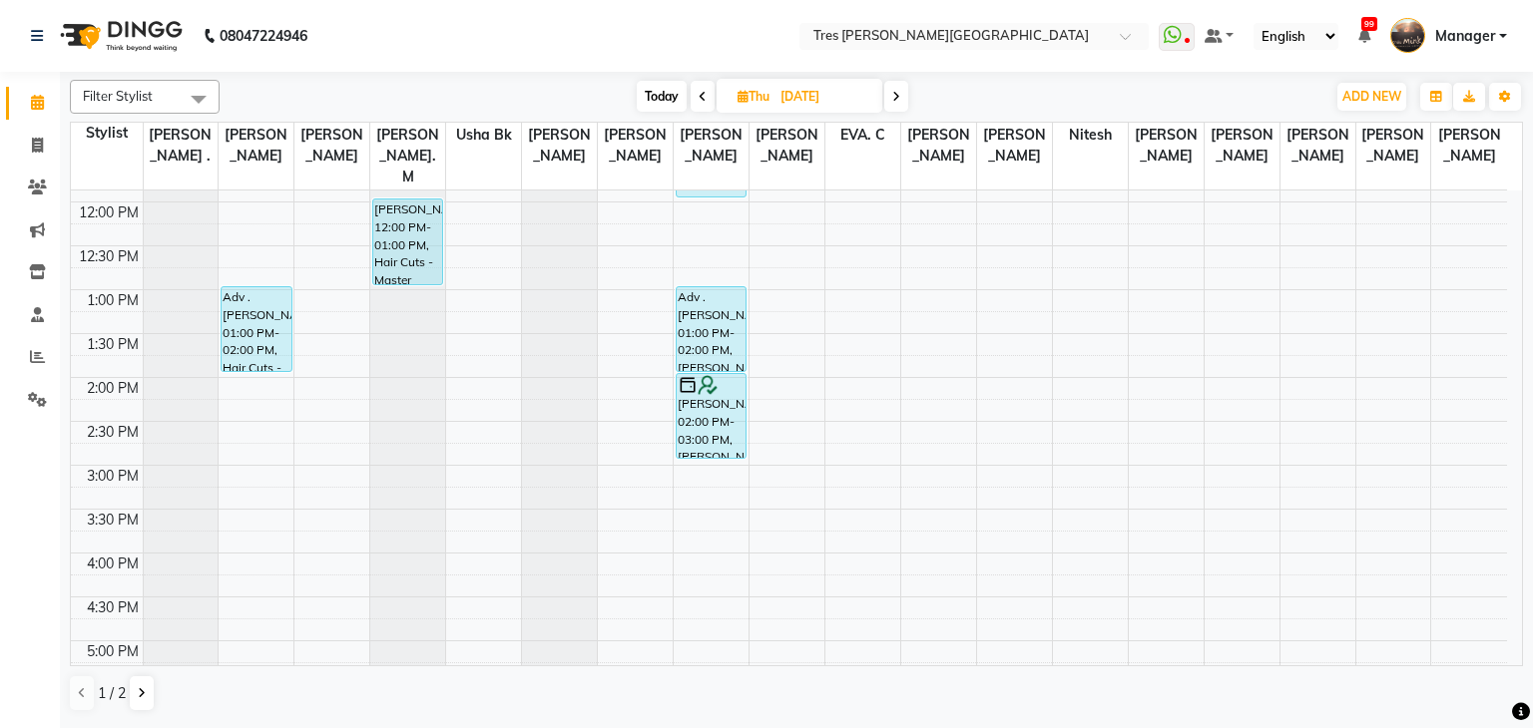
scroll to position [277, 0]
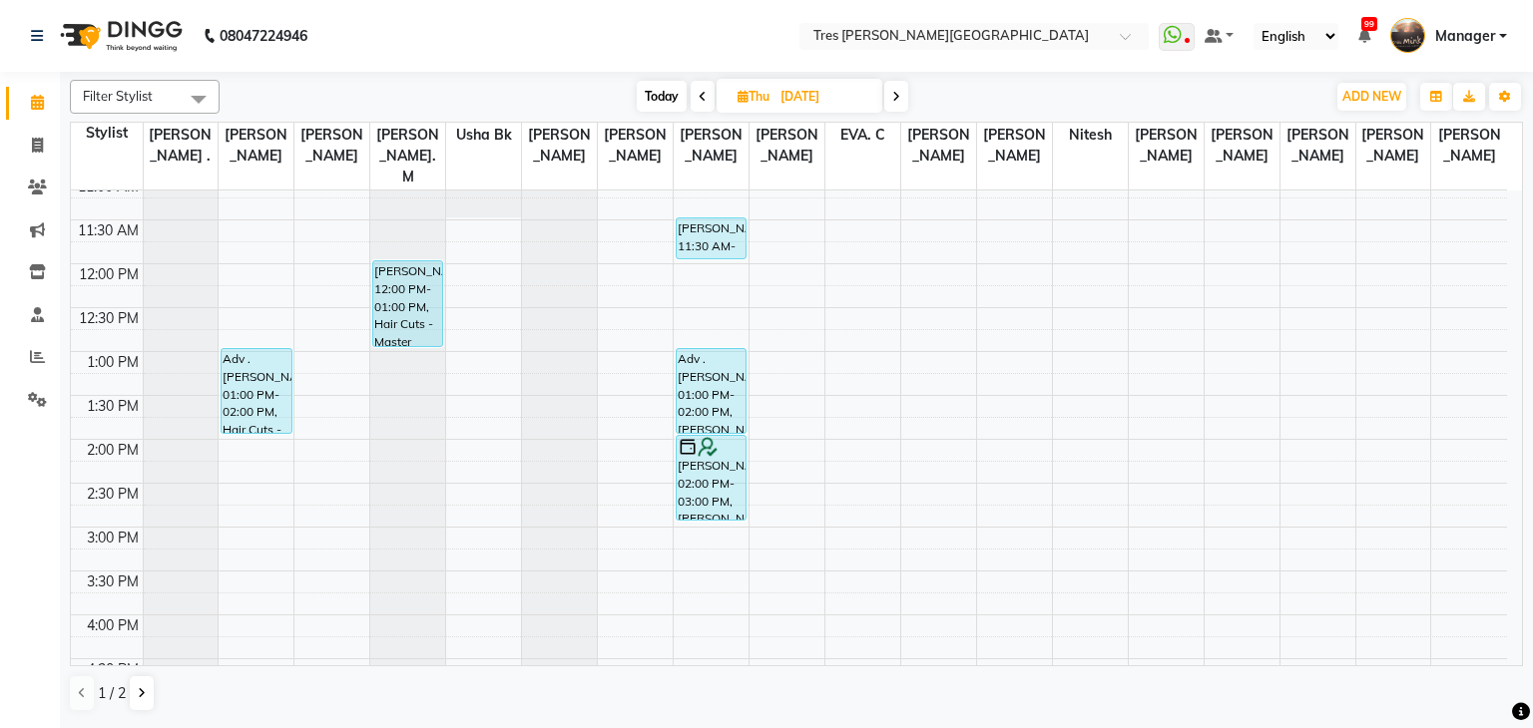
click at [239, 509] on div "8:00 AM 8:30 AM 9:00 AM 9:30 AM 10:00 AM 10:30 AM 11:00 AM 11:30 AM 12:00 PM 12…" at bounding box center [789, 527] width 1436 height 1228
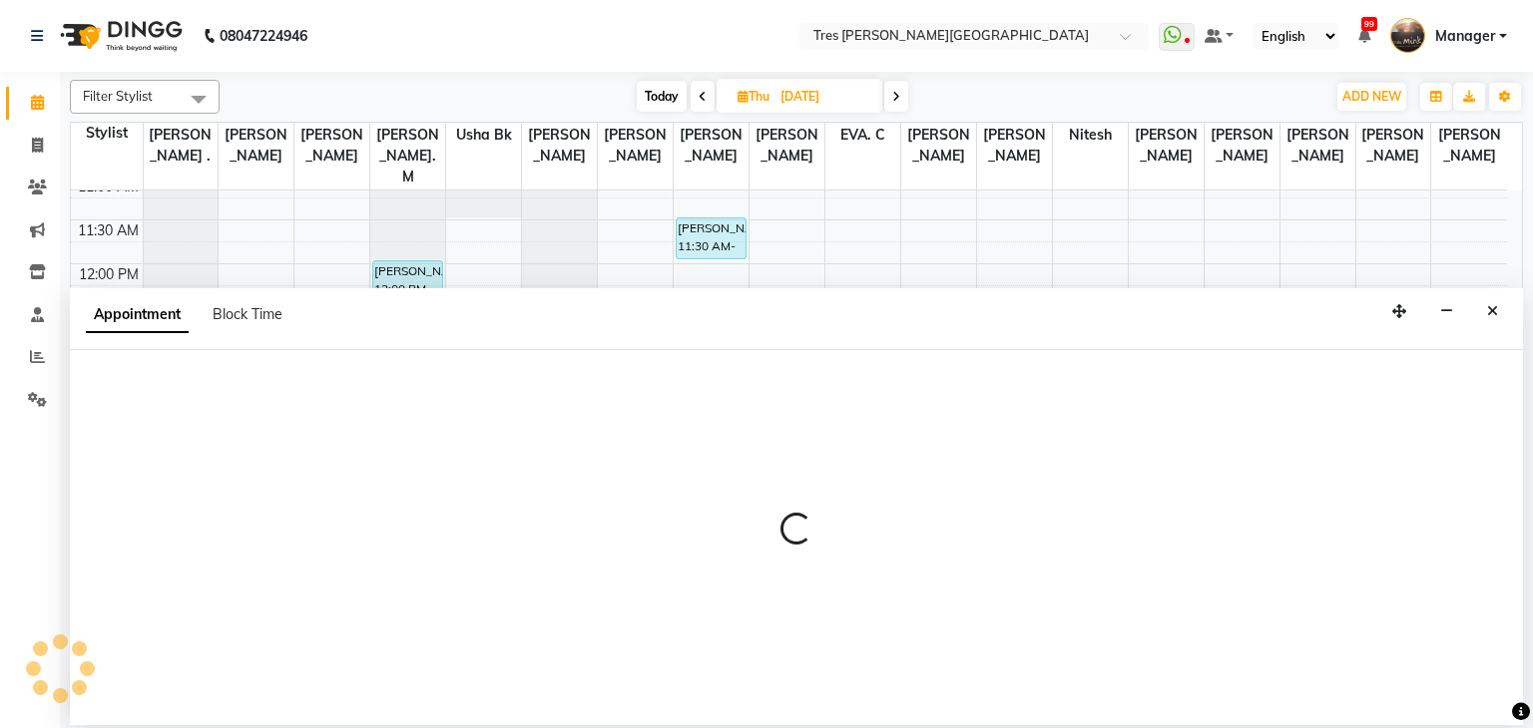
select select "1027"
select select "tentative"
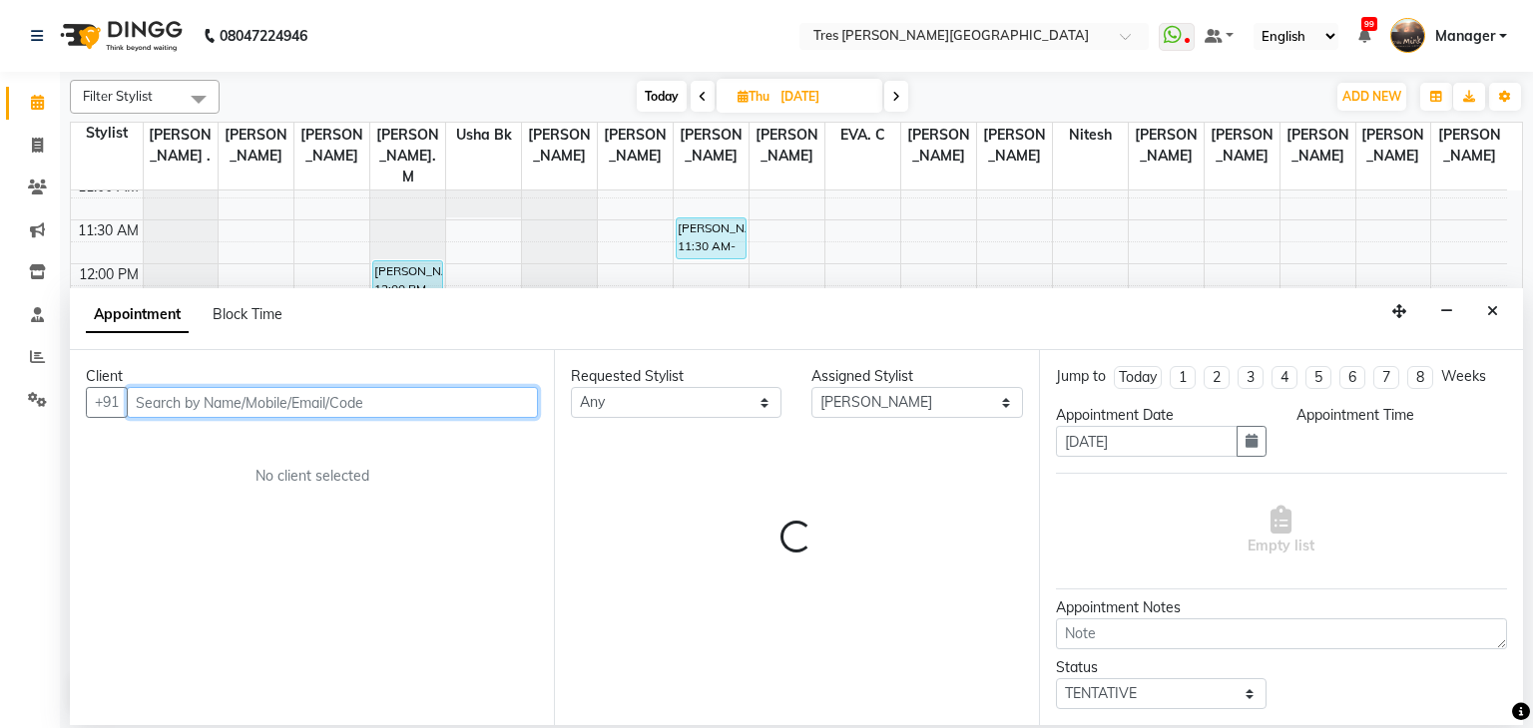
select select "900"
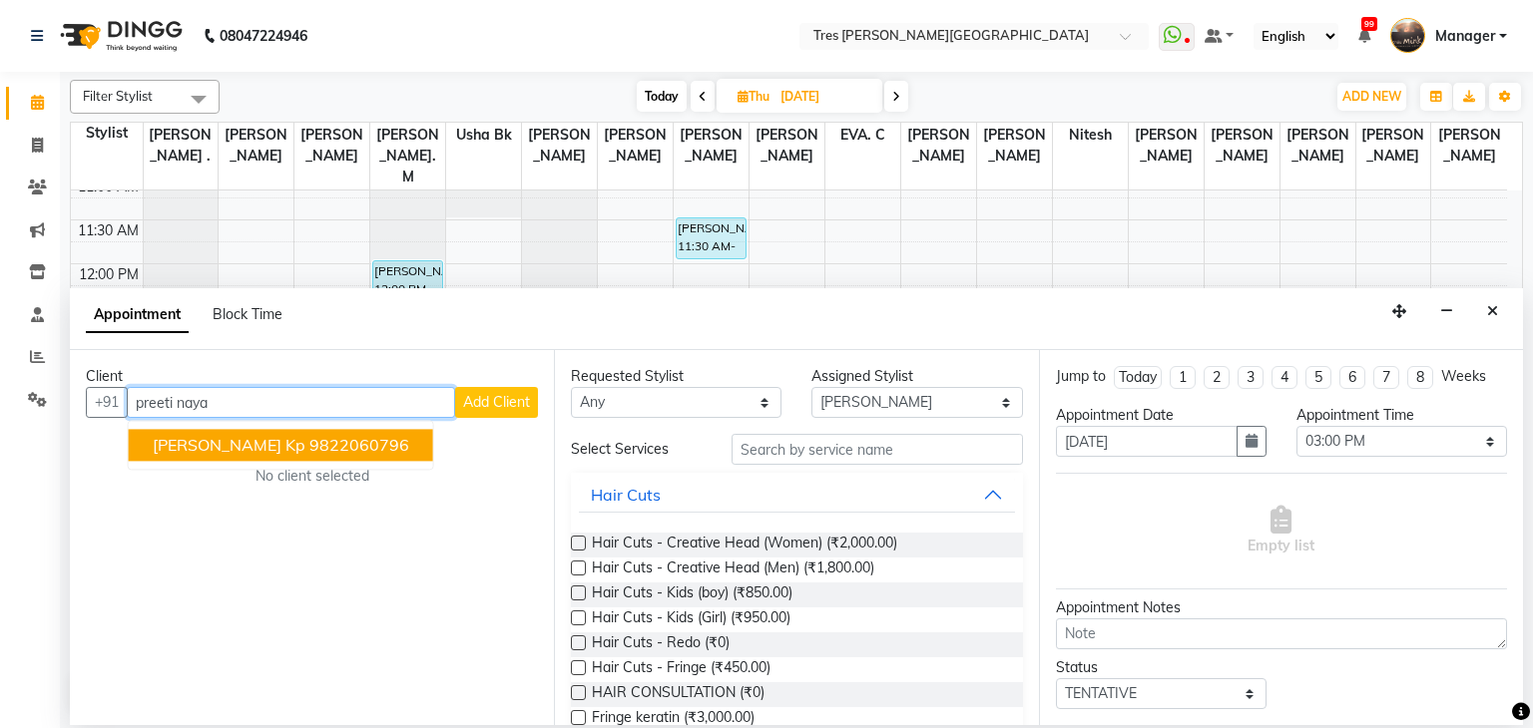
click at [204, 451] on span "[PERSON_NAME] kp" at bounding box center [229, 446] width 153 height 20
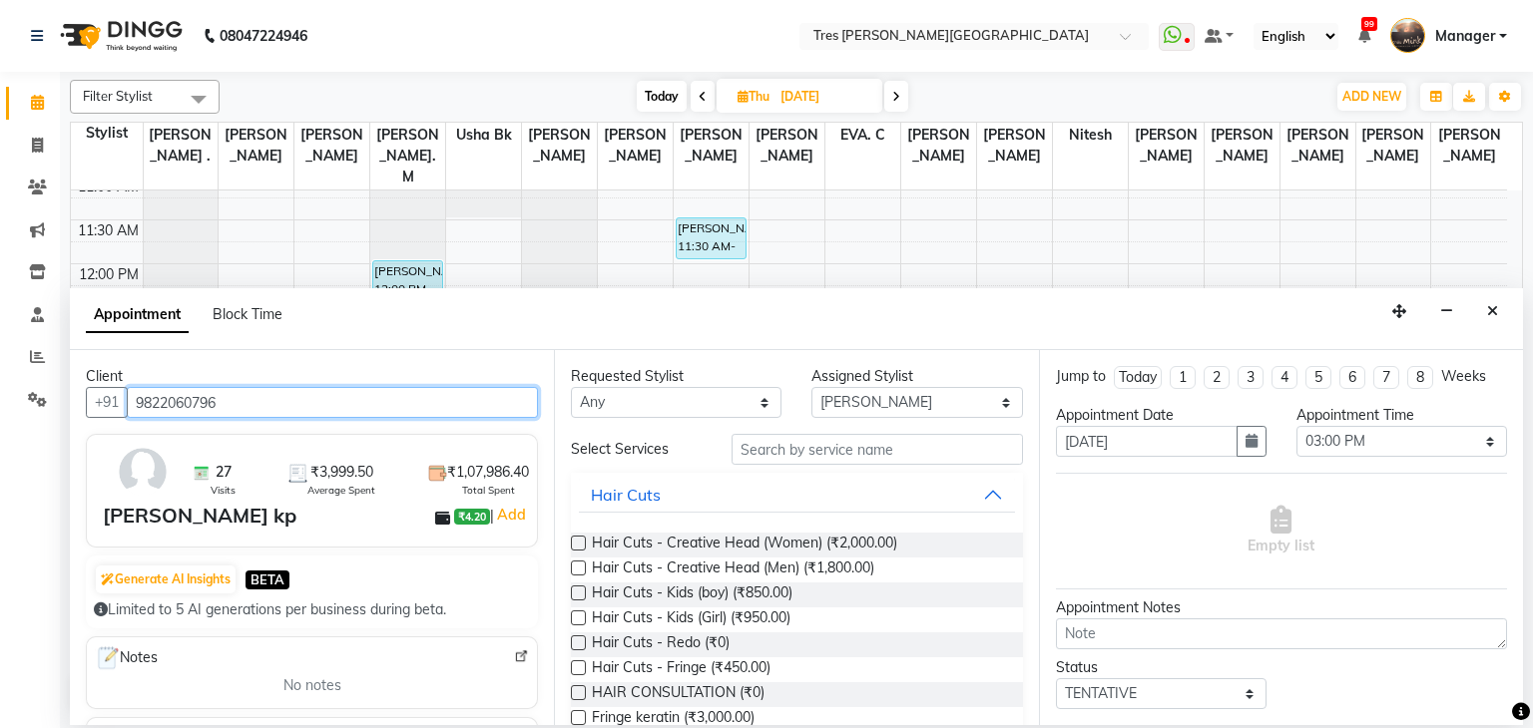
type input "9822060796"
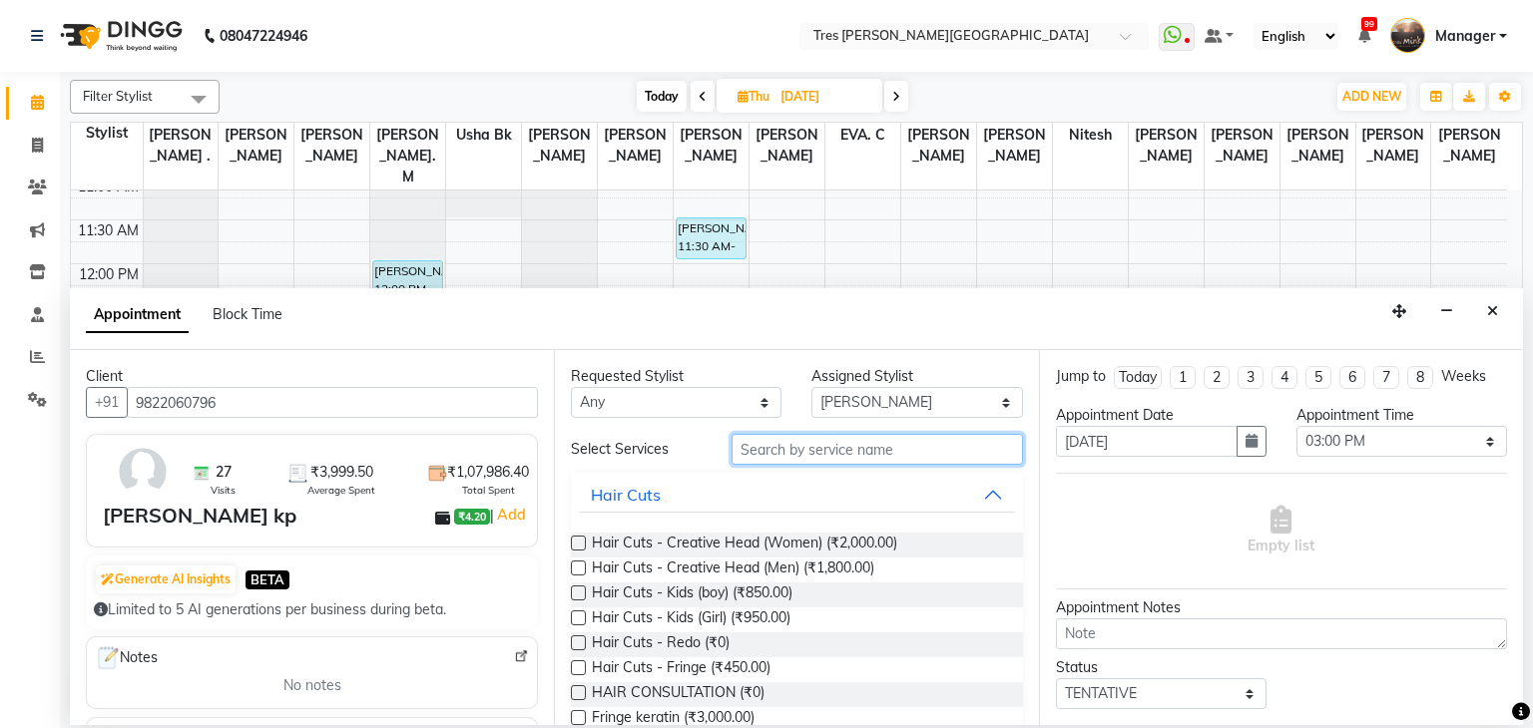
click at [943, 453] on input "text" at bounding box center [876, 449] width 291 height 31
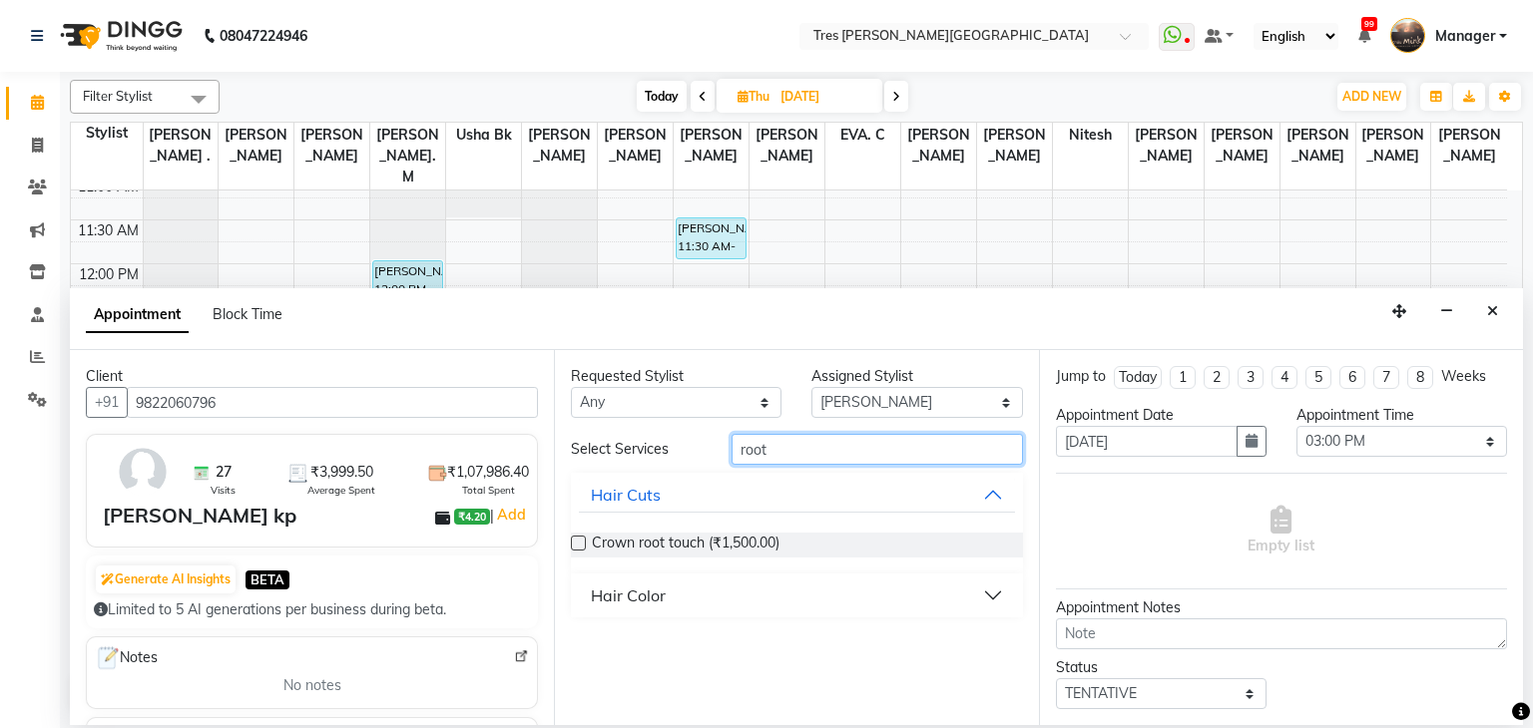
type input "root"
click at [650, 595] on div "Hair Color" at bounding box center [628, 596] width 75 height 24
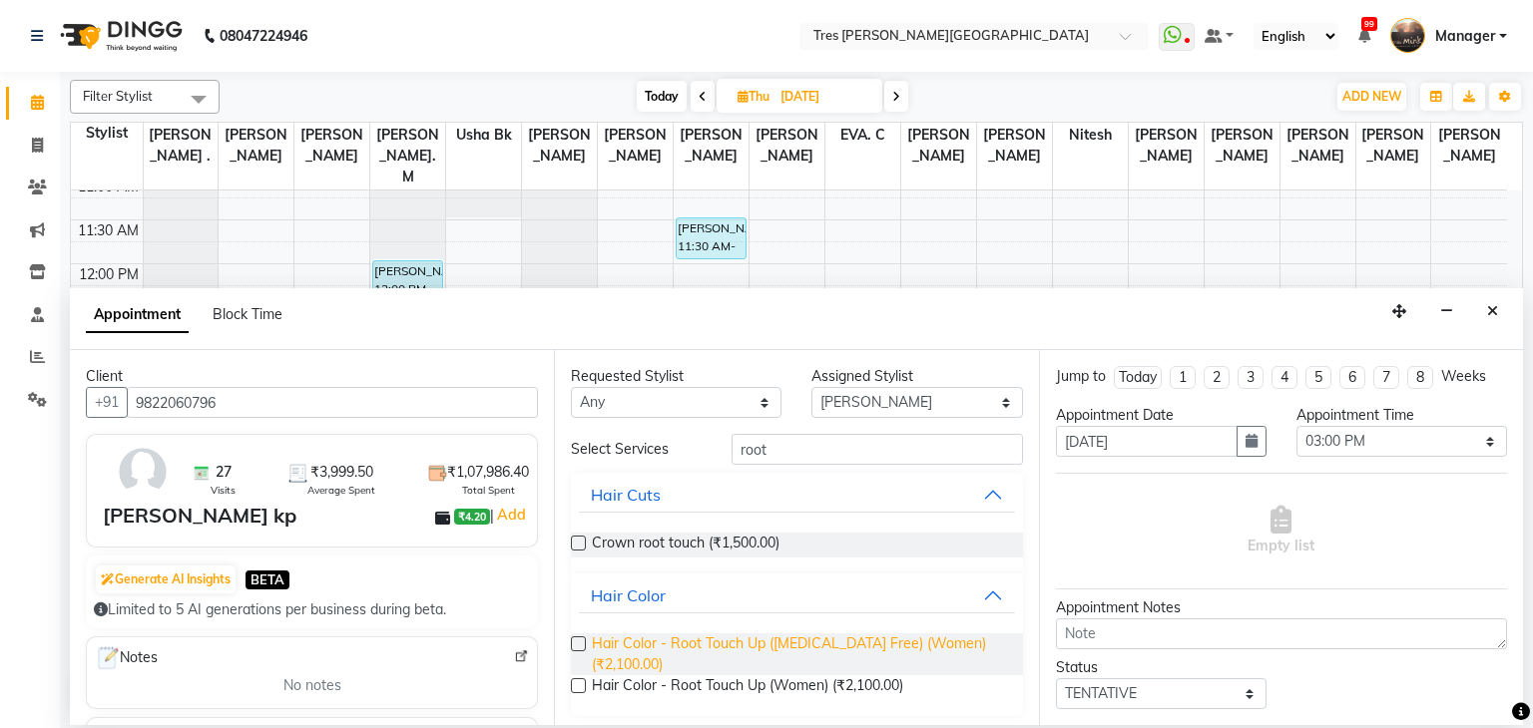
click at [613, 648] on span "Hair Color - Root Touch Up ([MEDICAL_DATA] Free) (Women) (₹2,100.00)" at bounding box center [799, 655] width 414 height 42
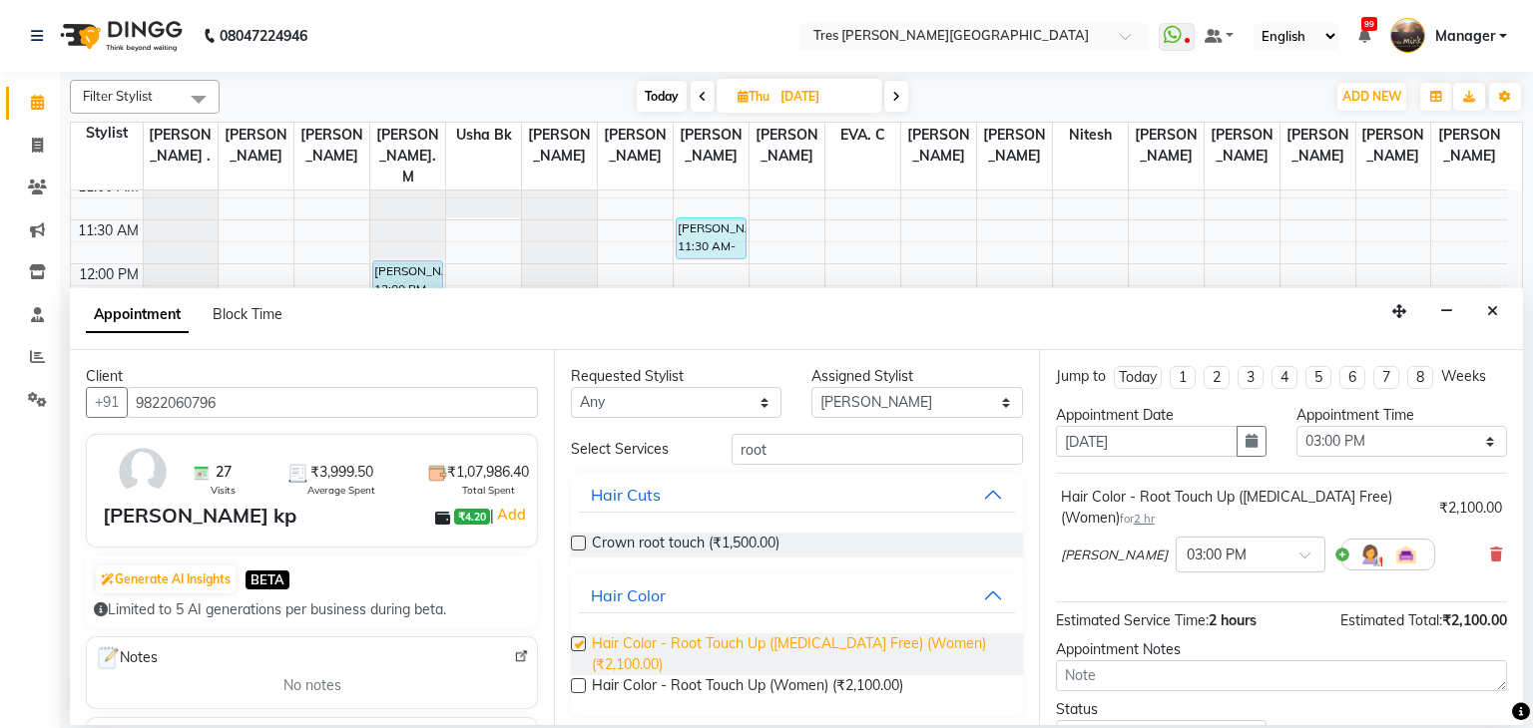
checkbox input "false"
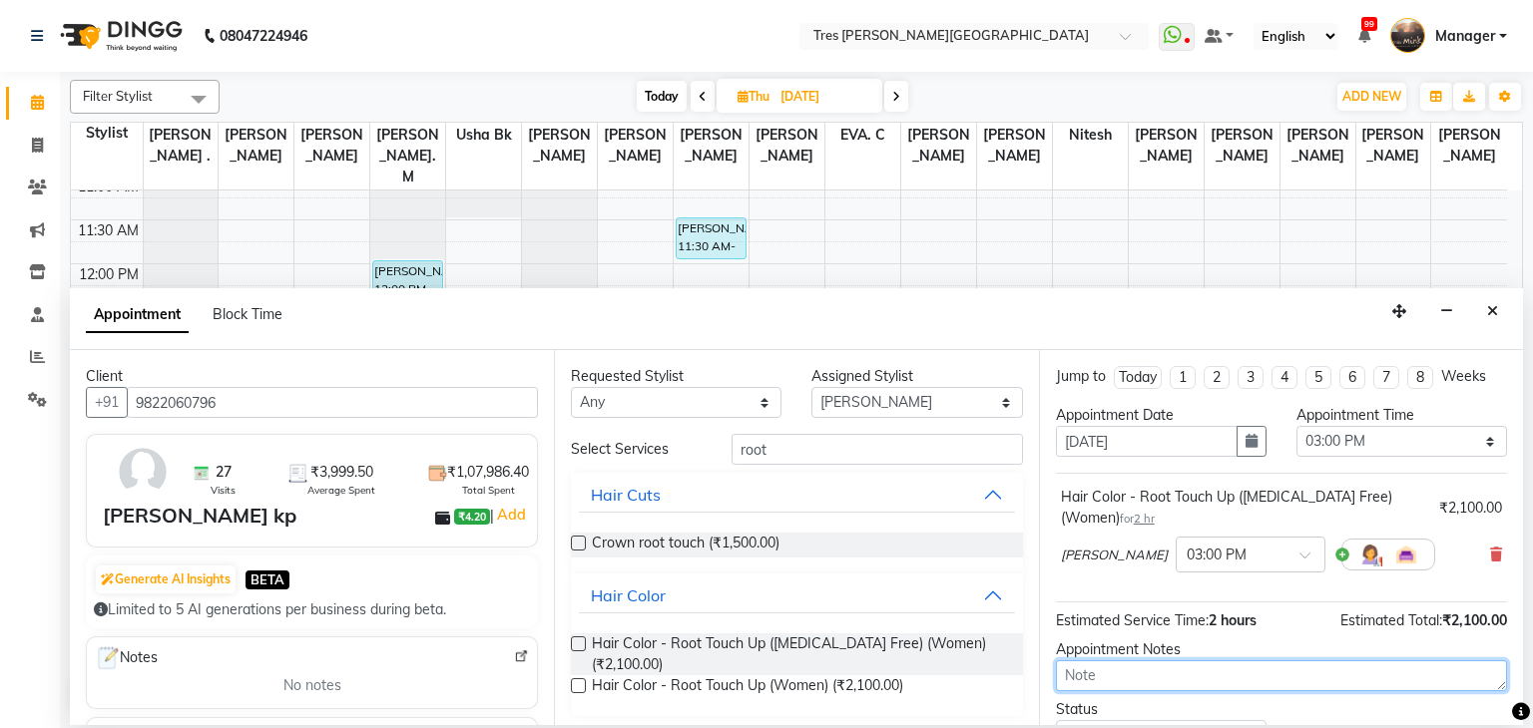
click at [1171, 678] on textarea at bounding box center [1281, 676] width 451 height 31
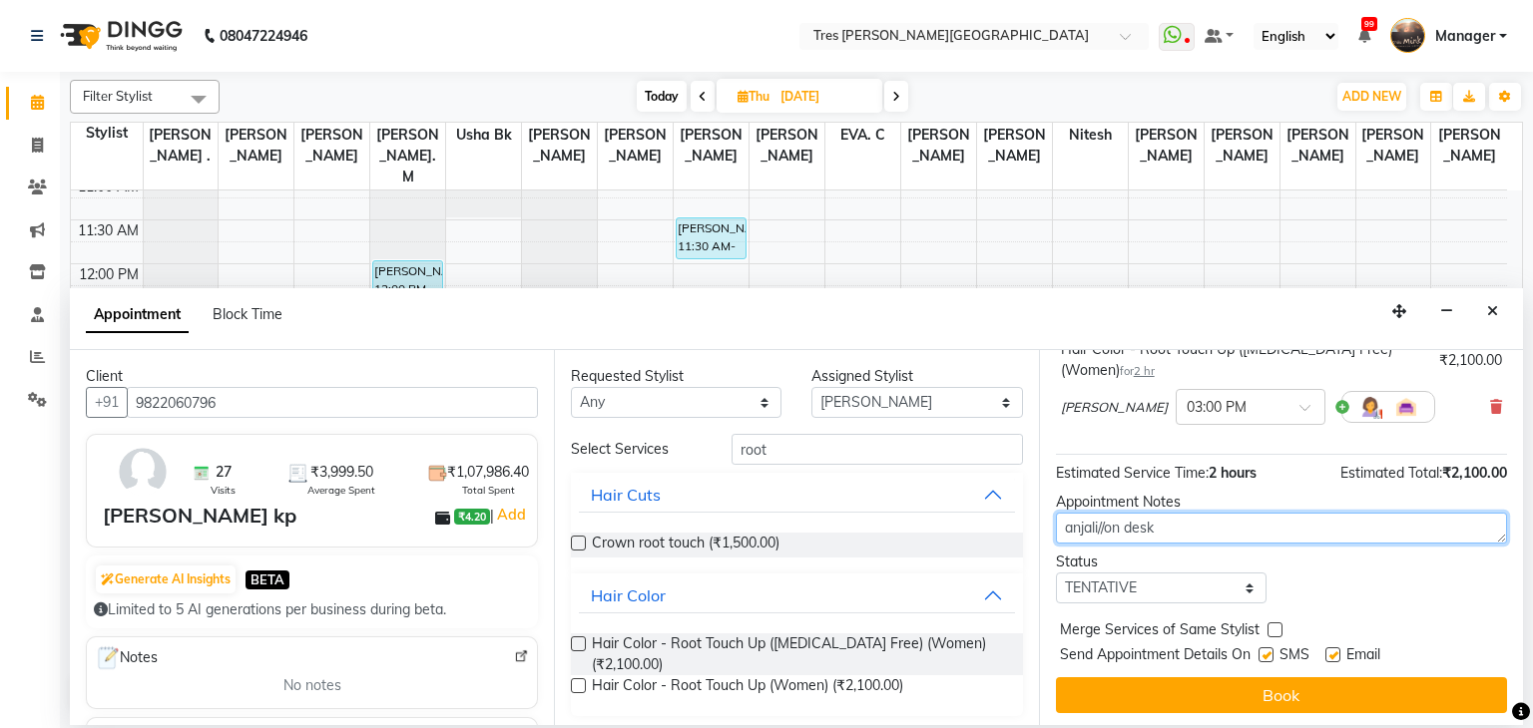
type textarea "anjali//on desk"
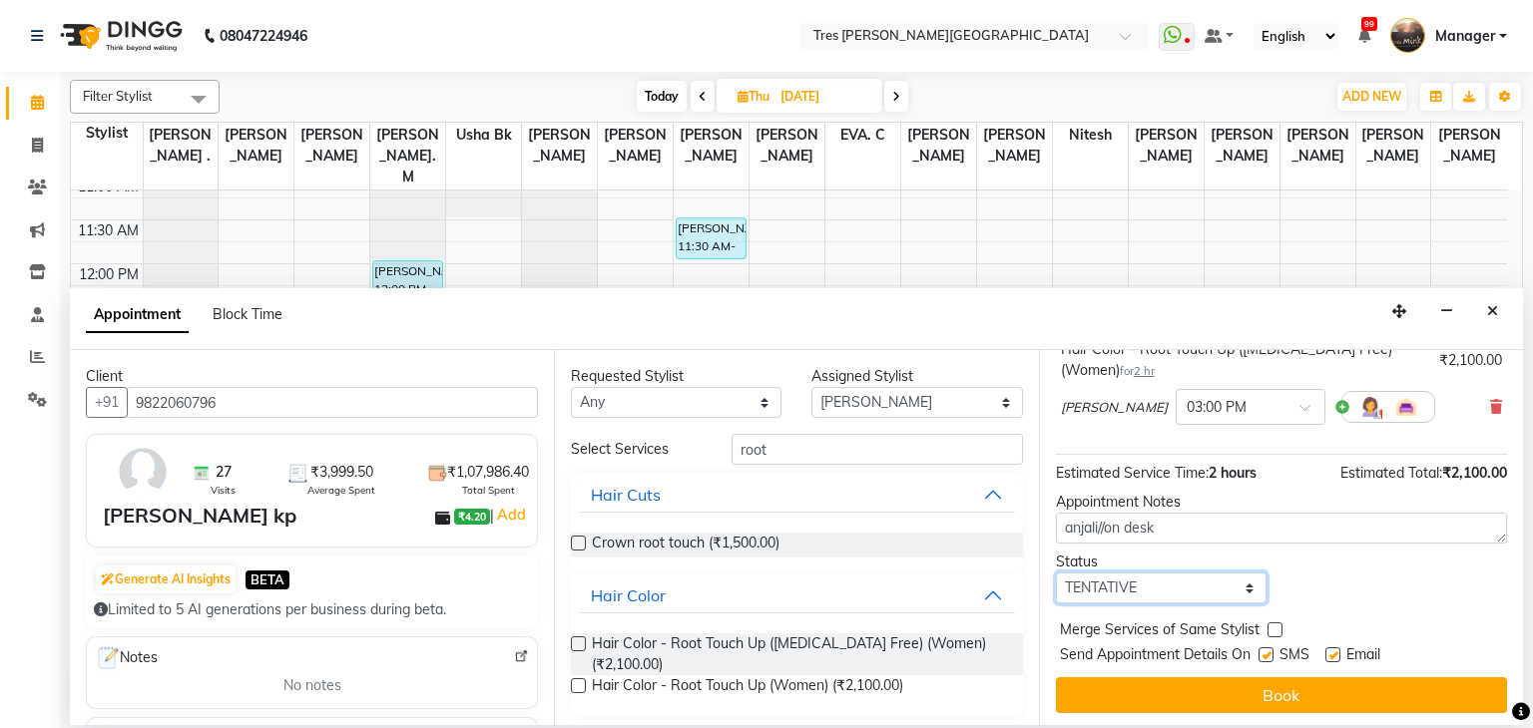
click at [1097, 590] on select "Select TENTATIVE CONFIRM UPCOMING" at bounding box center [1161, 588] width 211 height 31
select select "upcoming"
click at [1056, 573] on select "Select TENTATIVE CONFIRM UPCOMING" at bounding box center [1161, 588] width 211 height 31
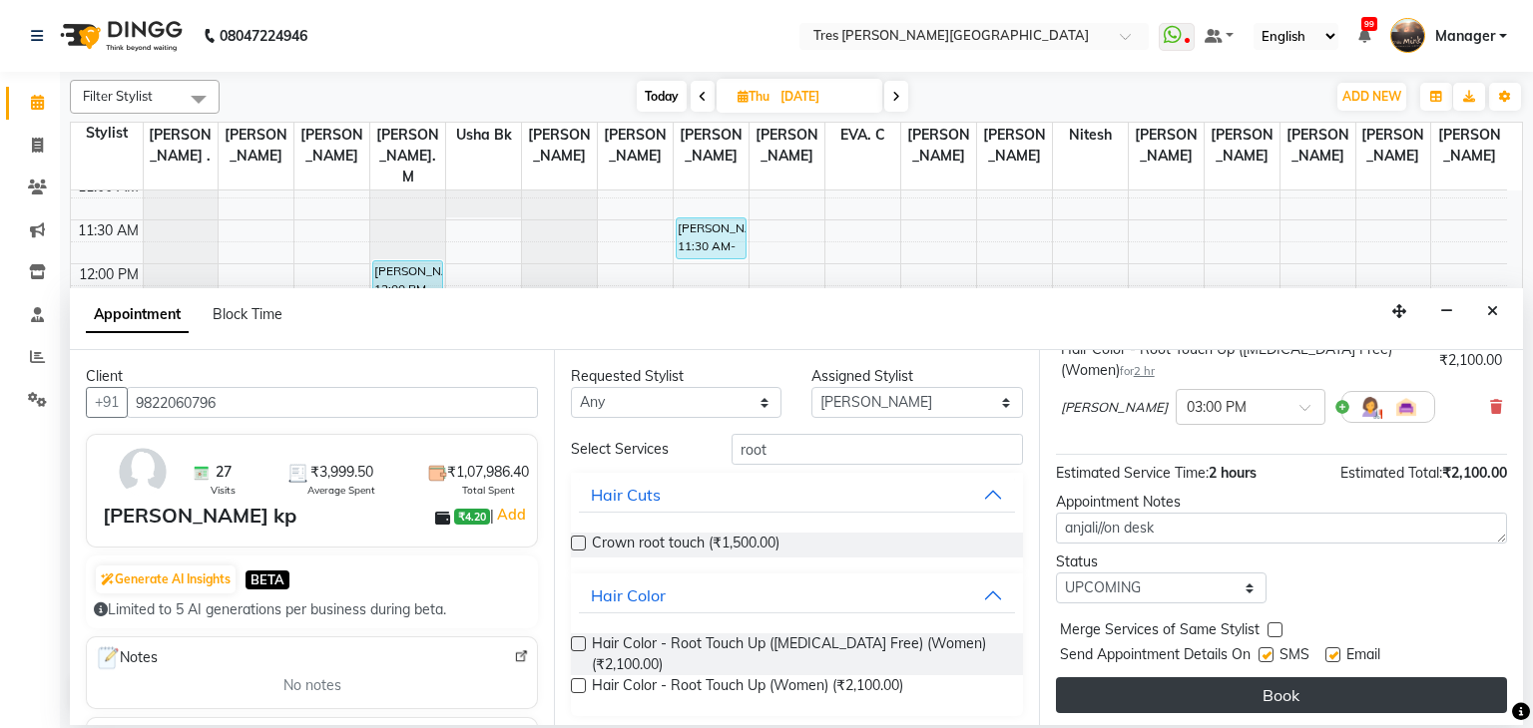
click at [1127, 686] on button "Book" at bounding box center [1281, 696] width 451 height 36
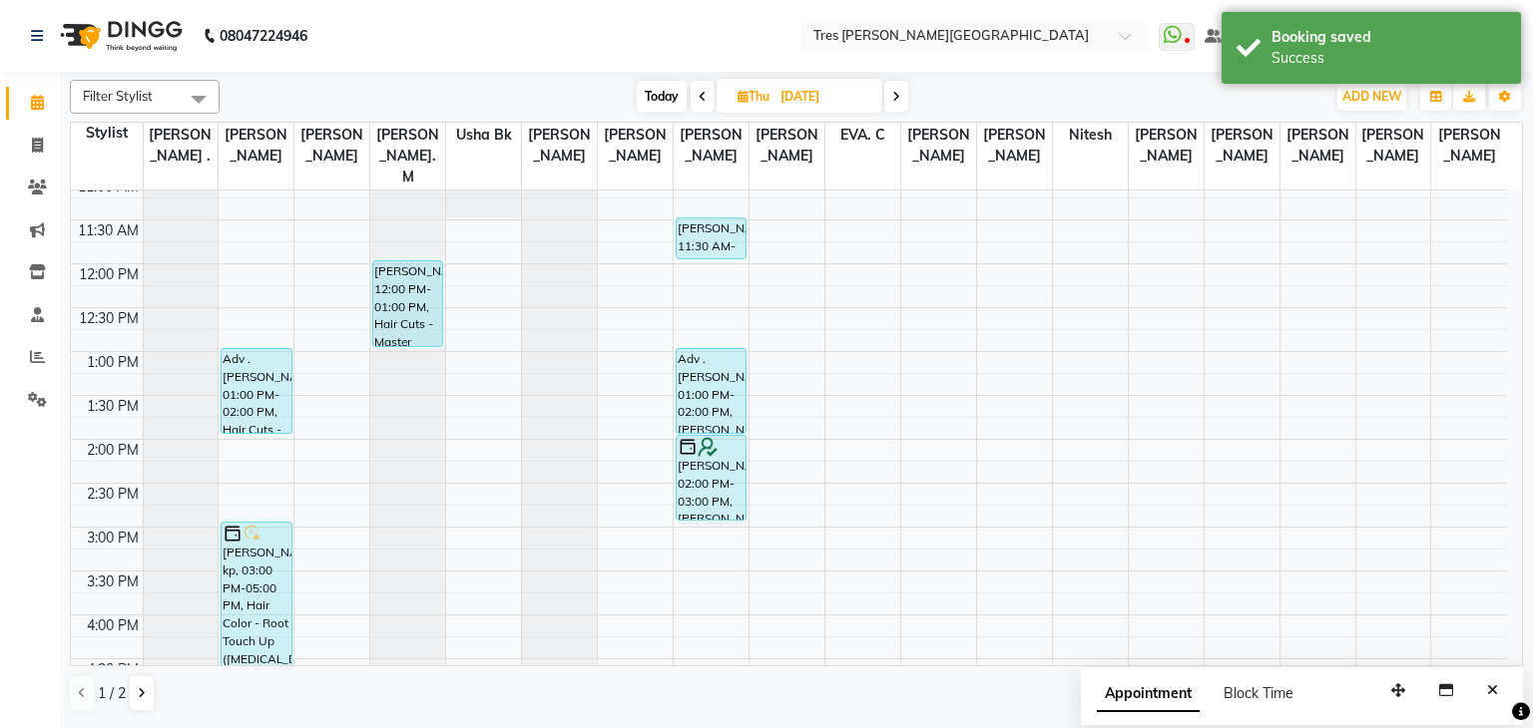
click at [643, 105] on span "Today" at bounding box center [662, 96] width 50 height 31
type input "[DATE]"
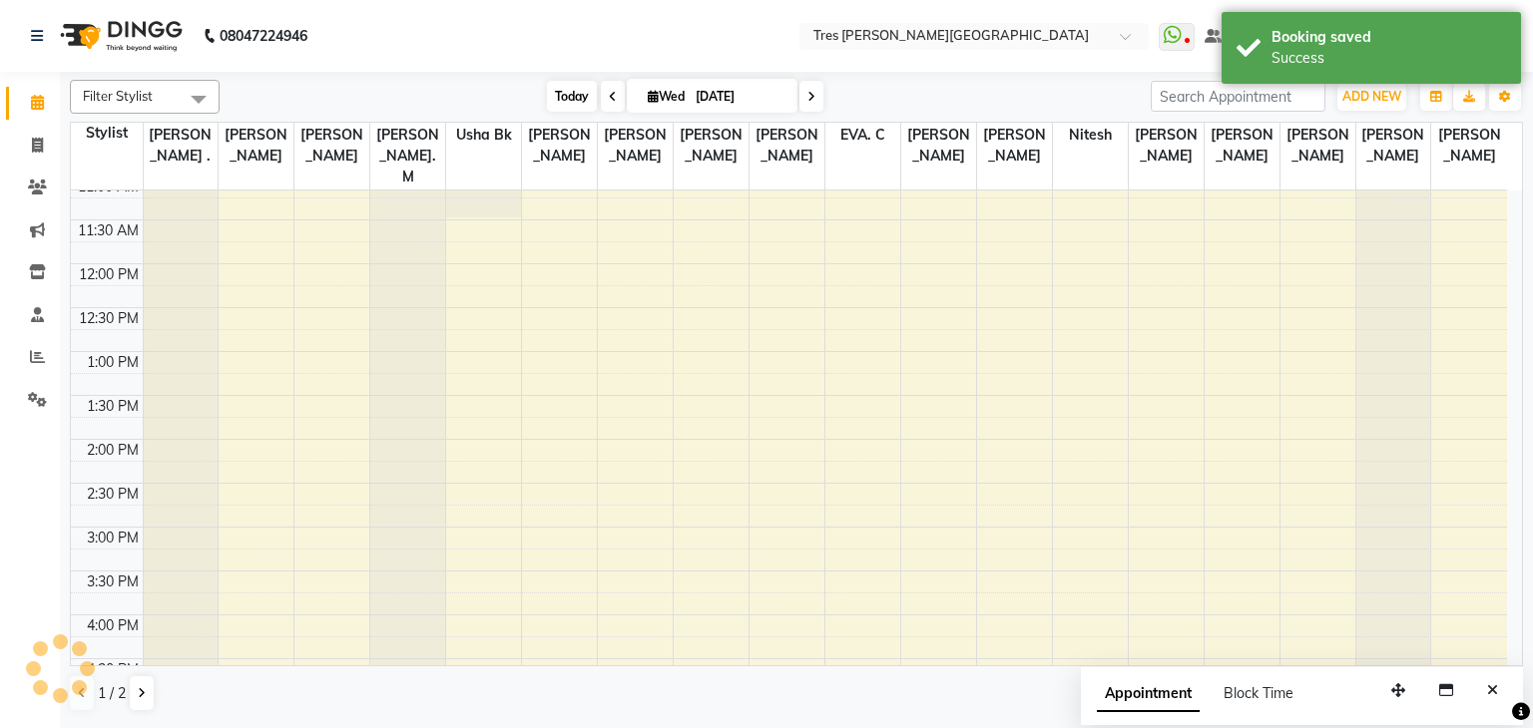
scroll to position [719, 0]
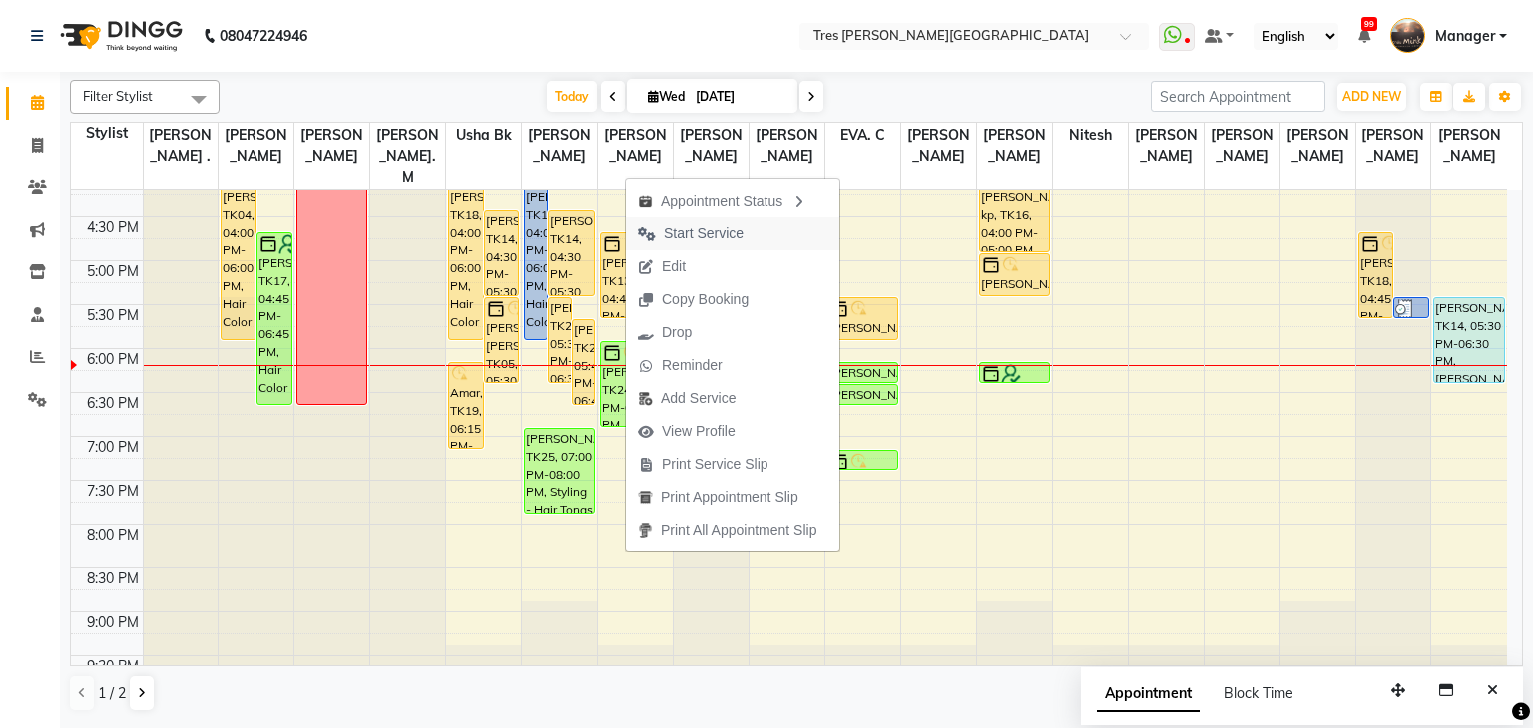
click at [717, 226] on span "Start Service" at bounding box center [704, 234] width 80 height 21
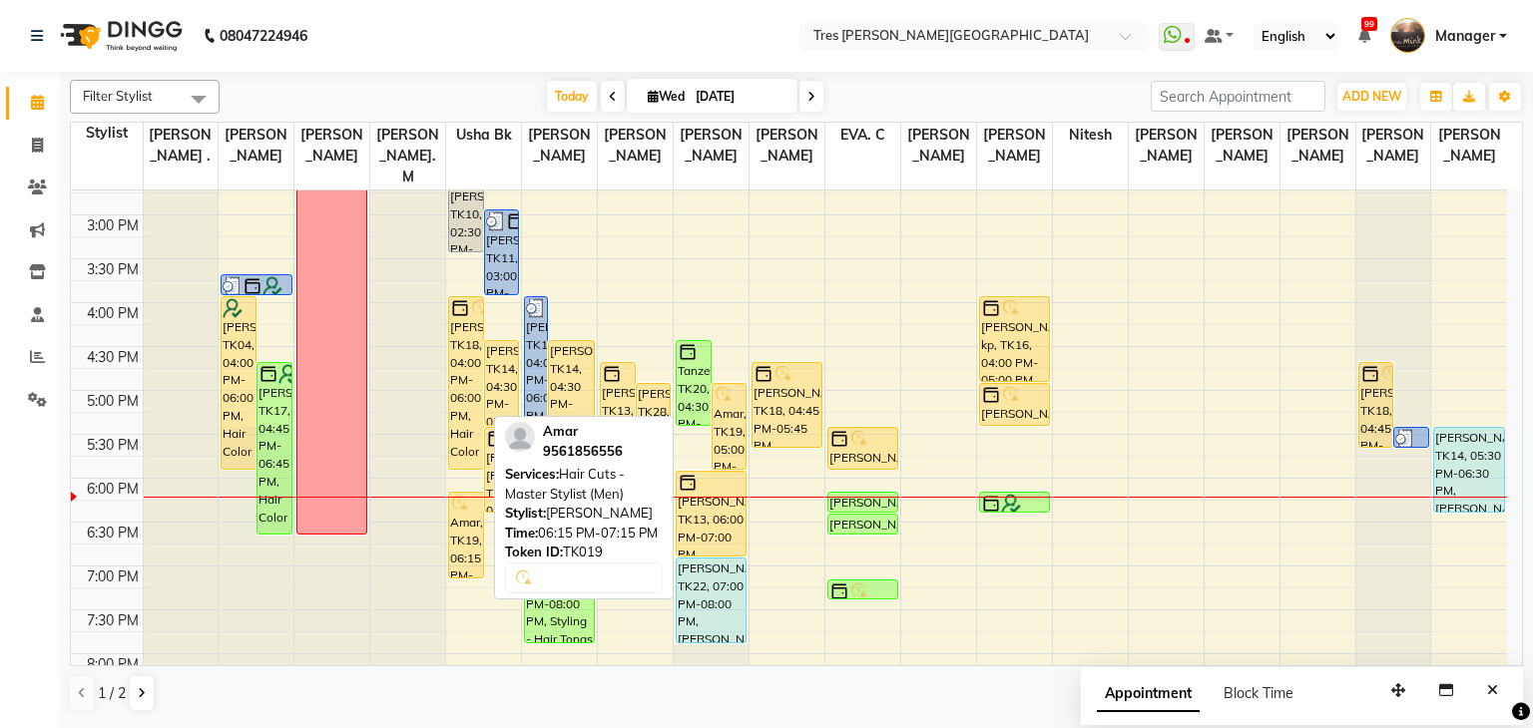
scroll to position [584, 0]
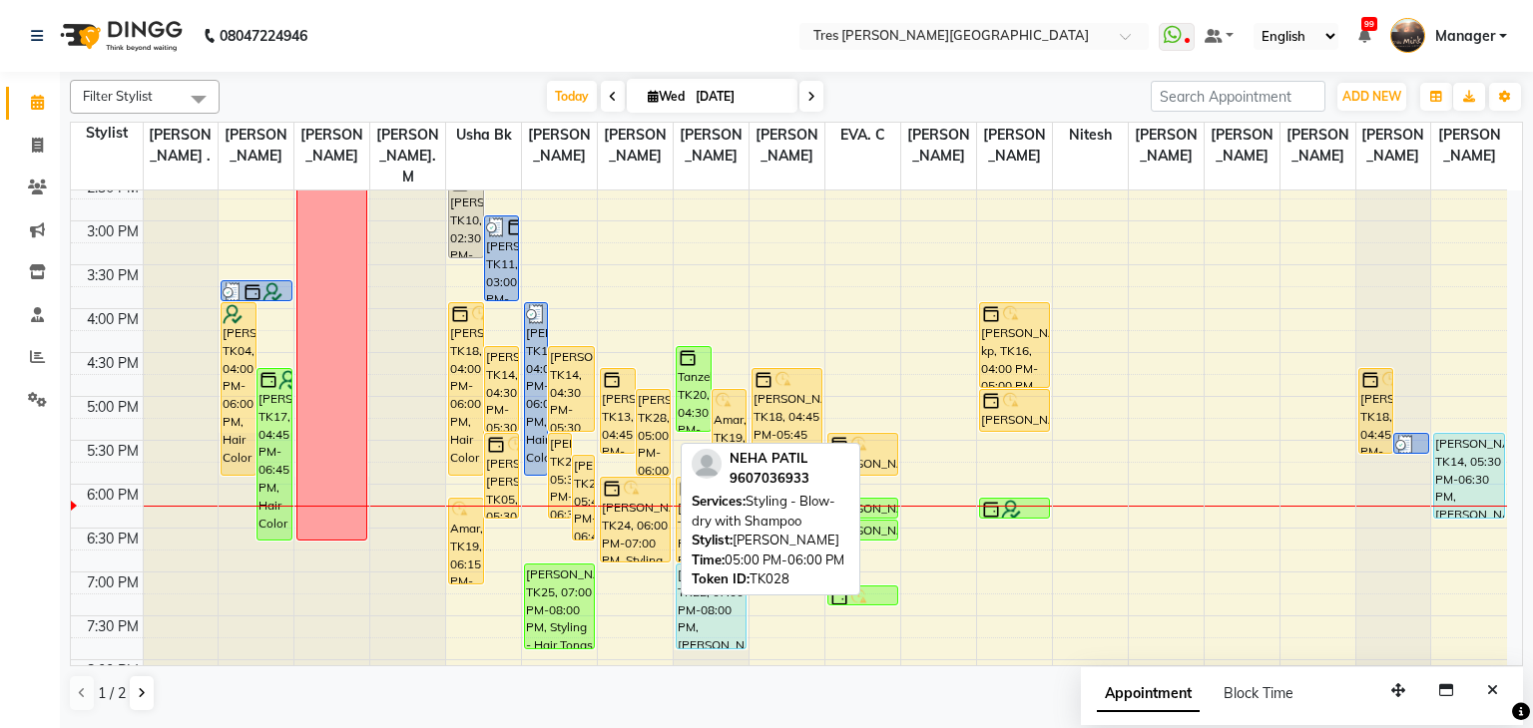
click at [651, 393] on div "[PERSON_NAME], TK28, 05:00 PM-06:00 PM, Styling - Blow-dry with Shampoo" at bounding box center [654, 432] width 34 height 85
select select "1"
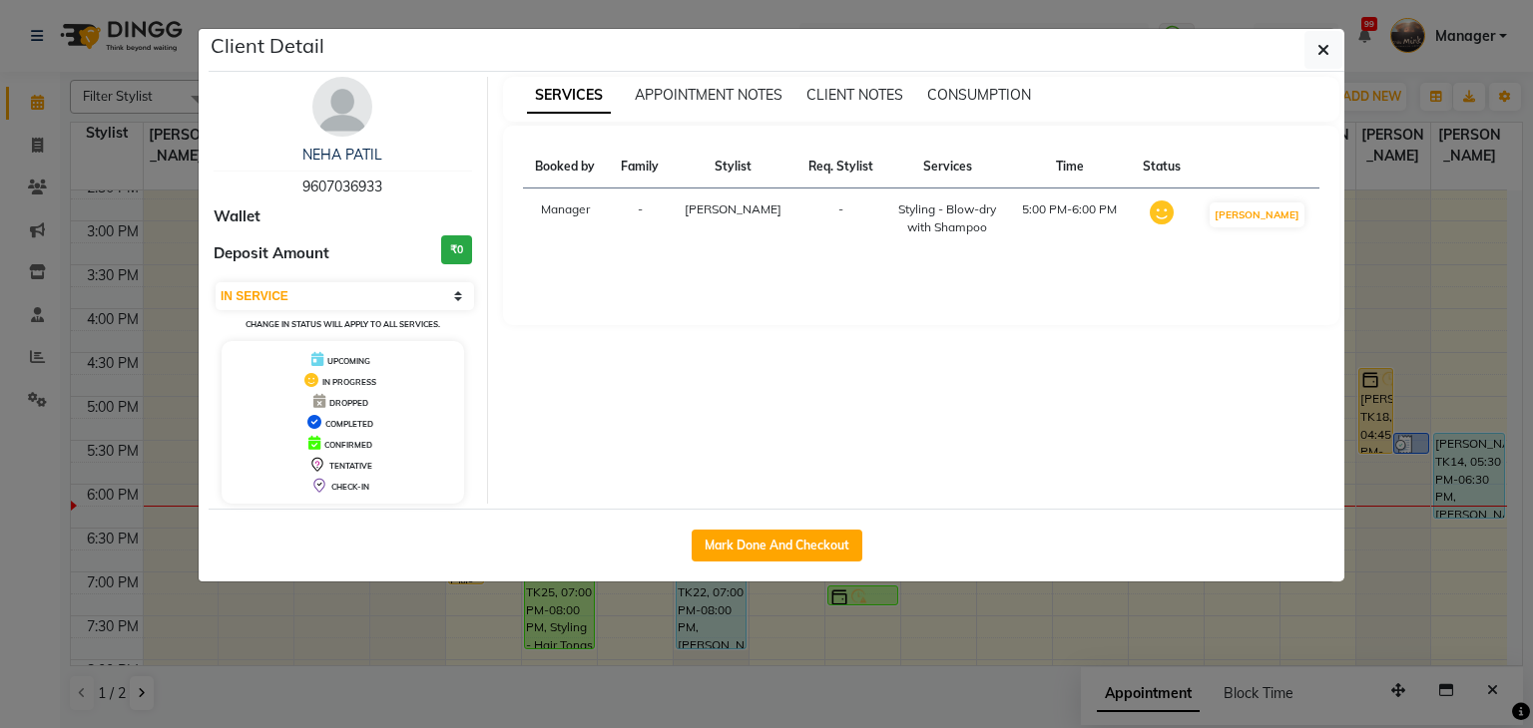
click at [1, 373] on ngb-modal-window "Client Detail NEHA PATIL 9607036933 Wallet Deposit Amount ₹0 Select IN SERVICE …" at bounding box center [766, 364] width 1533 height 728
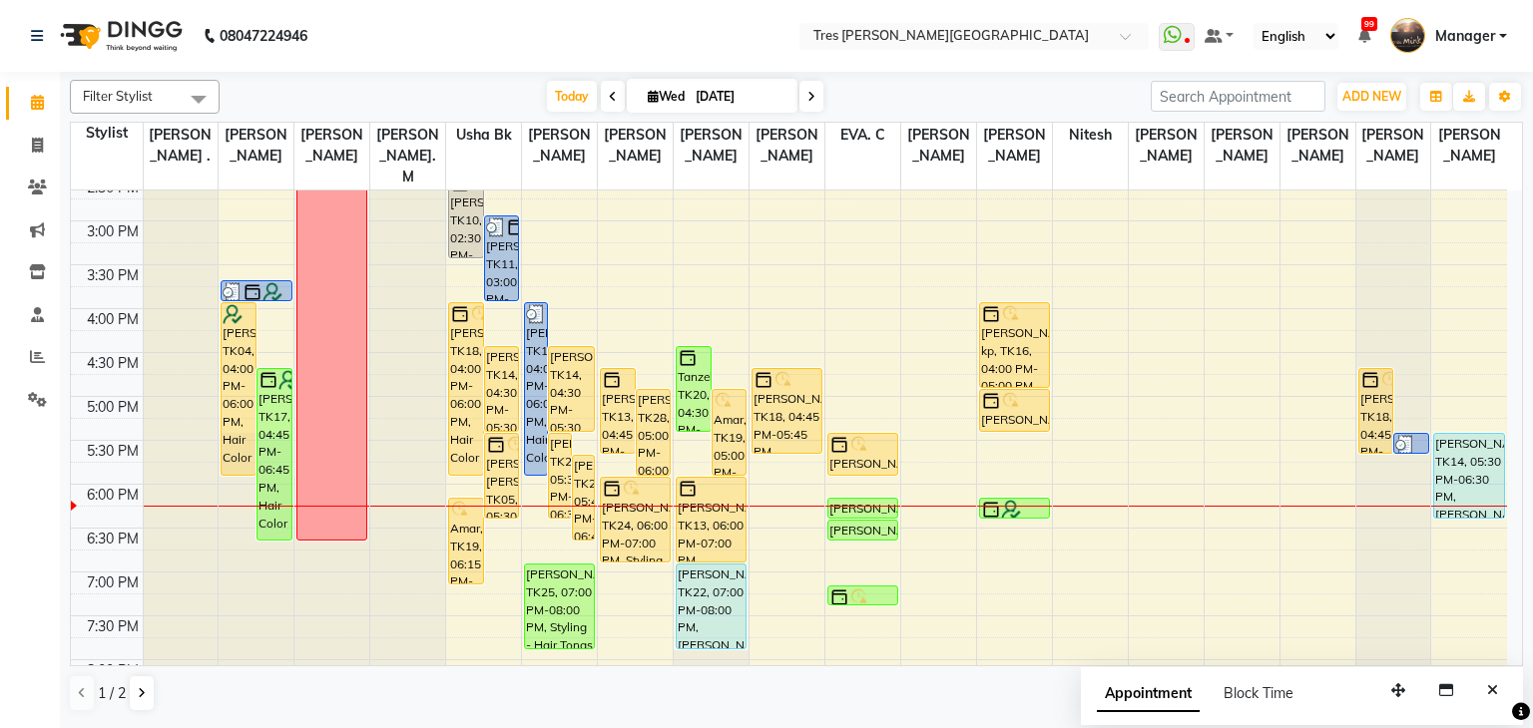
click at [802, 106] on span at bounding box center [811, 96] width 24 height 31
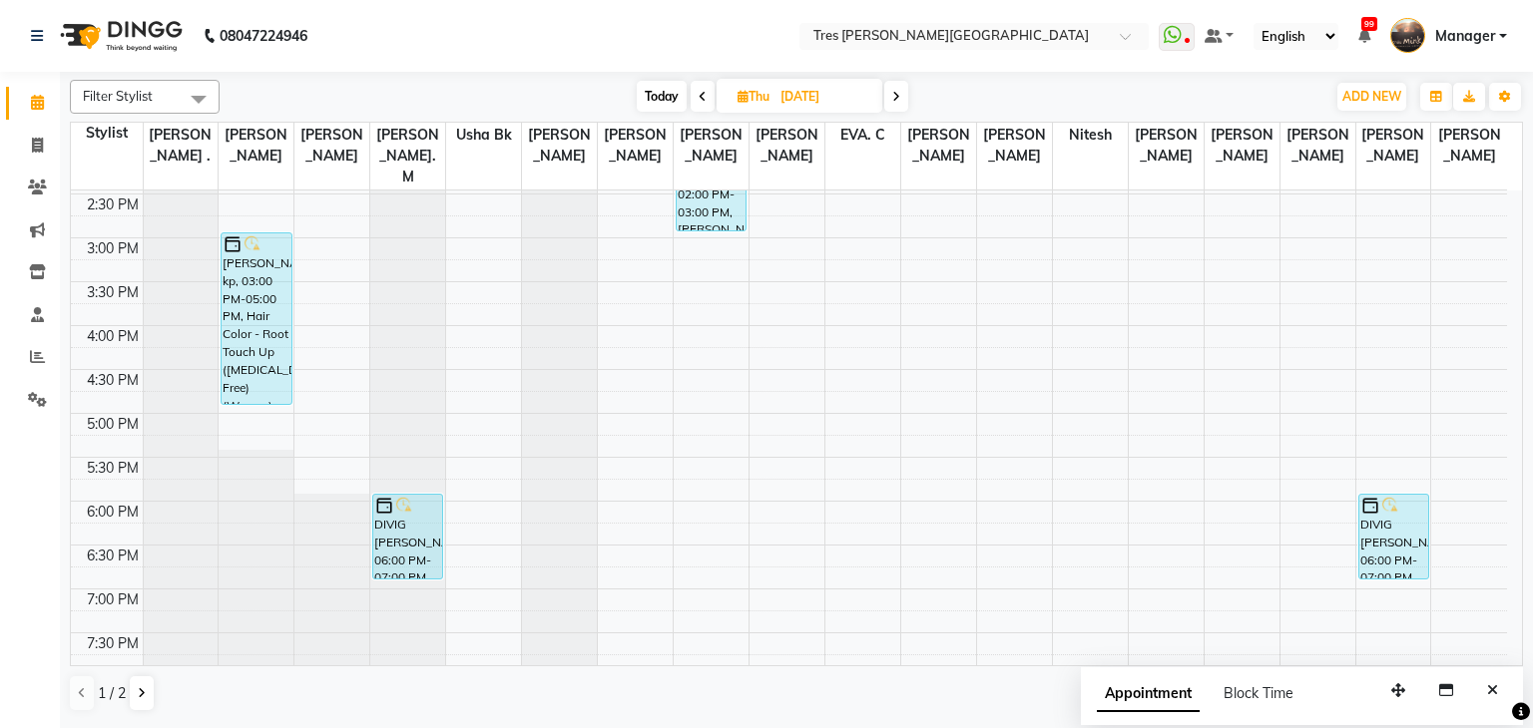
scroll to position [566, 0]
click at [897, 88] on span at bounding box center [896, 96] width 24 height 31
type input "[DATE]"
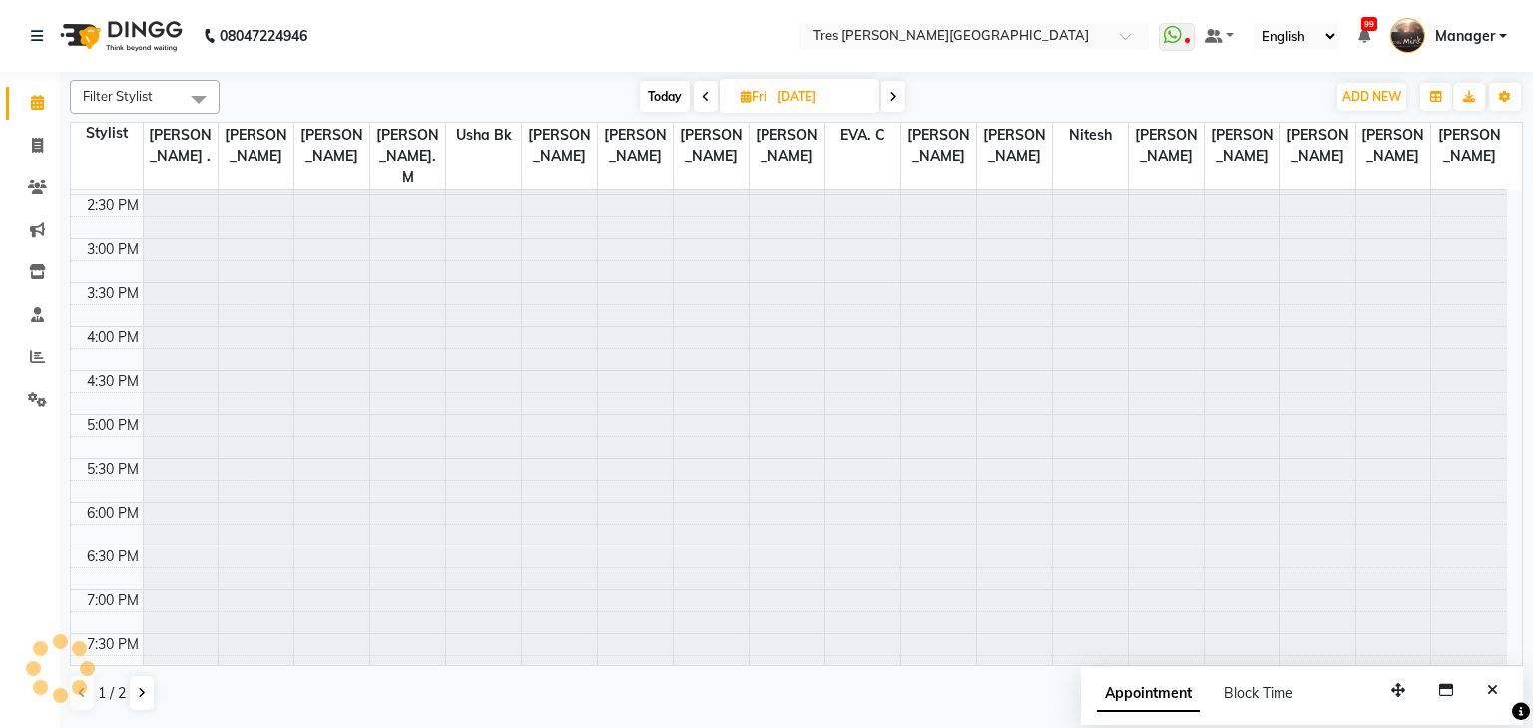
scroll to position [719, 0]
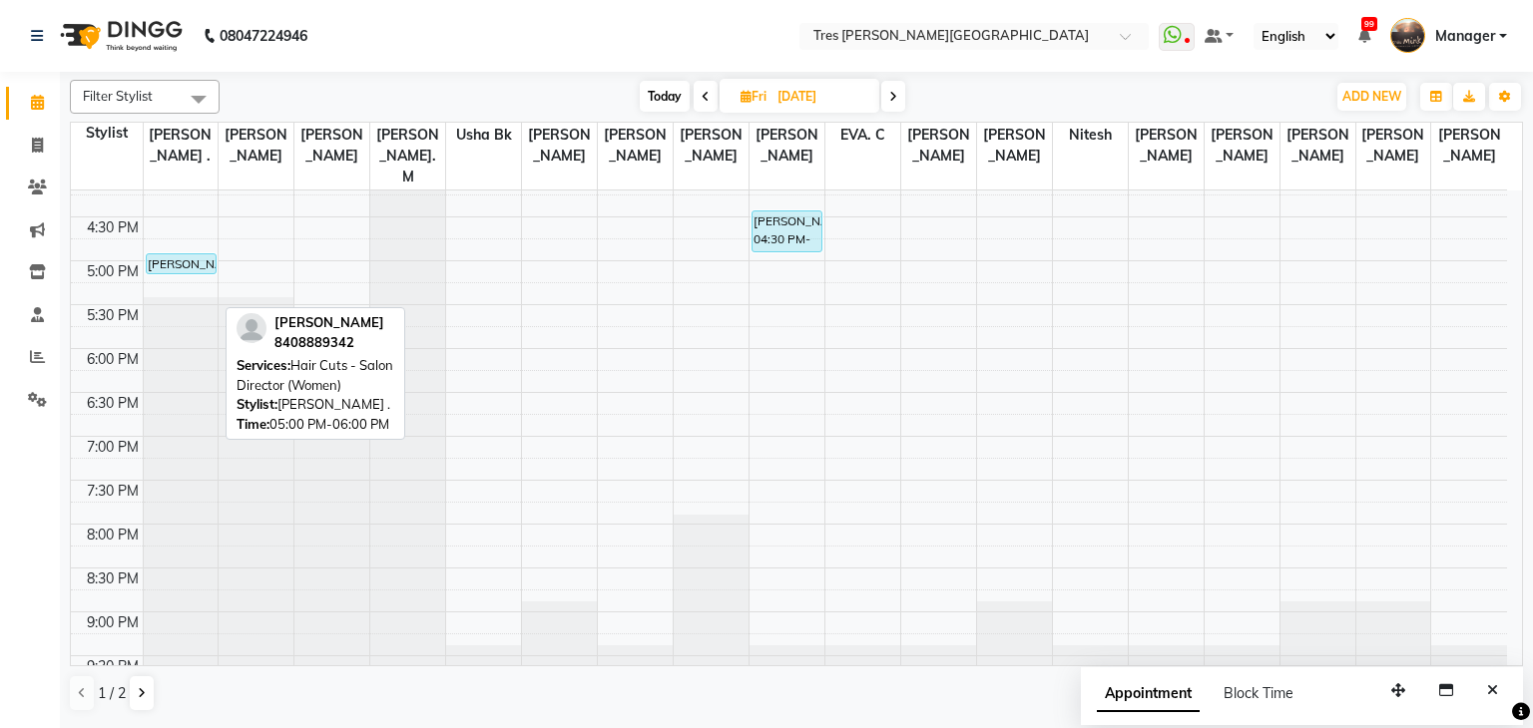
drag, startPoint x: 199, startPoint y: 316, endPoint x: 199, endPoint y: 237, distance: 78.8
click at [199, 237] on div "Kalawatie Bhagat, 01:00 PM-02:00 PM, Hair Cuts - Salon Director (Women) Deepa D…" at bounding box center [181, 85] width 75 height 1228
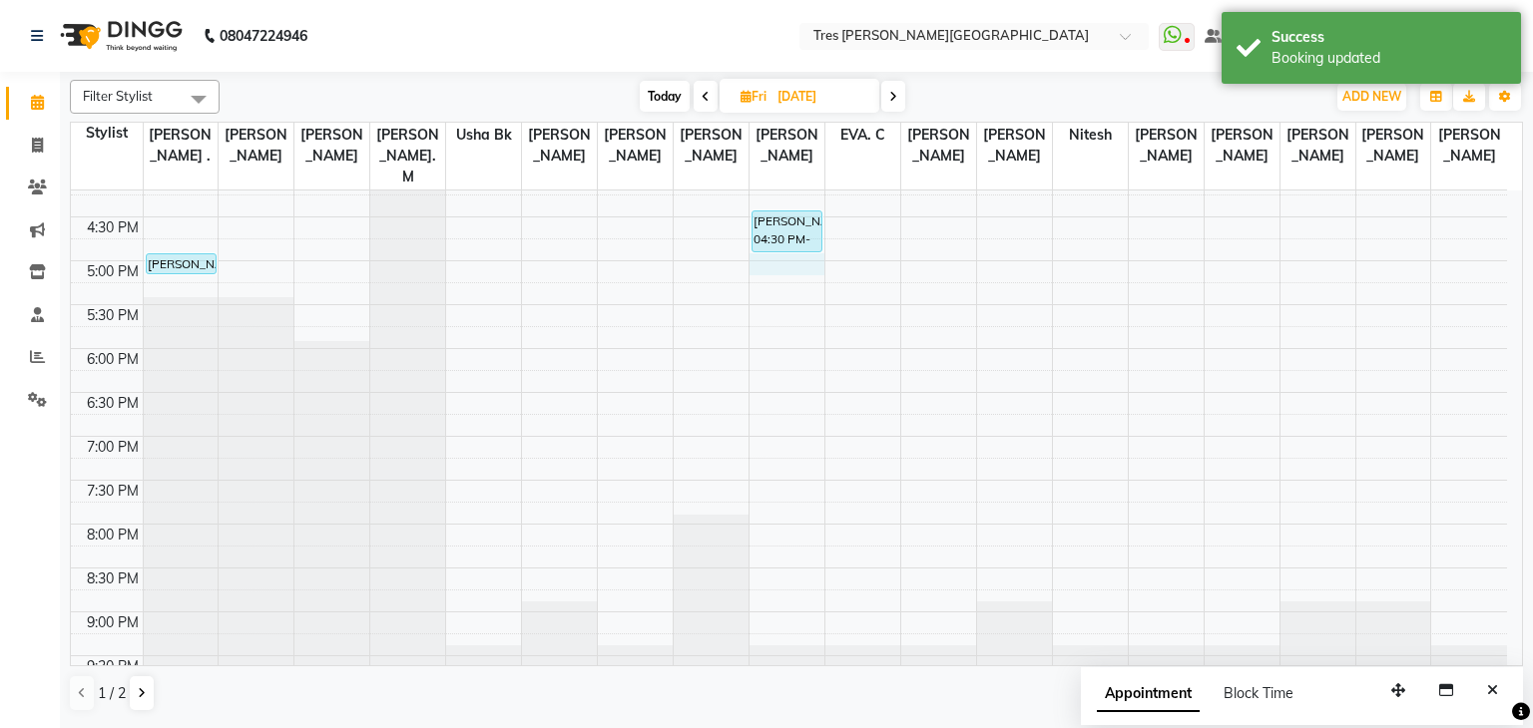
click at [807, 233] on div "8:00 AM 8:30 AM 9:00 AM 9:30 AM 10:00 AM 10:30 AM 11:00 AM 11:30 AM 12:00 PM 12…" at bounding box center [789, 85] width 1436 height 1228
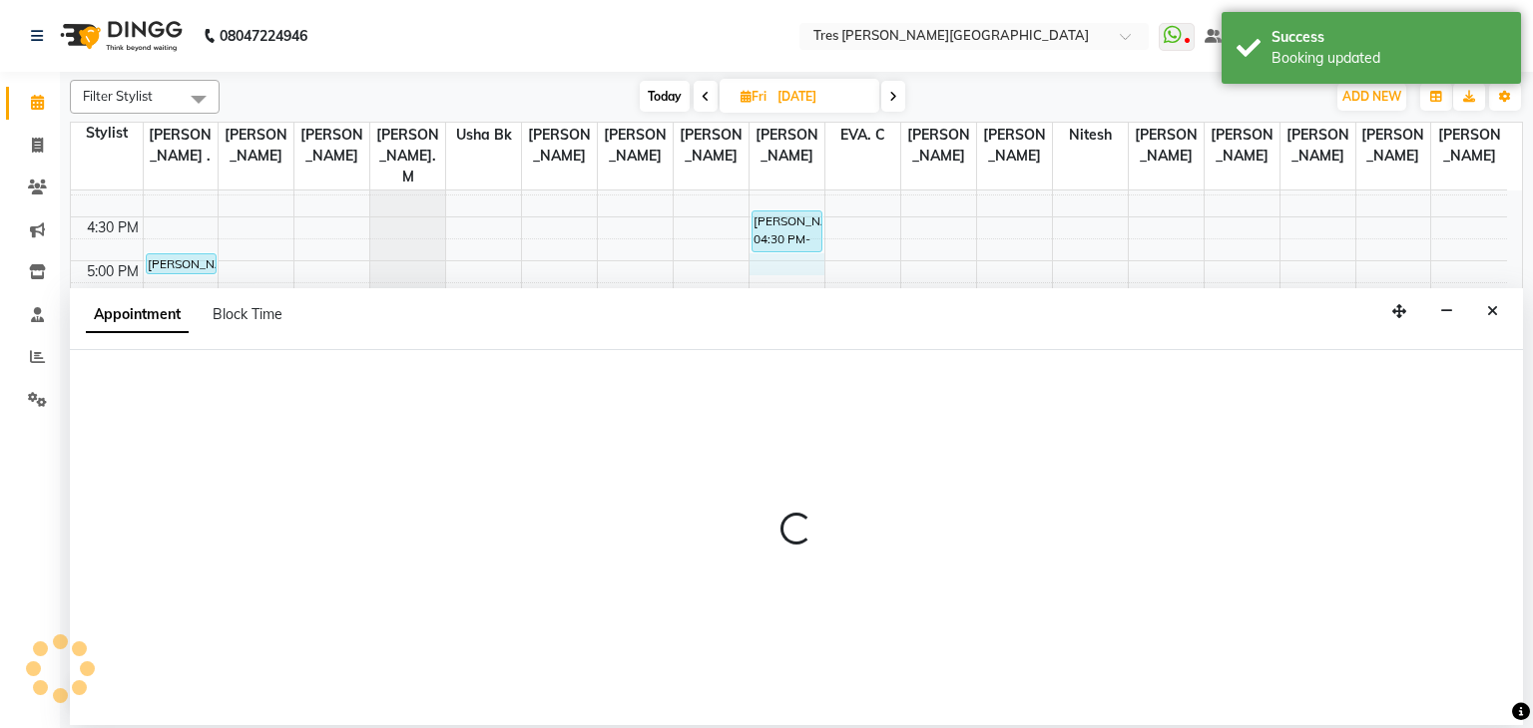
select select "37431"
select select "1020"
select select "tentative"
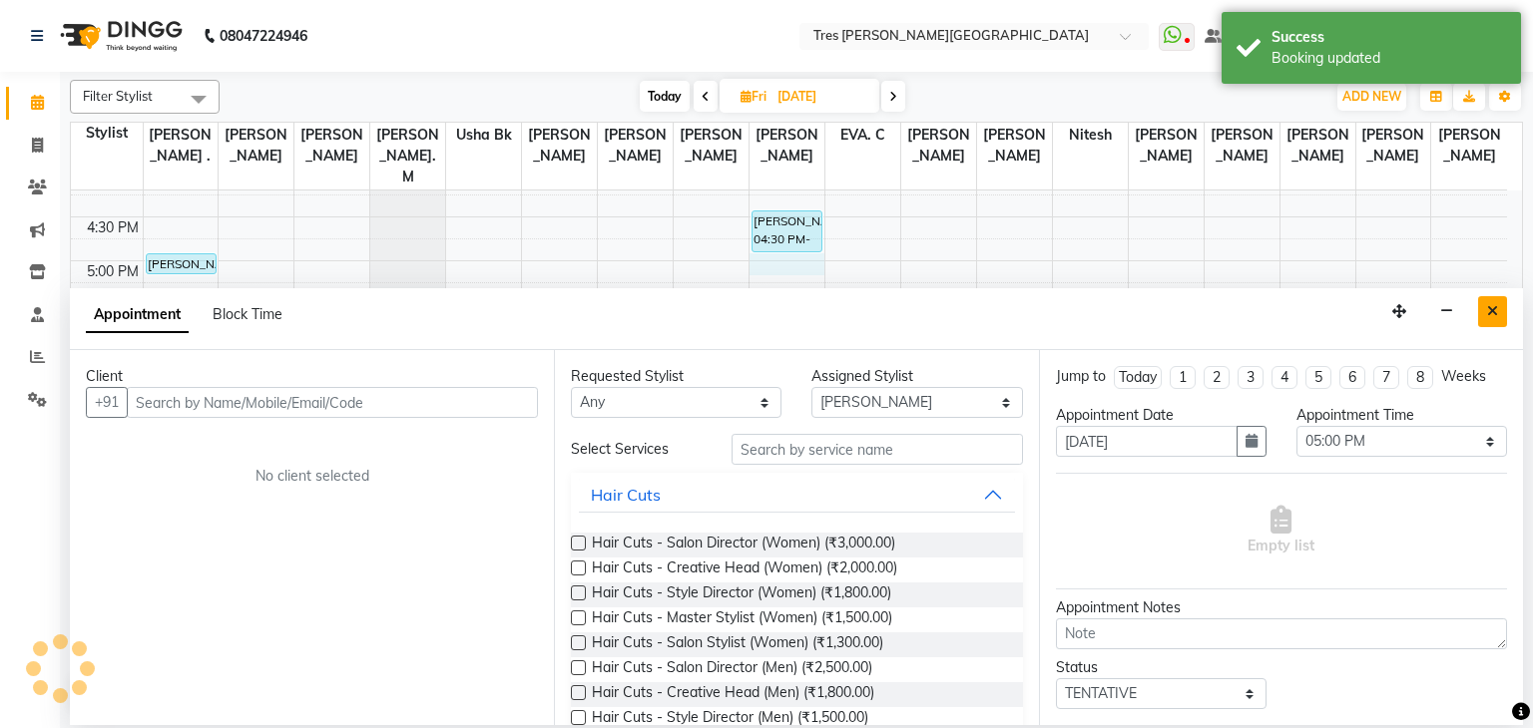
click at [1489, 302] on button "Close" at bounding box center [1492, 311] width 29 height 31
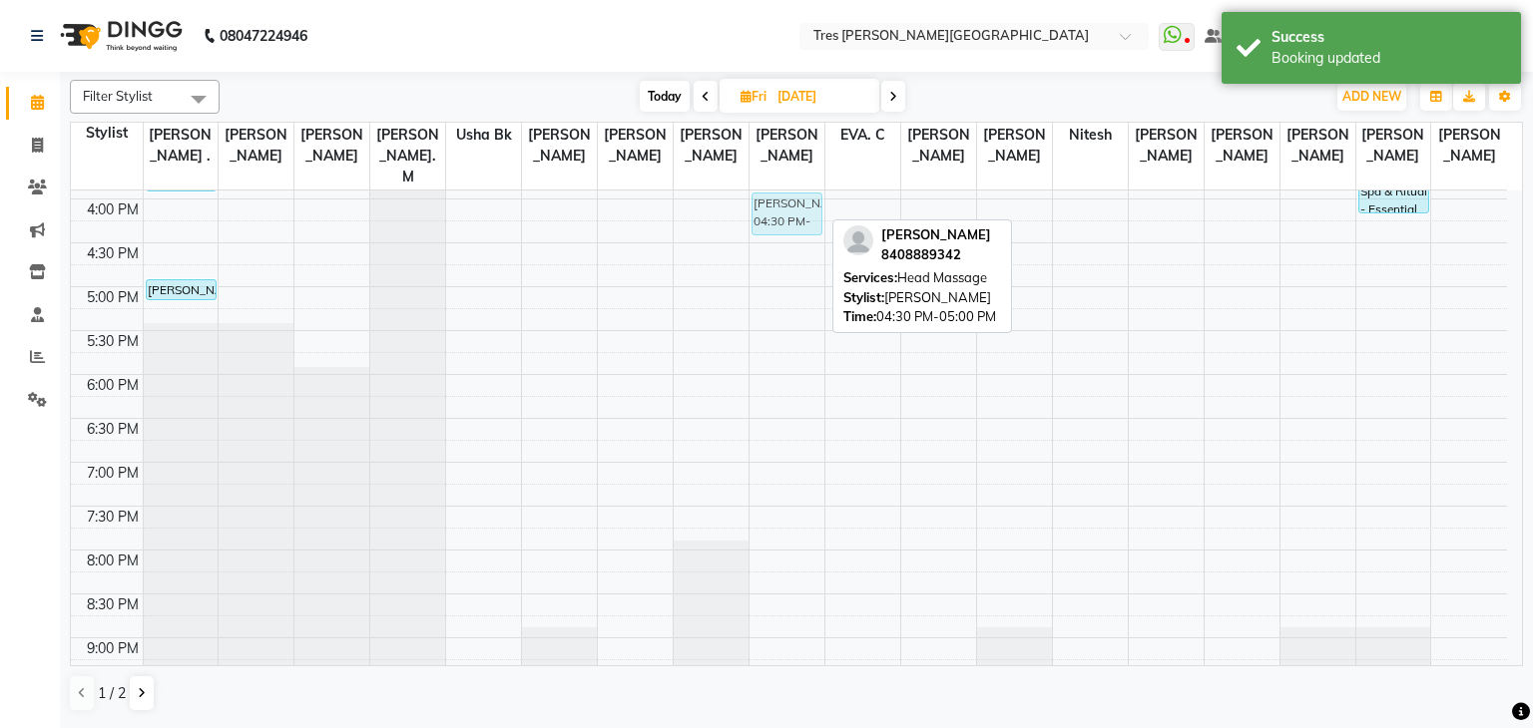
scroll to position [687, 0]
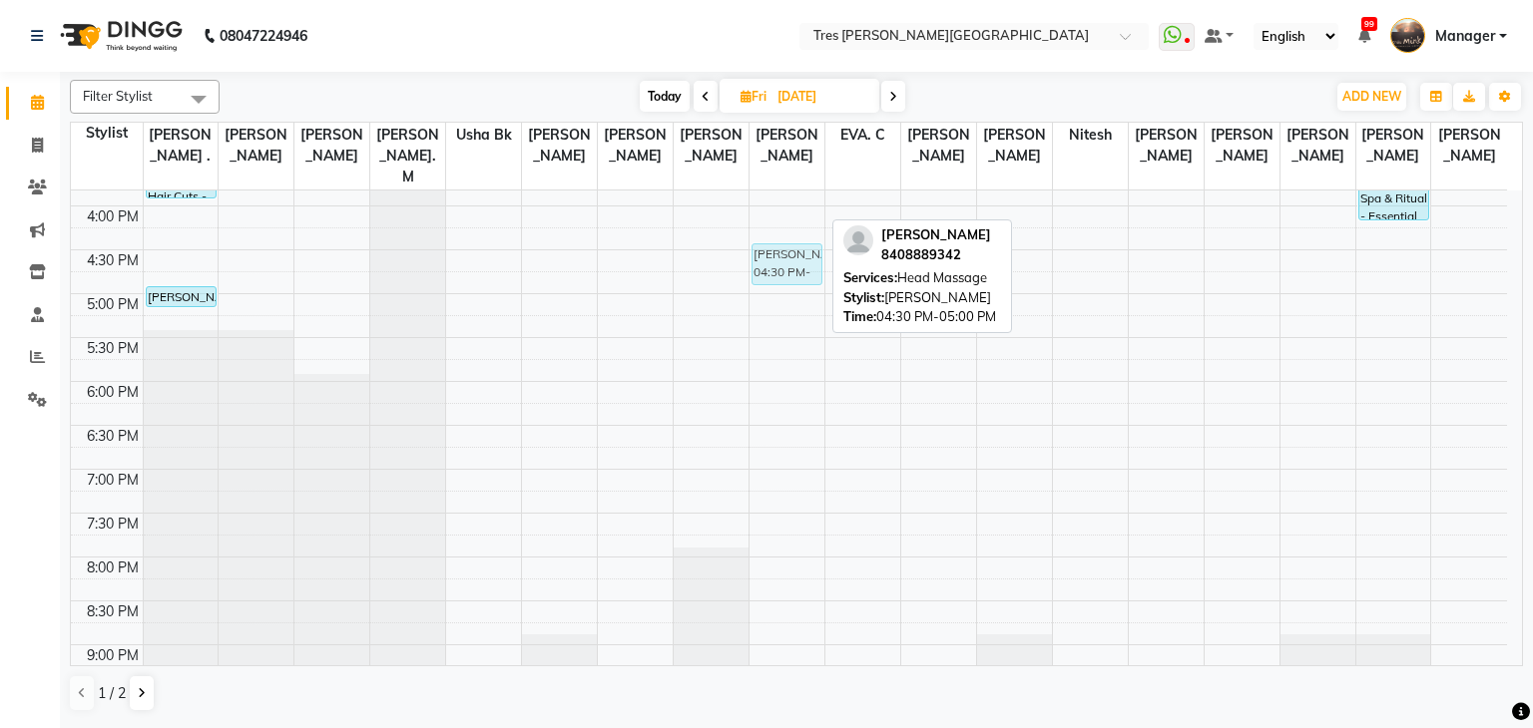
drag, startPoint x: 806, startPoint y: 224, endPoint x: 816, endPoint y: 250, distance: 28.7
click at [816, 250] on div "Sangeetanull, 04:30 PM-05:00 PM, Head Massage Sangeetanull, 04:30 PM-05:00 PM, …" at bounding box center [786, 118] width 75 height 1228
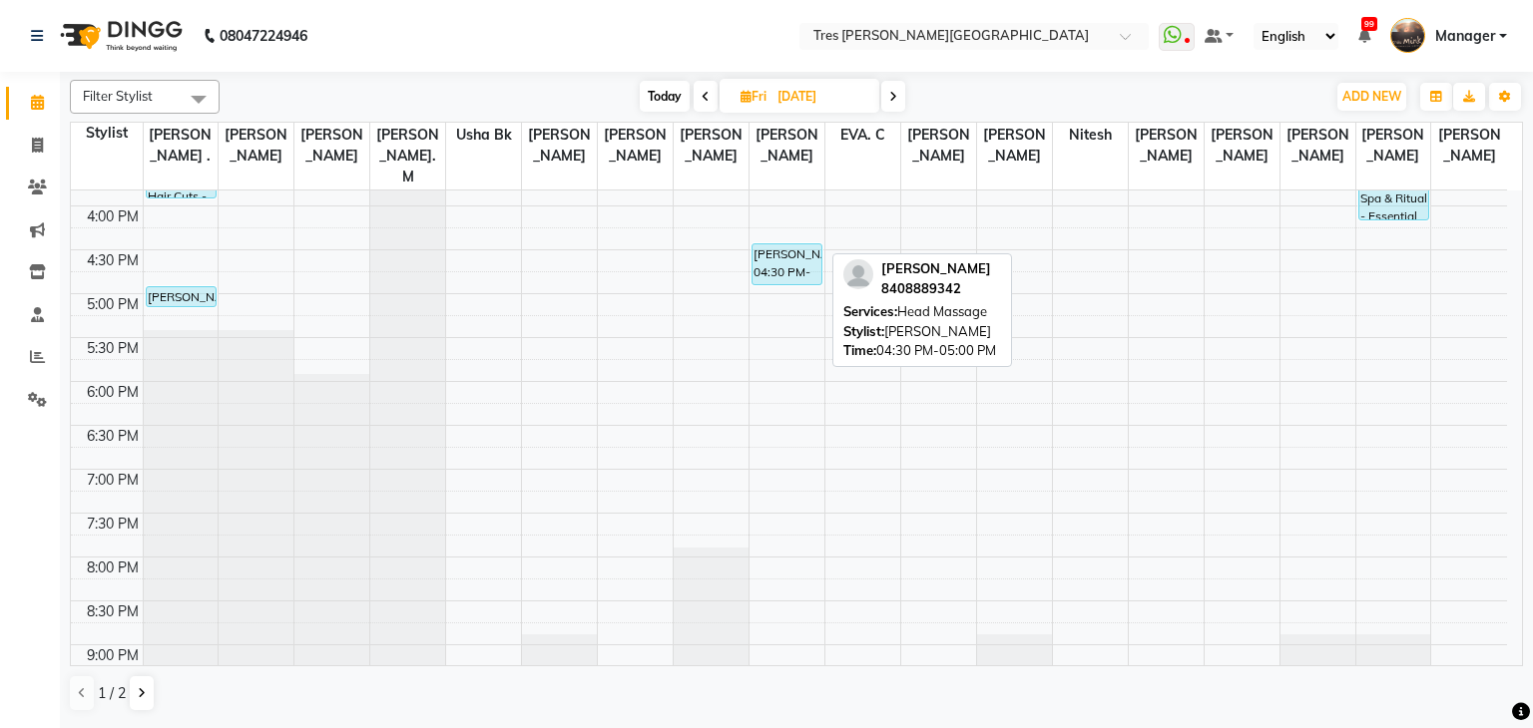
drag, startPoint x: 807, startPoint y: 265, endPoint x: 810, endPoint y: 239, distance: 26.1
click at [810, 243] on link "Sangeetanull, 04:30 PM-05:00 PM, Head Massage" at bounding box center [786, 264] width 71 height 42
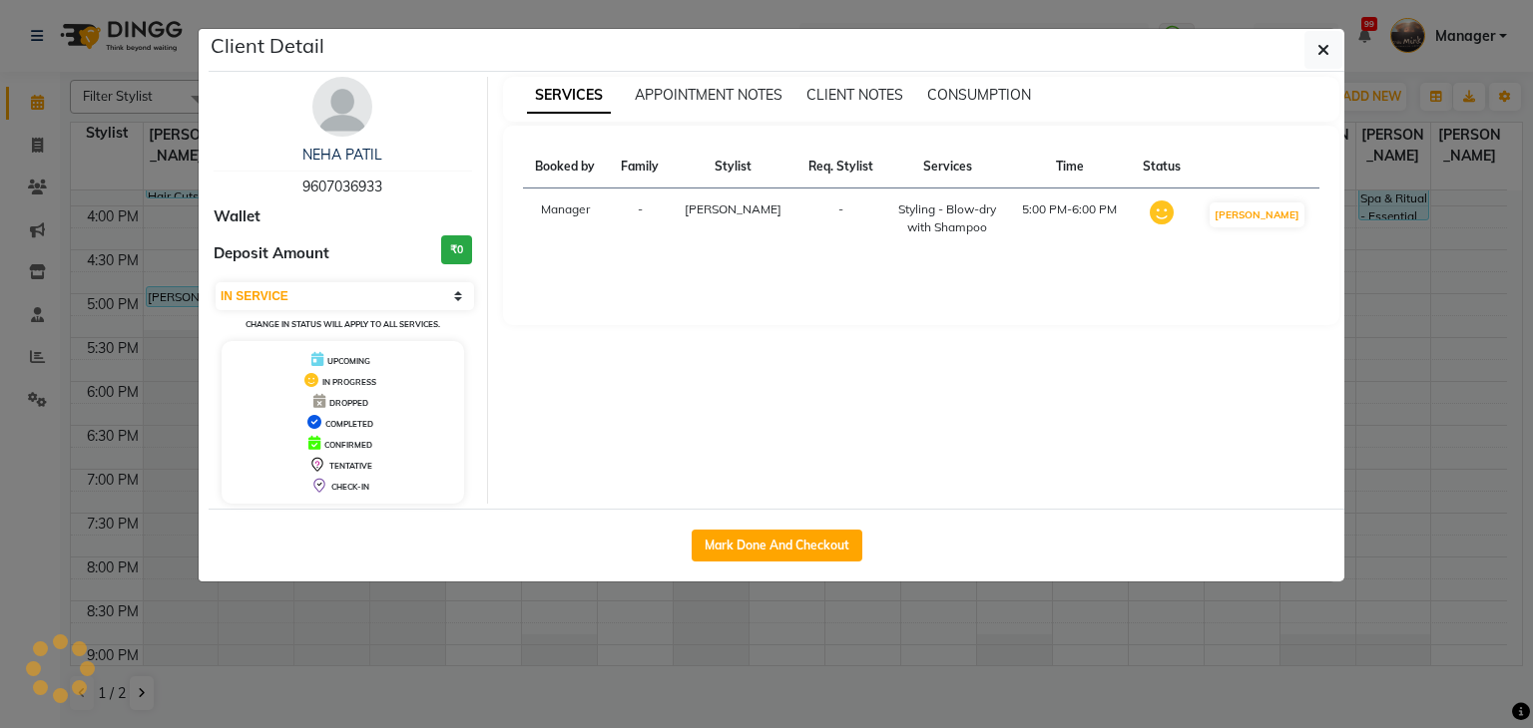
select select "select"
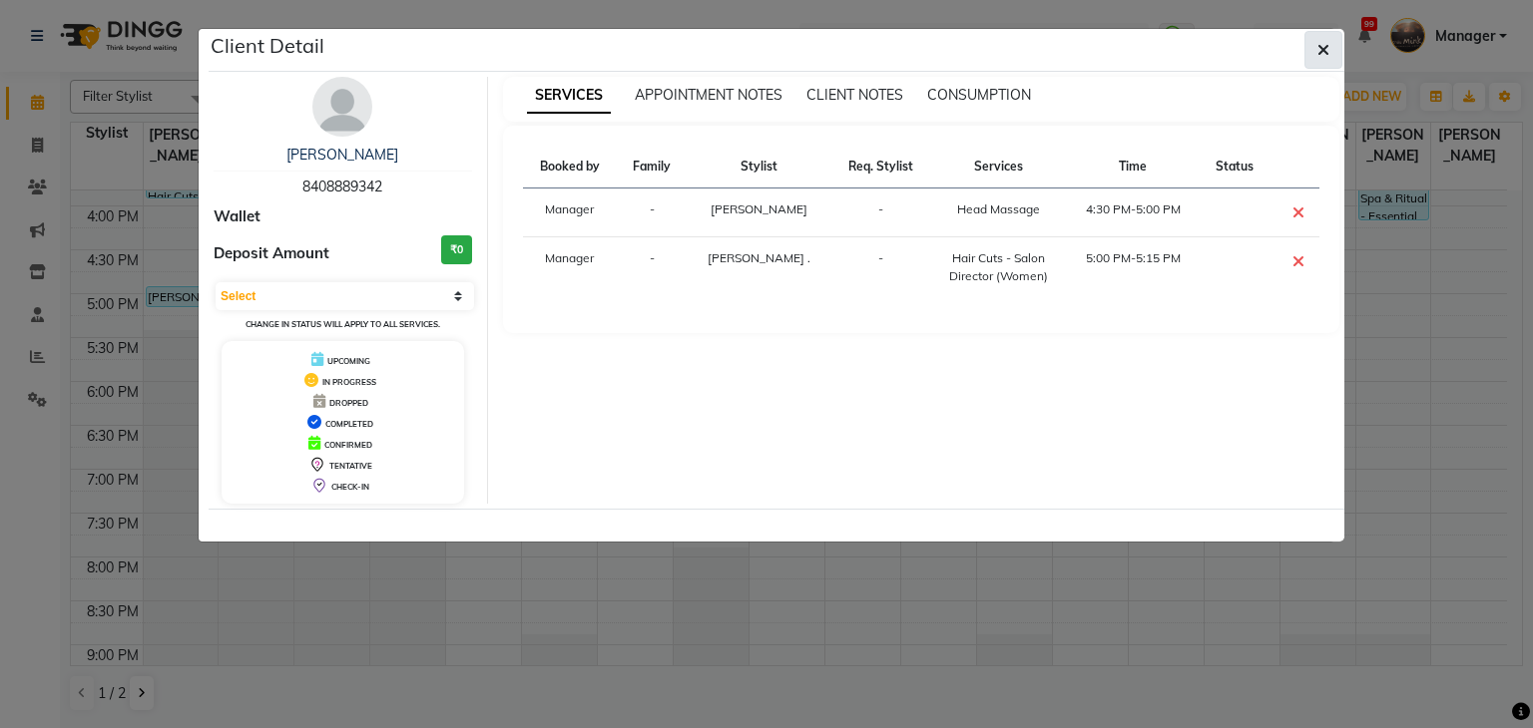
click at [1323, 54] on icon "button" at bounding box center [1323, 50] width 12 height 16
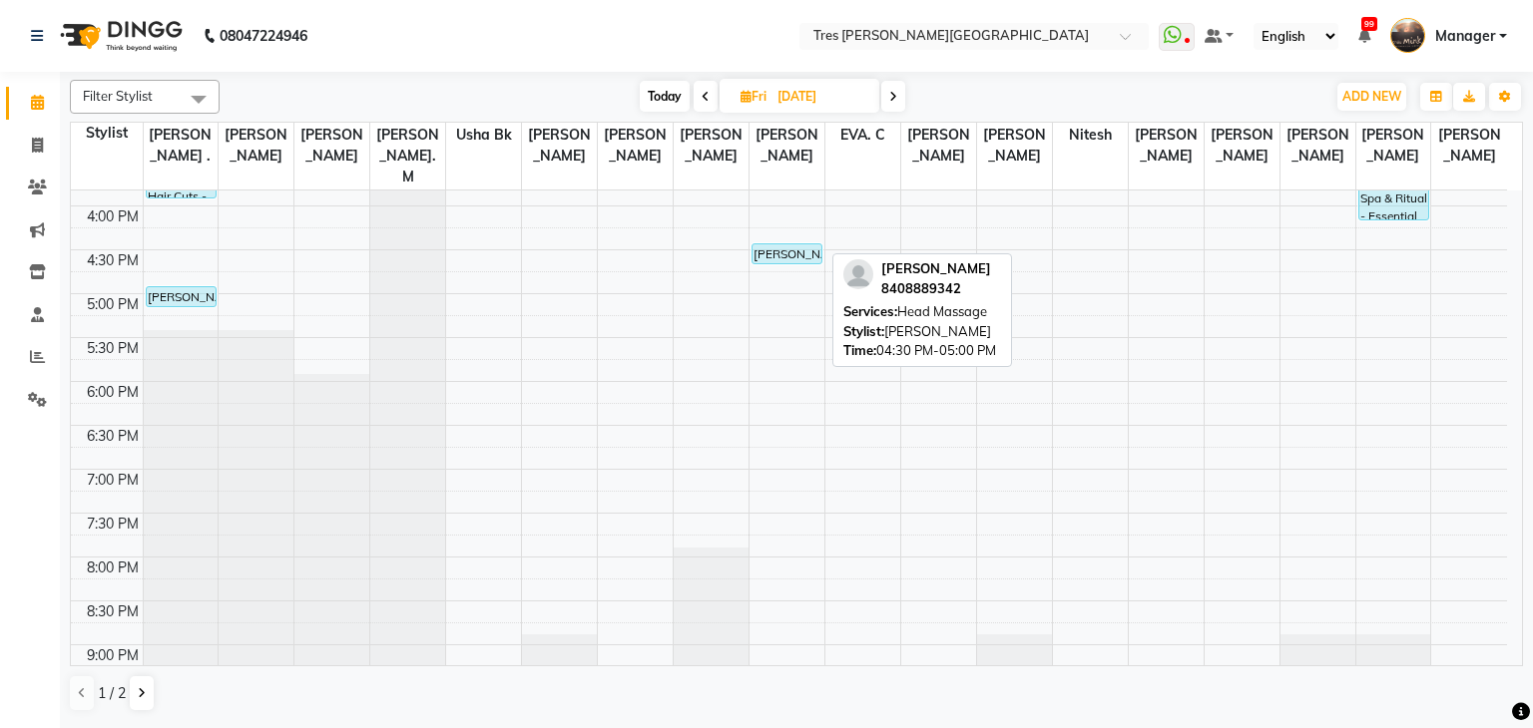
drag, startPoint x: 790, startPoint y: 261, endPoint x: 791, endPoint y: 236, distance: 25.0
click at [791, 236] on div "Sangeetanull, 04:30 PM-05:00 PM, Head Massage Sangeetanull, 04:30 PM-05:00 PM, …" at bounding box center [786, 118] width 75 height 1228
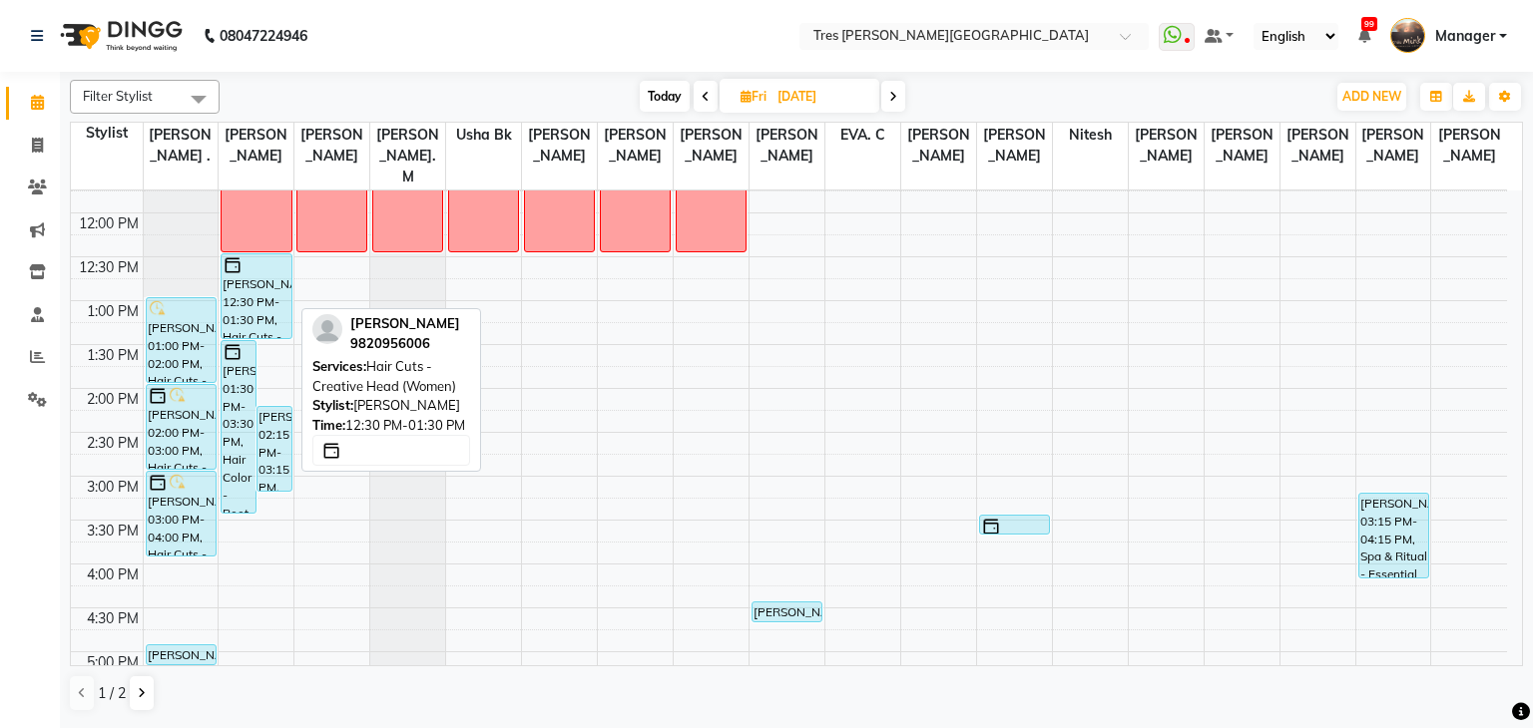
scroll to position [327, 0]
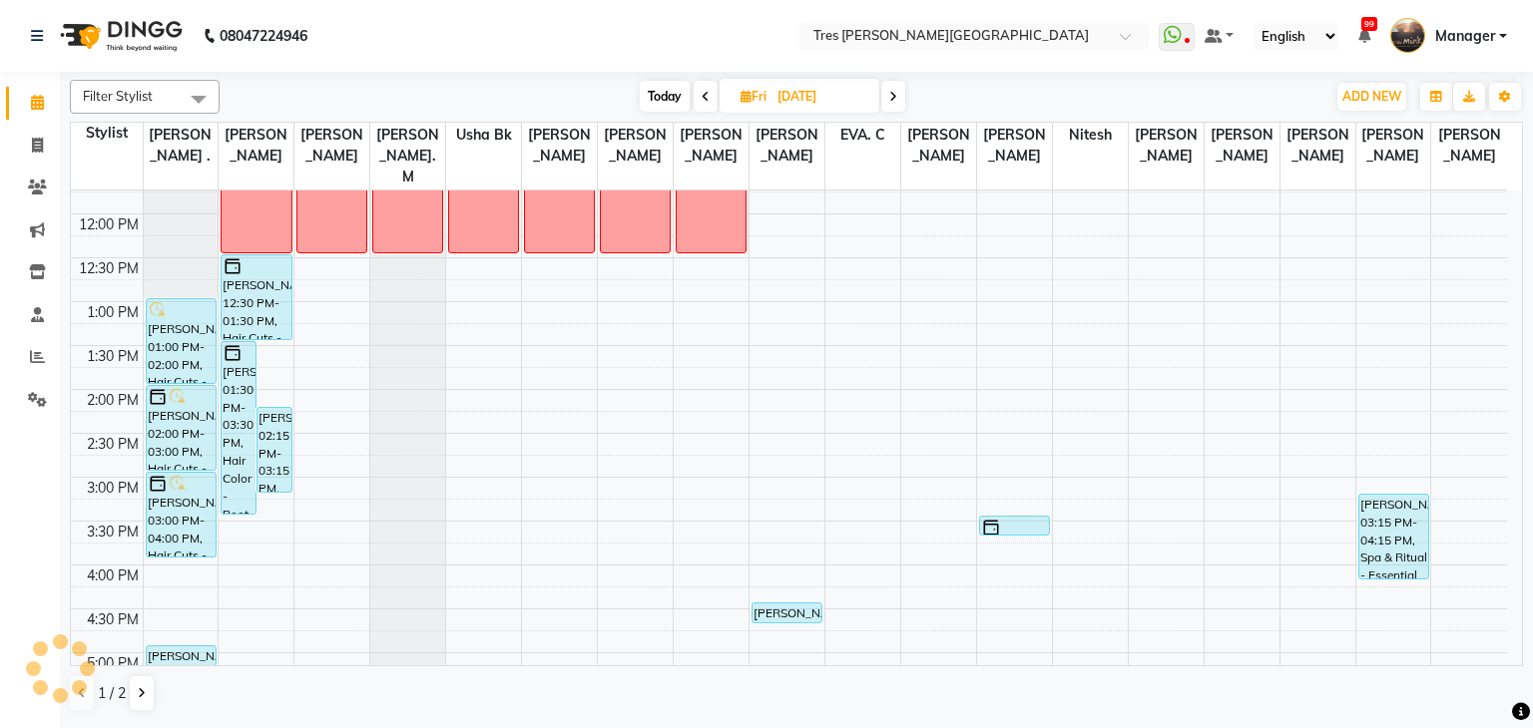
click at [701, 97] on icon at bounding box center [705, 97] width 8 height 12
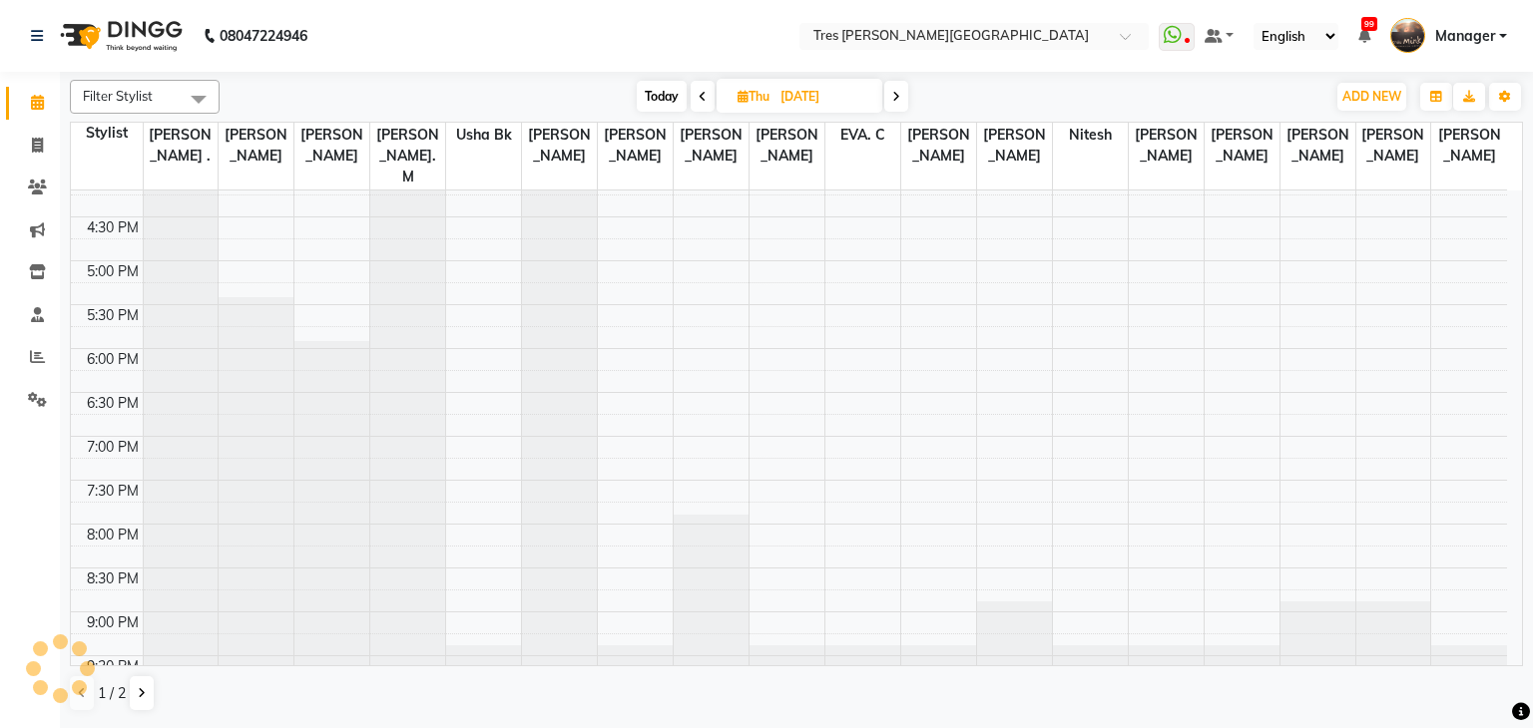
click at [701, 97] on icon at bounding box center [703, 97] width 8 height 12
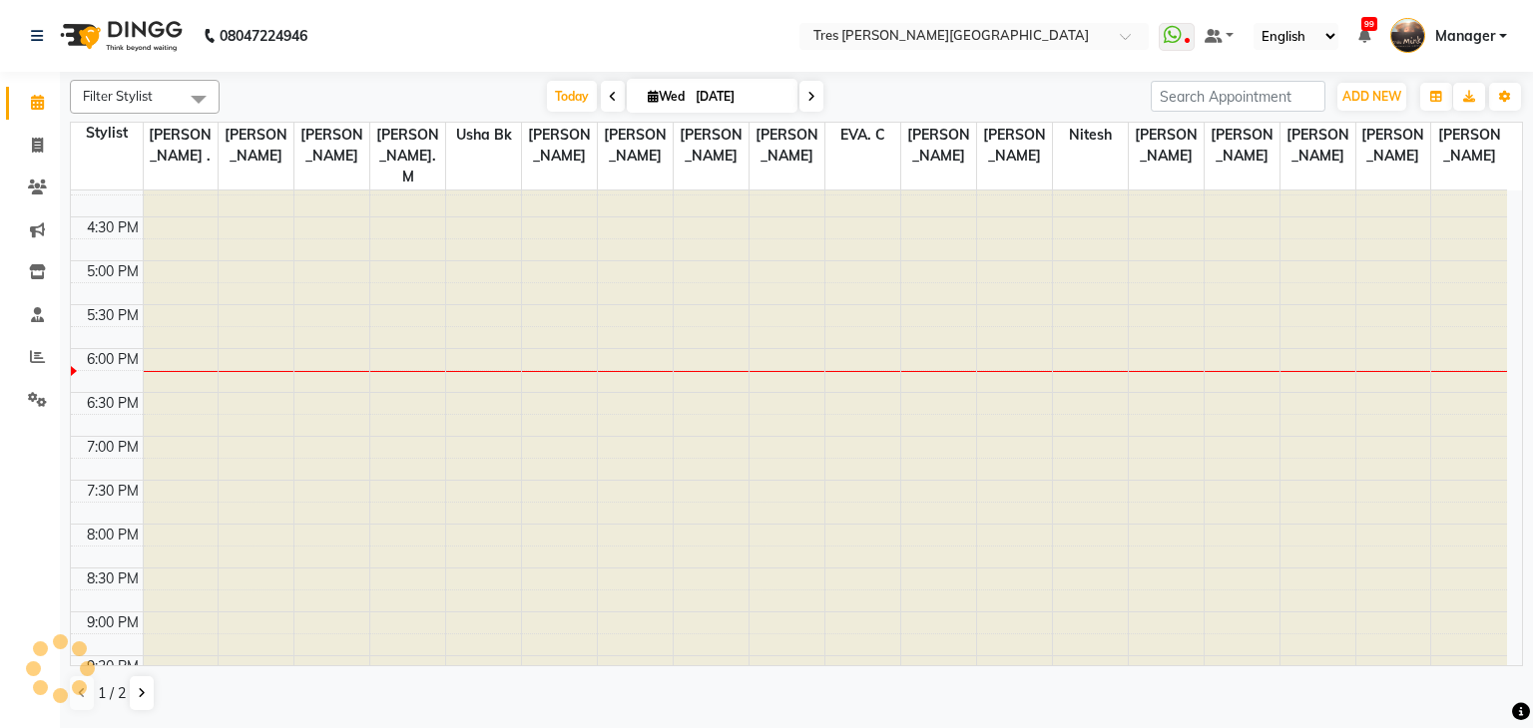
type input "[DATE]"
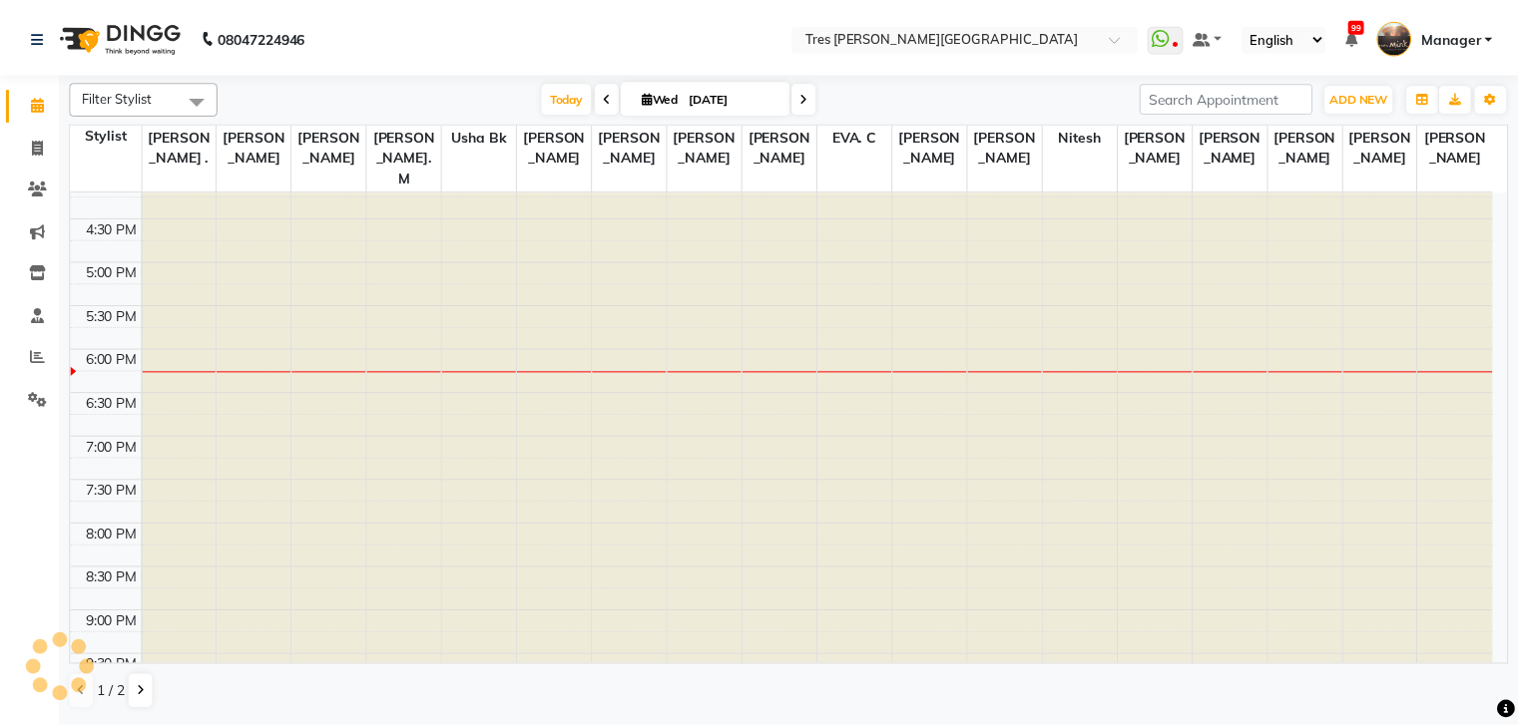
scroll to position [719, 0]
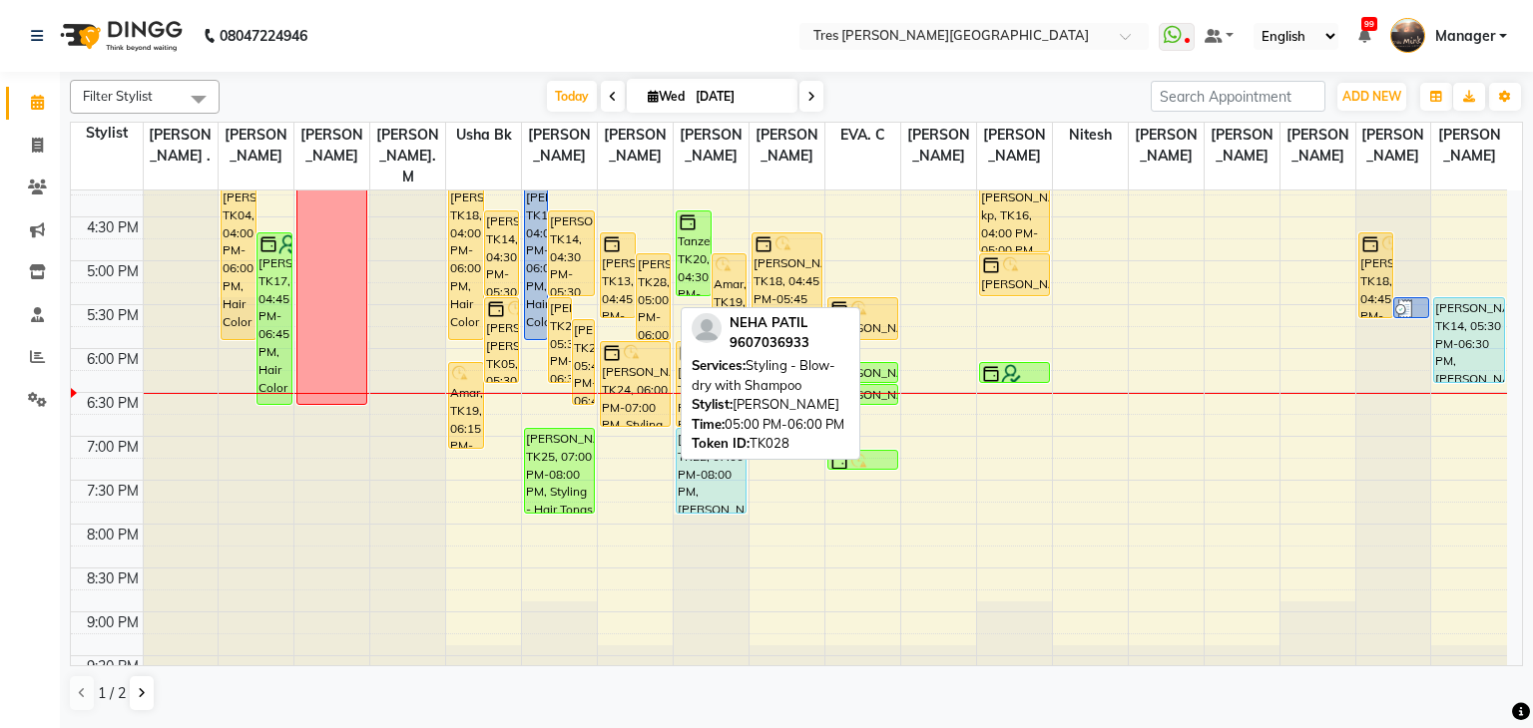
click at [664, 262] on div "[PERSON_NAME], TK28, 05:00 PM-06:00 PM, Styling - Blow-dry with Shampoo" at bounding box center [654, 296] width 34 height 85
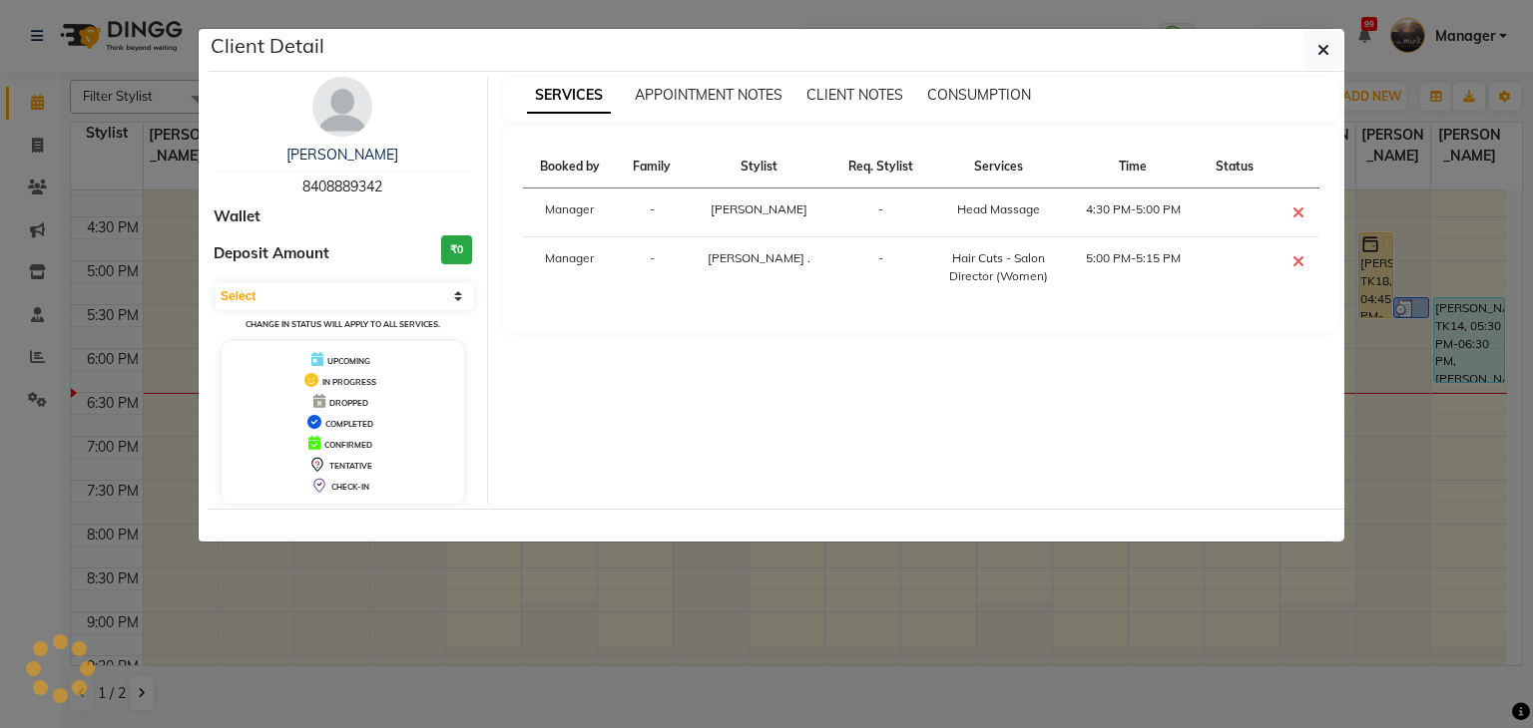
select select "1"
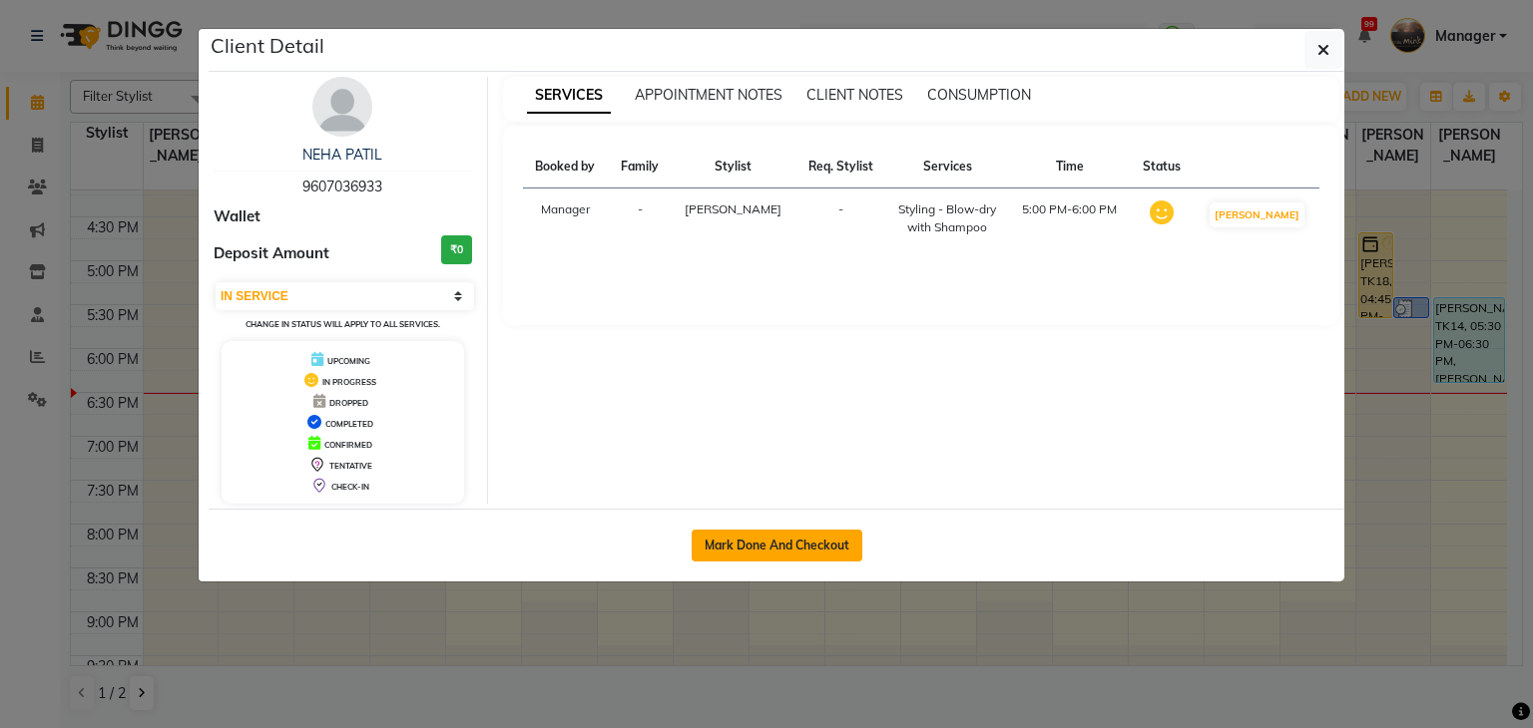
click at [835, 539] on button "Mark Done And Checkout" at bounding box center [777, 546] width 171 height 32
select select "service"
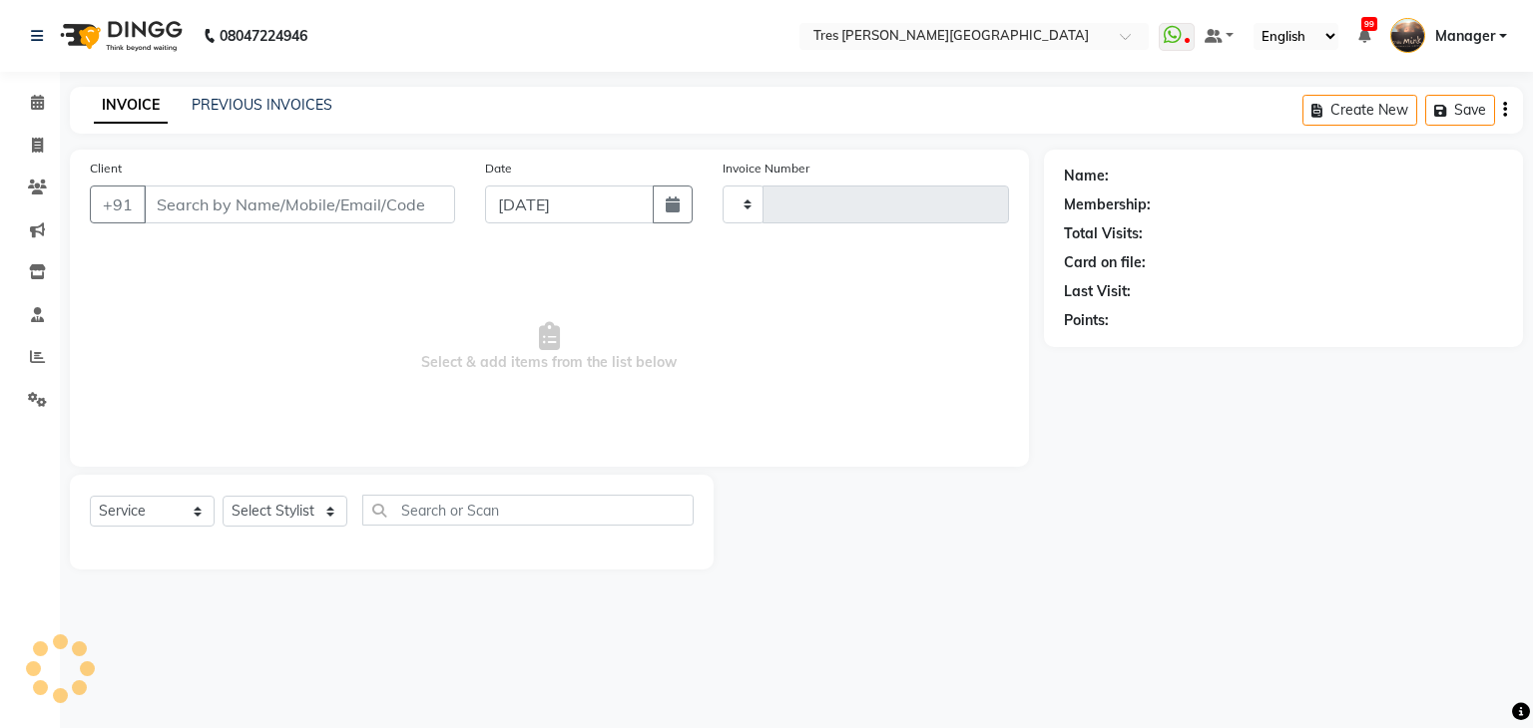
type input "03927"
select select "4234"
type input "9607036933"
select select "88558"
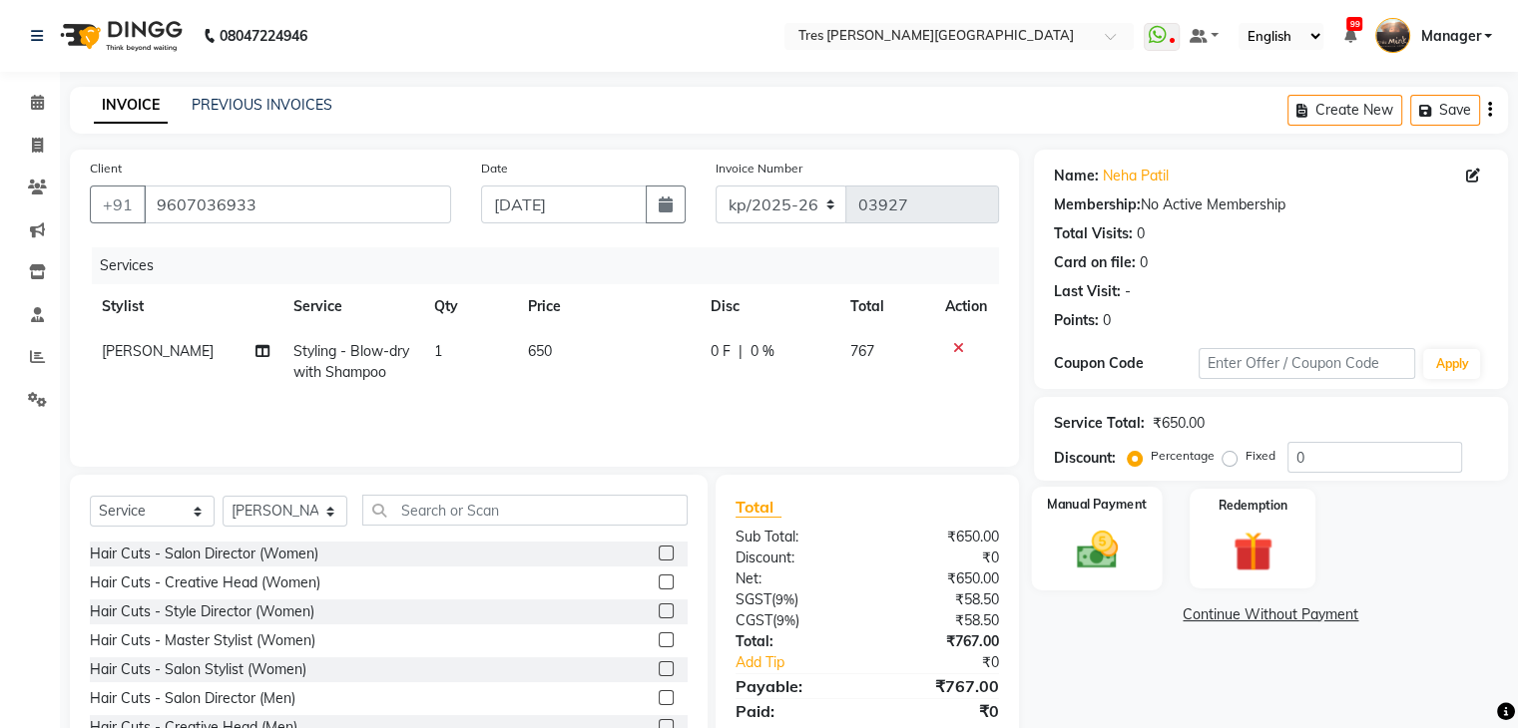
click at [1141, 547] on div "Manual Payment" at bounding box center [1096, 538] width 131 height 103
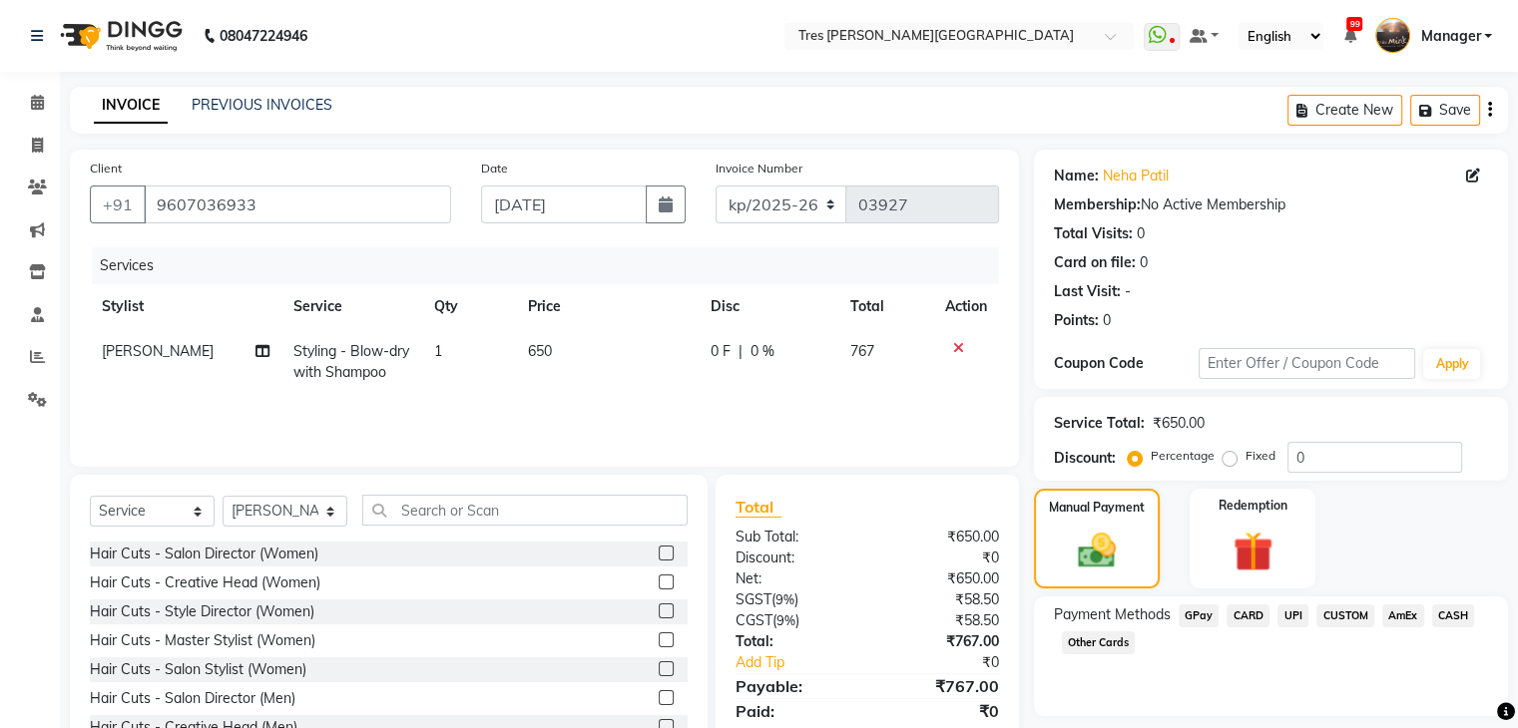
click at [1279, 616] on span "UPI" at bounding box center [1292, 616] width 31 height 23
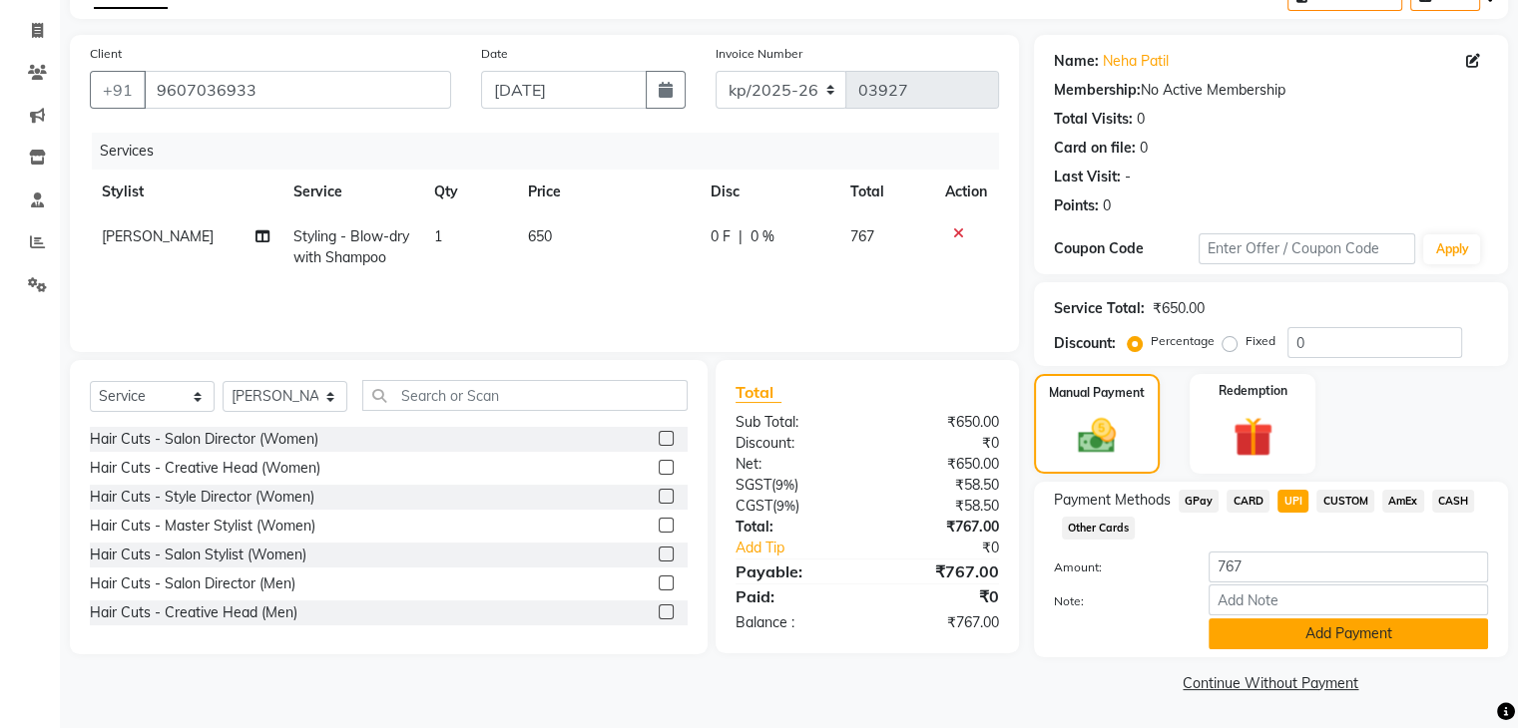
click at [1259, 629] on button "Add Payment" at bounding box center [1347, 634] width 279 height 31
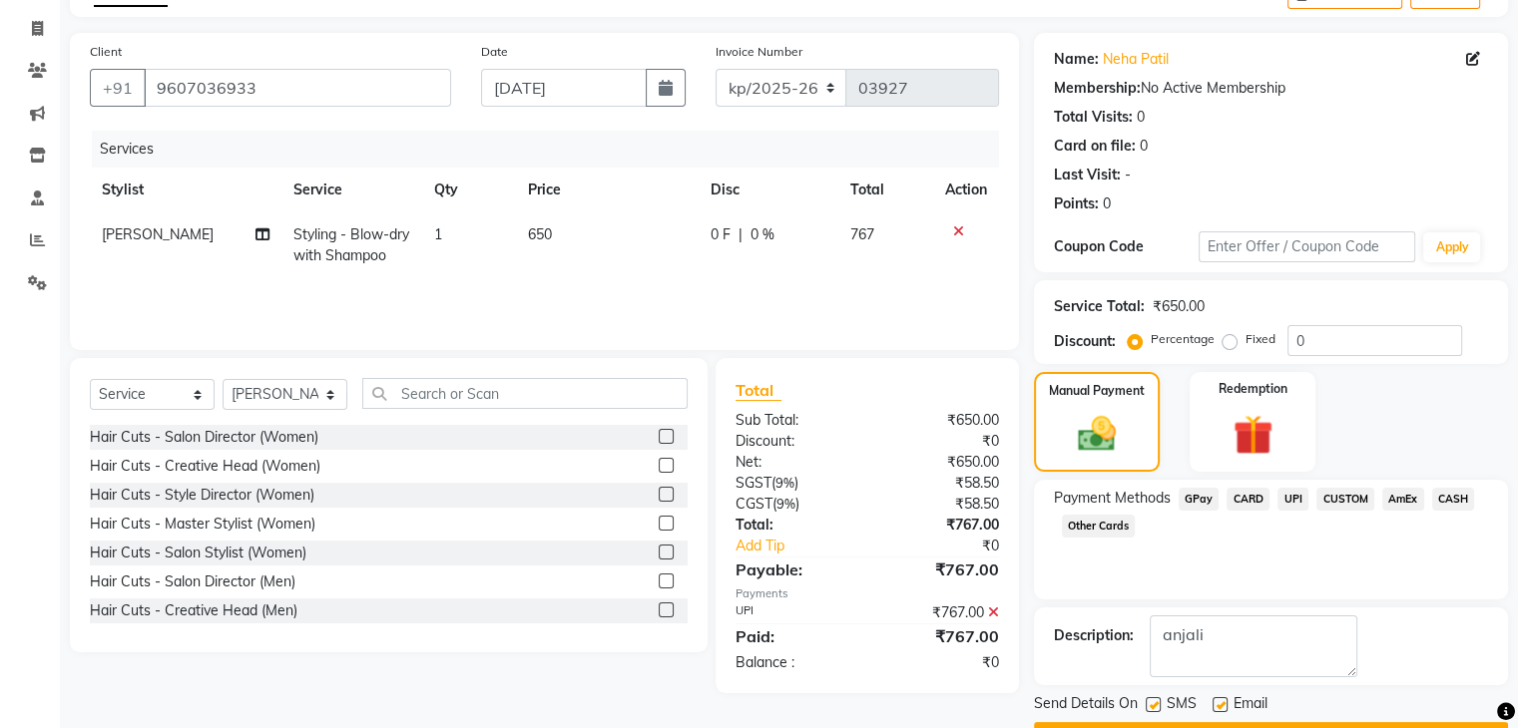
scroll to position [171, 0]
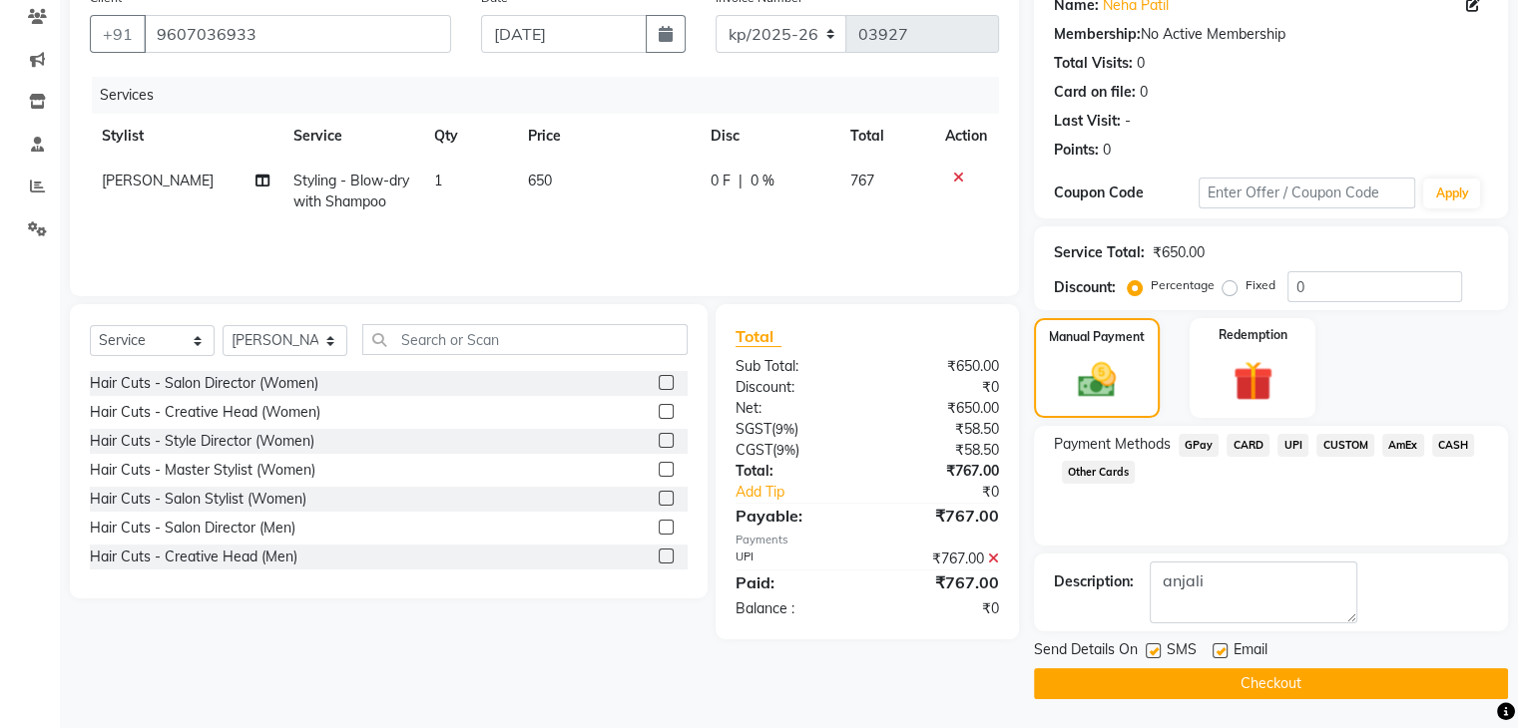
type textarea "anjali"
click at [1139, 680] on button "Checkout" at bounding box center [1271, 684] width 474 height 31
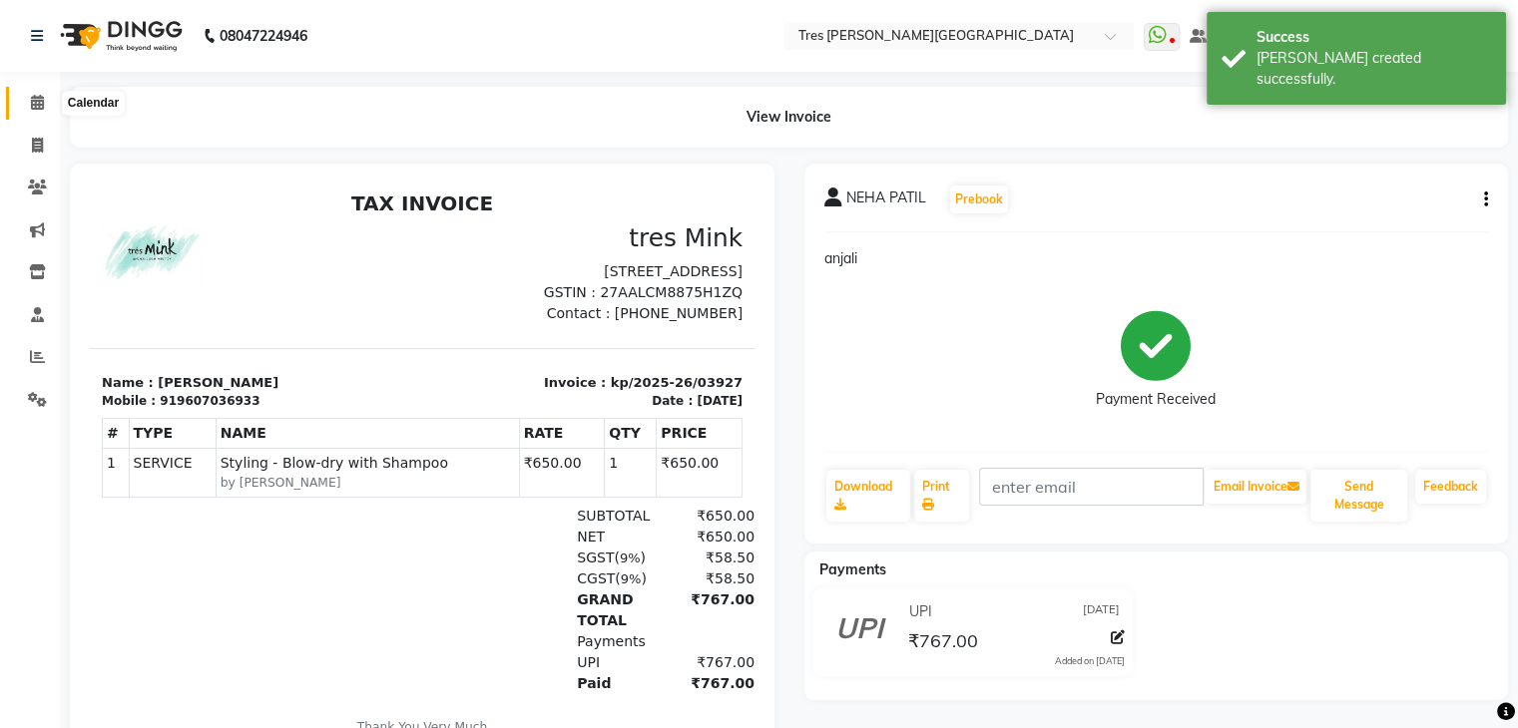
click at [35, 105] on icon at bounding box center [37, 102] width 13 height 15
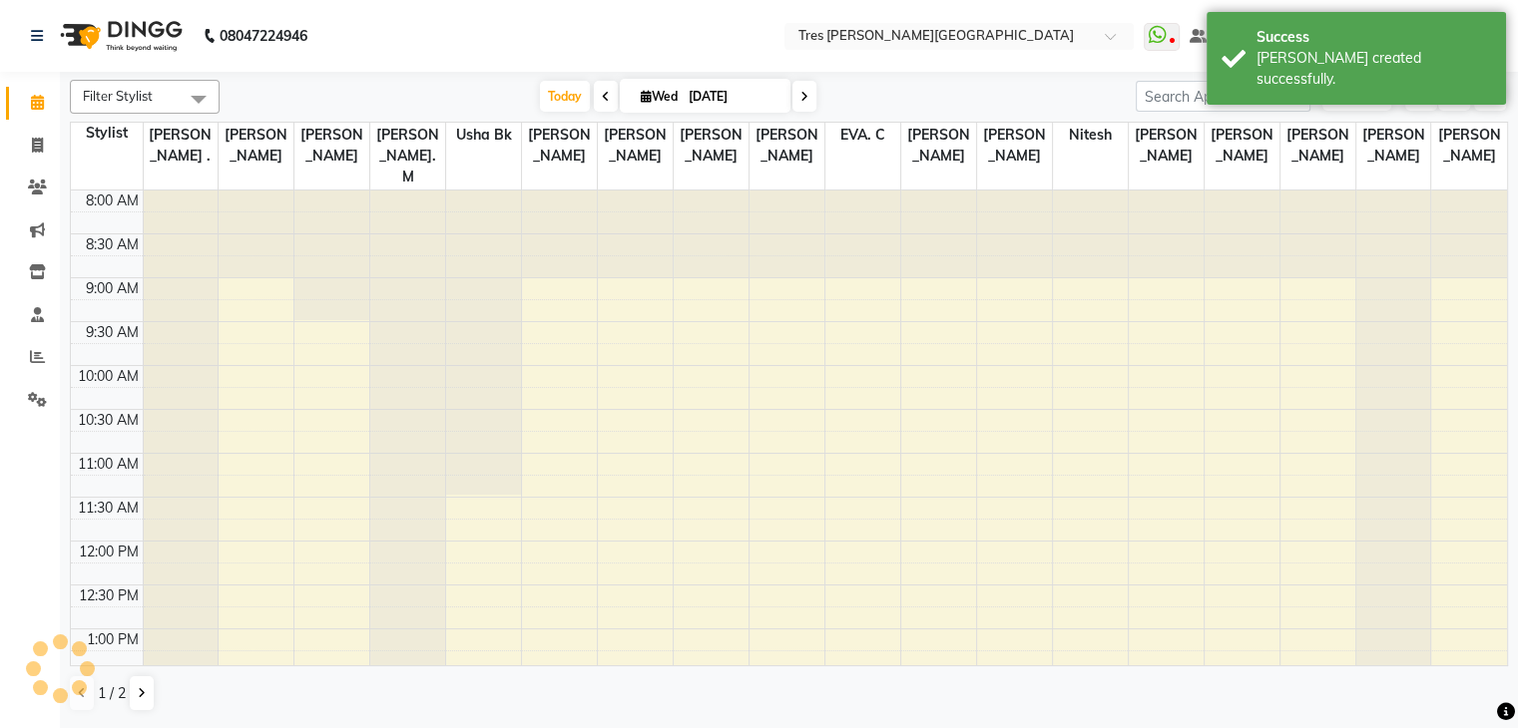
scroll to position [683, 0]
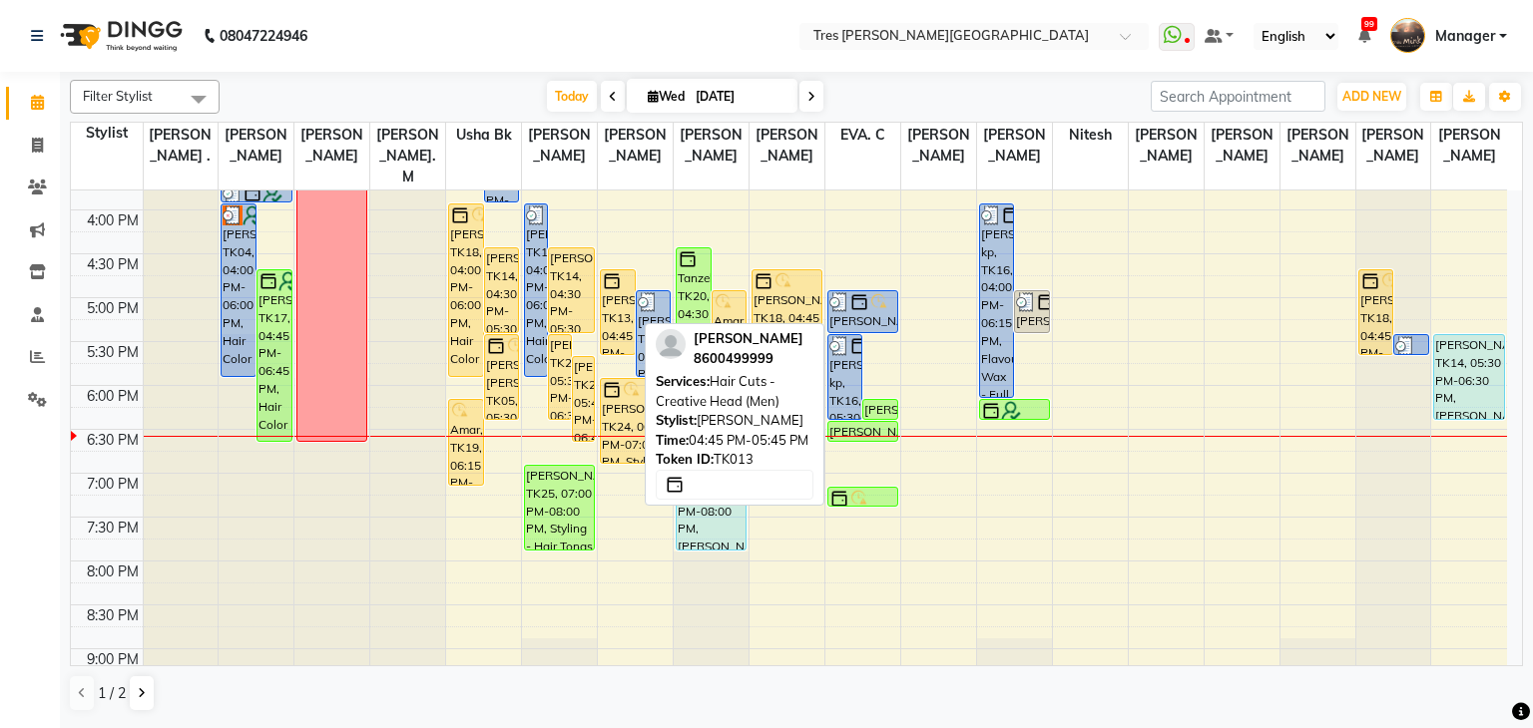
click at [615, 292] on div "[PERSON_NAME], TK13, 04:45 PM-05:45 PM, Hair Cuts - Creative Head (Men)" at bounding box center [618, 312] width 34 height 84
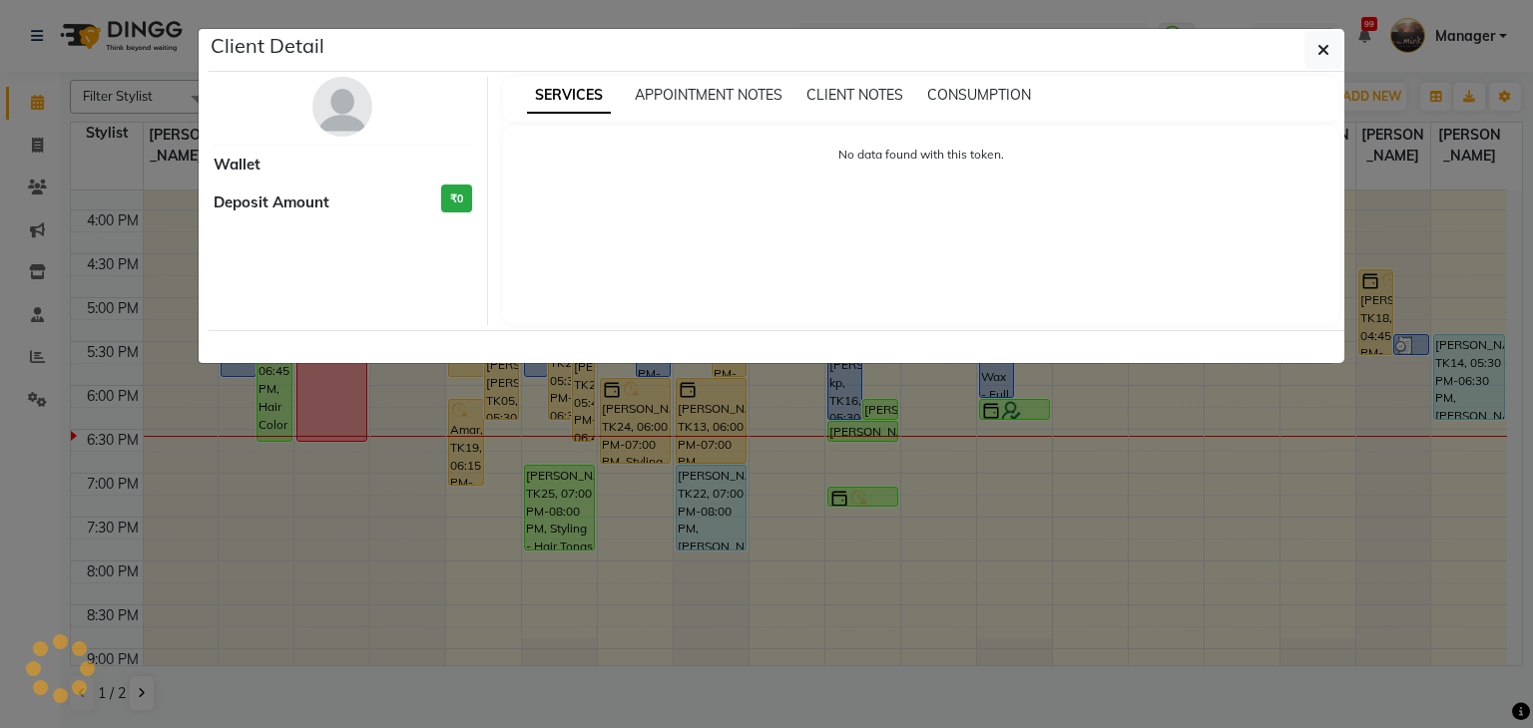
select select "1"
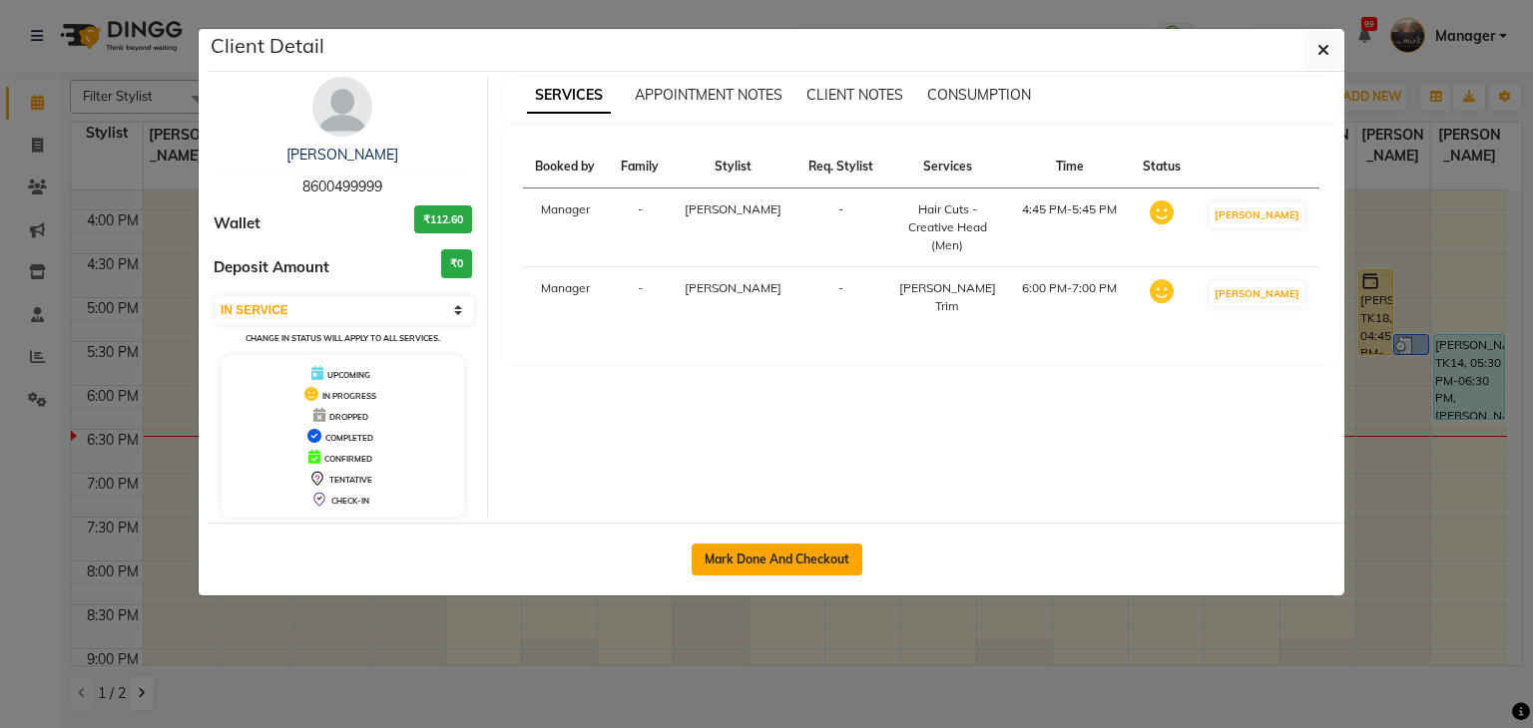
click at [757, 544] on button "Mark Done And Checkout" at bounding box center [777, 560] width 171 height 32
select select "service"
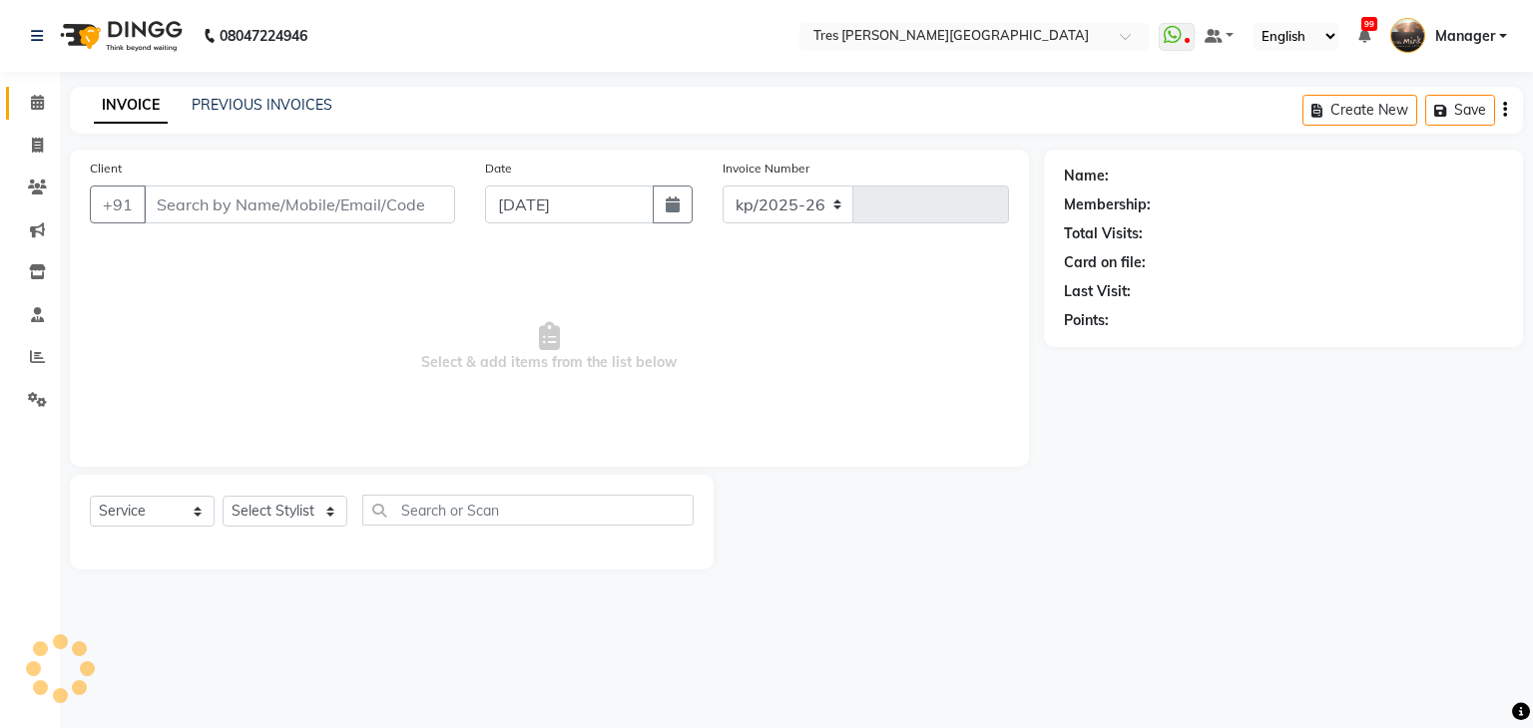
select select "4234"
type input "03928"
type input "8600499999"
select select "1621"
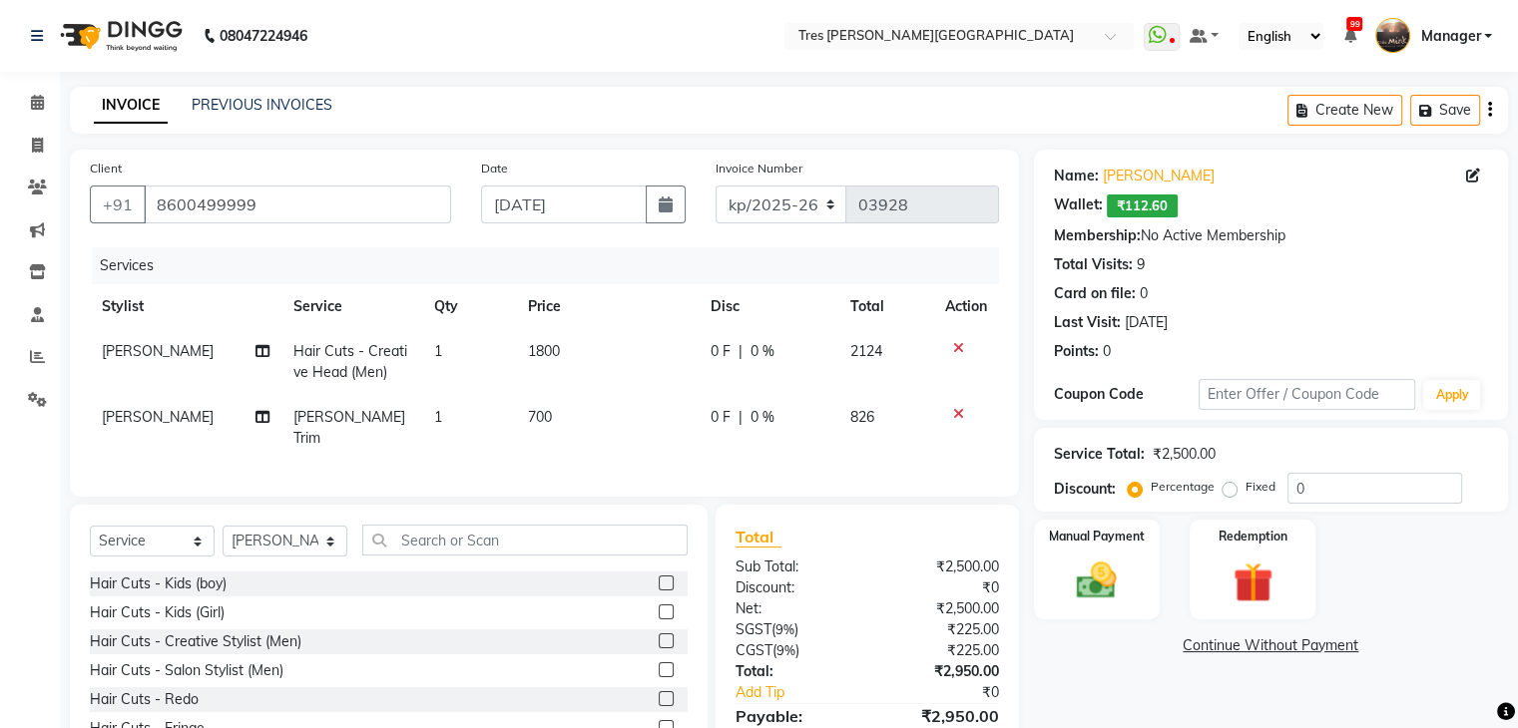
click at [543, 342] on td "1800" at bounding box center [607, 362] width 183 height 66
select select "88558"
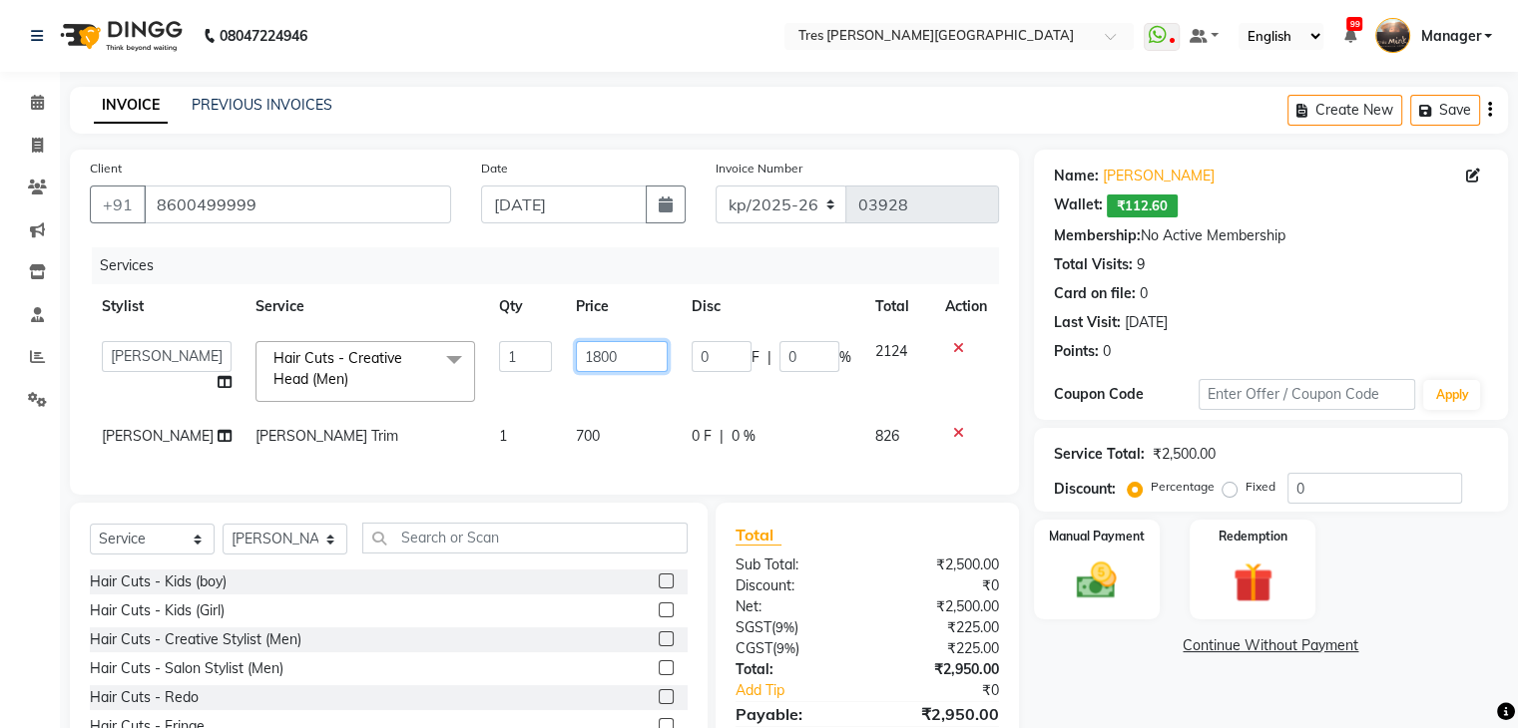
click at [576, 356] on input "1800" at bounding box center [622, 356] width 92 height 31
type input "1300"
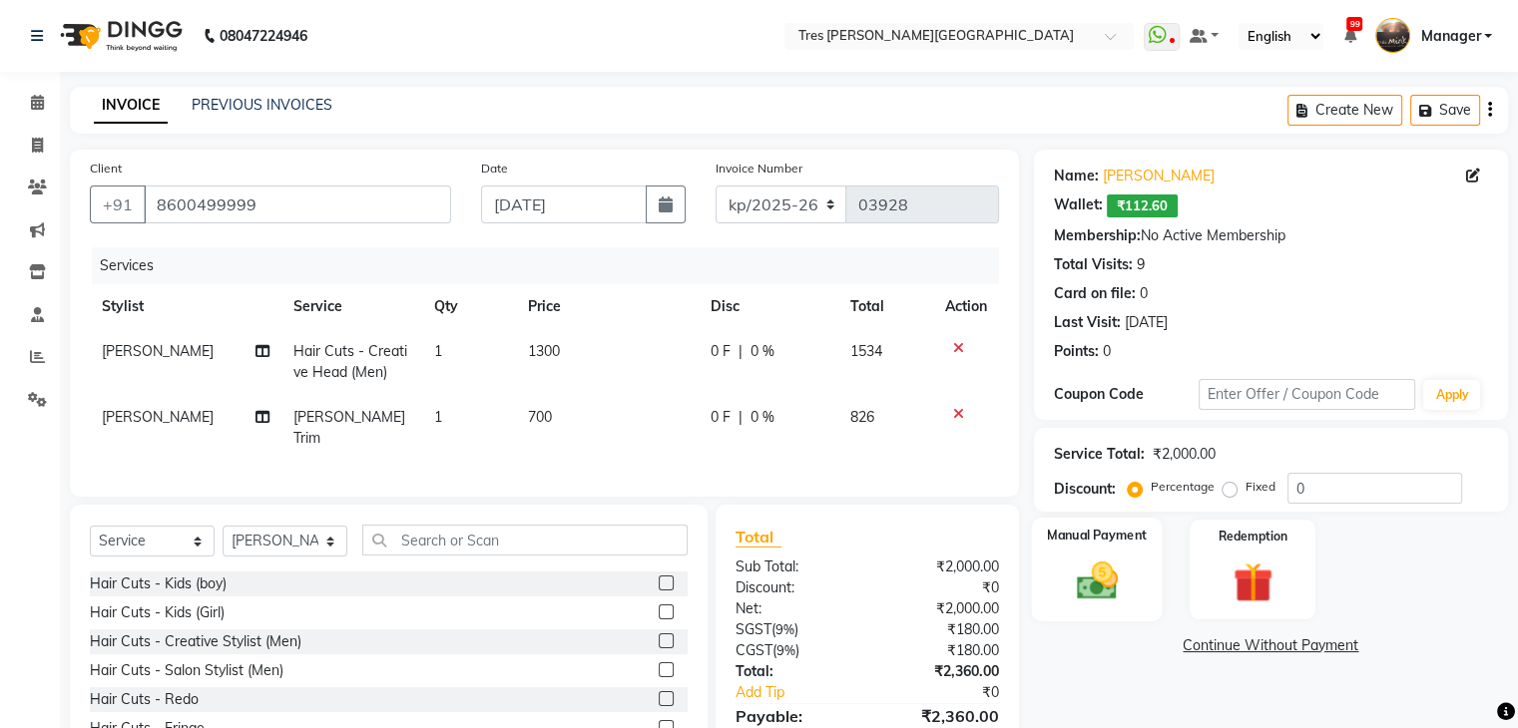
click at [1105, 562] on img at bounding box center [1096, 582] width 67 height 48
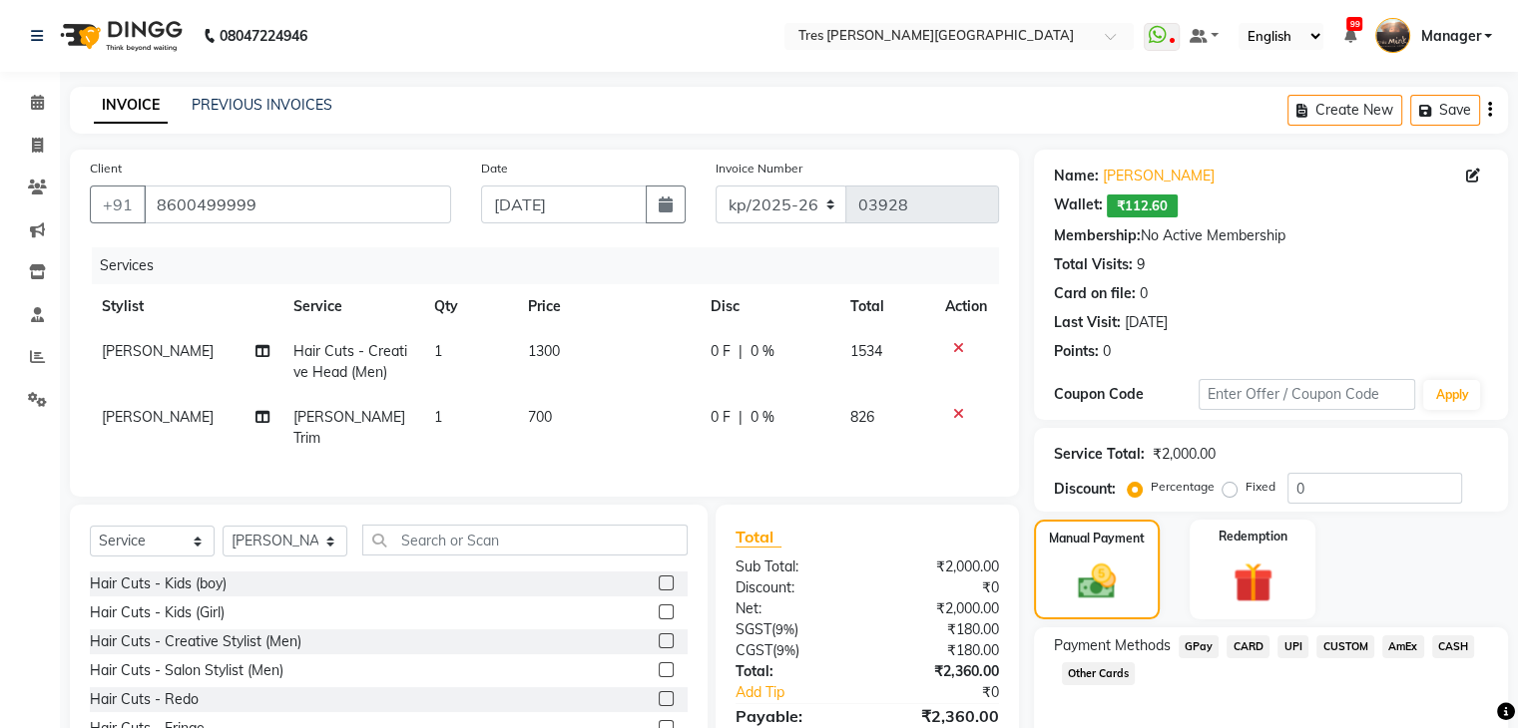
scroll to position [117, 0]
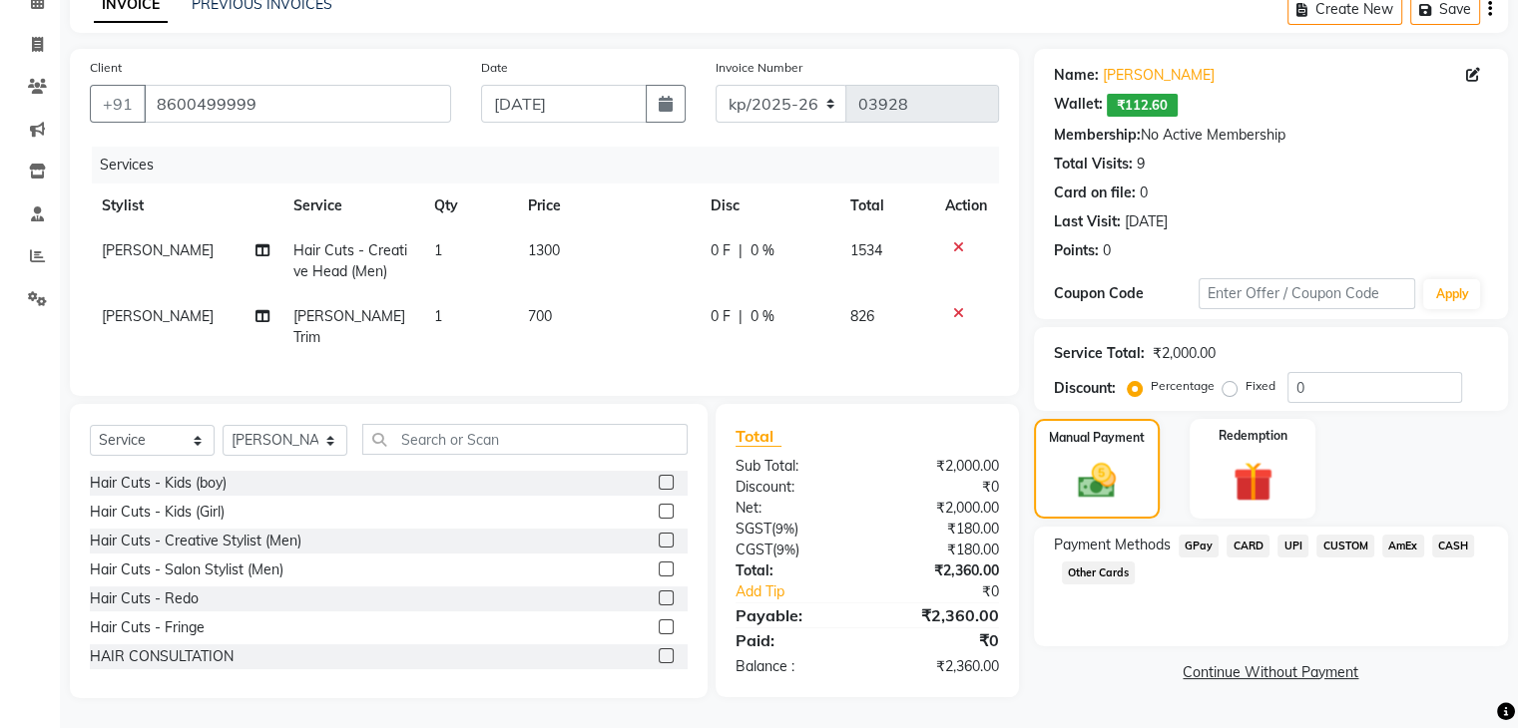
click at [1344, 535] on span "CUSTOM" at bounding box center [1345, 546] width 58 height 23
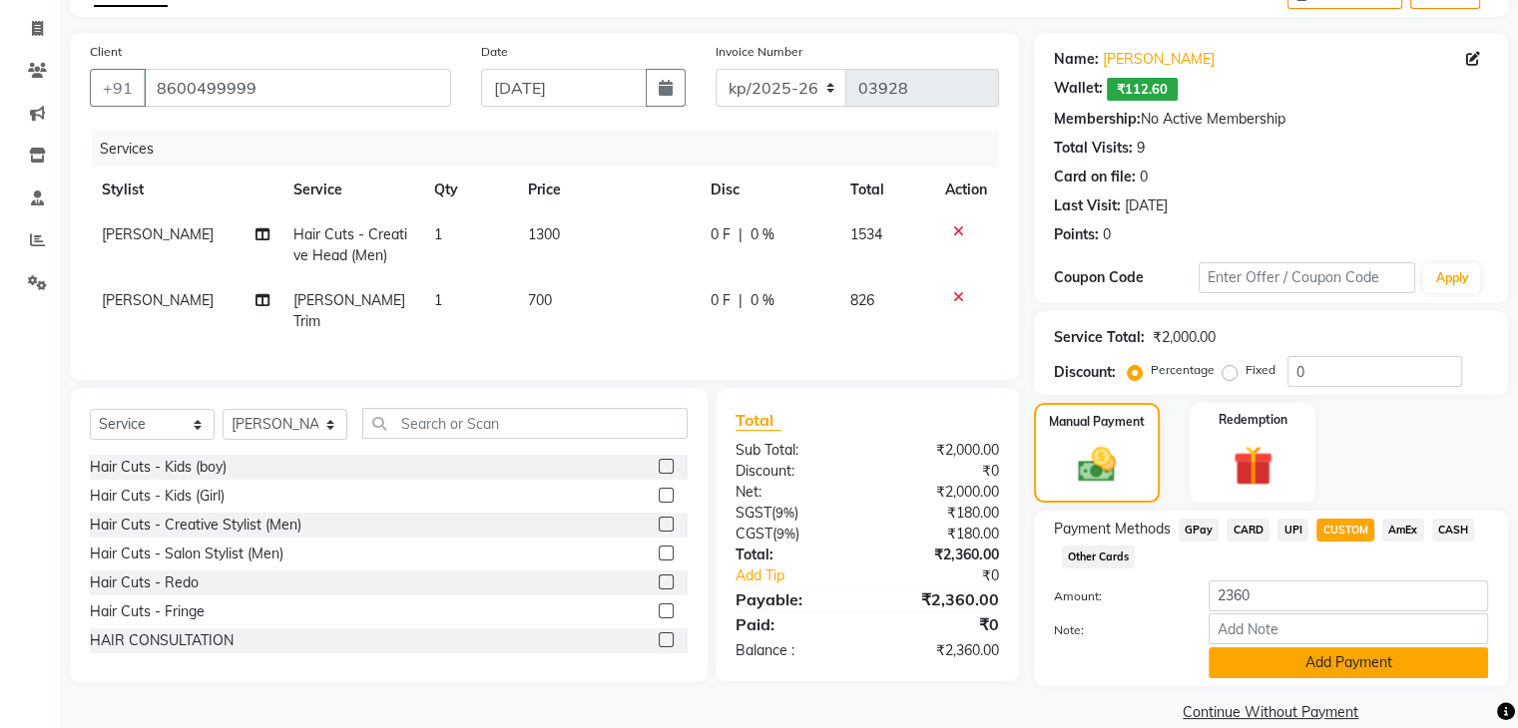
click at [1250, 651] on button "Add Payment" at bounding box center [1347, 663] width 279 height 31
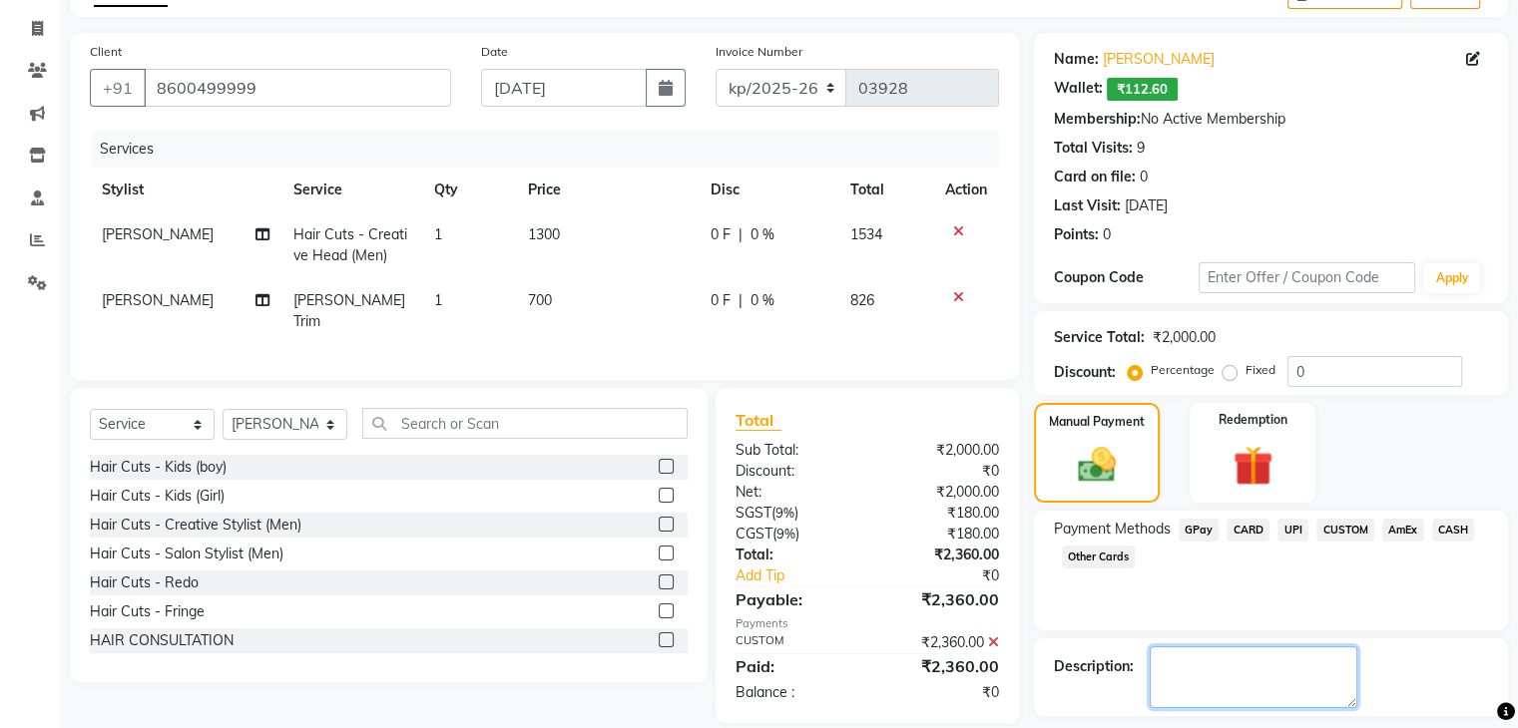
click at [1250, 651] on textarea at bounding box center [1254, 678] width 208 height 62
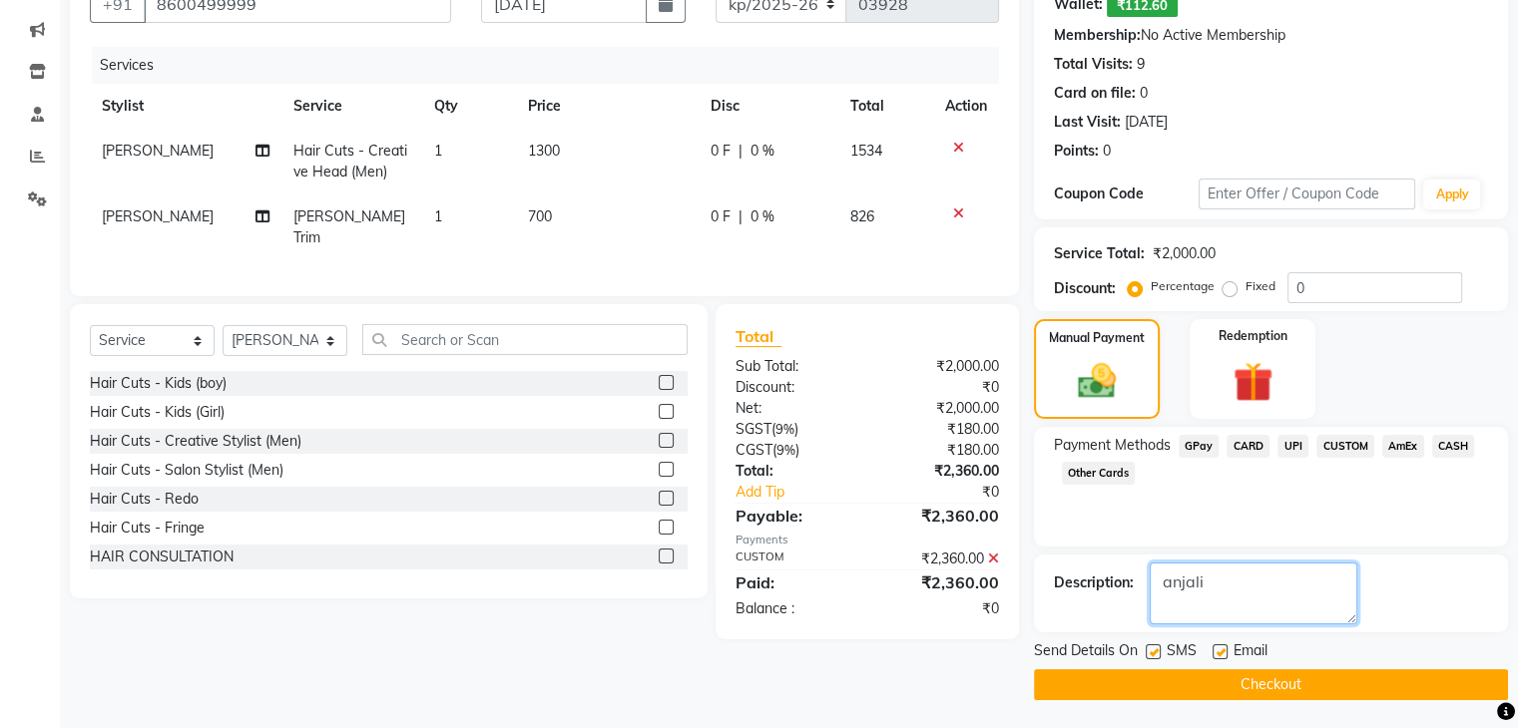
type textarea "anjali"
click at [1101, 696] on button "Checkout" at bounding box center [1271, 685] width 474 height 31
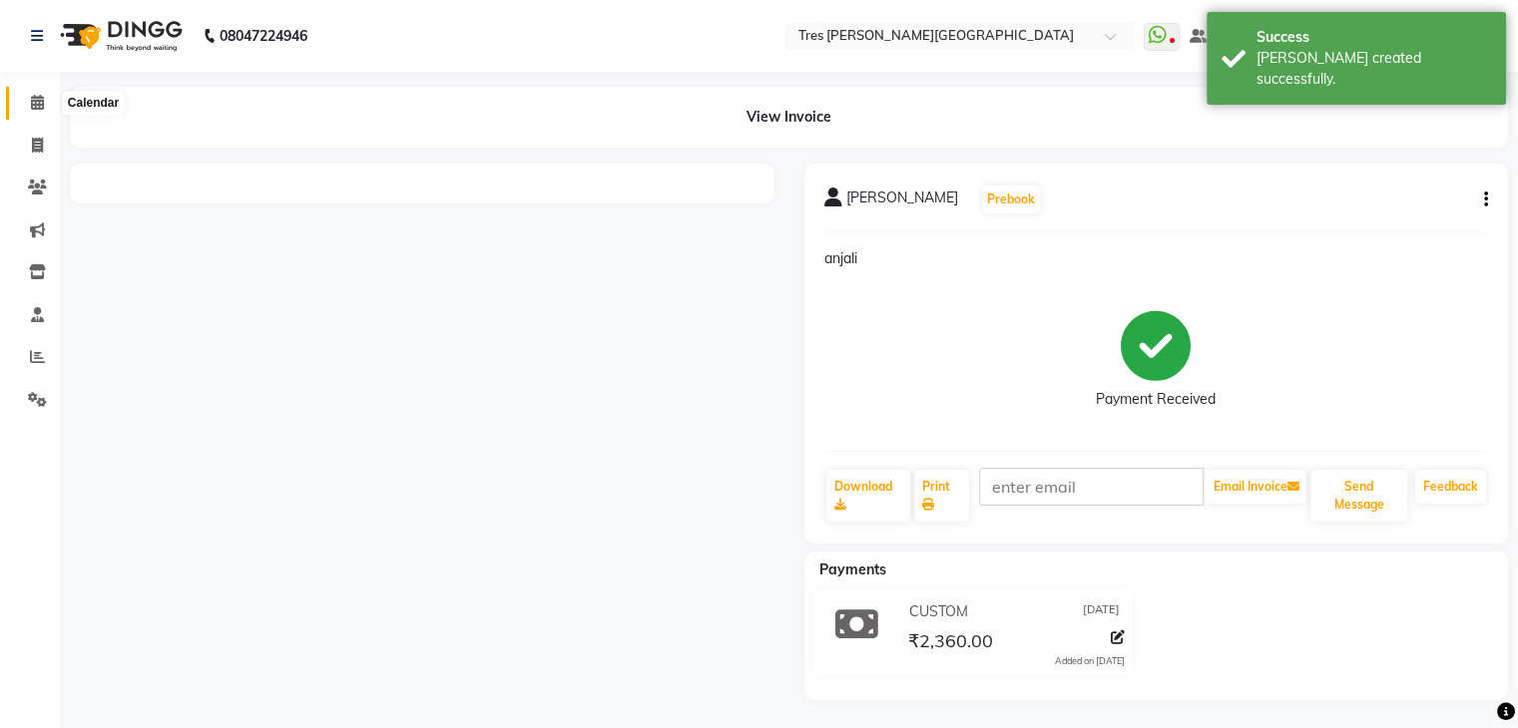
click at [22, 95] on span at bounding box center [37, 103] width 35 height 23
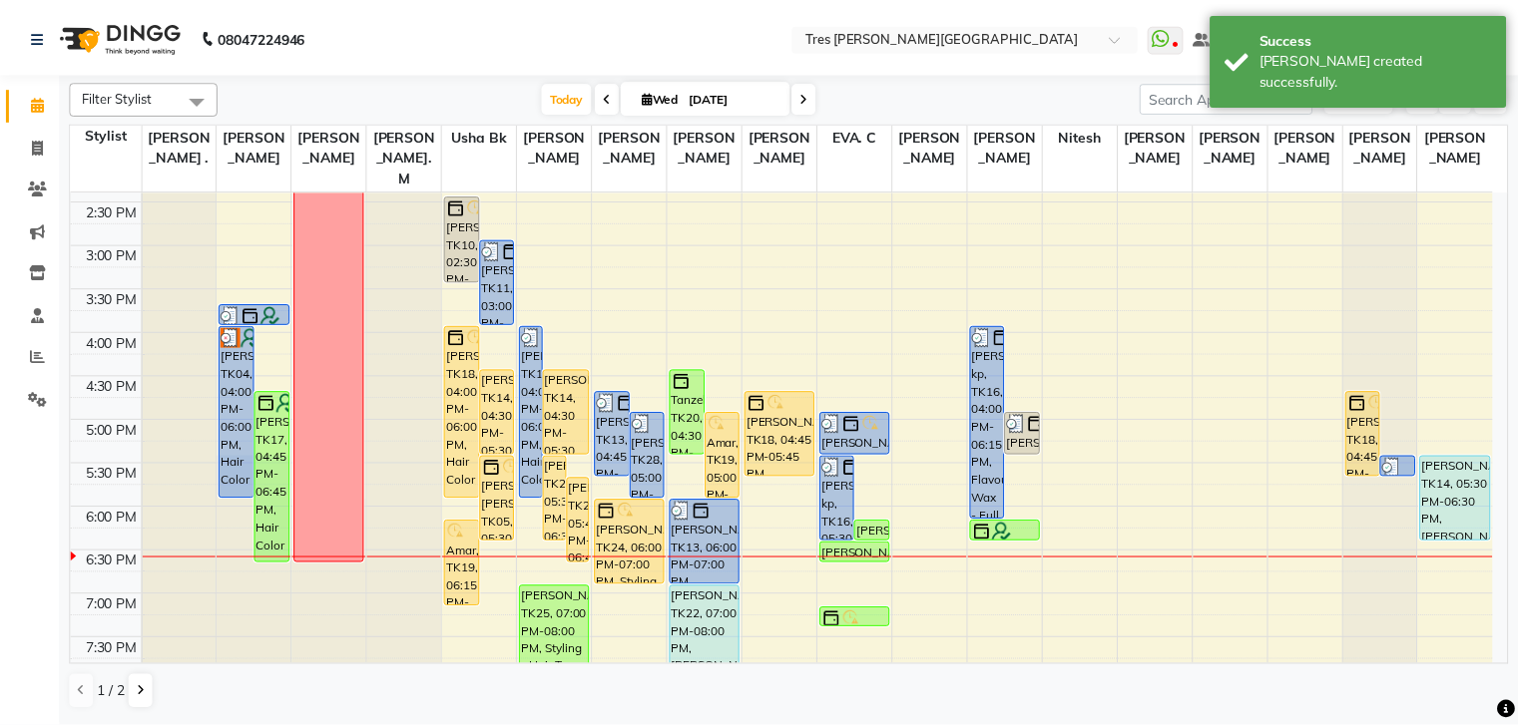
scroll to position [562, 0]
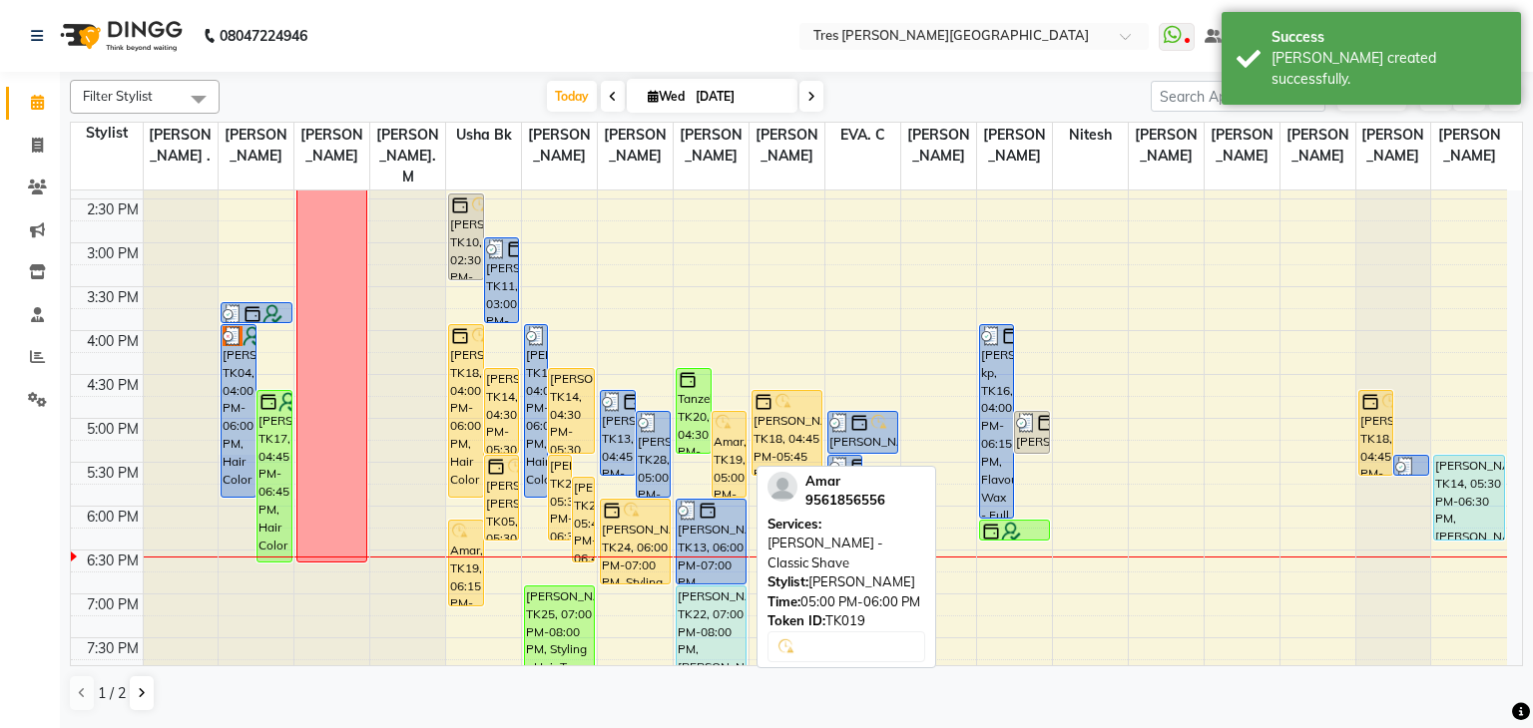
click at [726, 442] on div "Amar, TK19, 05:00 PM-06:00 PM, [PERSON_NAME] - Classic Shave" at bounding box center [729, 454] width 34 height 85
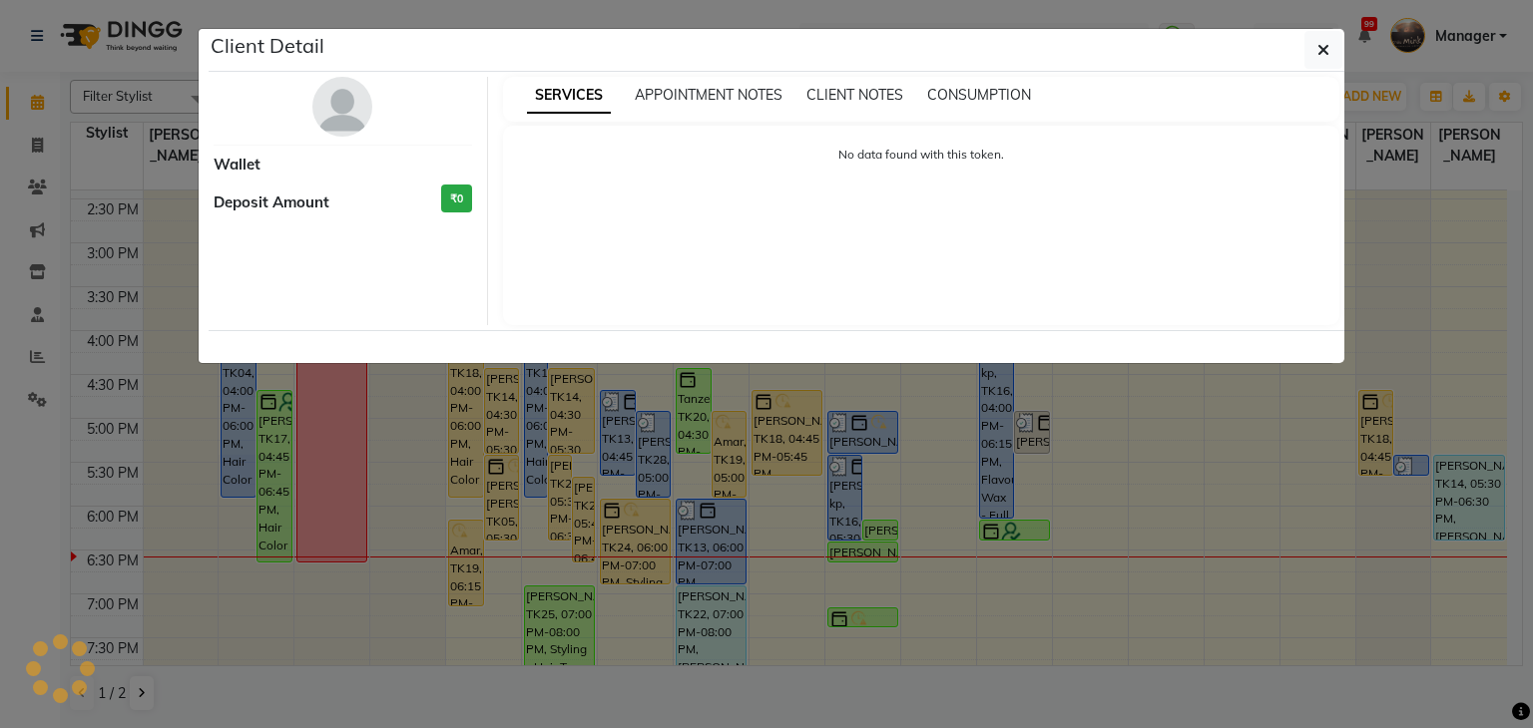
select select "1"
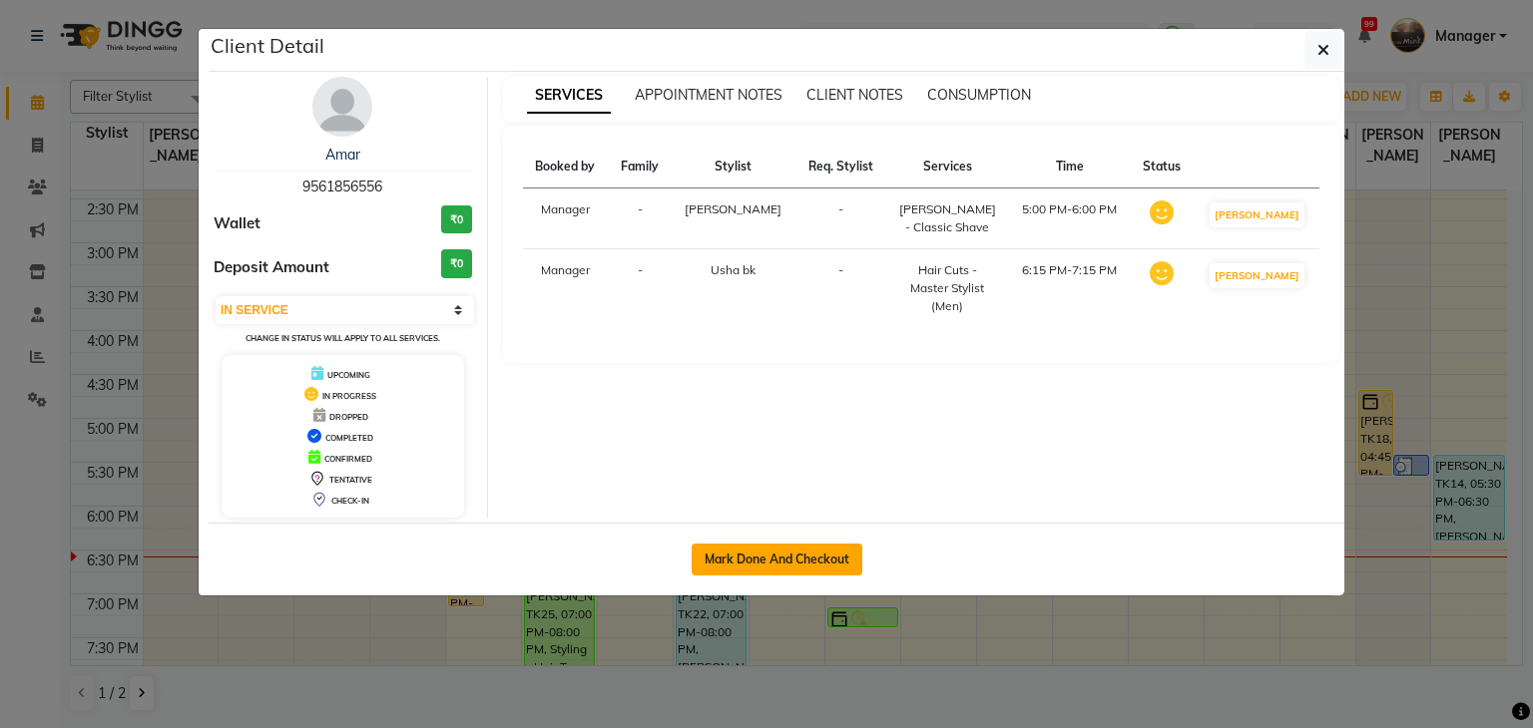
click at [798, 564] on button "Mark Done And Checkout" at bounding box center [777, 560] width 171 height 32
select select "service"
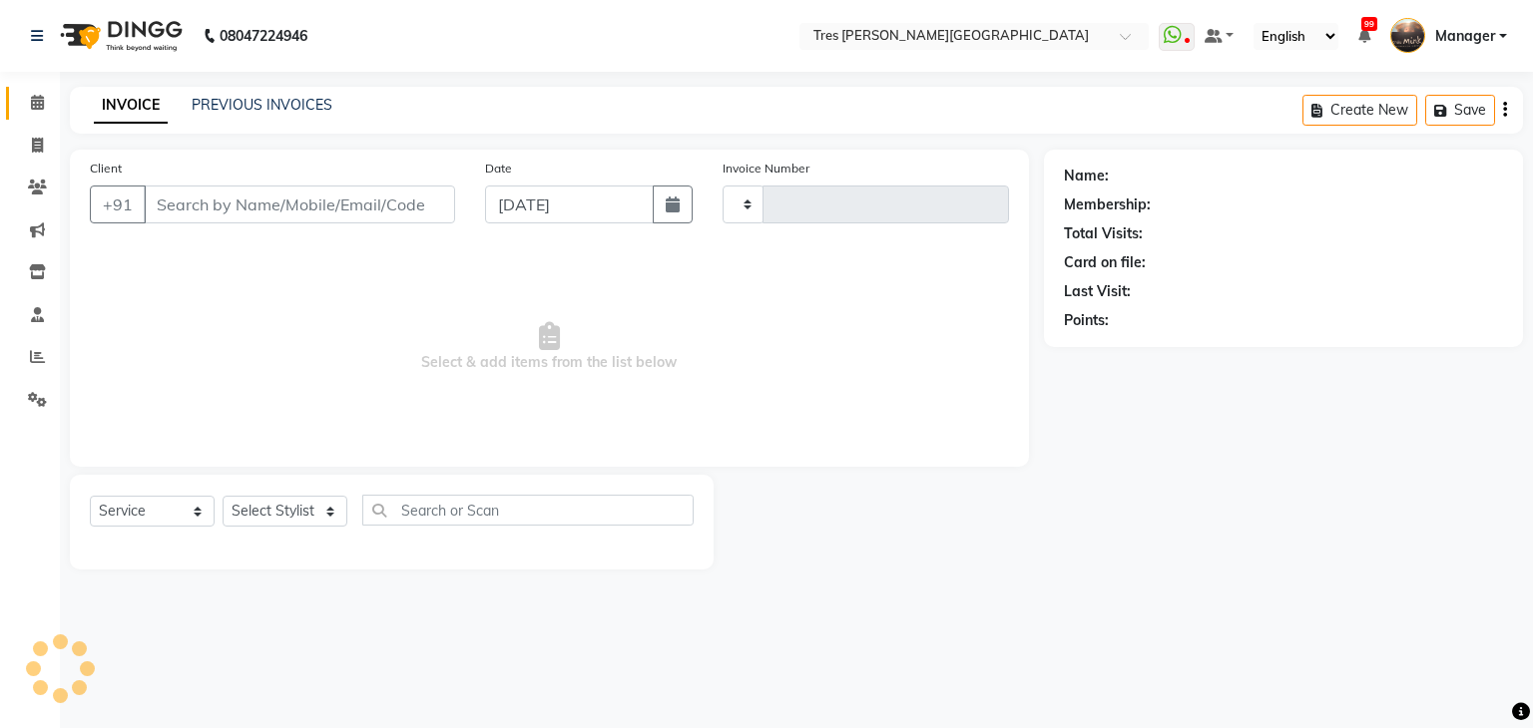
type input "03929"
select select "4234"
type input "9561856556"
select select "1621"
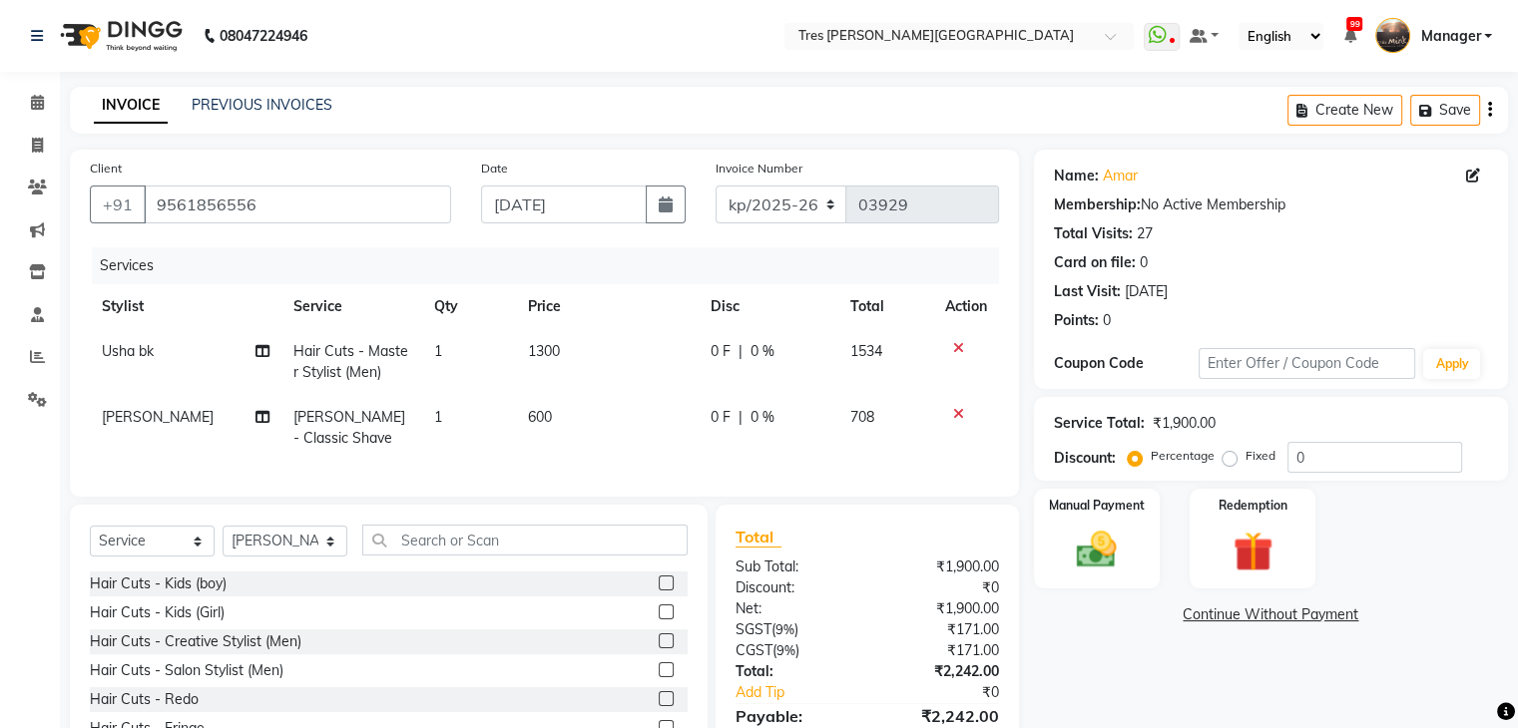
click at [555, 419] on td "600" at bounding box center [607, 428] width 183 height 66
select select "1621"
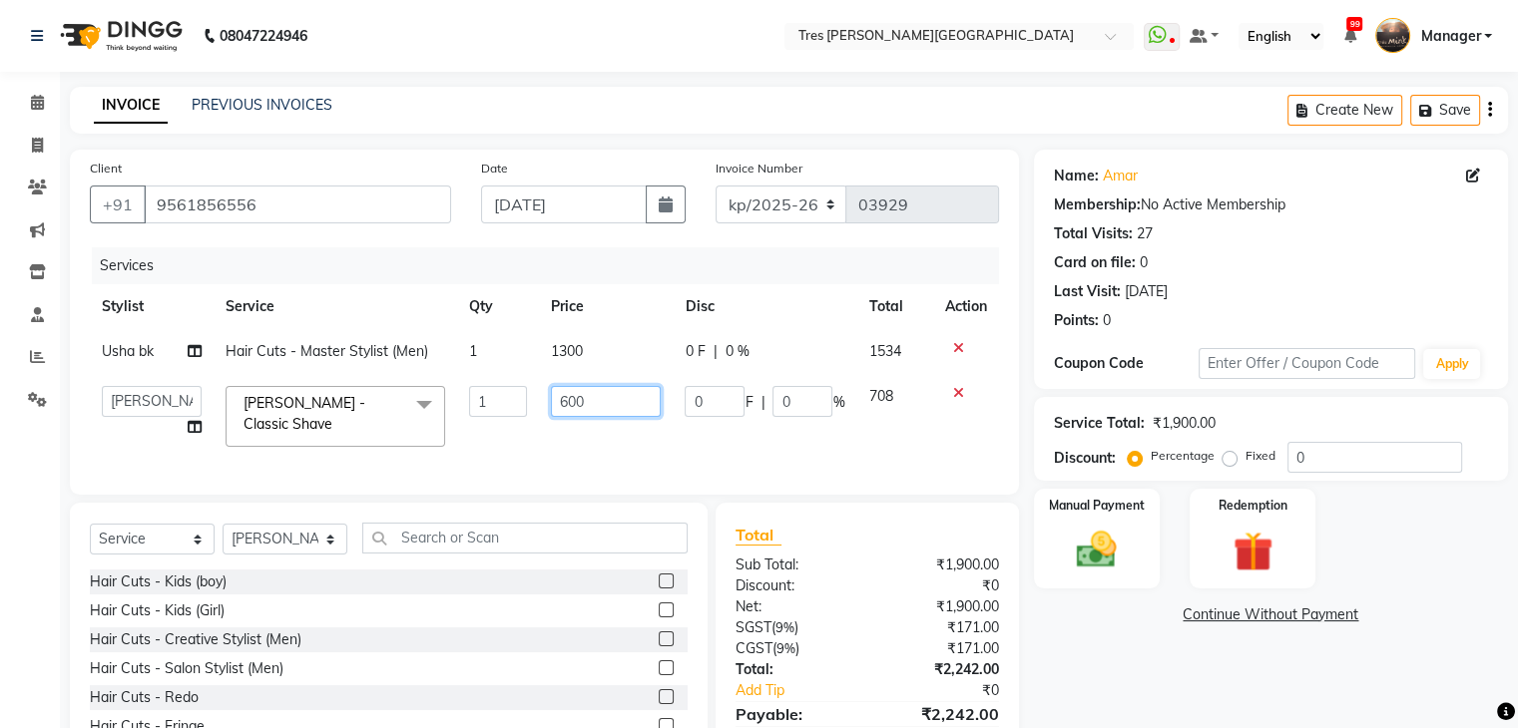
click at [573, 399] on input "600" at bounding box center [606, 401] width 110 height 31
type input "700"
click at [1122, 540] on img at bounding box center [1096, 551] width 67 height 48
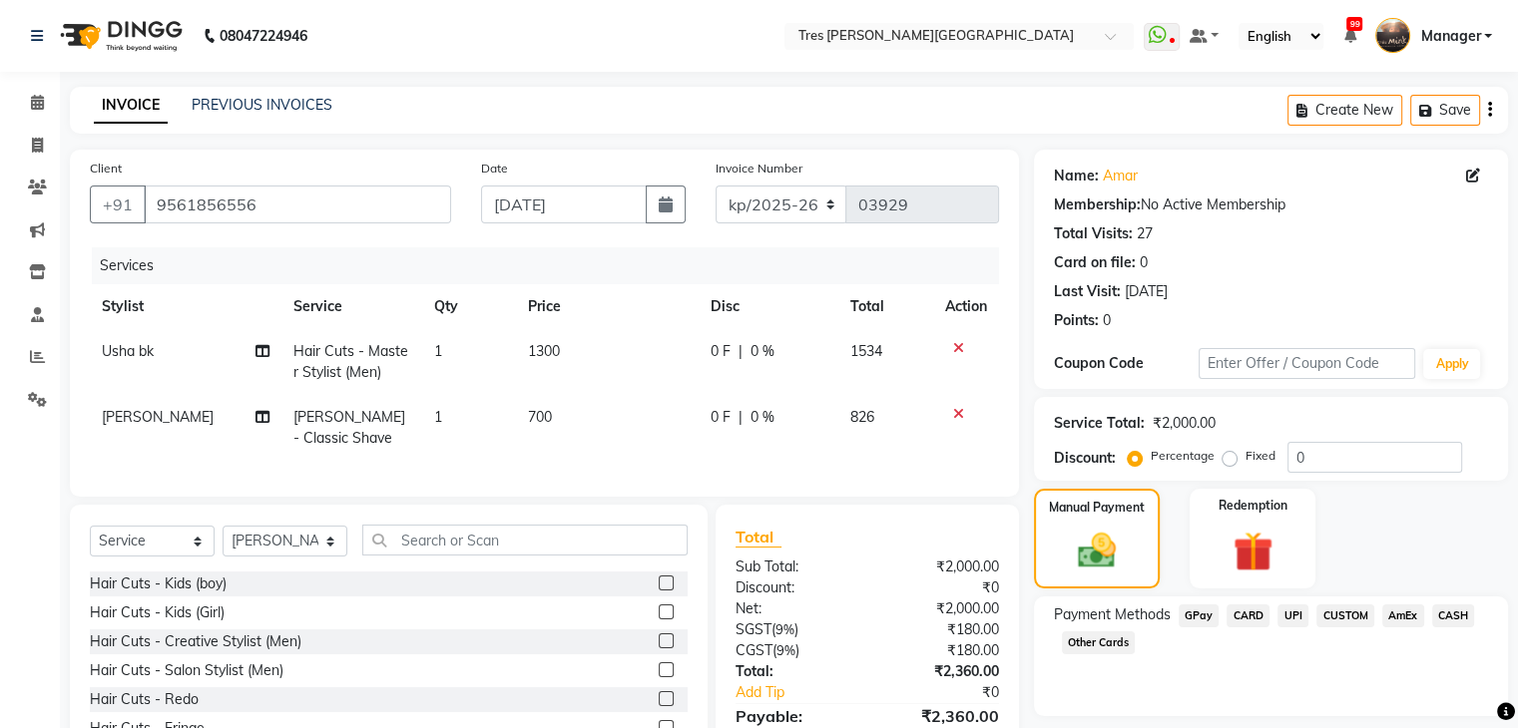
click at [1285, 618] on span "UPI" at bounding box center [1292, 616] width 31 height 23
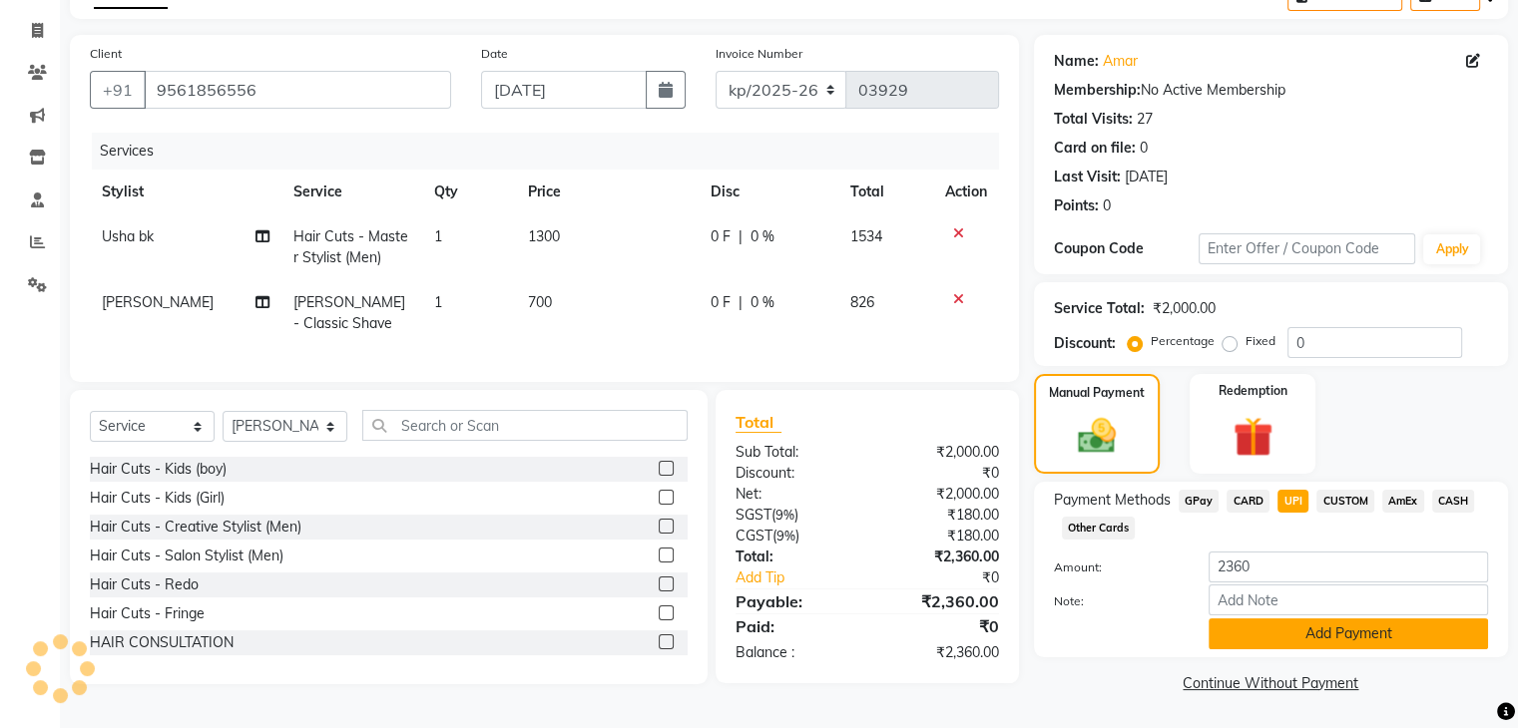
click at [1253, 628] on button "Add Payment" at bounding box center [1347, 634] width 279 height 31
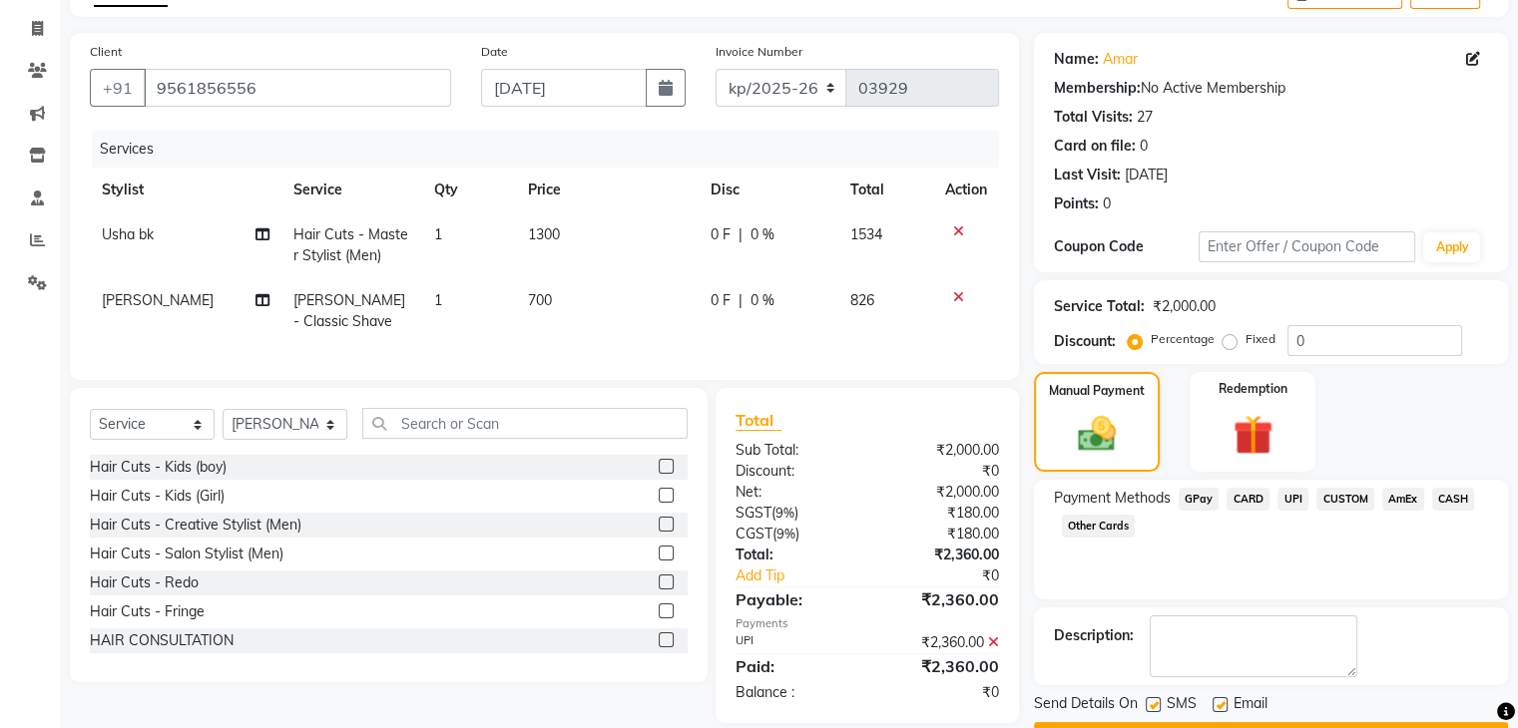
click at [1253, 628] on textarea at bounding box center [1254, 647] width 208 height 62
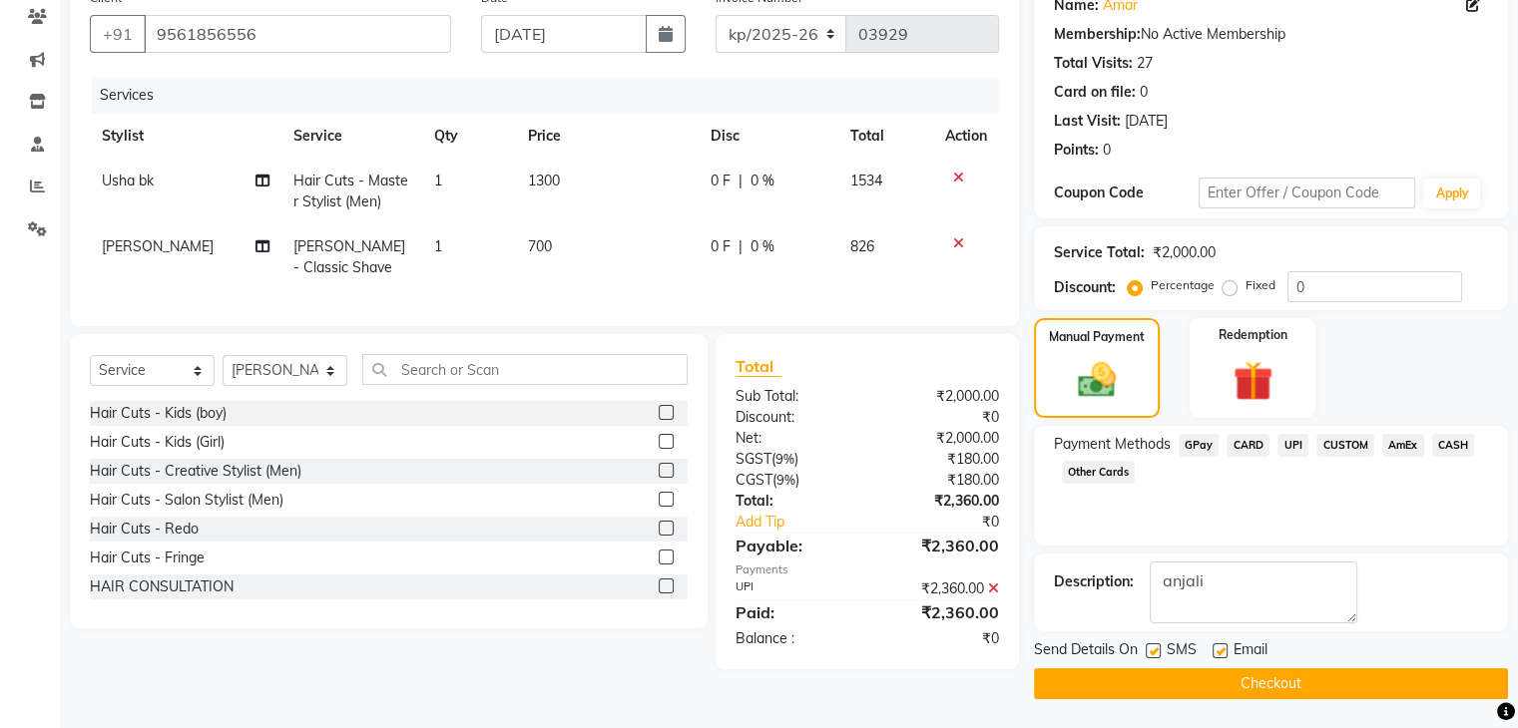
type textarea "anjali"
click at [1178, 676] on button "Checkout" at bounding box center [1271, 684] width 474 height 31
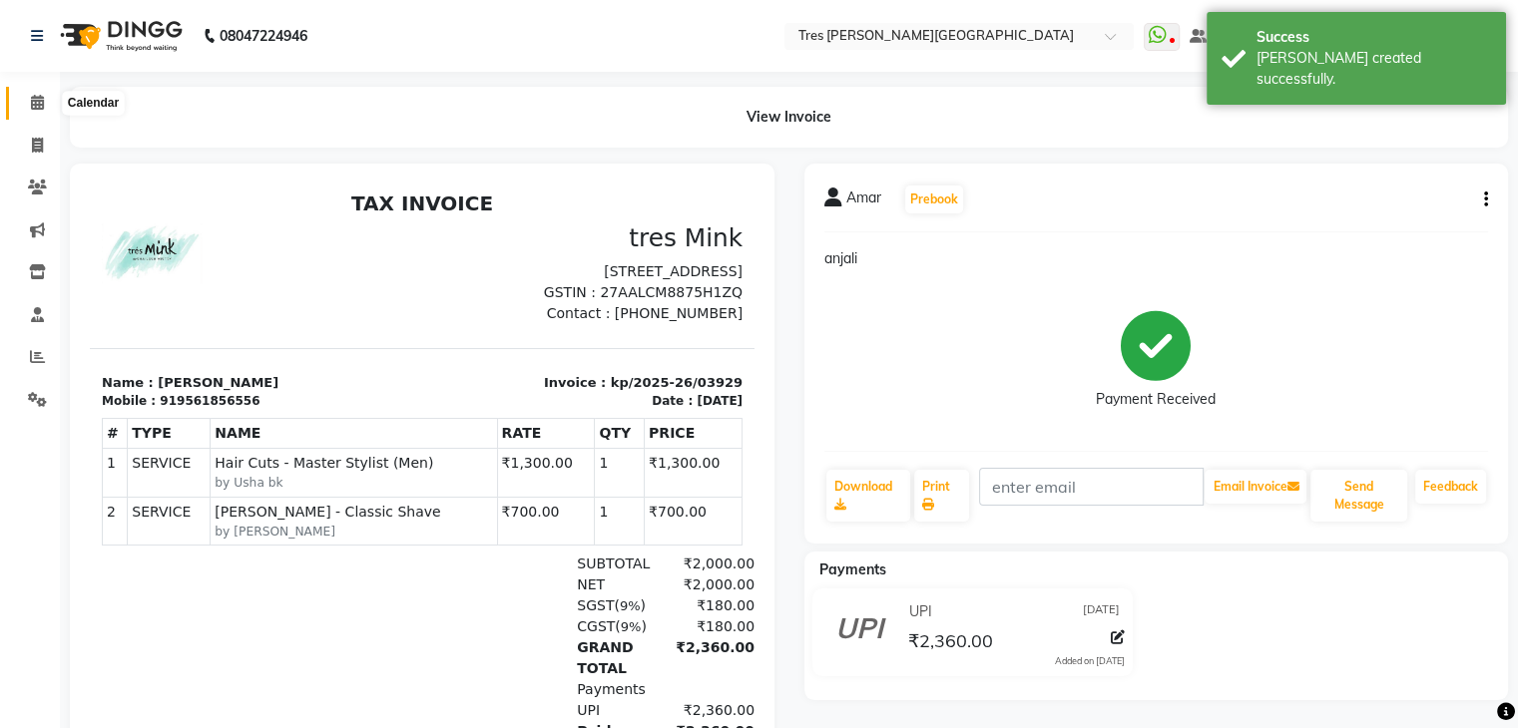
click at [37, 98] on icon at bounding box center [37, 102] width 13 height 15
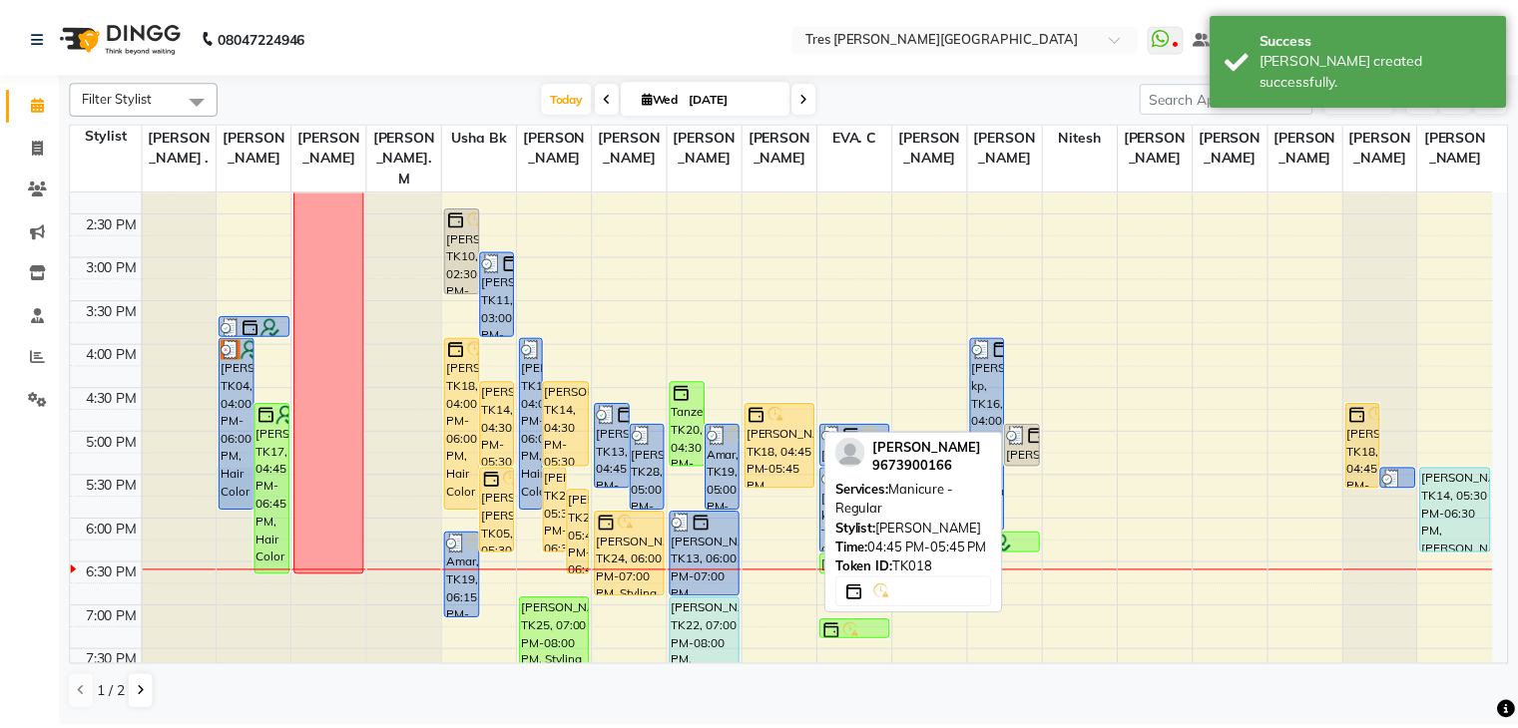
scroll to position [551, 0]
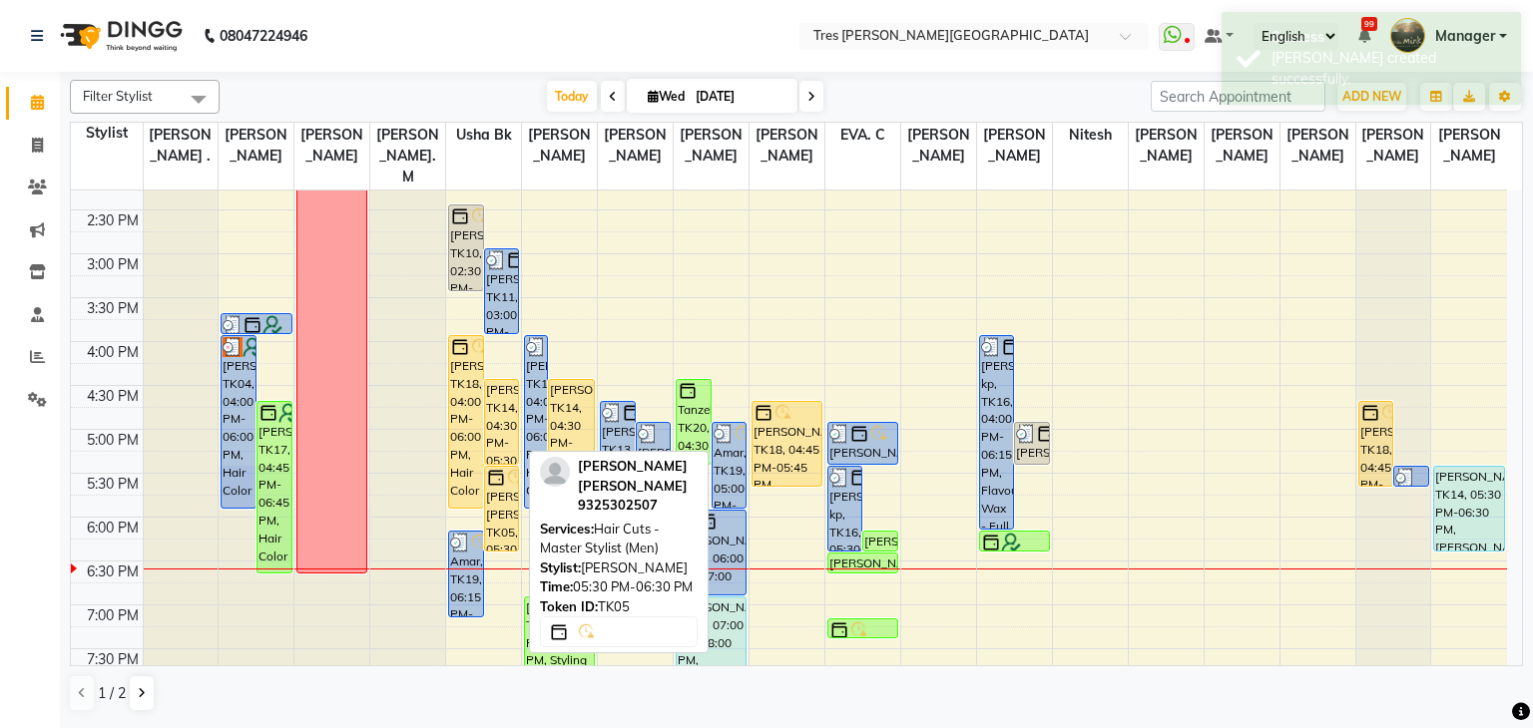
click at [511, 488] on div "[PERSON_NAME] [PERSON_NAME], TK05, 05:30 PM-06:30 PM, Hair Cuts - Master Stylis…" at bounding box center [502, 509] width 34 height 84
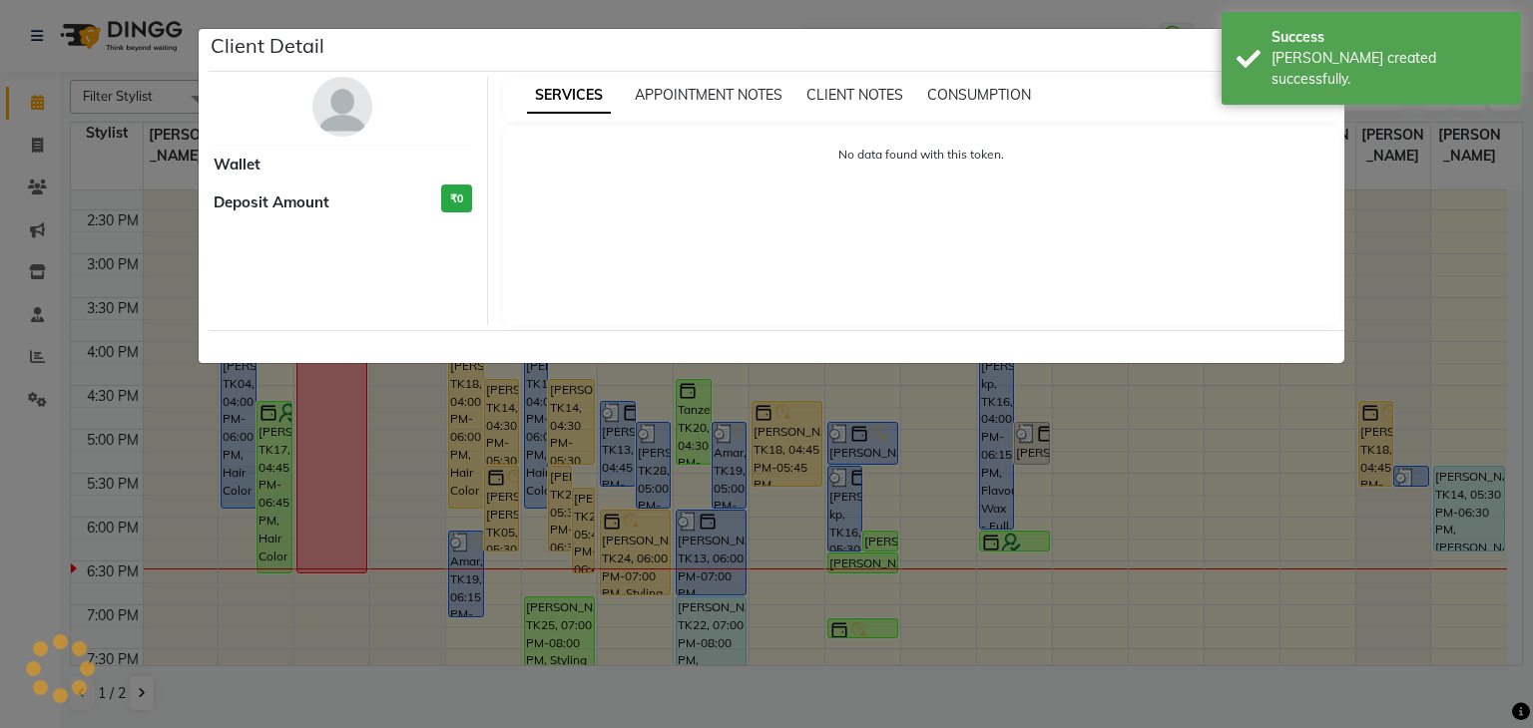
select select "1"
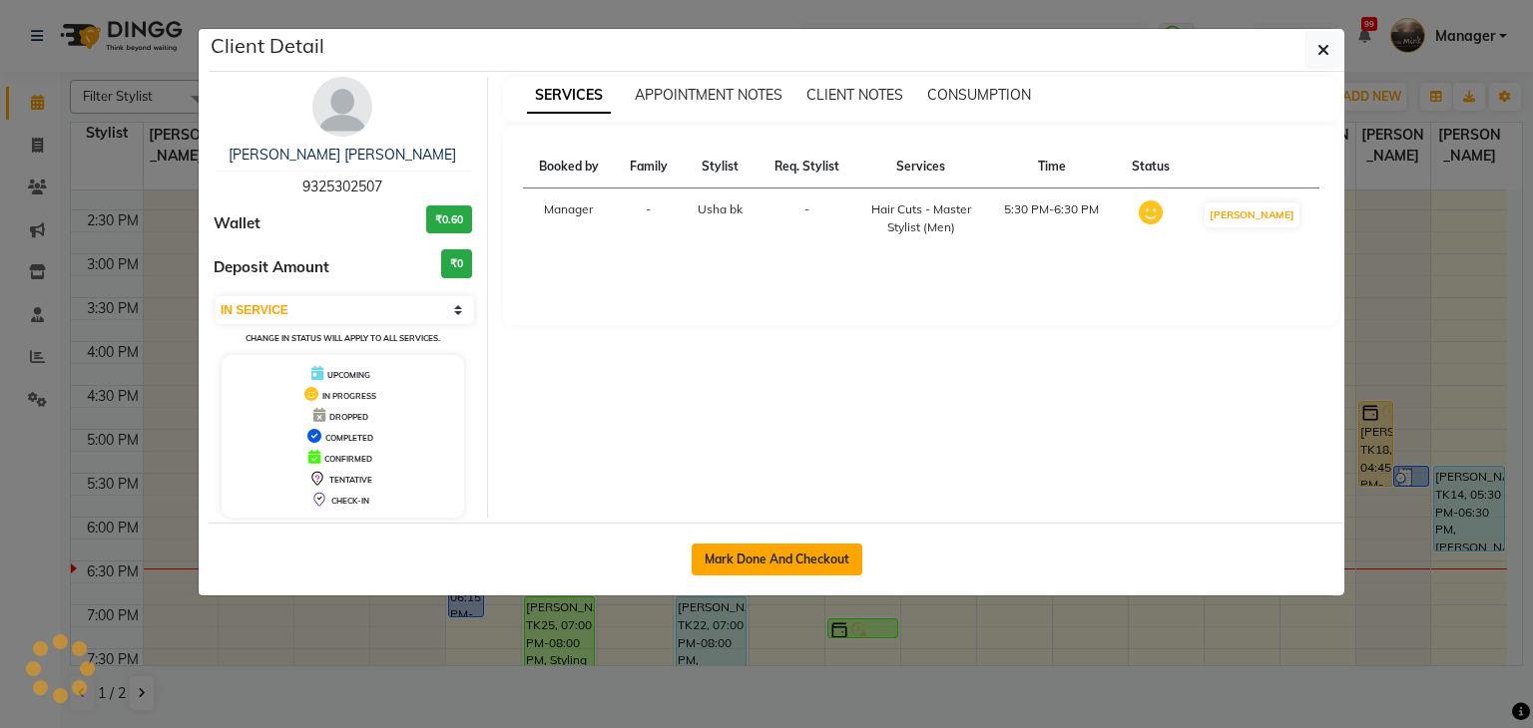
click at [771, 571] on button "Mark Done And Checkout" at bounding box center [777, 560] width 171 height 32
select select "service"
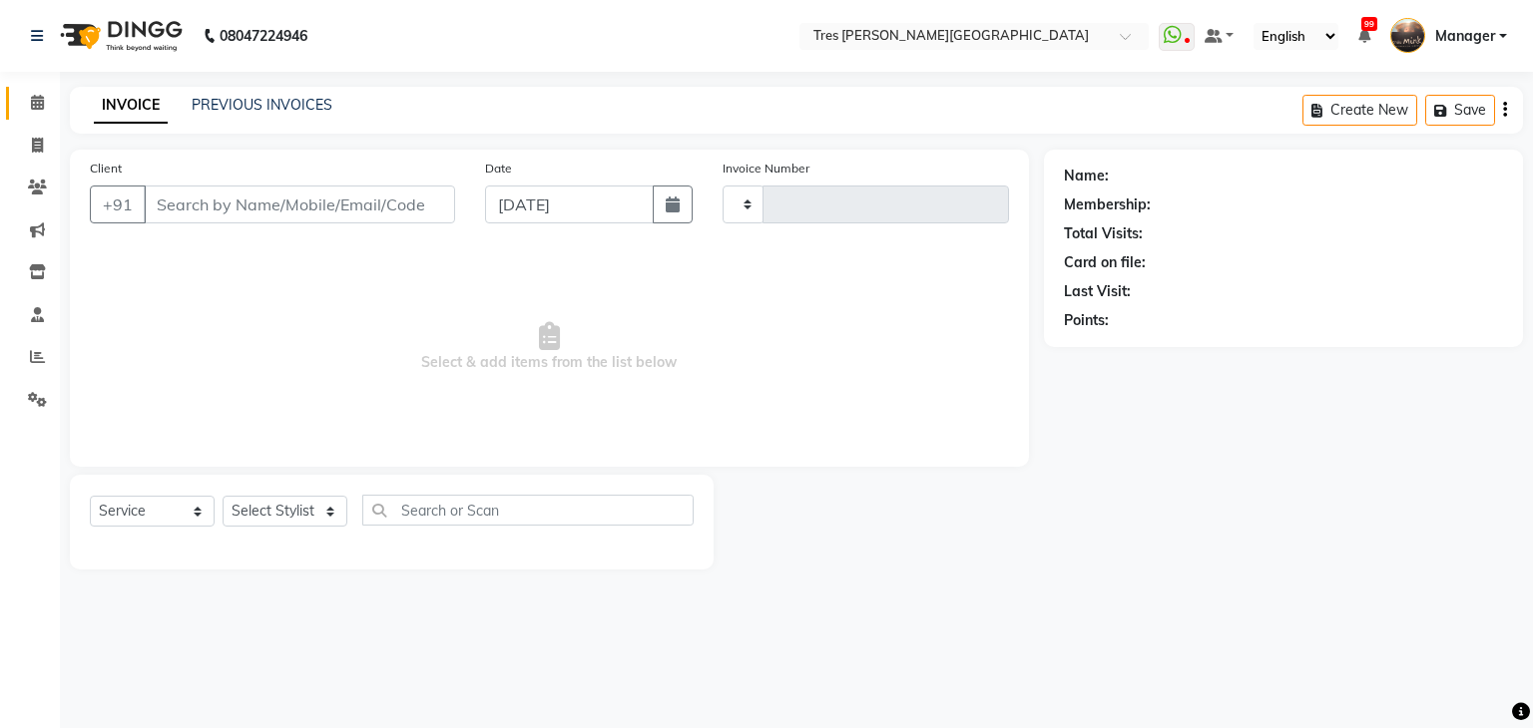
type input "03930"
select select "4234"
type input "9325302507"
select select "1017"
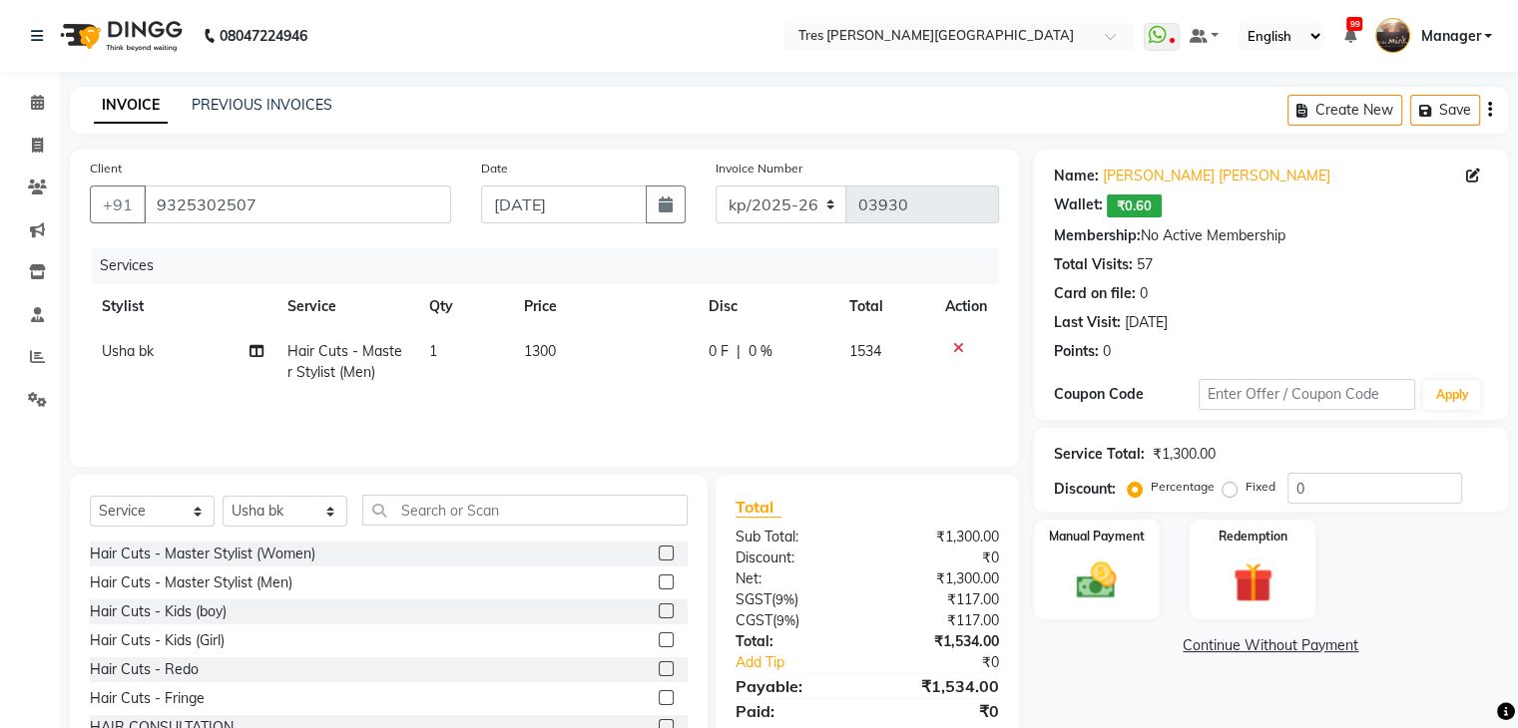
click at [537, 351] on span "1300" at bounding box center [540, 351] width 32 height 18
select select "1017"
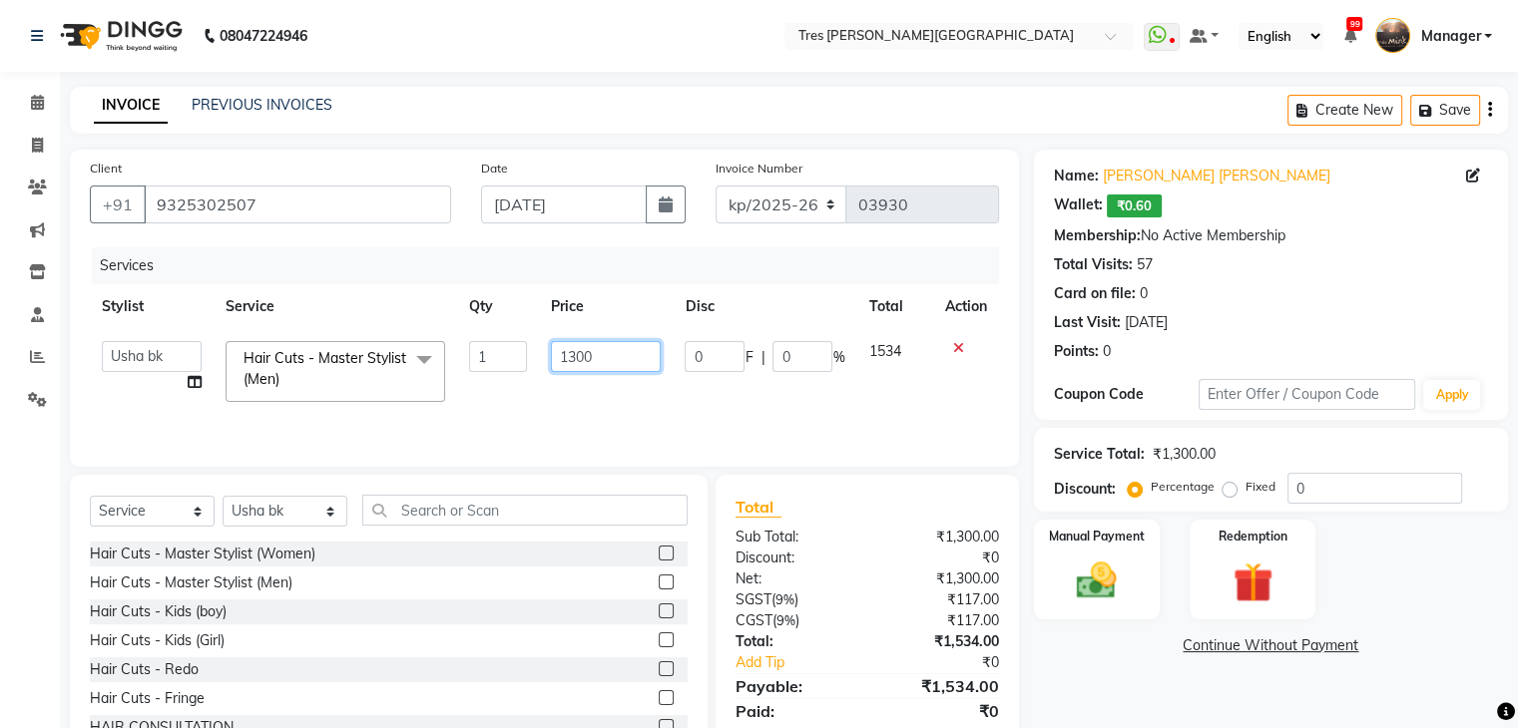
click at [574, 358] on input "1300" at bounding box center [606, 356] width 110 height 31
type input "1500"
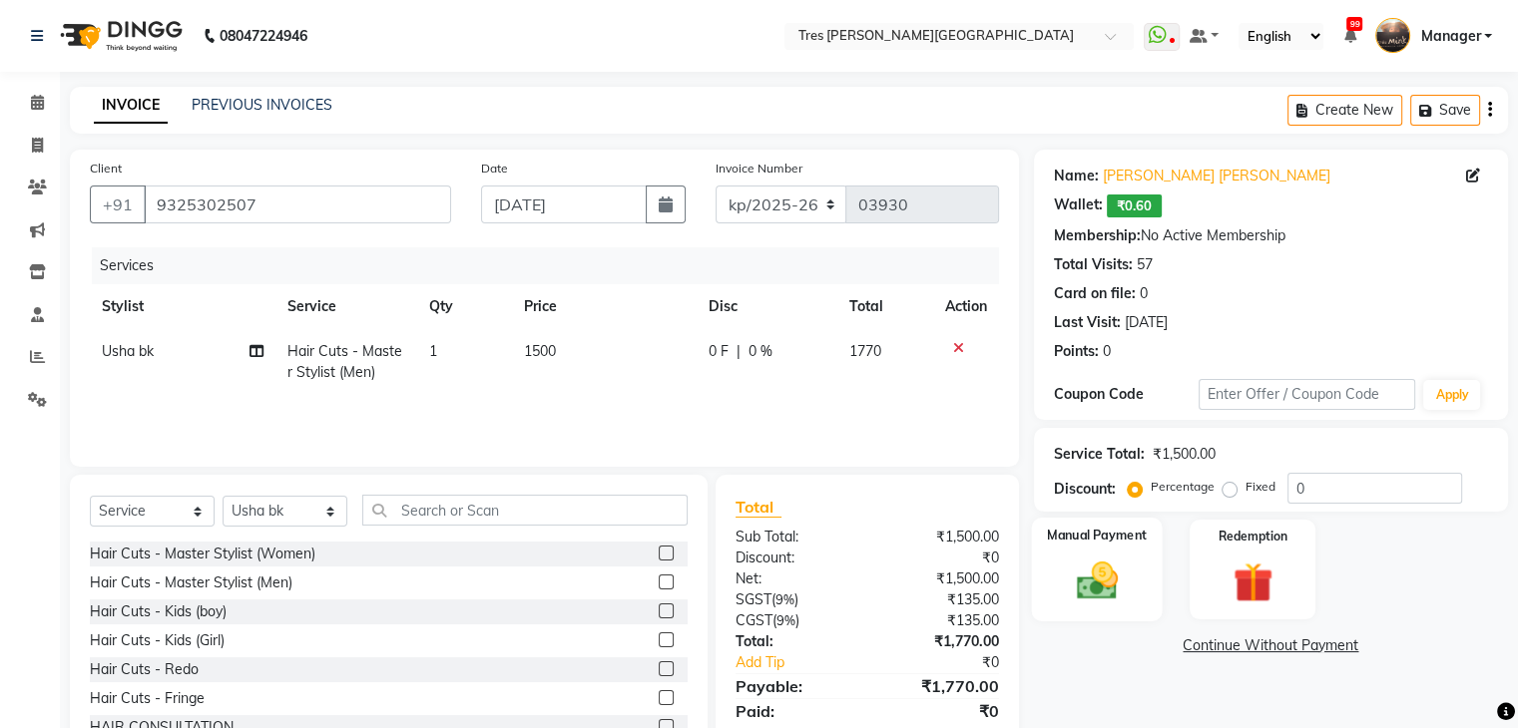
click at [1113, 575] on img at bounding box center [1096, 582] width 67 height 48
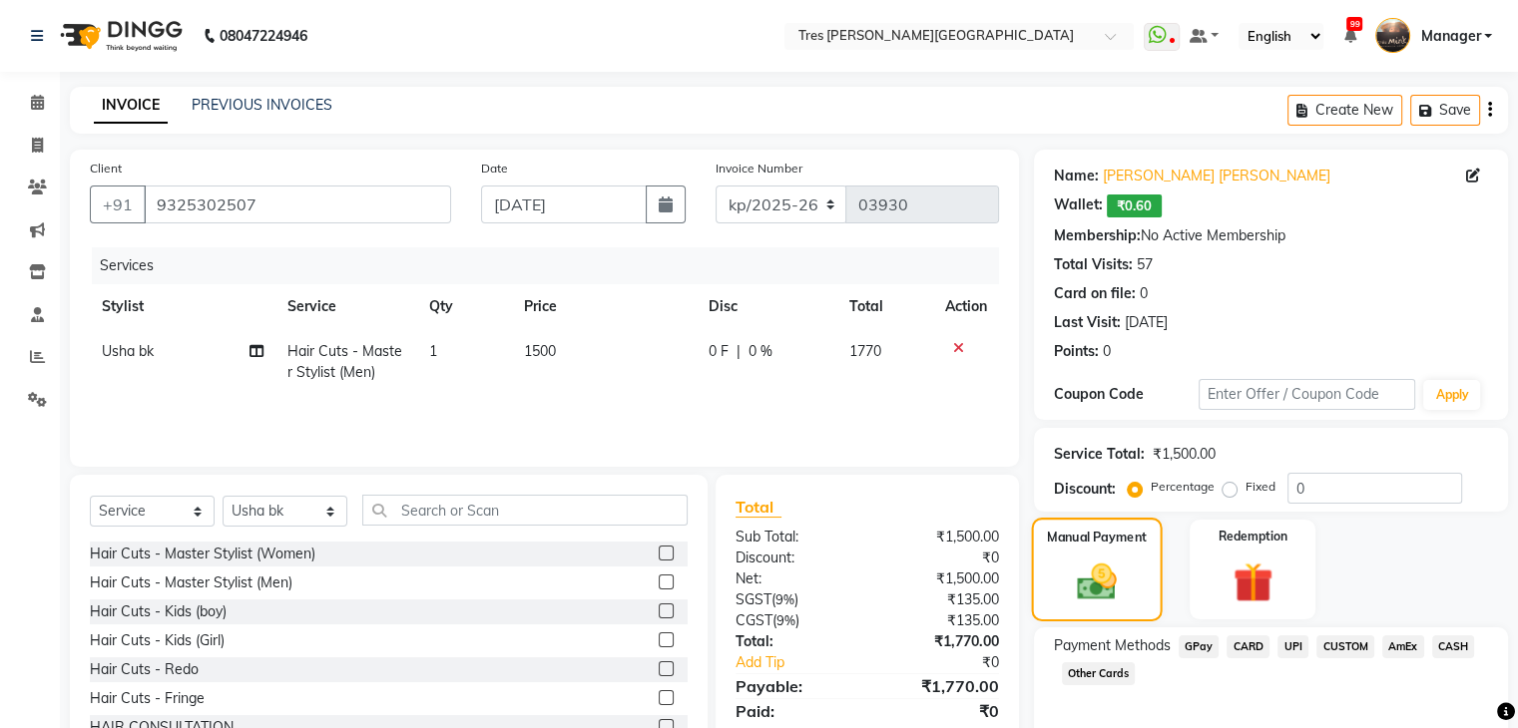
scroll to position [89, 0]
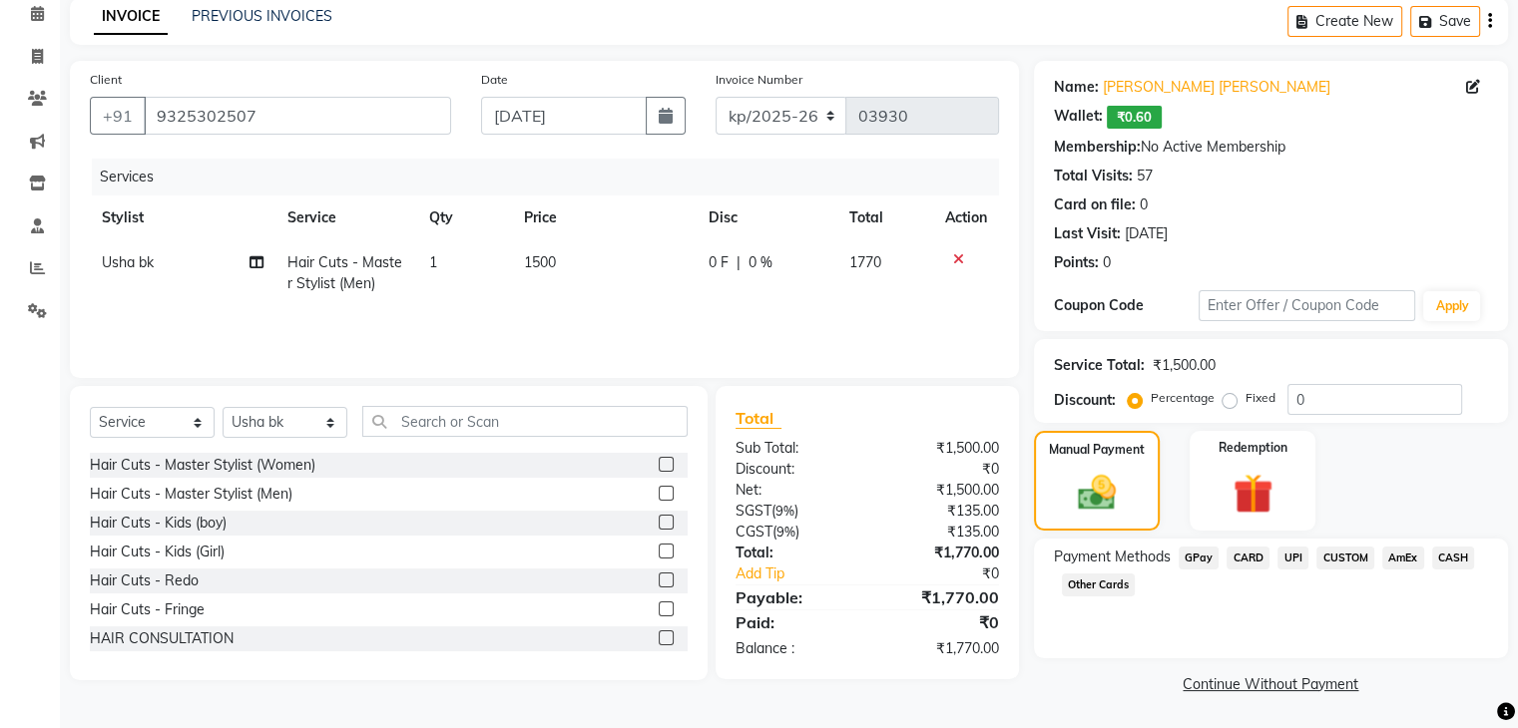
click at [1236, 556] on span "CARD" at bounding box center [1247, 558] width 43 height 23
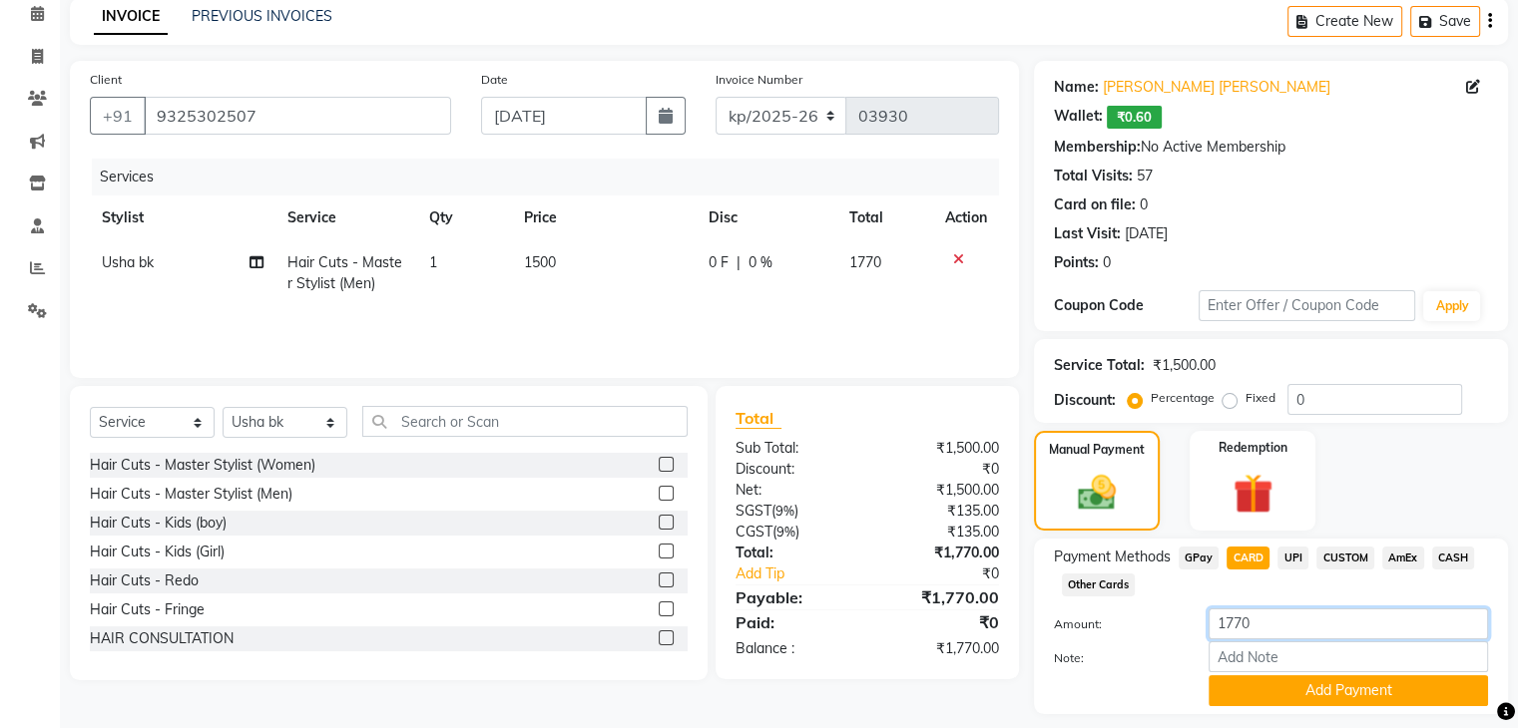
click at [1329, 625] on input "1770" at bounding box center [1347, 624] width 279 height 31
type input "2070"
click at [1409, 697] on button "Add Payment" at bounding box center [1347, 691] width 279 height 31
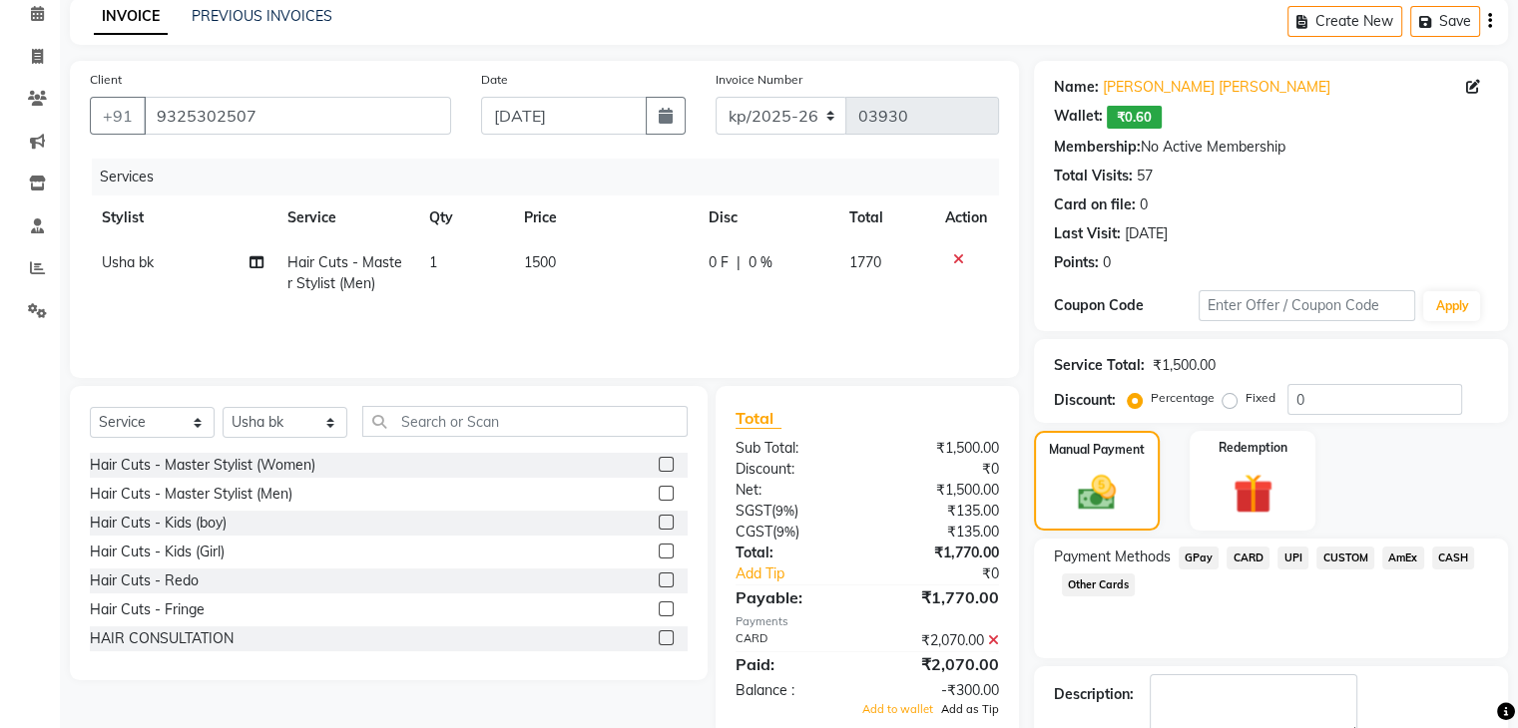
click at [950, 707] on span "Add as Tip" at bounding box center [970, 709] width 58 height 14
click at [1151, 702] on textarea at bounding box center [1254, 706] width 208 height 62
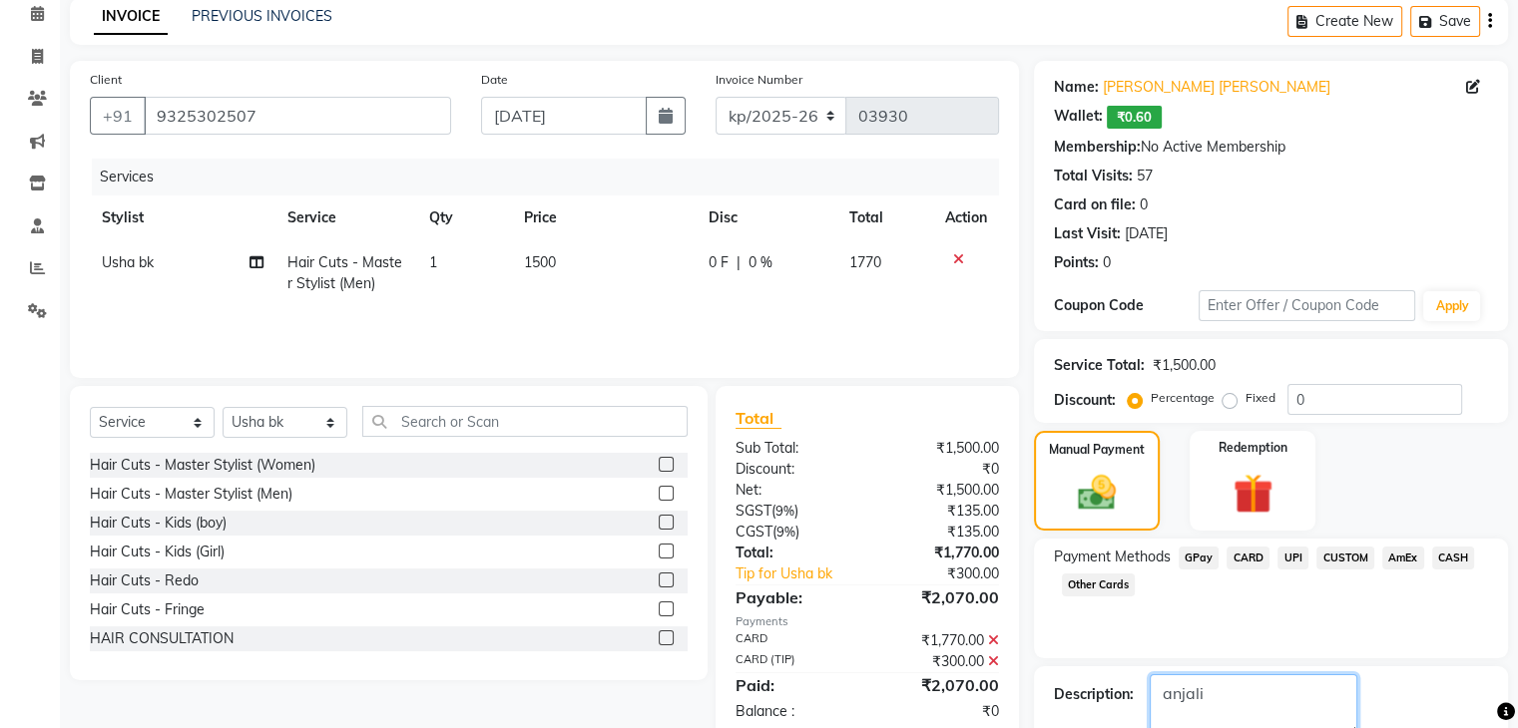
scroll to position [201, 0]
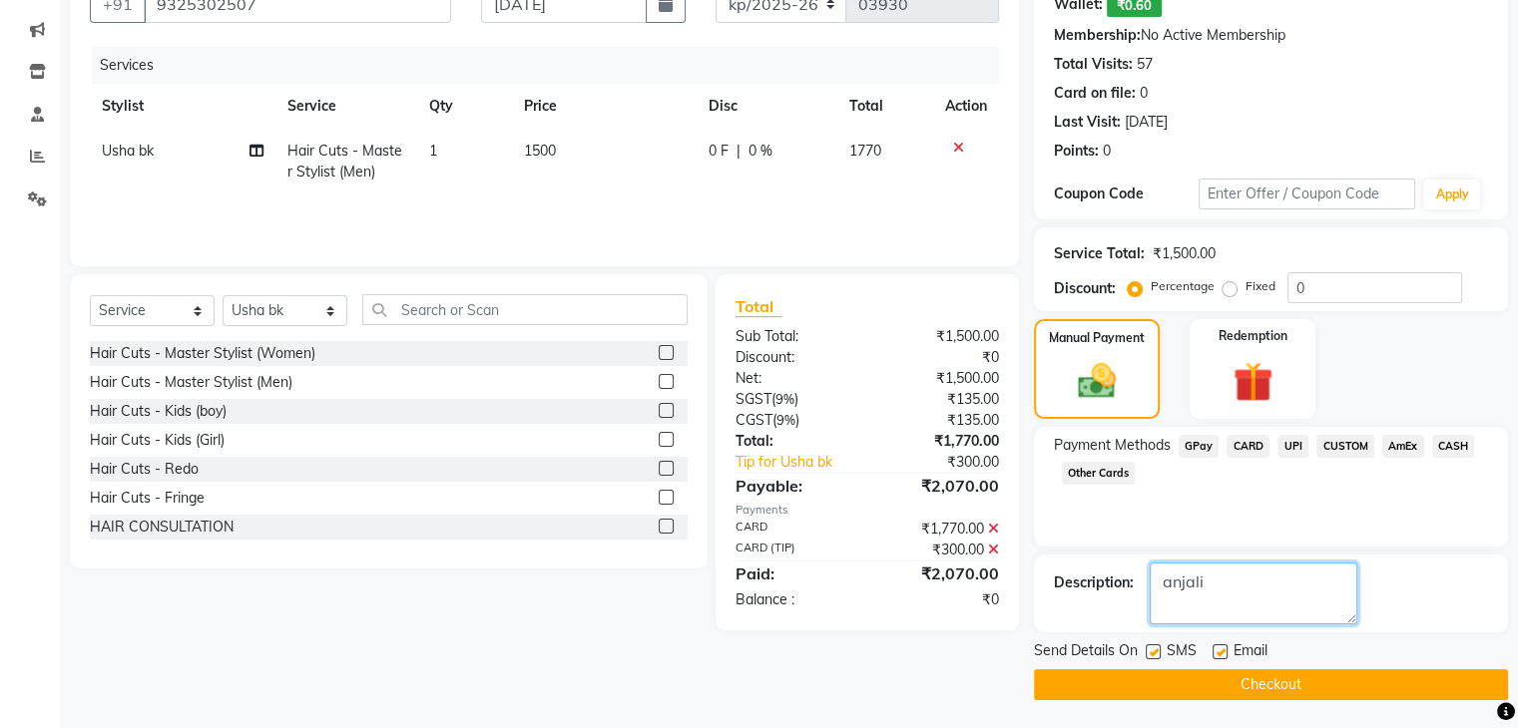
type textarea "anjali"
click at [1119, 689] on button "Checkout" at bounding box center [1271, 685] width 474 height 31
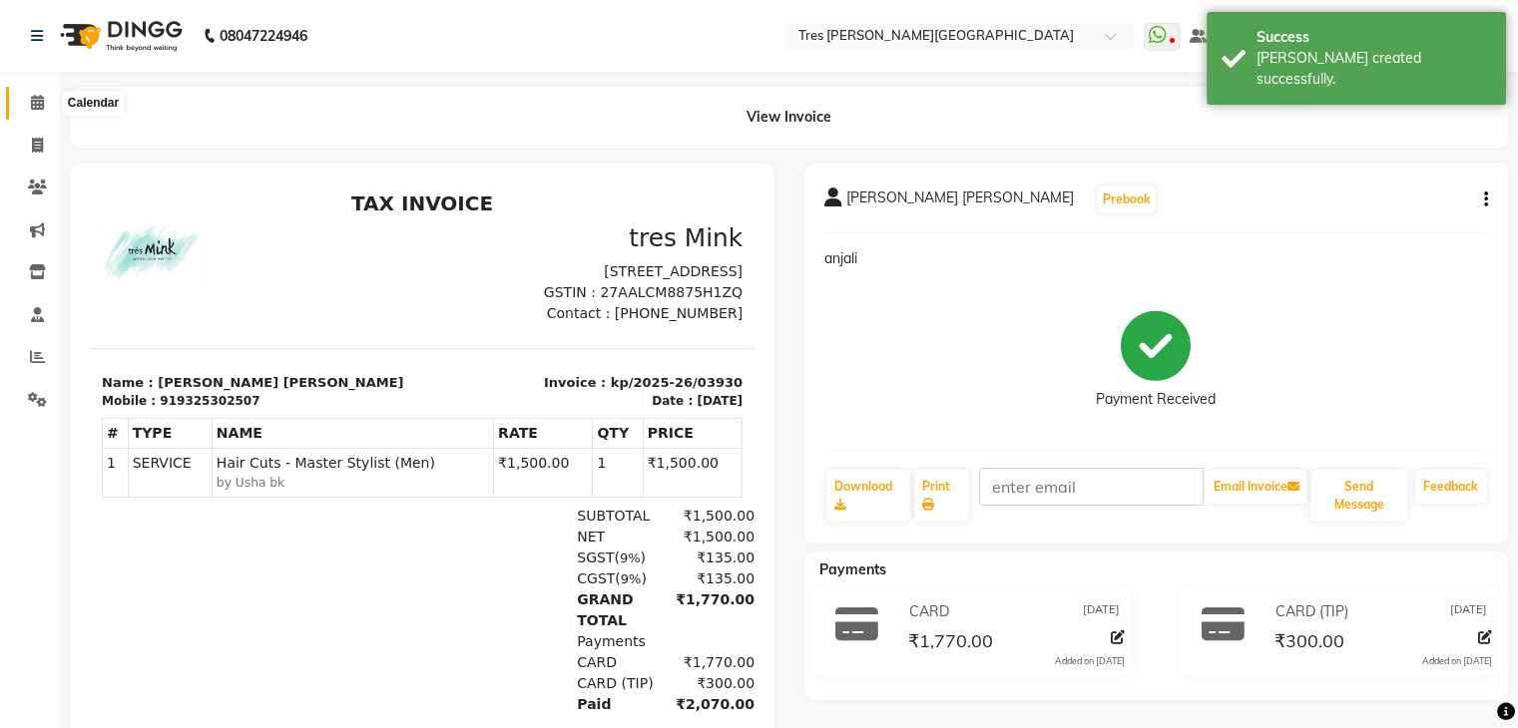
click at [40, 97] on icon at bounding box center [37, 102] width 13 height 15
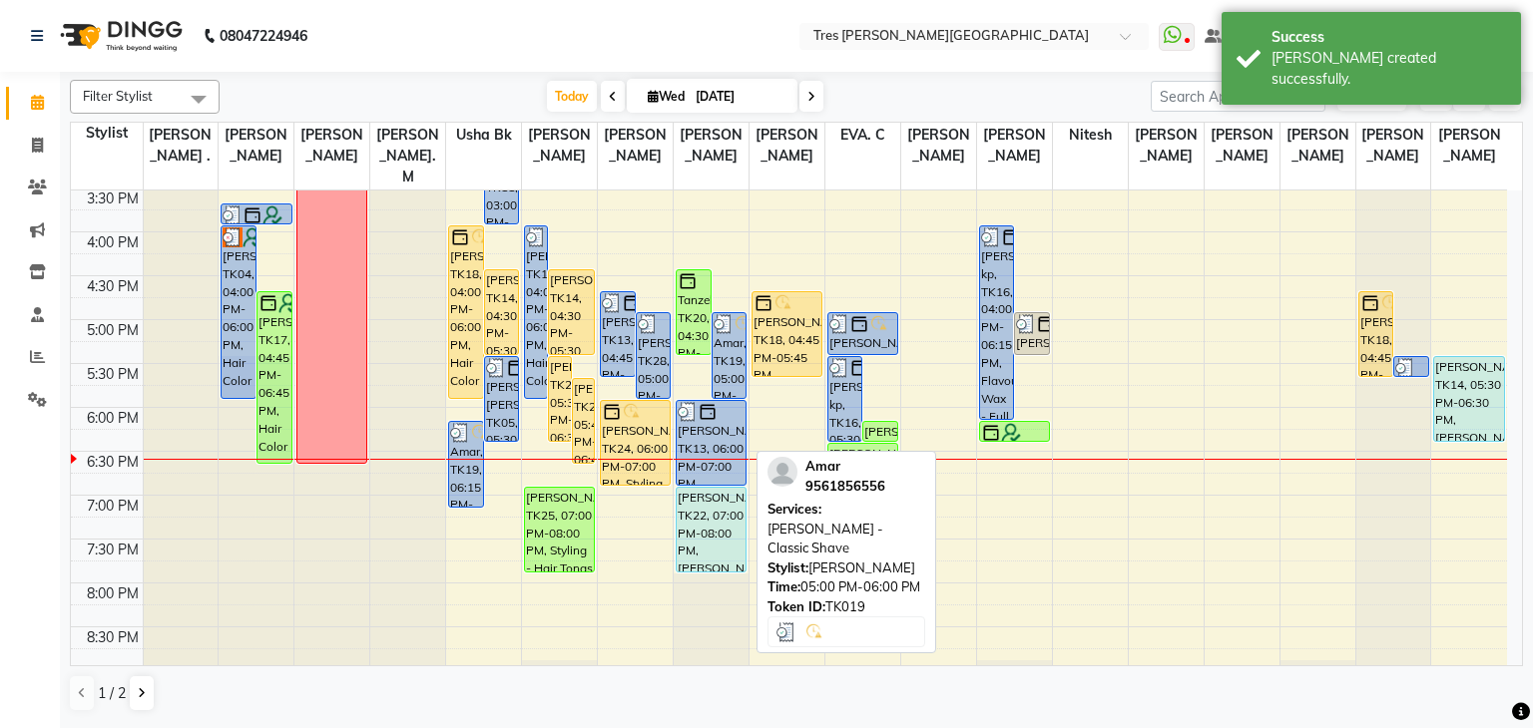
scroll to position [663, 0]
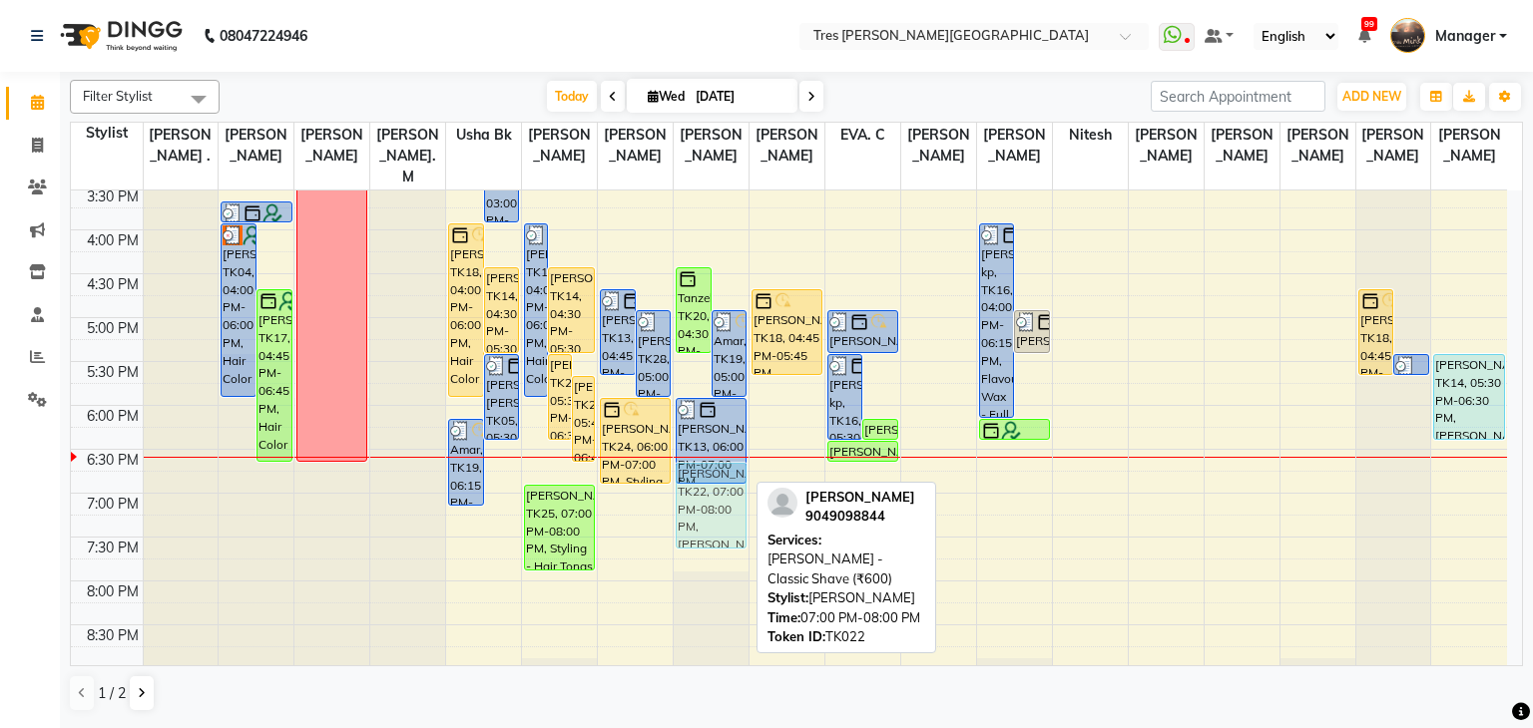
drag, startPoint x: 707, startPoint y: 488, endPoint x: 706, endPoint y: 457, distance: 30.9
click at [706, 457] on div "Tanzeb, TK20, 04:30 PM-05:30 PM, Beard - Classic Shave Amar, TK19, 05:00 PM-06:…" at bounding box center [711, 142] width 75 height 1228
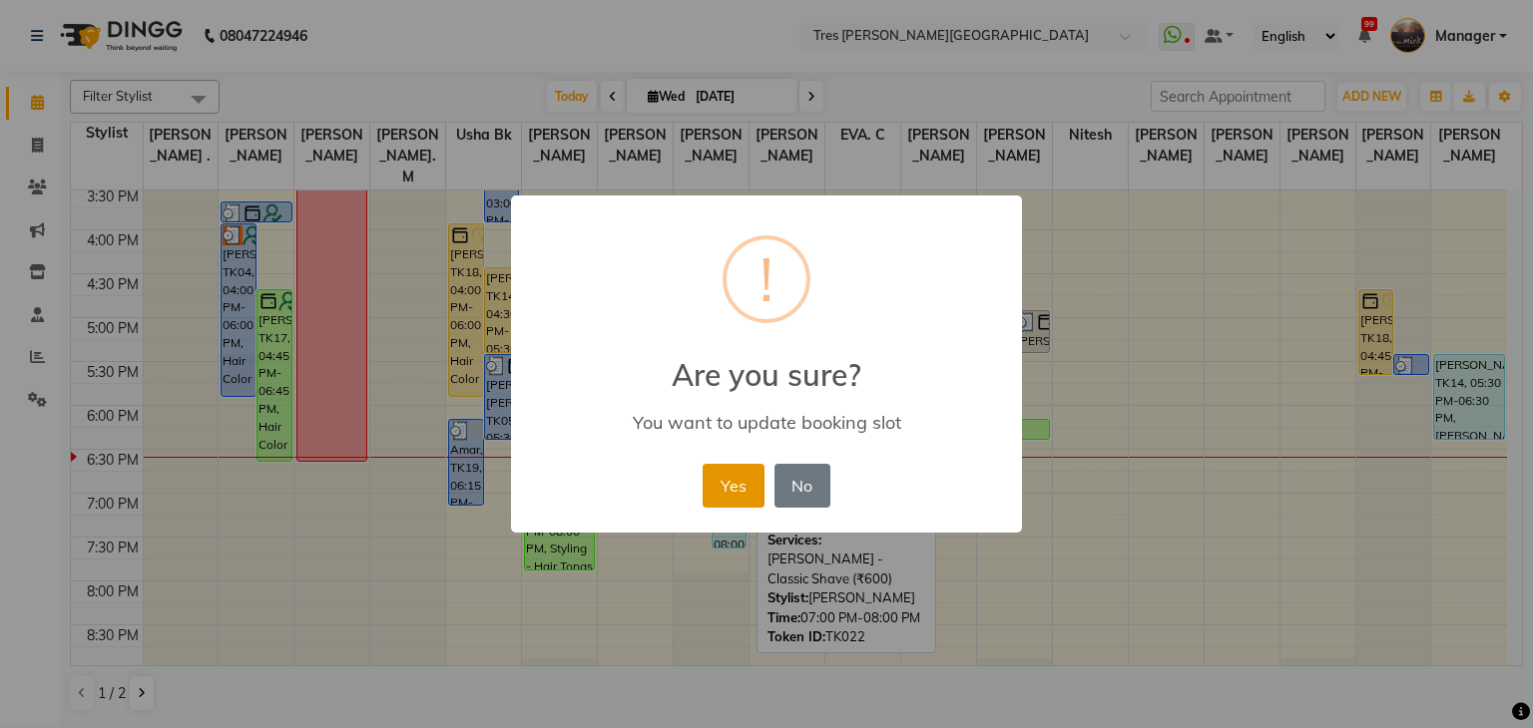
click at [723, 486] on button "Yes" at bounding box center [732, 486] width 61 height 44
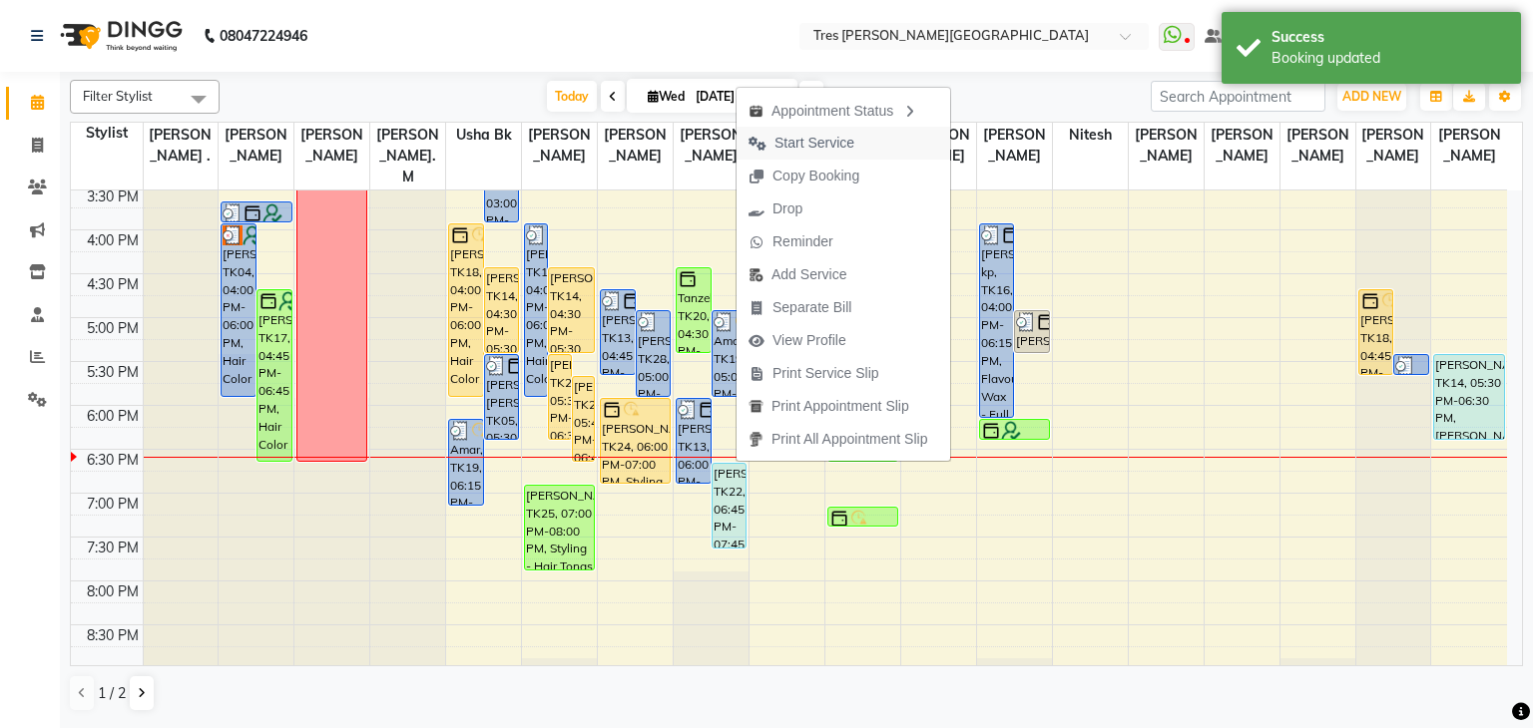
click at [810, 149] on span "Start Service" at bounding box center [814, 143] width 80 height 21
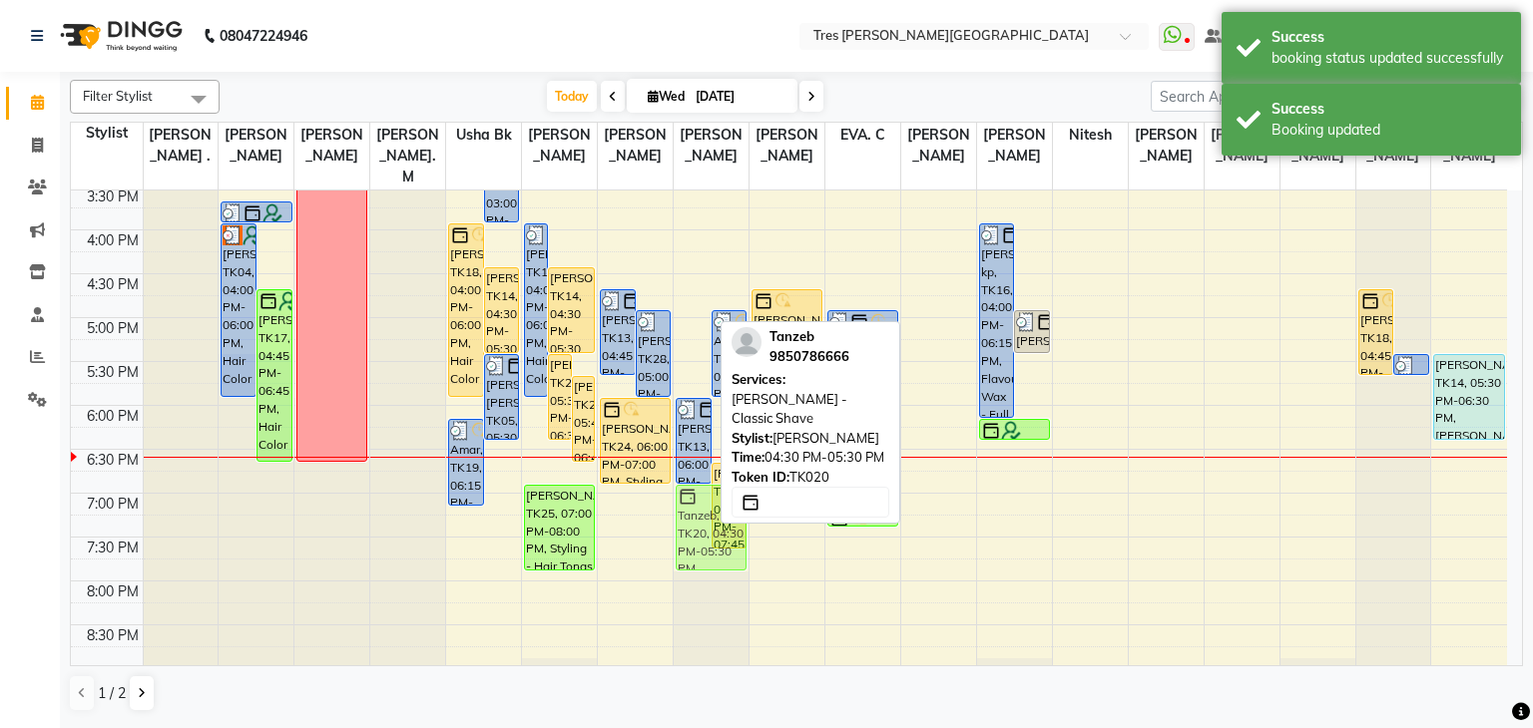
drag, startPoint x: 692, startPoint y: 281, endPoint x: 687, endPoint y: 491, distance: 209.6
click at [687, 491] on div "Tanzeb, TK20, 04:30 PM-05:30 PM, Beard - Classic Shave Amar, TK19, 05:00 PM-06:…" at bounding box center [711, 142] width 75 height 1228
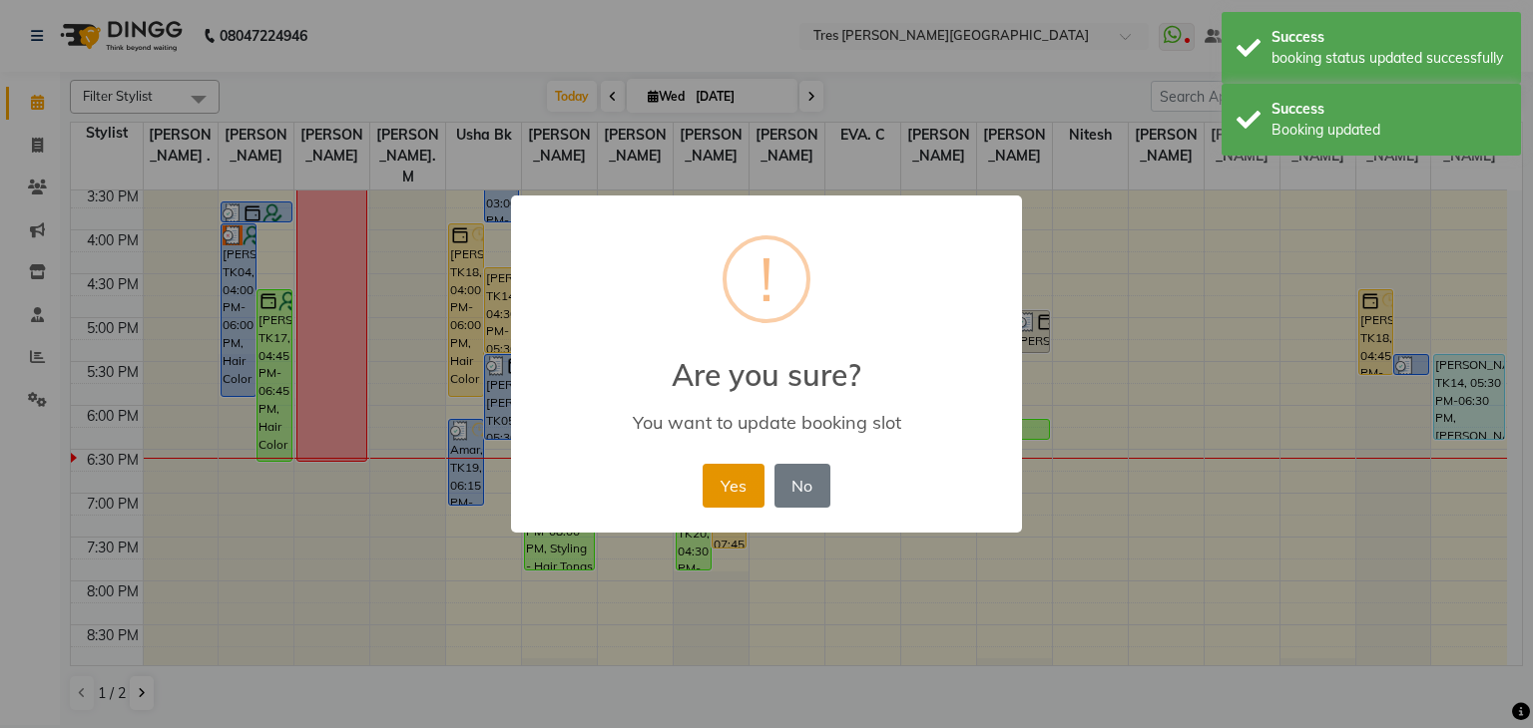
click at [742, 477] on button "Yes" at bounding box center [732, 486] width 61 height 44
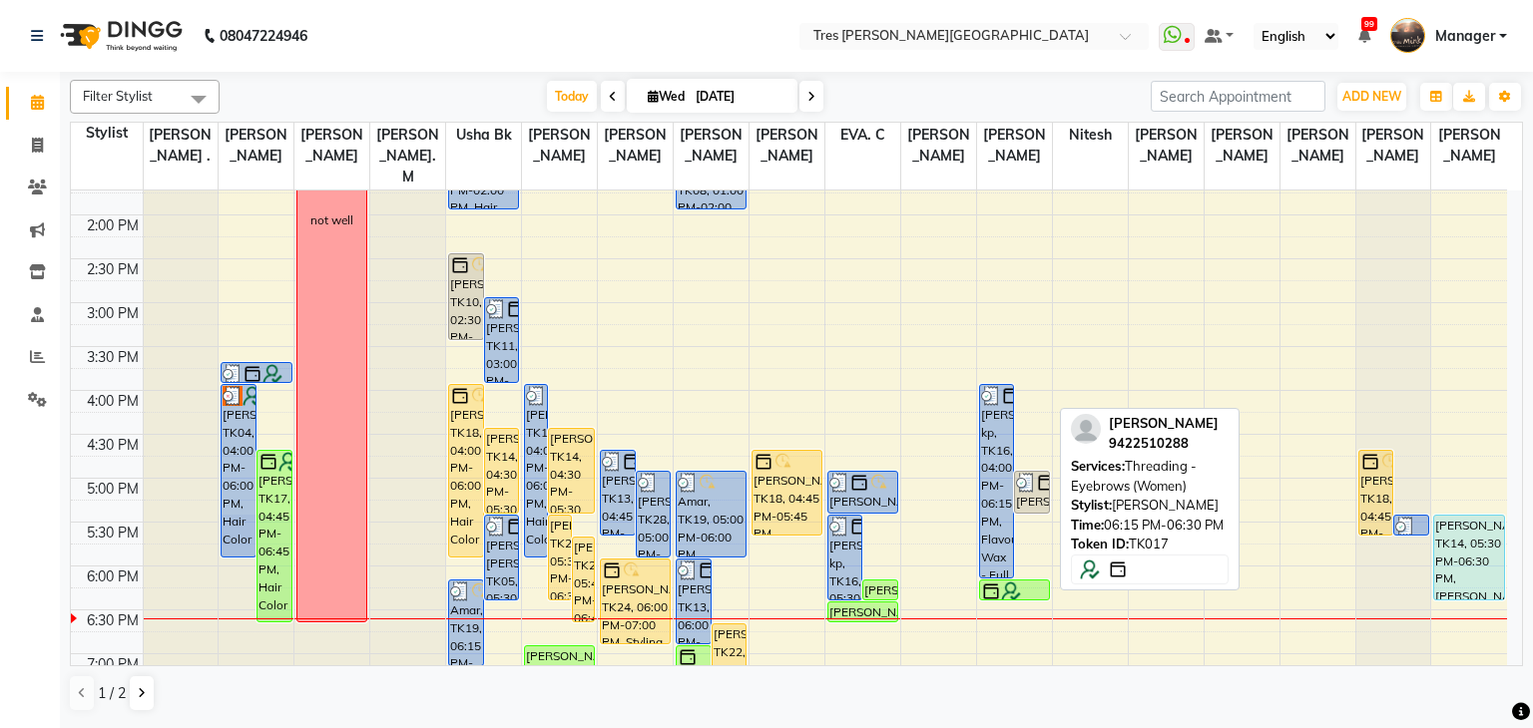
scroll to position [501, 0]
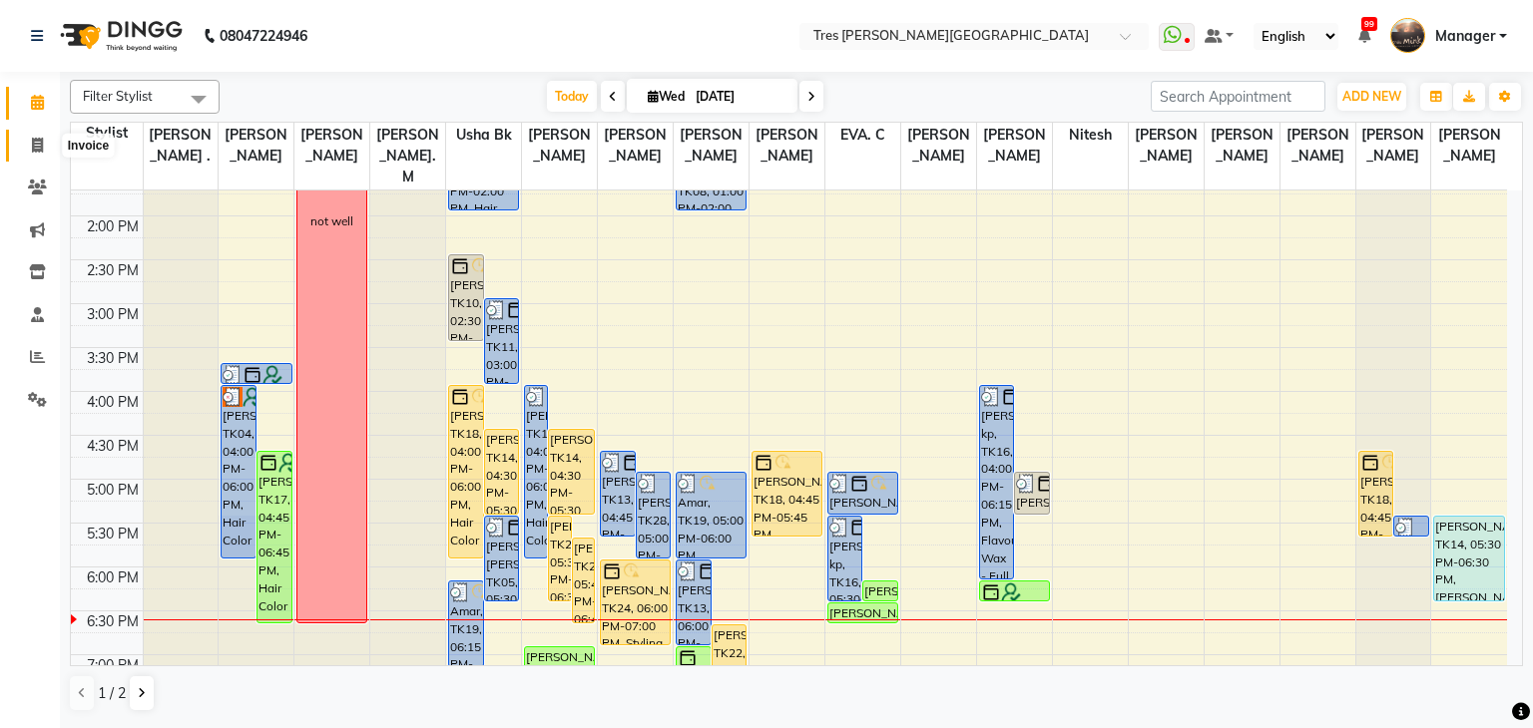
click at [32, 147] on icon at bounding box center [37, 145] width 11 height 15
select select "service"
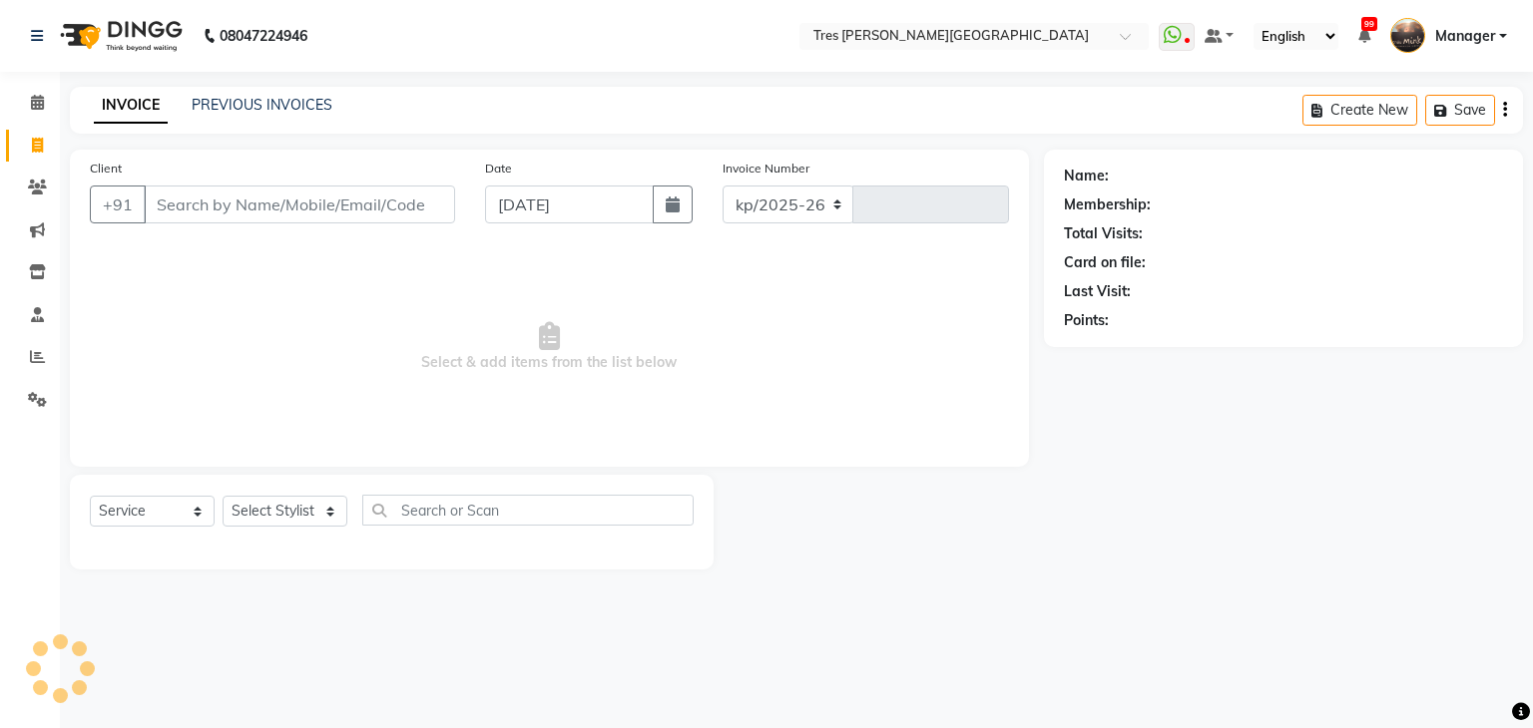
select select "4234"
type input "03931"
click at [249, 105] on link "PREVIOUS INVOICES" at bounding box center [262, 105] width 141 height 18
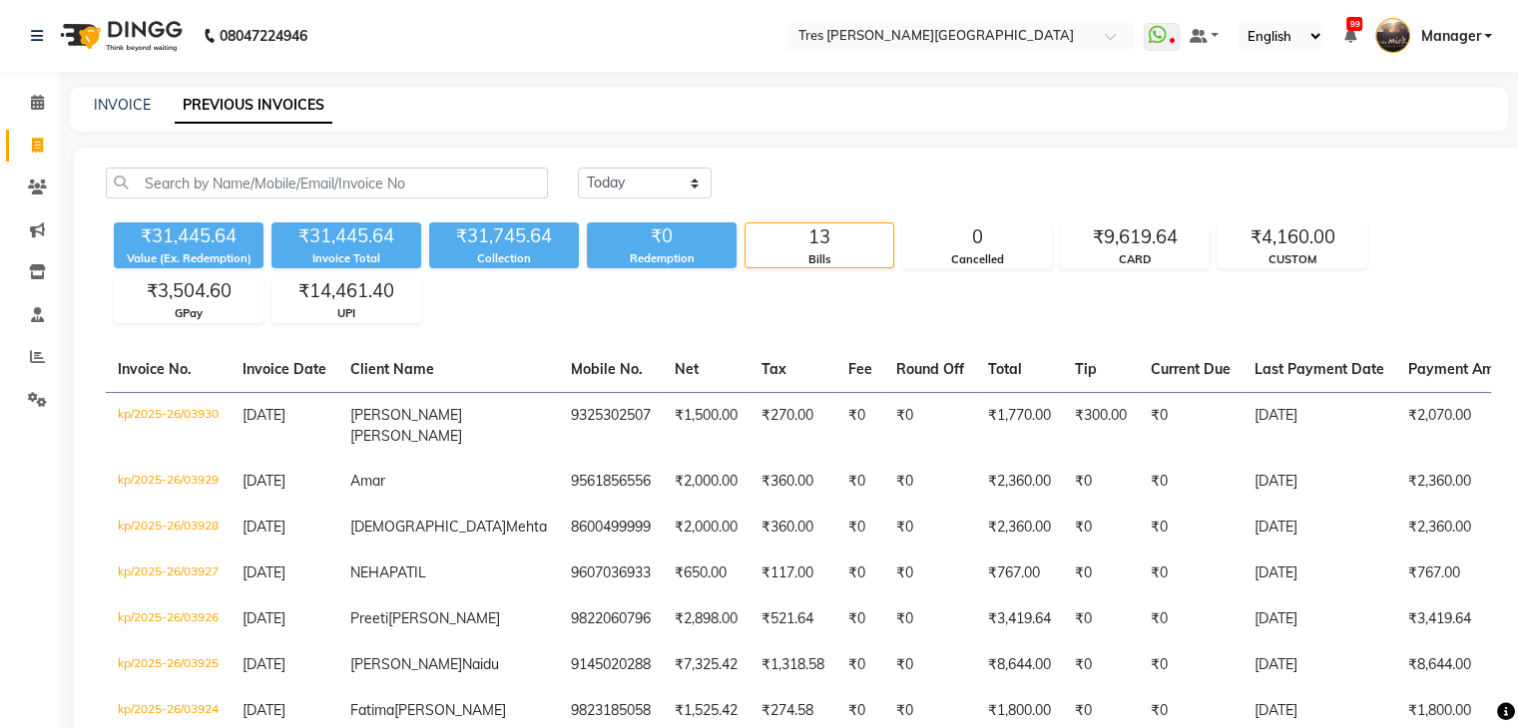
click at [29, 29] on div "08047224946" at bounding box center [169, 36] width 306 height 56
click at [41, 98] on icon at bounding box center [37, 102] width 13 height 15
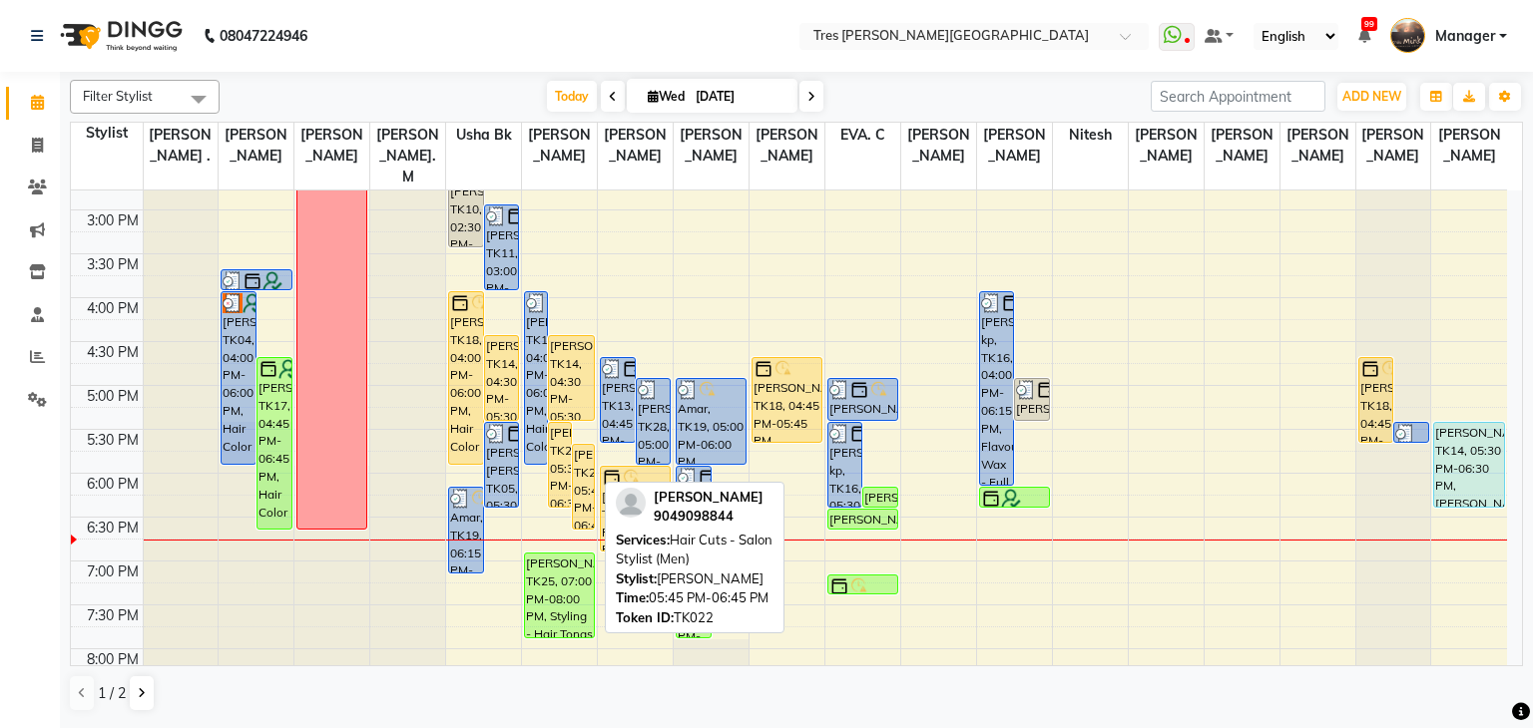
scroll to position [593, 0]
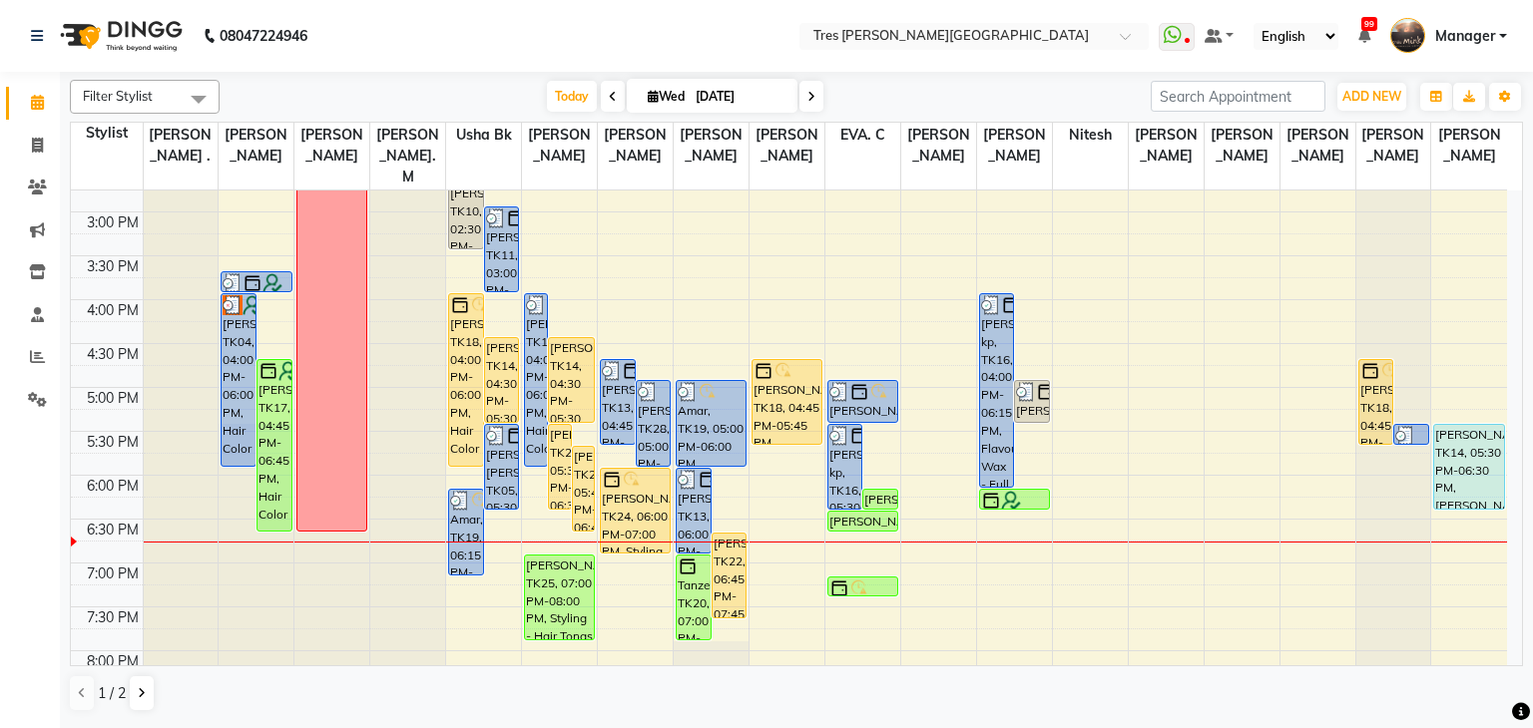
click at [808, 91] on icon at bounding box center [811, 97] width 8 height 12
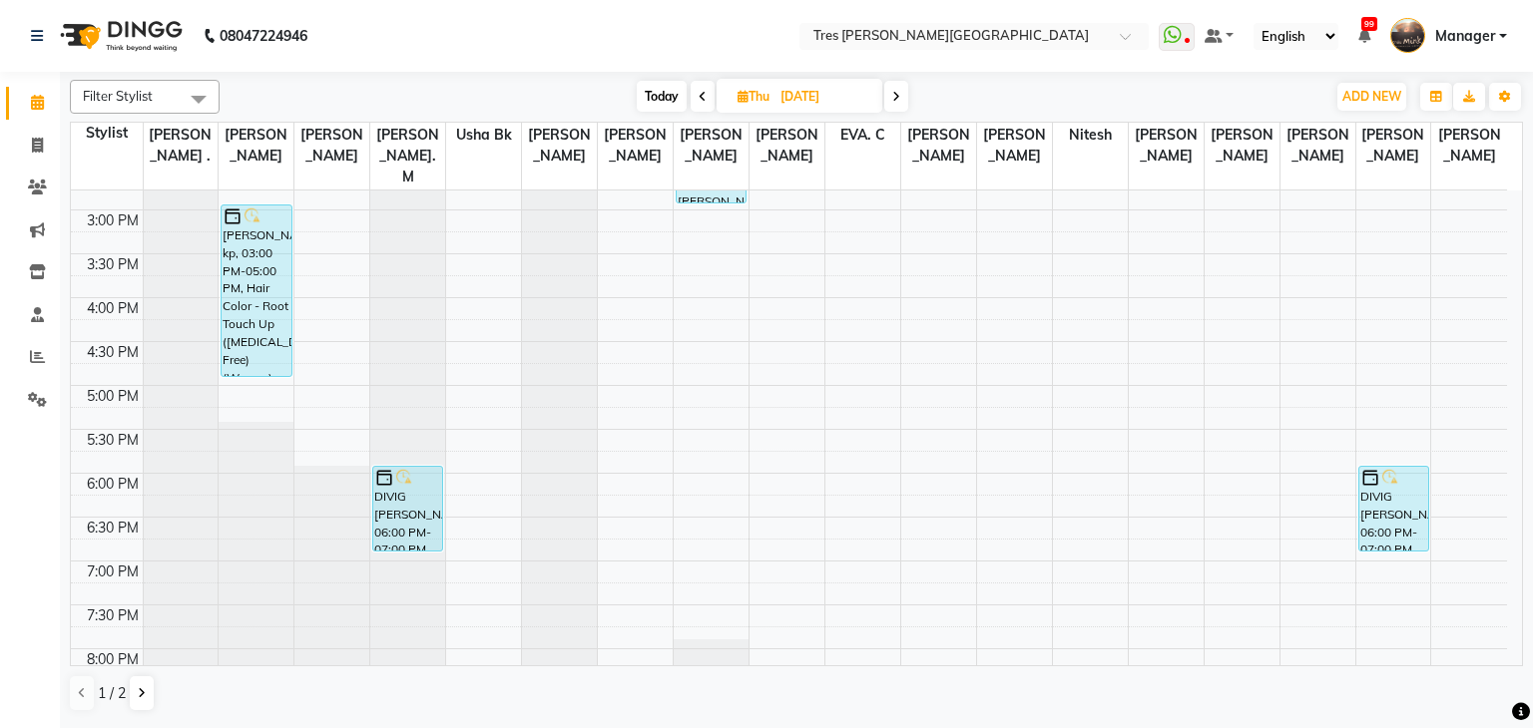
scroll to position [597, 0]
click at [666, 95] on span "Today" at bounding box center [662, 96] width 50 height 31
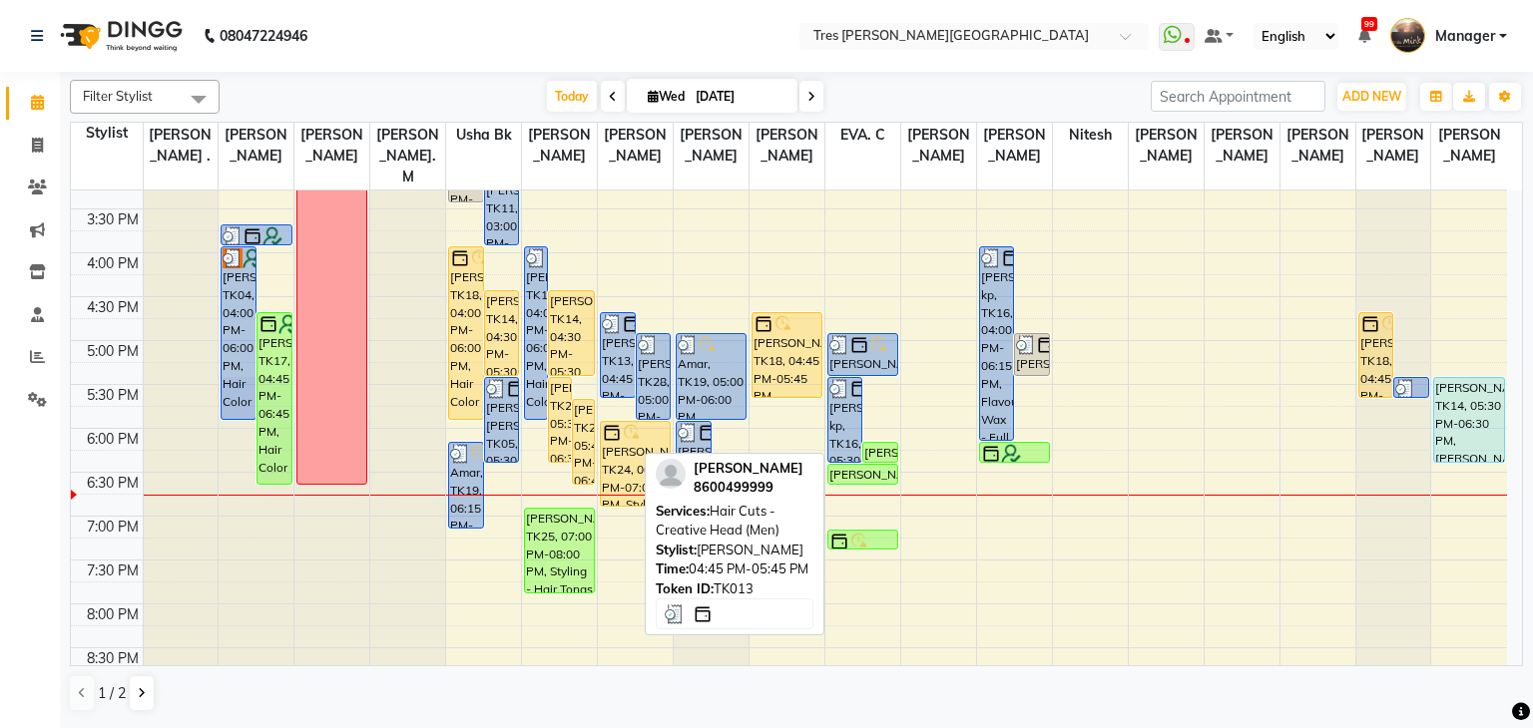
scroll to position [655, 0]
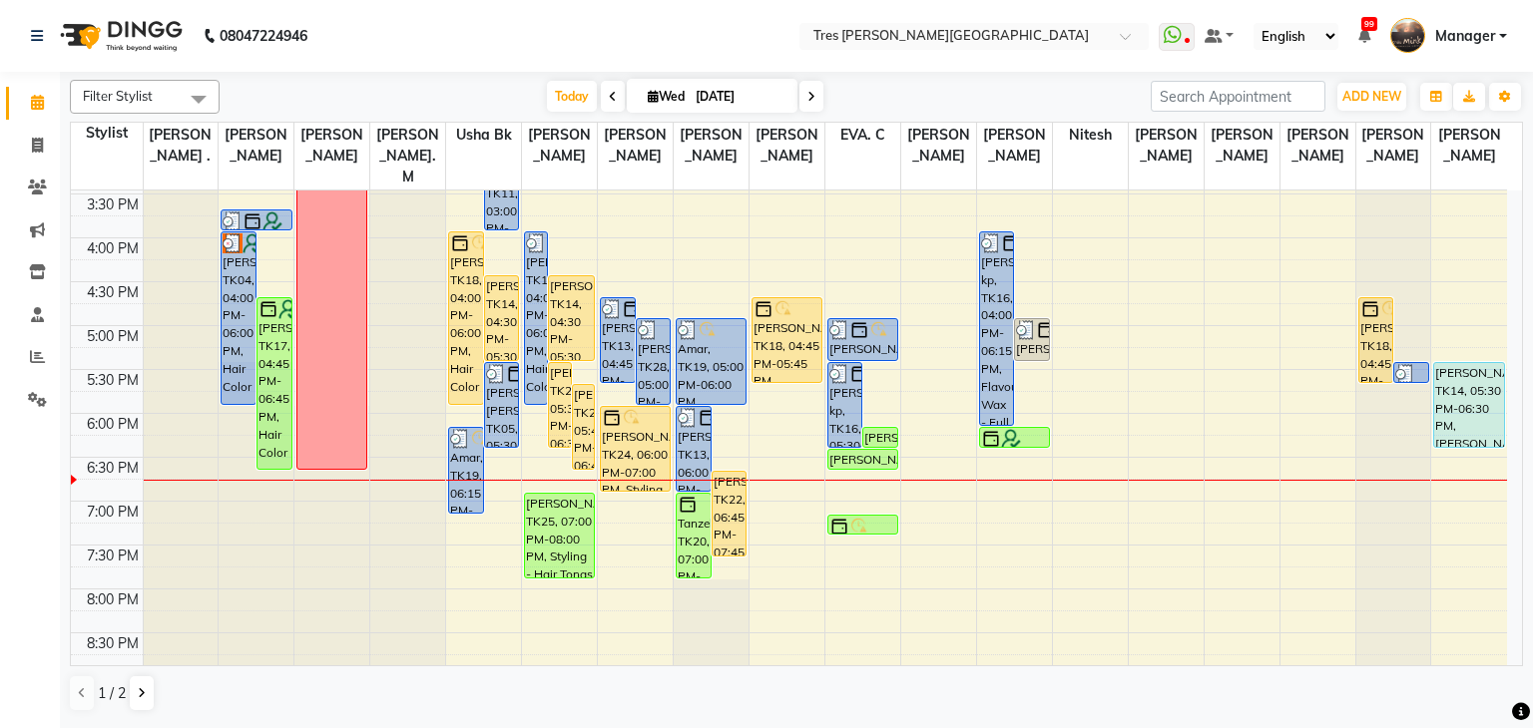
click at [804, 96] on span at bounding box center [811, 96] width 24 height 31
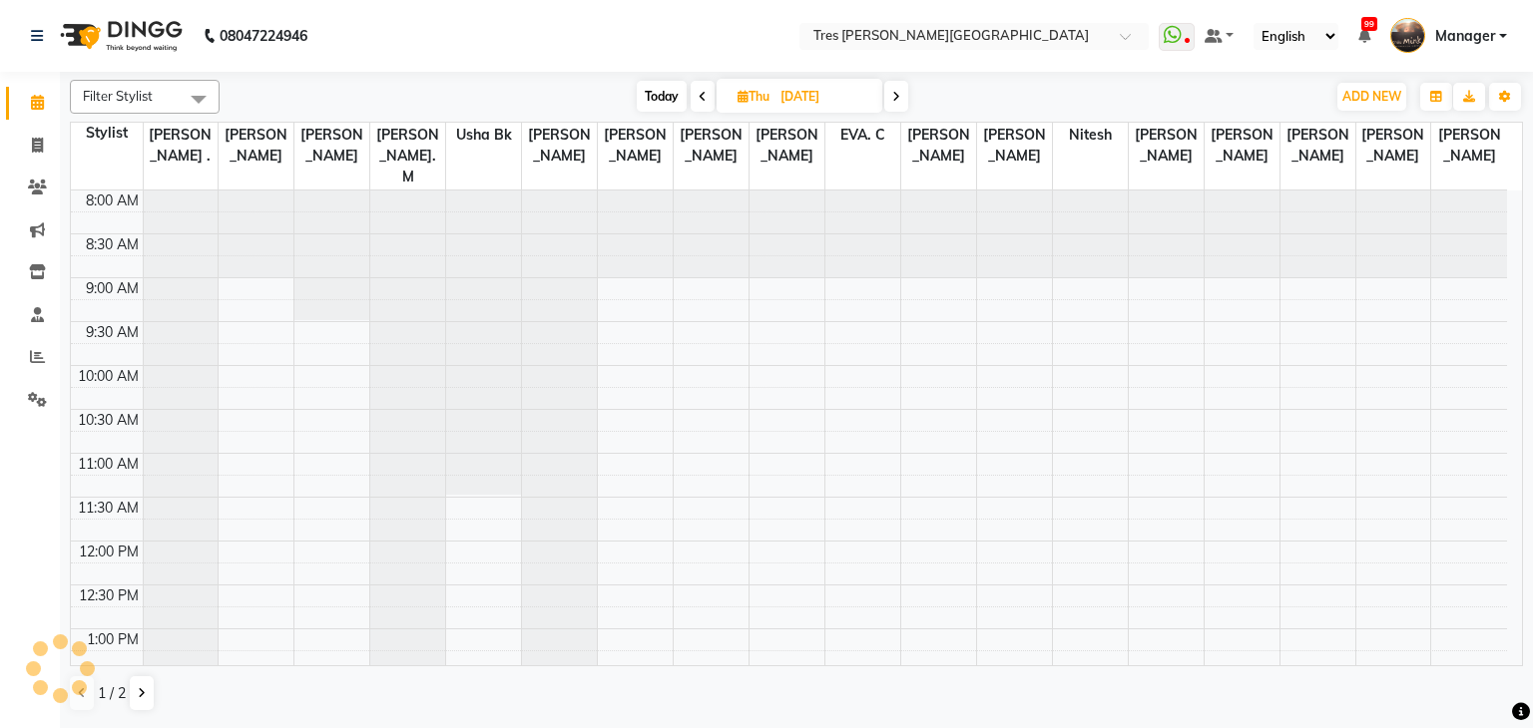
scroll to position [719, 0]
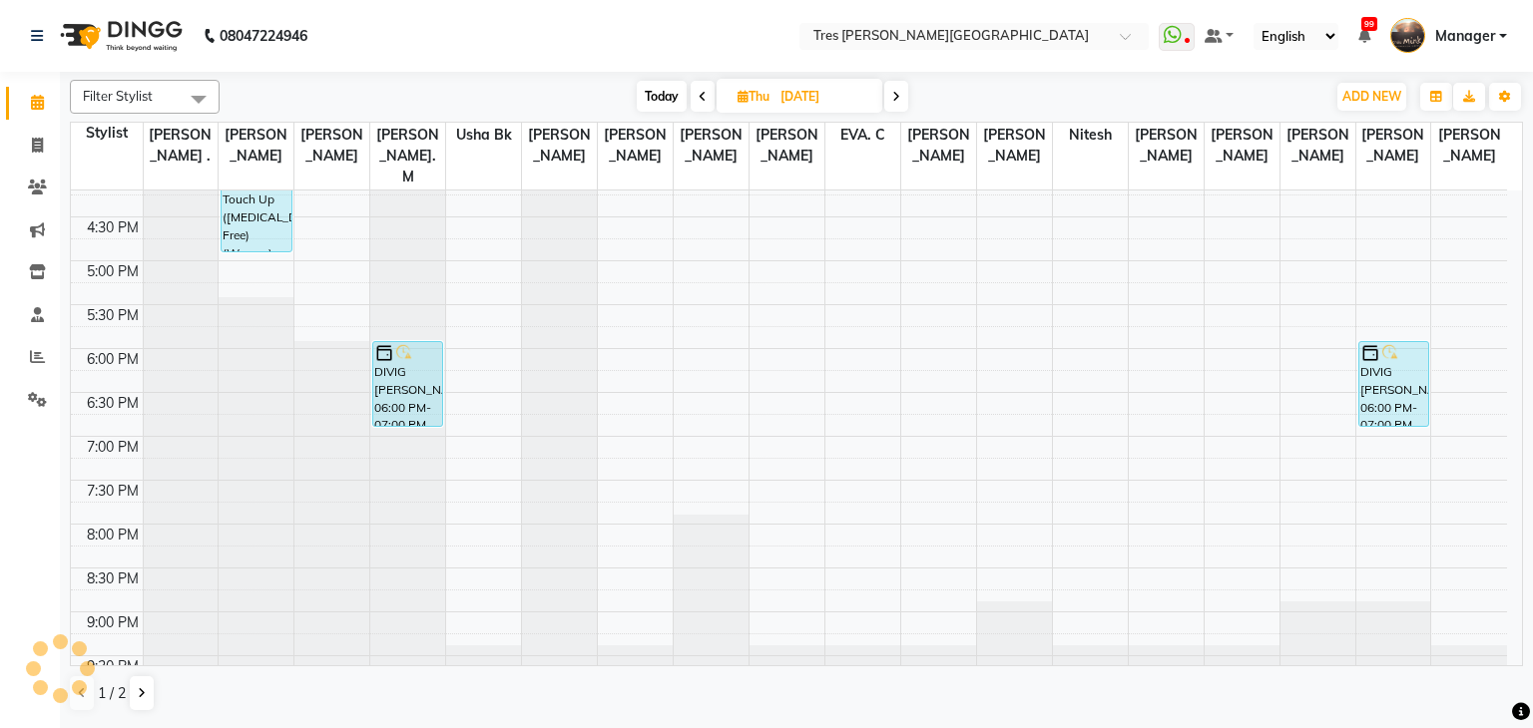
click at [889, 94] on span at bounding box center [896, 96] width 24 height 31
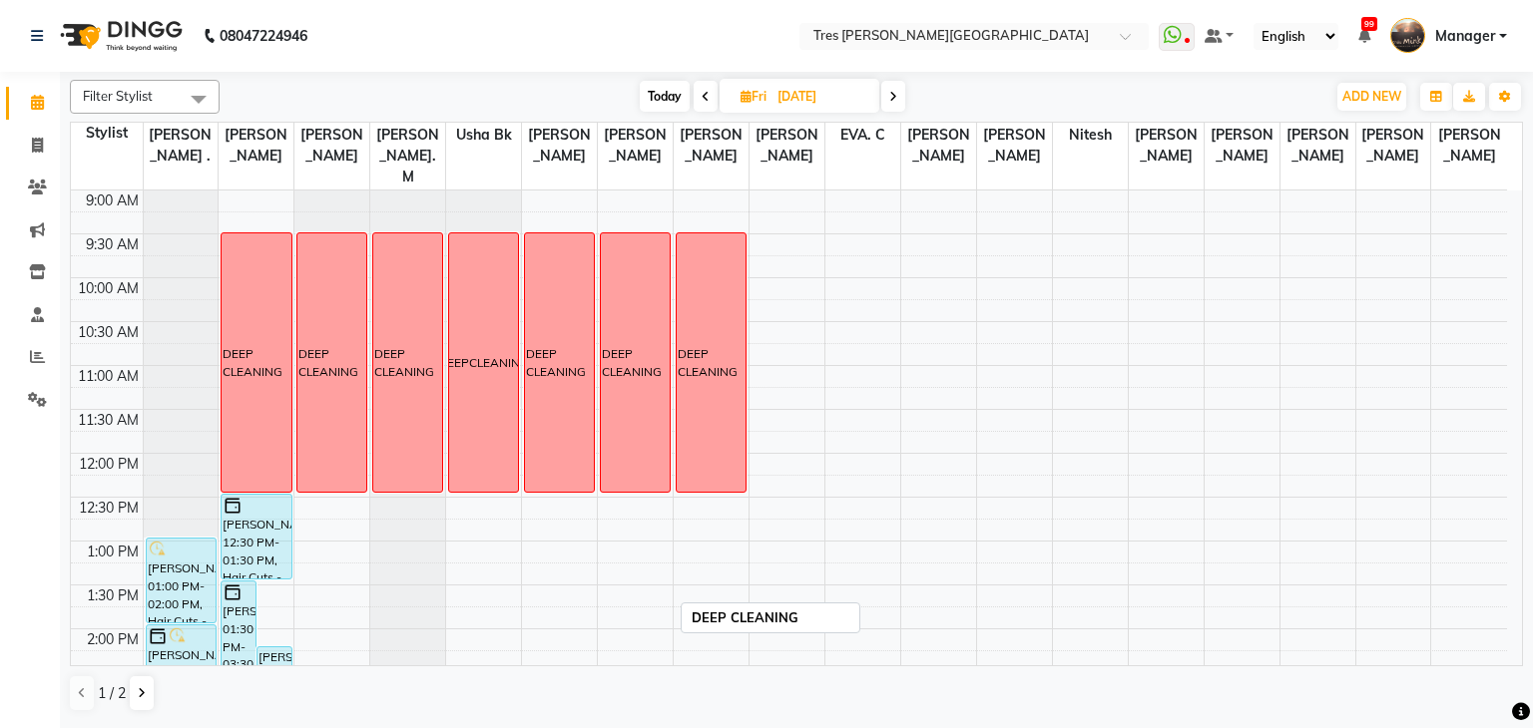
scroll to position [84, 0]
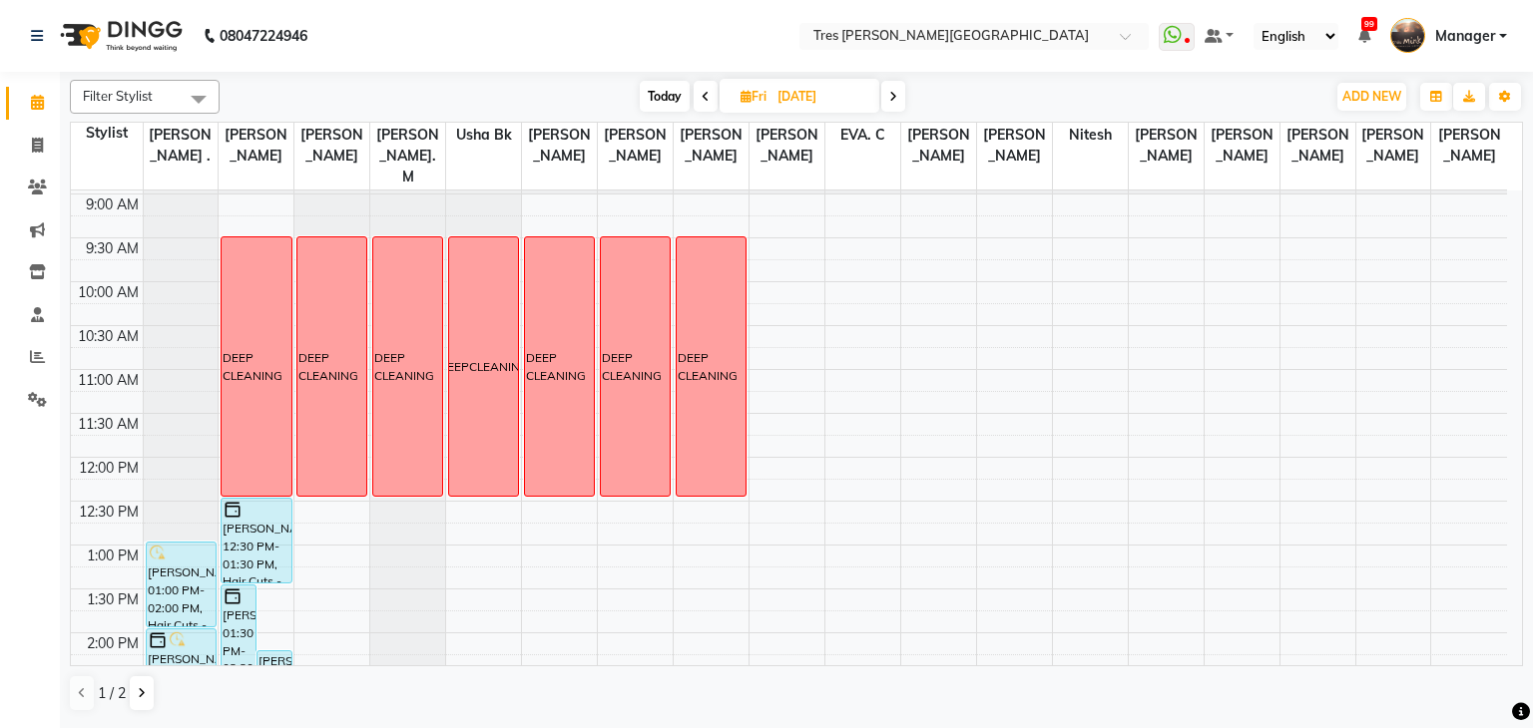
click at [655, 97] on span "Today" at bounding box center [665, 96] width 50 height 31
type input "[DATE]"
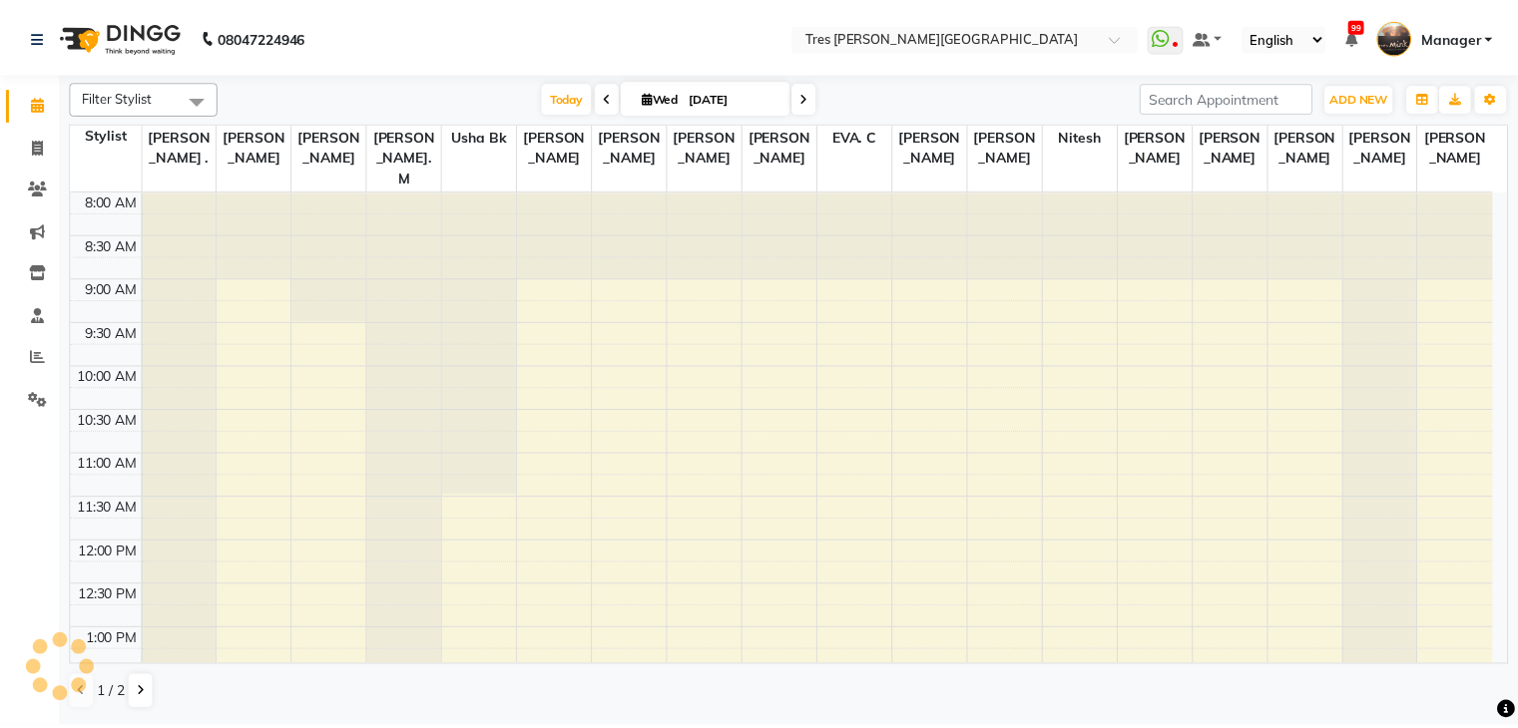
scroll to position [719, 0]
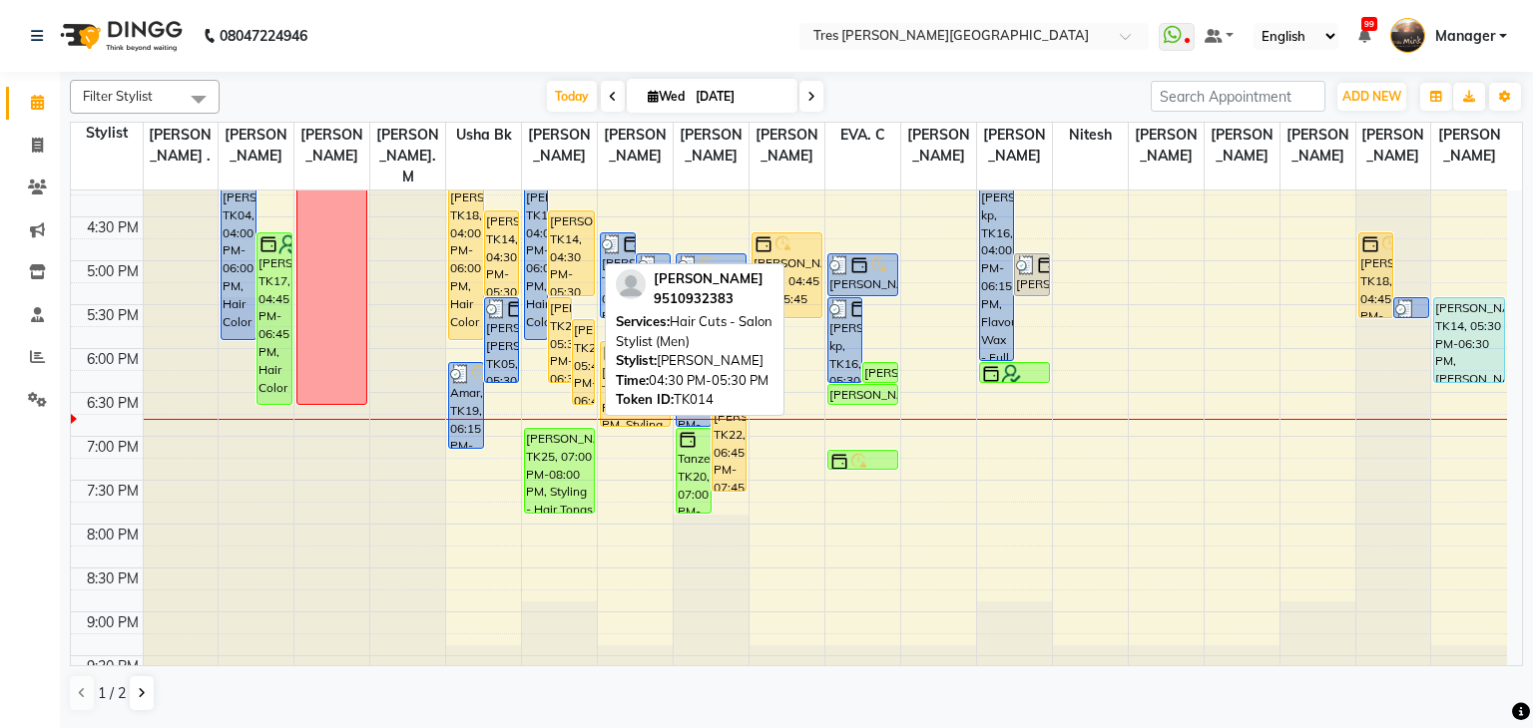
click at [578, 236] on div "Anchit Aloni, TK14, 04:30 PM-05:30 PM, Hair Cuts - Salon Stylist (Men)" at bounding box center [571, 254] width 45 height 84
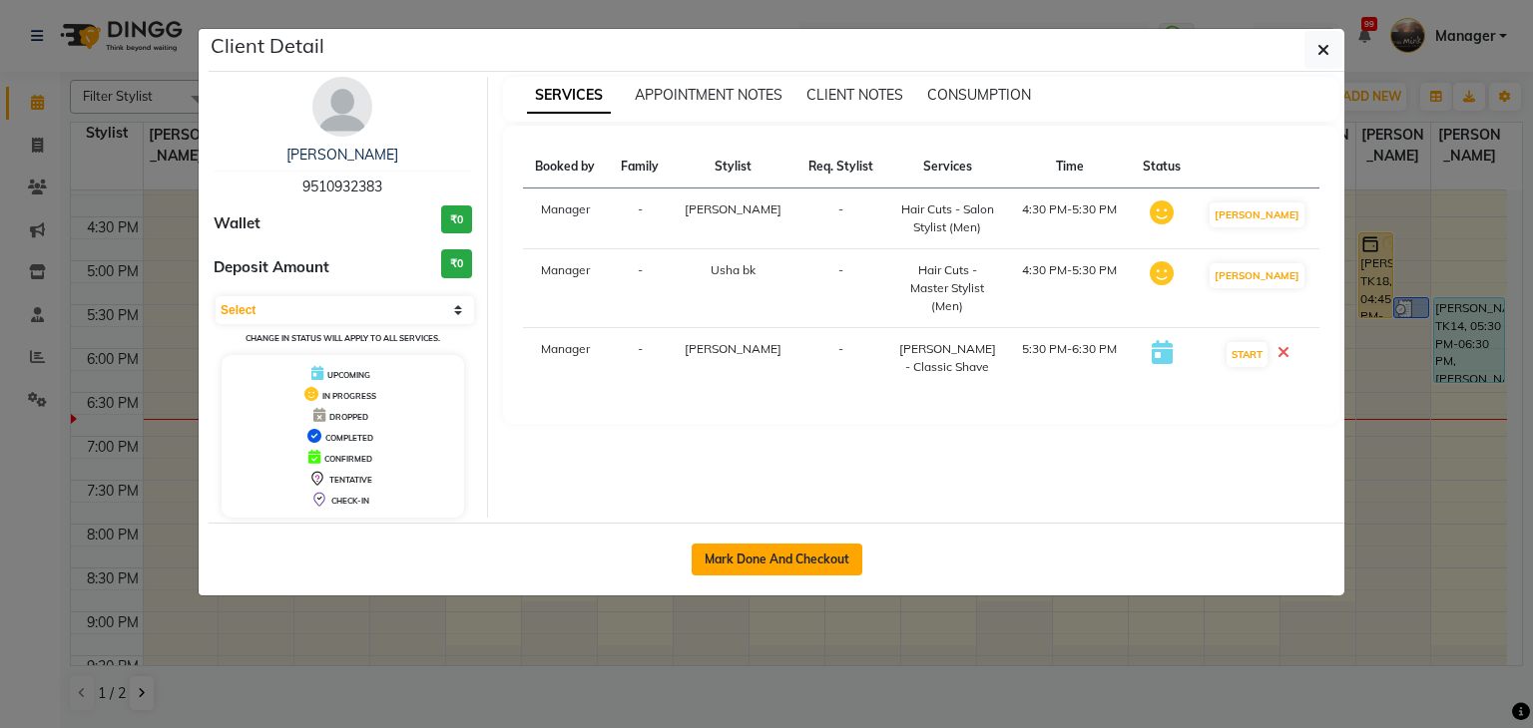
click at [760, 558] on button "Mark Done And Checkout" at bounding box center [777, 560] width 171 height 32
select select "service"
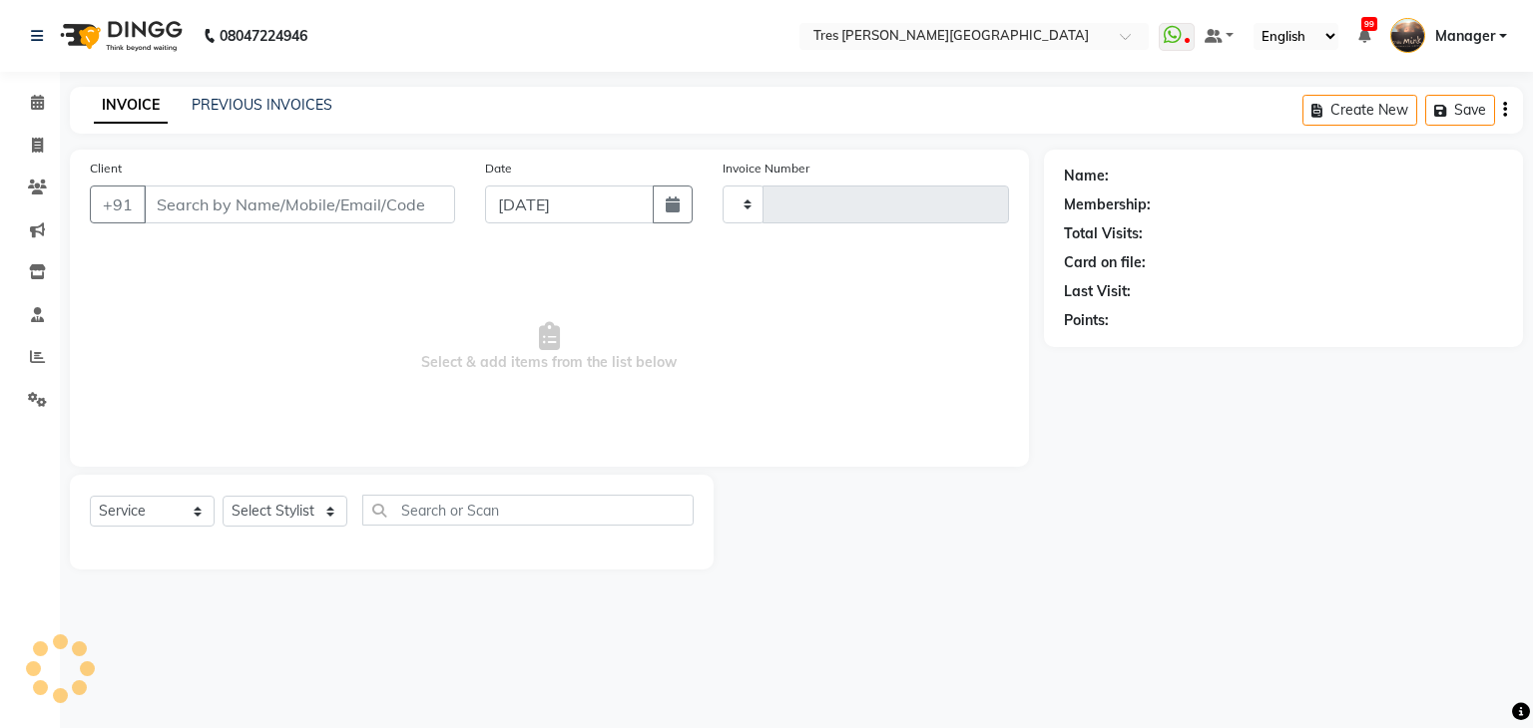
type input "03931"
select select "4234"
type input "9510932383"
select select "53440"
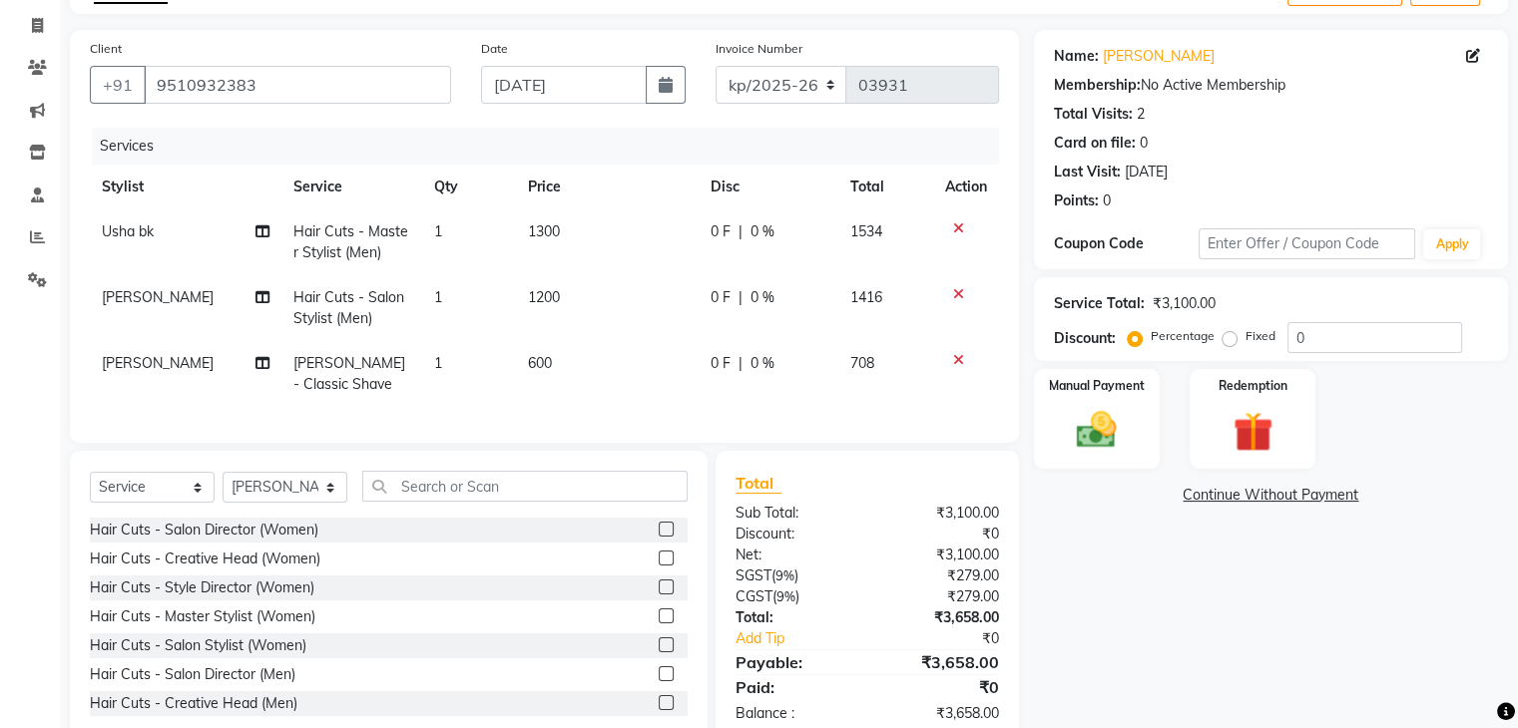
scroll to position [124, 0]
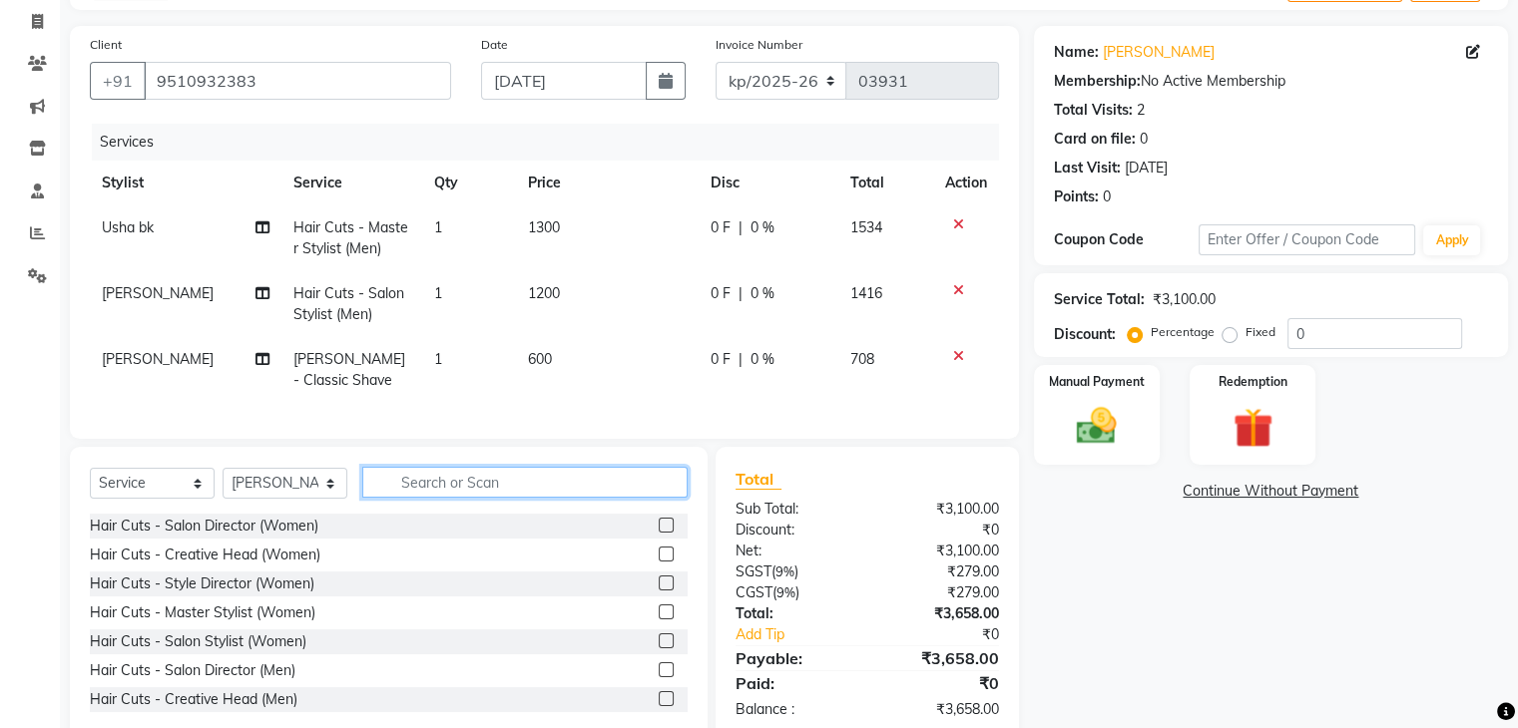
click at [448, 490] on input "text" at bounding box center [524, 482] width 325 height 31
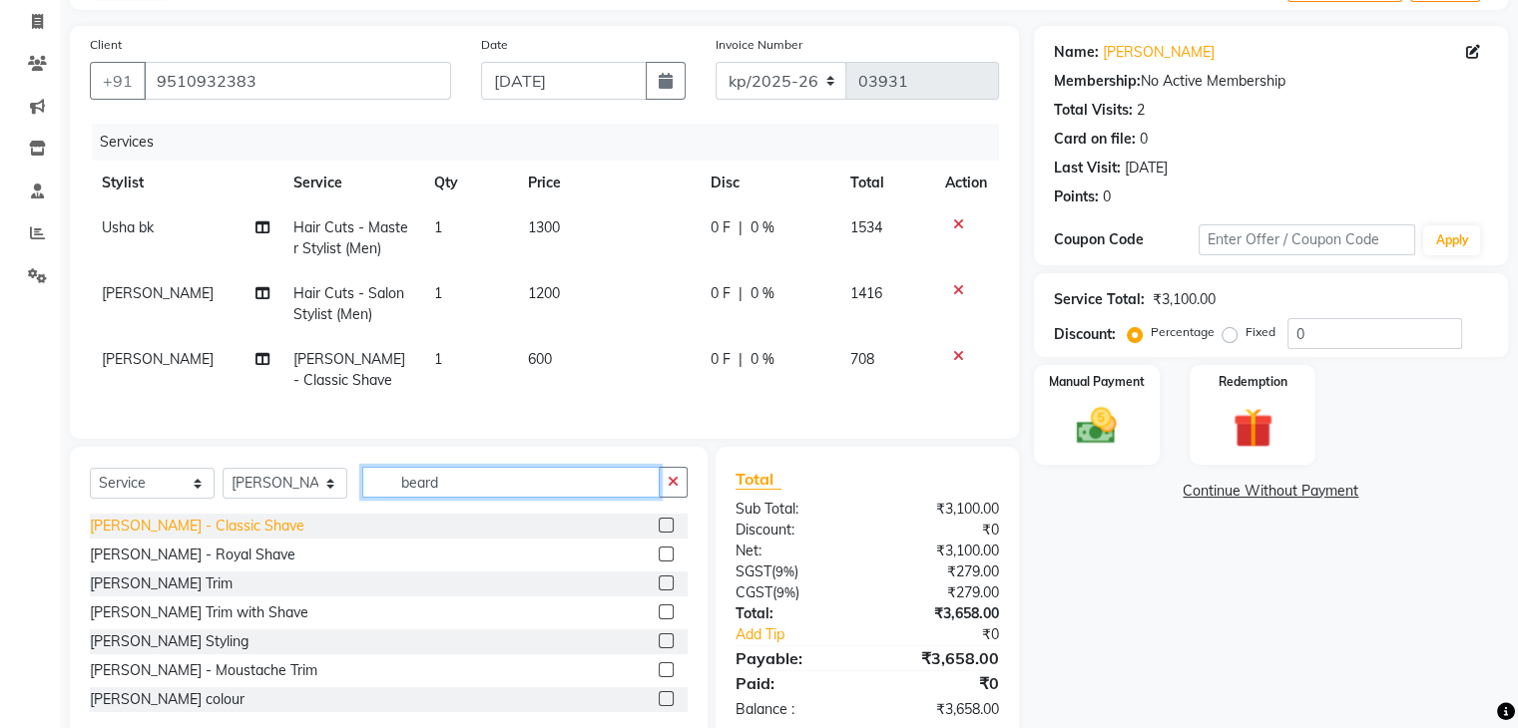
type input "beard"
click at [190, 537] on div "[PERSON_NAME] - Classic Shave" at bounding box center [197, 526] width 215 height 21
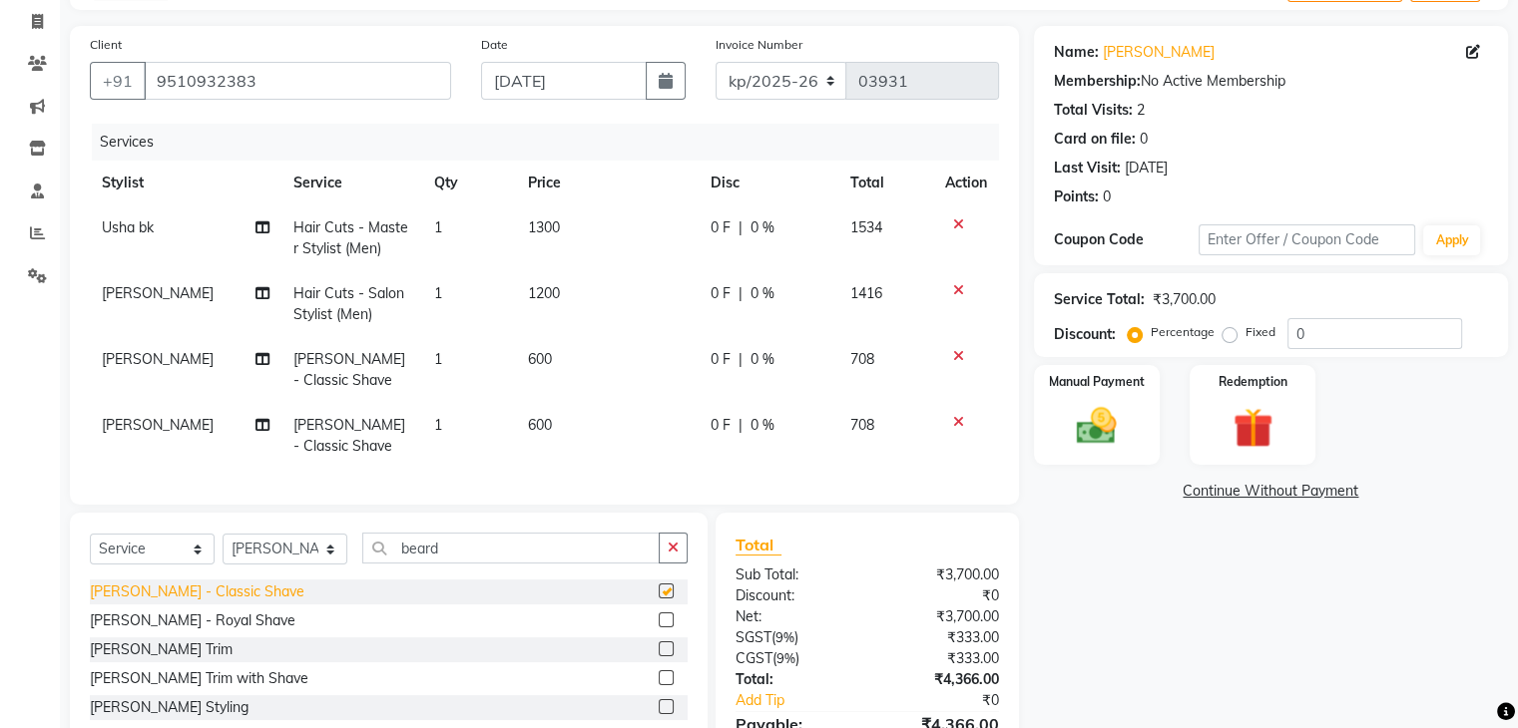
checkbox input "false"
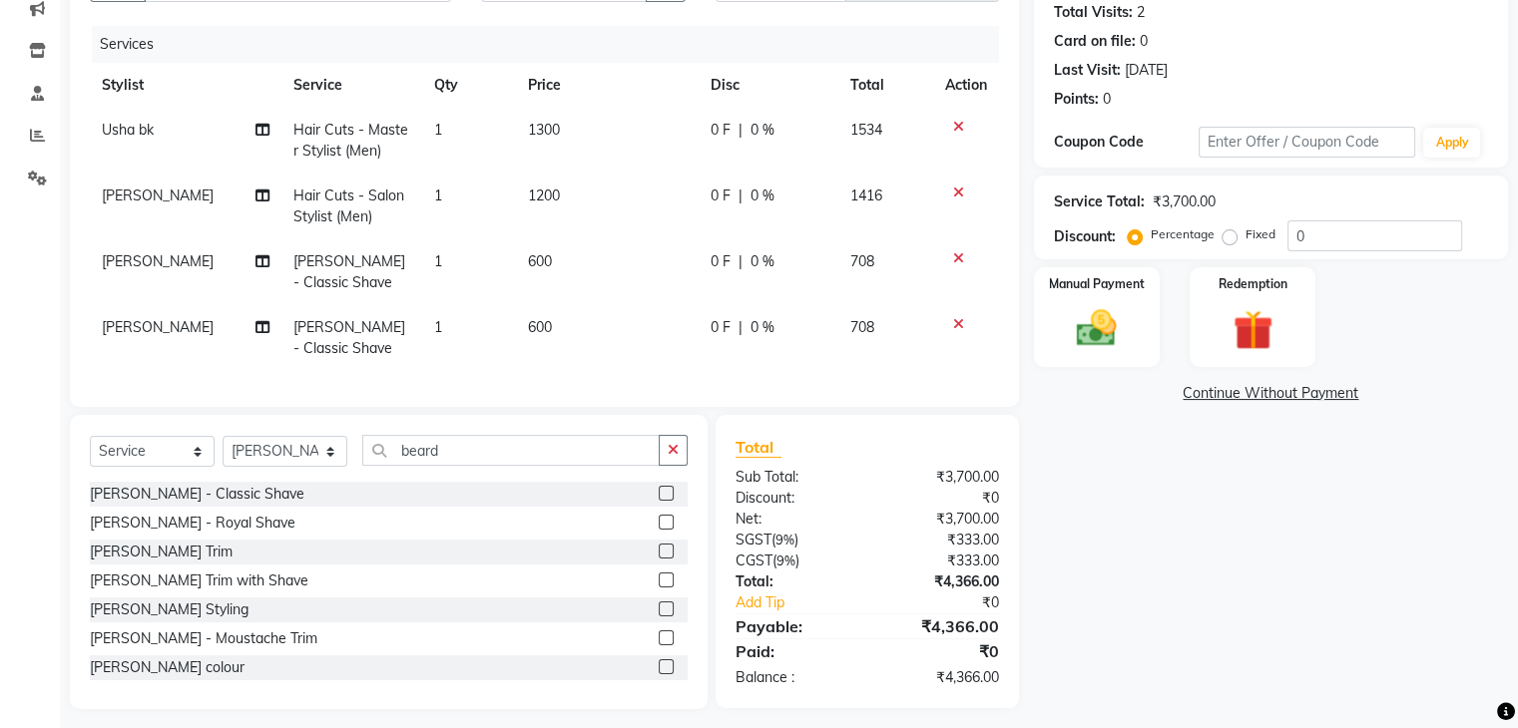
click at [1094, 499] on div "Name: Anchit Aloni Membership: No Active Membership Total Visits: 2 Card on fil…" at bounding box center [1278, 318] width 489 height 781
click at [292, 463] on select "Select Stylist [PERSON_NAME] Akshay Kashid [PERSON_NAME] [PERSON_NAME] S [PERSO…" at bounding box center [285, 451] width 125 height 31
select select "34584"
click at [223, 452] on select "Select Stylist [PERSON_NAME] Akshay Kashid [PERSON_NAME] [PERSON_NAME] S [PERSO…" at bounding box center [285, 451] width 125 height 31
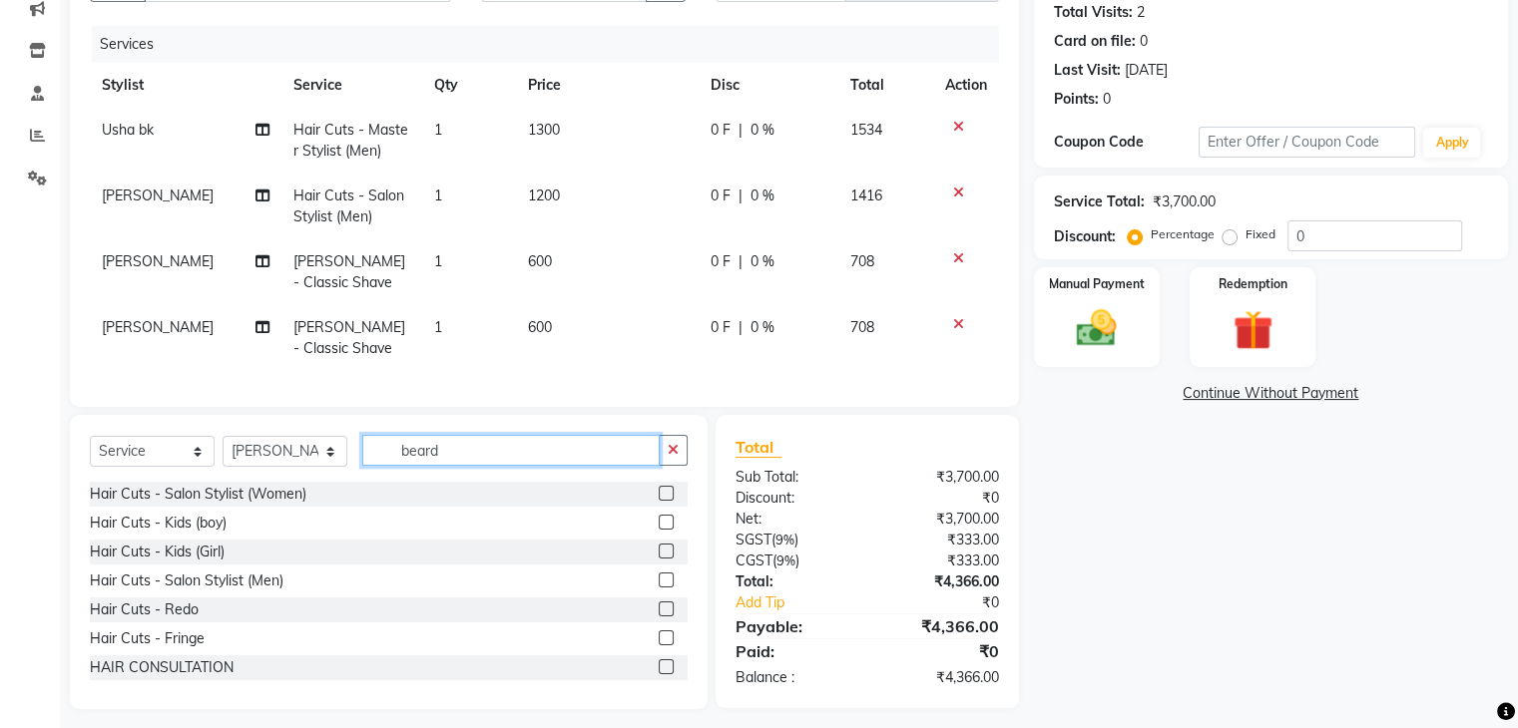
click at [408, 466] on input "beard" at bounding box center [510, 450] width 297 height 31
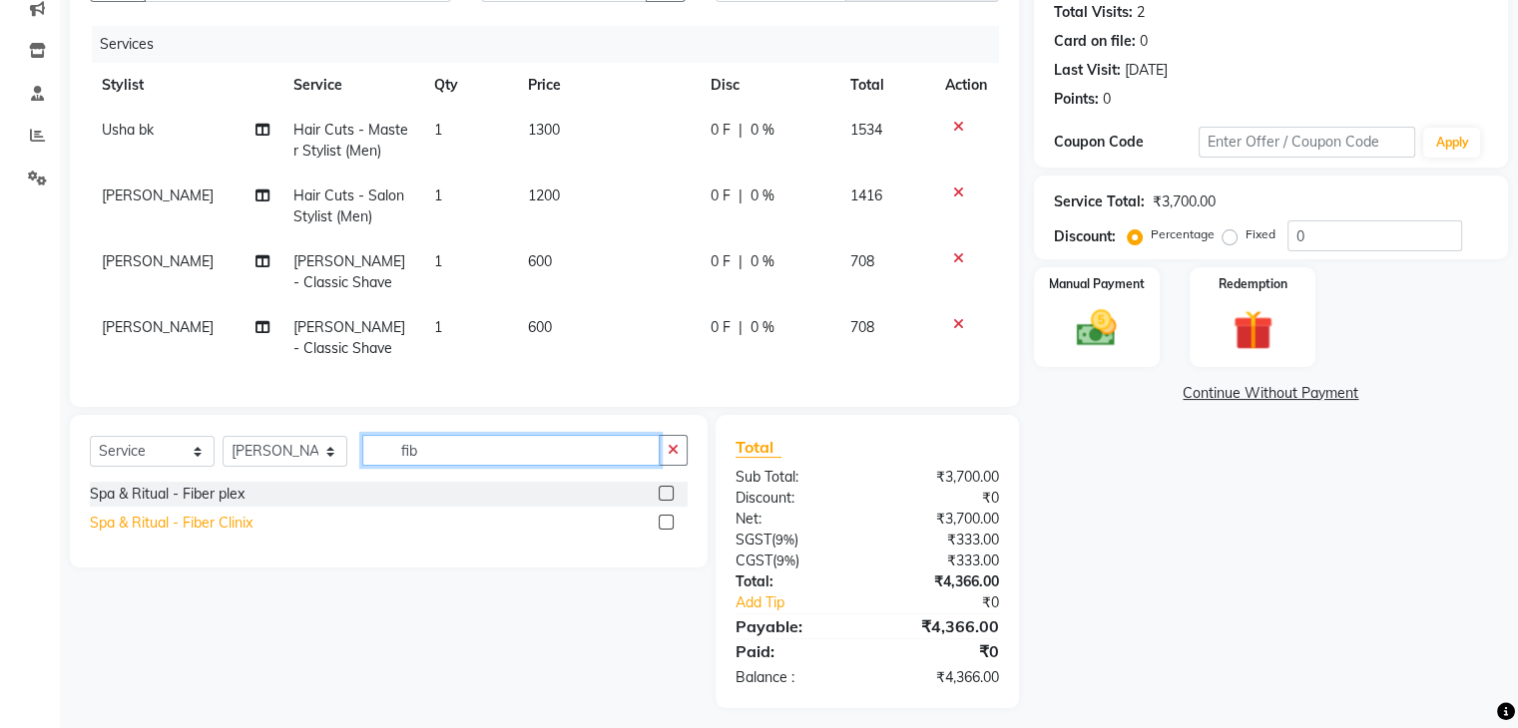
type input "fib"
click at [228, 534] on div "Spa & Ritual - Fiber Clinix" at bounding box center [171, 523] width 163 height 21
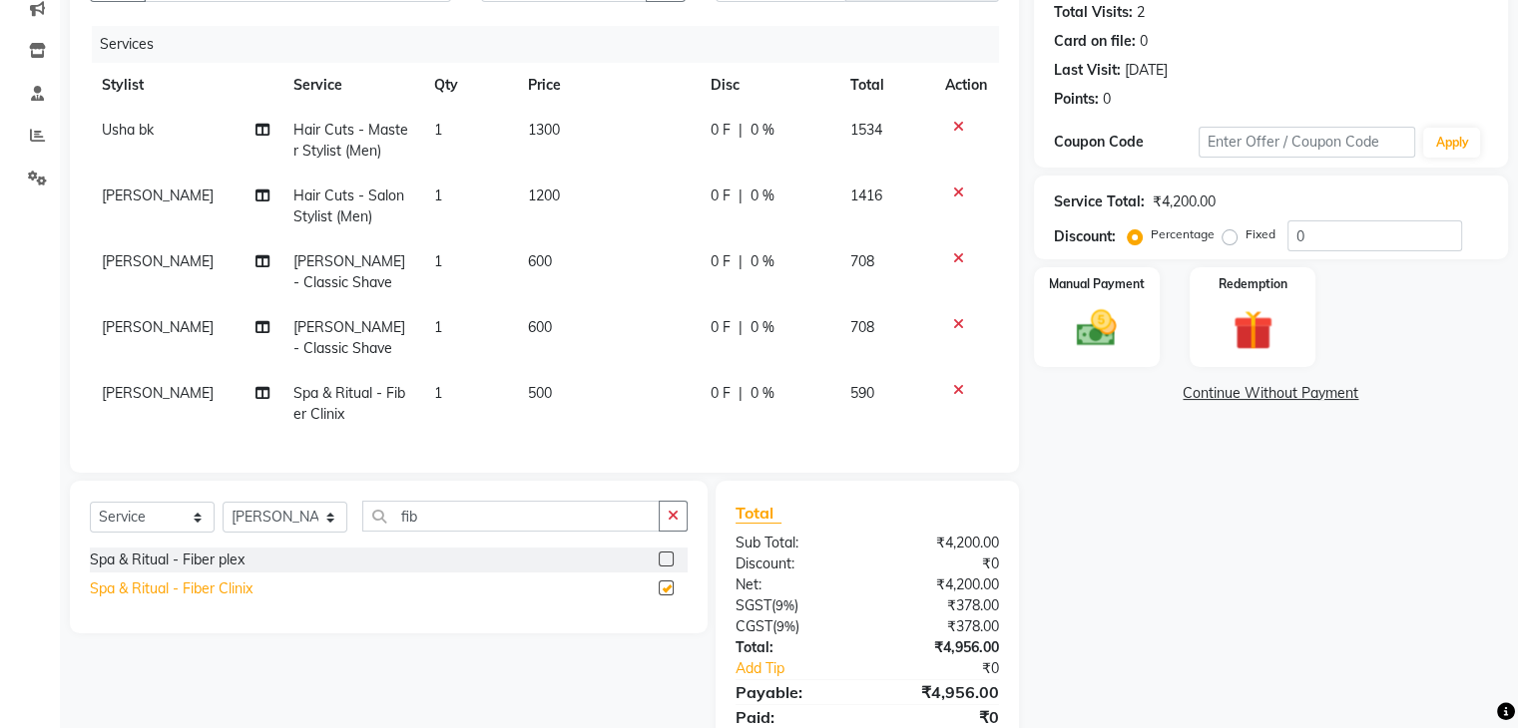
checkbox input "false"
click at [546, 396] on span "500" at bounding box center [540, 393] width 24 height 18
select select "34584"
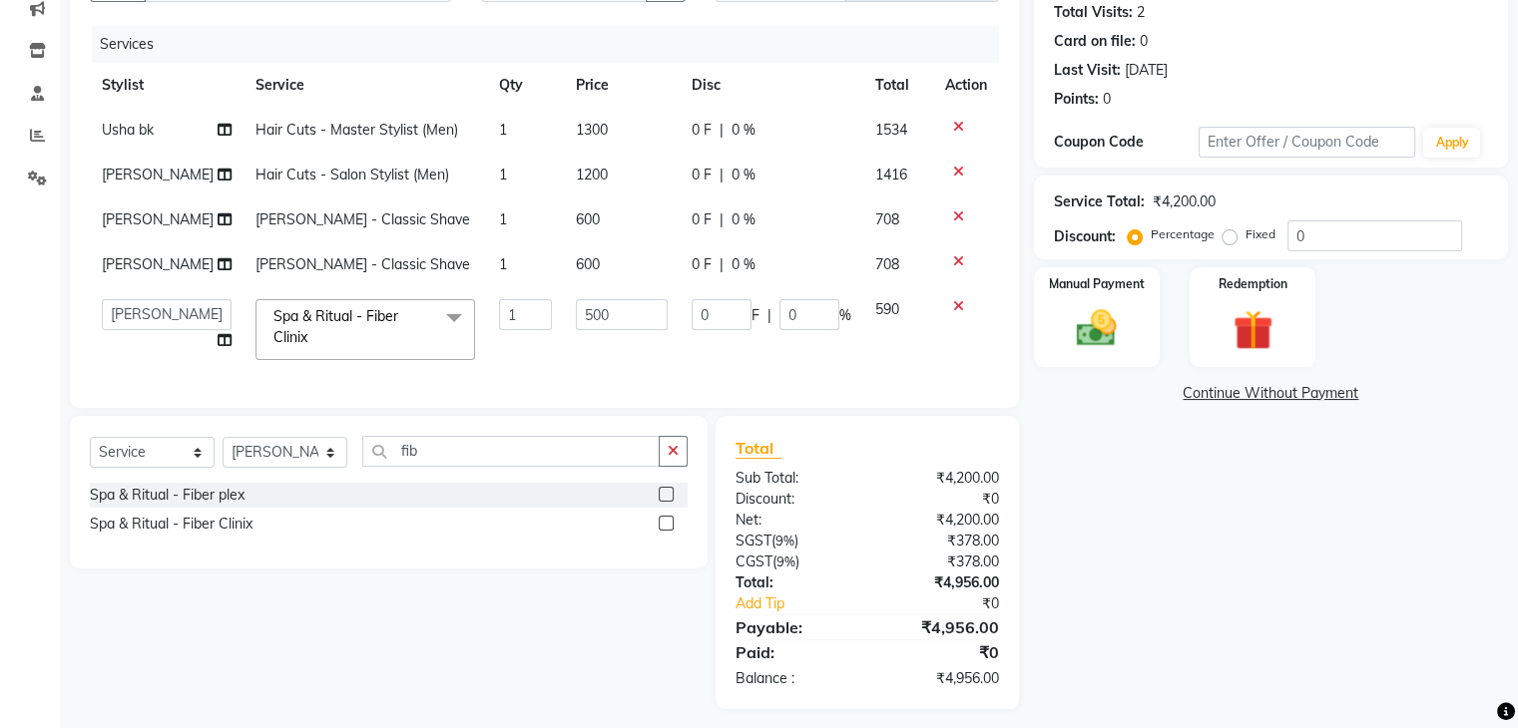
click at [564, 372] on td "500" at bounding box center [622, 329] width 116 height 85
click at [579, 330] on input "500" at bounding box center [622, 314] width 92 height 31
type input "300"
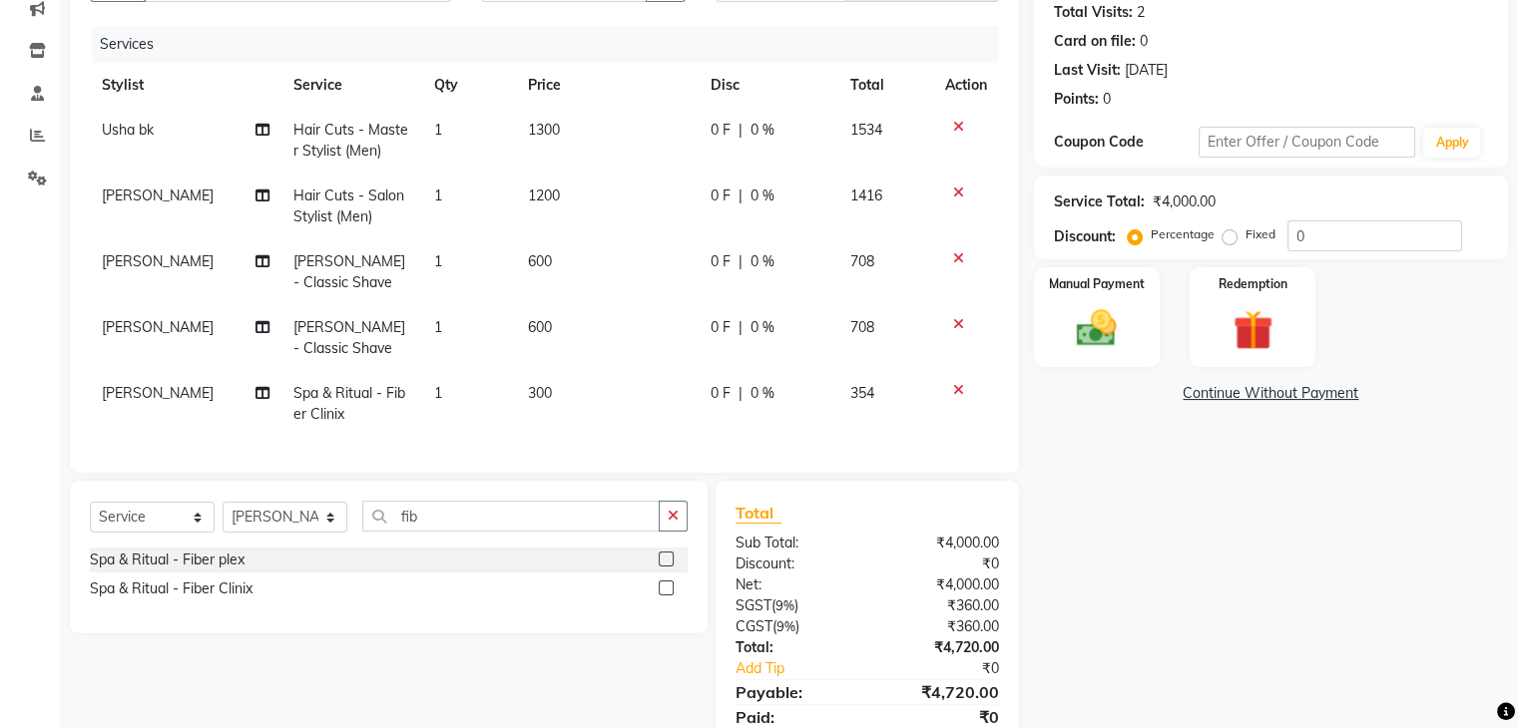
click at [1132, 492] on div "Name: Anchit Aloni Membership: No Active Membership Total Visits: 2 Card on fil…" at bounding box center [1278, 351] width 489 height 846
click at [1092, 295] on div "Manual Payment" at bounding box center [1096, 316] width 131 height 103
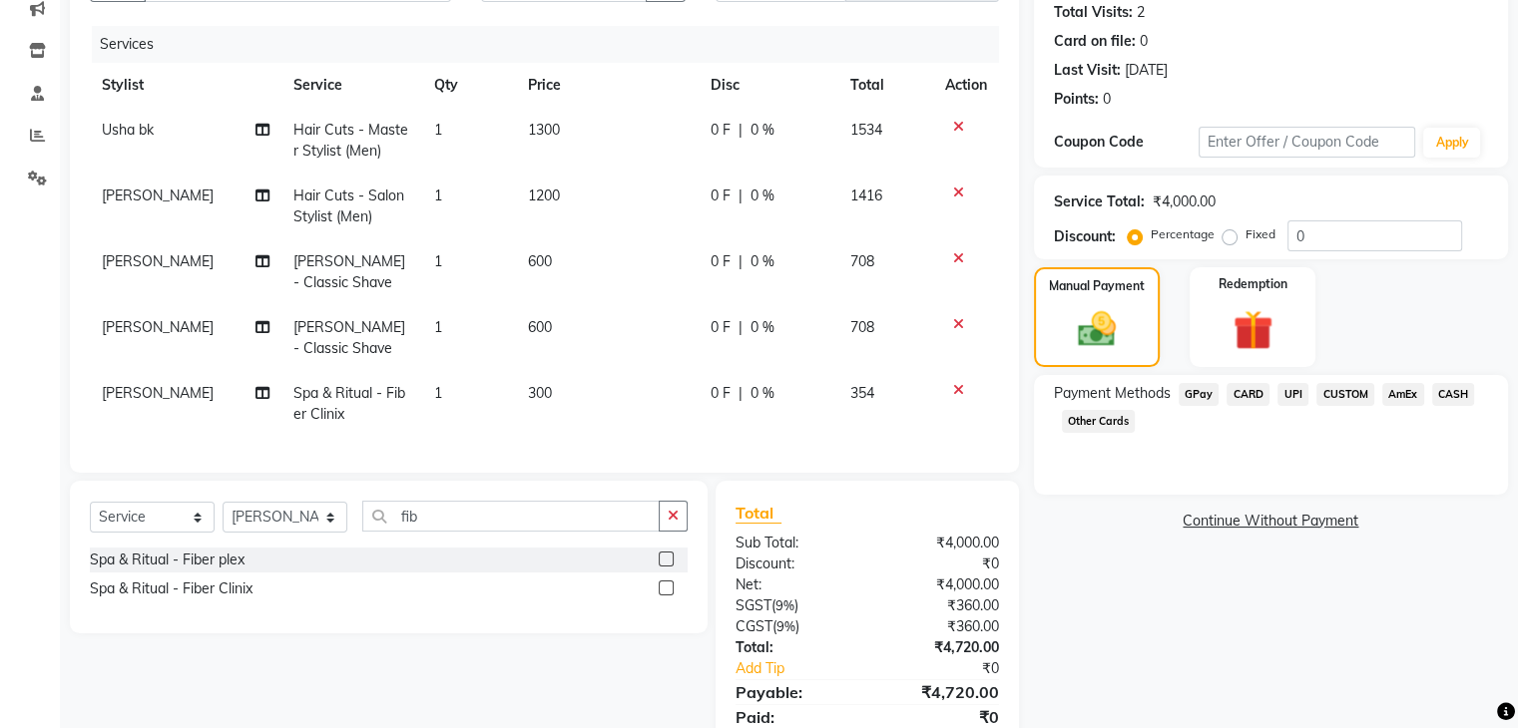
click at [1292, 399] on span "UPI" at bounding box center [1292, 394] width 31 height 23
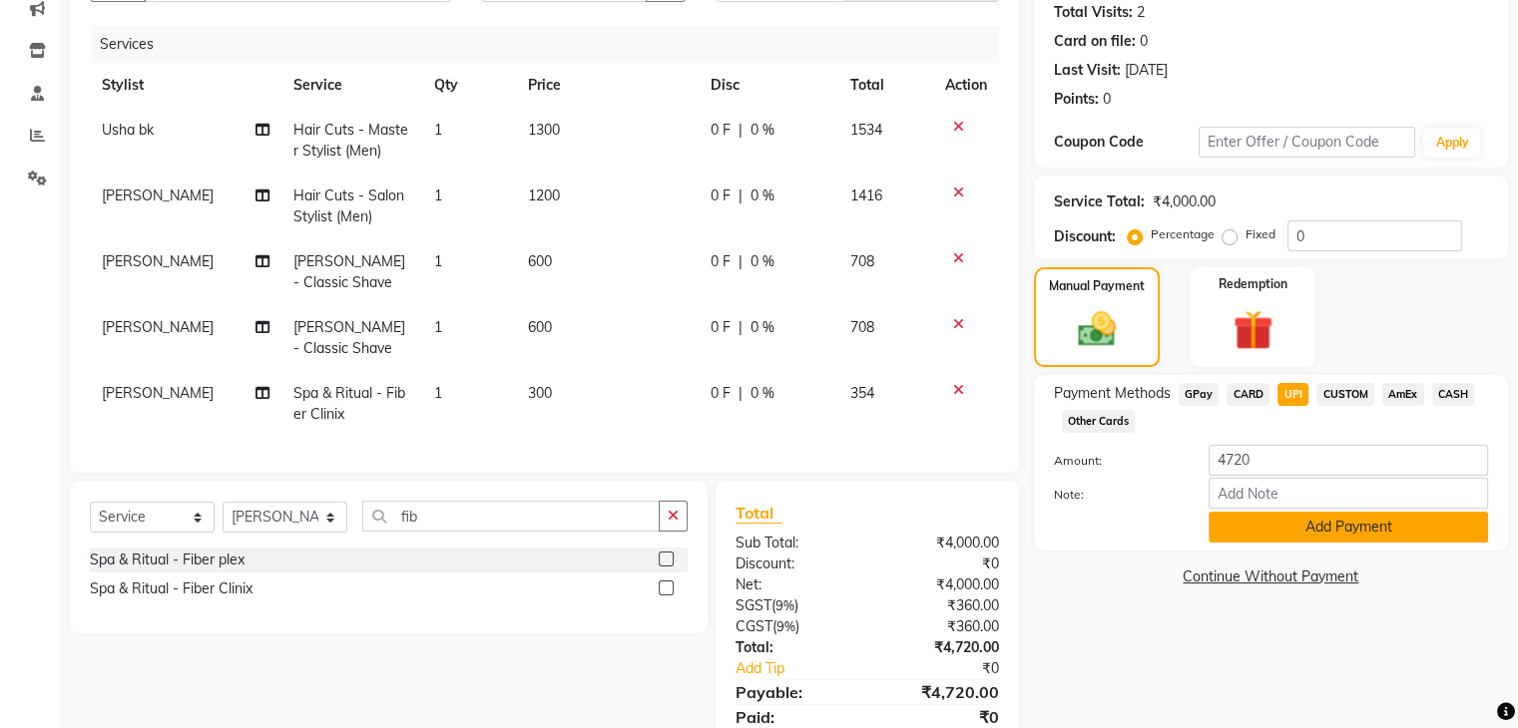
click at [1257, 524] on button "Add Payment" at bounding box center [1347, 527] width 279 height 31
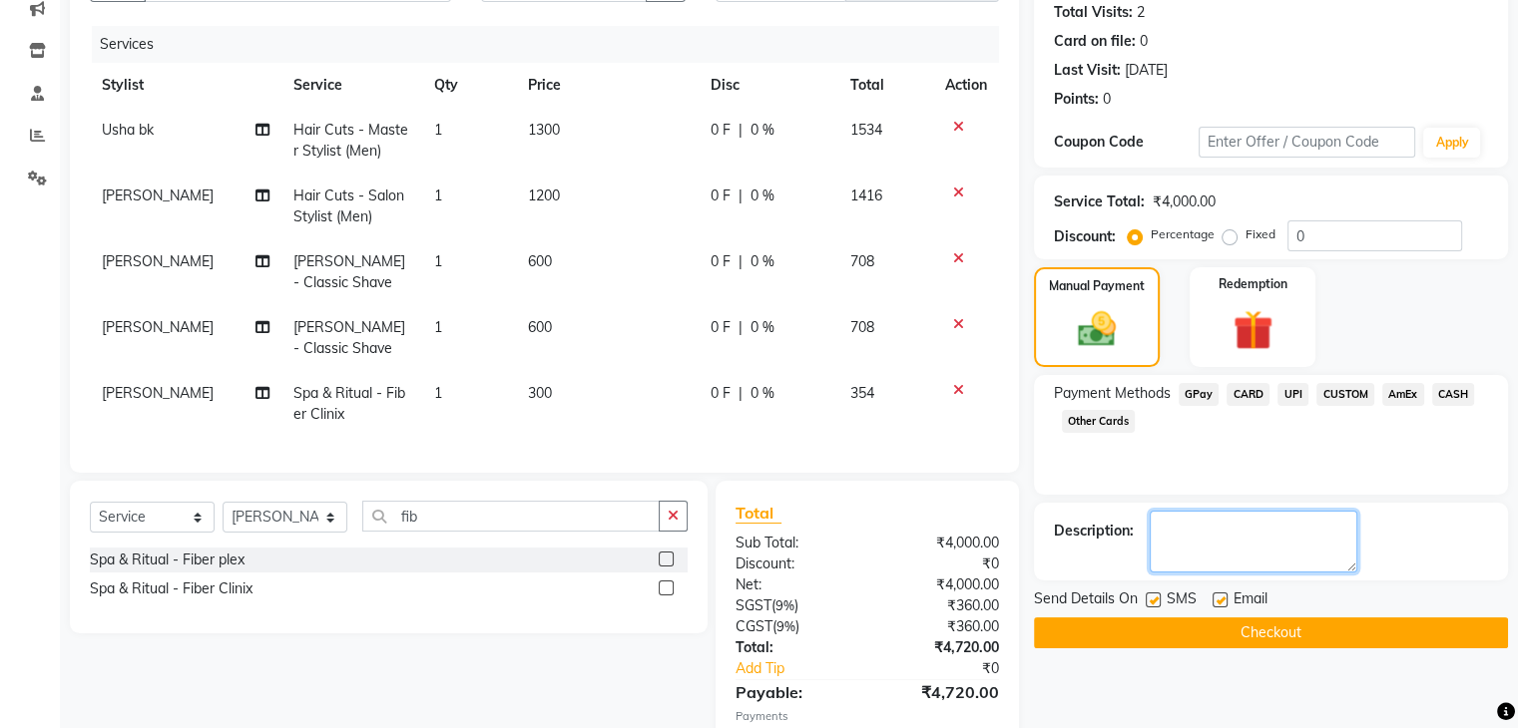
click at [1215, 546] on textarea at bounding box center [1254, 542] width 208 height 62
type textarea "meghana"
click at [1239, 632] on button "Checkout" at bounding box center [1271, 633] width 474 height 31
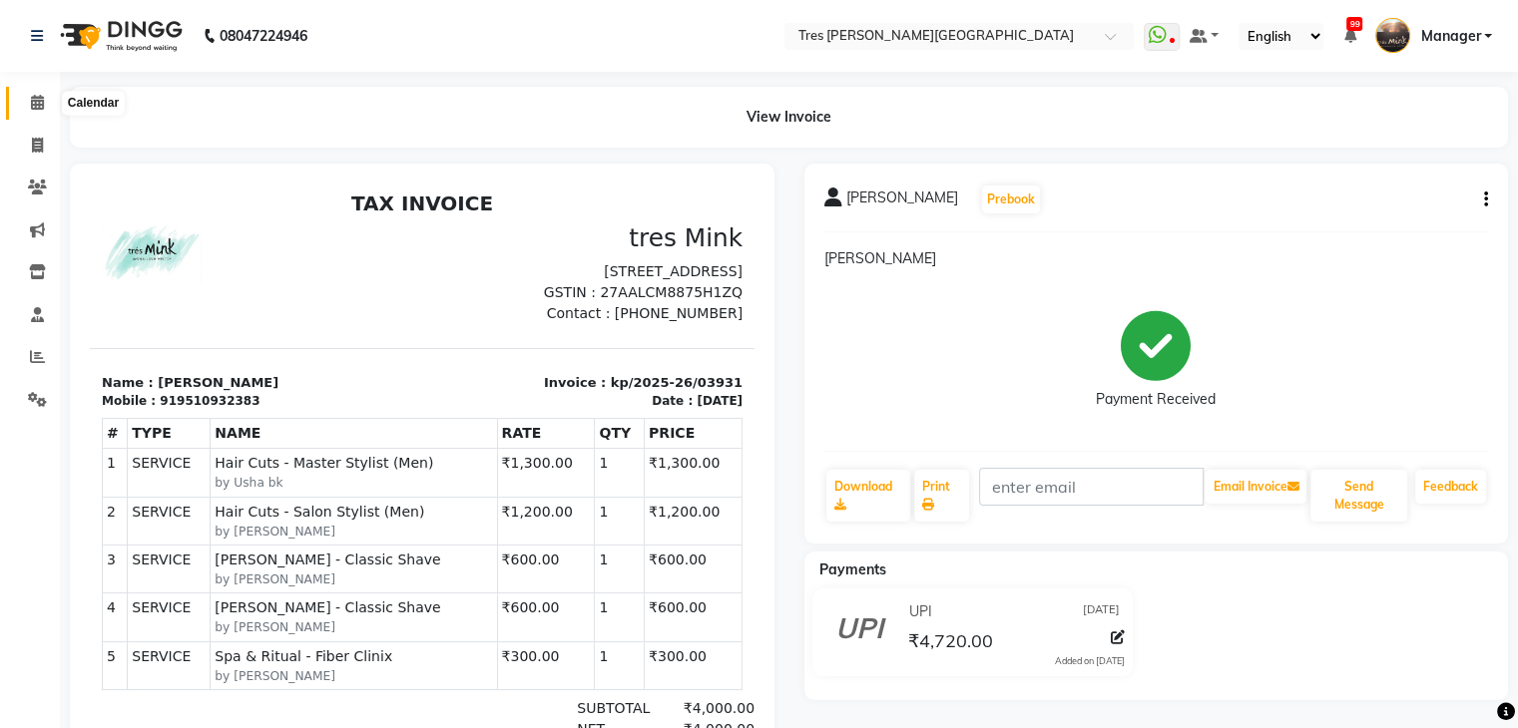
click at [33, 109] on icon at bounding box center [37, 102] width 13 height 15
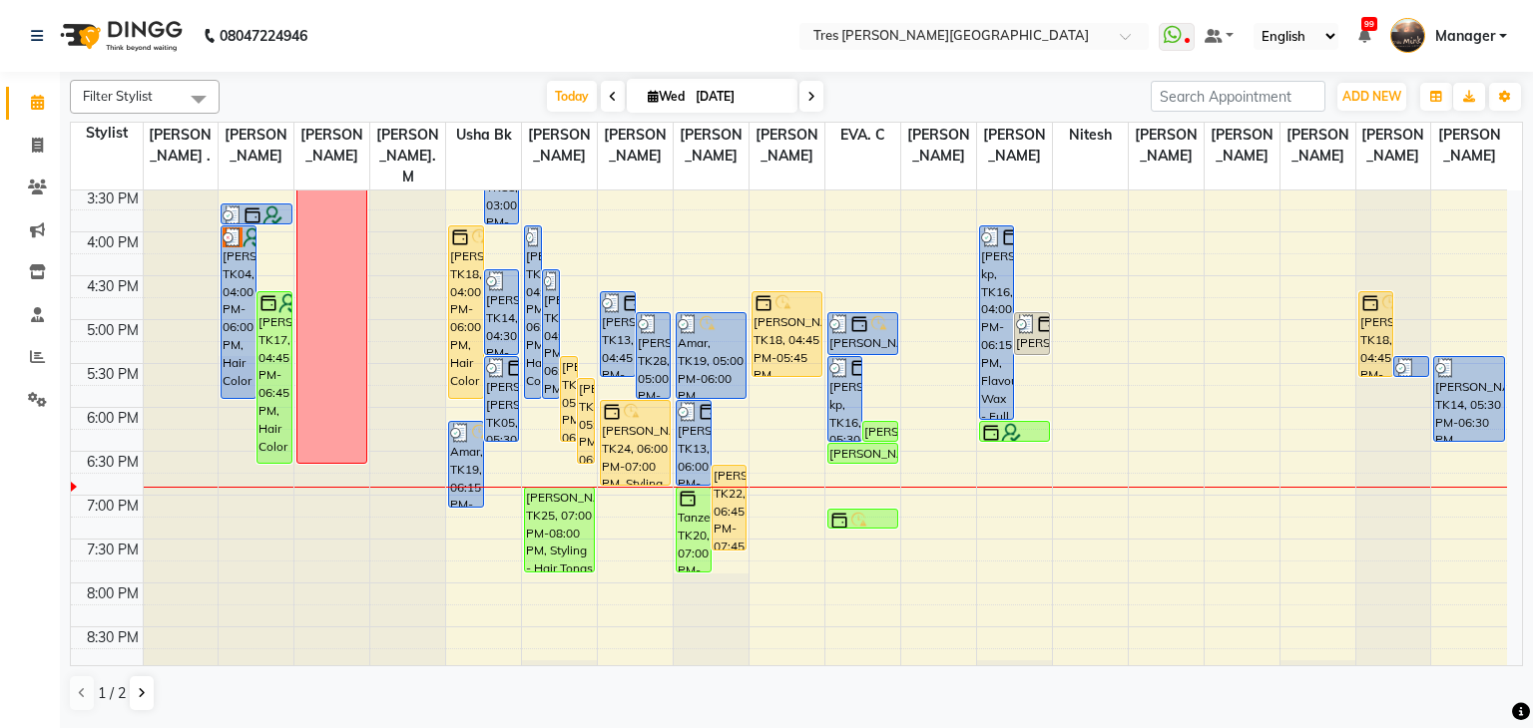
scroll to position [719, 0]
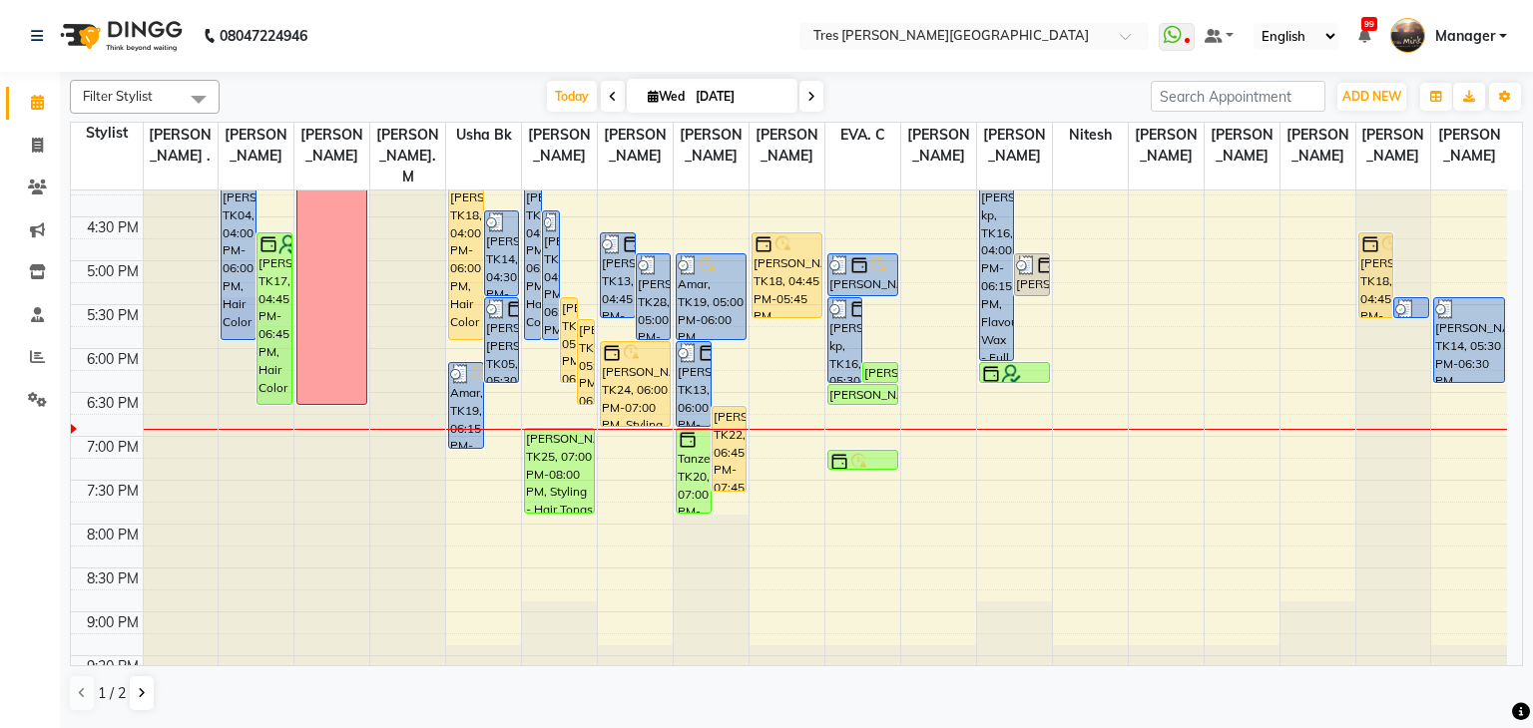
click at [808, 99] on icon at bounding box center [811, 97] width 8 height 12
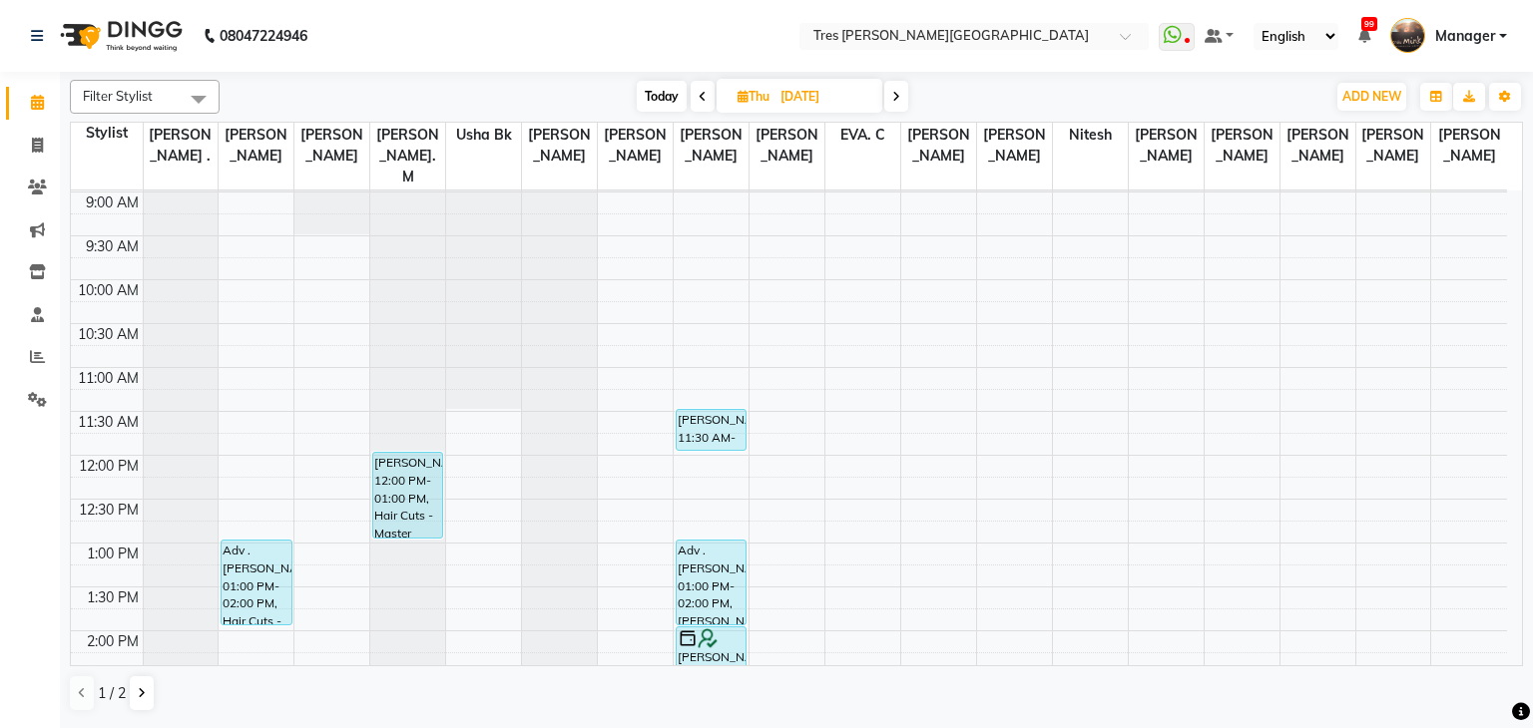
scroll to position [85, 0]
click at [898, 100] on icon at bounding box center [896, 97] width 8 height 12
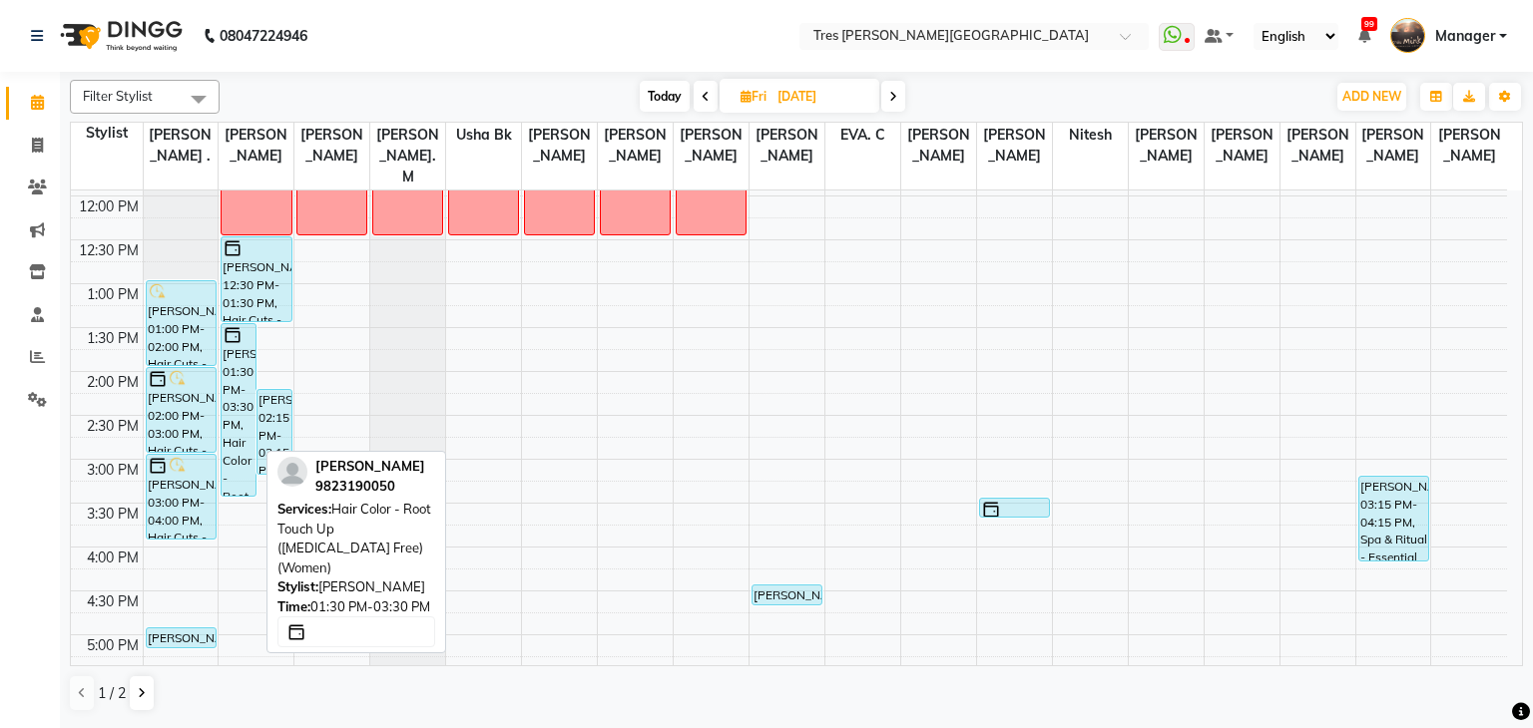
scroll to position [347, 0]
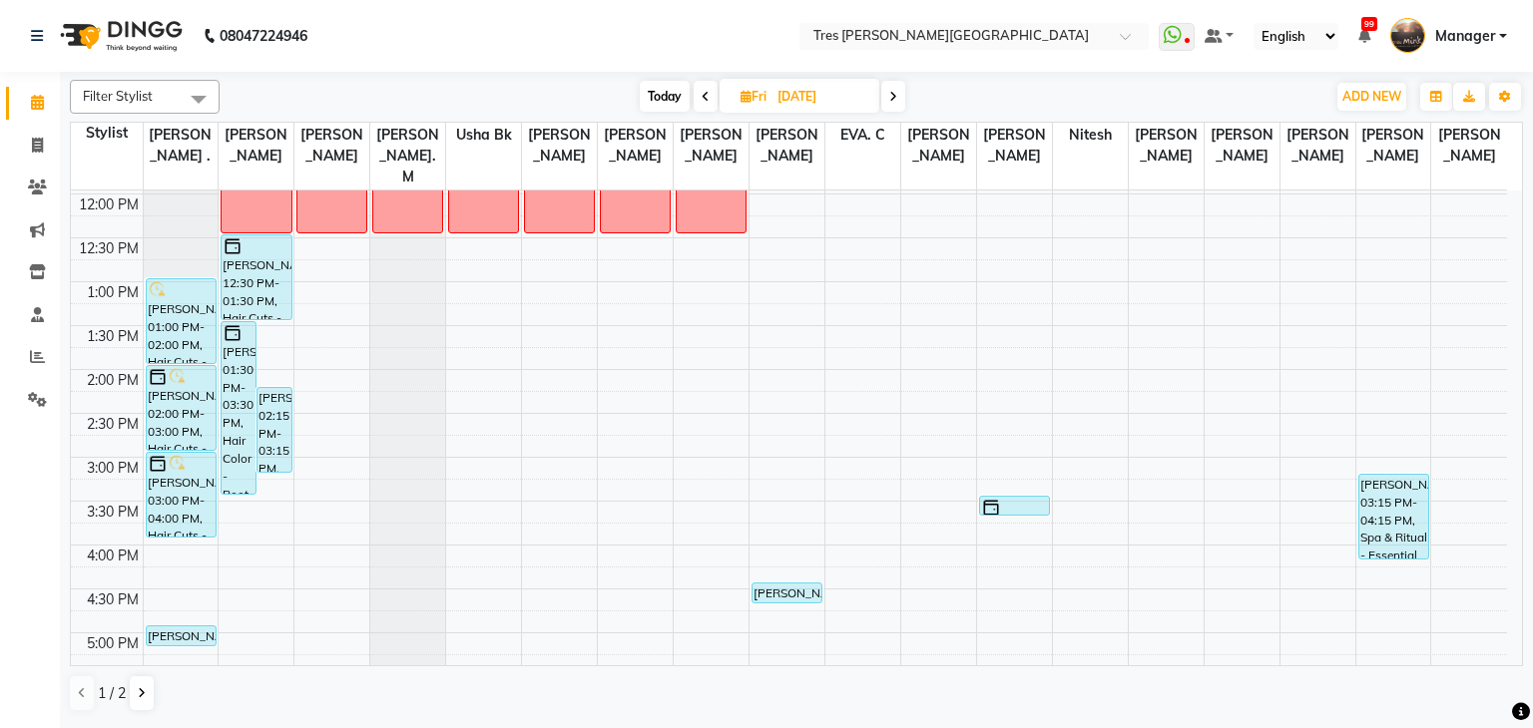
click at [659, 105] on span "Today" at bounding box center [665, 96] width 50 height 31
type input "[DATE]"
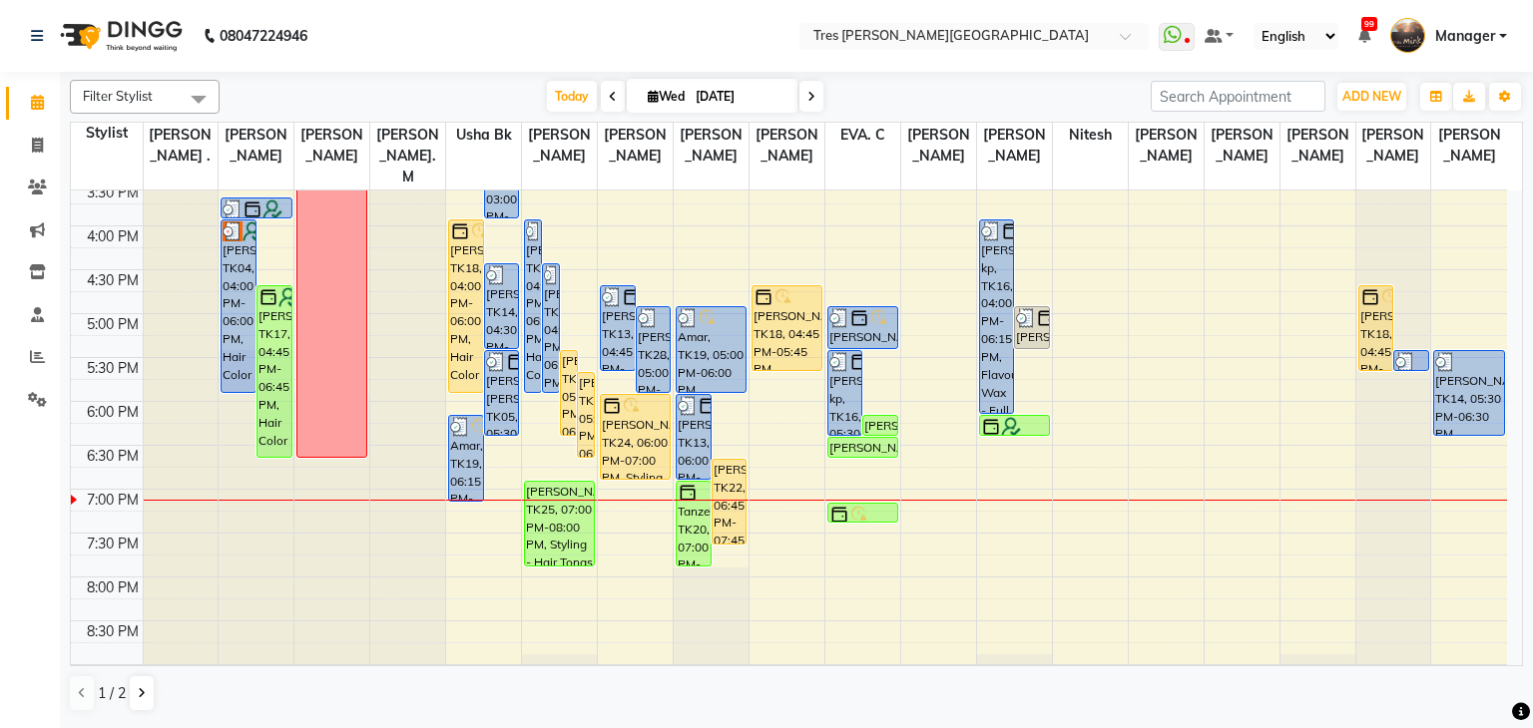
scroll to position [664, 0]
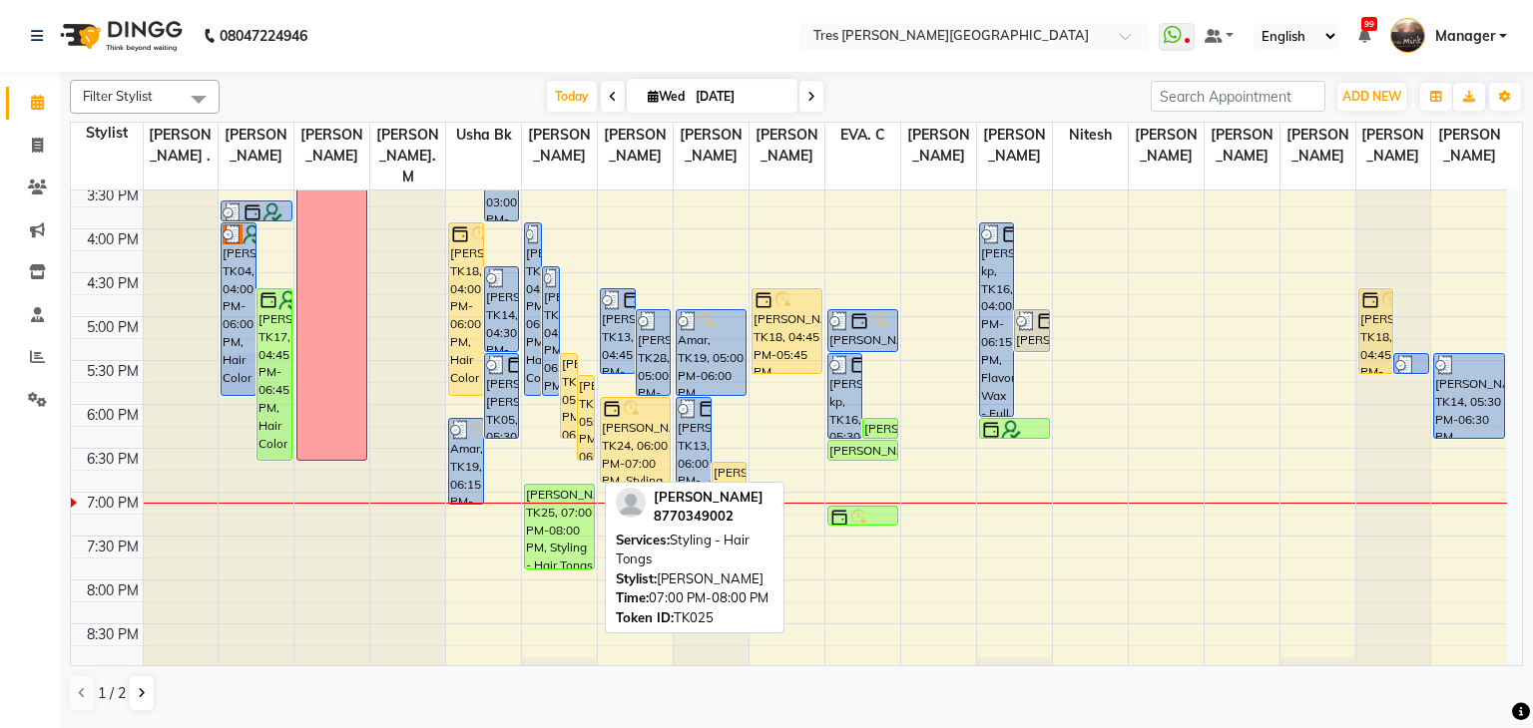
click at [546, 485] on div "[PERSON_NAME], TK25, 07:00 PM-08:00 PM, Styling - Hair Tongs" at bounding box center [559, 527] width 69 height 84
select select "6"
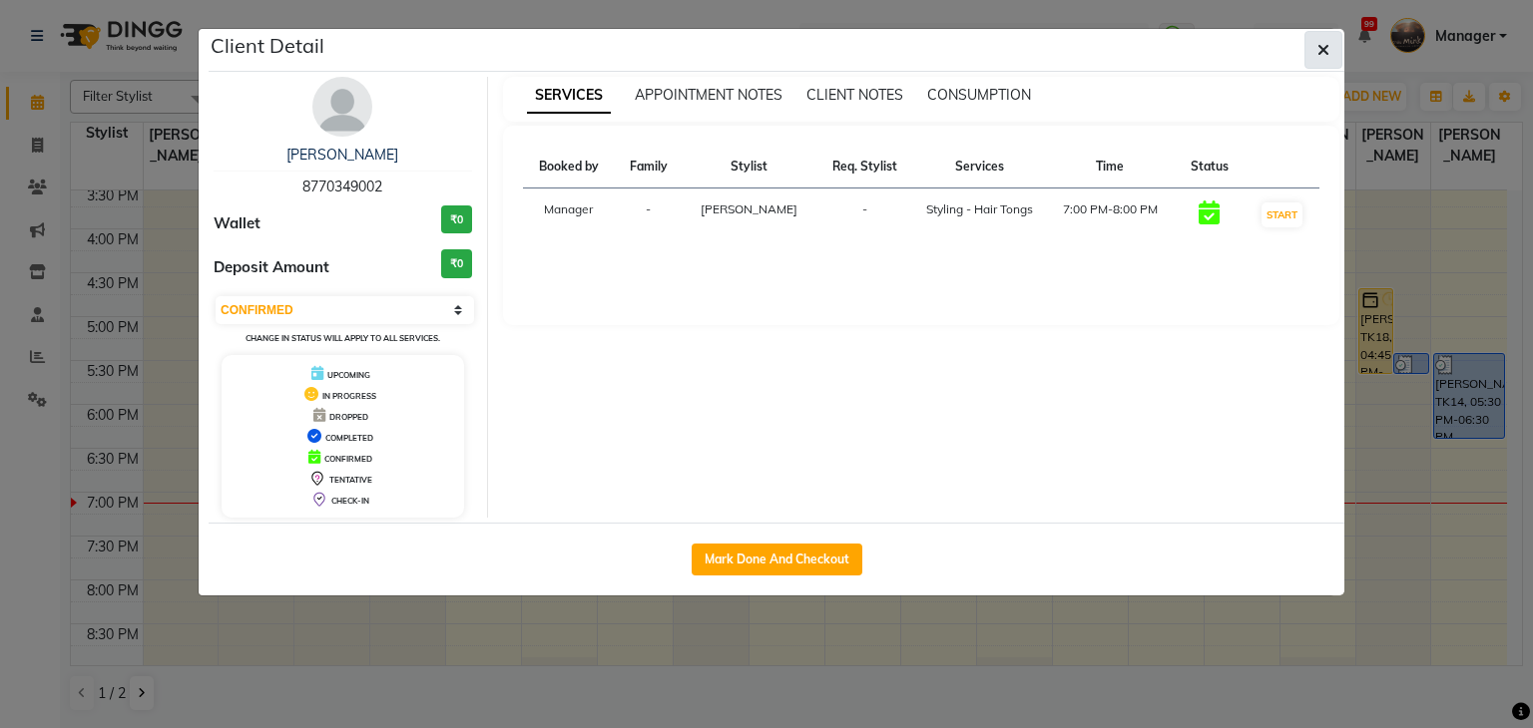
click at [1312, 41] on button "button" at bounding box center [1323, 50] width 38 height 38
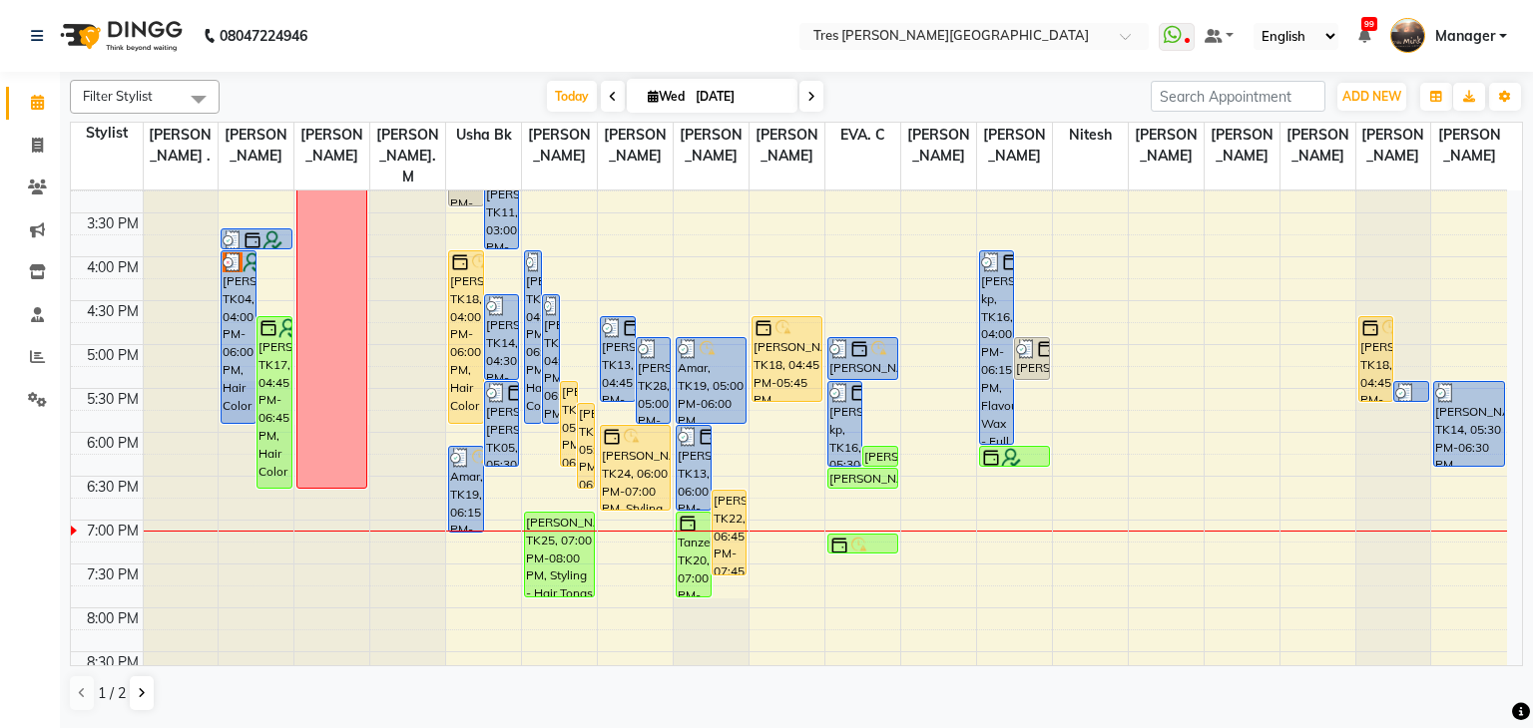
scroll to position [640, 0]
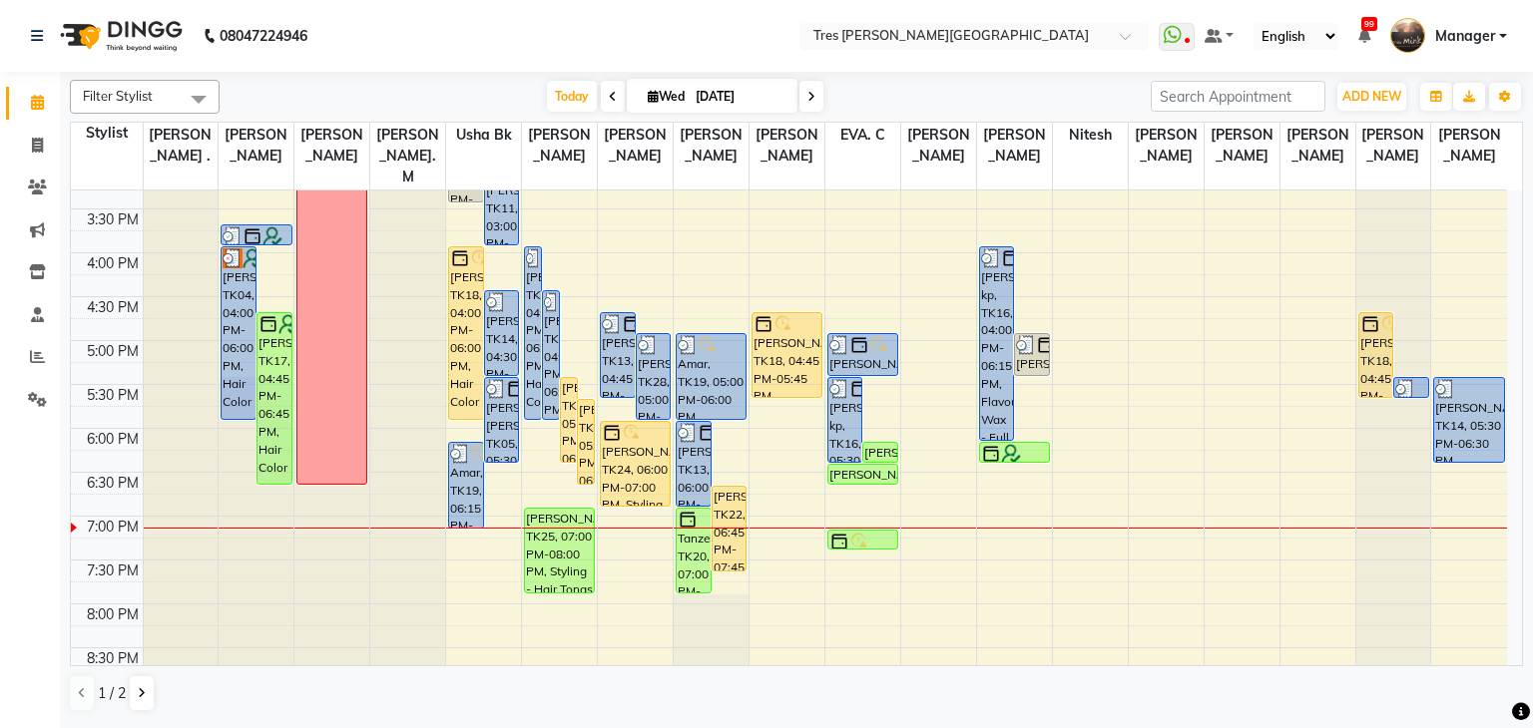
click at [610, 98] on icon at bounding box center [613, 97] width 8 height 12
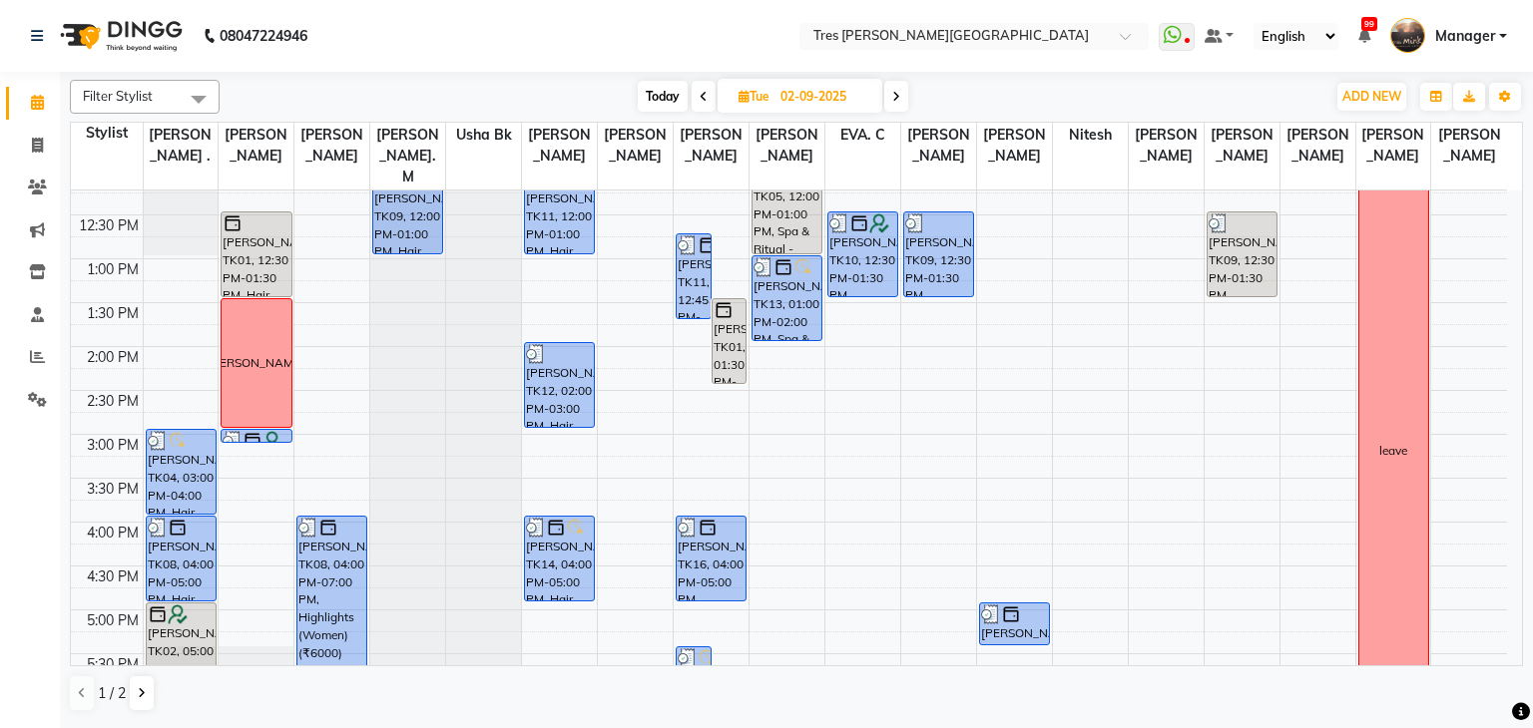
scroll to position [719, 0]
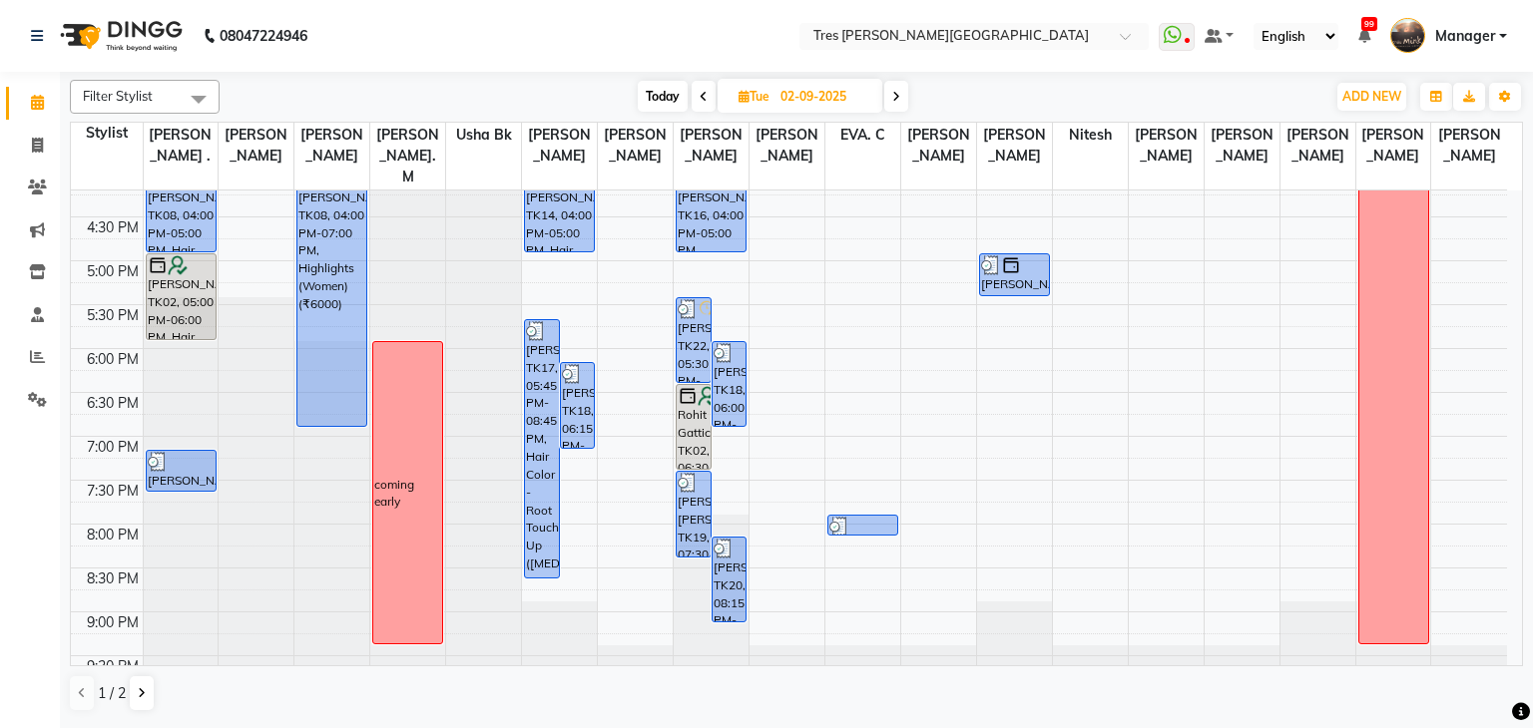
click at [704, 95] on icon at bounding box center [703, 97] width 8 height 12
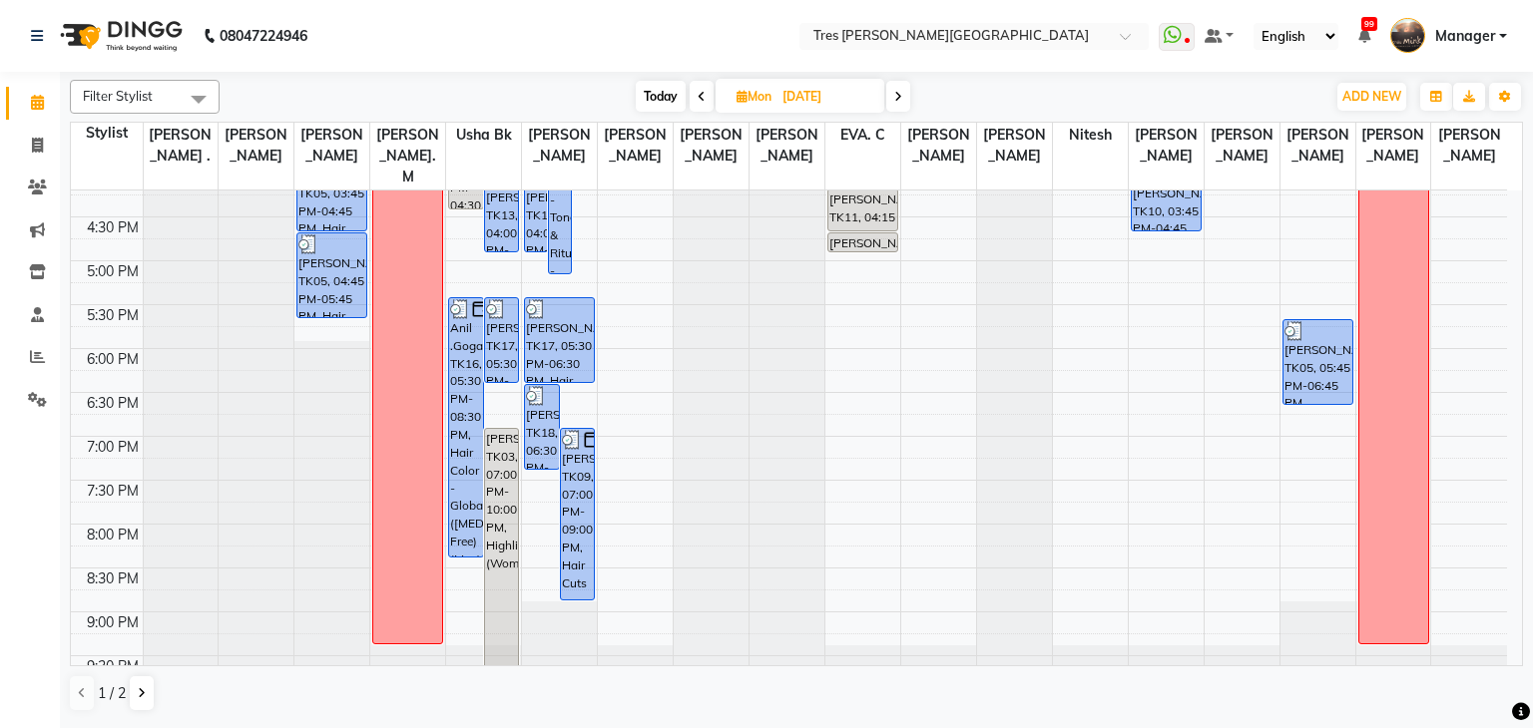
click at [704, 95] on span at bounding box center [702, 96] width 24 height 31
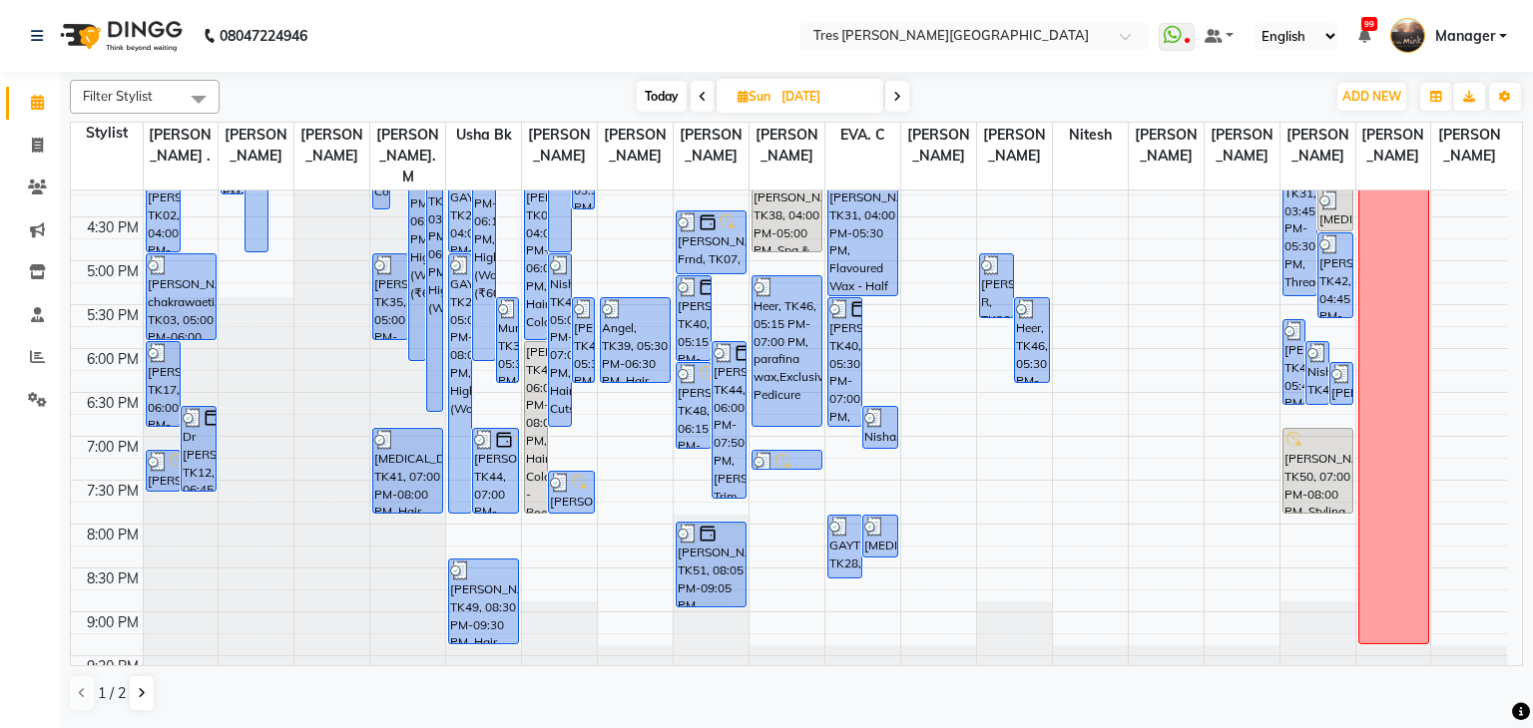
click at [898, 95] on icon at bounding box center [897, 97] width 8 height 12
type input "[DATE]"
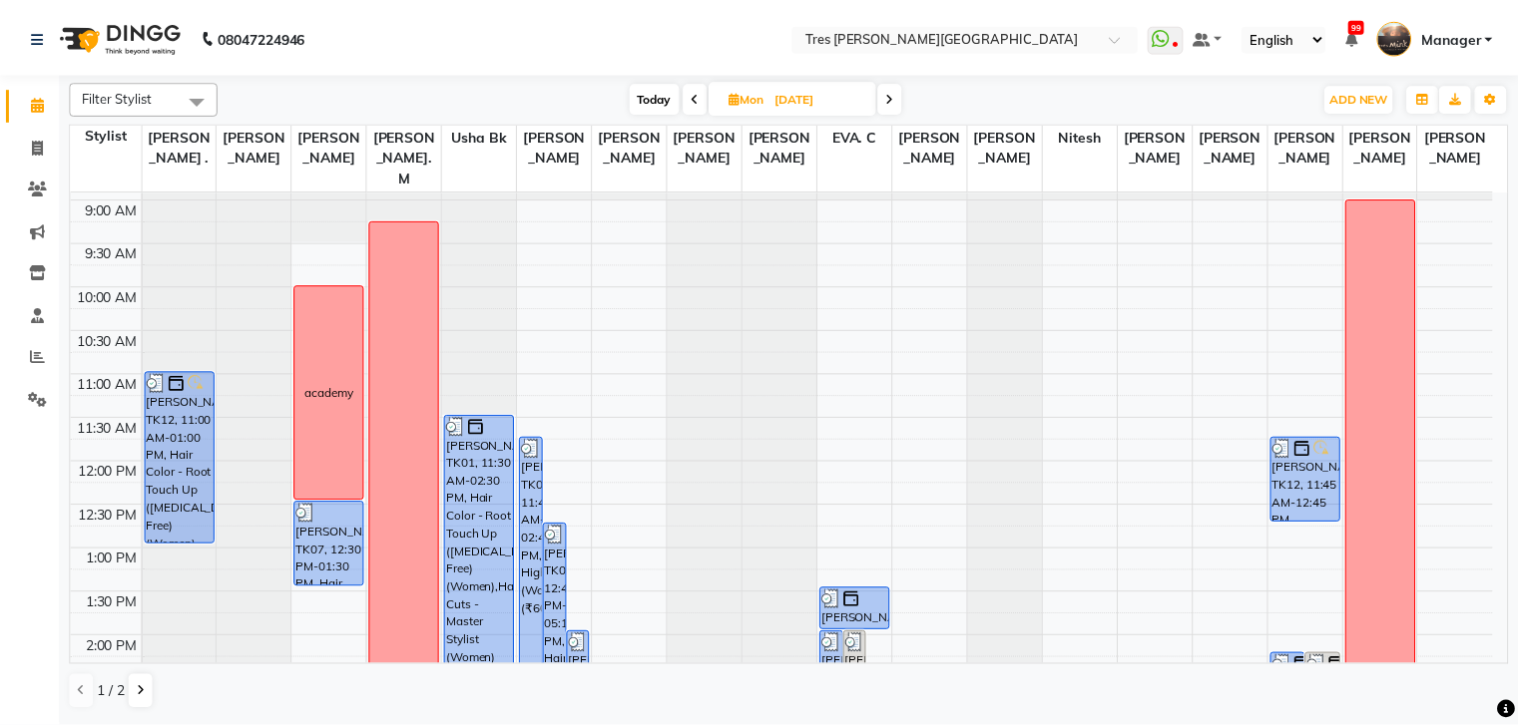
scroll to position [0, 0]
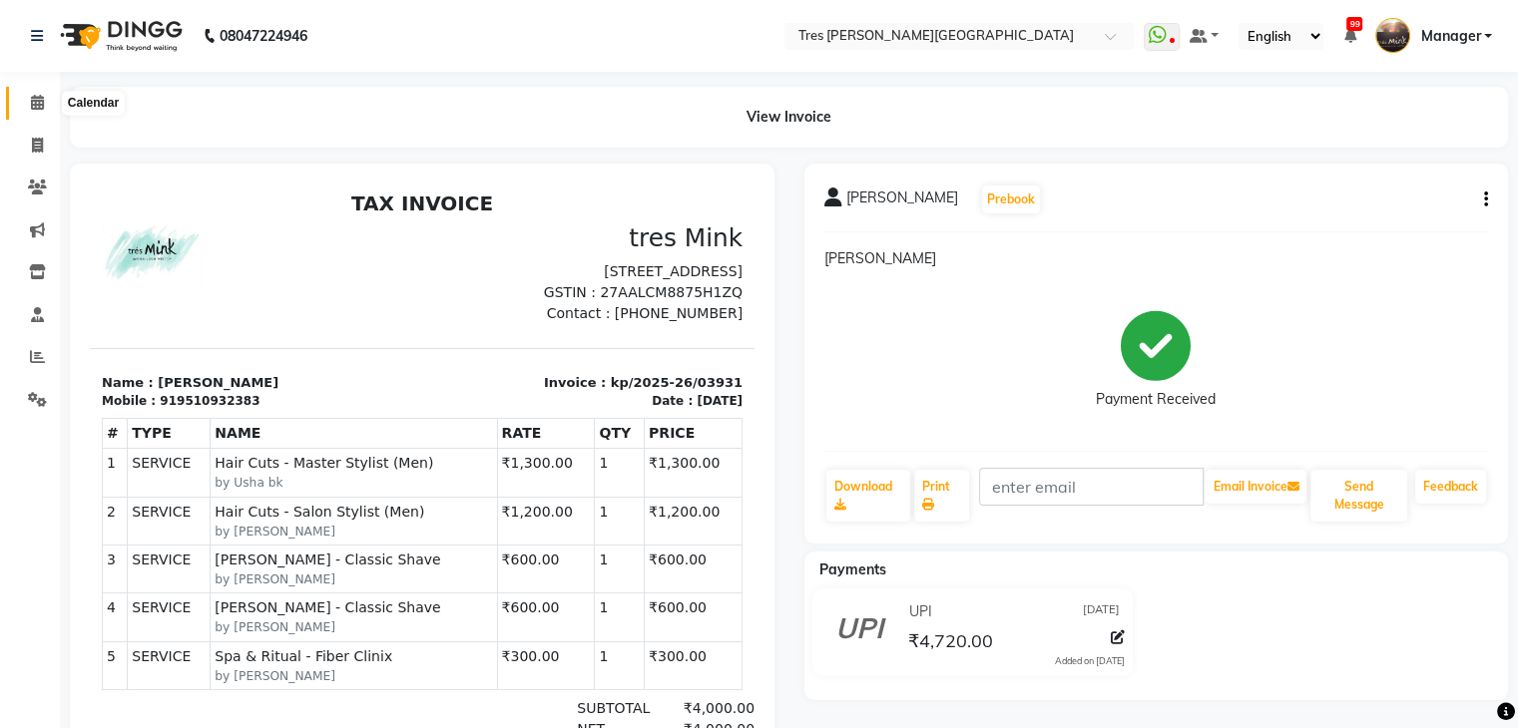
click at [40, 104] on icon at bounding box center [37, 102] width 13 height 15
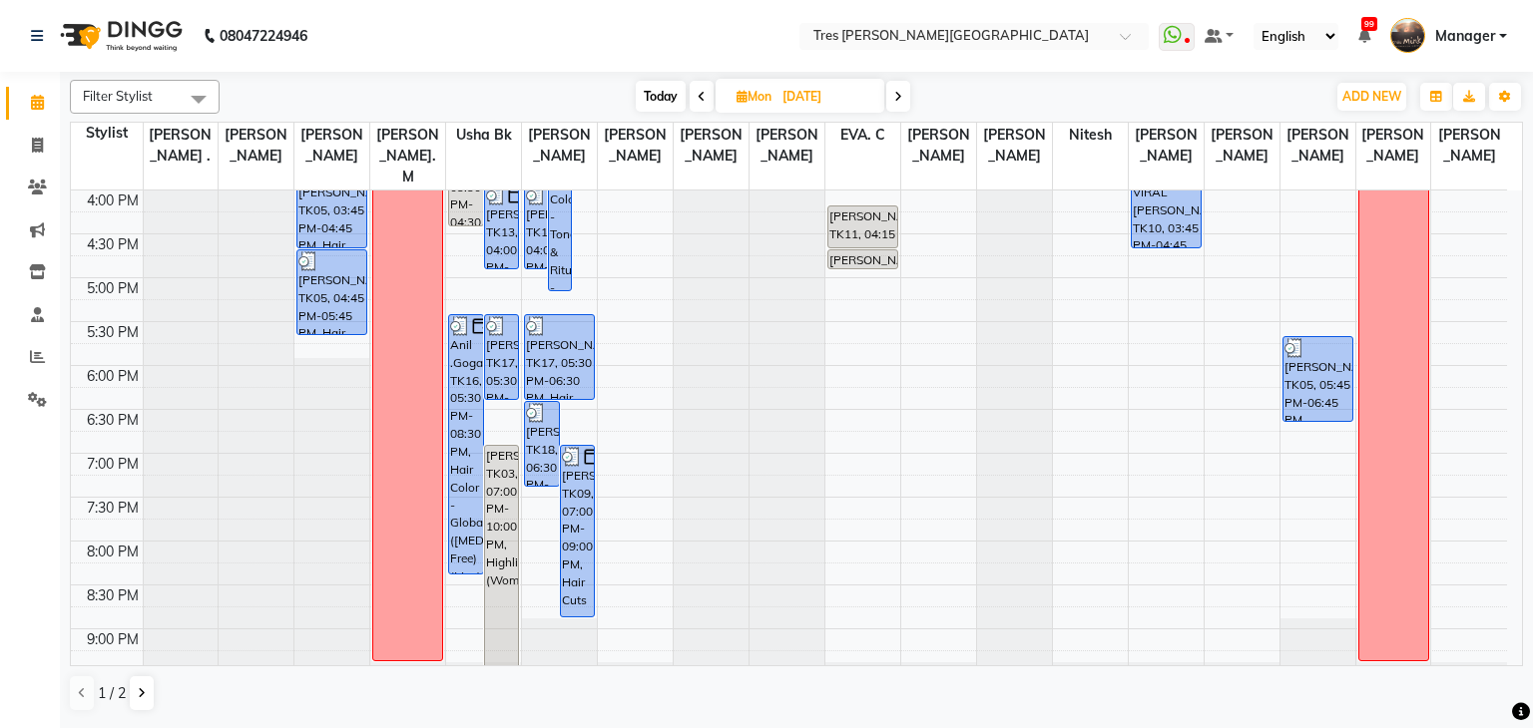
scroll to position [719, 0]
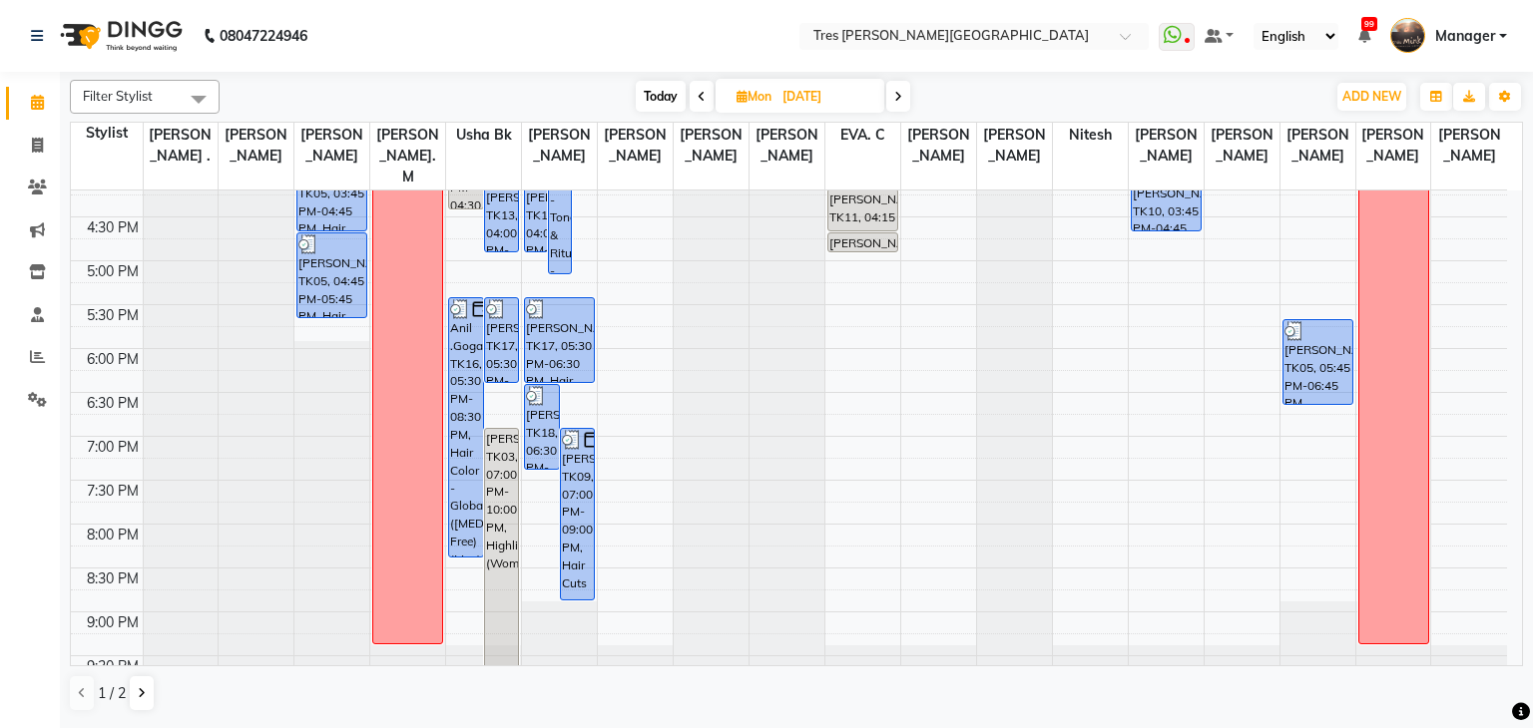
click at [657, 102] on span "Today" at bounding box center [661, 96] width 50 height 31
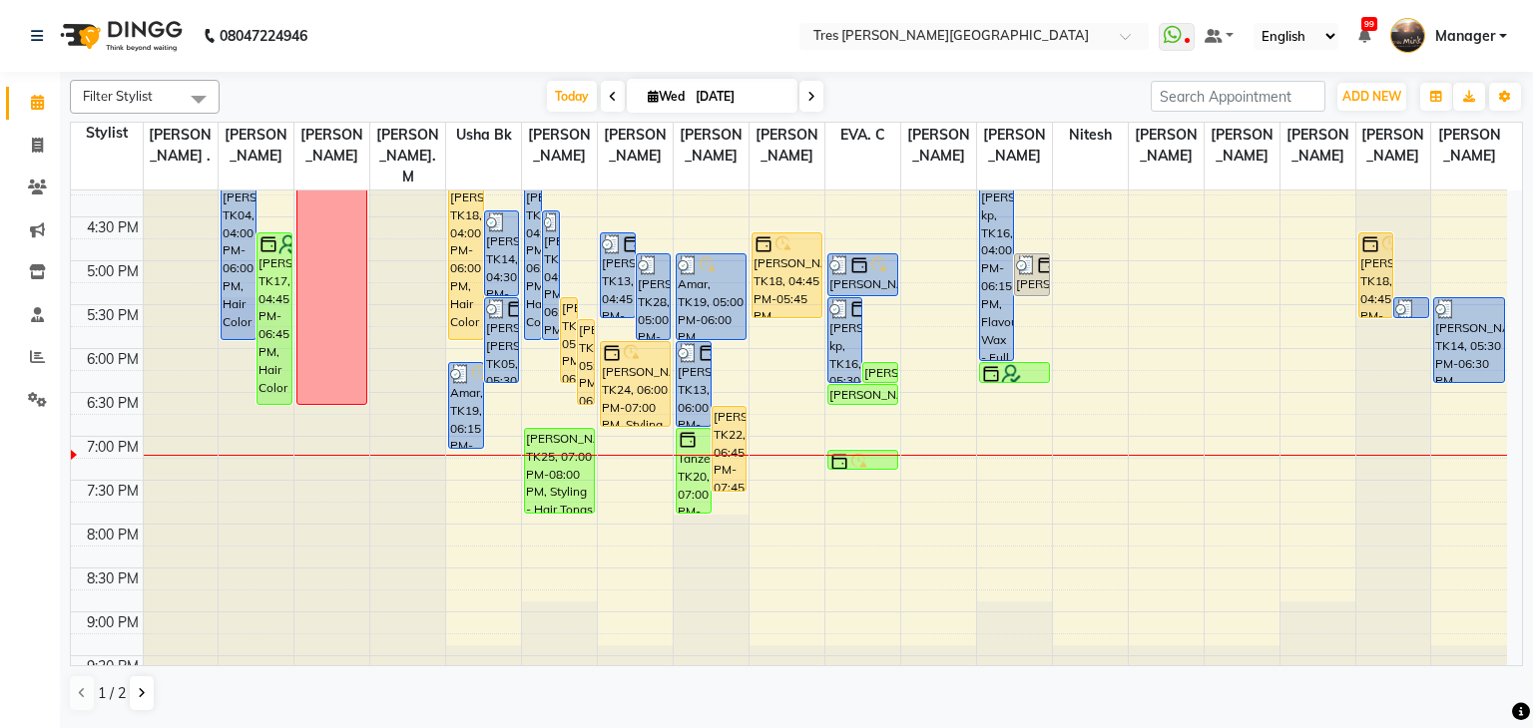
click at [609, 95] on icon at bounding box center [613, 97] width 8 height 12
type input "02-09-2025"
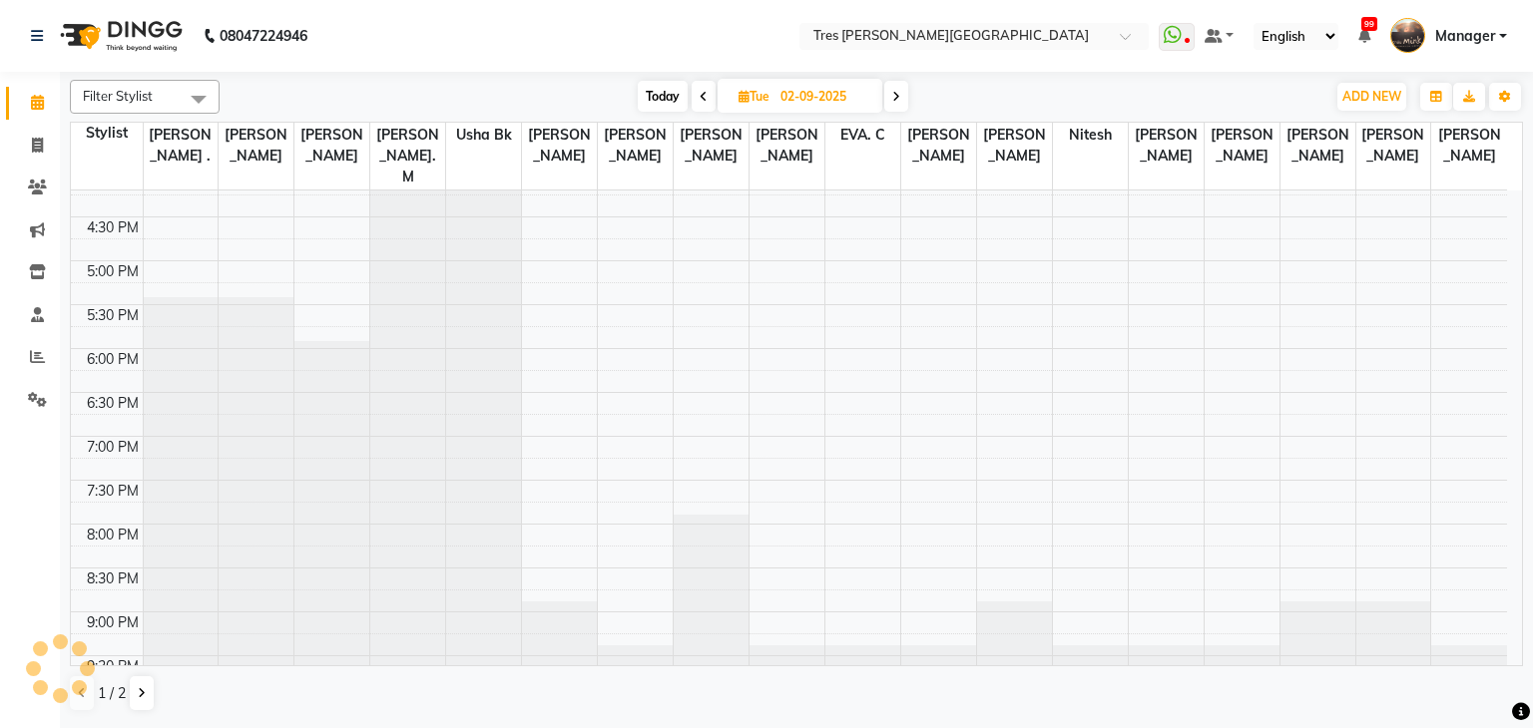
click at [606, 95] on div "Today Tue 02-09-2025" at bounding box center [773, 97] width 1086 height 30
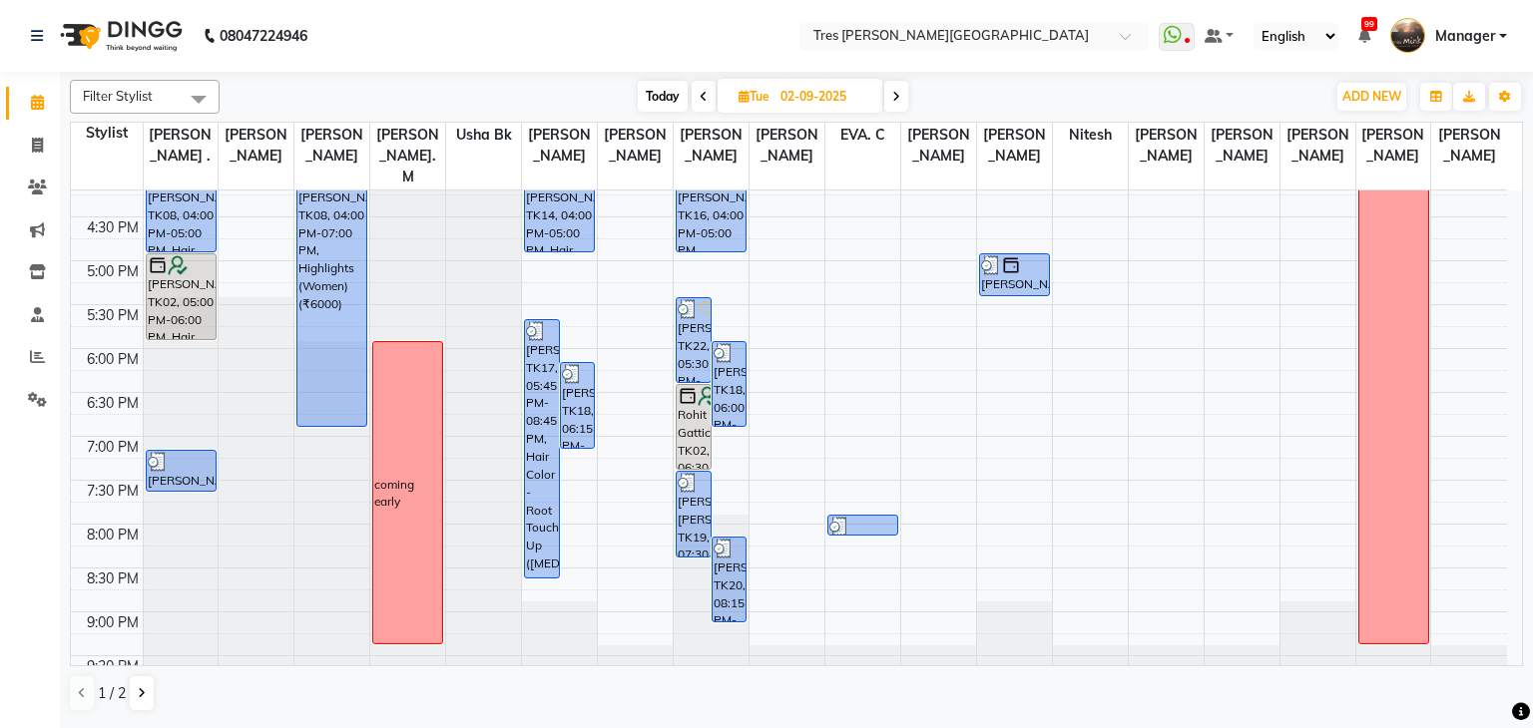
click at [780, 90] on input "02-09-2025" at bounding box center [824, 97] width 100 height 30
select select "9"
select select "2025"
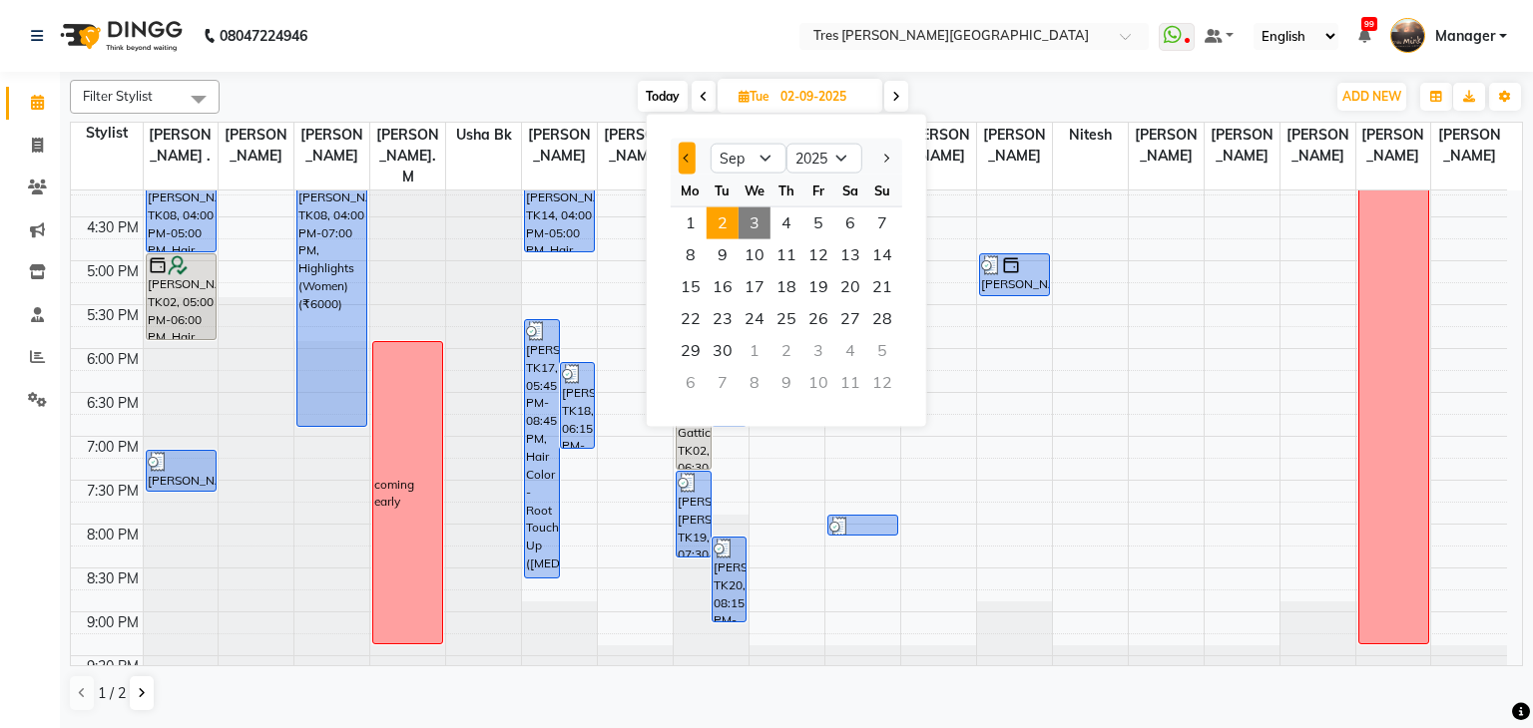
click at [681, 165] on button "Previous month" at bounding box center [687, 159] width 17 height 32
select select "8"
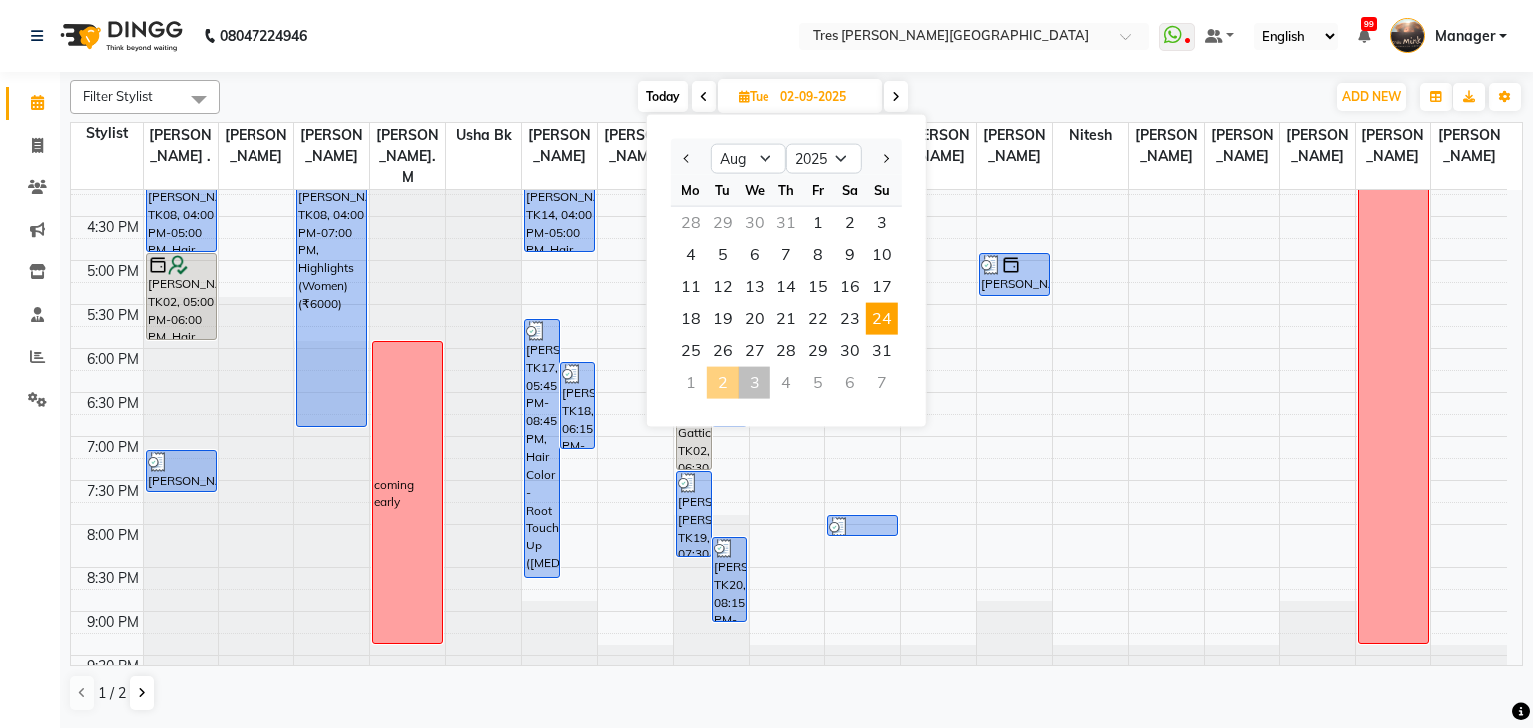
click at [874, 308] on span "24" at bounding box center [882, 319] width 32 height 32
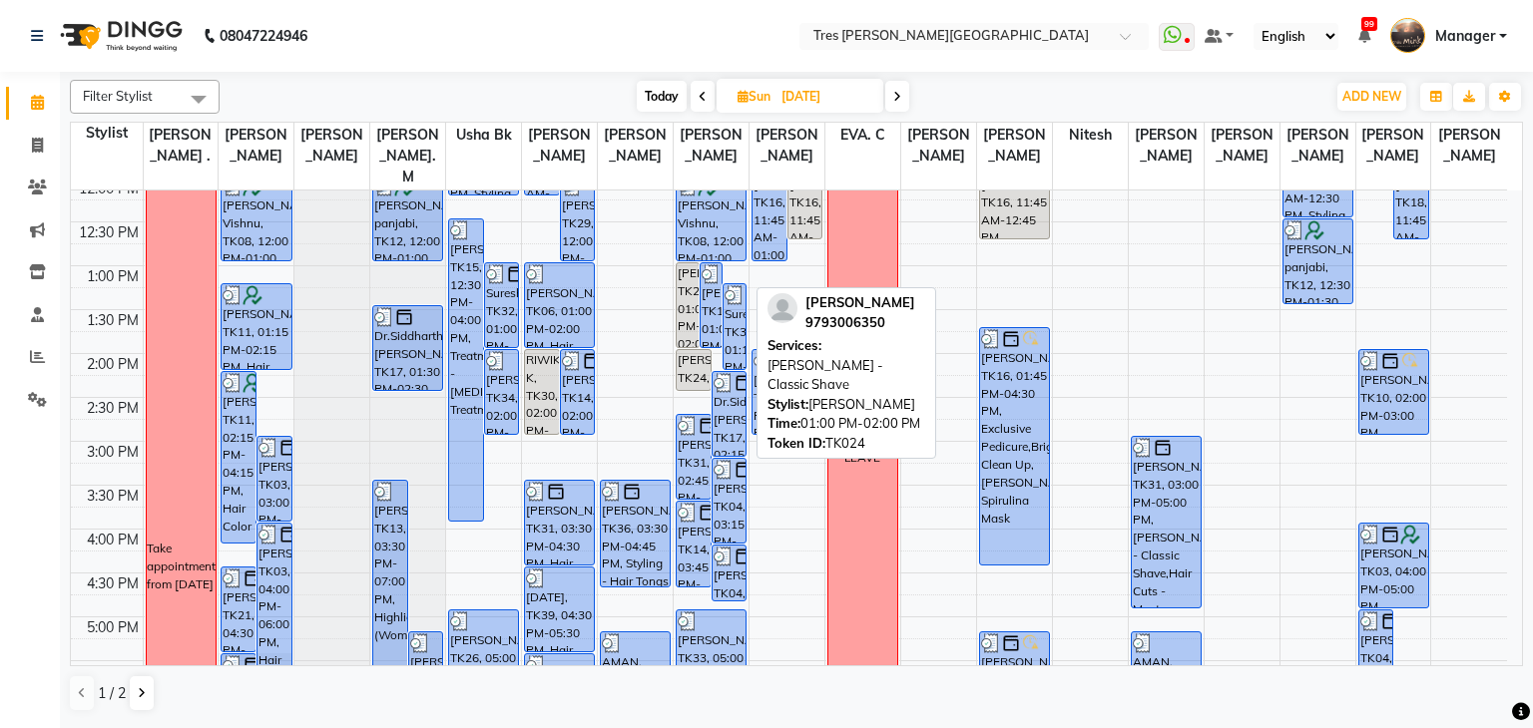
scroll to position [365, 0]
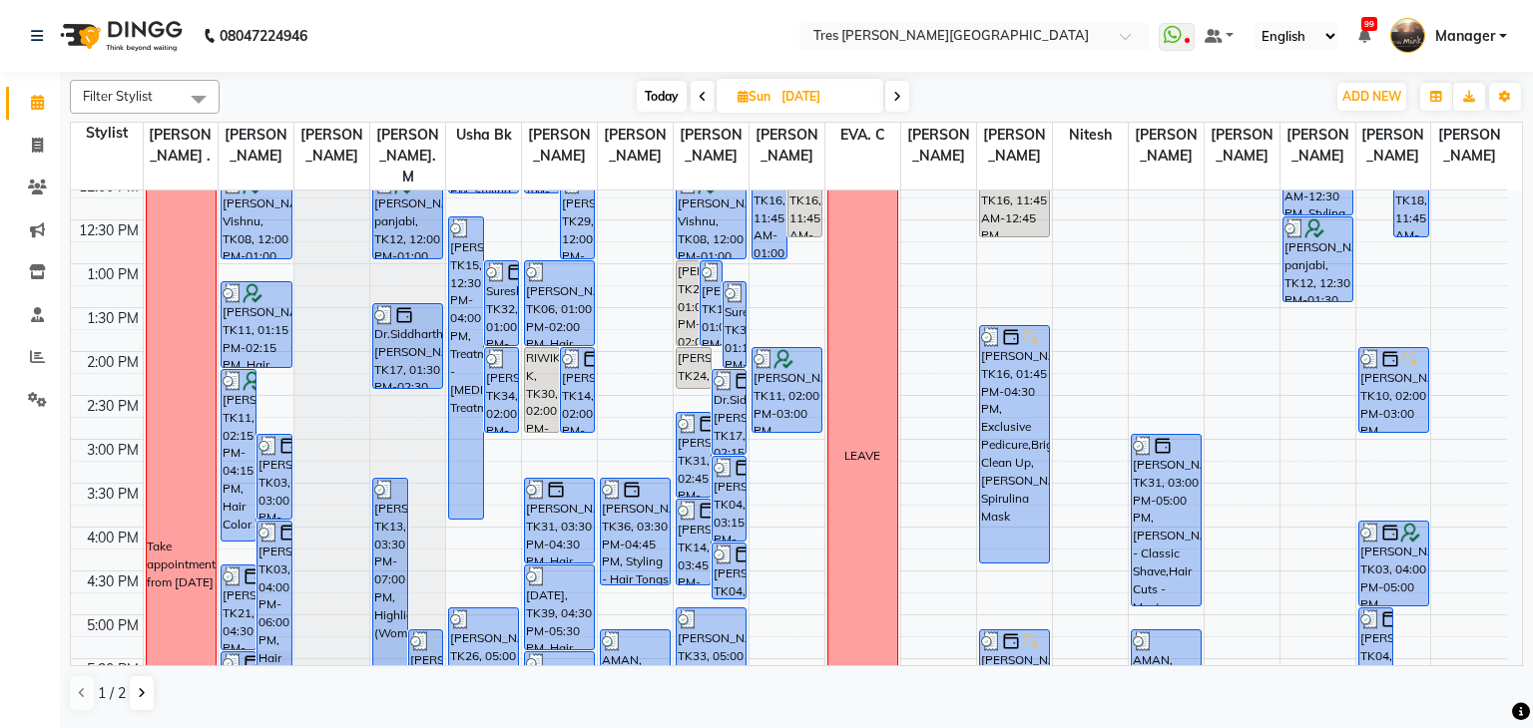
click at [886, 101] on span at bounding box center [897, 96] width 24 height 31
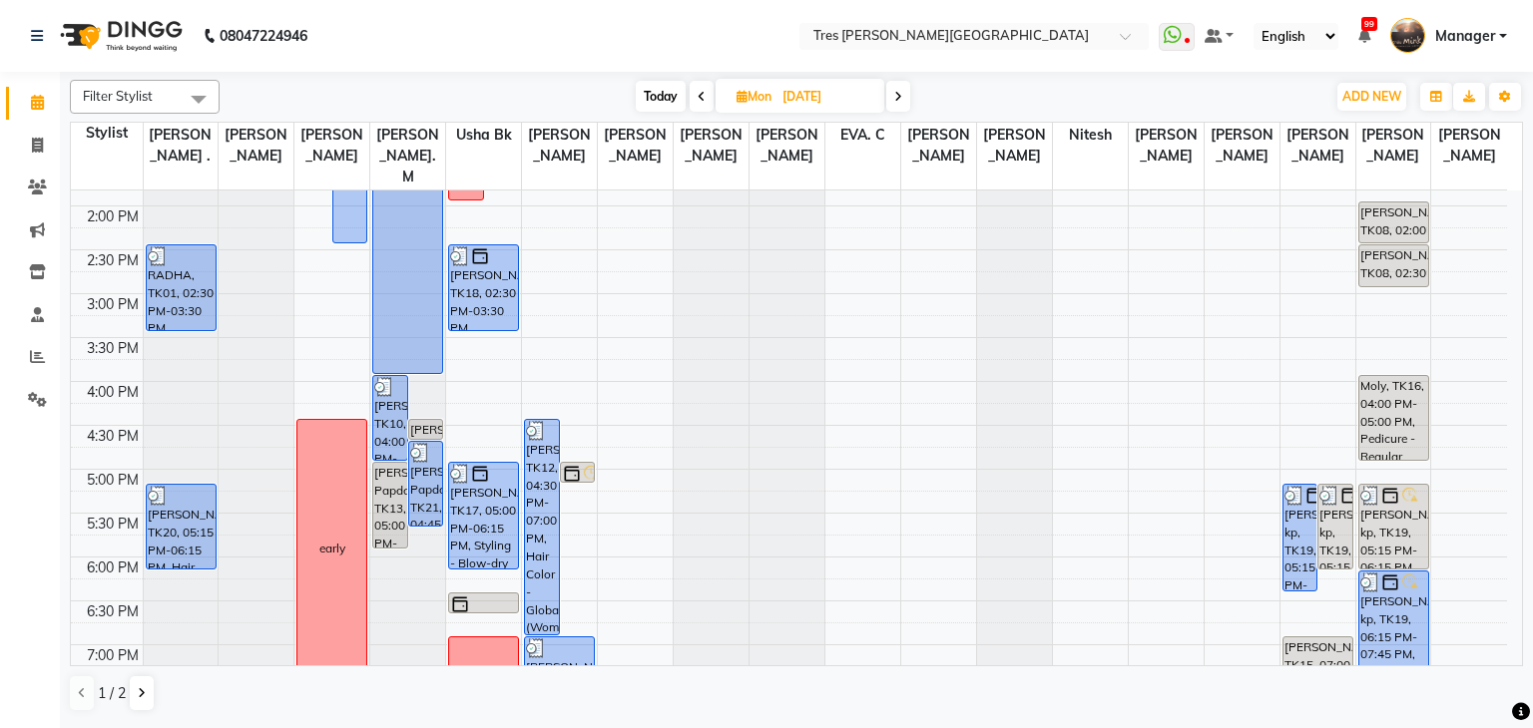
scroll to position [719, 0]
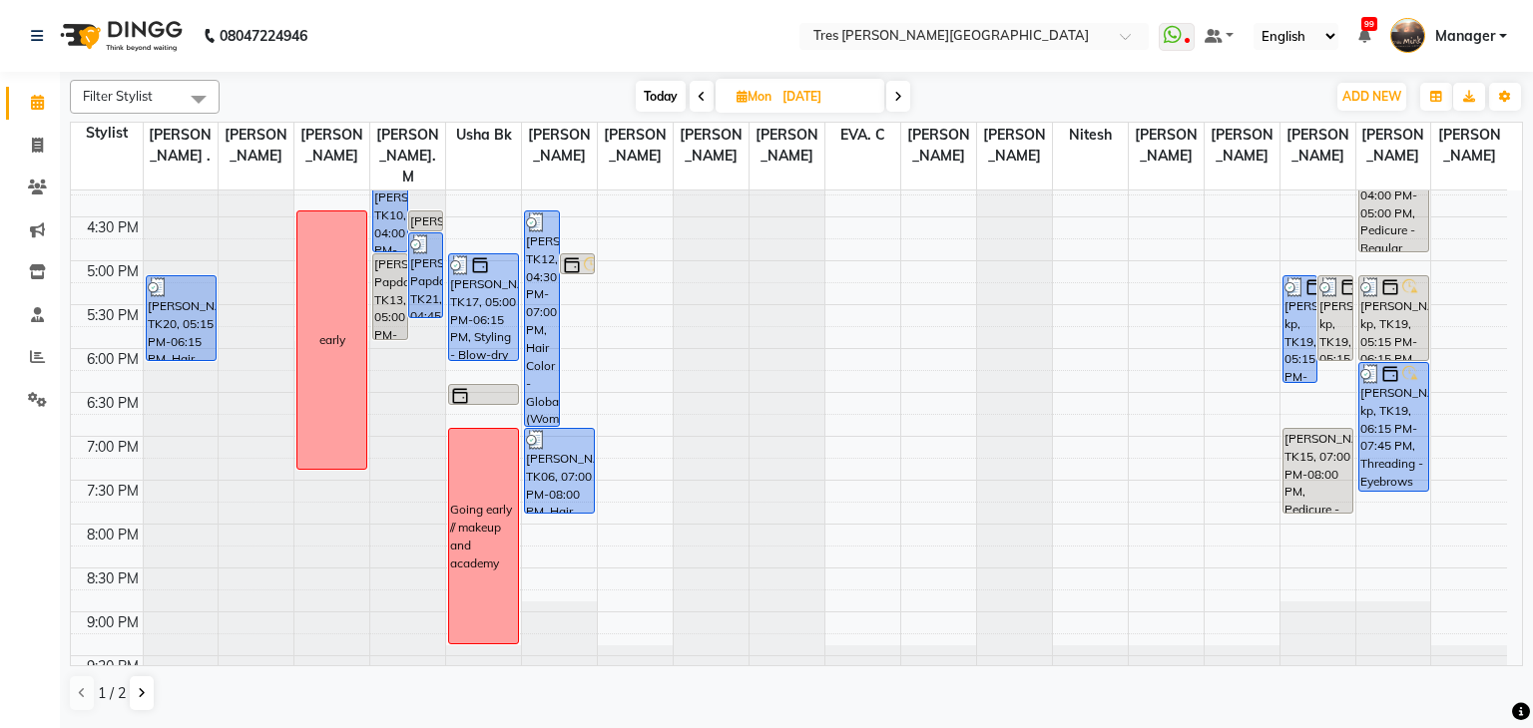
click at [892, 100] on span at bounding box center [898, 96] width 24 height 31
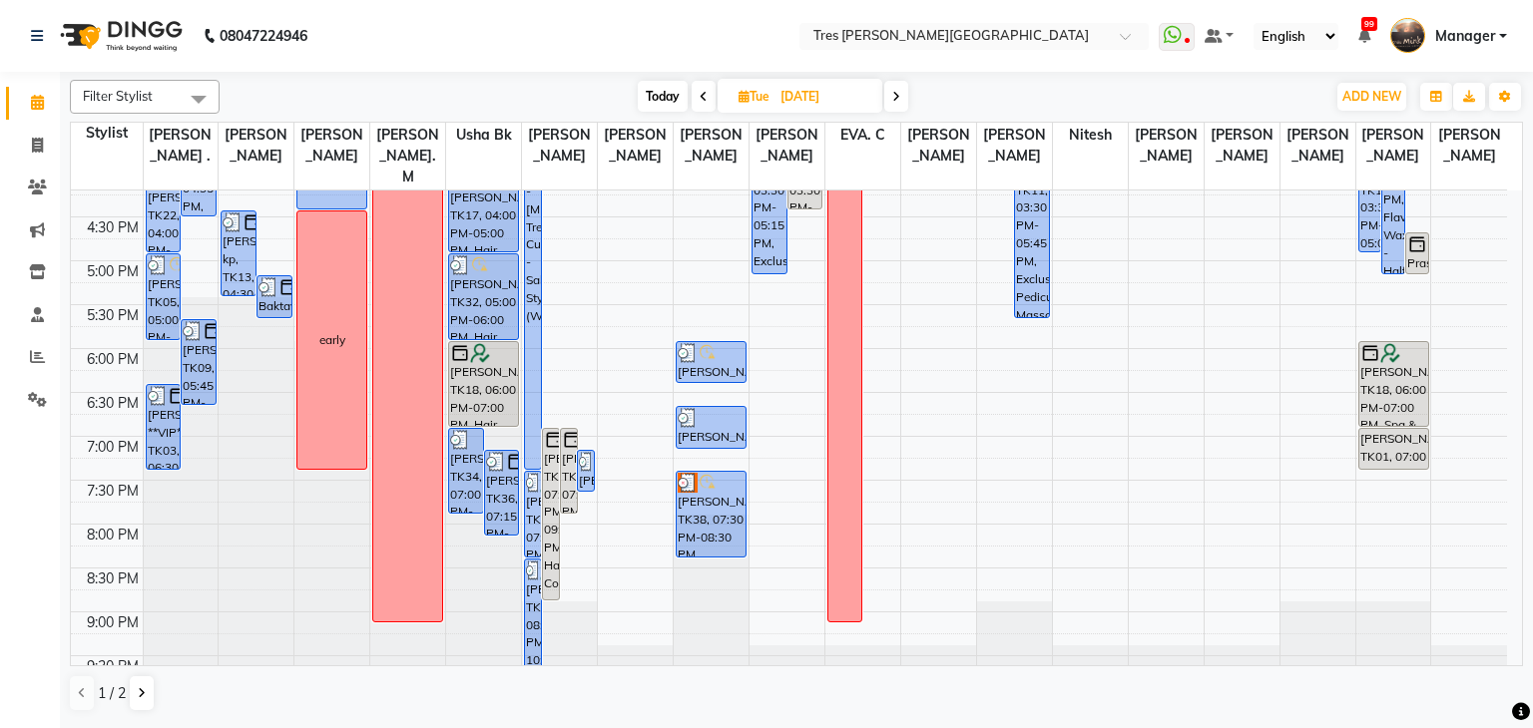
click at [903, 89] on span at bounding box center [896, 96] width 24 height 31
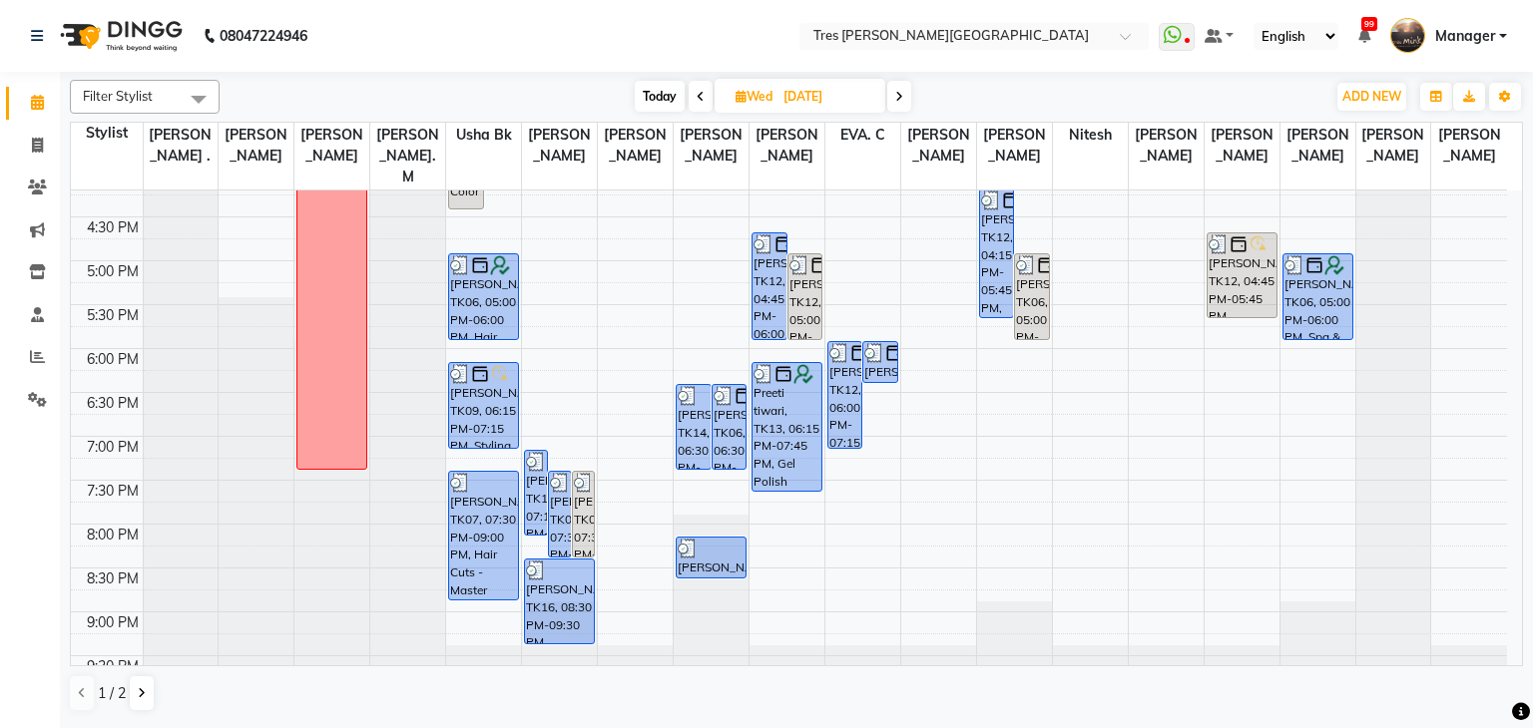
click at [894, 90] on span at bounding box center [899, 96] width 24 height 31
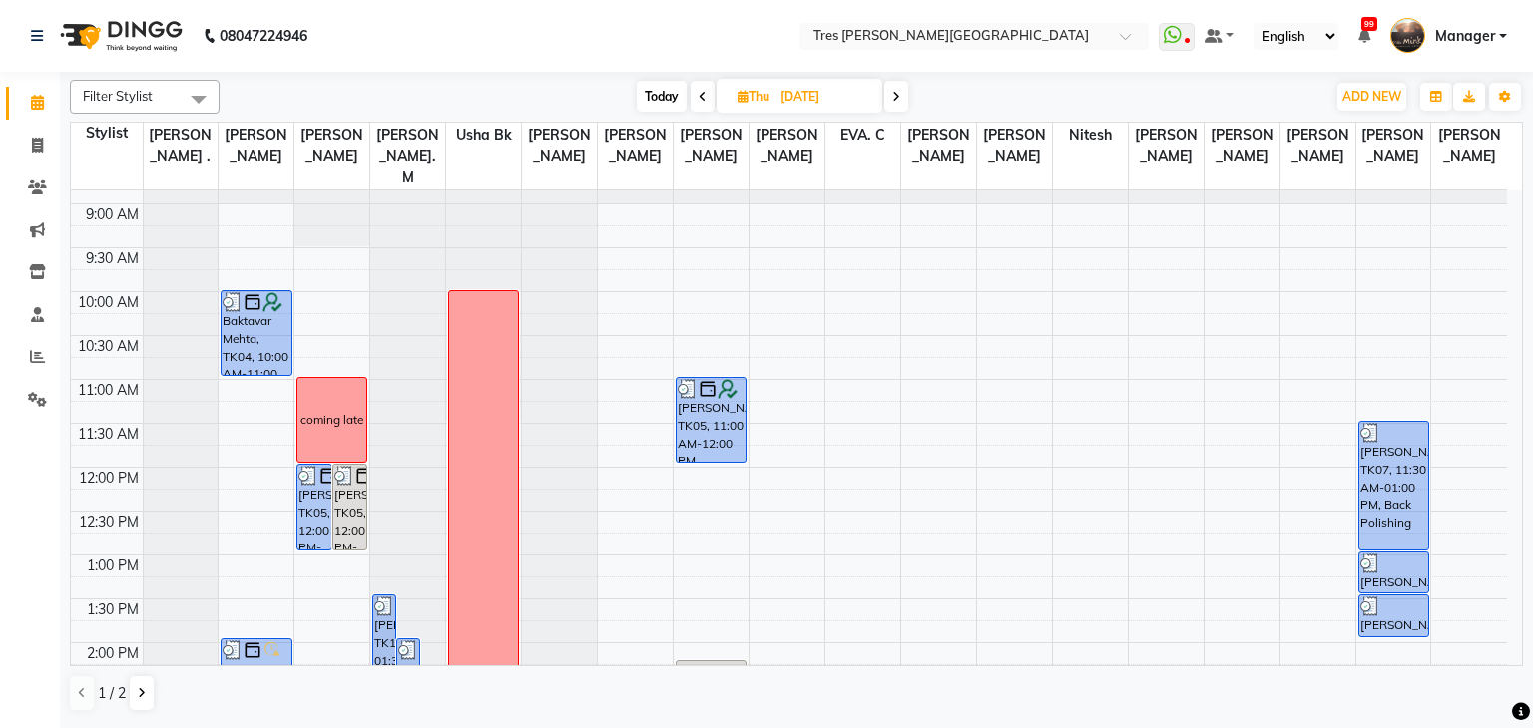
scroll to position [0, 0]
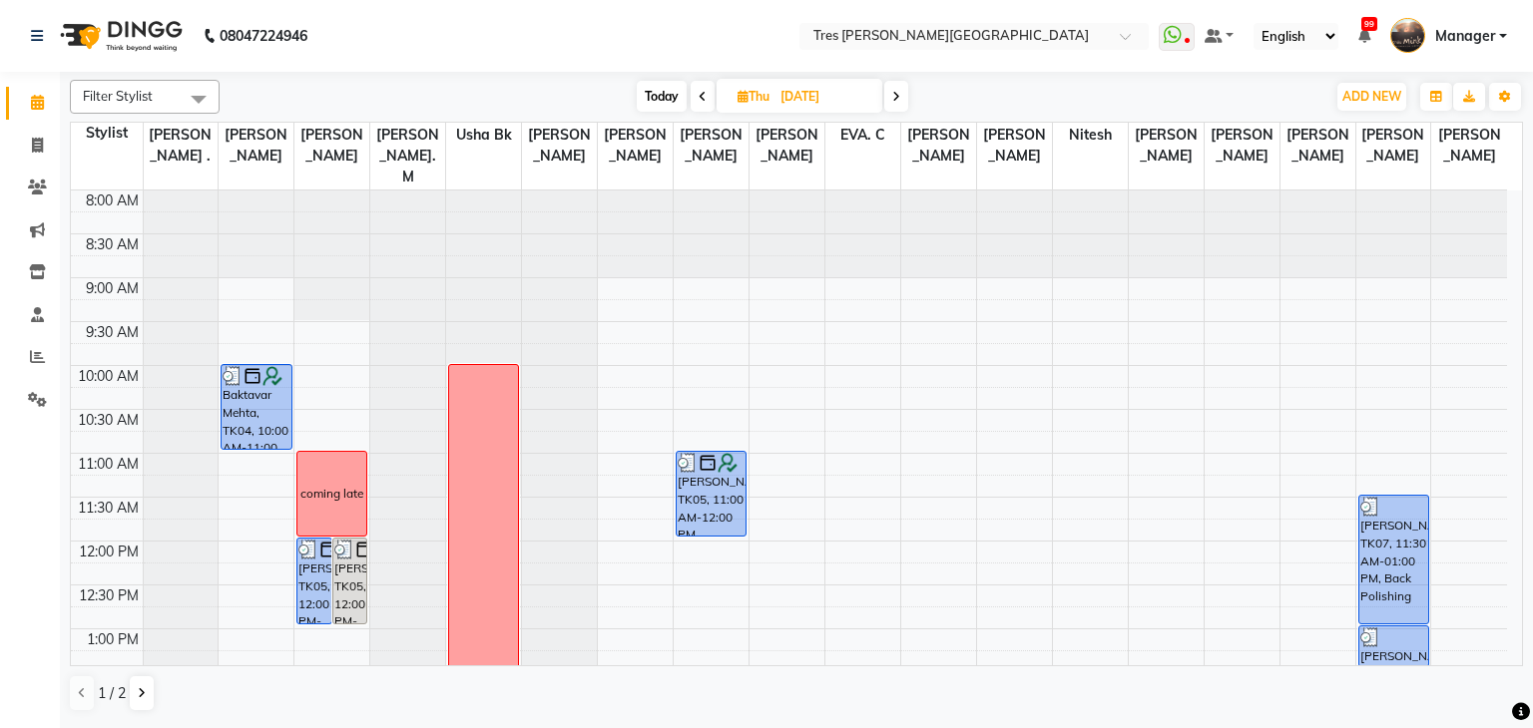
click at [894, 99] on icon at bounding box center [896, 97] width 8 height 12
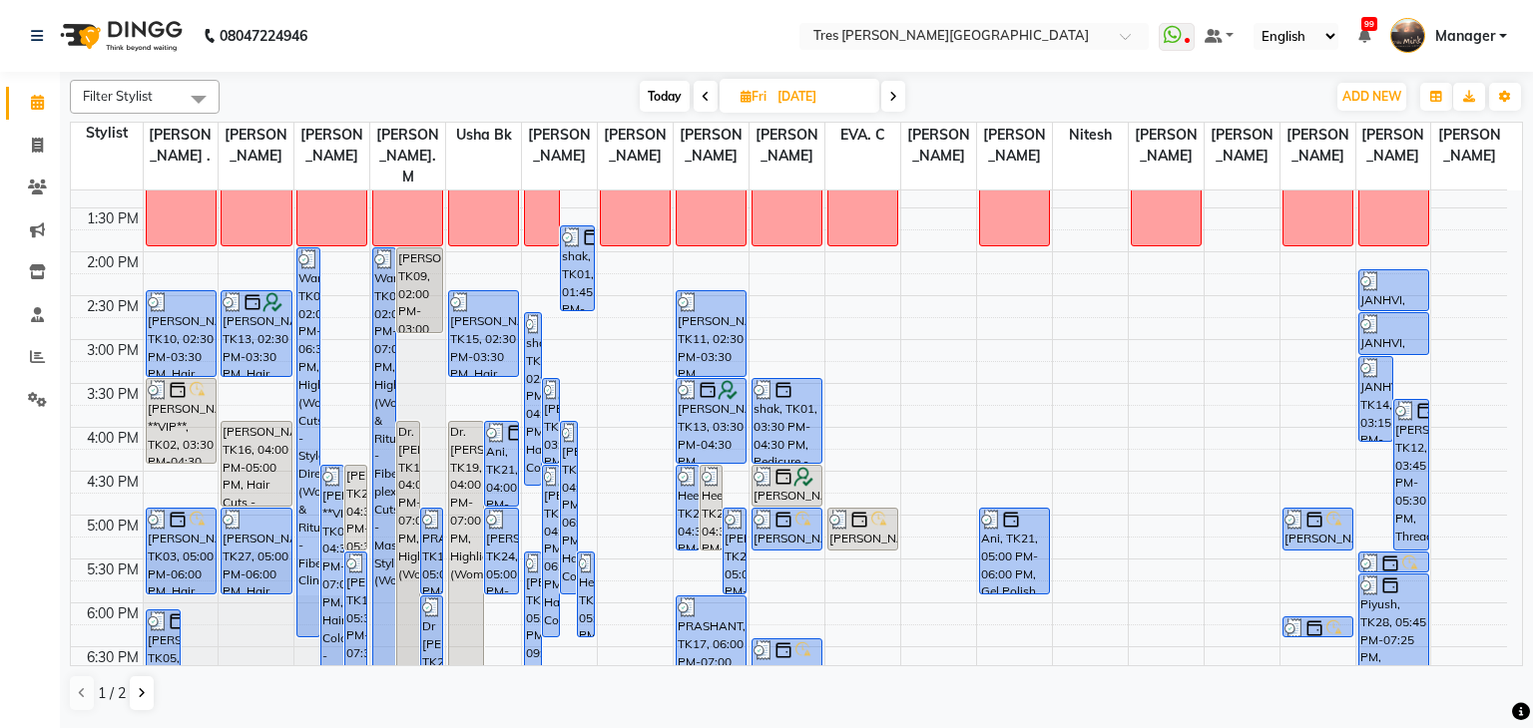
scroll to position [719, 0]
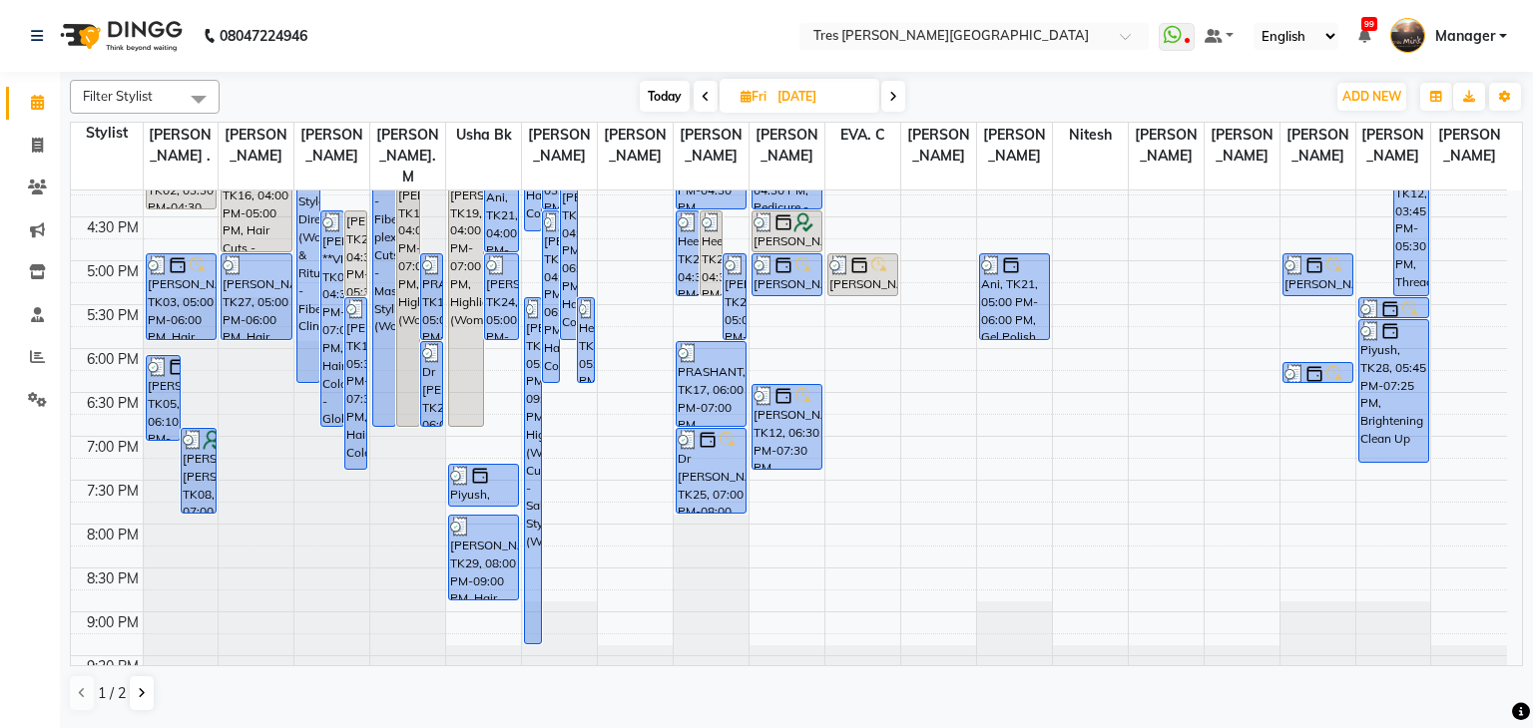
click at [896, 93] on icon at bounding box center [893, 97] width 8 height 12
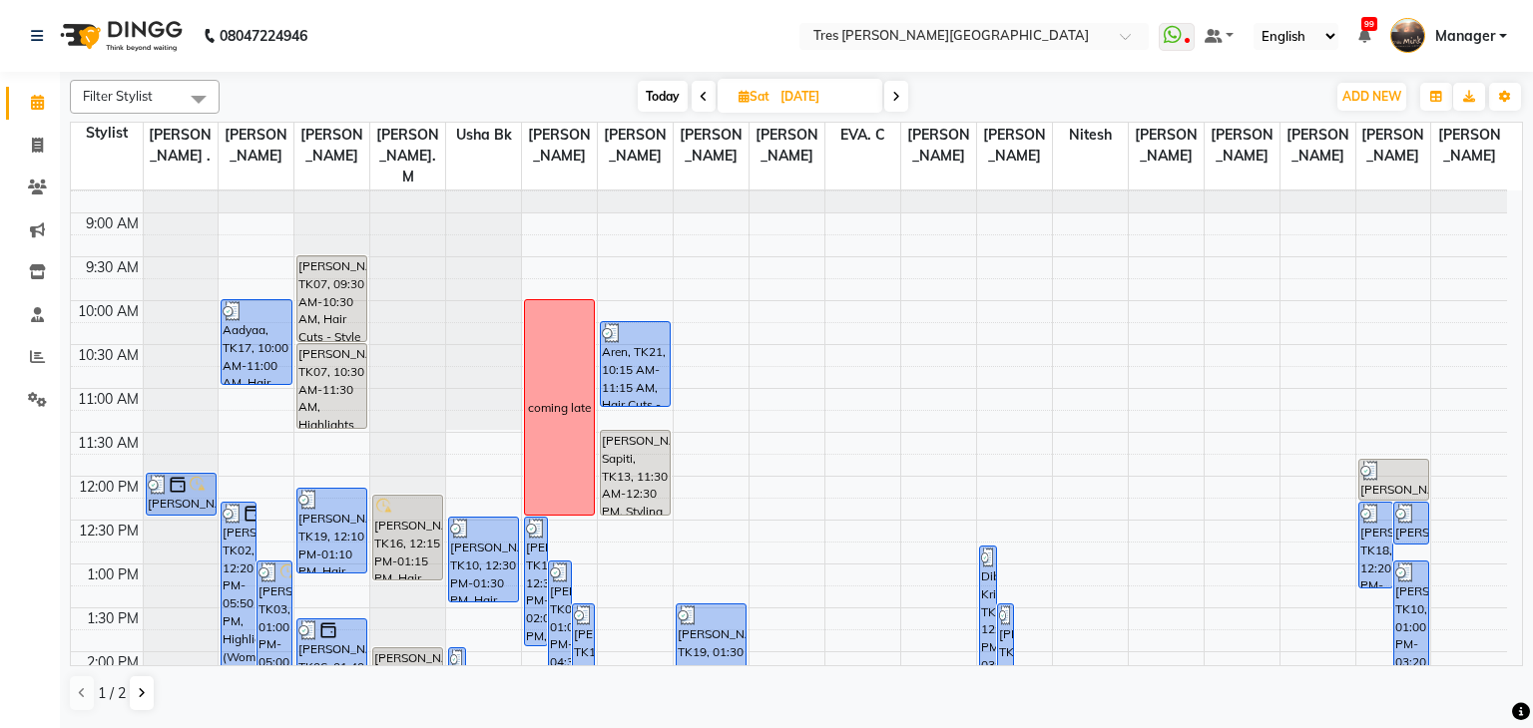
scroll to position [64, 0]
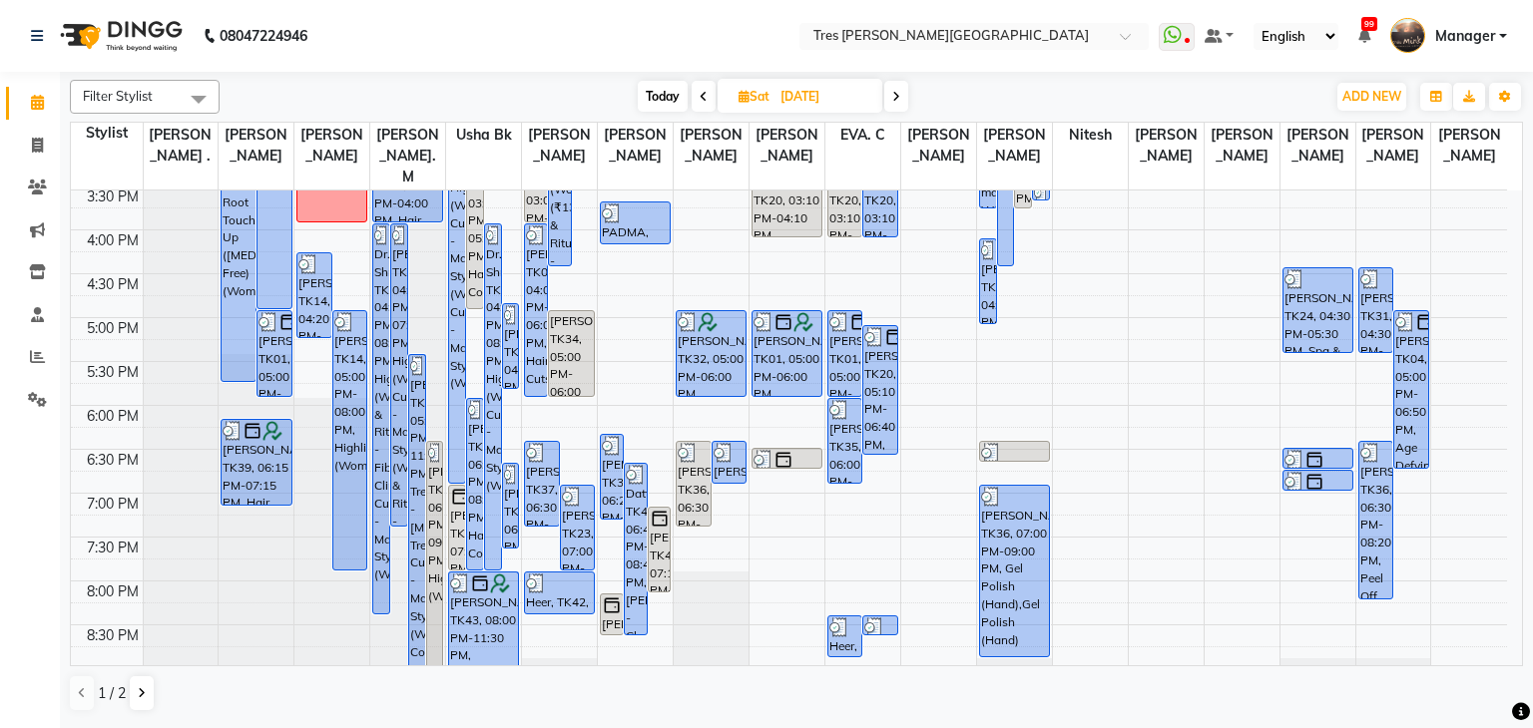
click at [898, 94] on icon at bounding box center [896, 97] width 8 height 12
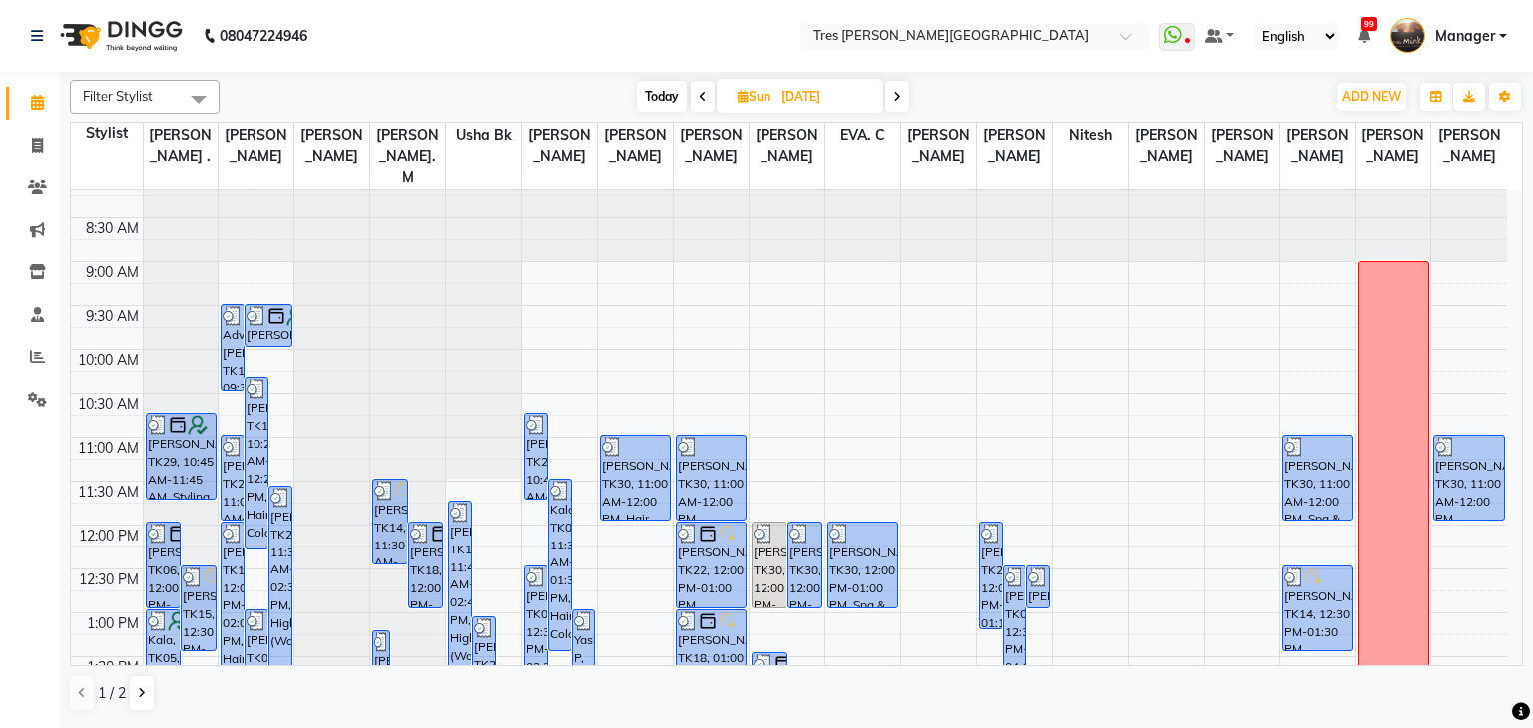
click at [702, 92] on icon at bounding box center [703, 97] width 8 height 12
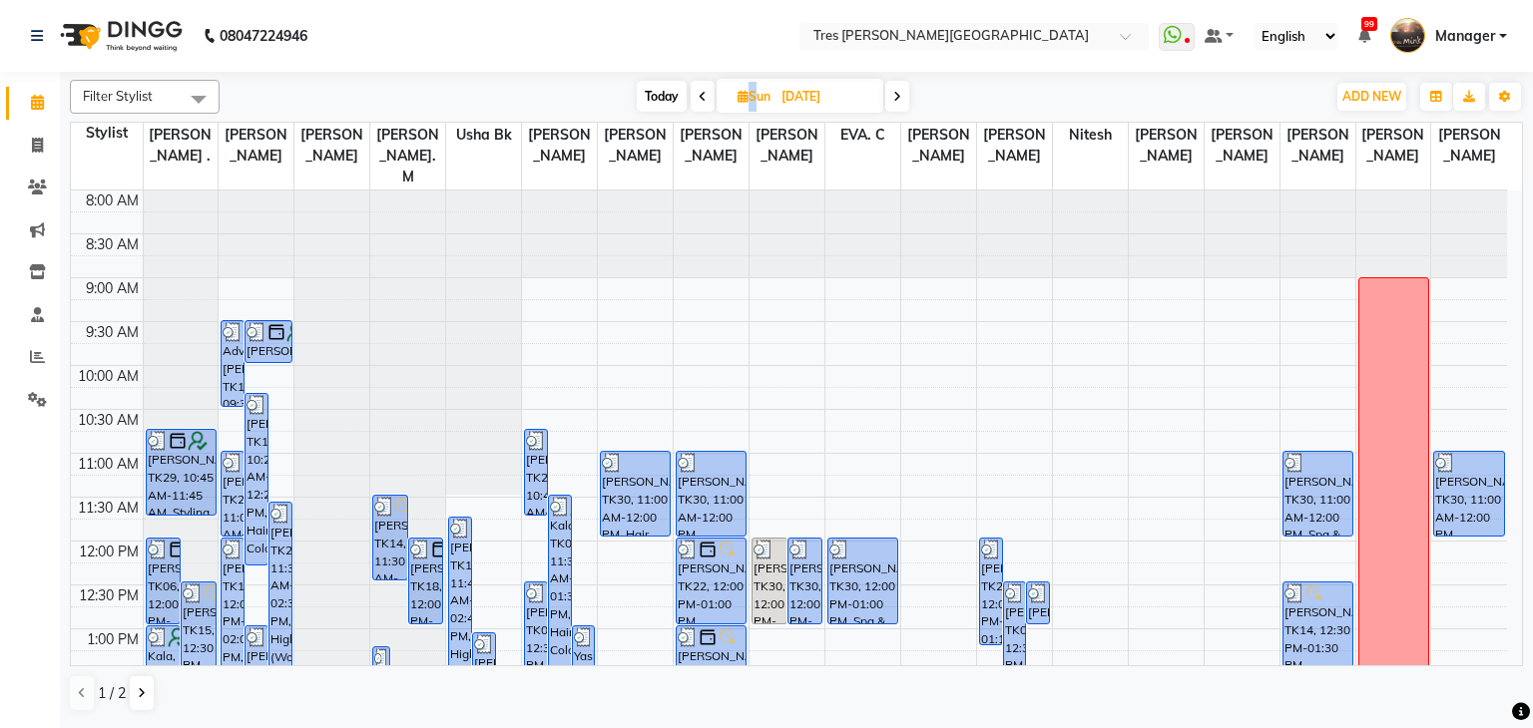
click at [702, 92] on icon at bounding box center [703, 97] width 8 height 12
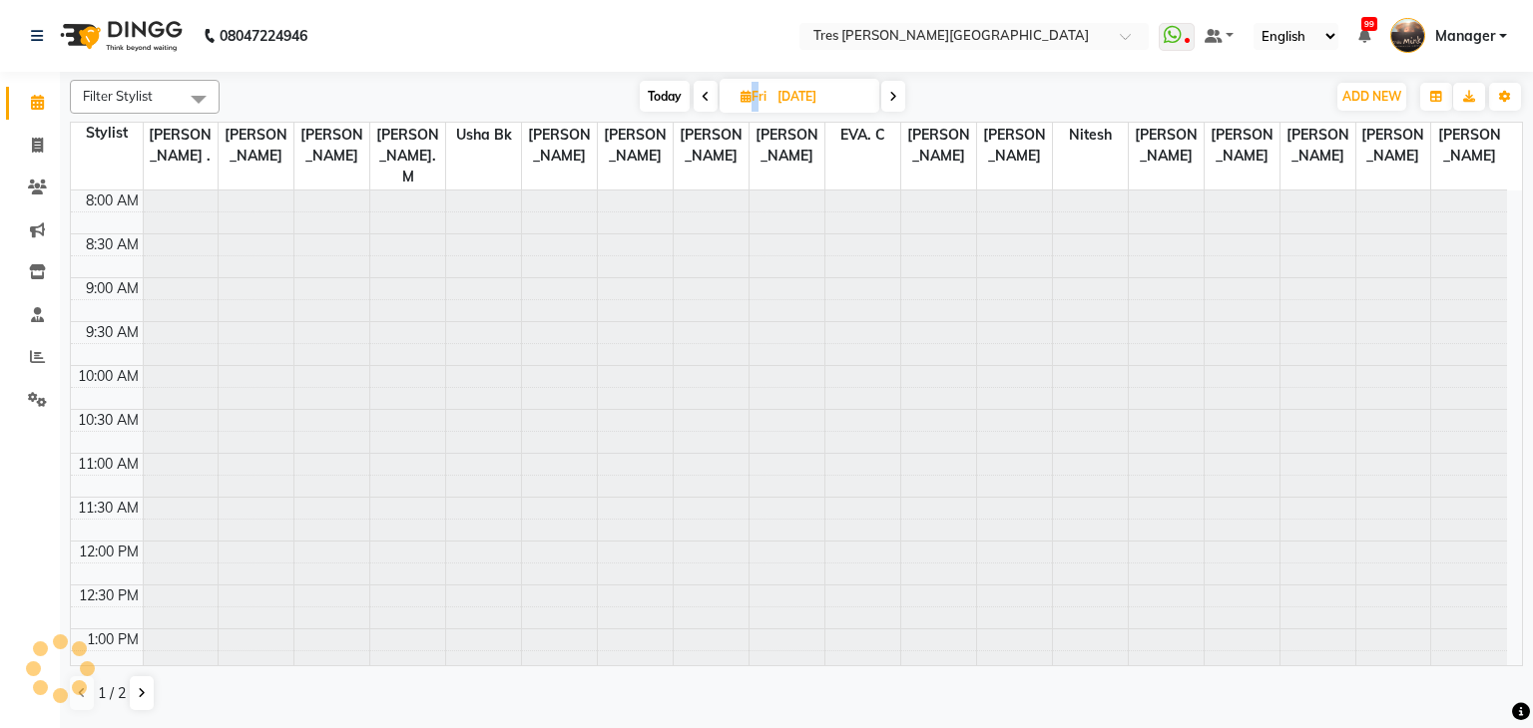
click at [702, 92] on icon at bounding box center [705, 97] width 8 height 12
click at [702, 92] on icon at bounding box center [703, 97] width 8 height 12
click at [702, 92] on span at bounding box center [703, 96] width 24 height 31
click at [702, 92] on icon at bounding box center [703, 97] width 8 height 12
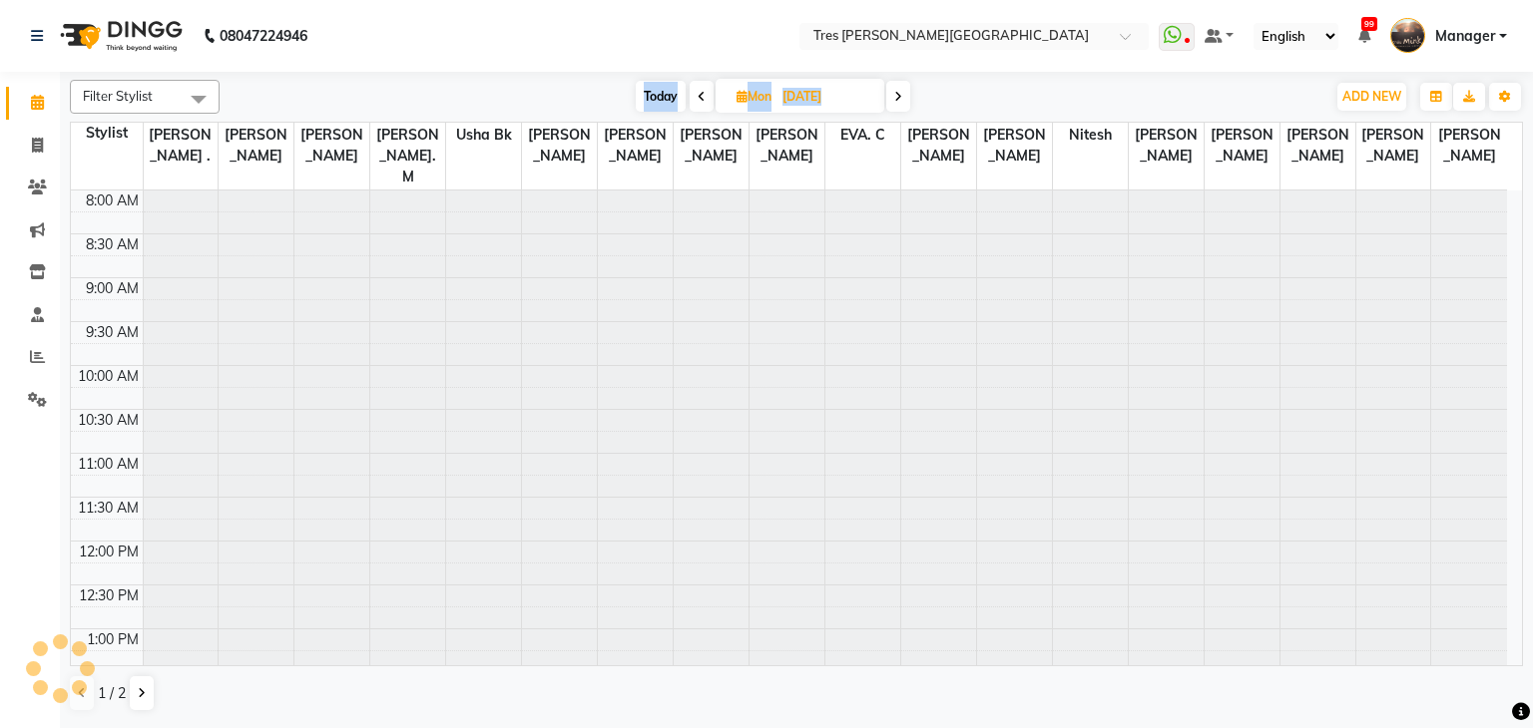
click at [702, 92] on icon at bounding box center [702, 97] width 8 height 12
click at [702, 92] on icon at bounding box center [703, 97] width 8 height 12
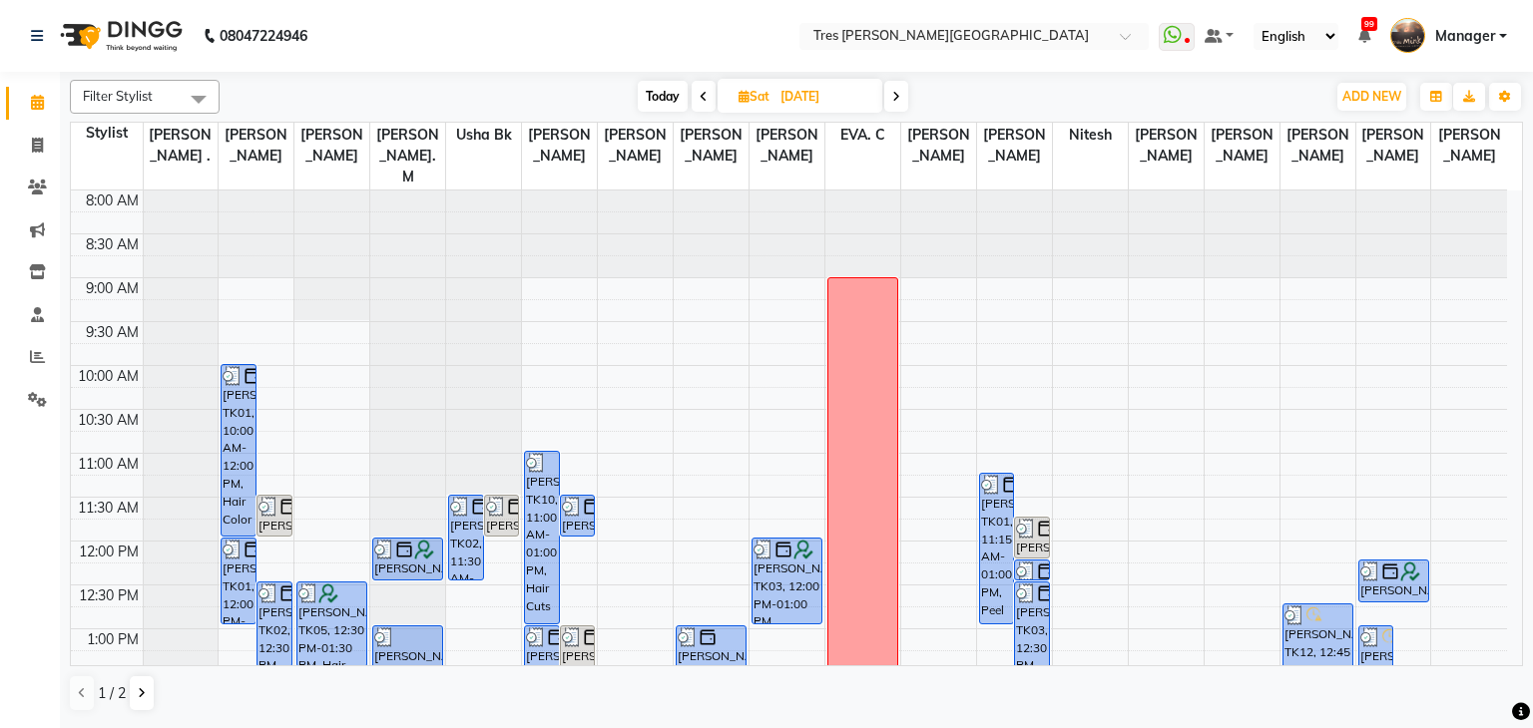
click at [702, 97] on icon at bounding box center [703, 97] width 8 height 12
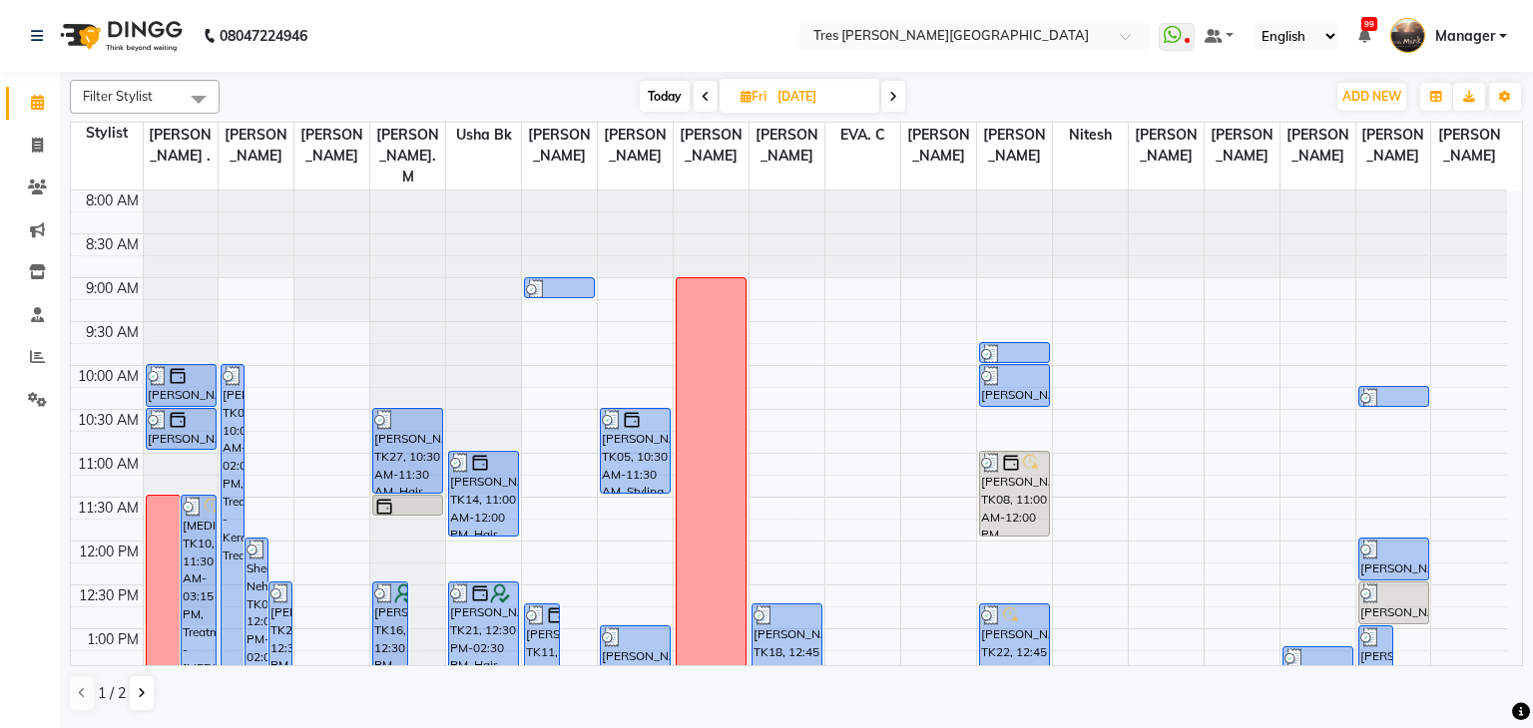
click at [709, 94] on span at bounding box center [706, 96] width 24 height 31
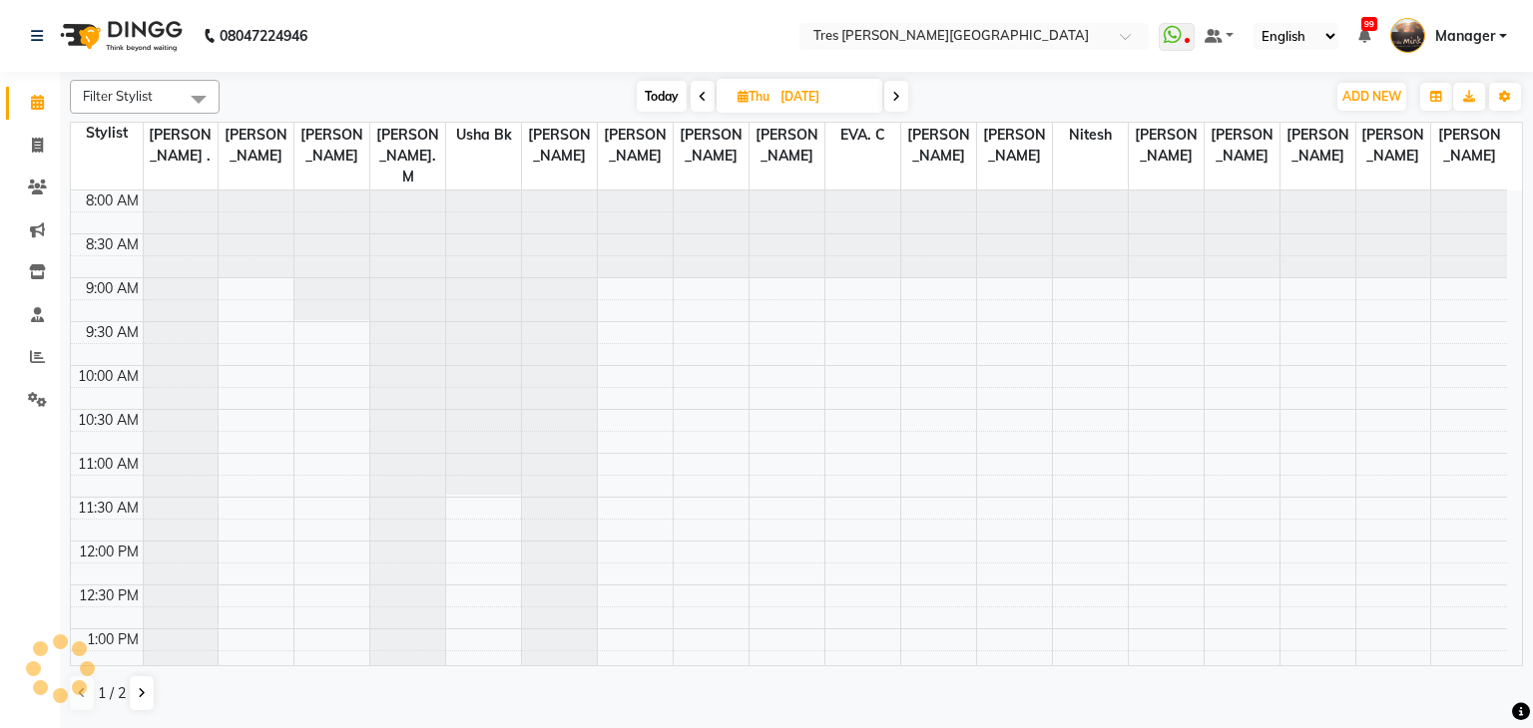
scroll to position [719, 0]
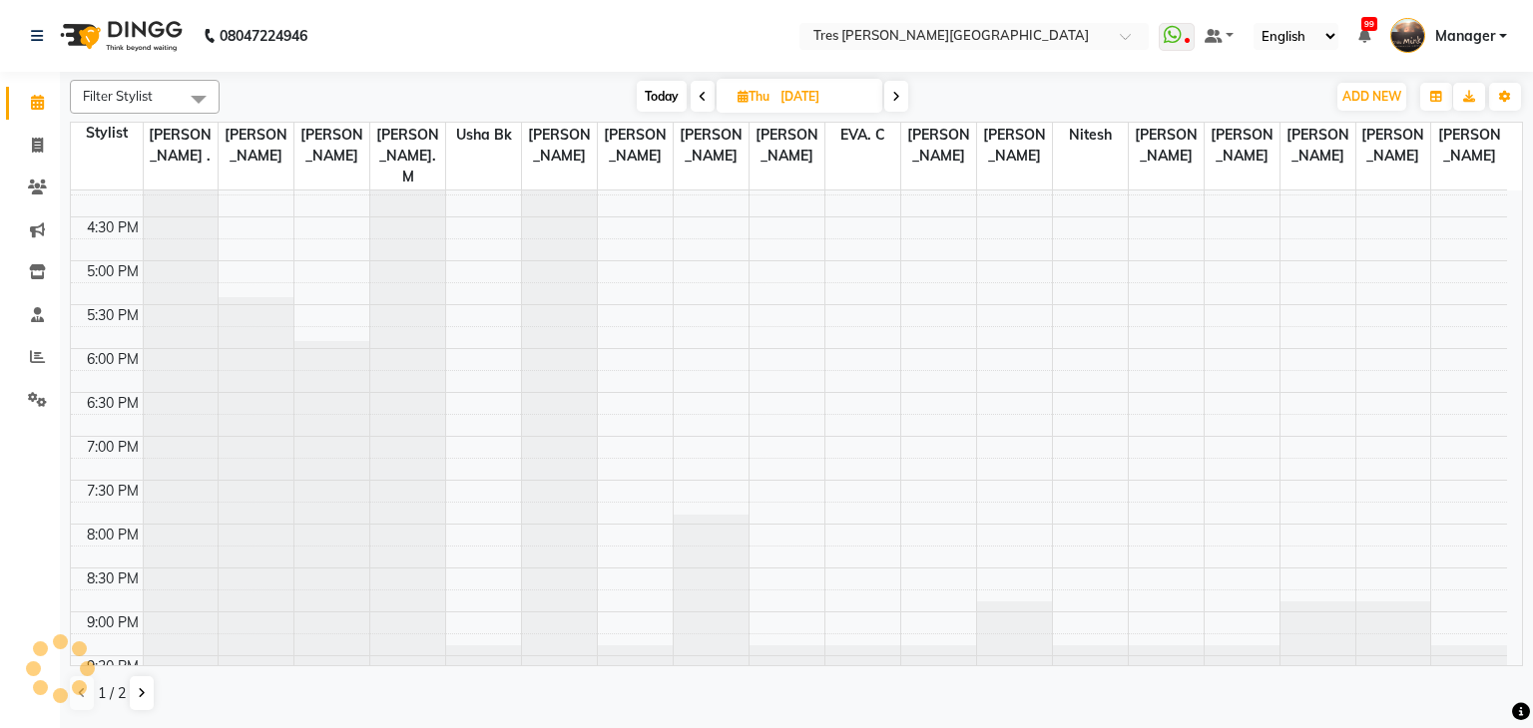
click at [709, 94] on span at bounding box center [703, 96] width 24 height 31
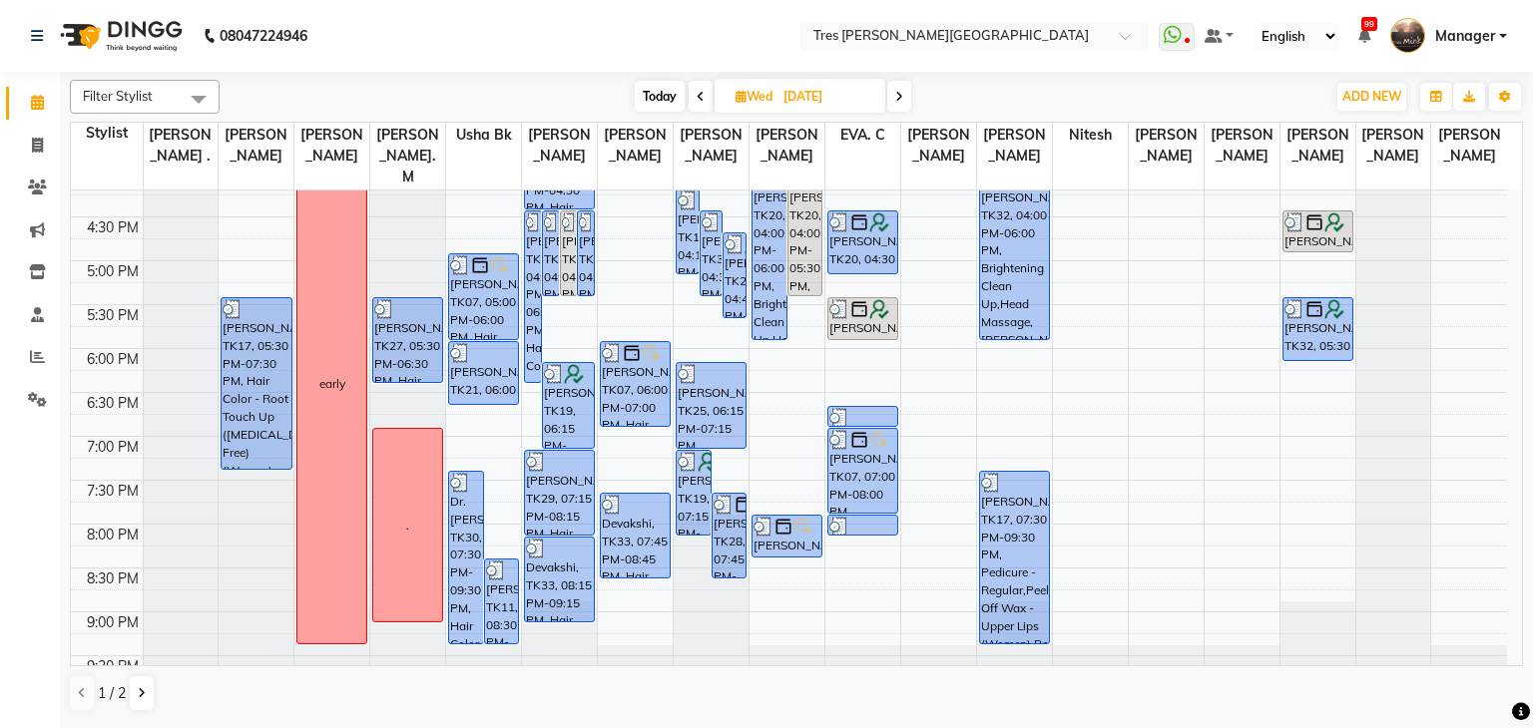
click at [709, 94] on span at bounding box center [701, 96] width 24 height 31
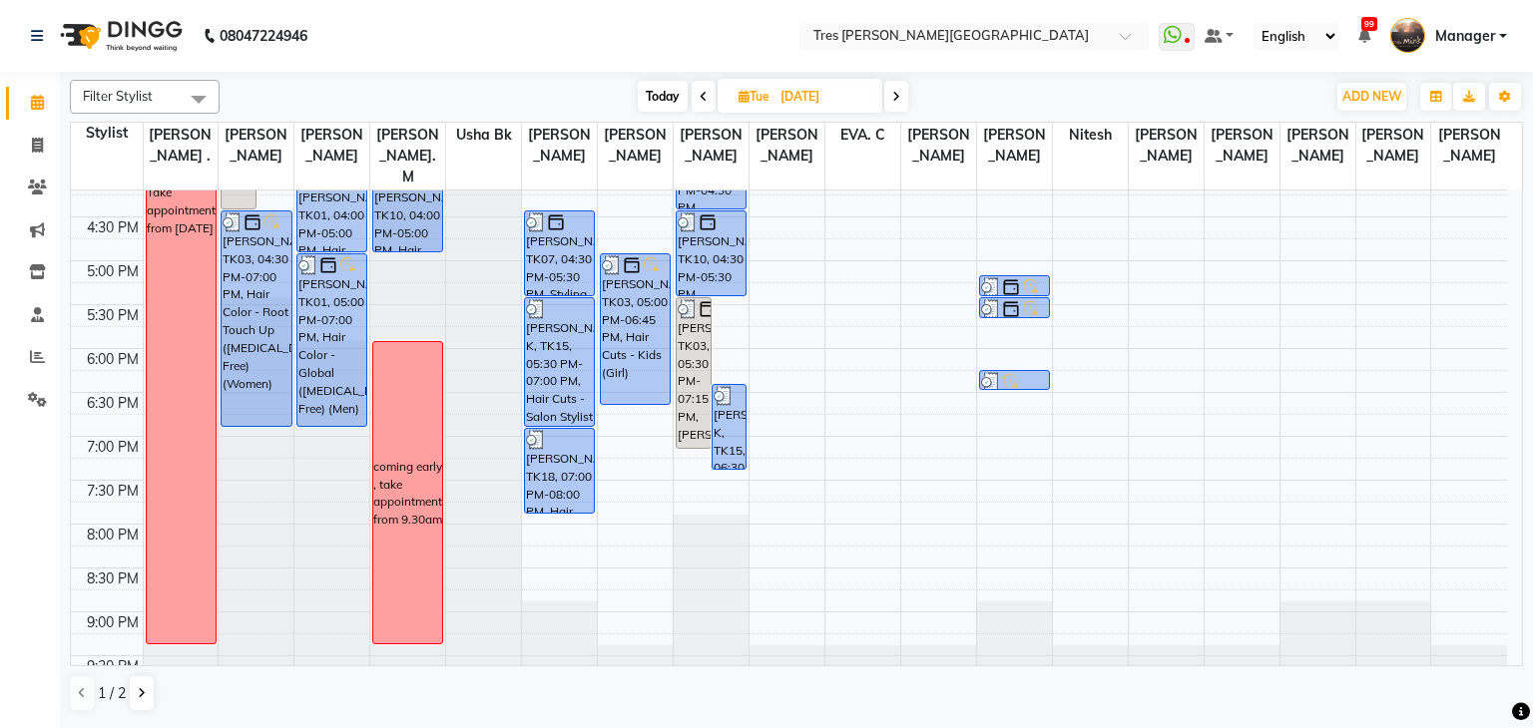
click at [709, 94] on span at bounding box center [704, 96] width 24 height 31
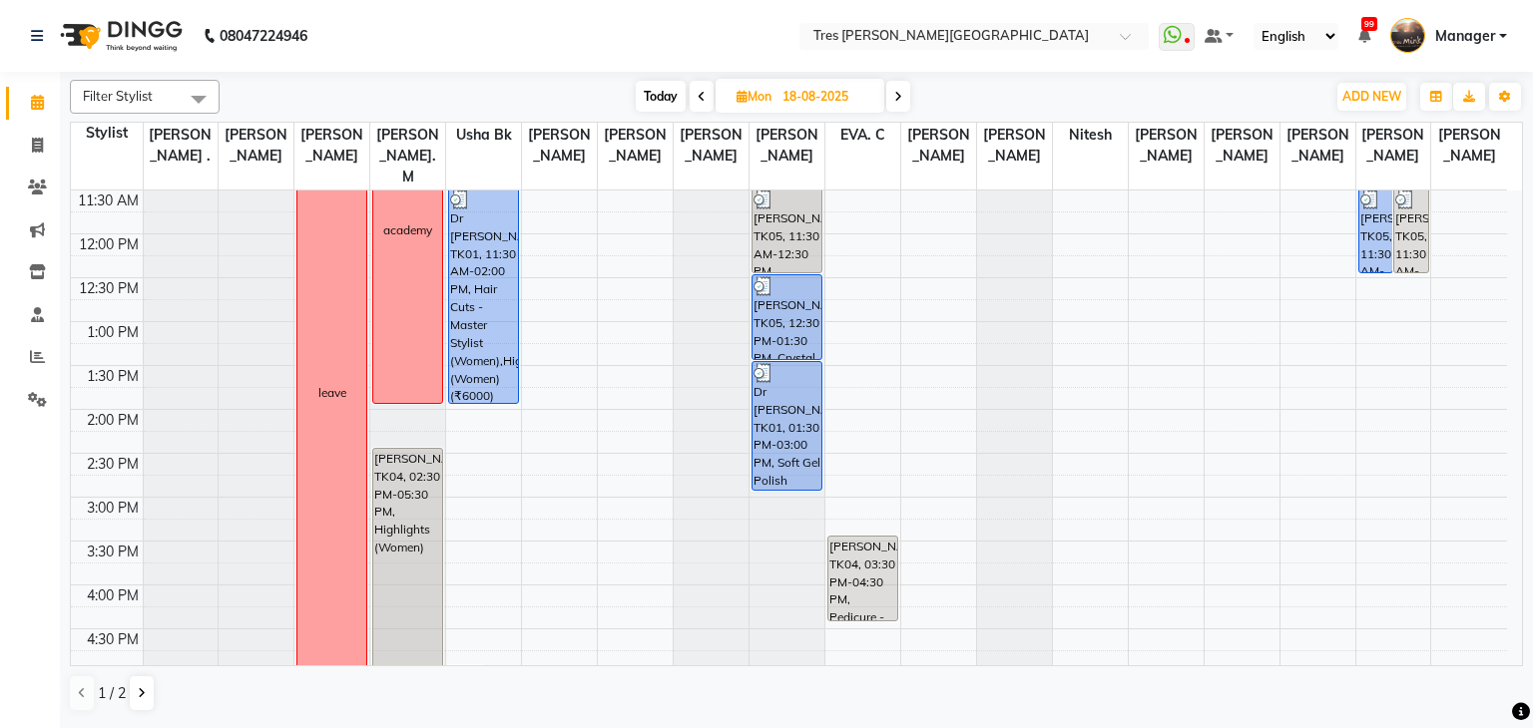
scroll to position [0, 0]
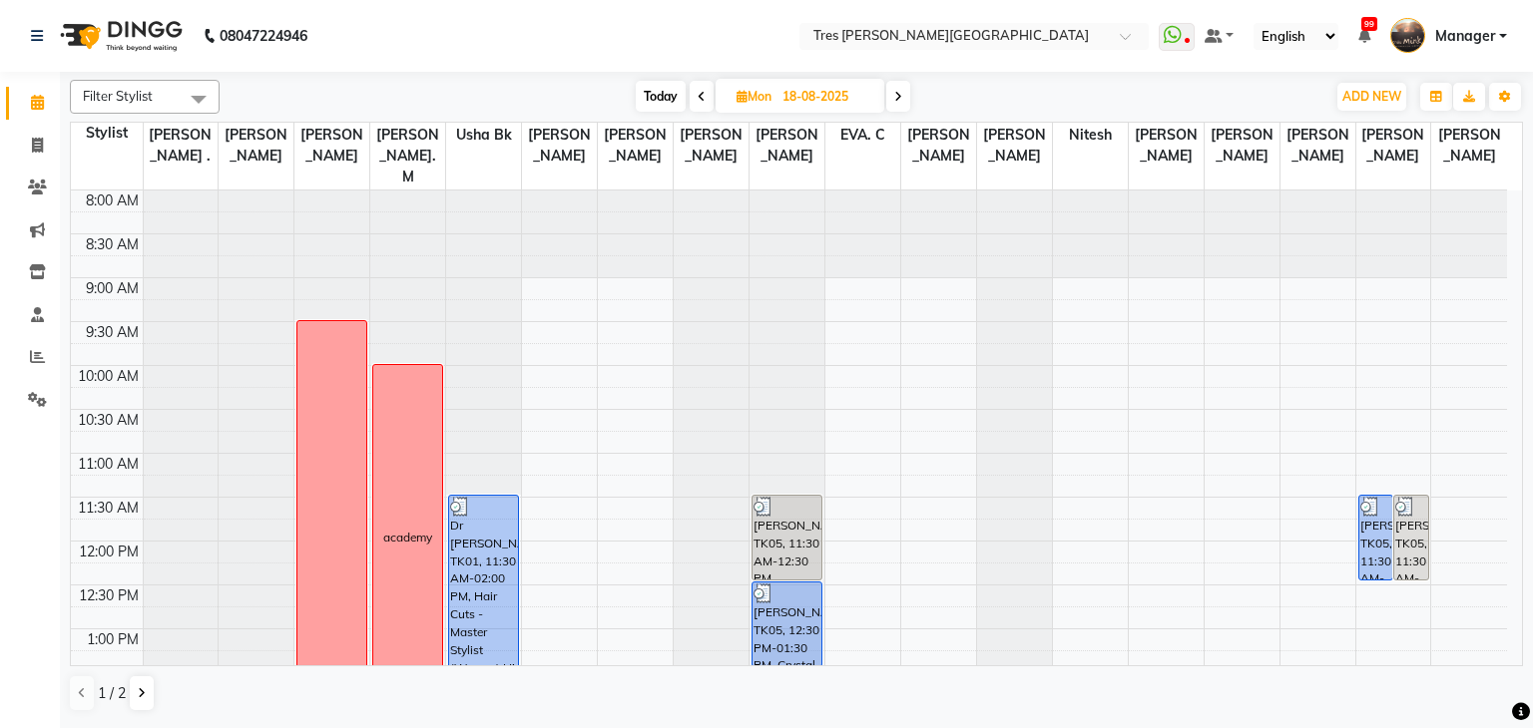
click at [698, 101] on icon at bounding box center [702, 97] width 8 height 12
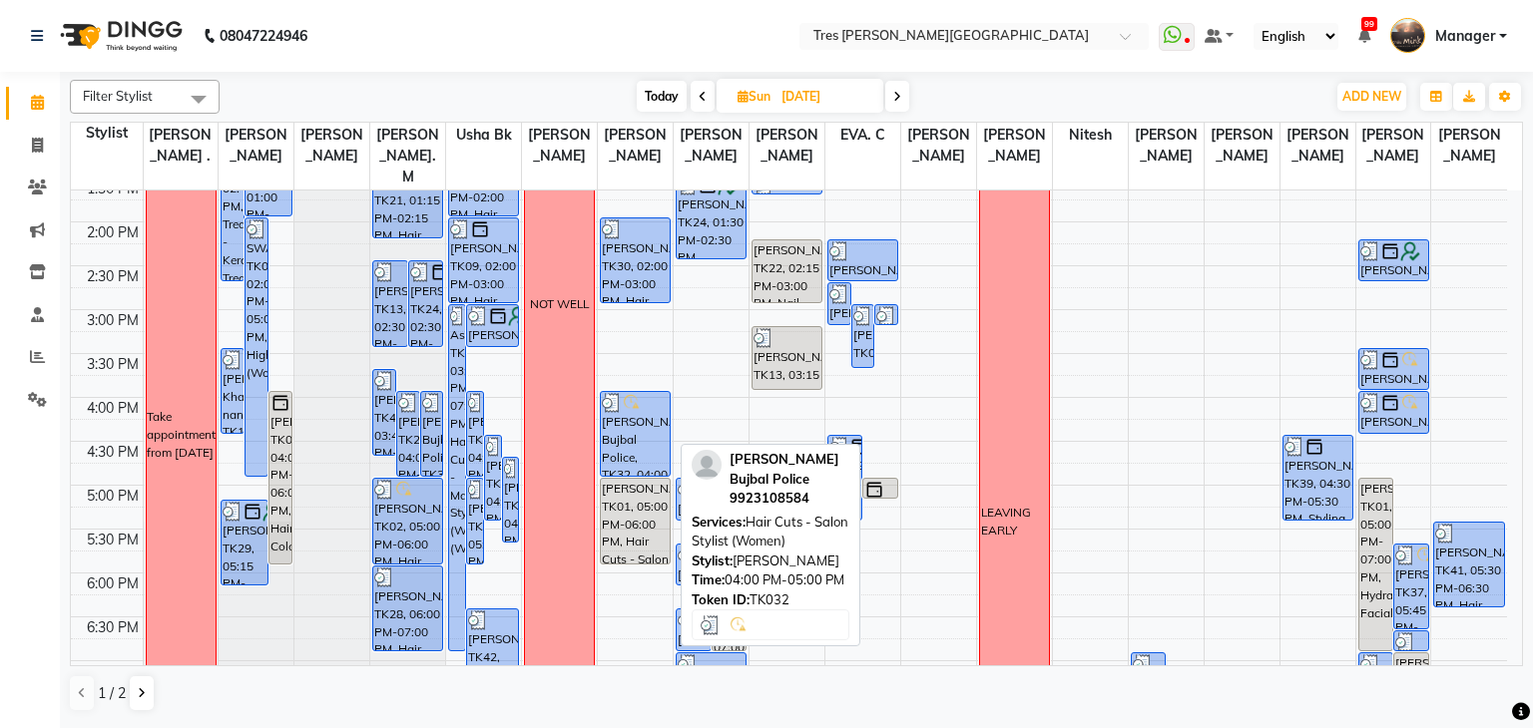
scroll to position [719, 0]
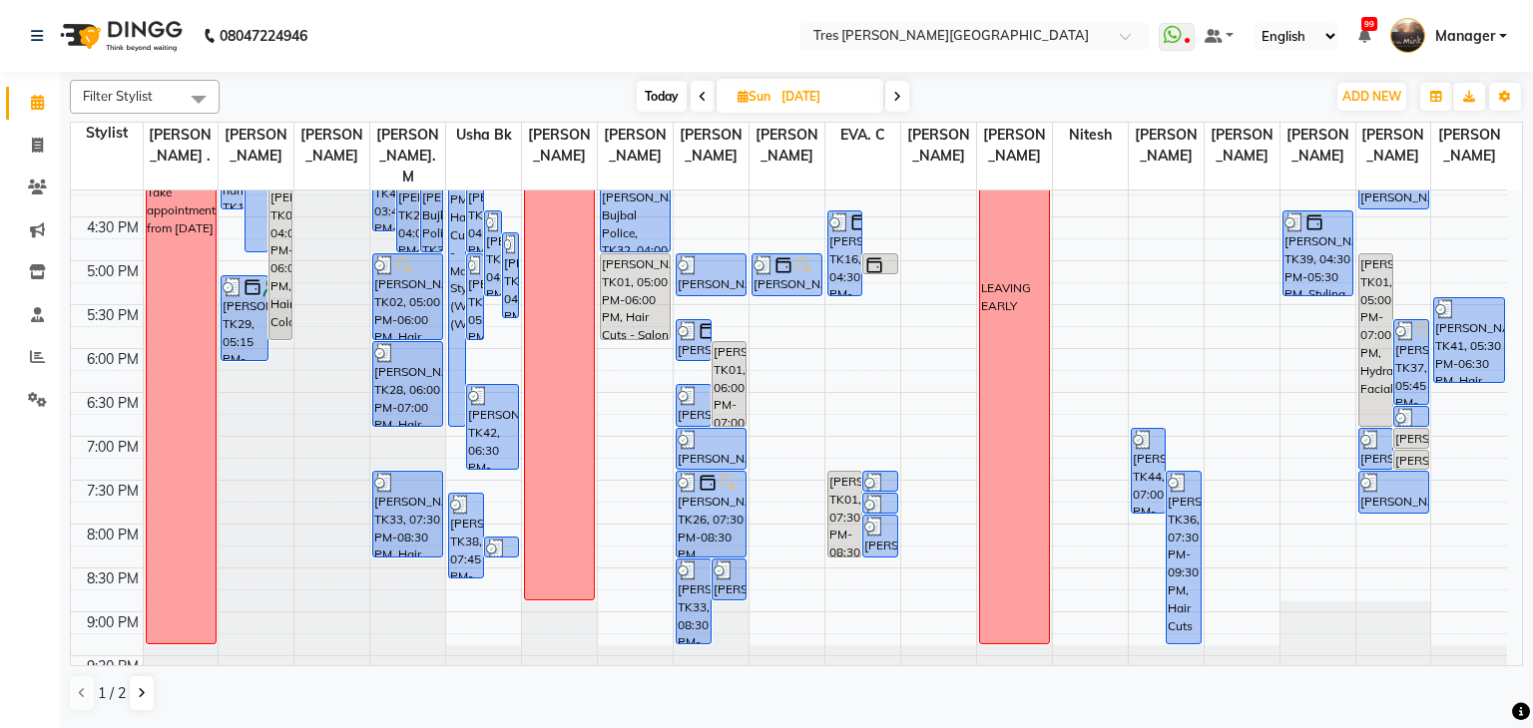
click at [696, 95] on span at bounding box center [703, 96] width 24 height 31
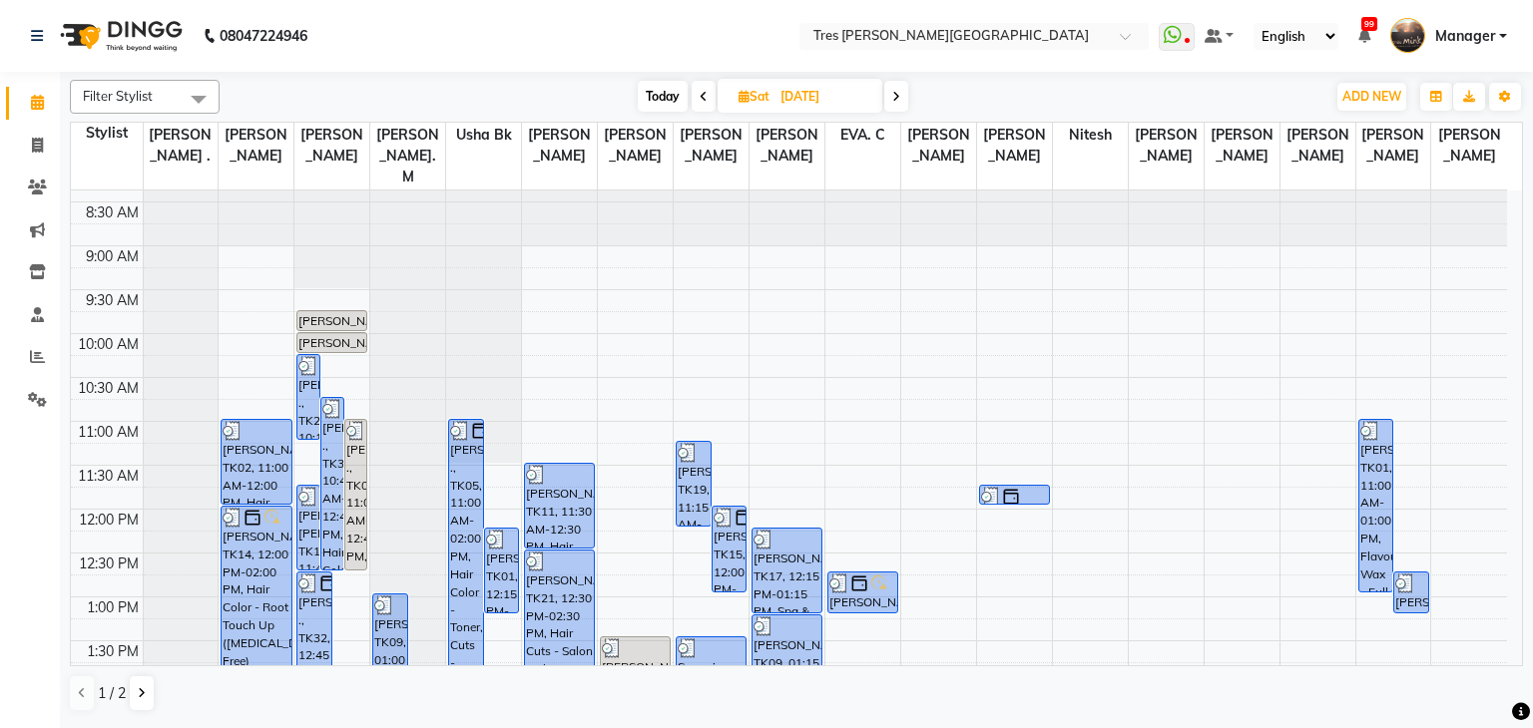
scroll to position [0, 0]
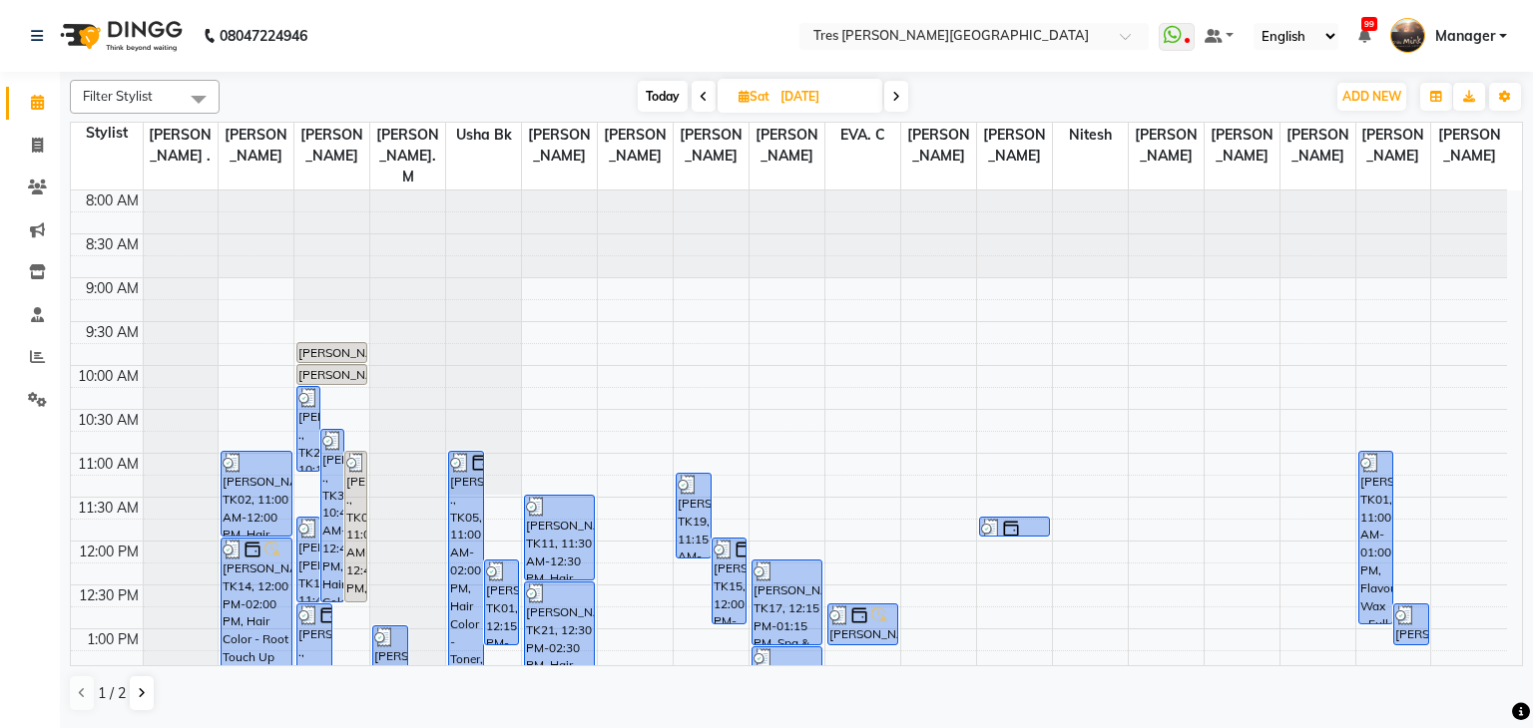
click at [703, 92] on icon at bounding box center [703, 97] width 8 height 12
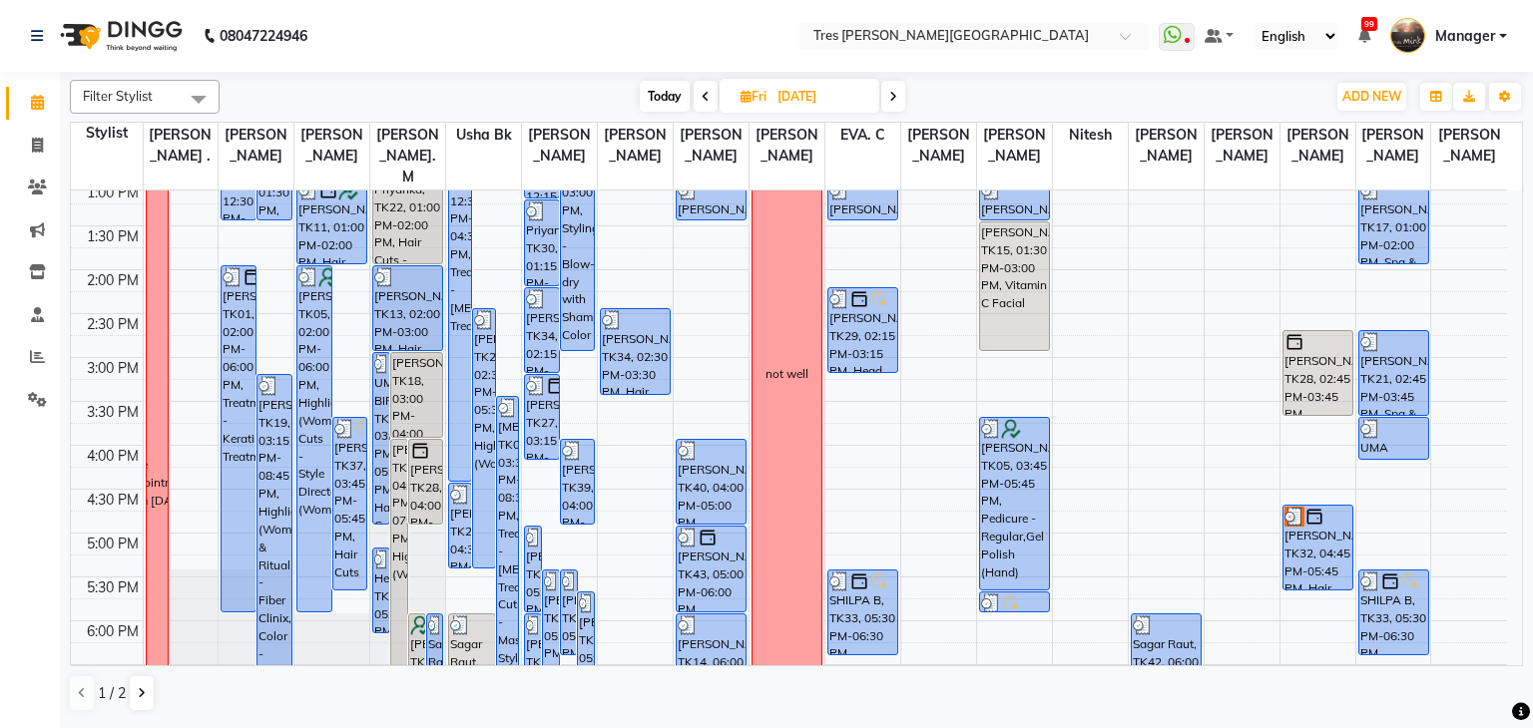
scroll to position [377, 0]
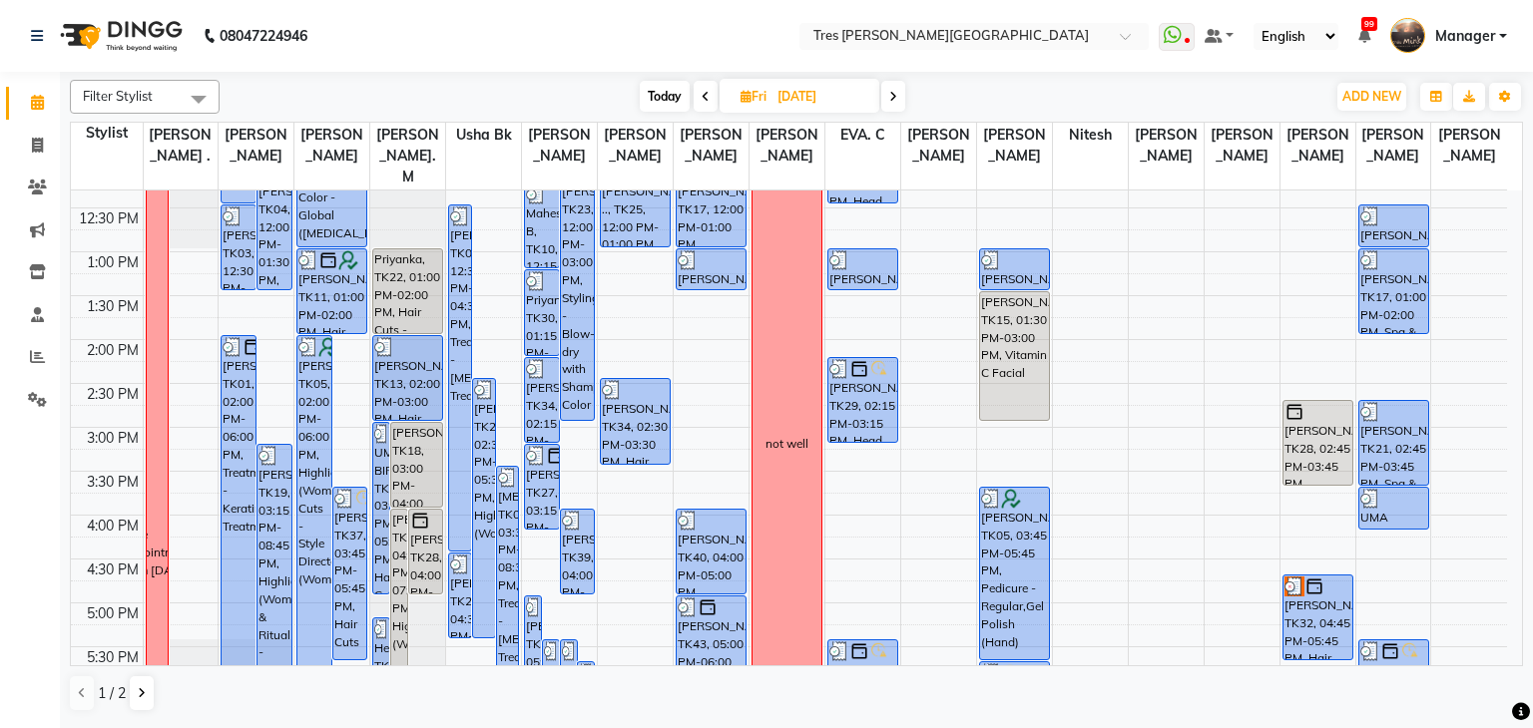
click at [703, 92] on icon at bounding box center [705, 97] width 8 height 12
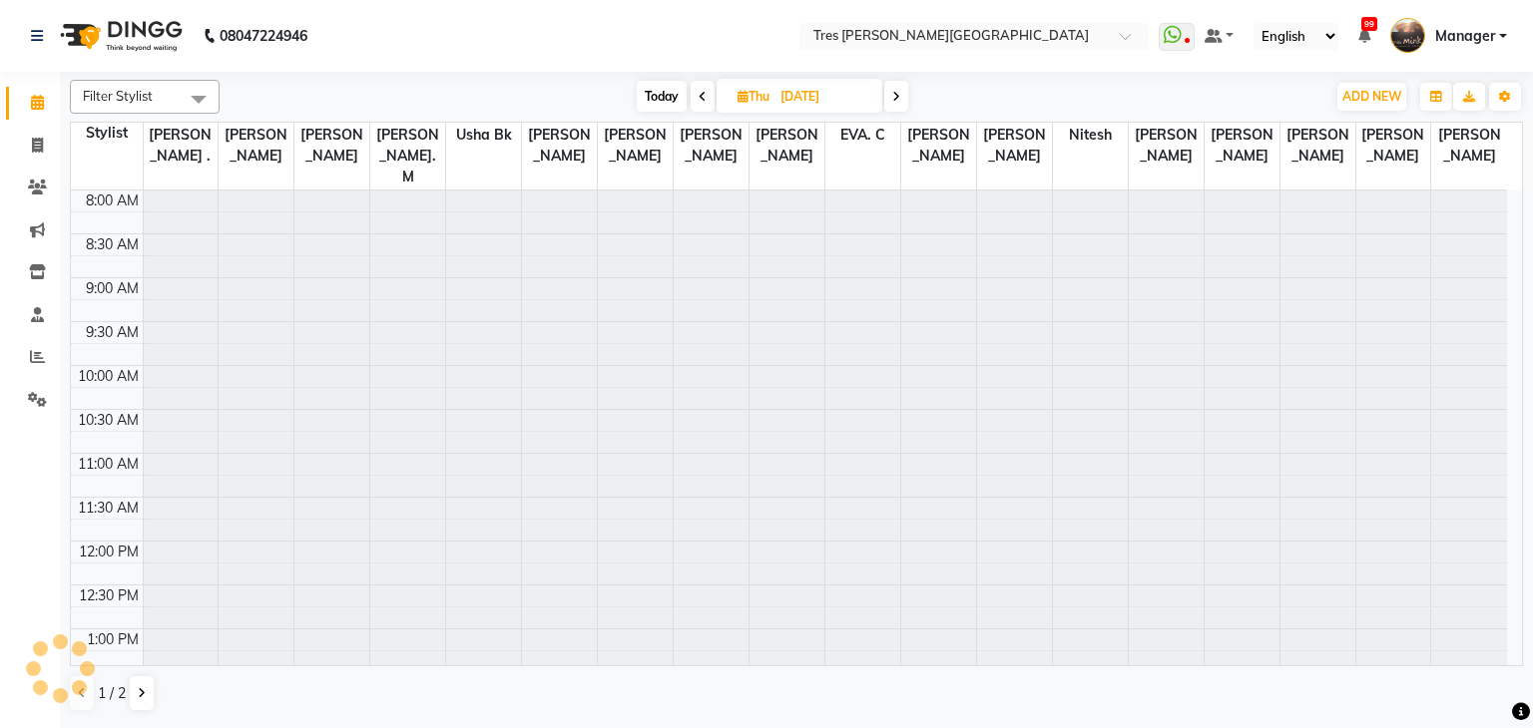
scroll to position [719, 0]
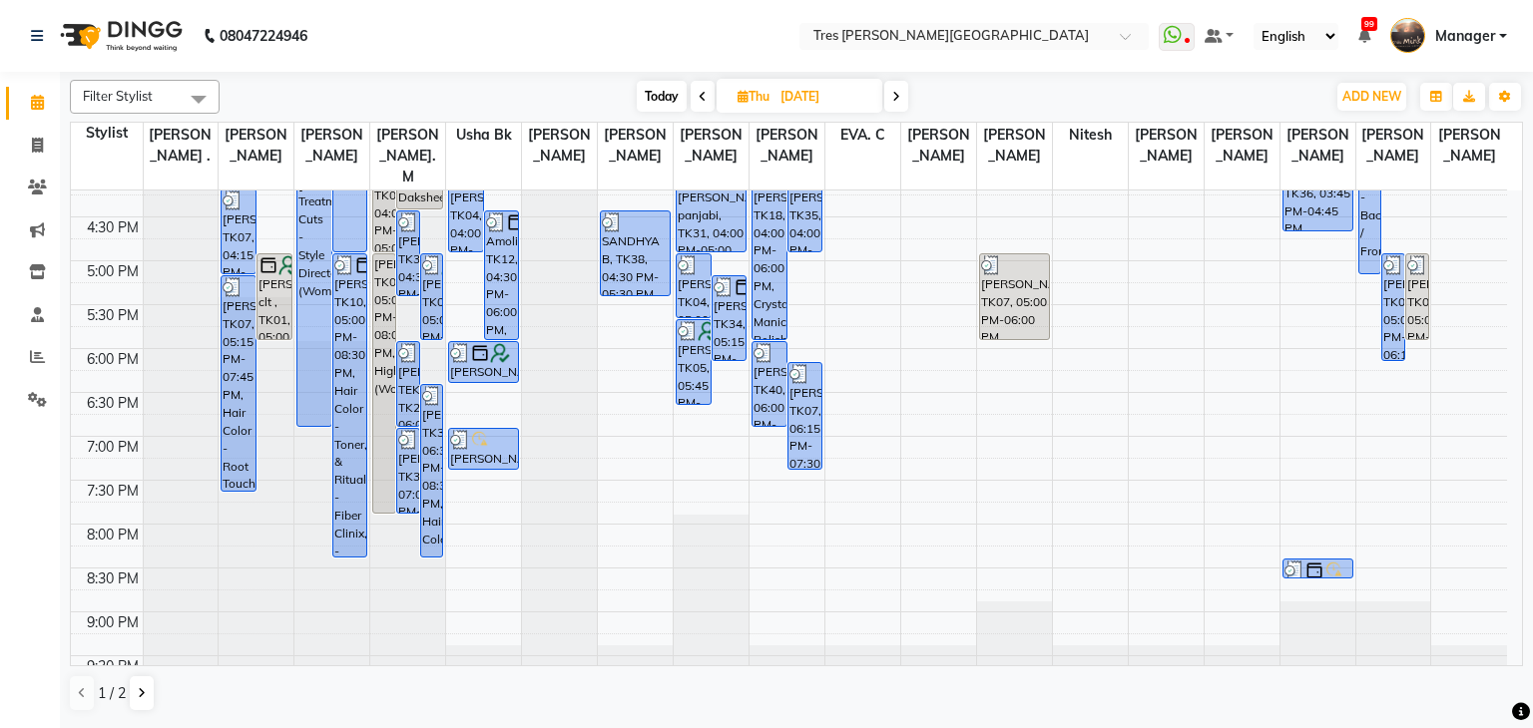
click at [703, 92] on icon at bounding box center [703, 97] width 8 height 12
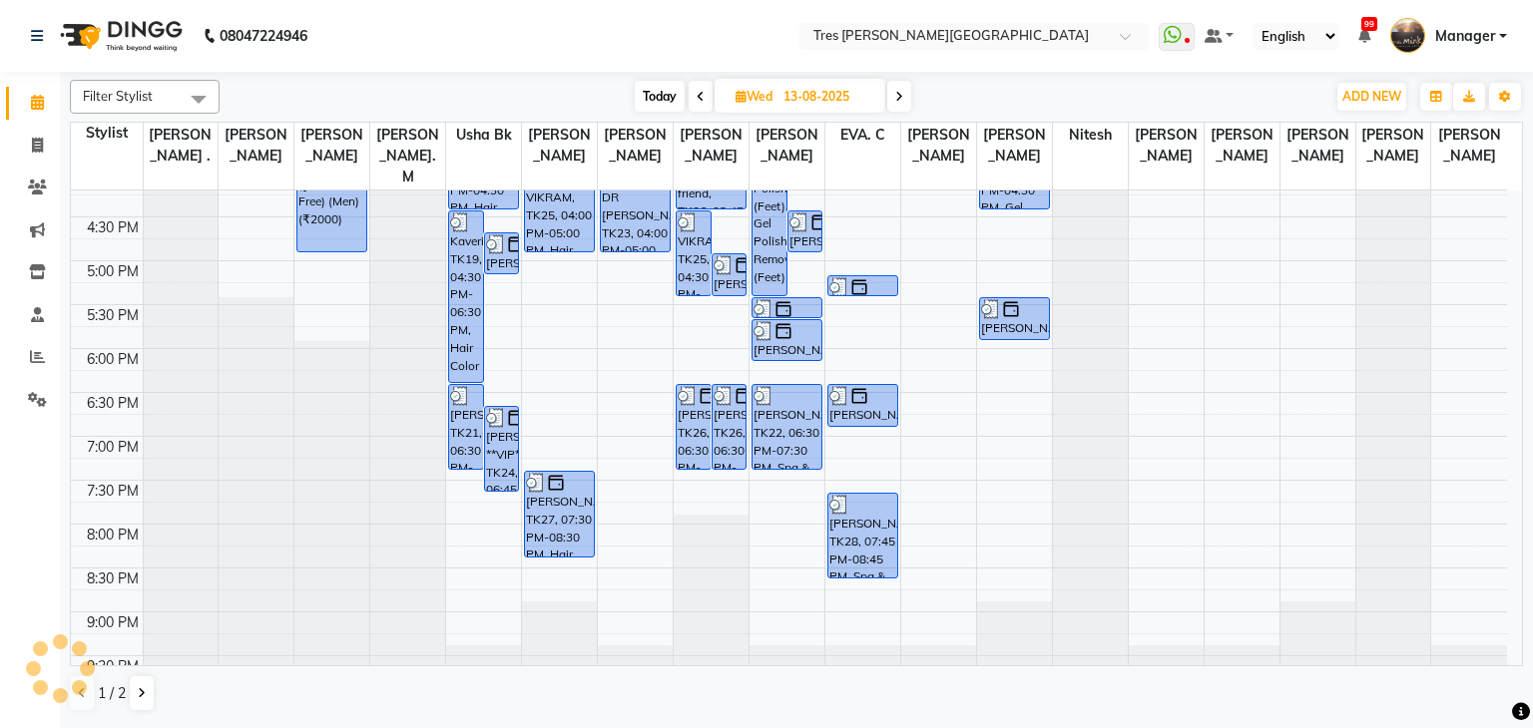
click at [703, 92] on span at bounding box center [701, 96] width 24 height 31
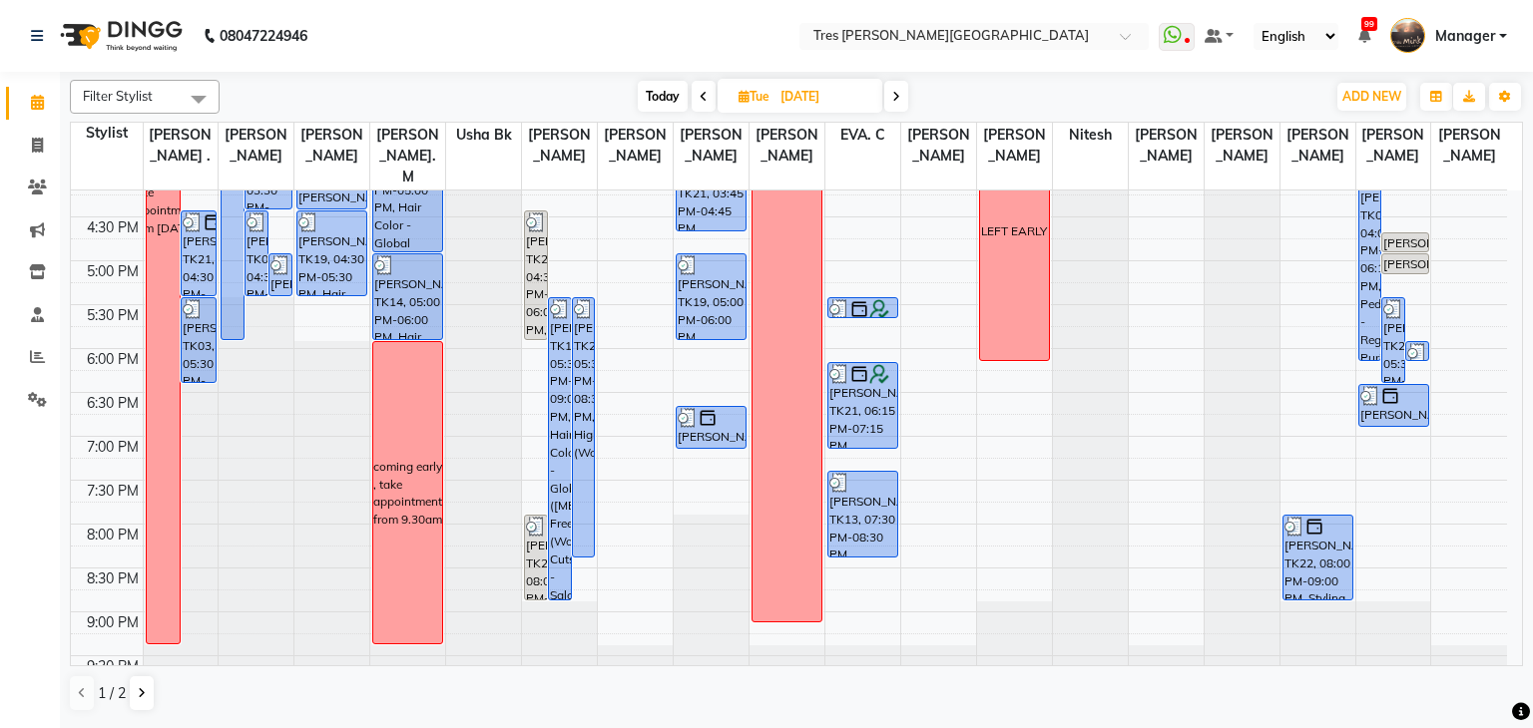
click at [695, 96] on span at bounding box center [704, 96] width 24 height 31
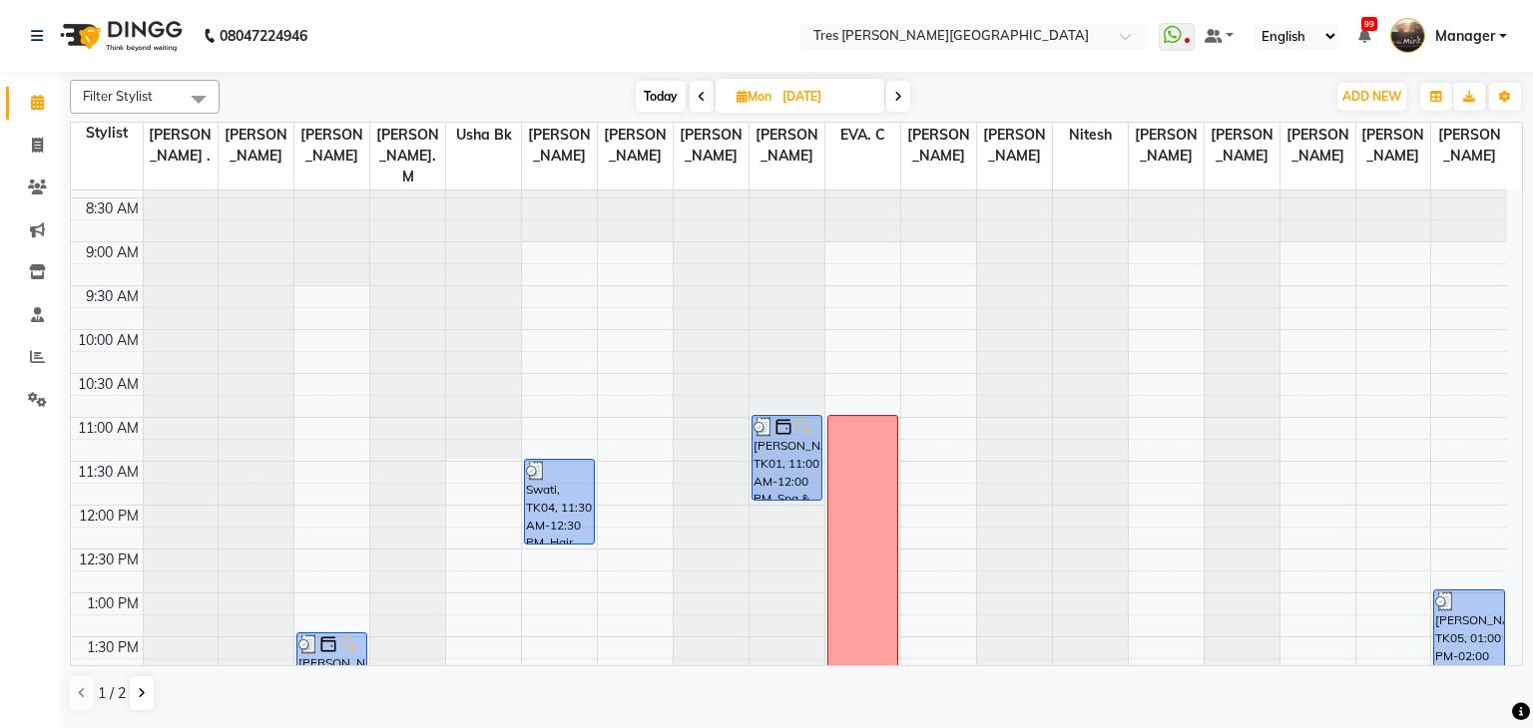
scroll to position [0, 0]
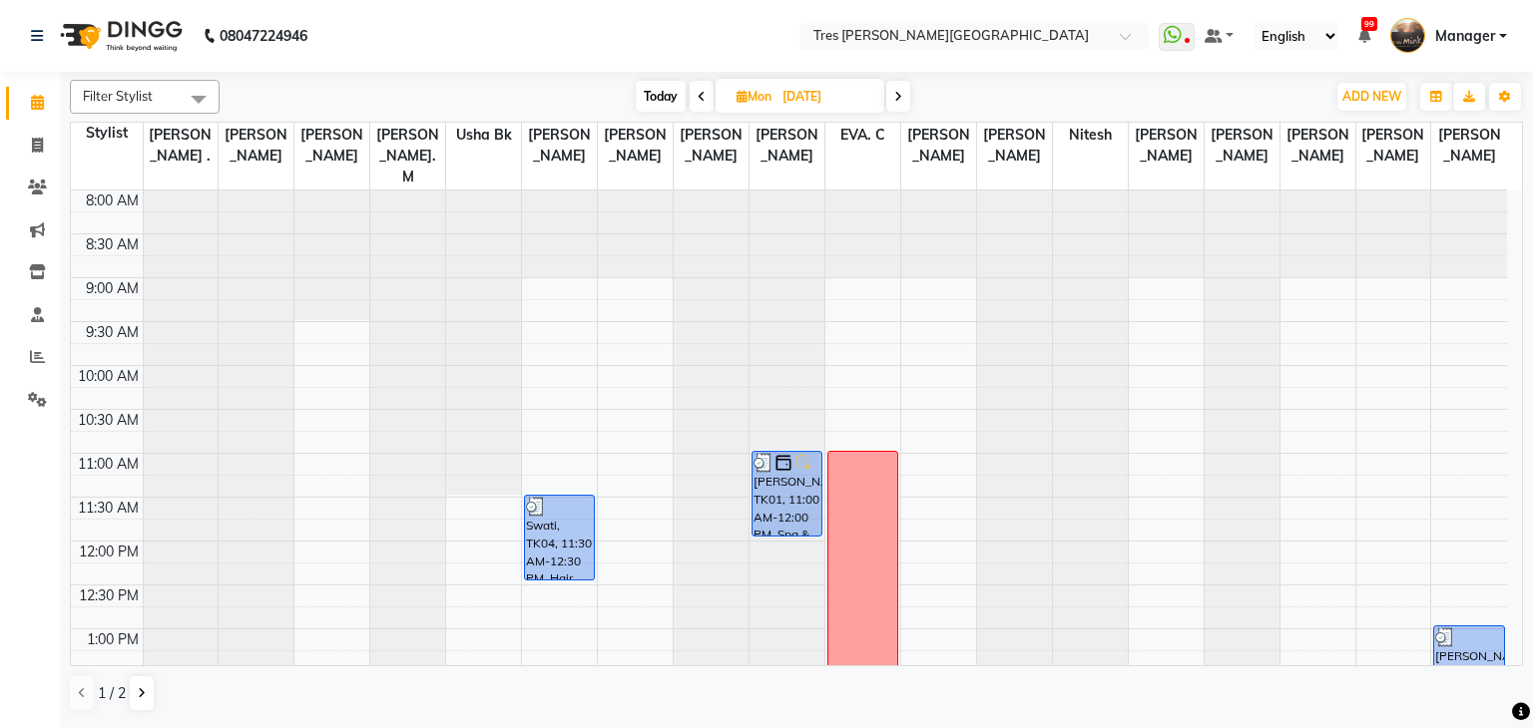
click at [693, 98] on span at bounding box center [702, 96] width 24 height 31
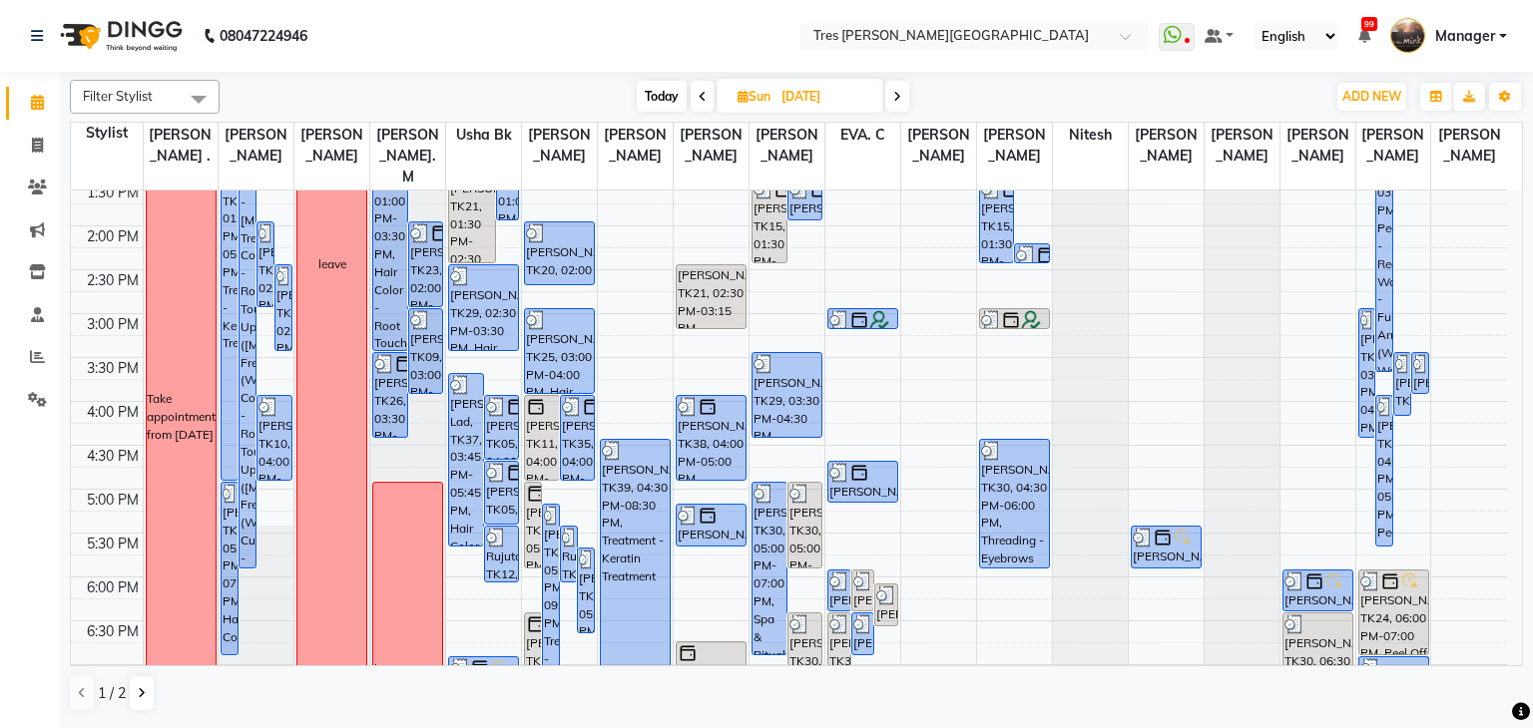
scroll to position [534, 0]
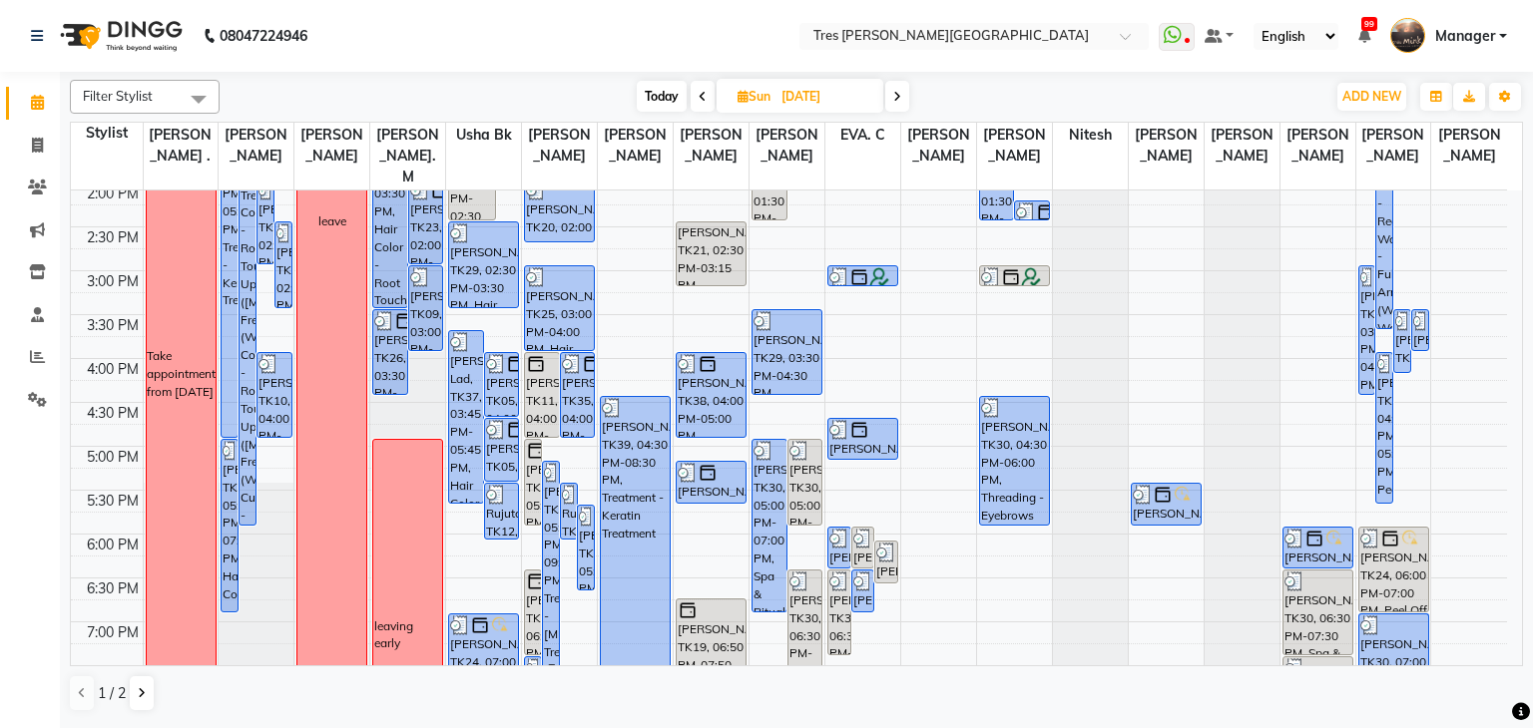
click at [651, 90] on span "Today" at bounding box center [662, 96] width 50 height 31
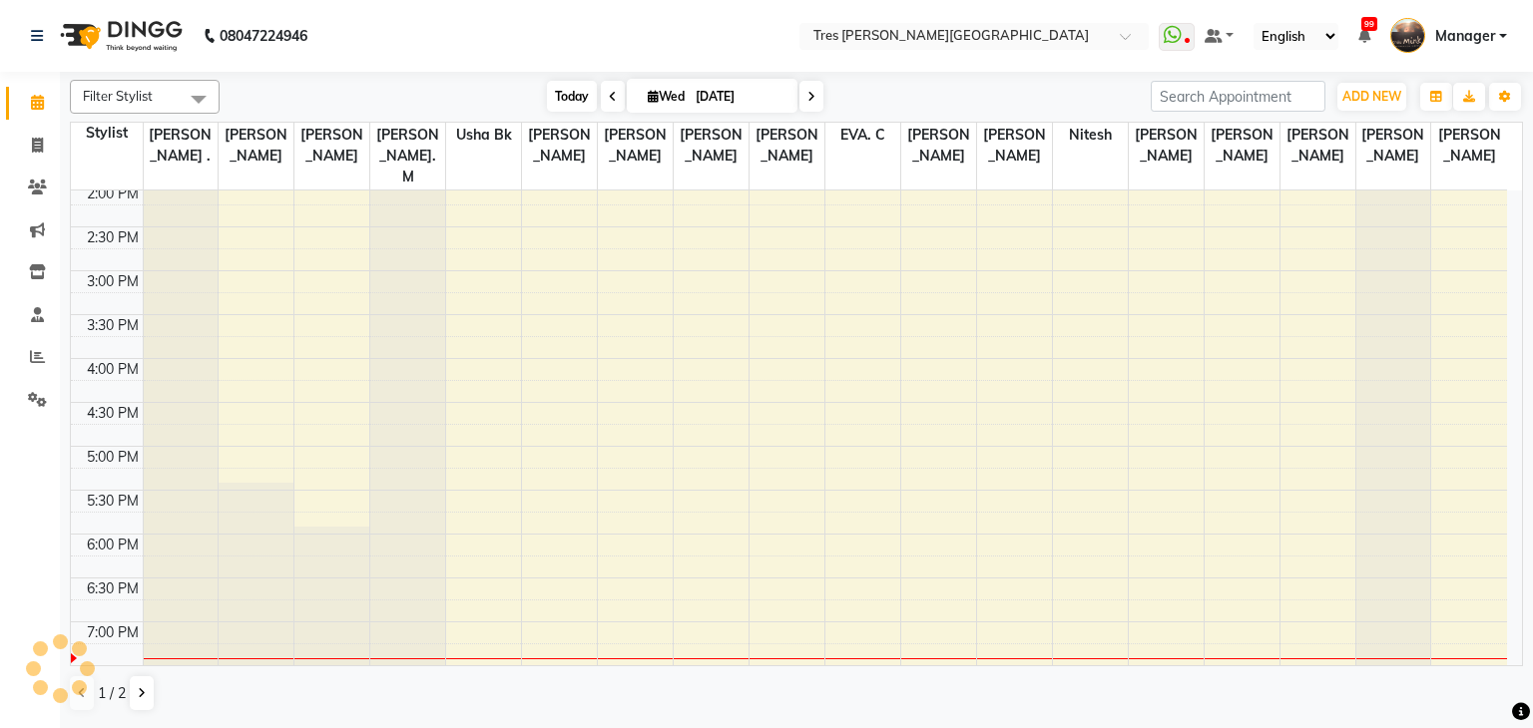
scroll to position [719, 0]
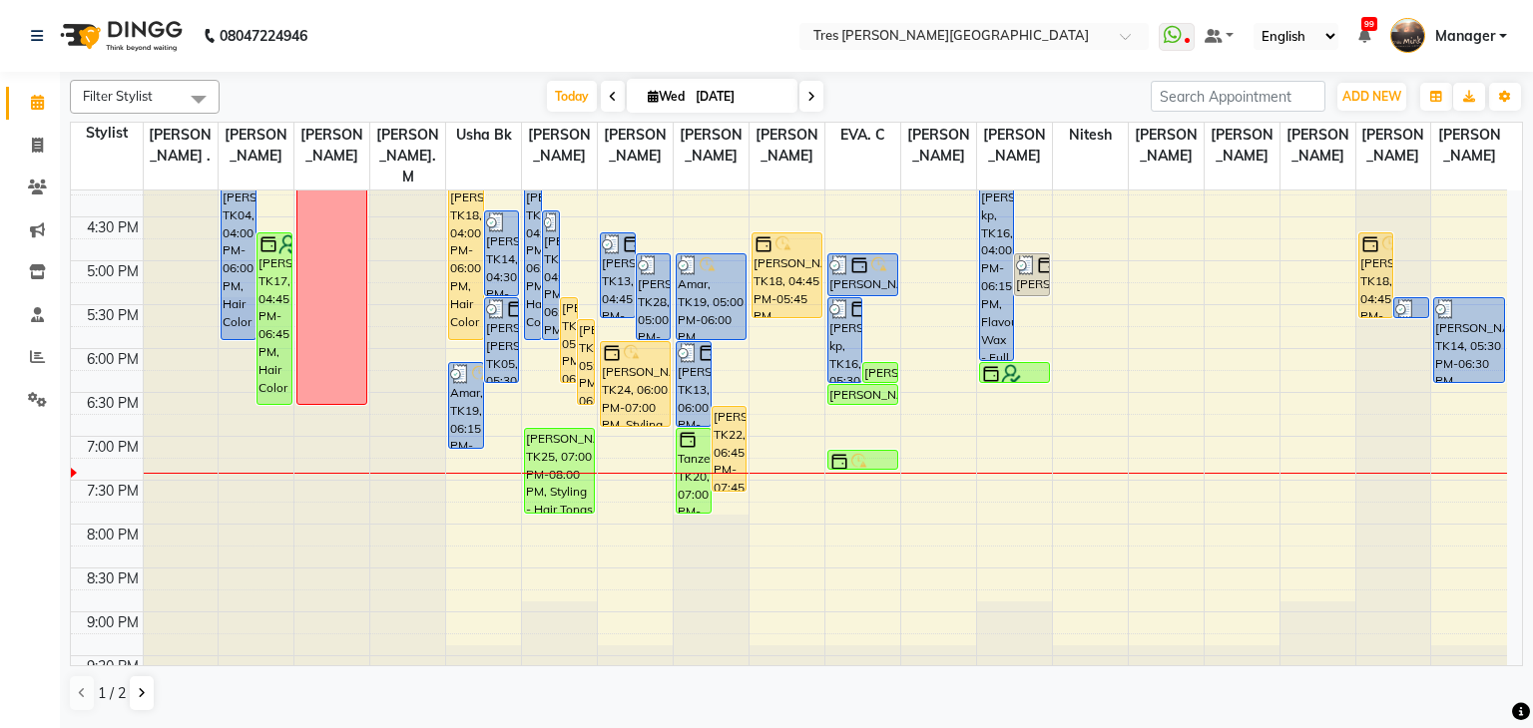
click at [601, 101] on span at bounding box center [613, 96] width 24 height 31
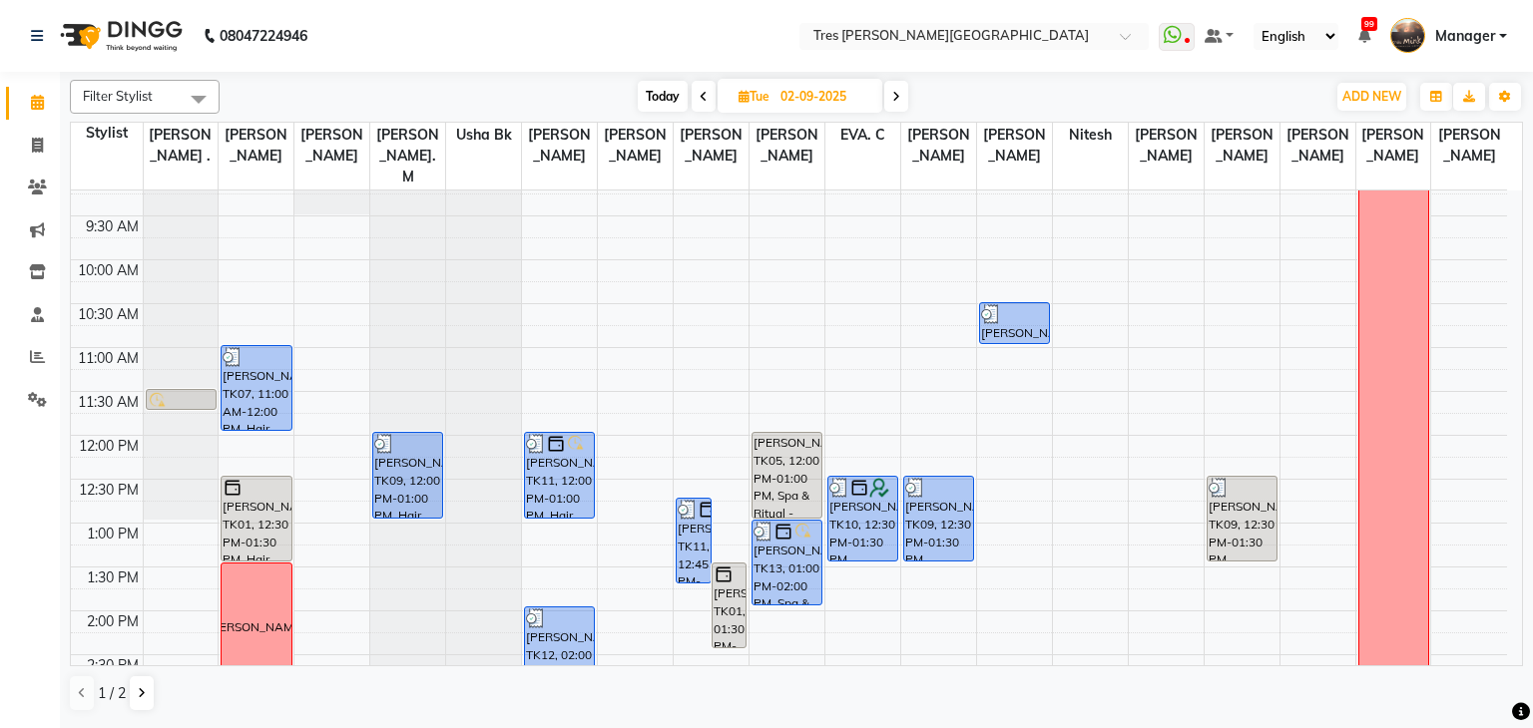
scroll to position [0, 0]
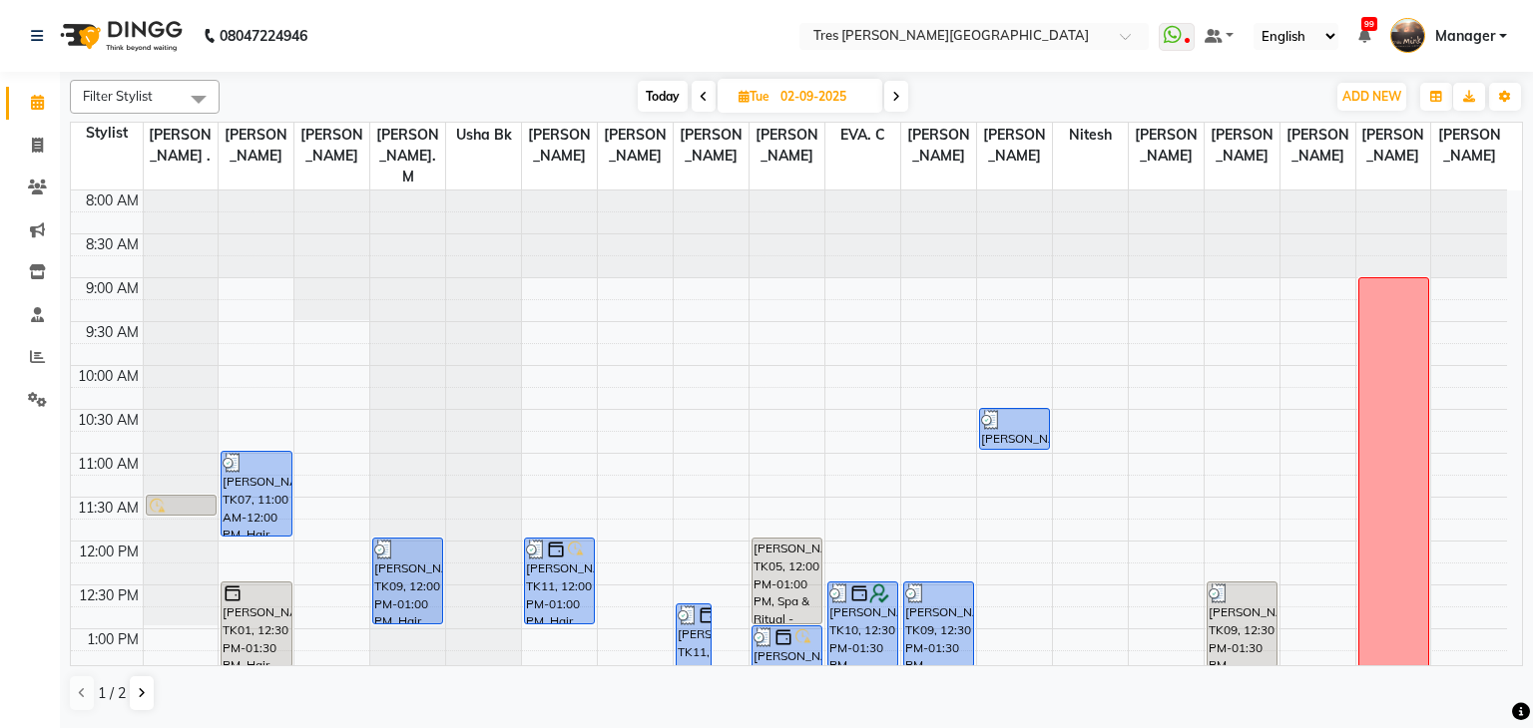
click at [668, 97] on span "Today" at bounding box center [663, 96] width 50 height 31
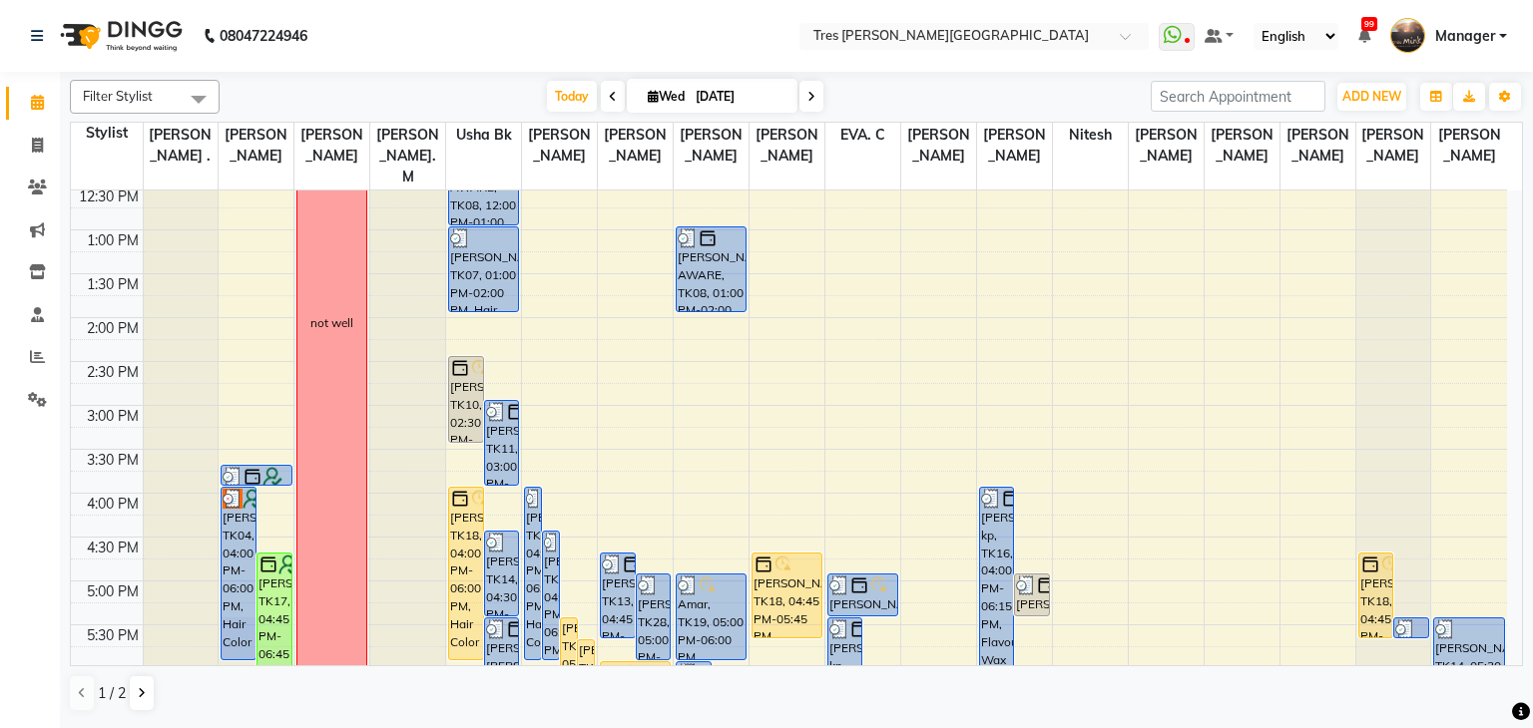
scroll to position [699, 0]
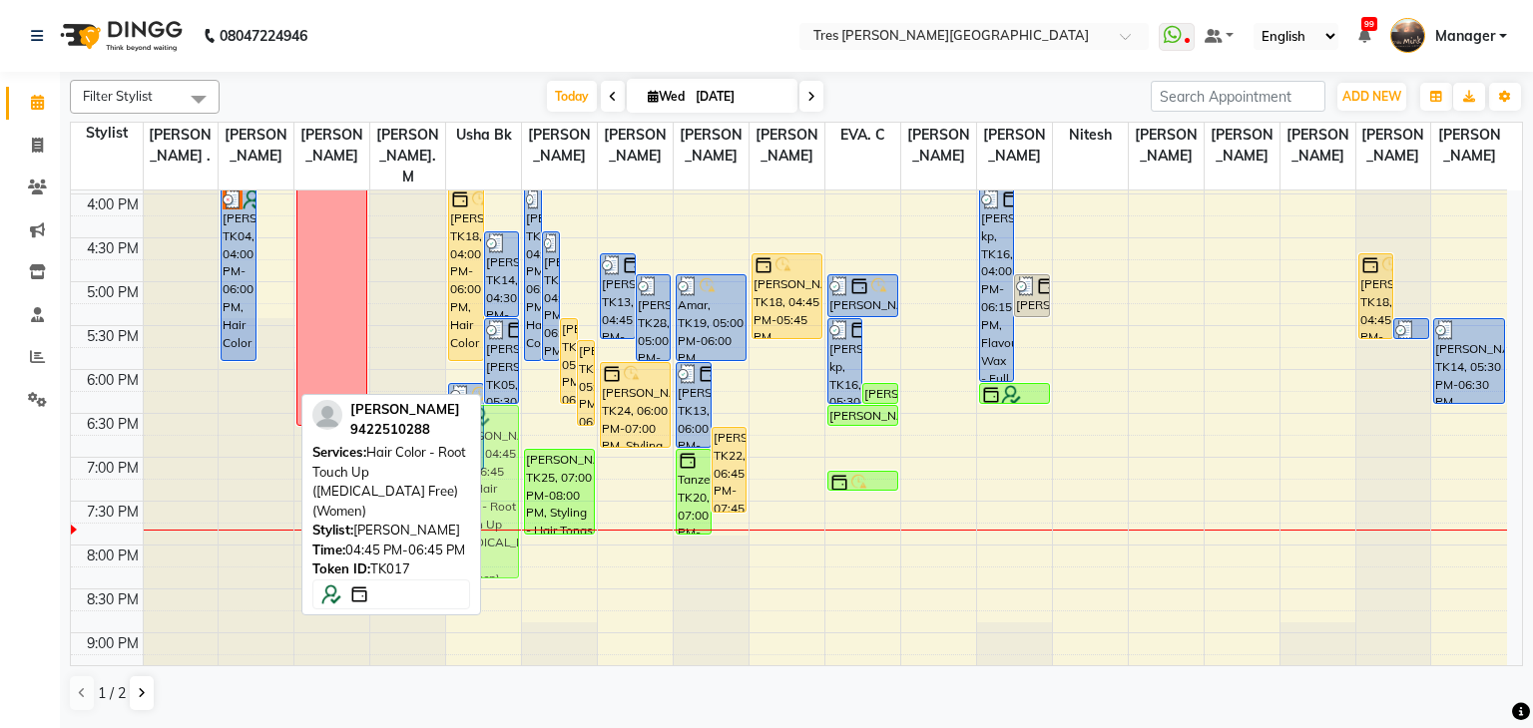
drag, startPoint x: 274, startPoint y: 295, endPoint x: 511, endPoint y: 440, distance: 277.2
click at [512, 439] on tr "REHANA KOTHARI, TK04, 04:00 PM-06:00 PM, Hair Color - Root Touch Up (Ammonia Fr…" at bounding box center [789, 106] width 1436 height 1228
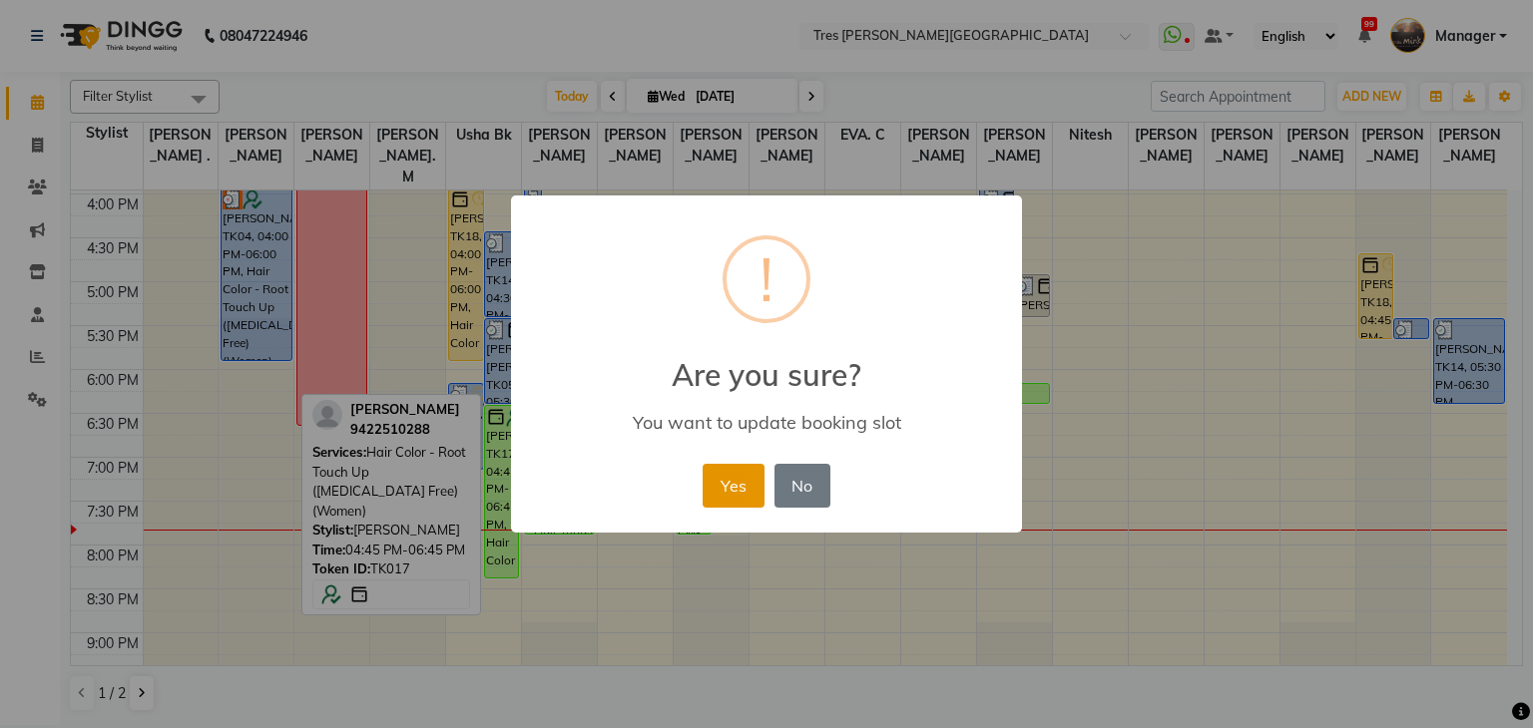
click at [735, 488] on button "Yes" at bounding box center [732, 486] width 61 height 44
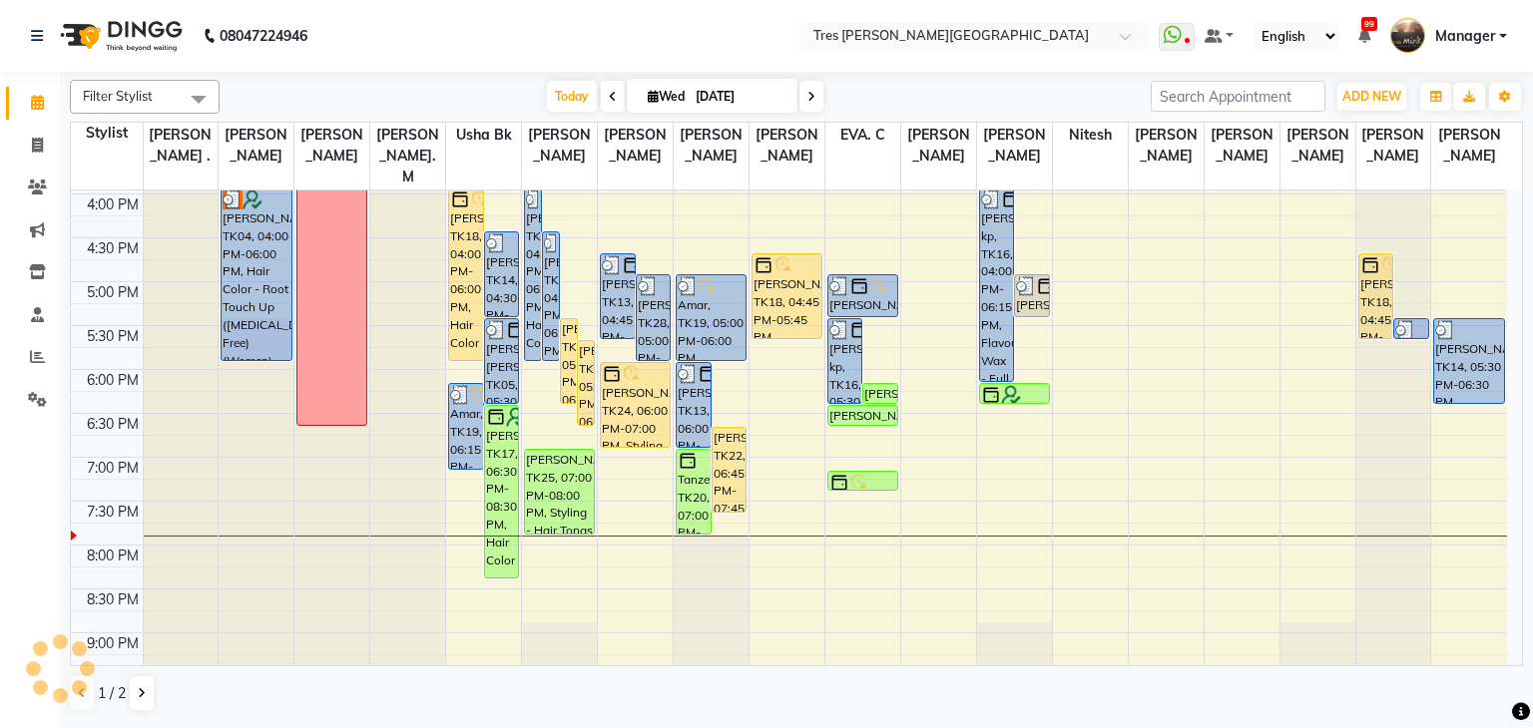
click at [811, 93] on icon at bounding box center [811, 97] width 8 height 12
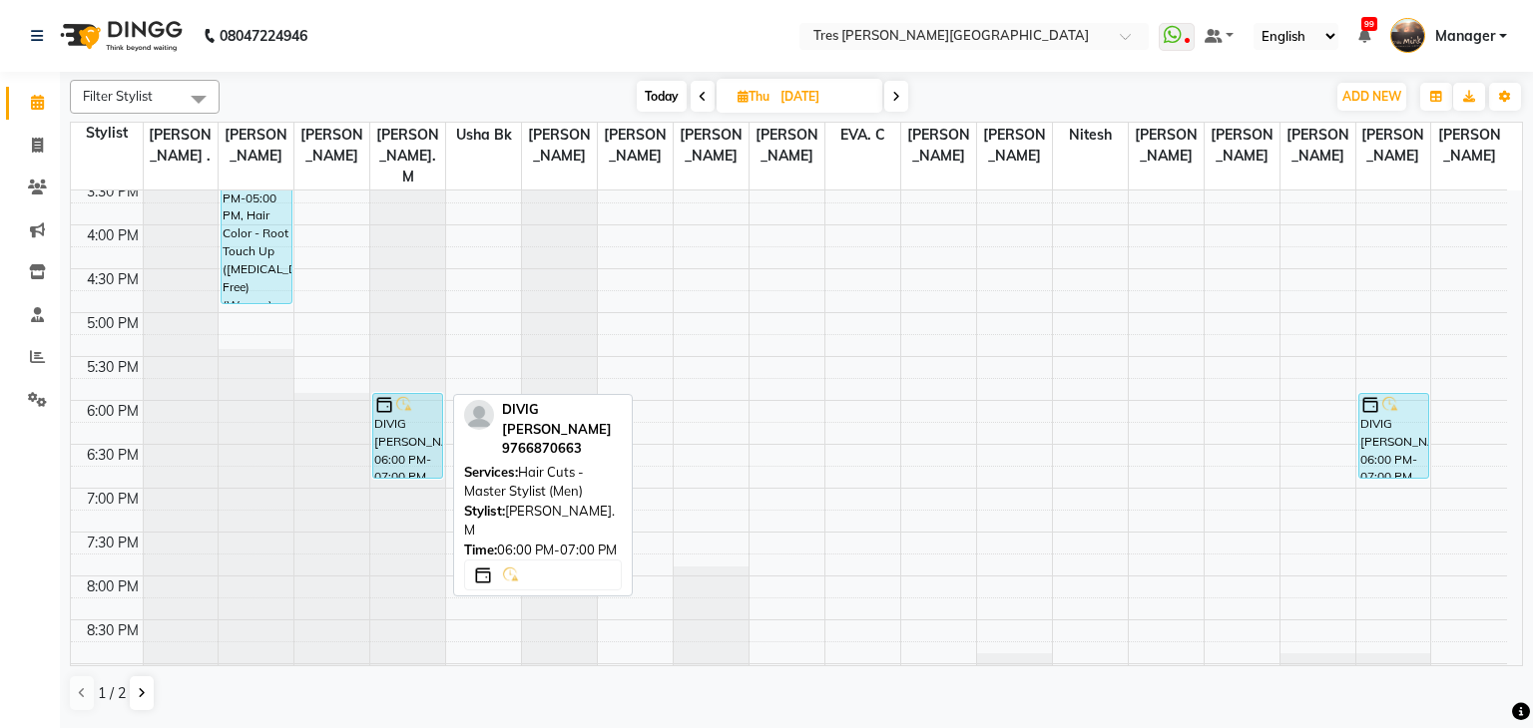
scroll to position [620, 0]
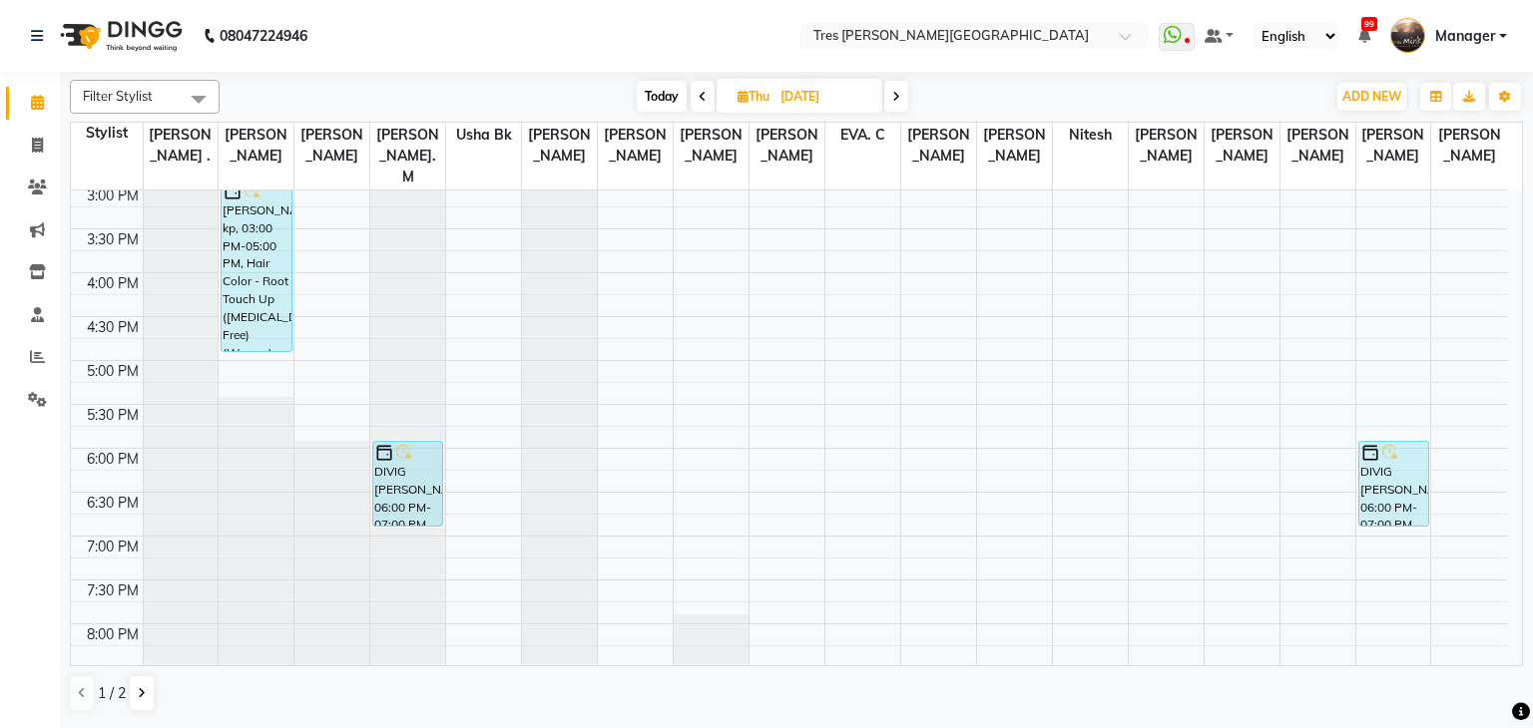
click at [652, 86] on span "Today" at bounding box center [662, 96] width 50 height 31
type input "[DATE]"
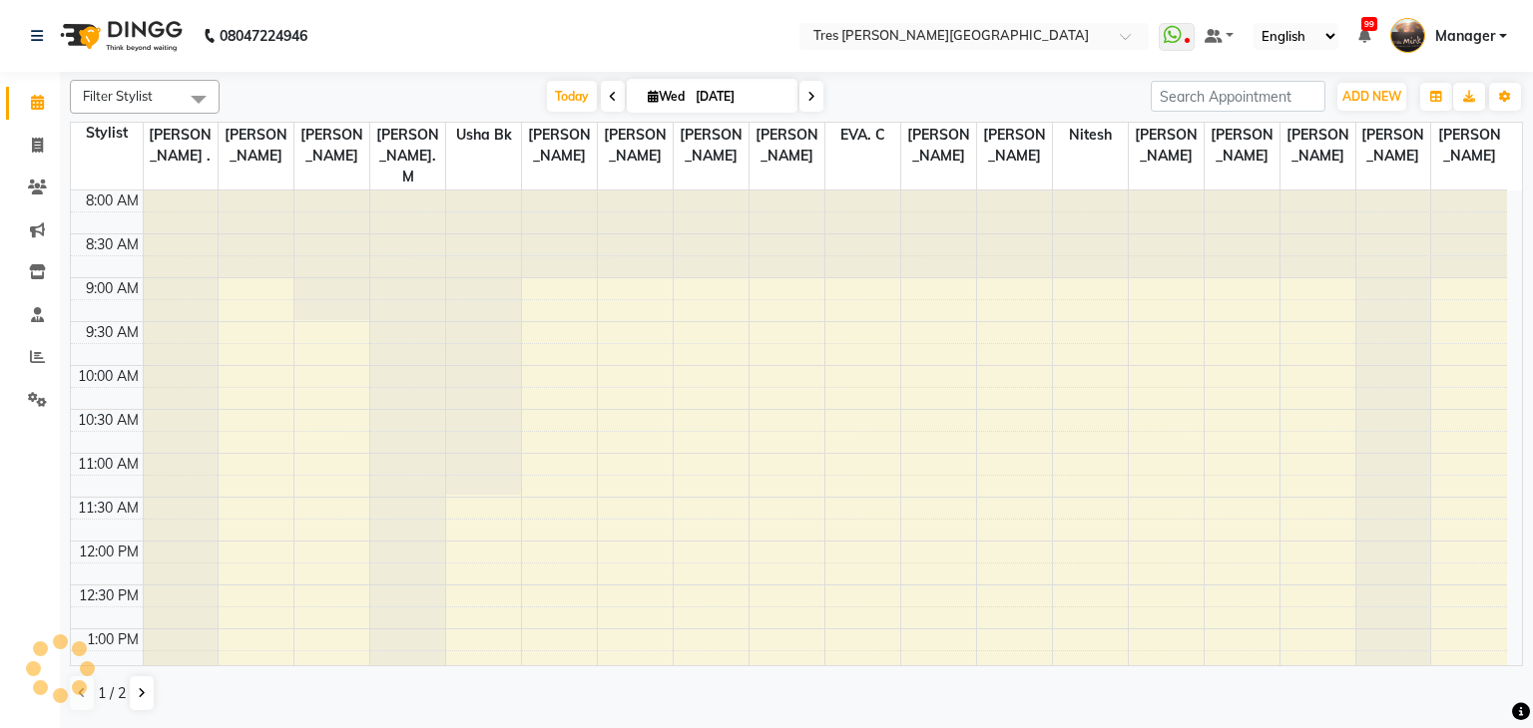
scroll to position [719, 0]
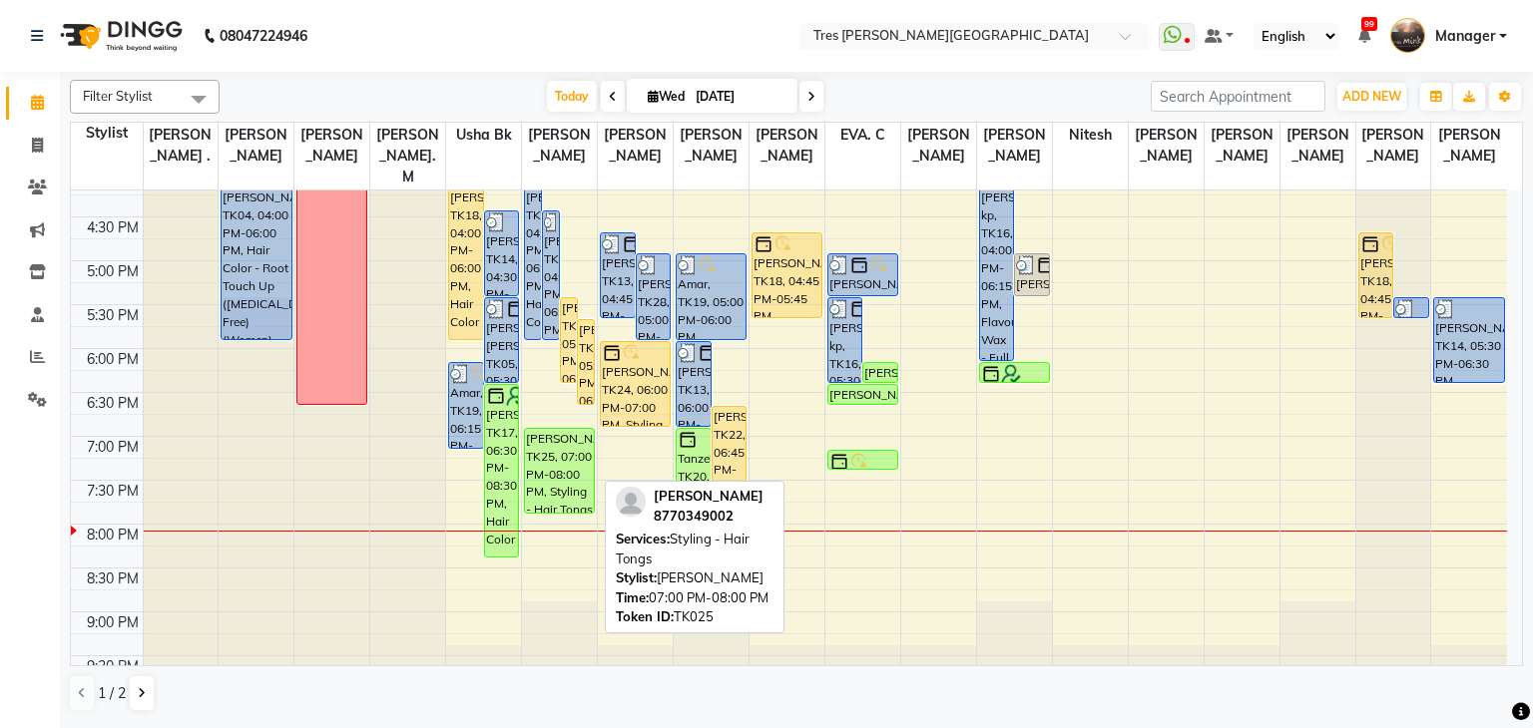
click at [547, 435] on div "[PERSON_NAME], TK25, 07:00 PM-08:00 PM, Styling - Hair Tongs" at bounding box center [559, 471] width 69 height 84
click at [563, 465] on div "[PERSON_NAME], TK25, 07:00 PM-08:00 PM, Styling - Hair Tongs" at bounding box center [559, 471] width 69 height 84
select select "6"
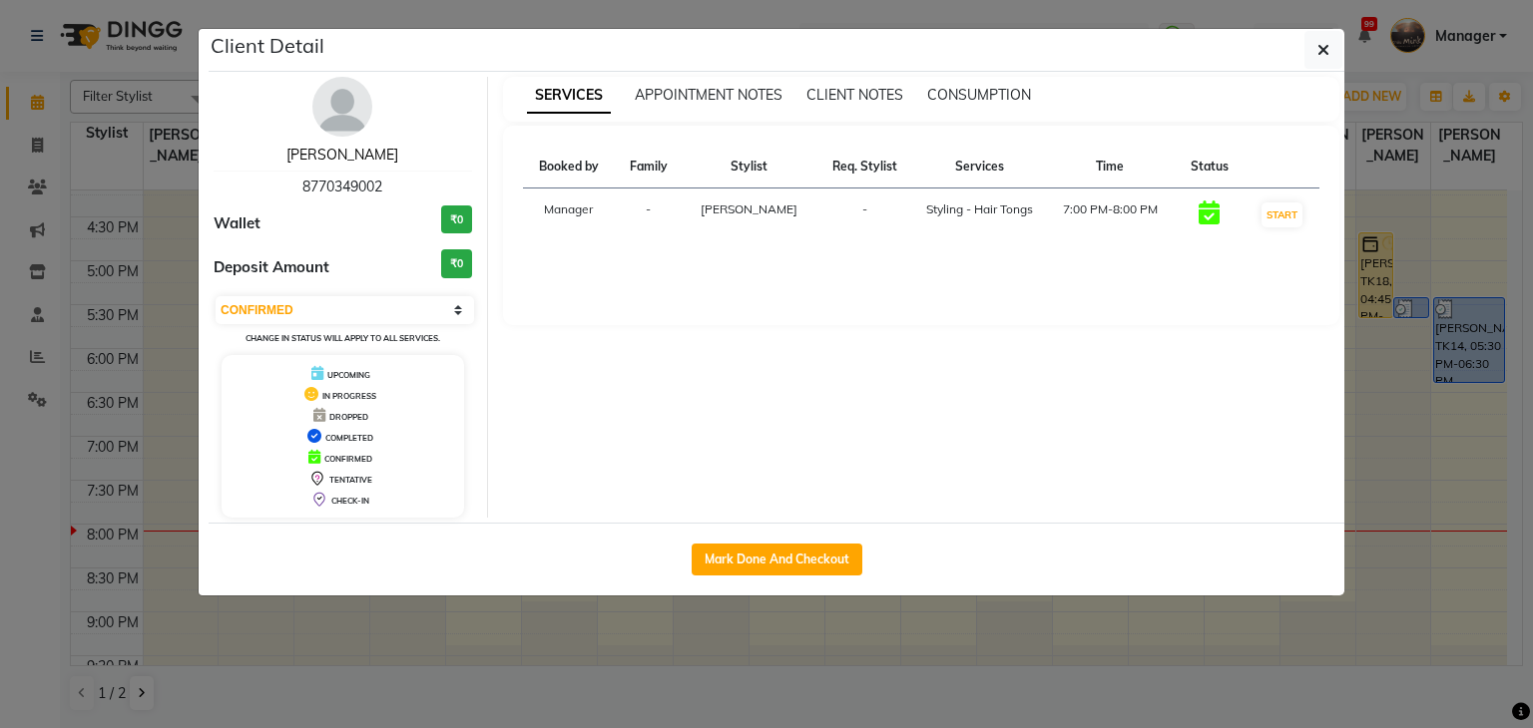
click at [355, 149] on link "[PERSON_NAME]" at bounding box center [342, 155] width 112 height 18
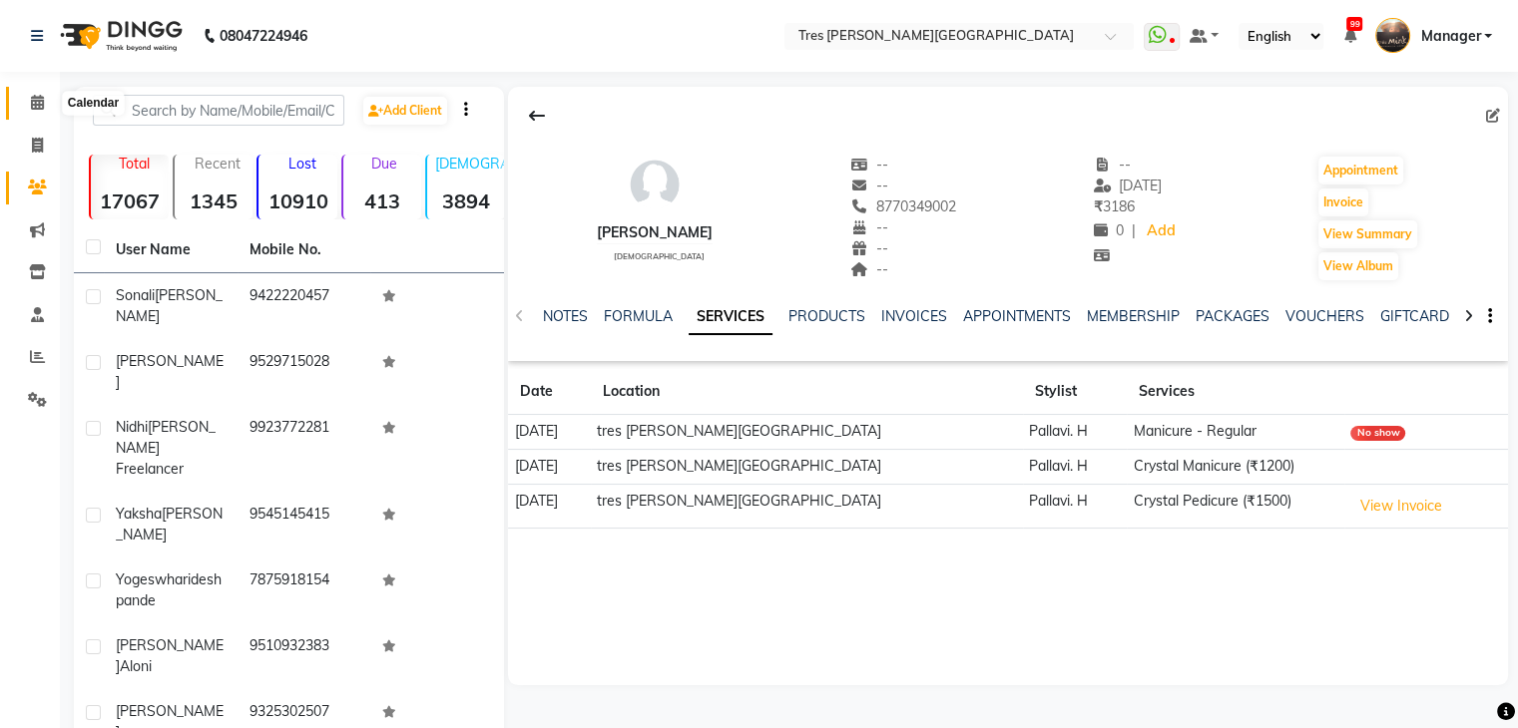
click at [42, 96] on icon at bounding box center [37, 102] width 13 height 15
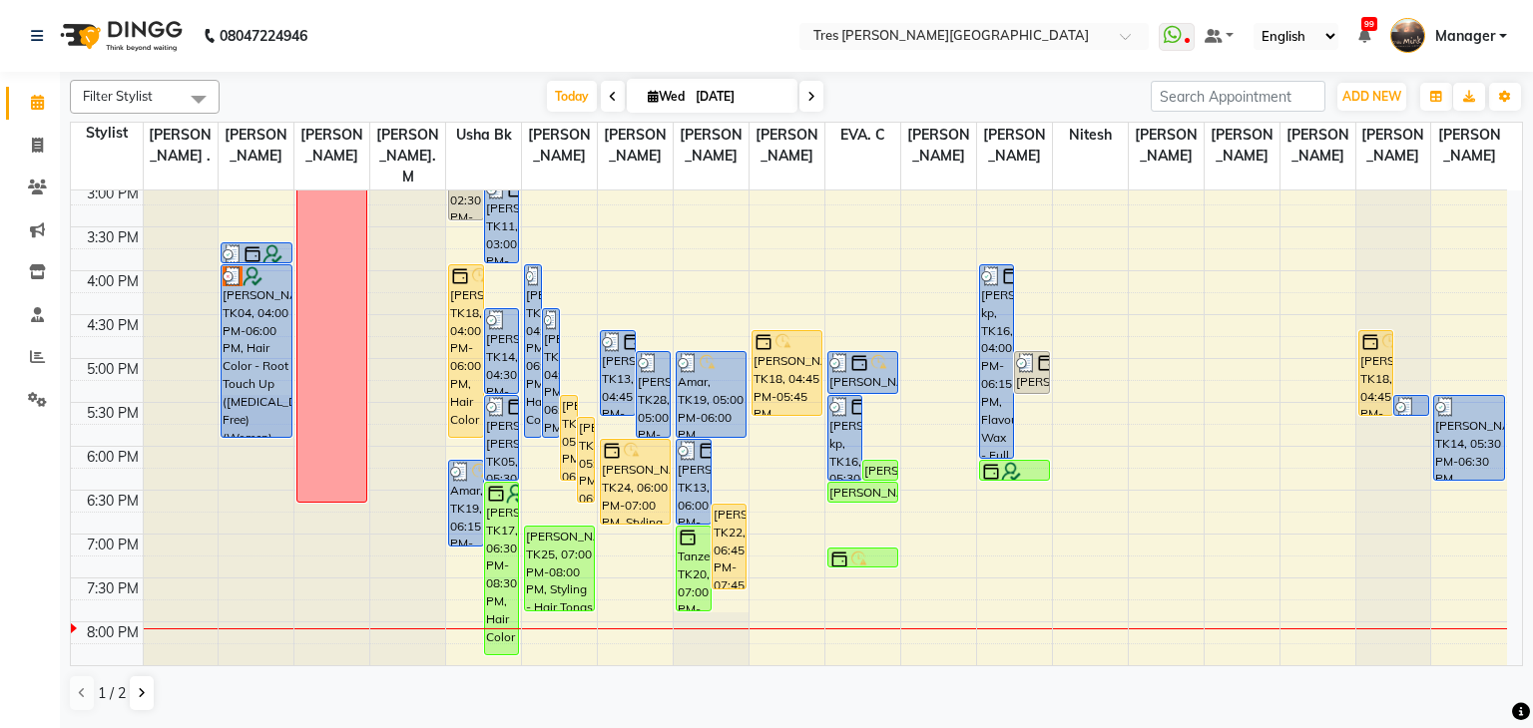
scroll to position [719, 0]
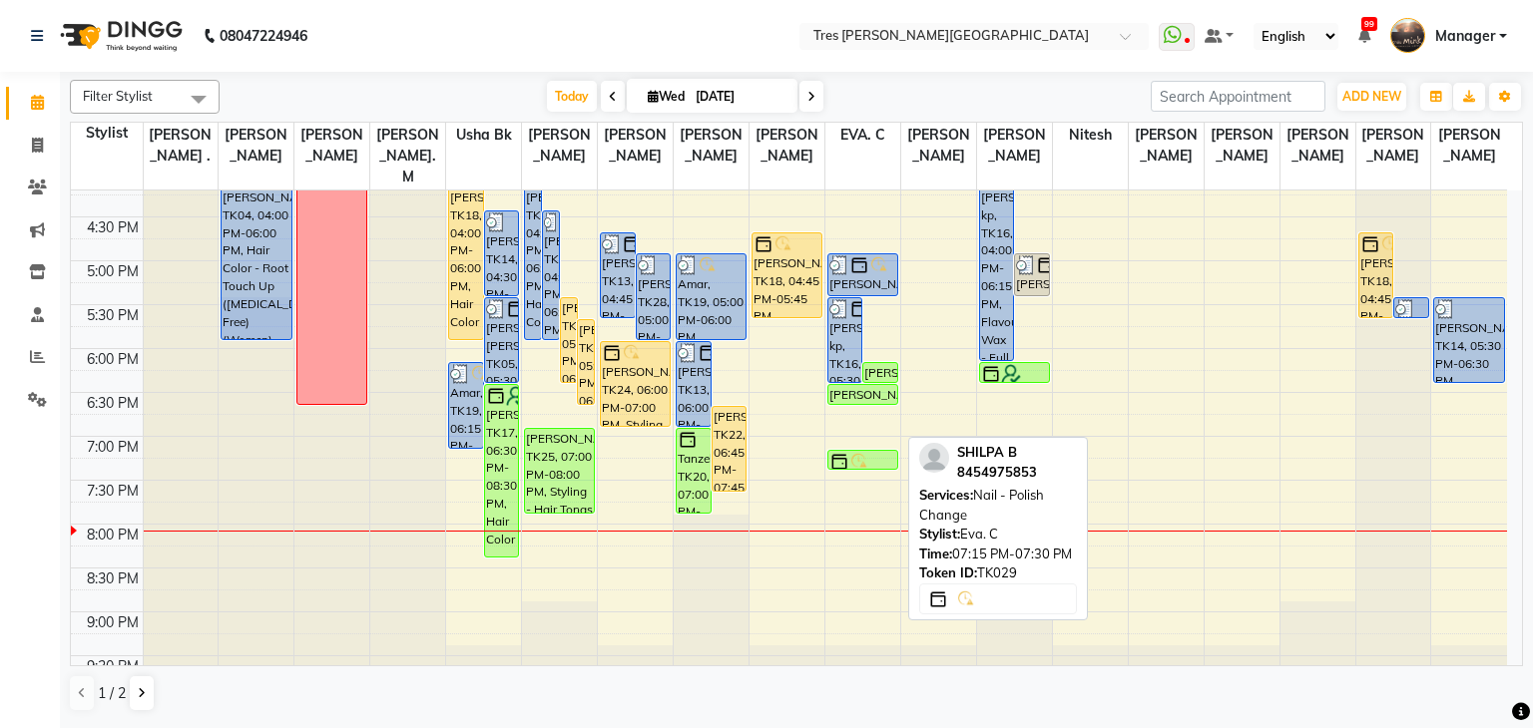
click at [857, 452] on img at bounding box center [859, 462] width 20 height 20
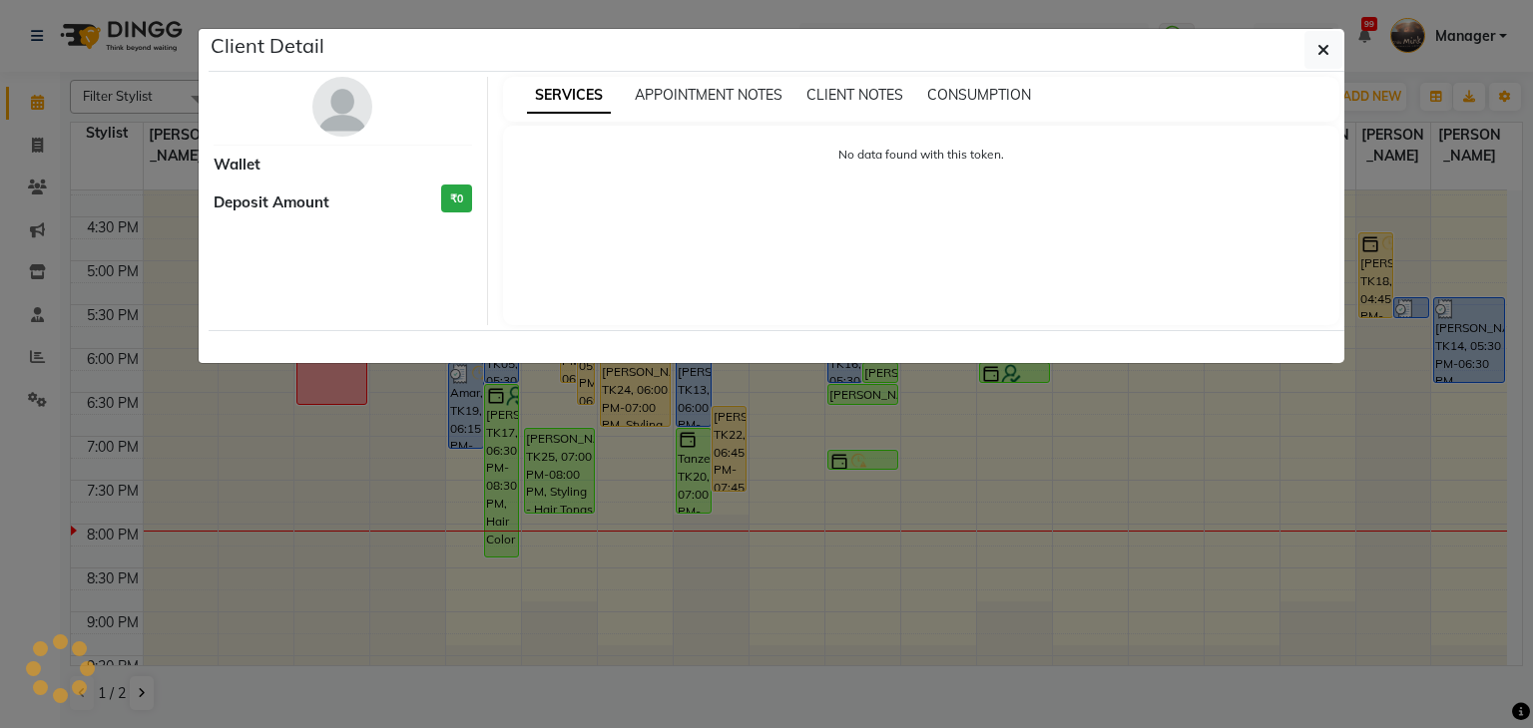
select select "6"
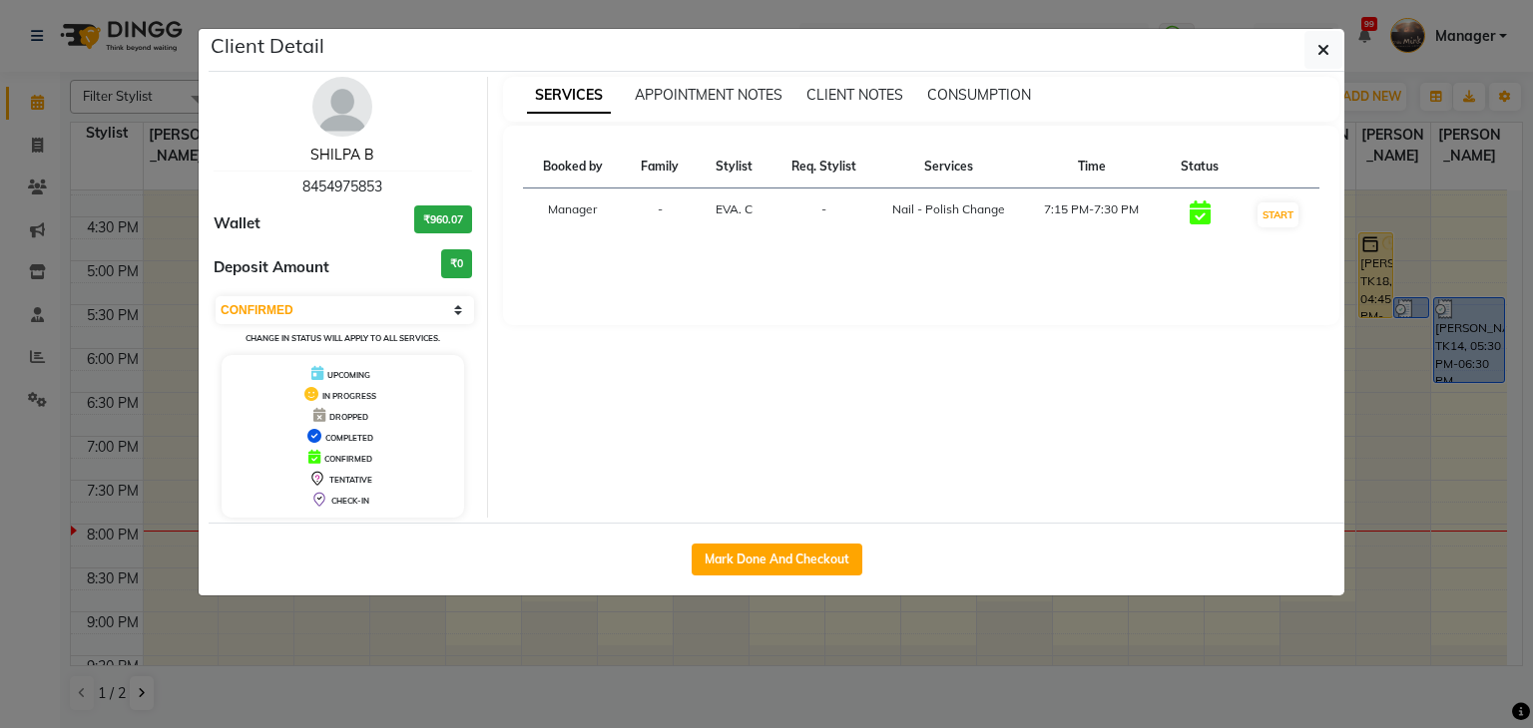
click at [367, 152] on link "SHILPA B" at bounding box center [342, 155] width 64 height 18
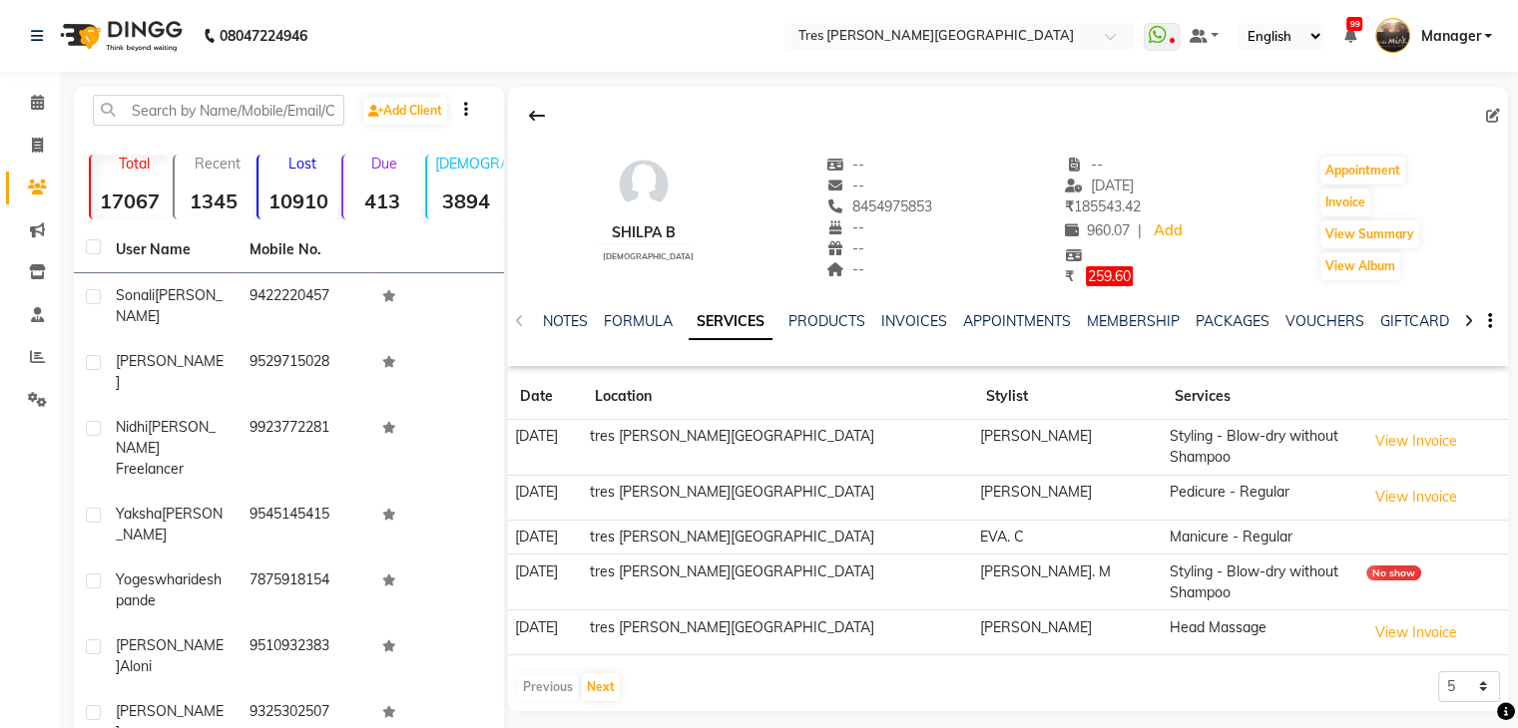
click at [1455, 701] on div "SHILPA B female -- -- 8454975853 -- -- -- -- 22-08-2025 ₹ 185543.42 960.07 | Ad…" at bounding box center [1008, 399] width 1000 height 625
click at [1454, 694] on select "5 10 50 100 500" at bounding box center [1469, 687] width 62 height 31
select select "50"
click at [1438, 672] on select "5 10 50 100 500" at bounding box center [1469, 687] width 62 height 31
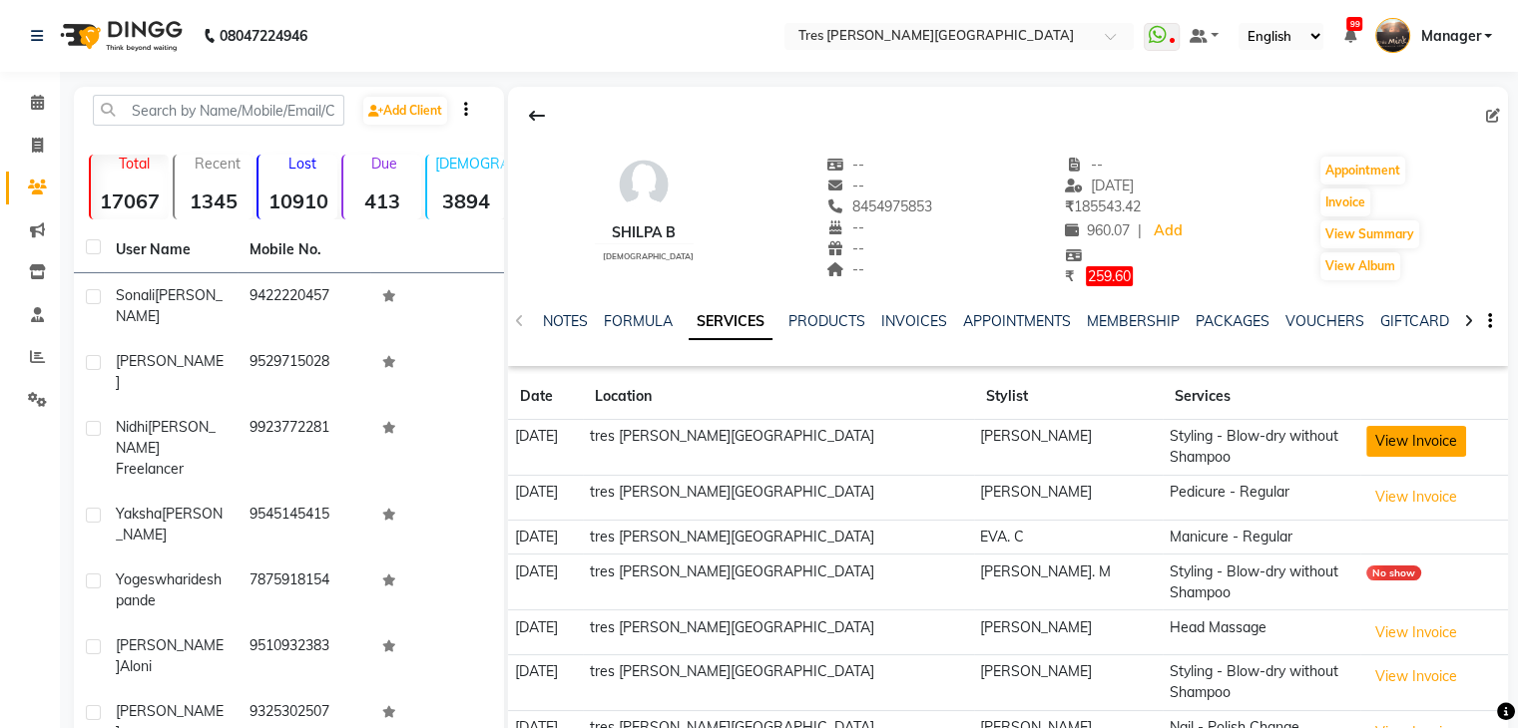
click at [1409, 446] on button "View Invoice" at bounding box center [1416, 441] width 100 height 31
click at [1401, 444] on button "View Invoice" at bounding box center [1416, 441] width 100 height 31
click at [1385, 496] on button "View Invoice" at bounding box center [1416, 497] width 100 height 31
click at [1413, 625] on button "View Invoice" at bounding box center [1416, 633] width 100 height 31
click at [925, 316] on link "INVOICES" at bounding box center [914, 321] width 66 height 18
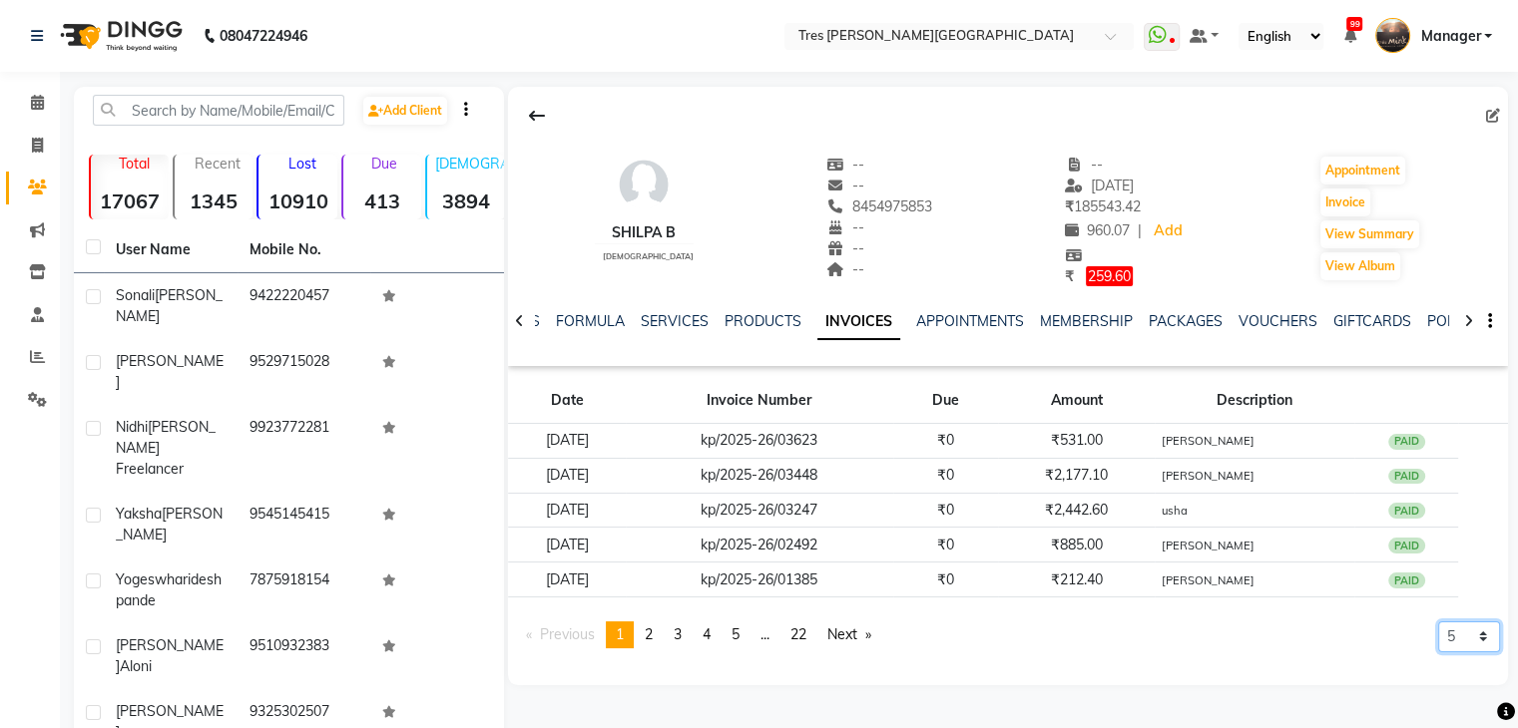
click at [1481, 626] on select "5 10 50 100 500" at bounding box center [1469, 637] width 62 height 31
select select "50"
click at [1438, 653] on select "5 10 50 100 500" at bounding box center [1469, 637] width 62 height 31
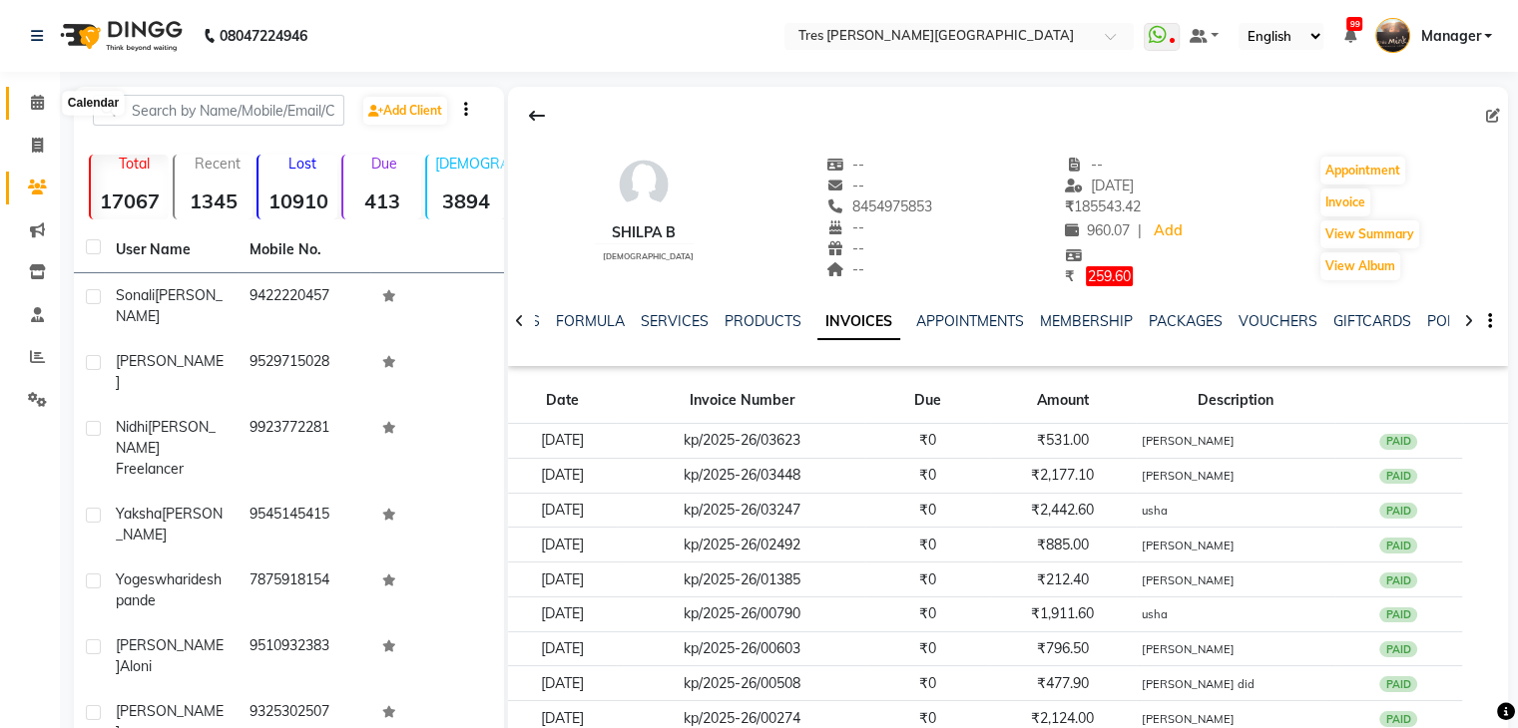
click at [33, 105] on icon at bounding box center [37, 102] width 13 height 15
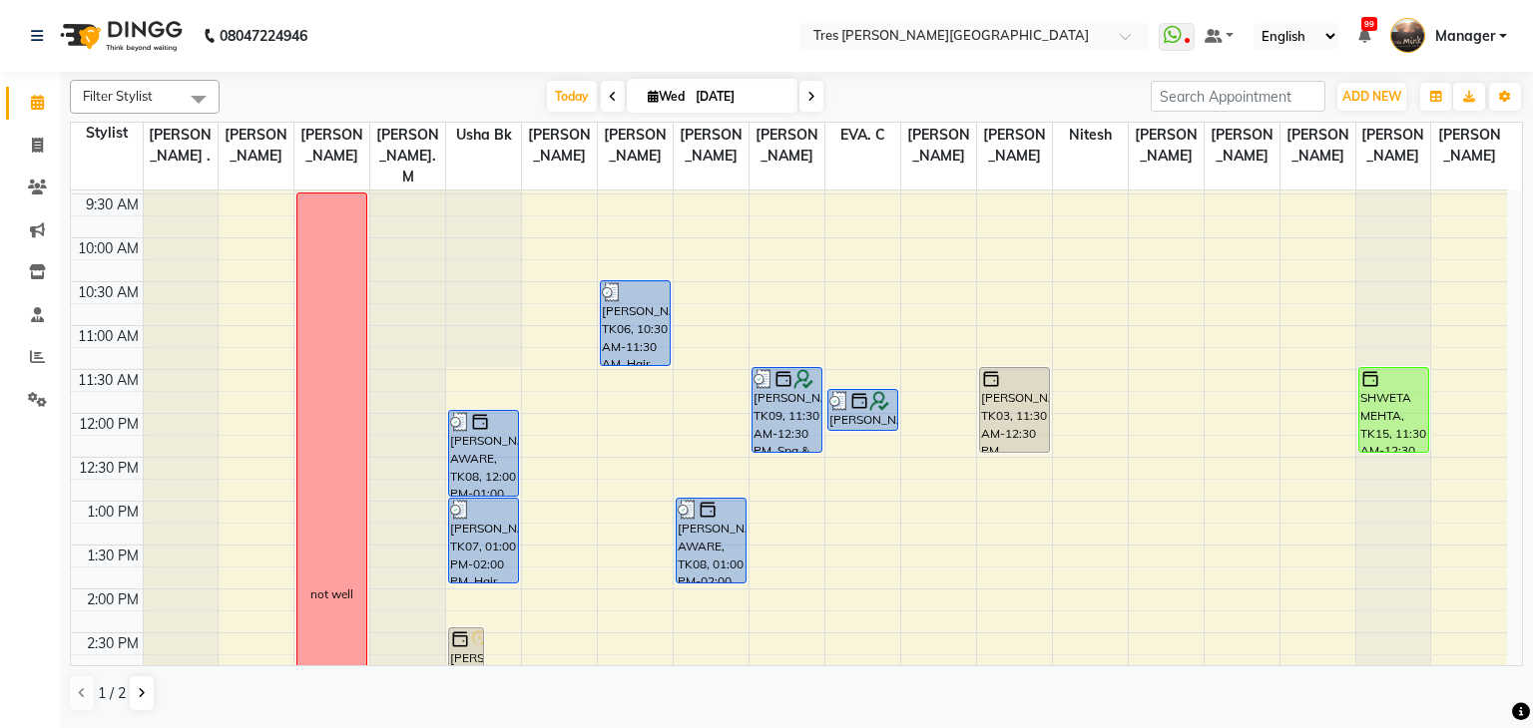
scroll to position [121, 0]
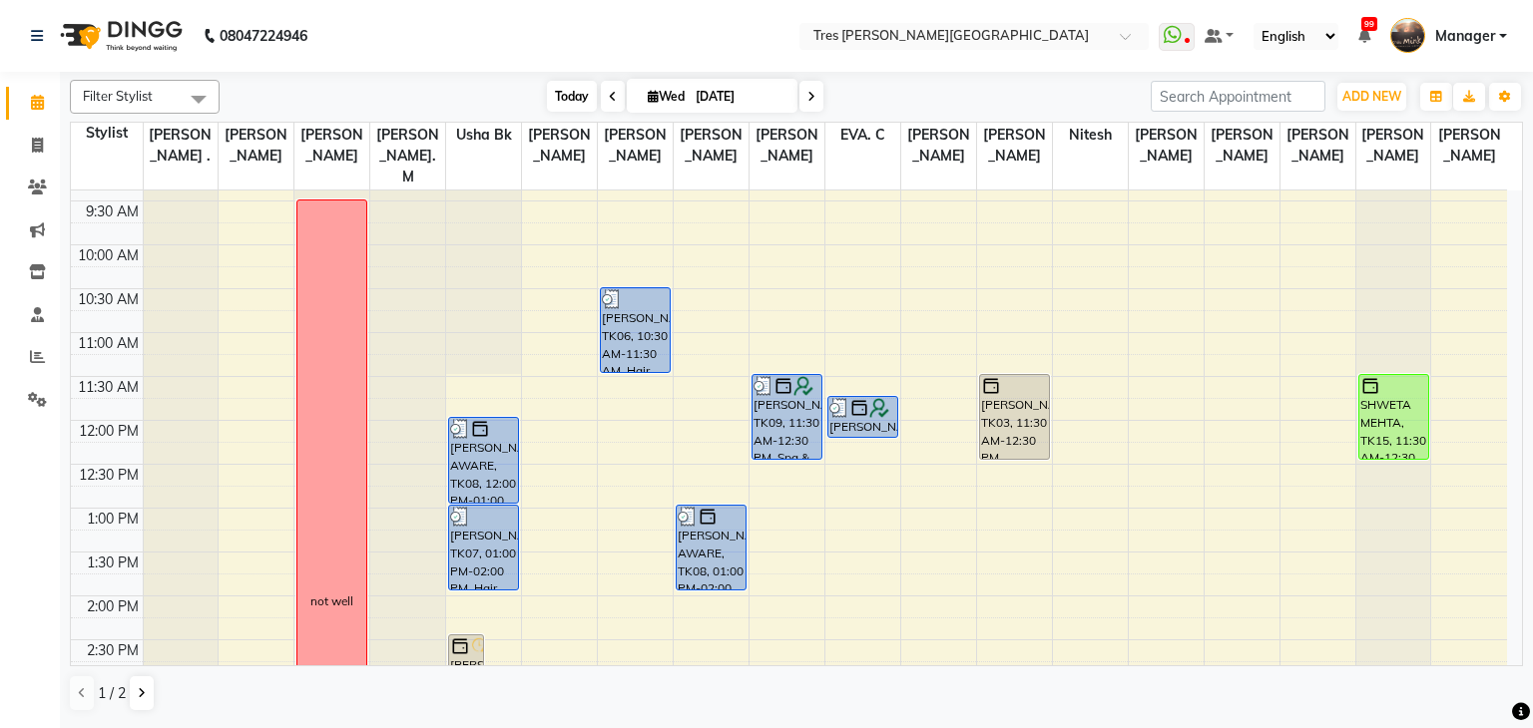
click at [564, 96] on span "Today" at bounding box center [572, 96] width 50 height 31
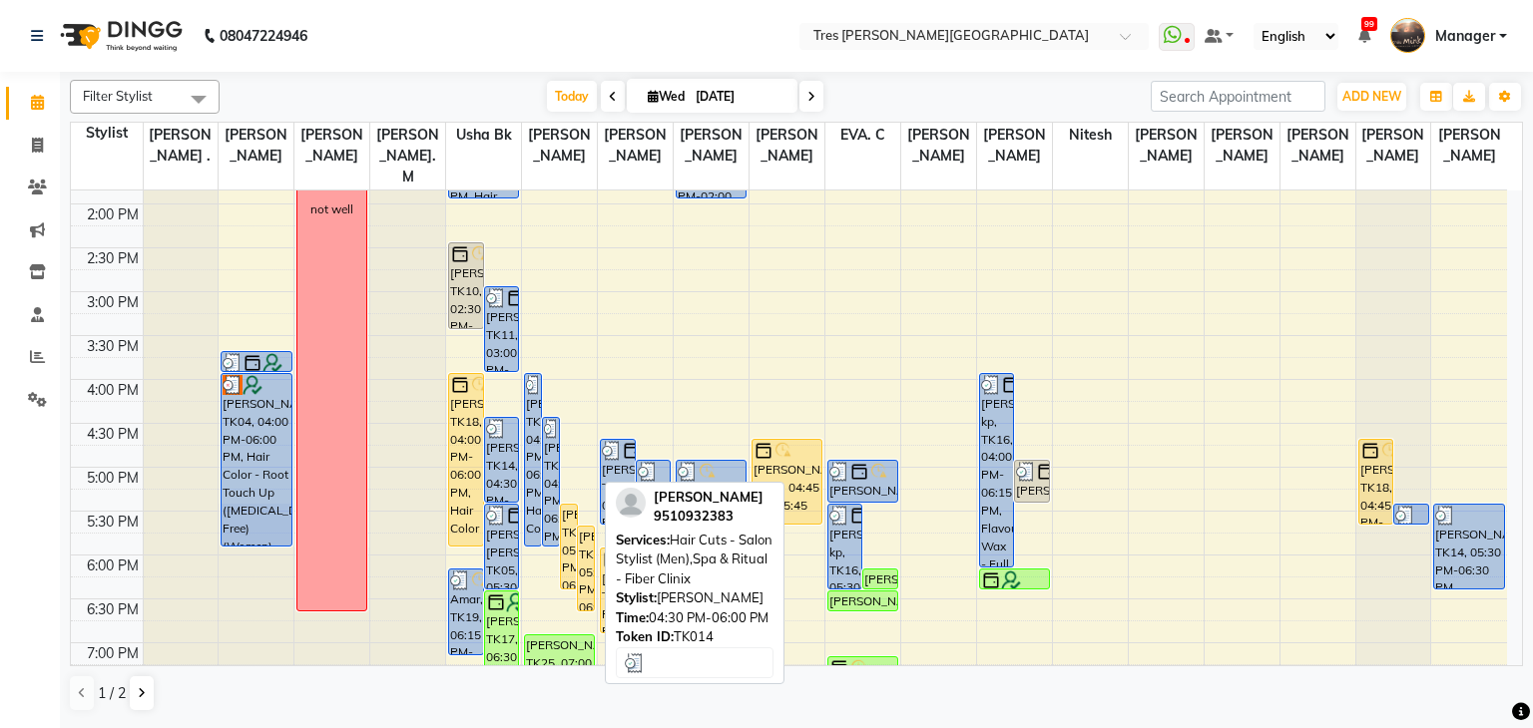
scroll to position [420, 0]
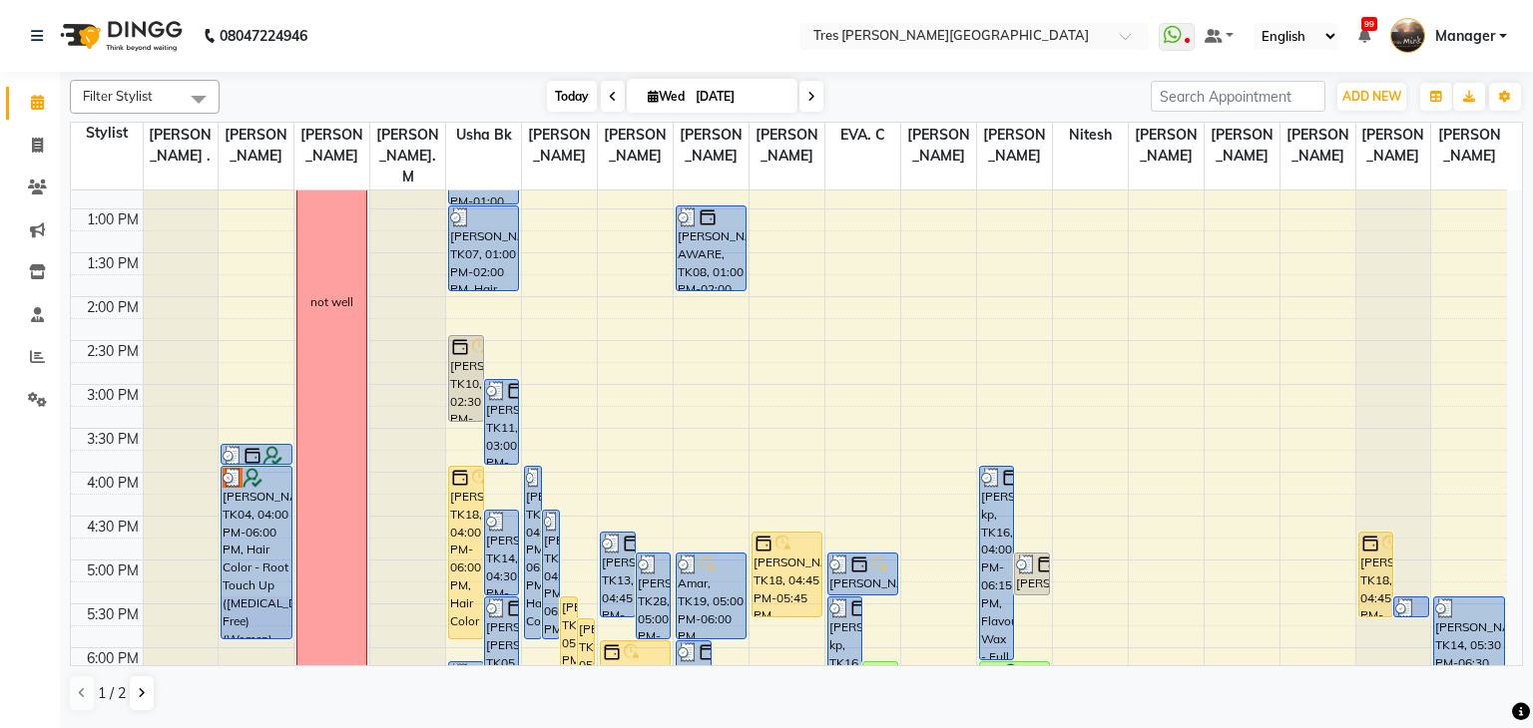
click at [569, 84] on span "Today" at bounding box center [572, 96] width 50 height 31
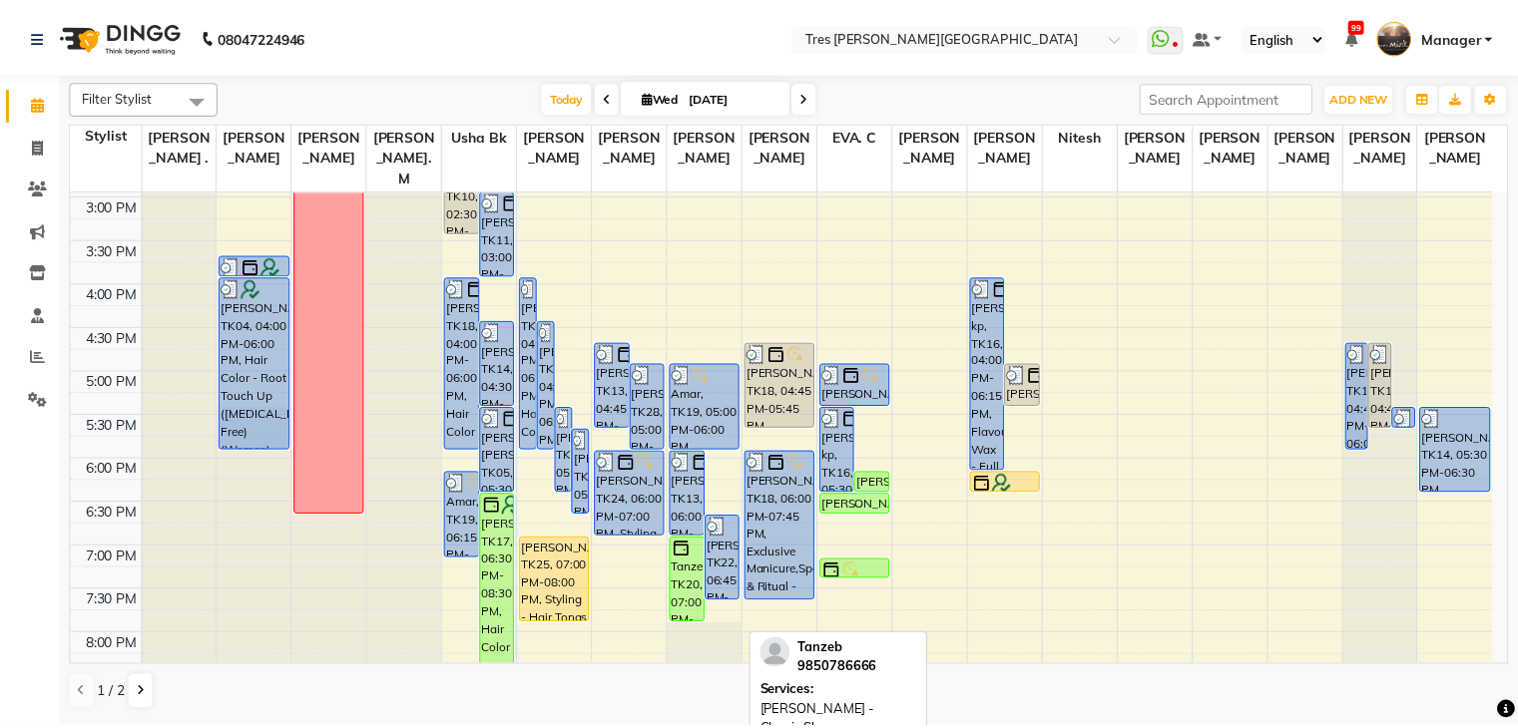
scroll to position [620, 0]
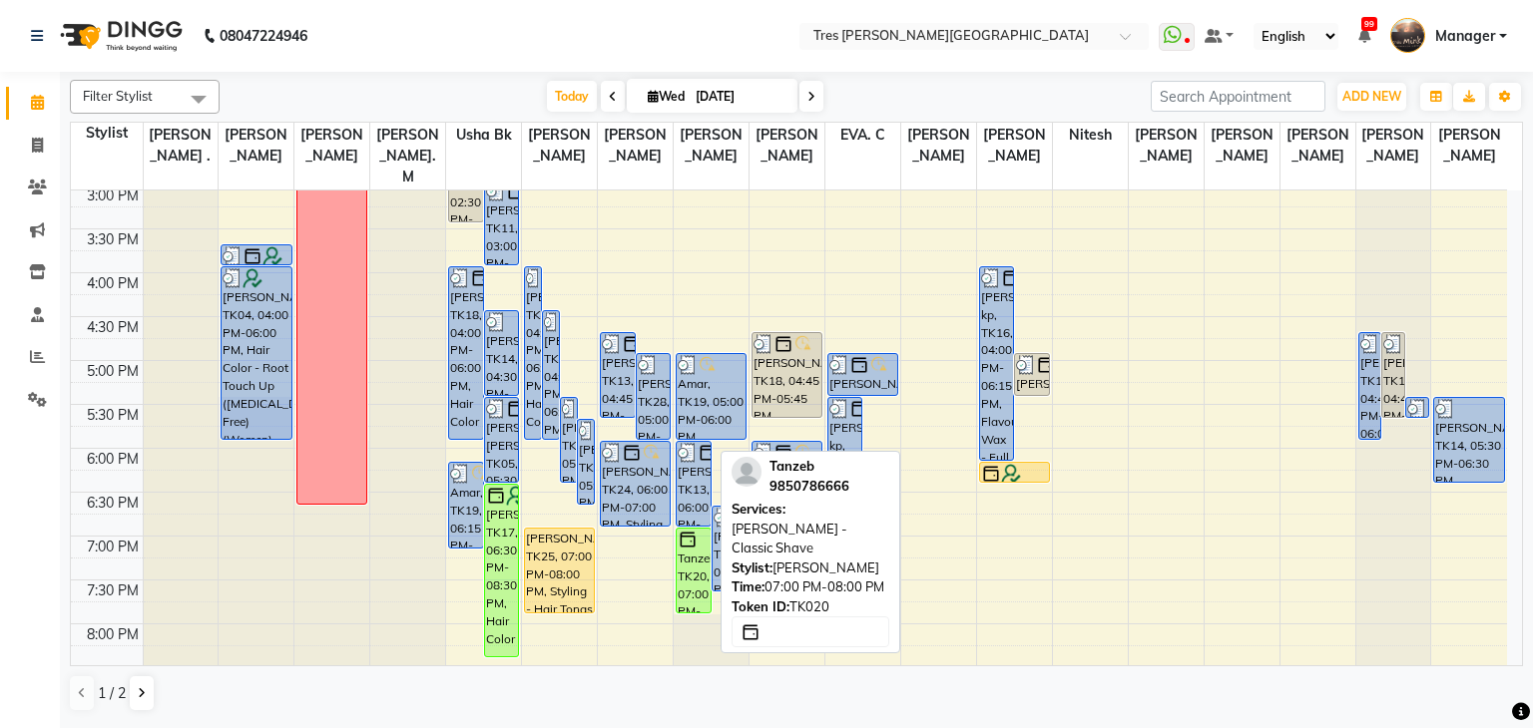
click at [683, 561] on div "Tanzeb, TK20, 07:00 PM-08:00 PM, [PERSON_NAME] - Classic Shave" at bounding box center [694, 571] width 34 height 84
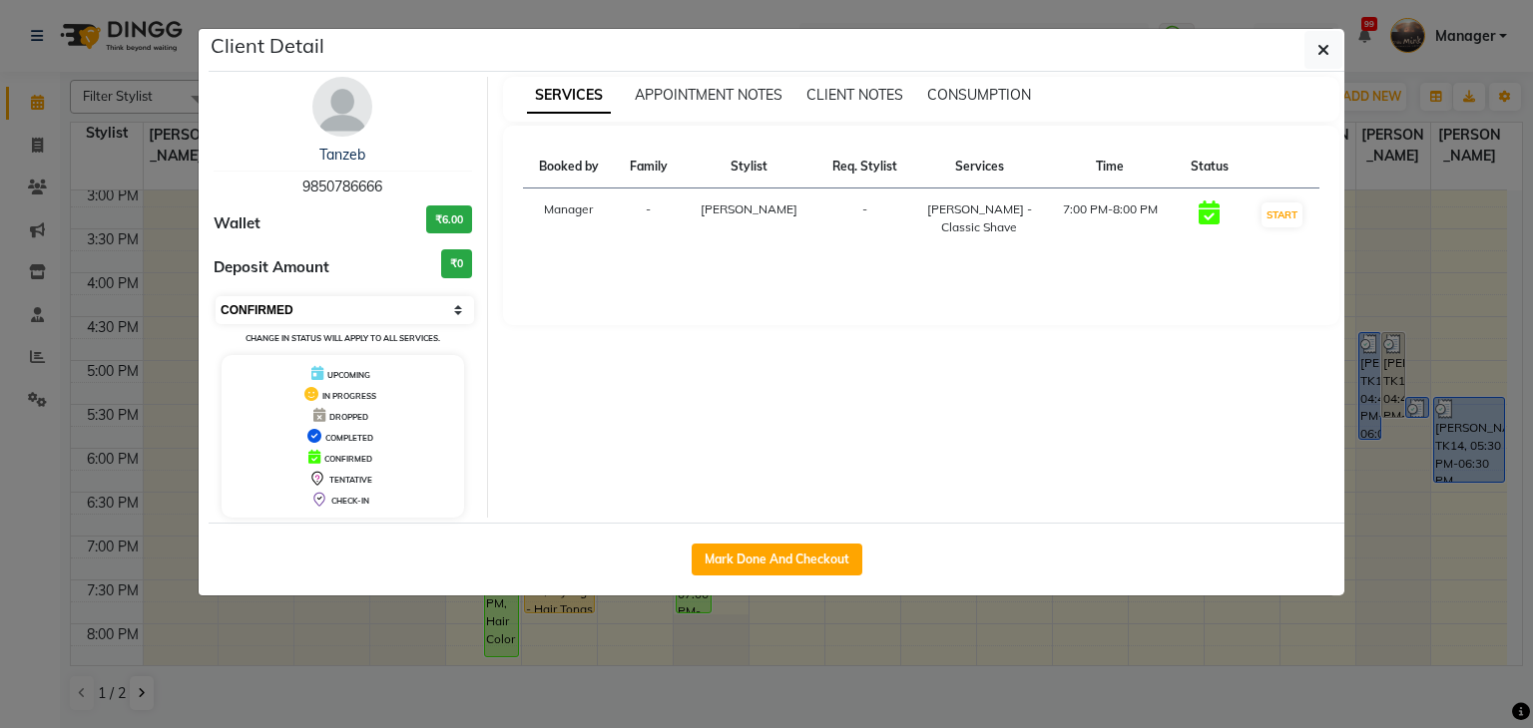
click at [284, 297] on select "Select IN SERVICE CONFIRMED TENTATIVE CHECK IN MARK DONE DROPPED UPCOMING" at bounding box center [345, 310] width 258 height 28
select select "2"
click at [216, 296] on select "Select IN SERVICE CONFIRMED TENTATIVE CHECK IN MARK DONE DROPPED UPCOMING" at bounding box center [345, 310] width 258 height 28
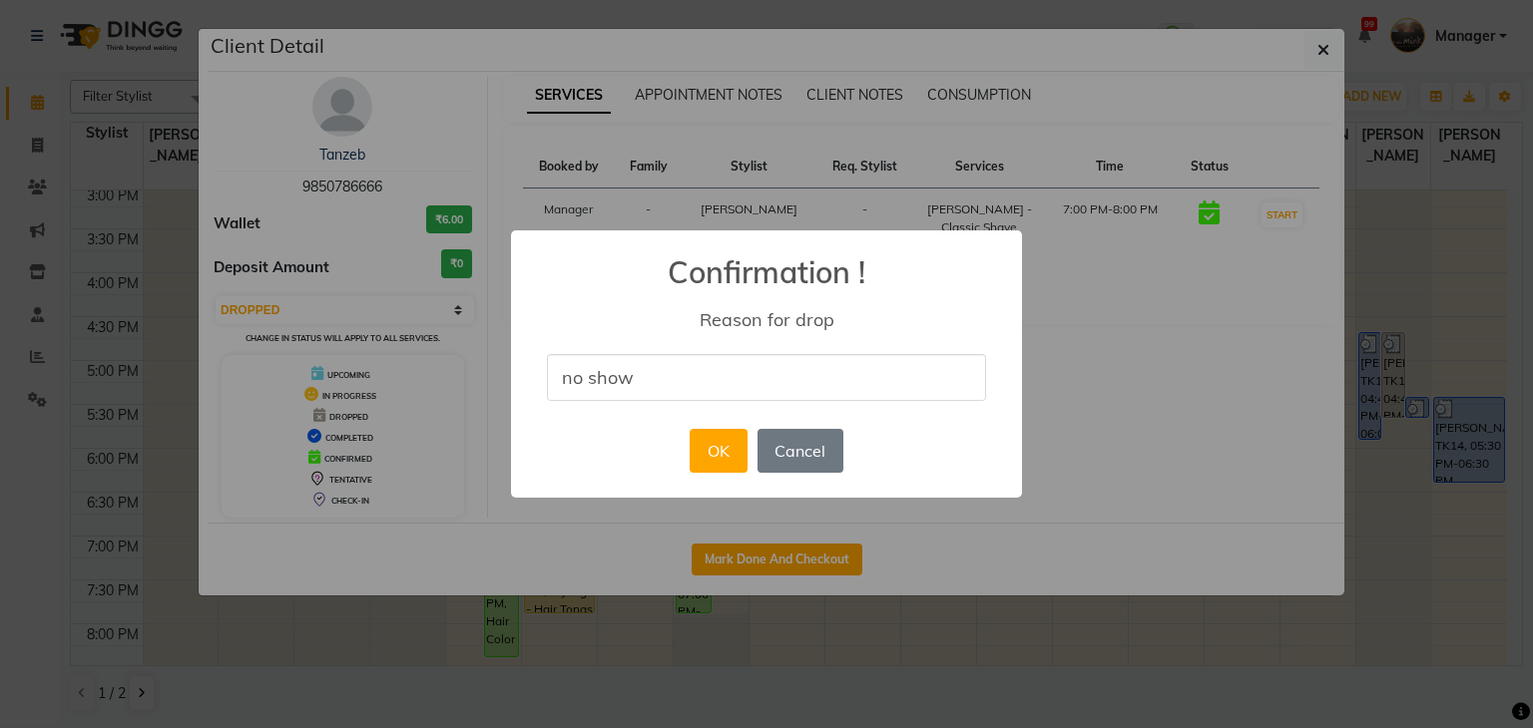
type input "no show"
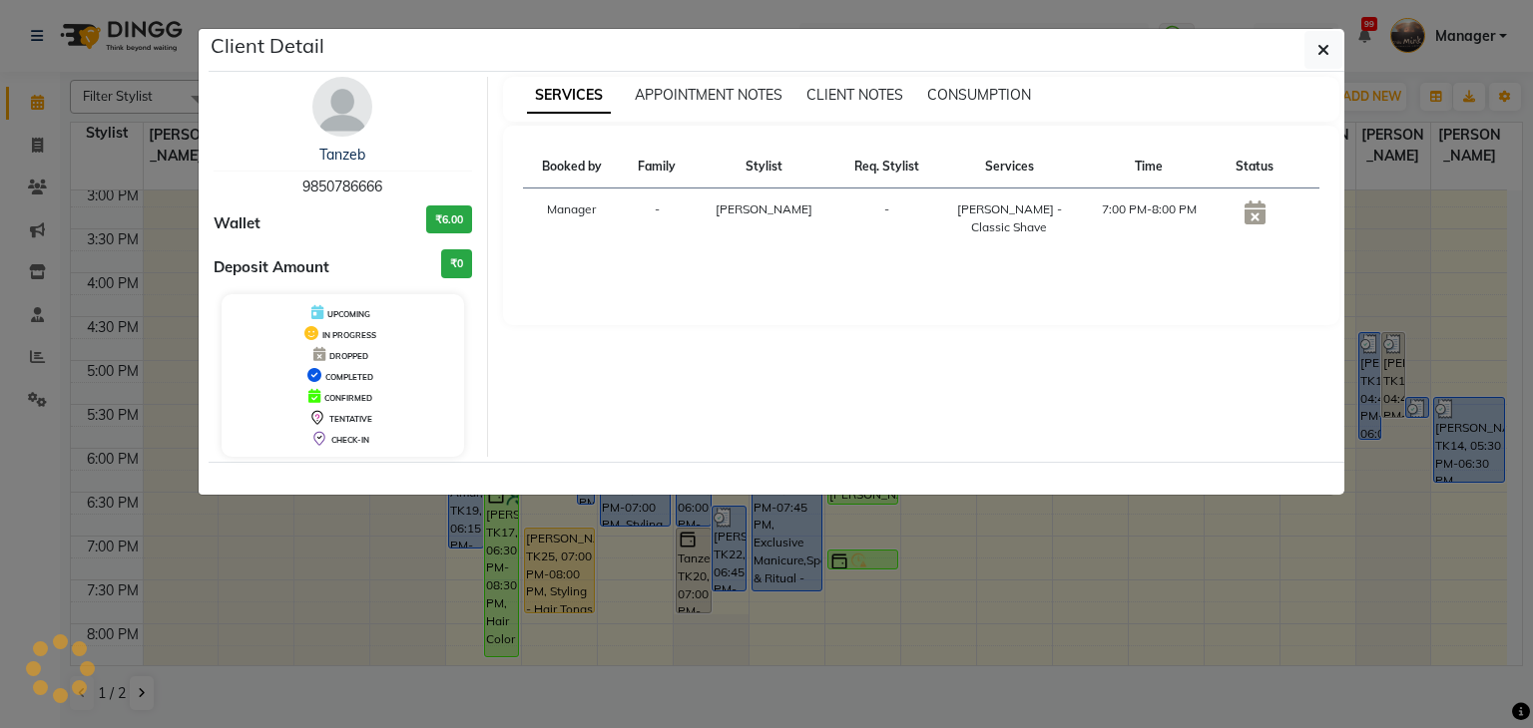
click at [491, 528] on ngb-modal-window "Client Detail Tanzeb 9850786666 Wallet ₹6.00 Deposit Amount ₹0 UPCOMING IN PROG…" at bounding box center [766, 364] width 1533 height 728
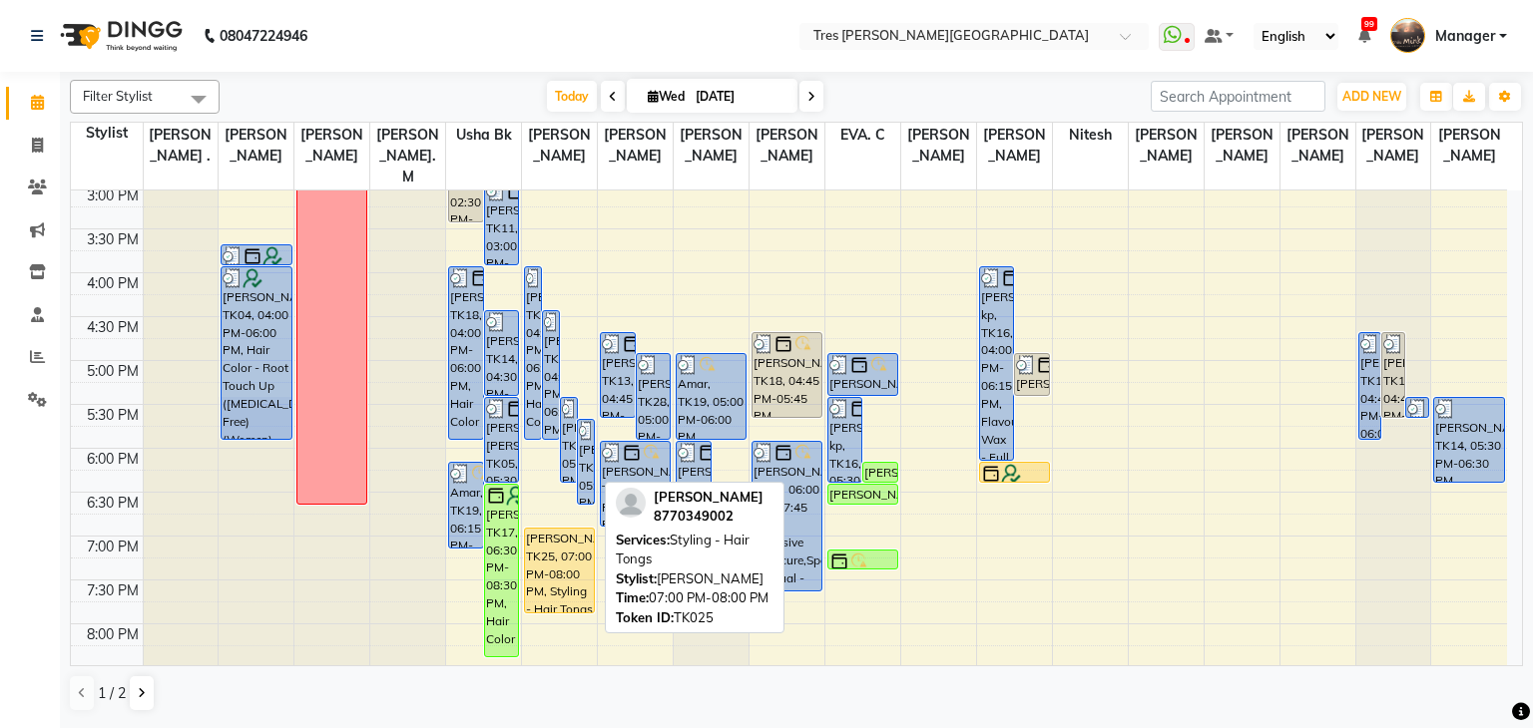
click at [569, 565] on div "[PERSON_NAME], TK25, 07:00 PM-08:00 PM, Styling - Hair Tongs" at bounding box center [559, 571] width 69 height 84
select select "1"
click at [543, 558] on div "[PERSON_NAME], TK25, 07:00 PM-08:00 PM, Styling - Hair Tongs" at bounding box center [559, 571] width 69 height 84
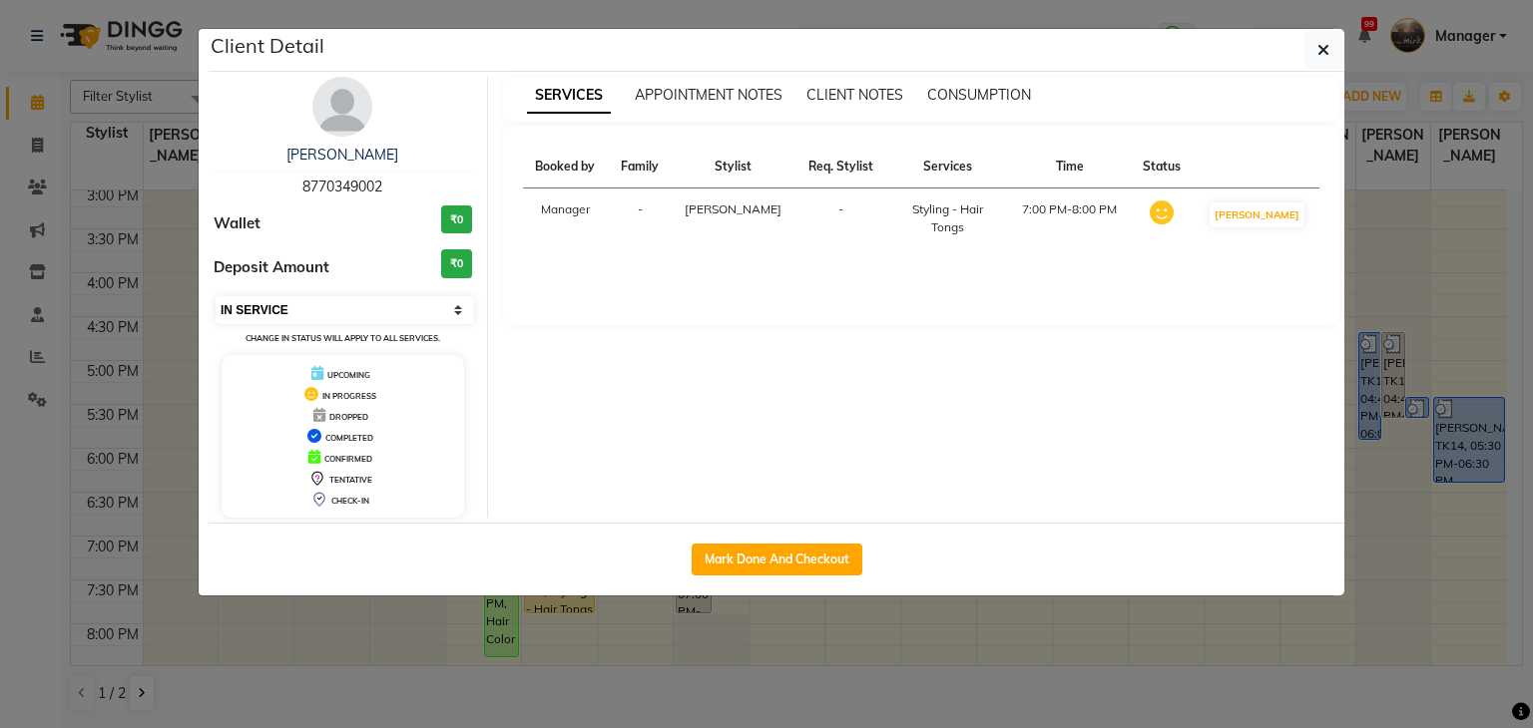
click at [267, 312] on select "Select IN SERVICE CONFIRMED TENTATIVE CHECK IN MARK DONE DROPPED UPCOMING" at bounding box center [345, 310] width 258 height 28
select select "2"
click at [216, 296] on select "Select IN SERVICE CONFIRMED TENTATIVE CHECK IN MARK DONE DROPPED UPCOMING" at bounding box center [345, 310] width 258 height 28
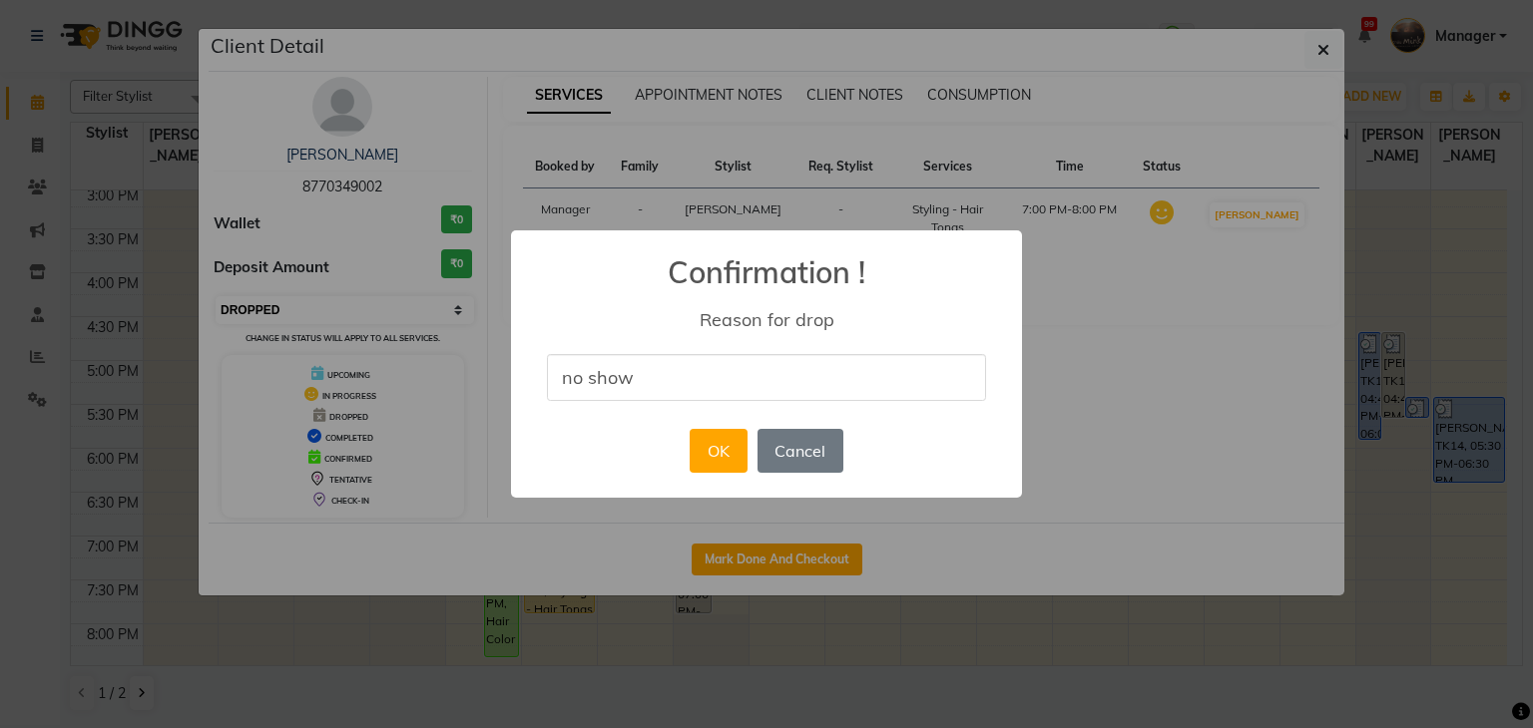
type input "no show"
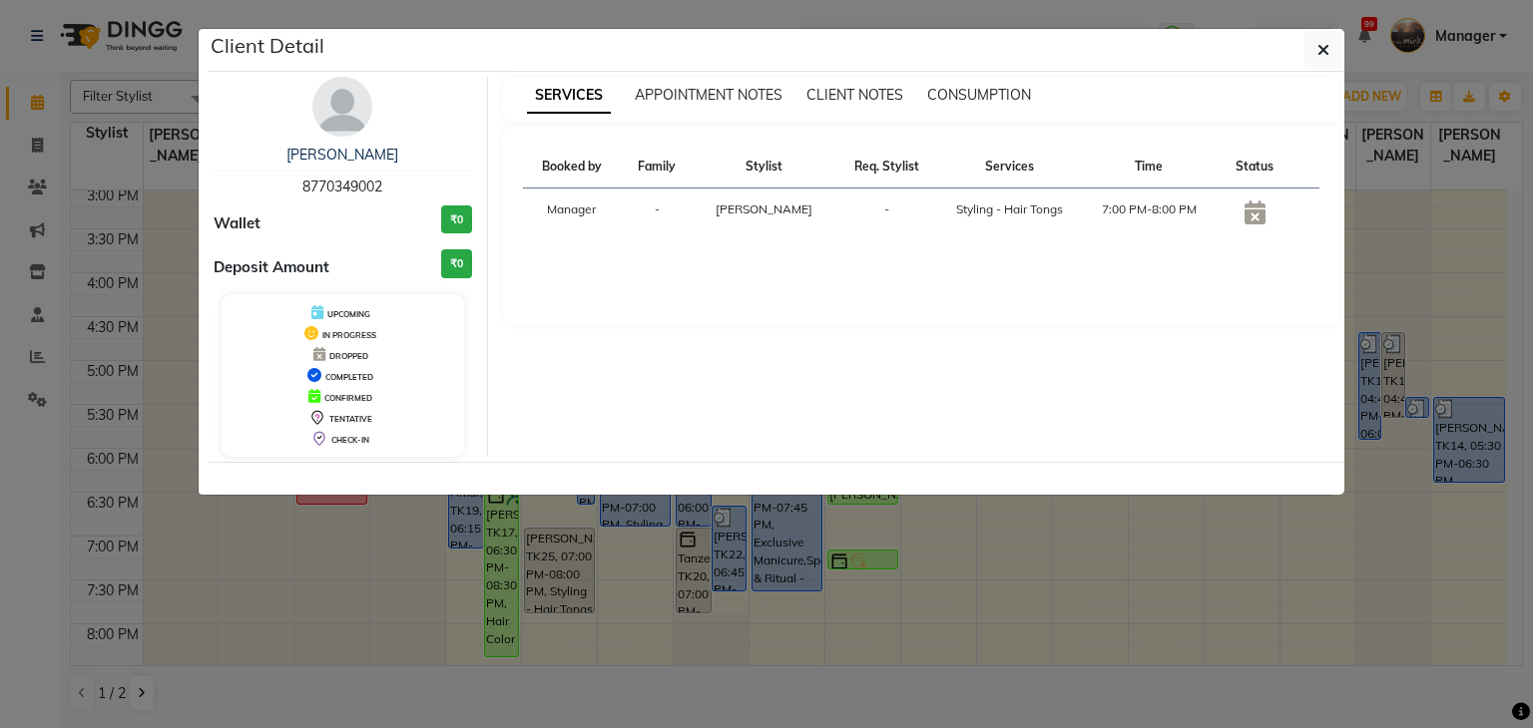
click at [527, 643] on ngb-modal-window "Client Detail SHILPA SAXENA 8770349002 Wallet ₹0 Deposit Amount ₹0 UPCOMING IN …" at bounding box center [766, 364] width 1533 height 728
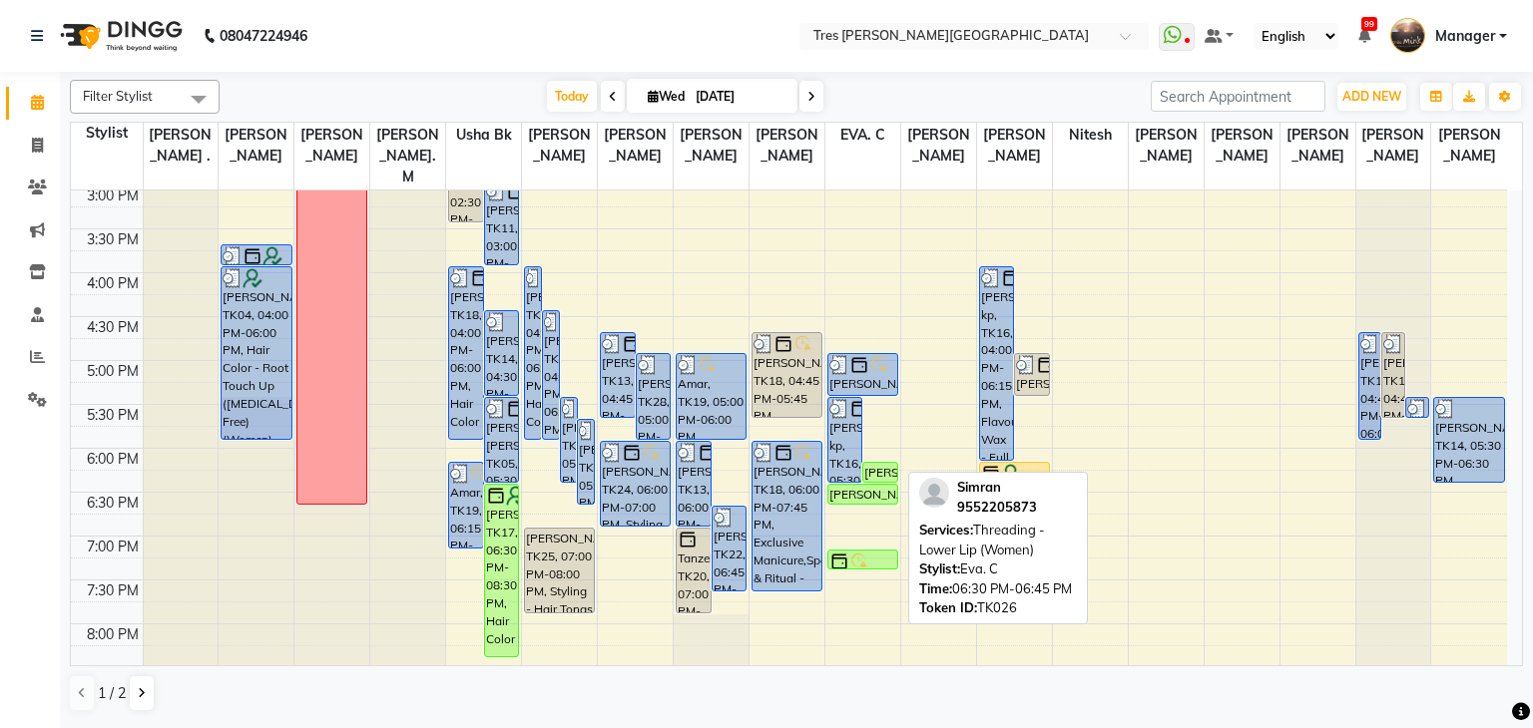
click at [868, 485] on div "[PERSON_NAME], TK26, 06:30 PM-06:45 PM, Threading - Lower Lip (Women)" at bounding box center [862, 494] width 69 height 19
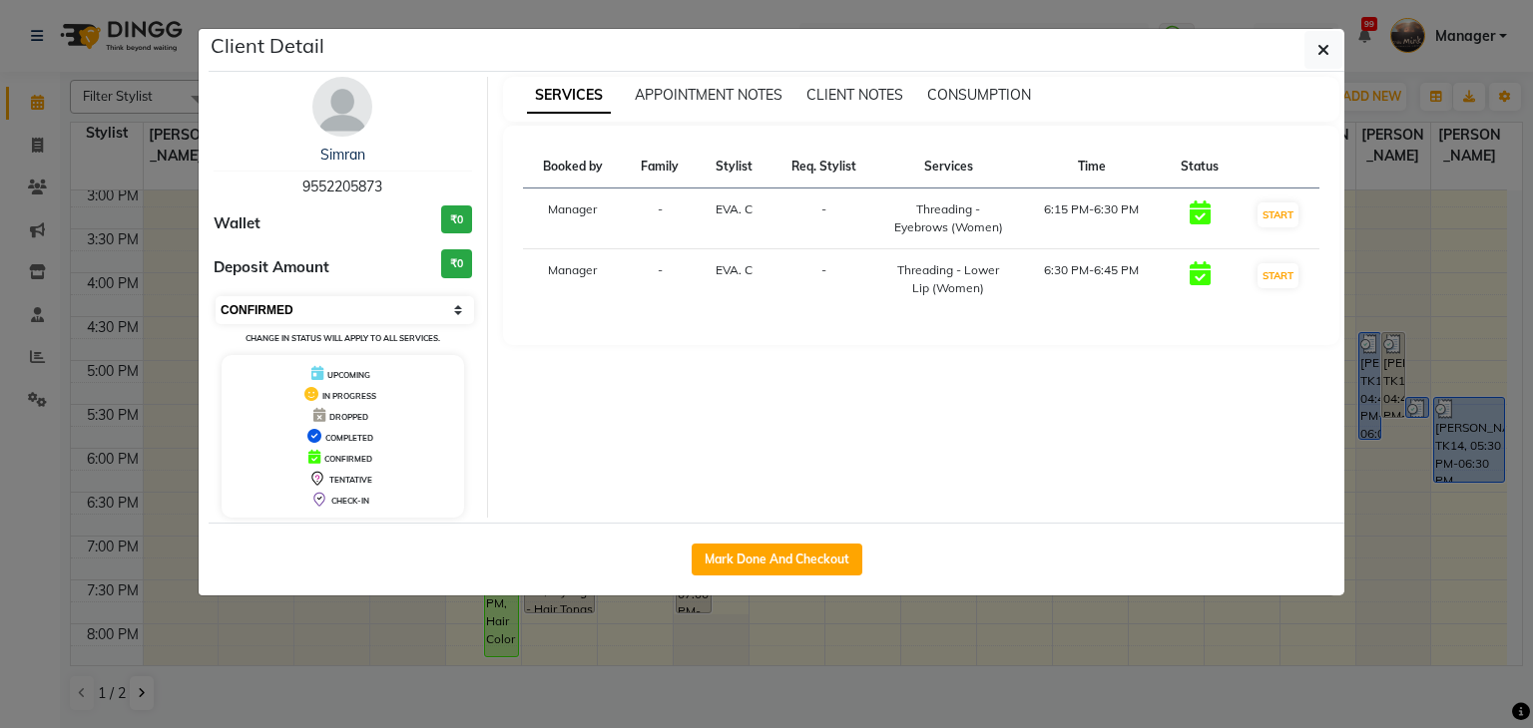
click at [319, 314] on select "Select IN SERVICE CONFIRMED TENTATIVE CHECK IN MARK DONE DROPPED UPCOMING" at bounding box center [345, 310] width 258 height 28
select select "2"
click at [216, 296] on select "Select IN SERVICE CONFIRMED TENTATIVE CHECK IN MARK DONE DROPPED UPCOMING" at bounding box center [345, 310] width 258 height 28
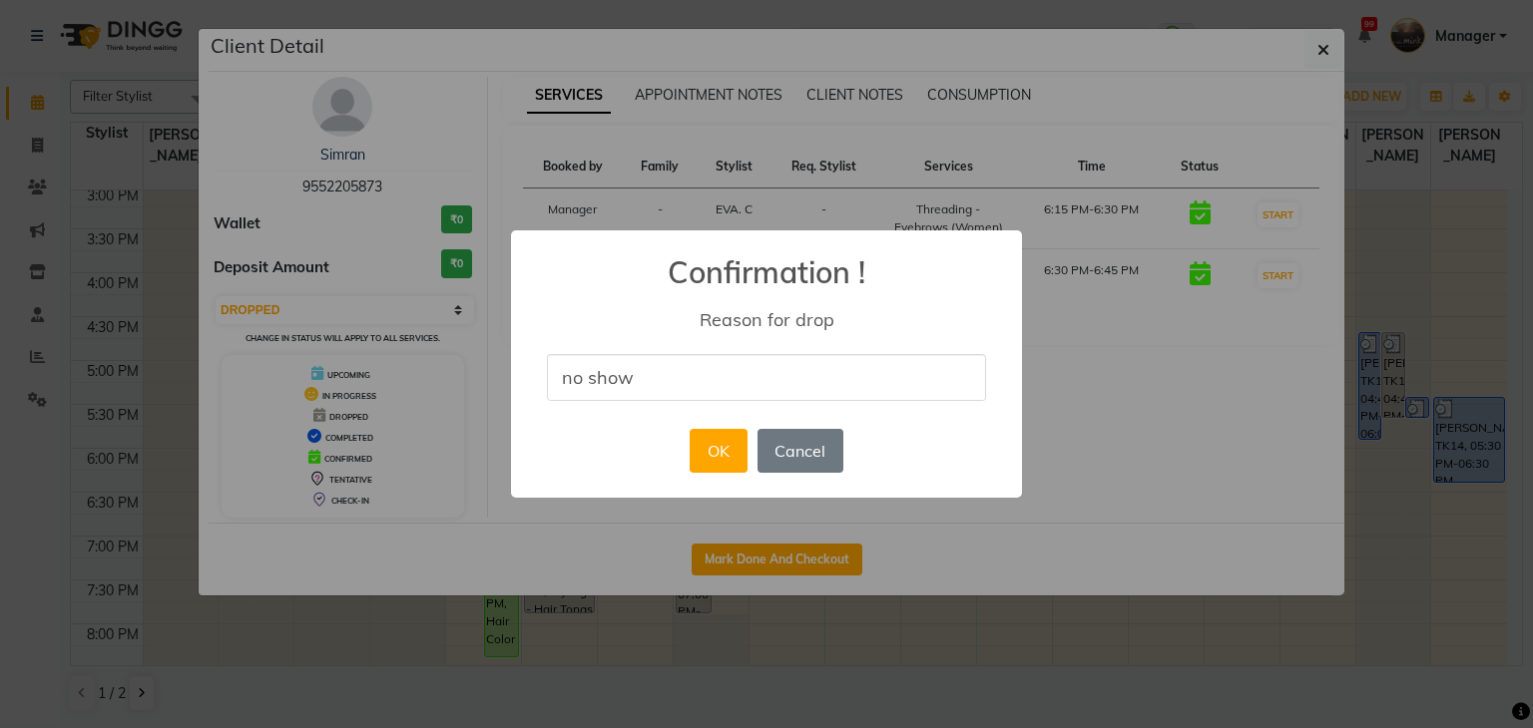
type input "no show"
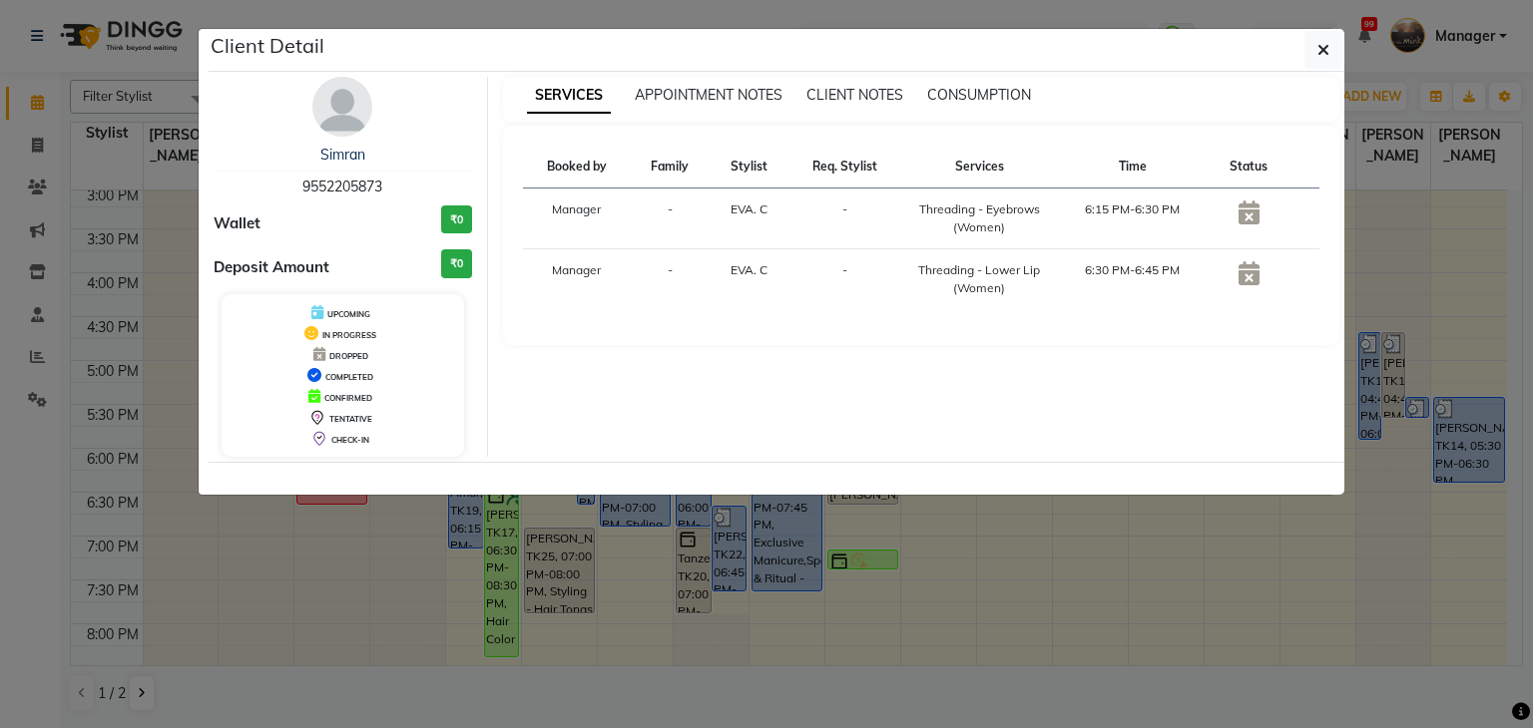
click at [764, 610] on ngb-modal-window "Client Detail Simran 9552205873 Wallet ₹0 Deposit Amount ₹0 UPCOMING IN PROGRES…" at bounding box center [766, 364] width 1533 height 728
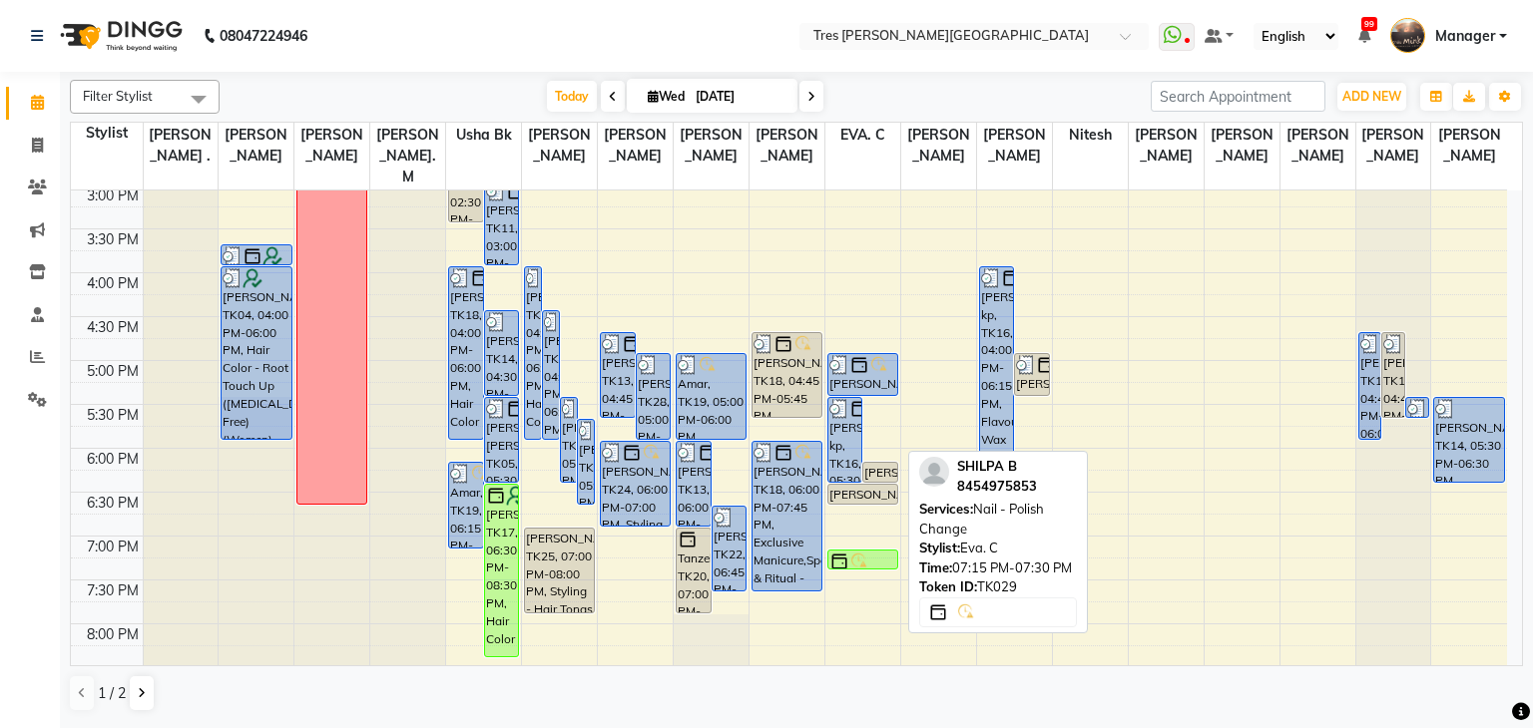
click at [860, 552] on img at bounding box center [859, 562] width 20 height 20
select select "6"
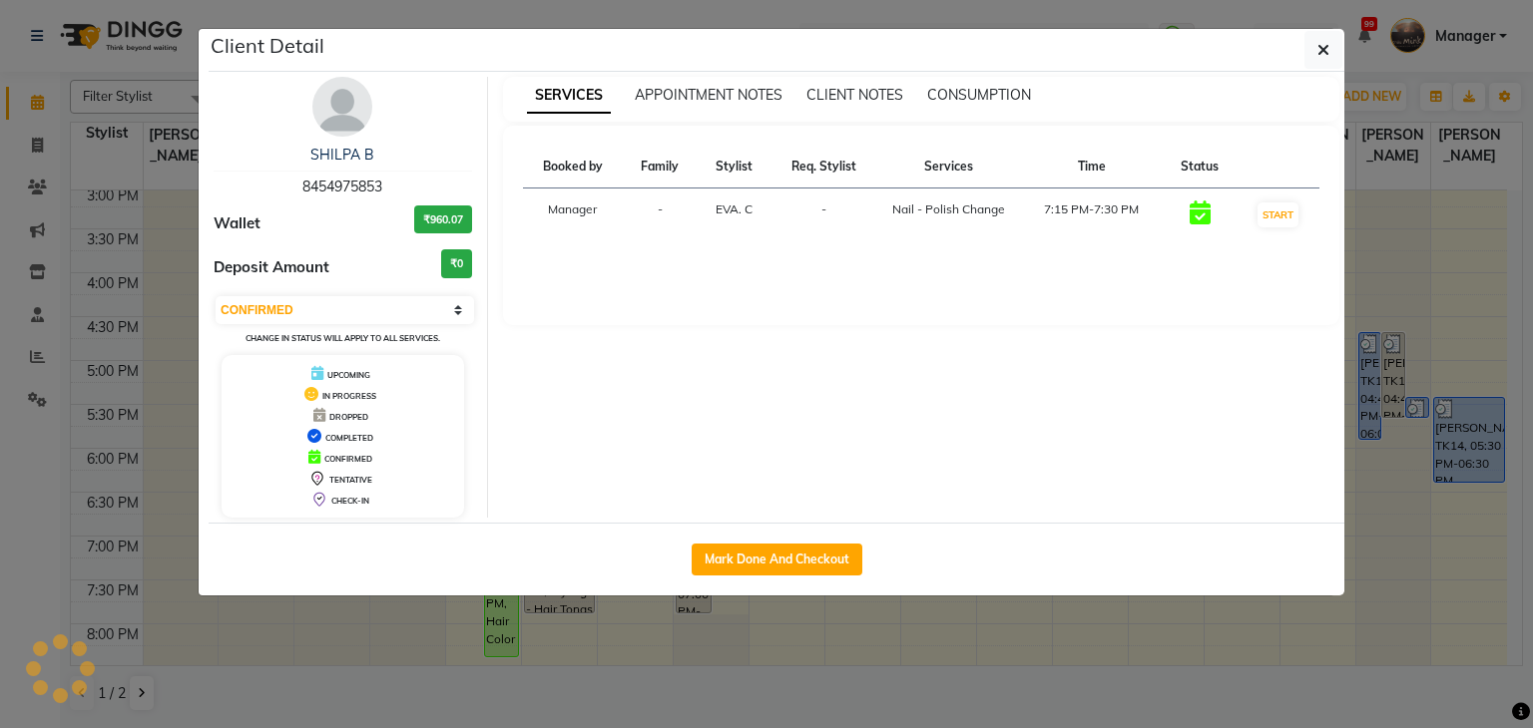
click at [775, 576] on div "Mark Done And Checkout" at bounding box center [777, 559] width 1136 height 73
click at [775, 567] on button "Mark Done And Checkout" at bounding box center [777, 560] width 171 height 32
select select "service"
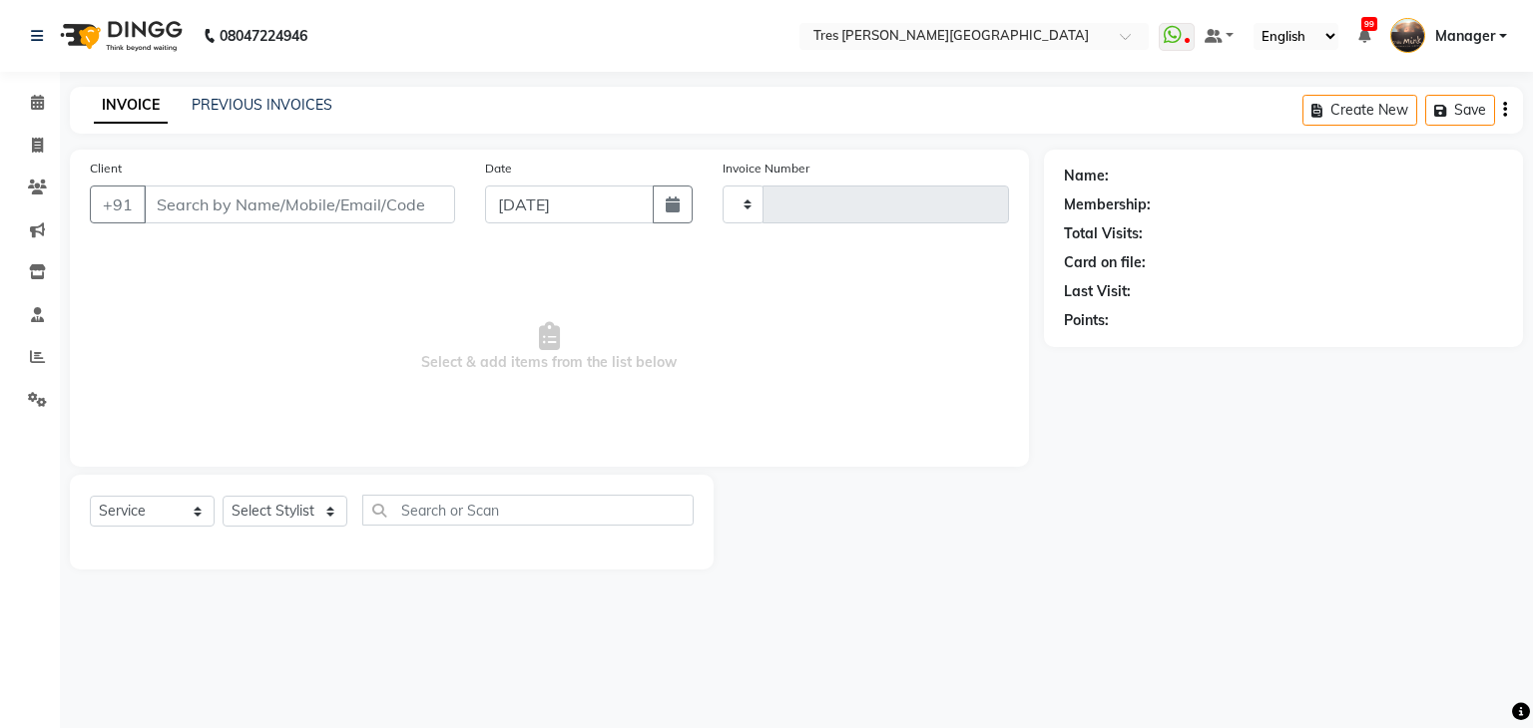
type input "03937"
select select "4234"
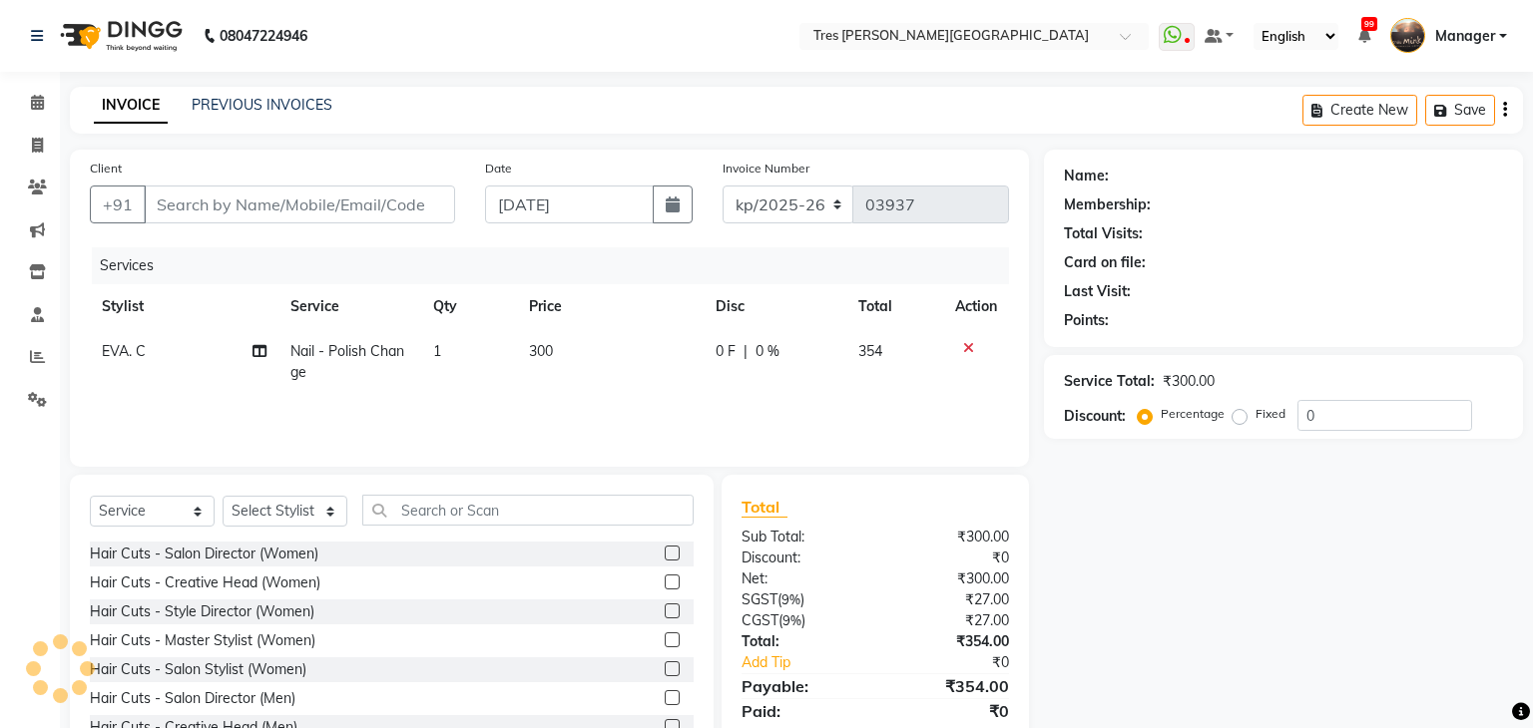
type input "8454975853"
select select "71482"
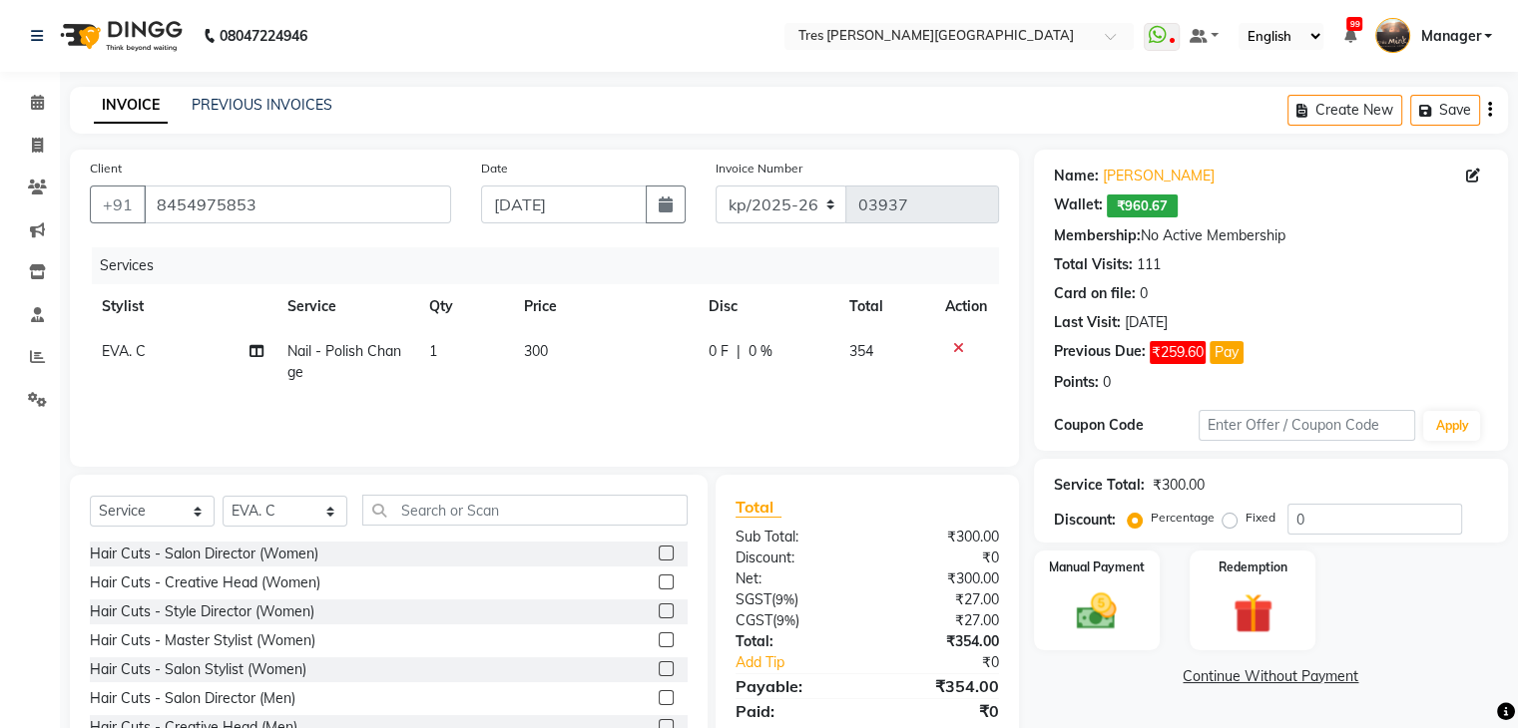
click at [543, 350] on span "300" at bounding box center [536, 351] width 24 height 18
select select "71482"
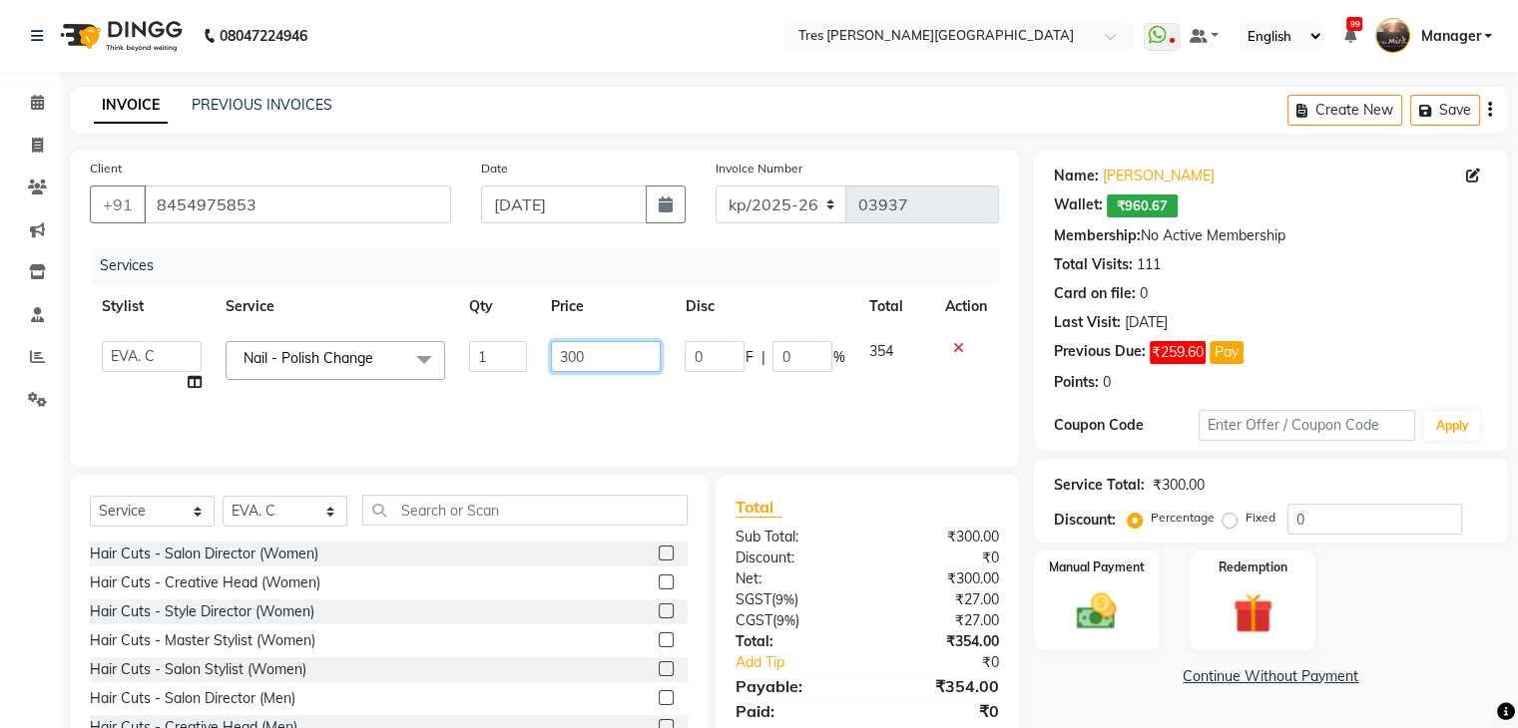
click at [566, 349] on input "300" at bounding box center [606, 356] width 110 height 31
type input "200"
click at [225, 531] on div "Select Service Product Membership Package Voucher Prepaid Gift Card Select Styl…" at bounding box center [389, 518] width 598 height 47
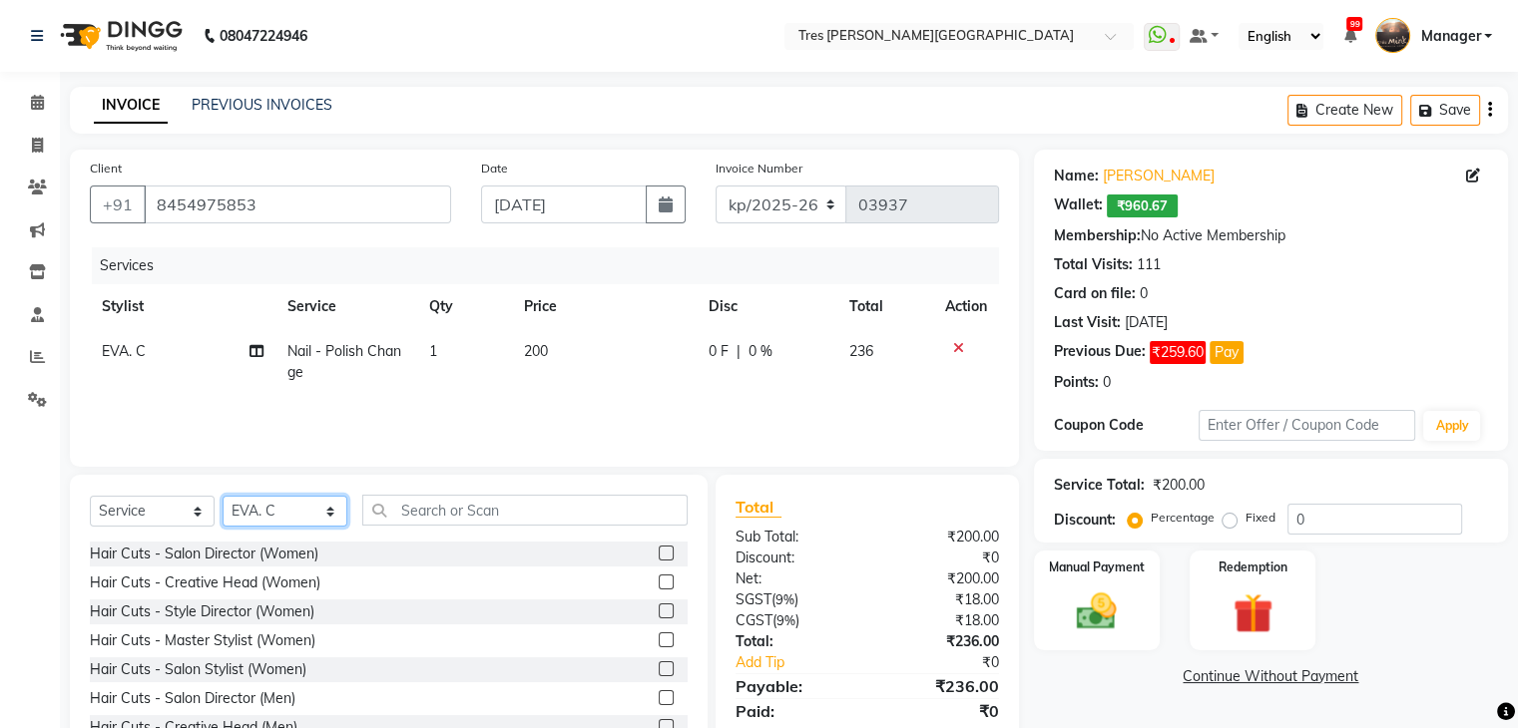
click at [286, 522] on select "Select Stylist Aarti Rathod Akshay Kashid Anand Saindane Anjali Pillay Ankush S…" at bounding box center [285, 511] width 125 height 31
select select "34584"
click at [223, 497] on select "Select Stylist Aarti Rathod Akshay Kashid Anand Saindane Anjali Pillay Ankush S…" at bounding box center [285, 511] width 125 height 31
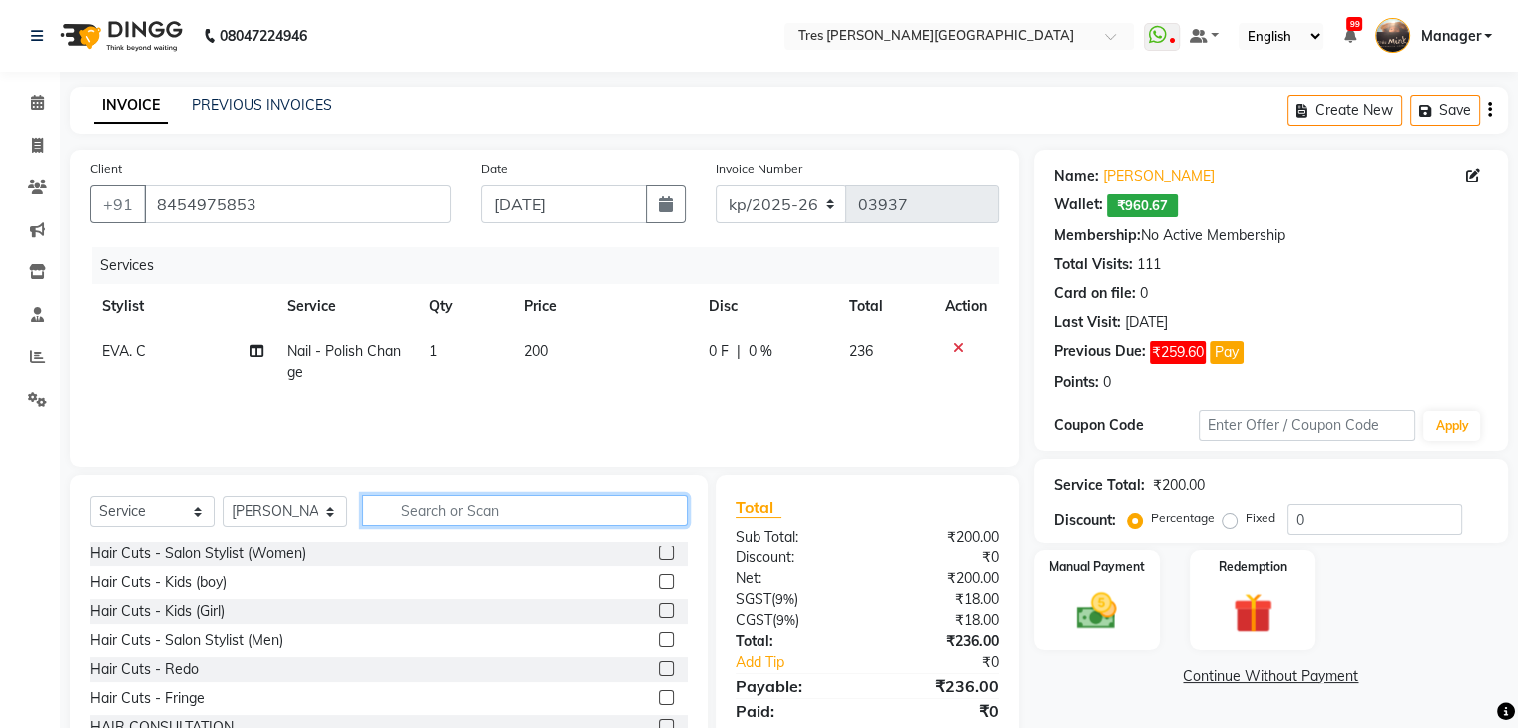
click at [499, 512] on input "text" at bounding box center [524, 510] width 325 height 31
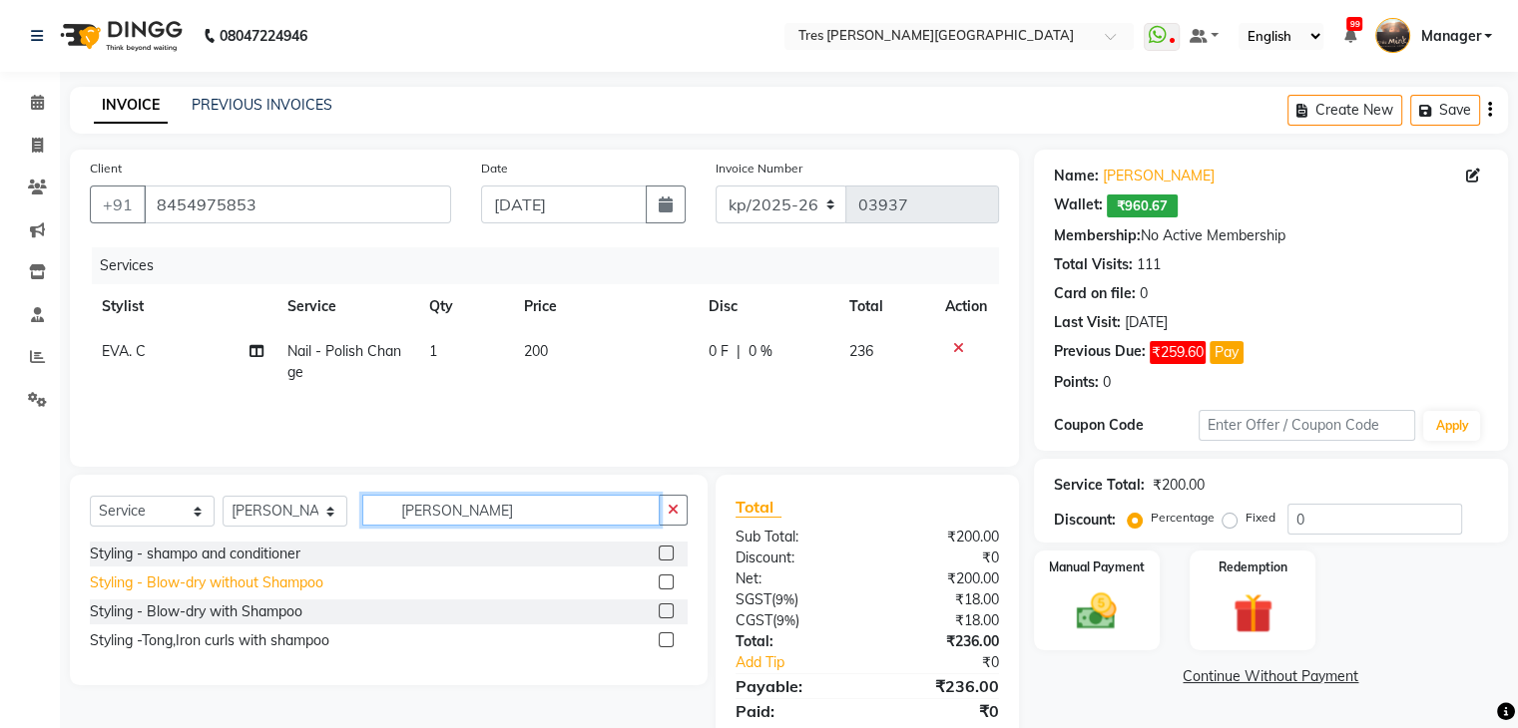
type input "shamp"
click at [235, 620] on div "Styling - Blow-dry with Shampoo" at bounding box center [196, 612] width 213 height 21
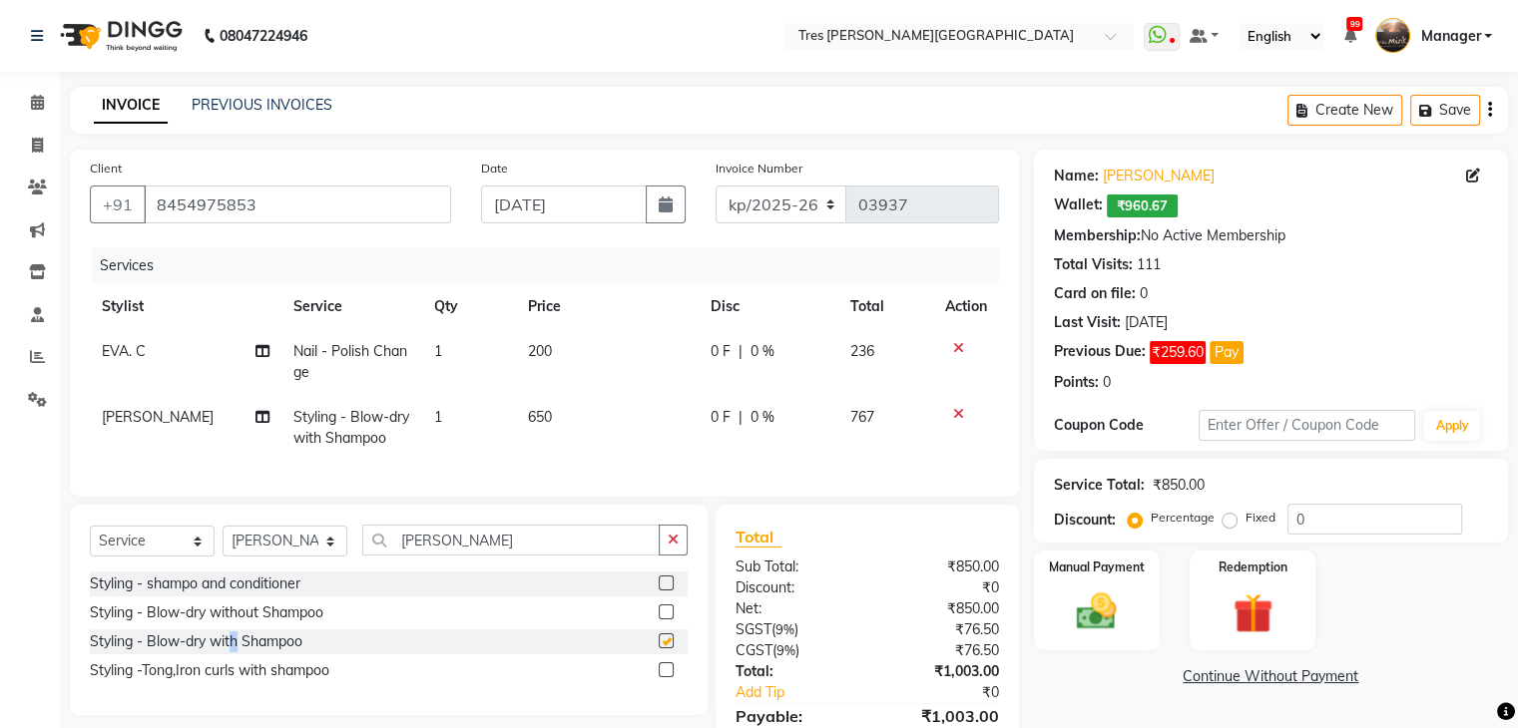
checkbox input "false"
click at [541, 432] on td "650" at bounding box center [607, 428] width 183 height 66
select select "34584"
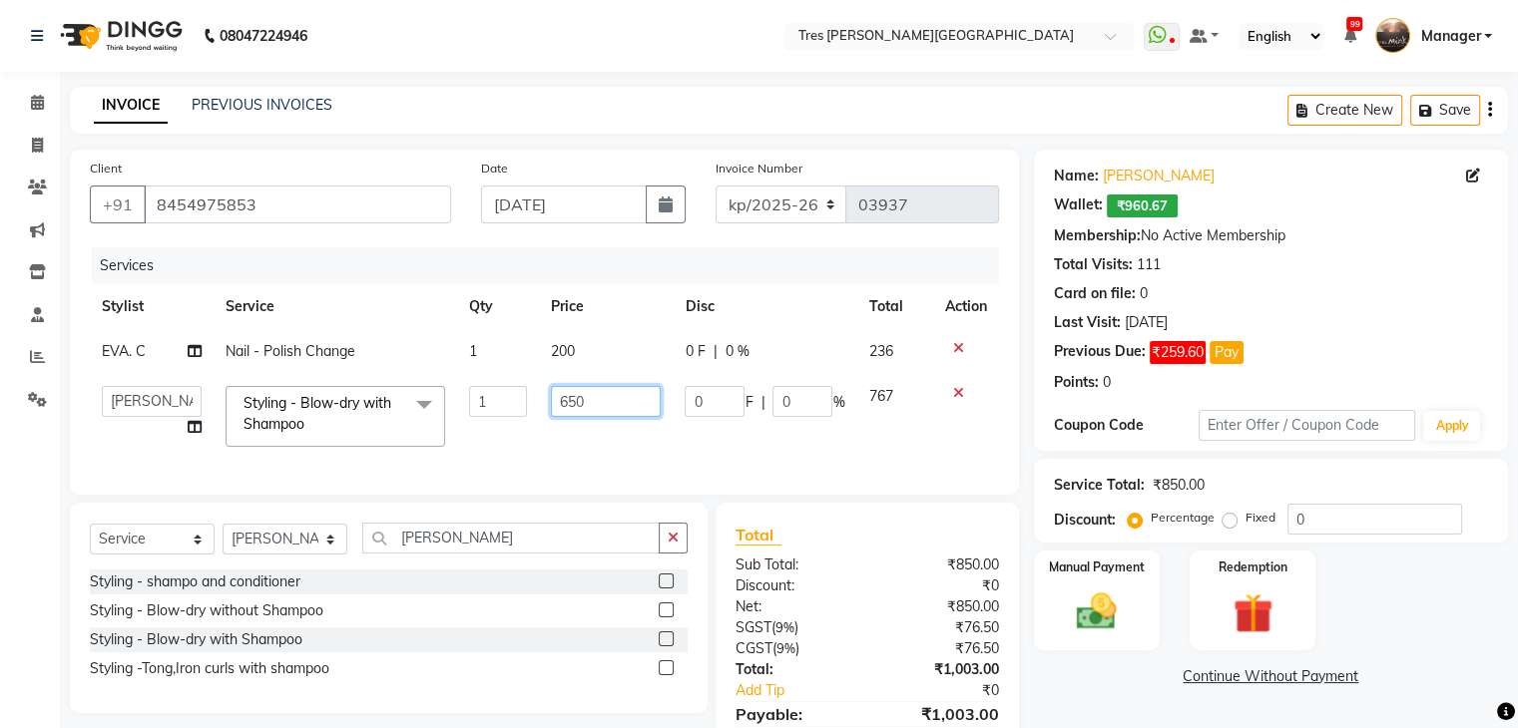
click at [567, 396] on input "650" at bounding box center [606, 401] width 110 height 31
type input "450"
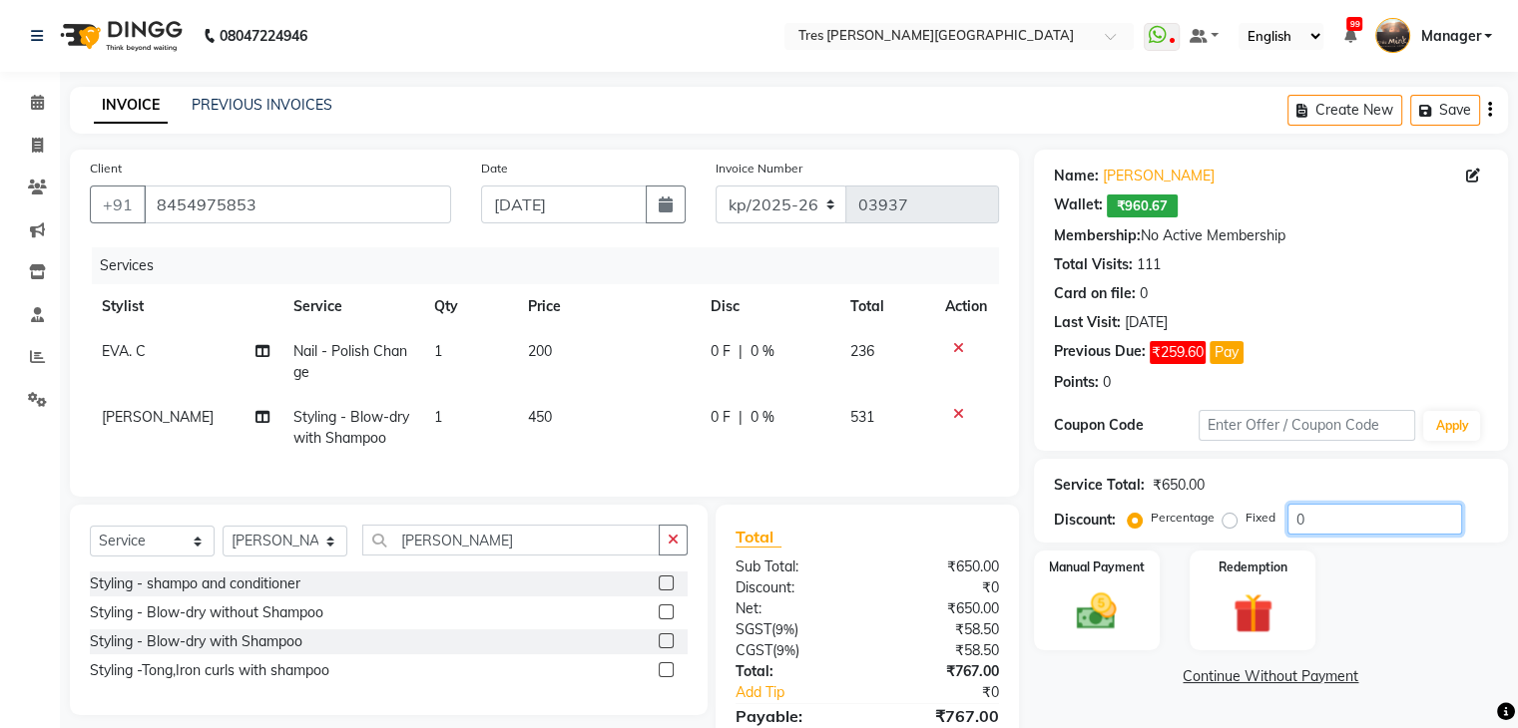
click at [1288, 520] on input "0" at bounding box center [1374, 519] width 175 height 31
type input "10"
click at [1095, 589] on img at bounding box center [1096, 613] width 67 height 48
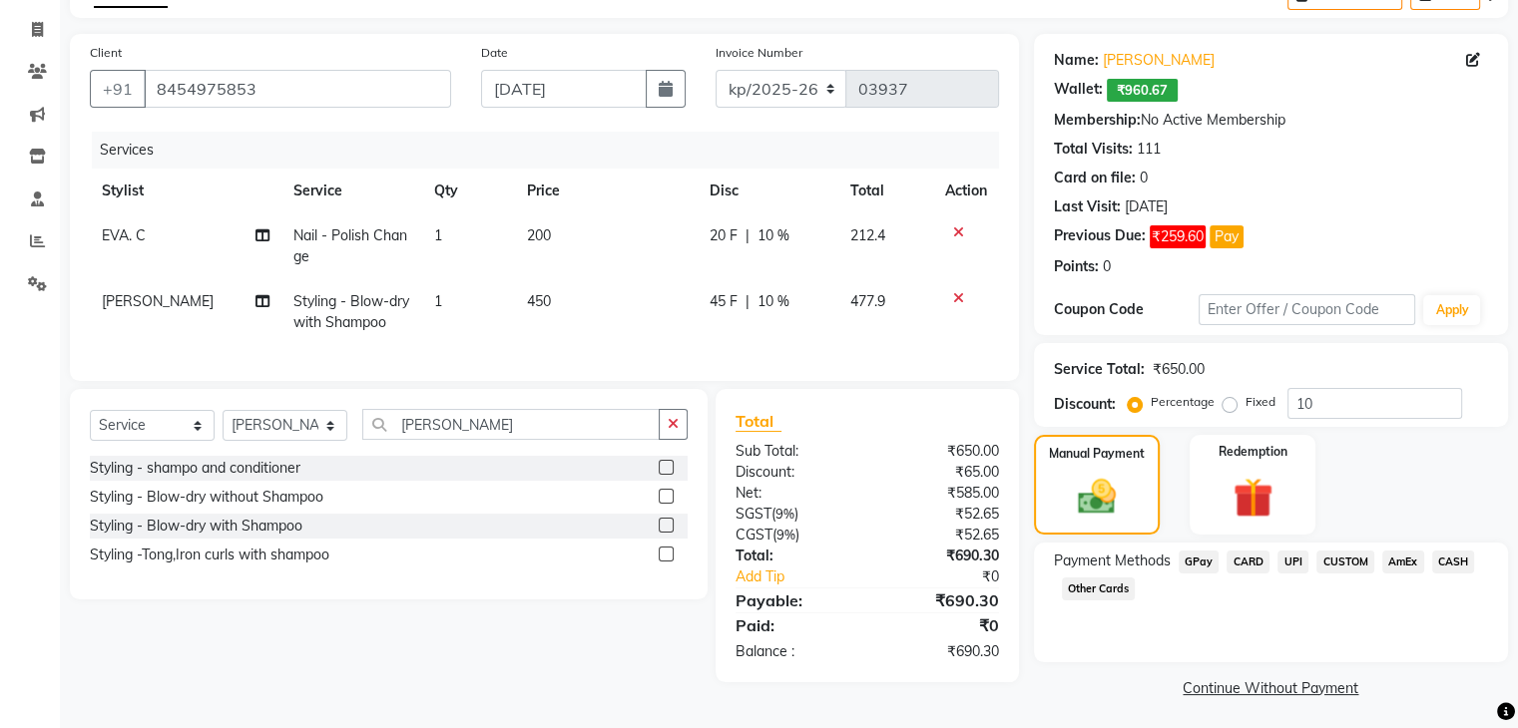
scroll to position [120, 0]
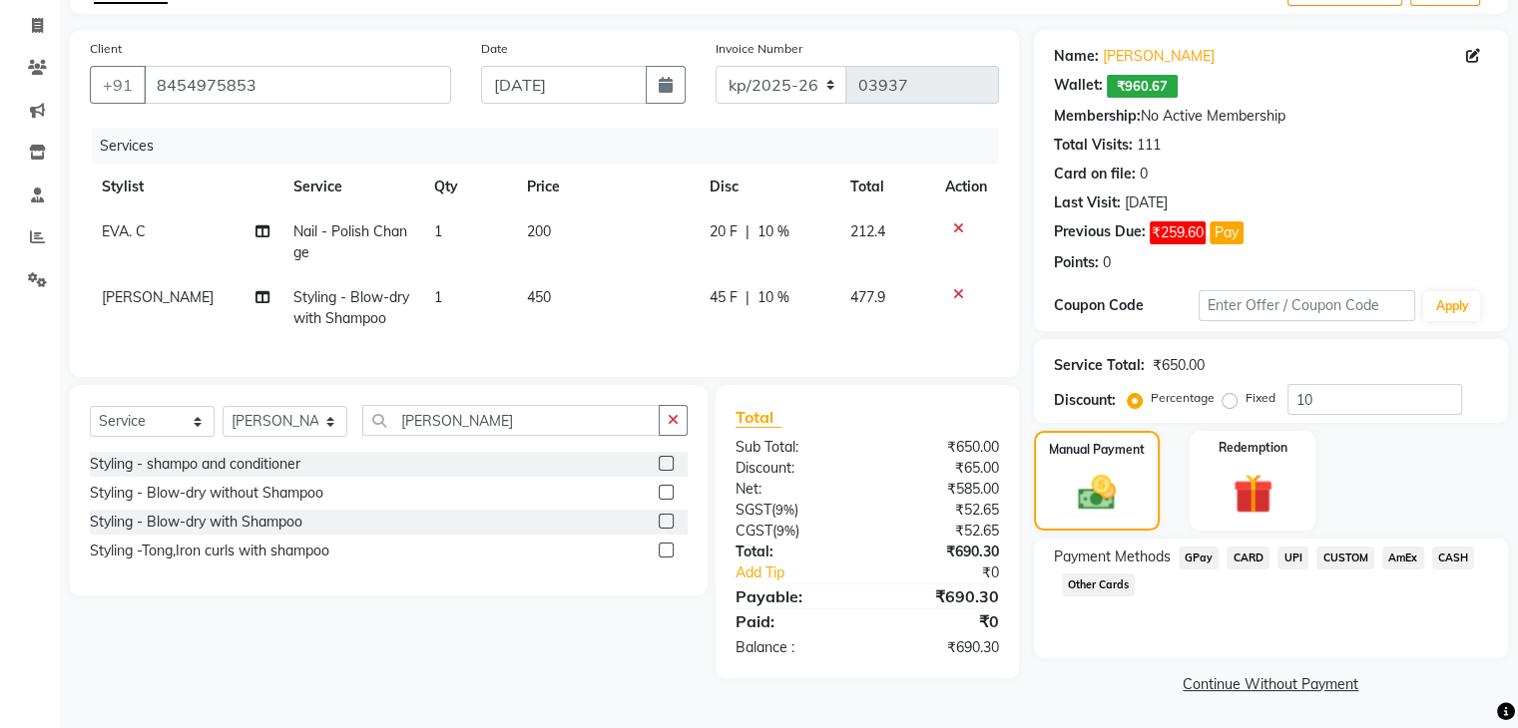
click at [1291, 556] on span "UPI" at bounding box center [1292, 558] width 31 height 23
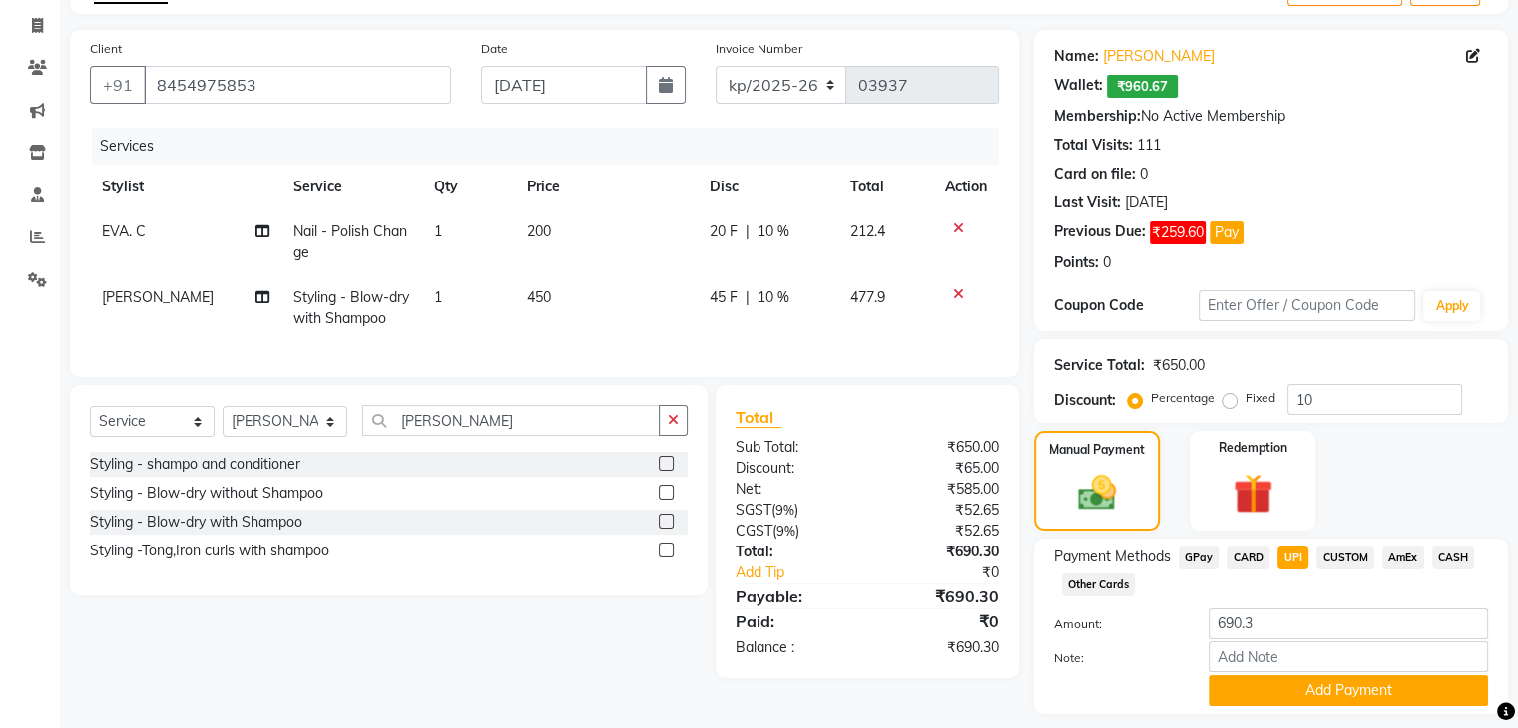
click at [1256, 558] on span "CARD" at bounding box center [1247, 558] width 43 height 23
click at [1282, 709] on div "Payment Methods GPay CARD UPI CUSTOM AmEx CASH Other Cards Amount: 690.3 Note: …" at bounding box center [1271, 627] width 474 height 176
click at [1272, 698] on button "Add Payment" at bounding box center [1347, 691] width 279 height 31
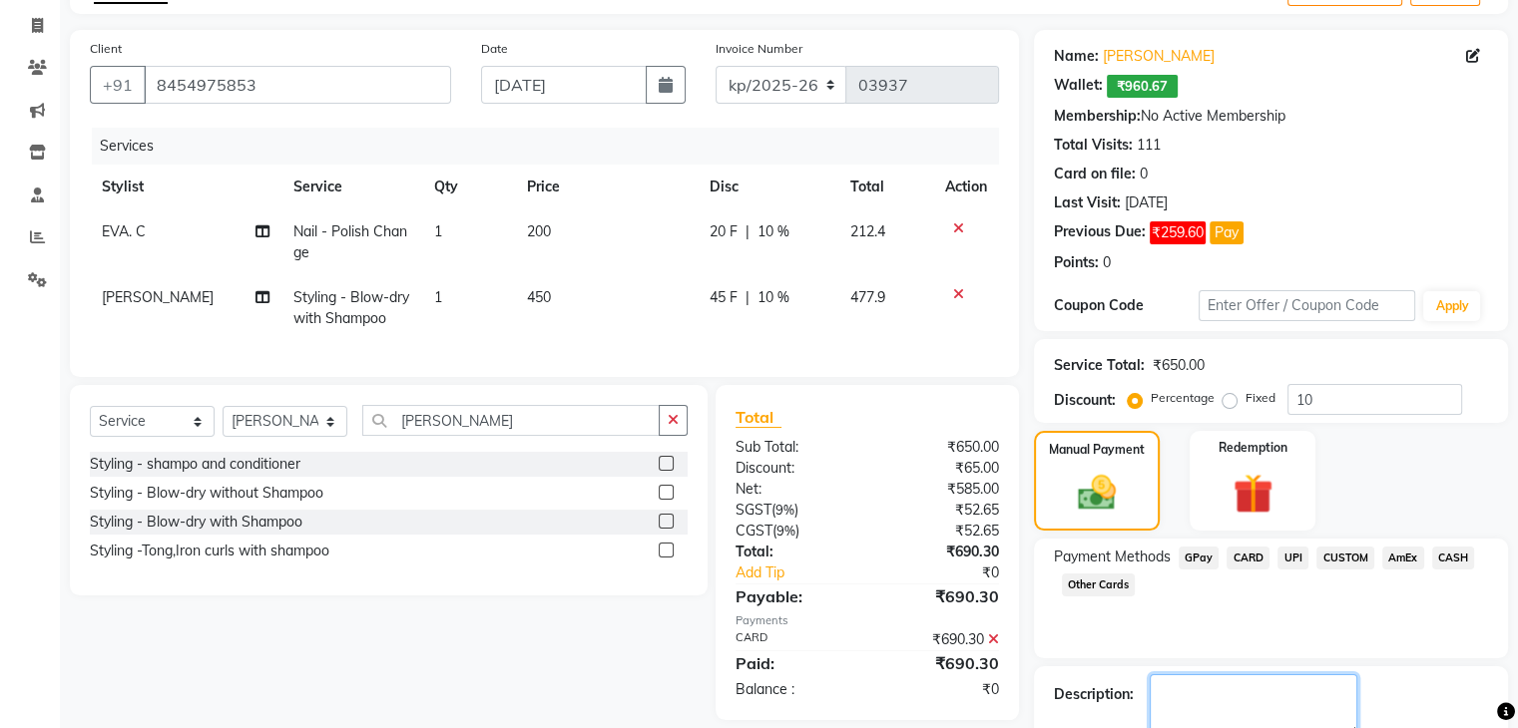
click at [1211, 698] on textarea at bounding box center [1254, 706] width 208 height 62
type textarea "soham"
click at [1110, 648] on div "Payment Methods GPay CARD UPI CUSTOM AmEx CASH Other Cards" at bounding box center [1271, 599] width 474 height 120
click at [1149, 708] on main "INVOICE PREVIOUS INVOICES Create New Save Client +91 8454975853 Date 03-09-2025…" at bounding box center [789, 404] width 1458 height 875
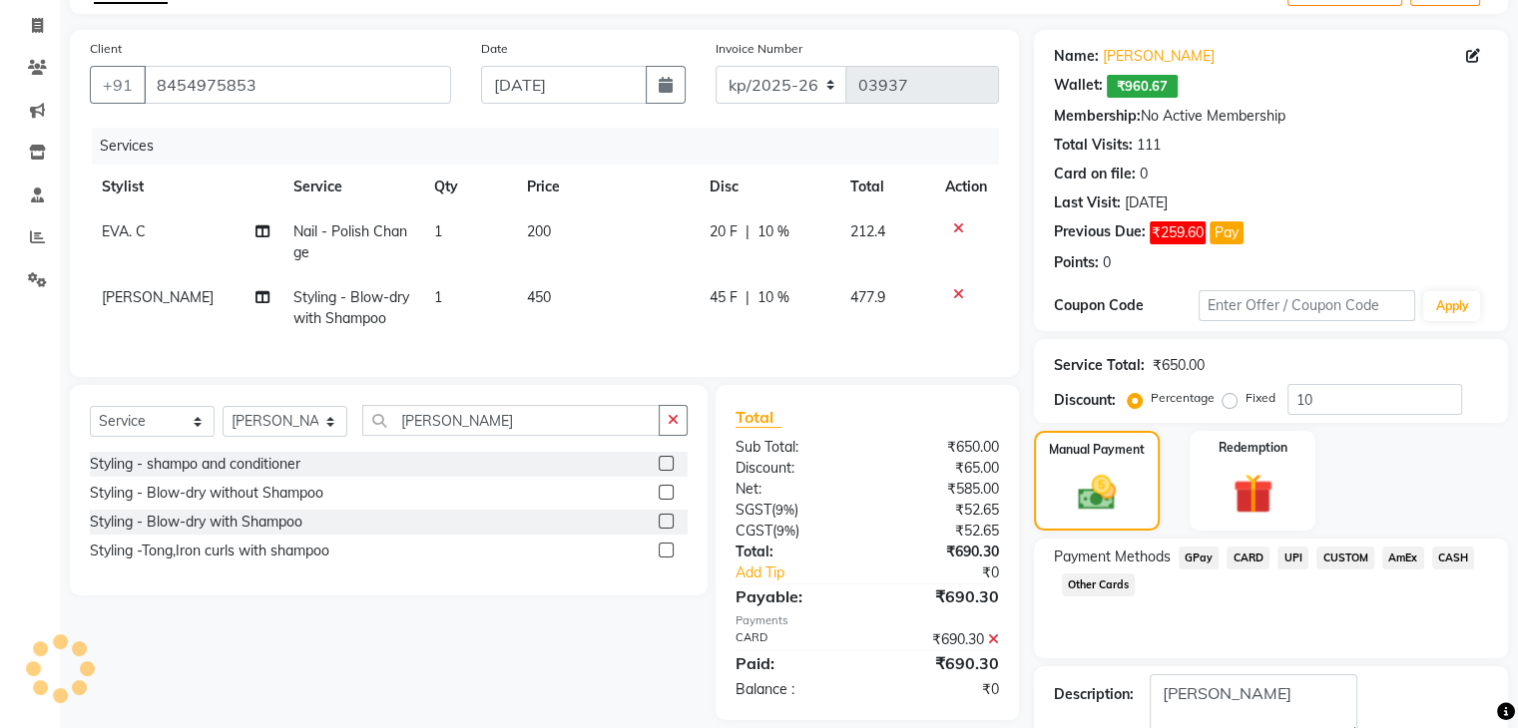
scroll to position [232, 0]
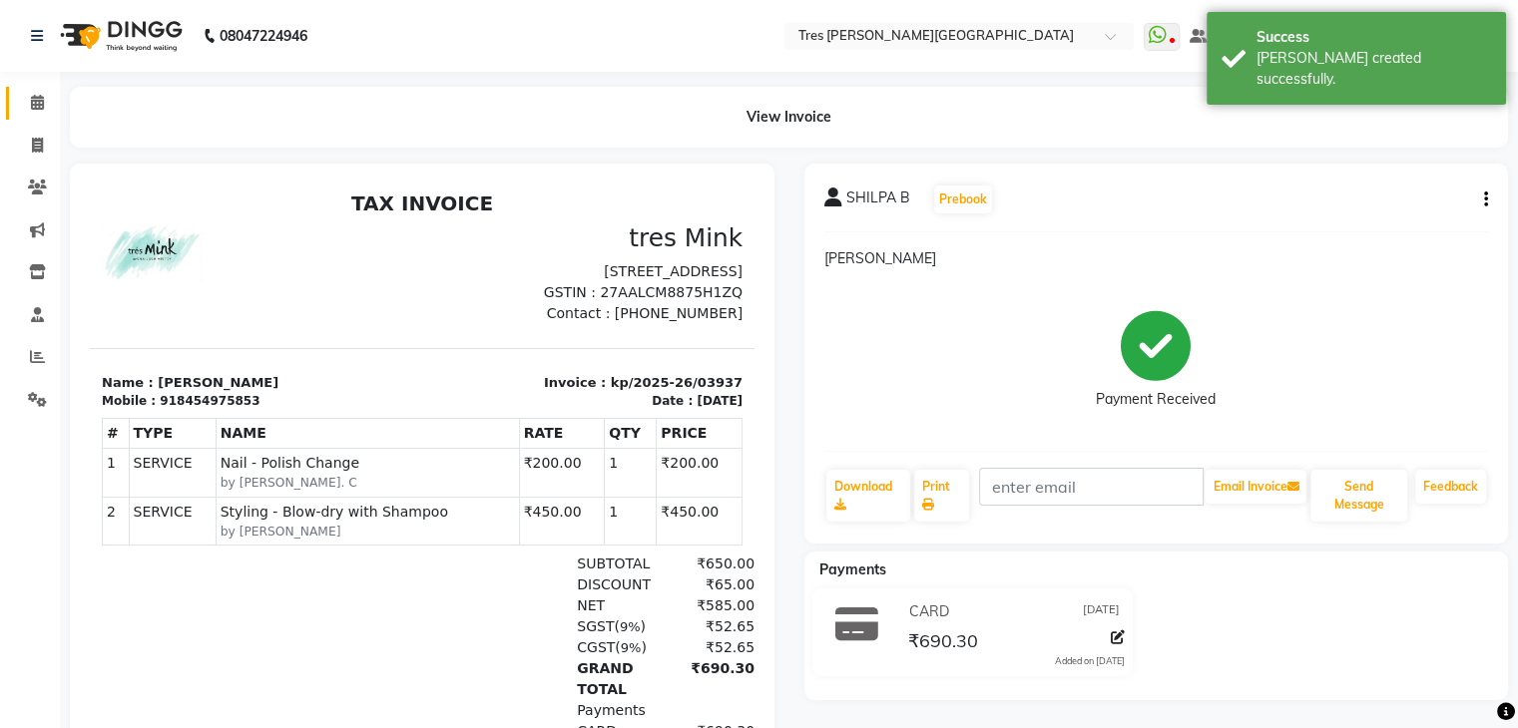
click at [36, 89] on link "Calendar" at bounding box center [30, 103] width 48 height 33
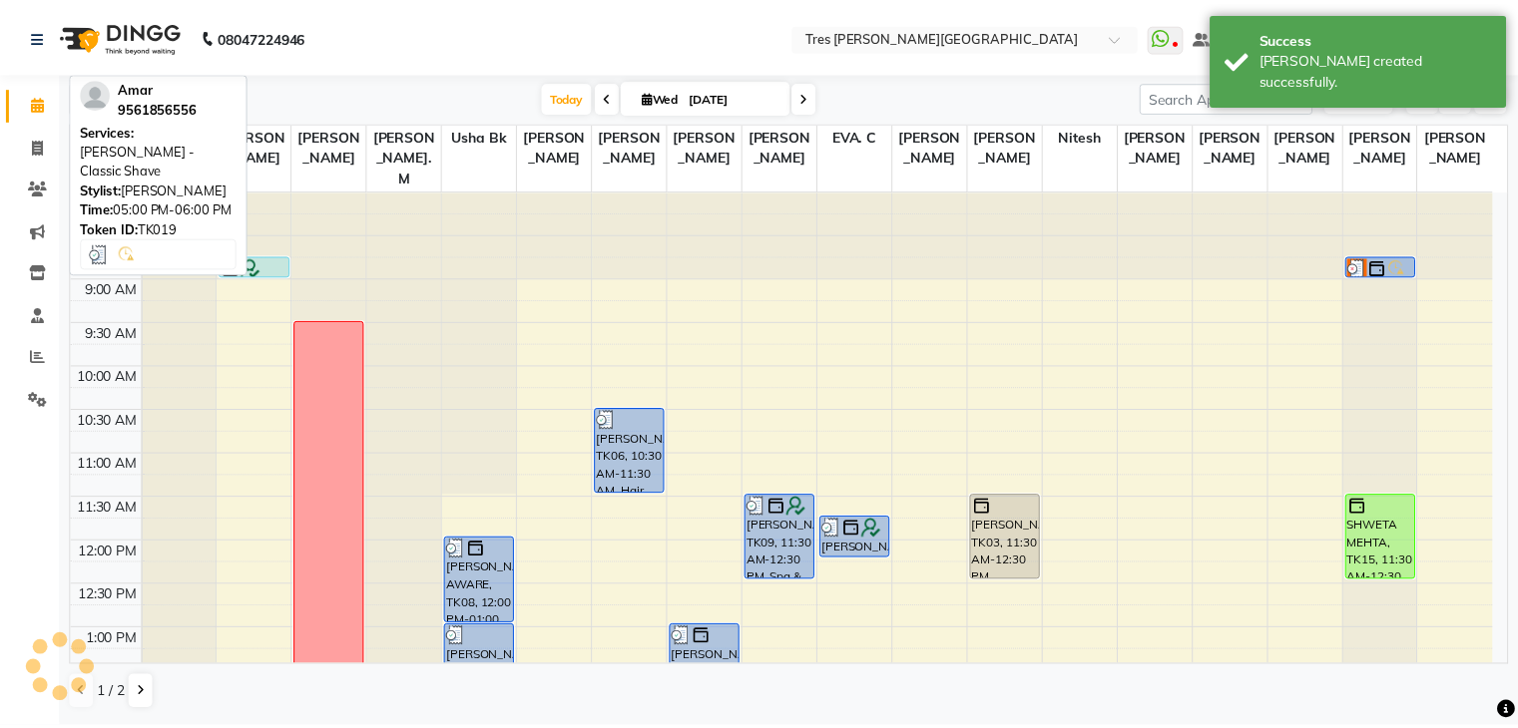
scroll to position [719, 0]
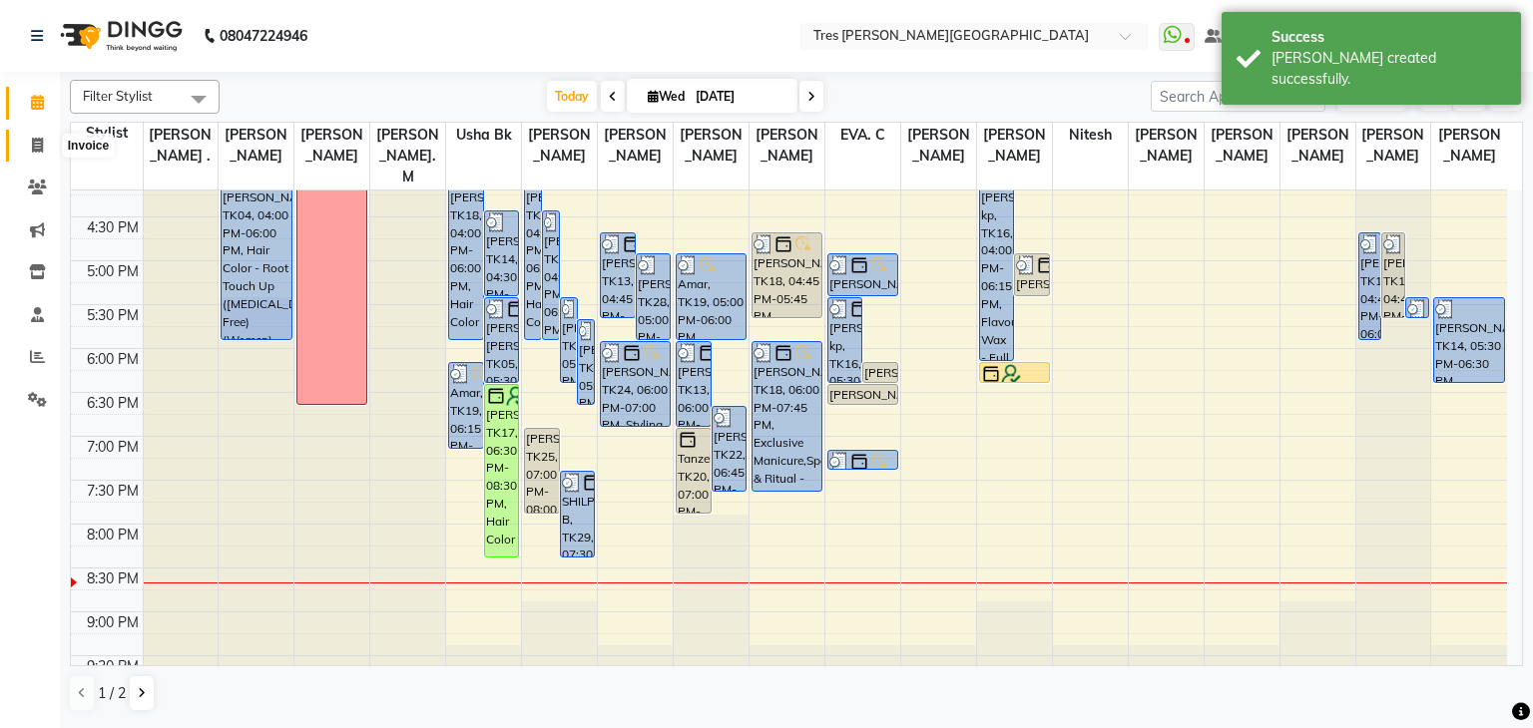
click at [41, 144] on icon at bounding box center [37, 145] width 11 height 15
select select "service"
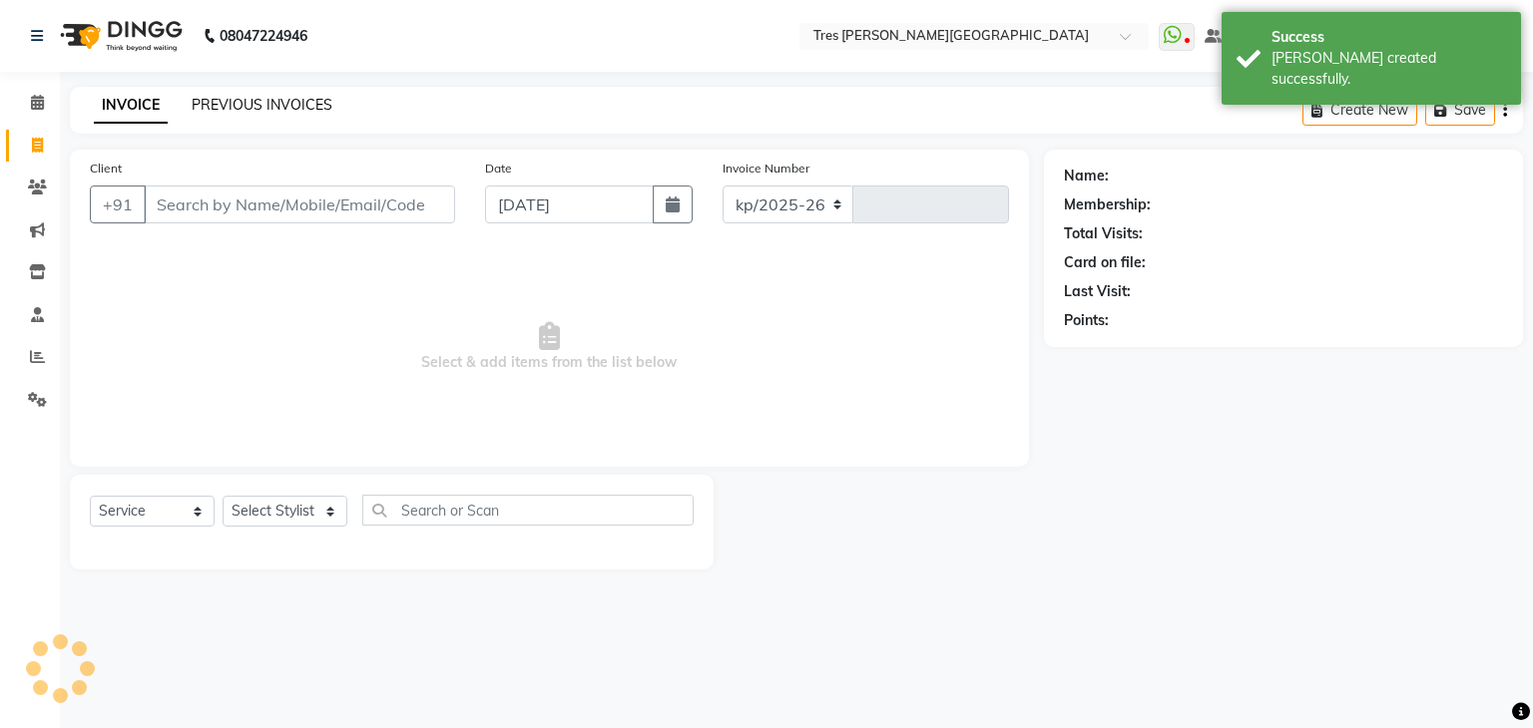
select select "4234"
type input "03938"
click at [289, 108] on link "PREVIOUS INVOICES" at bounding box center [262, 105] width 141 height 18
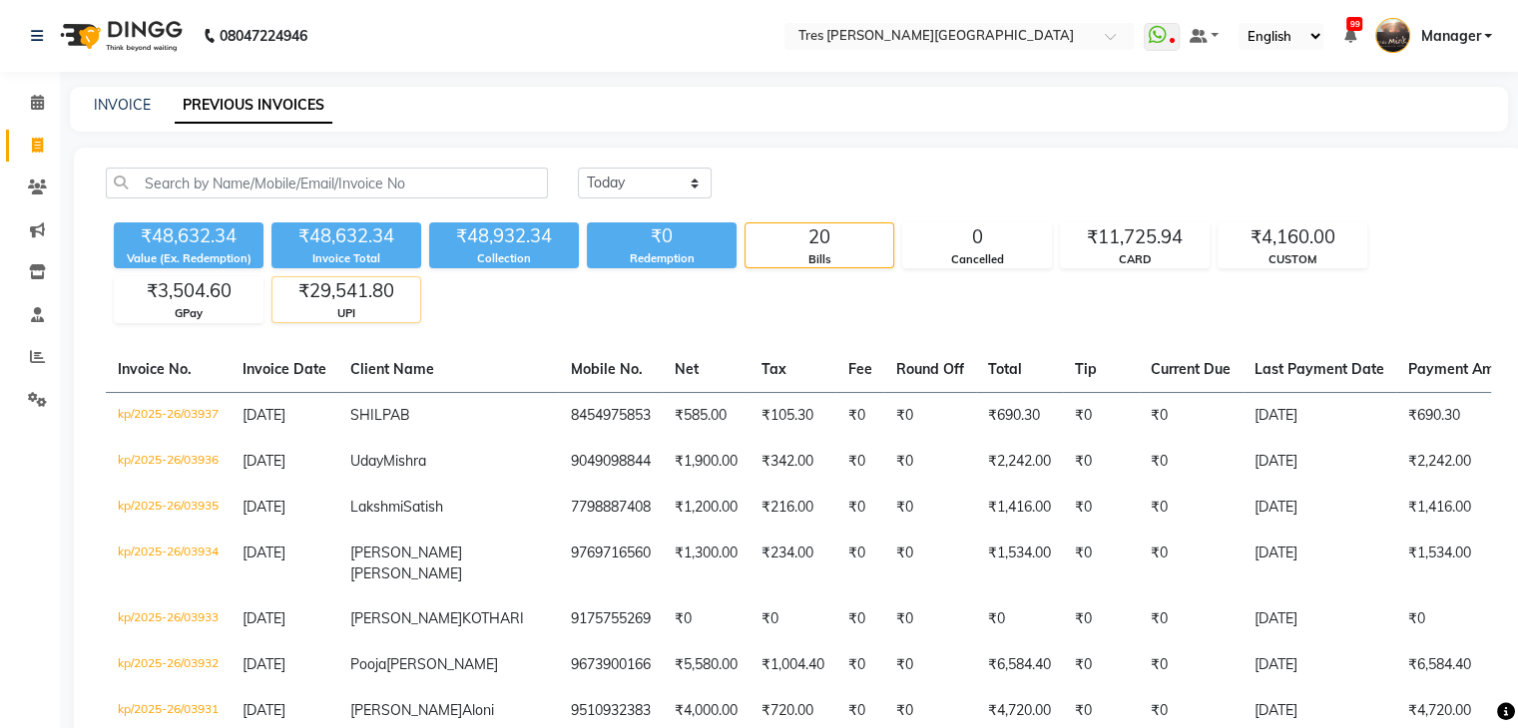
click at [396, 295] on div "₹29,541.80" at bounding box center [346, 291] width 148 height 28
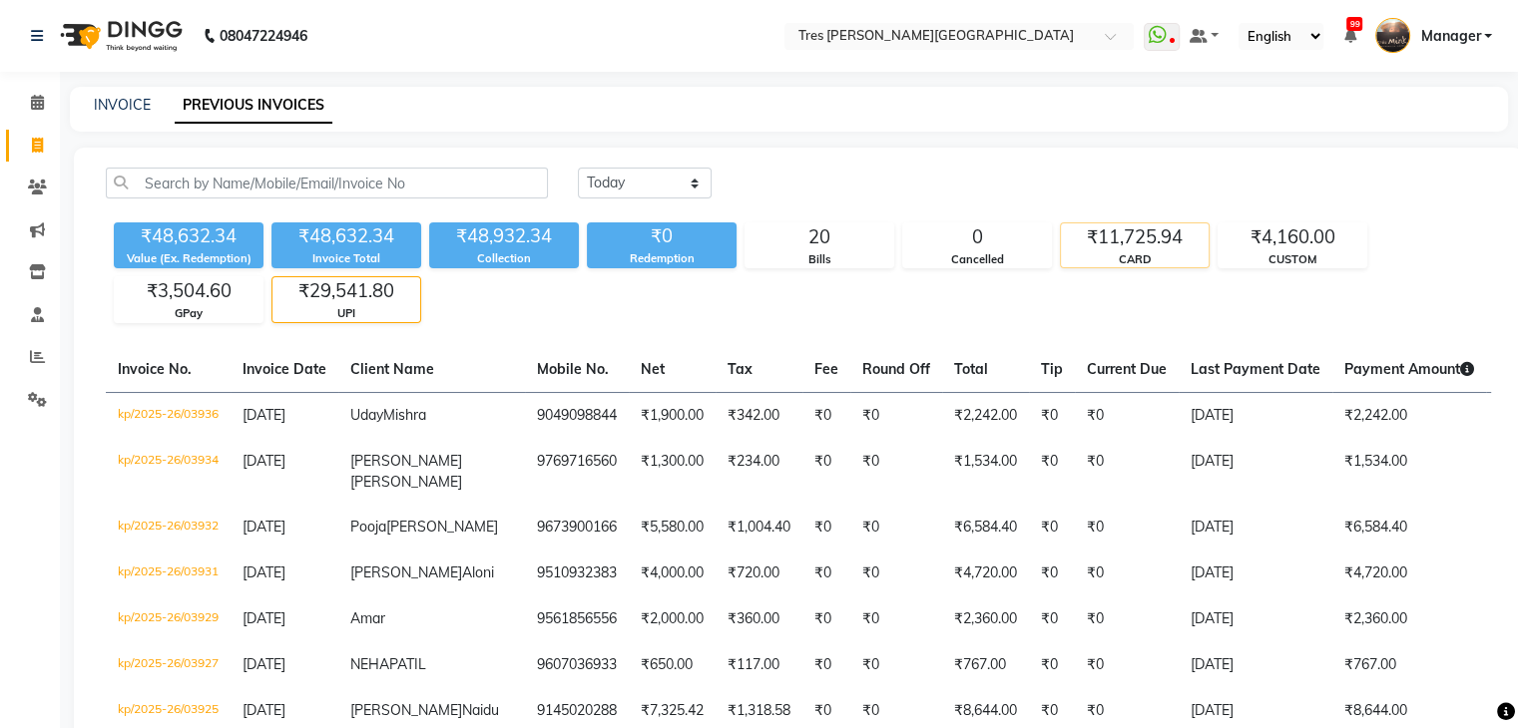
click at [1113, 225] on div "₹11,725.94" at bounding box center [1135, 238] width 148 height 28
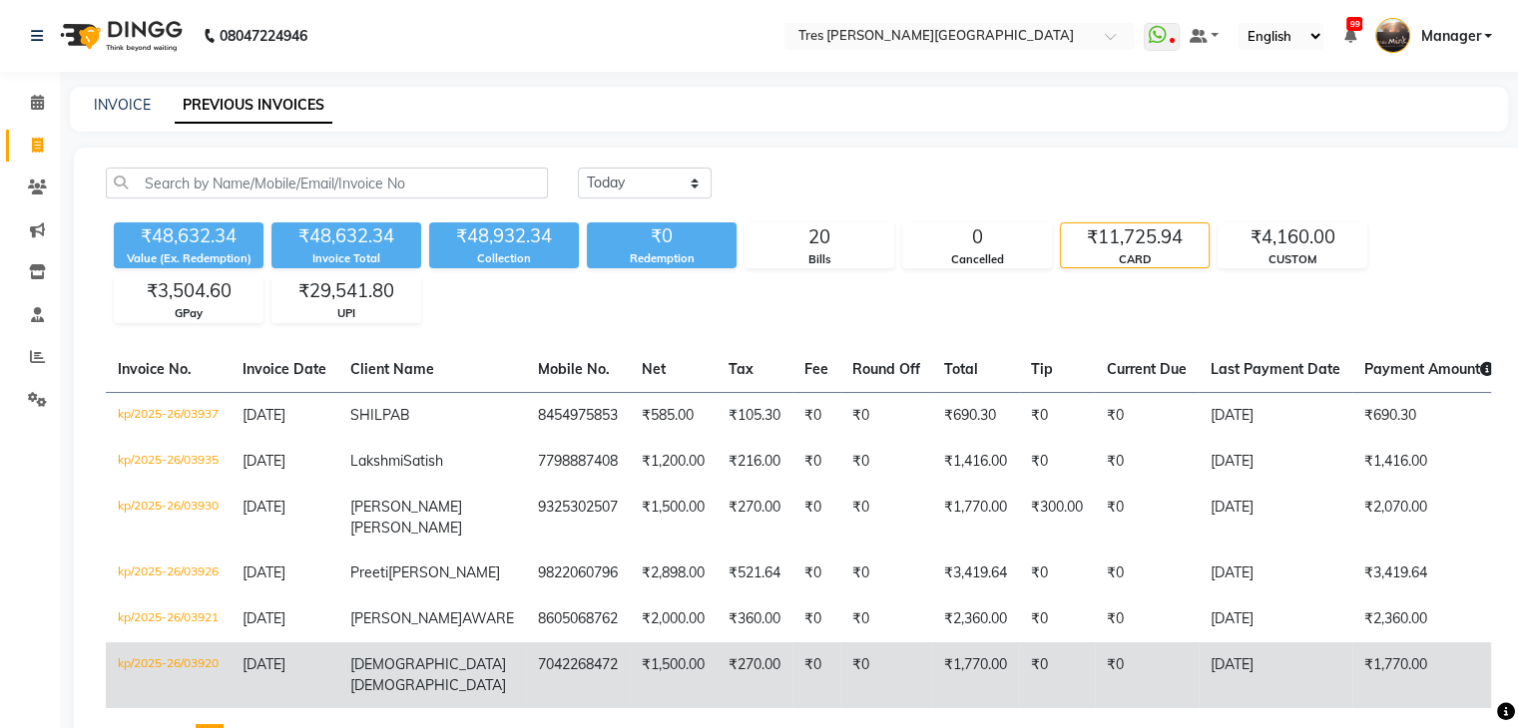
scroll to position [144, 0]
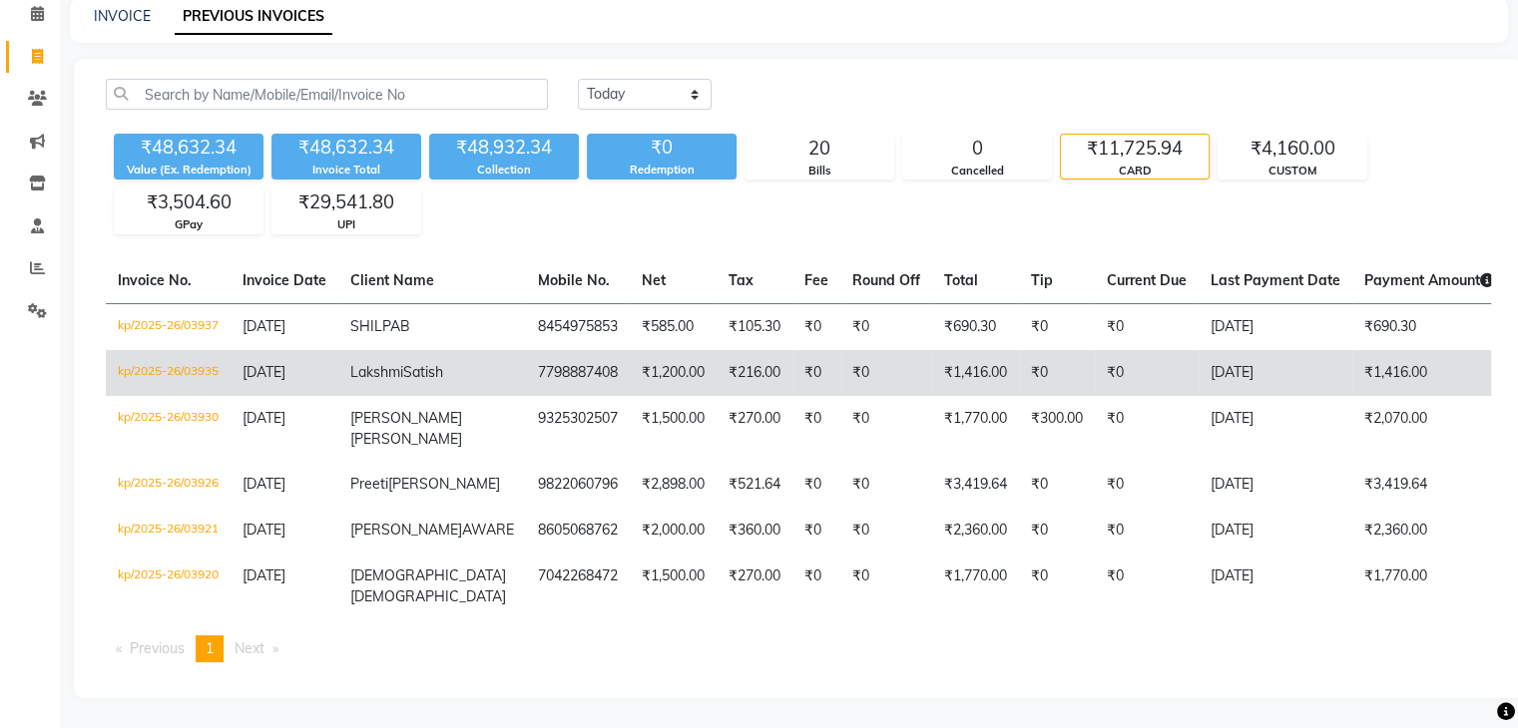
click at [1352, 350] on td "₹1,416.00" at bounding box center [1429, 373] width 154 height 46
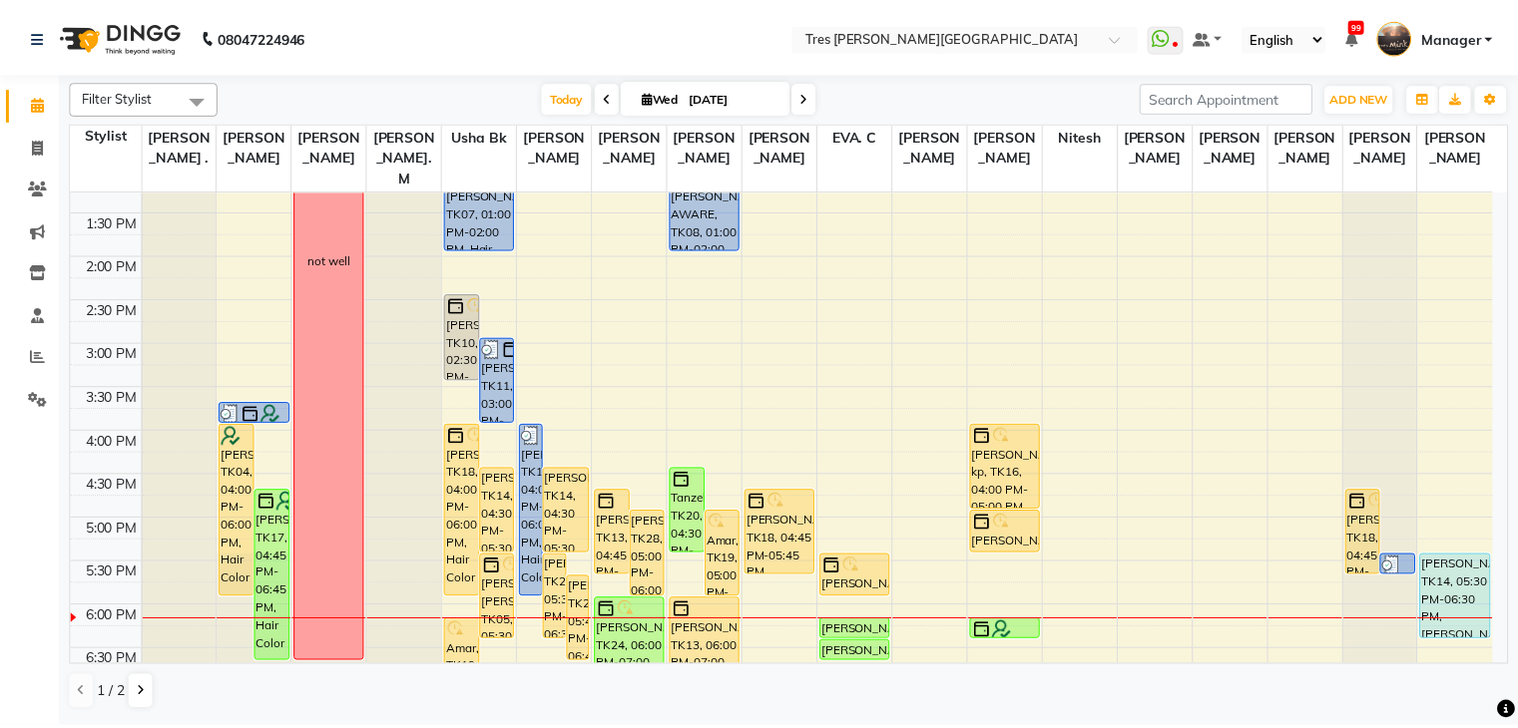
scroll to position [466, 0]
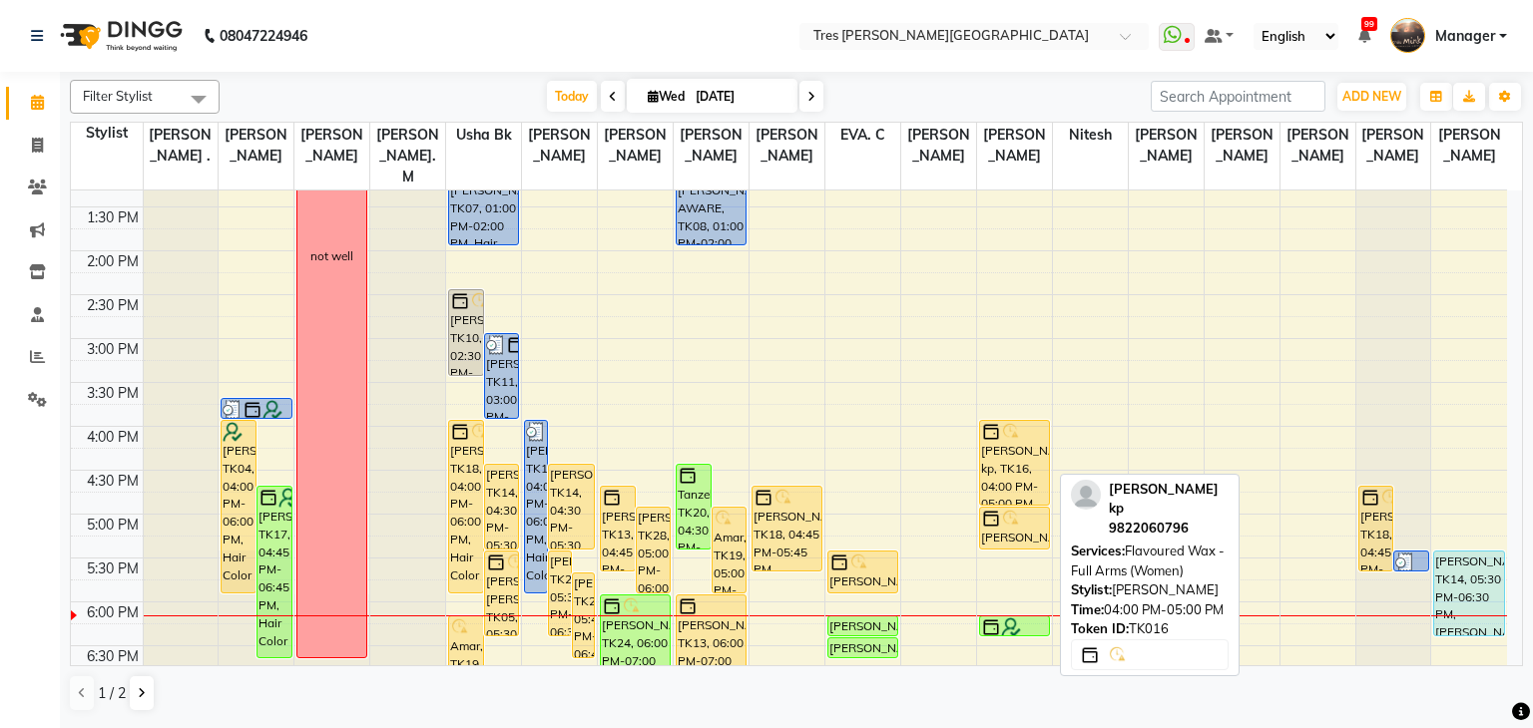
click at [1026, 444] on div "[PERSON_NAME] kp, TK16, 04:00 PM-05:00 PM, Flavoured Wax - Full Arms (Women)" at bounding box center [1014, 463] width 69 height 84
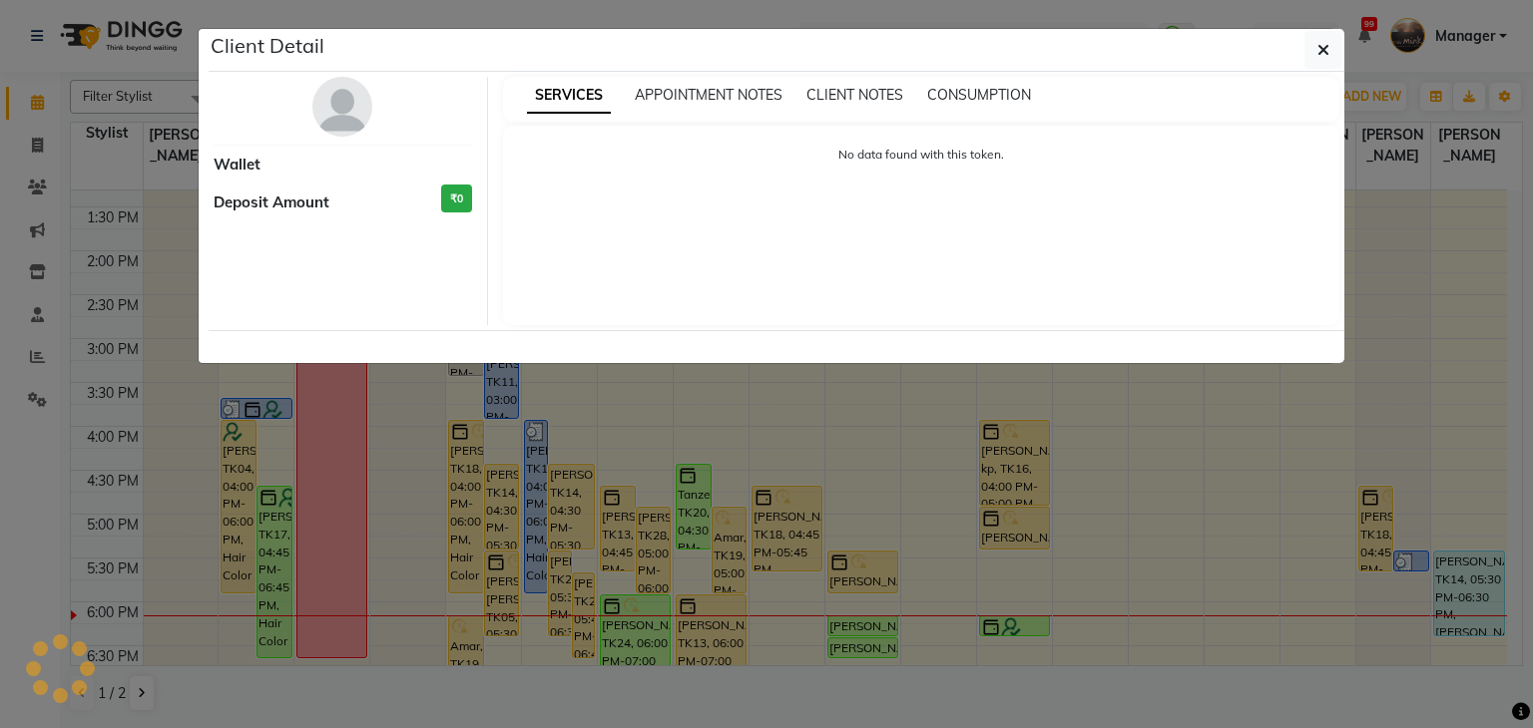
select select "1"
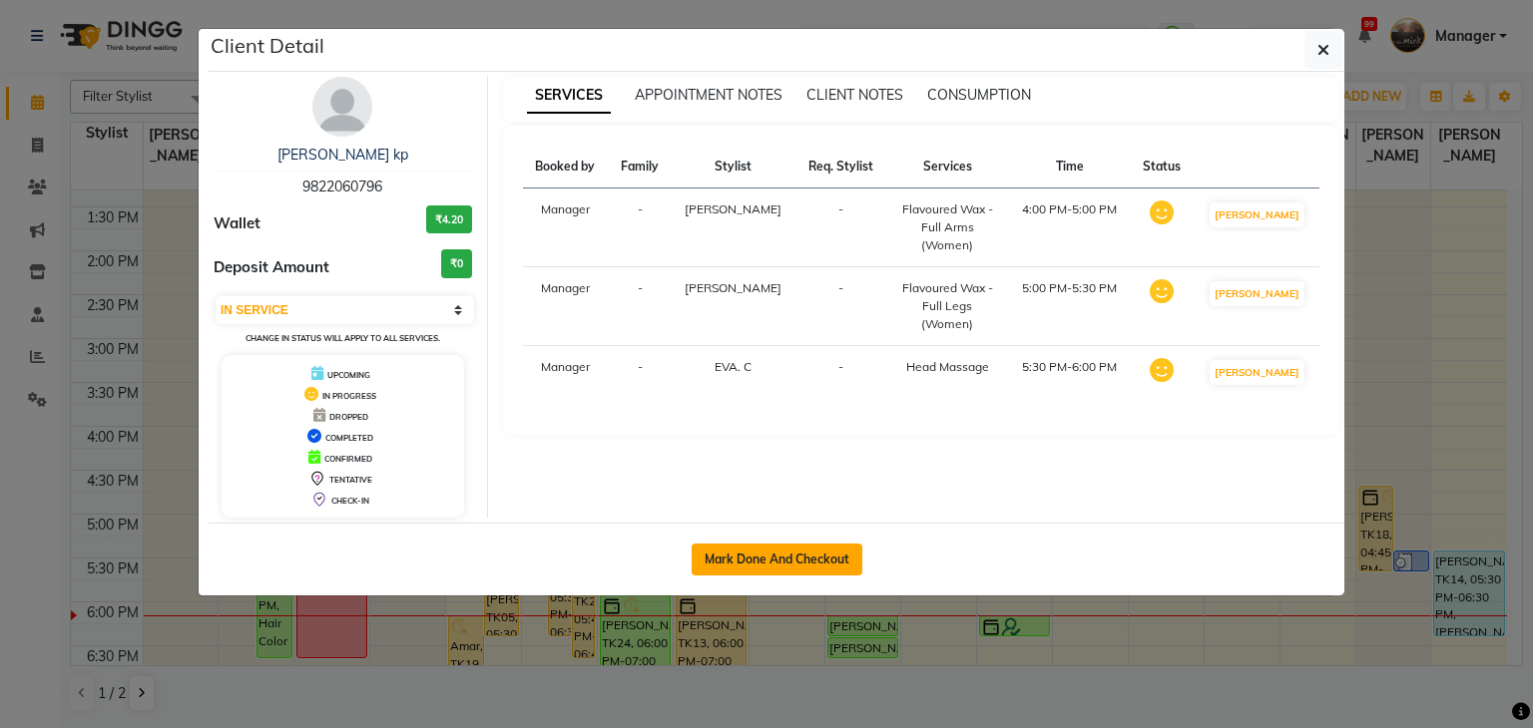
click at [769, 558] on button "Mark Done And Checkout" at bounding box center [777, 560] width 171 height 32
select select "service"
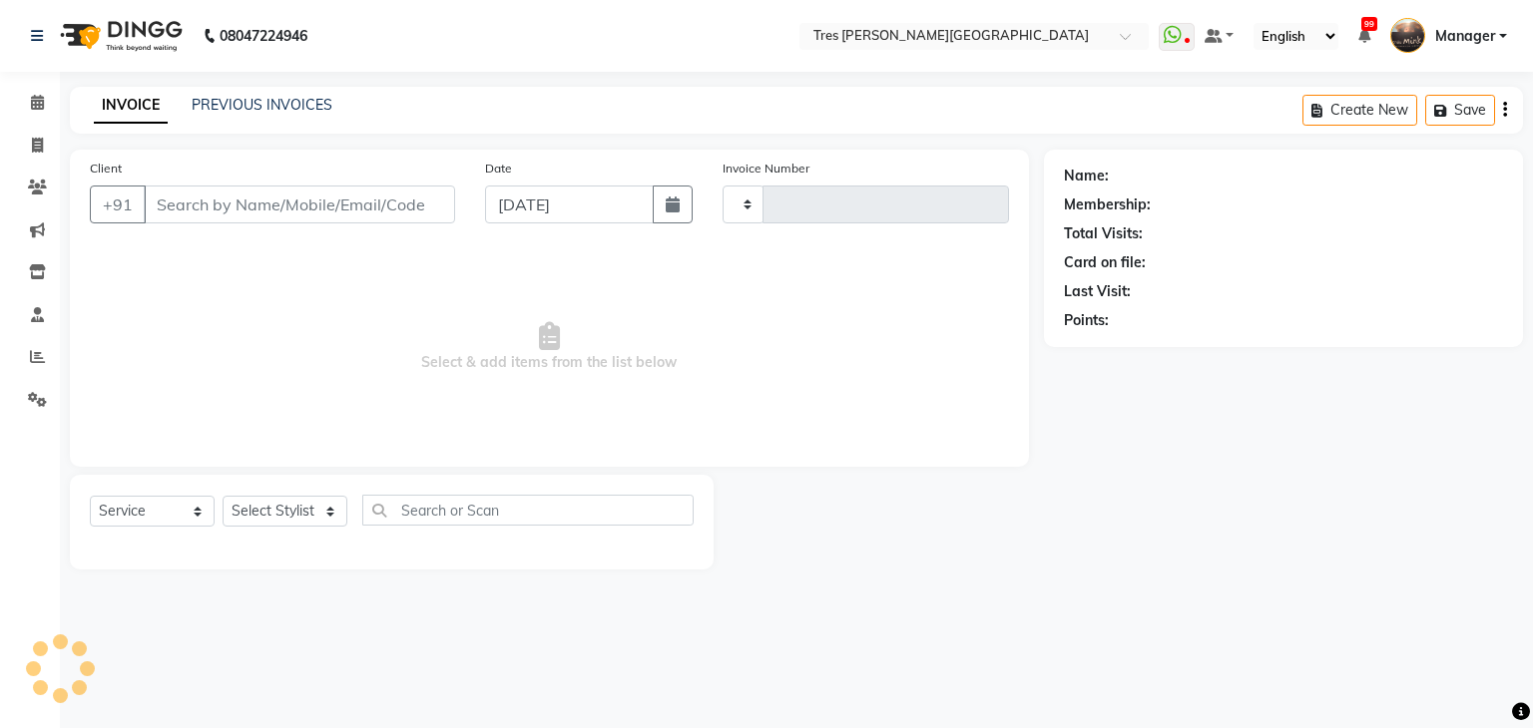
type input "03926"
select select "4234"
type input "9822060796"
select select "15043"
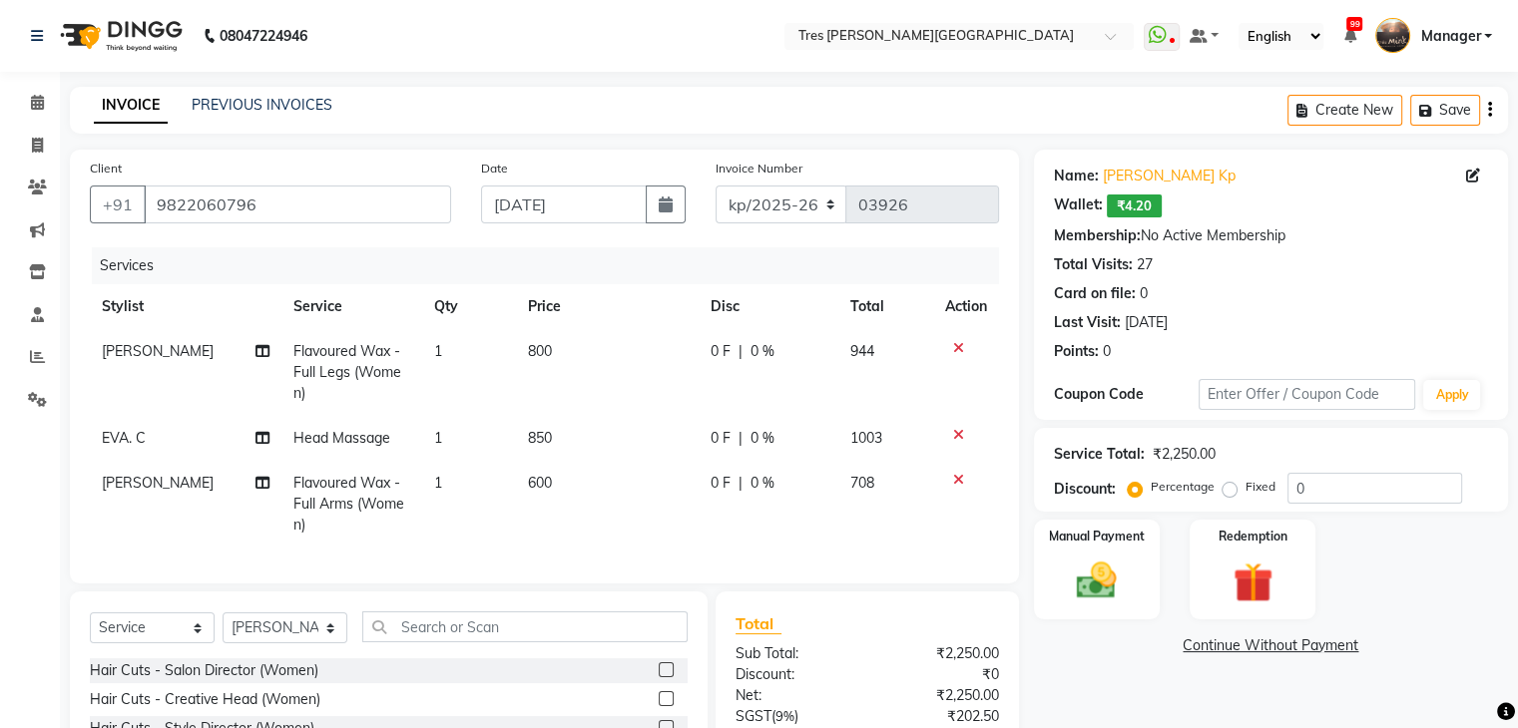
click at [411, 374] on td "Flavoured Wax - Full Legs (Women)" at bounding box center [351, 372] width 141 height 87
select select "15043"
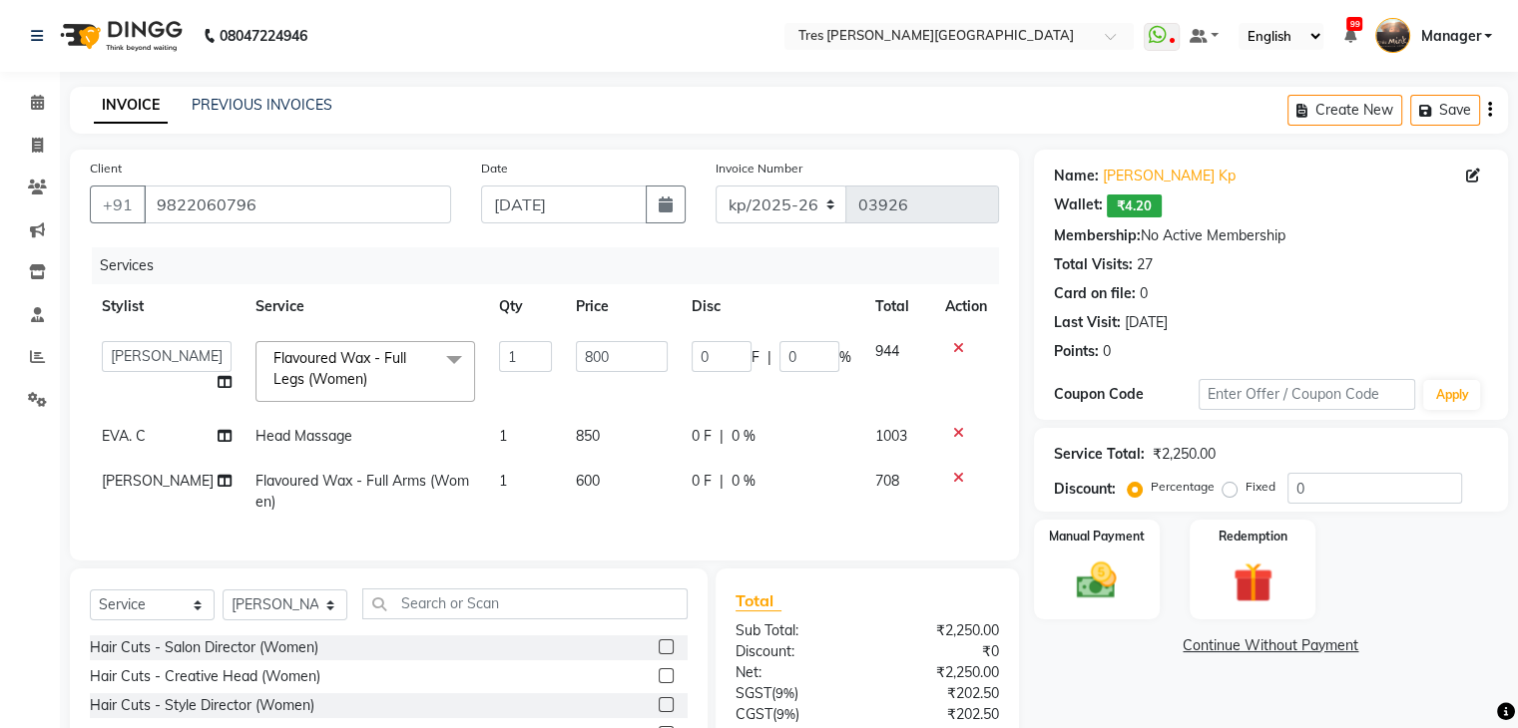
click at [434, 374] on span at bounding box center [454, 360] width 40 height 38
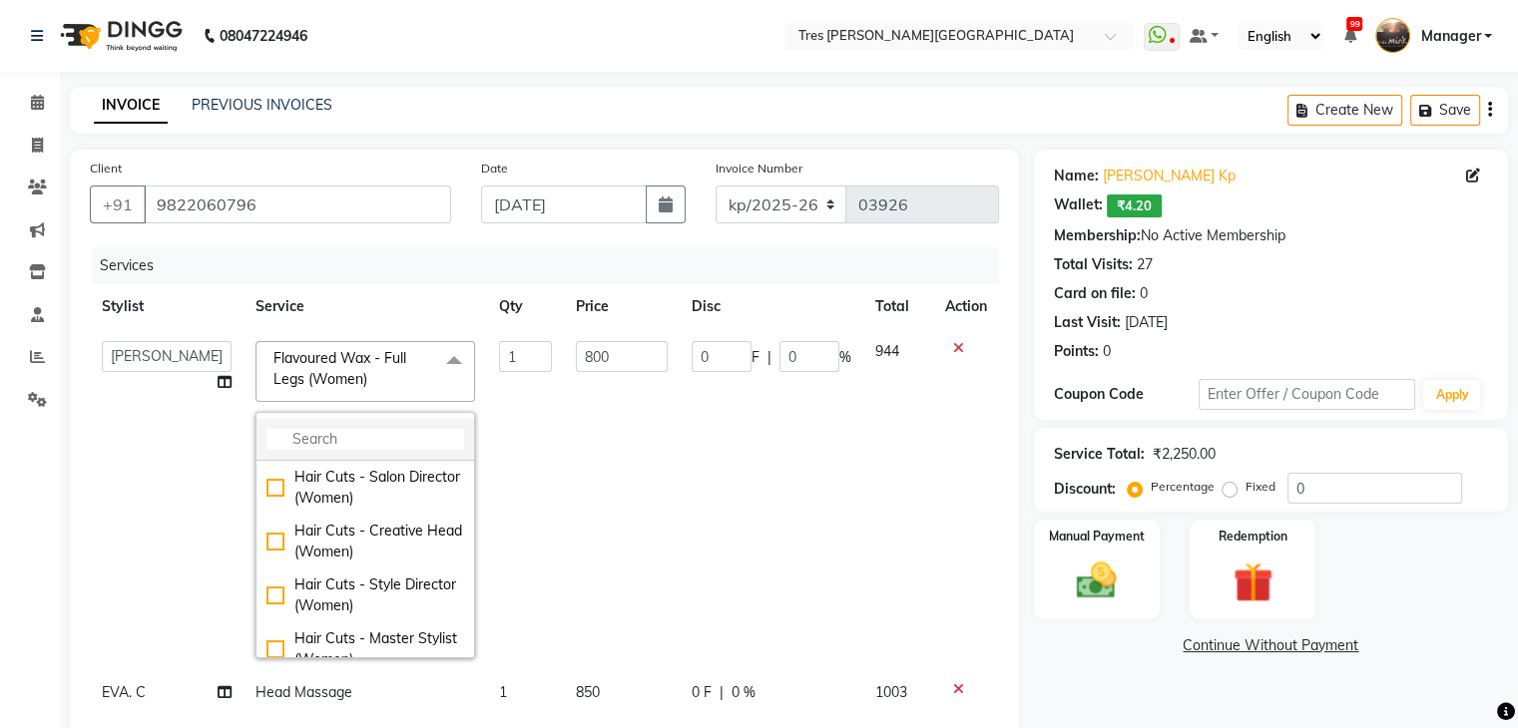
click at [404, 448] on input "multiselect-search" at bounding box center [365, 439] width 198 height 21
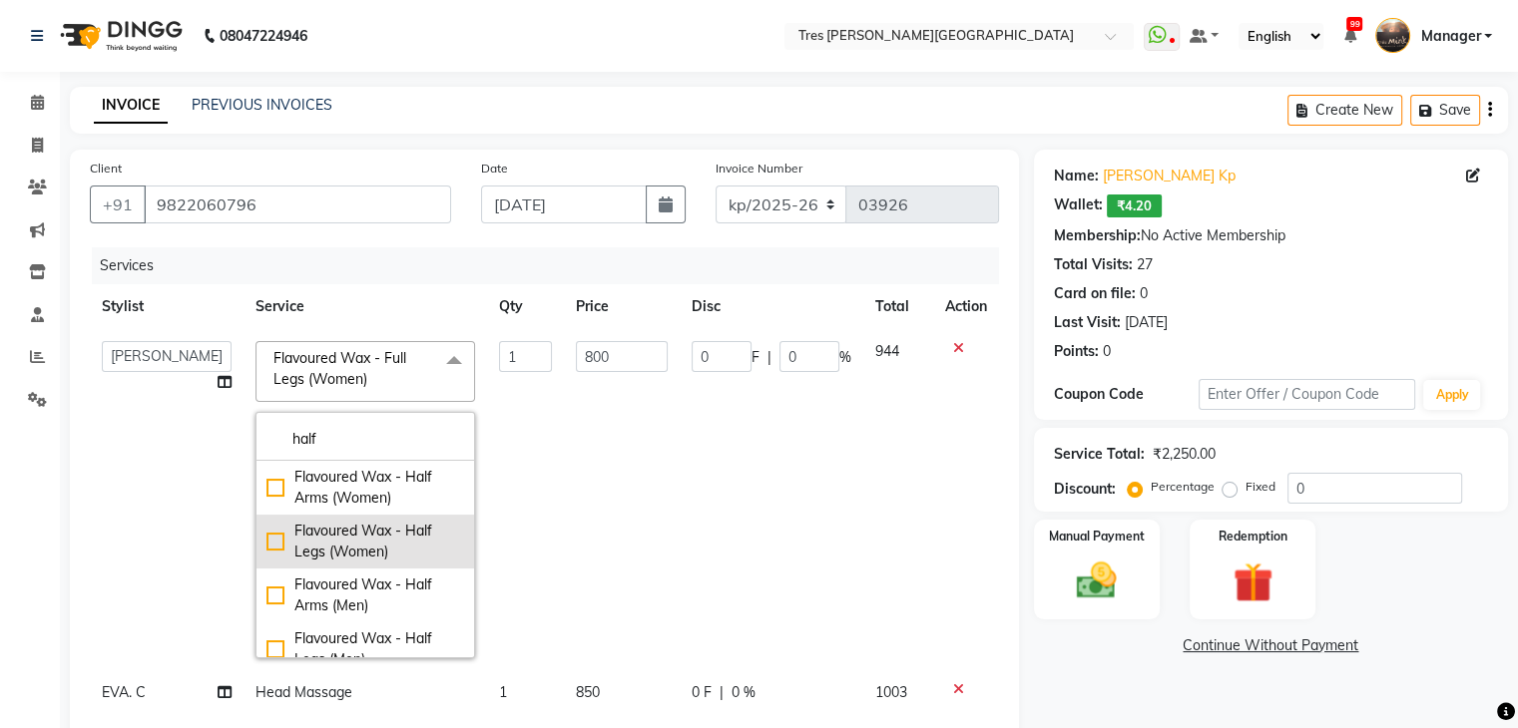
type input "half"
click at [357, 525] on div "Flavoured Wax - Half Legs (Women)" at bounding box center [365, 542] width 198 height 42
checkbox input "true"
type input "600"
click at [564, 436] on td "600" at bounding box center [622, 499] width 116 height 341
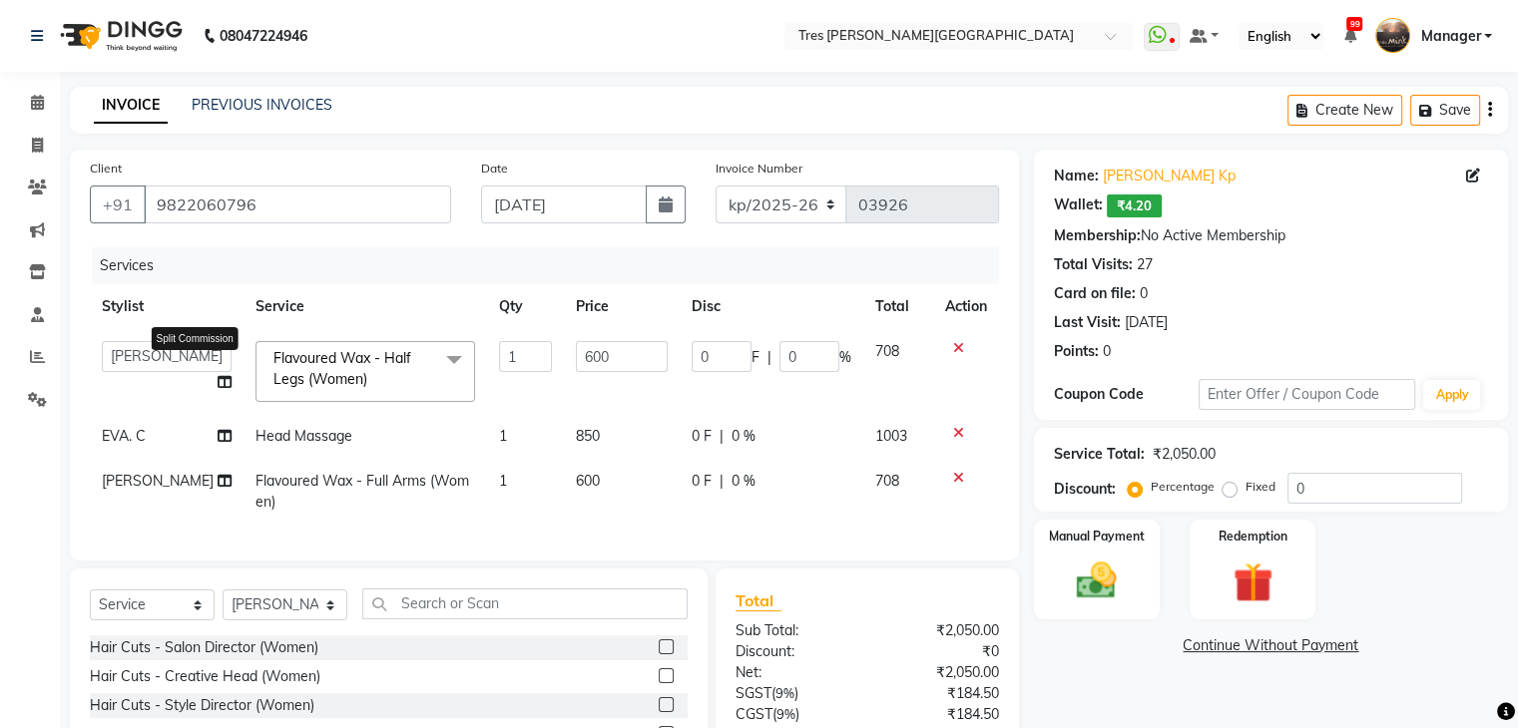
click at [218, 385] on icon at bounding box center [225, 382] width 14 height 14
select select "15043"
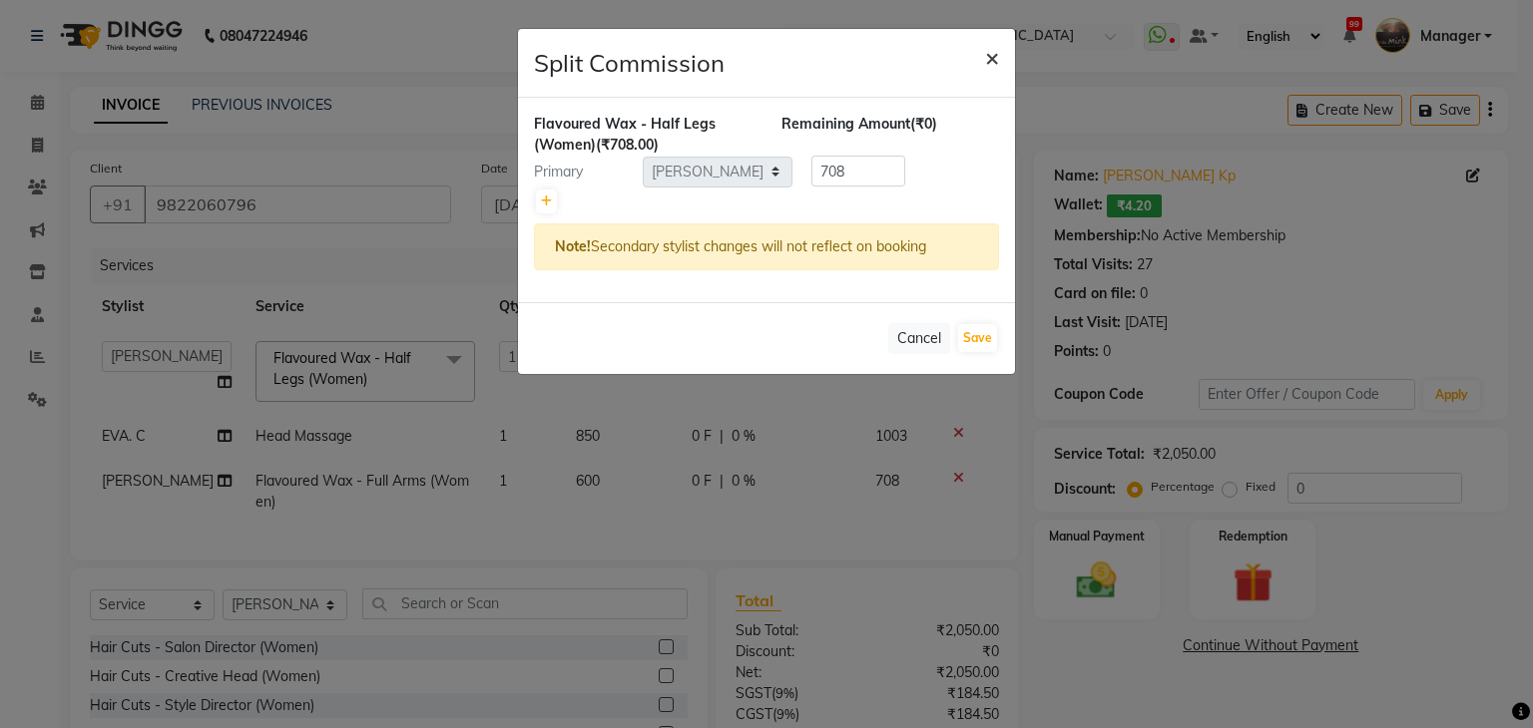
click at [980, 61] on button "×" at bounding box center [992, 57] width 46 height 56
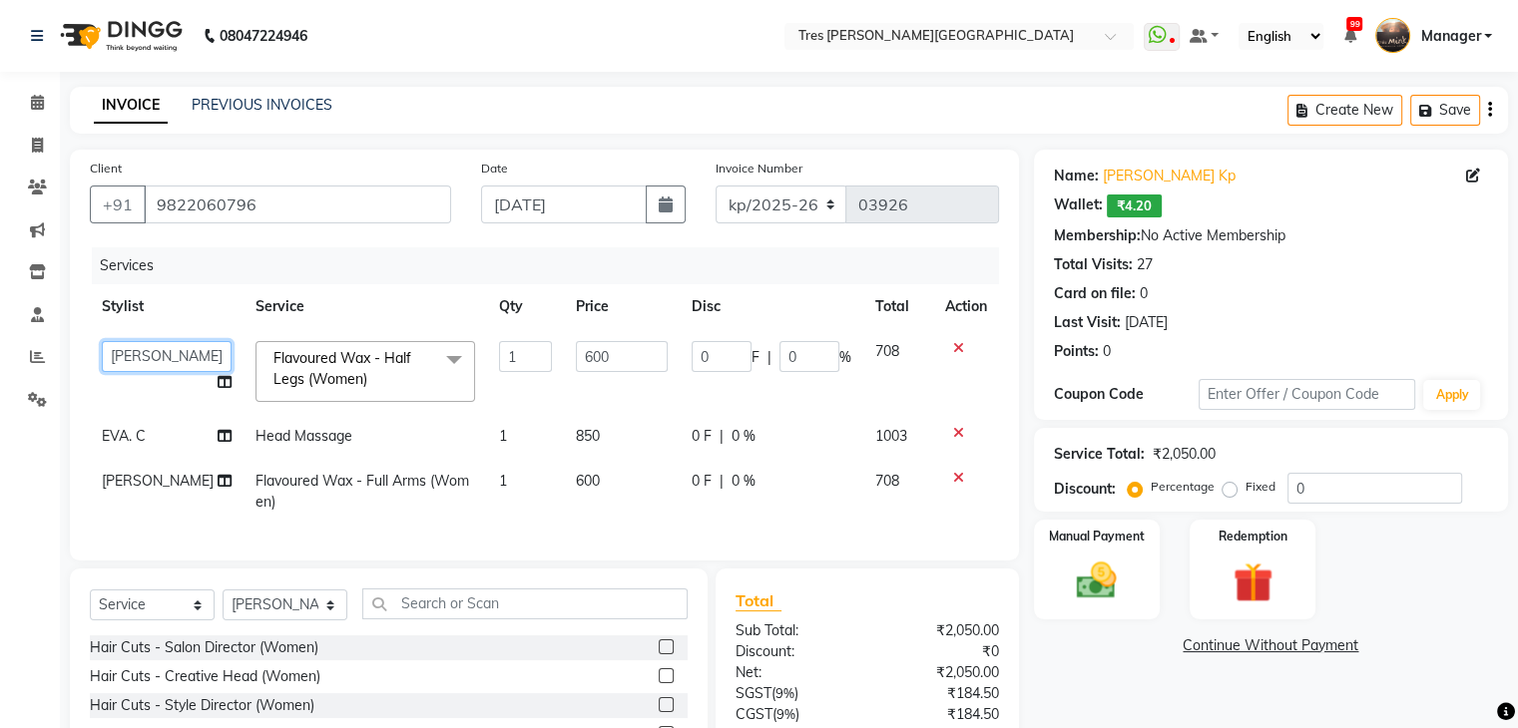
click at [133, 371] on select "[PERSON_NAME] Akshay [PERSON_NAME] [PERSON_NAME] S [PERSON_NAME] [PERSON_NAME] …" at bounding box center [167, 356] width 130 height 31
select select "71482"
click at [291, 365] on span "Flavoured Wax - Half Legs (Women)" at bounding box center [342, 368] width 138 height 39
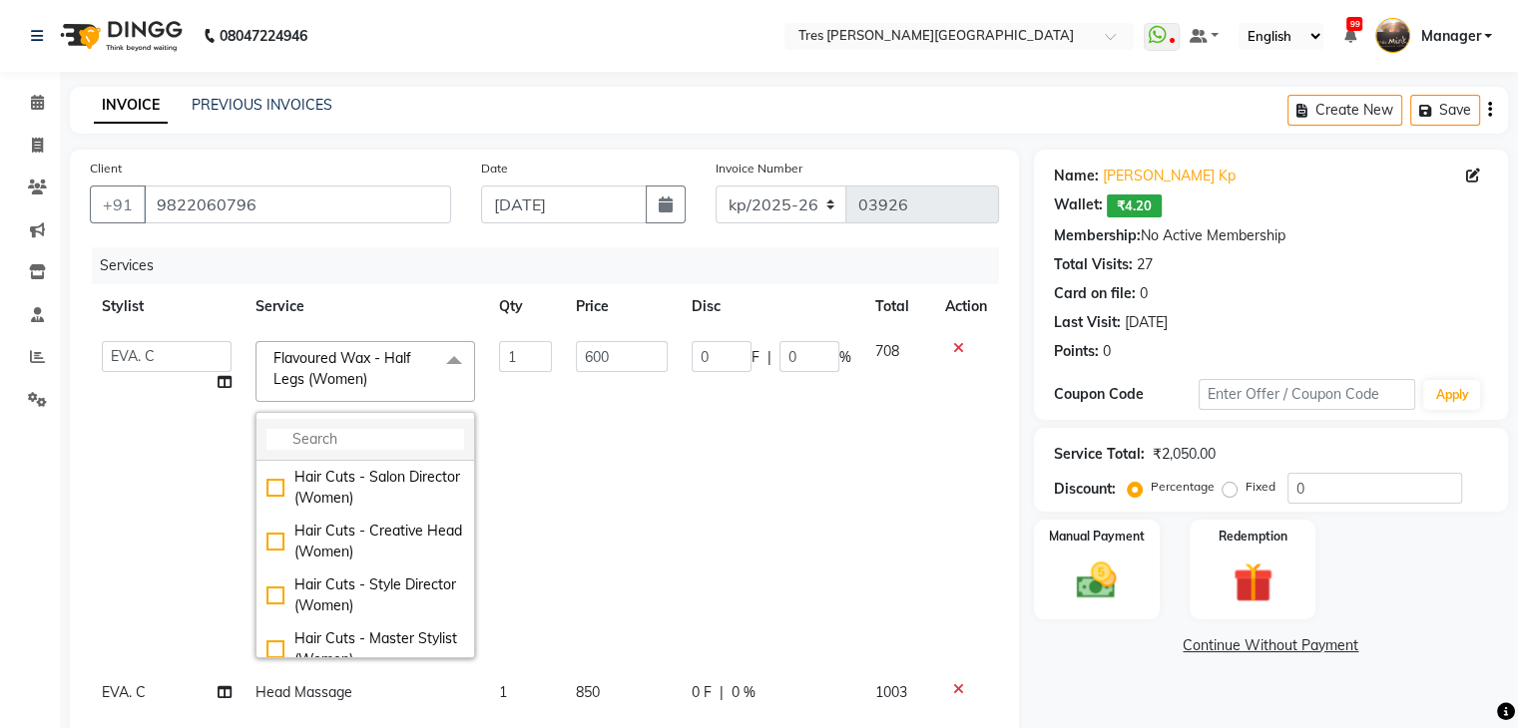
click at [321, 428] on li at bounding box center [365, 440] width 218 height 42
click at [218, 380] on icon at bounding box center [225, 382] width 14 height 14
select select "71482"
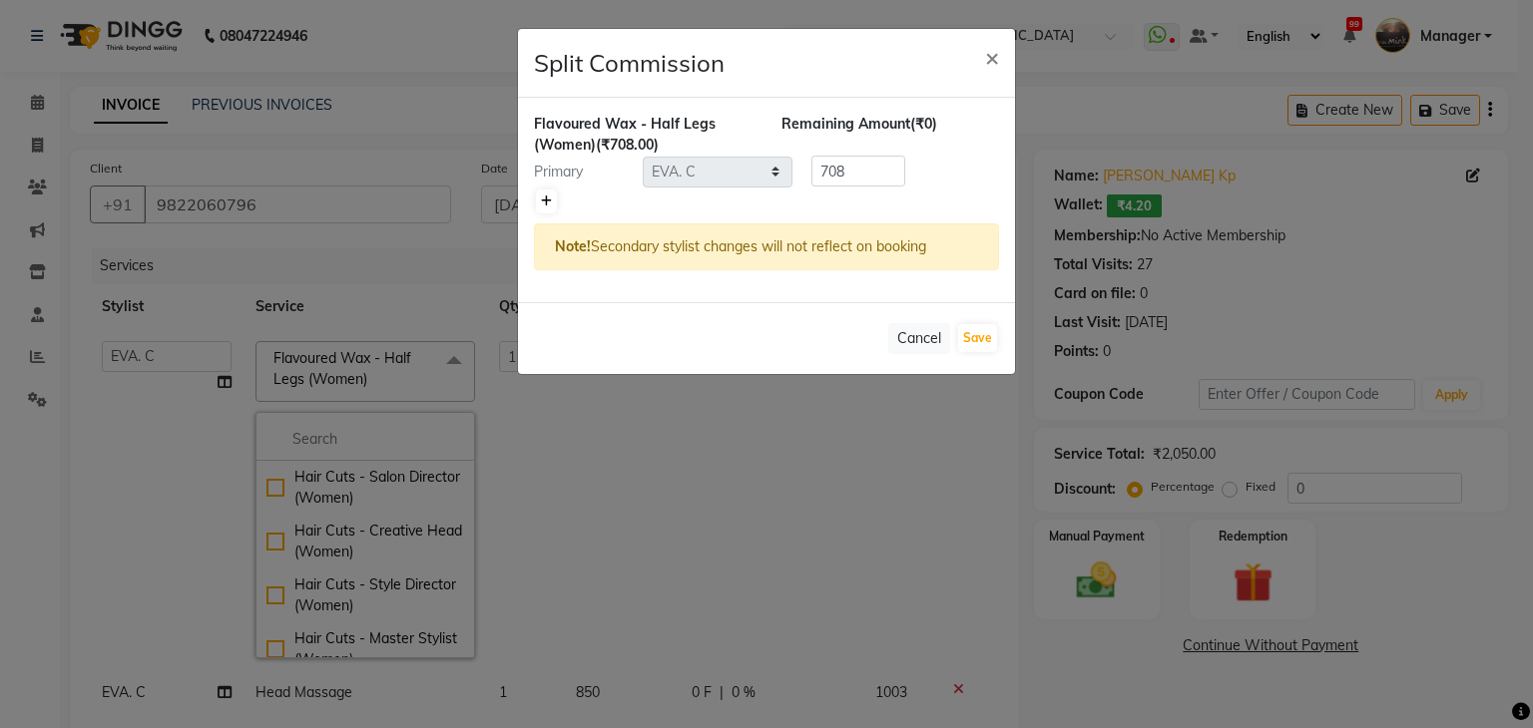
click at [535, 197] on div at bounding box center [766, 202] width 465 height 28
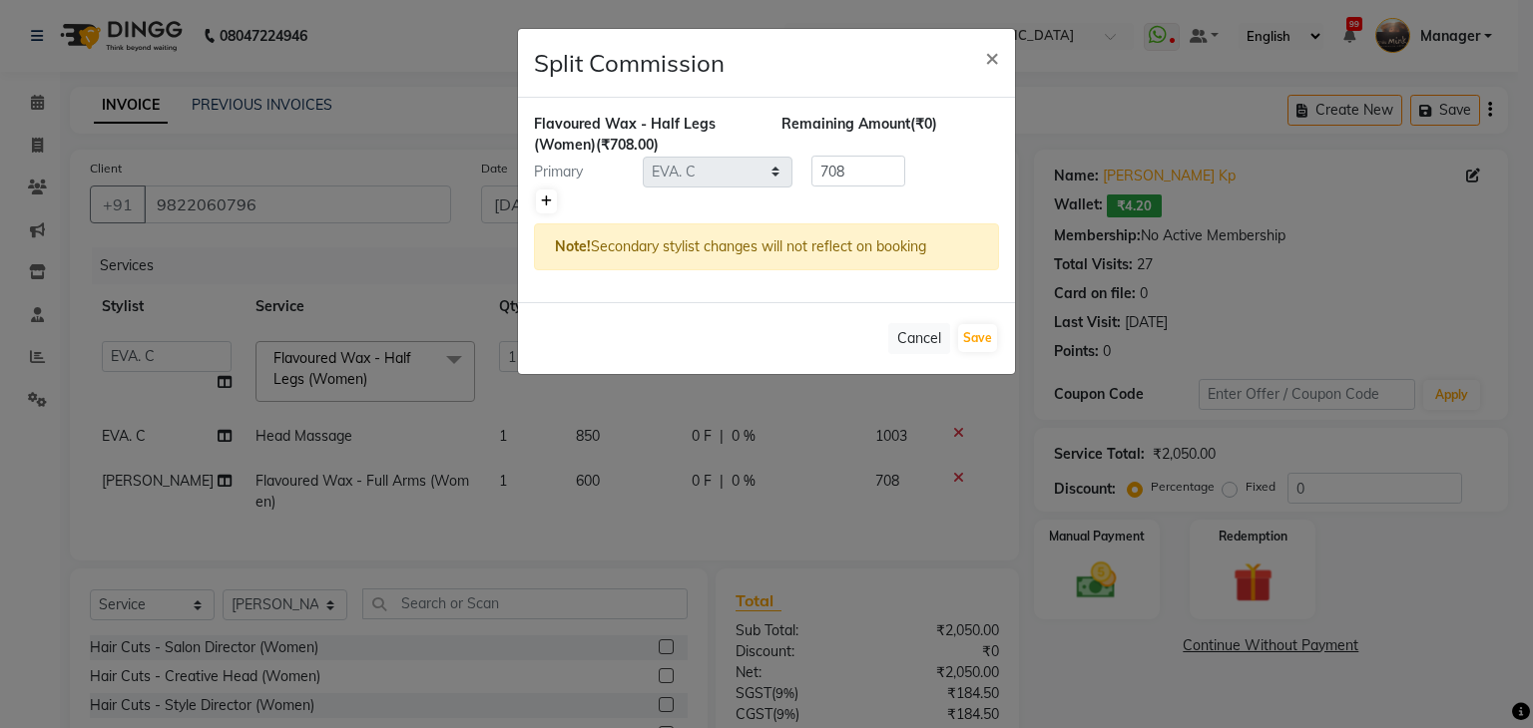
click at [536, 203] on link at bounding box center [546, 202] width 21 height 24
type input "354"
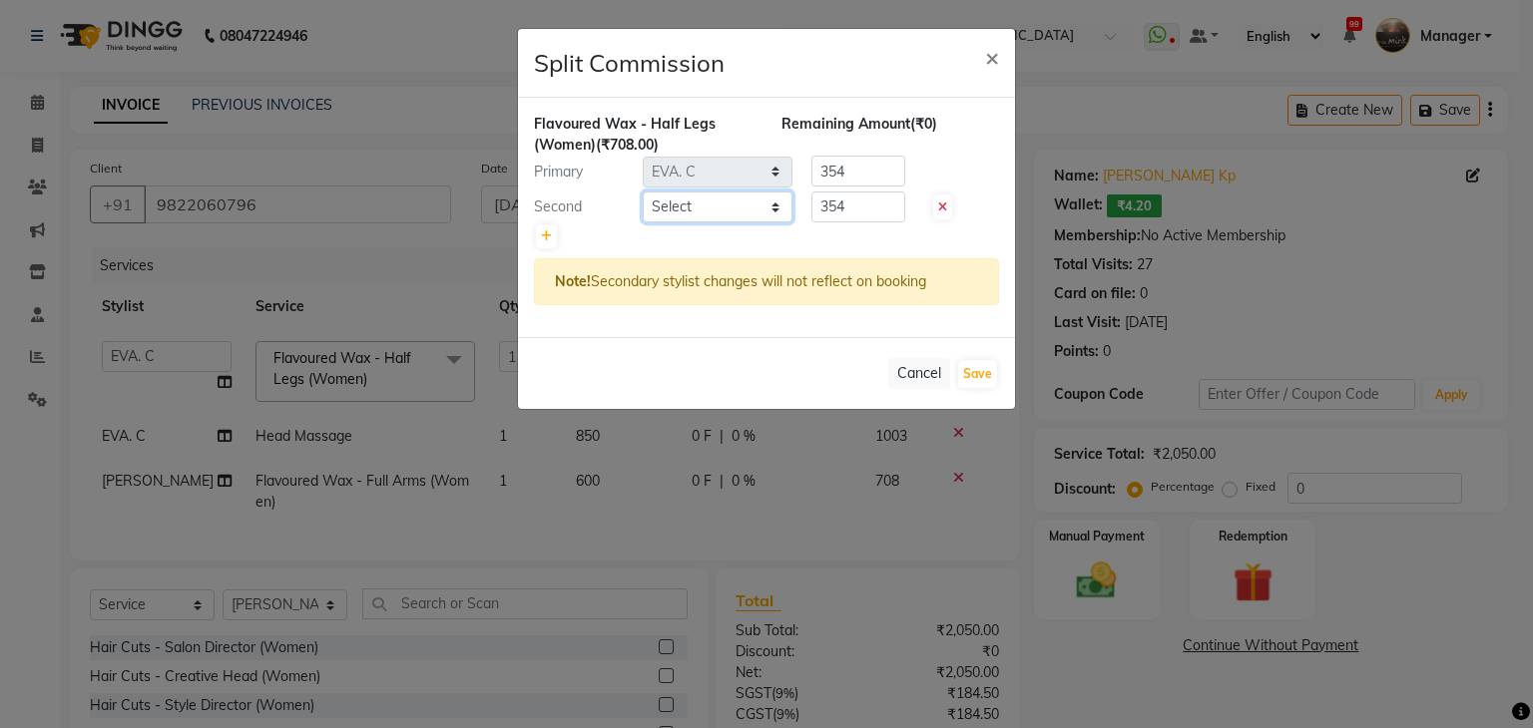
click at [686, 210] on select "Select [PERSON_NAME] Akshay Kashid [PERSON_NAME] [PERSON_NAME] S [PERSON_NAME] …" at bounding box center [718, 207] width 150 height 31
click at [643, 192] on select "Select [PERSON_NAME] Akshay Kashid [PERSON_NAME] [PERSON_NAME] S [PERSON_NAME] …" at bounding box center [718, 207] width 150 height 31
click at [684, 202] on select "Select [PERSON_NAME] Akshay Kashid [PERSON_NAME] [PERSON_NAME] S [PERSON_NAME] …" at bounding box center [718, 207] width 150 height 31
select select "37431"
click at [643, 192] on select "Select [PERSON_NAME] Akshay Kashid [PERSON_NAME] [PERSON_NAME] S [PERSON_NAME] …" at bounding box center [718, 207] width 150 height 31
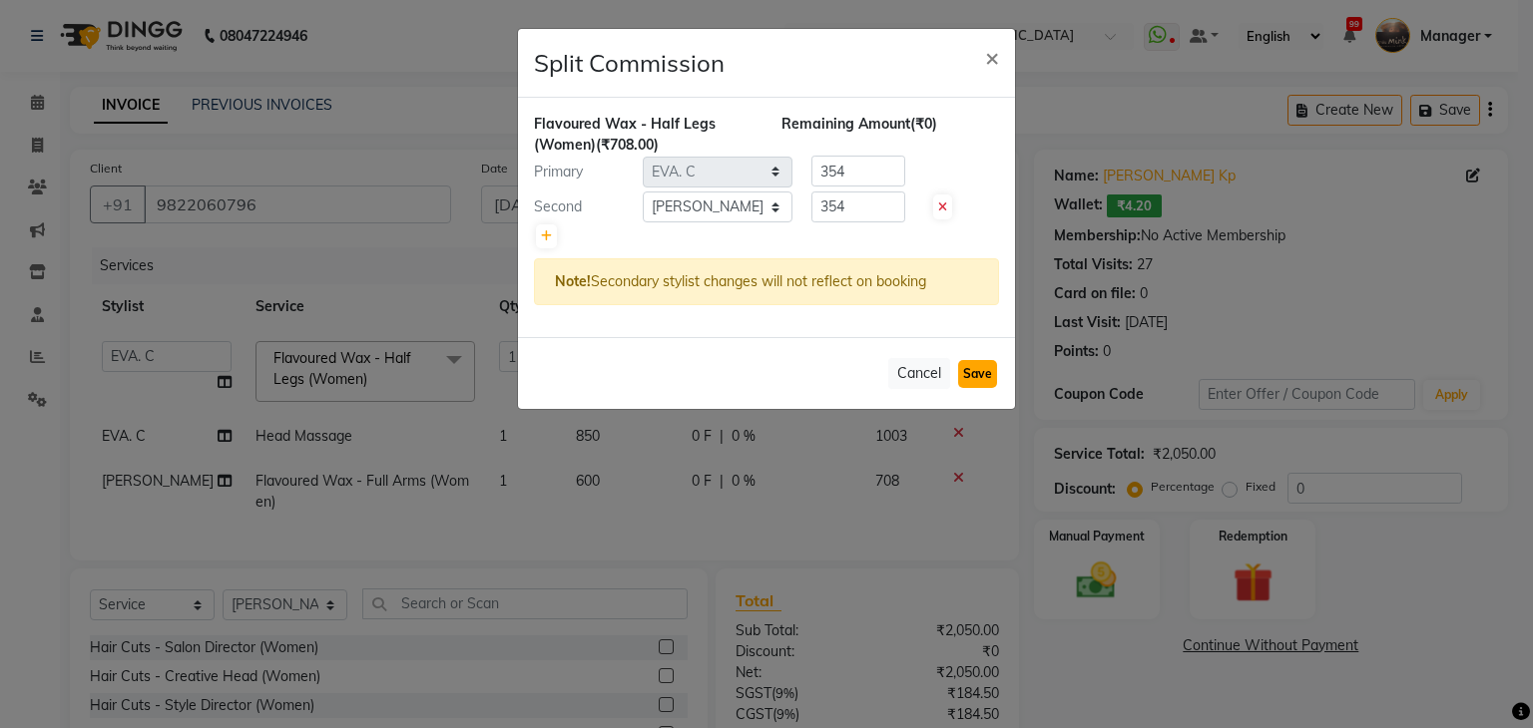
click at [985, 378] on button "Save" at bounding box center [977, 374] width 39 height 28
select select "Select"
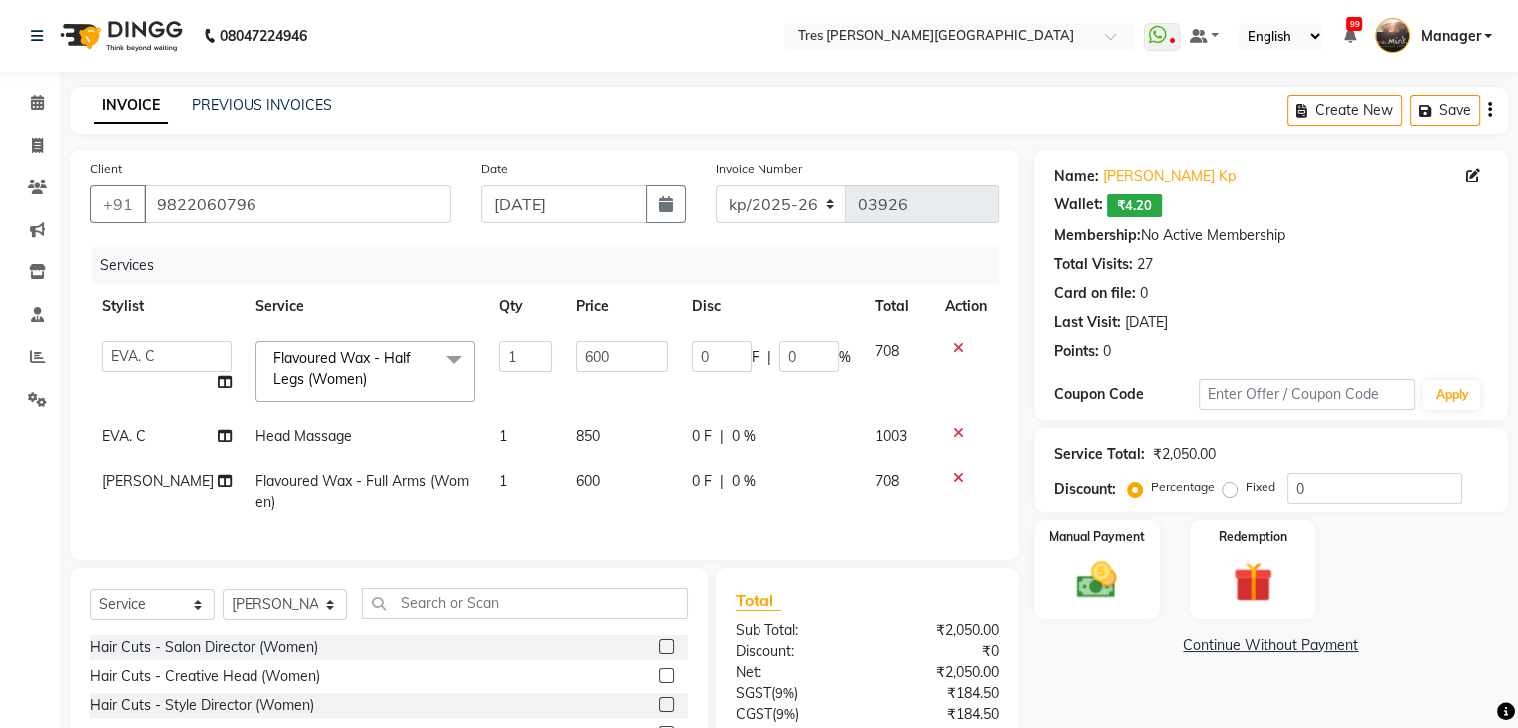
click at [576, 436] on span "850" at bounding box center [588, 436] width 24 height 18
select select "71482"
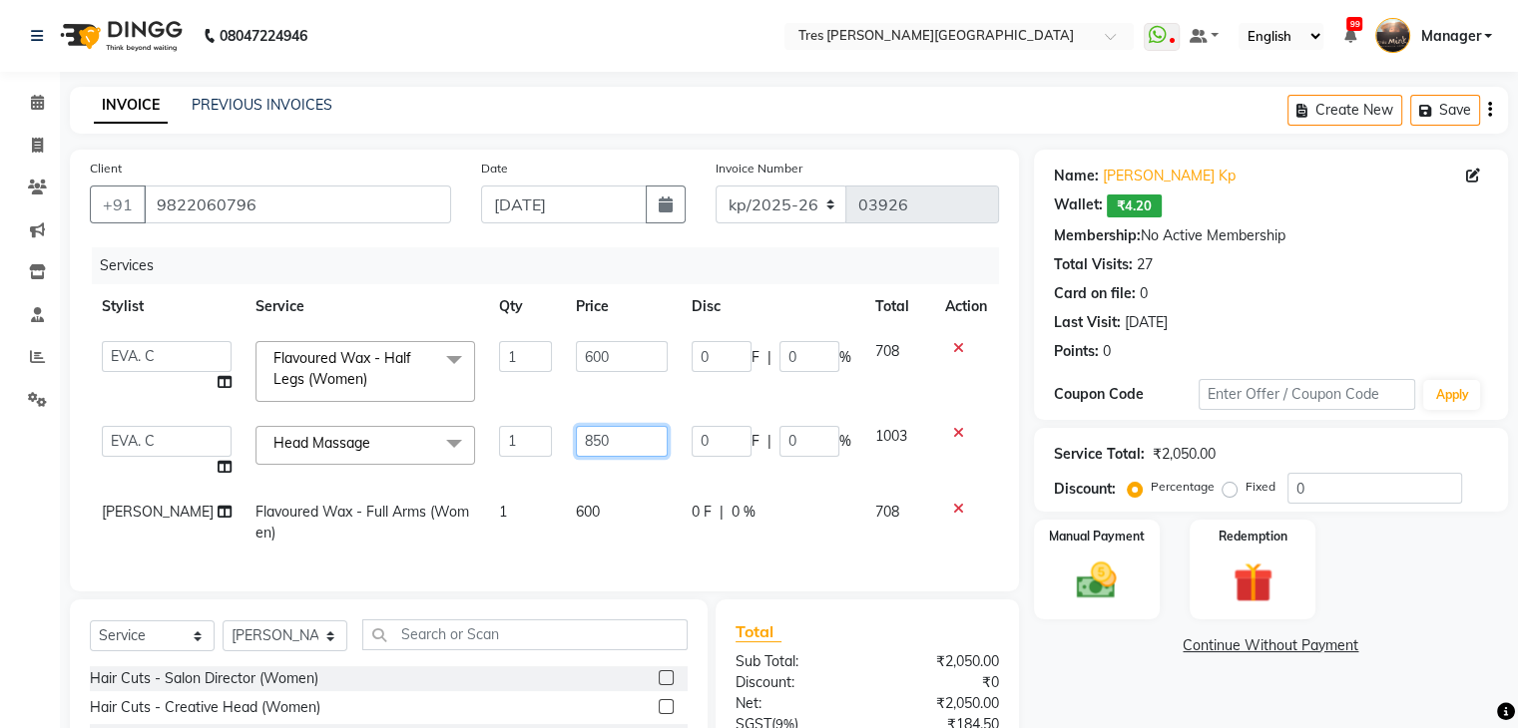
click at [576, 436] on input "850" at bounding box center [622, 441] width 92 height 31
type input "950"
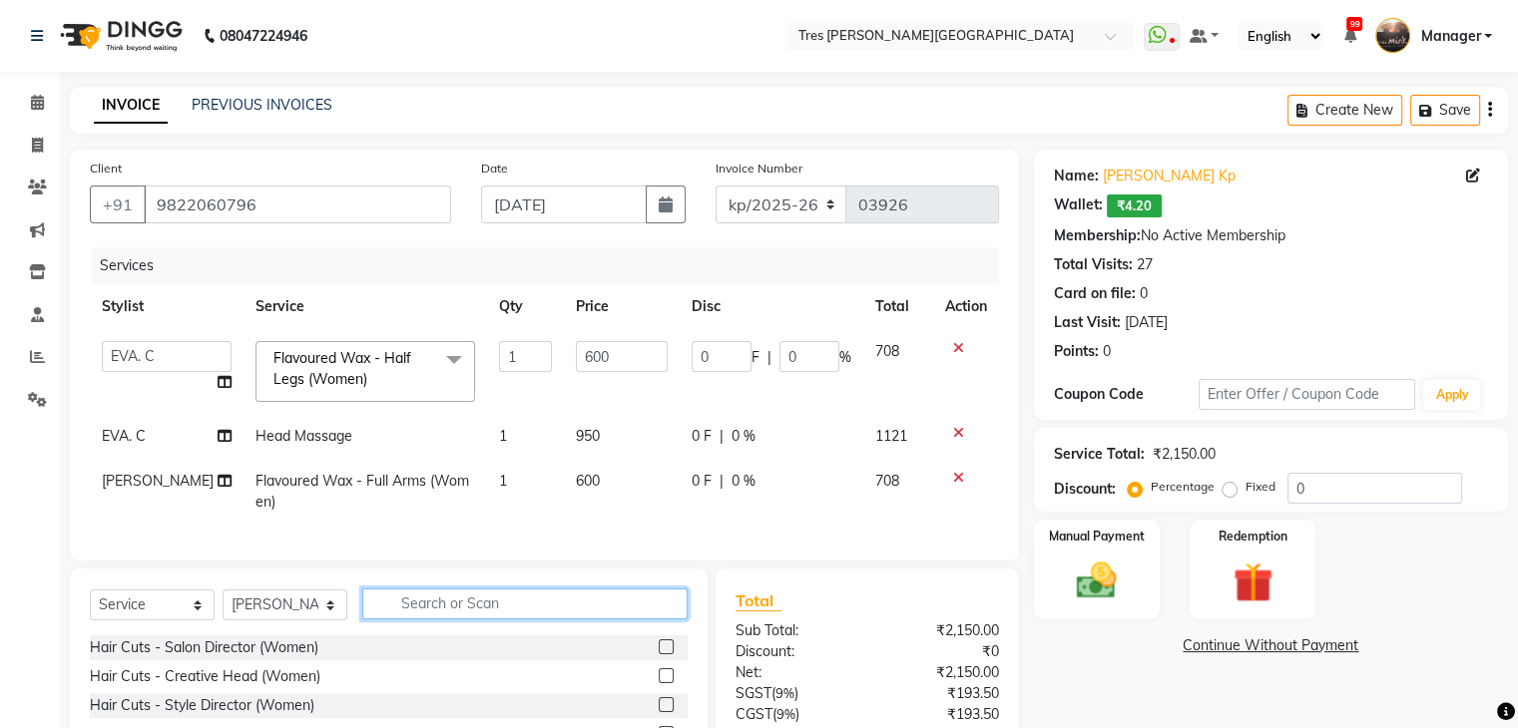
click at [408, 636] on div "Select Service Product Membership Package Voucher Prepaid Gift Card Select Styl…" at bounding box center [389, 612] width 598 height 47
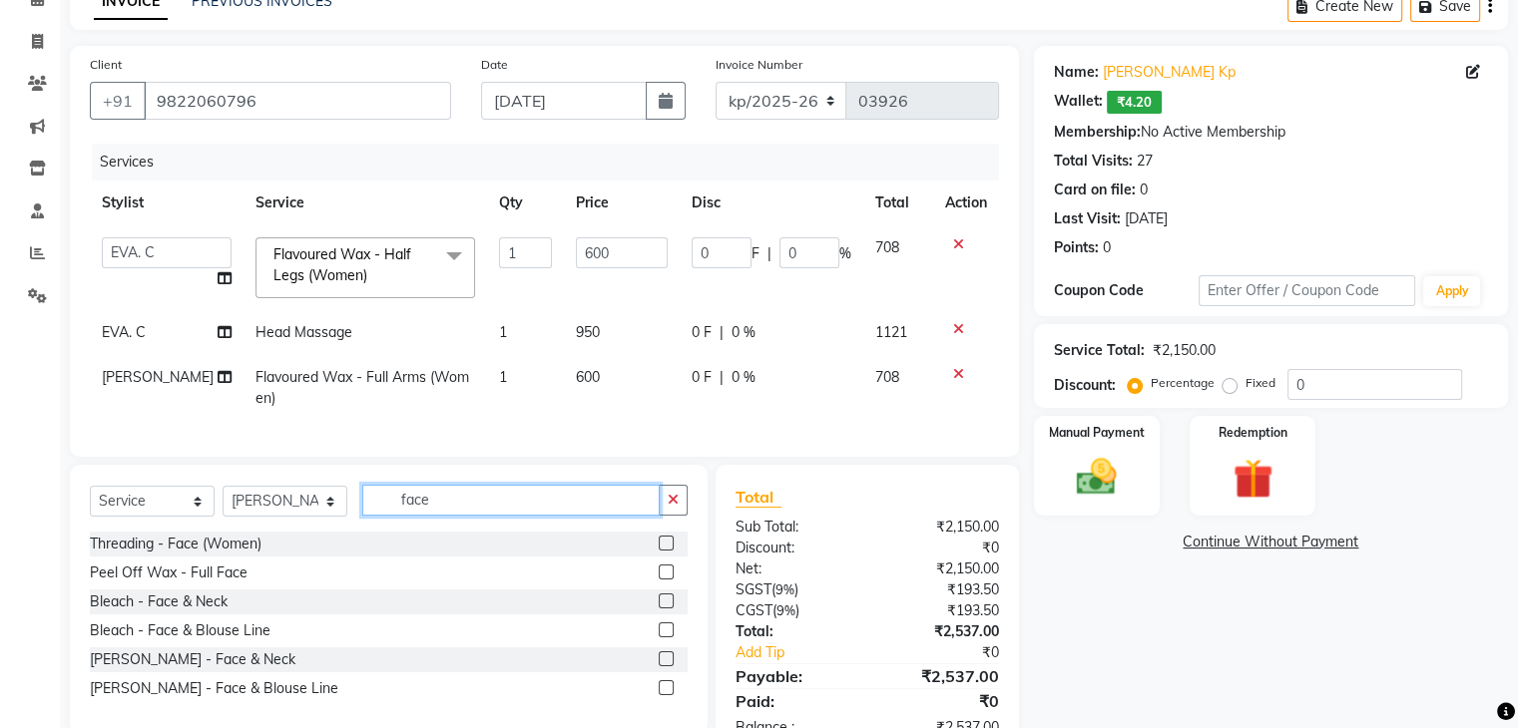
scroll to position [108, 0]
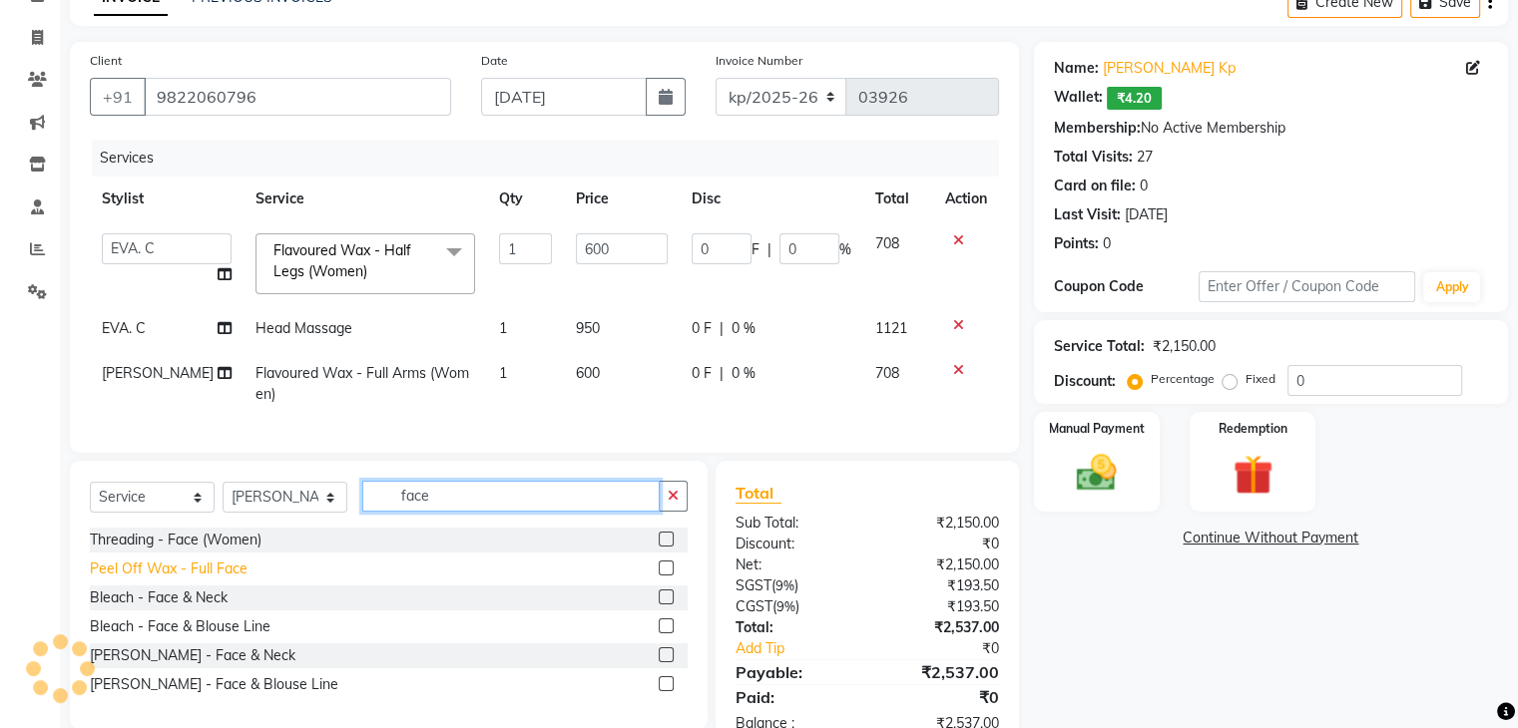
type input "face"
click at [213, 580] on div "Peel Off Wax - Full Face" at bounding box center [169, 569] width 158 height 21
checkbox input "false"
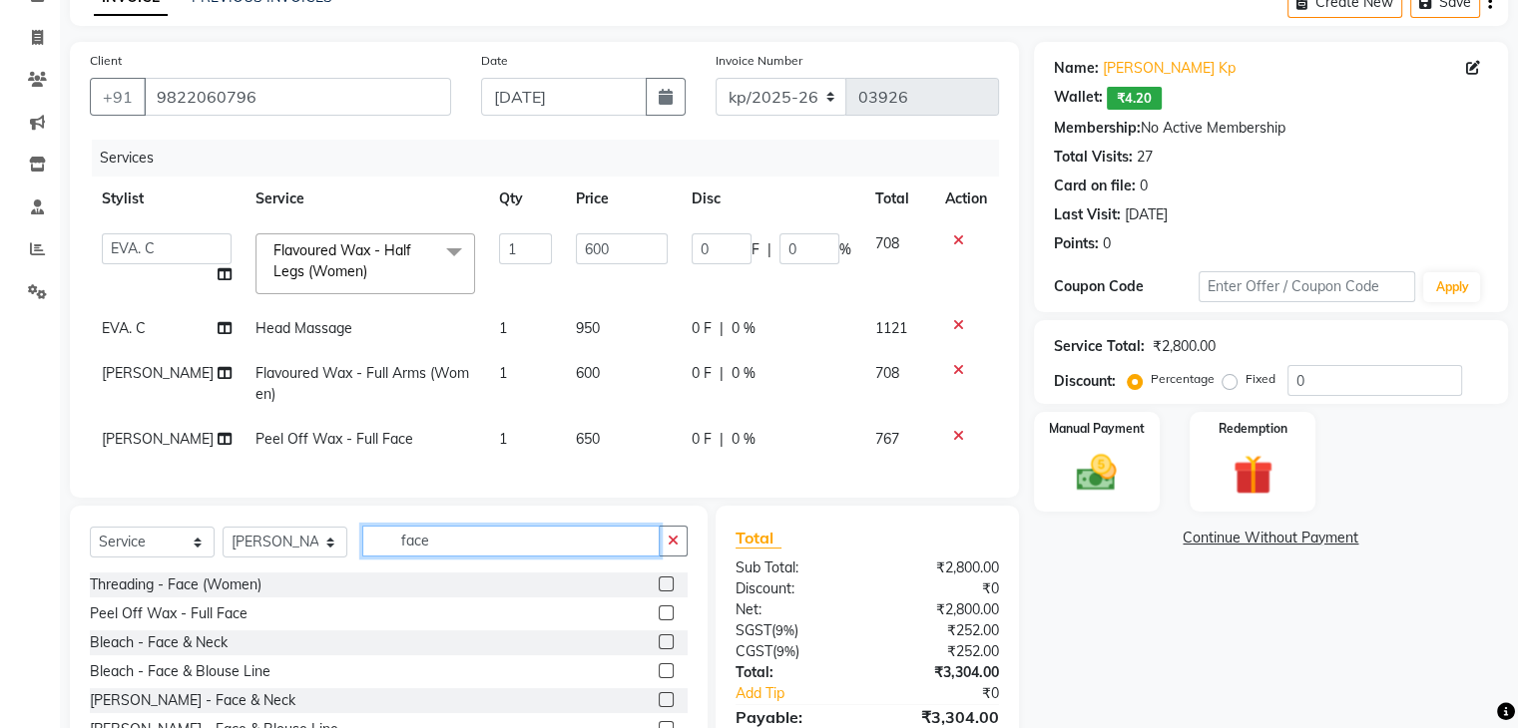
click at [425, 557] on input "face" at bounding box center [510, 541] width 297 height 31
type input "threa"
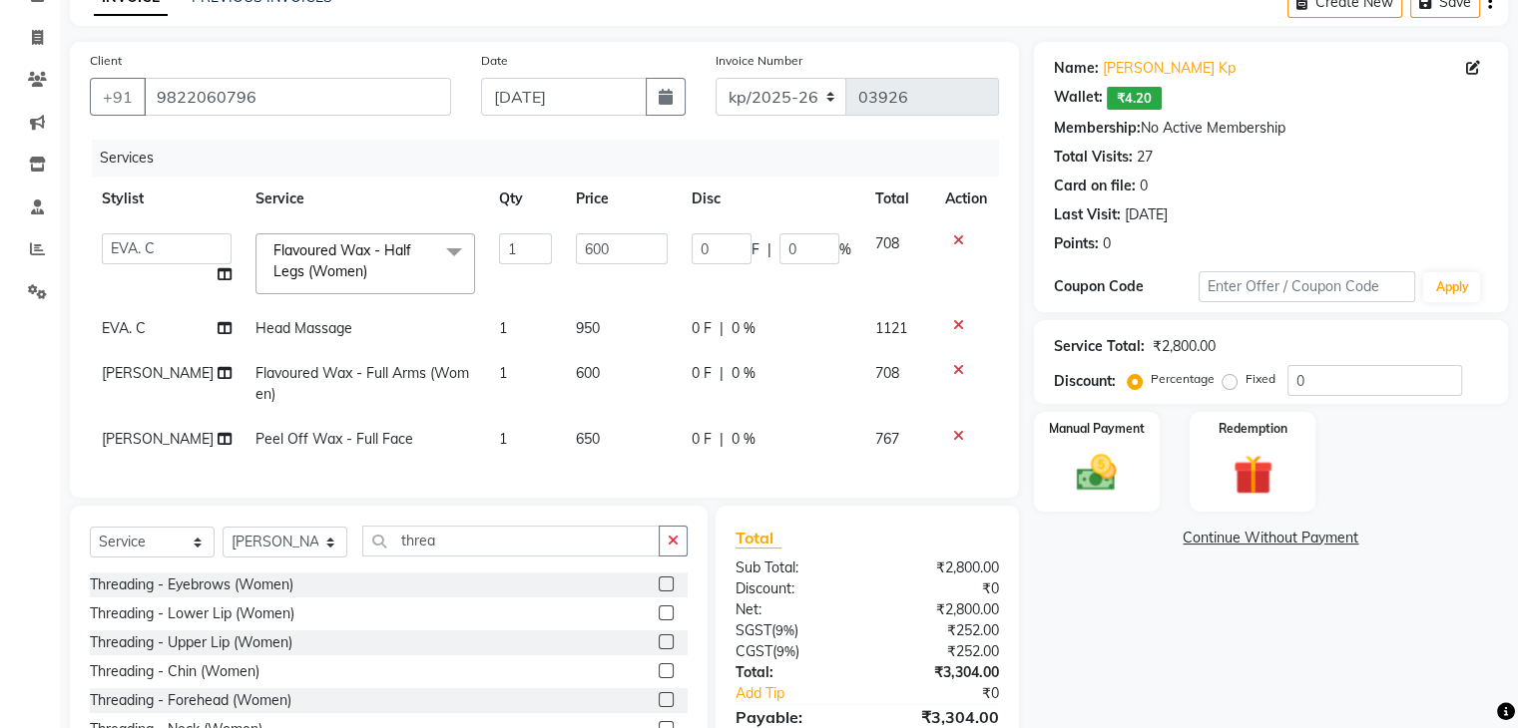
click at [259, 598] on div "Threading - Eyebrows (Women)" at bounding box center [389, 585] width 598 height 25
click at [259, 596] on div "Threading - Eyebrows (Women)" at bounding box center [192, 585] width 204 height 21
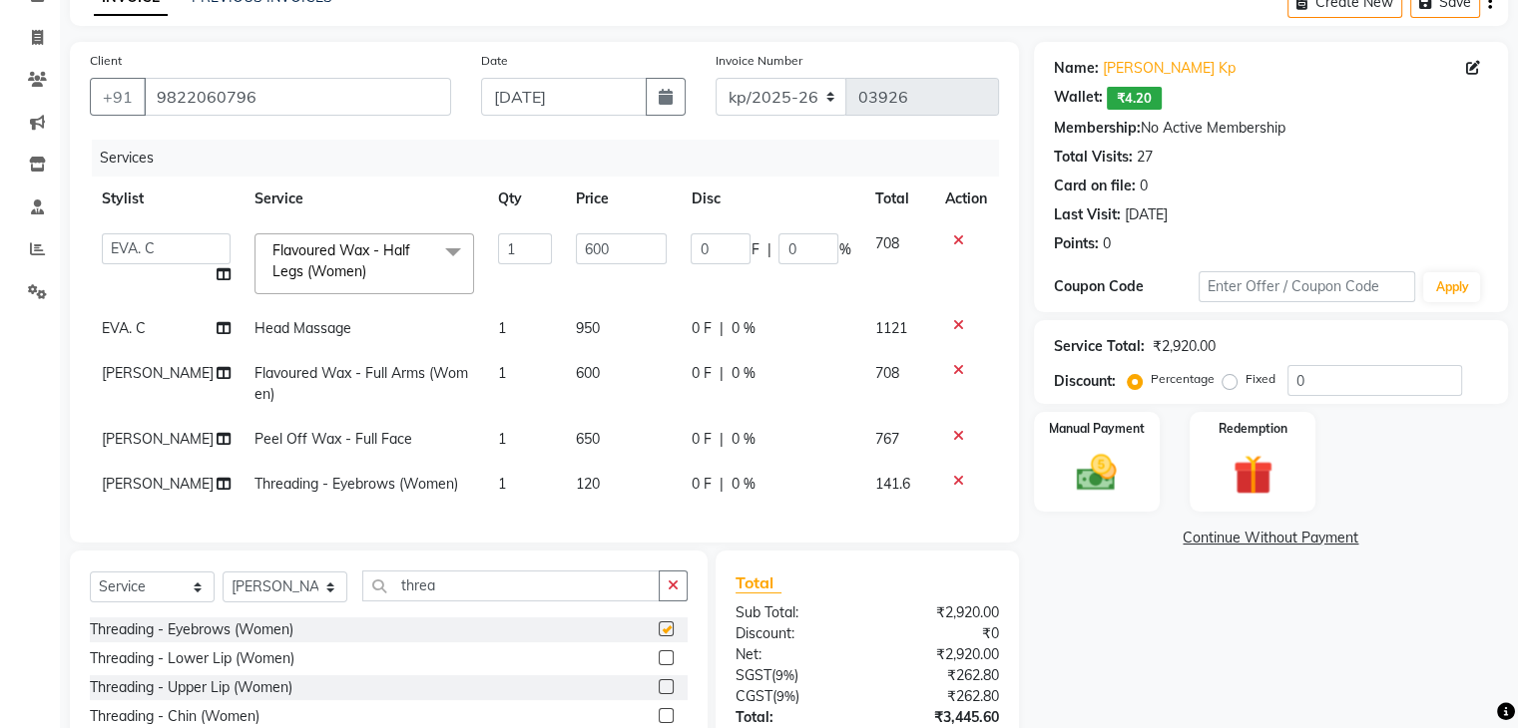
checkbox input "false"
click at [148, 595] on select "Select Service Product Membership Package Voucher Prepaid Gift Card" at bounding box center [152, 587] width 125 height 31
click at [90, 588] on select "Select Service Product Membership Package Voucher Prepaid Gift Card" at bounding box center [152, 587] width 125 height 31
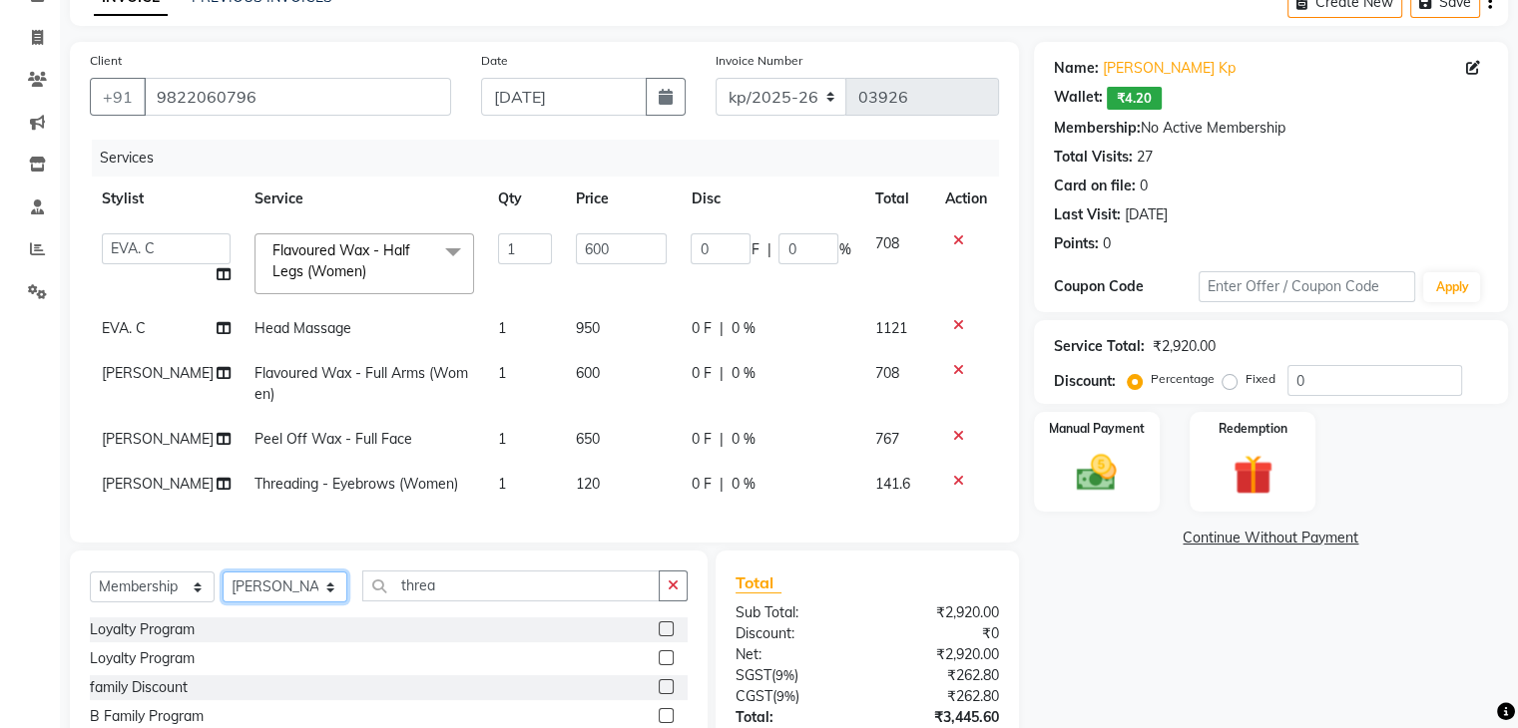
click at [315, 600] on select "Select Stylist [PERSON_NAME] Akshay Kashid [PERSON_NAME] [PERSON_NAME] S [PERSO…" at bounding box center [285, 587] width 125 height 31
click at [140, 659] on div "Loyalty Program Loyalty Program family Discount B Family Program Team program" at bounding box center [389, 690] width 598 height 145
click at [140, 641] on div "Loyalty Program" at bounding box center [142, 630] width 105 height 21
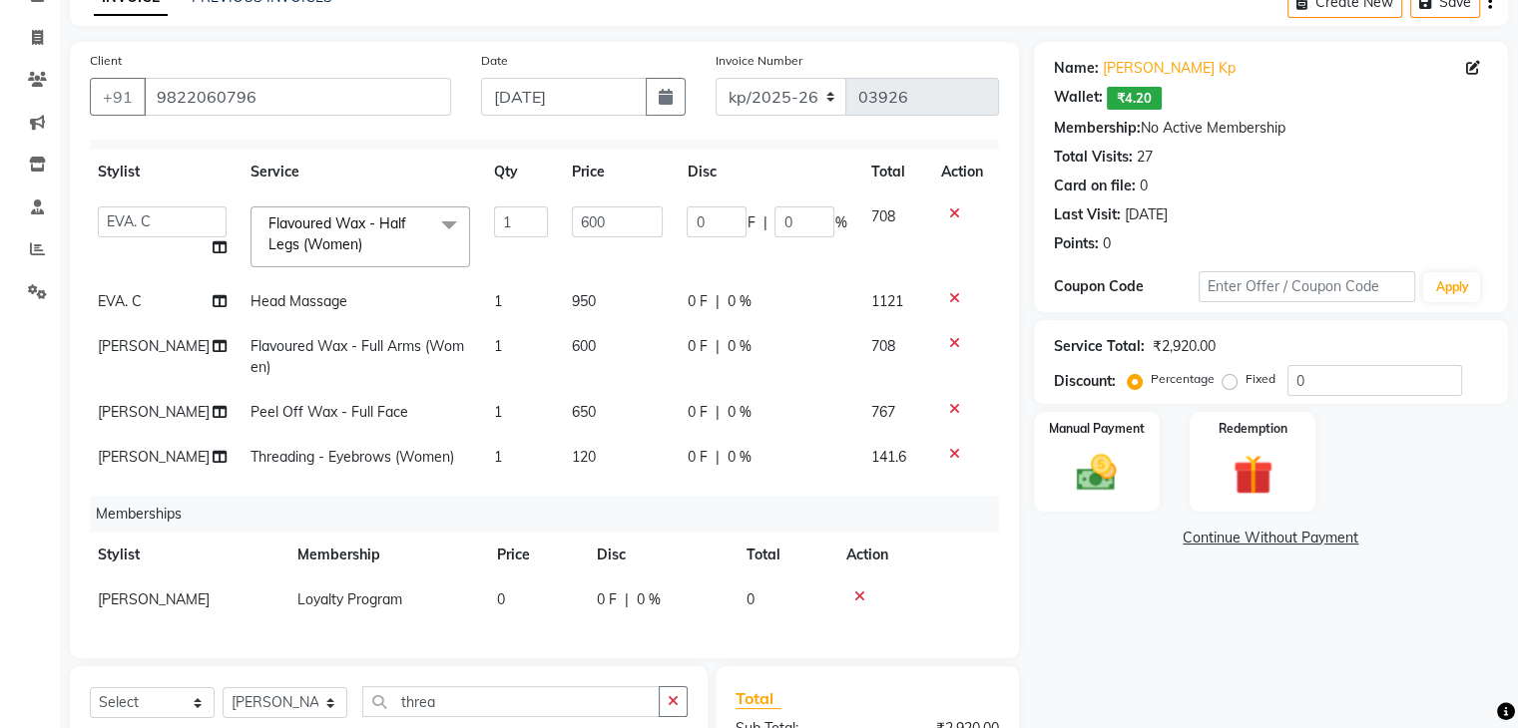
scroll to position [370, 0]
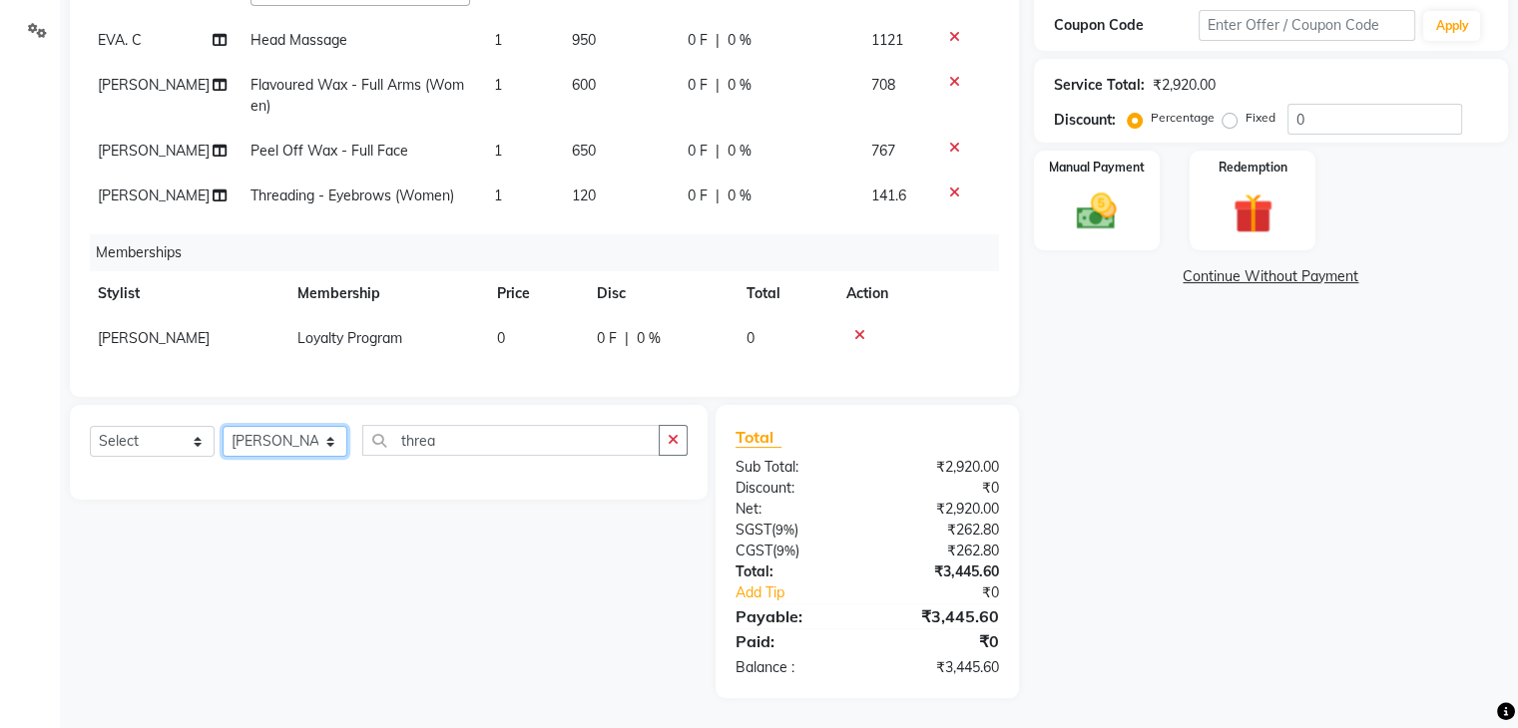
click at [302, 445] on select "Select Stylist [PERSON_NAME] Akshay Kashid [PERSON_NAME] [PERSON_NAME] S [PERSO…" at bounding box center [285, 441] width 125 height 31
click at [223, 426] on select "Select Stylist [PERSON_NAME] Akshay Kashid [PERSON_NAME] [PERSON_NAME] S [PERSO…" at bounding box center [285, 441] width 125 height 31
click at [418, 431] on input "threa" at bounding box center [510, 440] width 297 height 31
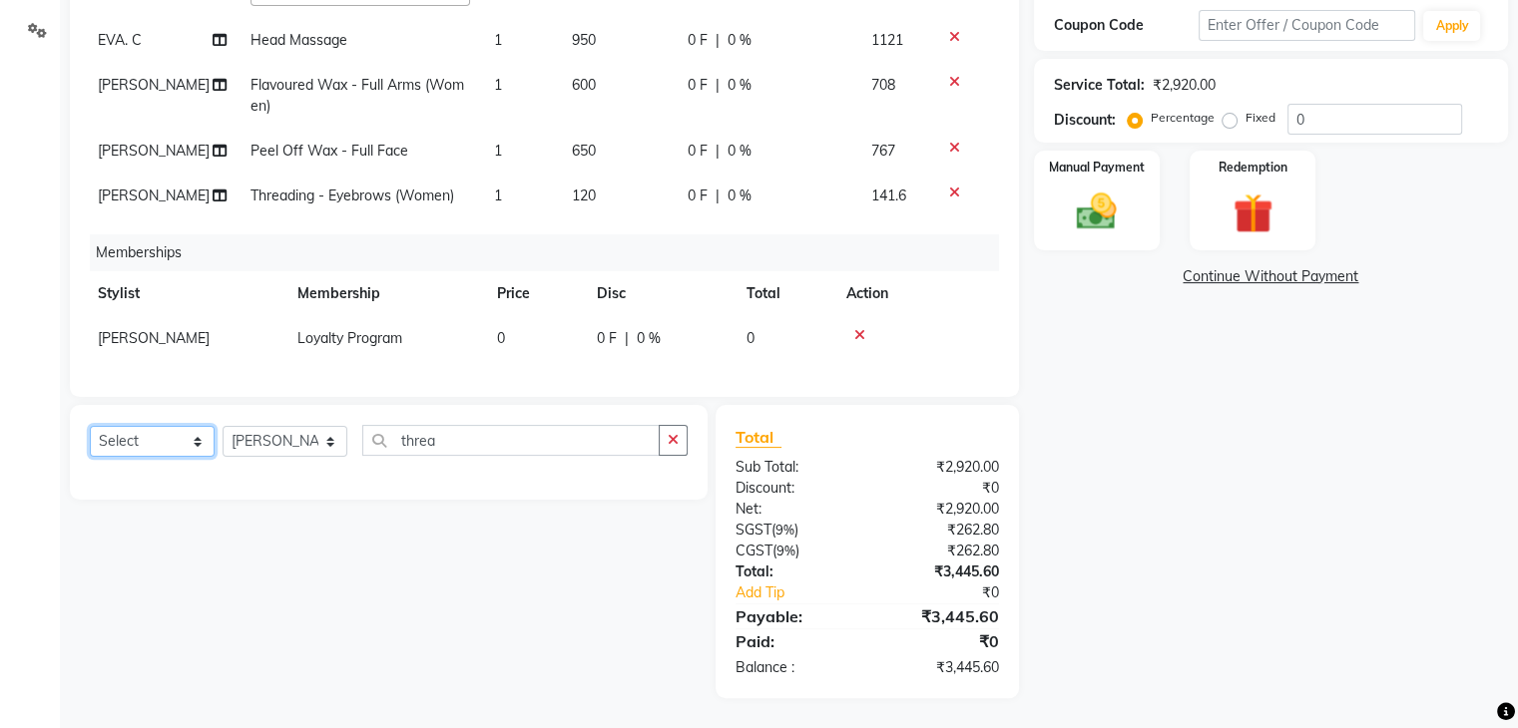
click at [160, 442] on select "Select Service Product Package Voucher Prepaid Gift Card" at bounding box center [152, 441] width 125 height 31
select select "service"
click at [90, 426] on select "Select Service Product Package Voucher Prepaid Gift Card" at bounding box center [152, 441] width 125 height 31
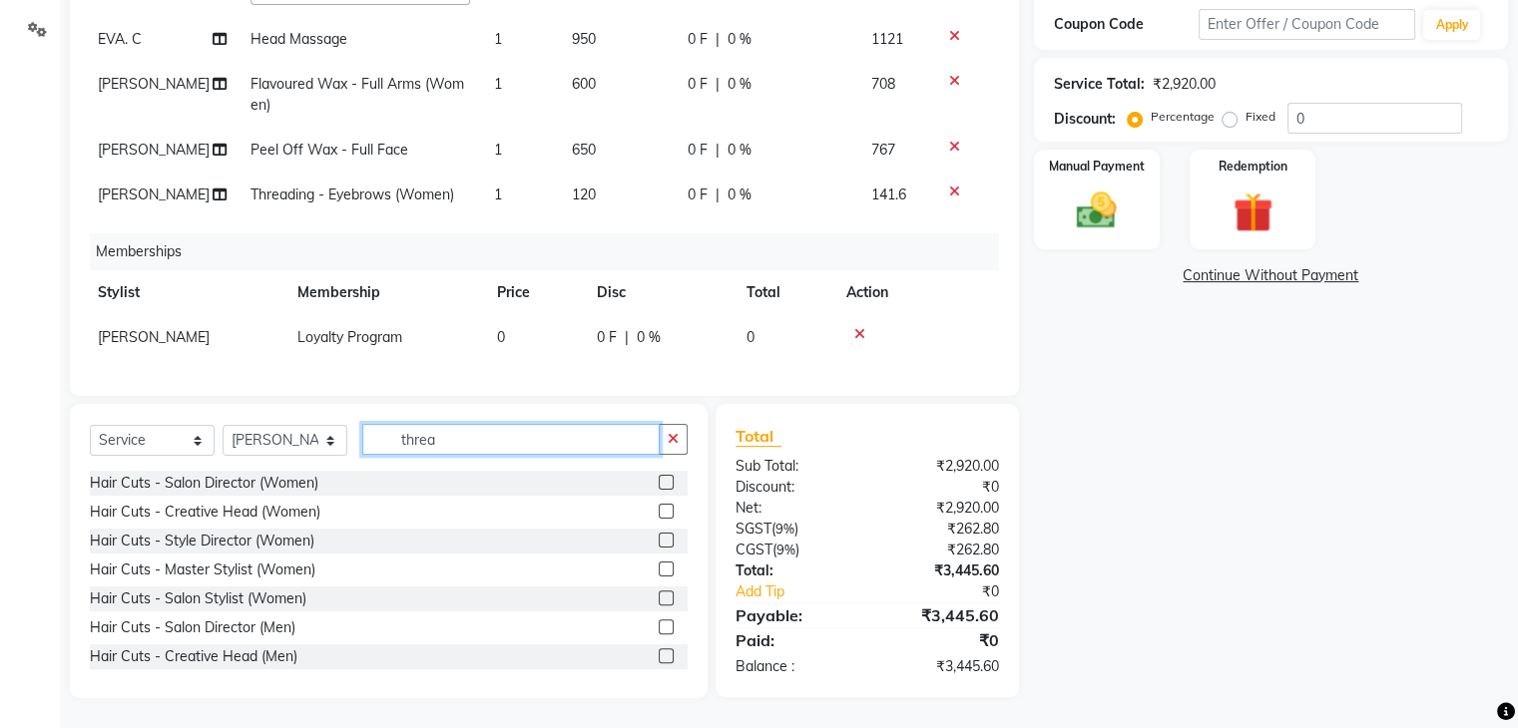
click at [448, 452] on input "threa" at bounding box center [510, 439] width 297 height 31
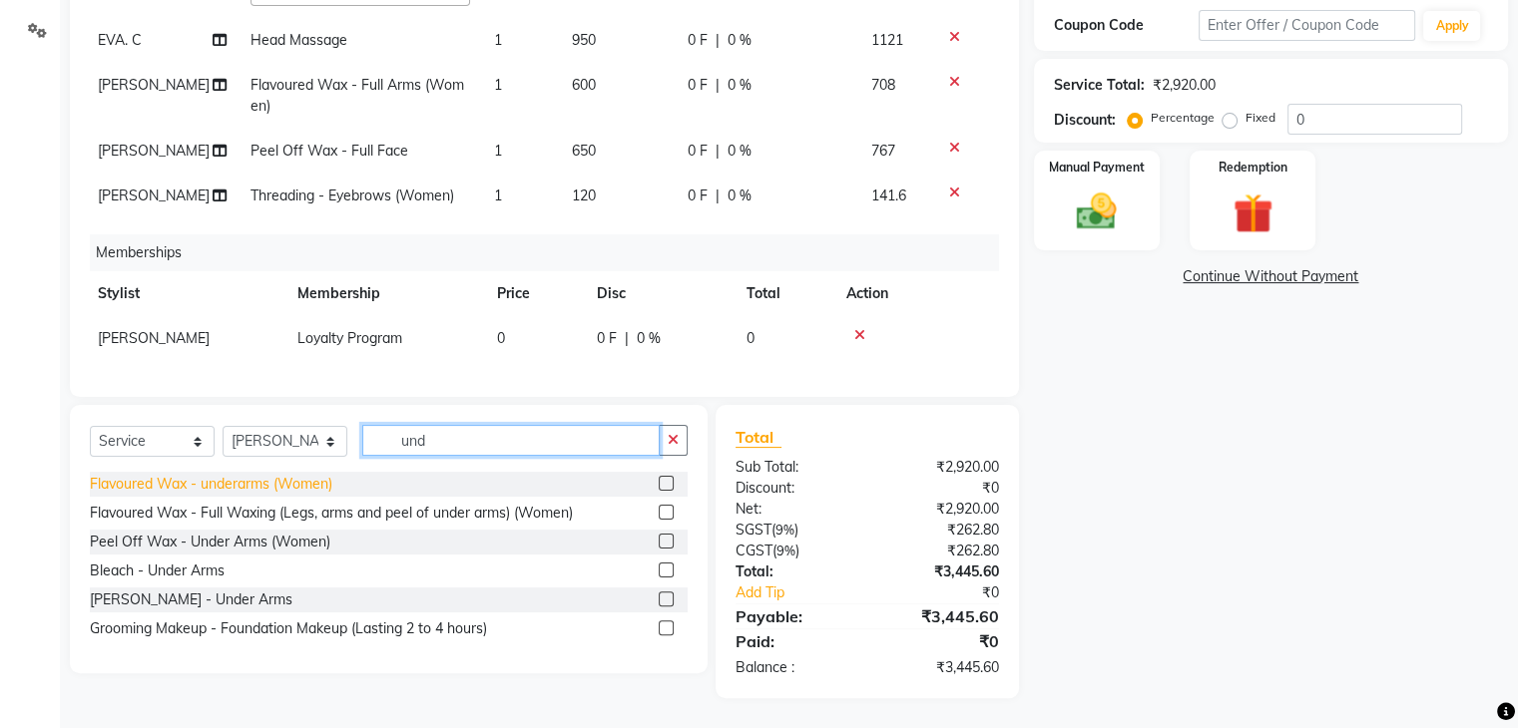
type input "und"
click at [307, 490] on div "Flavoured Wax - underarms (Women)" at bounding box center [211, 484] width 242 height 21
checkbox input "false"
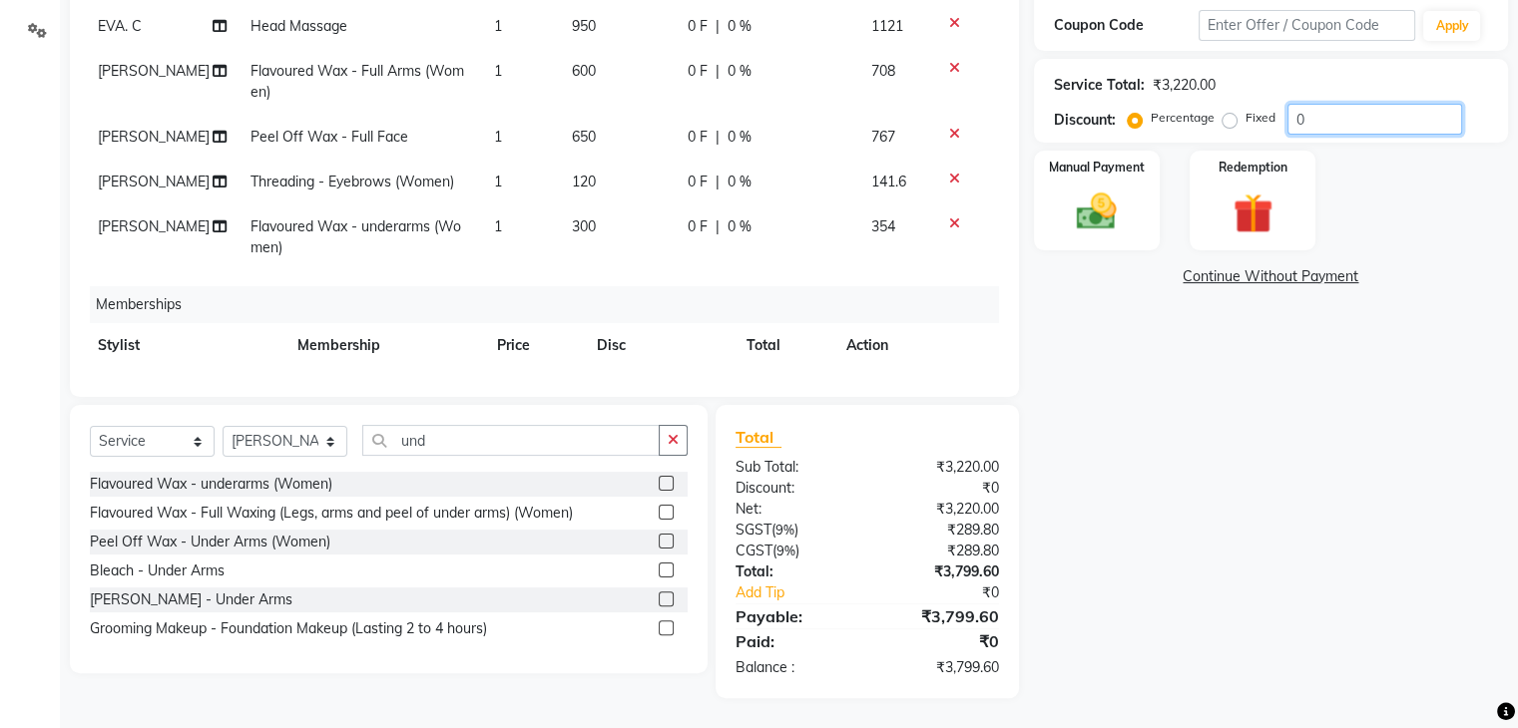
click at [1321, 127] on input "0" at bounding box center [1374, 119] width 175 height 31
type input "1"
type input "6"
type input "1"
type input "10"
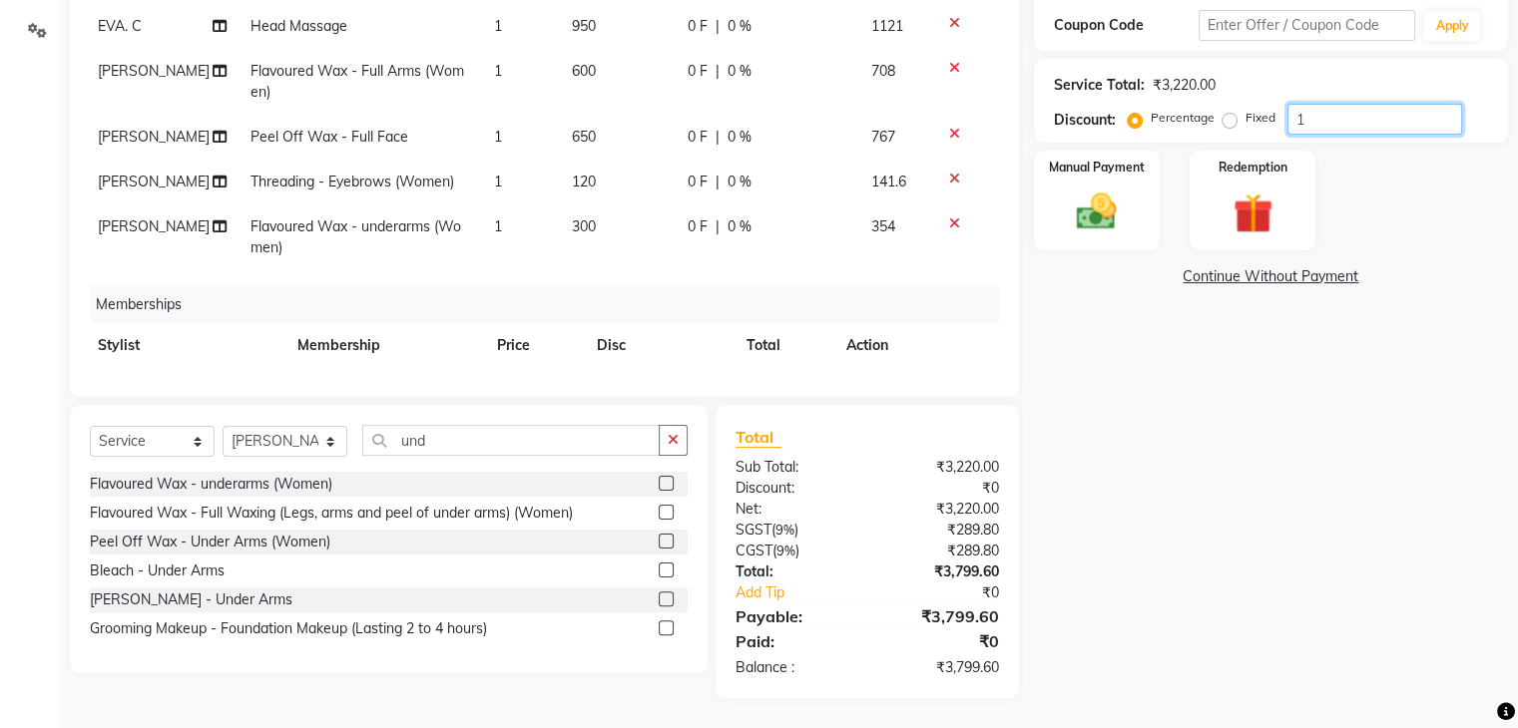
type input "60"
type input "10"
click at [1108, 192] on img at bounding box center [1096, 213] width 67 height 48
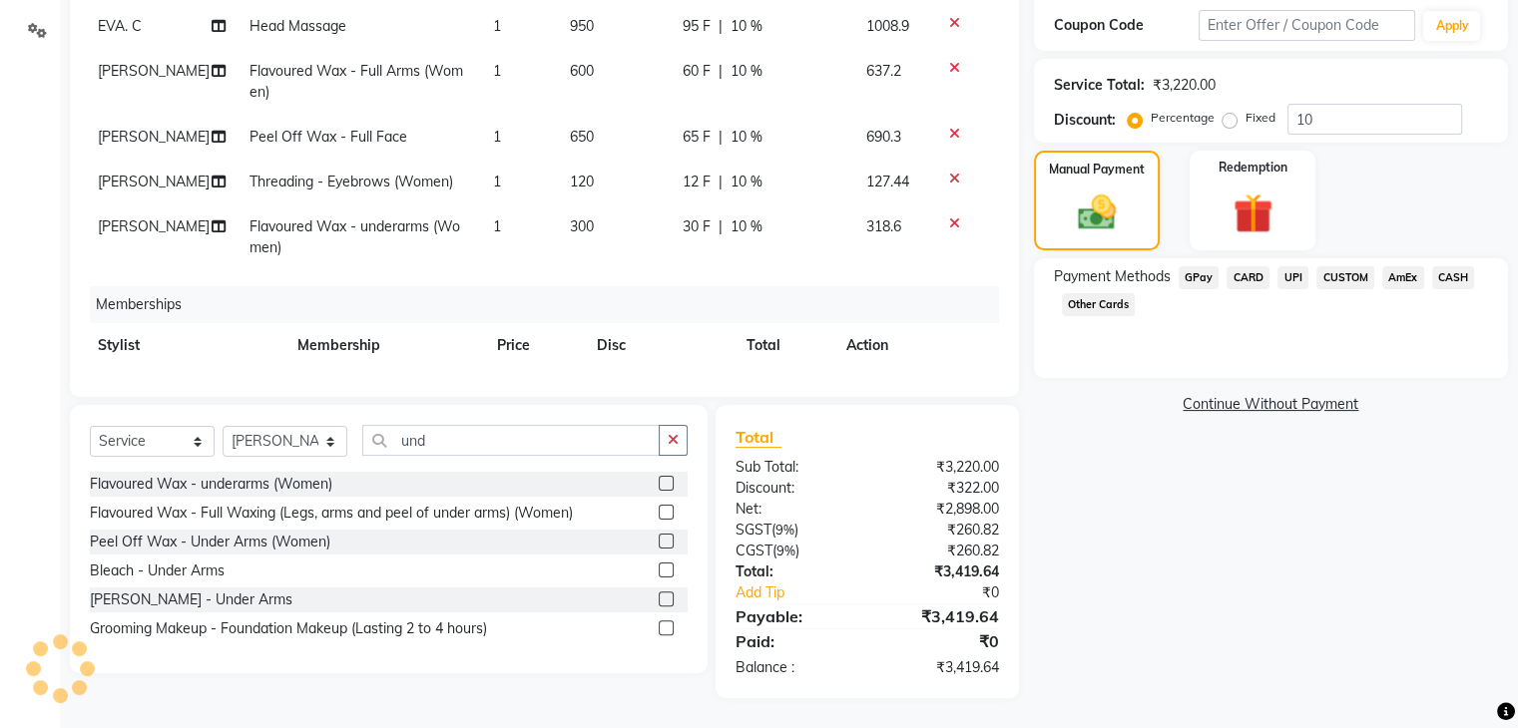
click at [1249, 272] on span "CARD" at bounding box center [1247, 277] width 43 height 23
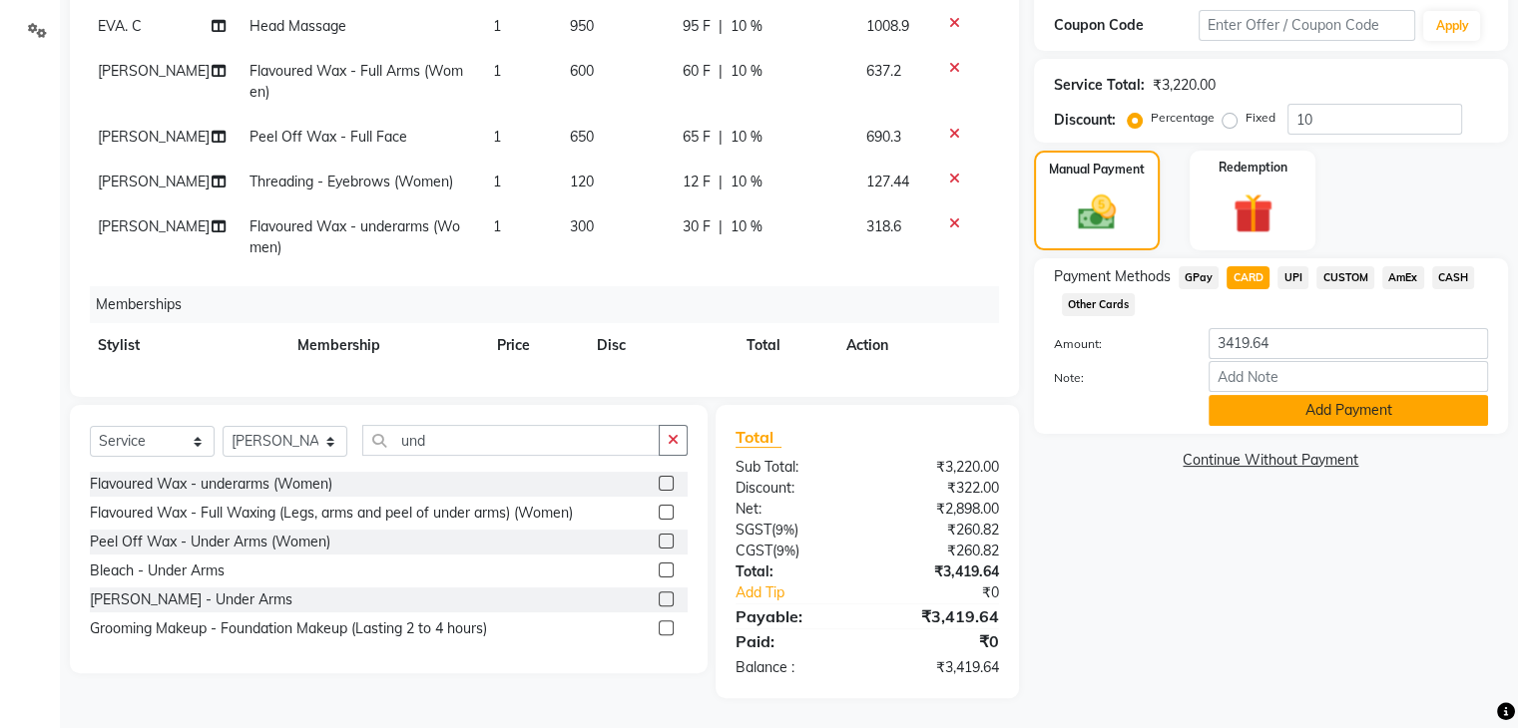
click at [1253, 400] on button "Add Payment" at bounding box center [1347, 410] width 279 height 31
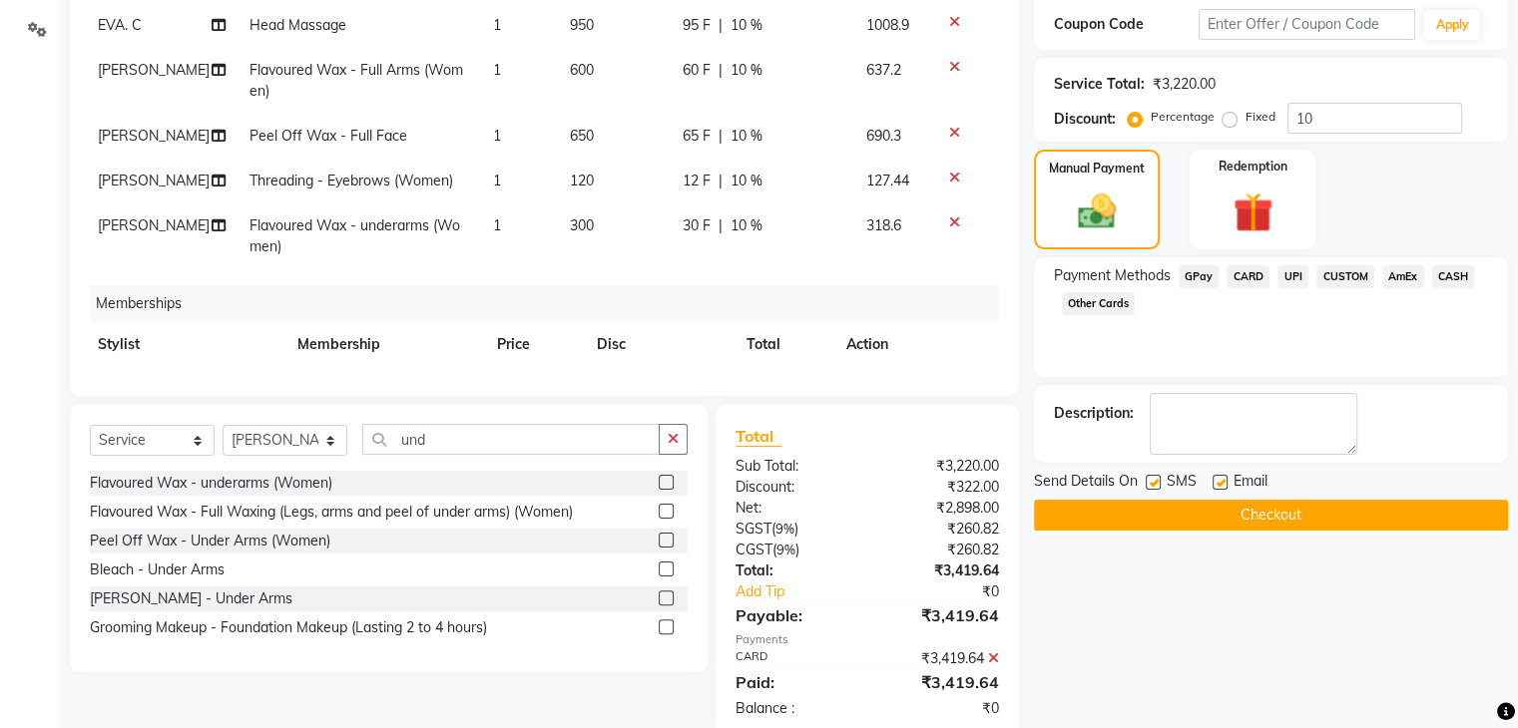
click at [1253, 400] on textarea at bounding box center [1254, 424] width 208 height 62
type textarea "anjali"
drag, startPoint x: 1204, startPoint y: 516, endPoint x: 1157, endPoint y: 518, distance: 47.9
click at [1157, 518] on button "Checkout" at bounding box center [1271, 515] width 474 height 31
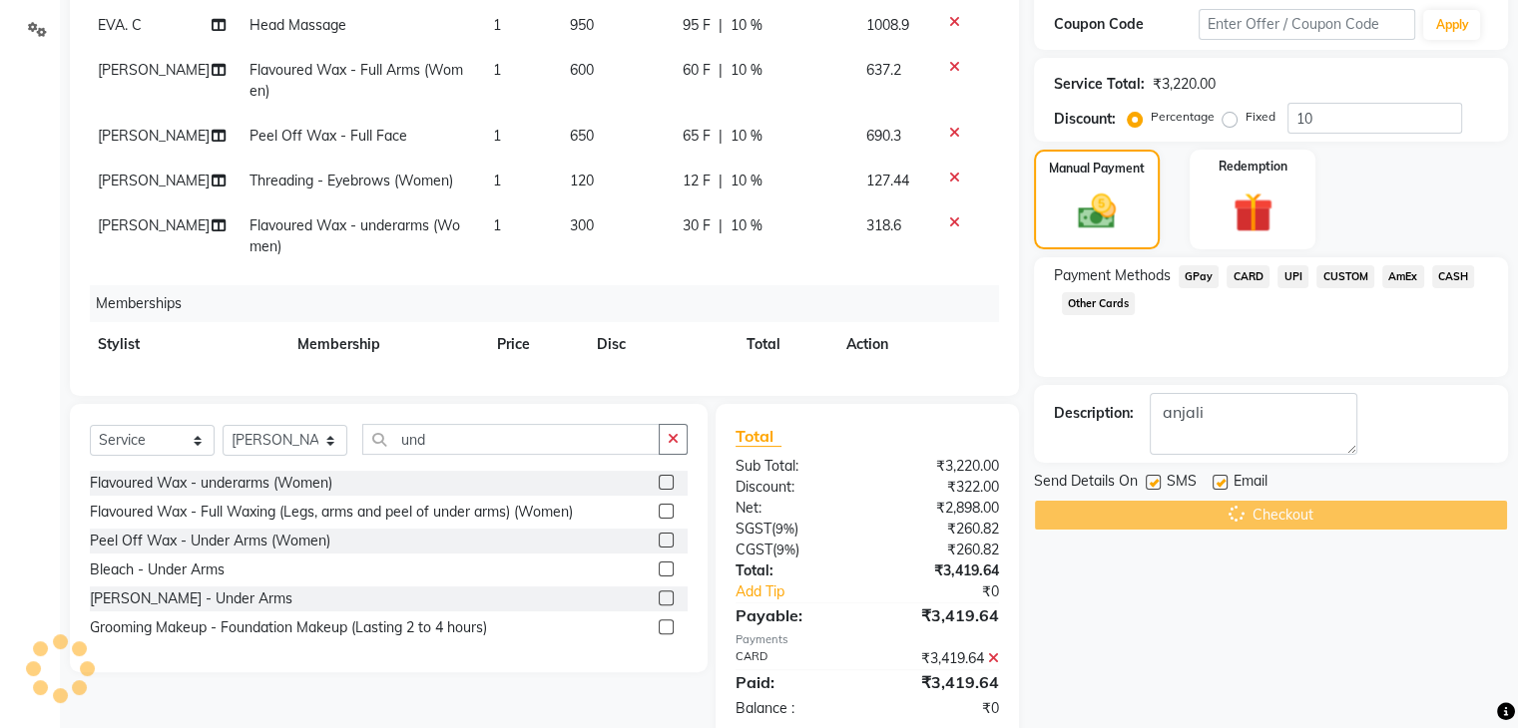
click at [1157, 518] on div "Checkout" at bounding box center [1271, 515] width 474 height 31
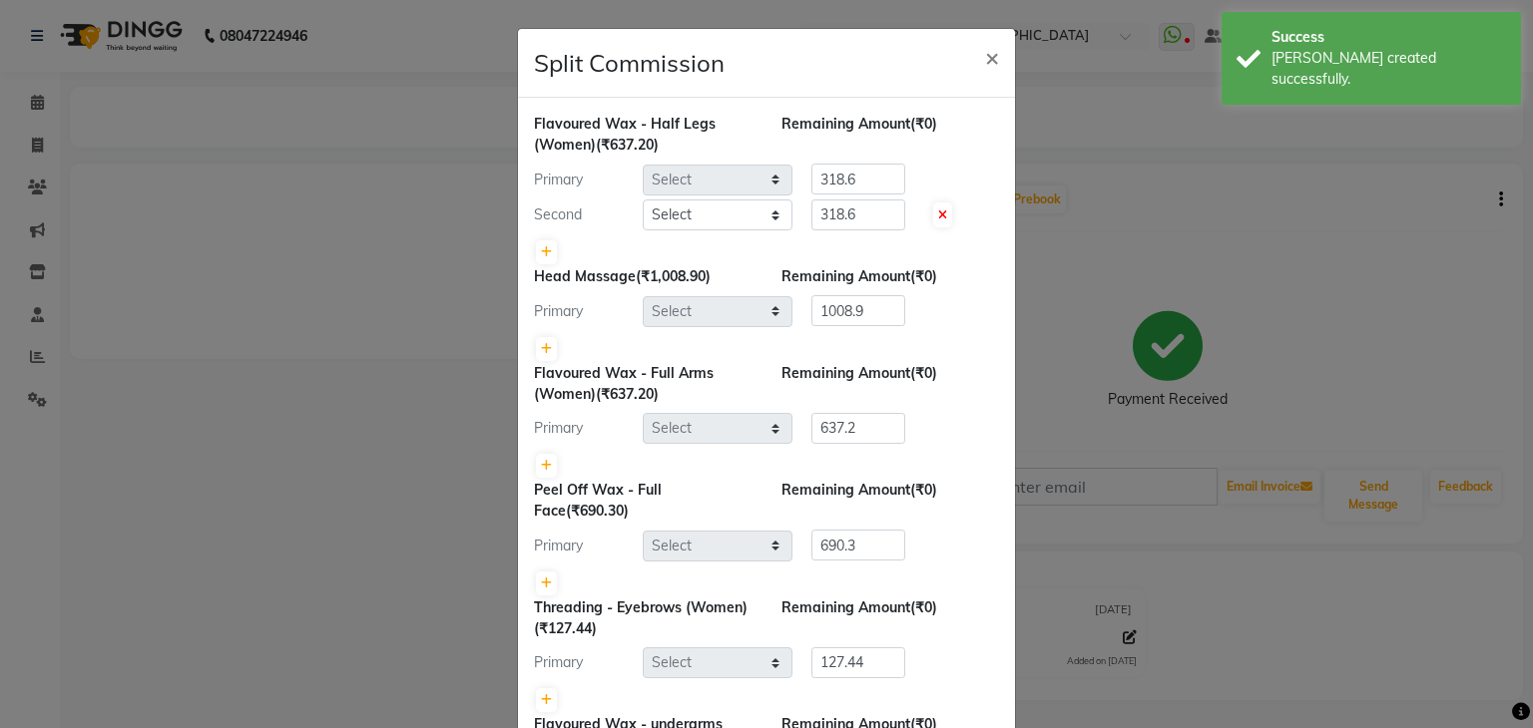
select select "71482"
select select "37431"
select select "71482"
select select "15043"
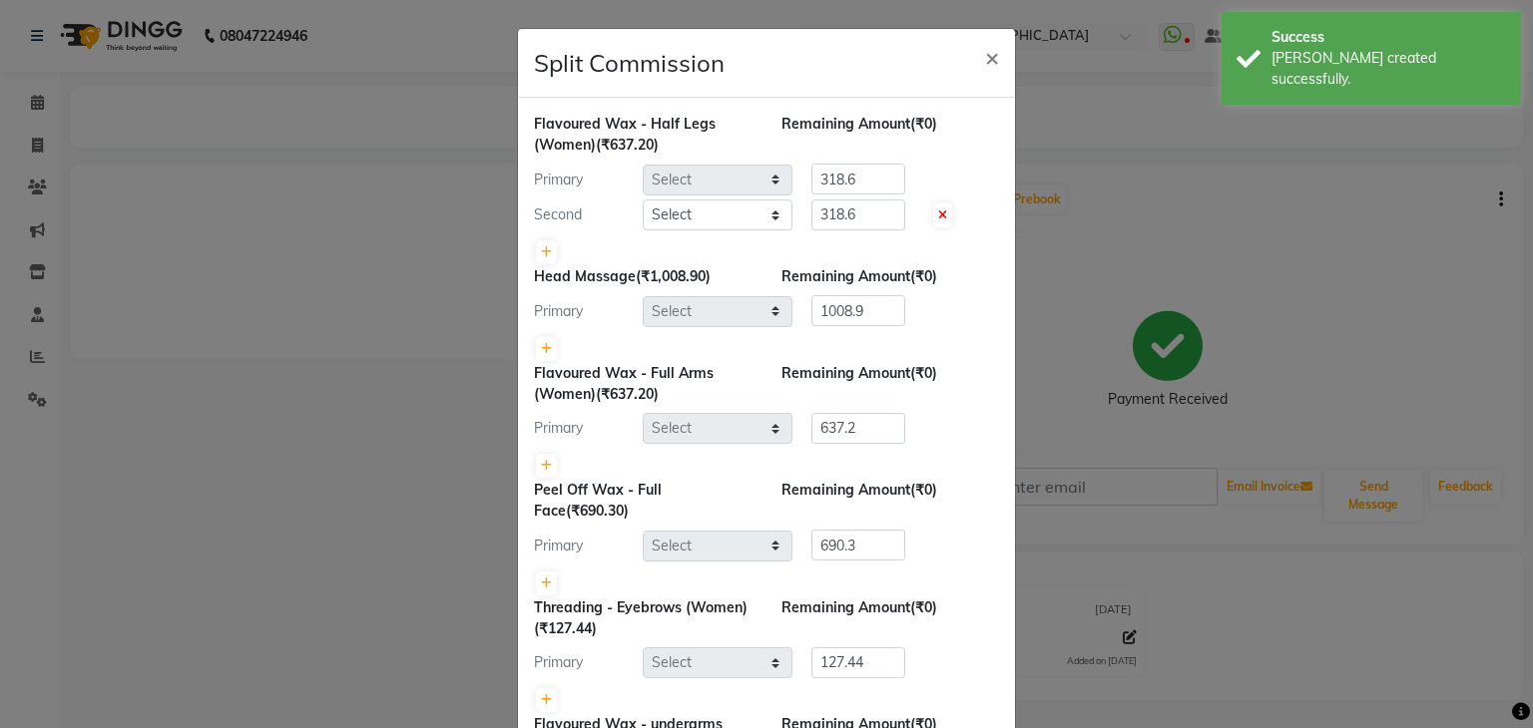
select select "15043"
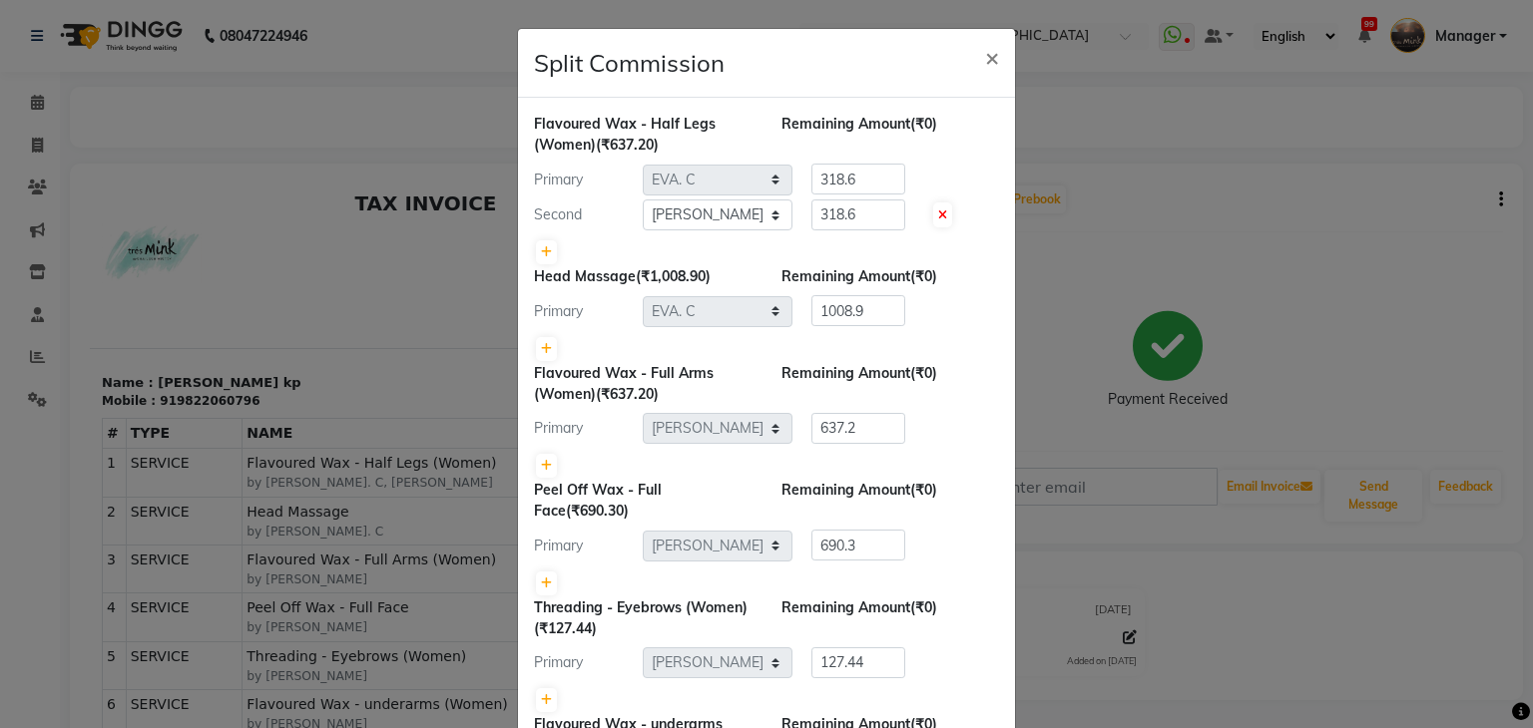
scroll to position [208, 0]
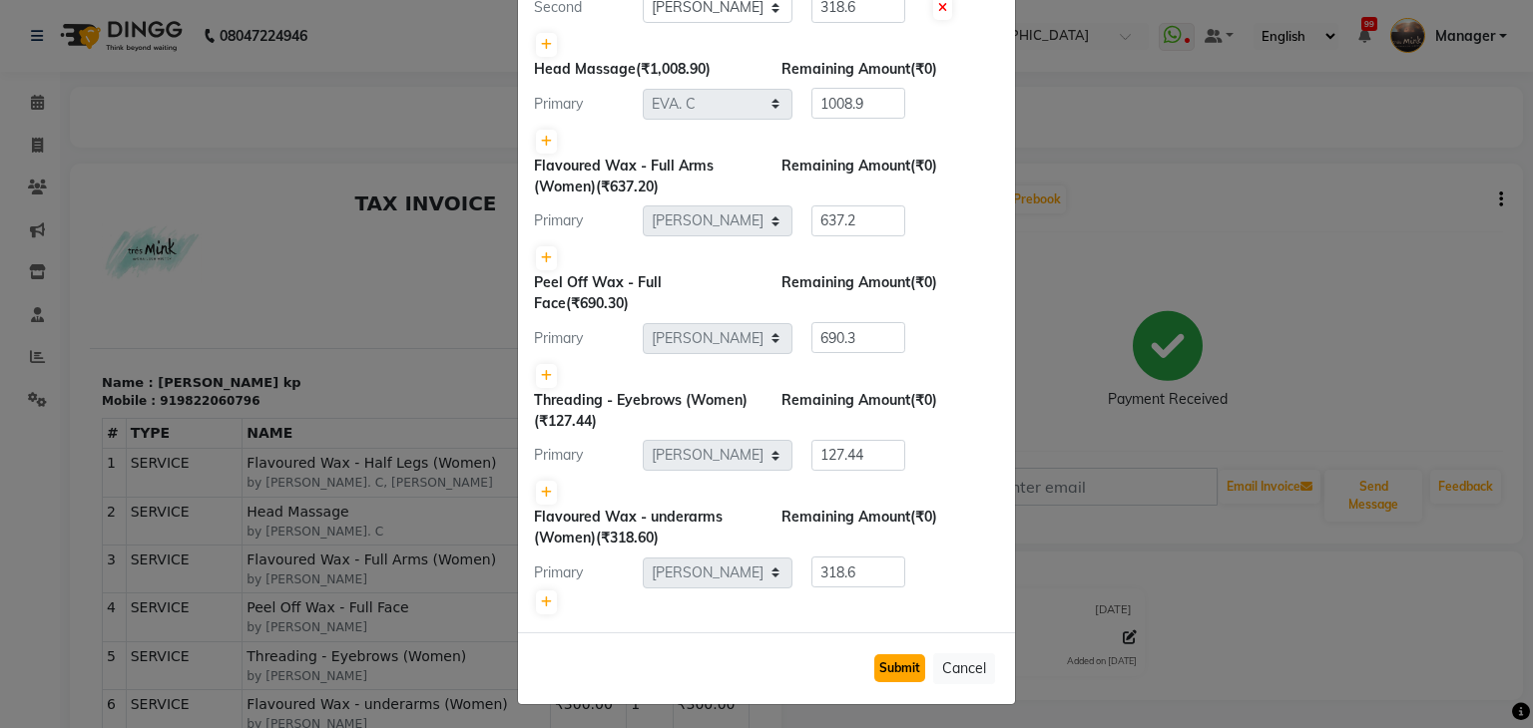
click at [886, 655] on button "Submit" at bounding box center [899, 669] width 51 height 28
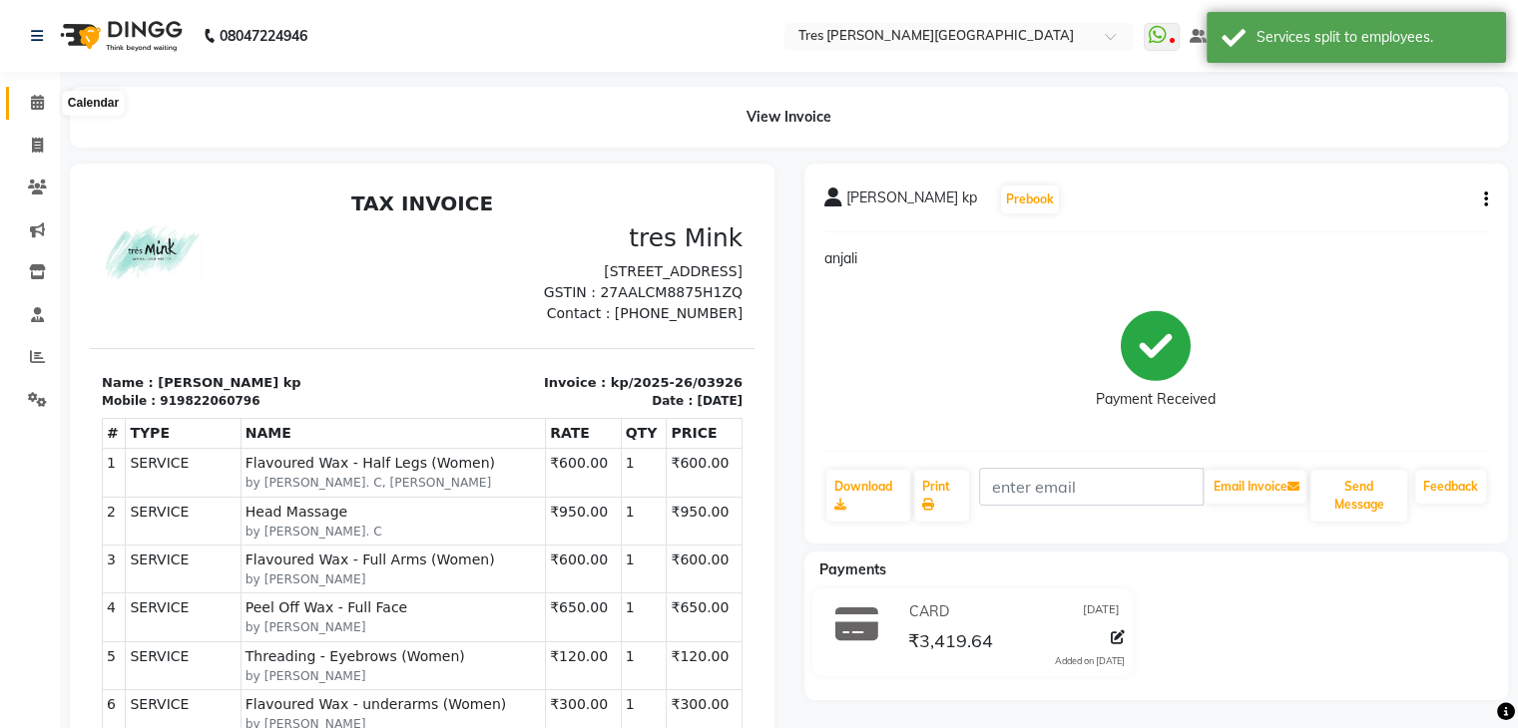
click at [35, 105] on icon at bounding box center [37, 102] width 13 height 15
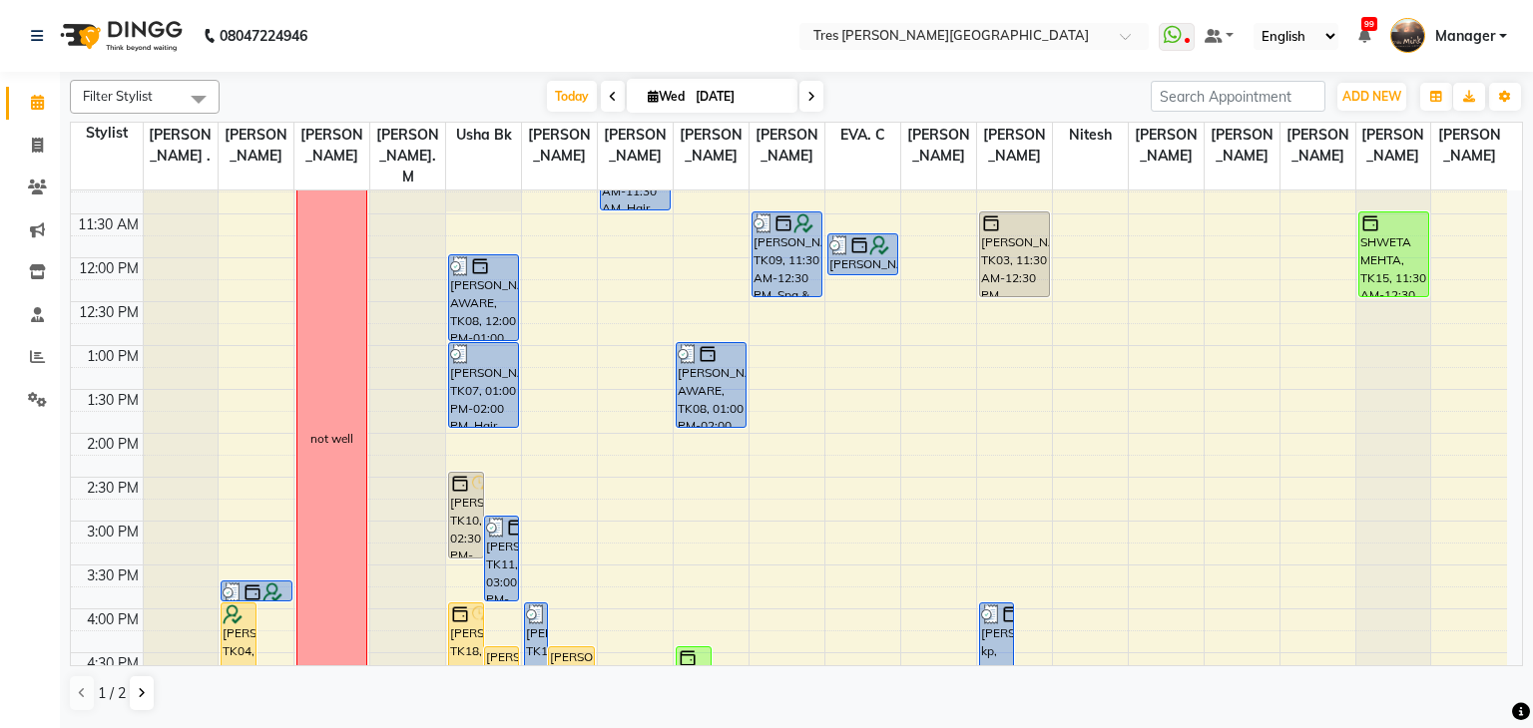
scroll to position [590, 0]
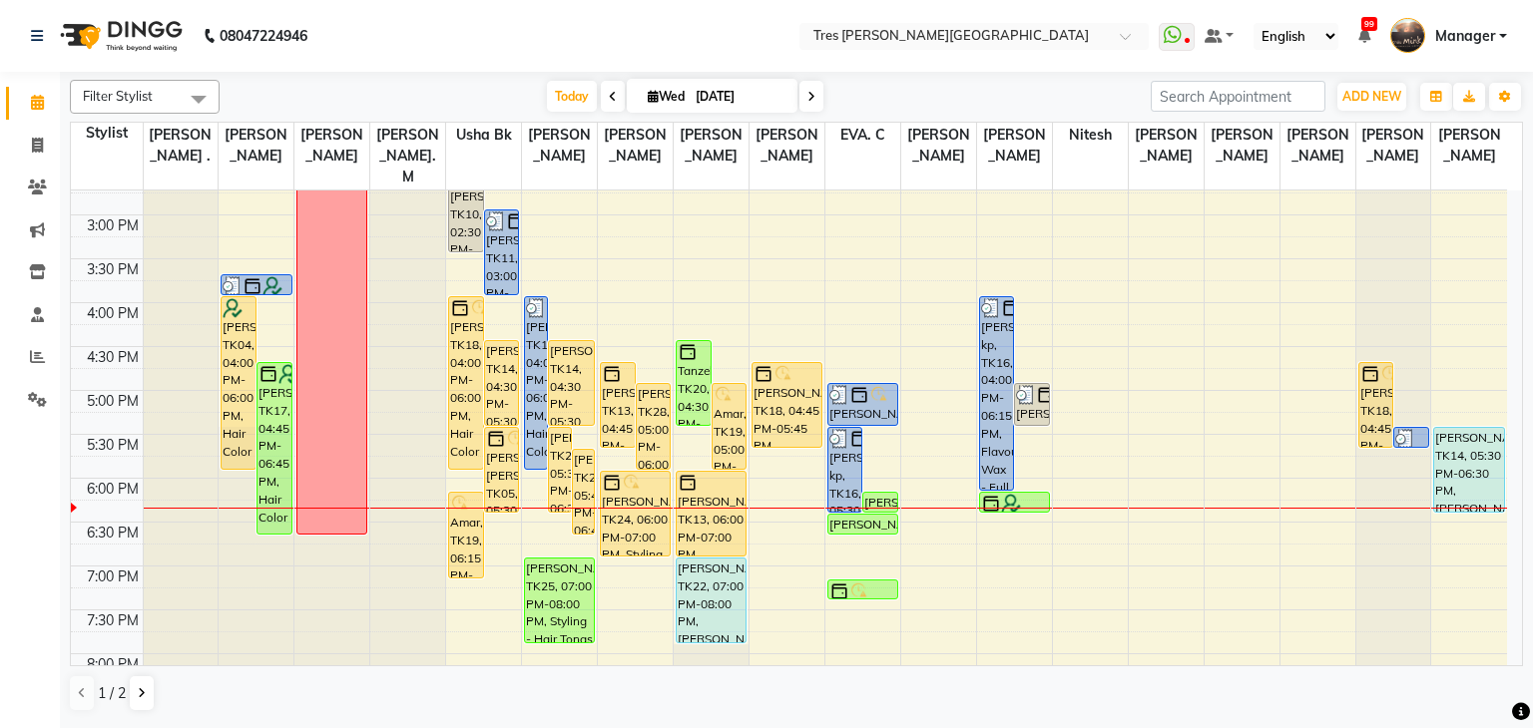
click at [803, 89] on span at bounding box center [811, 96] width 24 height 31
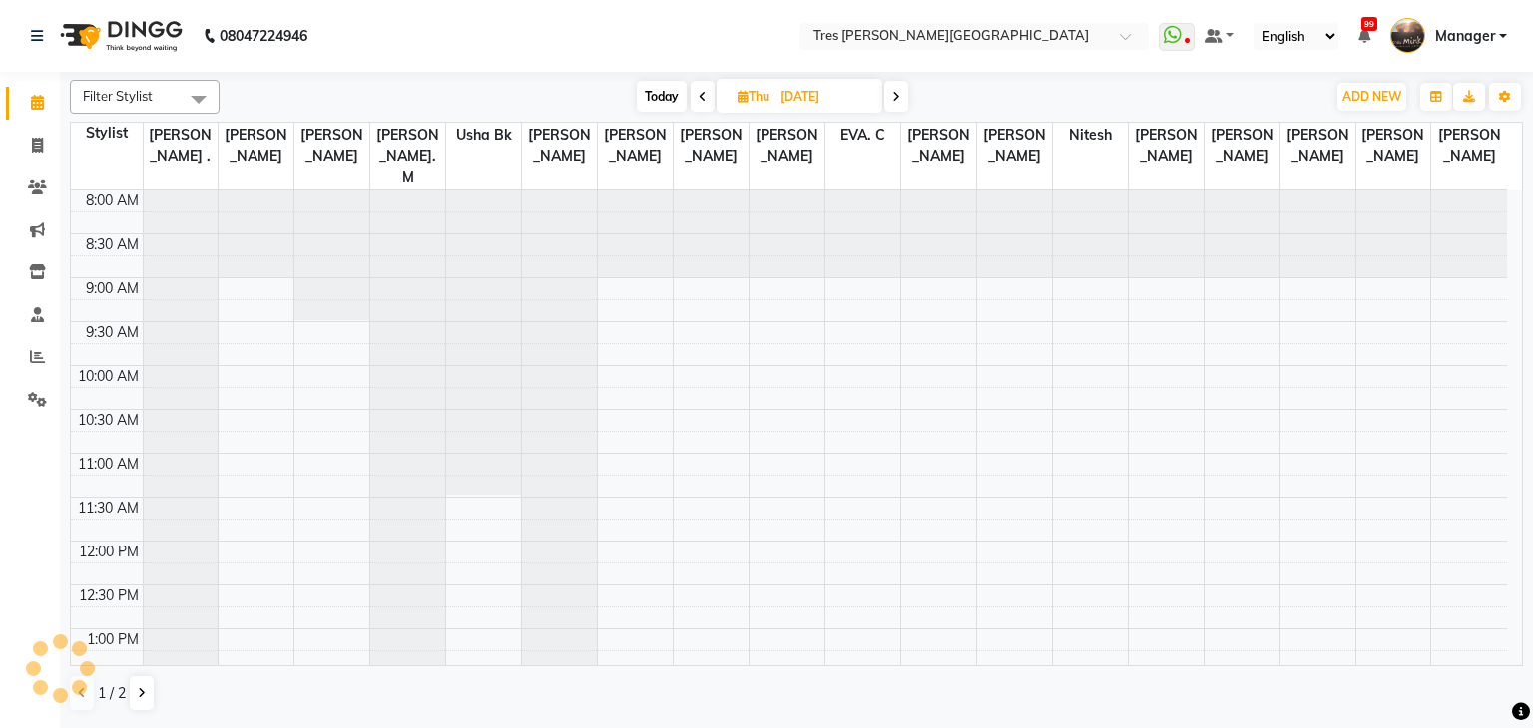
scroll to position [719, 0]
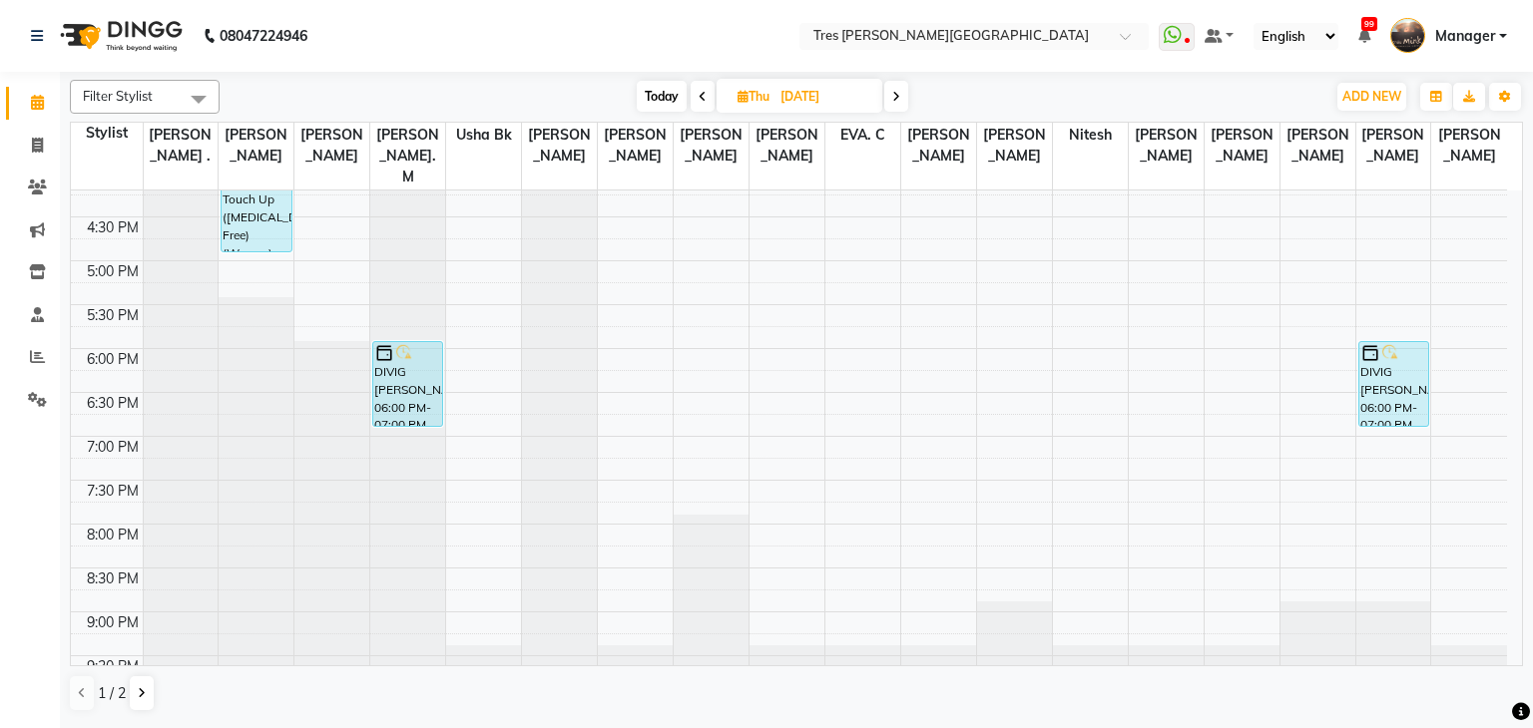
click at [904, 96] on span at bounding box center [896, 96] width 24 height 31
type input "05-09-2025"
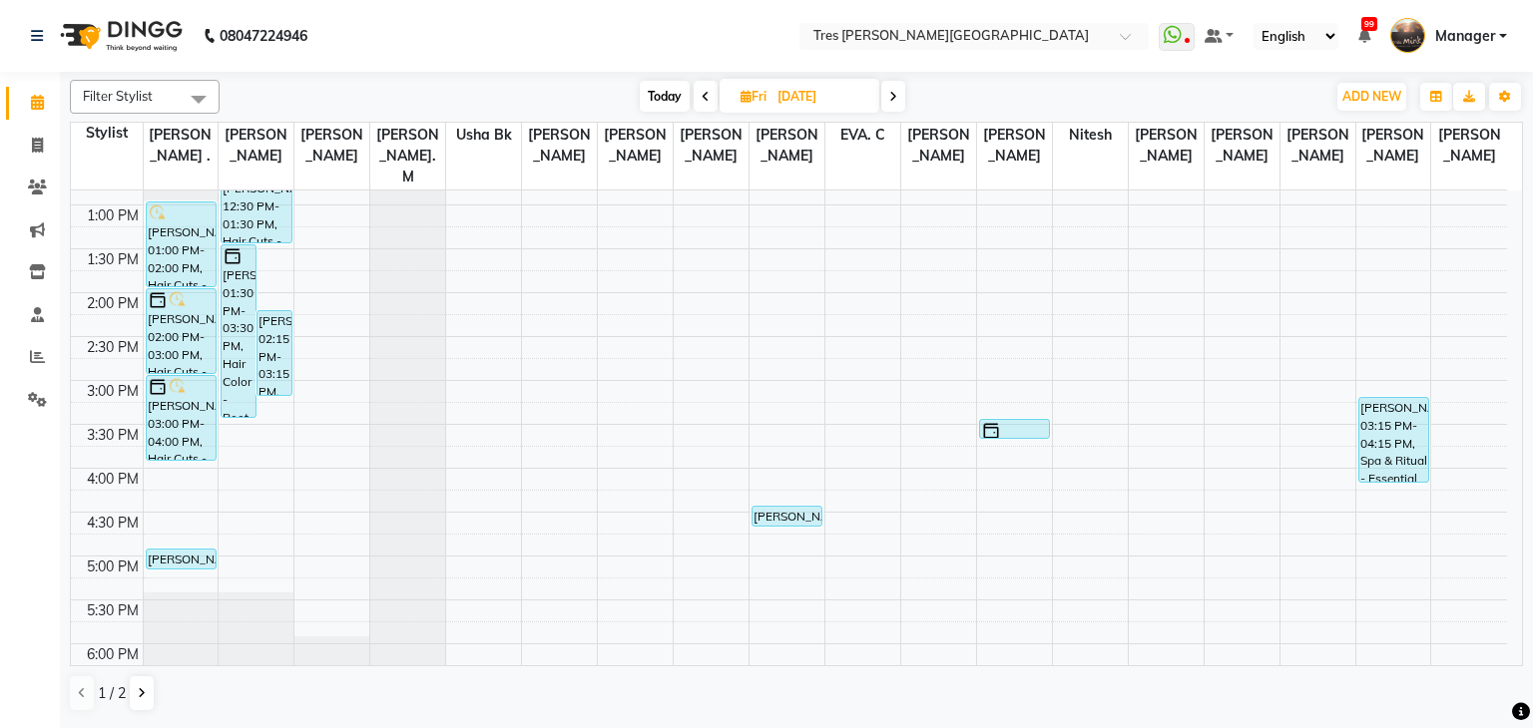
scroll to position [382, 0]
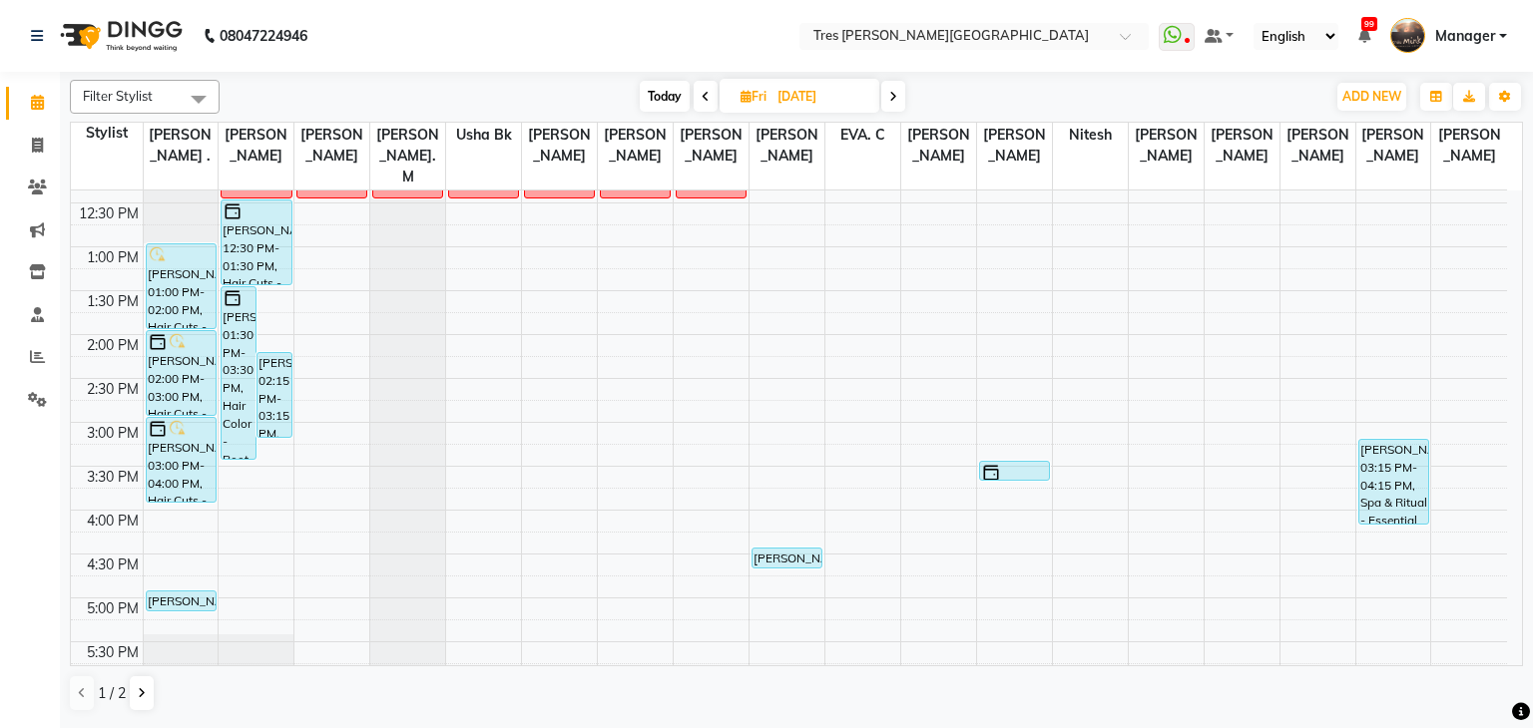
click at [740, 91] on icon at bounding box center [745, 96] width 11 height 13
select select "9"
select select "2025"
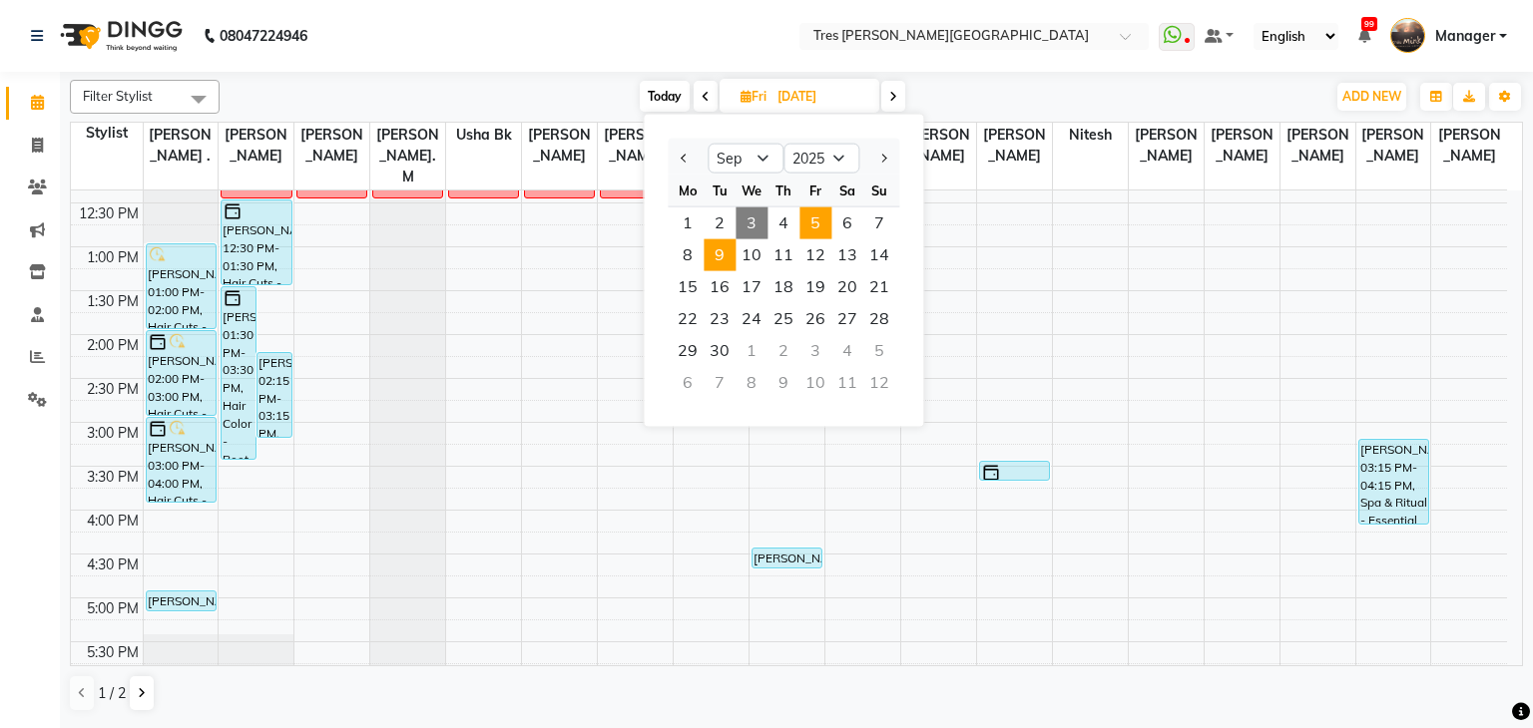
click at [713, 264] on span "9" at bounding box center [719, 255] width 32 height 32
type input "09-09-2025"
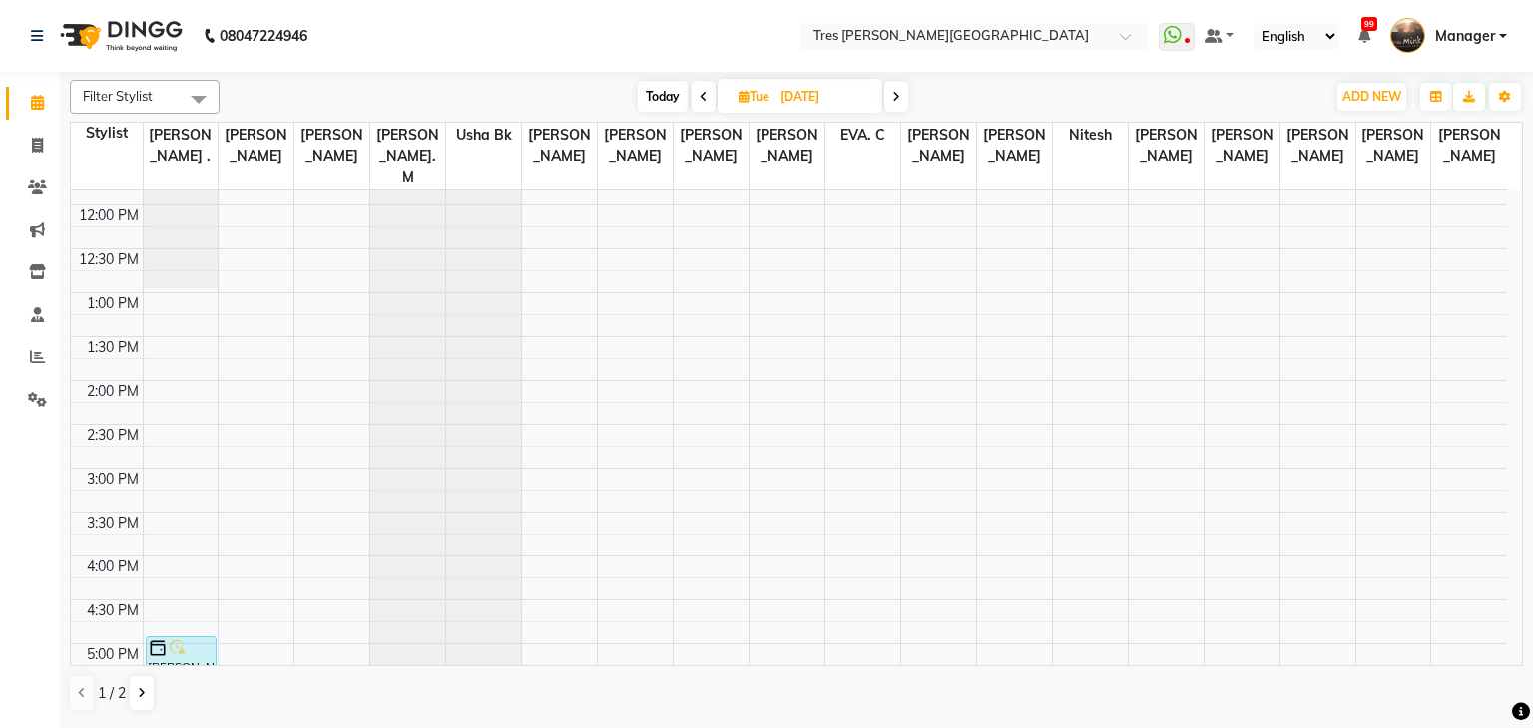
scroll to position [335, 0]
click at [184, 280] on div "8:00 AM 8:30 AM 9:00 AM 9:30 AM 10:00 AM 10:30 AM 11:00 AM 11:30 AM 12:00 PM 12…" at bounding box center [789, 469] width 1436 height 1228
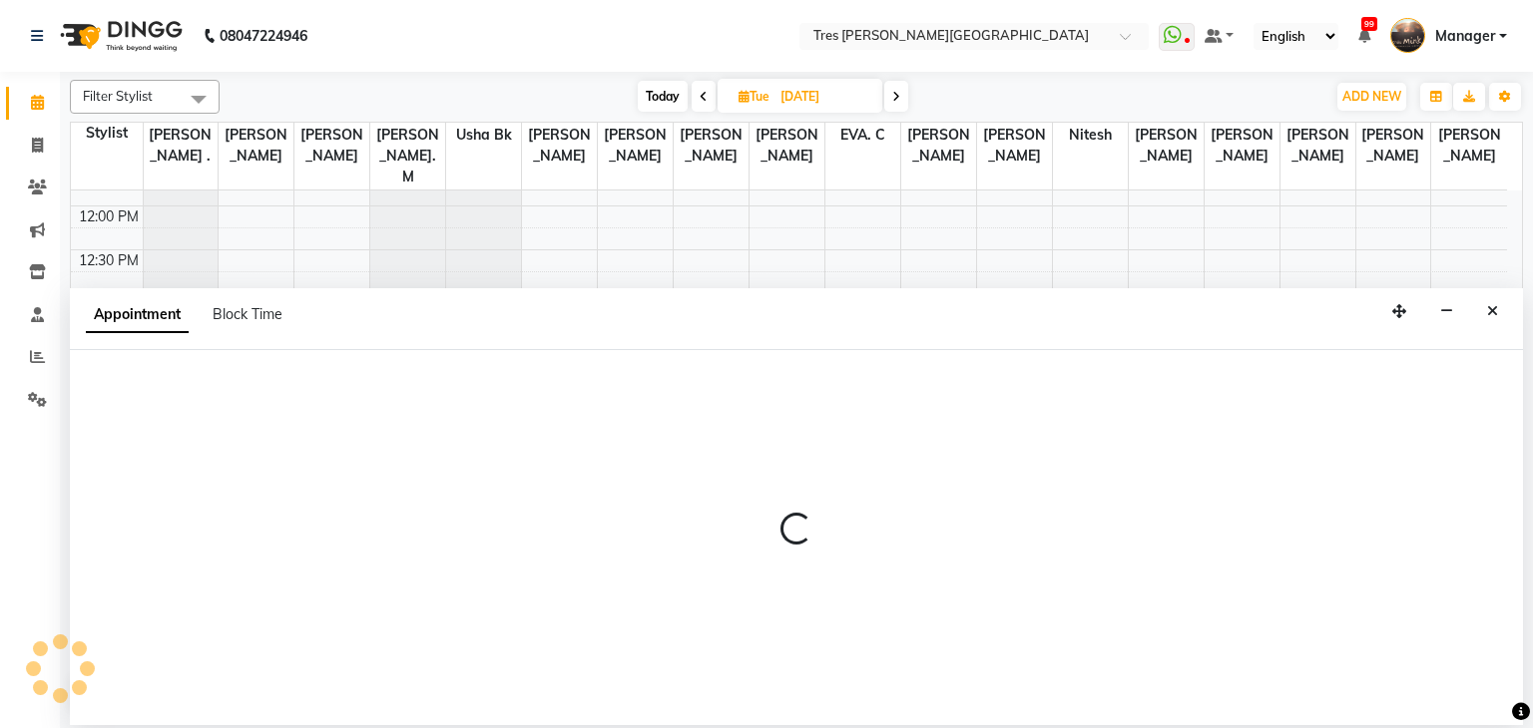
select select "1020"
select select "tentative"
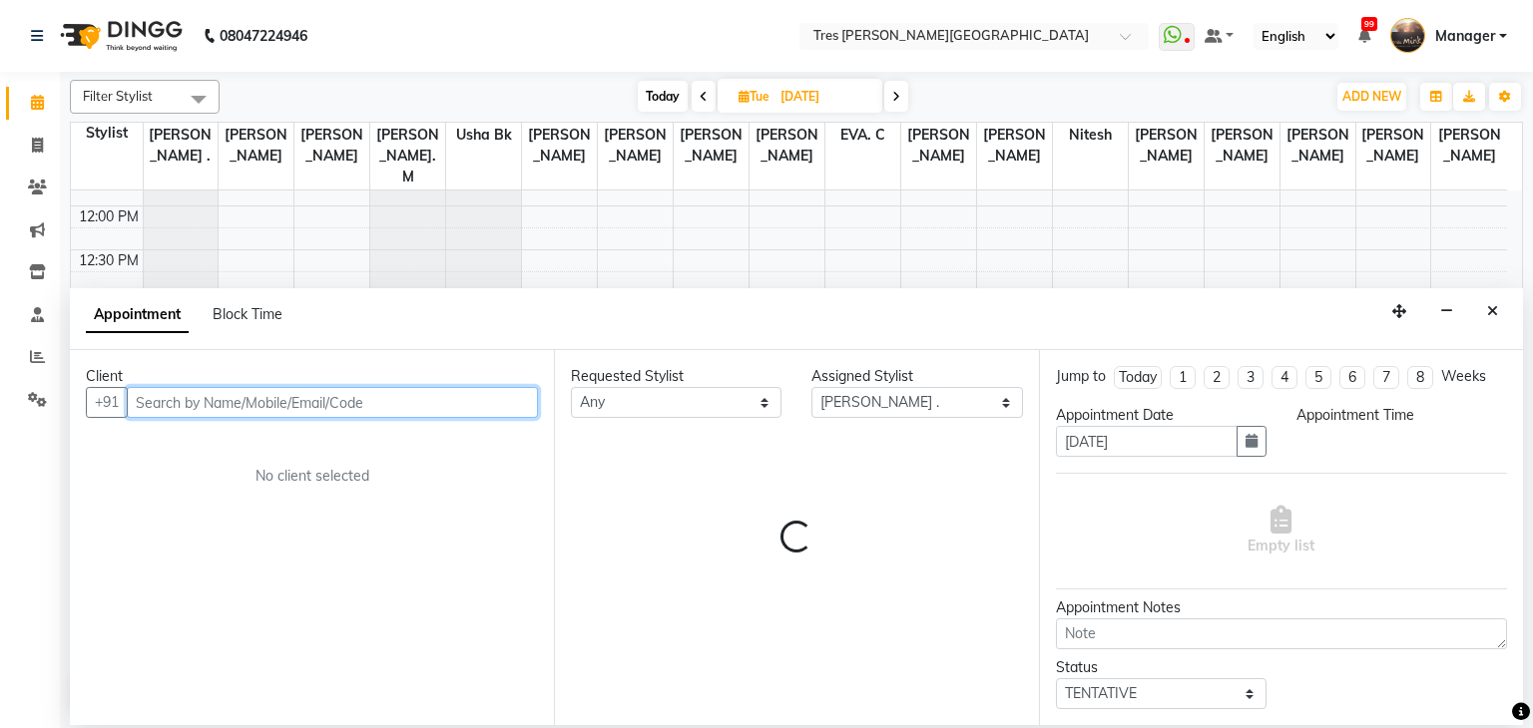
select select "780"
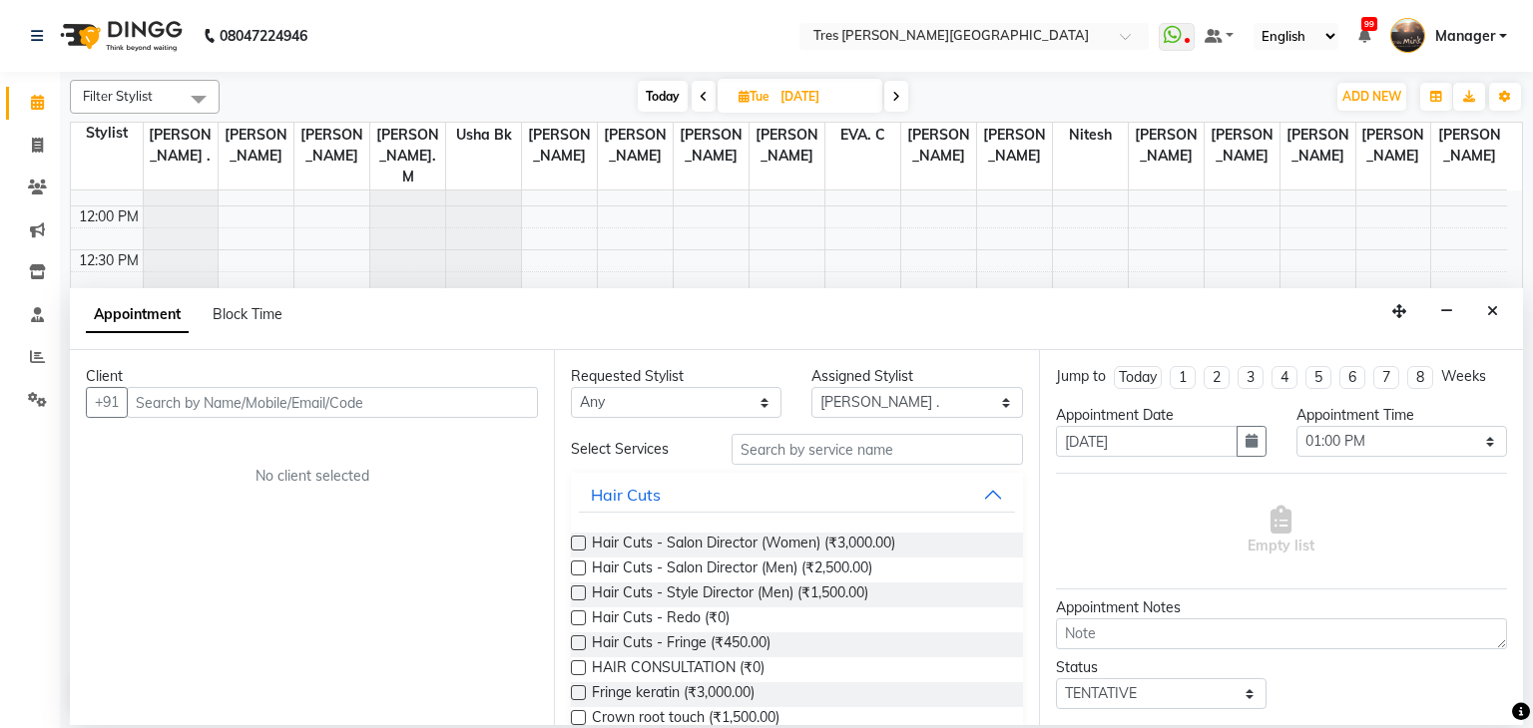
click at [575, 535] on div "Hair Cuts - Salon Director (Women) (₹3,000.00)" at bounding box center [796, 545] width 451 height 25
click at [579, 540] on label at bounding box center [578, 543] width 15 height 15
click at [579, 540] on input "checkbox" at bounding box center [577, 545] width 13 height 13
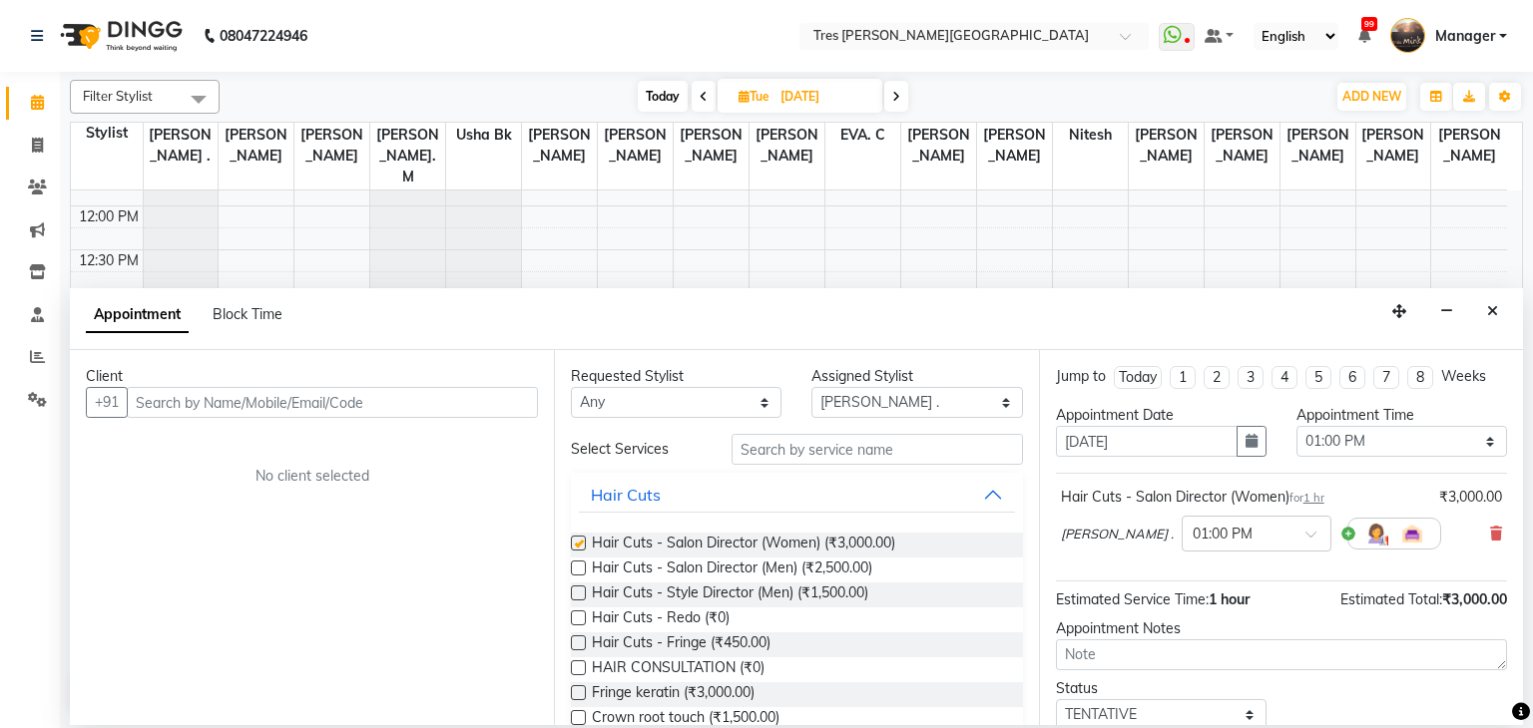
checkbox input "false"
click at [433, 404] on input "text" at bounding box center [332, 402] width 411 height 31
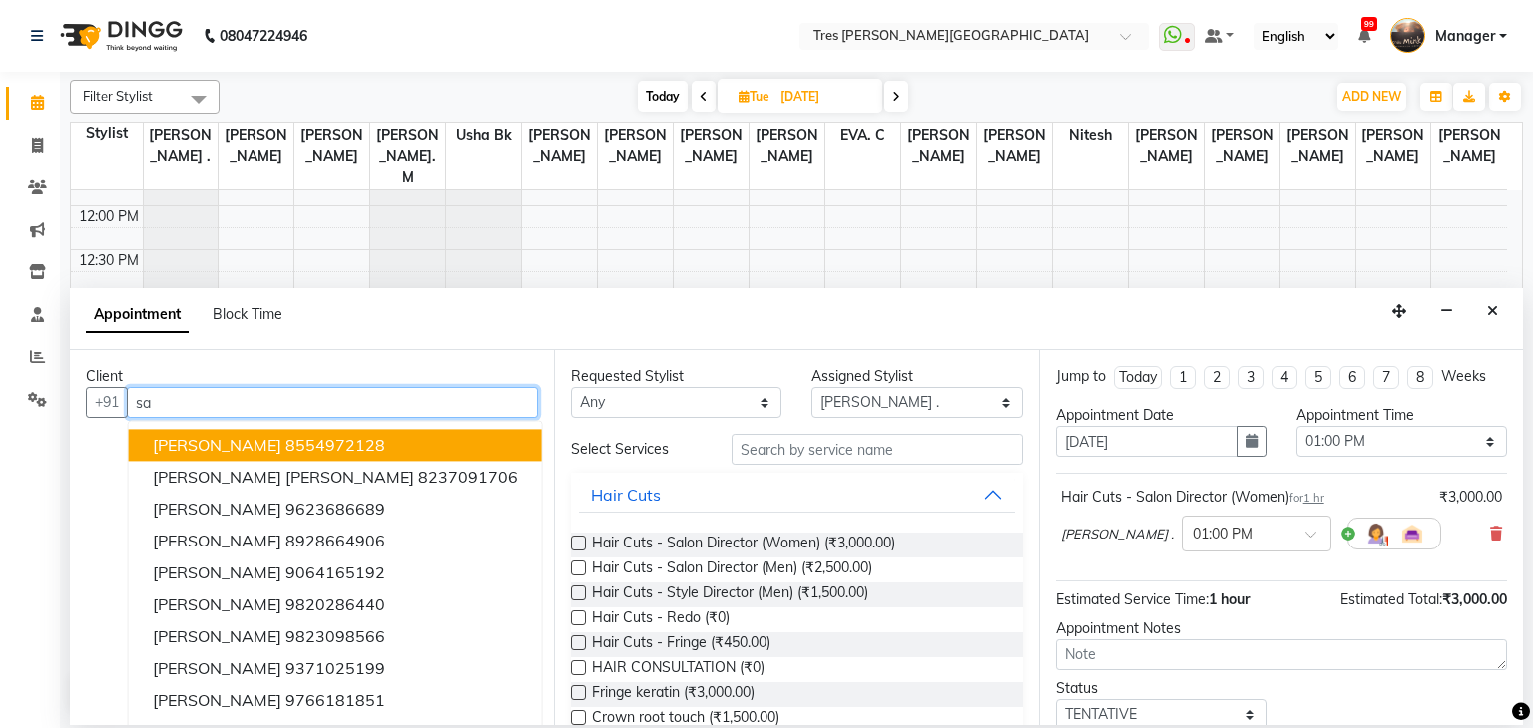
type input "s"
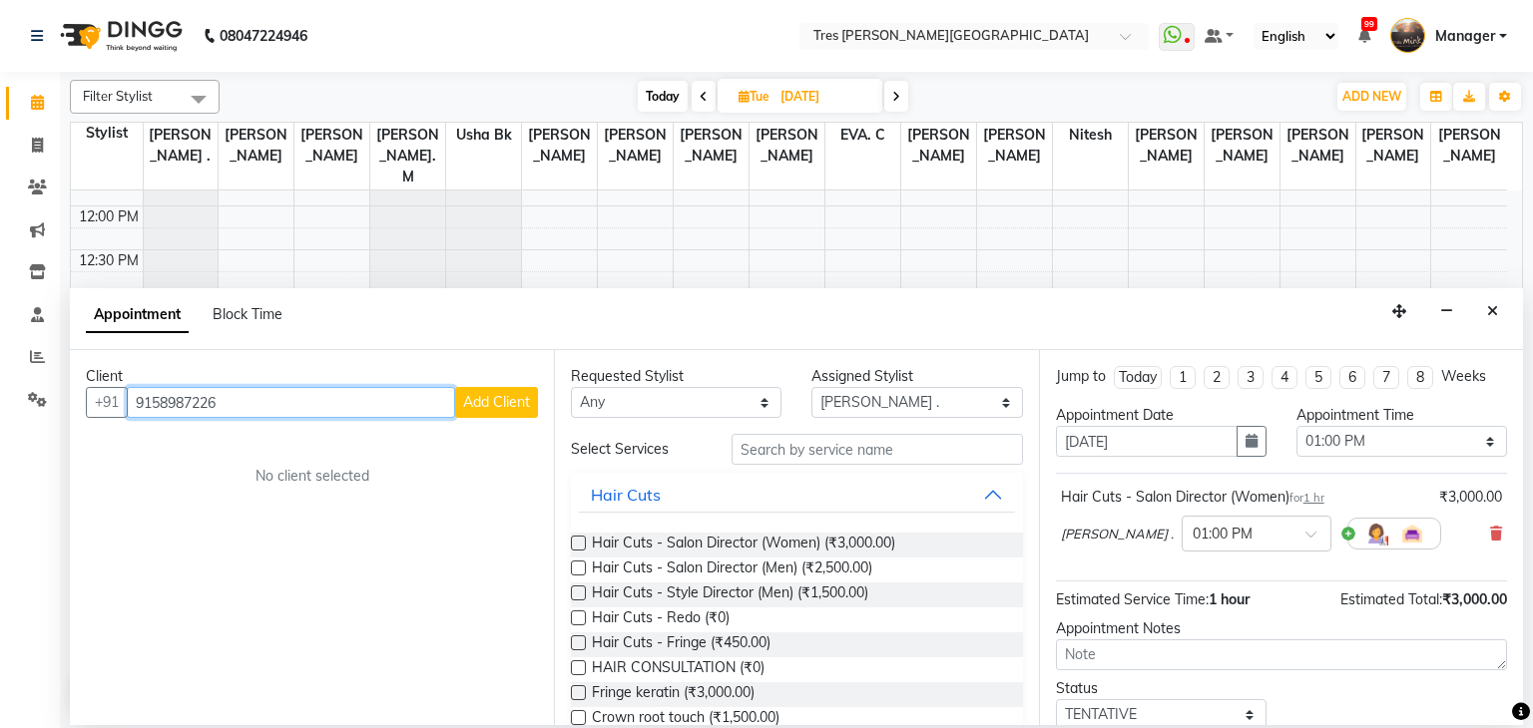
type input "9158987226"
click at [515, 400] on span "Add Client" at bounding box center [496, 402] width 67 height 18
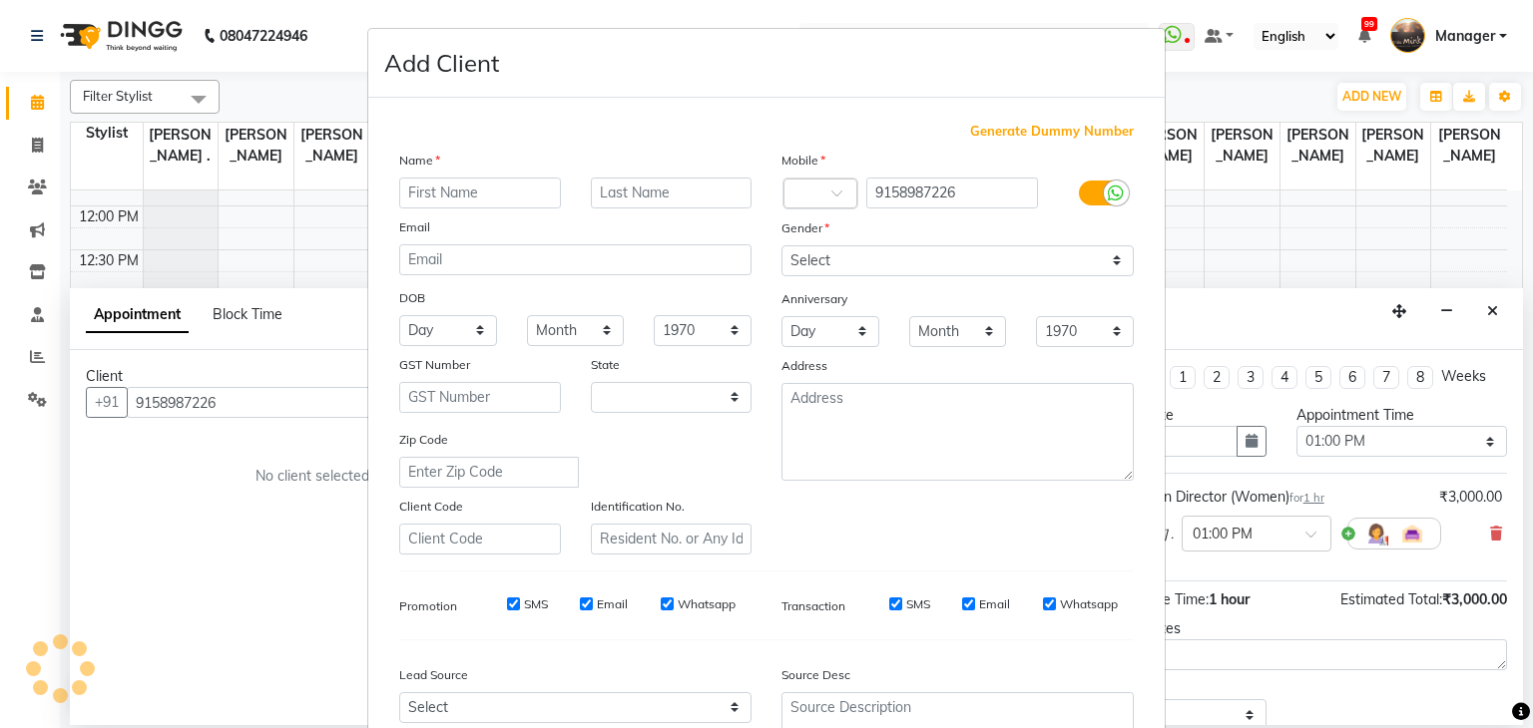
select select "22"
type input "Sangeeta"
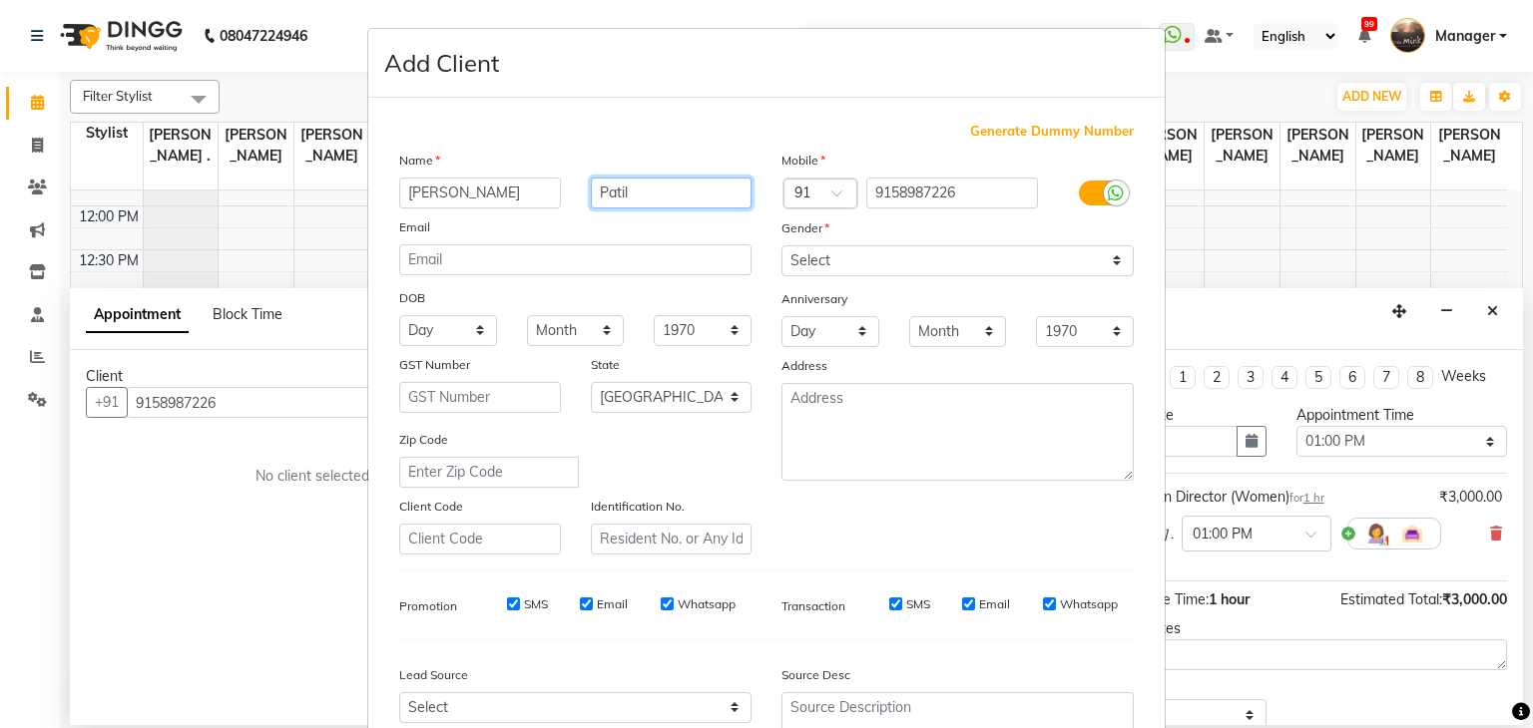
type input "Patil"
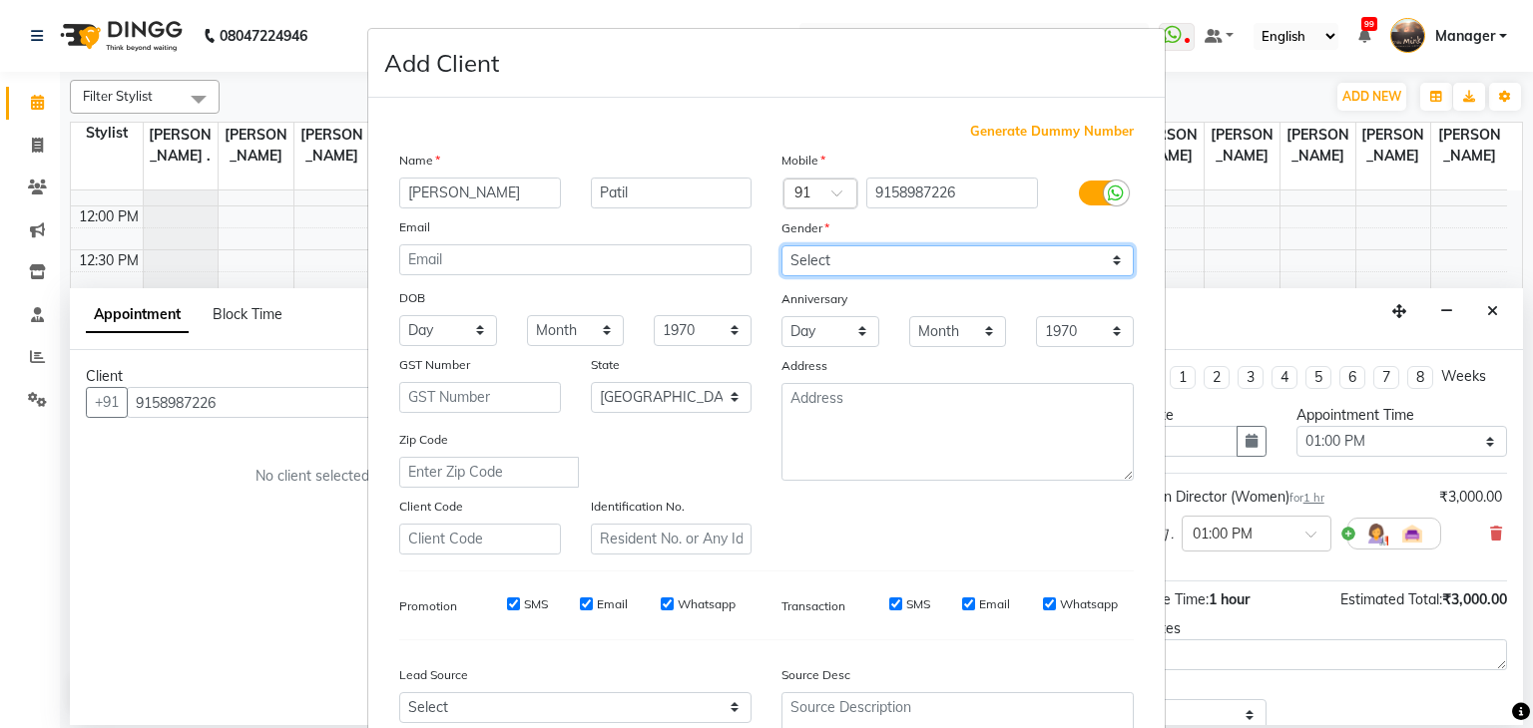
click at [866, 260] on select "Select Male Female Other Prefer Not To Say" at bounding box center [957, 260] width 352 height 31
click at [781, 246] on select "Select Male Female Other Prefer Not To Say" at bounding box center [957, 260] width 352 height 31
click at [906, 248] on select "Select Male Female Other Prefer Not To Say" at bounding box center [957, 260] width 352 height 31
select select "female"
click at [781, 246] on select "Select Male Female Other Prefer Not To Say" at bounding box center [957, 260] width 352 height 31
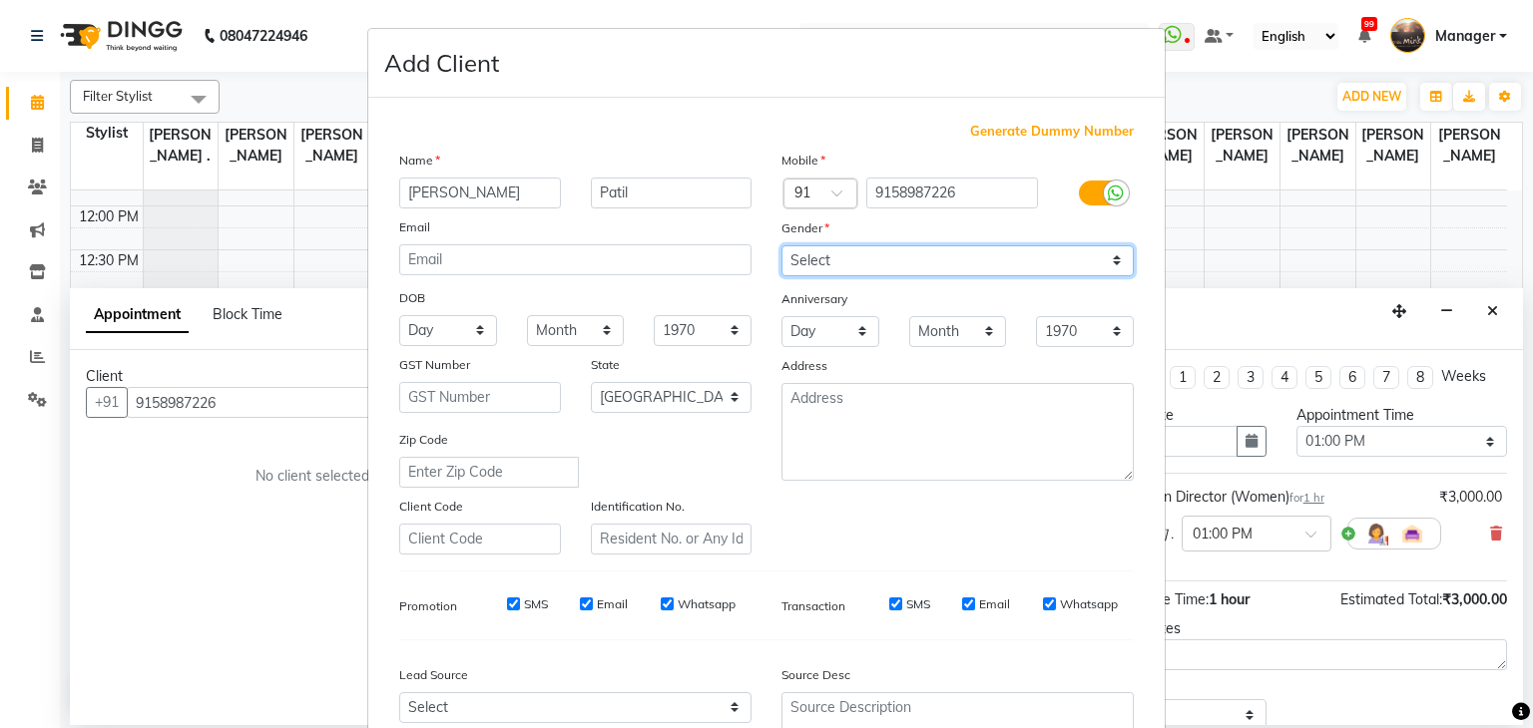
scroll to position [203, 0]
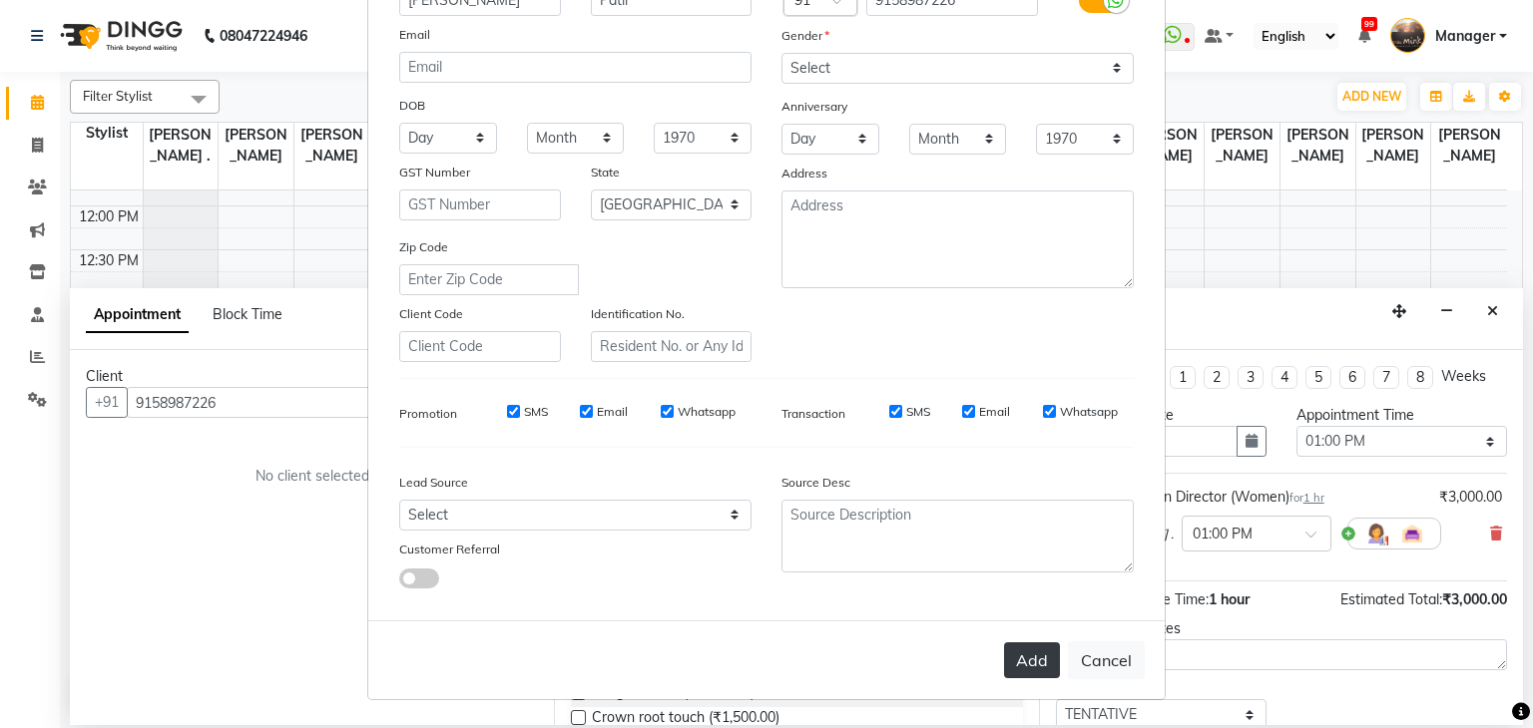
click at [1019, 648] on button "Add" at bounding box center [1032, 661] width 56 height 36
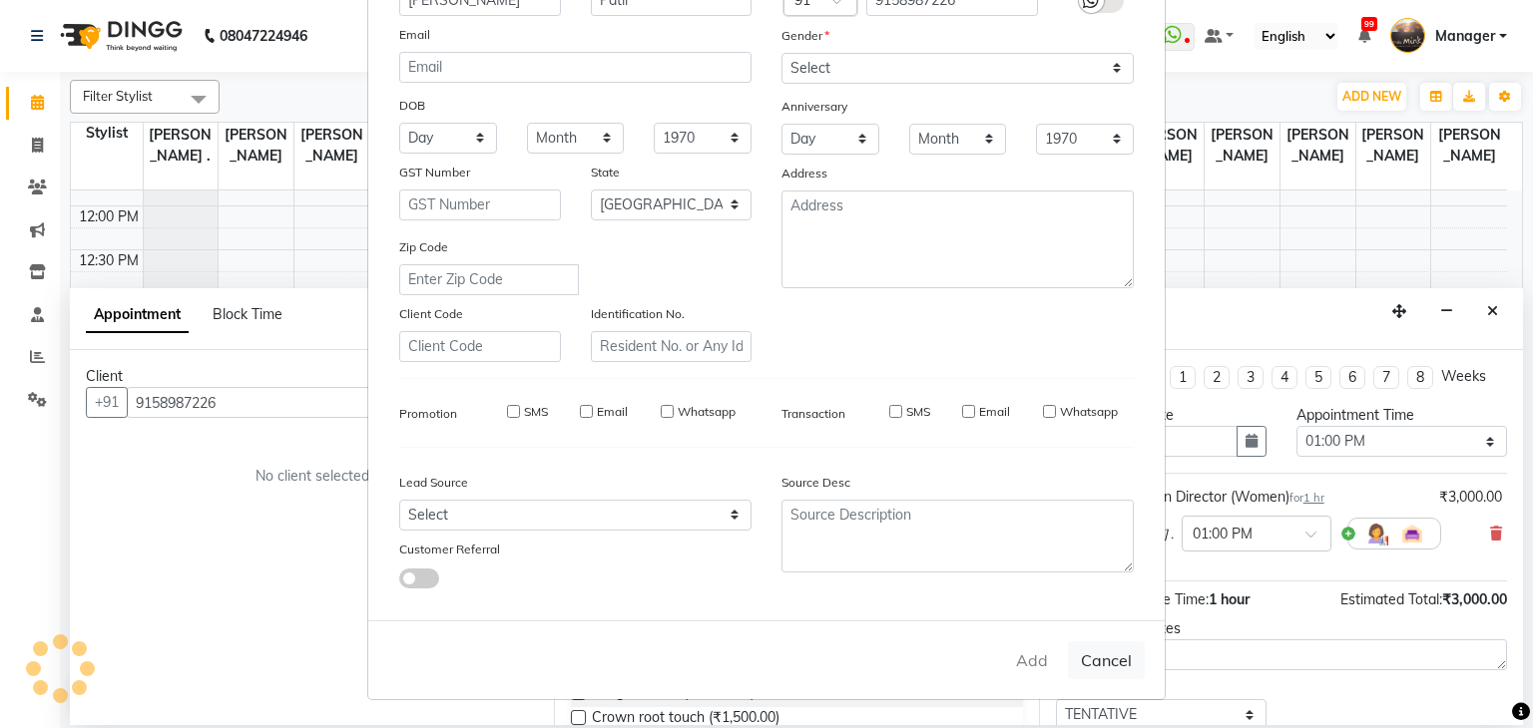
select select
select select "null"
select select
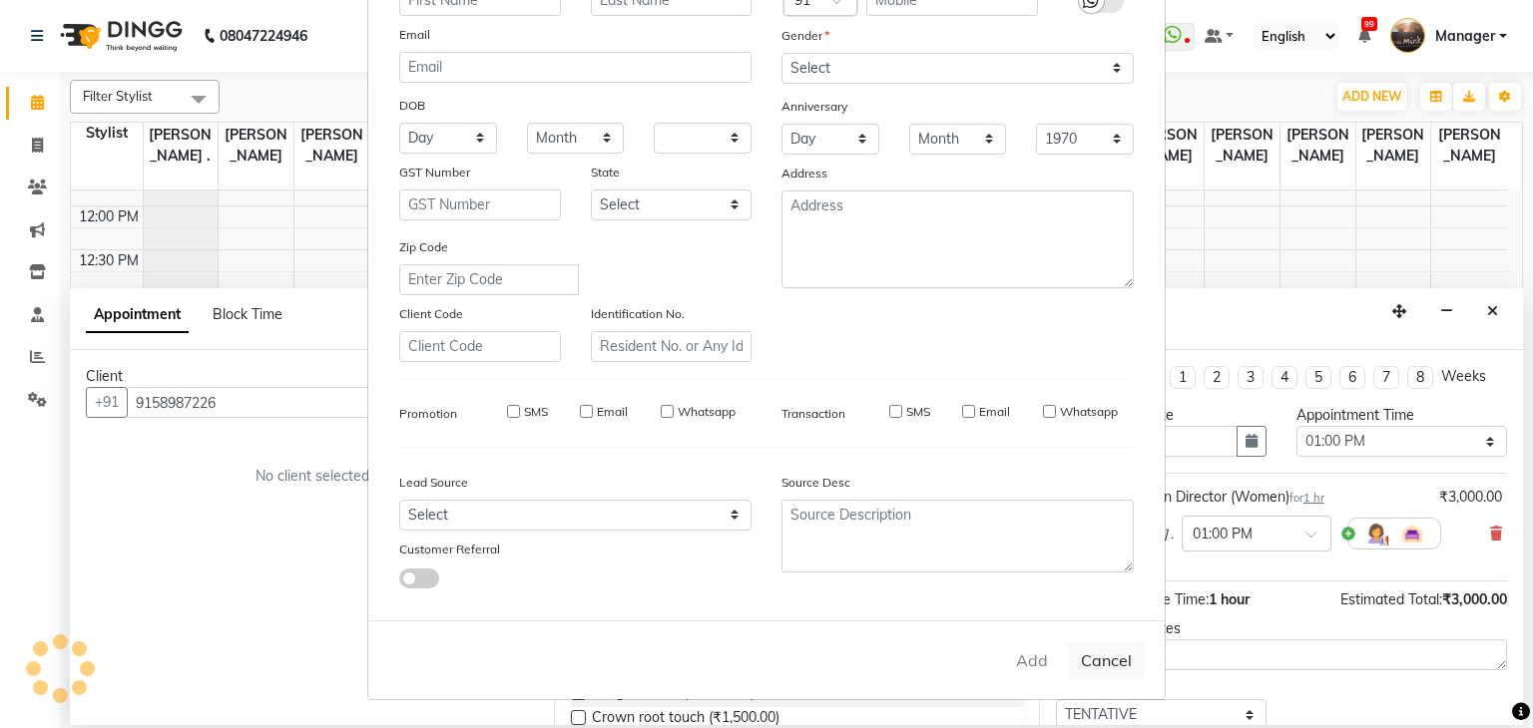
select select
checkbox input "false"
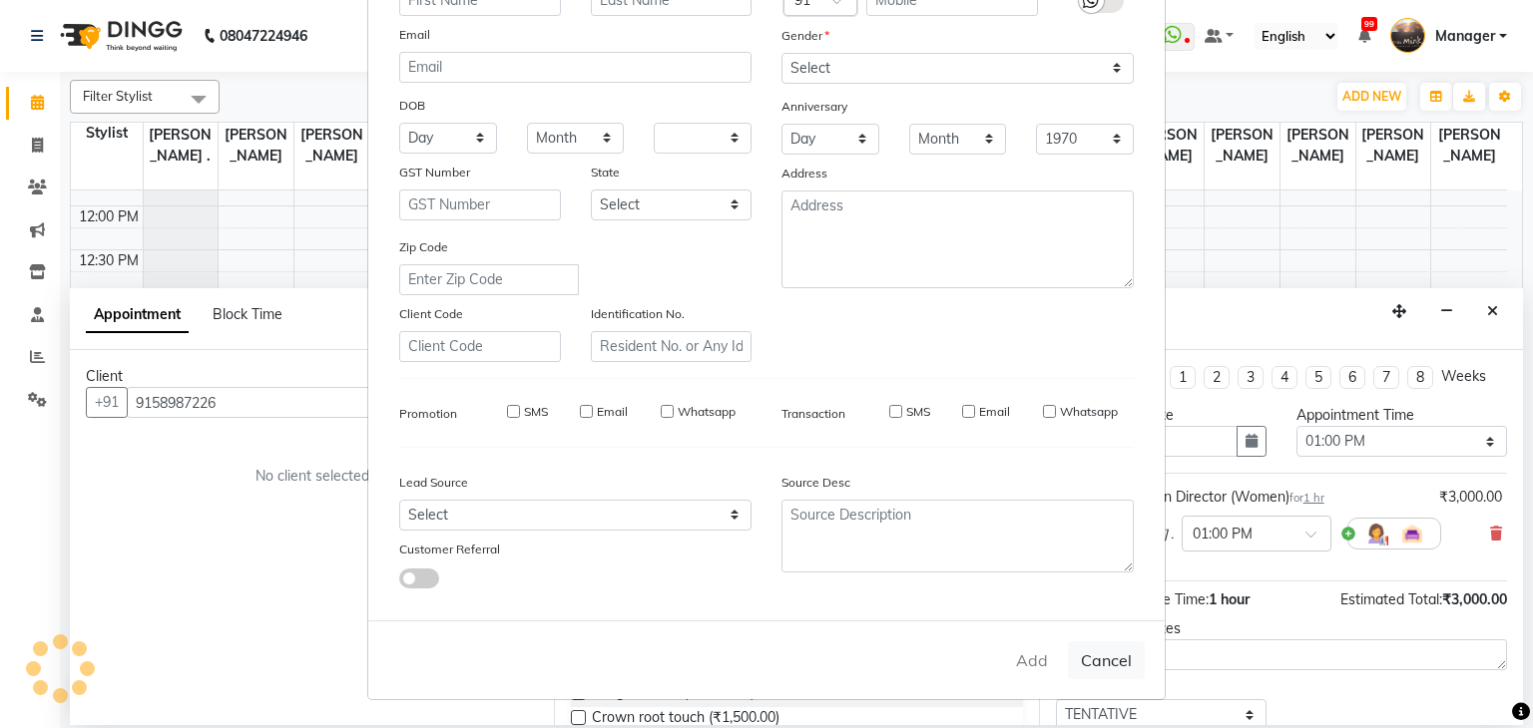
checkbox input "false"
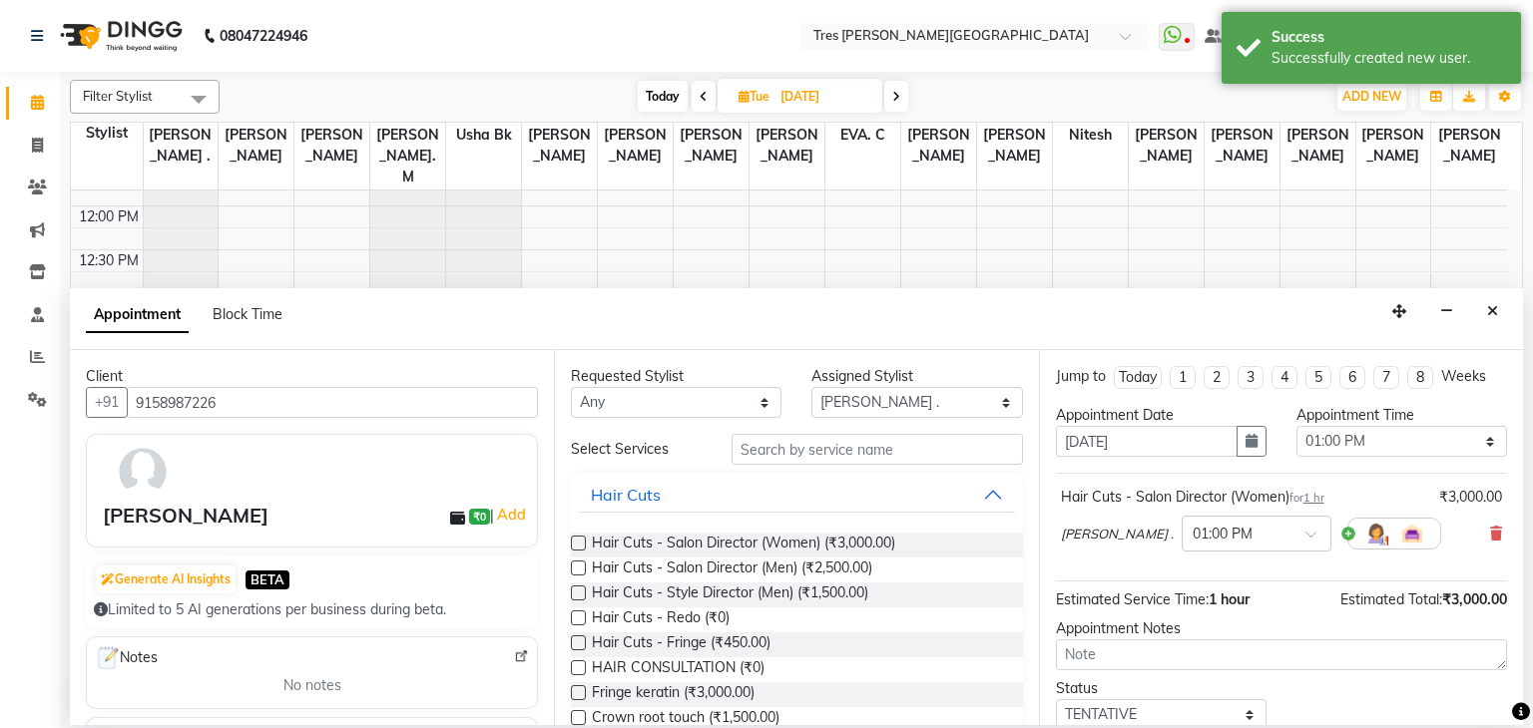
scroll to position [130, 0]
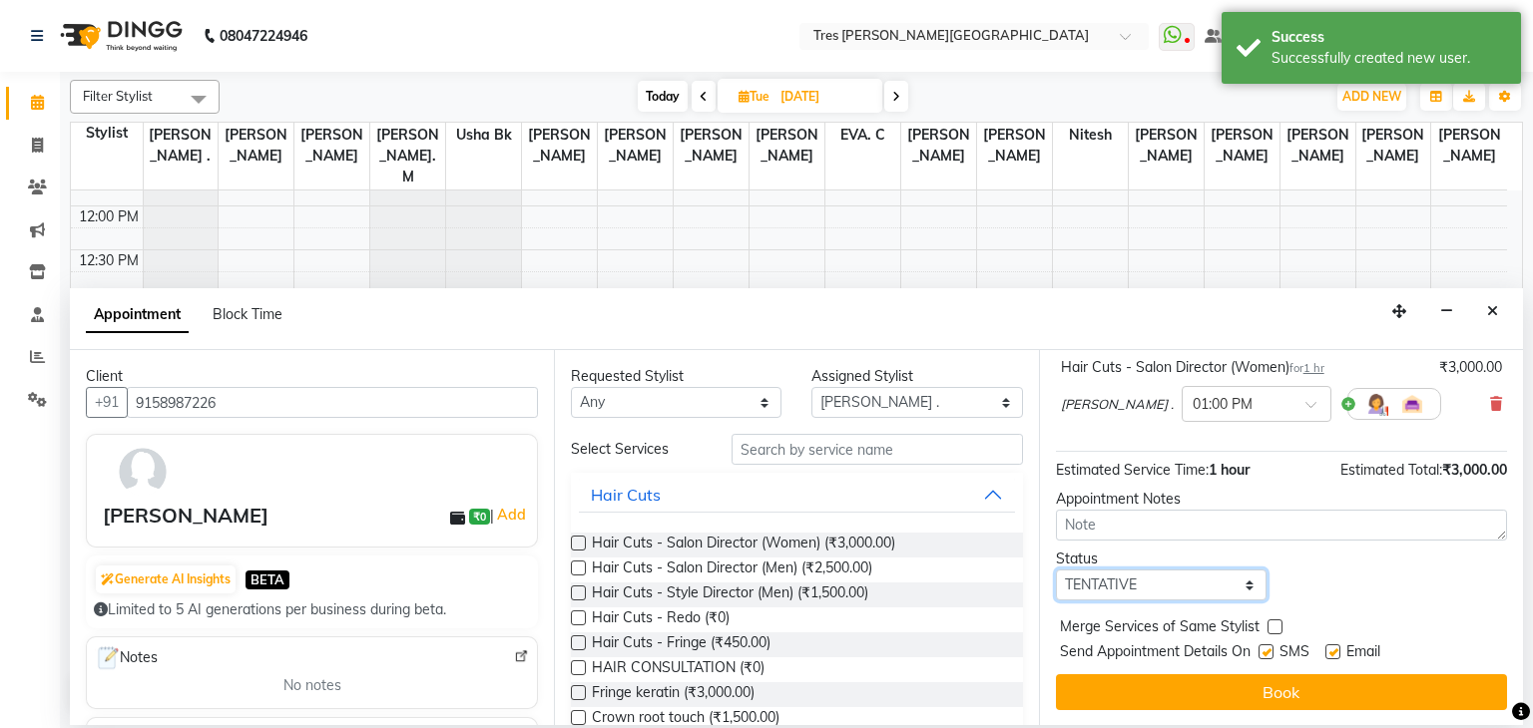
click at [1104, 584] on select "Select TENTATIVE CONFIRM UPCOMING" at bounding box center [1161, 585] width 211 height 31
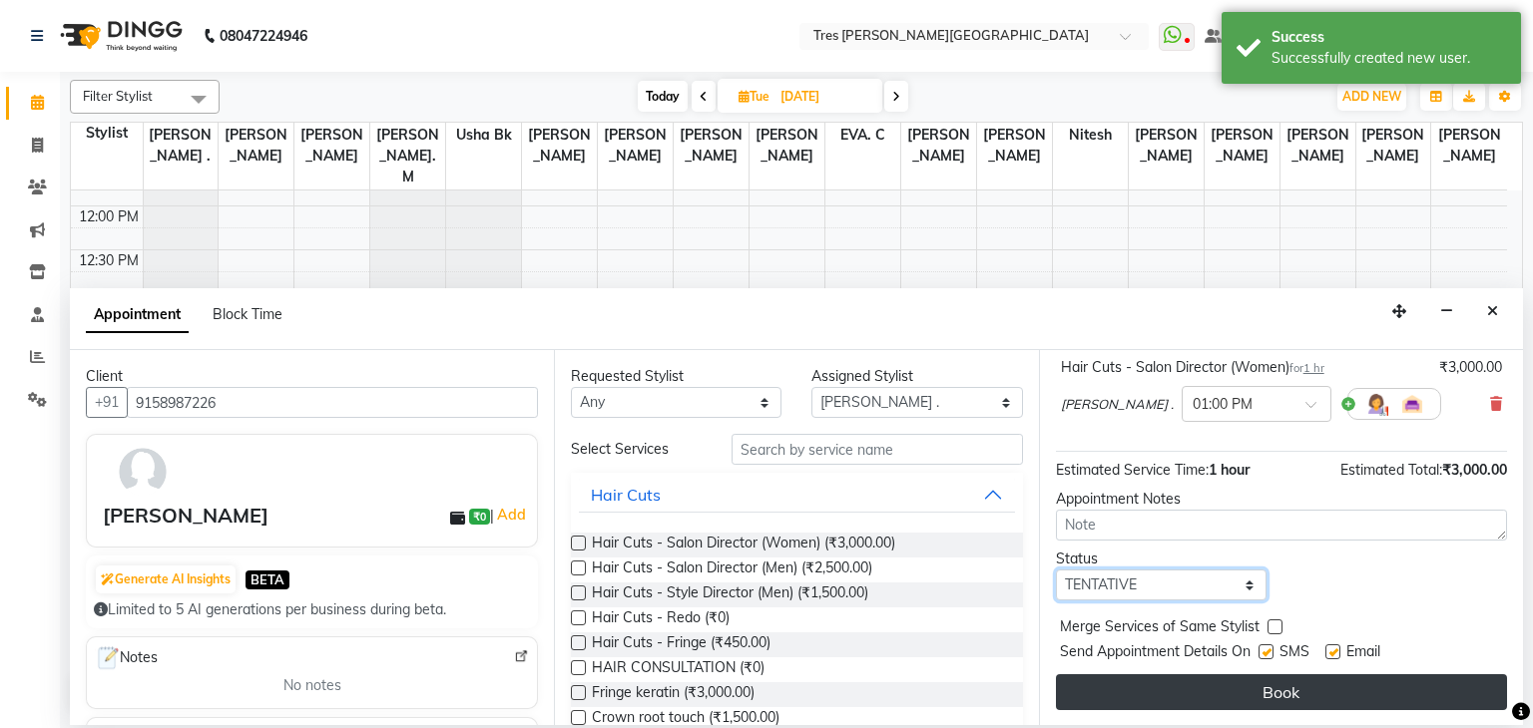
select select "upcoming"
click at [1056, 570] on select "Select TENTATIVE CONFIRM UPCOMING" at bounding box center [1161, 585] width 211 height 31
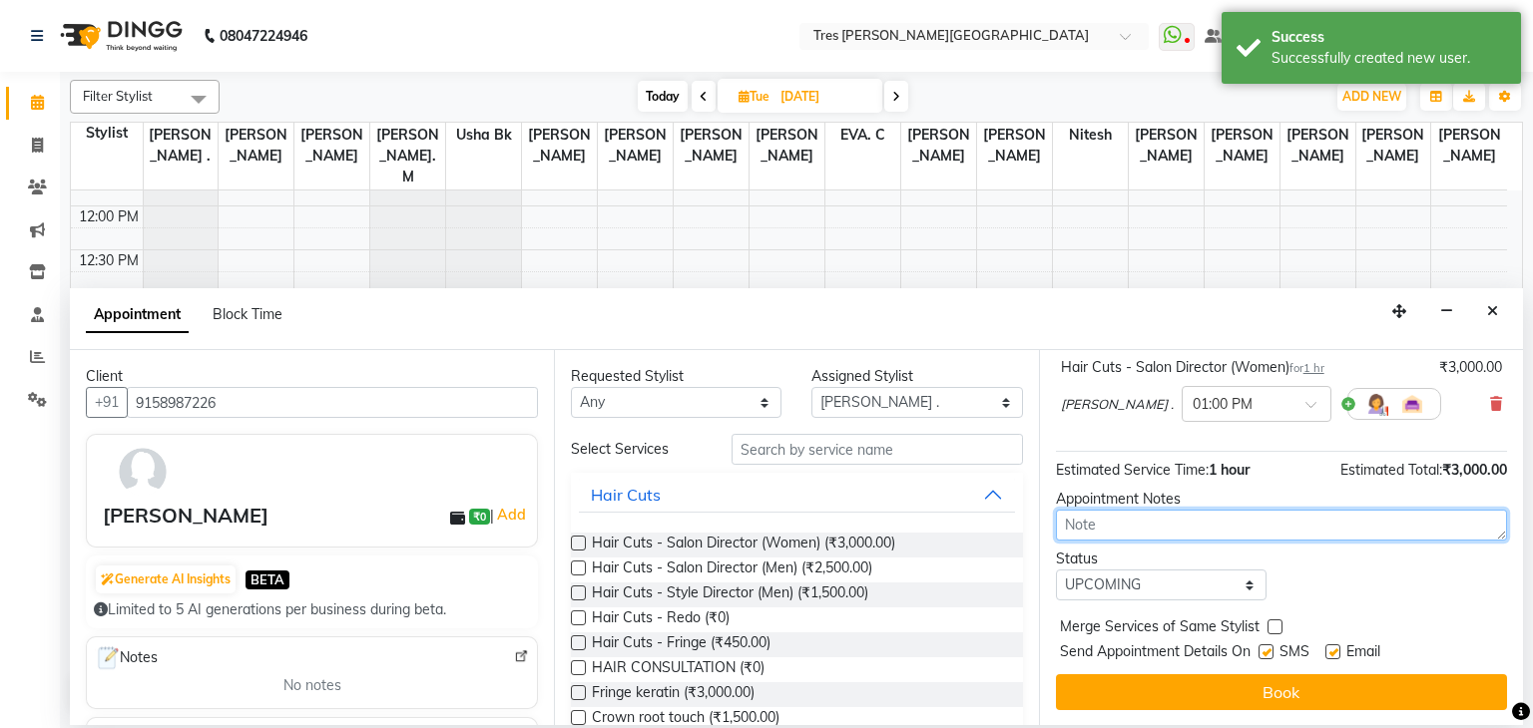
click at [1119, 520] on textarea at bounding box center [1281, 525] width 451 height 31
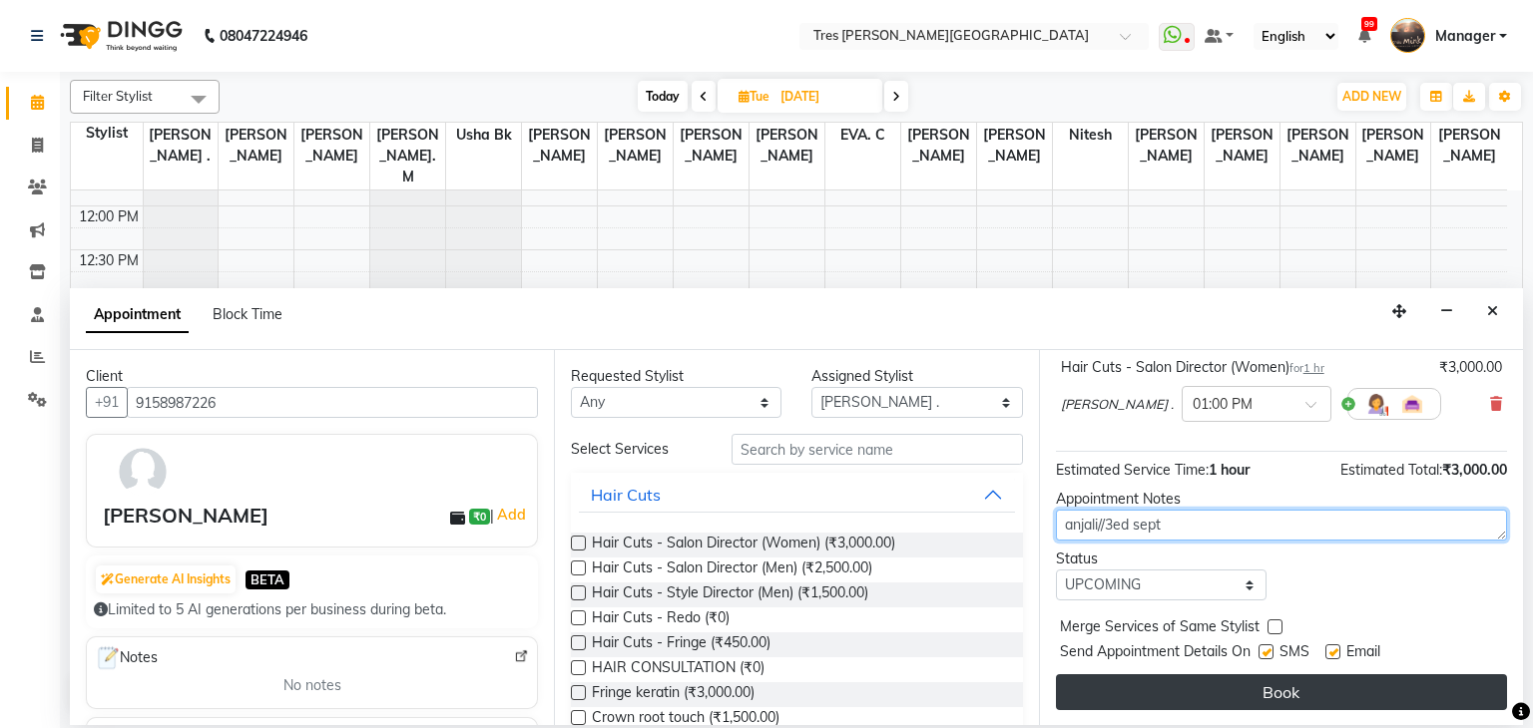
type textarea "anjali//3ed sept"
click at [1170, 686] on button "Book" at bounding box center [1281, 693] width 451 height 36
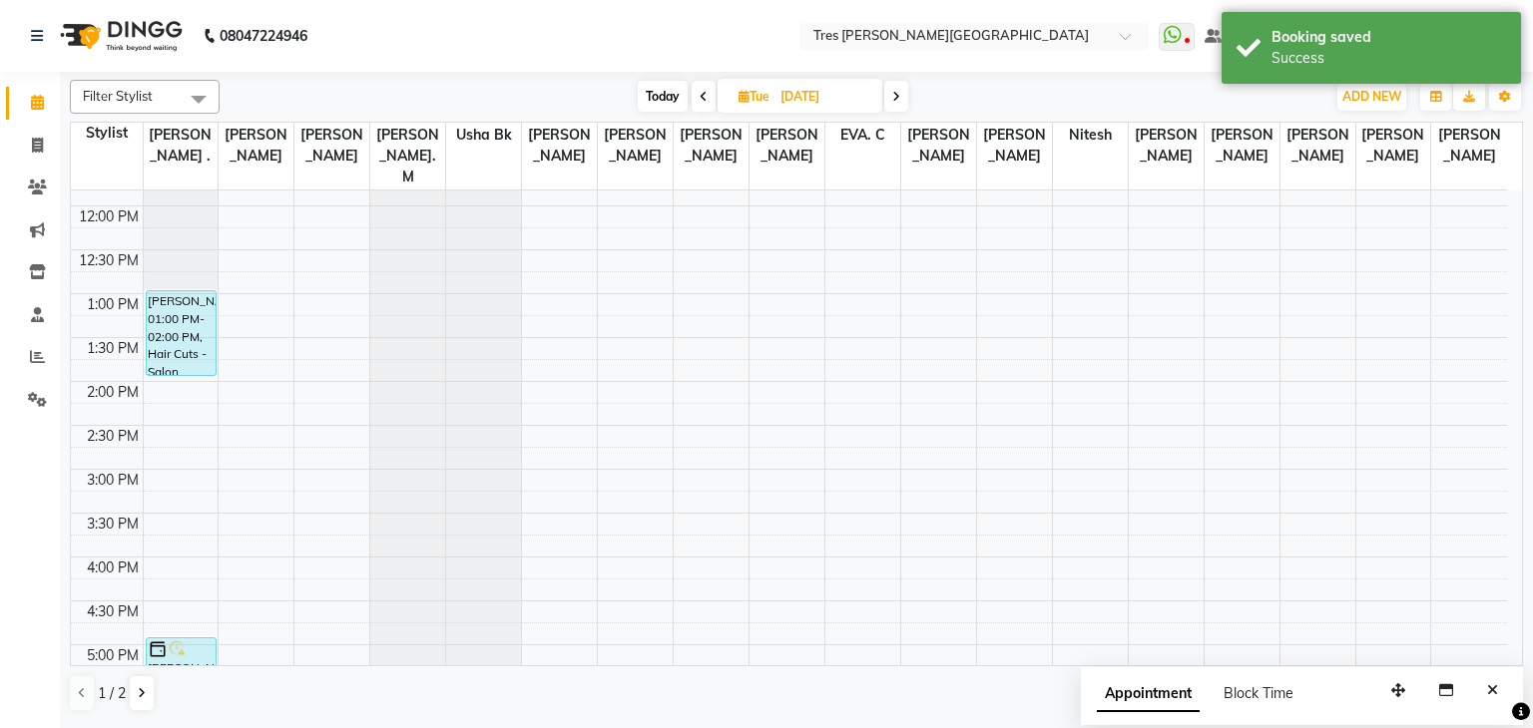
click at [658, 93] on span "Today" at bounding box center [663, 96] width 50 height 31
type input "[DATE]"
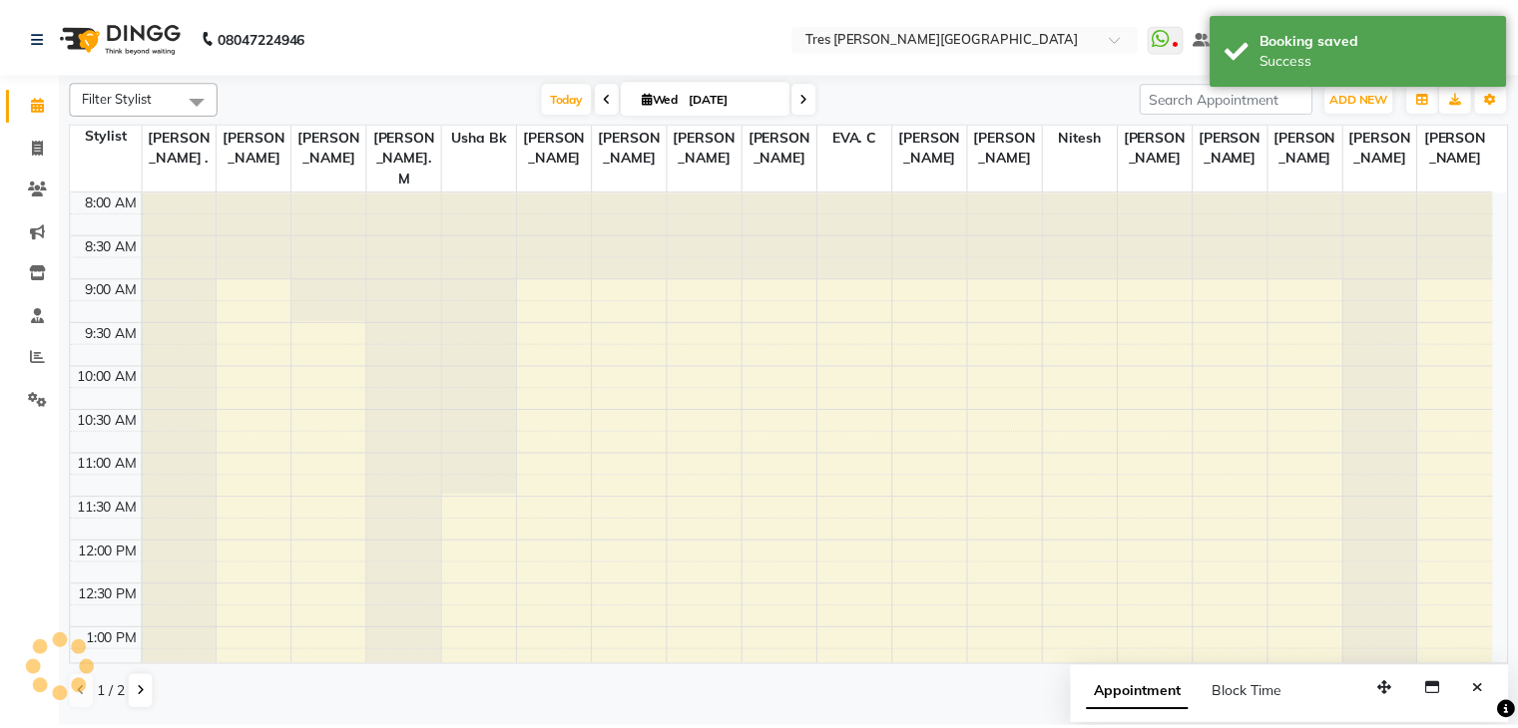
scroll to position [719, 0]
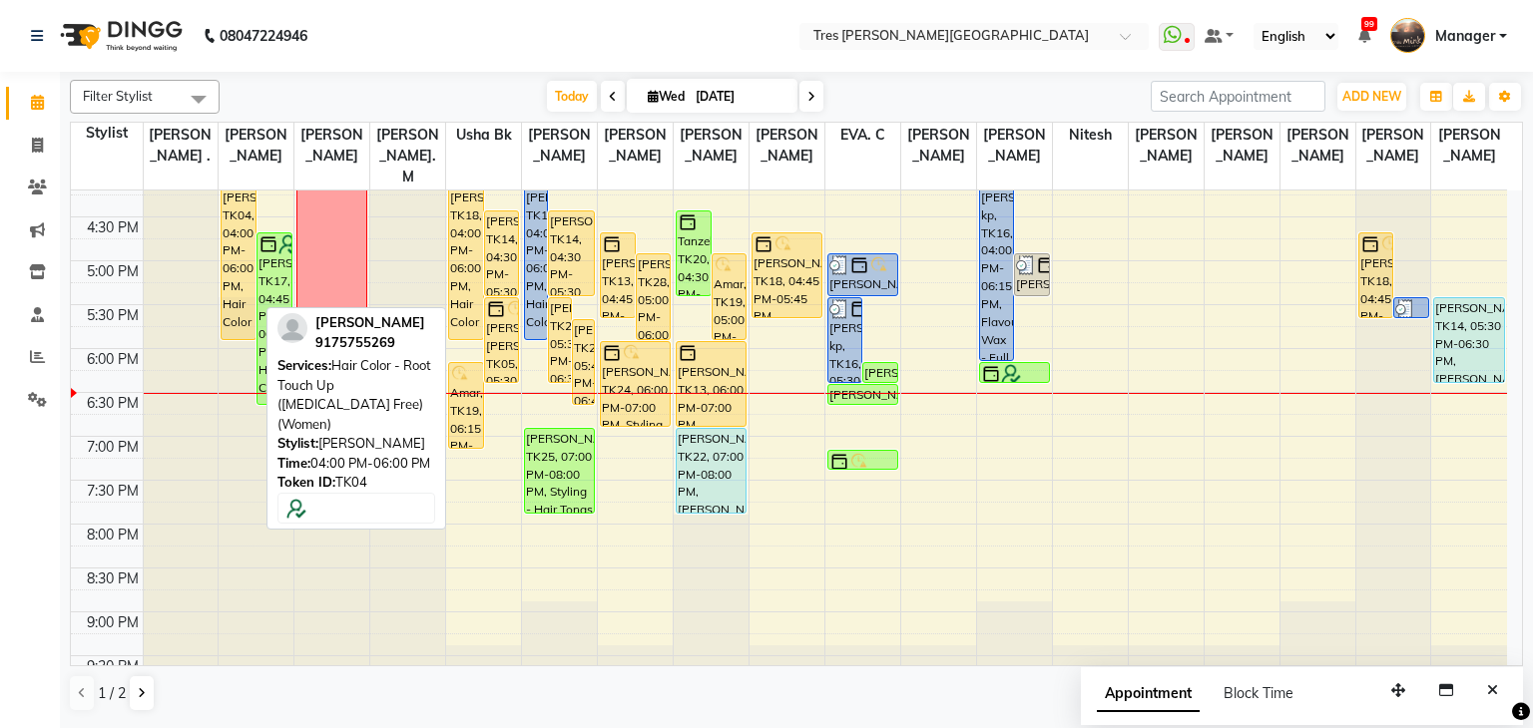
click at [244, 239] on div "[PERSON_NAME], TK04, 04:00 PM-06:00 PM, Hair Color - Root Touch Up ([MEDICAL_DA…" at bounding box center [239, 254] width 34 height 172
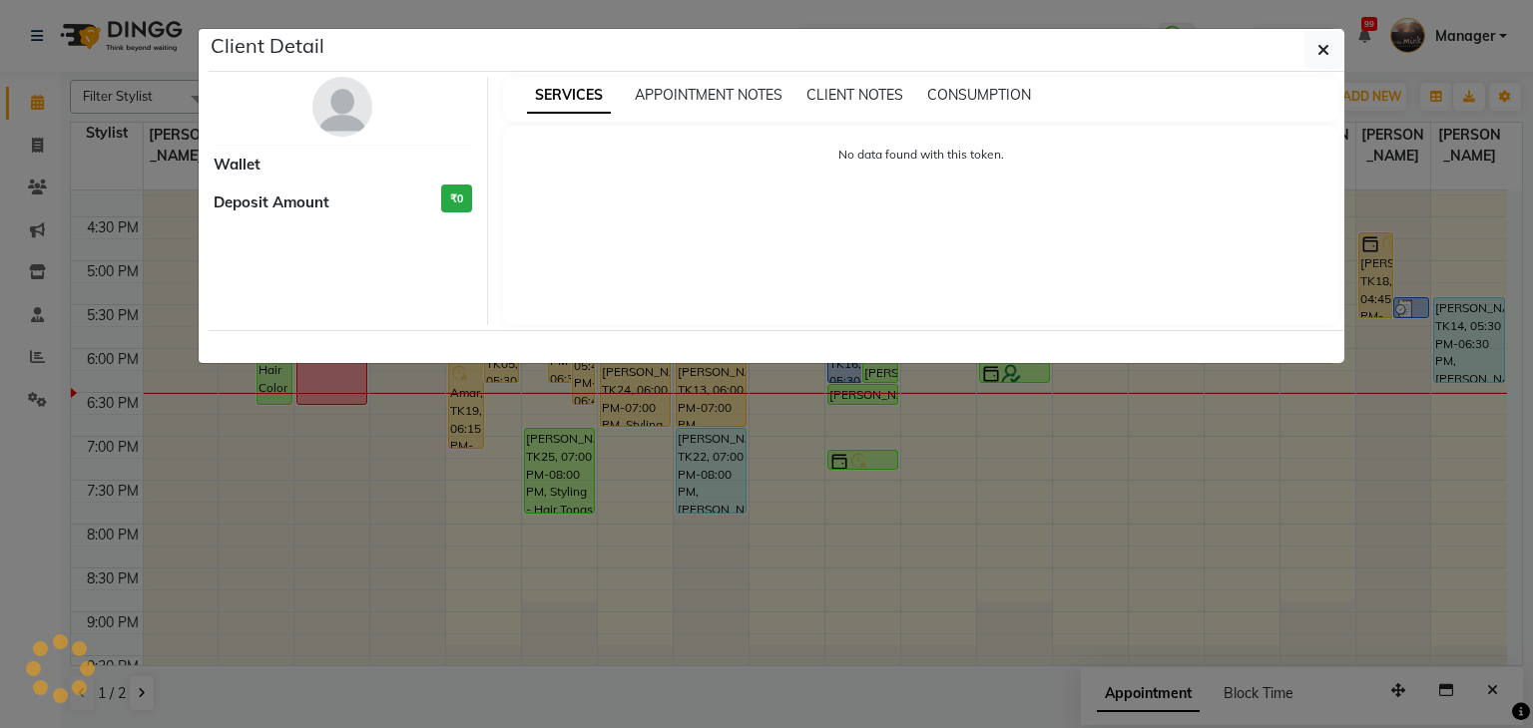
select select "1"
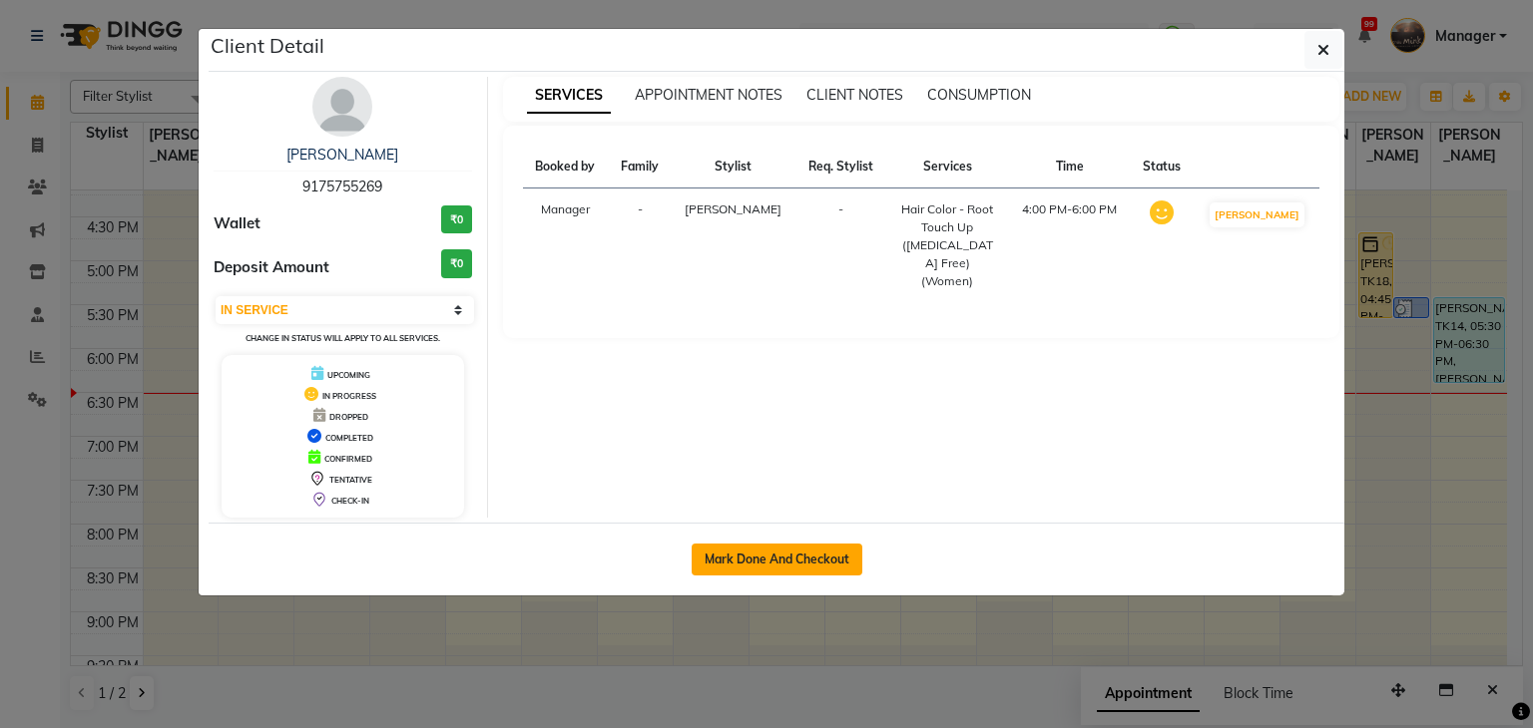
click at [815, 552] on button "Mark Done And Checkout" at bounding box center [777, 560] width 171 height 32
select select "service"
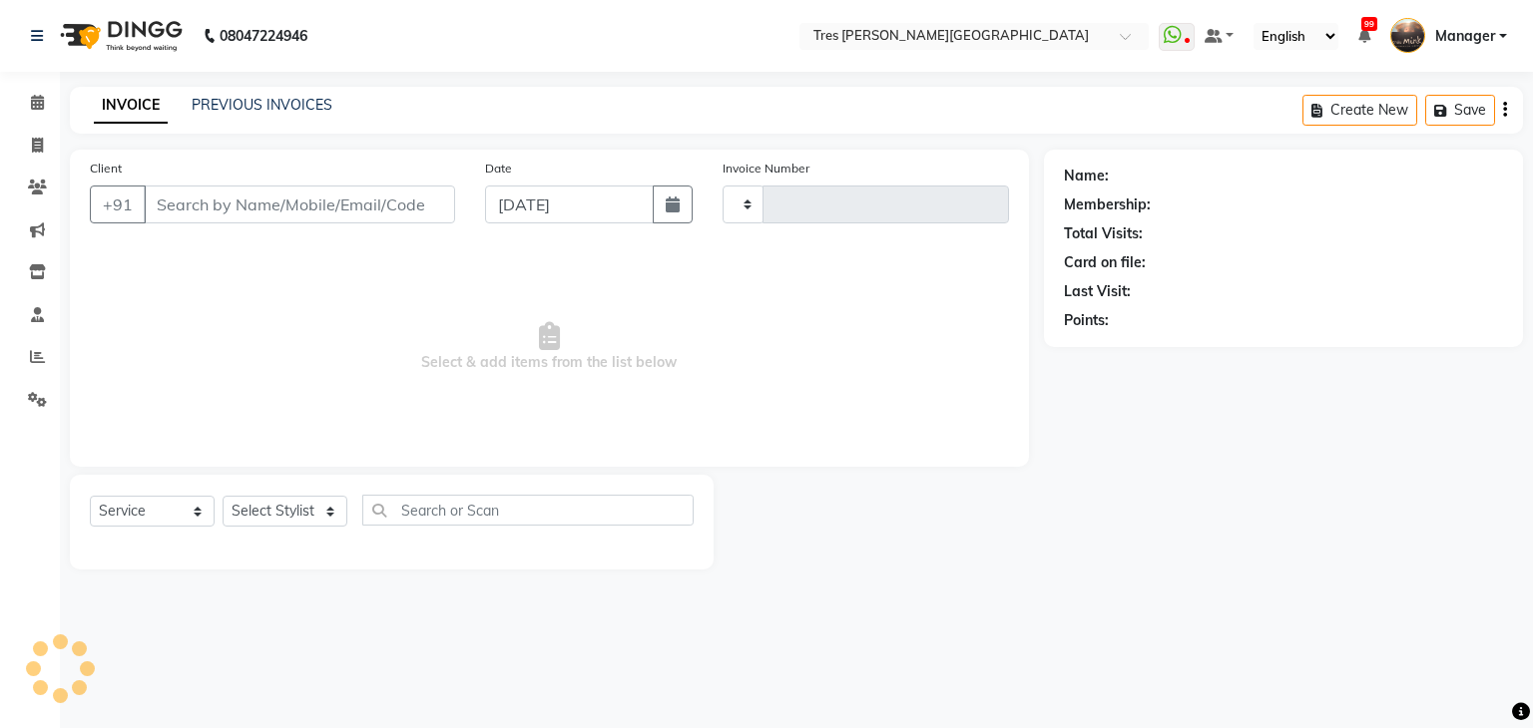
type input "03927"
select select "4234"
type input "9175755269"
select select "1027"
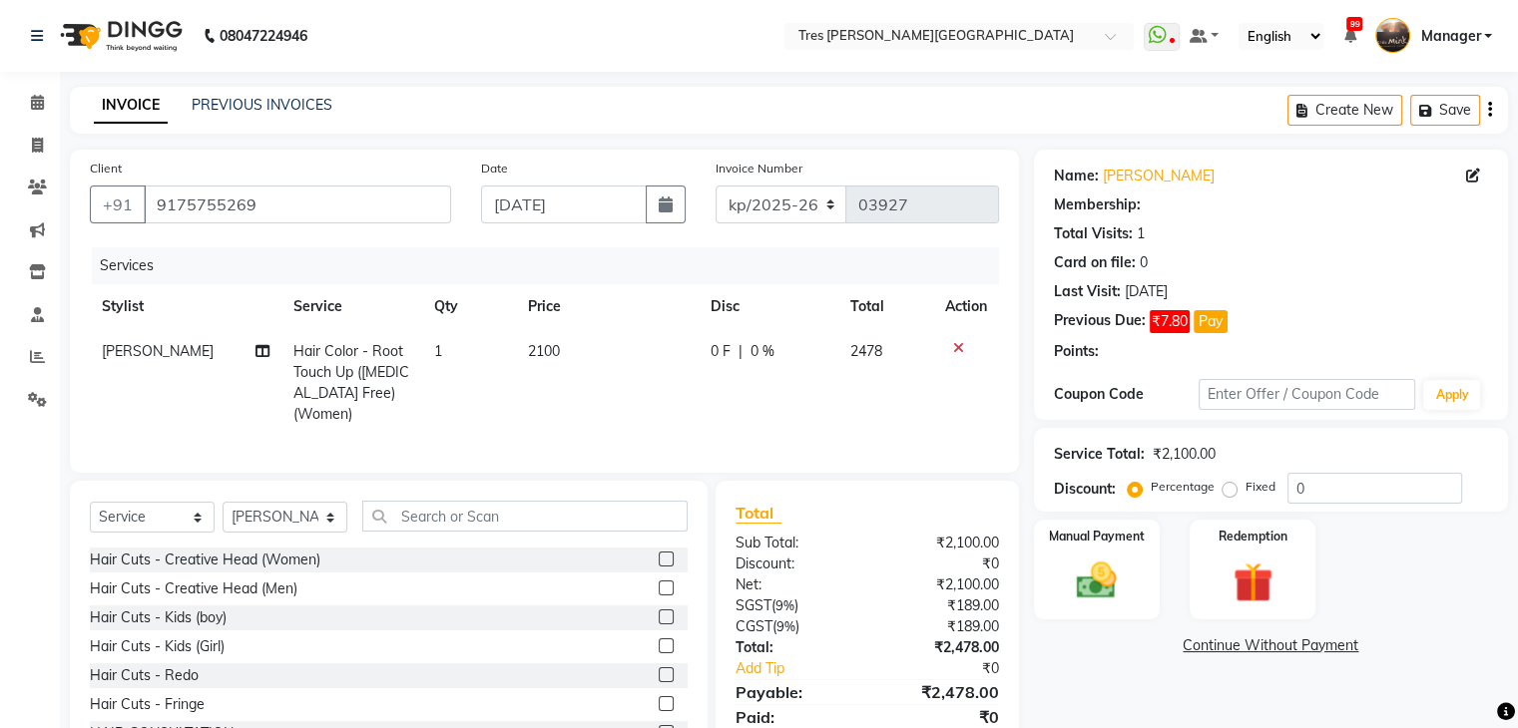
type input "10"
select select "1: Object"
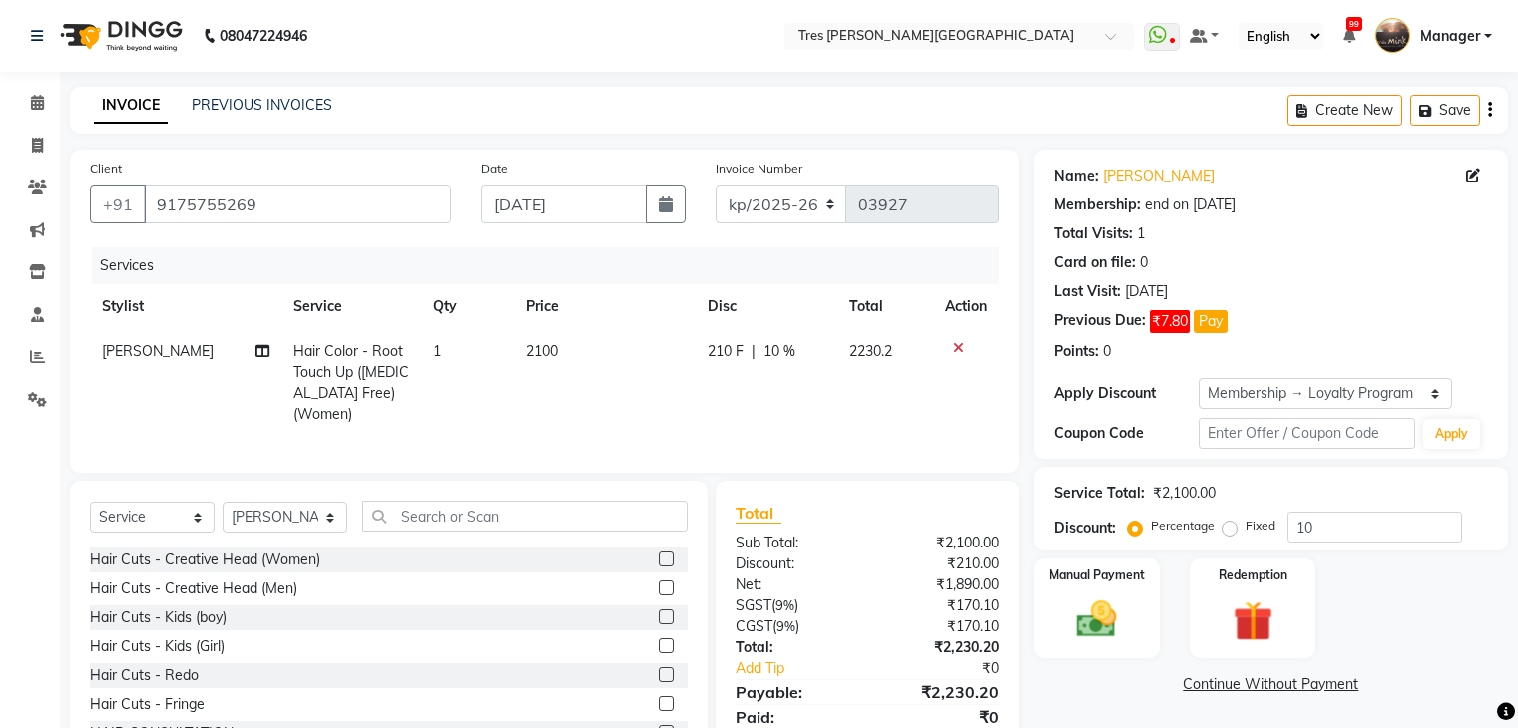
select select "service"
select select "1027"
select select "1: Object"
drag, startPoint x: 16, startPoint y: 92, endPoint x: 35, endPoint y: 86, distance: 19.9
click at [16, 92] on link "Calendar" at bounding box center [30, 103] width 48 height 33
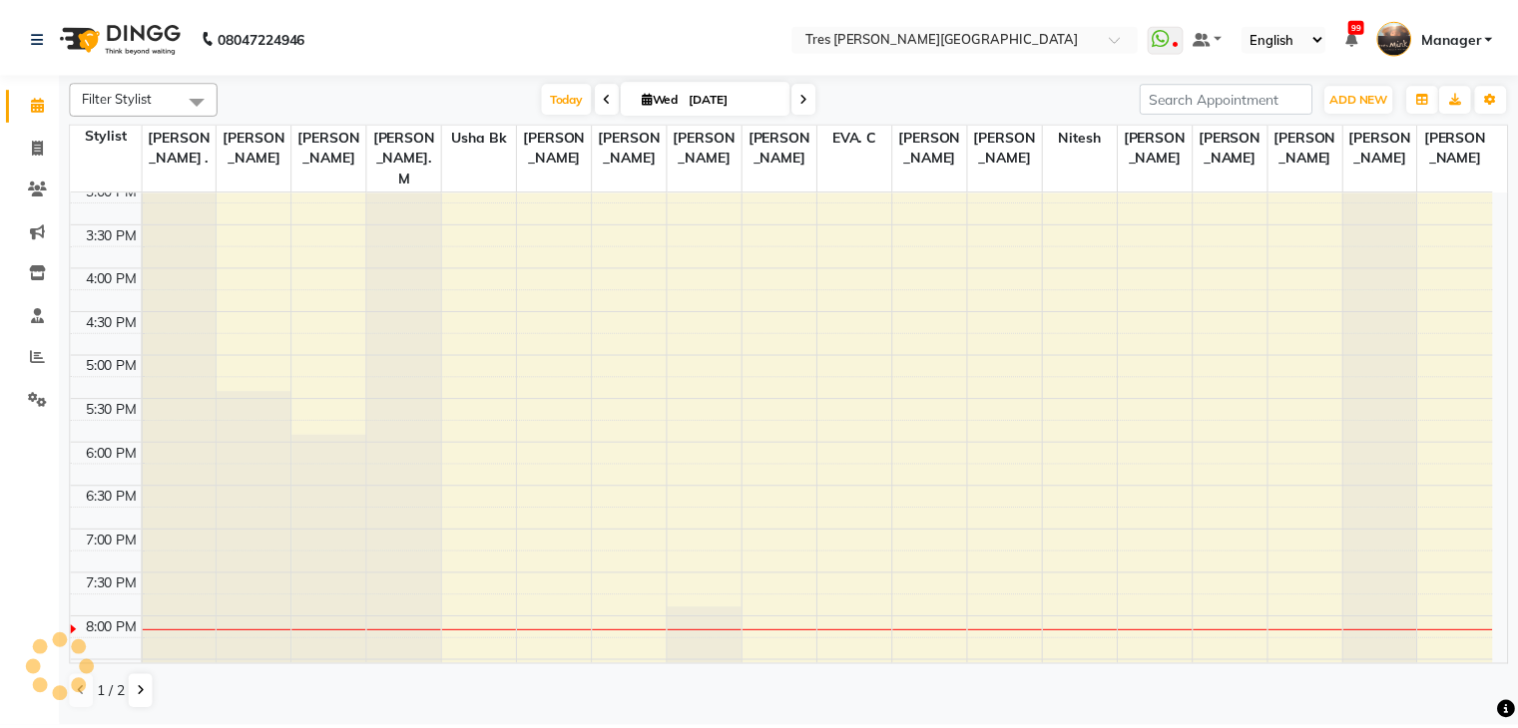
scroll to position [719, 0]
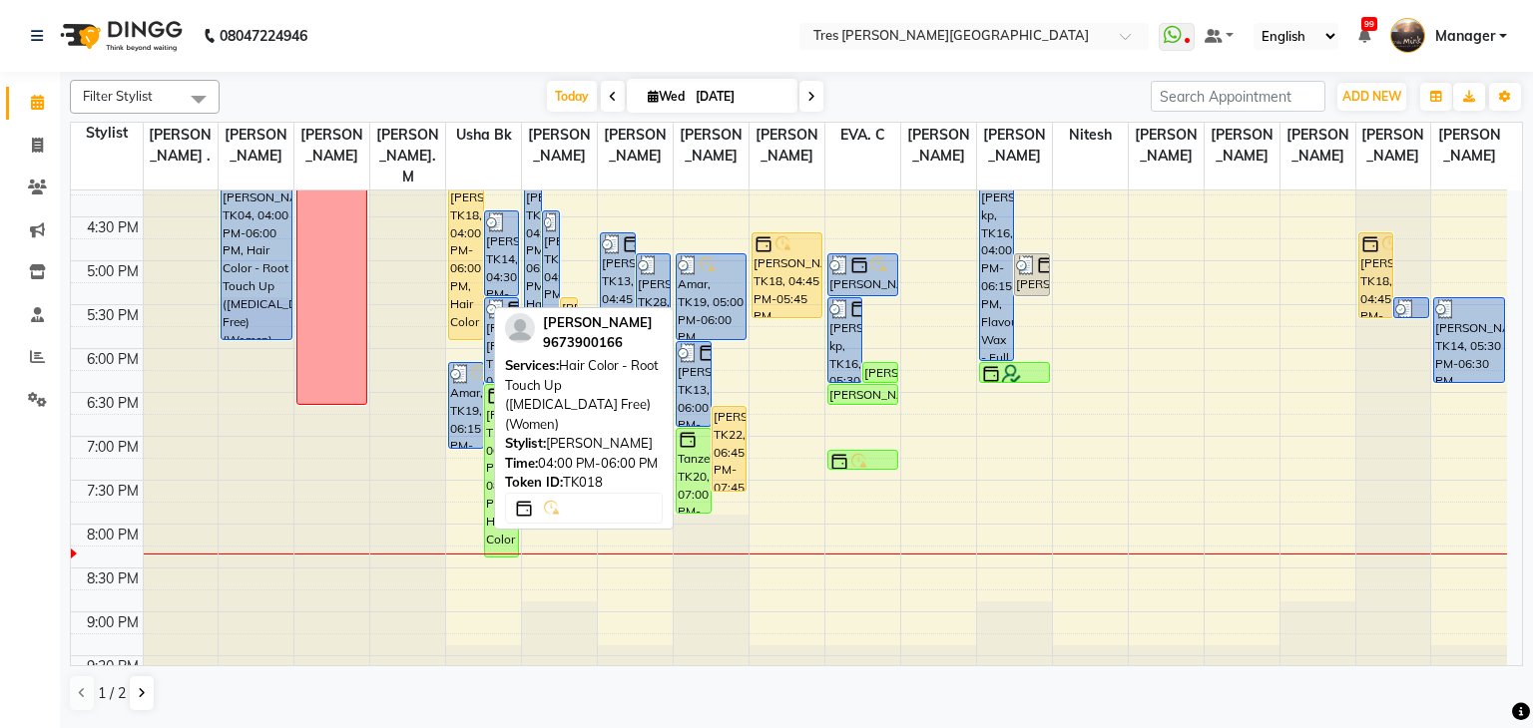
click at [456, 256] on div "[PERSON_NAME], TK18, 04:00 PM-06:00 PM, Hair Color - Root Touch Up ([MEDICAL_DA…" at bounding box center [466, 254] width 34 height 172
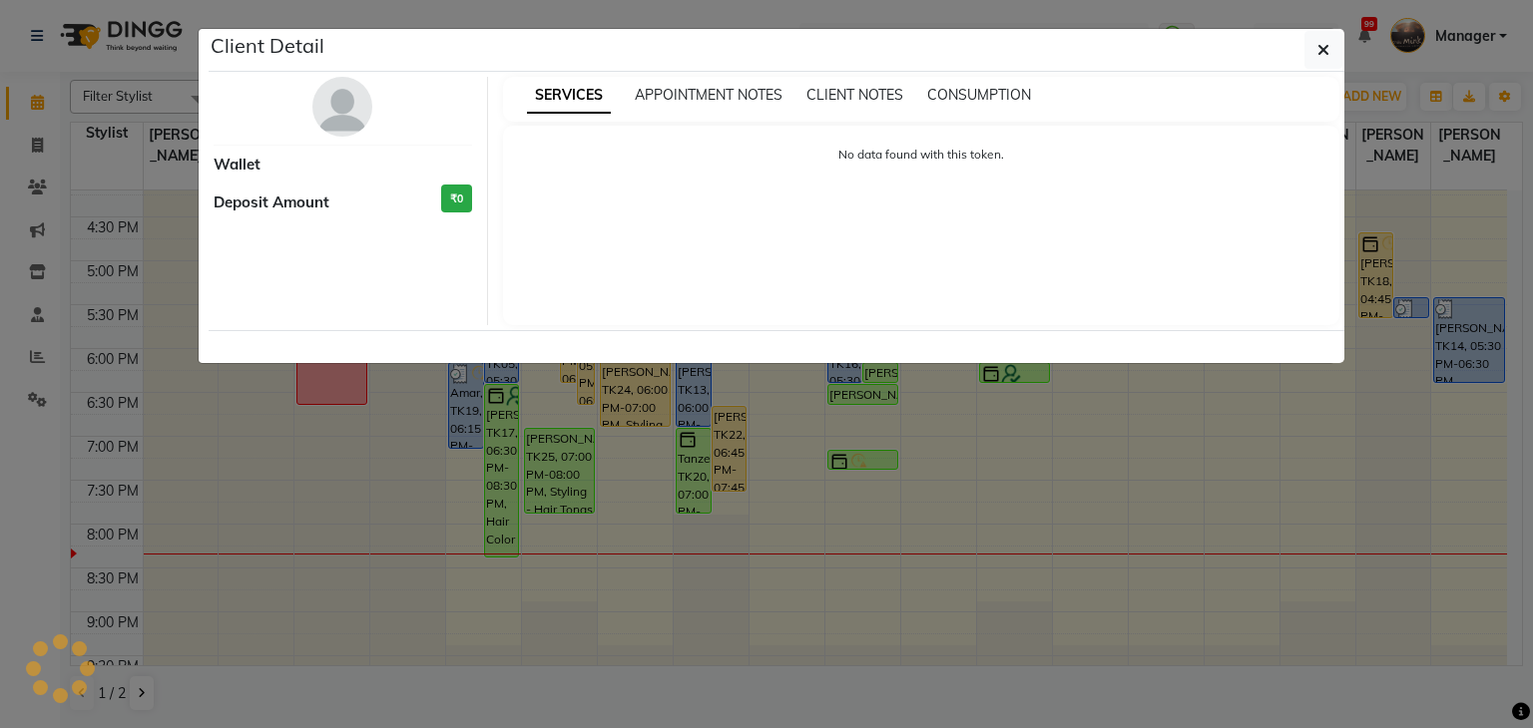
select select "1"
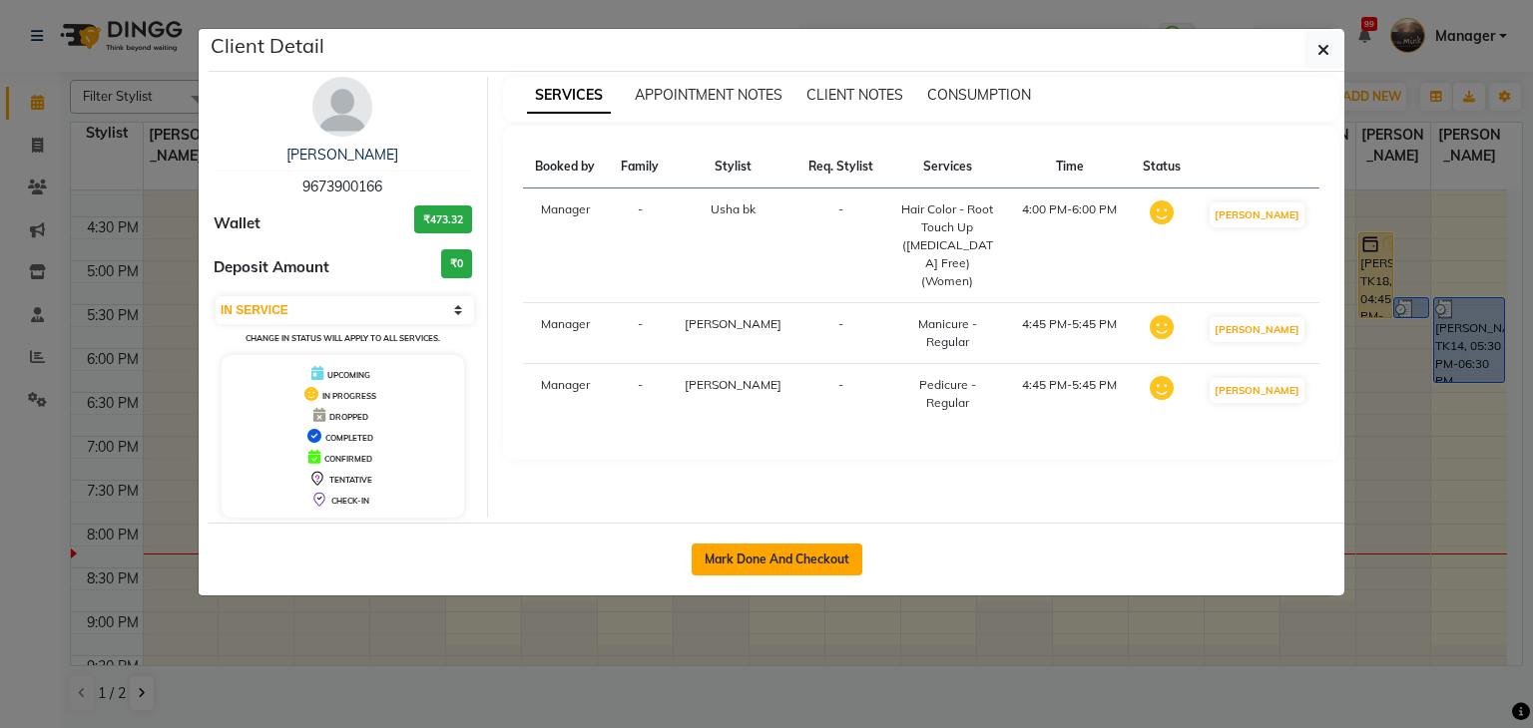
click at [740, 545] on button "Mark Done And Checkout" at bounding box center [777, 560] width 171 height 32
select select "service"
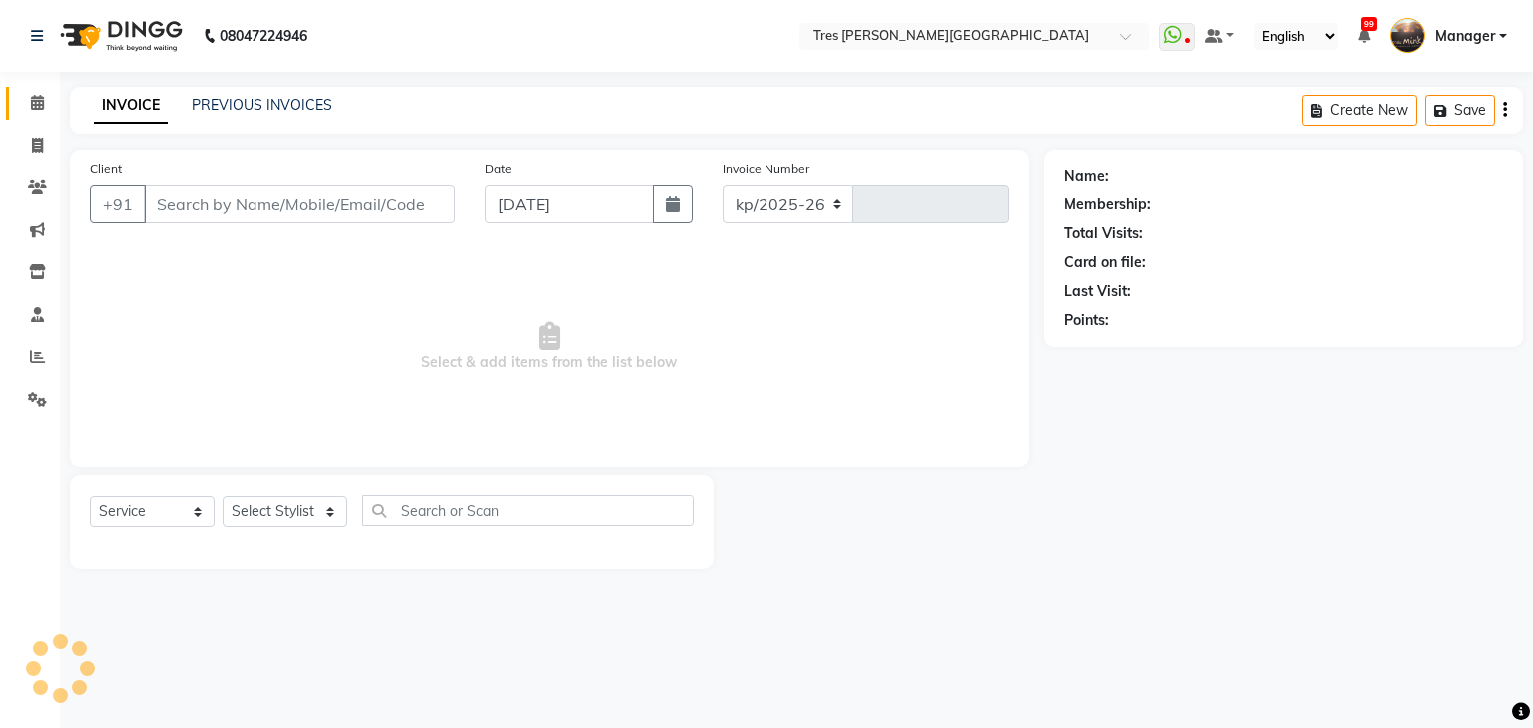
select select "4234"
type input "03932"
type input "9673900166"
select select "37431"
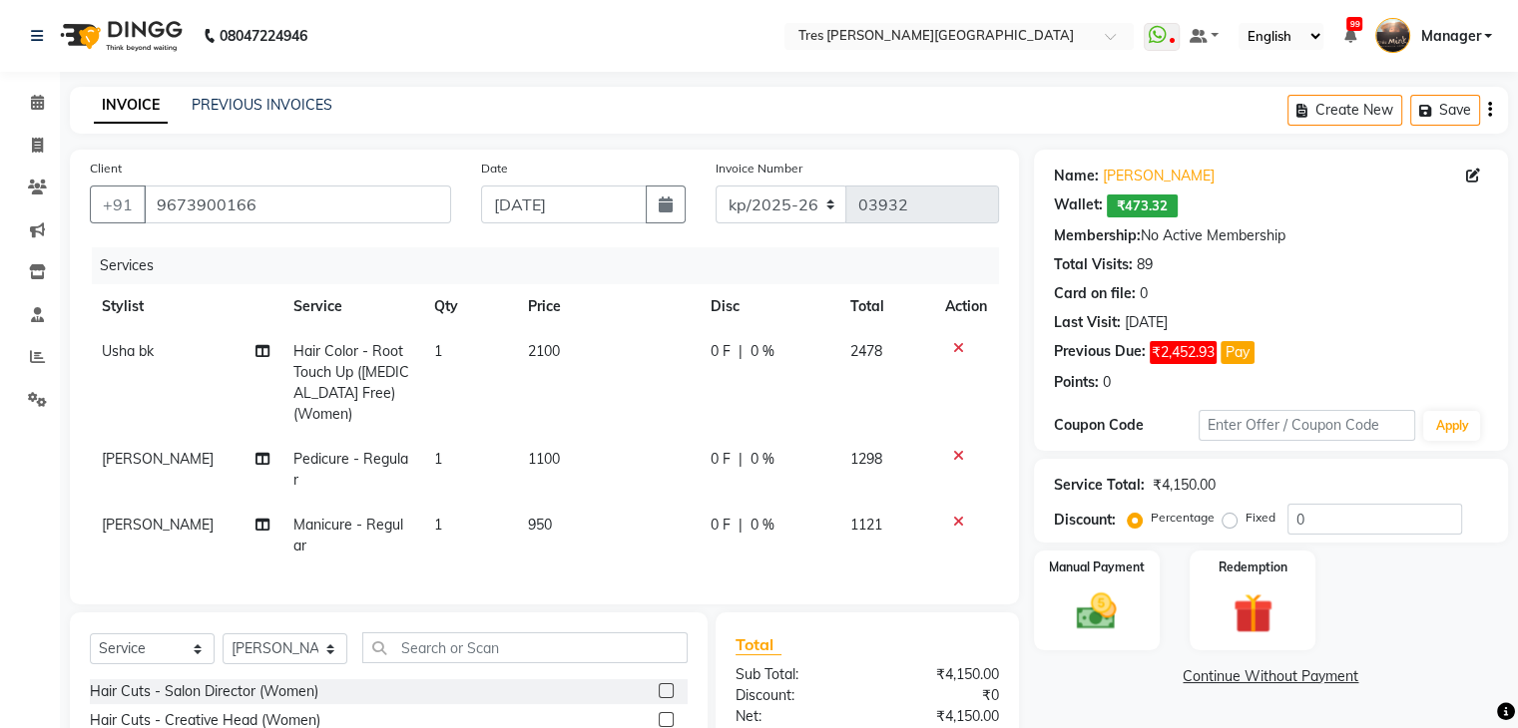
click at [544, 353] on span "2100" at bounding box center [544, 351] width 32 height 18
select select "1017"
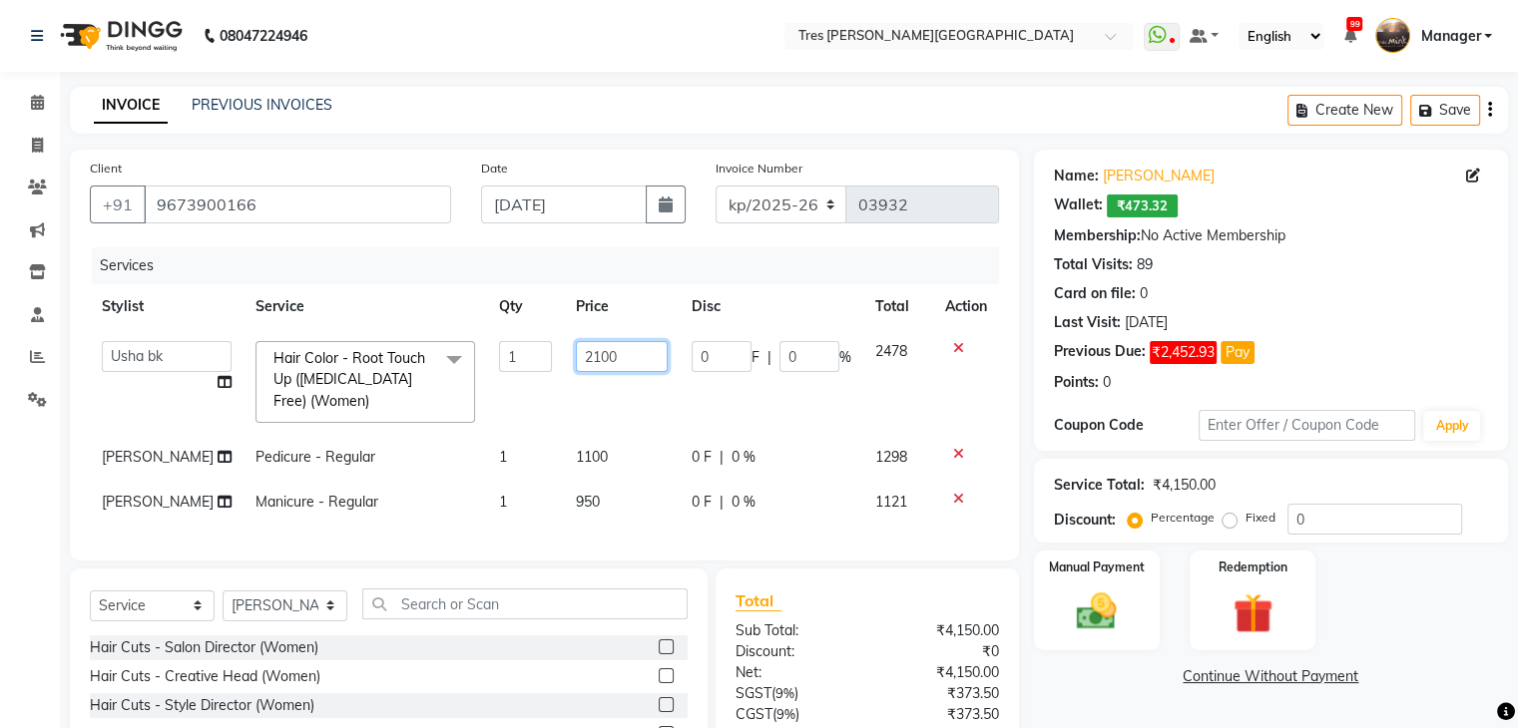
click at [582, 352] on input "2100" at bounding box center [622, 356] width 92 height 31
type input "2300"
click at [283, 458] on td "Pedicure - Regular" at bounding box center [364, 457] width 243 height 45
select select "19346"
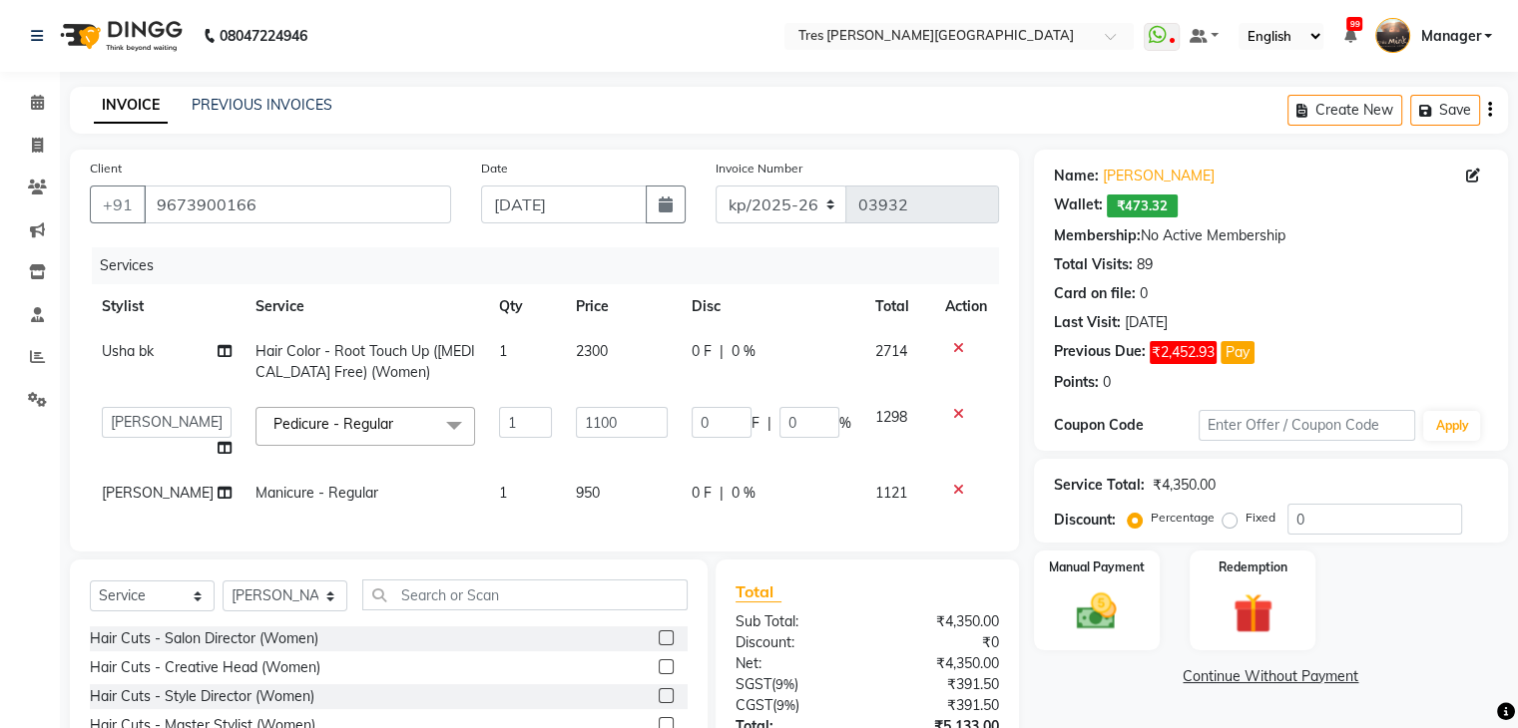
click at [361, 428] on span "Pedicure - Regular" at bounding box center [333, 424] width 120 height 18
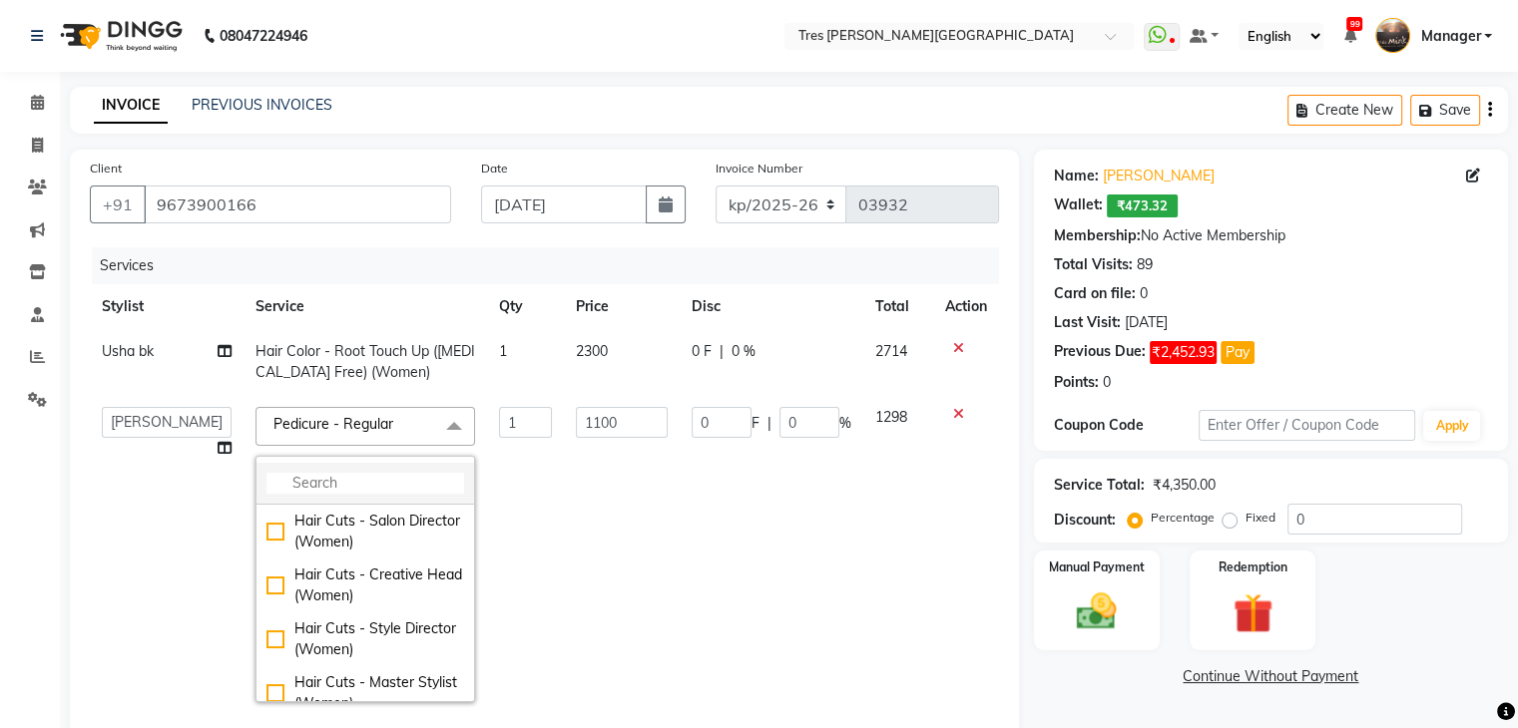
click at [321, 482] on input "multiselect-search" at bounding box center [365, 483] width 198 height 21
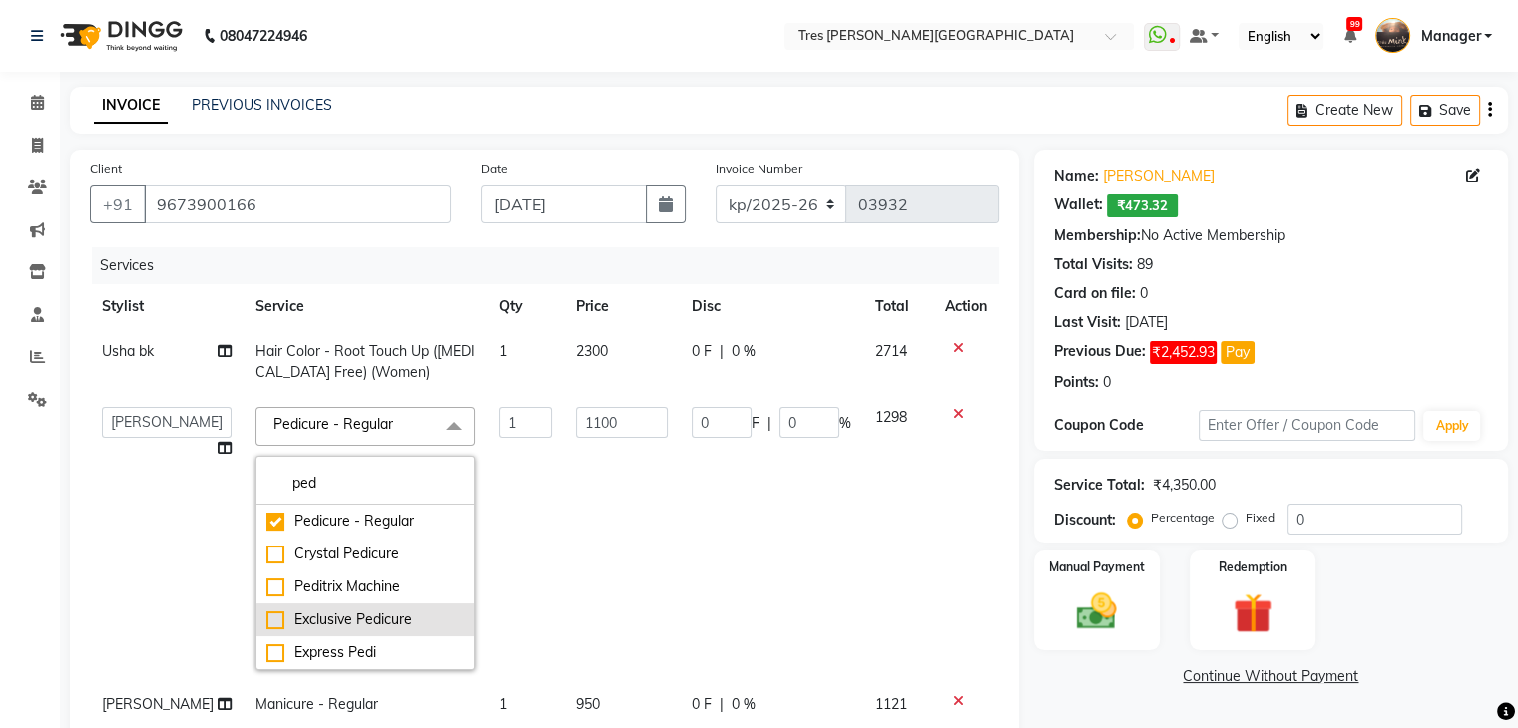
type input "ped"
click at [266, 623] on div "Exclusive Pedicure" at bounding box center [365, 620] width 198 height 21
checkbox input "false"
checkbox input "true"
type input "1800"
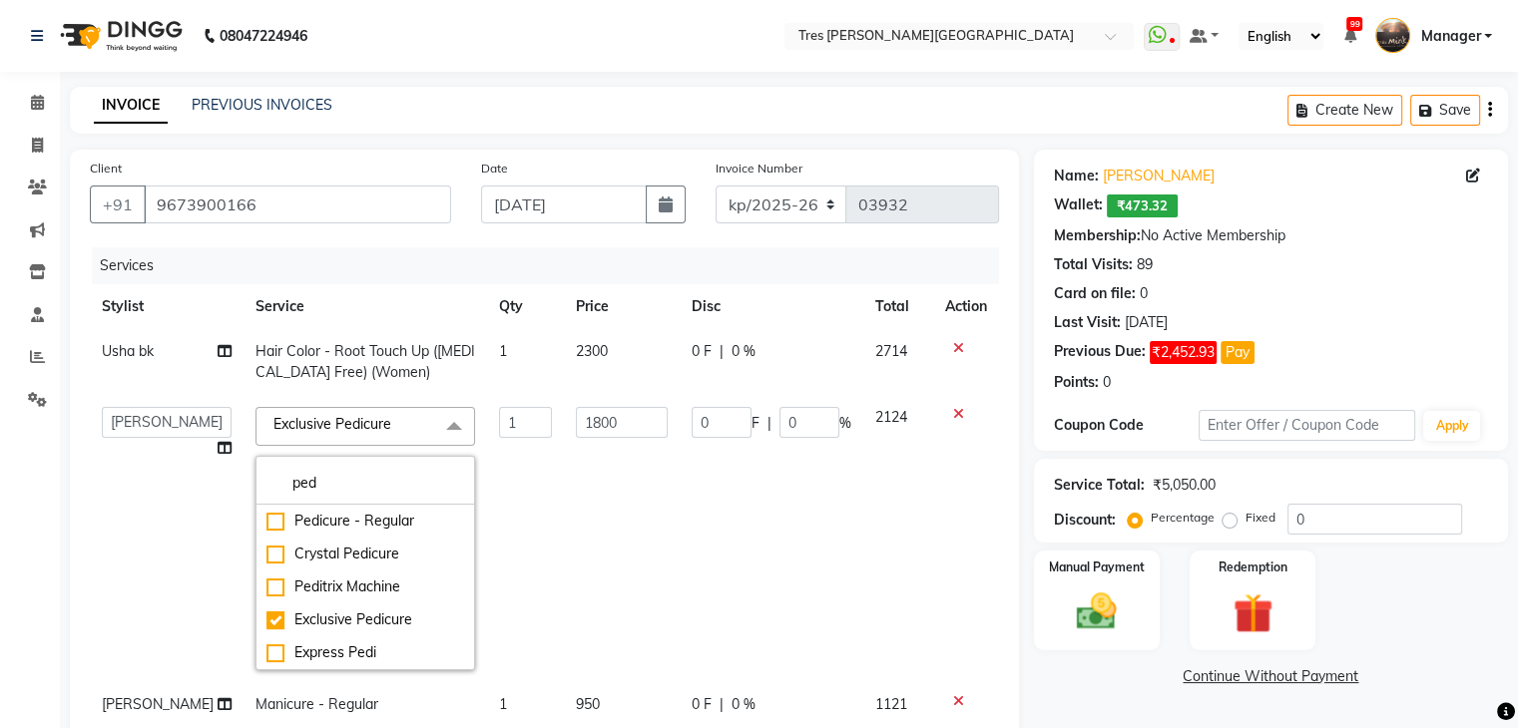
click at [593, 487] on td "1800" at bounding box center [622, 538] width 116 height 287
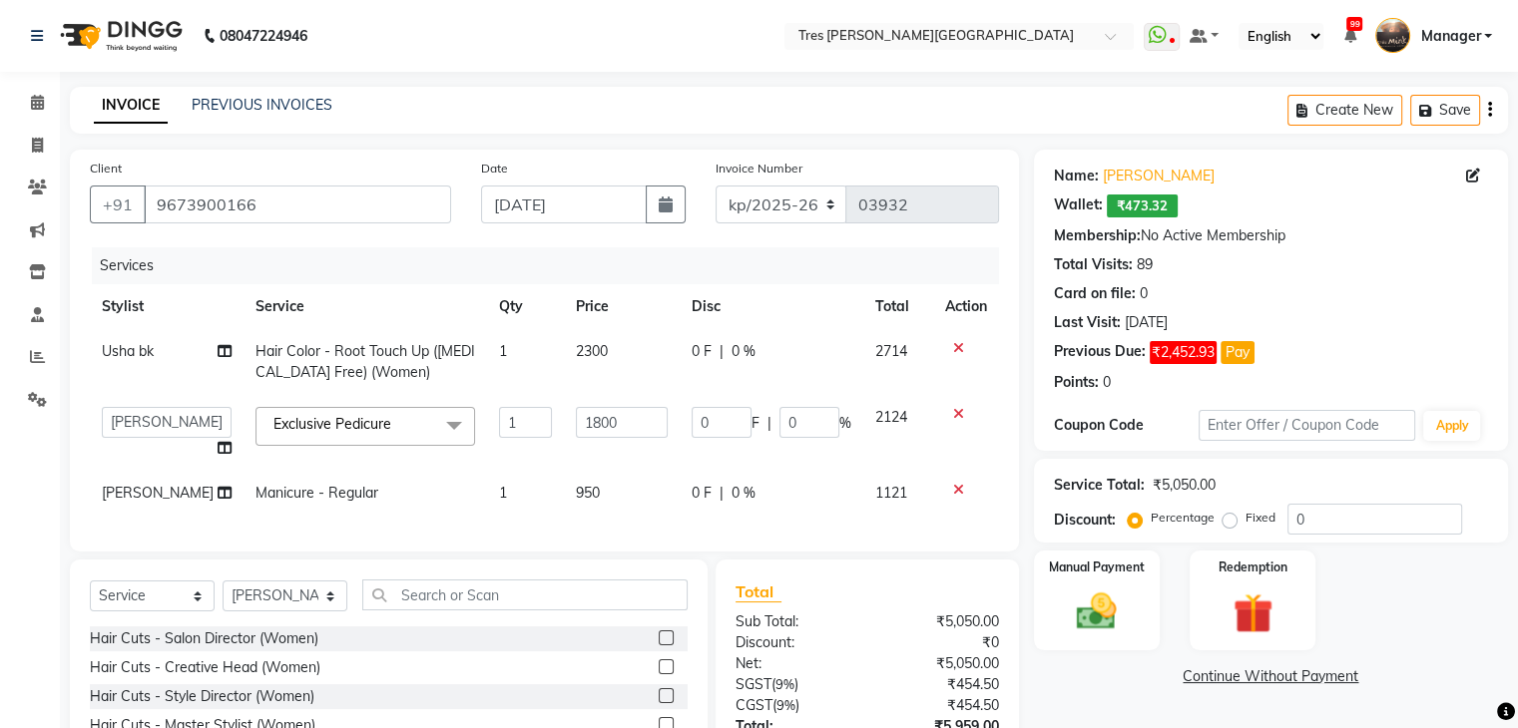
click at [299, 495] on span "Manicure - Regular" at bounding box center [316, 493] width 123 height 18
select select "37431"
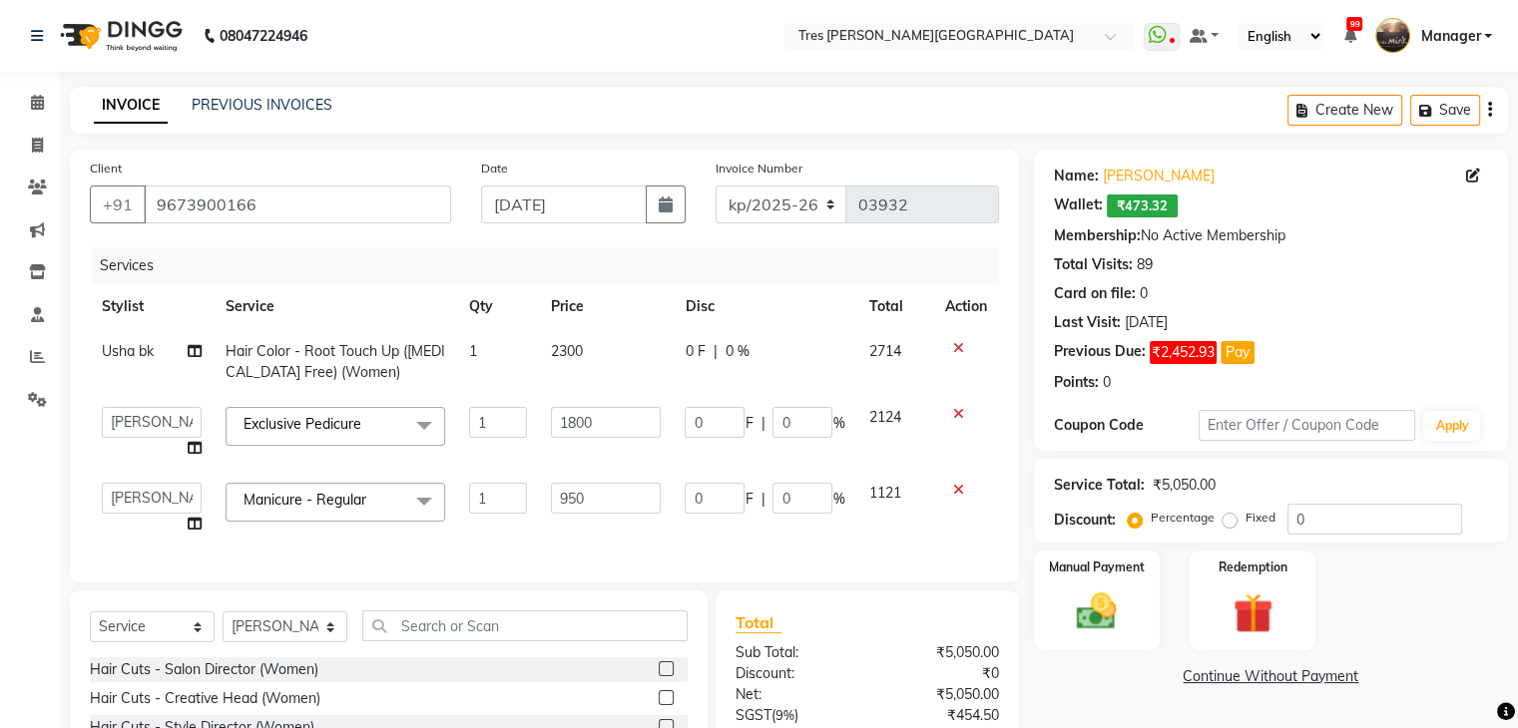
click at [319, 500] on span "Manicure - Regular" at bounding box center [304, 500] width 123 height 18
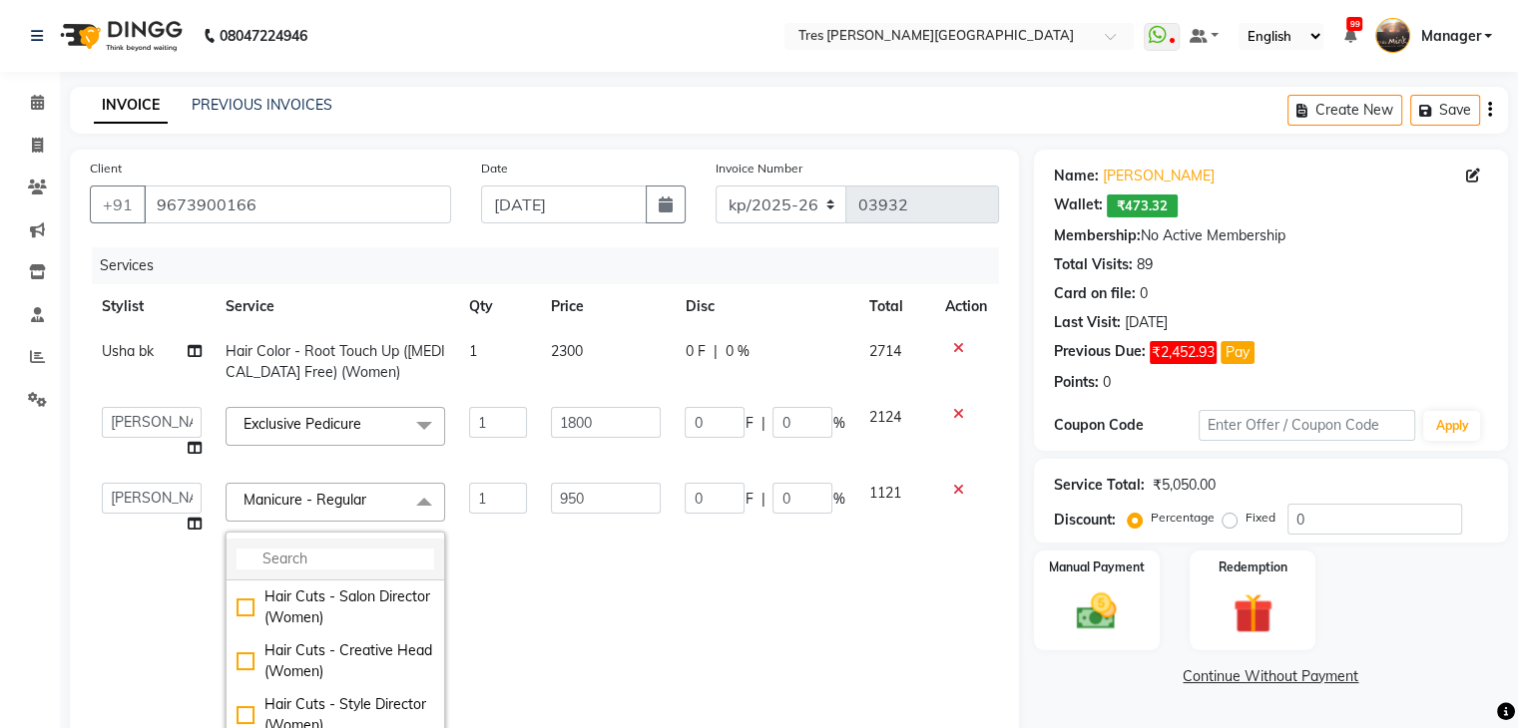
click at [312, 551] on input "multiselect-search" at bounding box center [335, 559] width 198 height 21
type input "n"
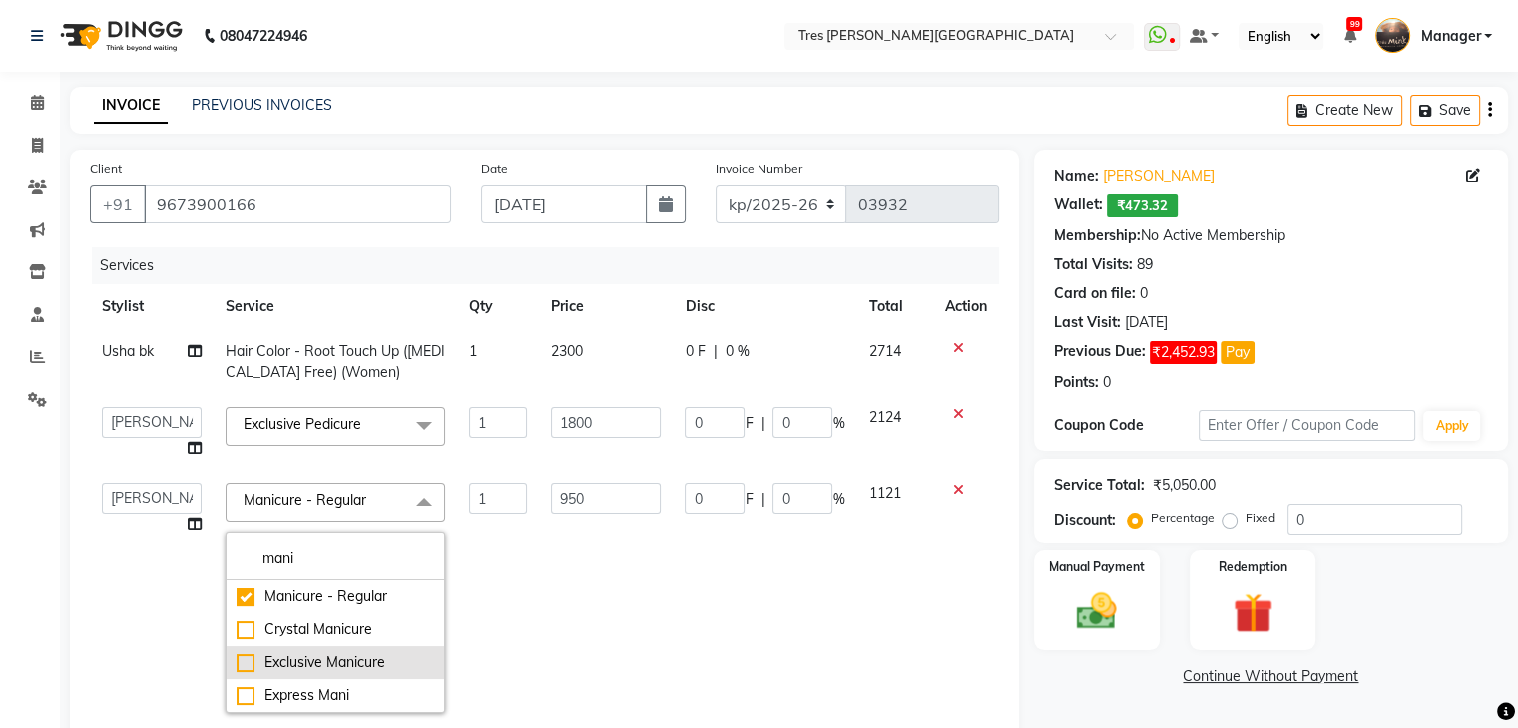
type input "mani"
click at [239, 662] on div "Exclusive Manicure" at bounding box center [335, 663] width 198 height 21
checkbox input "false"
checkbox input "true"
type input "1500"
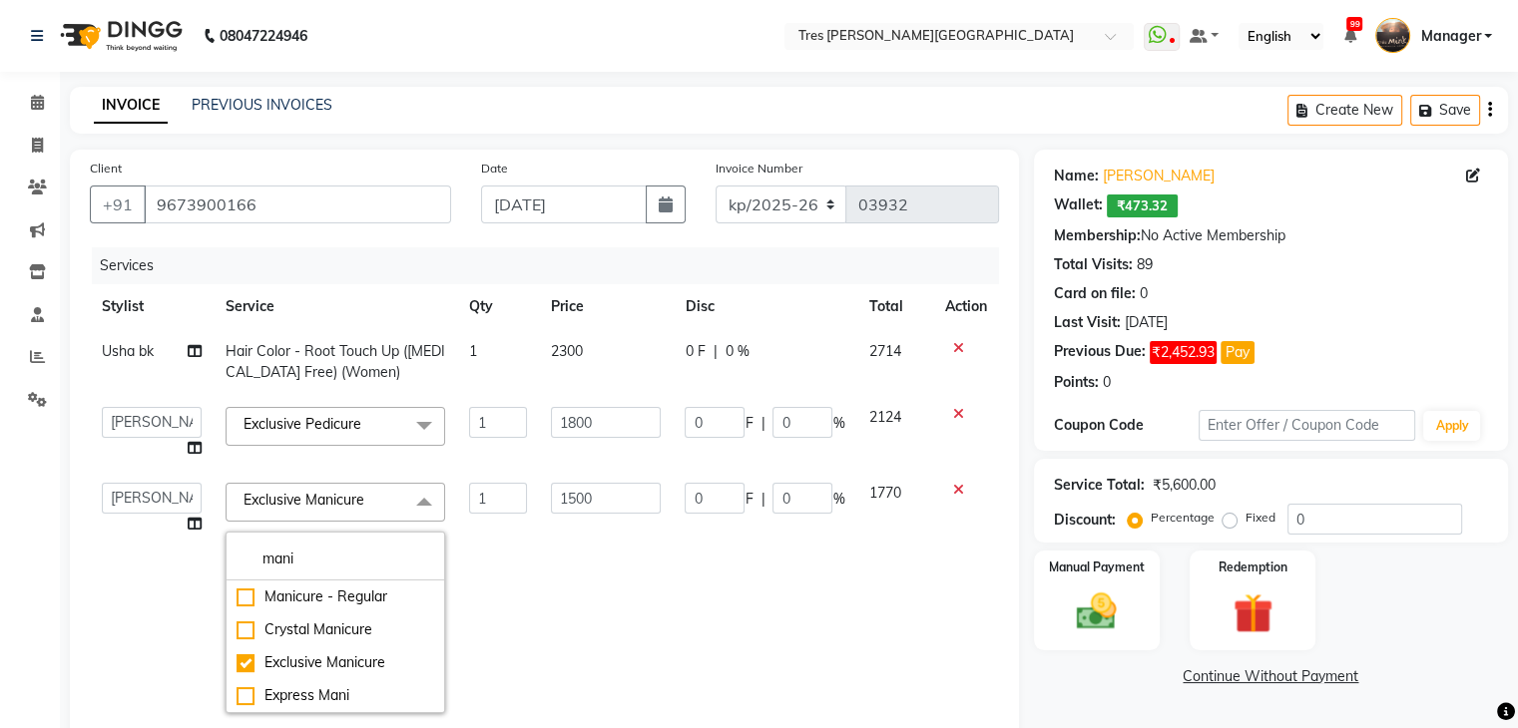
scroll to position [9, 0]
click at [625, 576] on td "1500" at bounding box center [606, 598] width 134 height 254
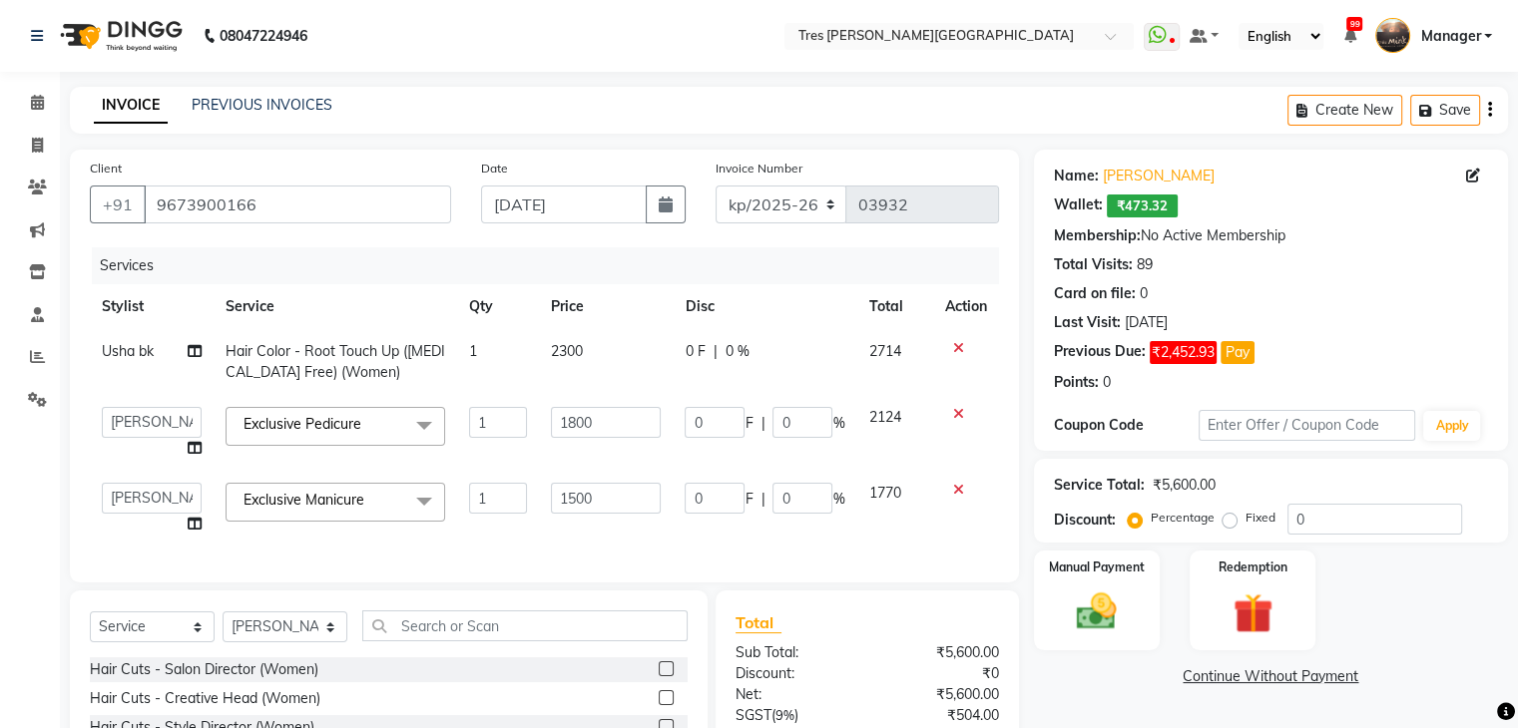
scroll to position [100, 0]
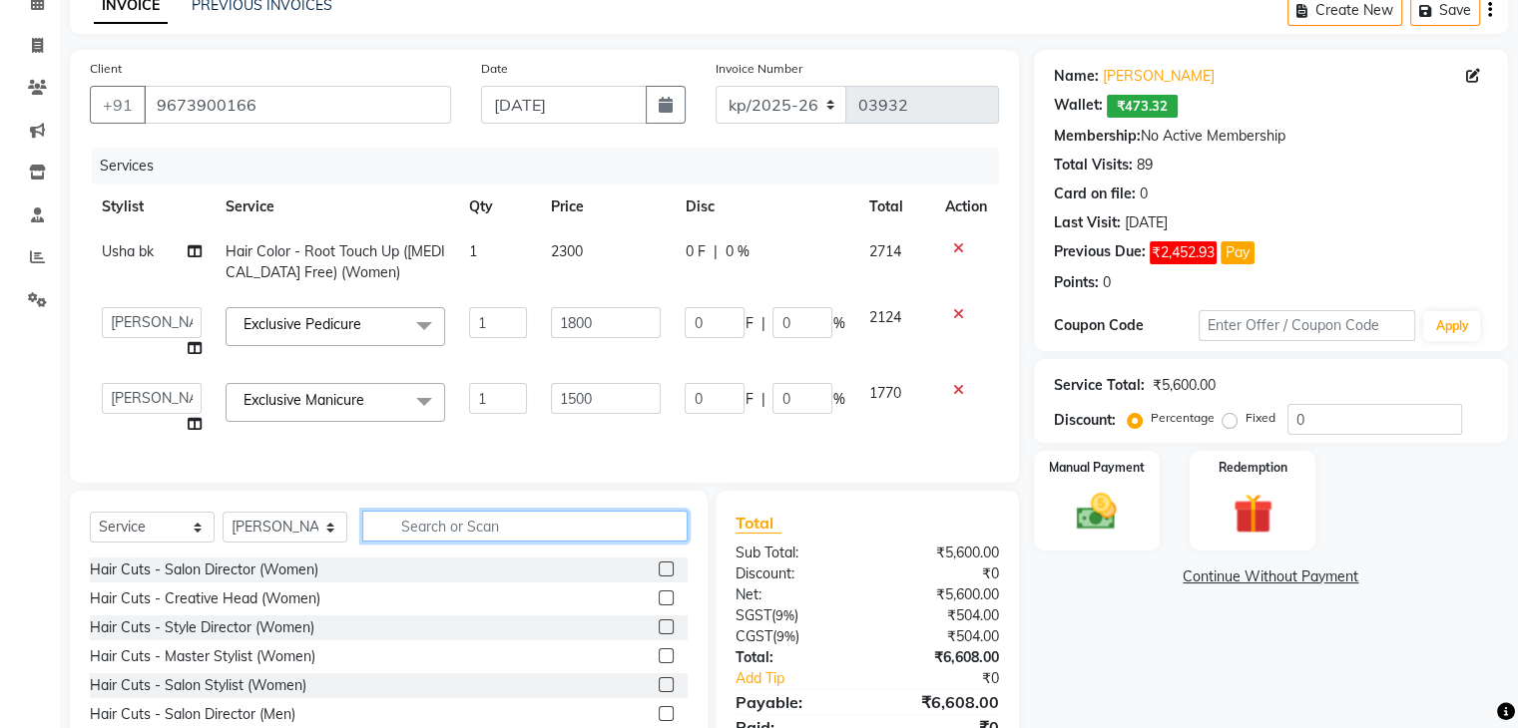
click at [536, 540] on input "text" at bounding box center [524, 526] width 325 height 31
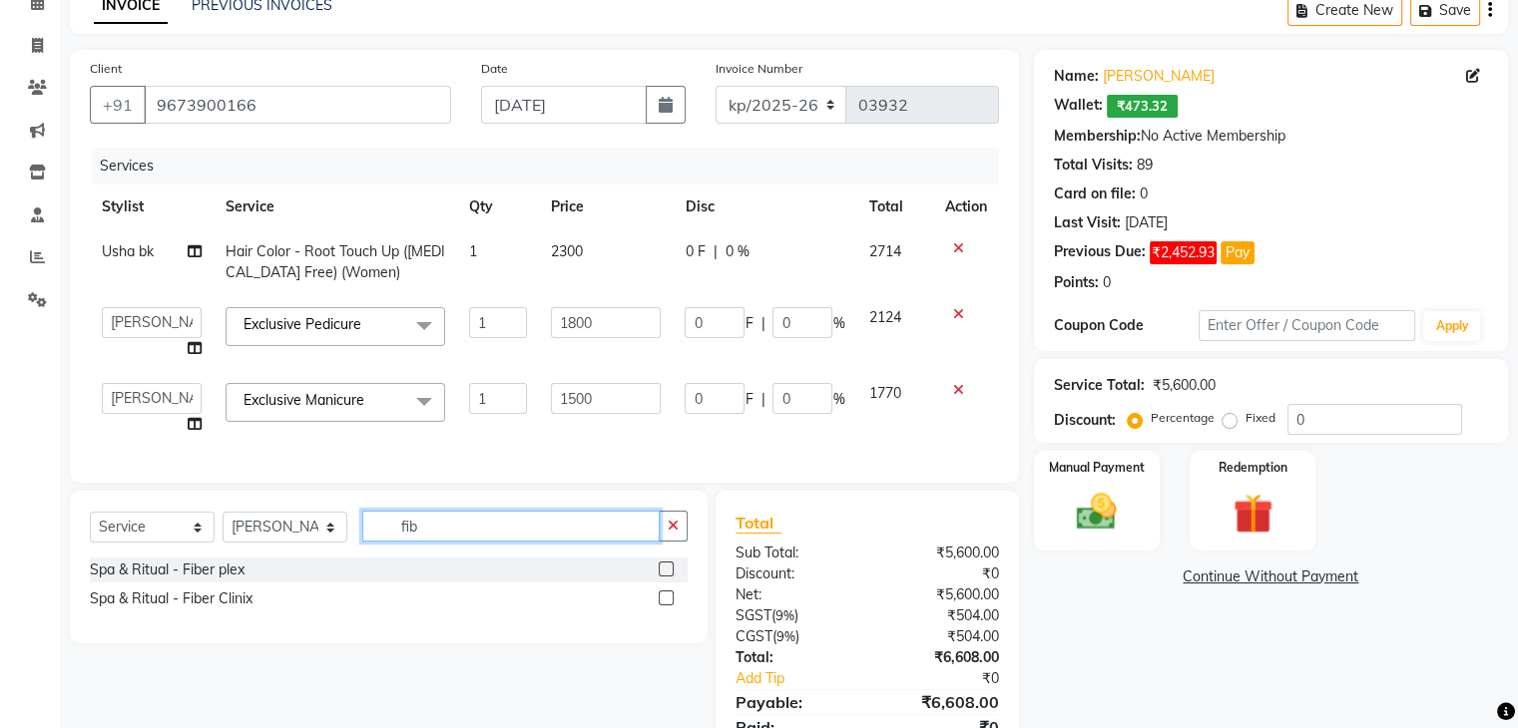
type input "fib"
click at [670, 606] on label at bounding box center [666, 598] width 15 height 15
click at [670, 606] on input "checkbox" at bounding box center [665, 599] width 13 height 13
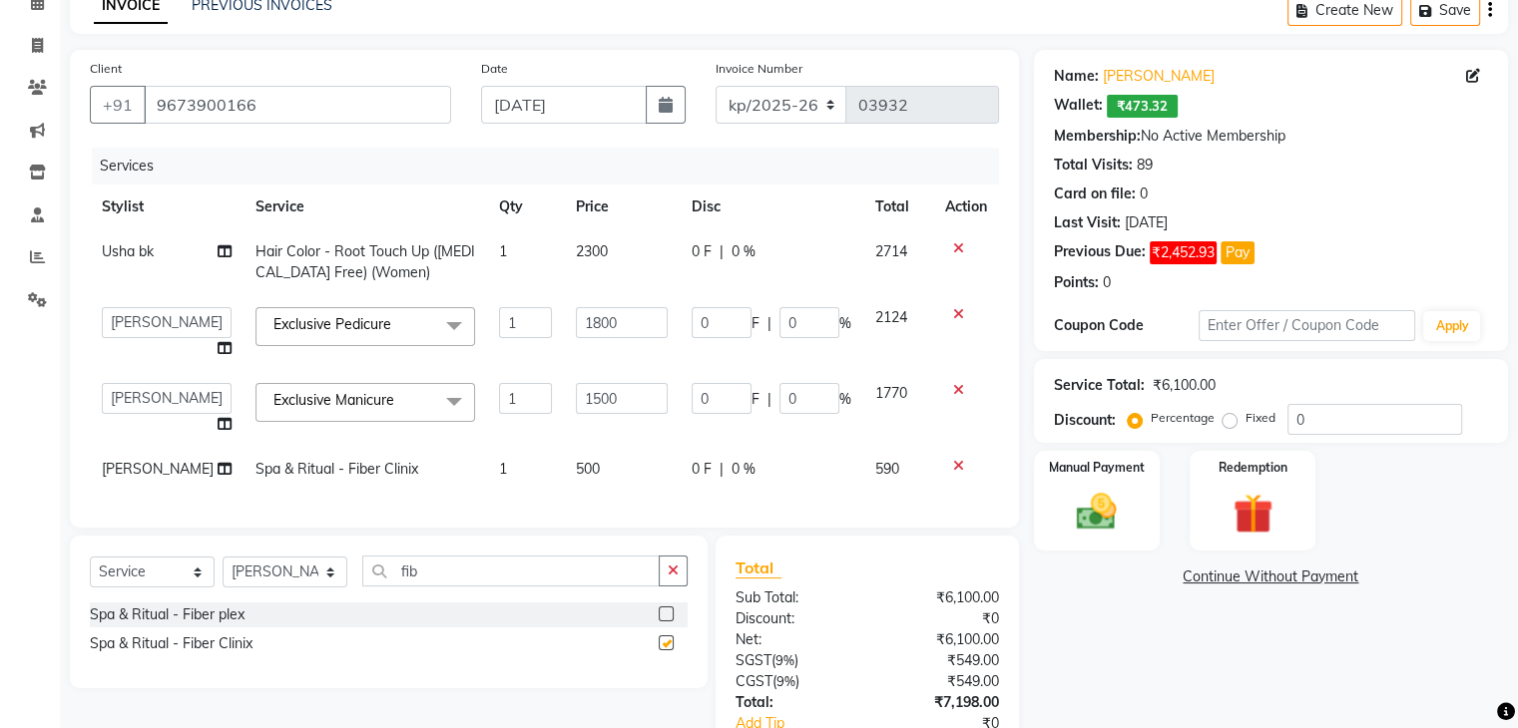
checkbox input "false"
click at [576, 466] on span "500" at bounding box center [588, 469] width 24 height 18
select select "37431"
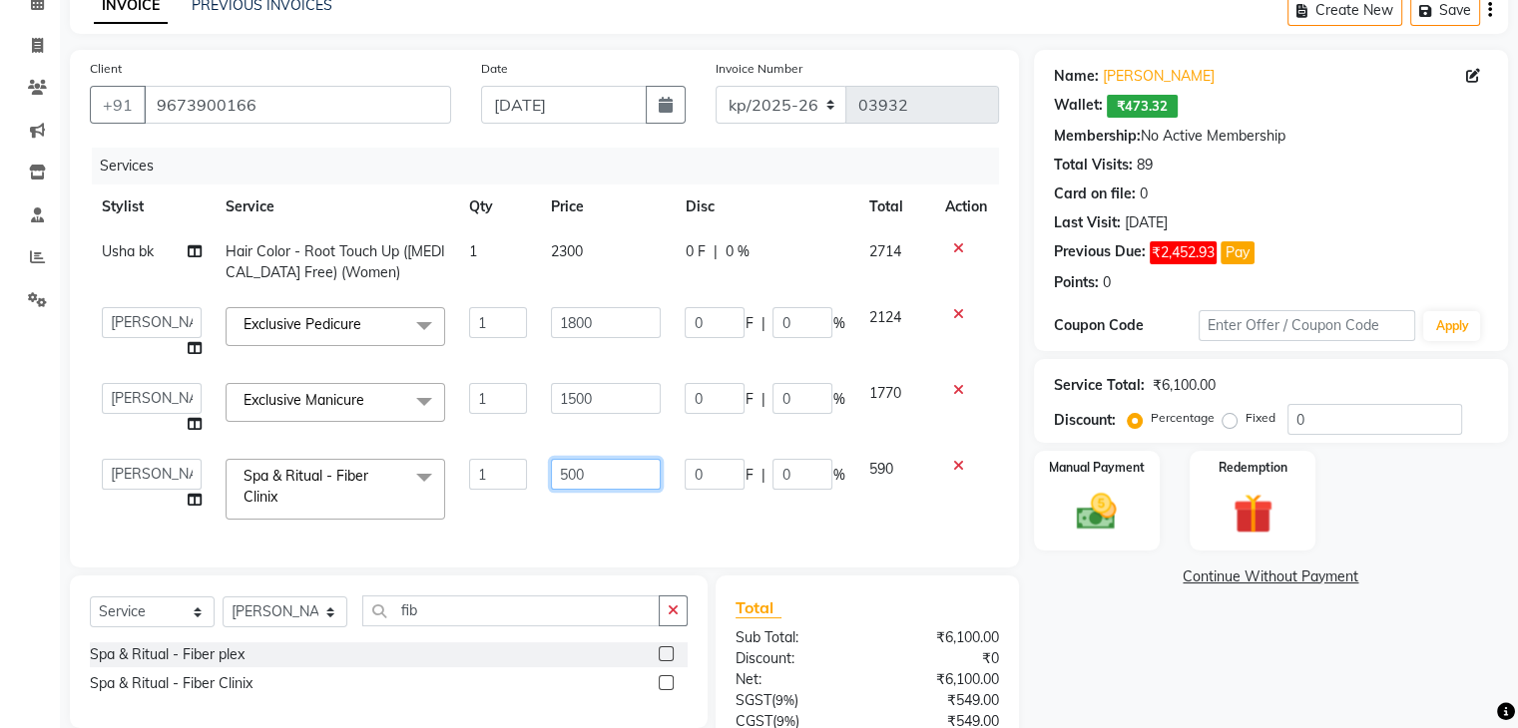
click at [566, 474] on input "500" at bounding box center [606, 474] width 110 height 31
type input "600"
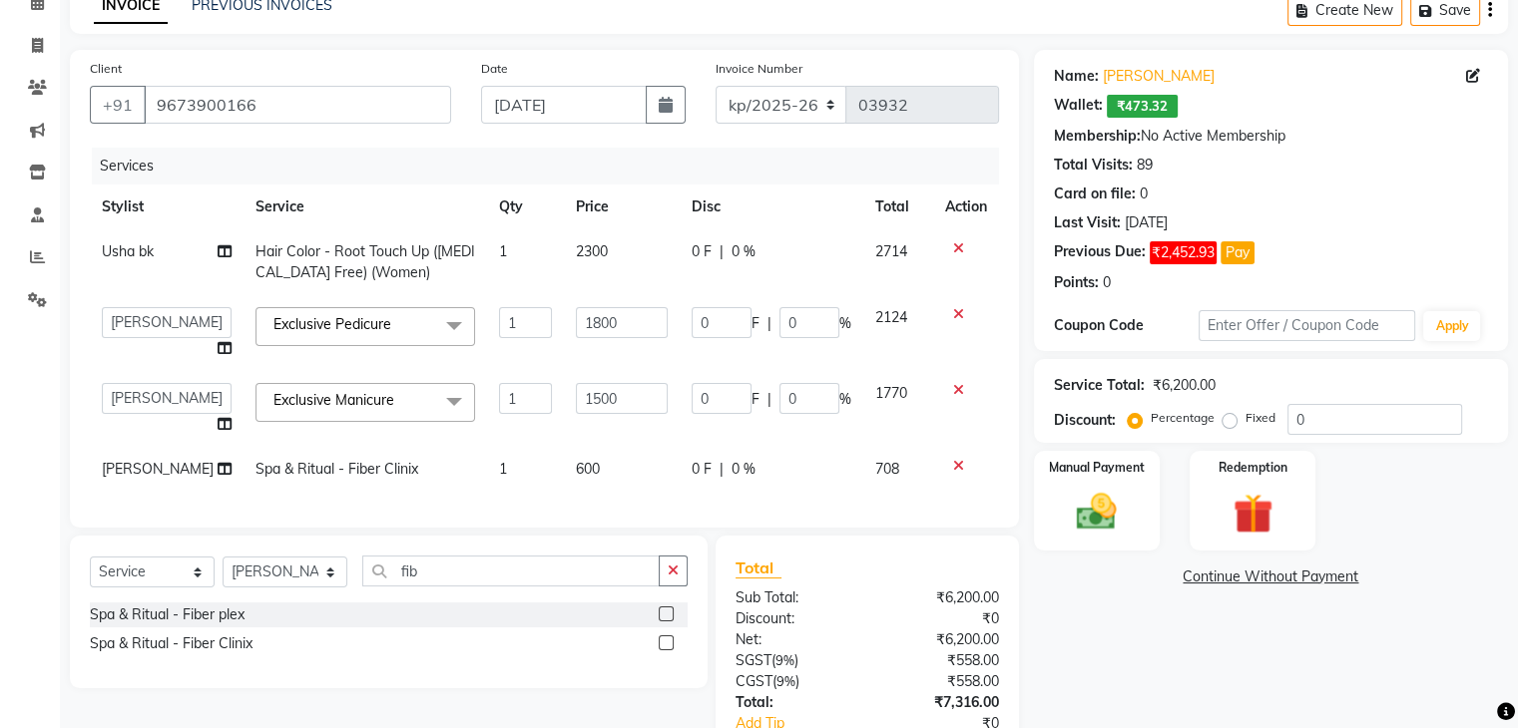
click at [622, 492] on td "600" at bounding box center [622, 469] width 116 height 45
select select "37431"
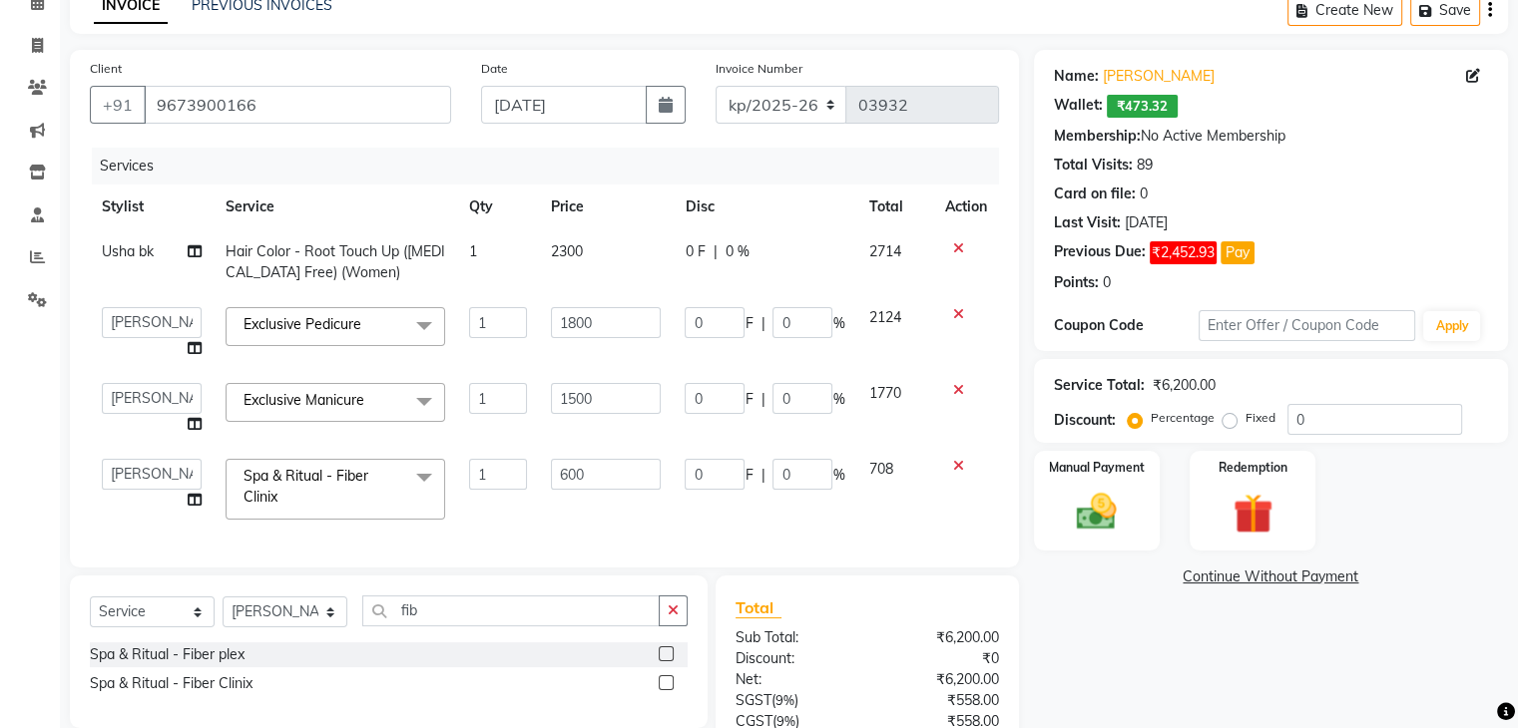
scroll to position [285, 0]
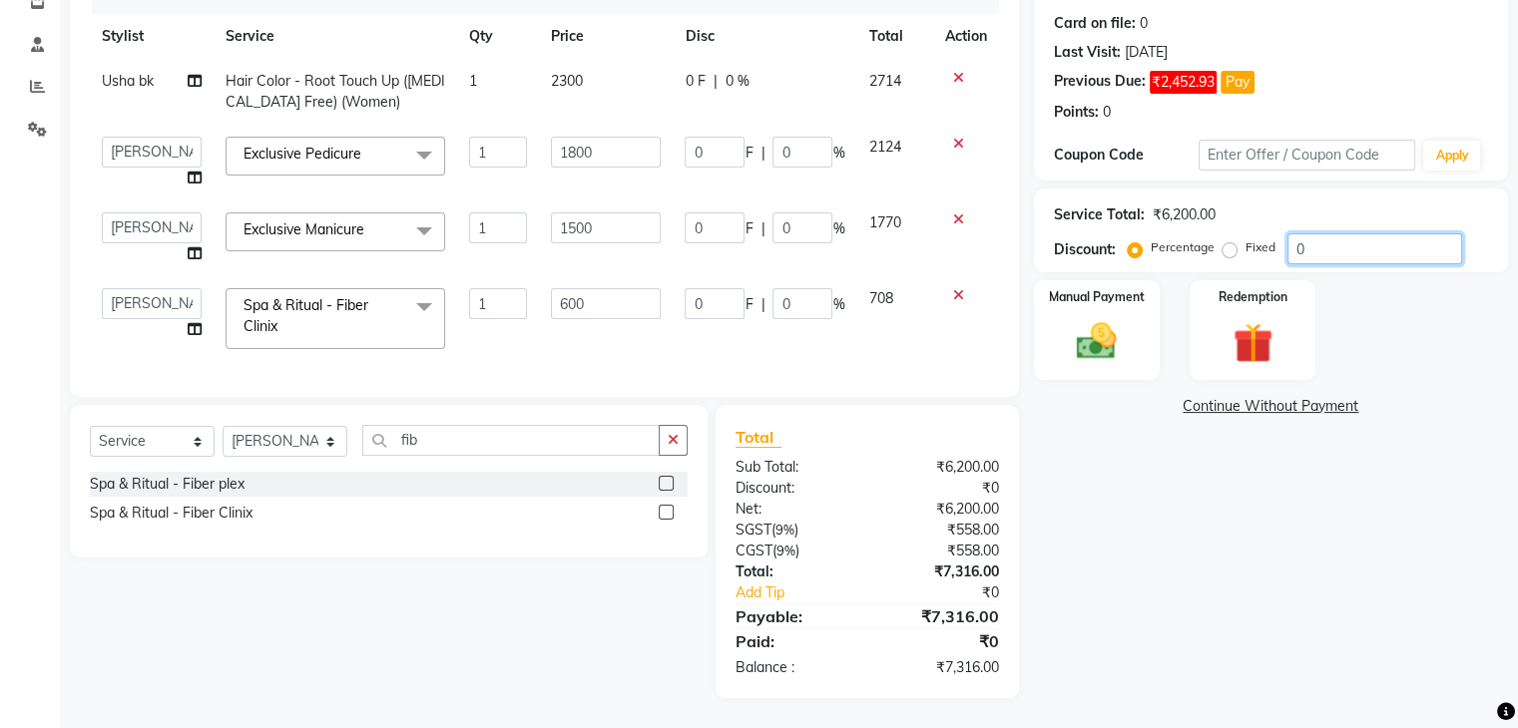
click at [1329, 234] on input "0" at bounding box center [1374, 248] width 175 height 31
type input "1"
type input "18"
type input "1"
type input "15"
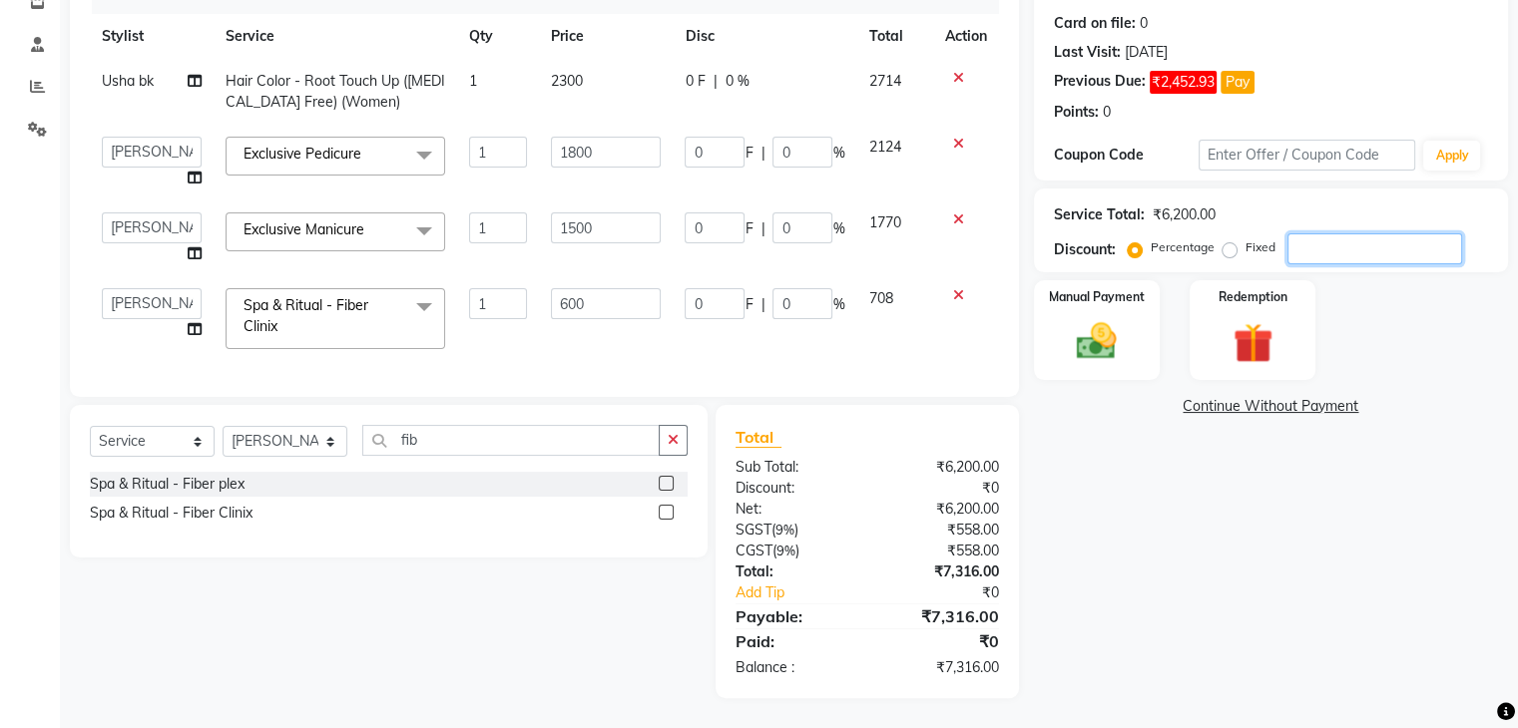
type input "1"
type input "6"
type input "1"
type input "10"
type input "180"
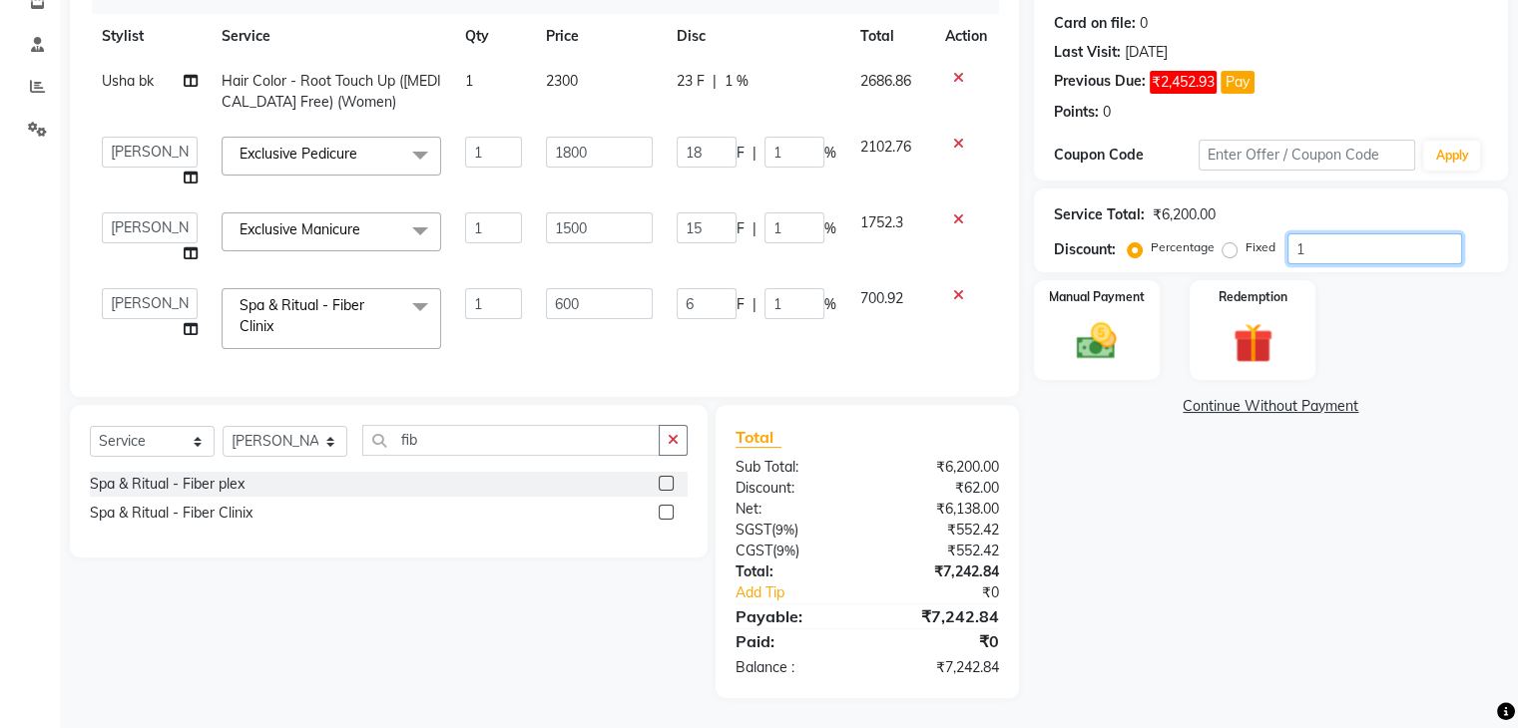
type input "10"
type input "150"
type input "10"
type input "60"
type input "10"
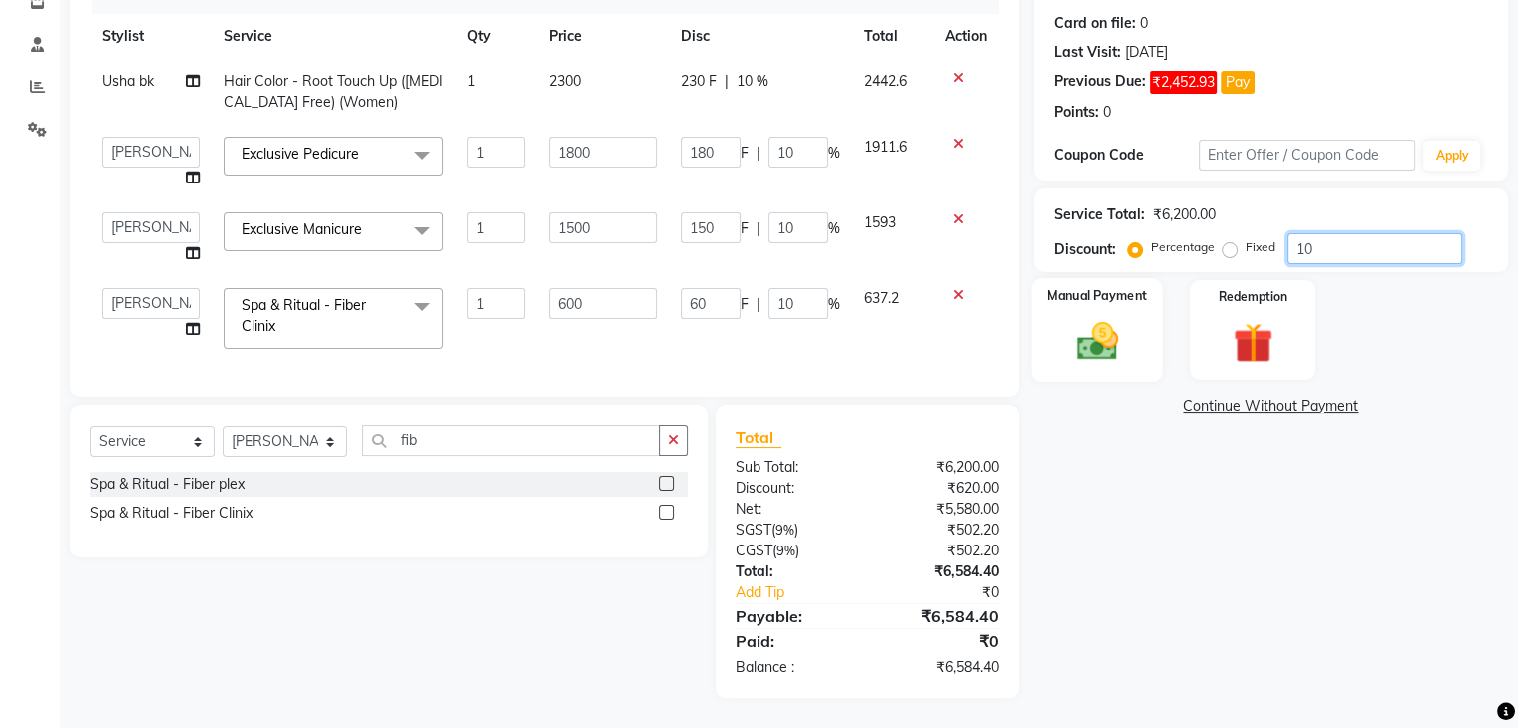
type input "10"
click at [1124, 318] on img at bounding box center [1096, 342] width 67 height 48
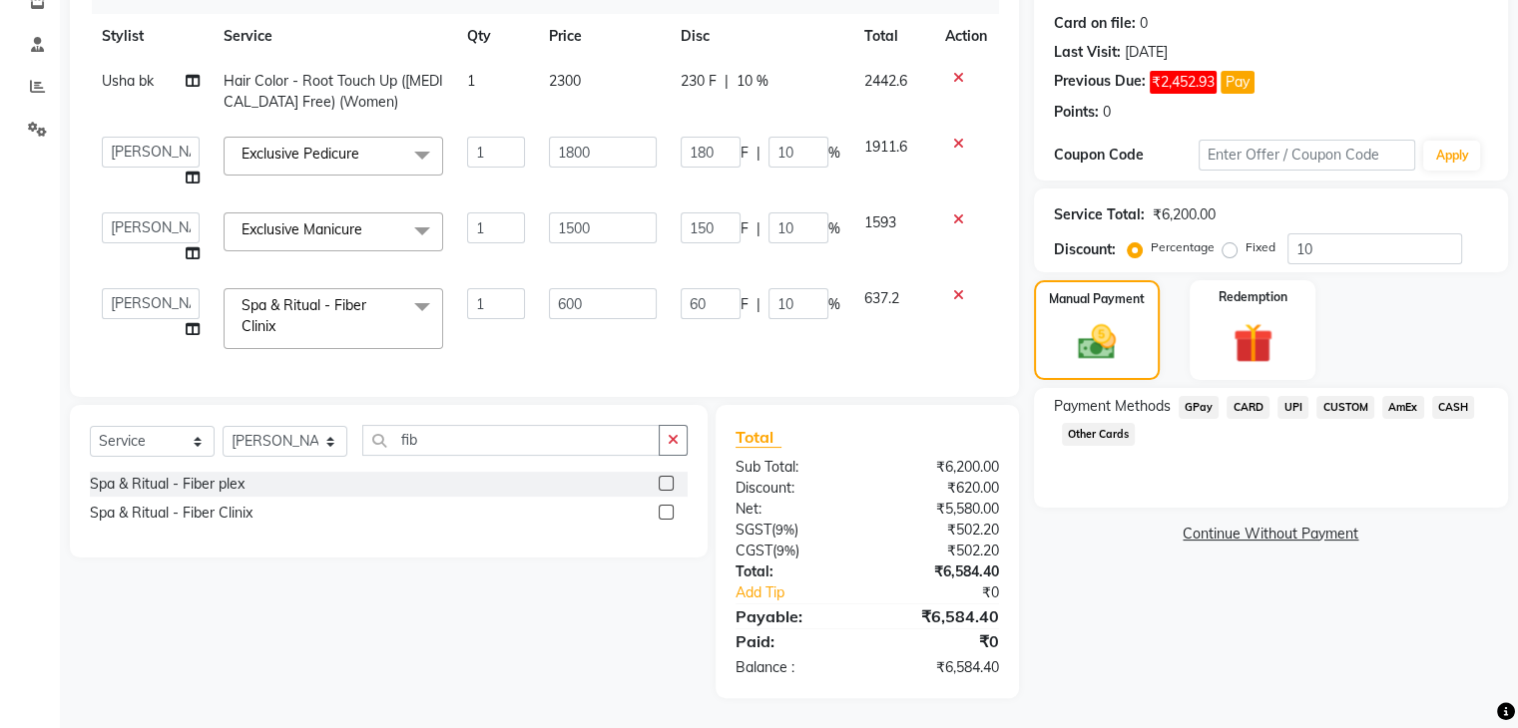
click at [1291, 396] on span "UPI" at bounding box center [1292, 407] width 31 height 23
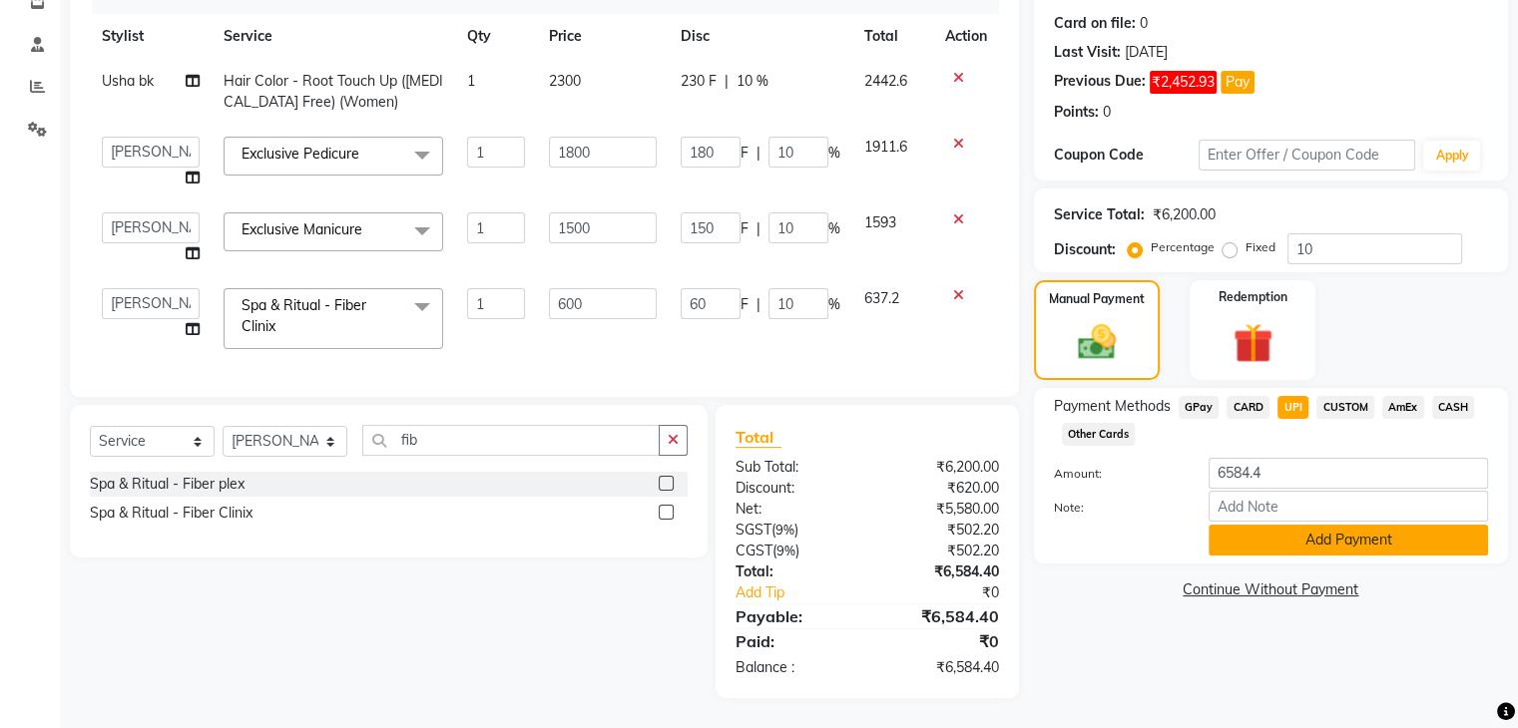
click at [1347, 531] on button "Add Payment" at bounding box center [1347, 540] width 279 height 31
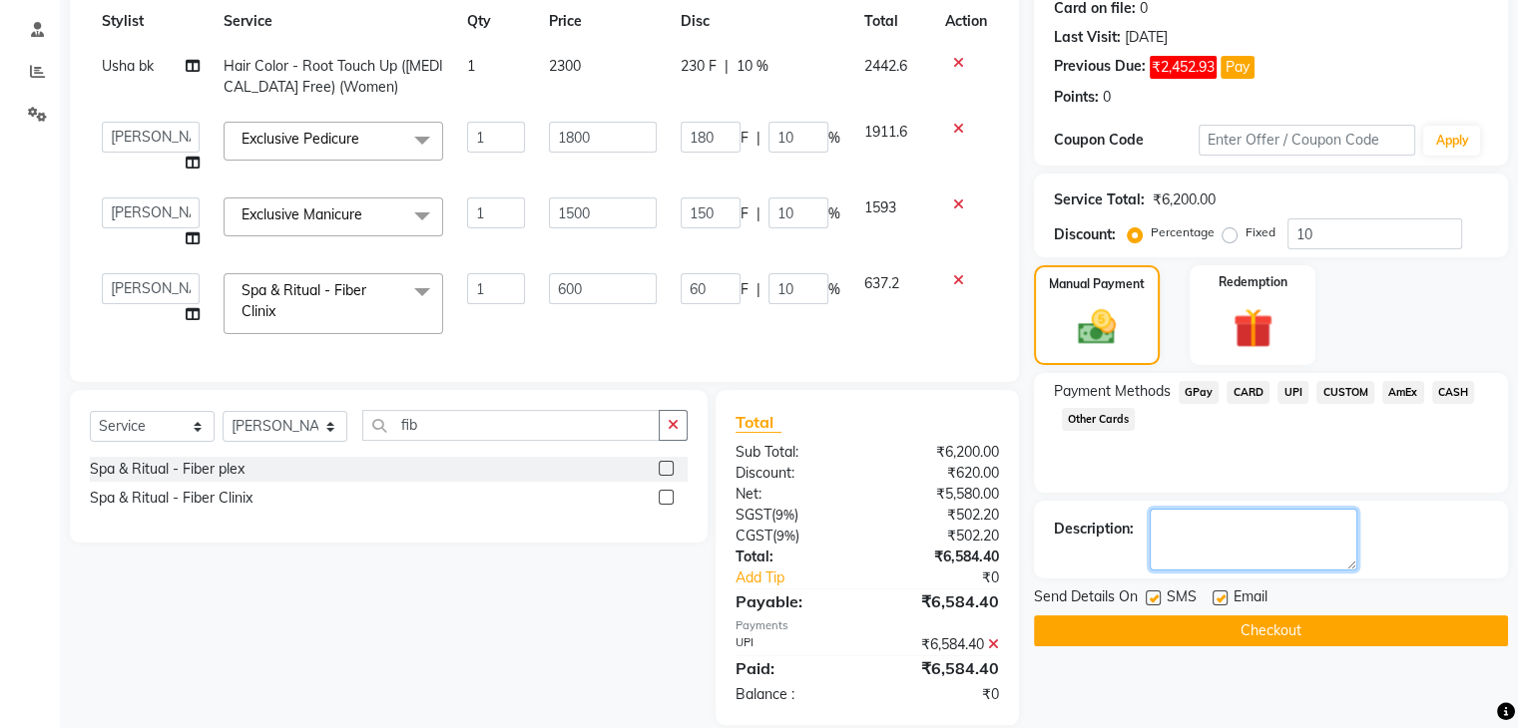
drag, startPoint x: 1342, startPoint y: 541, endPoint x: 1333, endPoint y: 527, distance: 16.6
click at [1336, 537] on textarea at bounding box center [1254, 540] width 208 height 62
type textarea "usha"
click at [1289, 621] on button "Checkout" at bounding box center [1271, 631] width 474 height 31
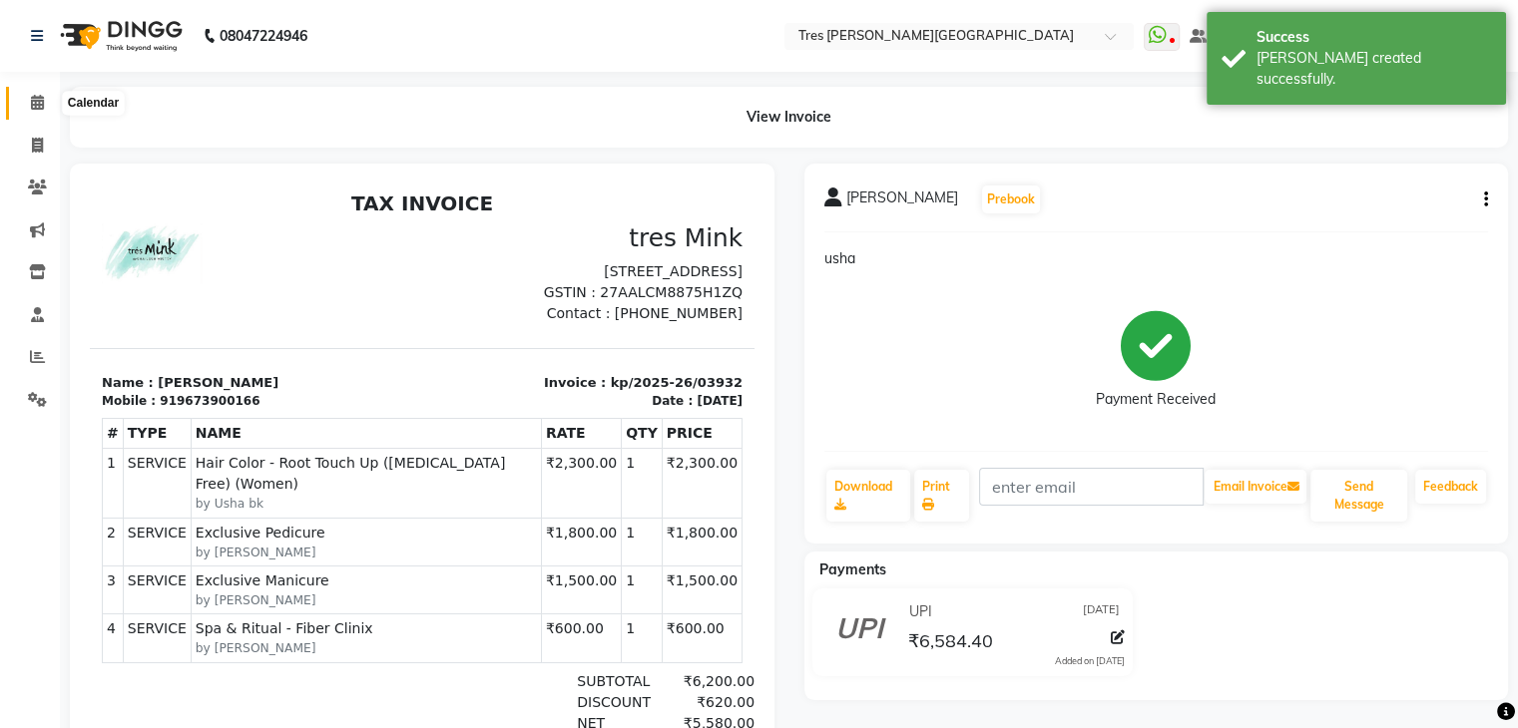
drag, startPoint x: 23, startPoint y: 106, endPoint x: 49, endPoint y: 102, distance: 26.2
click at [23, 106] on span at bounding box center [37, 103] width 35 height 23
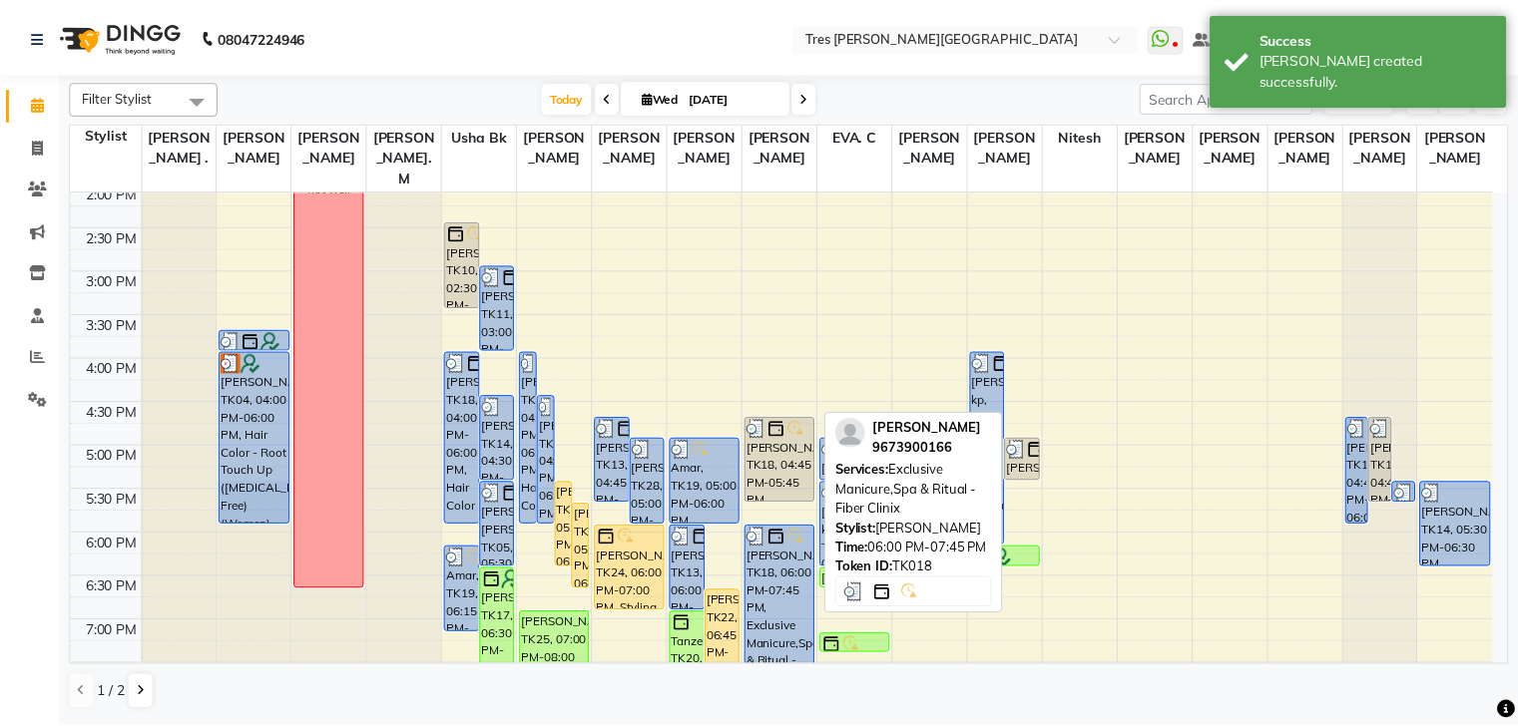
scroll to position [599, 0]
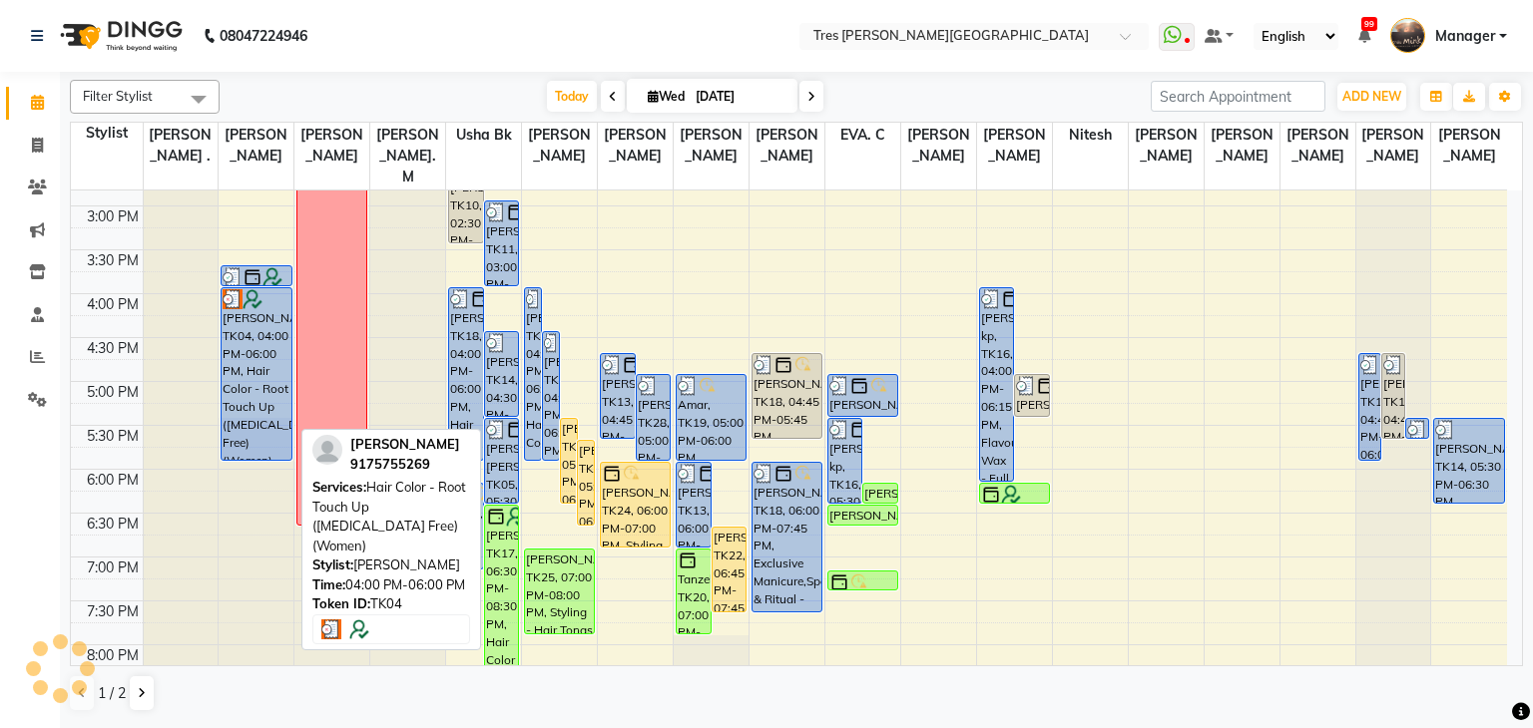
click at [271, 340] on div "[PERSON_NAME], TK04, 04:00 PM-06:00 PM, Hair Color - Root Touch Up ([MEDICAL_DA…" at bounding box center [256, 374] width 69 height 172
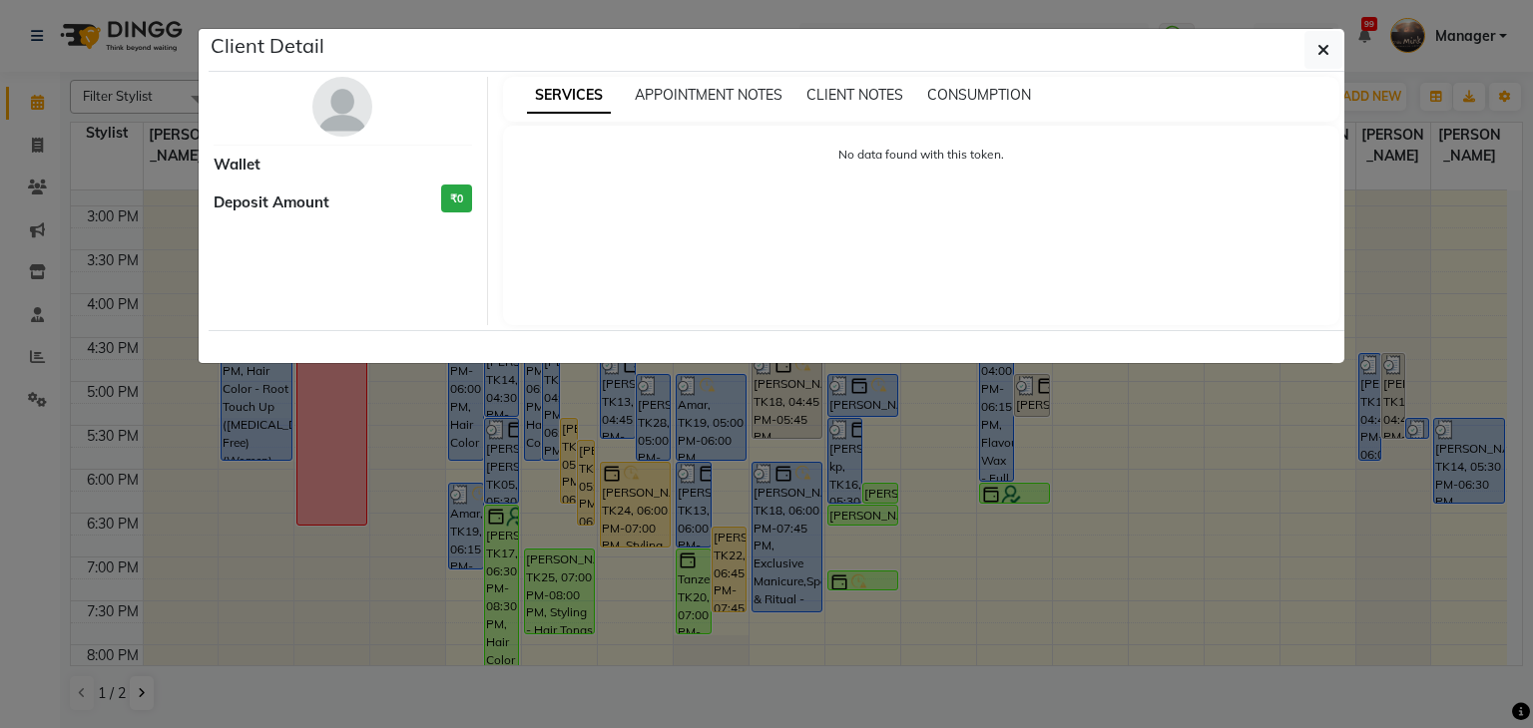
select select "3"
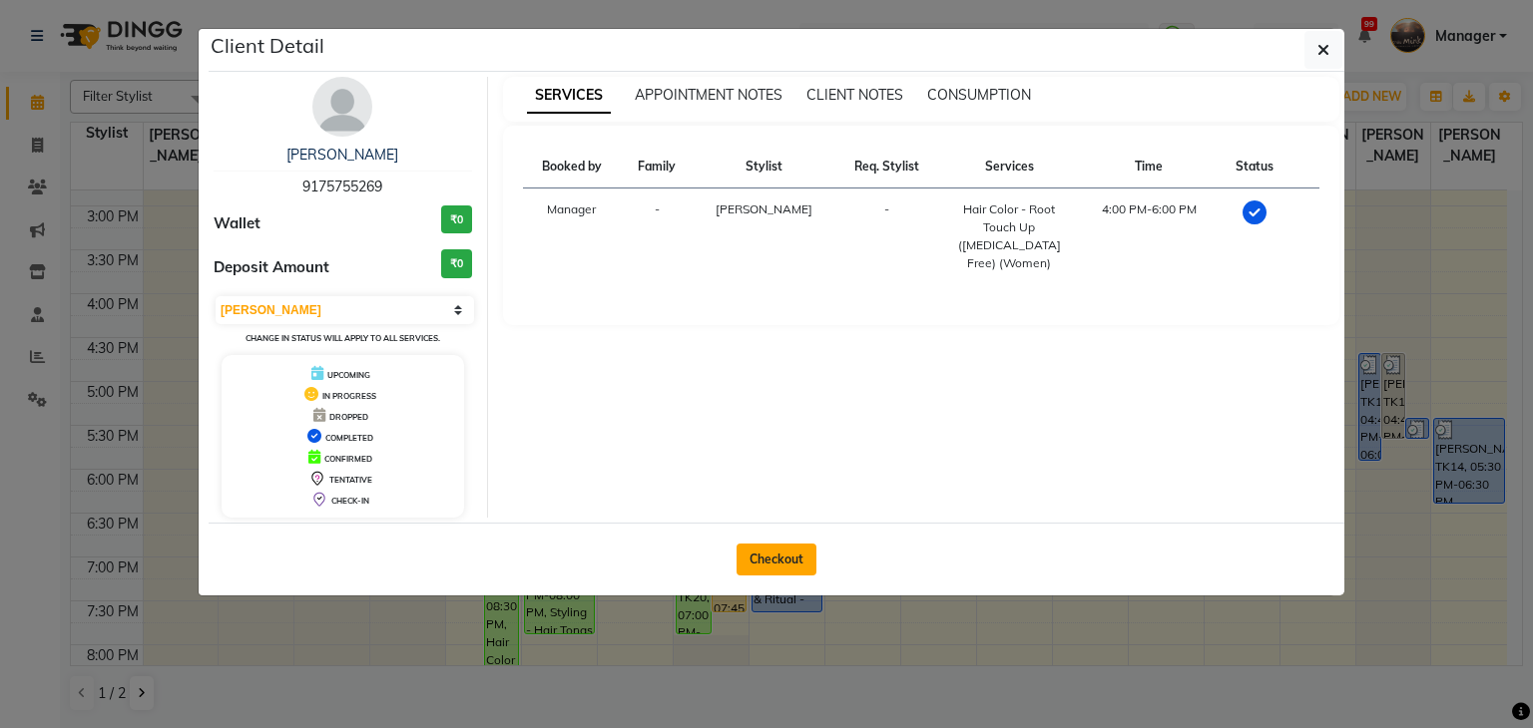
click at [776, 558] on button "Checkout" at bounding box center [776, 560] width 80 height 32
select select "service"
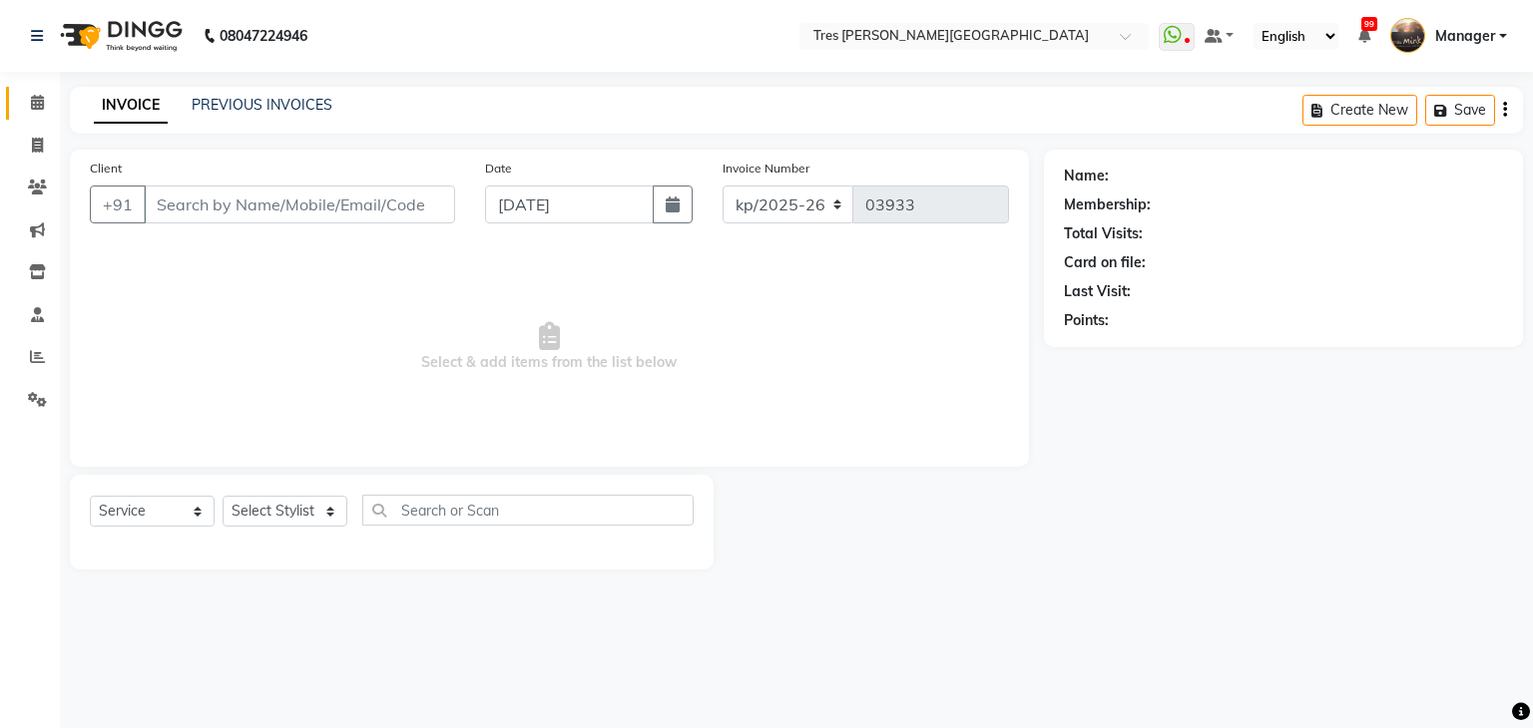
type input "9175755269"
select select "1027"
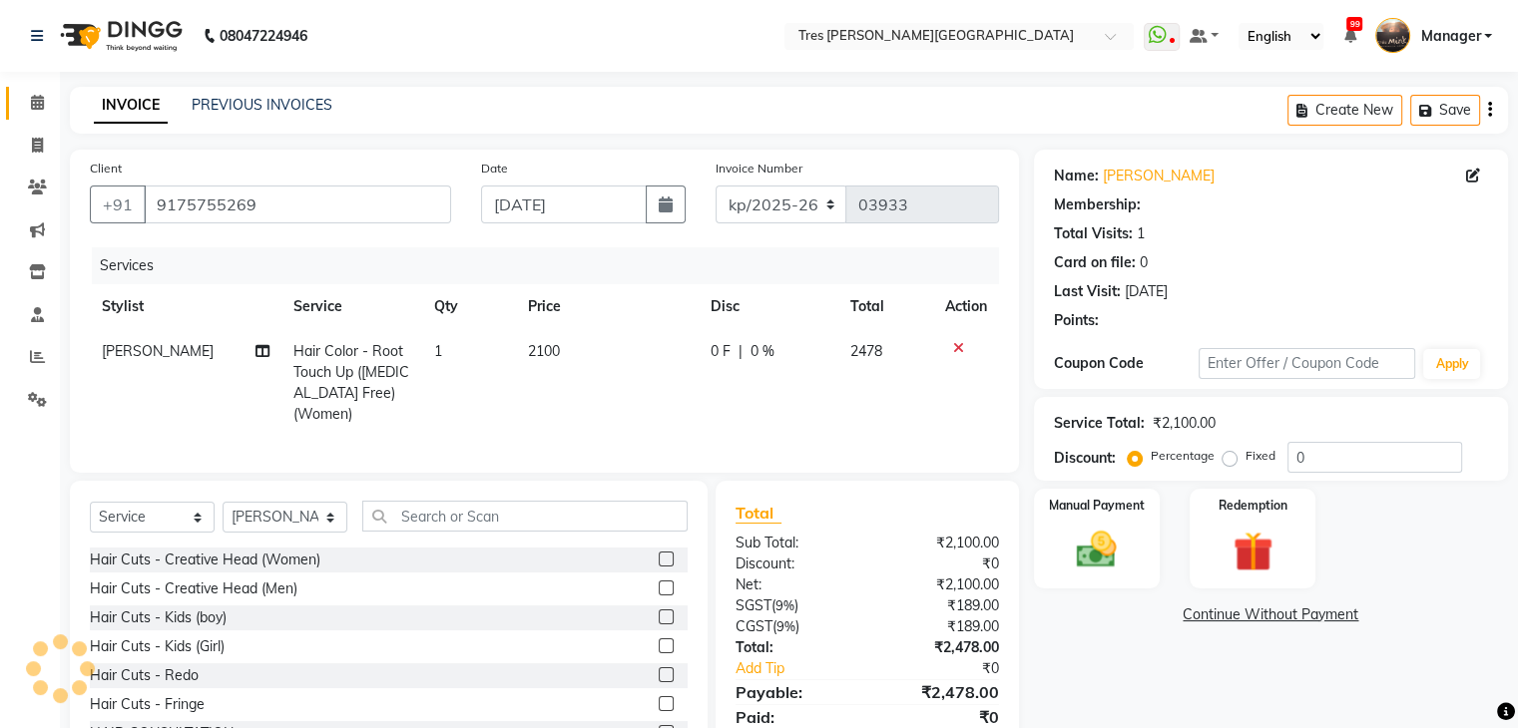
type input "10"
select select "1: Object"
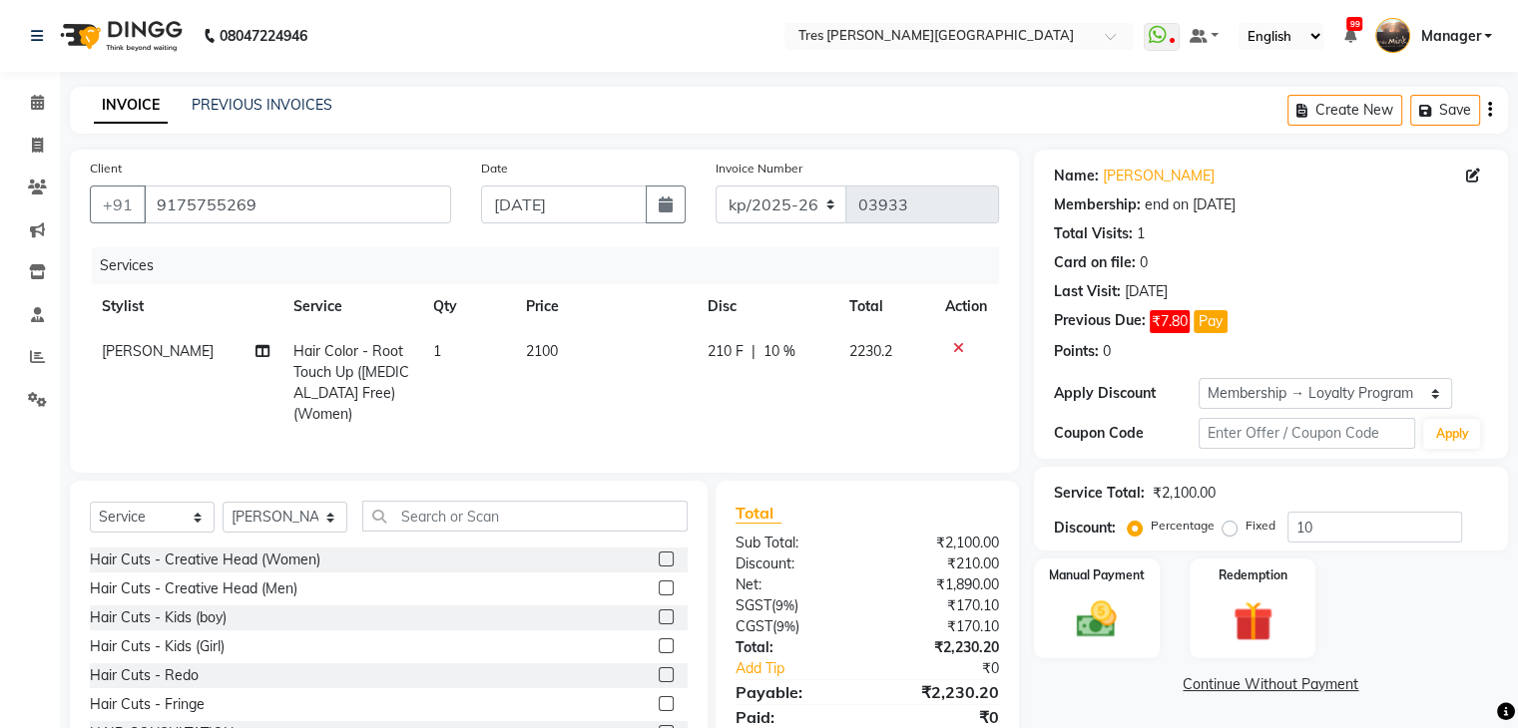
click at [540, 346] on span "2100" at bounding box center [542, 351] width 32 height 18
select select "1027"
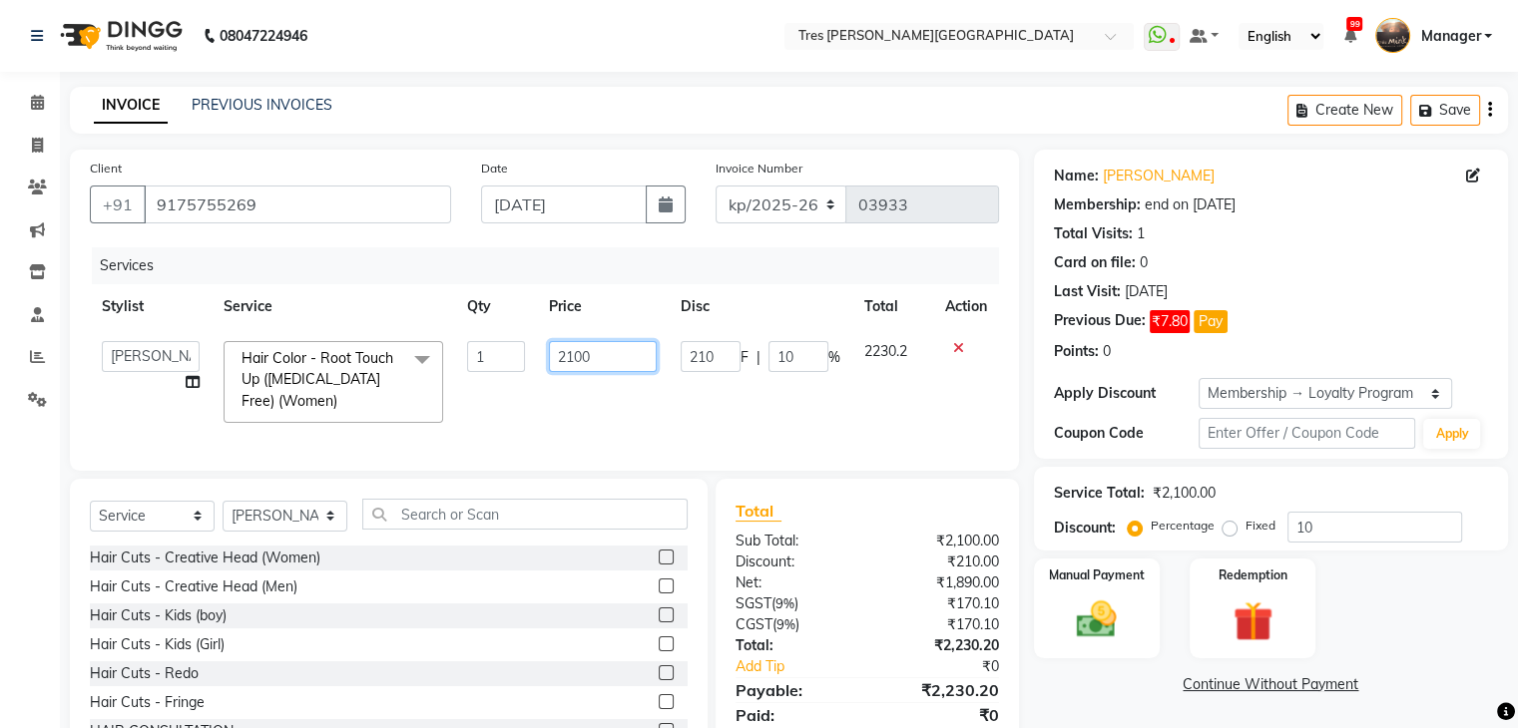
drag, startPoint x: 588, startPoint y: 352, endPoint x: 508, endPoint y: 371, distance: 82.0
click at [508, 371] on tr "Aarti Rathod Akshay Kashid Anand Saindane Anjali Pillay Ankush S Chetan Mahale …" at bounding box center [544, 382] width 909 height 106
type input "0"
click at [555, 388] on td "0" at bounding box center [603, 382] width 132 height 106
select select "1027"
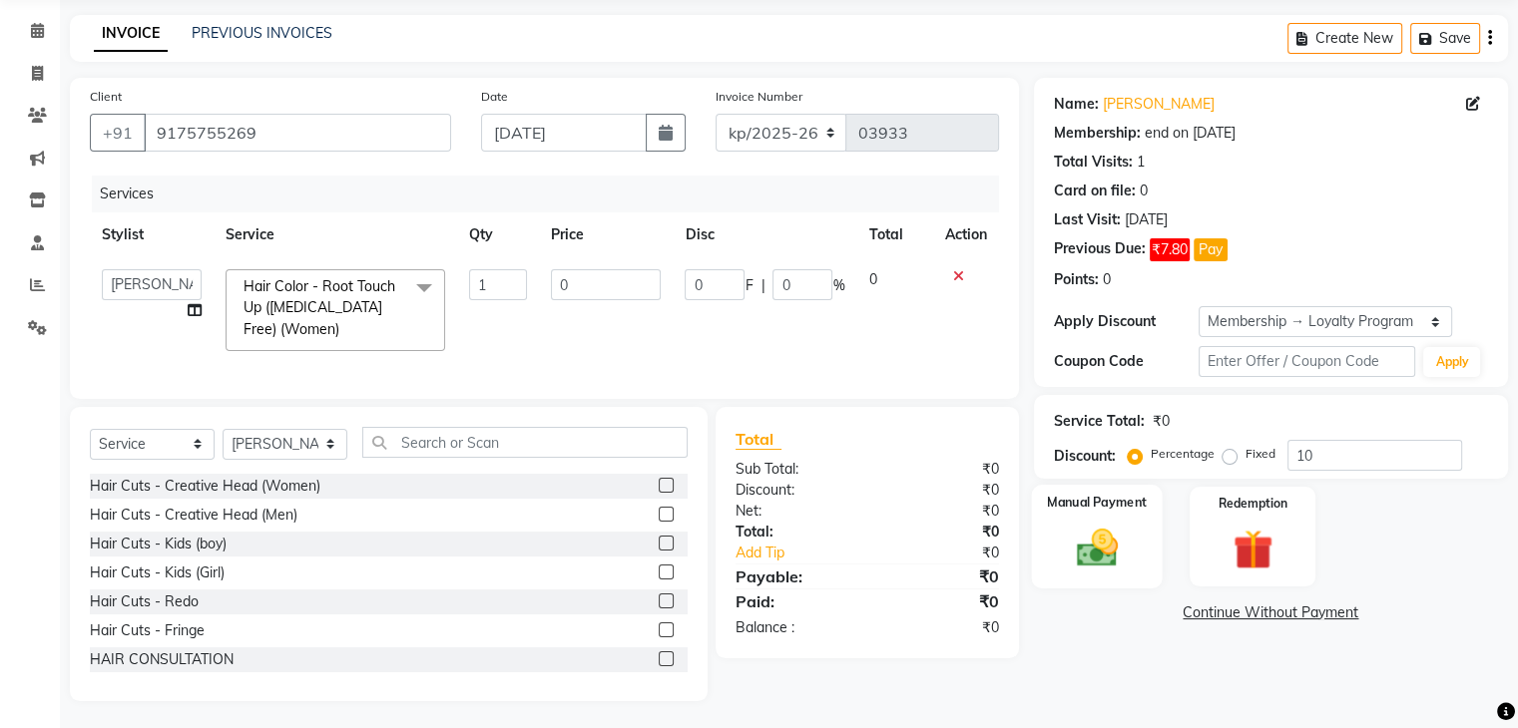
scroll to position [91, 0]
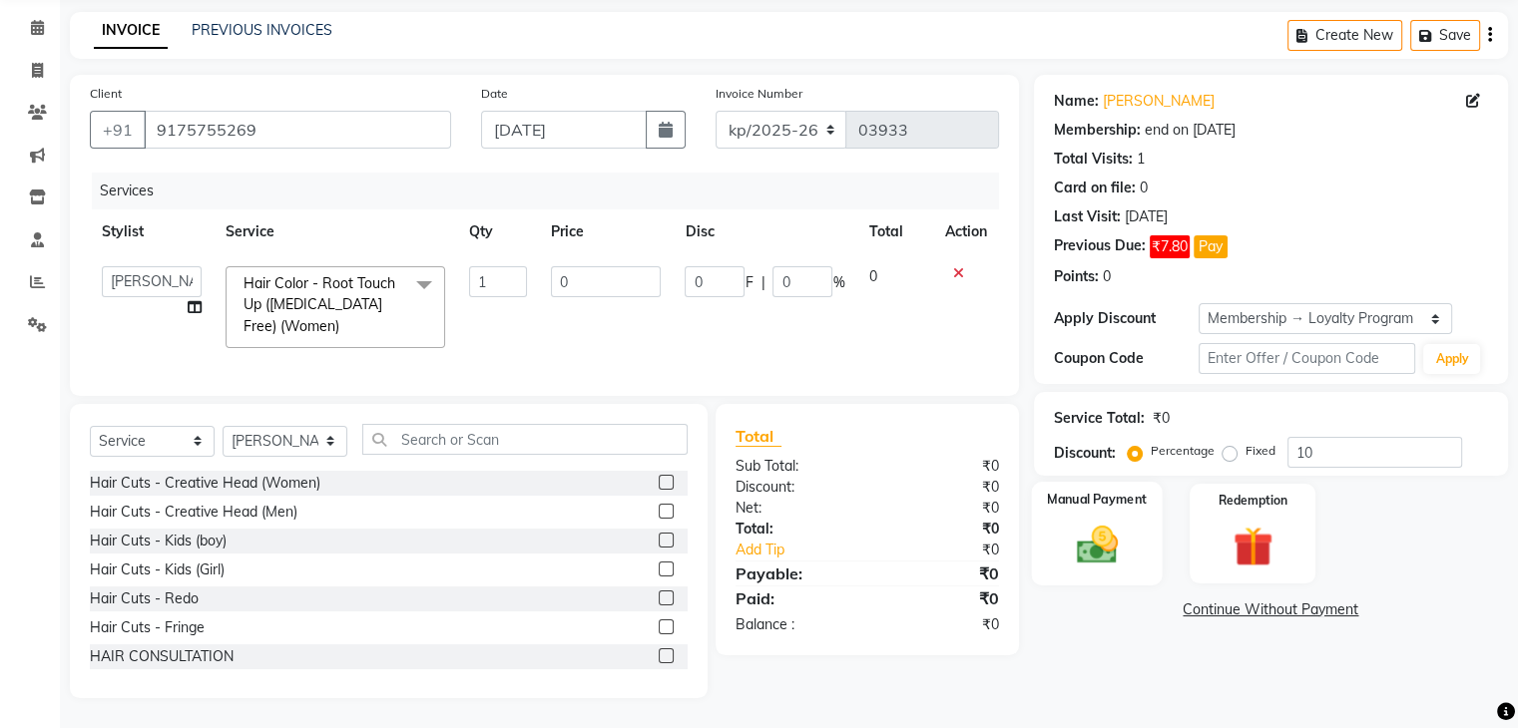
click at [1082, 542] on img at bounding box center [1096, 546] width 67 height 48
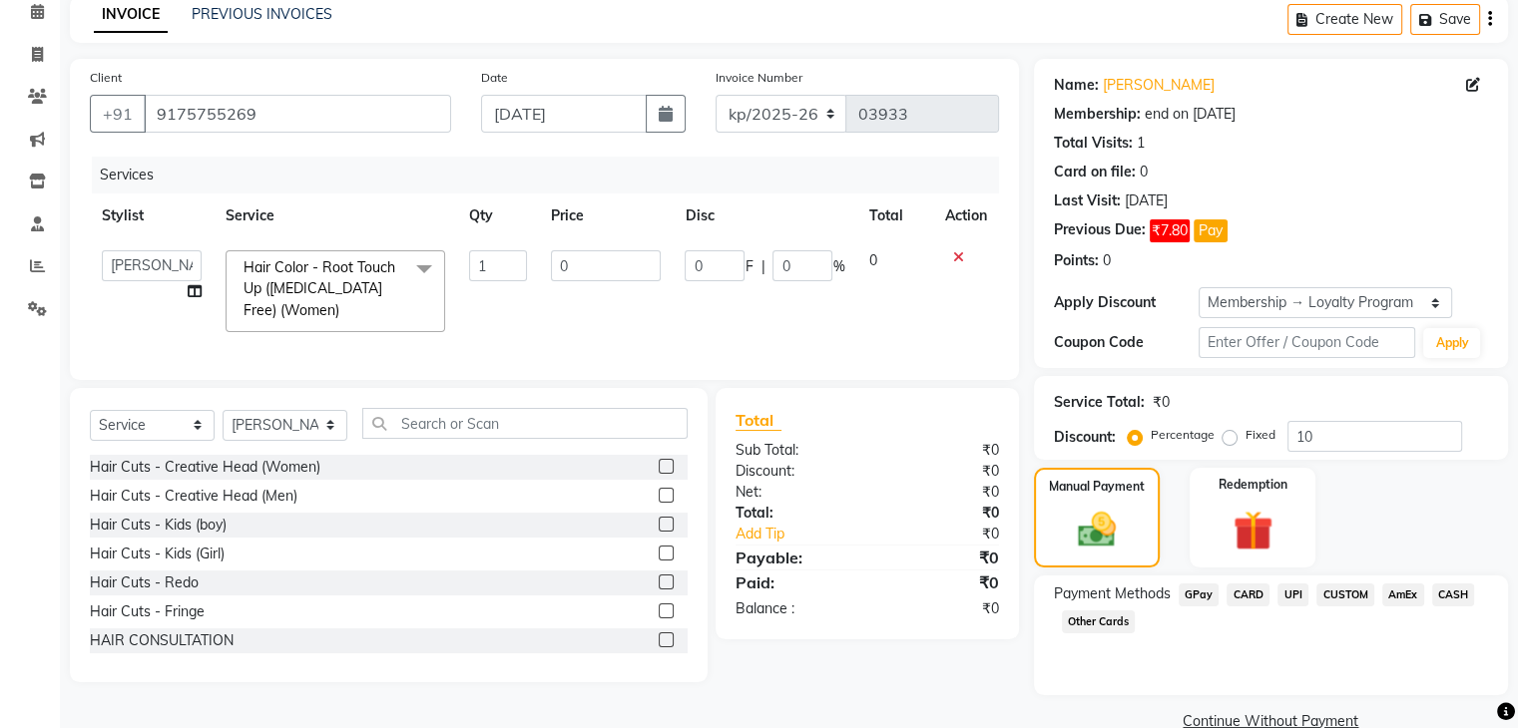
click at [1346, 592] on span "CUSTOM" at bounding box center [1345, 595] width 58 height 23
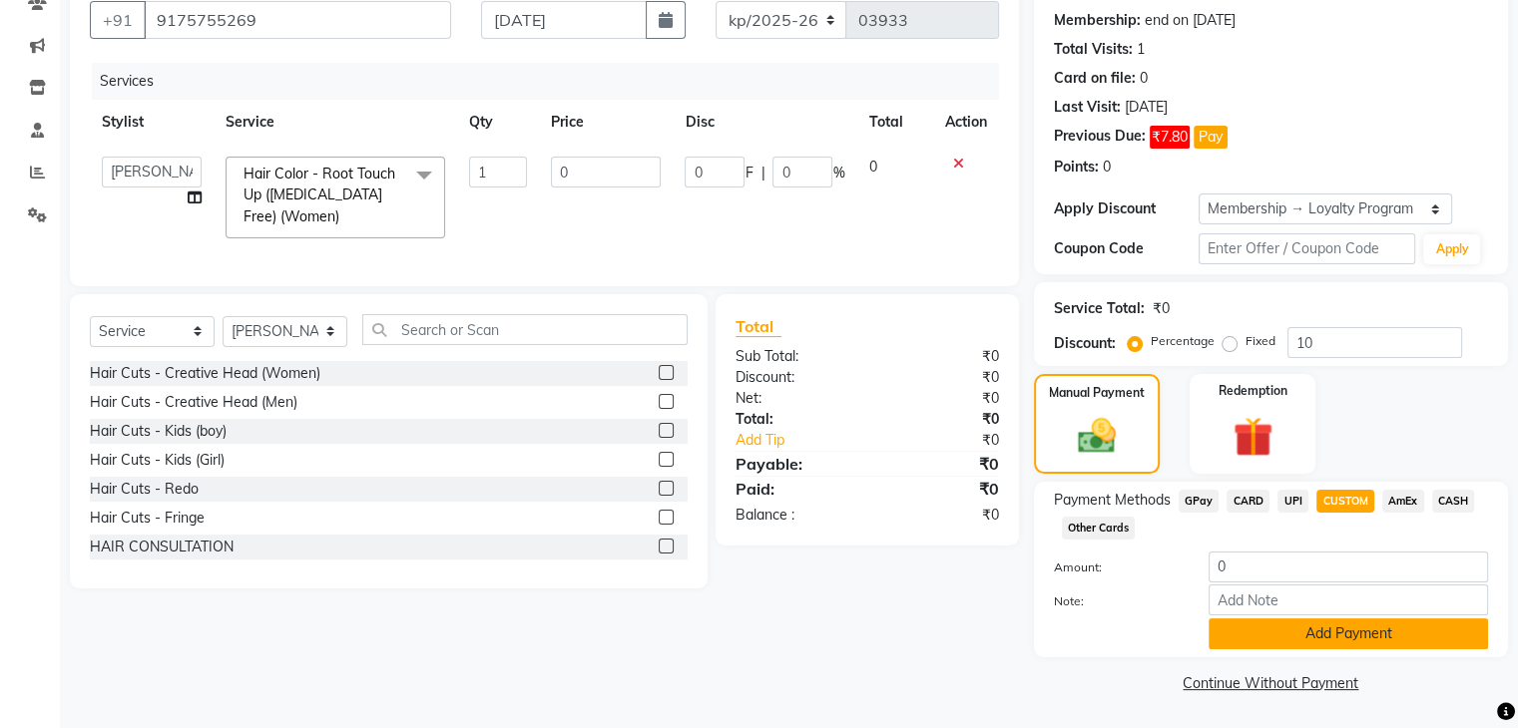
click at [1358, 636] on button "Add Payment" at bounding box center [1347, 634] width 279 height 31
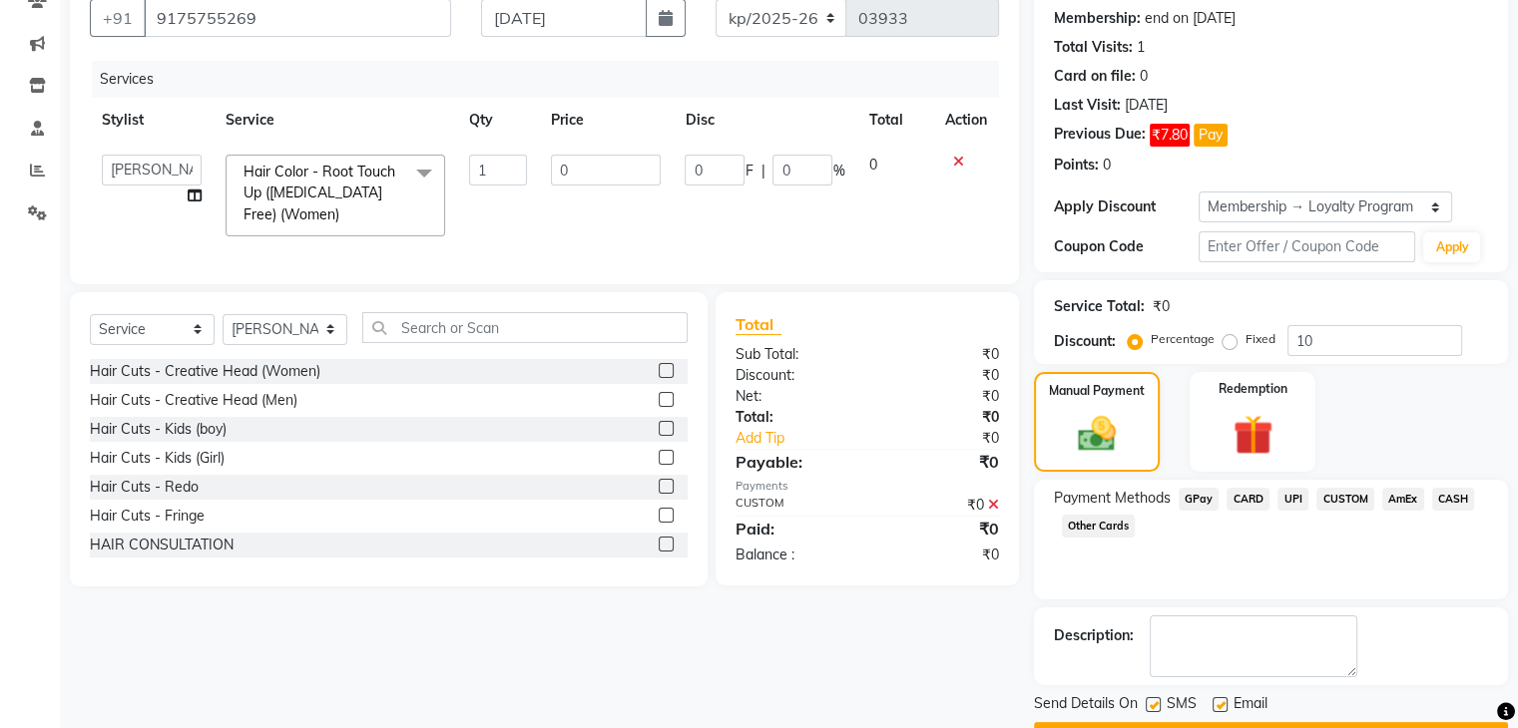
scroll to position [239, 0]
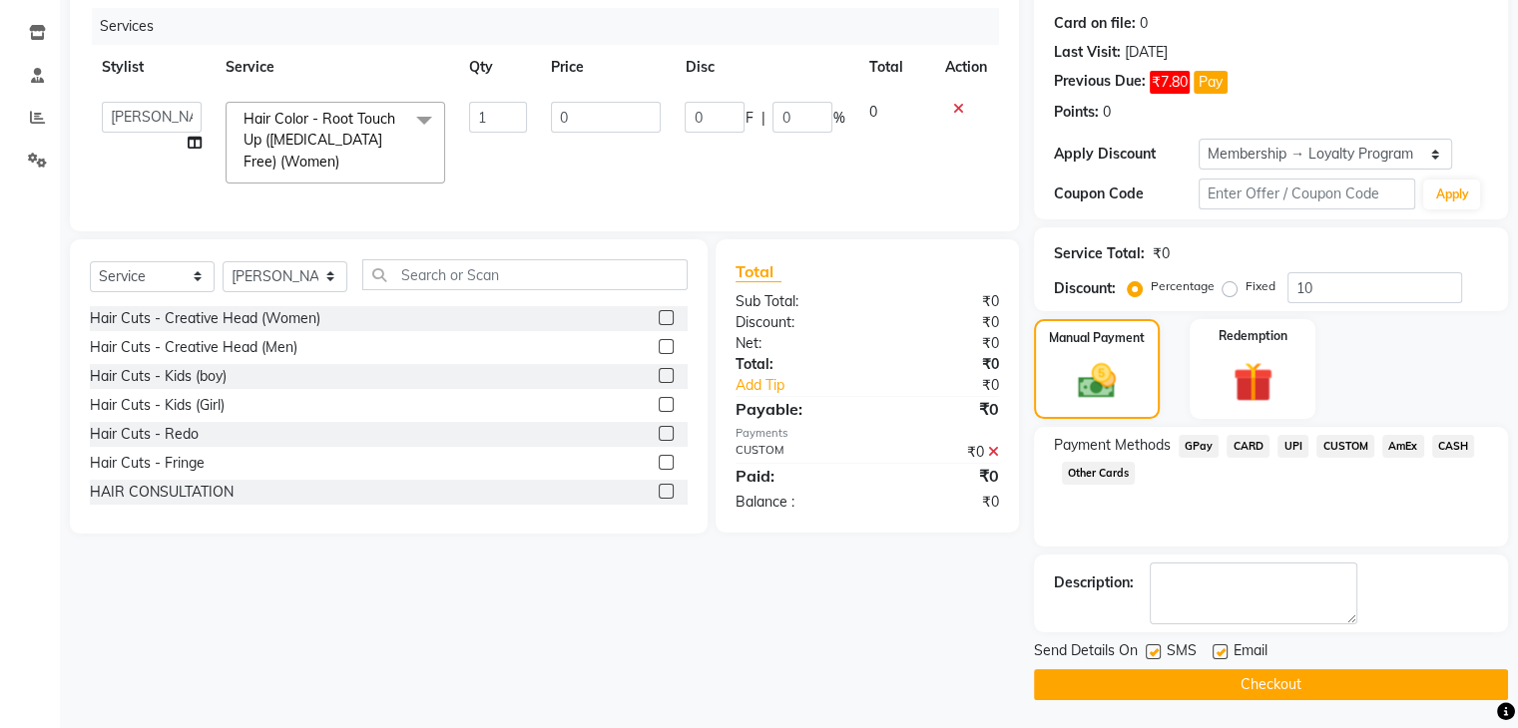
click at [1279, 686] on button "Checkout" at bounding box center [1271, 685] width 474 height 31
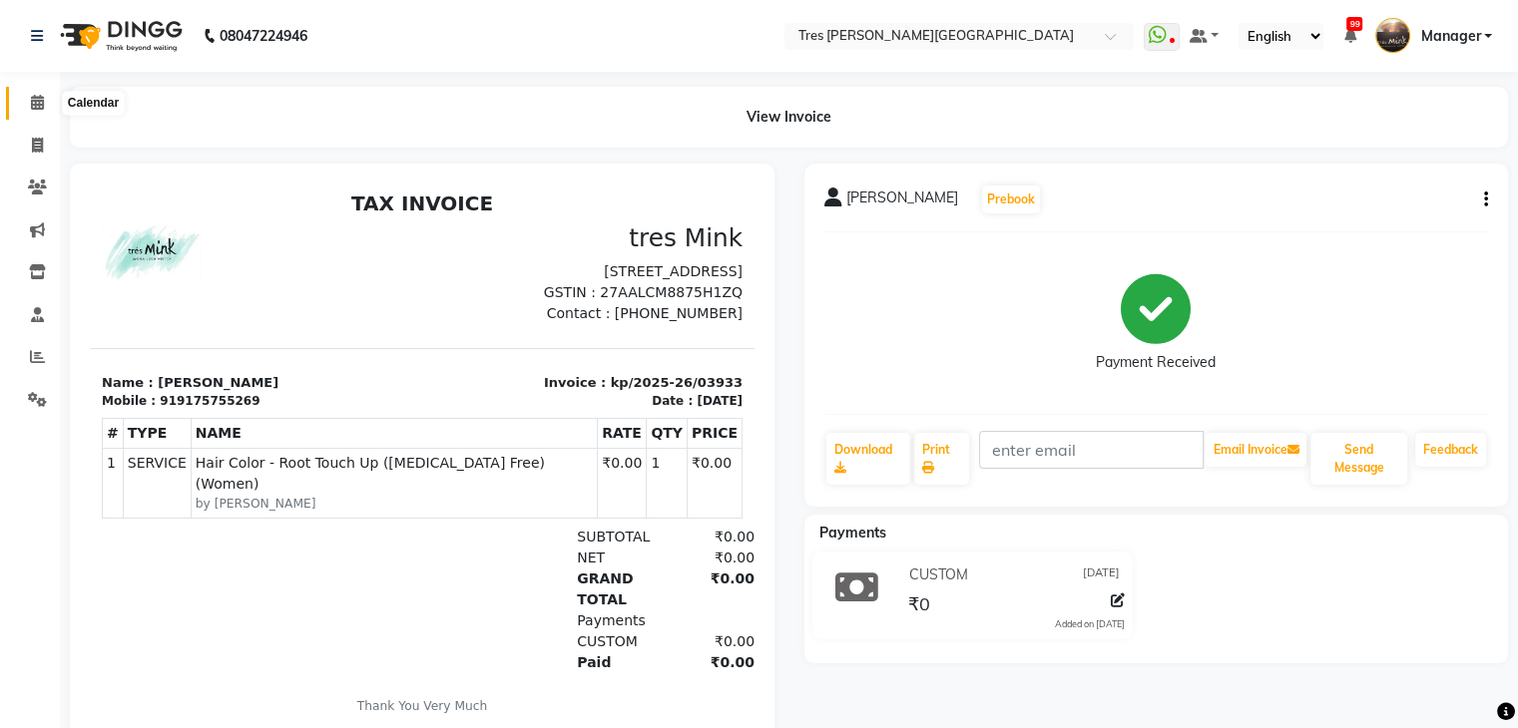
drag, startPoint x: 30, startPoint y: 105, endPoint x: 26, endPoint y: 117, distance: 12.6
click at [31, 105] on icon at bounding box center [37, 102] width 13 height 15
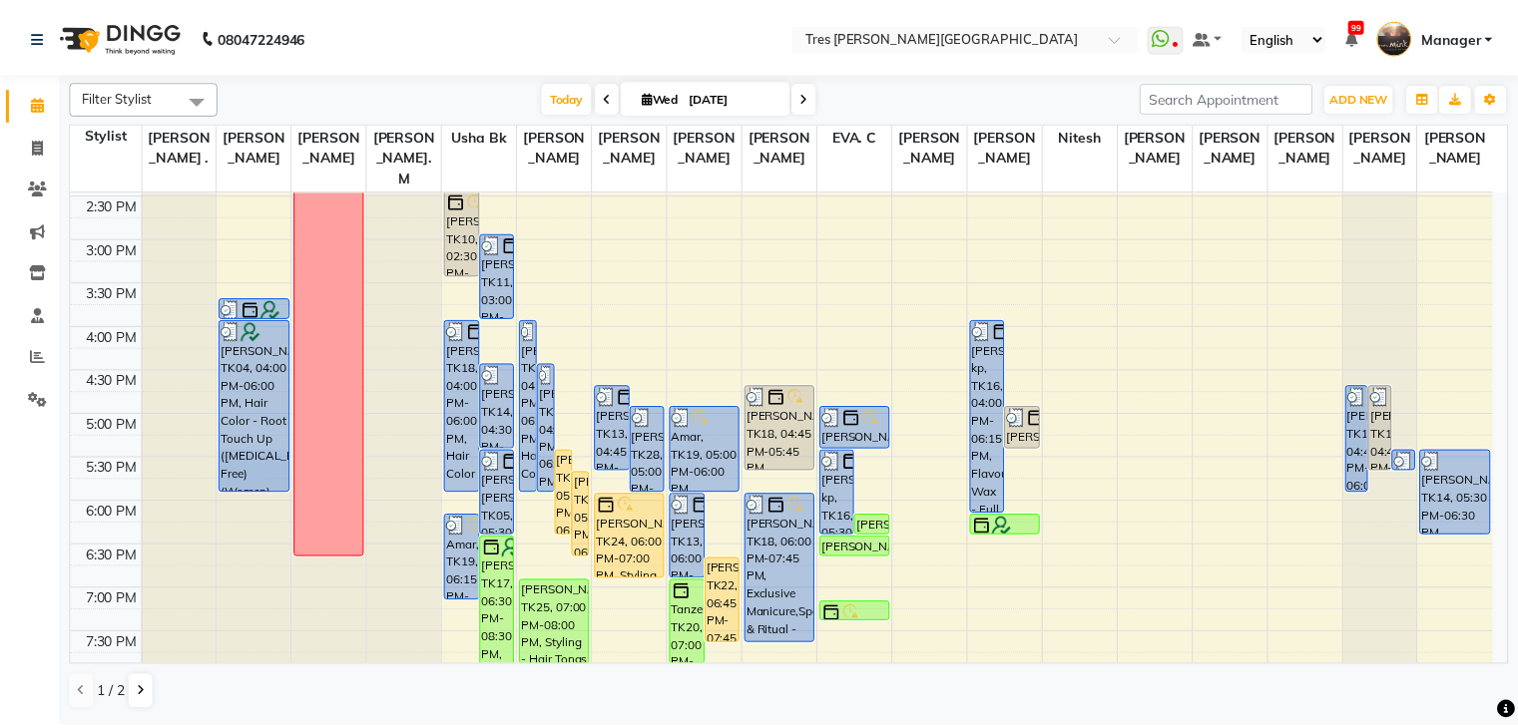
scroll to position [699, 0]
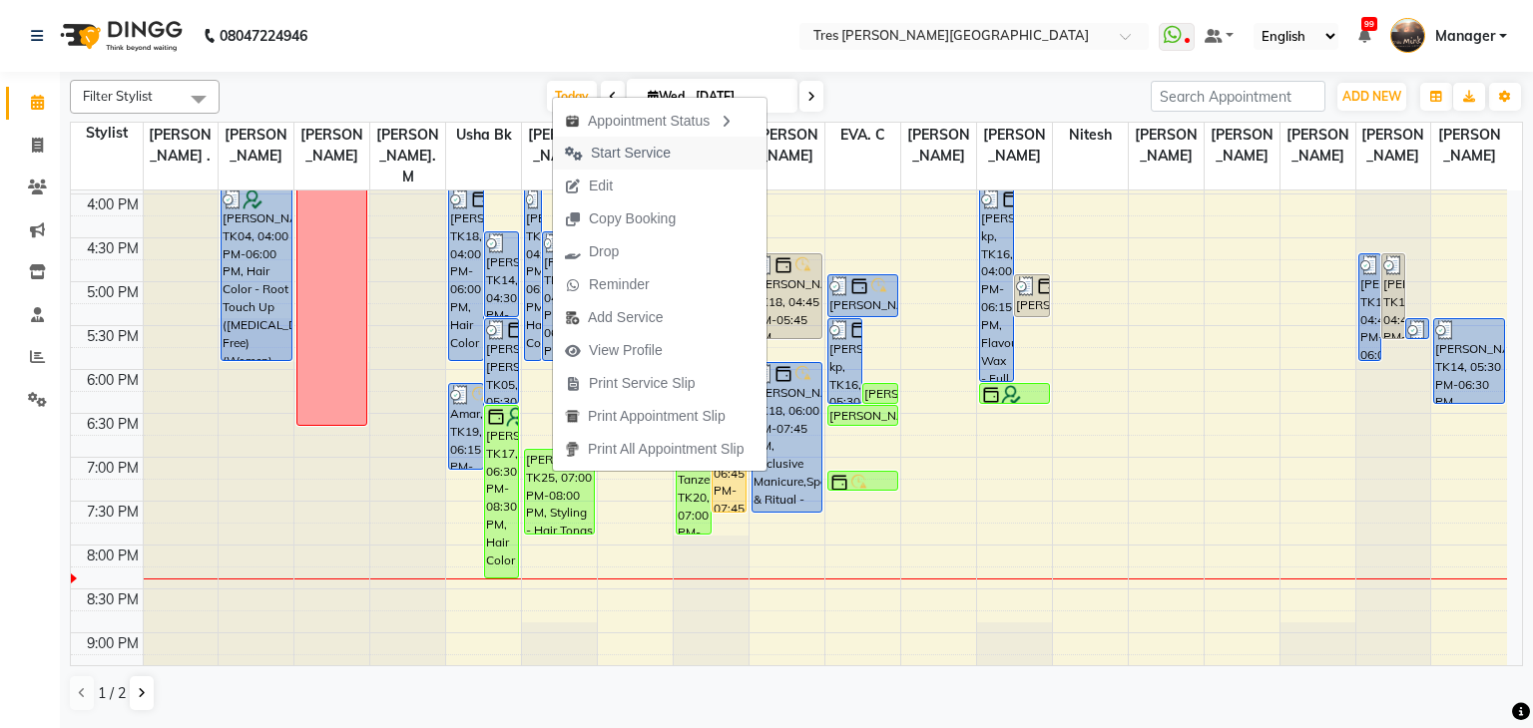
click at [658, 152] on span "Start Service" at bounding box center [631, 153] width 80 height 21
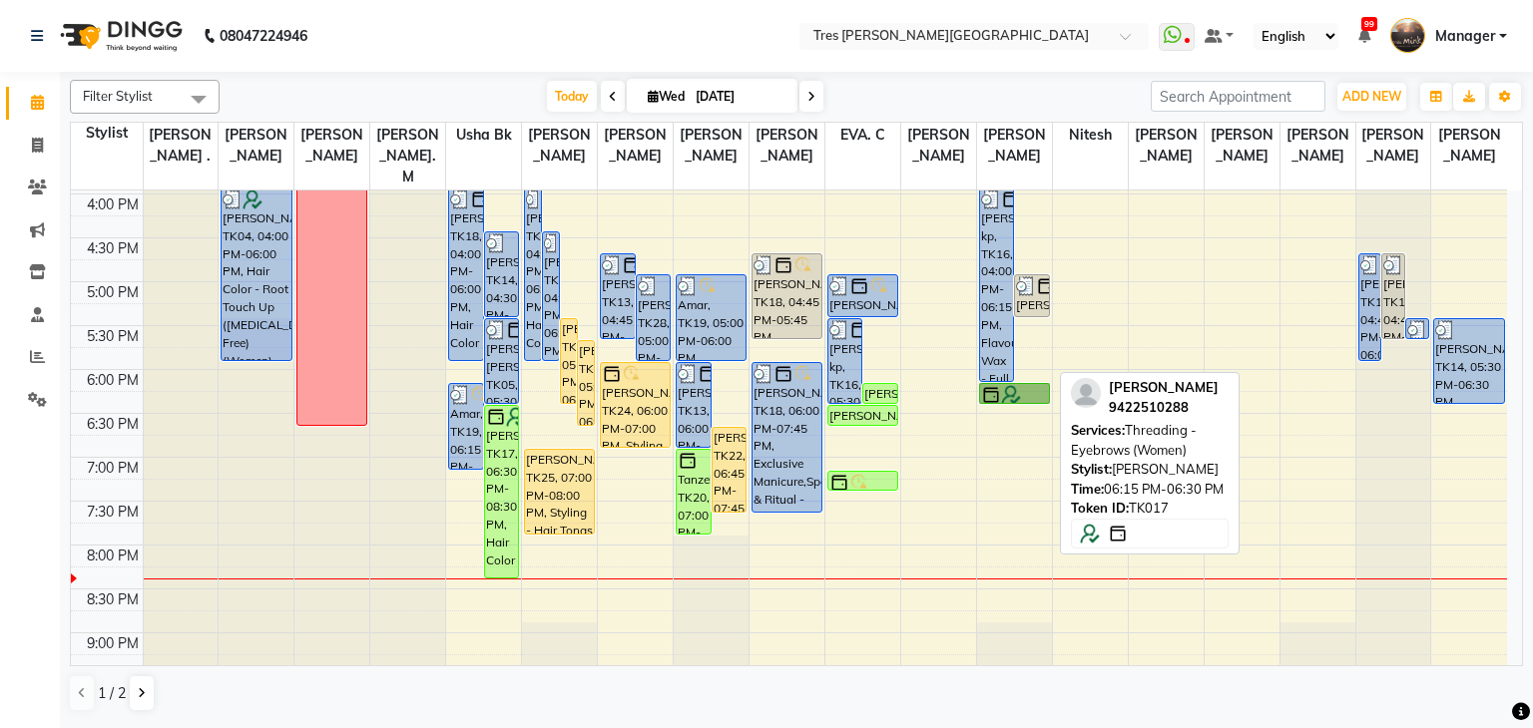
drag, startPoint x: 1006, startPoint y: 371, endPoint x: 1006, endPoint y: 360, distance: 11.0
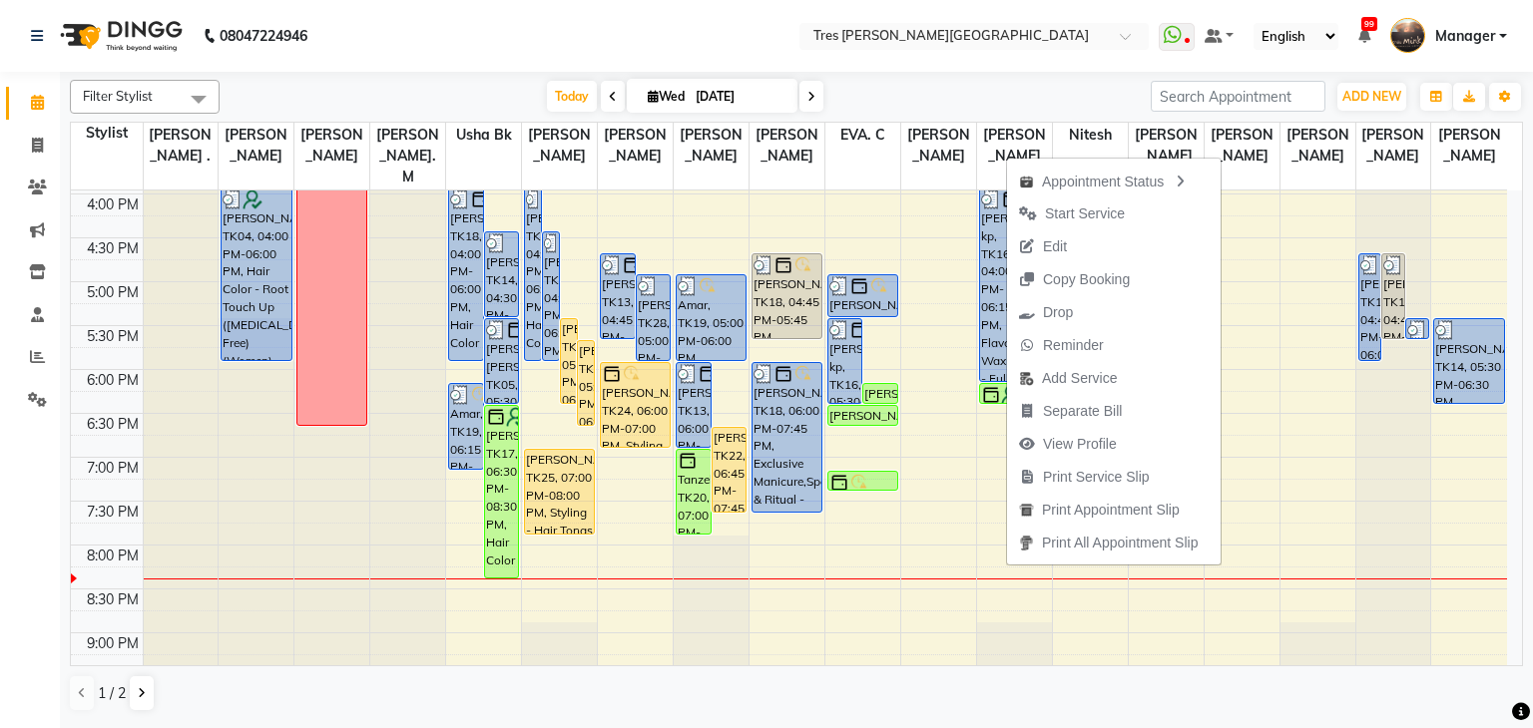
click at [1015, 98] on div "Today Wed 03-09-2025" at bounding box center [685, 97] width 911 height 30
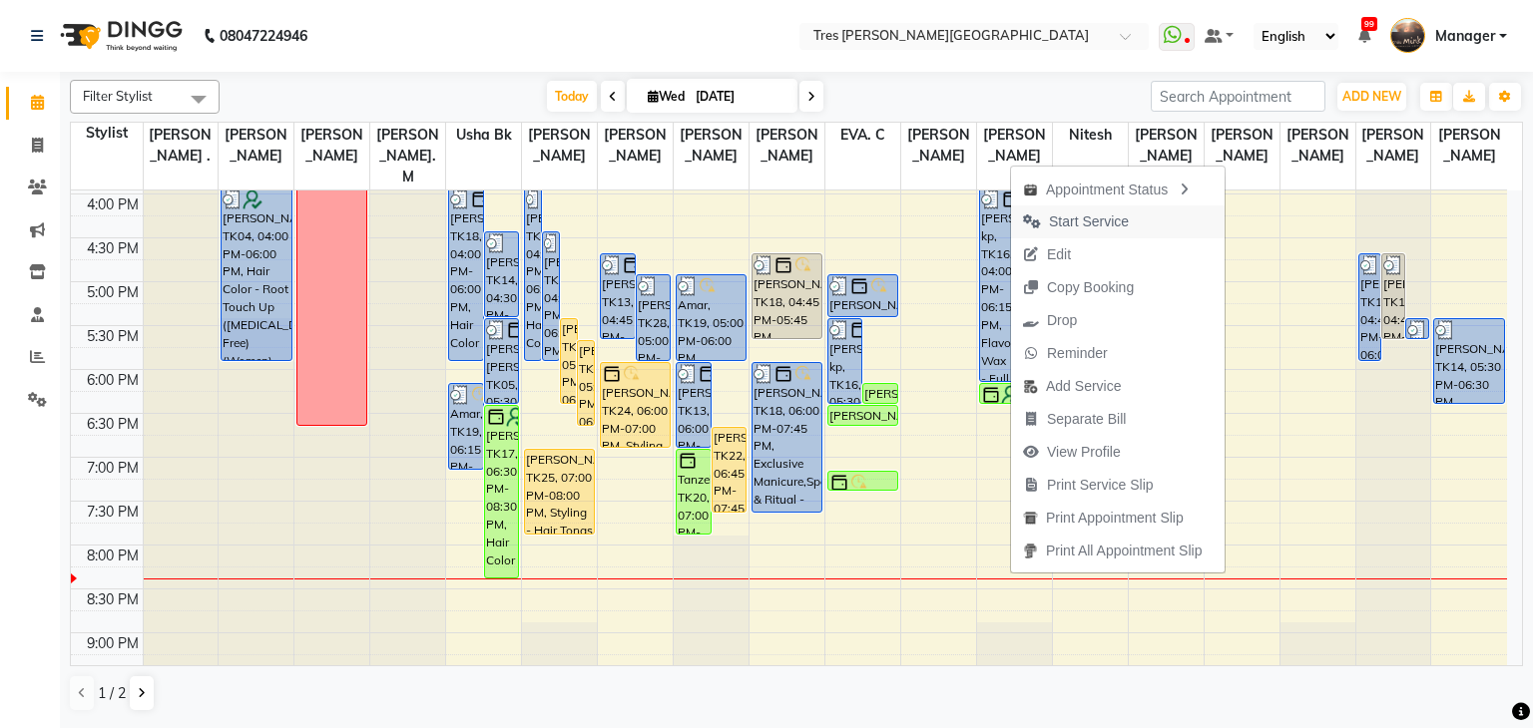
click at [1086, 229] on span "Start Service" at bounding box center [1089, 222] width 80 height 21
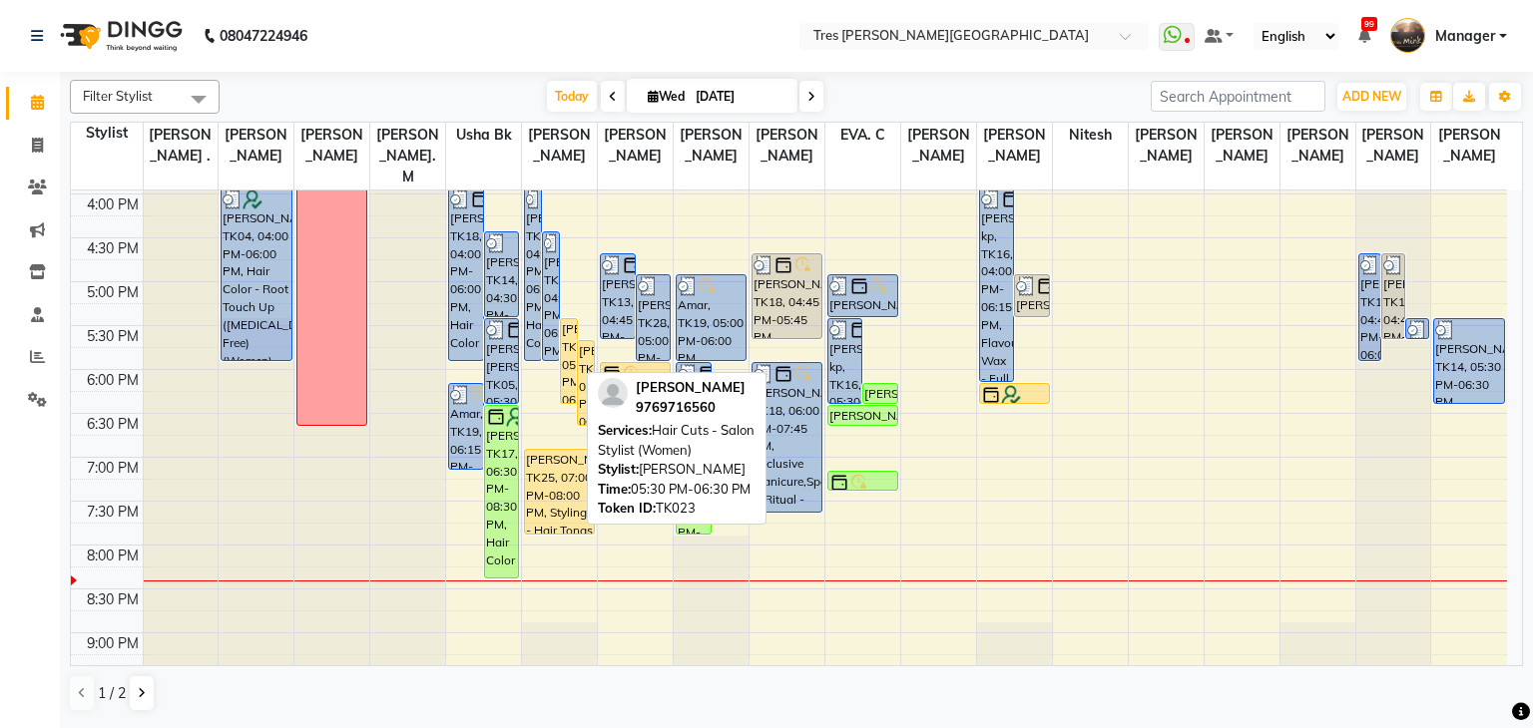
click at [567, 338] on div "[PERSON_NAME], TK23, 05:30 PM-06:30 PM, Hair Cuts - Salon Stylist (Women)" at bounding box center [569, 361] width 16 height 84
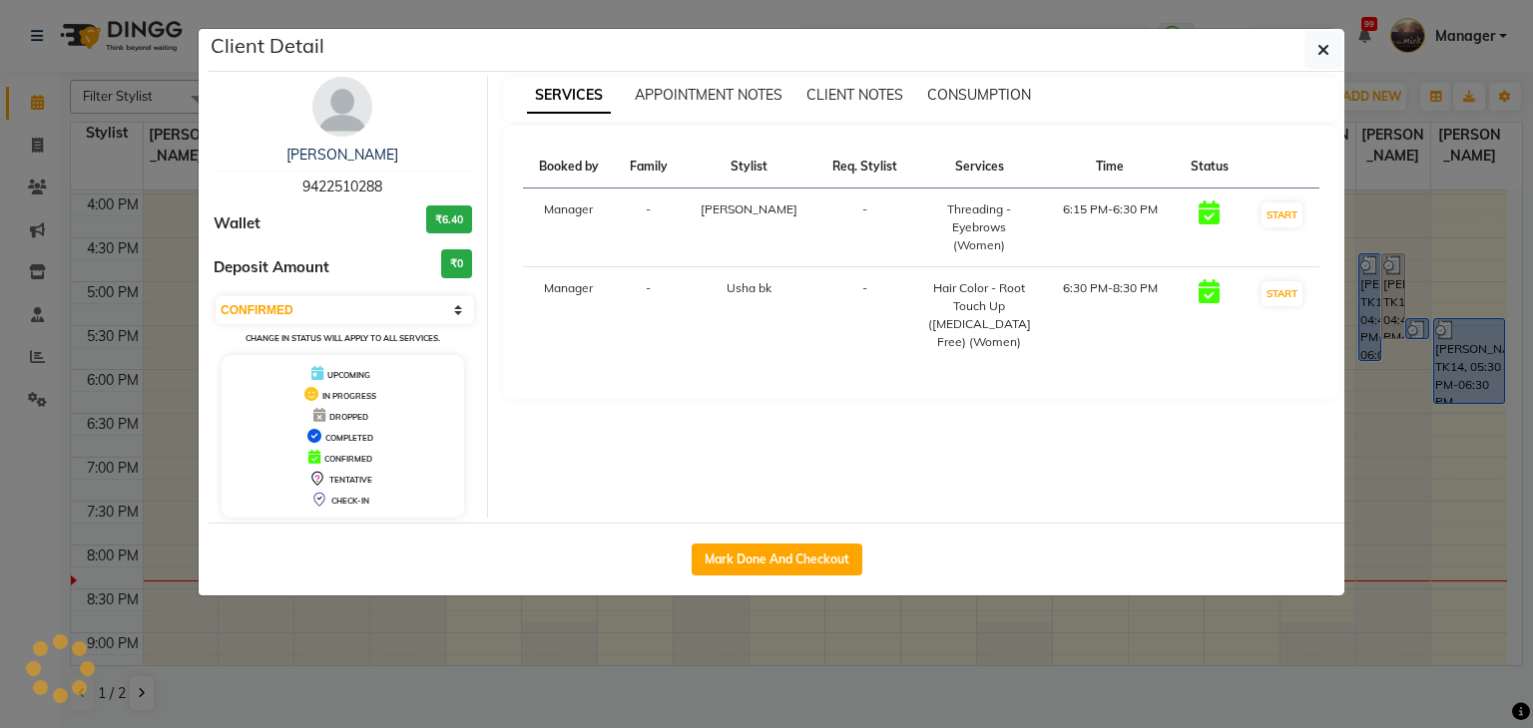
select select "1"
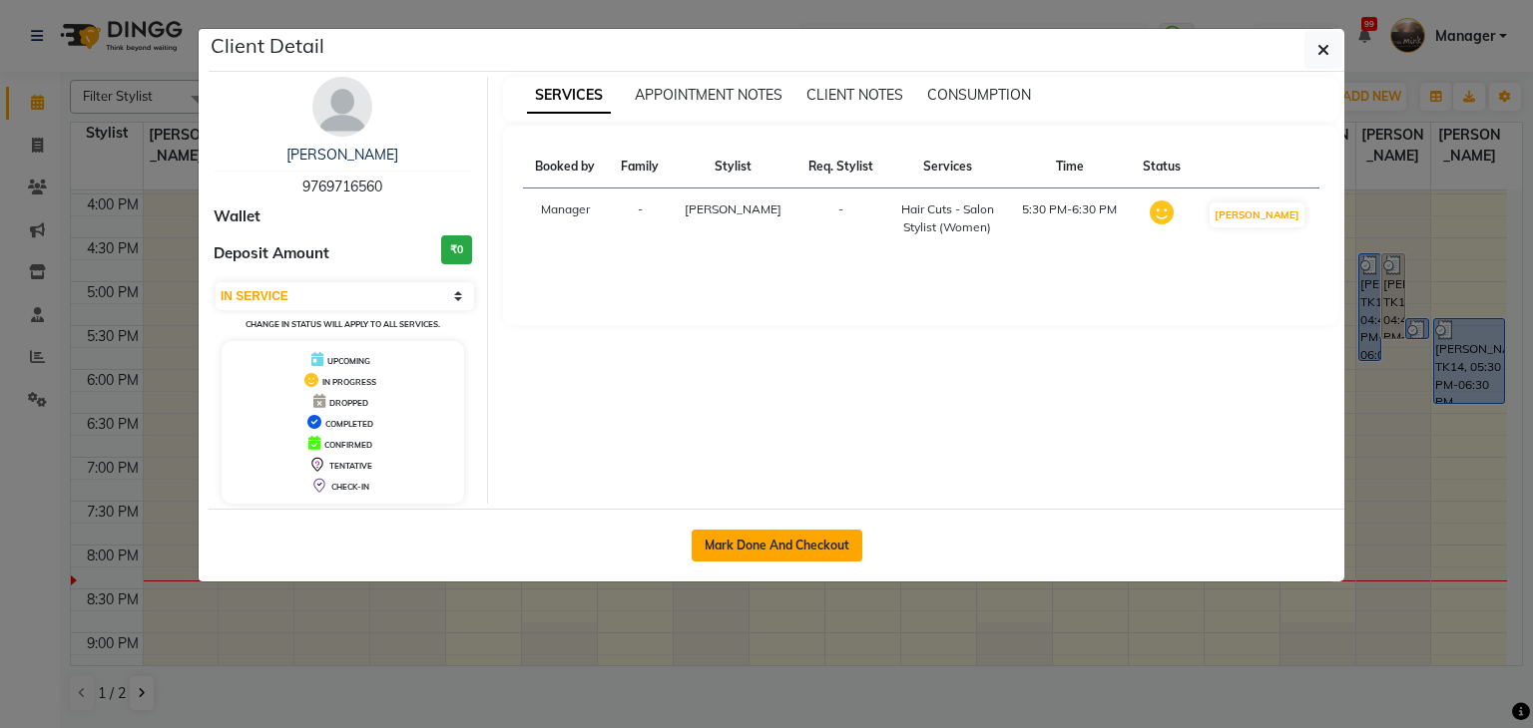
click at [779, 546] on button "Mark Done And Checkout" at bounding box center [777, 546] width 171 height 32
select select "service"
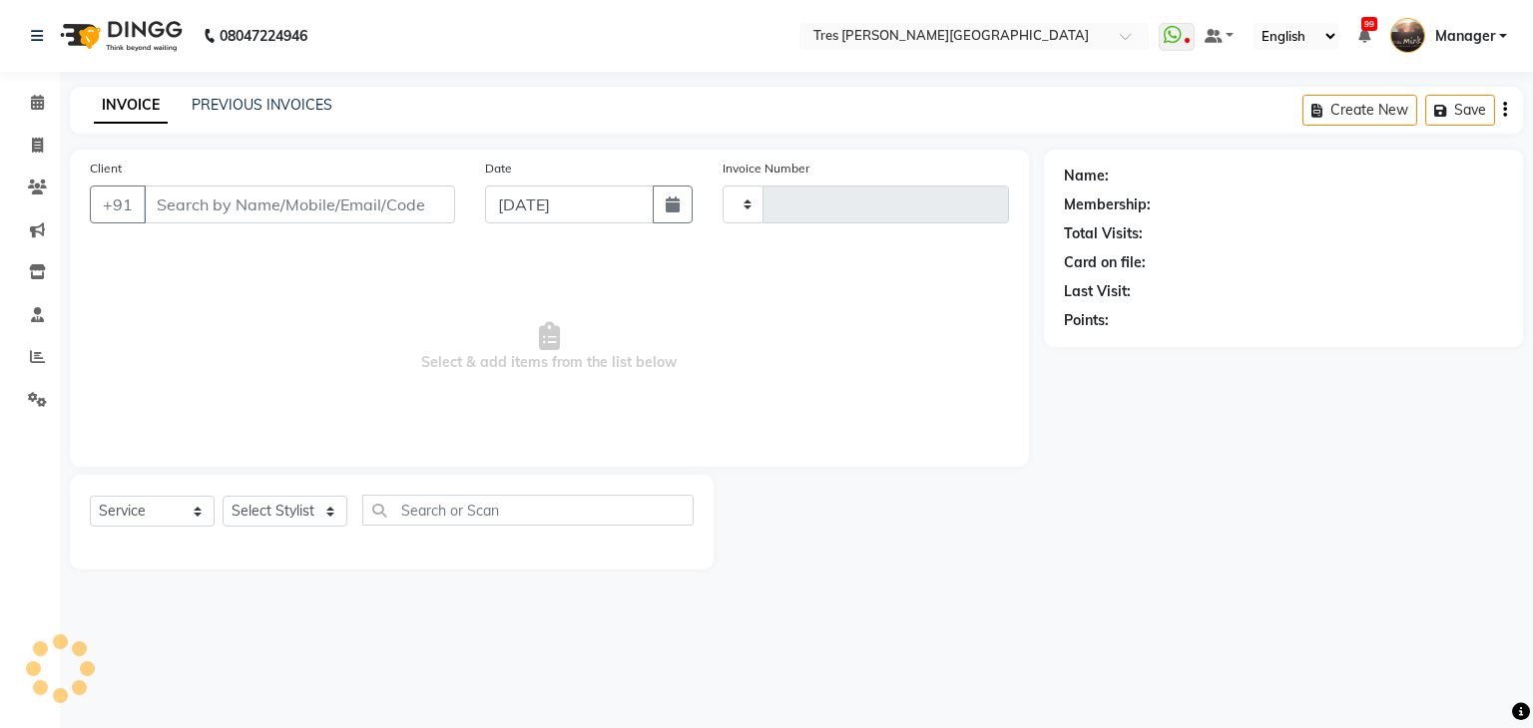
type input "03934"
select select "4234"
type input "9769716560"
select select "34584"
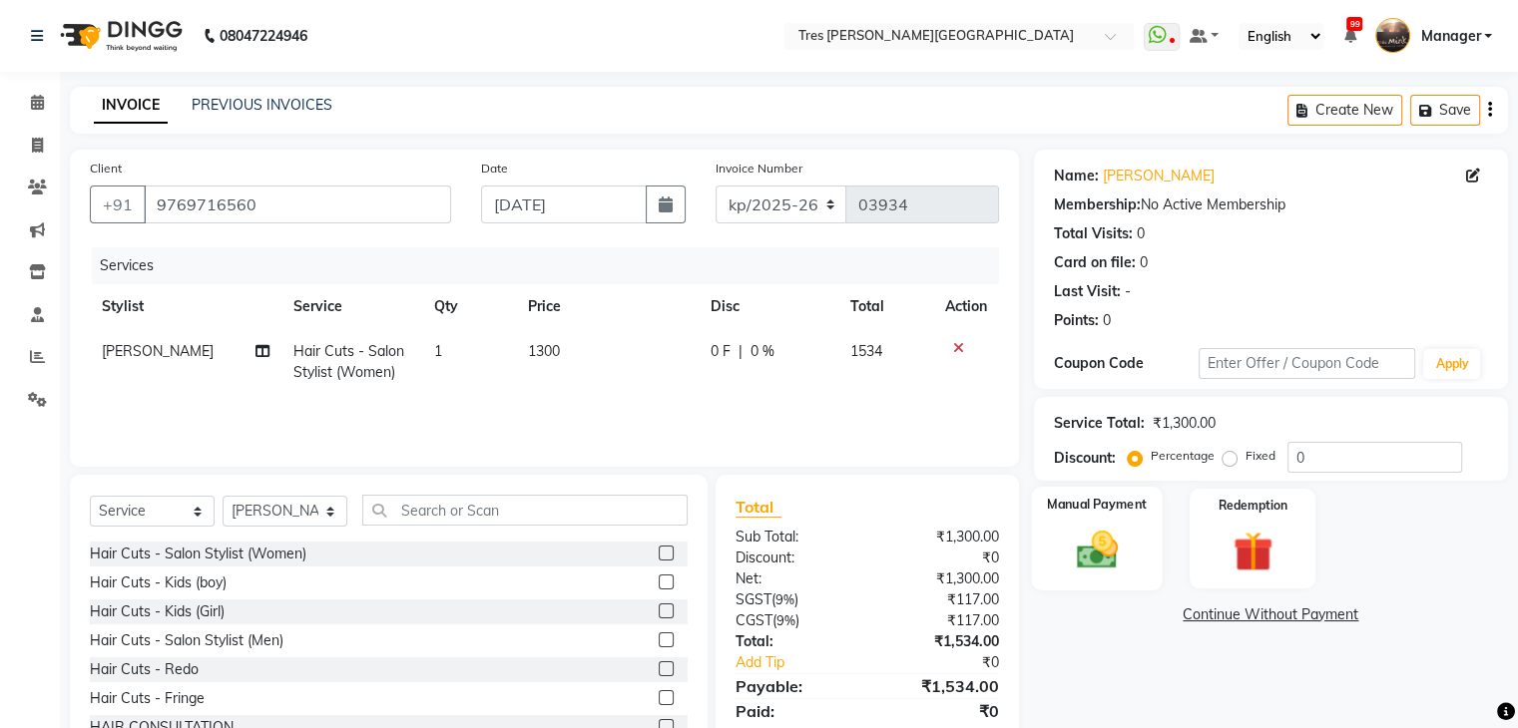
click at [1096, 563] on img at bounding box center [1096, 551] width 67 height 48
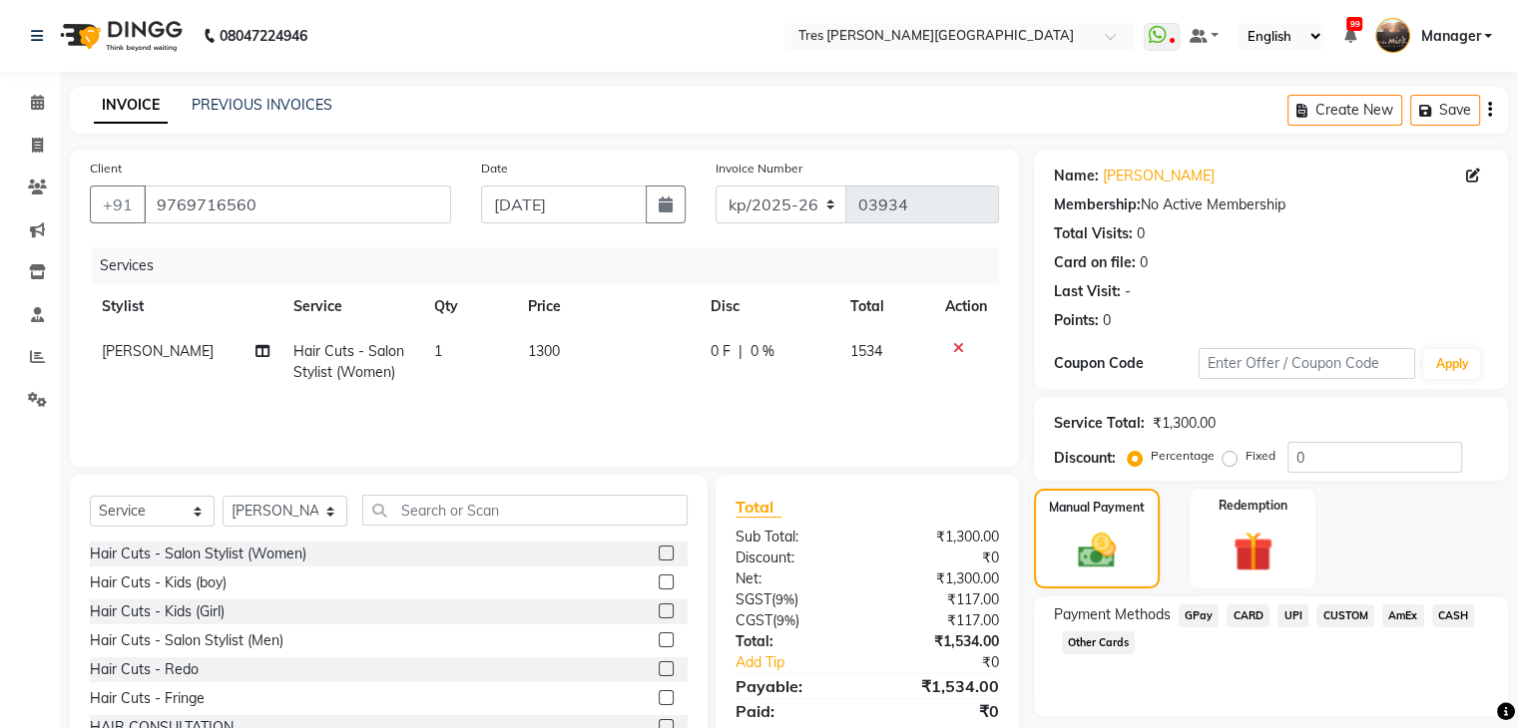
scroll to position [72, 0]
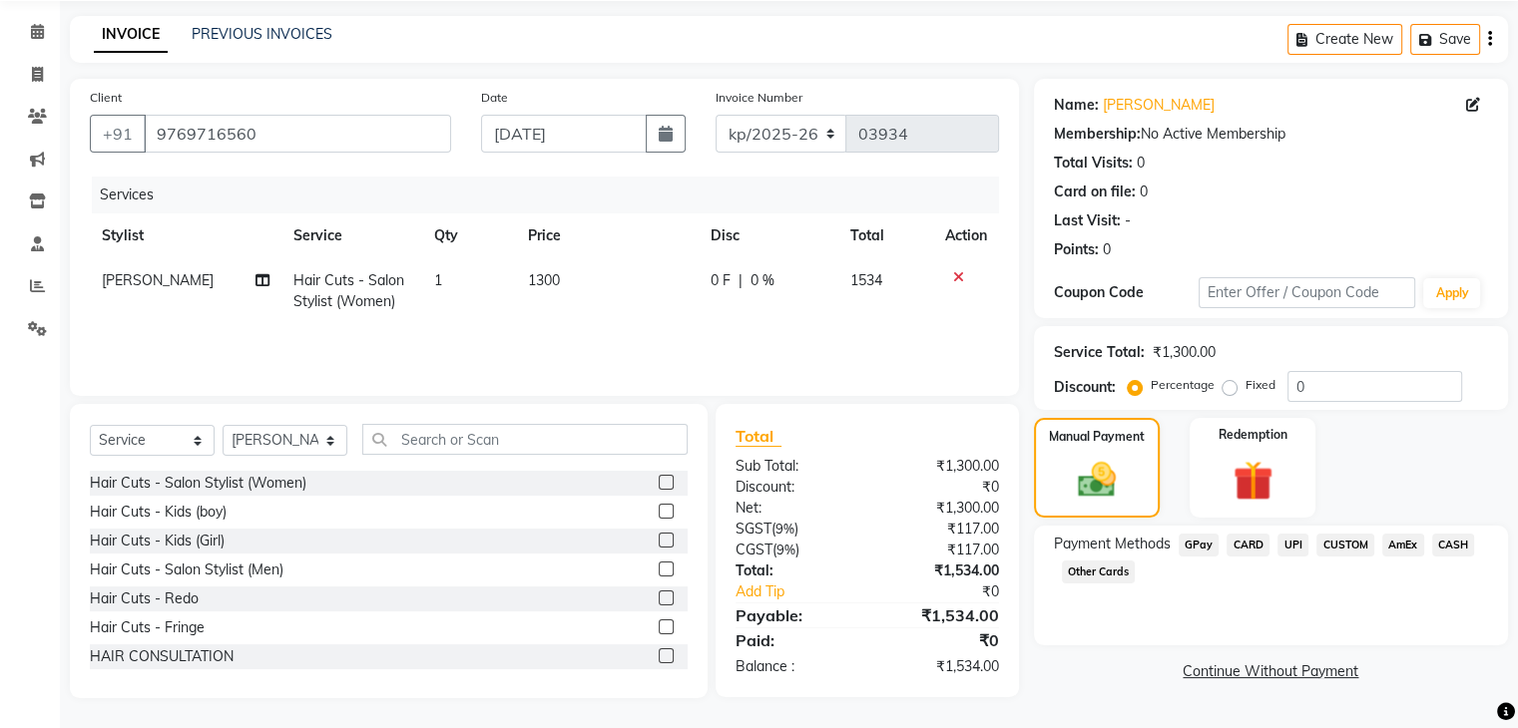
click at [1301, 541] on span "UPI" at bounding box center [1292, 545] width 31 height 23
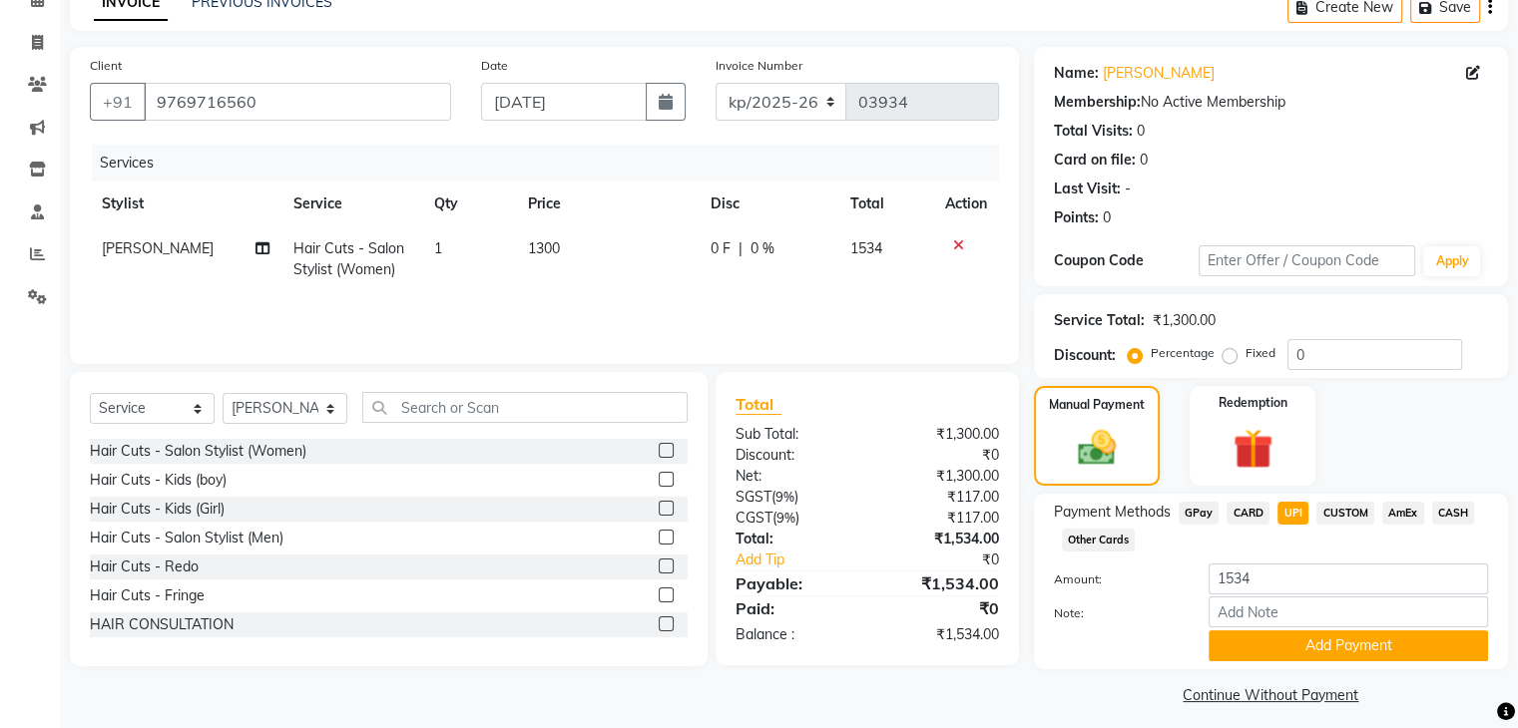
scroll to position [117, 0]
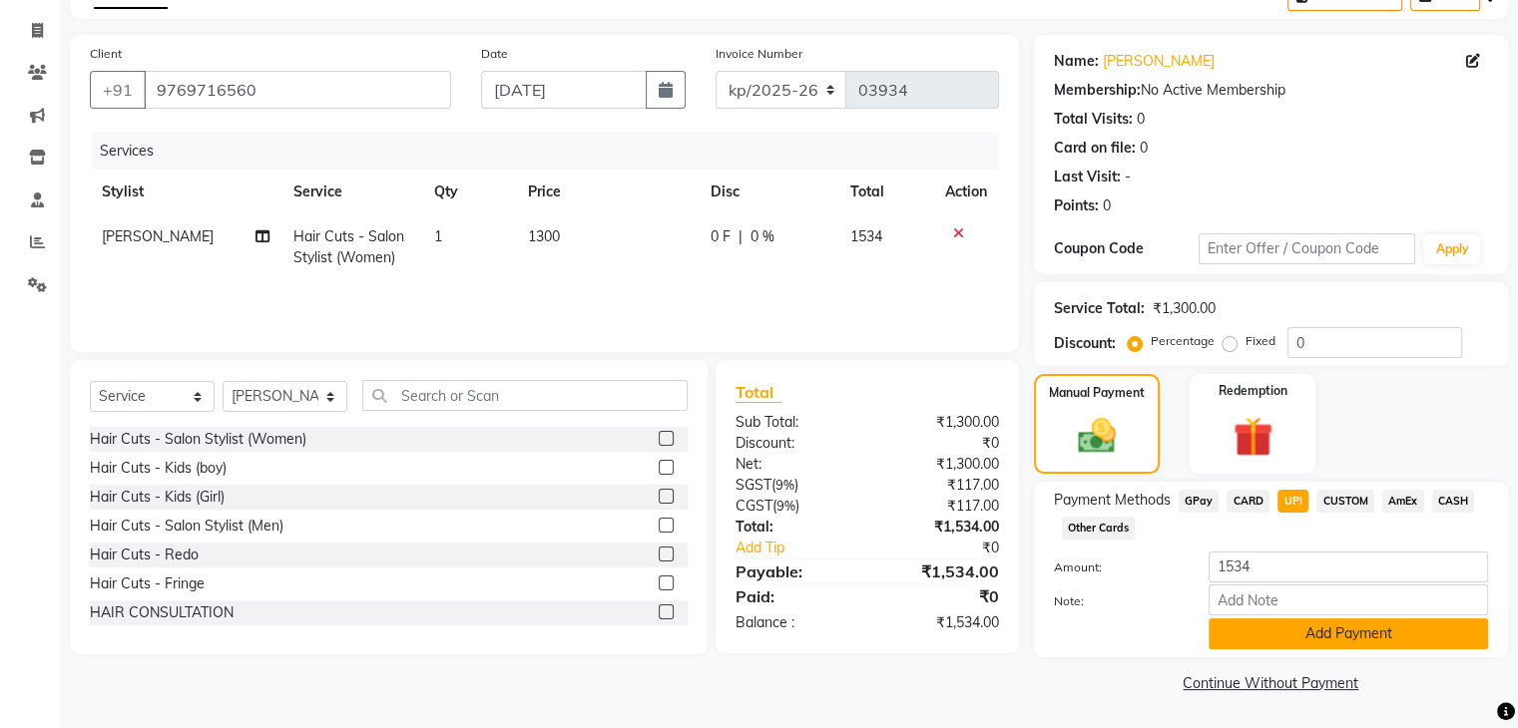
click at [1324, 637] on button "Add Payment" at bounding box center [1347, 634] width 279 height 31
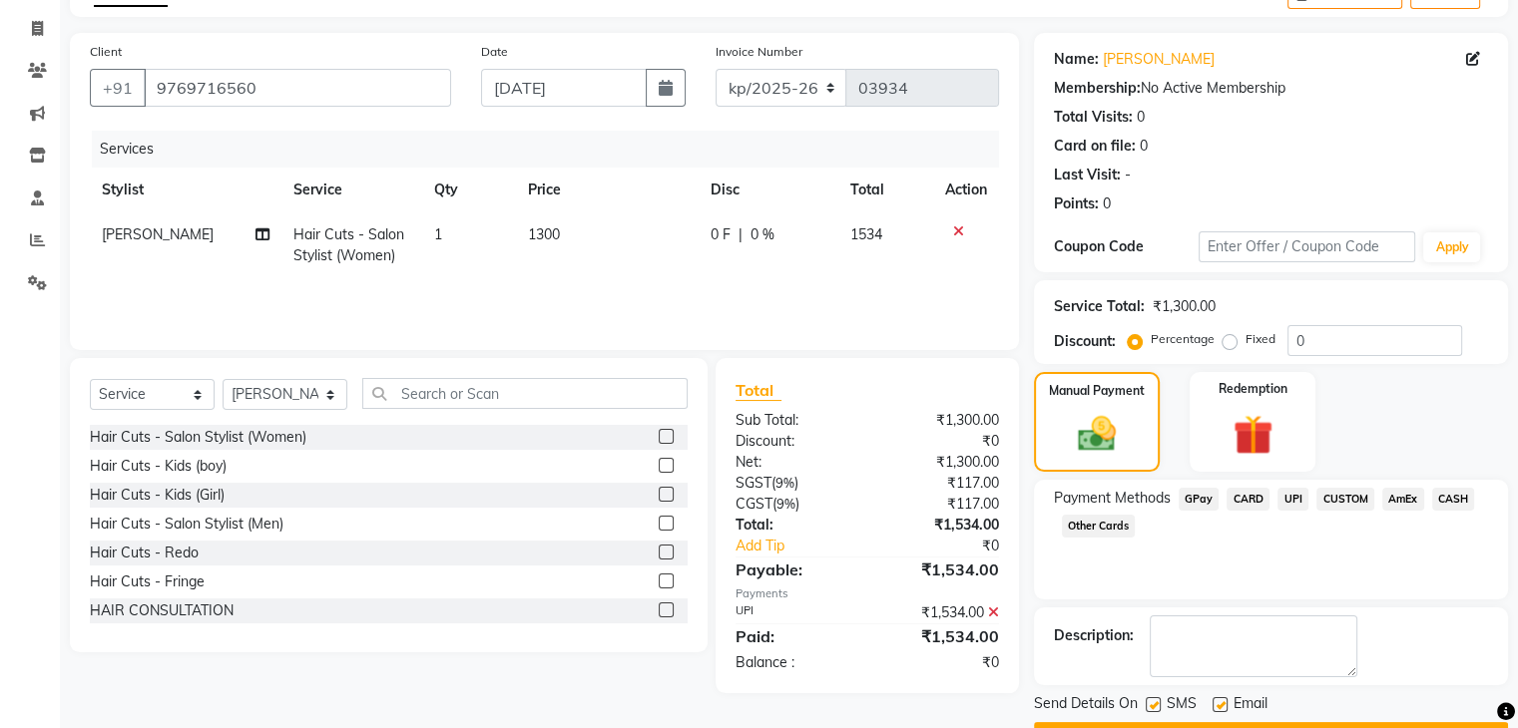
scroll to position [171, 0]
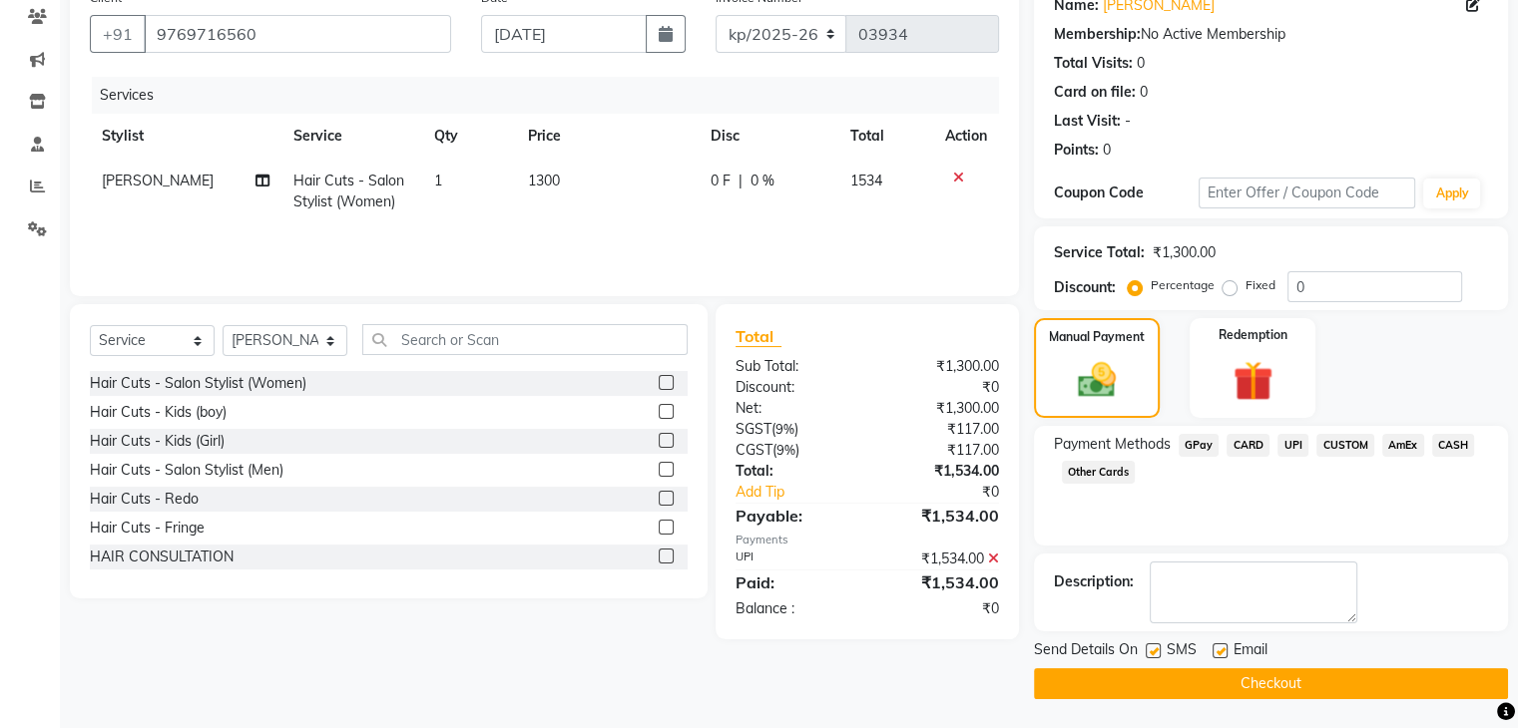
click at [1298, 672] on button "Checkout" at bounding box center [1271, 684] width 474 height 31
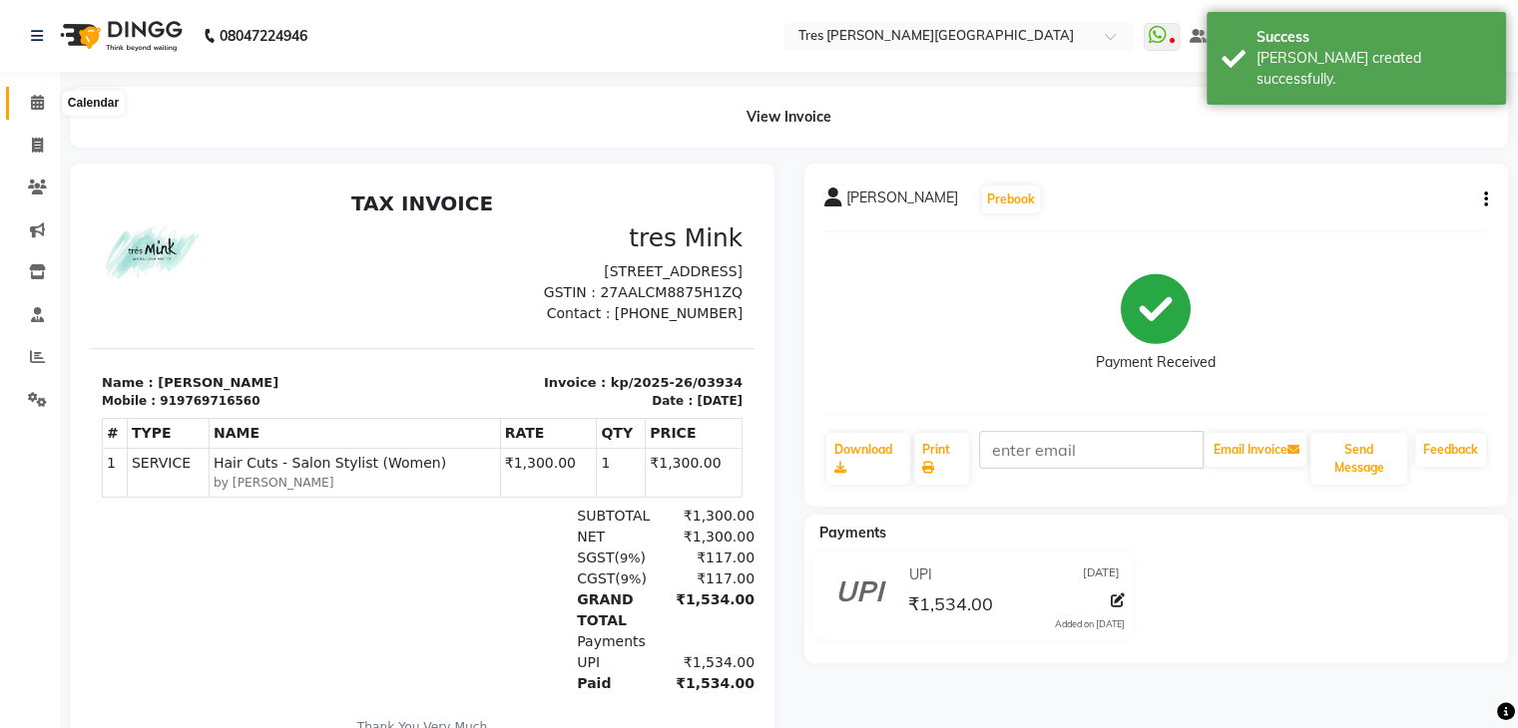
click at [25, 101] on span at bounding box center [37, 103] width 35 height 23
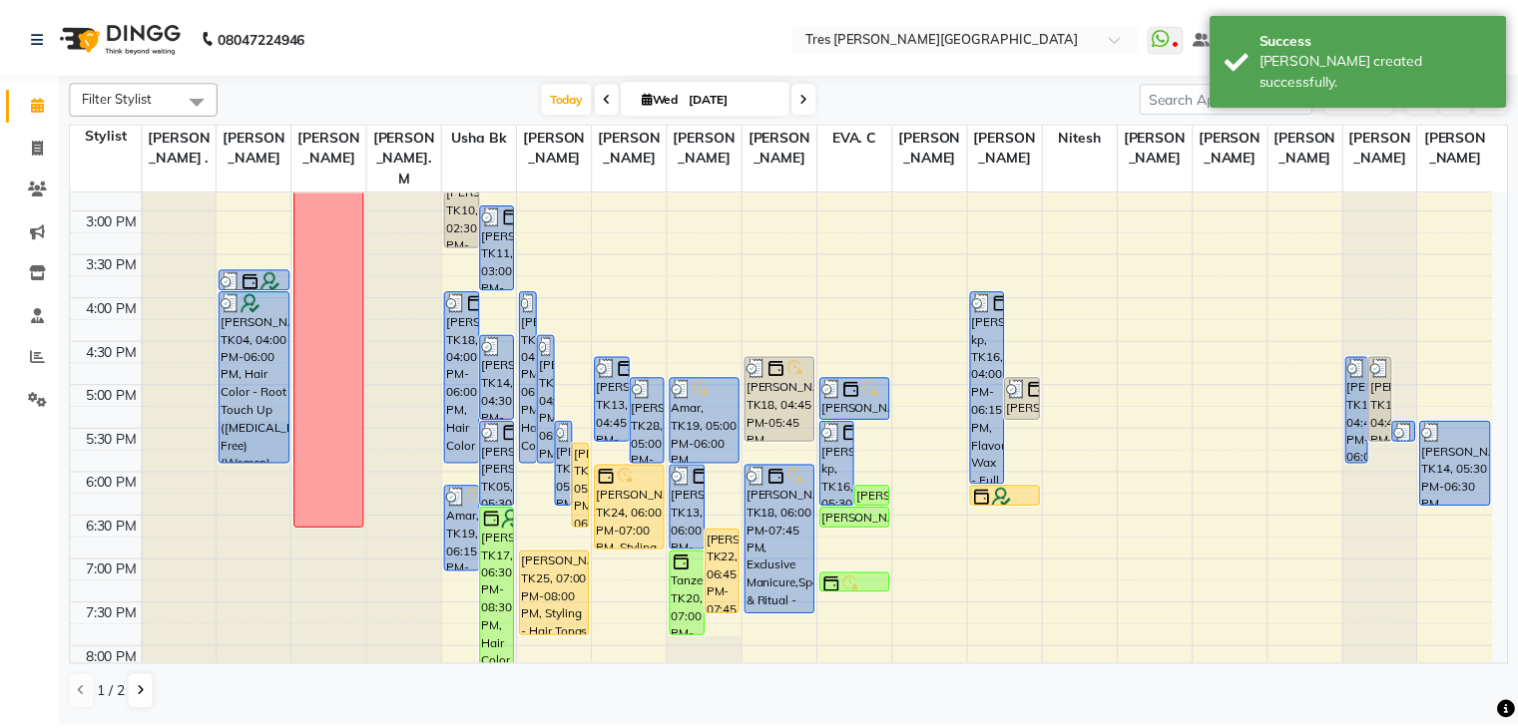
scroll to position [599, 0]
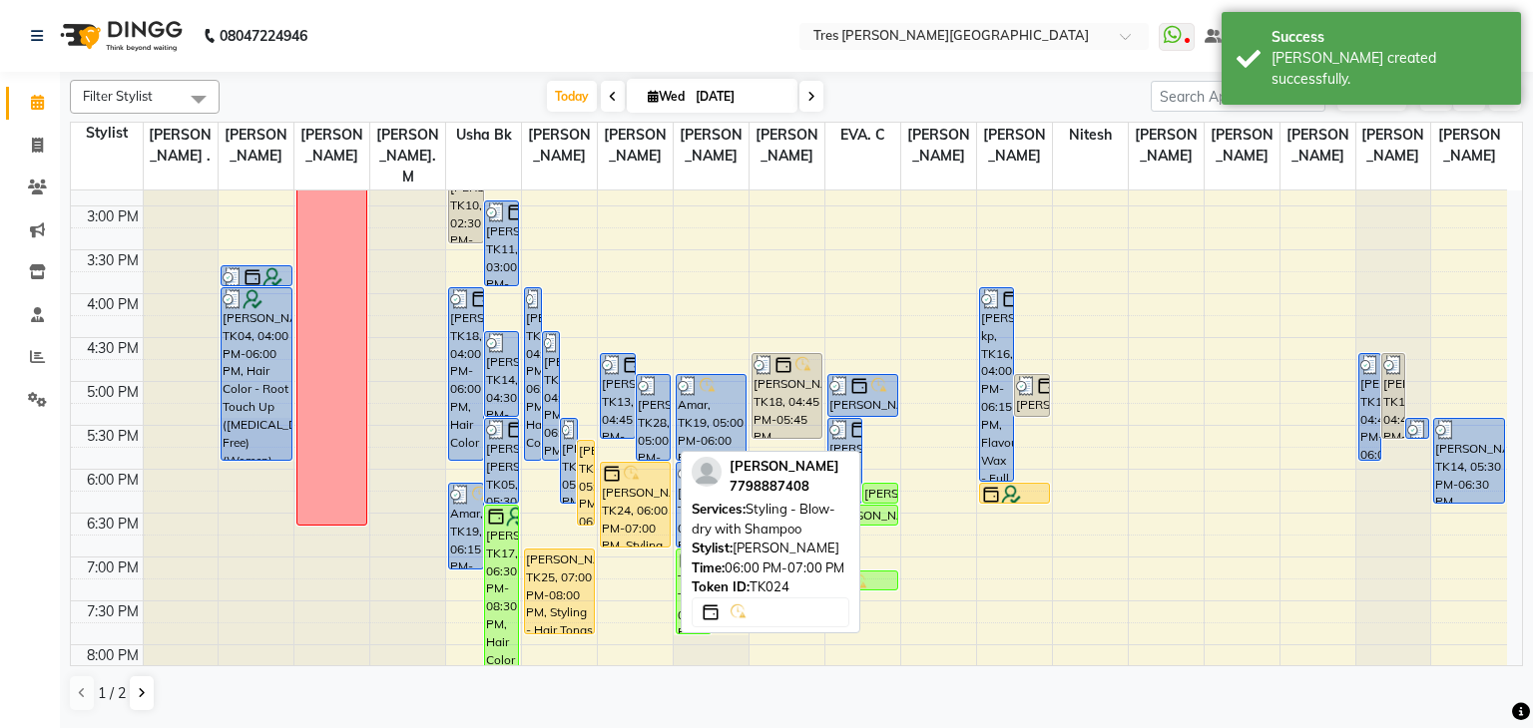
click at [645, 504] on div "[PERSON_NAME], TK24, 06:00 PM-07:00 PM, Styling - Blow-dry with Shampoo" at bounding box center [635, 505] width 69 height 84
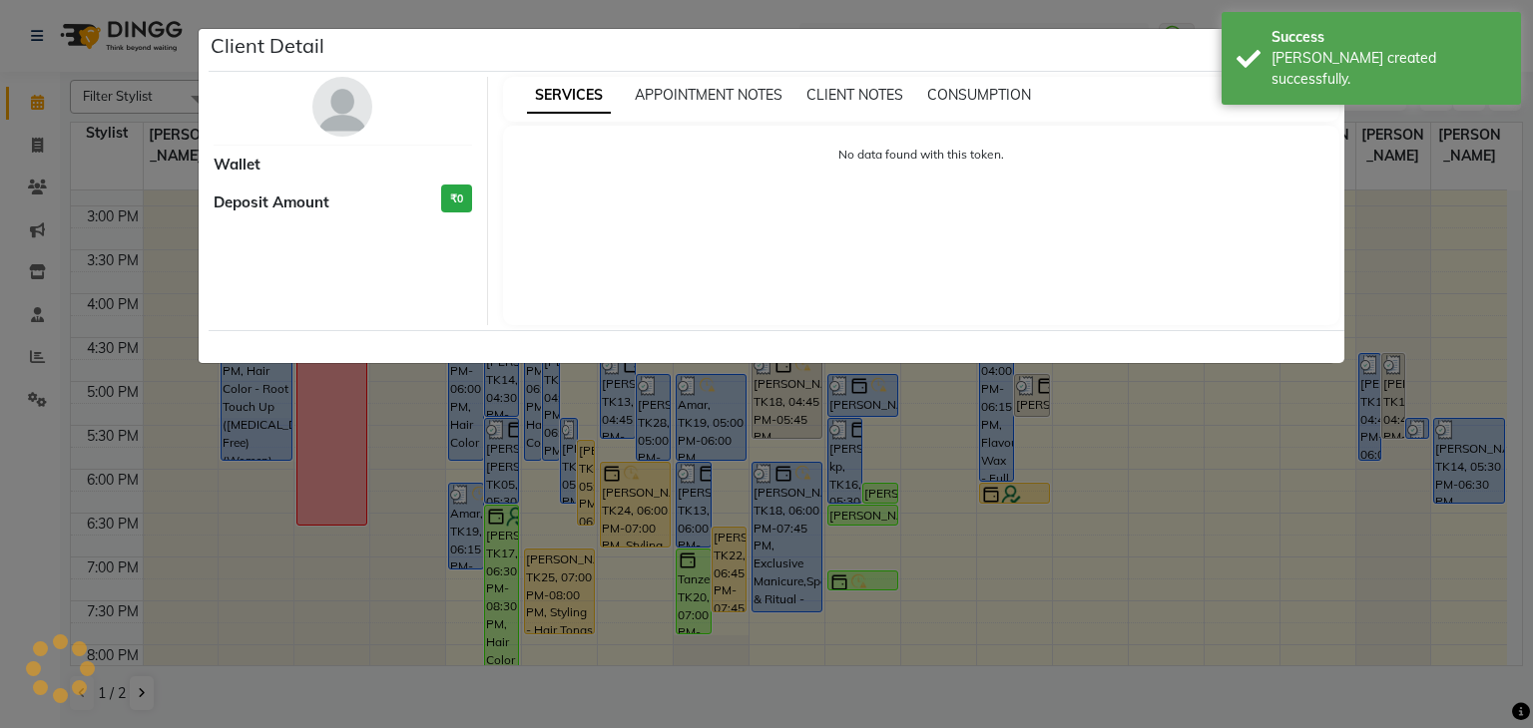
select select "1"
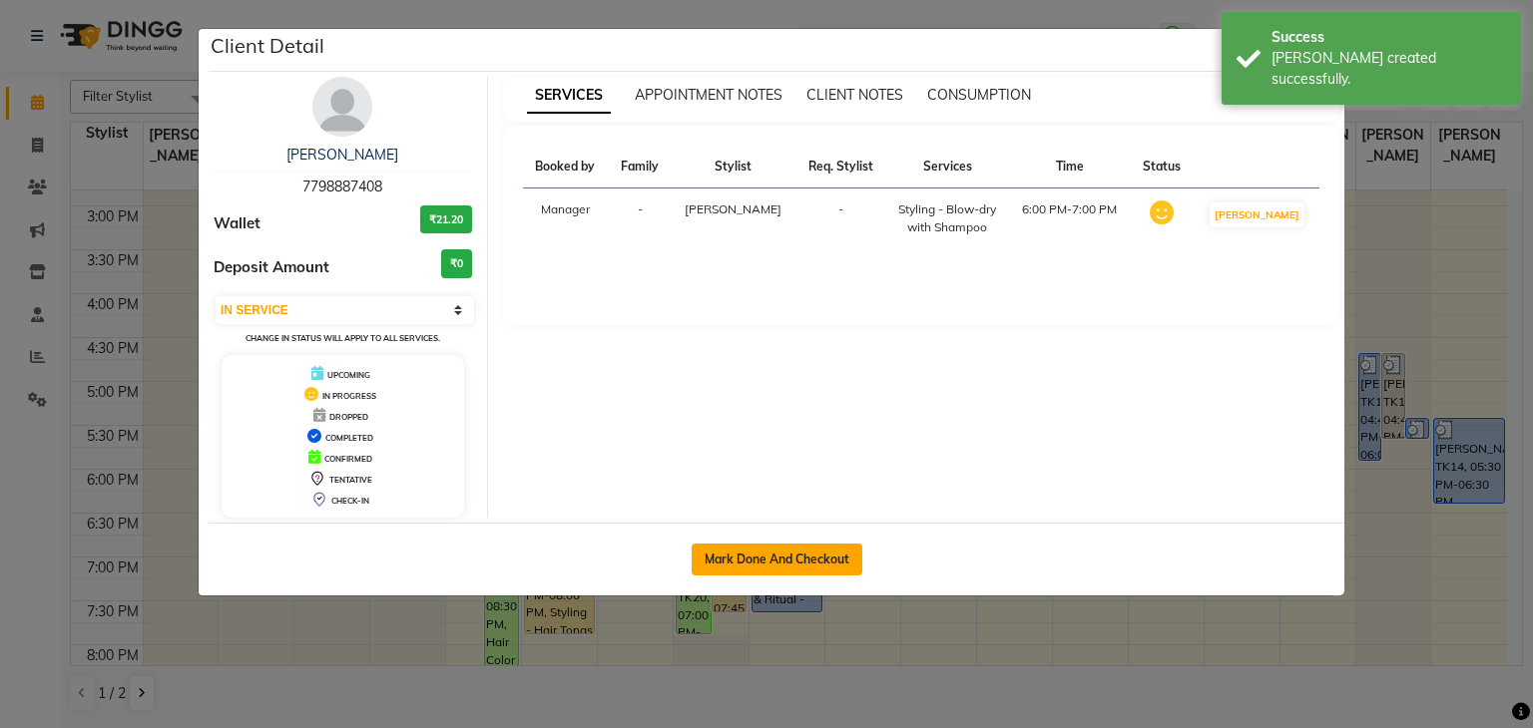
click at [771, 561] on button "Mark Done And Checkout" at bounding box center [777, 560] width 171 height 32
select select "service"
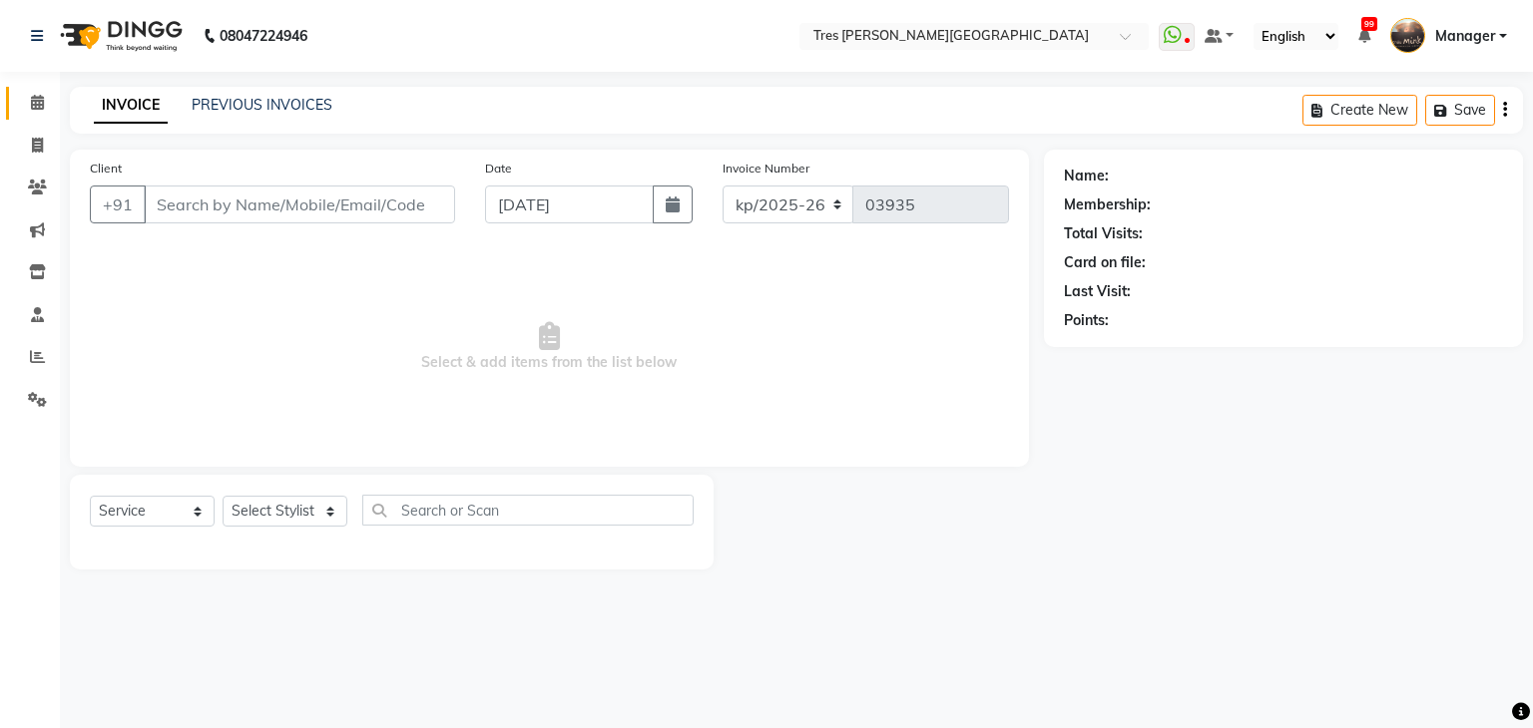
type input "7798887408"
select select "88558"
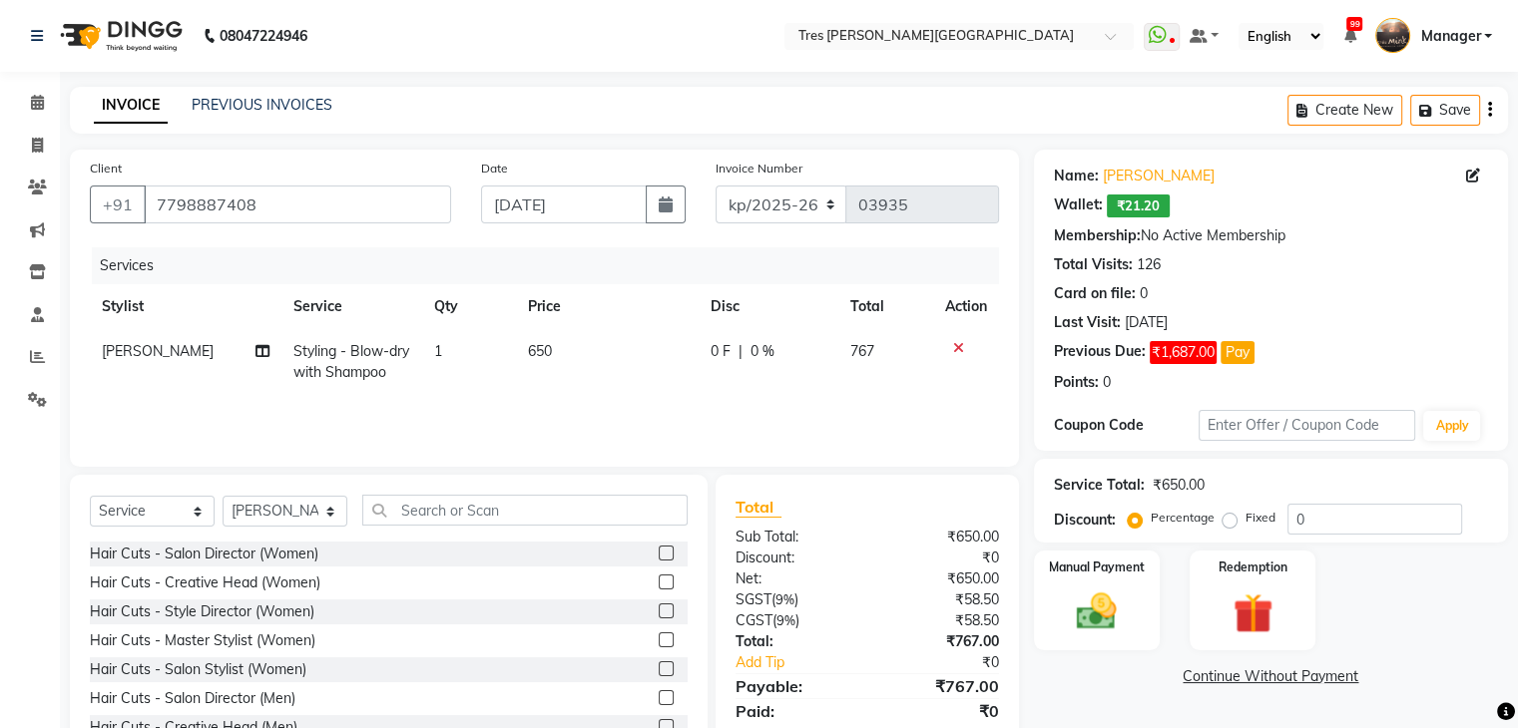
click at [553, 348] on td "650" at bounding box center [607, 362] width 183 height 66
select select "88558"
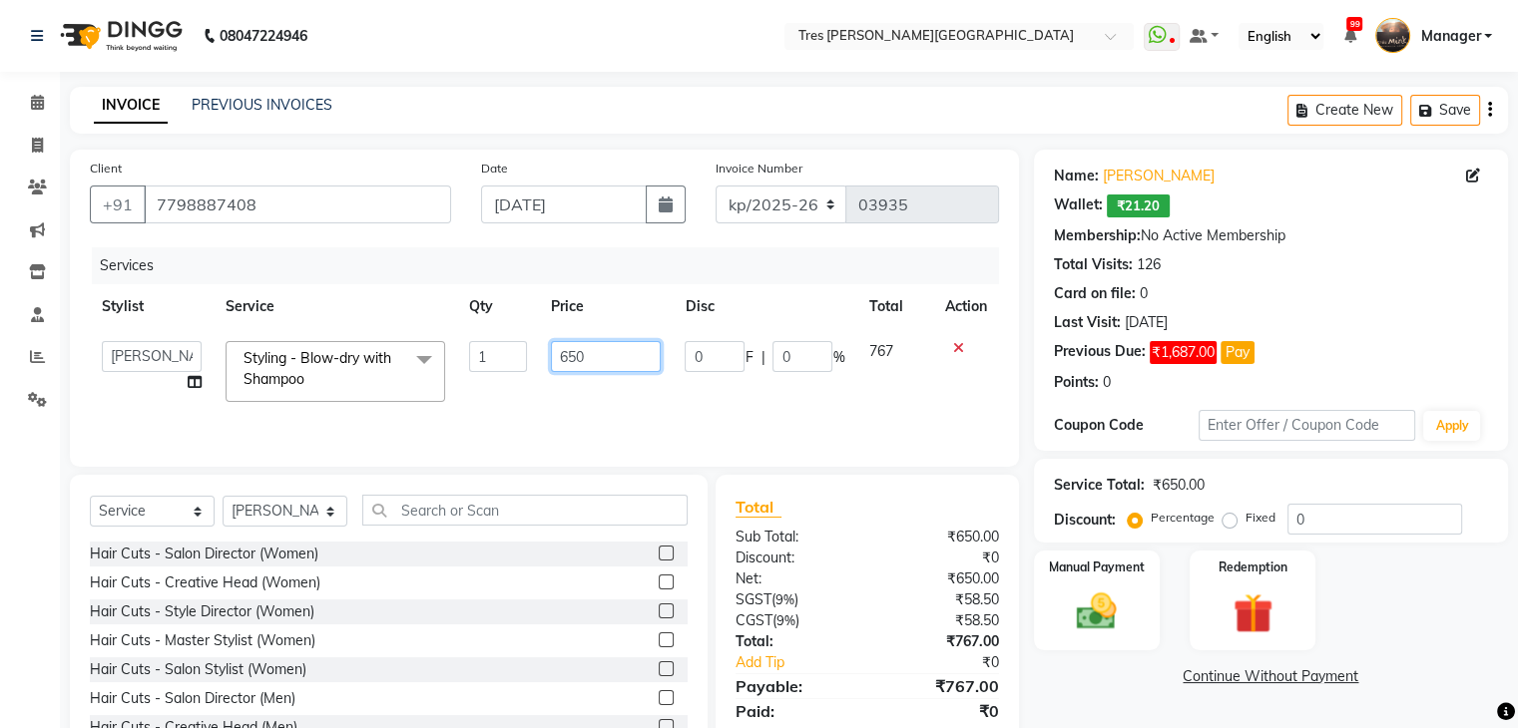
drag, startPoint x: 607, startPoint y: 361, endPoint x: 504, endPoint y: 356, distance: 102.9
click at [507, 353] on tr "Aarti Rathod Akshay Kashid Anand Saindane Anjali Pillay Ankush S Chetan Mahale …" at bounding box center [544, 371] width 909 height 85
type input "1200"
click at [683, 416] on div "Services Stylist Service Qty Price Disc Total Action Aarti Rathod Akshay Kashid…" at bounding box center [544, 347] width 909 height 200
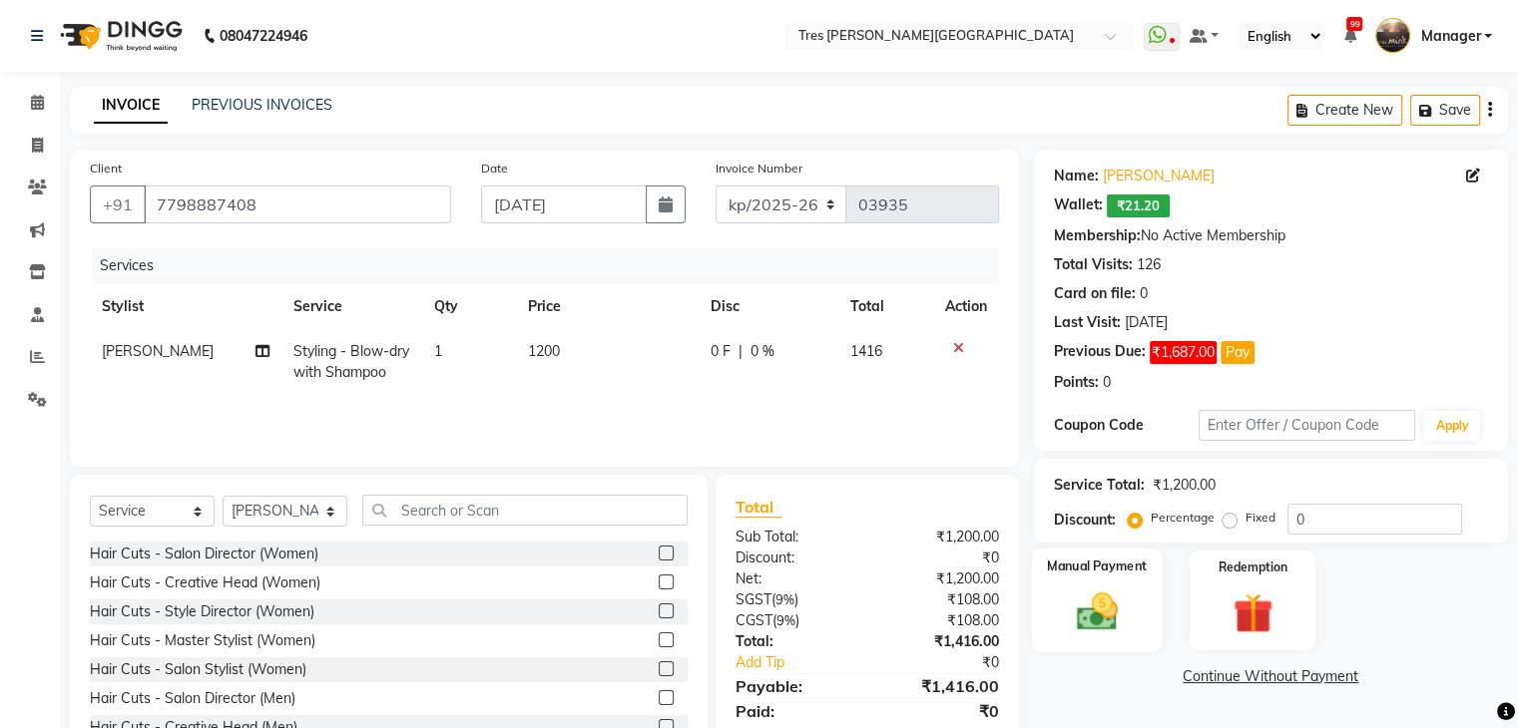
scroll to position [72, 0]
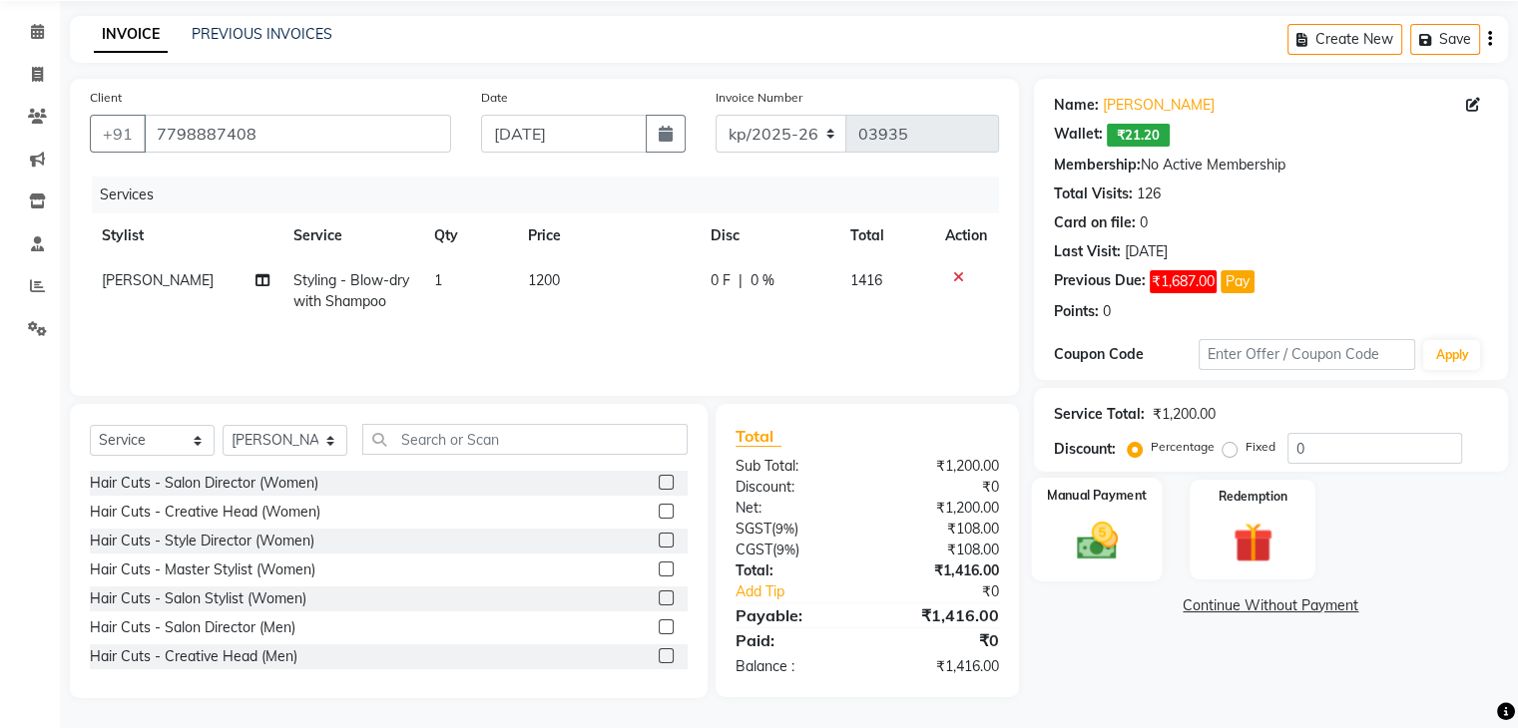
click at [1083, 532] on img at bounding box center [1096, 542] width 67 height 48
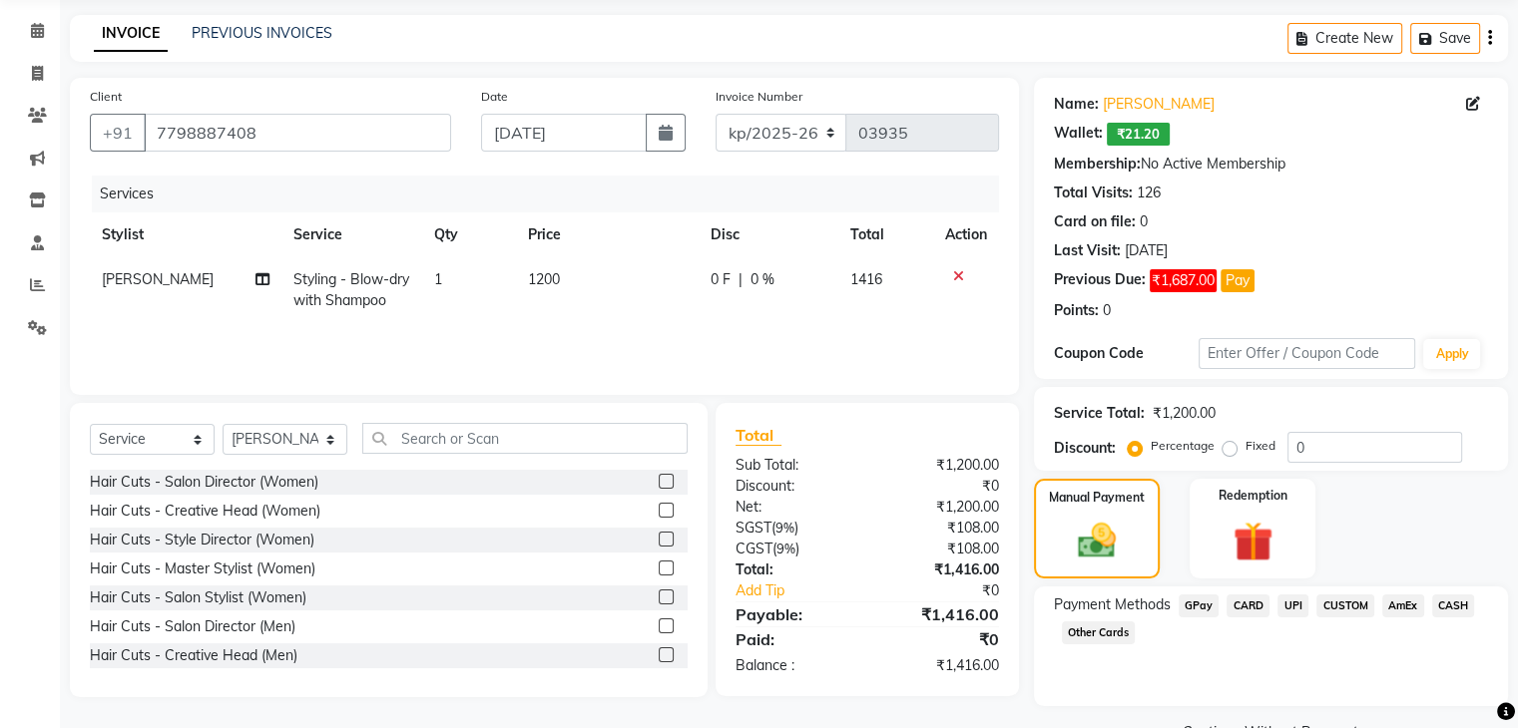
click at [1249, 604] on span "CARD" at bounding box center [1247, 606] width 43 height 23
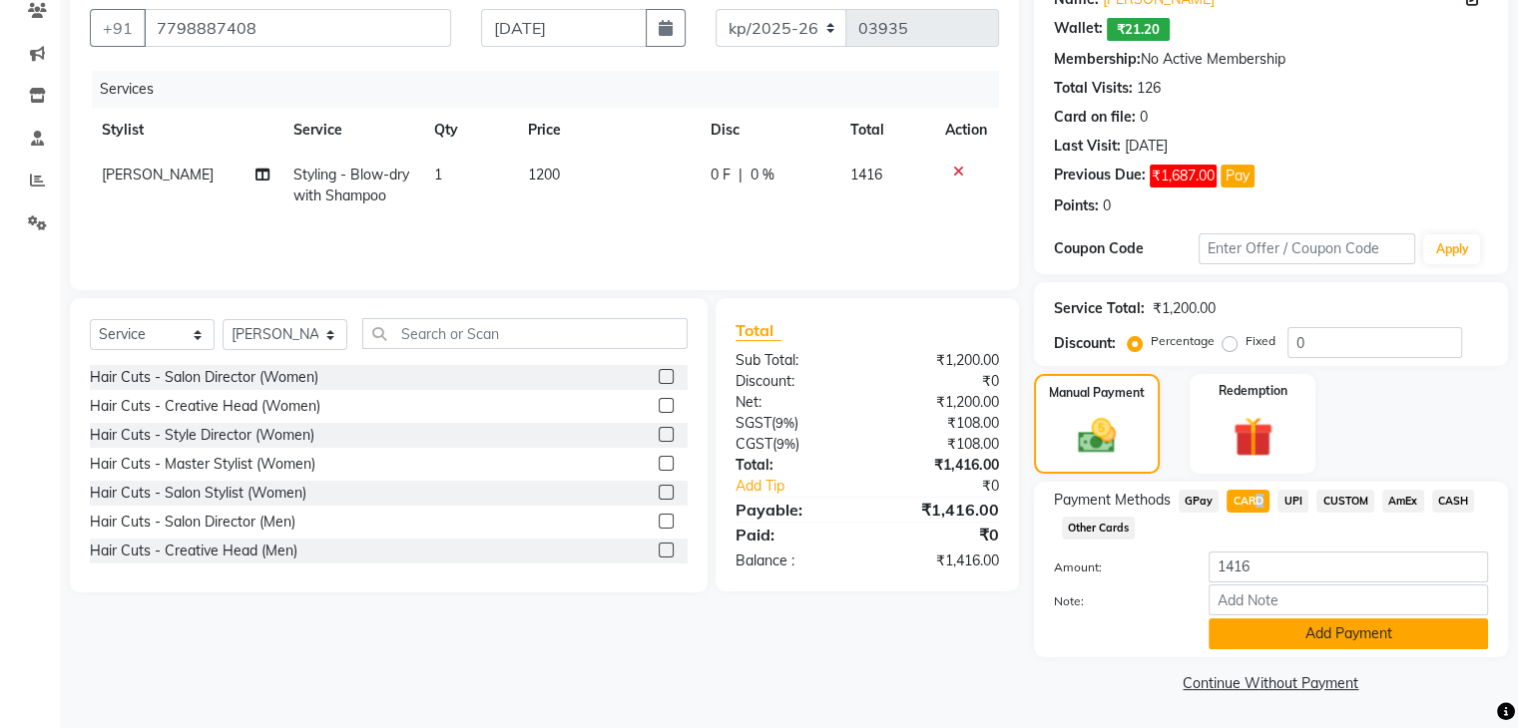
click at [1329, 642] on button "Add Payment" at bounding box center [1347, 634] width 279 height 31
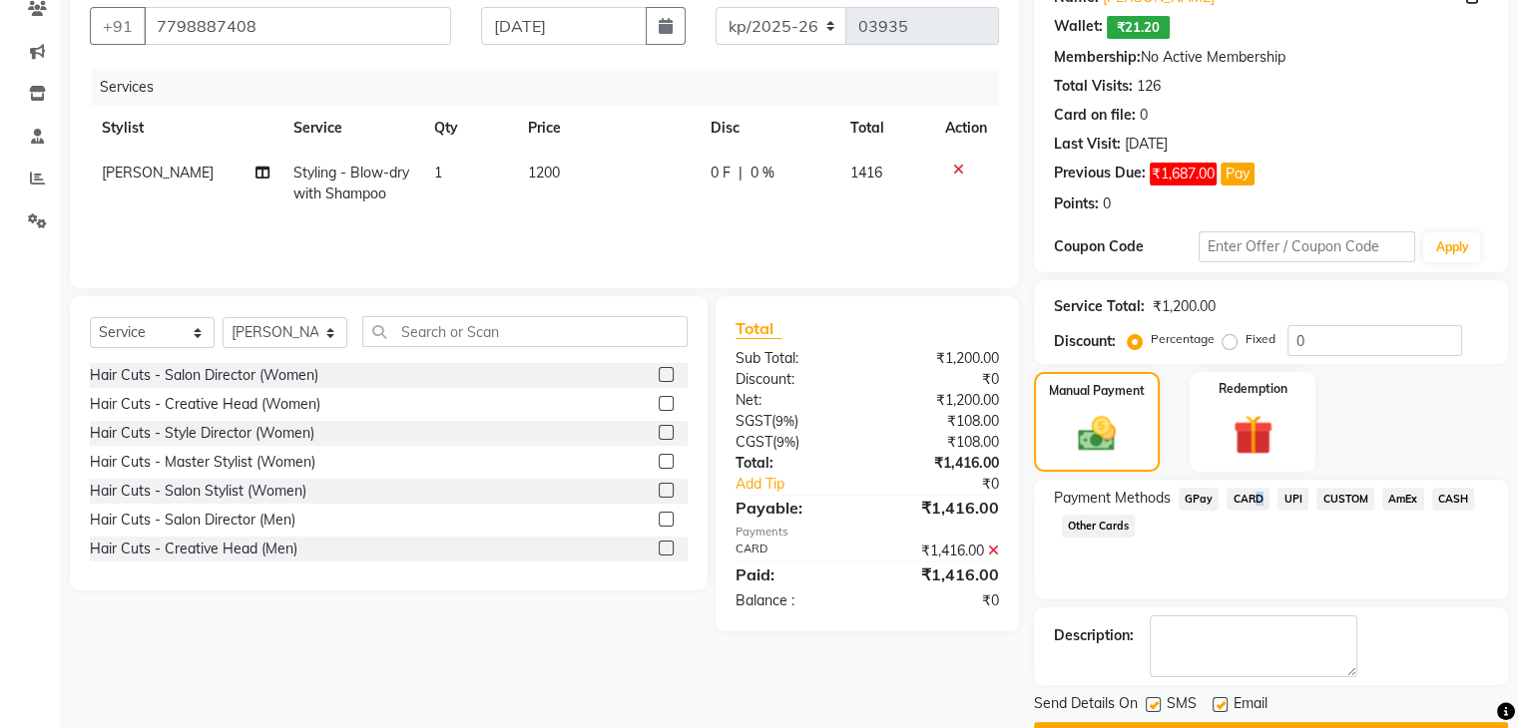
scroll to position [232, 0]
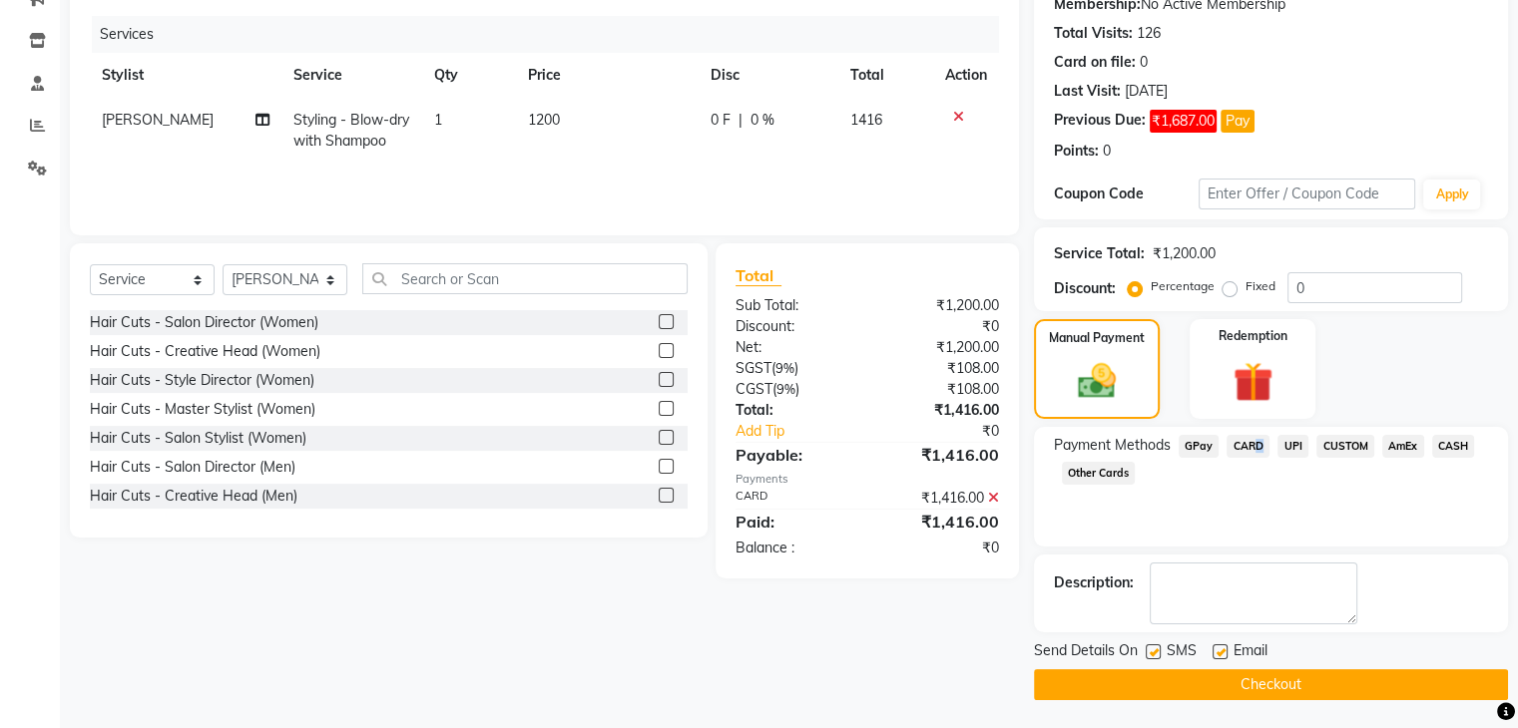
click at [1277, 689] on button "Checkout" at bounding box center [1271, 685] width 474 height 31
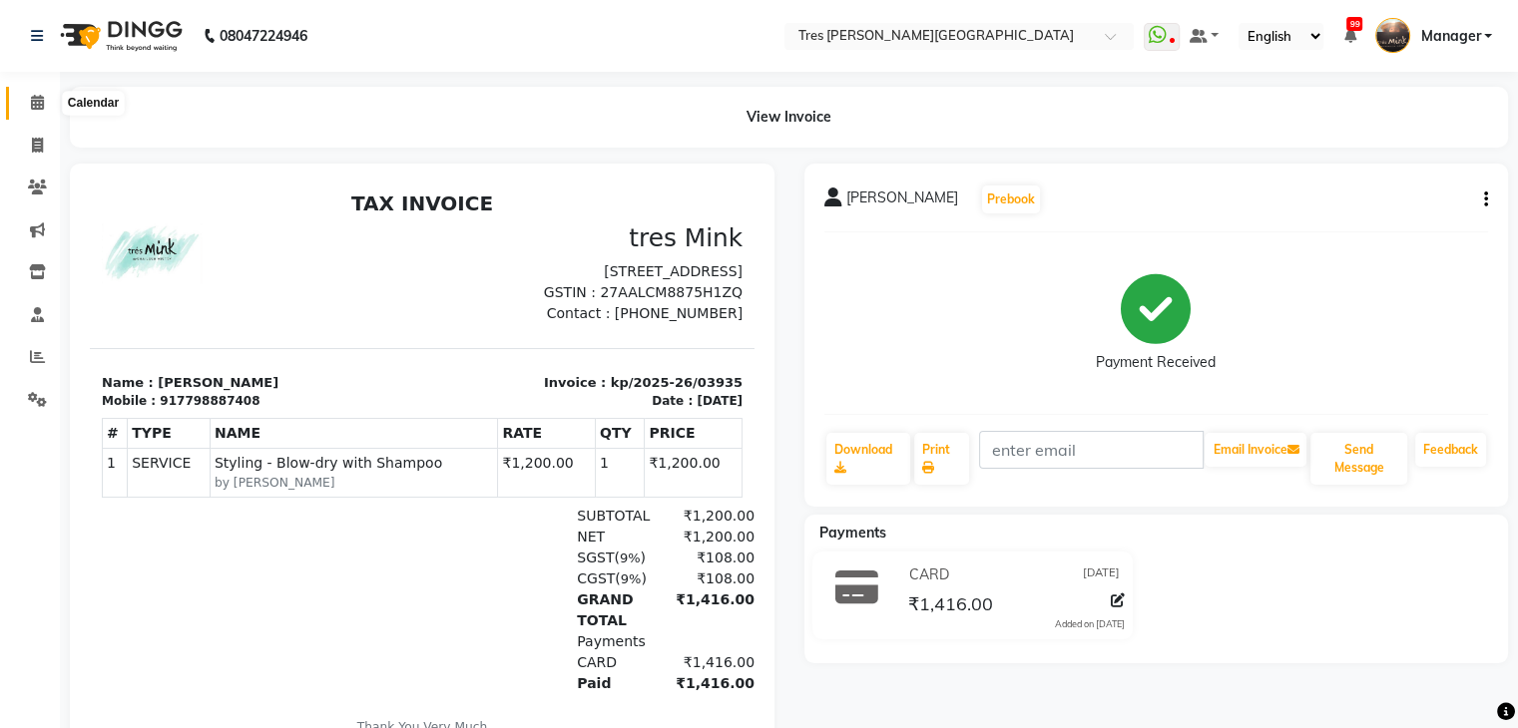
click at [28, 93] on span at bounding box center [37, 103] width 35 height 23
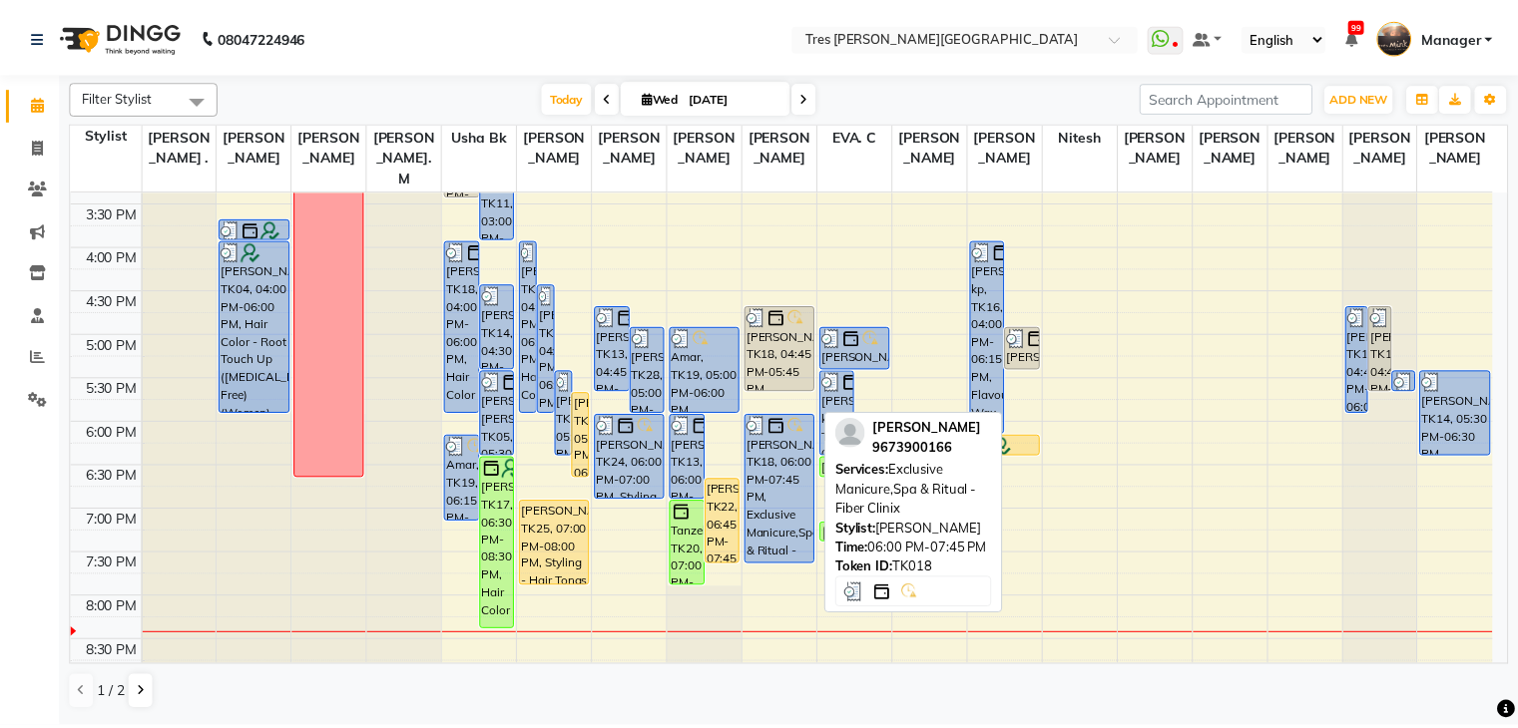
scroll to position [719, 0]
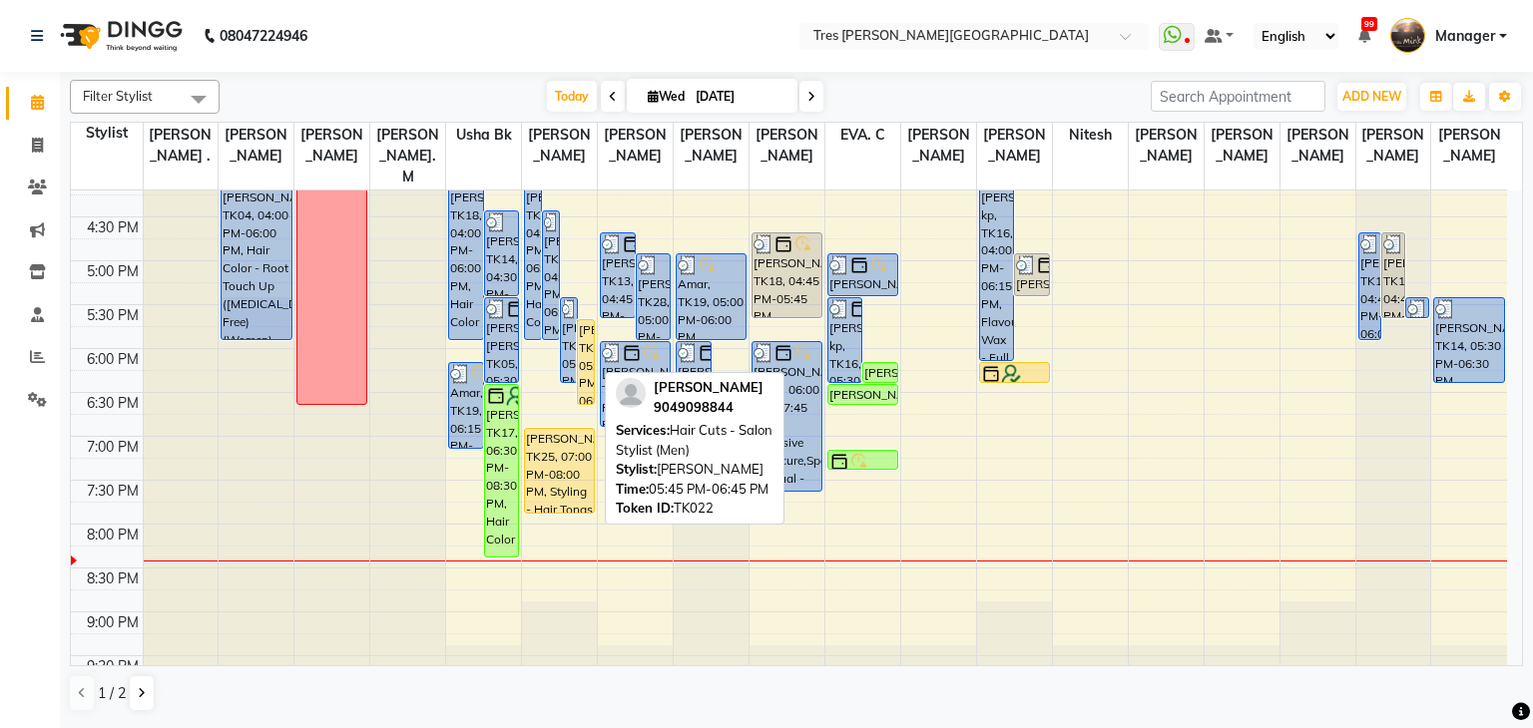
click at [590, 333] on div "[PERSON_NAME], TK22, 05:45 PM-06:45 PM, Hair Cuts - Salon Stylist (Men)" at bounding box center [586, 362] width 16 height 84
select select "1"
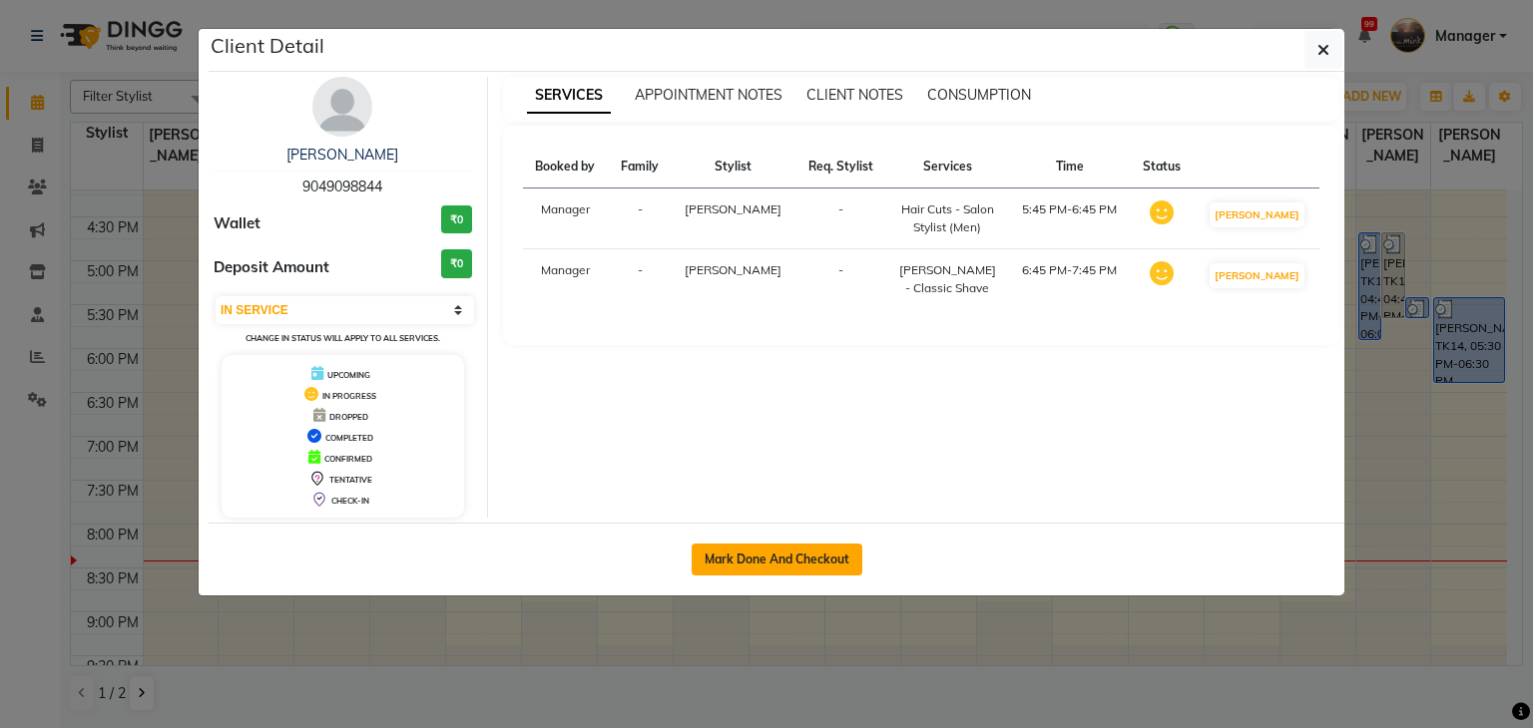
click at [789, 551] on button "Mark Done And Checkout" at bounding box center [777, 560] width 171 height 32
select select "service"
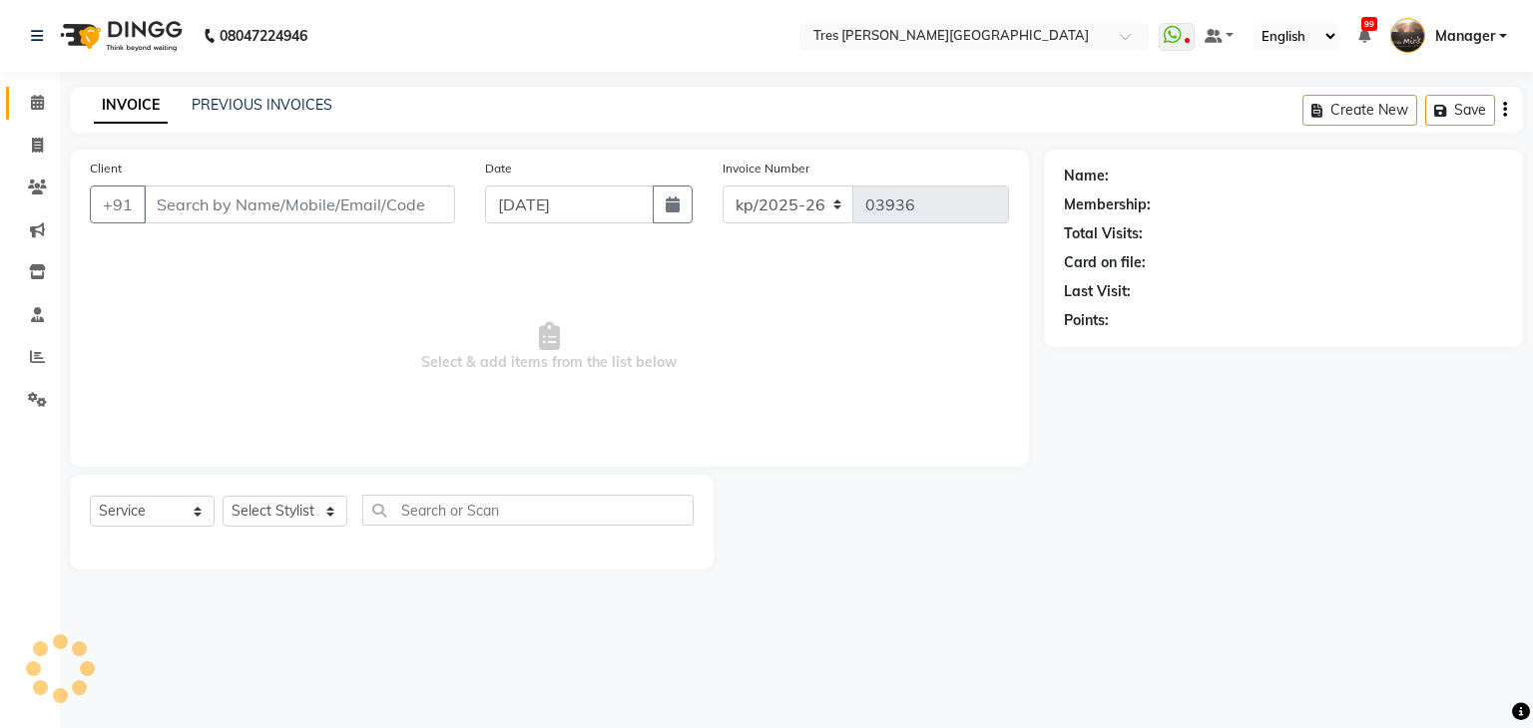
type input "9049098844"
select select "1621"
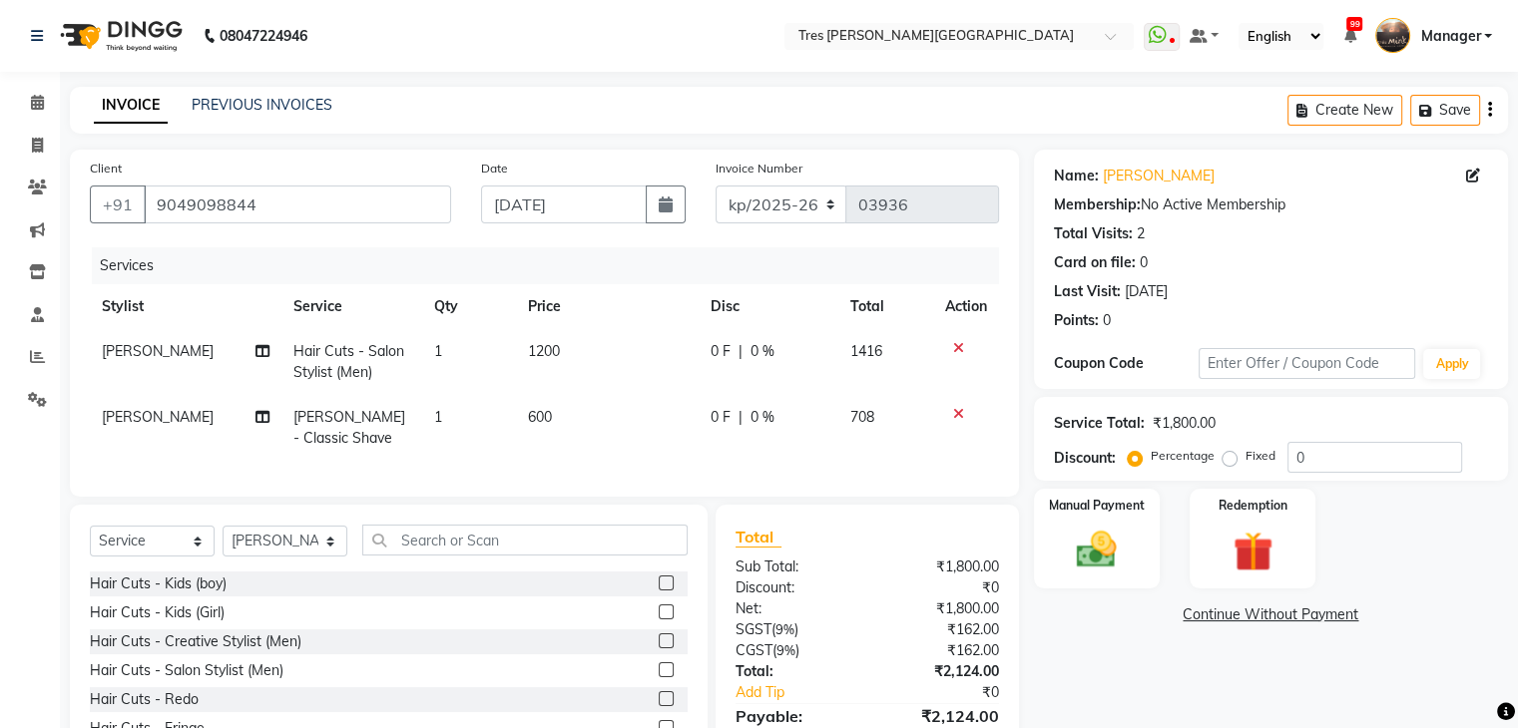
click at [548, 404] on td "600" at bounding box center [607, 428] width 183 height 66
select select "1621"
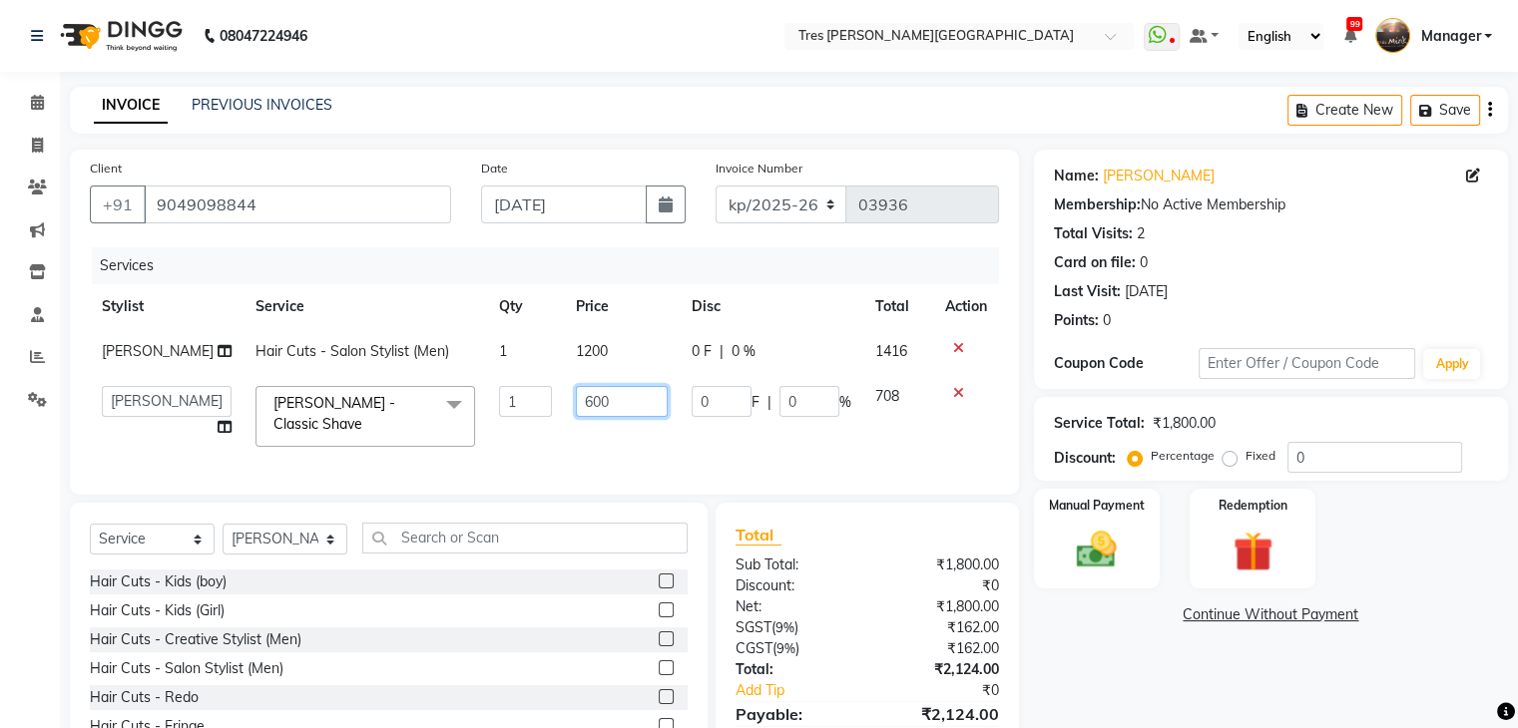
click at [576, 408] on input "600" at bounding box center [622, 401] width 92 height 31
type input "700"
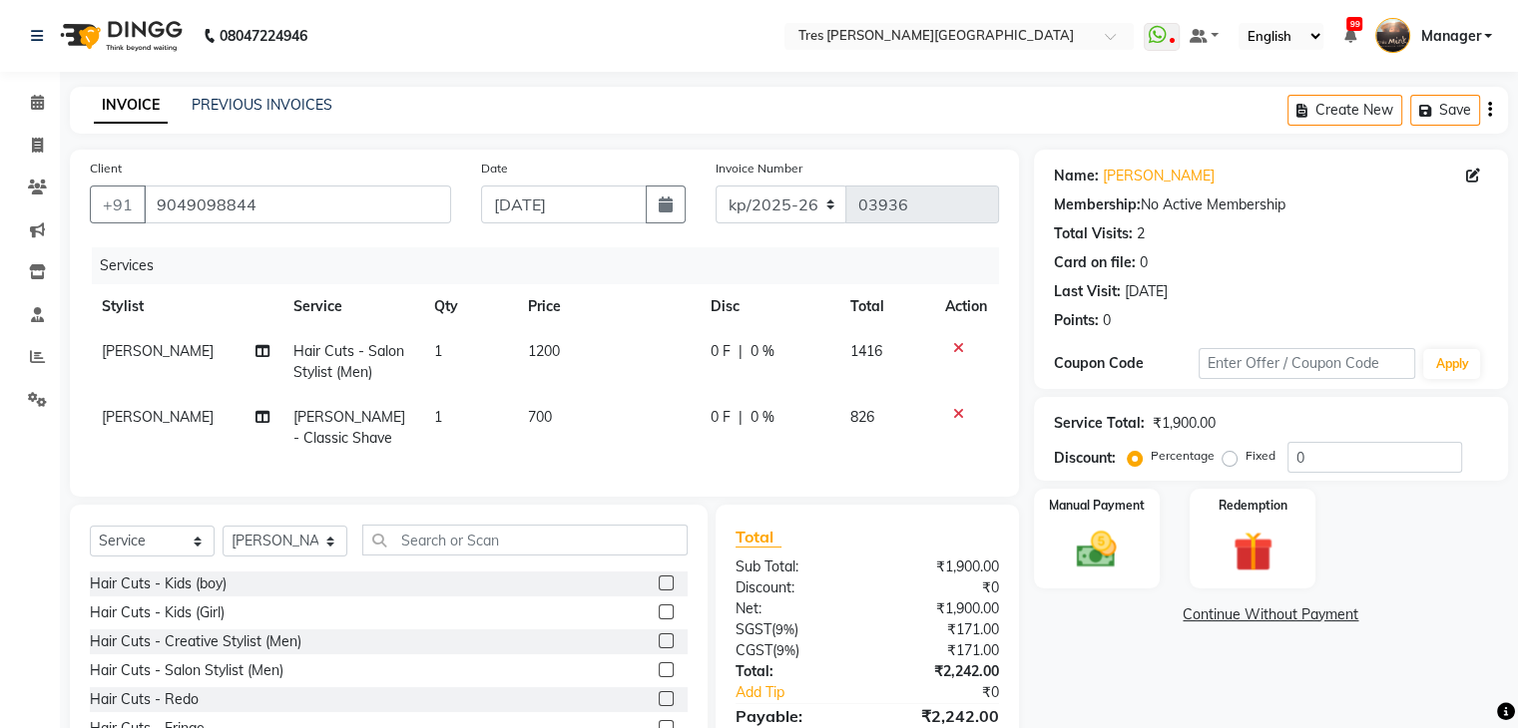
click at [620, 435] on td "700" at bounding box center [607, 428] width 183 height 66
select select "1621"
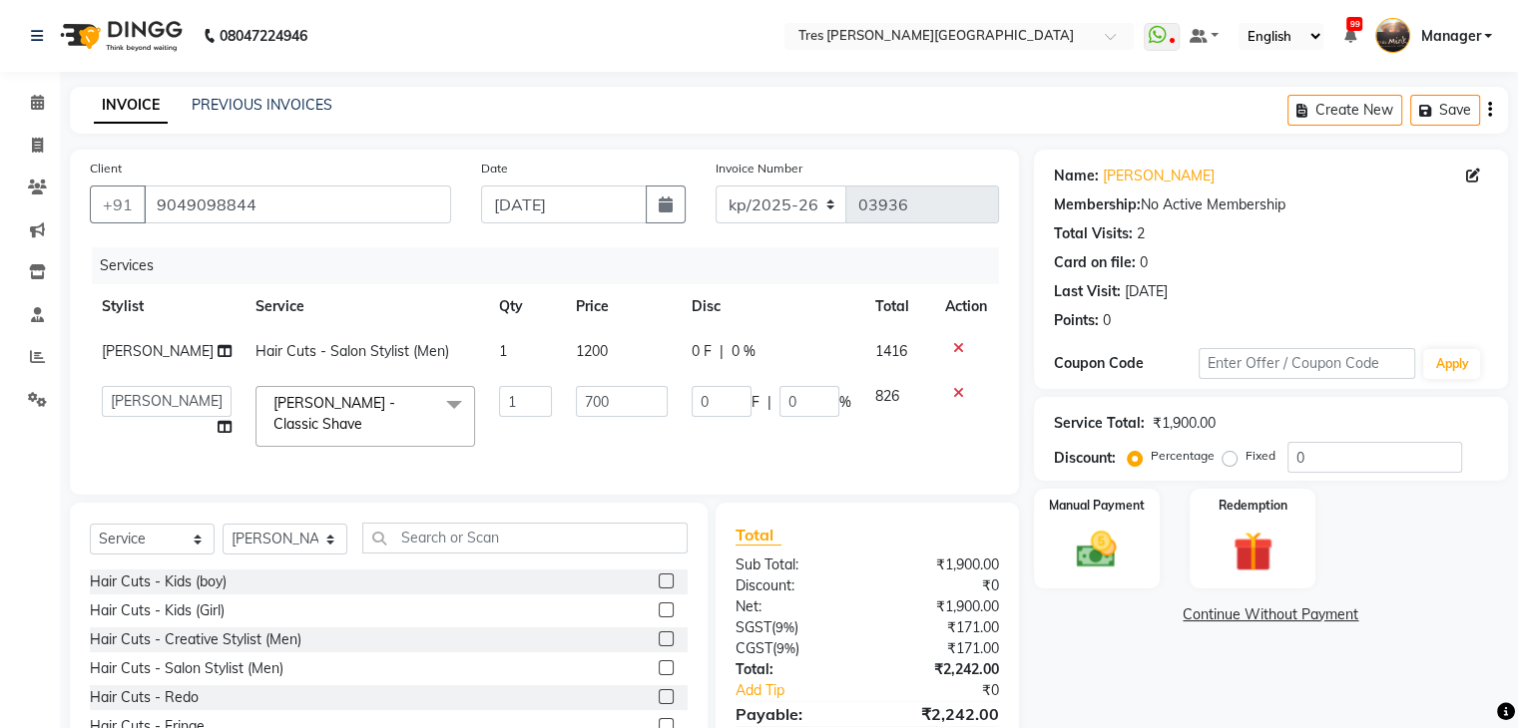
scroll to position [106, 0]
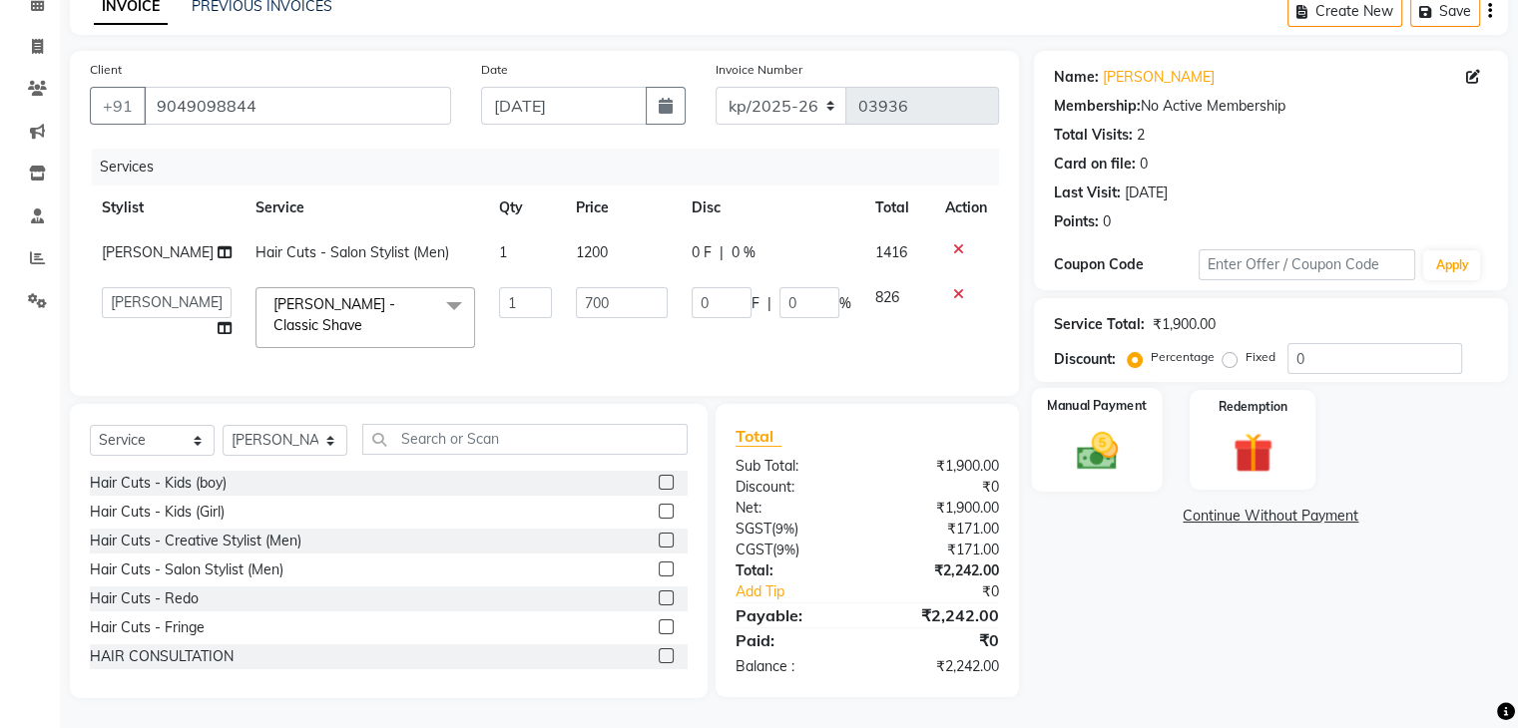
click at [1096, 450] on img at bounding box center [1096, 452] width 67 height 48
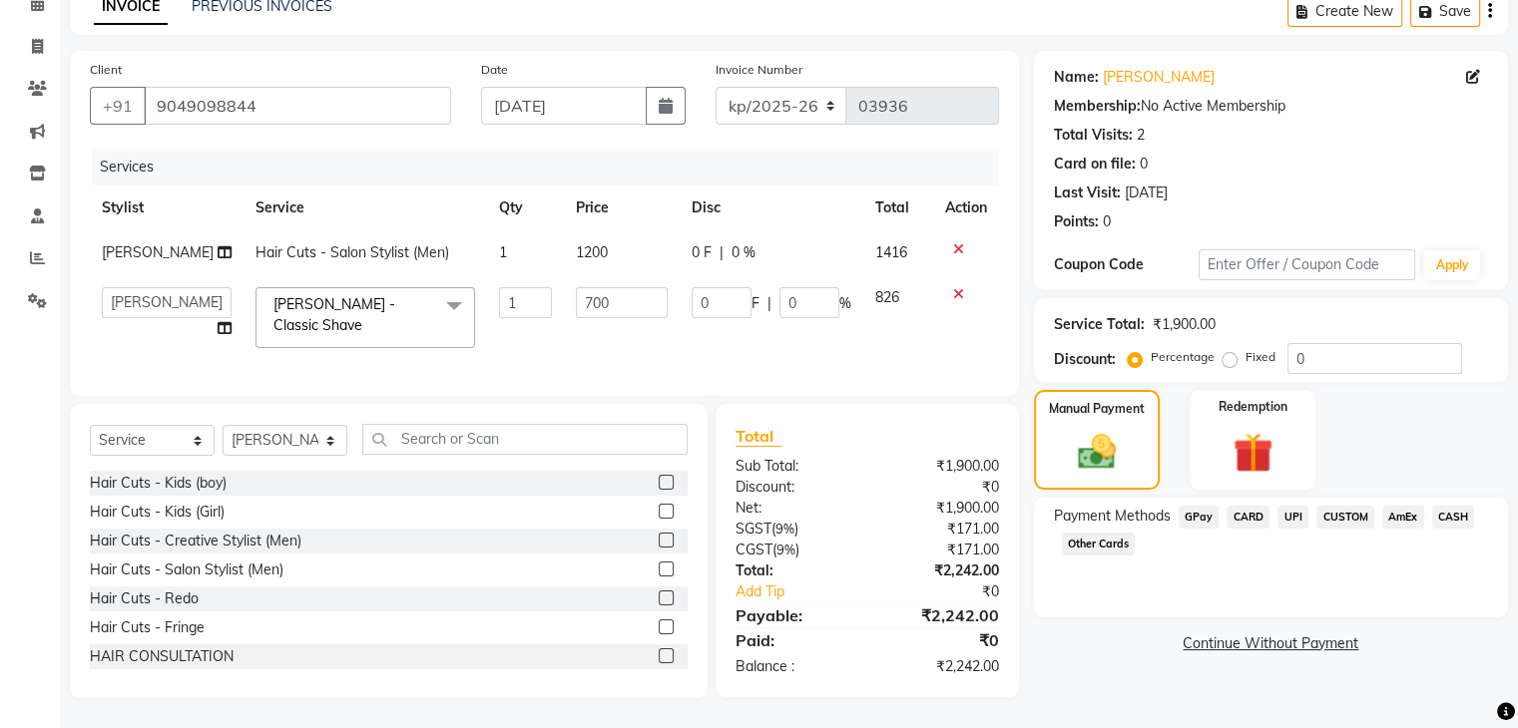
click at [1291, 506] on span "UPI" at bounding box center [1292, 517] width 31 height 23
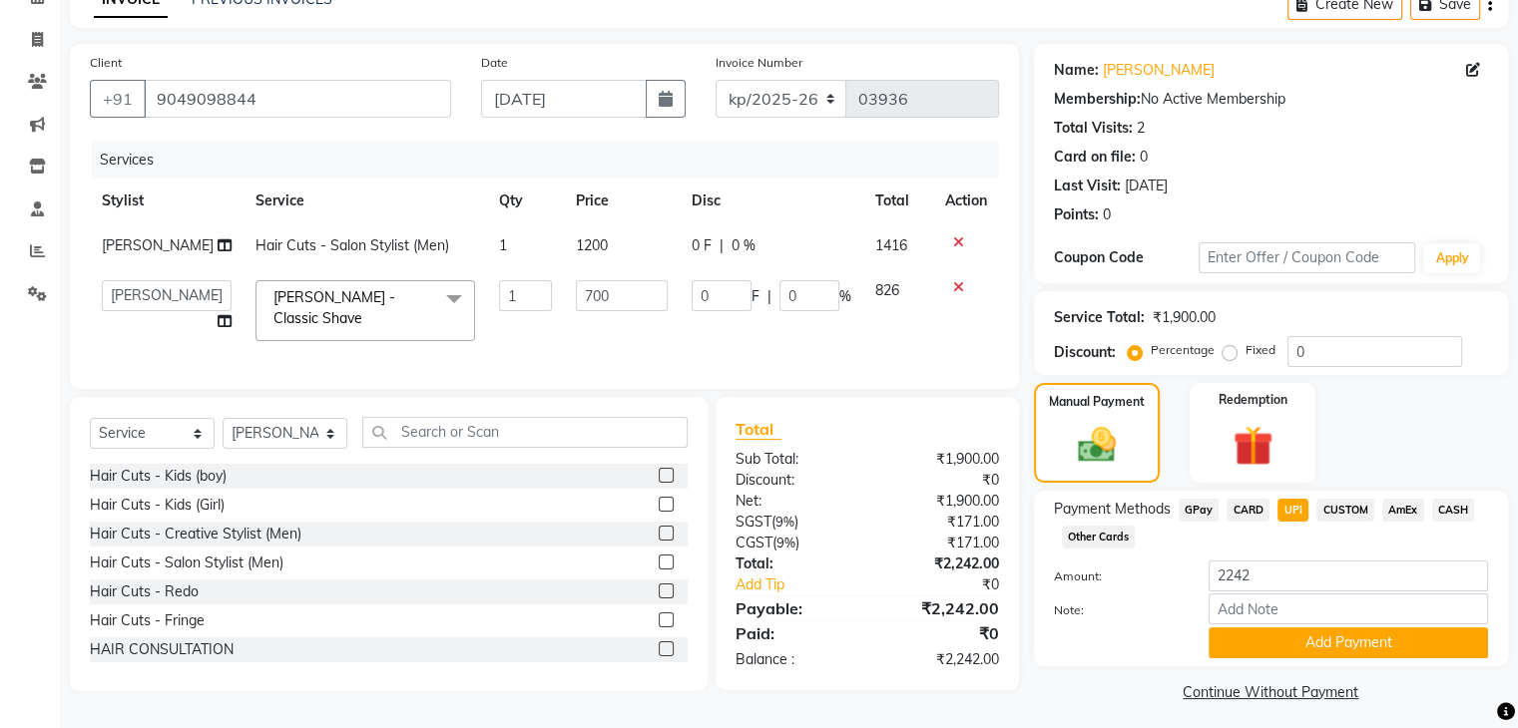
scroll to position [117, 0]
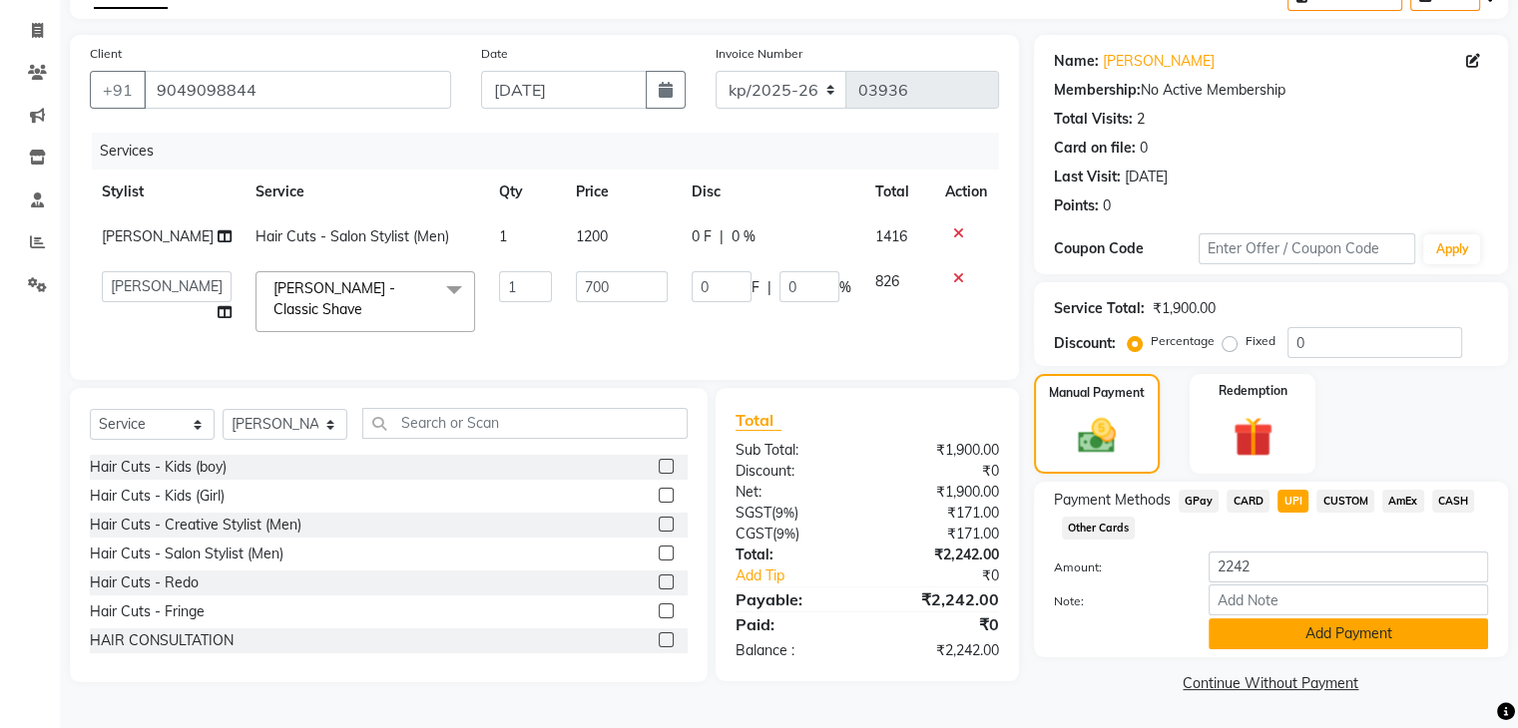
click at [1298, 633] on button "Add Payment" at bounding box center [1347, 634] width 279 height 31
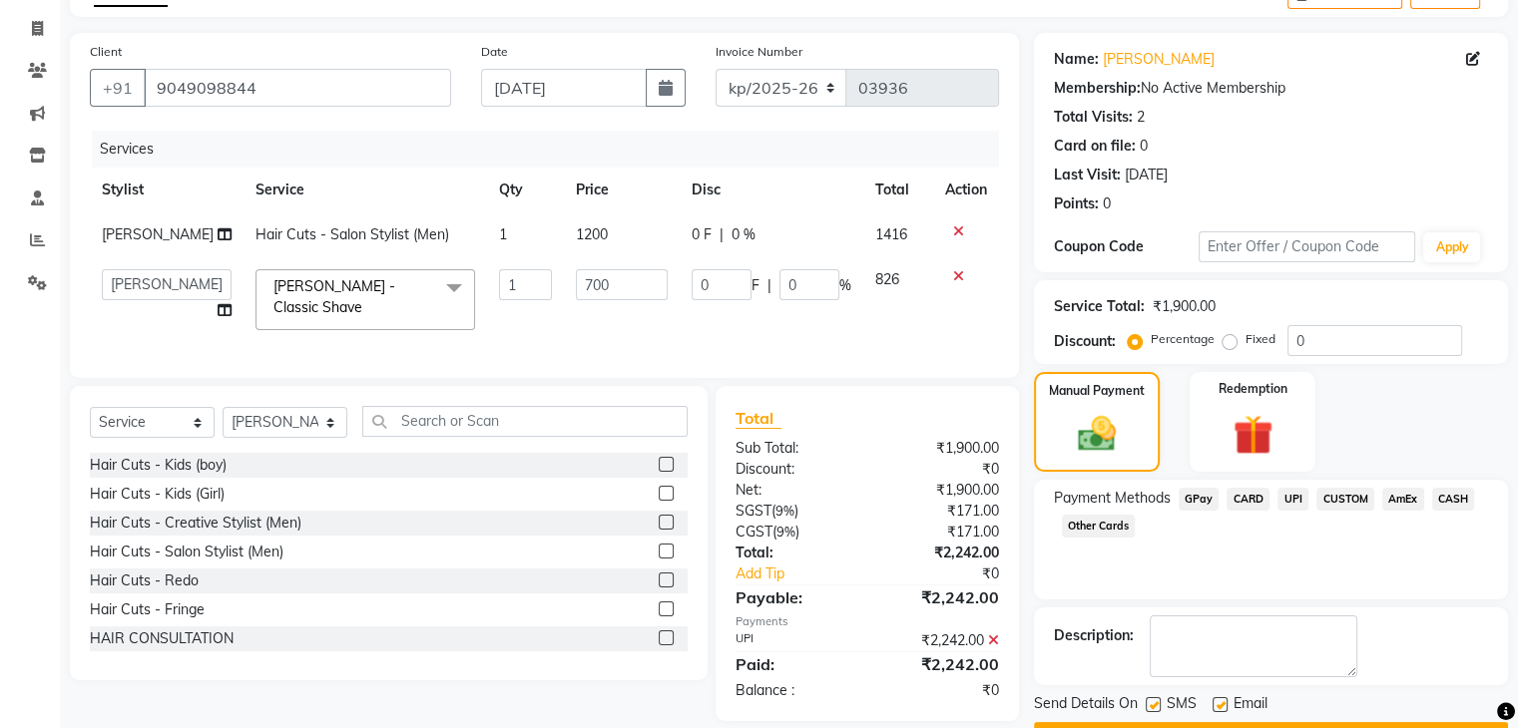
scroll to position [171, 0]
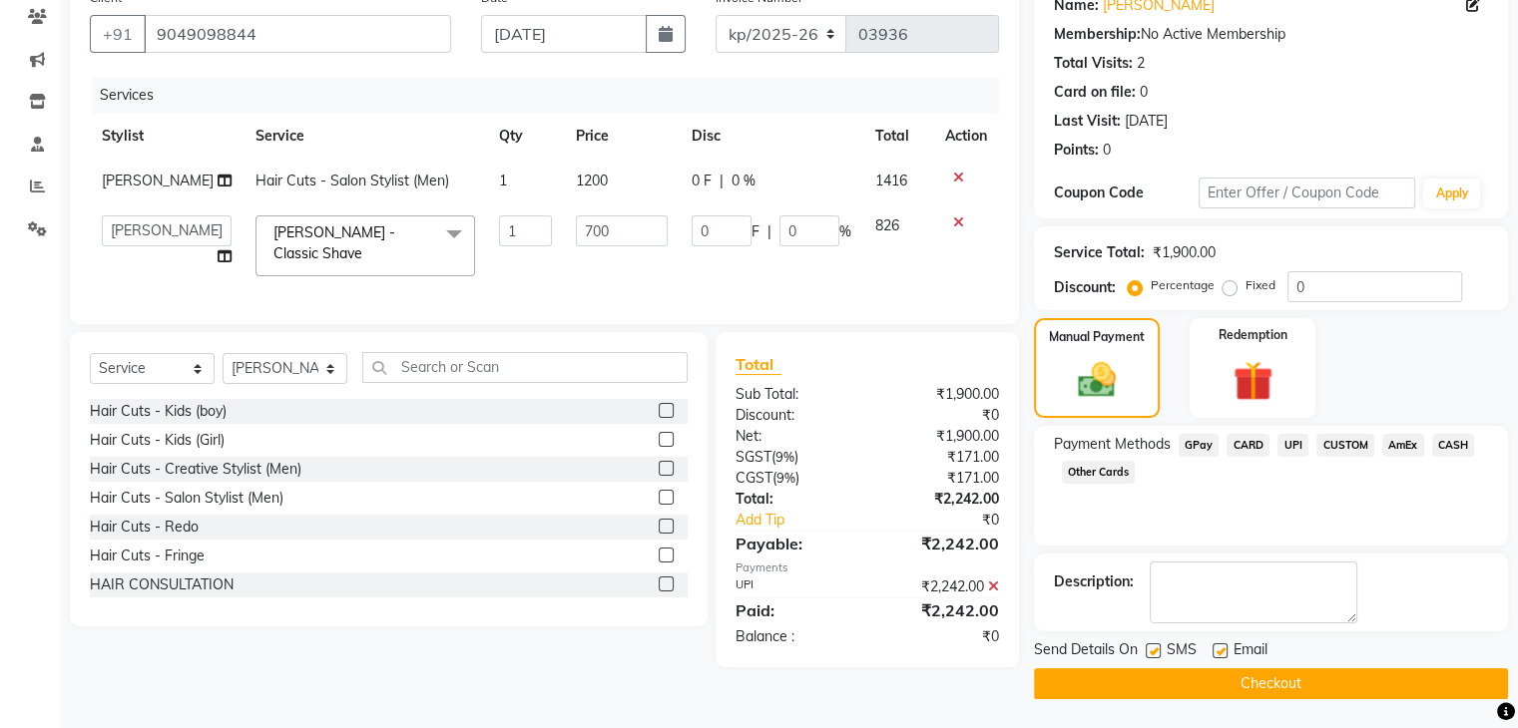
click at [1280, 684] on button "Checkout" at bounding box center [1271, 684] width 474 height 31
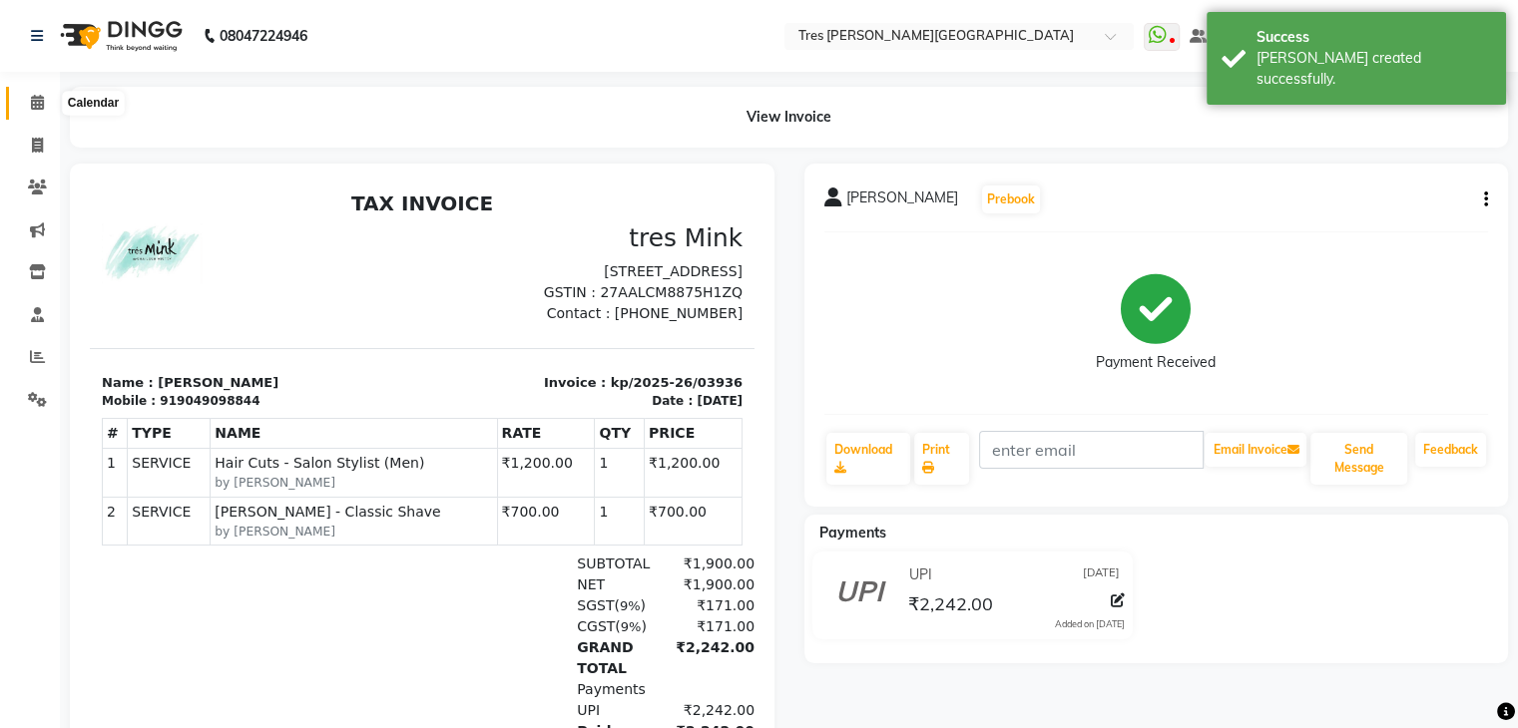
click at [40, 107] on icon at bounding box center [37, 102] width 13 height 15
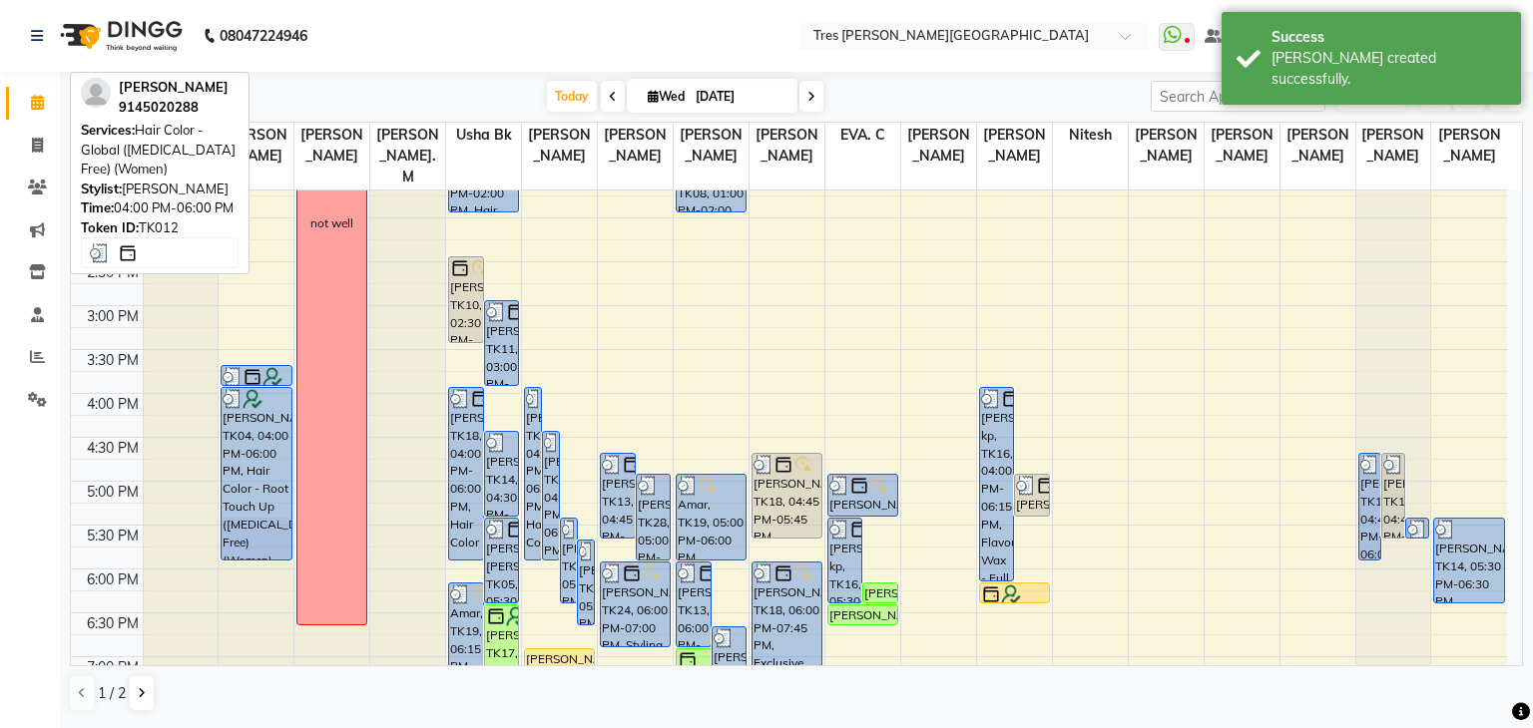
scroll to position [699, 0]
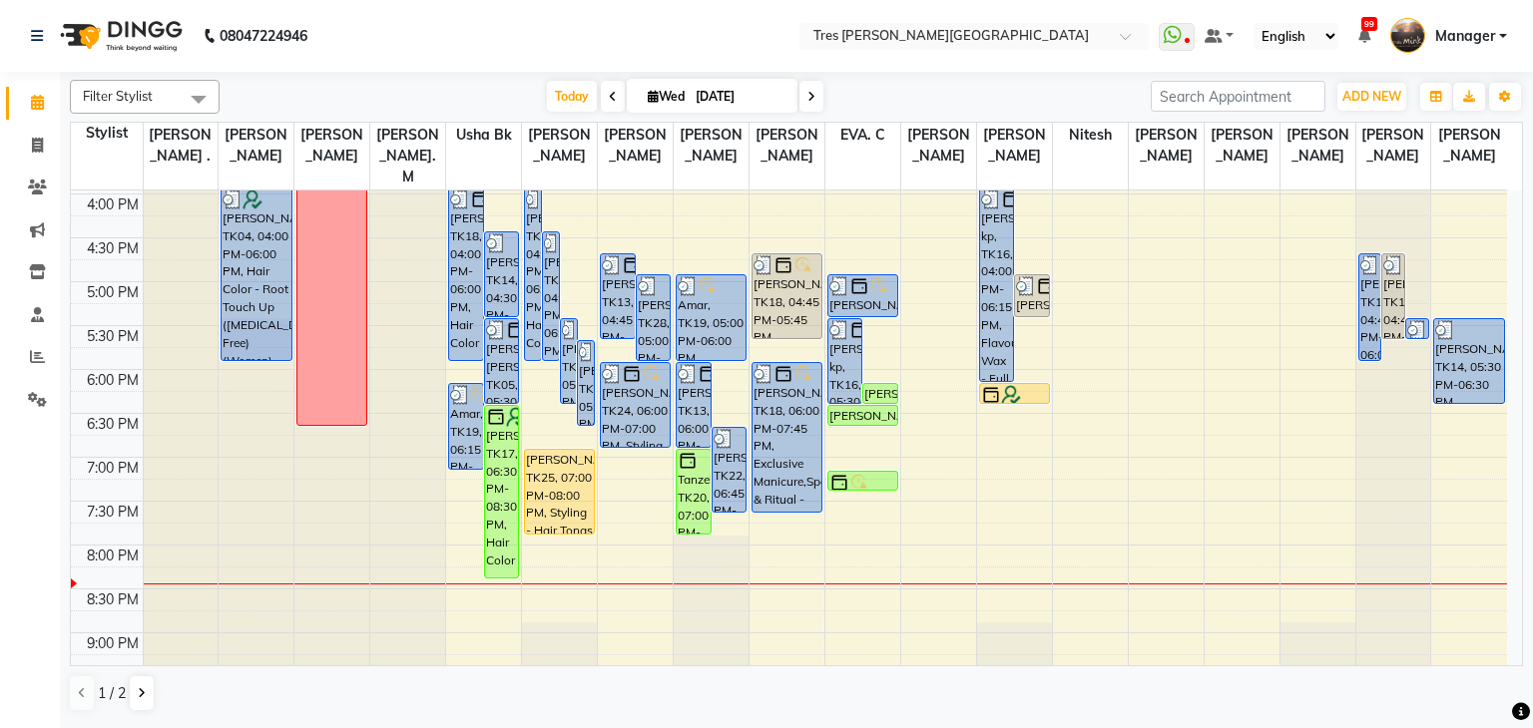
click at [809, 98] on icon at bounding box center [811, 97] width 8 height 12
type input "04-09-2025"
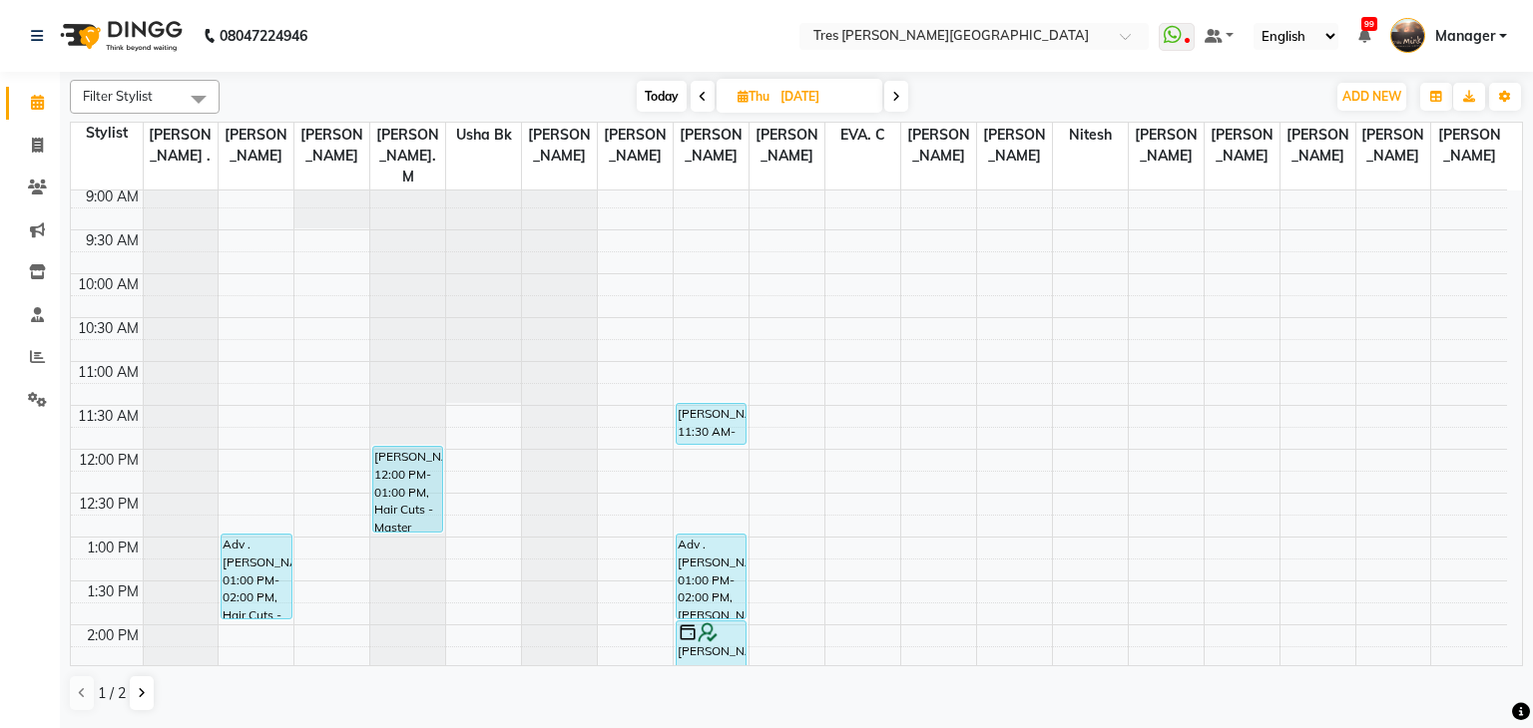
scroll to position [420, 0]
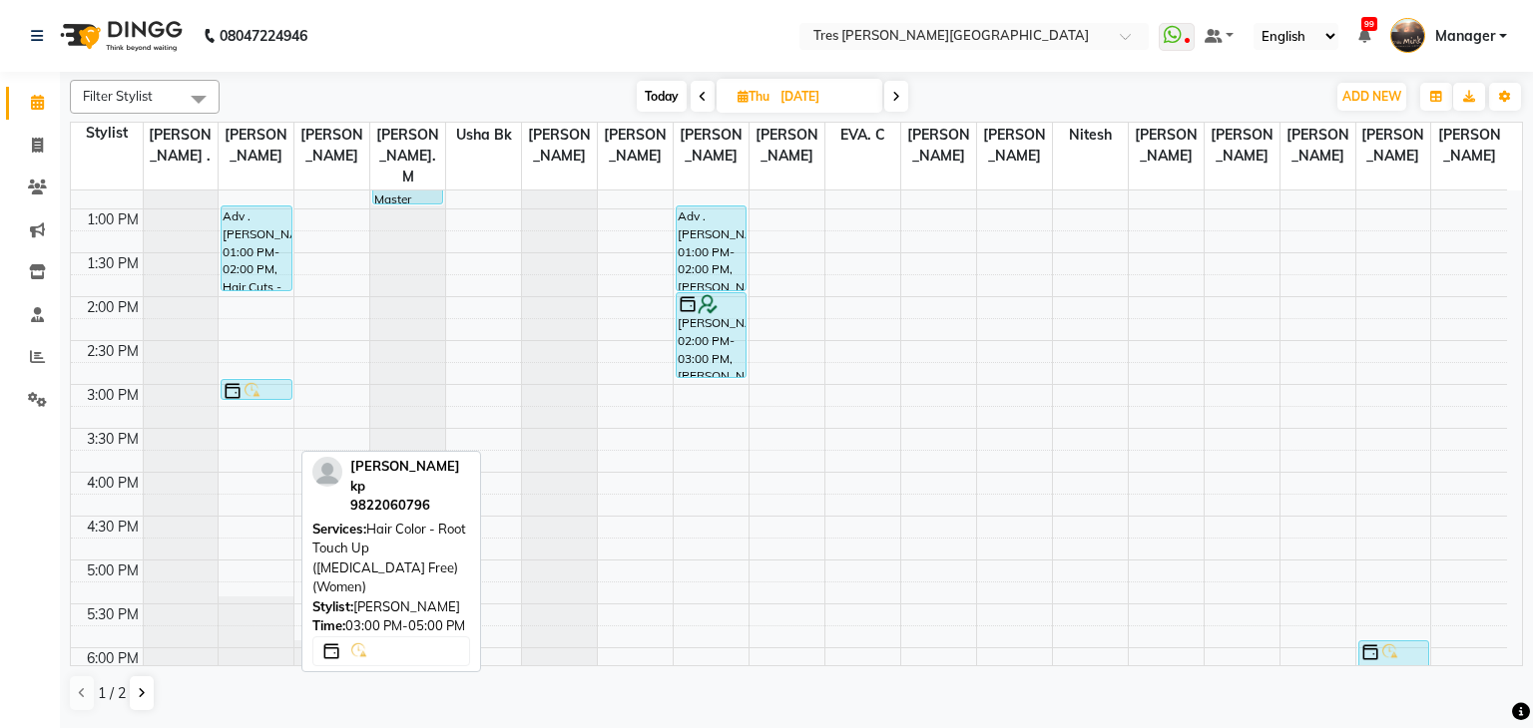
drag, startPoint x: 257, startPoint y: 524, endPoint x: 263, endPoint y: 376, distance: 147.8
click at [263, 376] on div "Adv .Gayatri Rokade, 01:00 PM-02:00 PM, Hair Cuts - Creative Head (Women) Preet…" at bounding box center [256, 384] width 75 height 1228
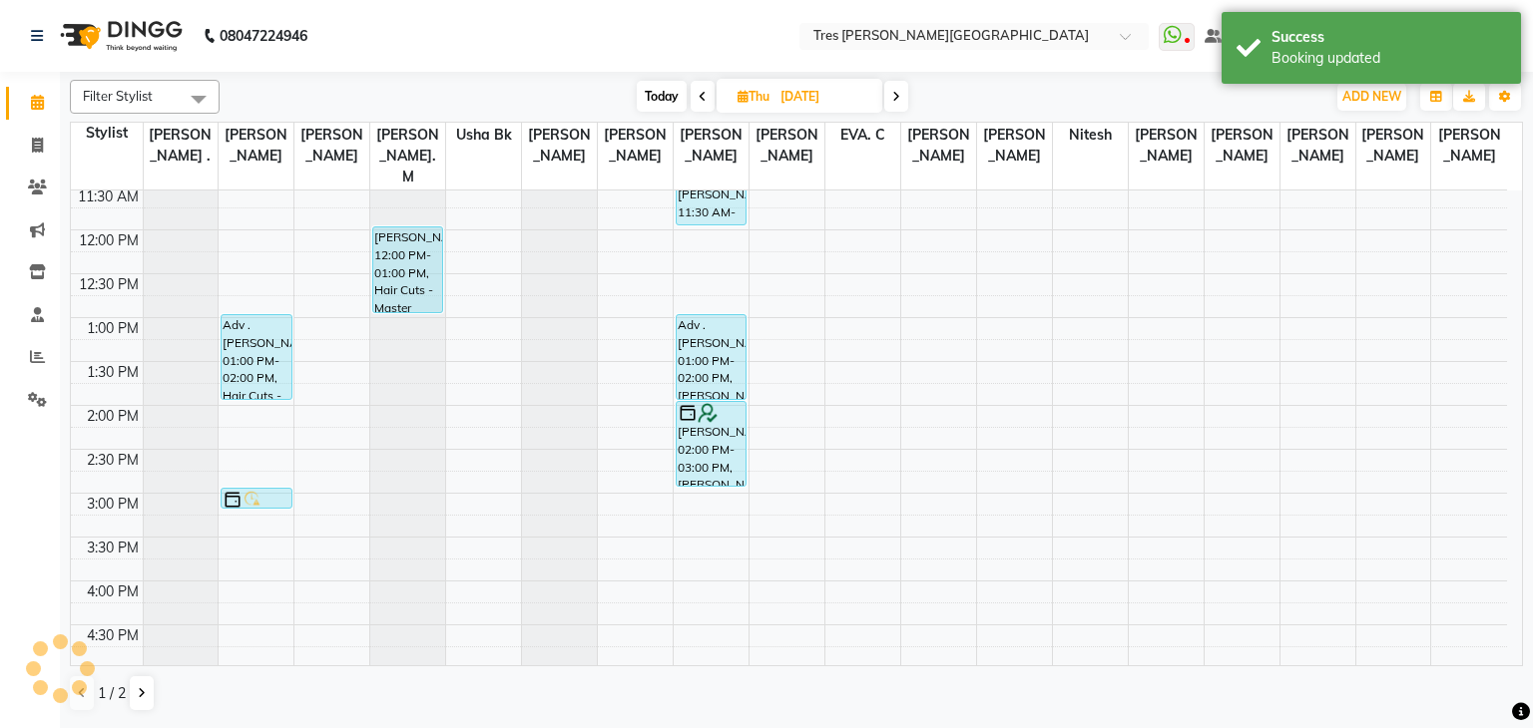
scroll to position [320, 0]
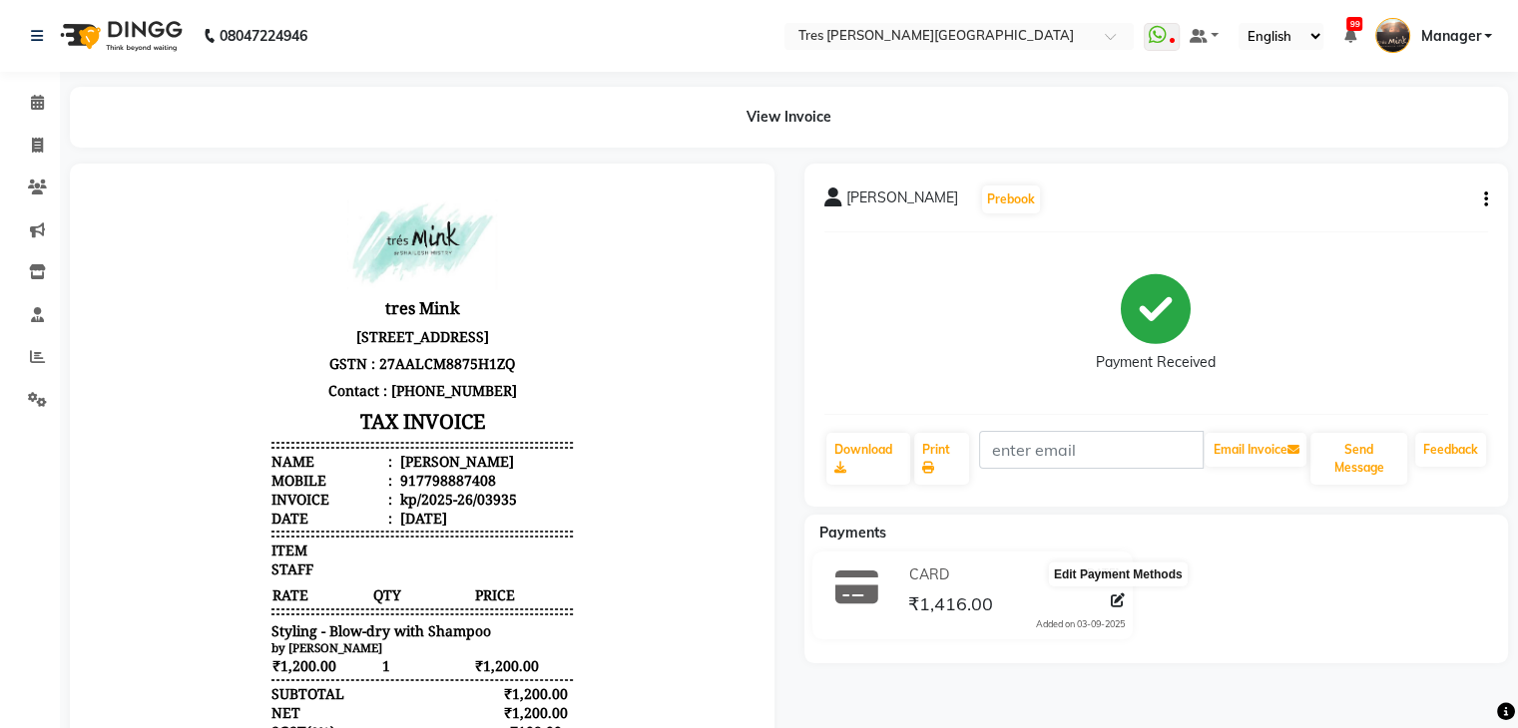
click at [1120, 600] on icon at bounding box center [1118, 601] width 14 height 14
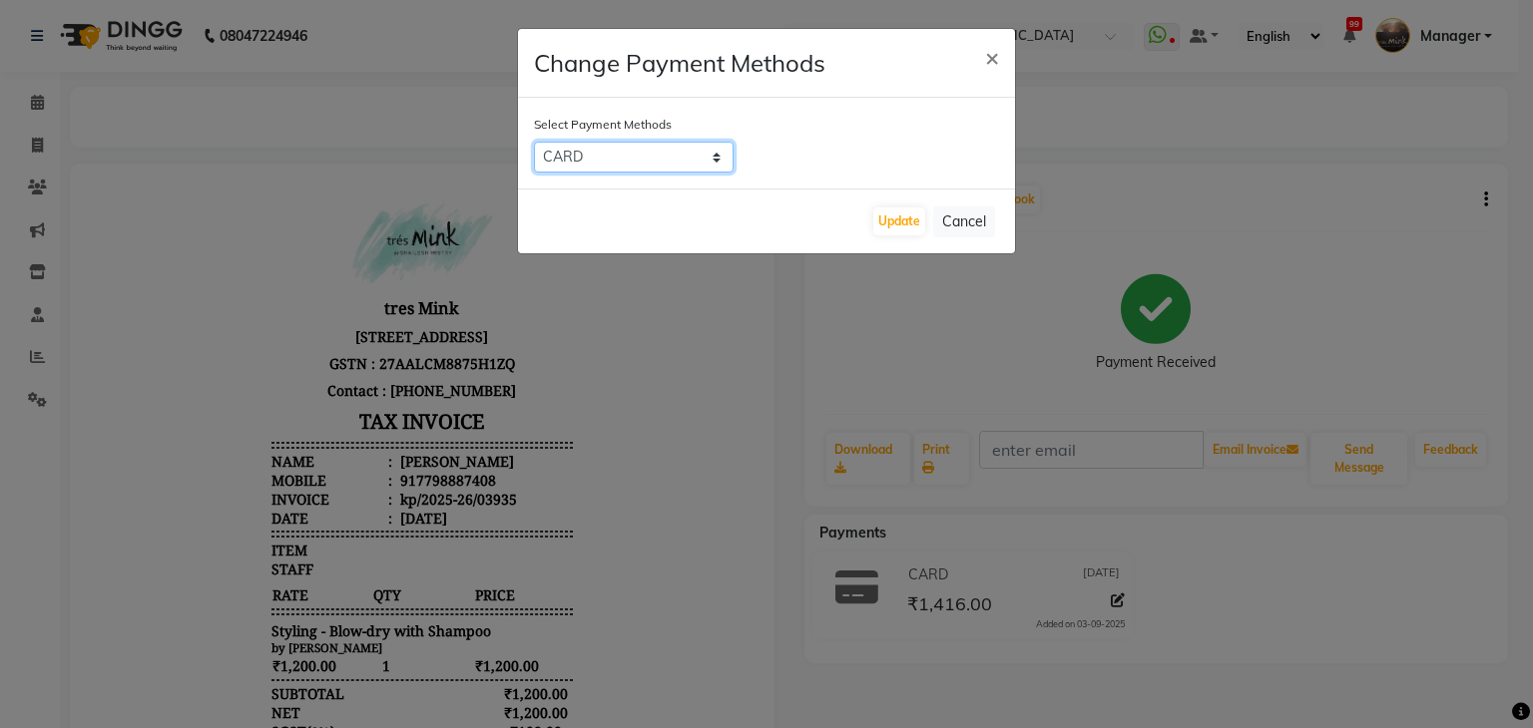
click at [643, 157] on select "GPay CARD UPI CUSTOM AmEx CASH Other Cards" at bounding box center [634, 157] width 200 height 31
select select "8"
click at [534, 142] on select "GPay CARD UPI CUSTOM AmEx CASH Other Cards" at bounding box center [634, 157] width 200 height 31
click at [901, 225] on button "Update" at bounding box center [899, 222] width 52 height 28
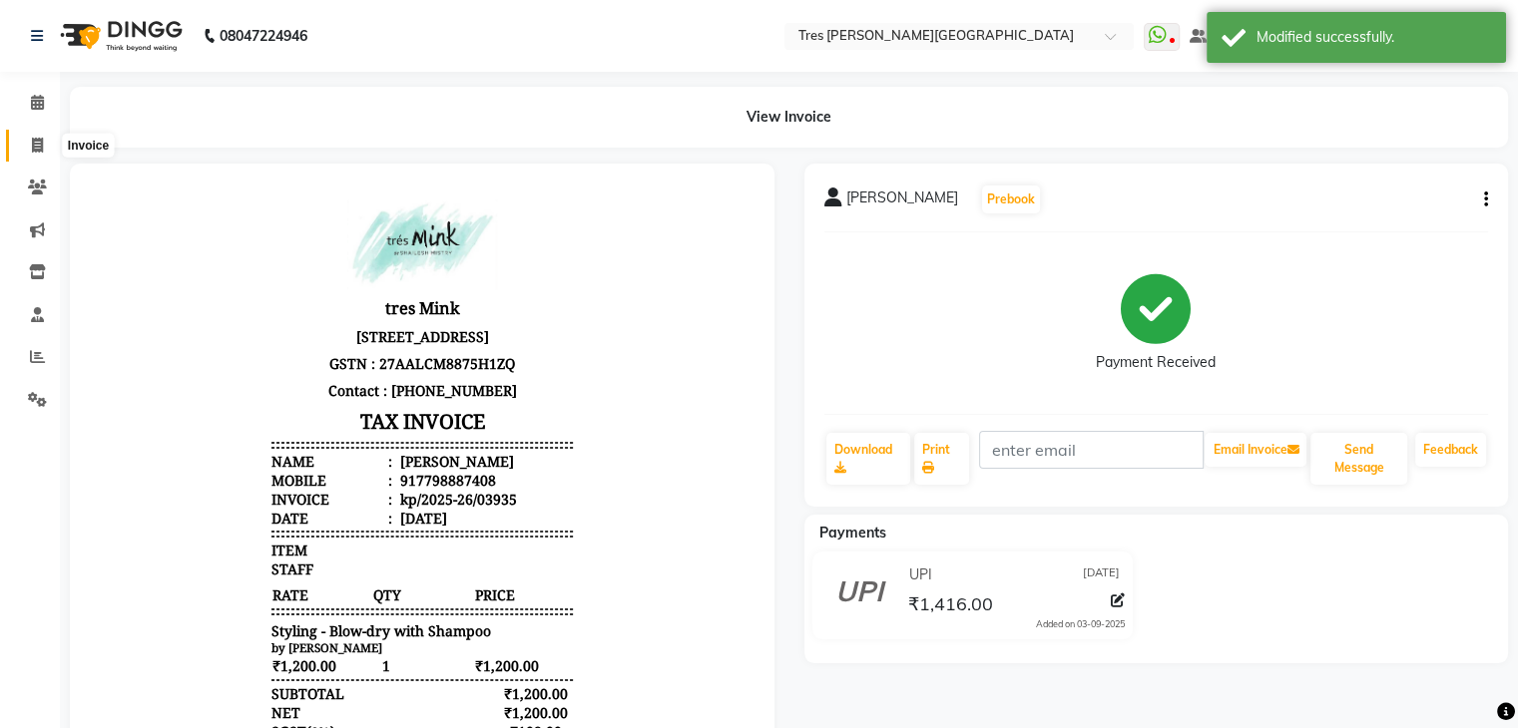
drag, startPoint x: 44, startPoint y: 147, endPoint x: 103, endPoint y: 151, distance: 59.0
click at [44, 147] on span at bounding box center [37, 146] width 35 height 23
select select "service"
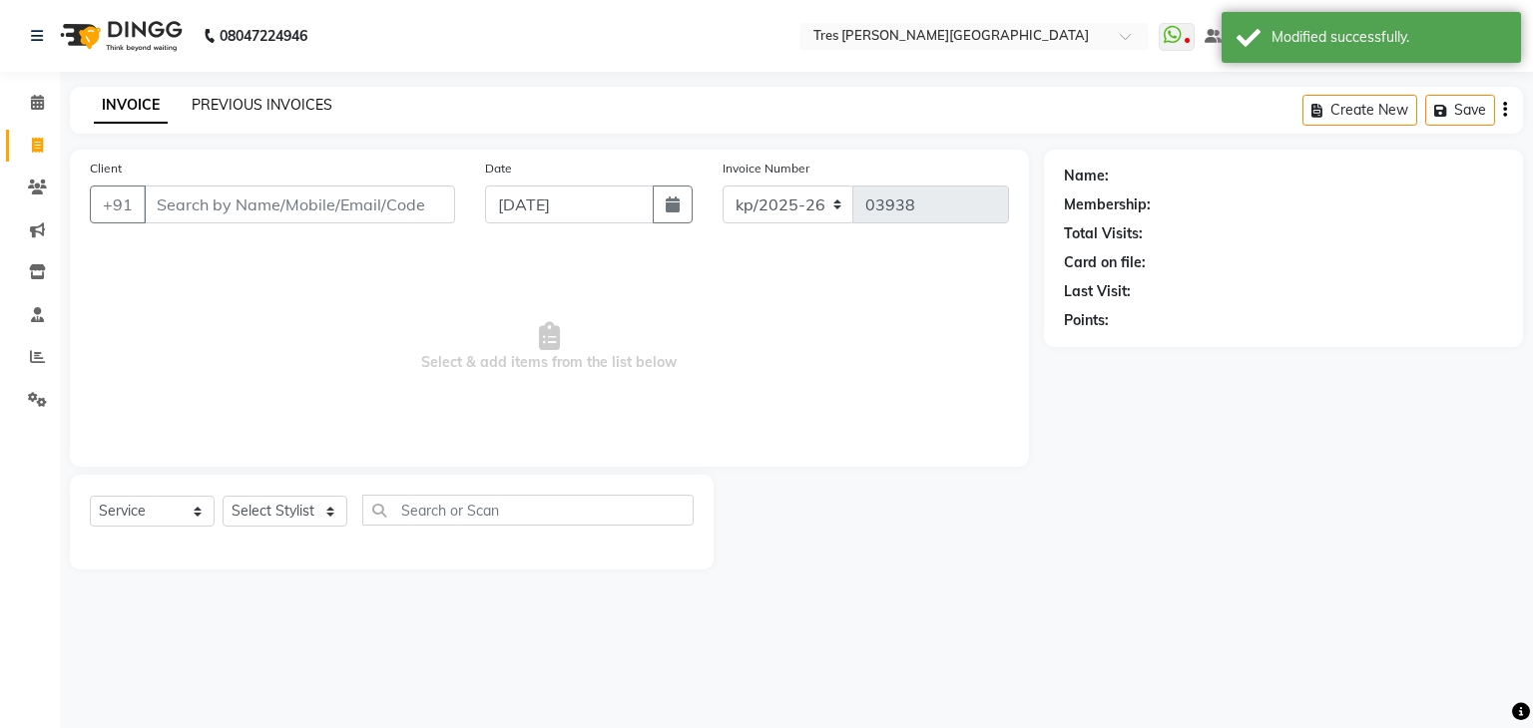
click at [238, 105] on link "PREVIOUS INVOICES" at bounding box center [262, 105] width 141 height 18
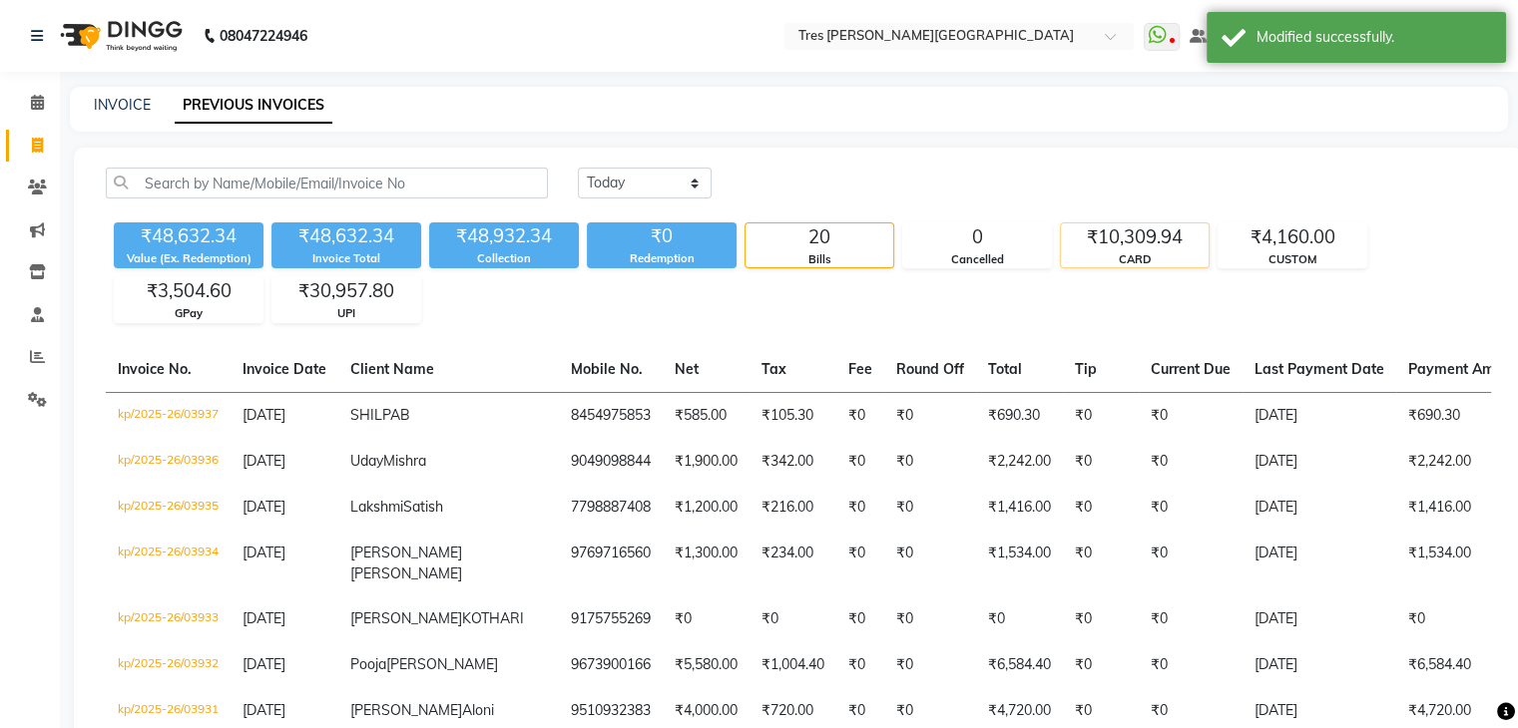
click at [1147, 236] on div "₹10,309.94" at bounding box center [1135, 238] width 148 height 28
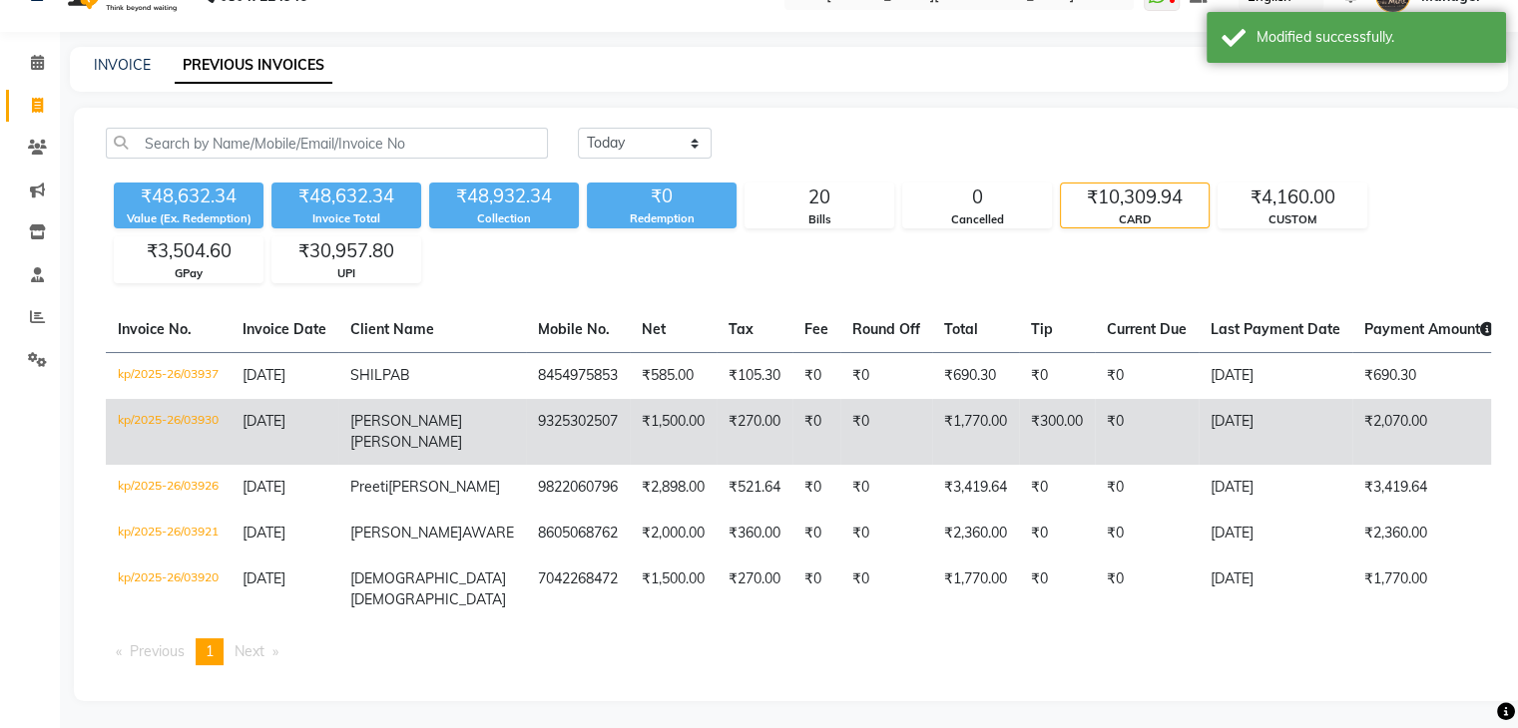
scroll to position [77, 0]
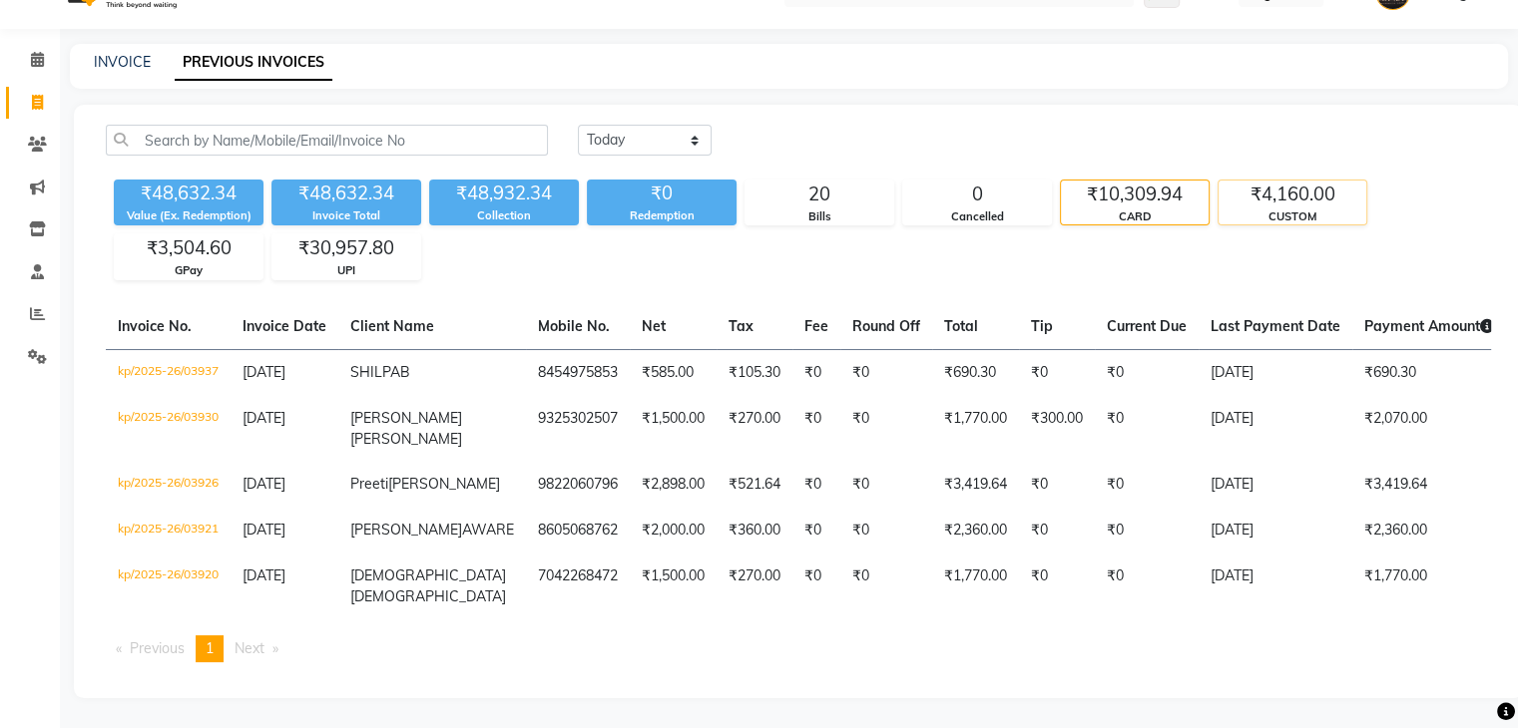
click at [1257, 209] on div "CUSTOM" at bounding box center [1292, 217] width 148 height 17
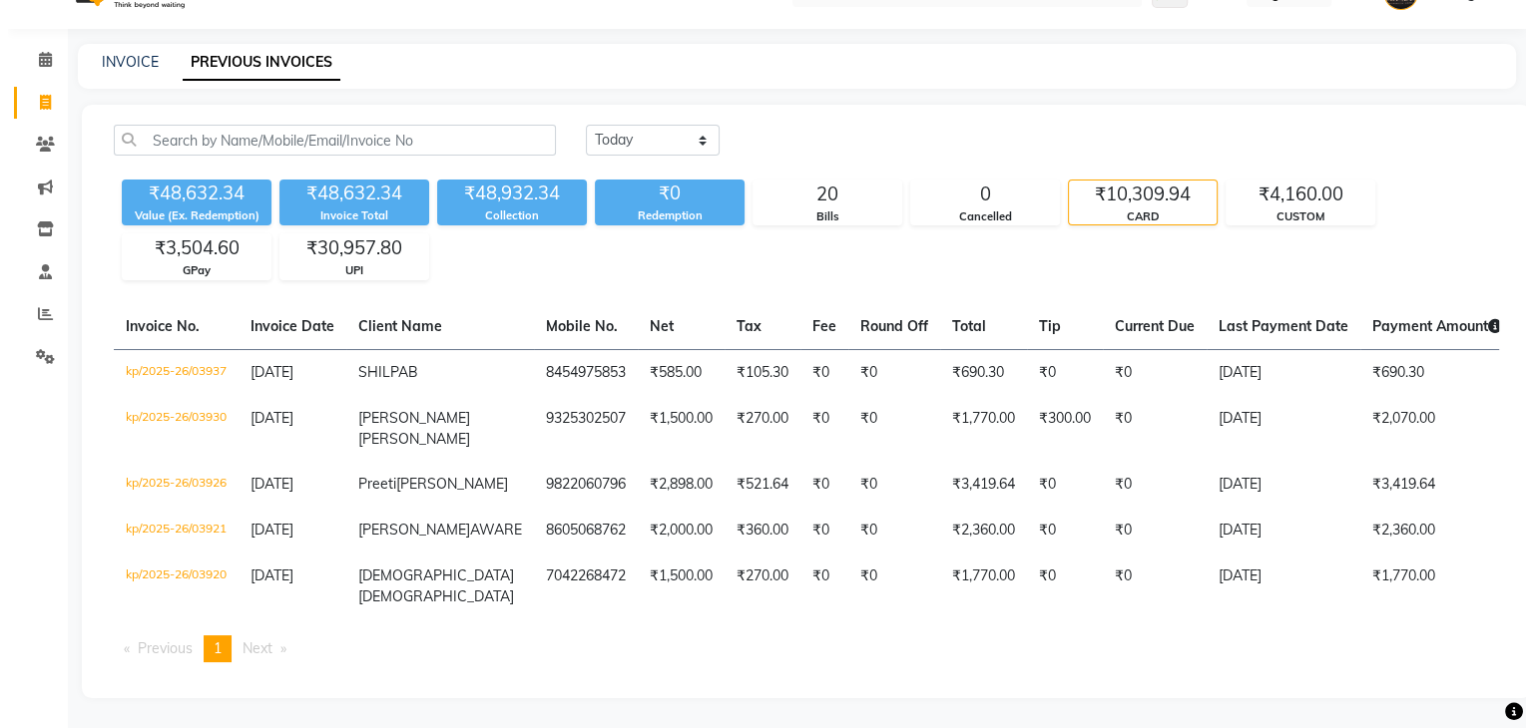
scroll to position [0, 0]
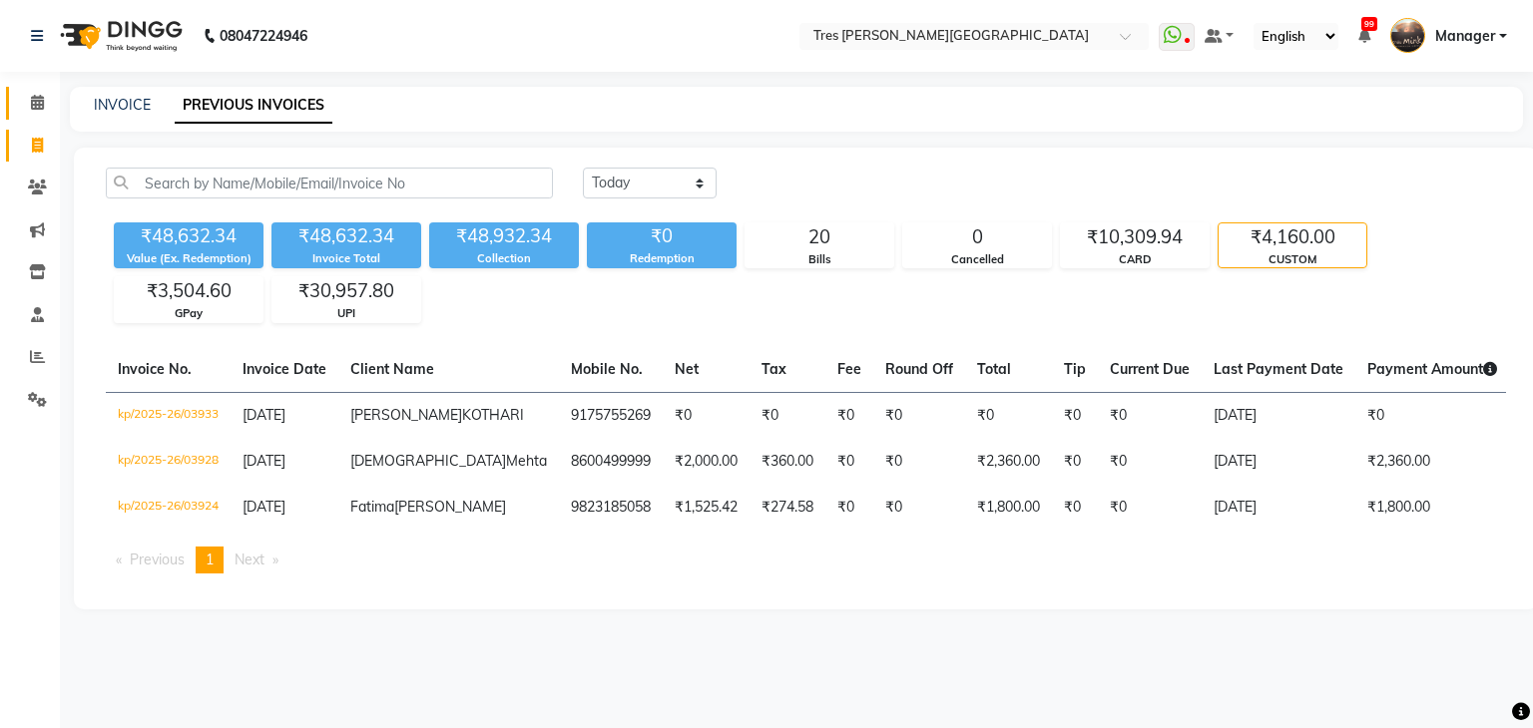
click at [15, 105] on link "Calendar" at bounding box center [30, 103] width 48 height 33
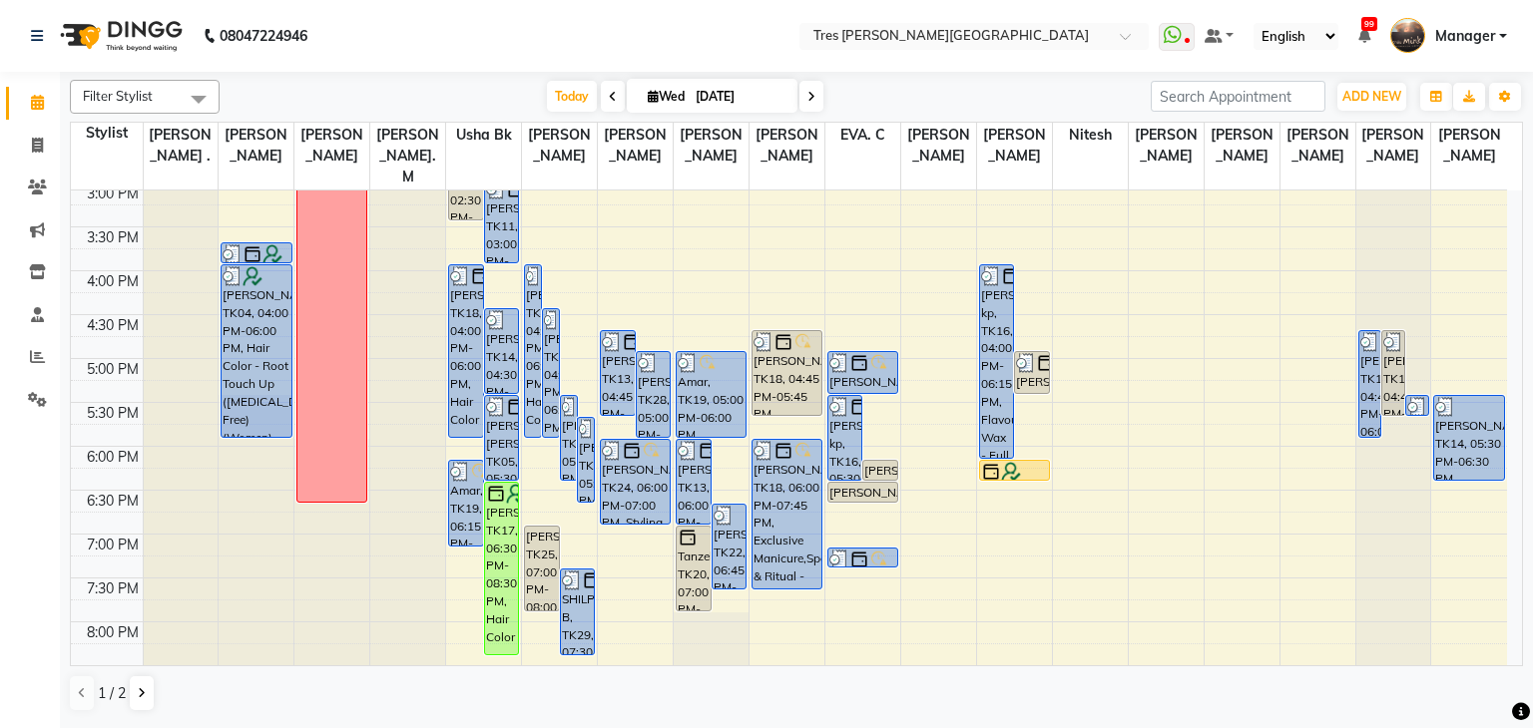
scroll to position [719, 0]
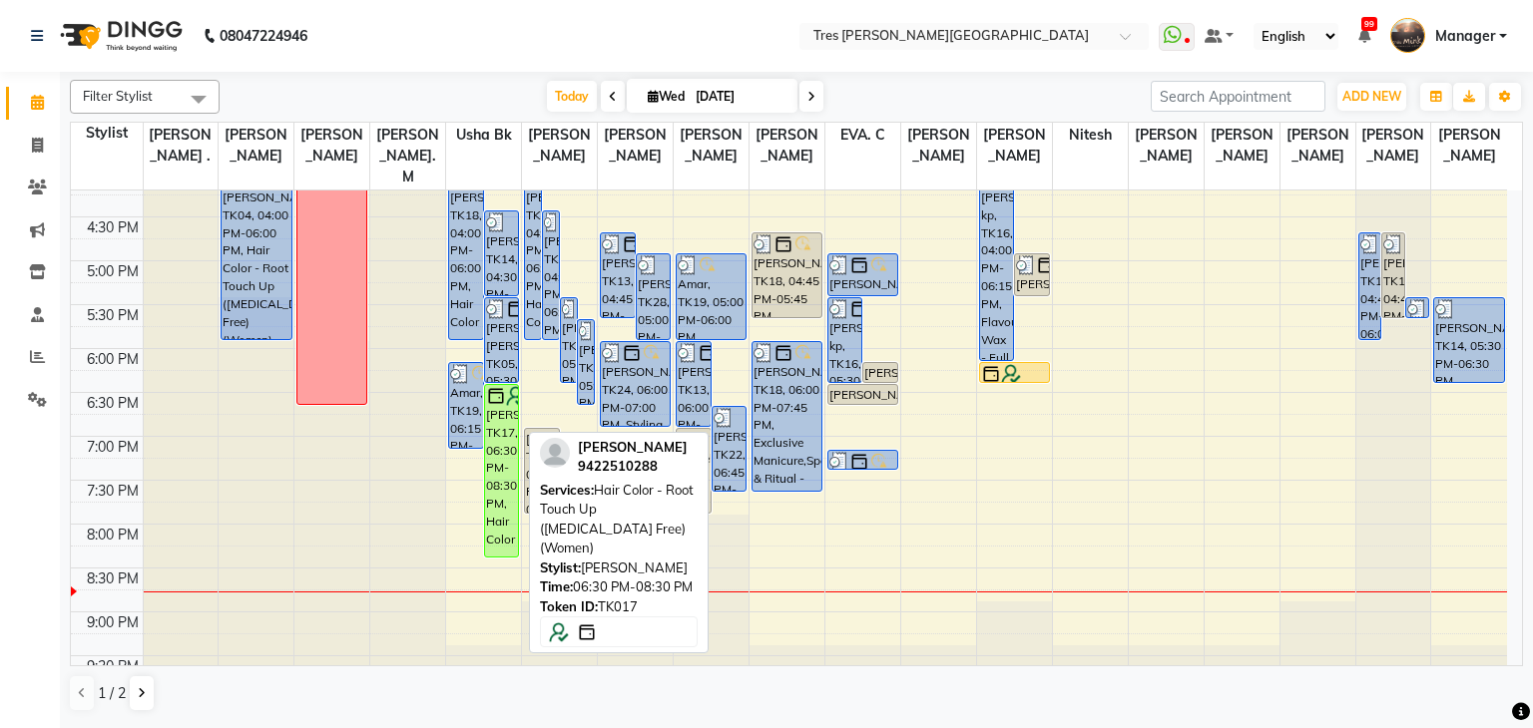
click at [502, 451] on div "[PERSON_NAME], TK17, 06:30 PM-08:30 PM, Hair Color - Root Touch Up ([MEDICAL_DA…" at bounding box center [502, 471] width 34 height 172
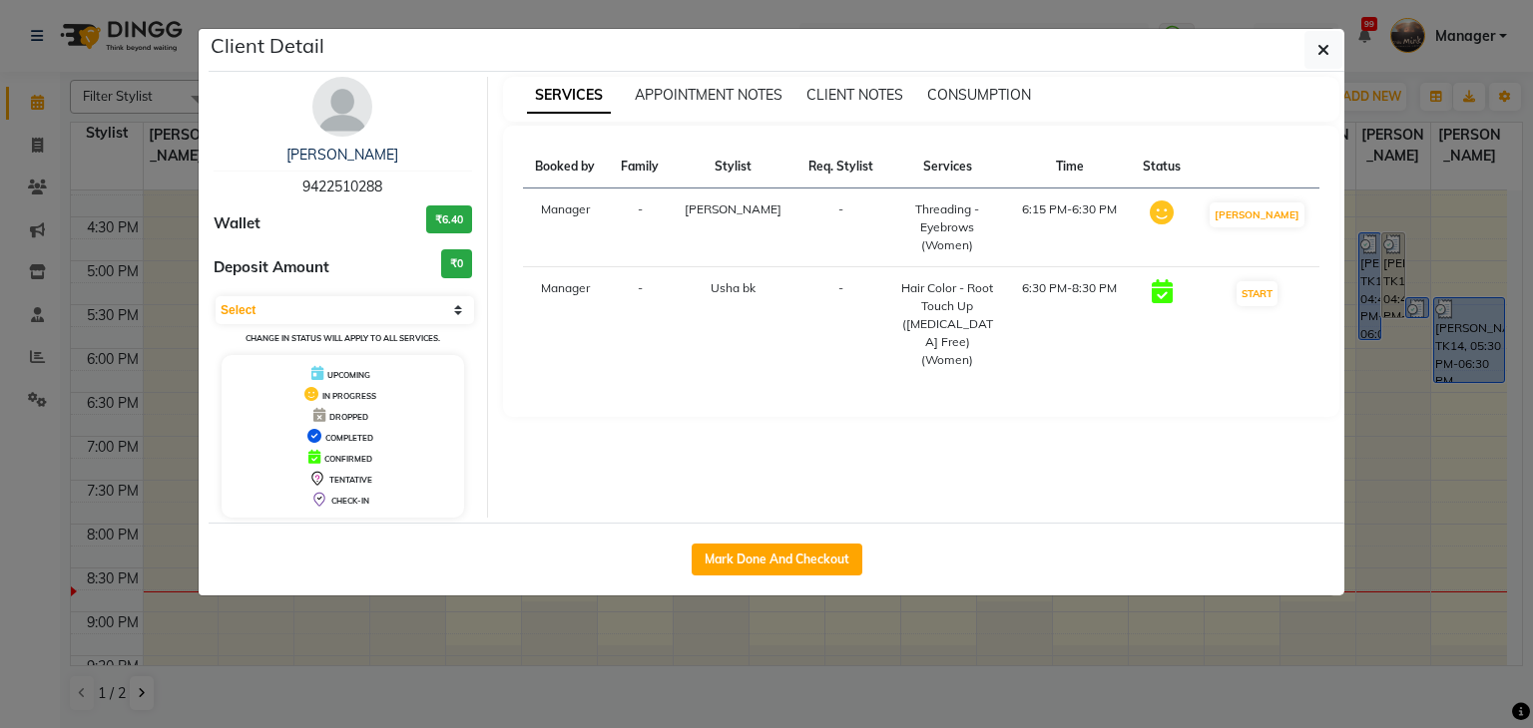
click at [848, 677] on ngb-modal-window "Client Detail [PERSON_NAME] 9422510288 Wallet ₹6.40 Deposit Amount ₹0 Select IN…" at bounding box center [766, 364] width 1533 height 728
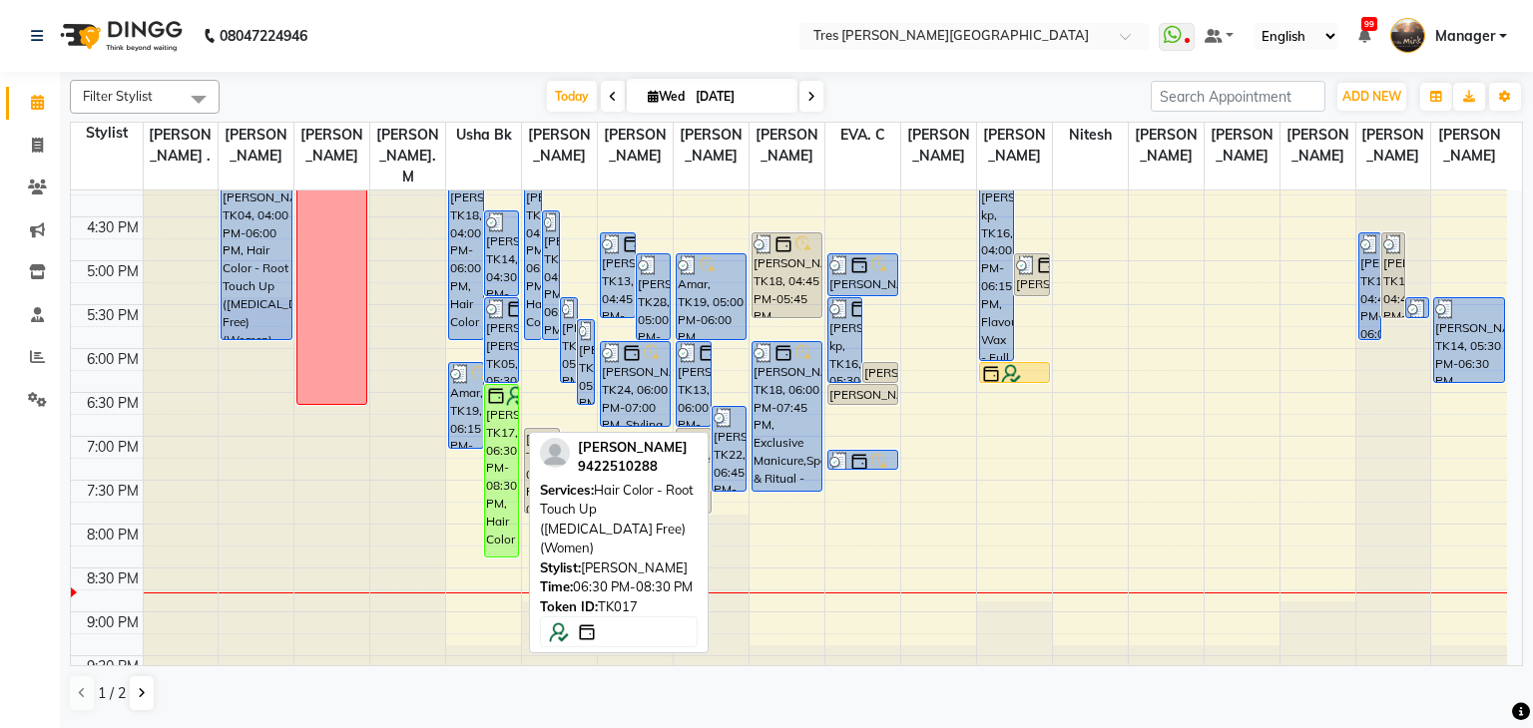
click at [503, 469] on div "[PERSON_NAME], TK17, 06:30 PM-08:30 PM, Hair Color - Root Touch Up ([MEDICAL_DA…" at bounding box center [502, 471] width 34 height 172
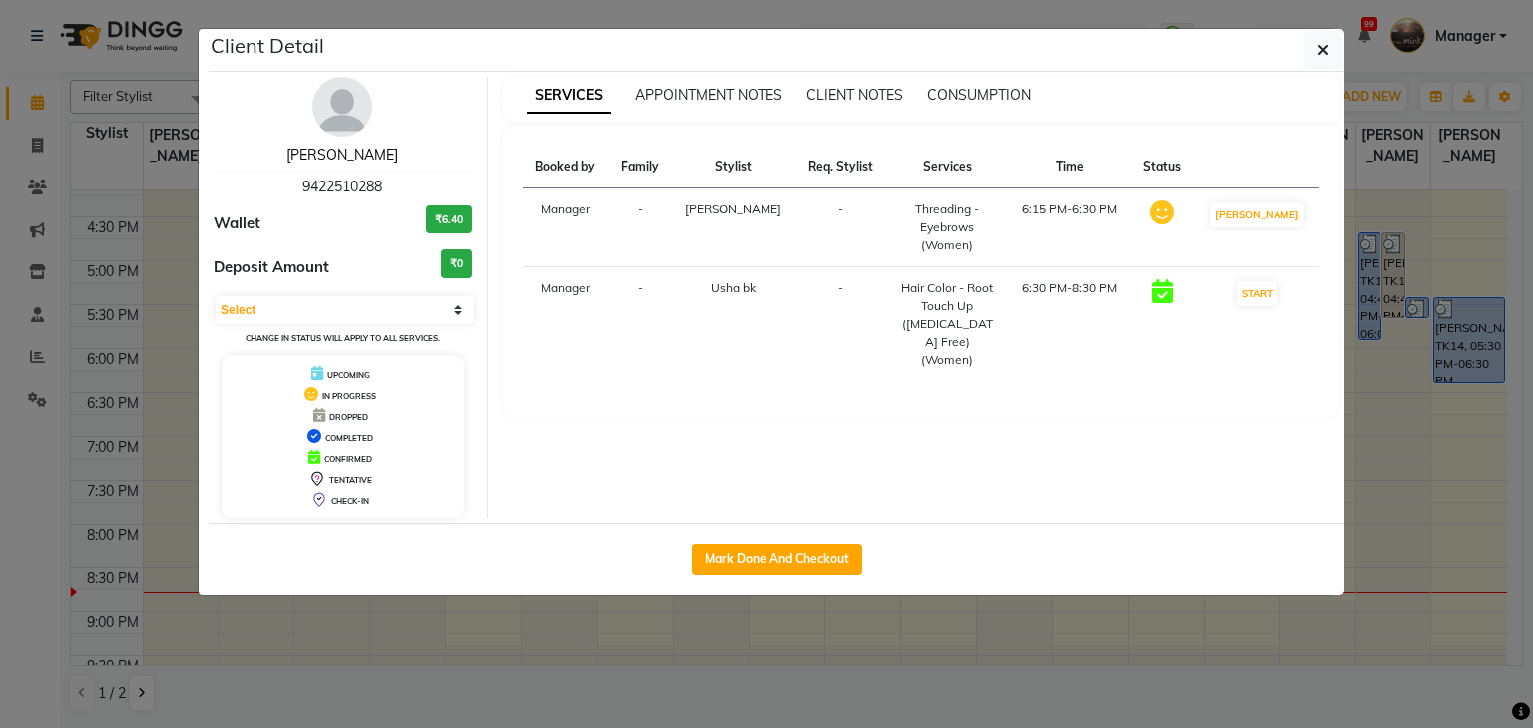
drag, startPoint x: 330, startPoint y: 152, endPoint x: 369, endPoint y: 151, distance: 38.9
click at [330, 152] on link "[PERSON_NAME]" at bounding box center [342, 155] width 112 height 18
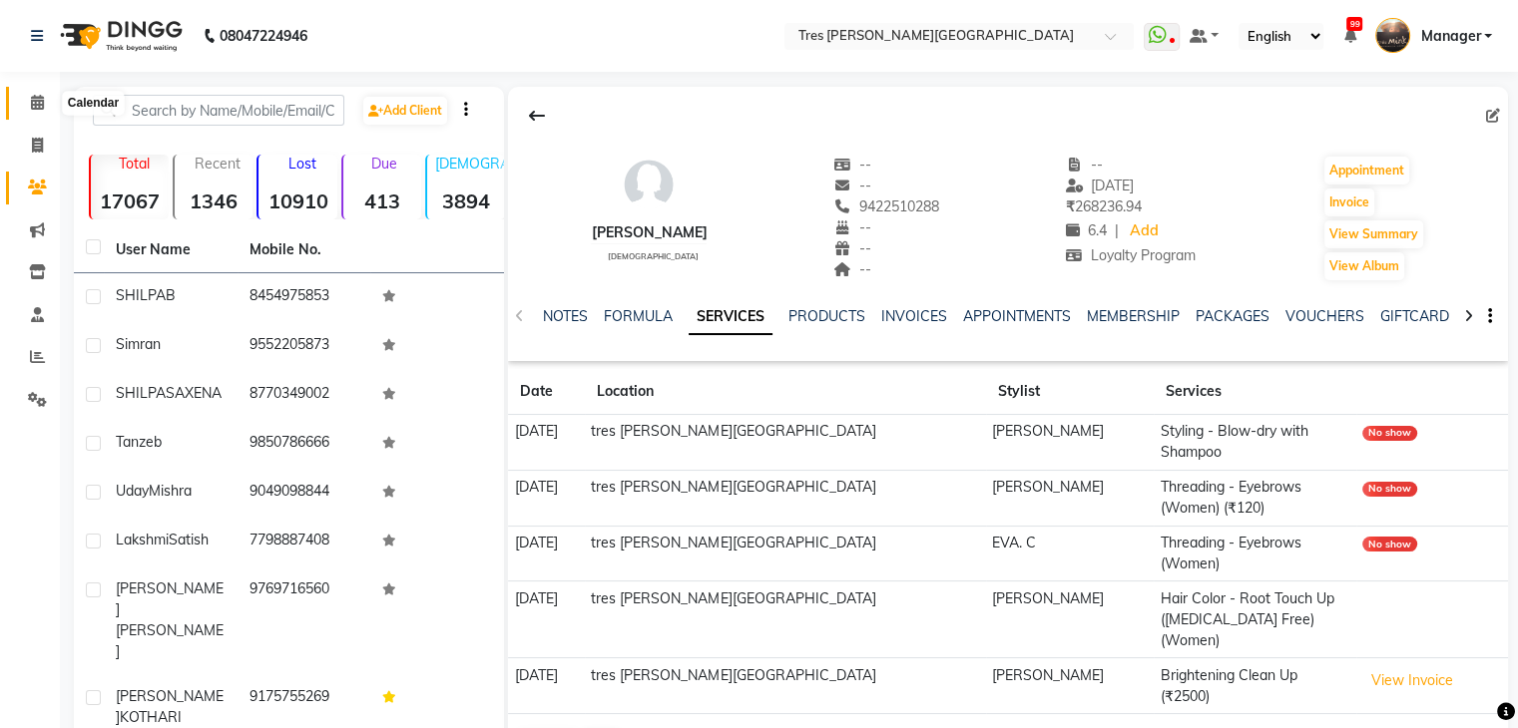
click at [31, 104] on icon at bounding box center [37, 102] width 13 height 15
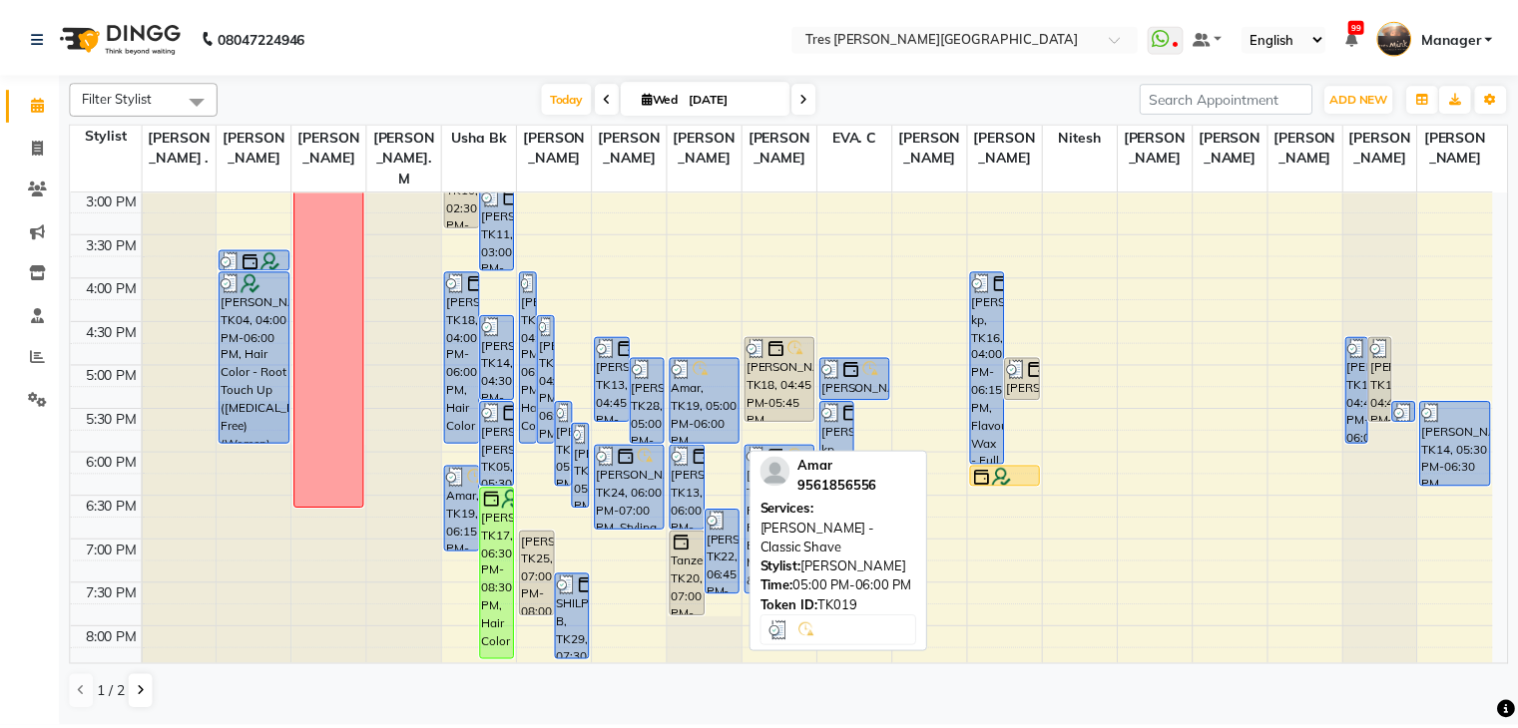
scroll to position [699, 0]
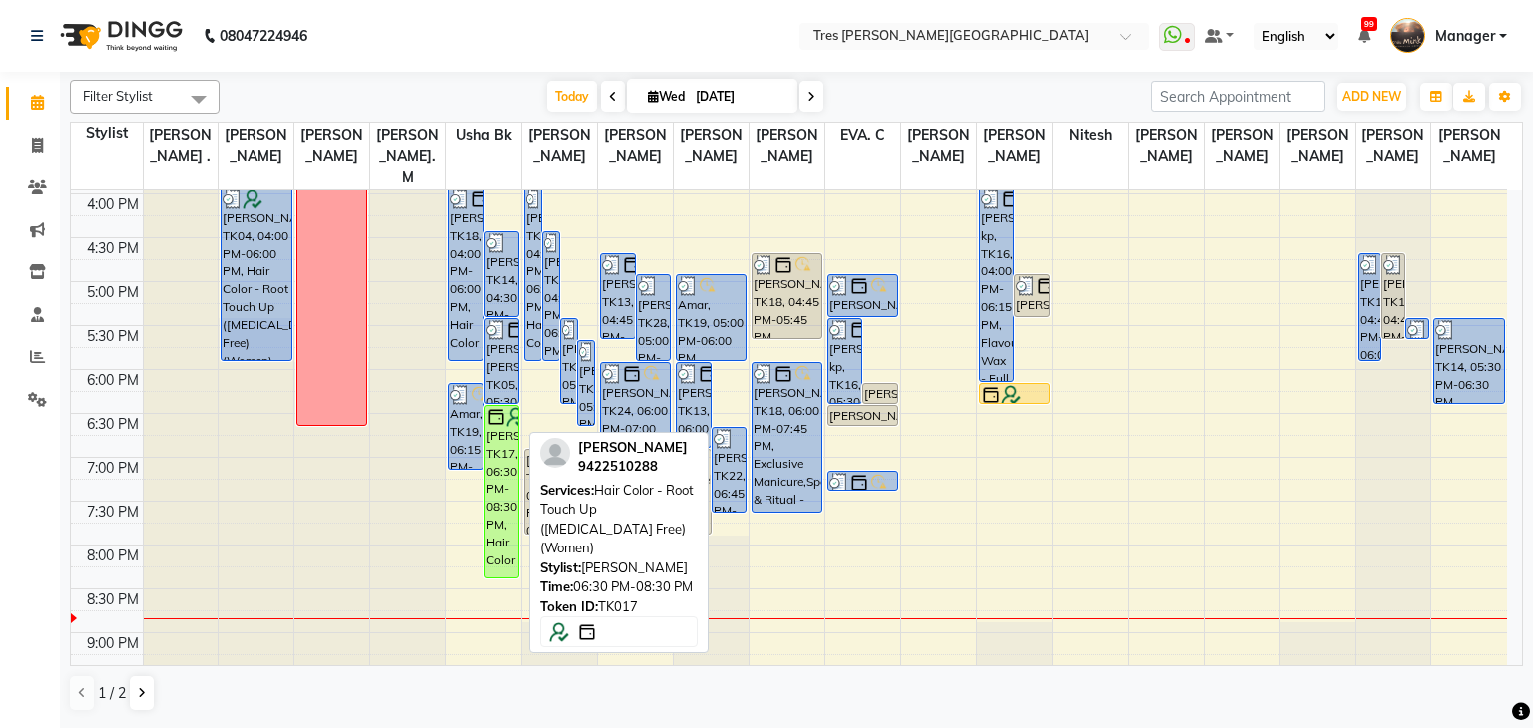
click at [496, 464] on div "[PERSON_NAME], TK17, 06:30 PM-08:30 PM, Hair Color - Root Touch Up ([MEDICAL_DA…" at bounding box center [502, 492] width 34 height 172
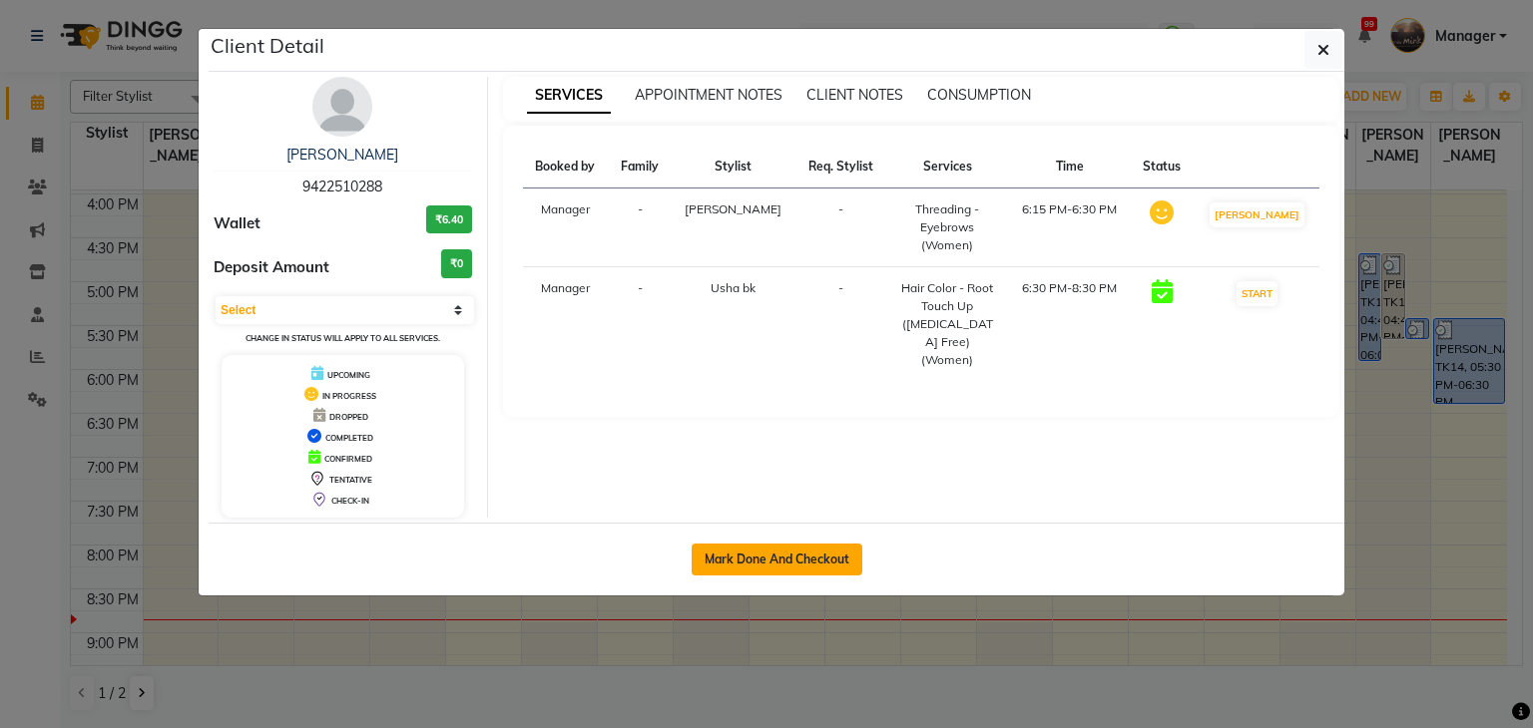
drag, startPoint x: 804, startPoint y: 559, endPoint x: 736, endPoint y: 167, distance: 398.0
click at [803, 559] on button "Mark Done And Checkout" at bounding box center [777, 560] width 171 height 32
select select "service"
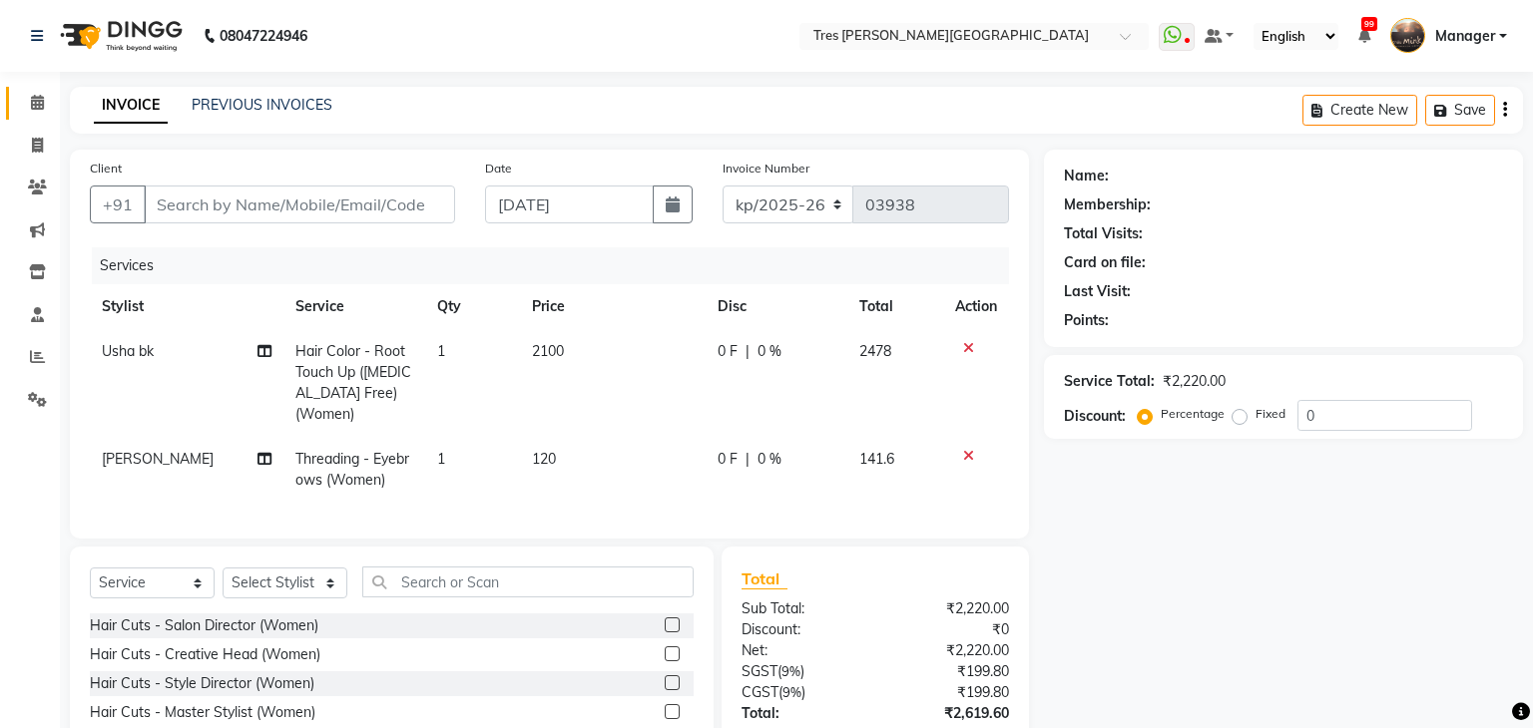
type input "9422510288"
select select "15043"
drag, startPoint x: 519, startPoint y: 359, endPoint x: 546, endPoint y: 356, distance: 27.1
click at [520, 359] on td "2100" at bounding box center [613, 383] width 186 height 108
click at [546, 356] on td "2100" at bounding box center [613, 383] width 186 height 108
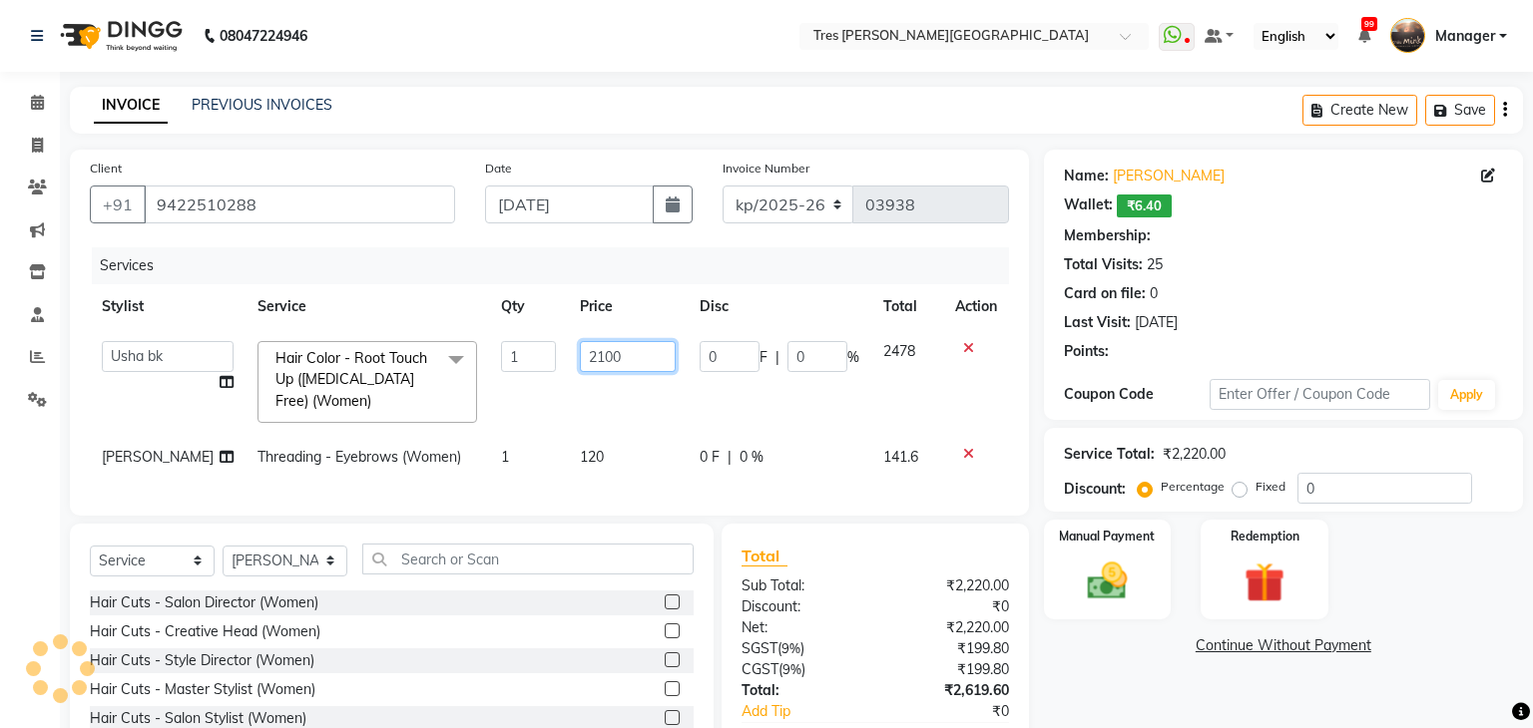
click at [580, 356] on input "2100" at bounding box center [628, 356] width 96 height 31
click at [489, 356] on td "1" at bounding box center [528, 382] width 79 height 106
select select "1017"
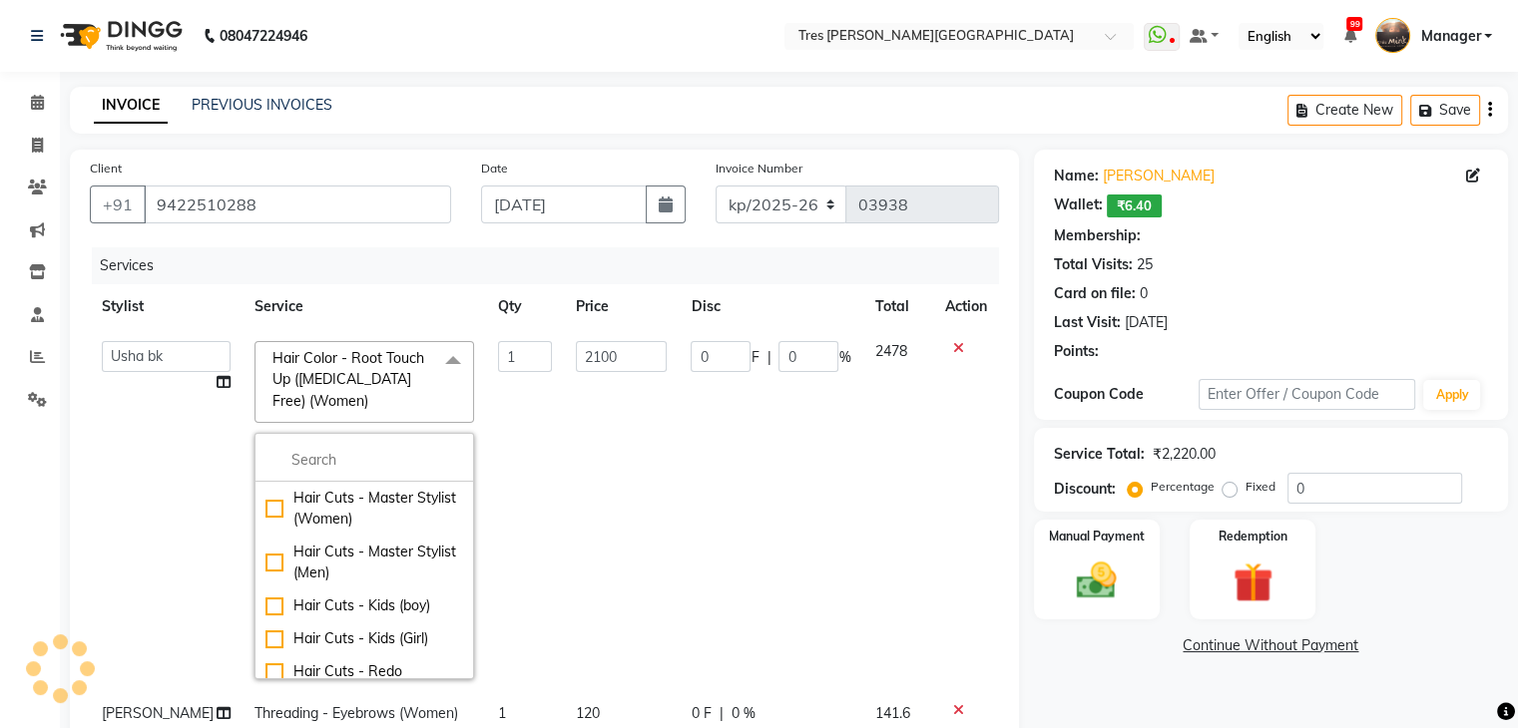
select select "1: Object"
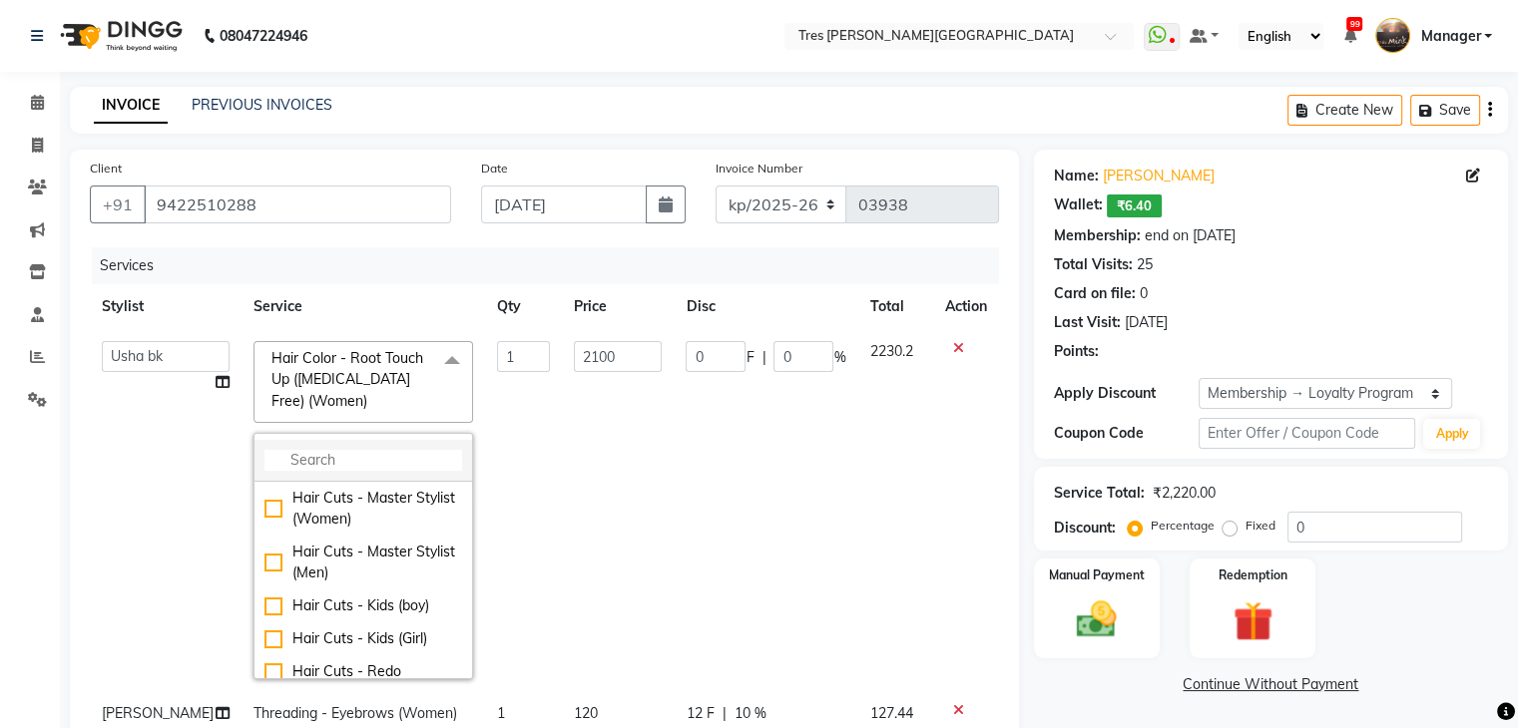
type input "210"
type input "10"
click at [310, 459] on input "multiselect-search" at bounding box center [363, 460] width 198 height 21
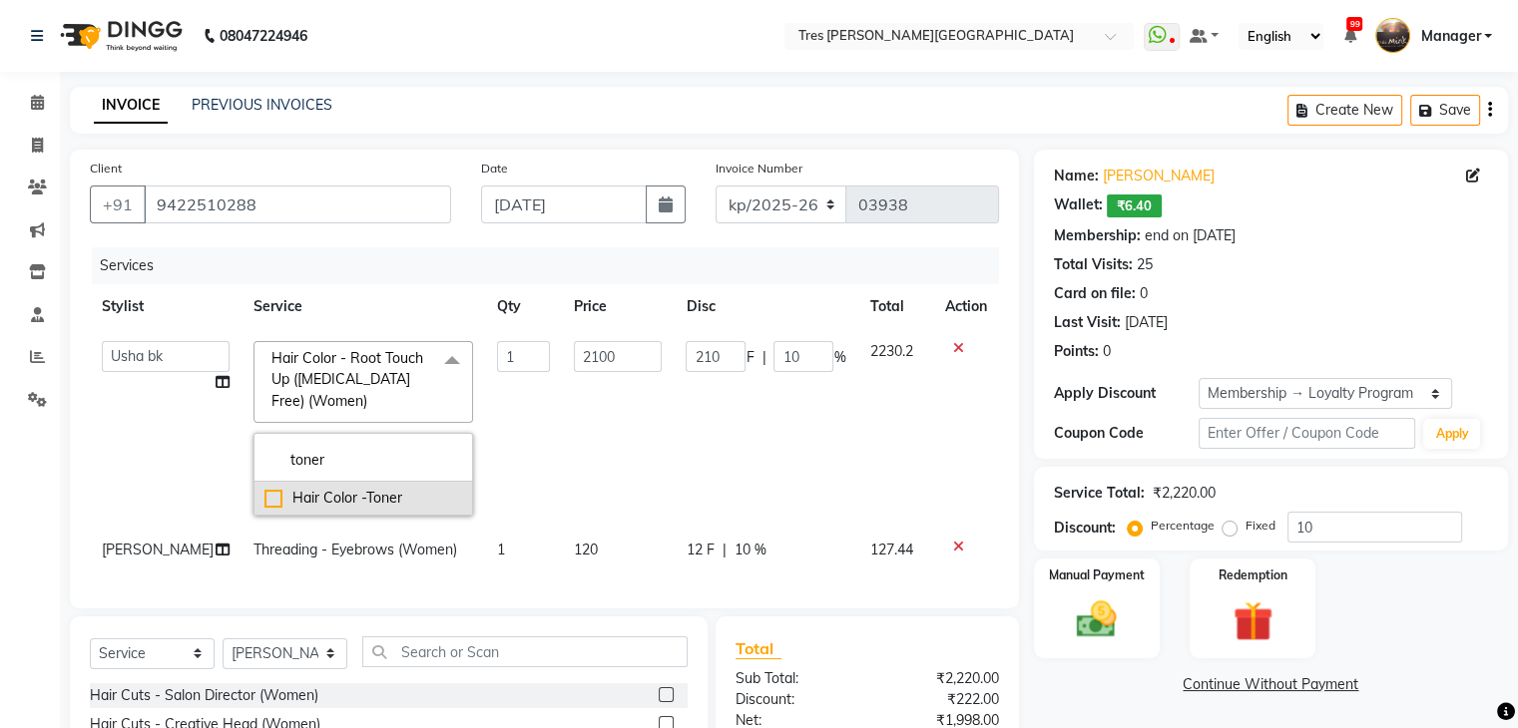
type input "toner"
click at [300, 496] on div "Hair Color -Toner" at bounding box center [363, 498] width 198 height 21
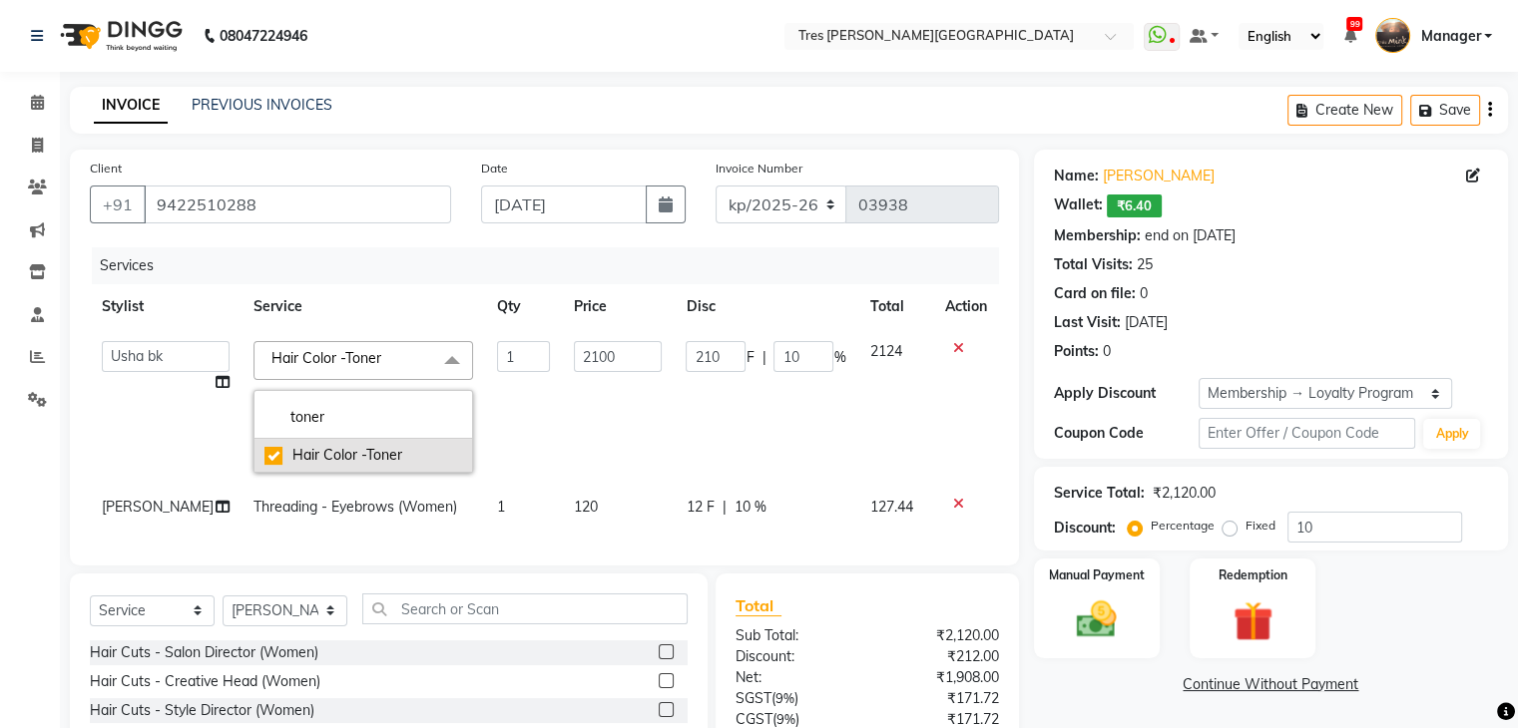
checkbox input "true"
type input "2000"
type input "200"
drag, startPoint x: 596, startPoint y: 352, endPoint x: 524, endPoint y: 362, distance: 72.5
click at [533, 356] on tr "[PERSON_NAME] Akshay [PERSON_NAME] [PERSON_NAME] S [PERSON_NAME] [PERSON_NAME] …" at bounding box center [544, 407] width 909 height 156
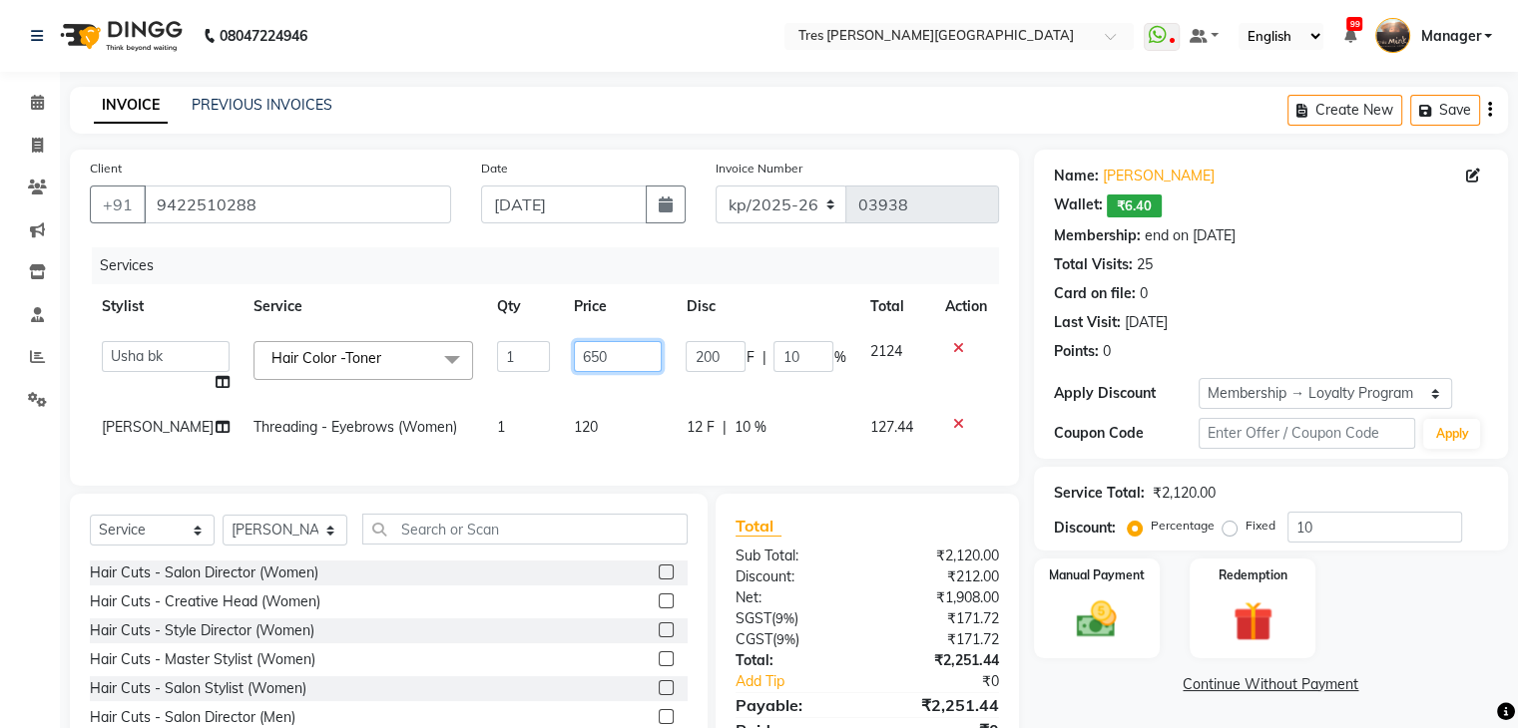
type input "6500"
click at [823, 538] on div "Total" at bounding box center [866, 526] width 263 height 24
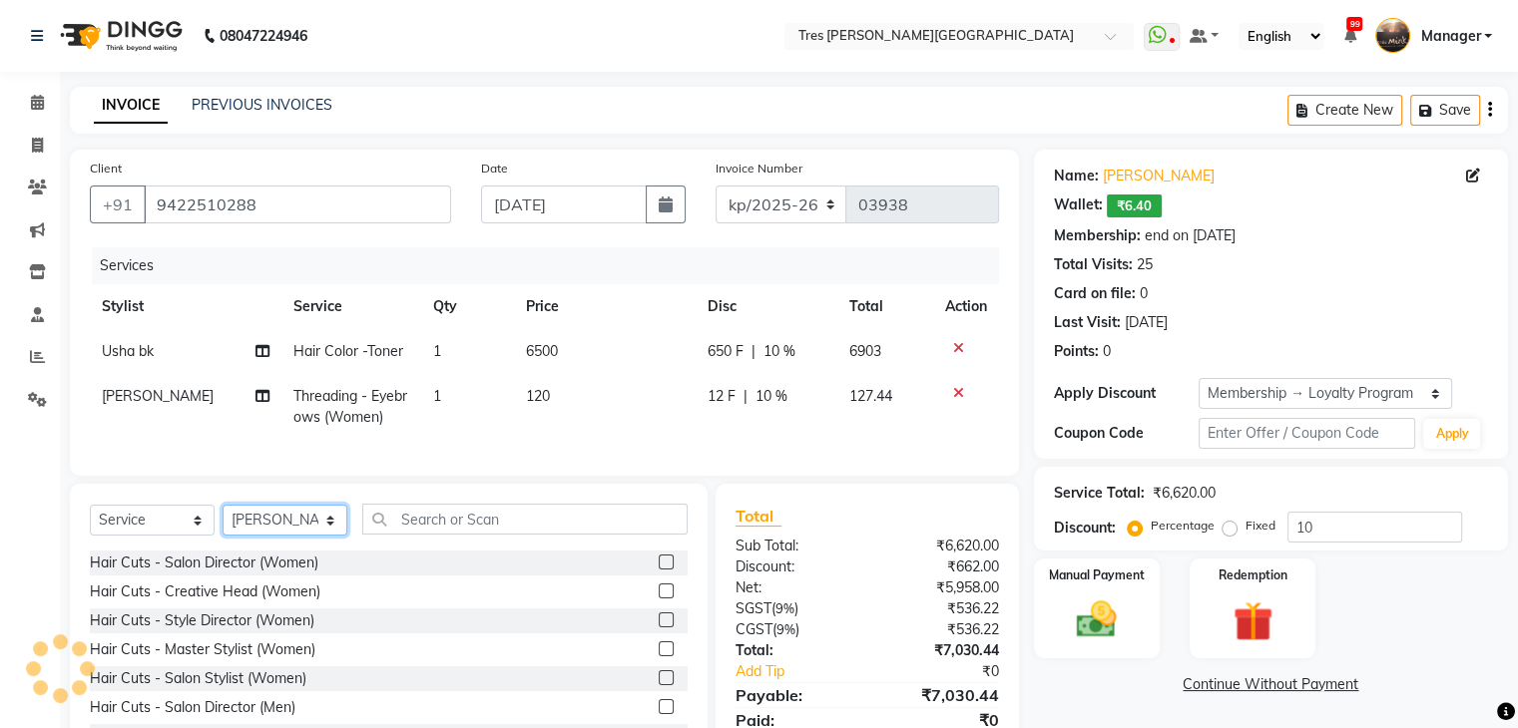
click at [307, 536] on select "Select Stylist [PERSON_NAME] Akshay Kashid [PERSON_NAME] [PERSON_NAME] S [PERSO…" at bounding box center [285, 520] width 125 height 31
select select "19346"
click at [223, 522] on select "Select Stylist [PERSON_NAME] Akshay Kashid [PERSON_NAME] [PERSON_NAME] S [PERSO…" at bounding box center [285, 520] width 125 height 31
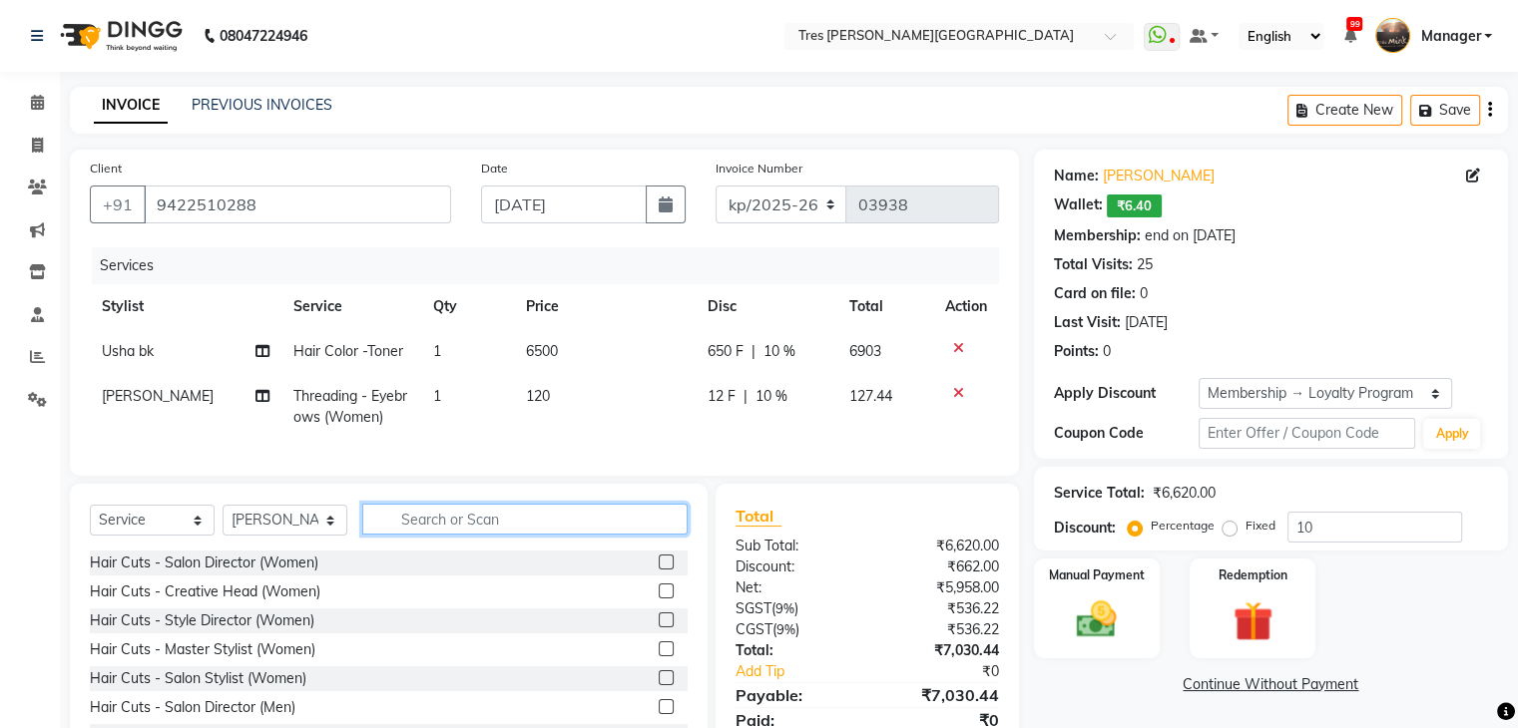
click at [474, 534] on input "text" at bounding box center [524, 519] width 325 height 31
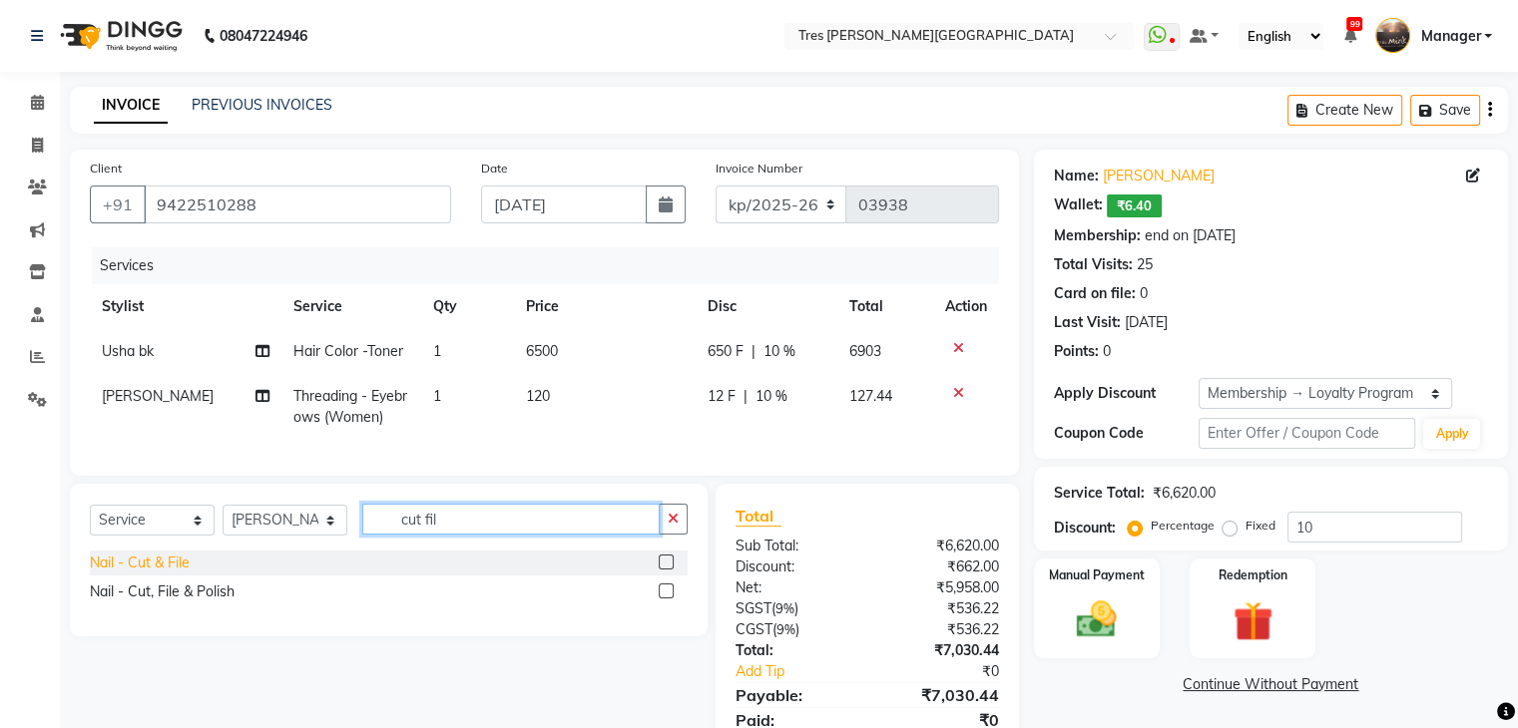
type input "cut fil"
click at [178, 574] on div "Nail - Cut & File" at bounding box center [140, 563] width 100 height 21
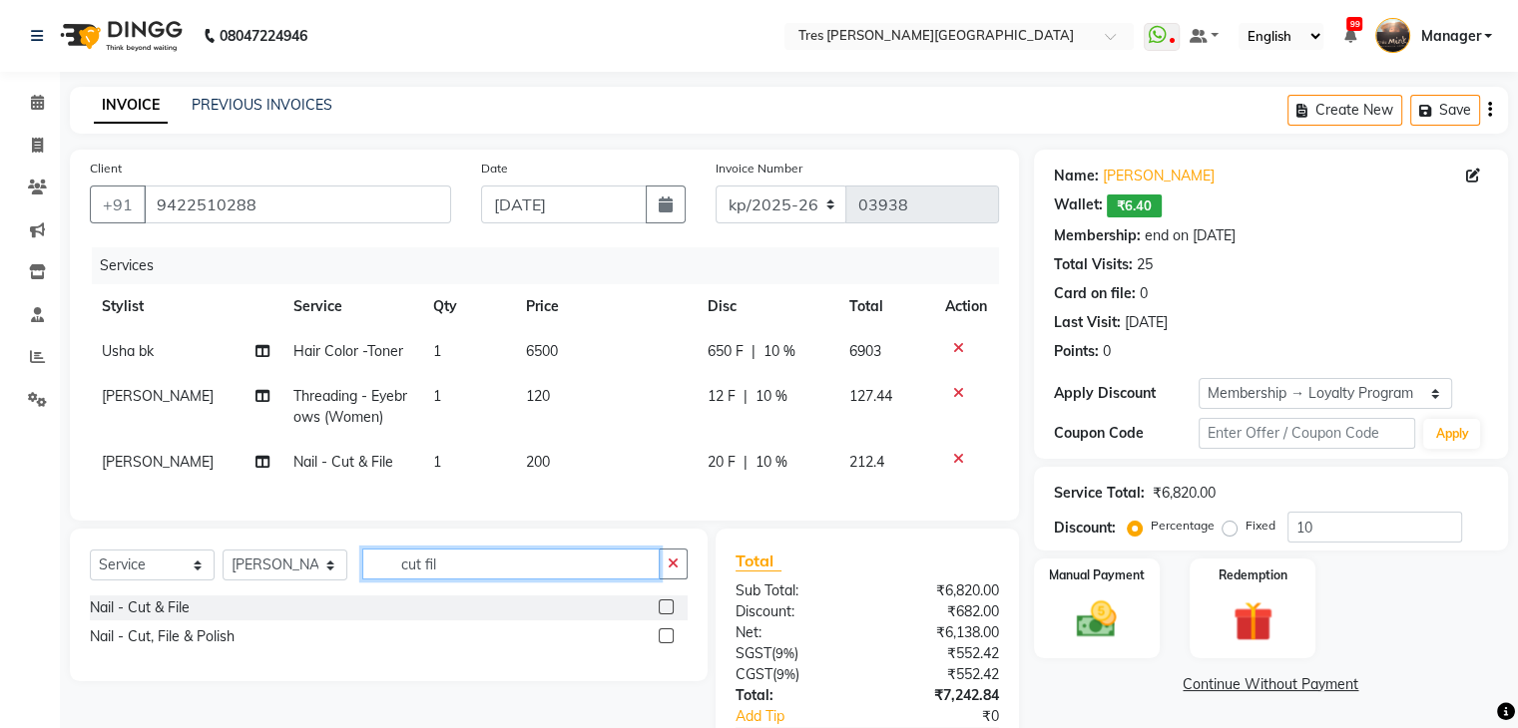
click at [495, 574] on input "cut fil" at bounding box center [510, 564] width 297 height 31
click at [184, 616] on div "Nail - Cut & File" at bounding box center [140, 608] width 100 height 21
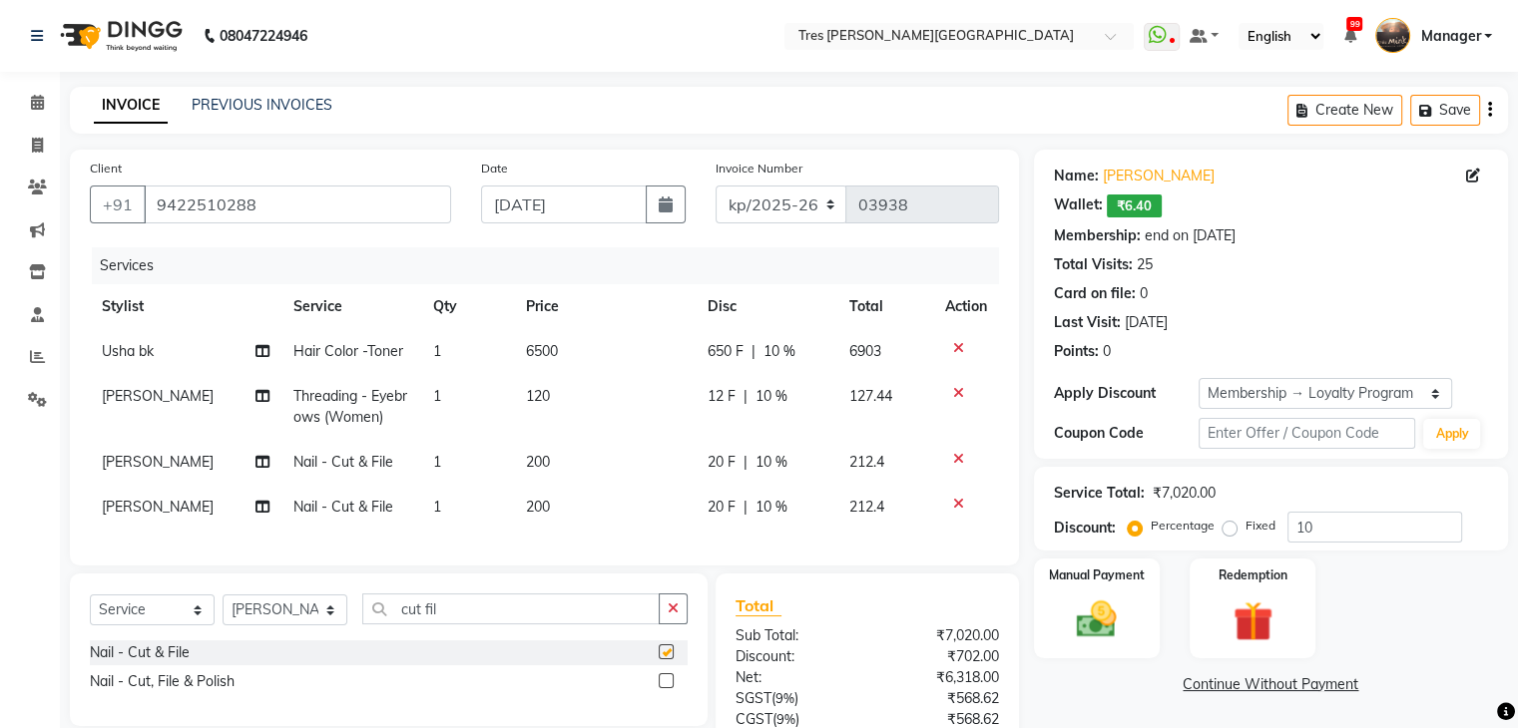
checkbox input "false"
drag, startPoint x: 523, startPoint y: 501, endPoint x: 537, endPoint y: 508, distance: 15.6
click at [526, 502] on span "200" at bounding box center [538, 507] width 24 height 18
select select "19346"
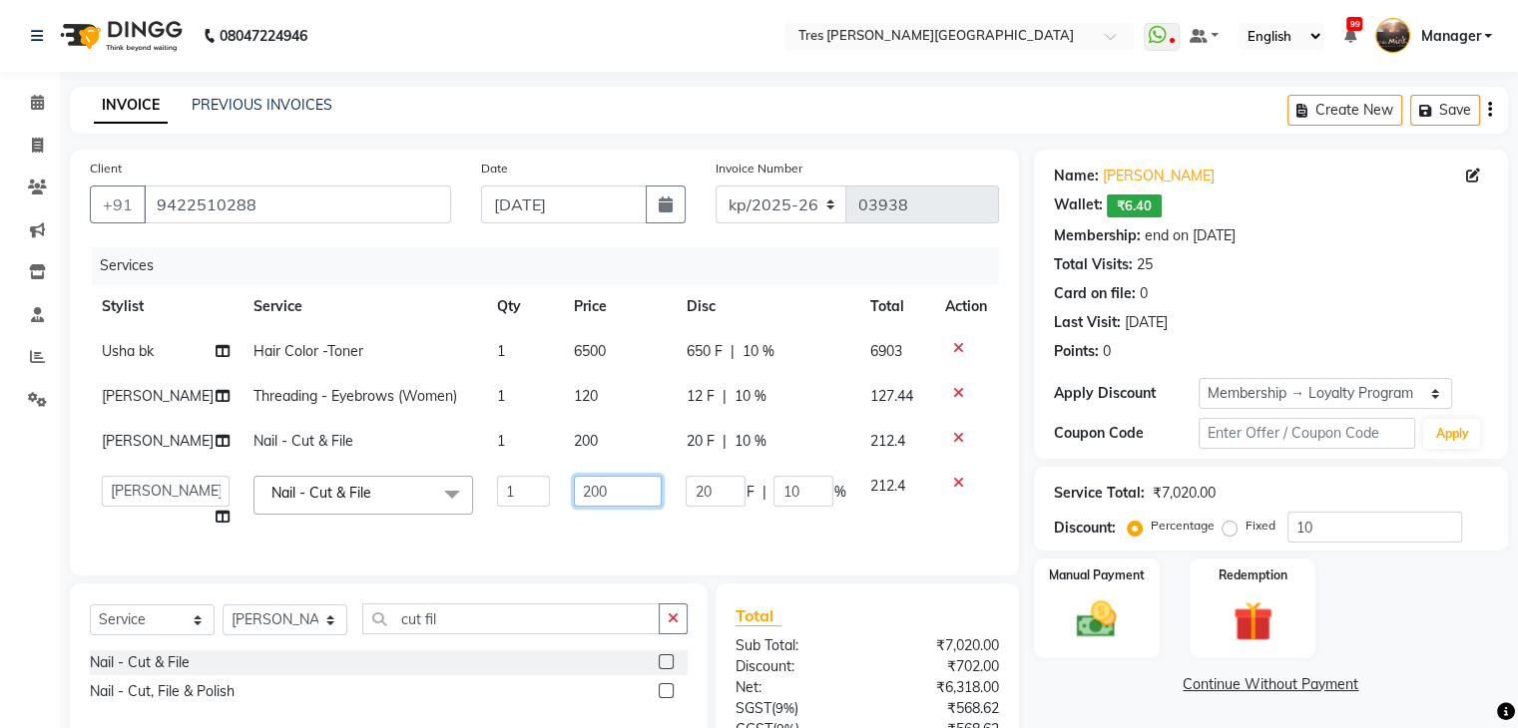
click at [574, 507] on input "200" at bounding box center [618, 491] width 89 height 31
type input "100"
click at [440, 662] on div "Select Service Product Membership Package Voucher Prepaid Gift Card Select Styl…" at bounding box center [389, 660] width 638 height 153
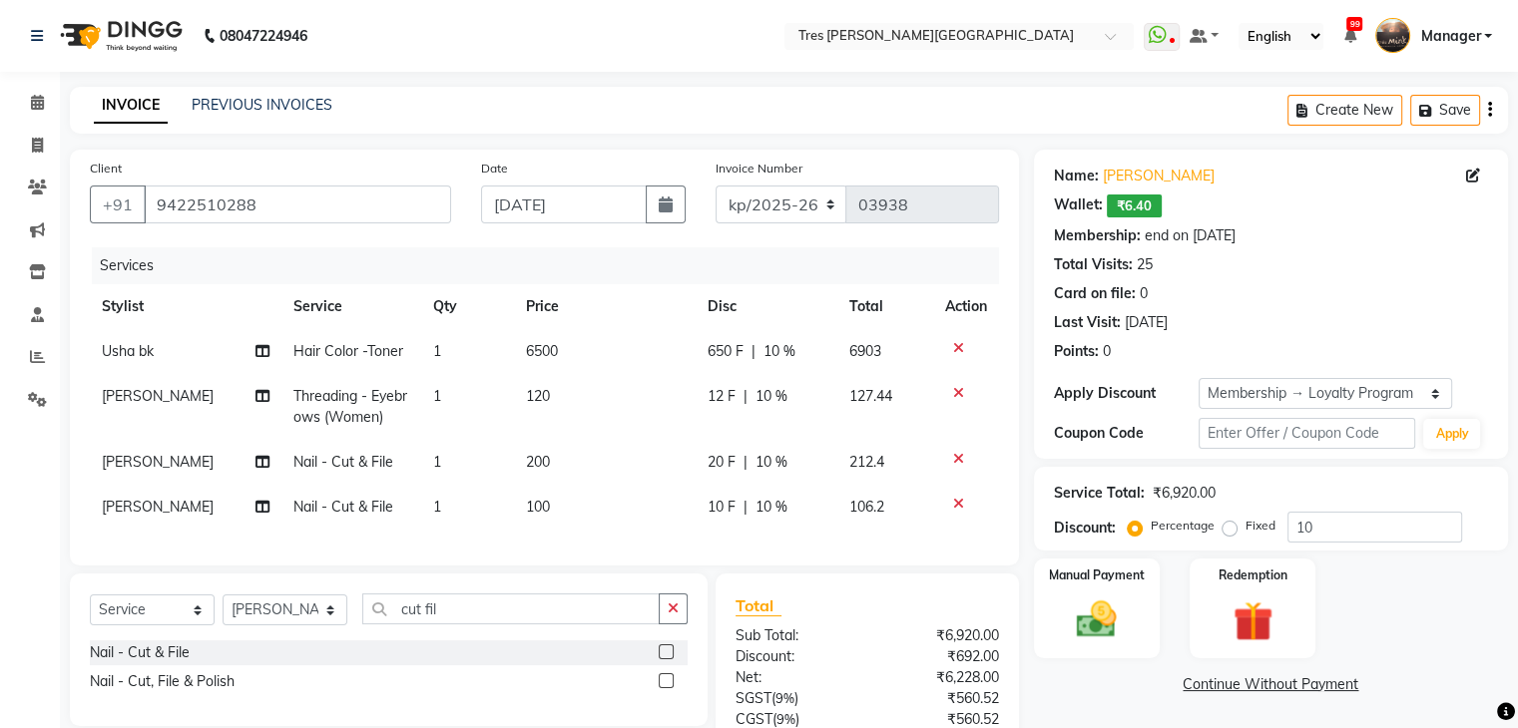
click at [439, 662] on div "Nail - Cut & File" at bounding box center [389, 653] width 598 height 25
click at [462, 617] on input "cut fil" at bounding box center [510, 609] width 297 height 31
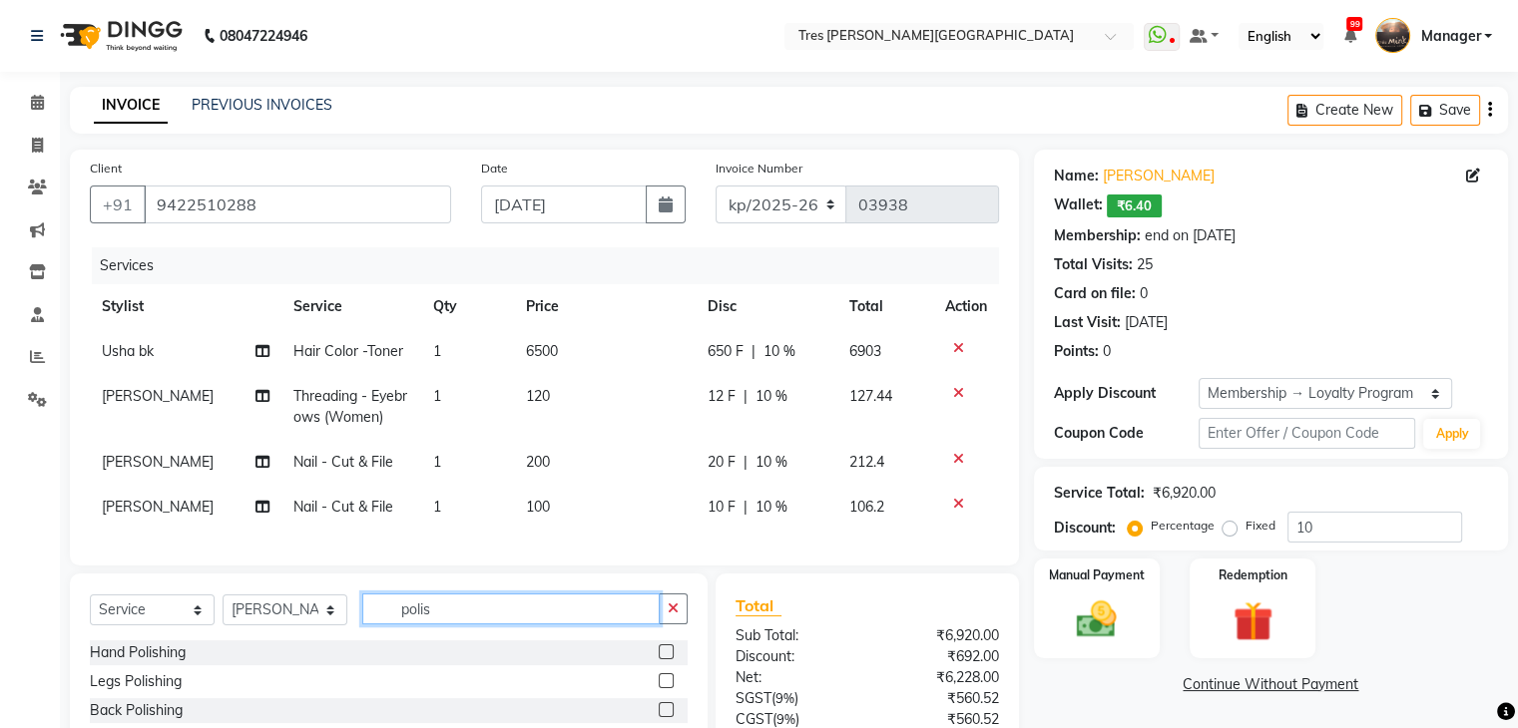
scroll to position [100, 0]
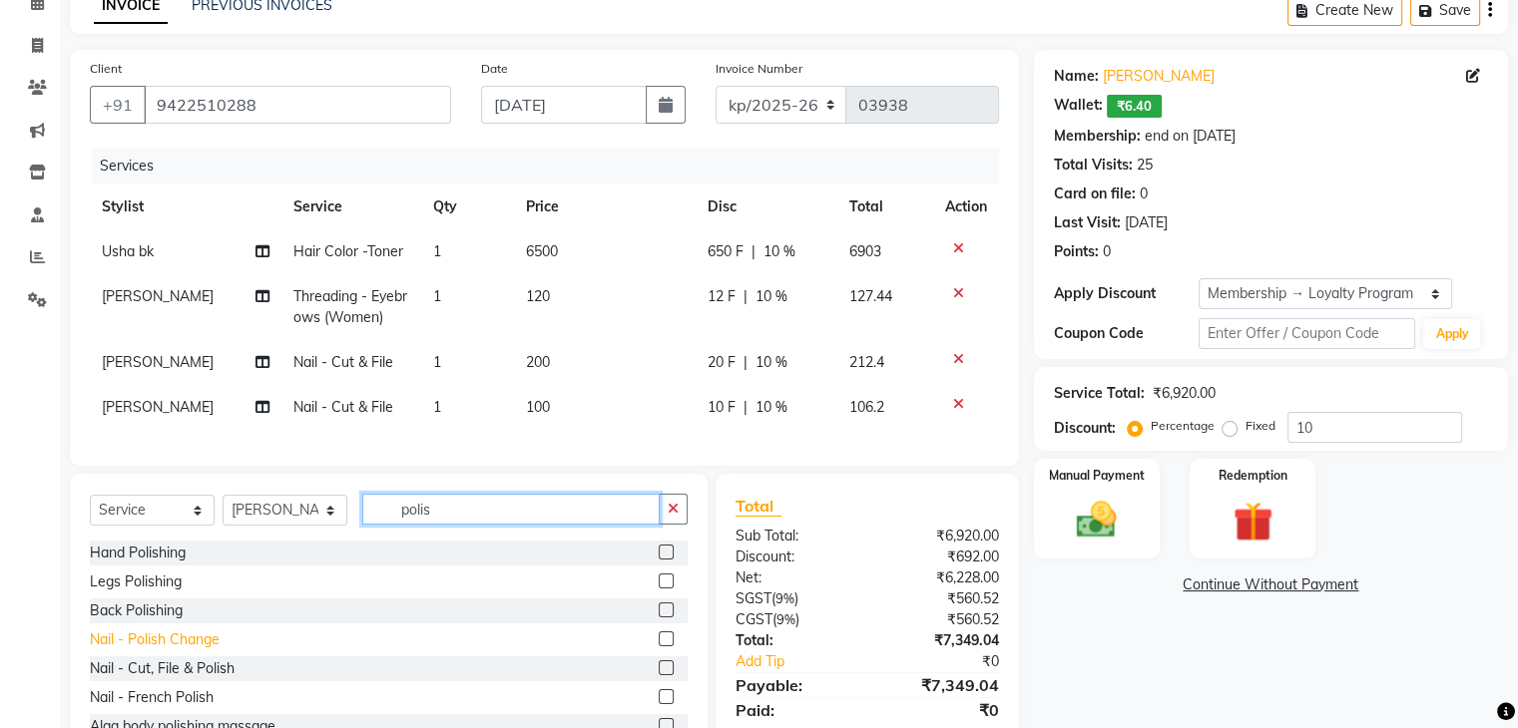
type input "polis"
click at [165, 649] on div "Nail - Polish Change" at bounding box center [155, 640] width 130 height 21
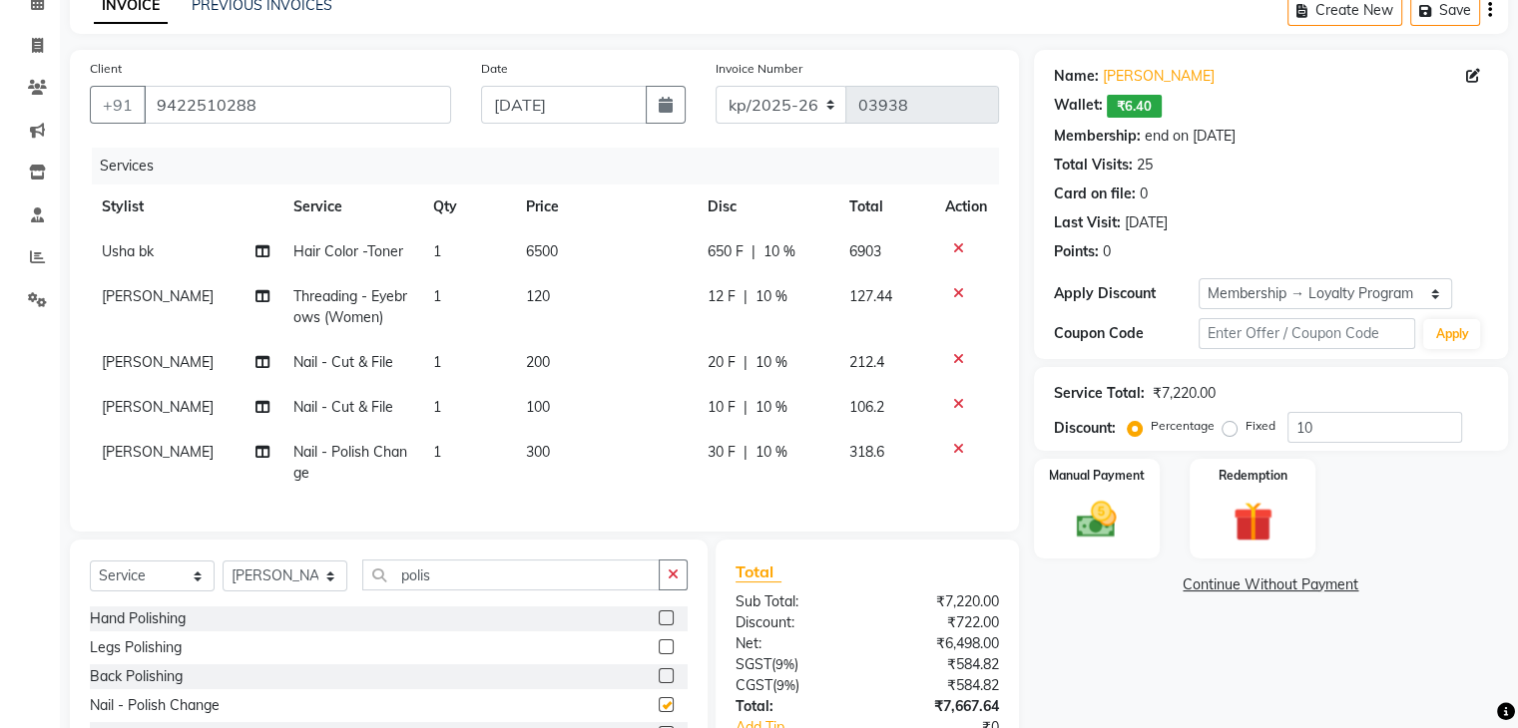
checkbox input "false"
click at [533, 457] on span "300" at bounding box center [538, 452] width 24 height 18
select select "19346"
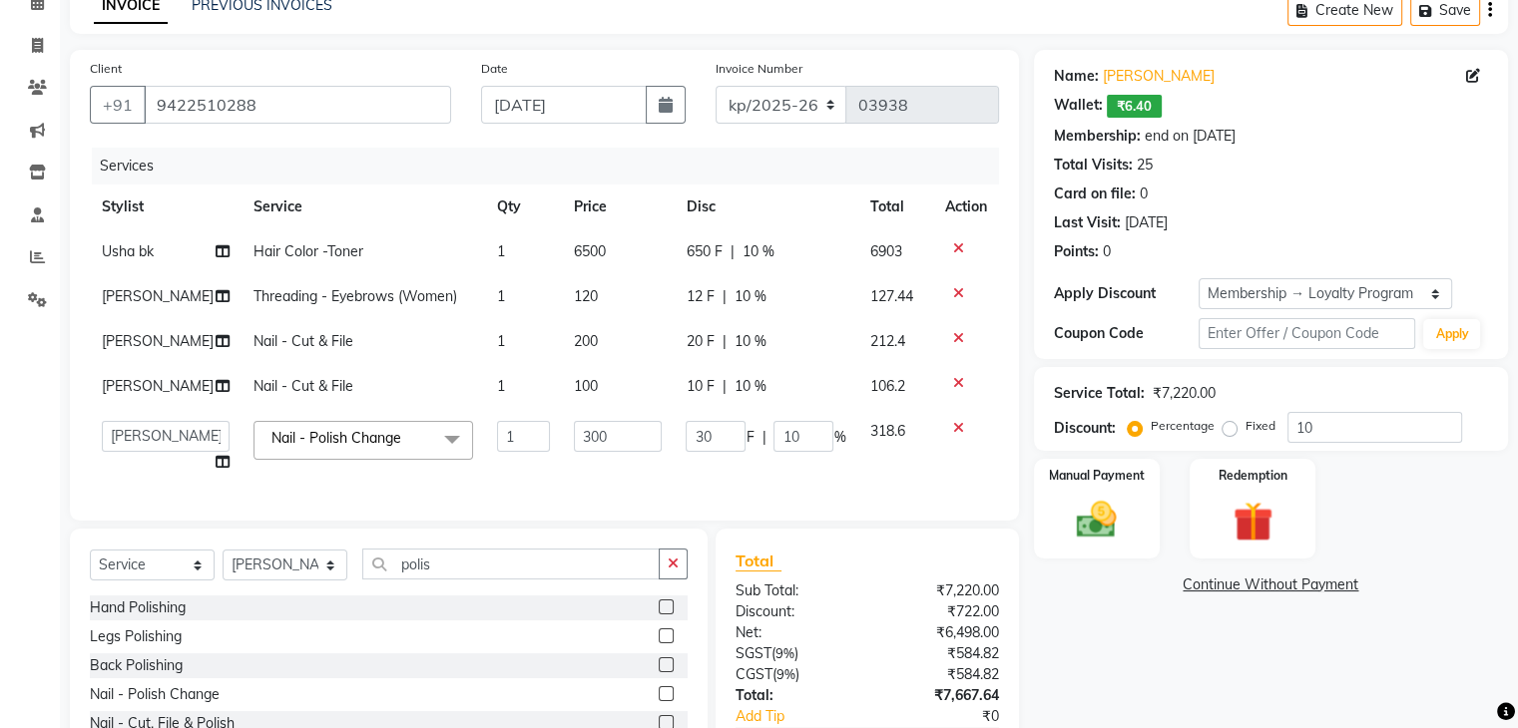
click at [562, 456] on td "300" at bounding box center [618, 447] width 113 height 76
drag, startPoint x: 572, startPoint y: 478, endPoint x: 545, endPoint y: 468, distance: 28.7
click at [574, 452] on input "300" at bounding box center [618, 436] width 89 height 31
type input "200"
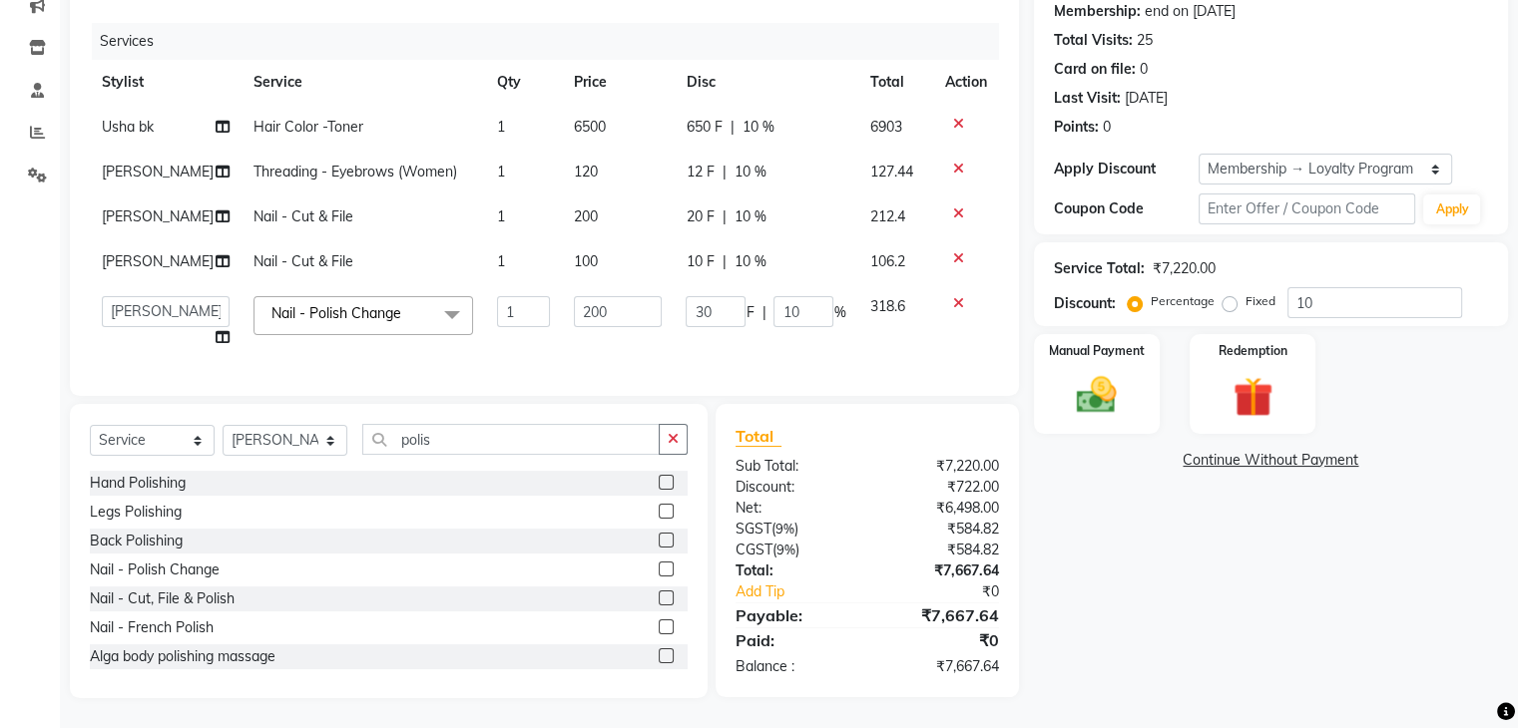
click at [812, 388] on div "Client [PHONE_NUMBER] Date [DATE] Invoice Number kp/2025-26 V/2025 V/[PHONE_NUM…" at bounding box center [544, 160] width 949 height 471
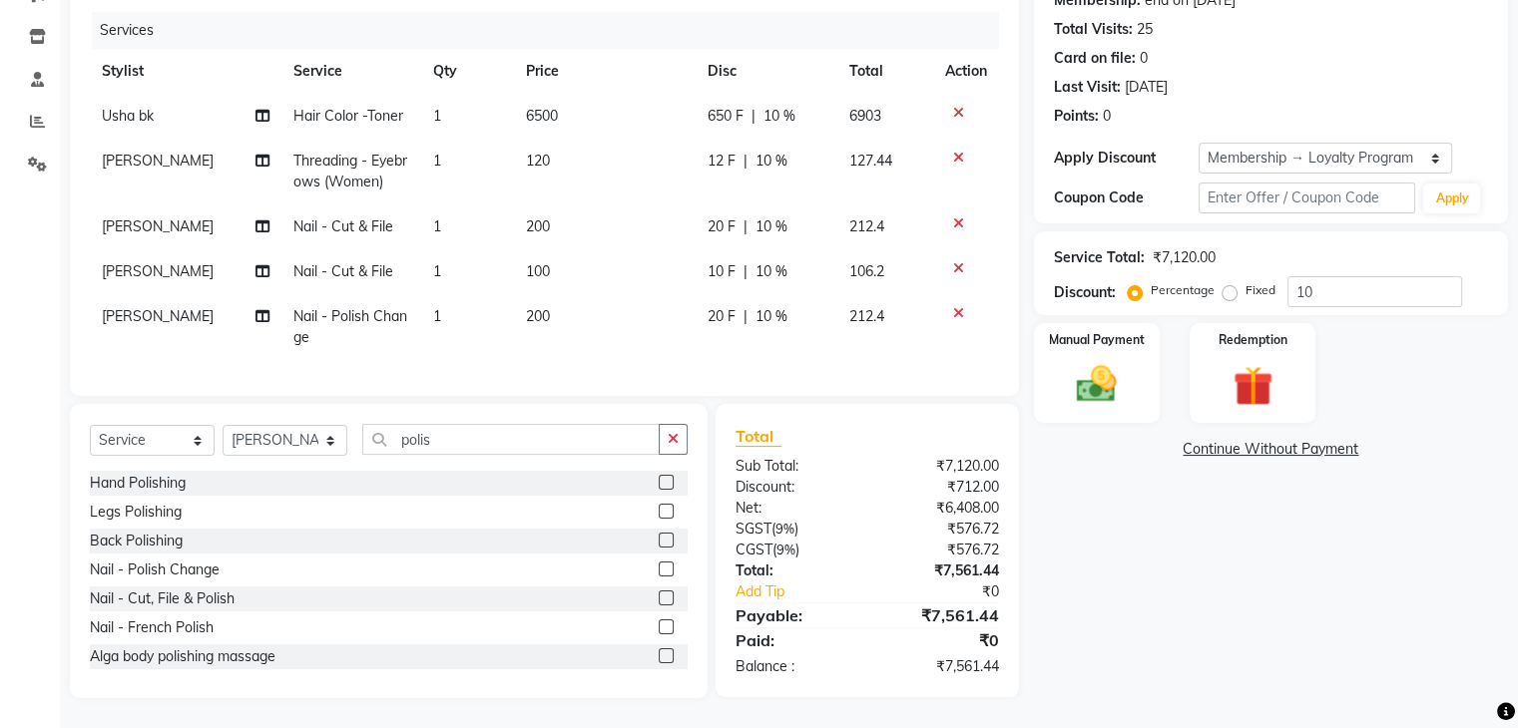
scroll to position [251, 0]
click at [455, 453] on input "polis" at bounding box center [510, 439] width 297 height 31
click at [454, 453] on input "polis" at bounding box center [510, 439] width 297 height 31
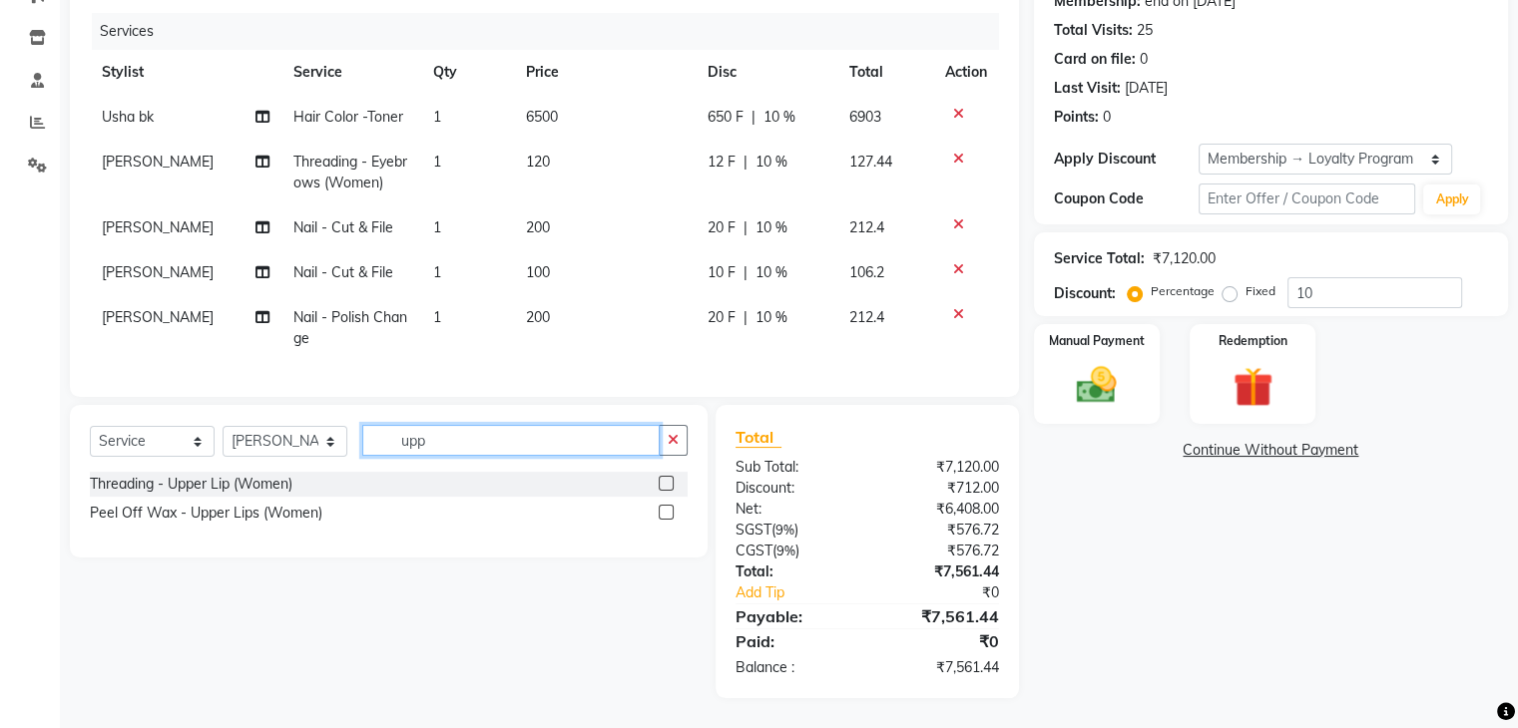
scroll to position [250, 0]
type input "upper"
click at [184, 482] on div "Threading - Upper Lip (Women)" at bounding box center [191, 484] width 203 height 21
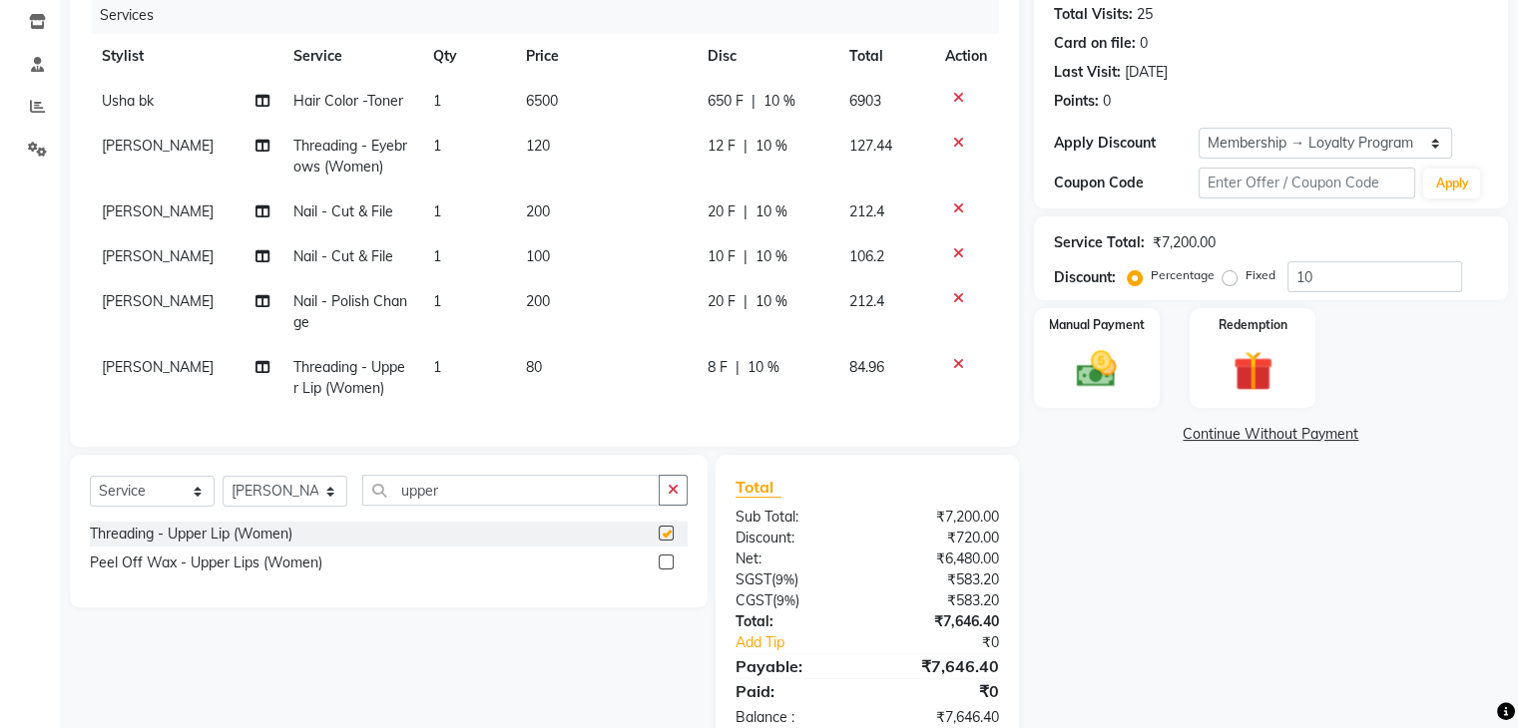
checkbox input "false"
drag, startPoint x: 457, startPoint y: 509, endPoint x: 374, endPoint y: 515, distance: 83.0
click at [377, 506] on input "upper" at bounding box center [510, 490] width 297 height 31
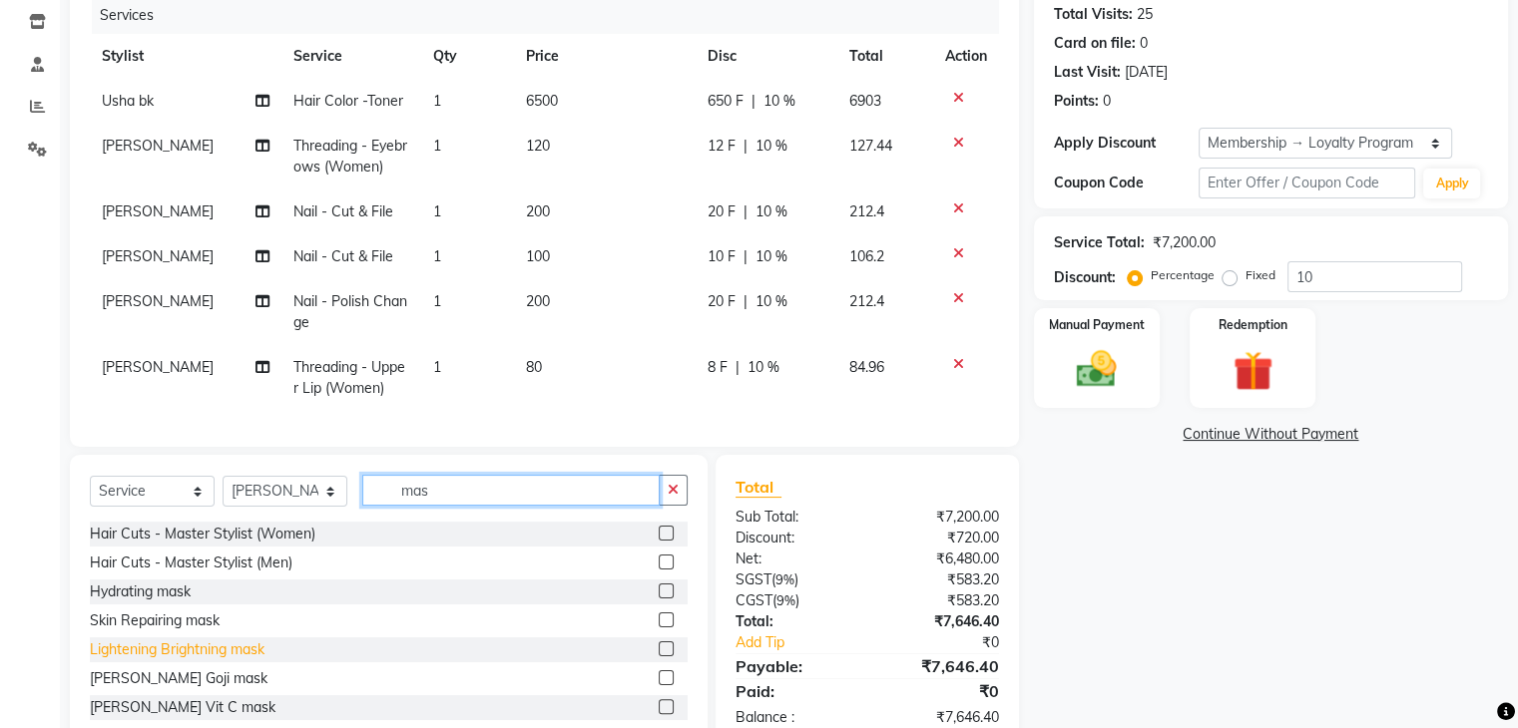
type input "mas"
click at [204, 661] on div "Lightening Brightning mask" at bounding box center [177, 650] width 175 height 21
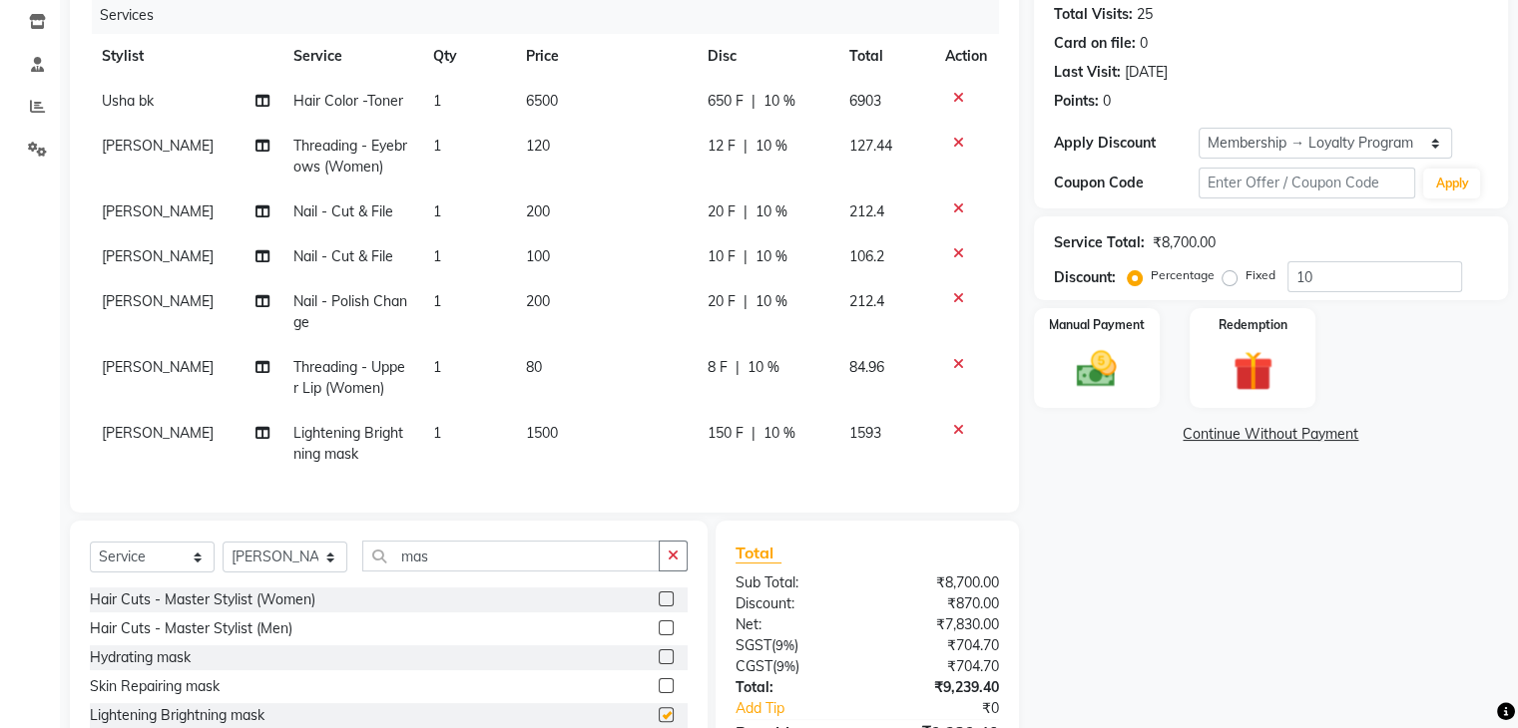
checkbox input "false"
click at [543, 435] on td "1500" at bounding box center [605, 444] width 182 height 66
select select "19346"
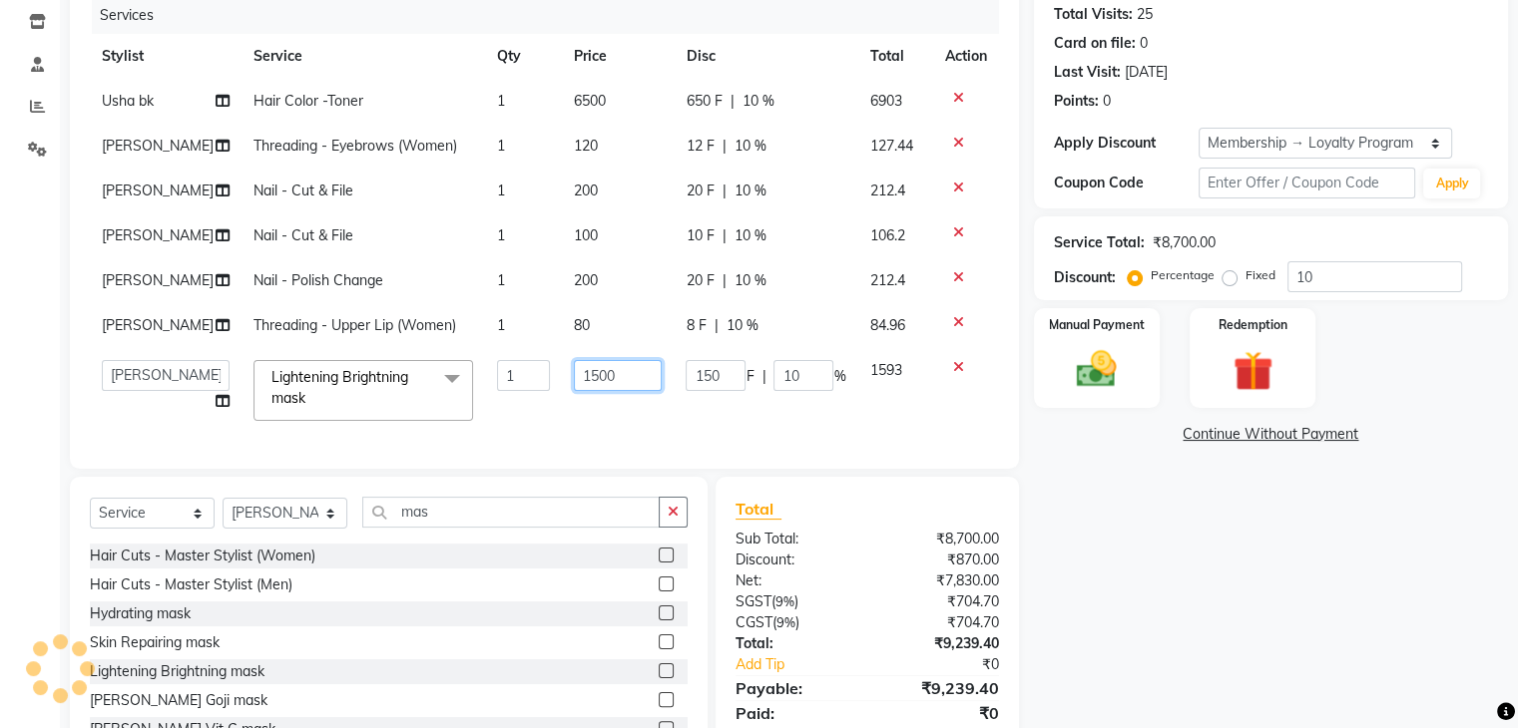
click at [574, 391] on input "1500" at bounding box center [618, 375] width 89 height 31
type input "1800"
click at [830, 571] on div "Discount:" at bounding box center [793, 560] width 147 height 21
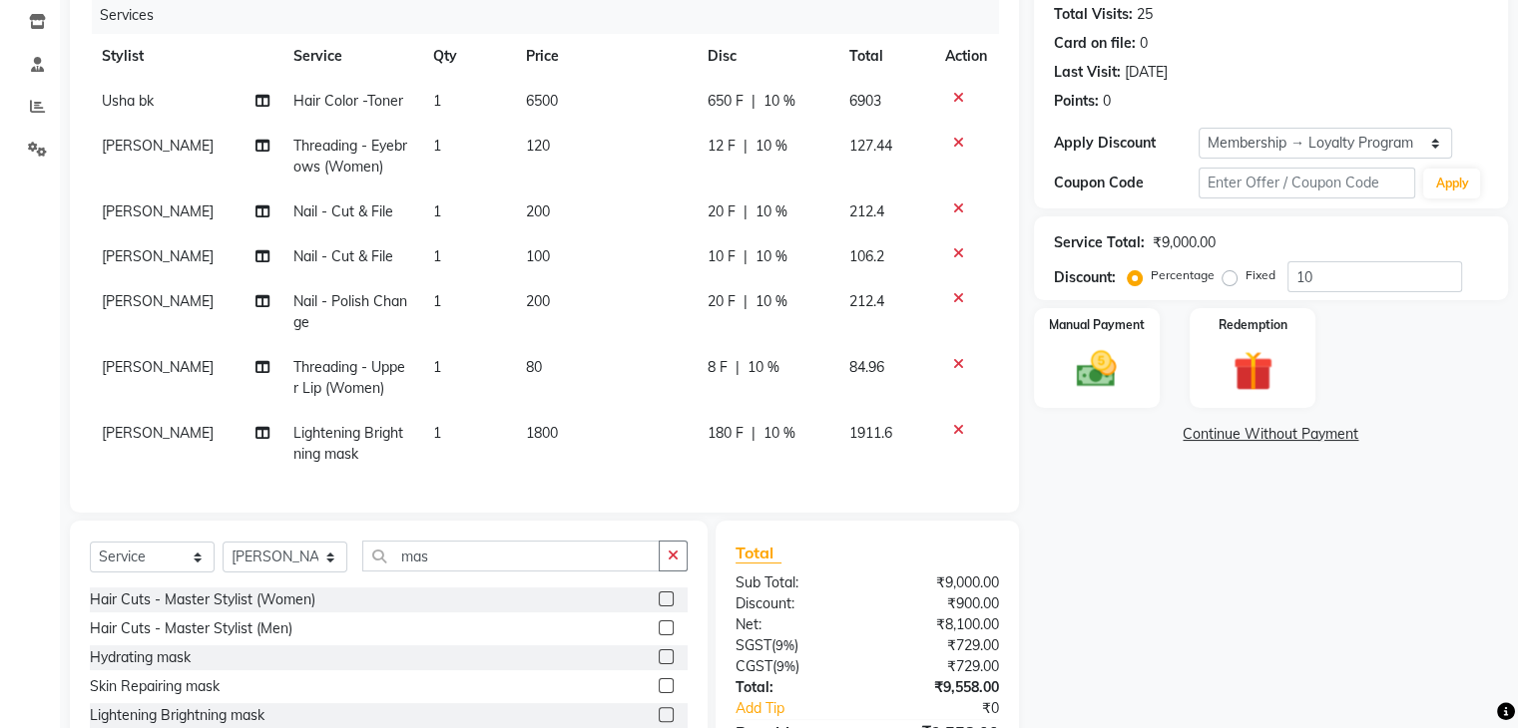
scroll to position [368, 0]
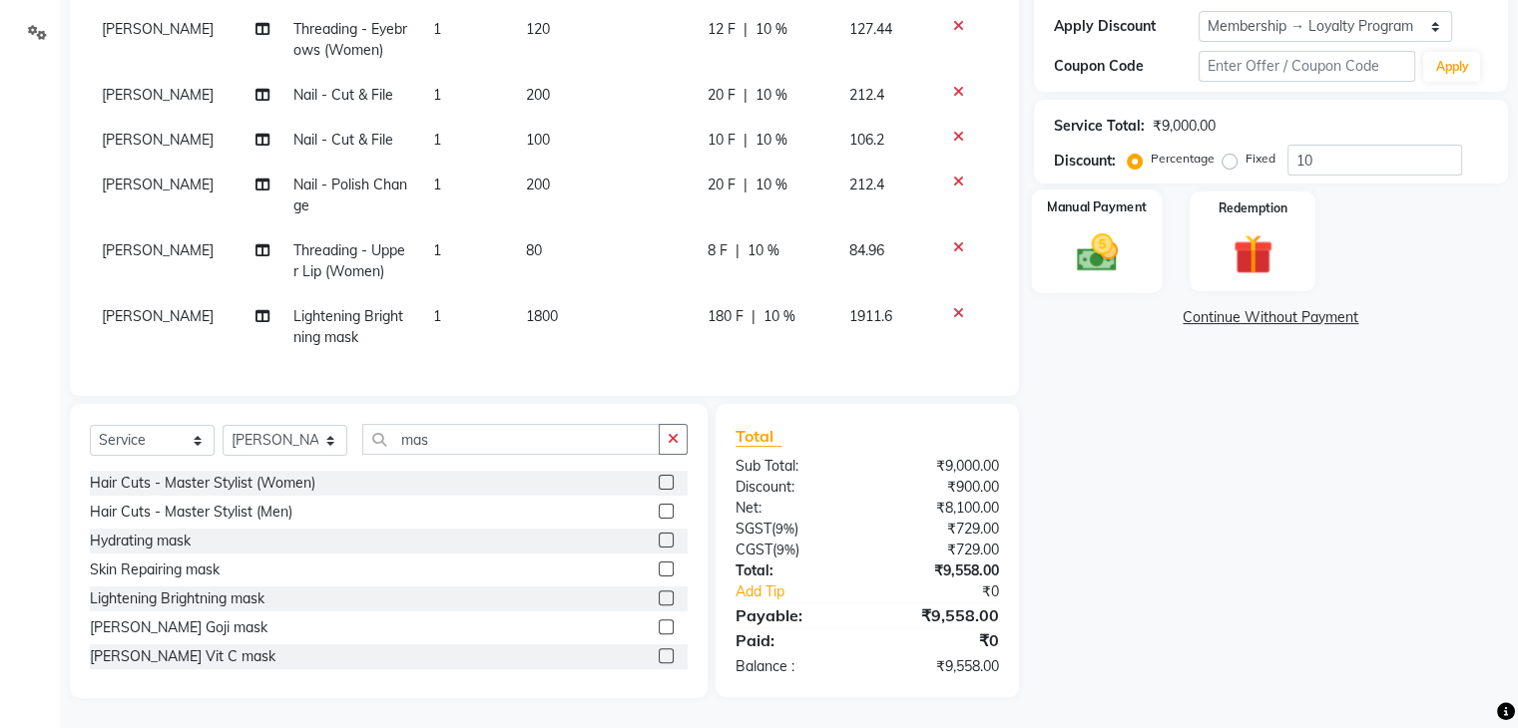
click at [1098, 251] on img at bounding box center [1096, 254] width 67 height 48
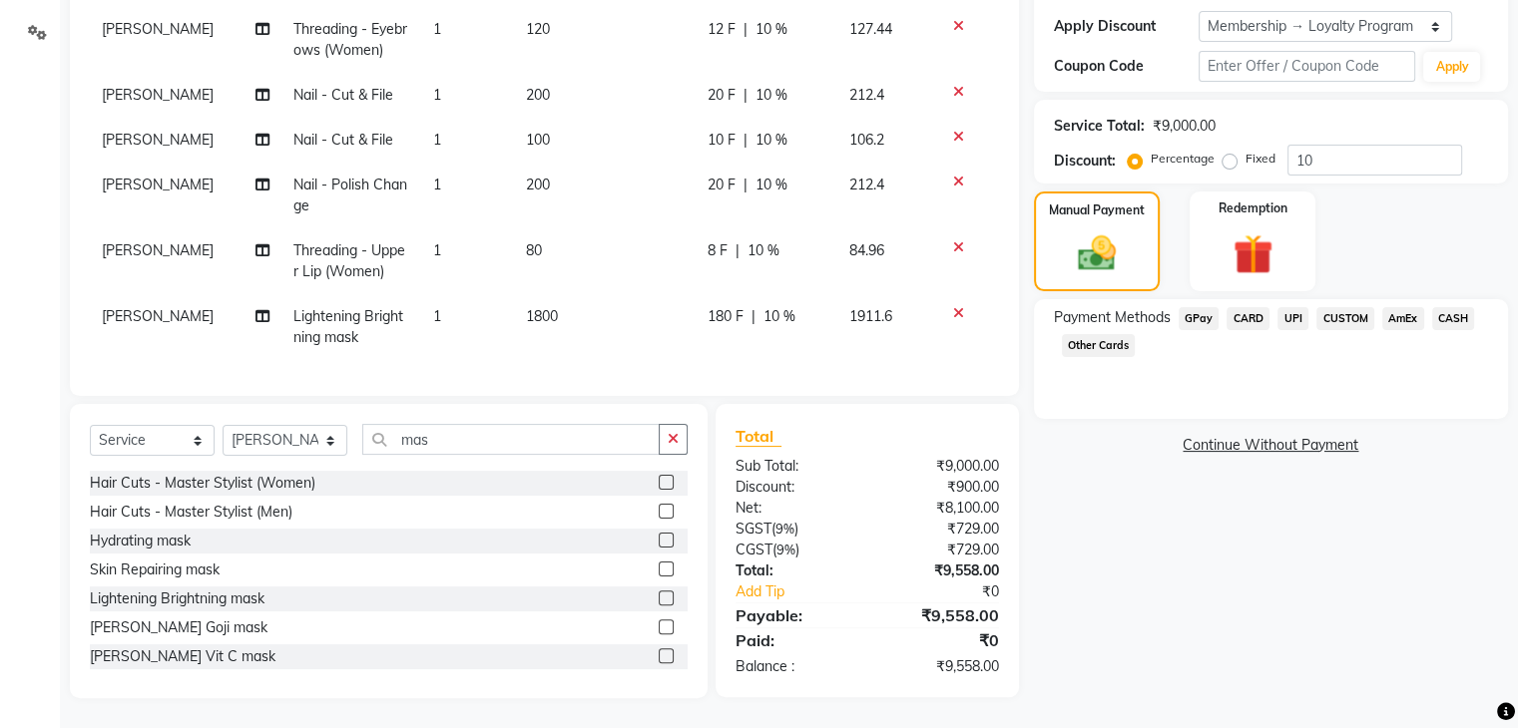
click at [1296, 316] on span "UPI" at bounding box center [1292, 318] width 31 height 23
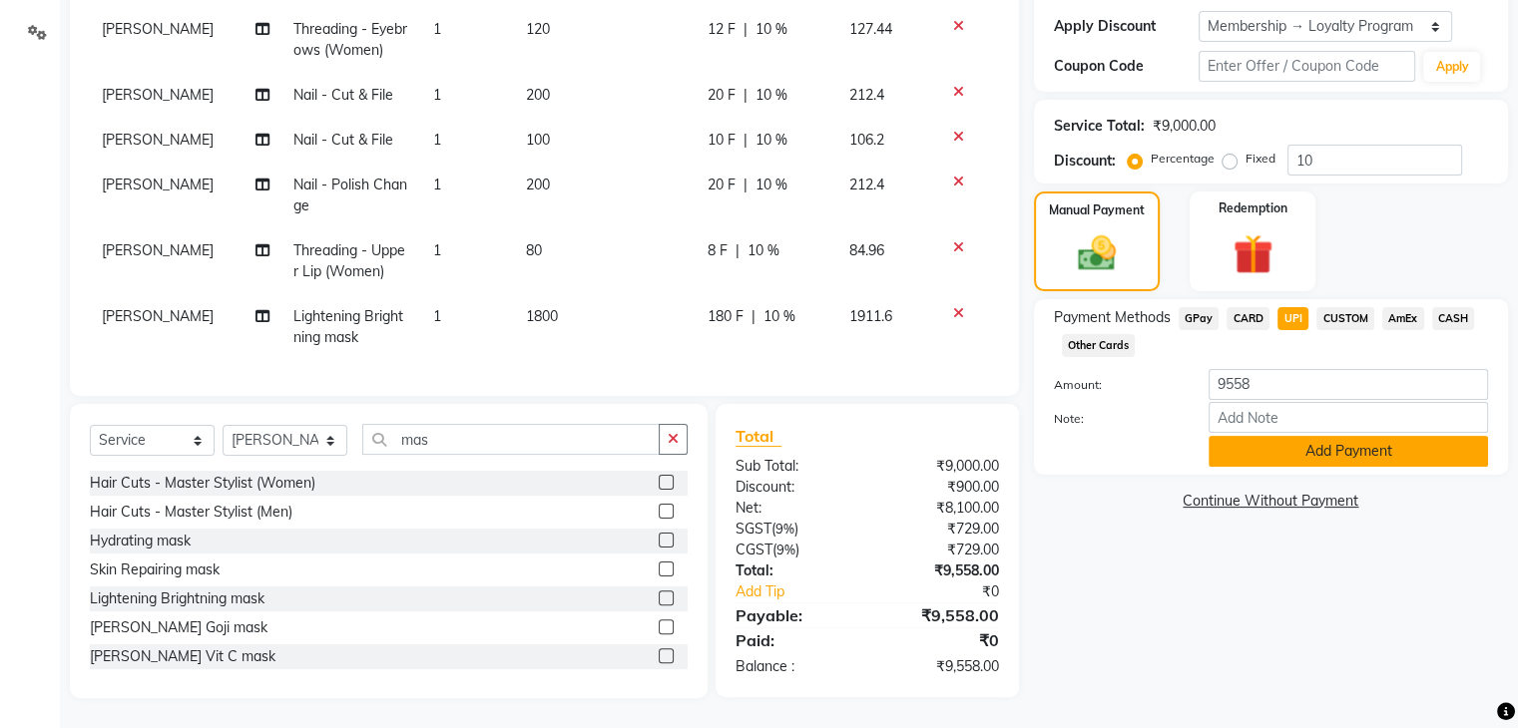
click at [1297, 447] on button "Add Payment" at bounding box center [1347, 451] width 279 height 31
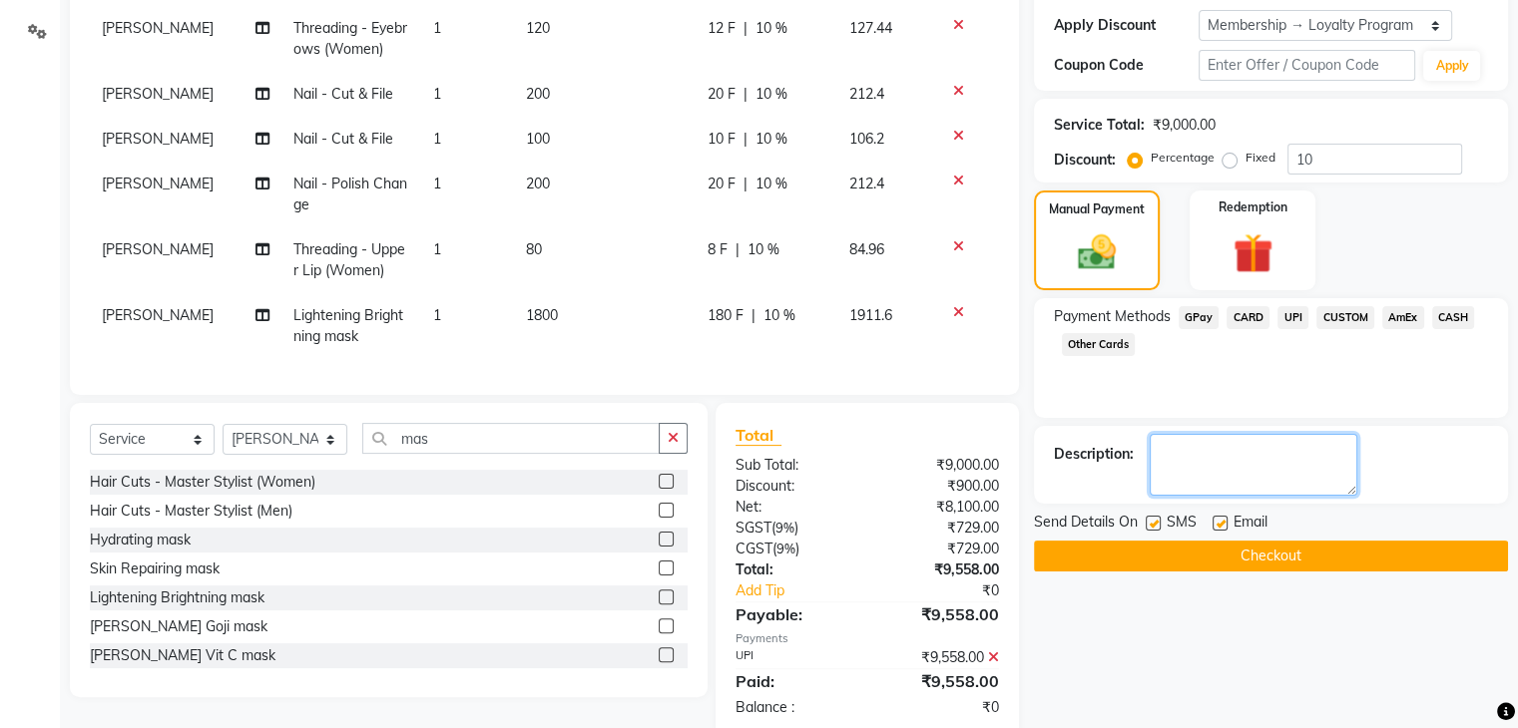
click at [1221, 462] on textarea at bounding box center [1254, 465] width 208 height 62
type textarea "[PERSON_NAME]"
click at [1246, 556] on button "Checkout" at bounding box center [1271, 556] width 474 height 31
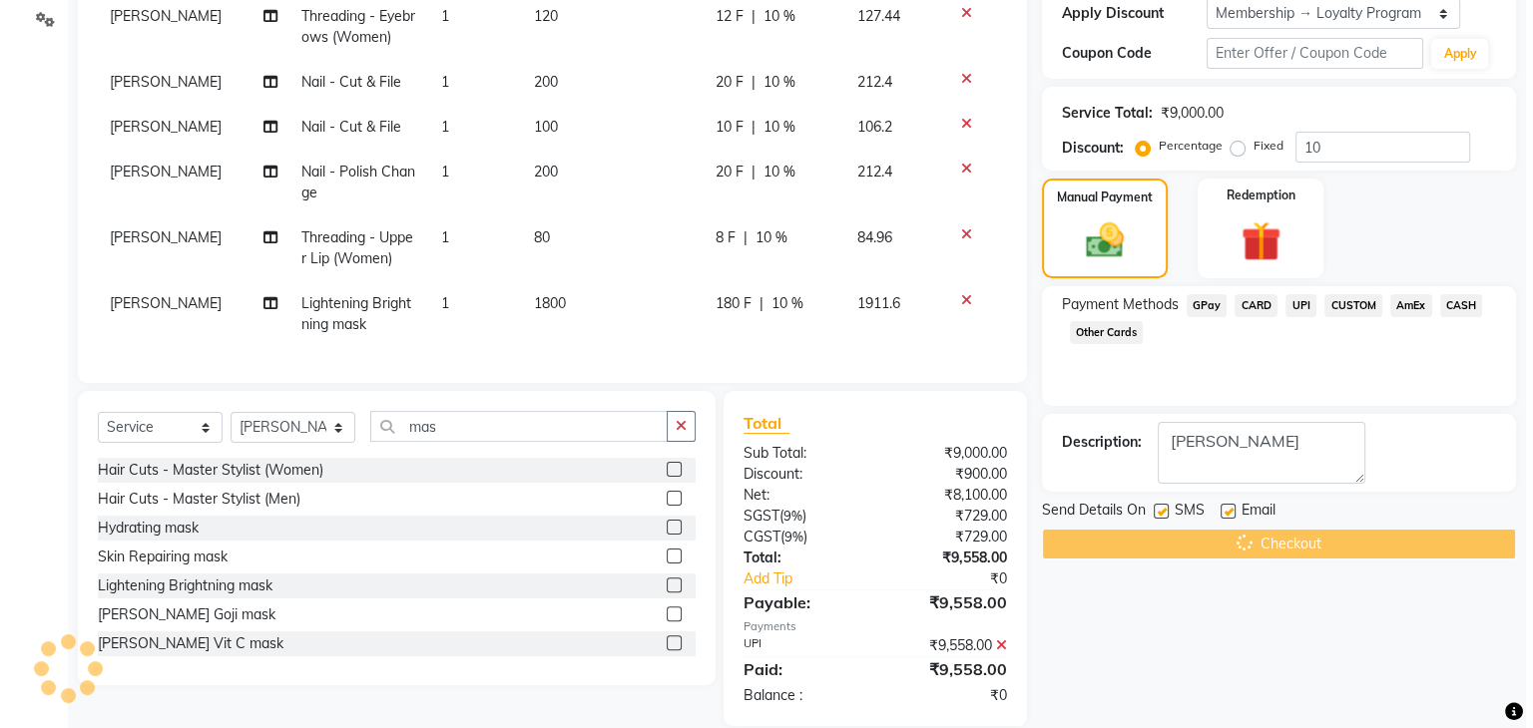
scroll to position [0, 0]
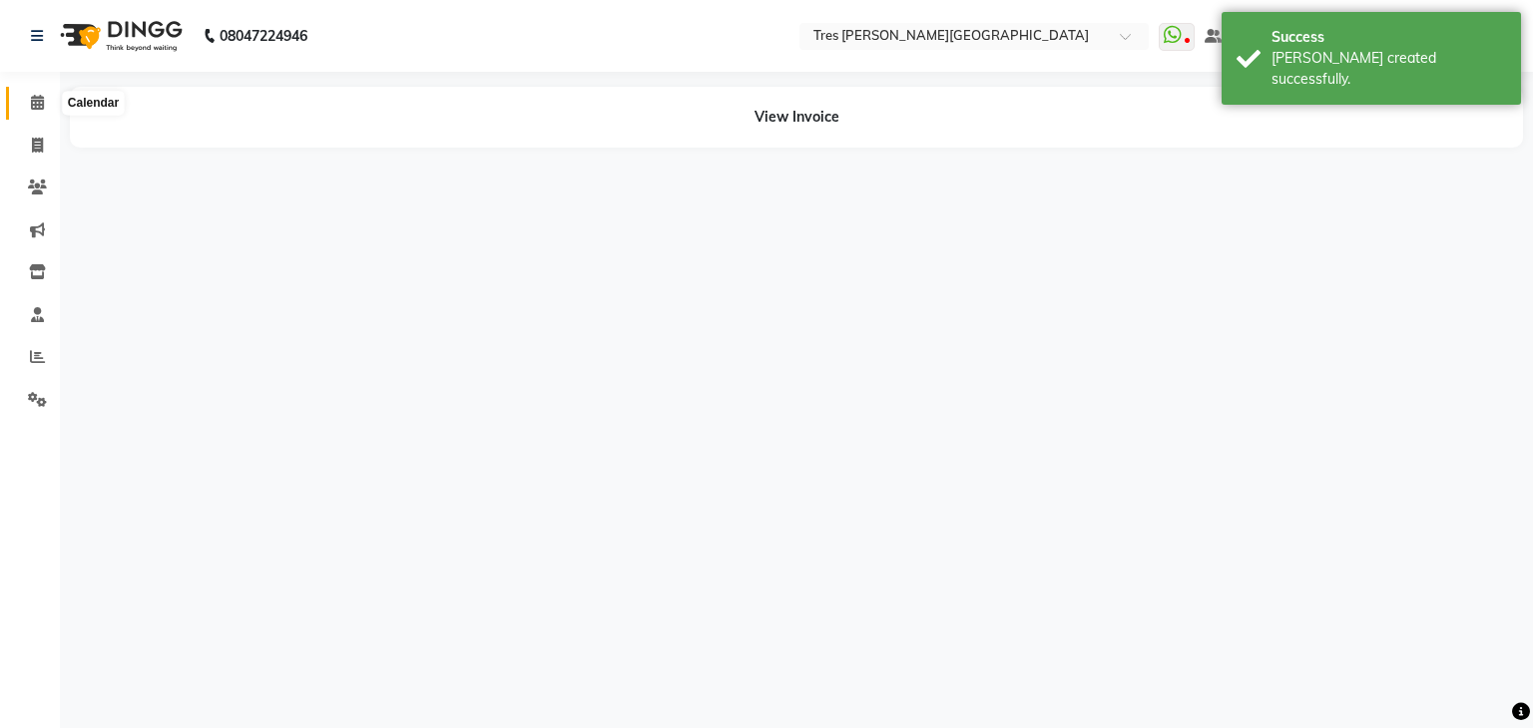
click at [38, 112] on span at bounding box center [37, 103] width 35 height 23
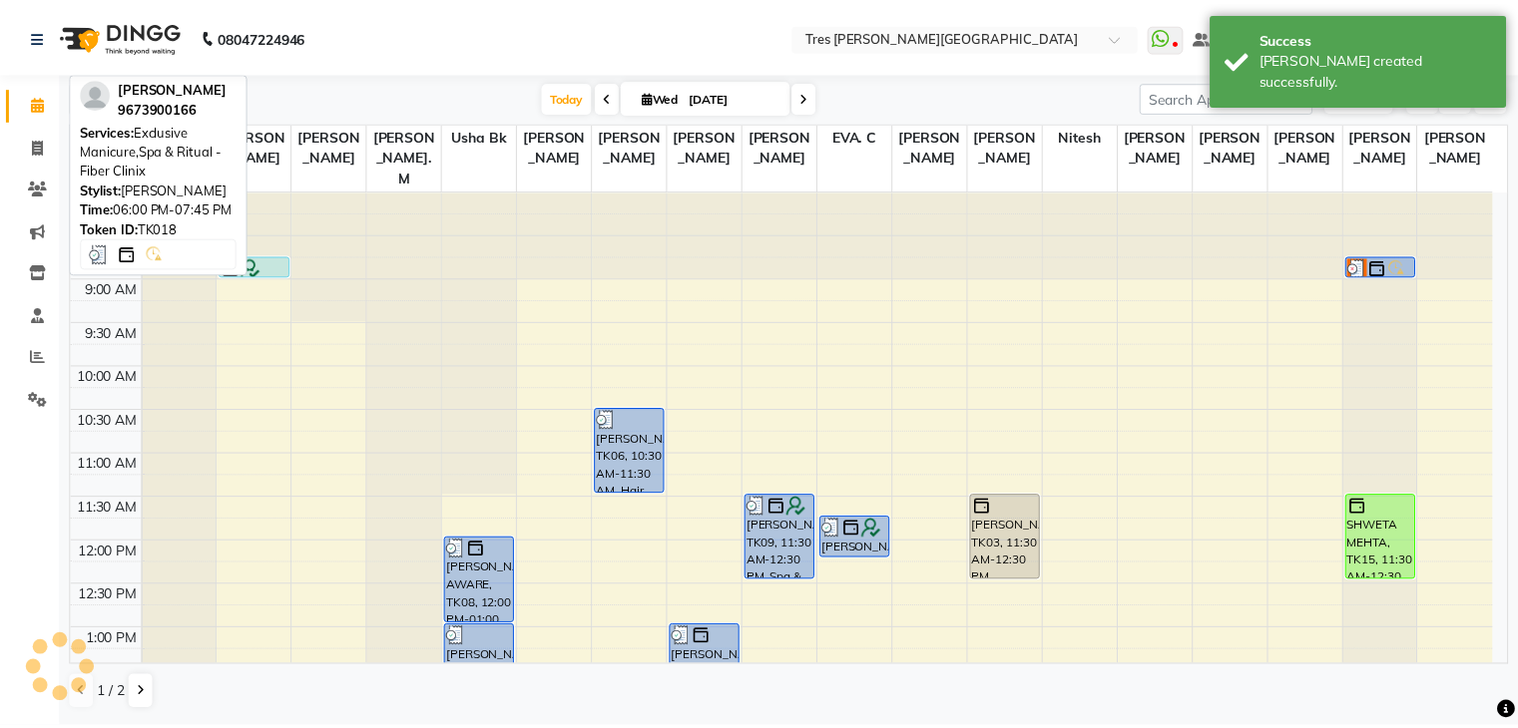
scroll to position [719, 0]
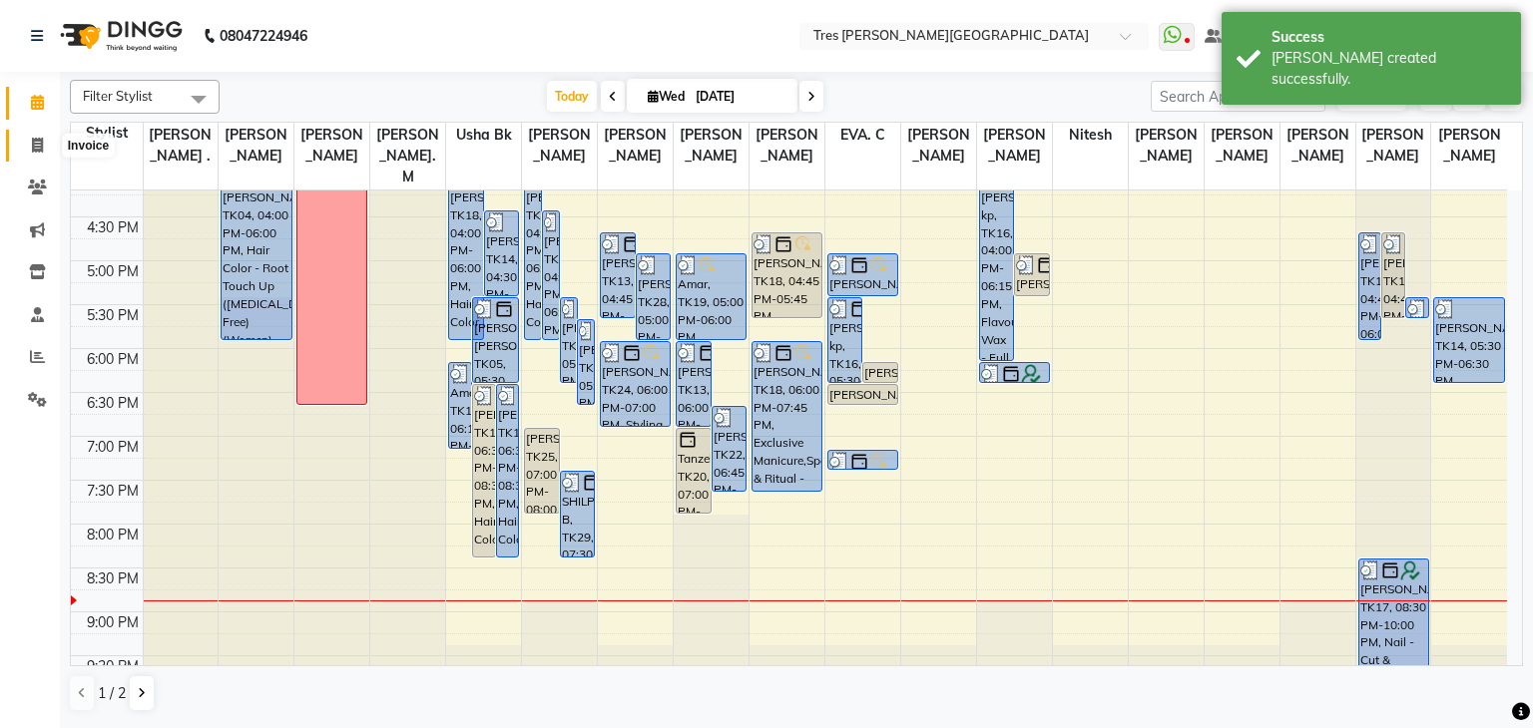
click at [24, 138] on span at bounding box center [37, 146] width 35 height 23
select select "service"
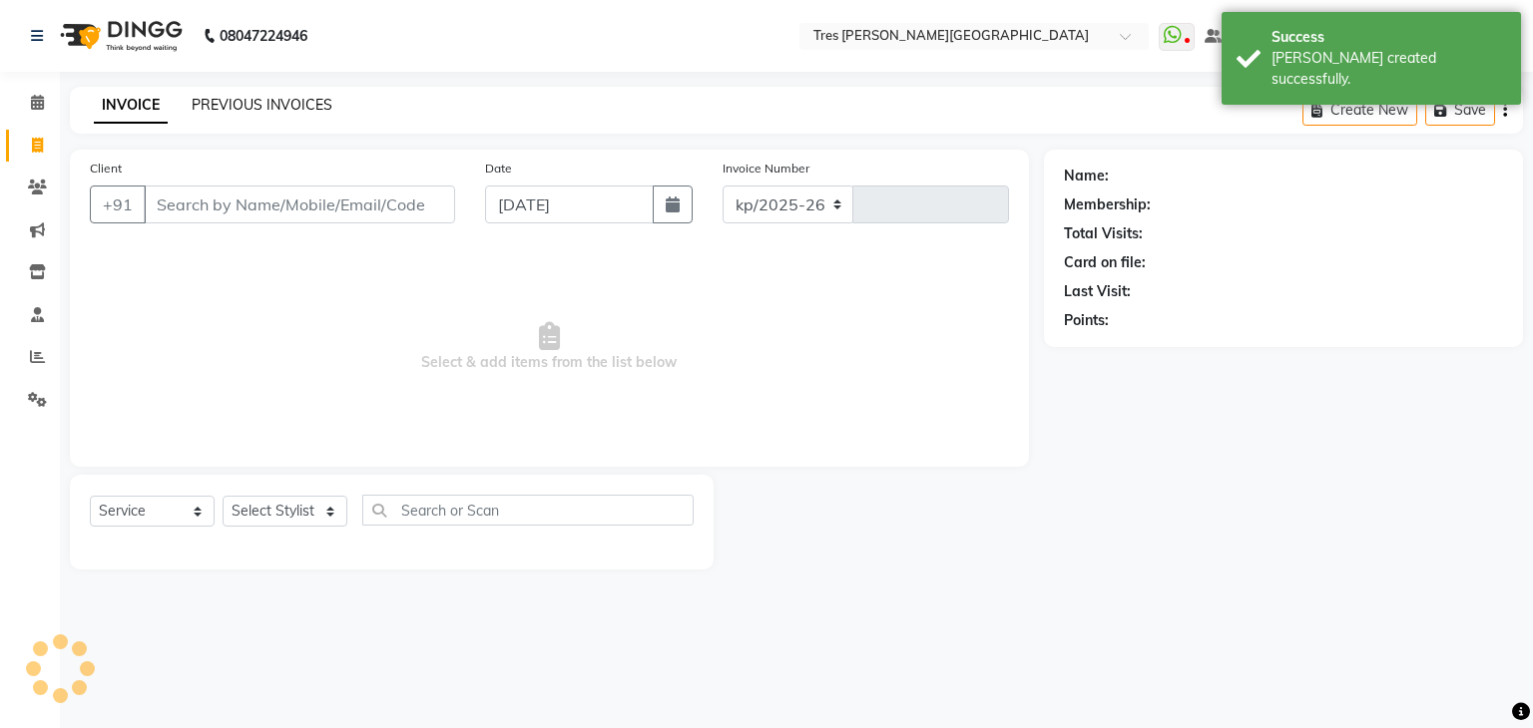
select select "4234"
type input "03939"
click at [255, 106] on link "PREVIOUS INVOICES" at bounding box center [262, 105] width 141 height 18
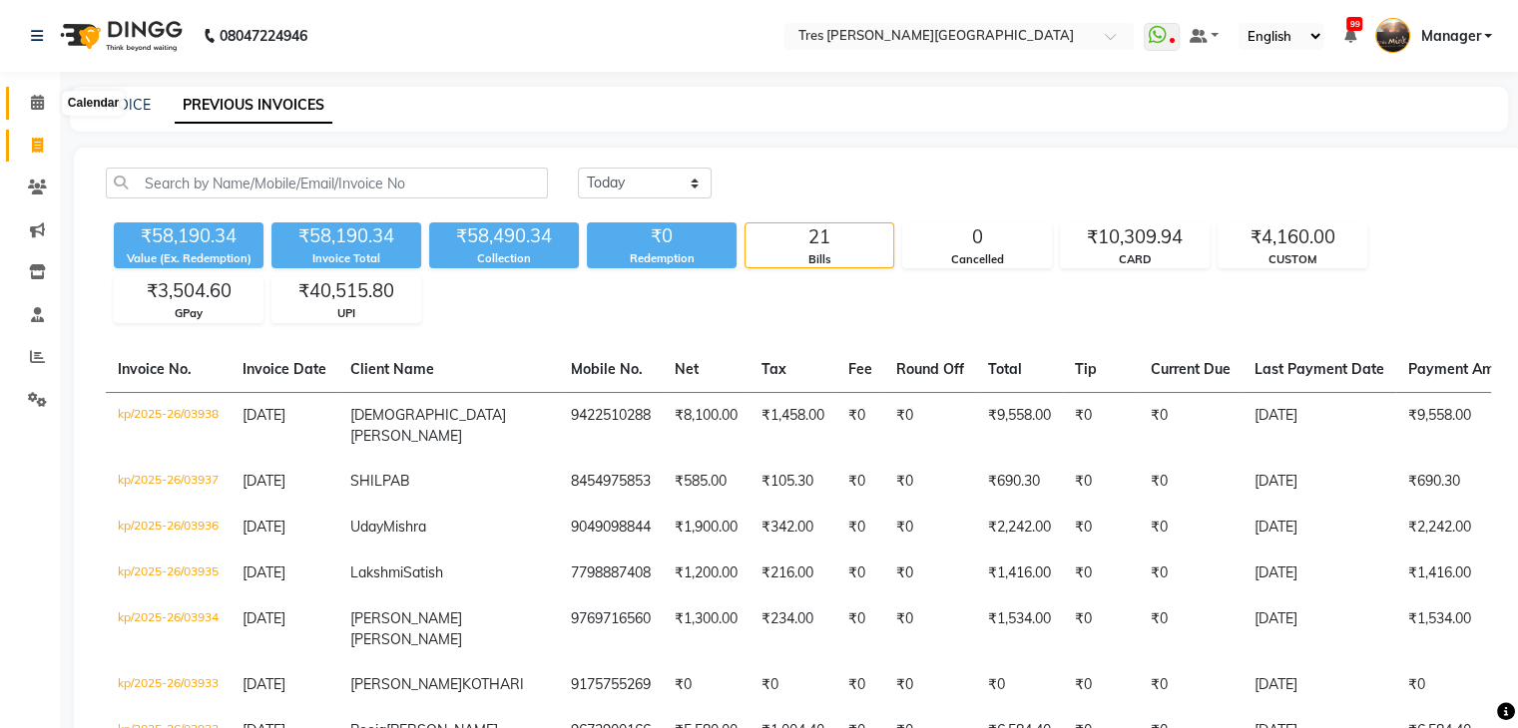
click at [40, 101] on icon at bounding box center [37, 102] width 13 height 15
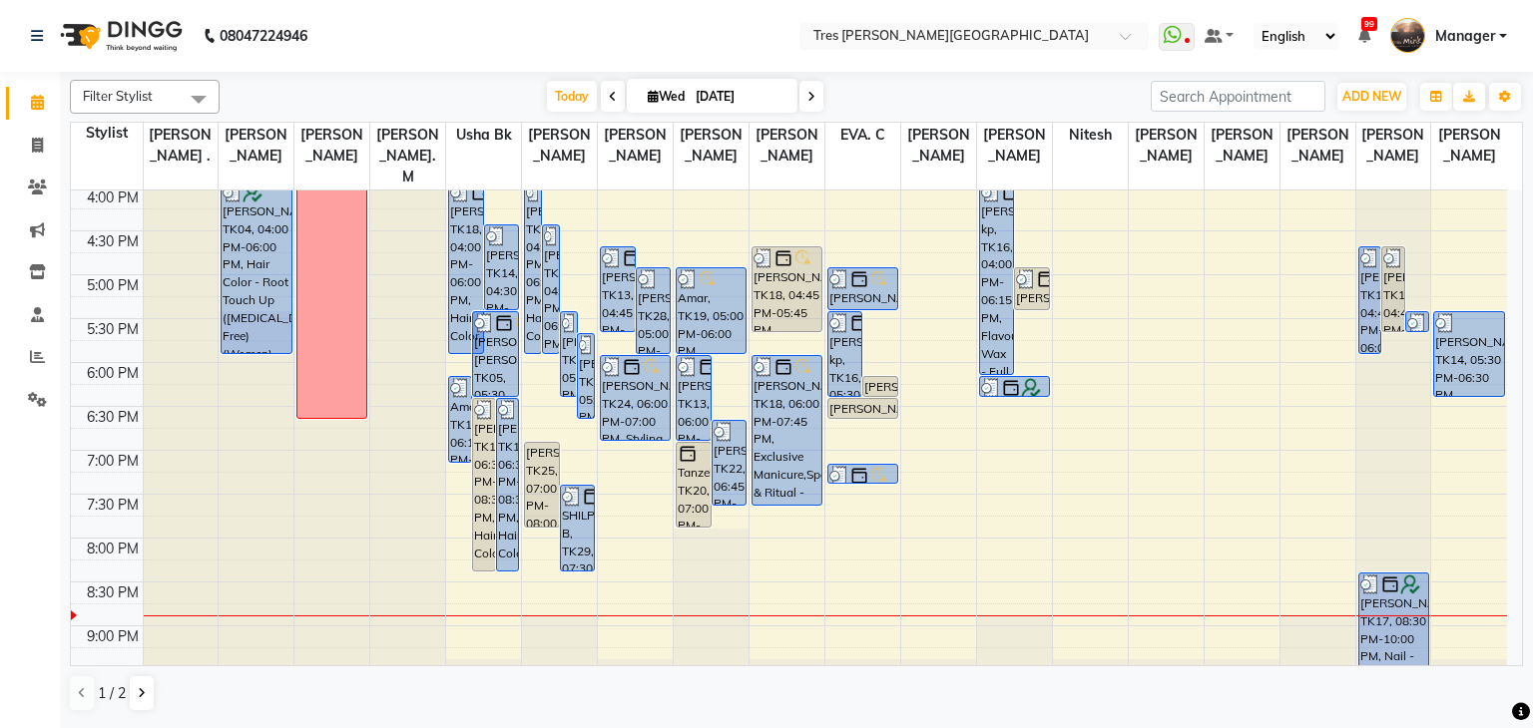
scroll to position [719, 0]
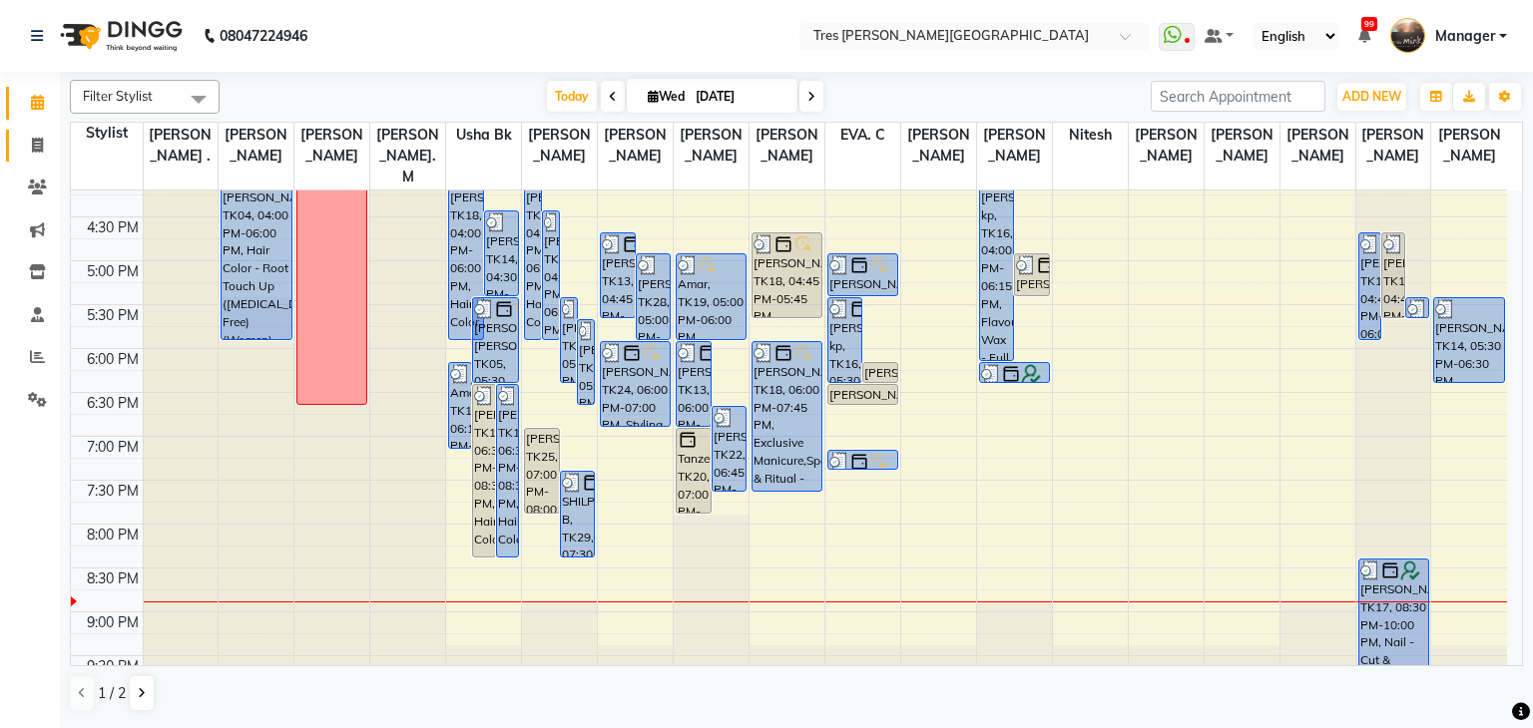
click at [32, 151] on icon at bounding box center [37, 145] width 11 height 15
select select "service"
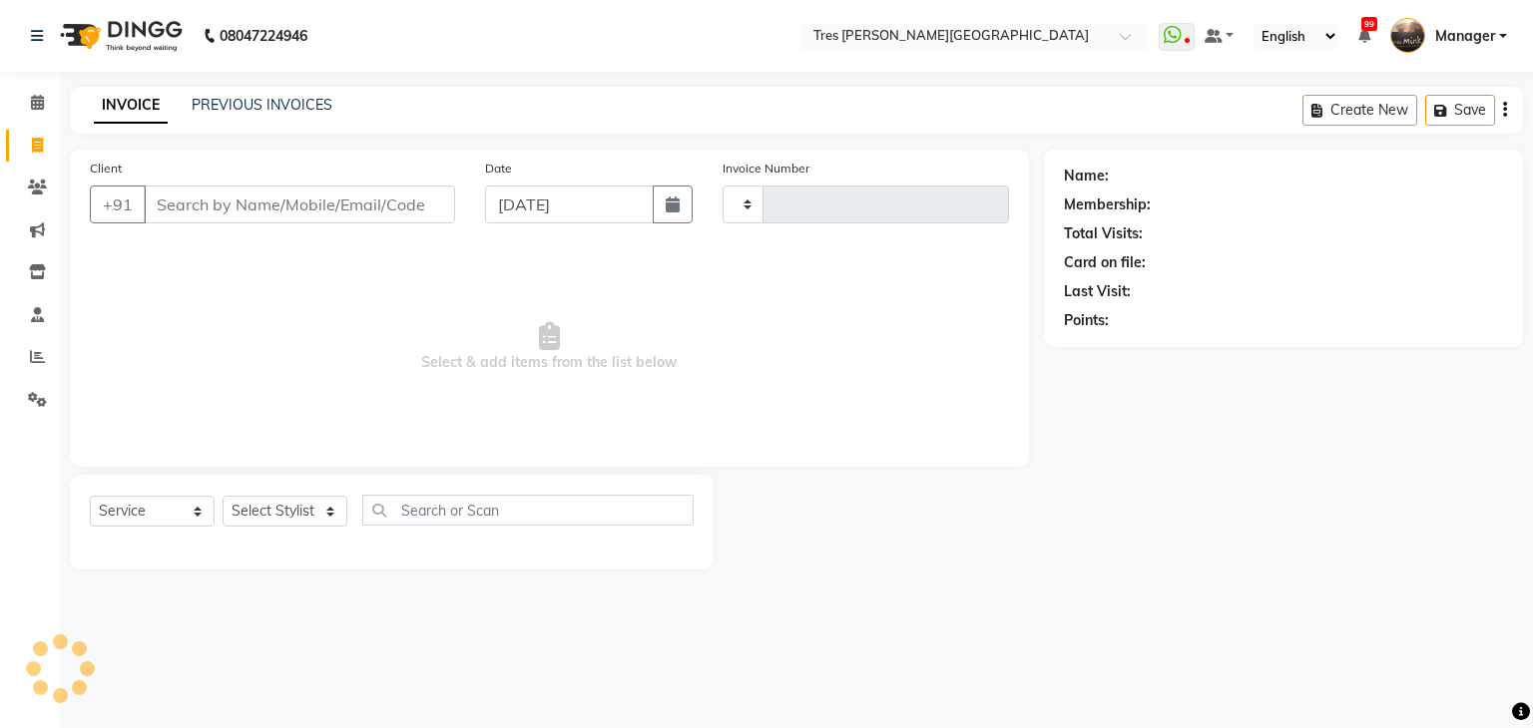
type input "03939"
select select "4234"
click at [251, 101] on link "PREVIOUS INVOICES" at bounding box center [262, 105] width 141 height 18
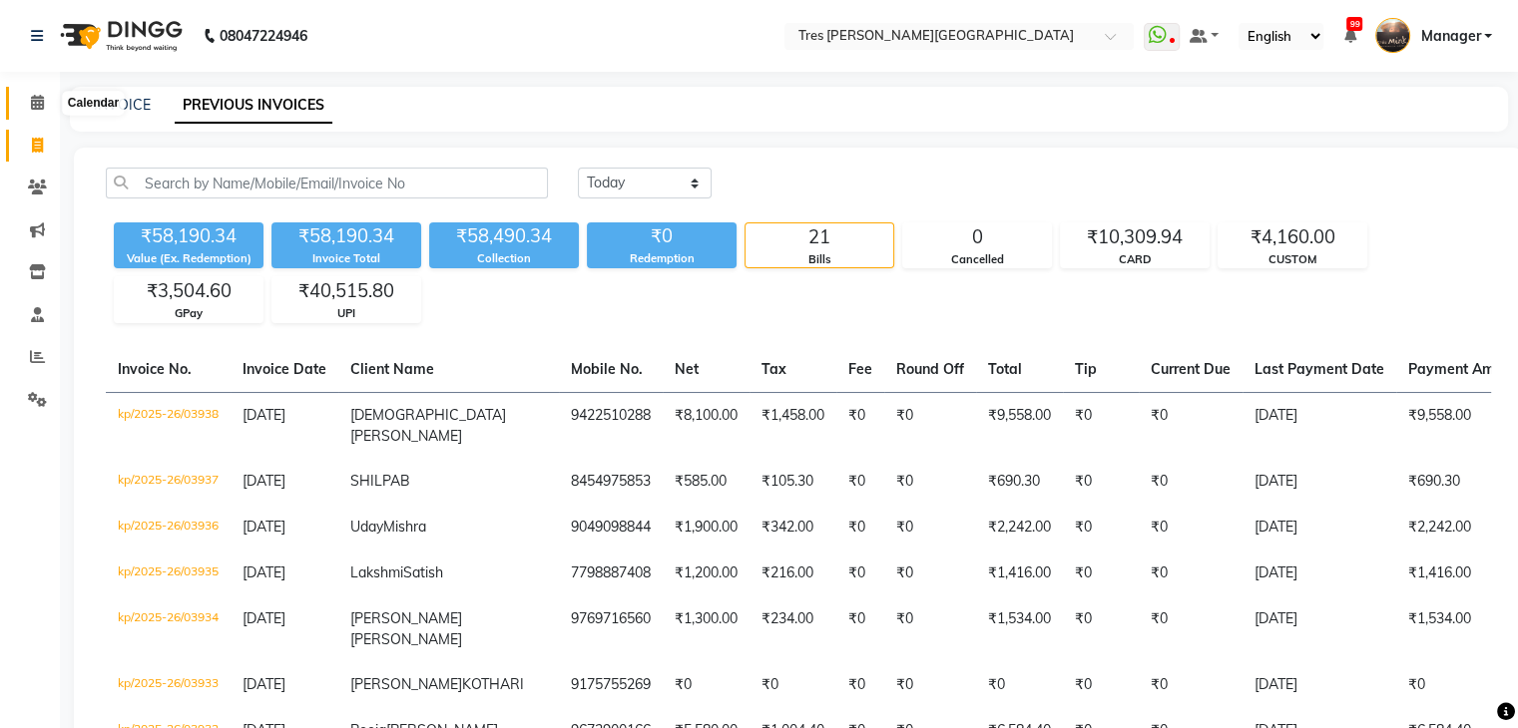
click at [34, 103] on icon at bounding box center [37, 102] width 13 height 15
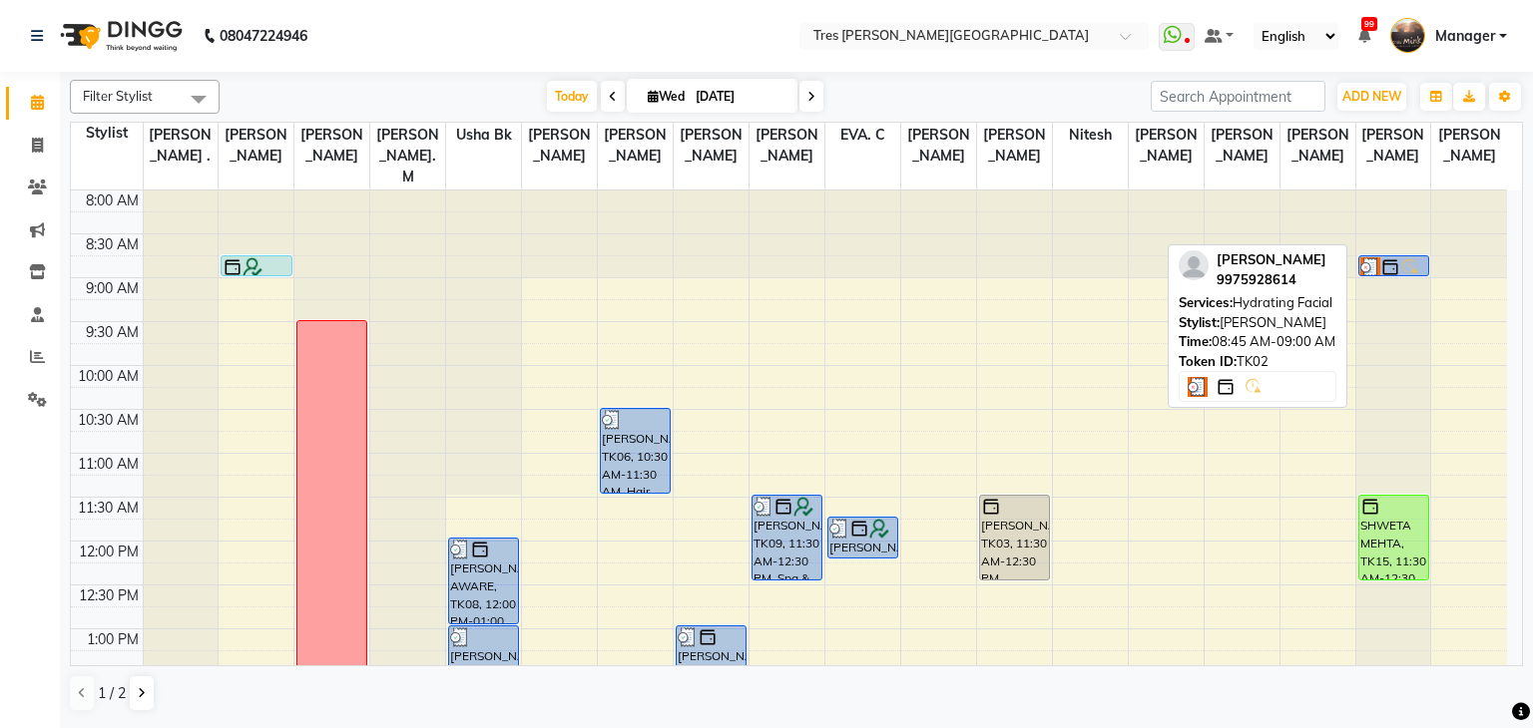
click at [1404, 257] on img at bounding box center [1410, 267] width 20 height 20
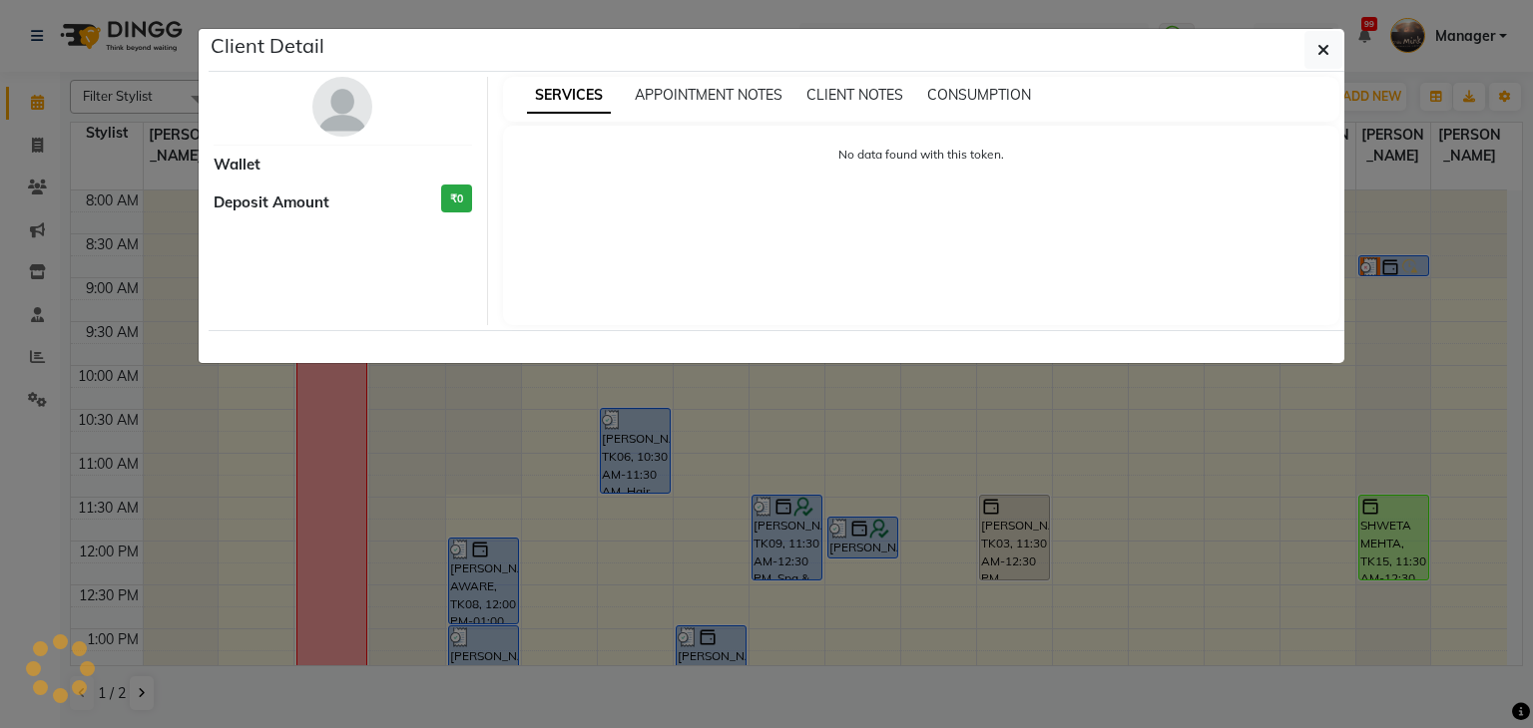
select select "3"
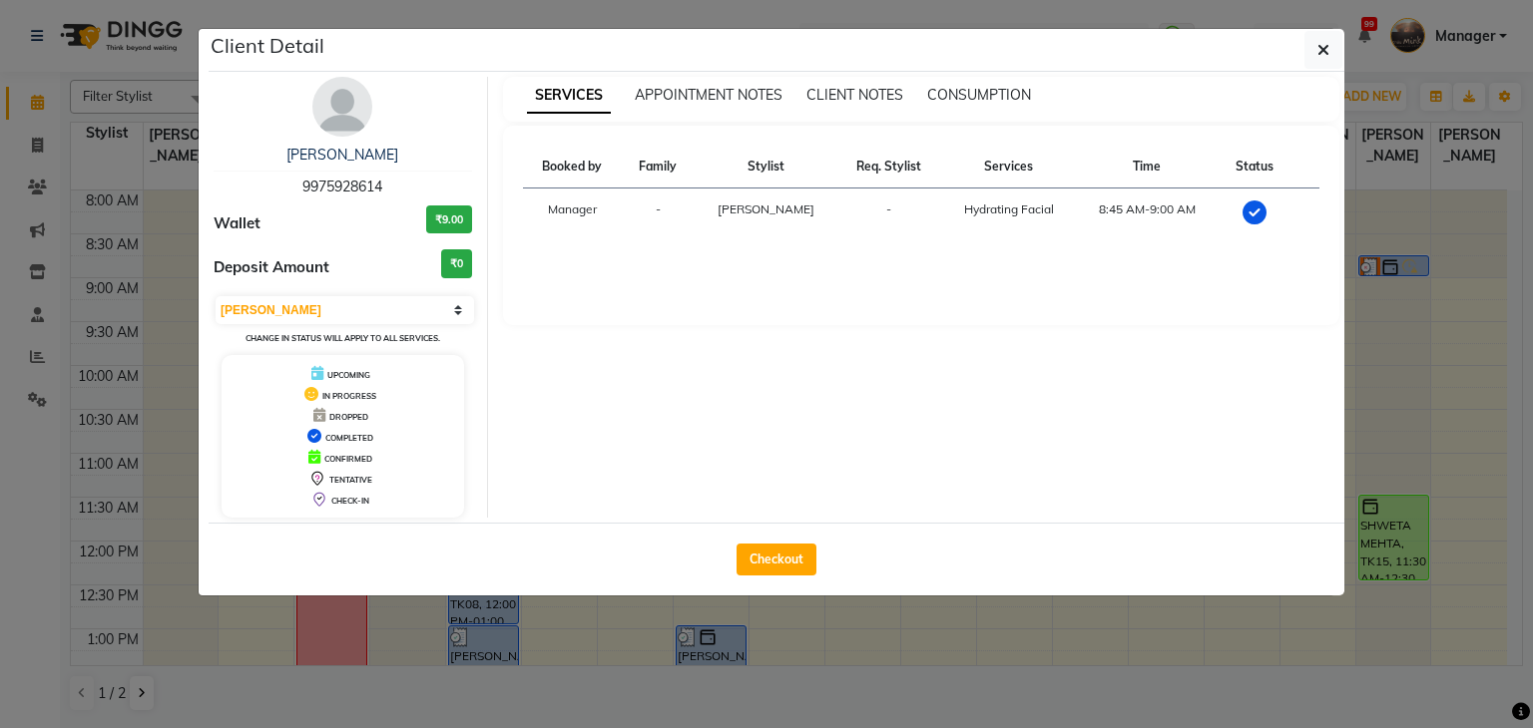
click at [327, 126] on img at bounding box center [342, 107] width 60 height 60
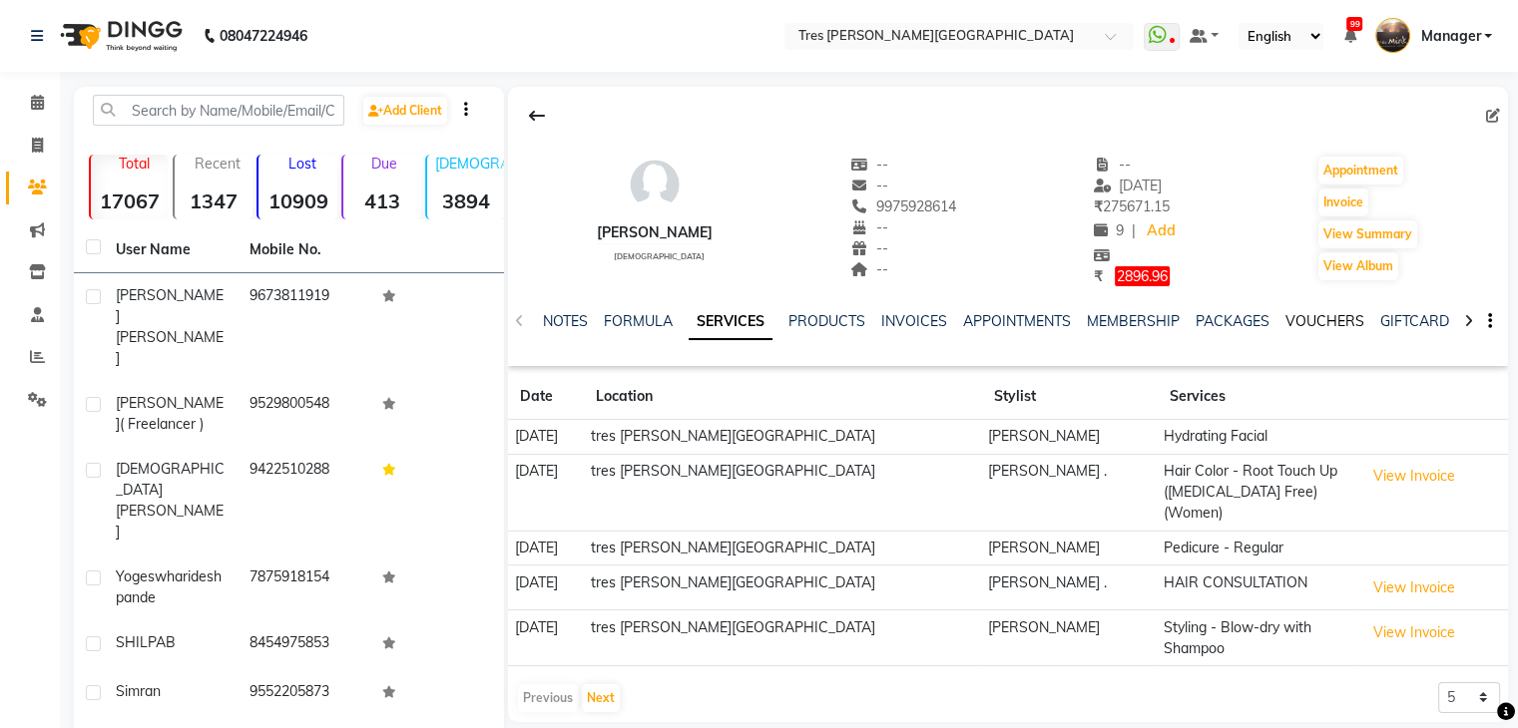
click at [1333, 321] on link "VOUCHERS" at bounding box center [1324, 321] width 79 height 18
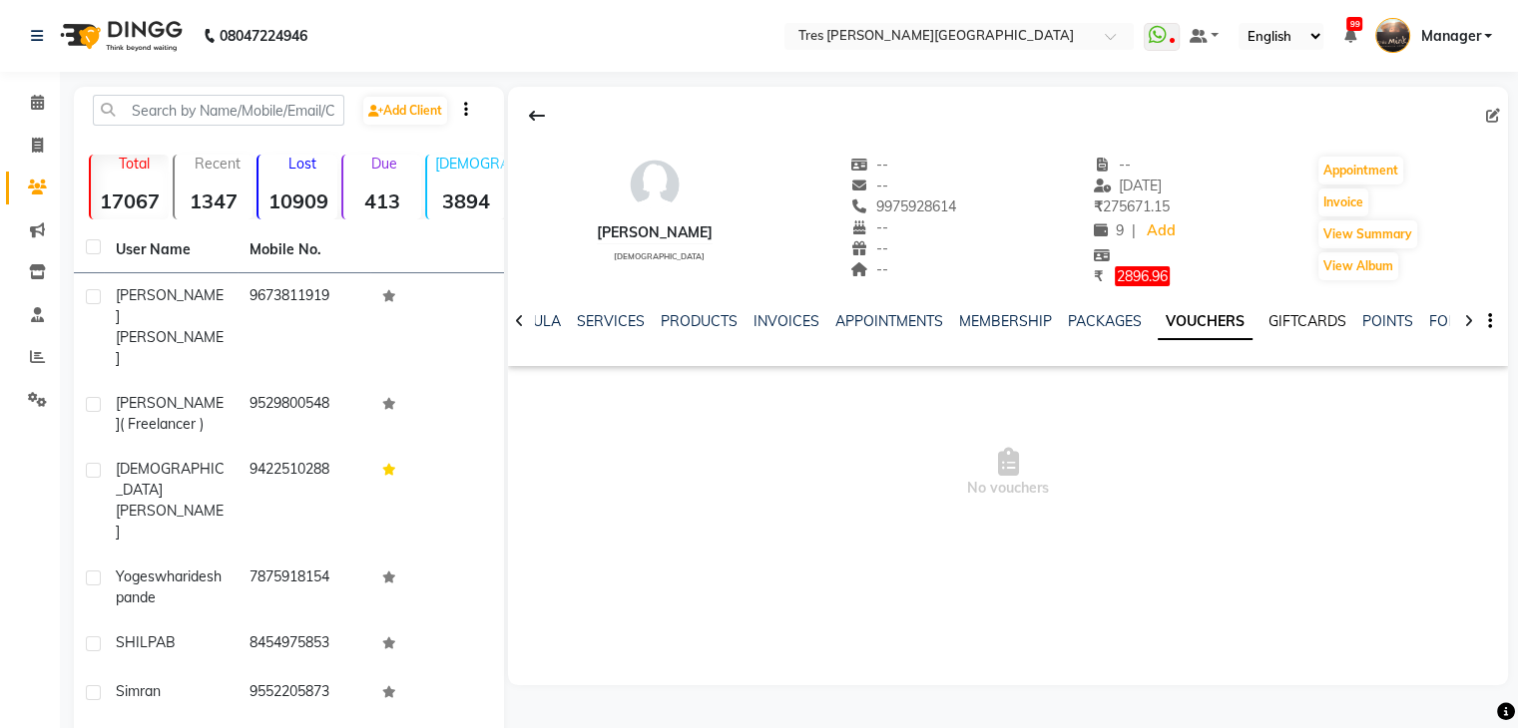
click at [1281, 316] on link "GIFTCARDS" at bounding box center [1307, 321] width 78 height 18
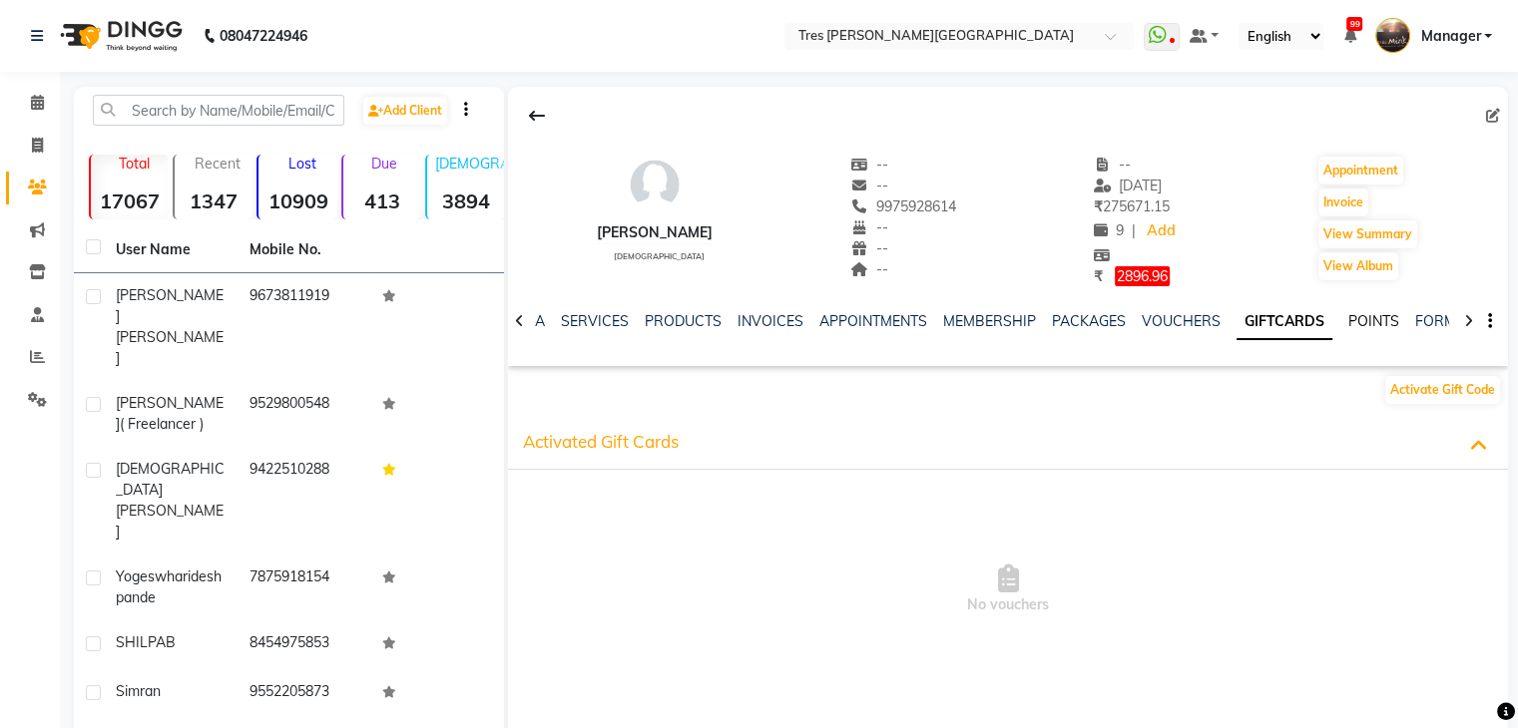
click at [1370, 328] on link "POINTS" at bounding box center [1373, 321] width 51 height 18
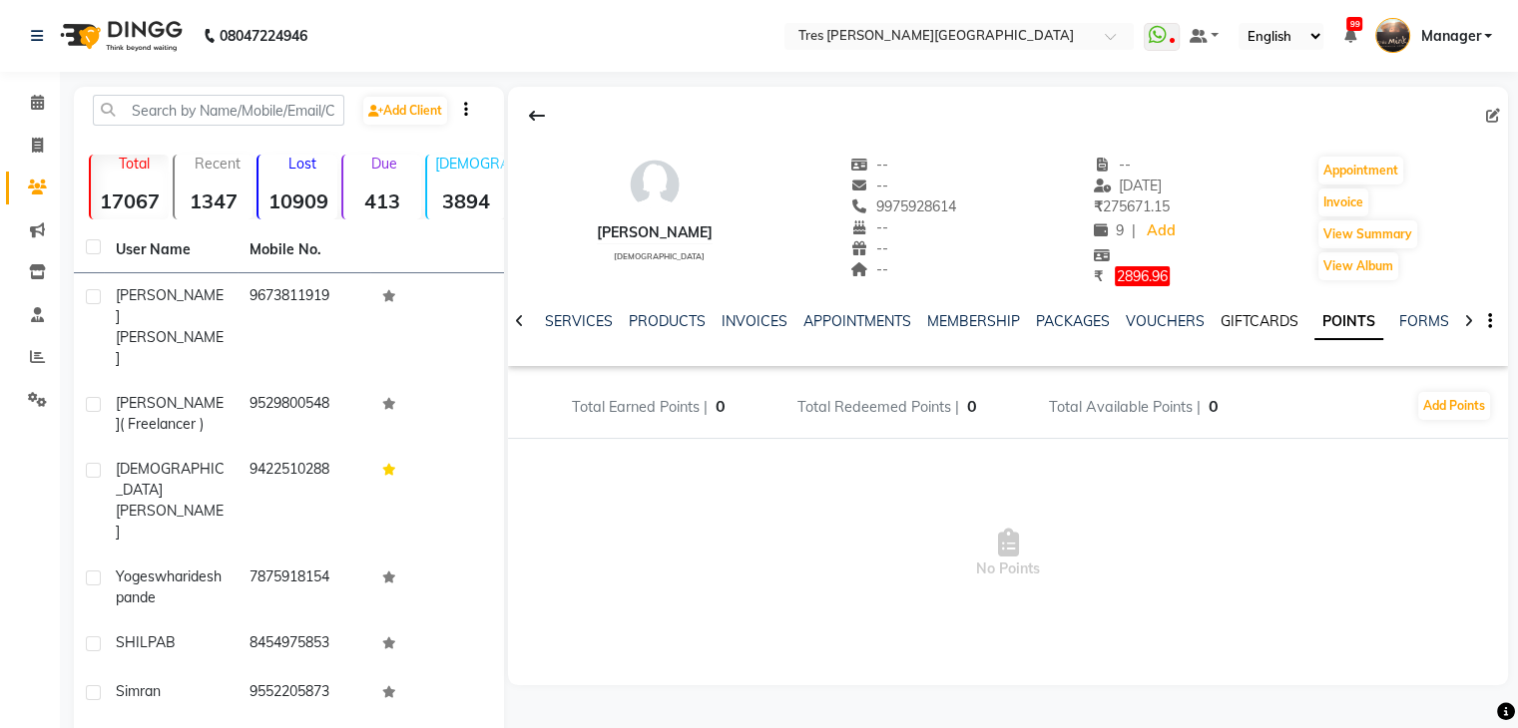
click at [1265, 316] on link "GIFTCARDS" at bounding box center [1259, 321] width 78 height 18
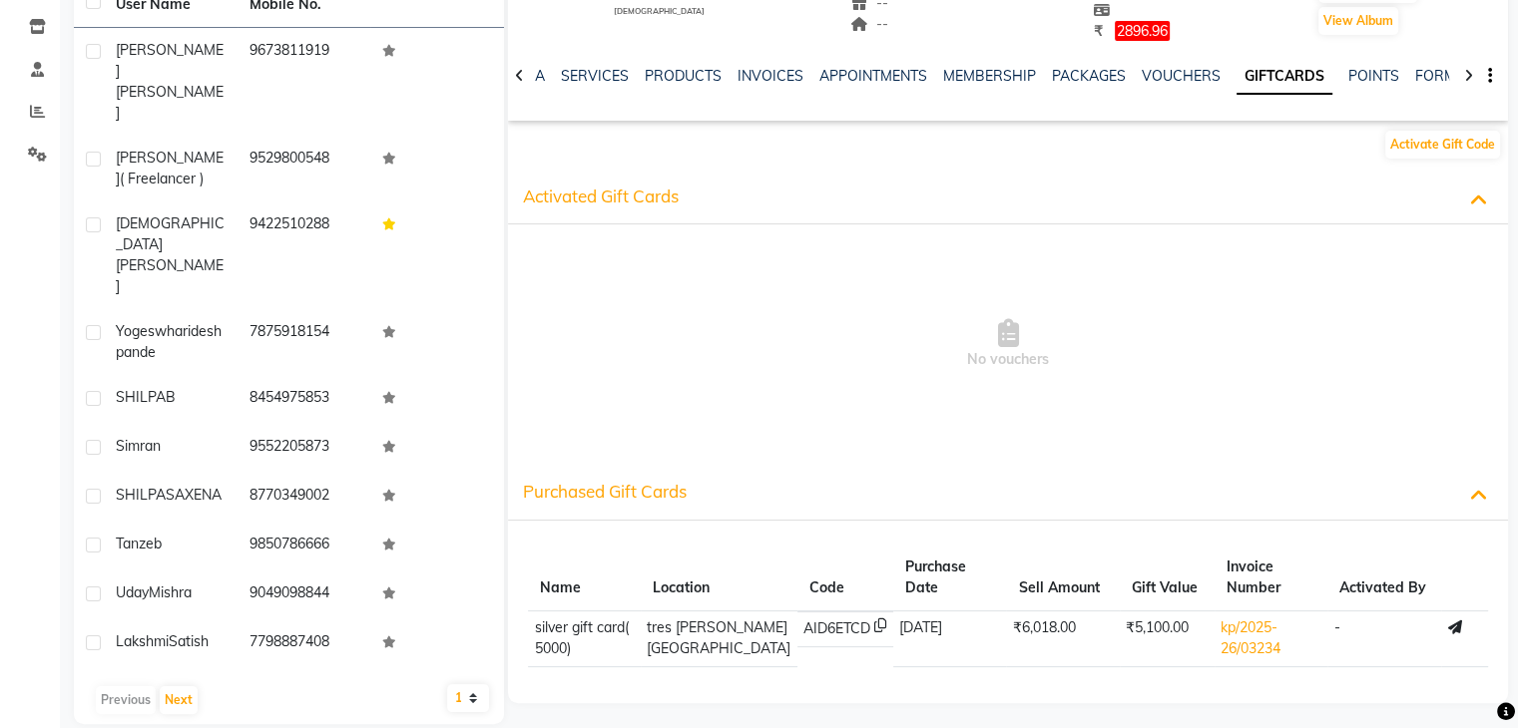
scroll to position [249, 0]
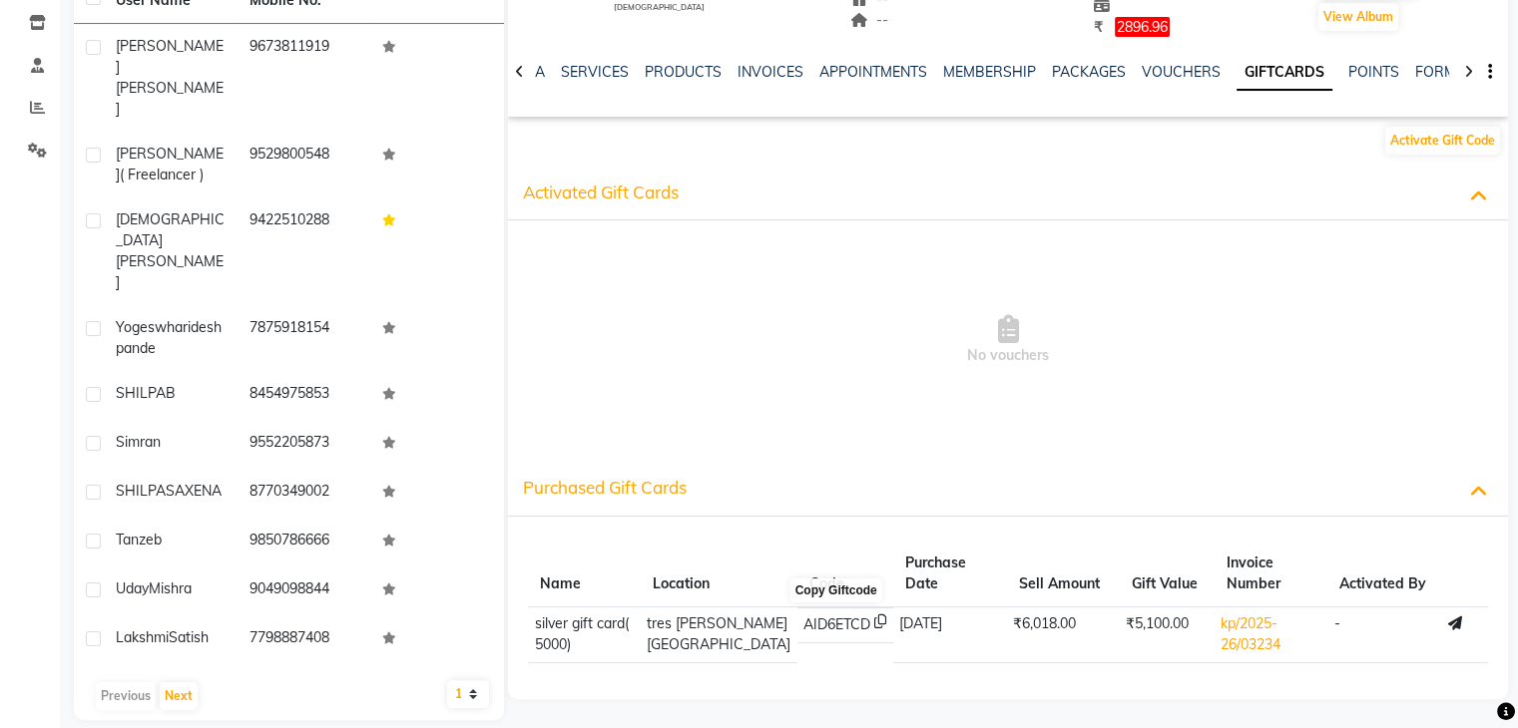
click at [874, 622] on icon at bounding box center [880, 625] width 12 height 21
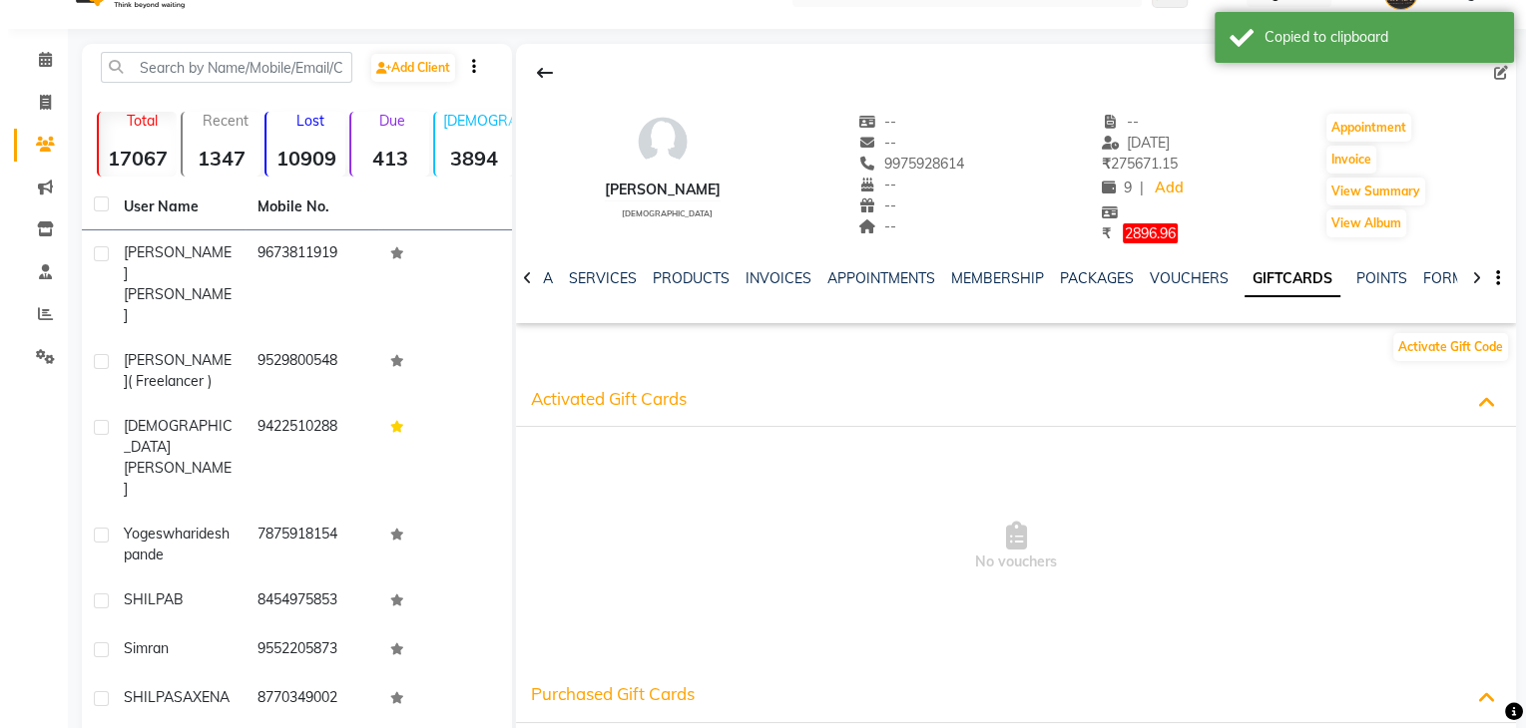
scroll to position [0, 0]
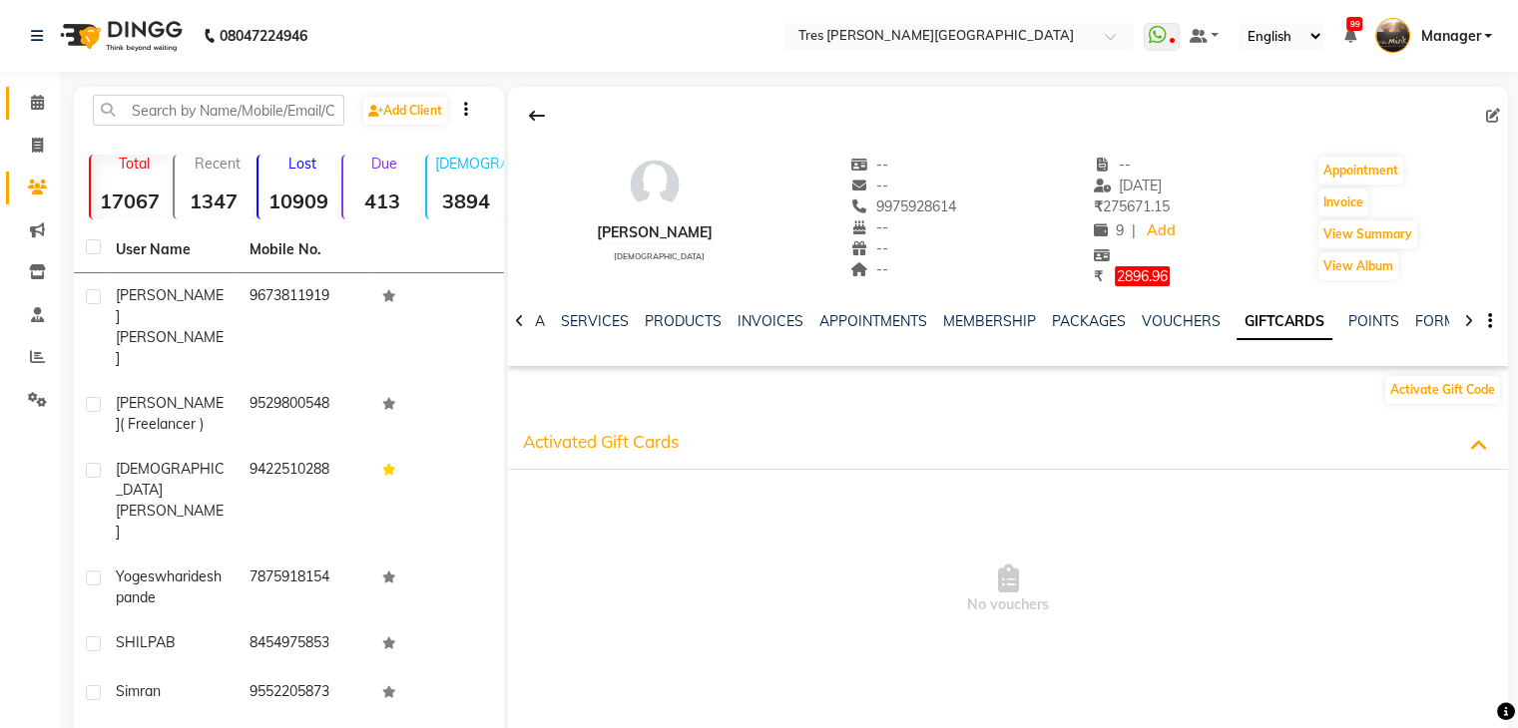
click at [32, 87] on link "Calendar" at bounding box center [30, 103] width 48 height 33
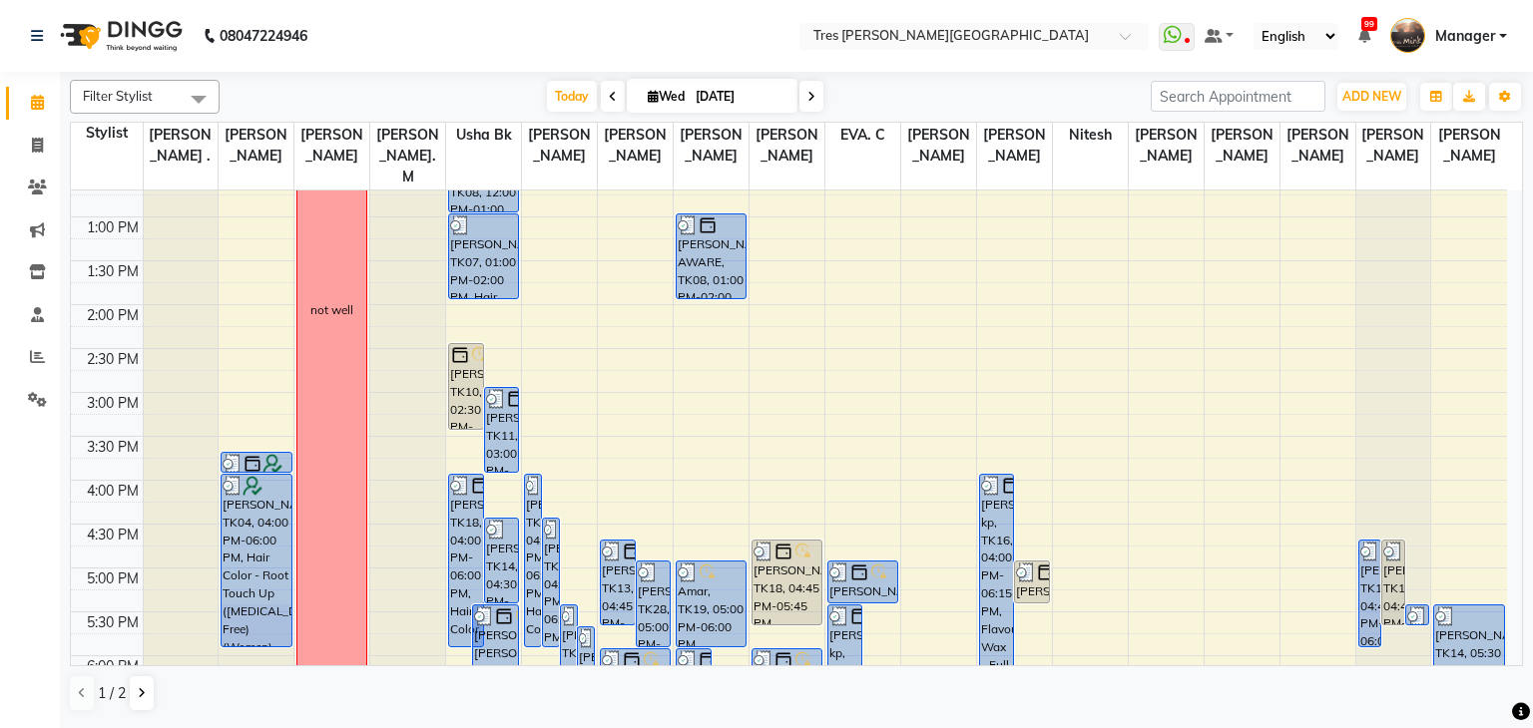
scroll to position [320, 0]
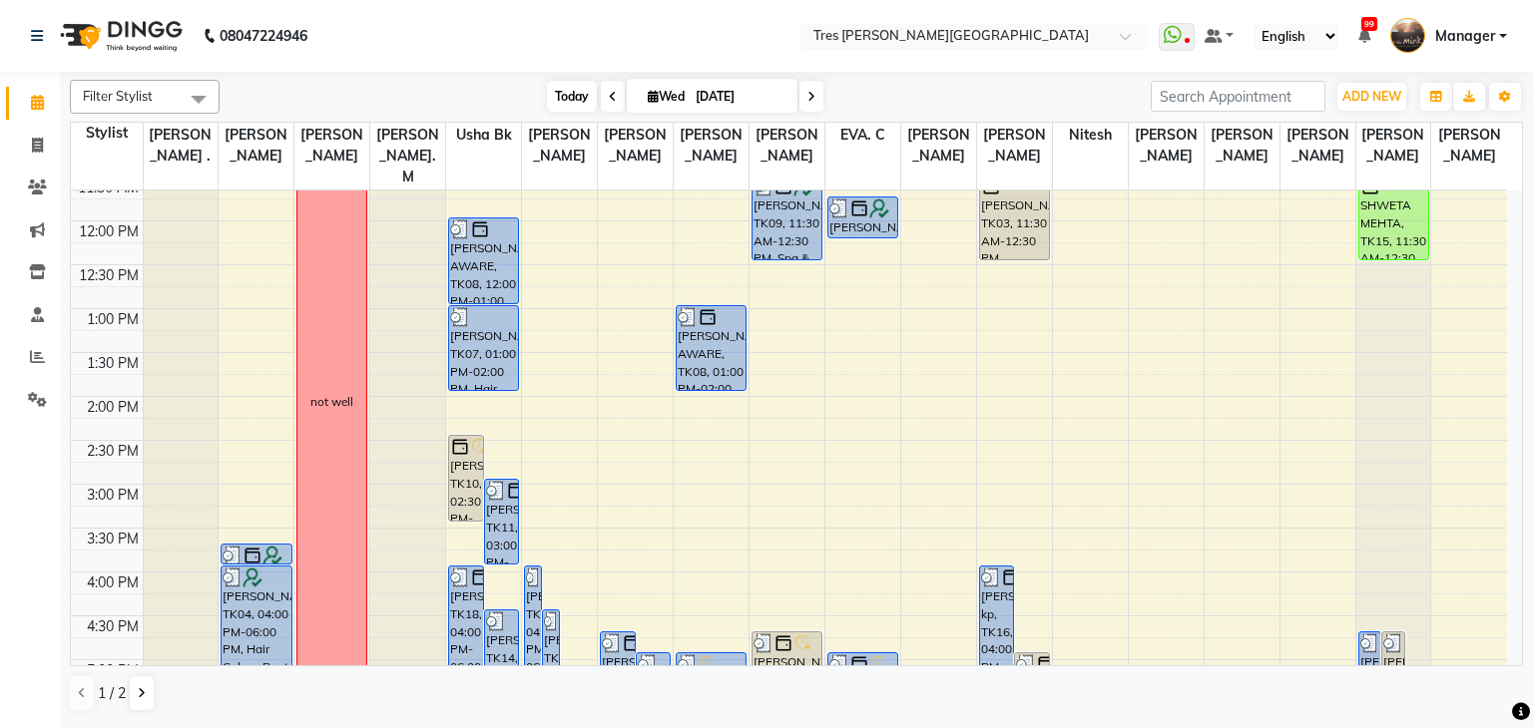
click at [575, 93] on span "Today" at bounding box center [572, 96] width 50 height 31
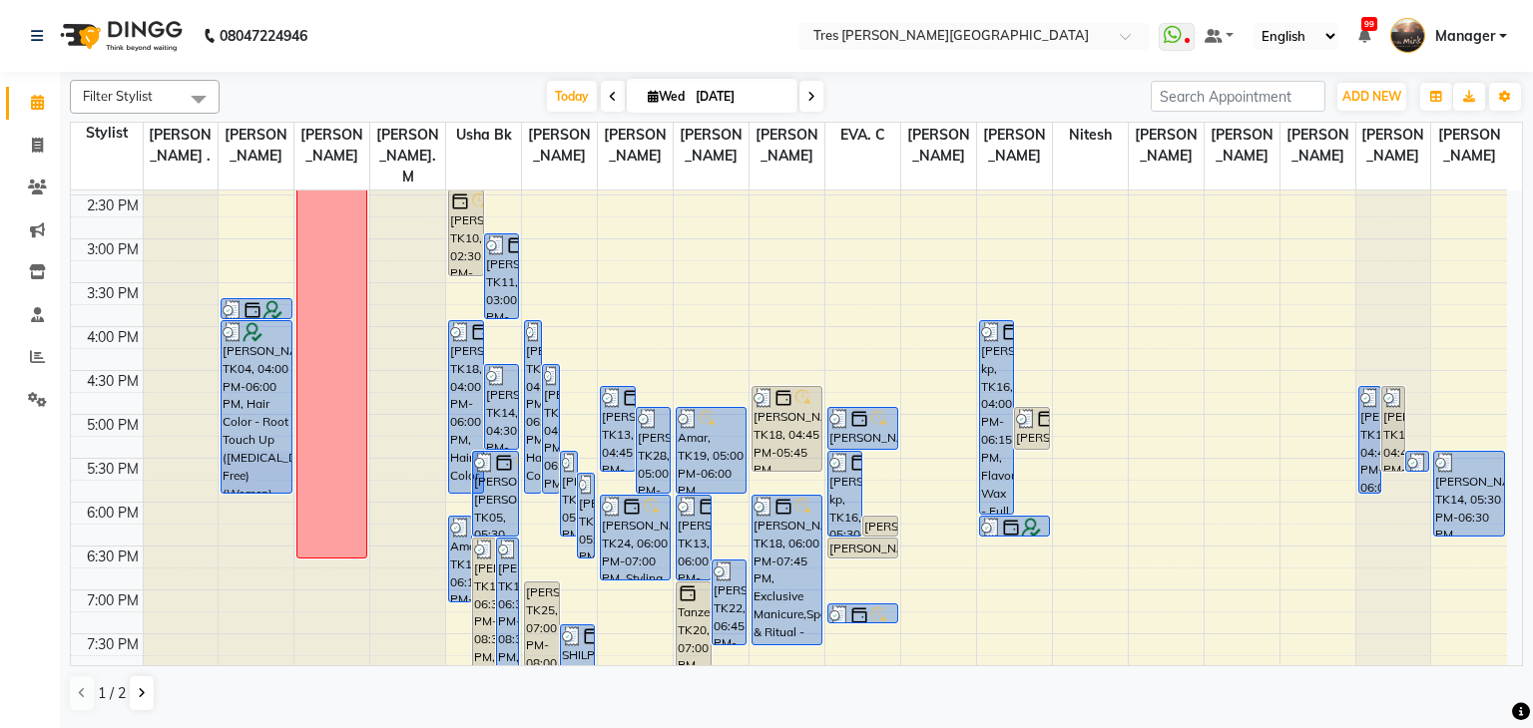
scroll to position [520, 0]
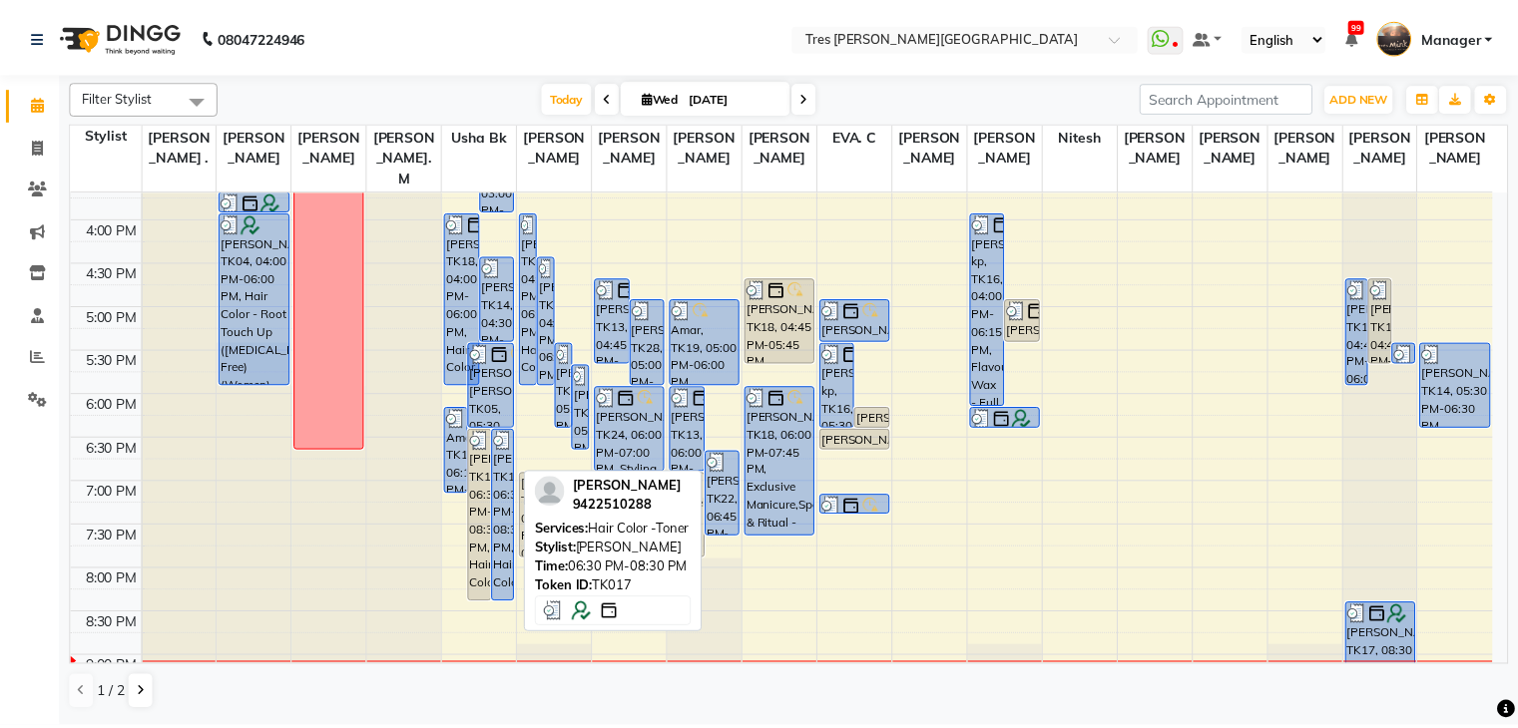
scroll to position [719, 0]
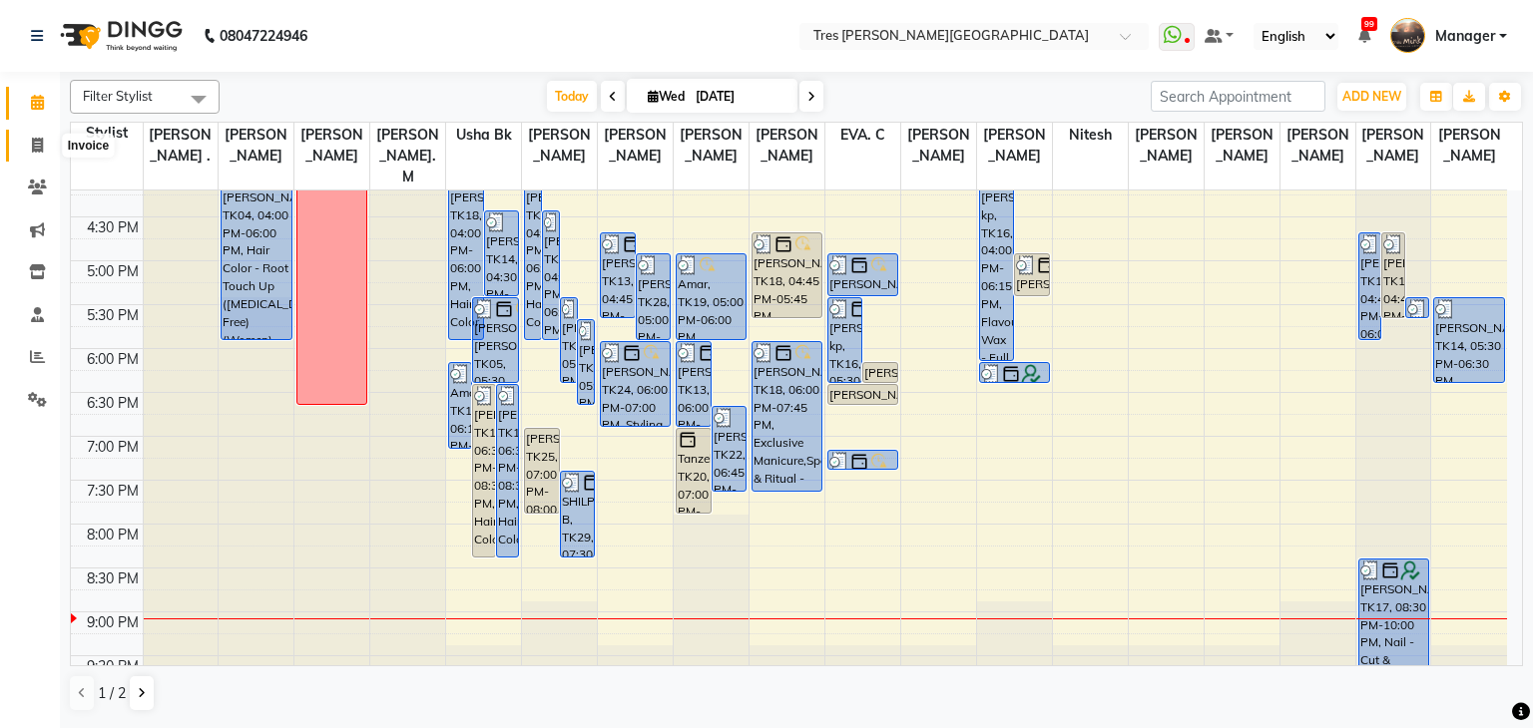
click at [45, 144] on span at bounding box center [37, 146] width 35 height 23
select select "service"
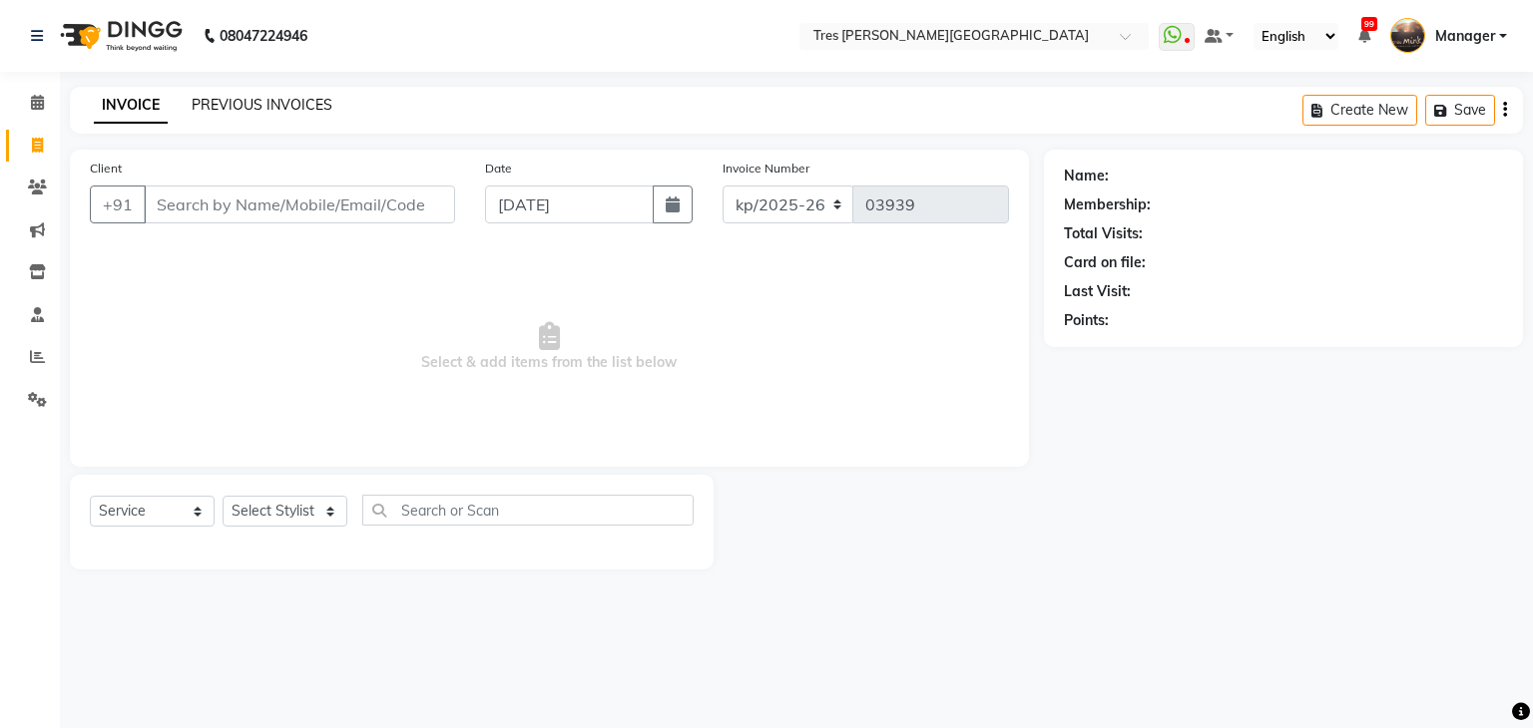
click at [224, 104] on link "PREVIOUS INVOICES" at bounding box center [262, 105] width 141 height 18
